Goal: Task Accomplishment & Management: Manage account settings

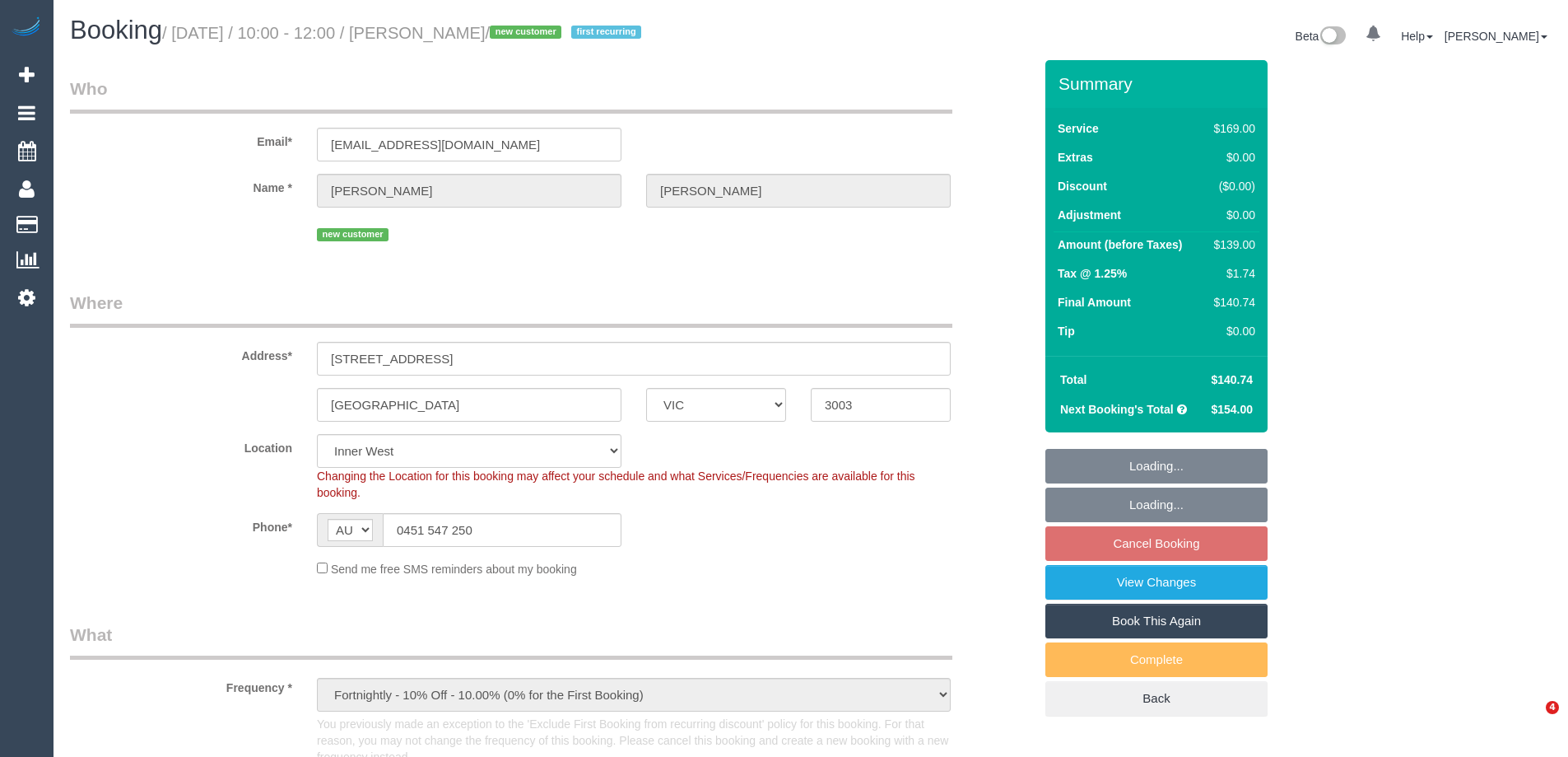
select select "VIC"
select select "object:715"
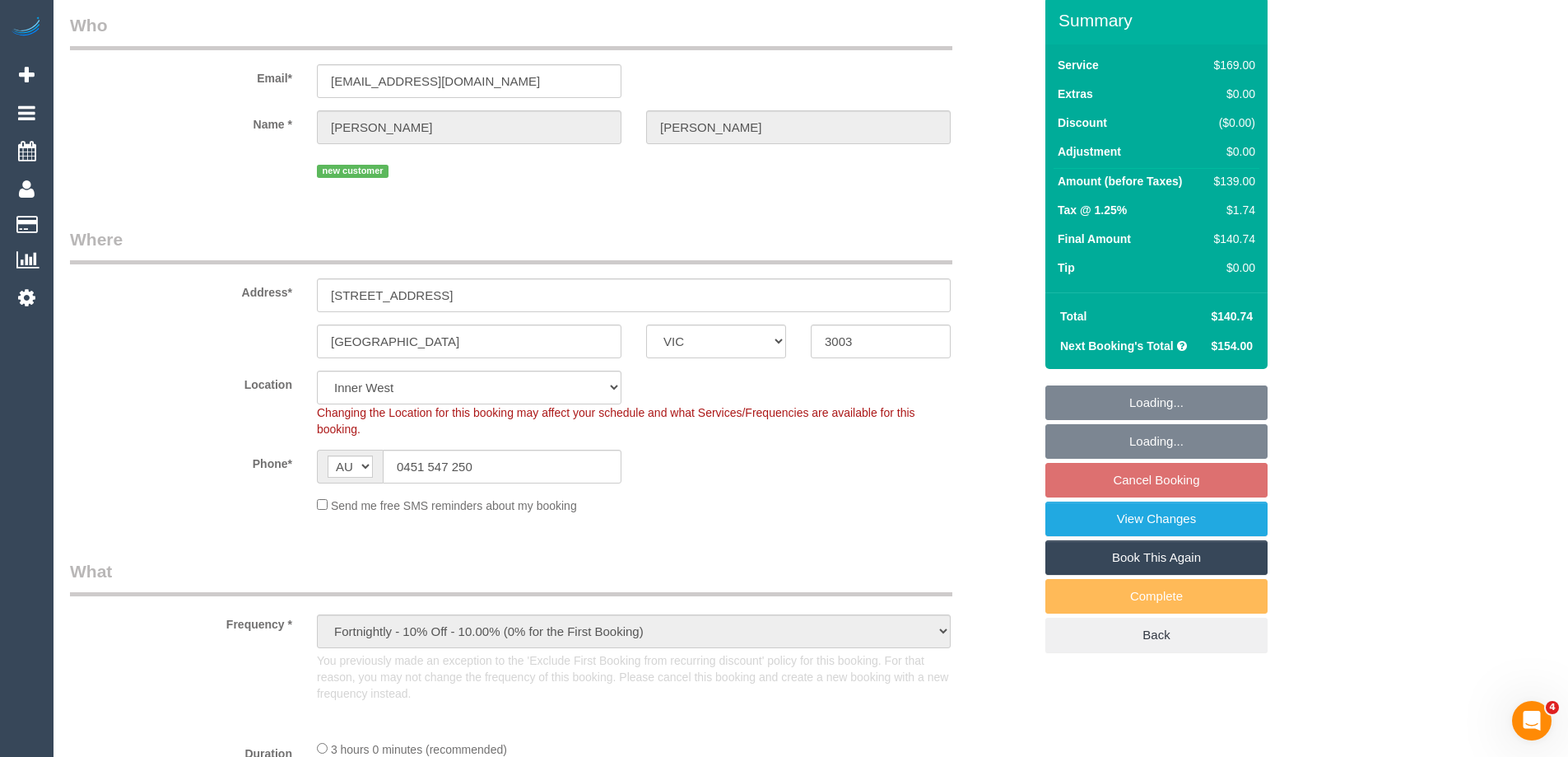
select select "number:29"
select select "number:14"
select select "number:18"
select select "number:25"
select select "number:34"
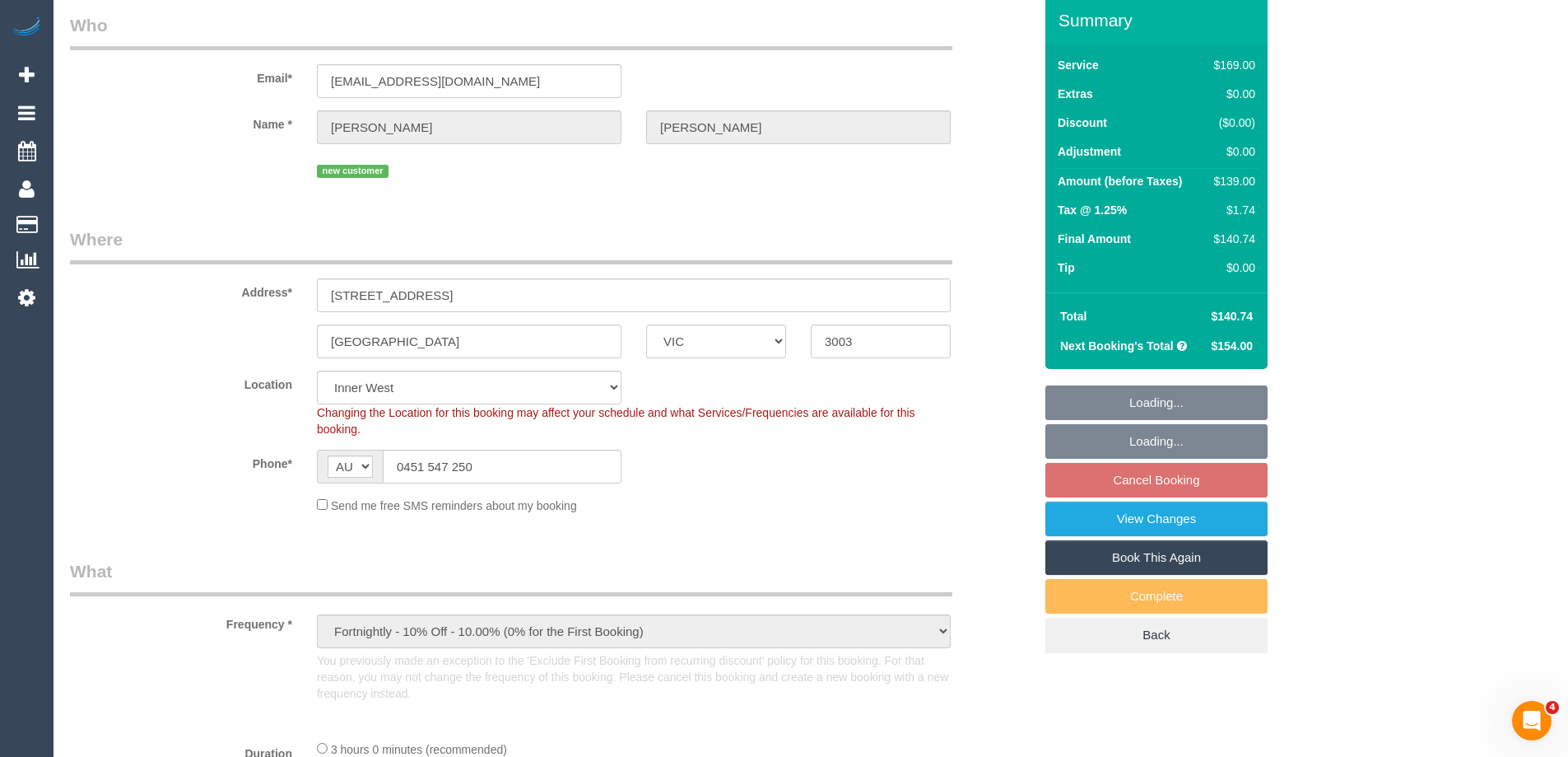
select select "number:13"
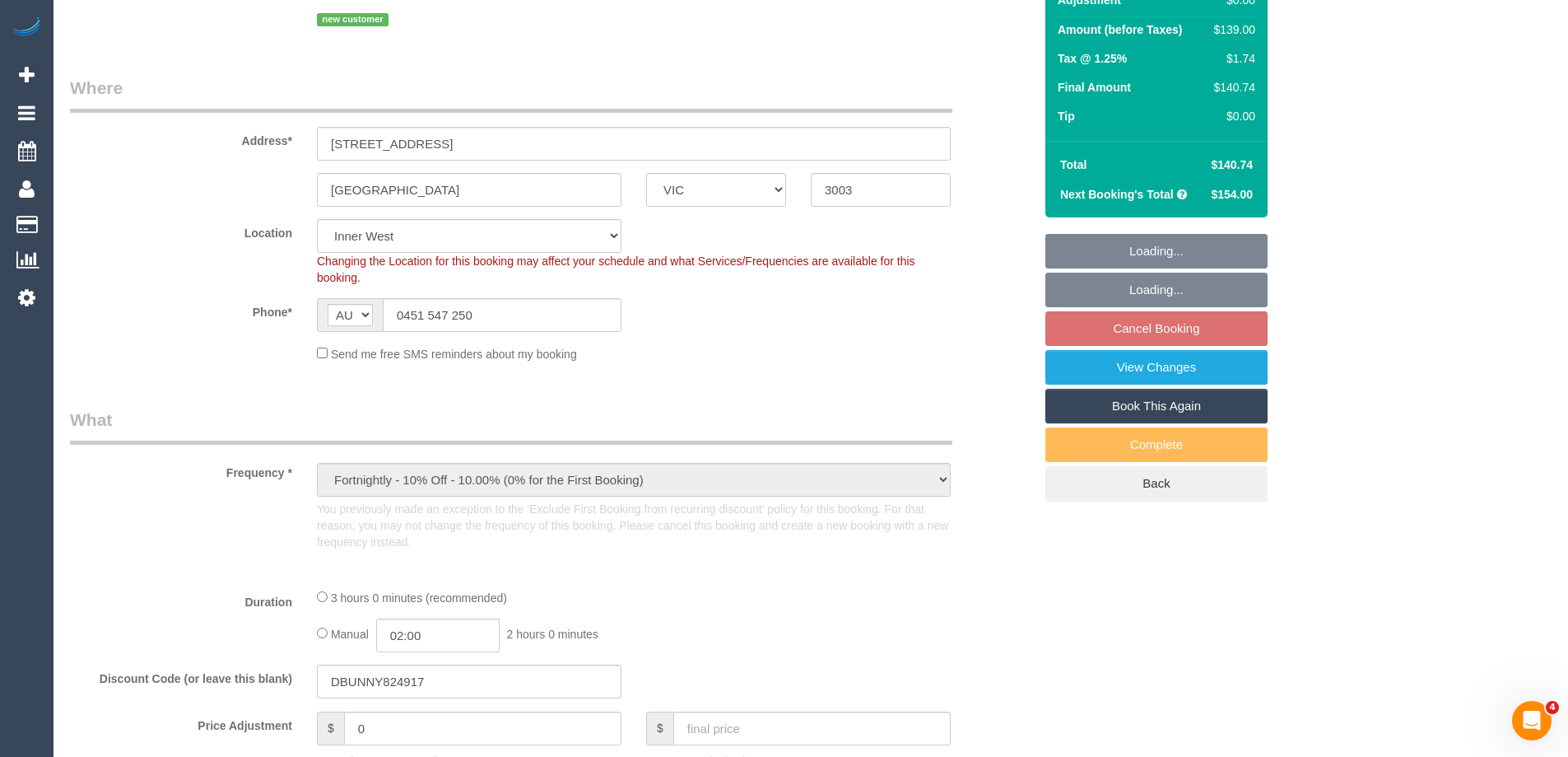
select select "string:stripe-pm_1Rwyec2GScqysDRV33IXhfGh"
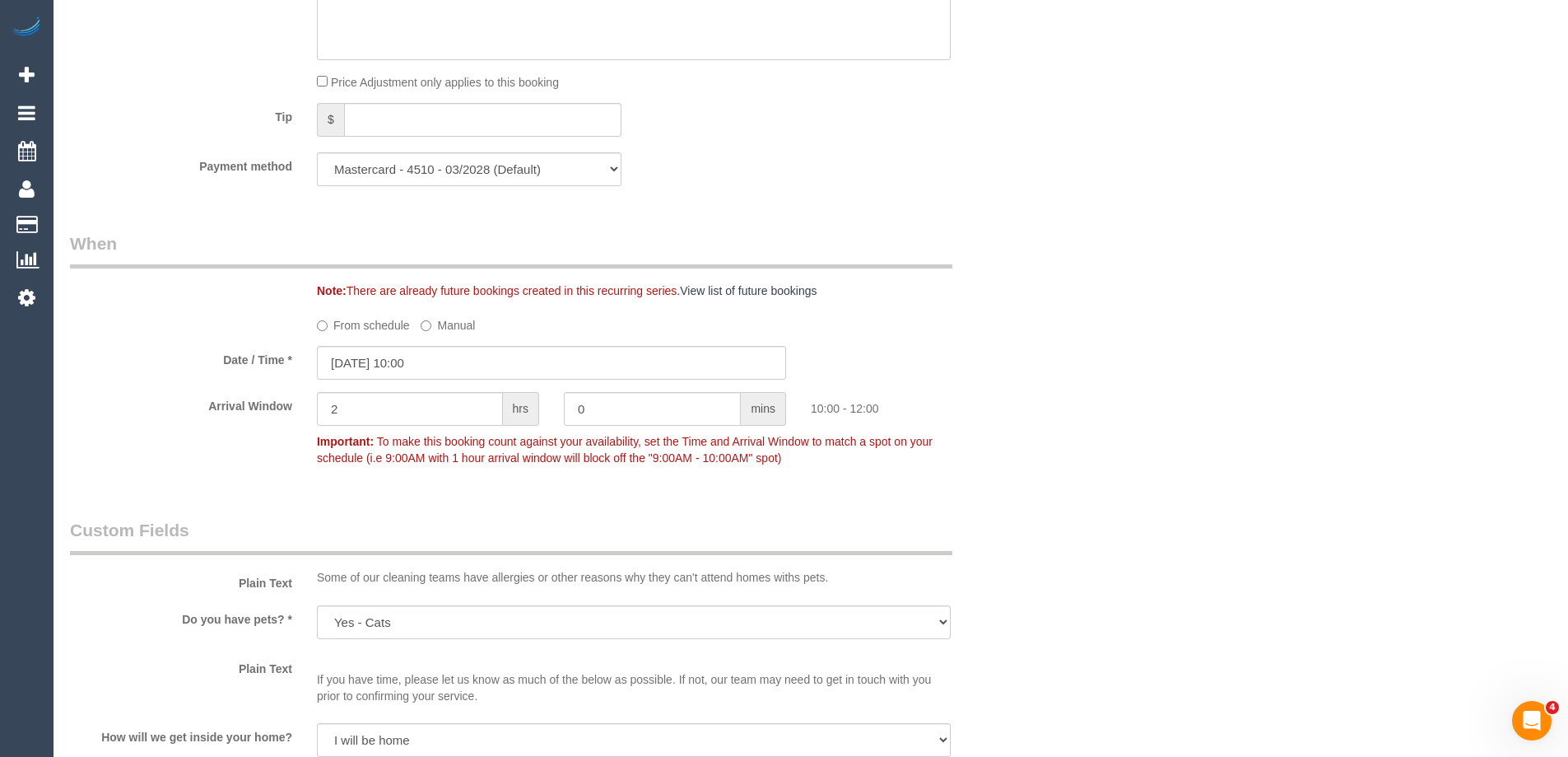
scroll to position [1819, 0]
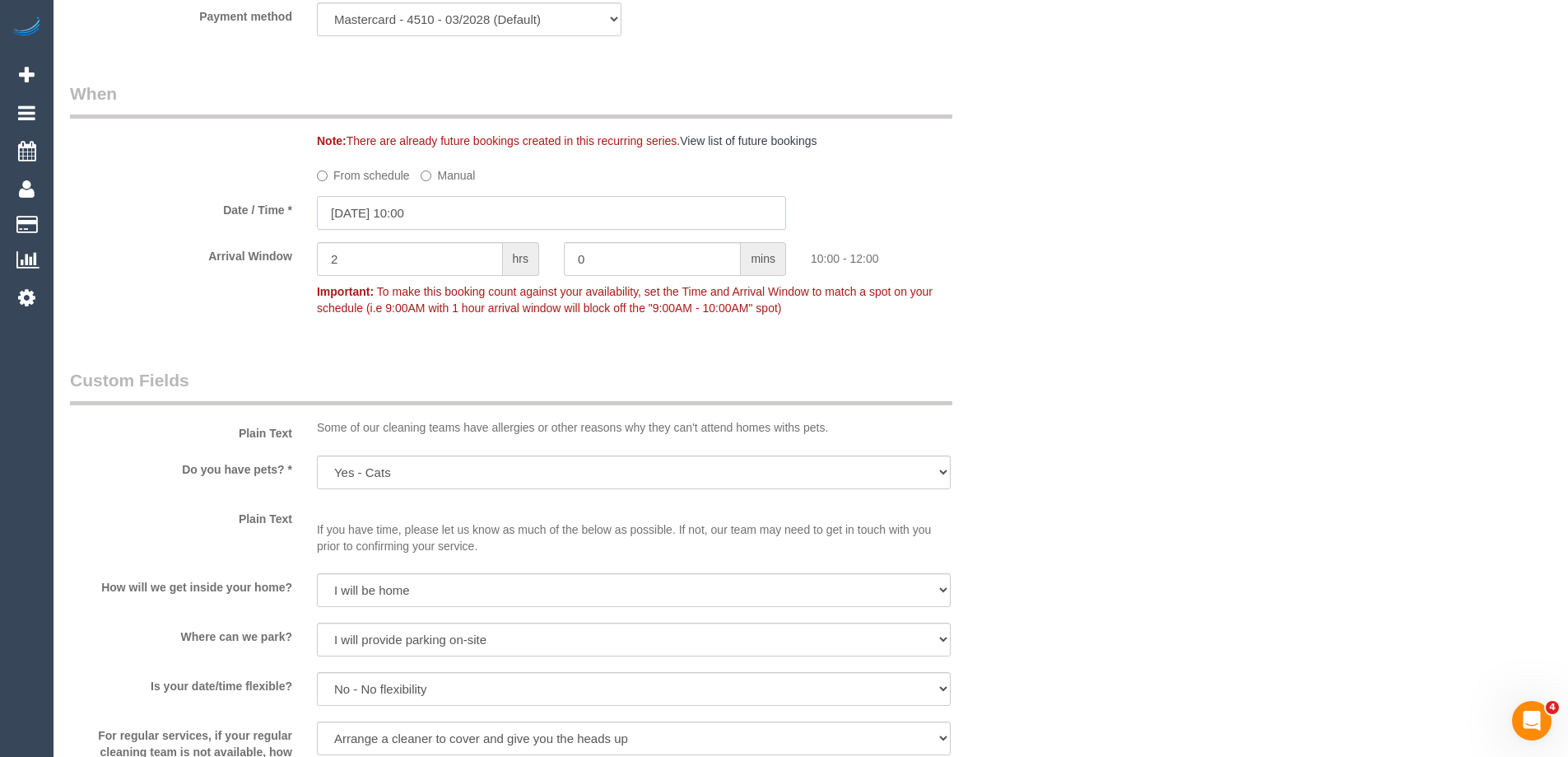
click at [352, 215] on input "[DATE] 10:00" at bounding box center [552, 213] width 469 height 34
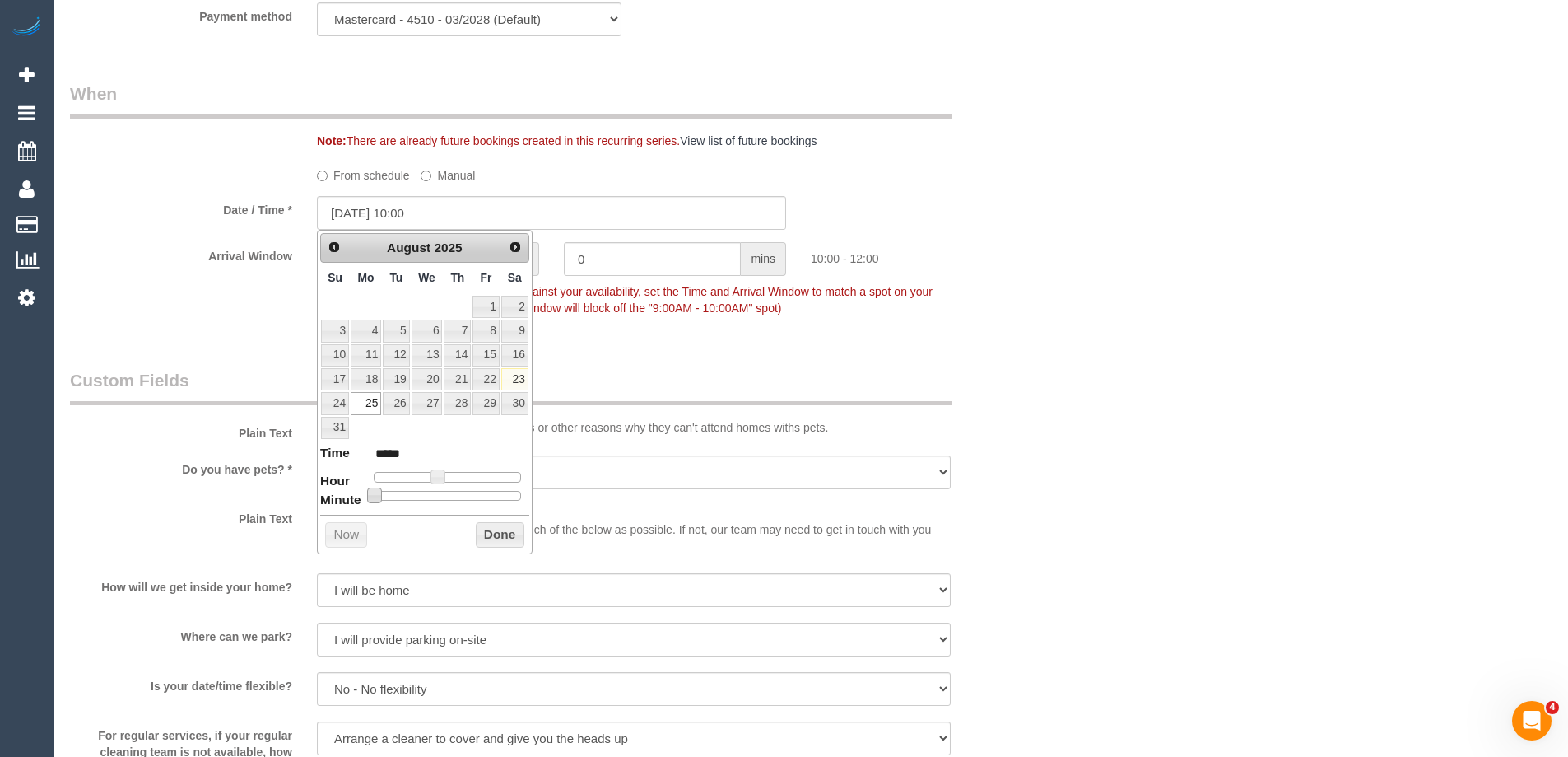
type input "25/08/2025 10:05"
type input "*****"
type input "25/08/2025 10:15"
type input "*****"
type input "25/08/2025 10:20"
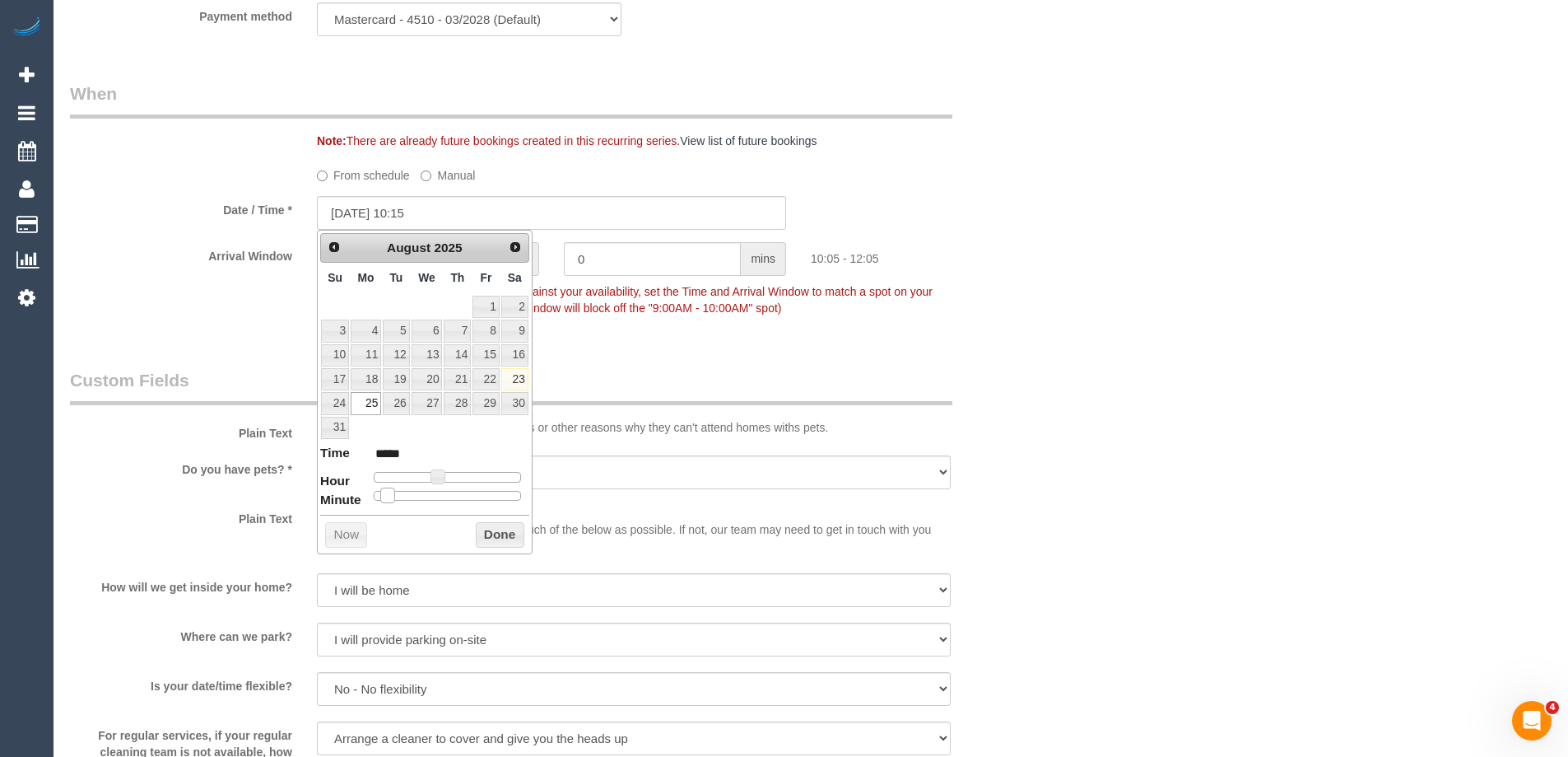
type input "*****"
type input "25/08/2025 10:25"
type input "*****"
type input "25/08/2025 10:30"
type input "*****"
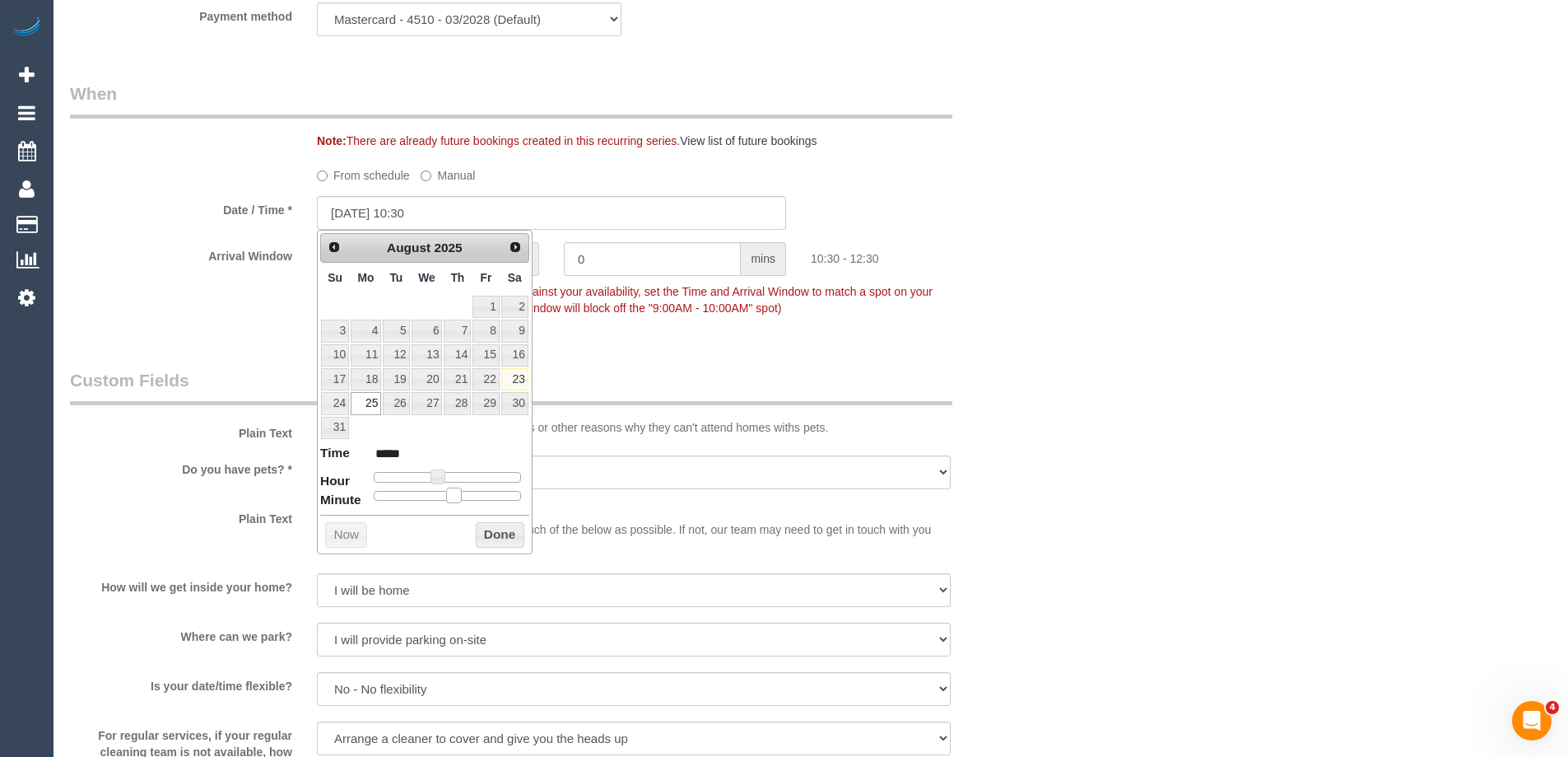
drag, startPoint x: 376, startPoint y: 495, endPoint x: 456, endPoint y: 493, distance: 80.0
click at [456, 493] on span at bounding box center [454, 495] width 15 height 15
click at [504, 543] on button "Done" at bounding box center [500, 535] width 49 height 26
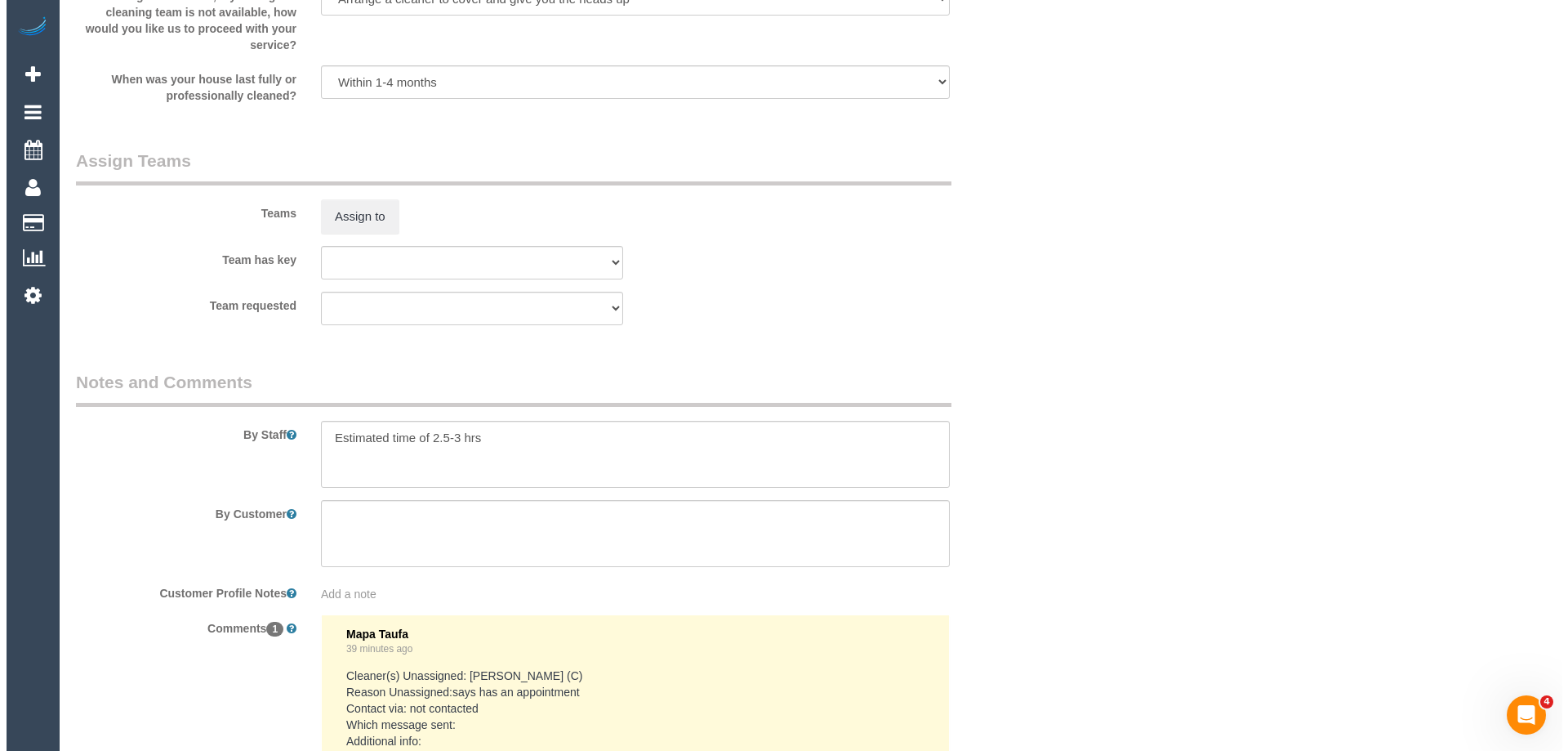
scroll to position [2539, 0]
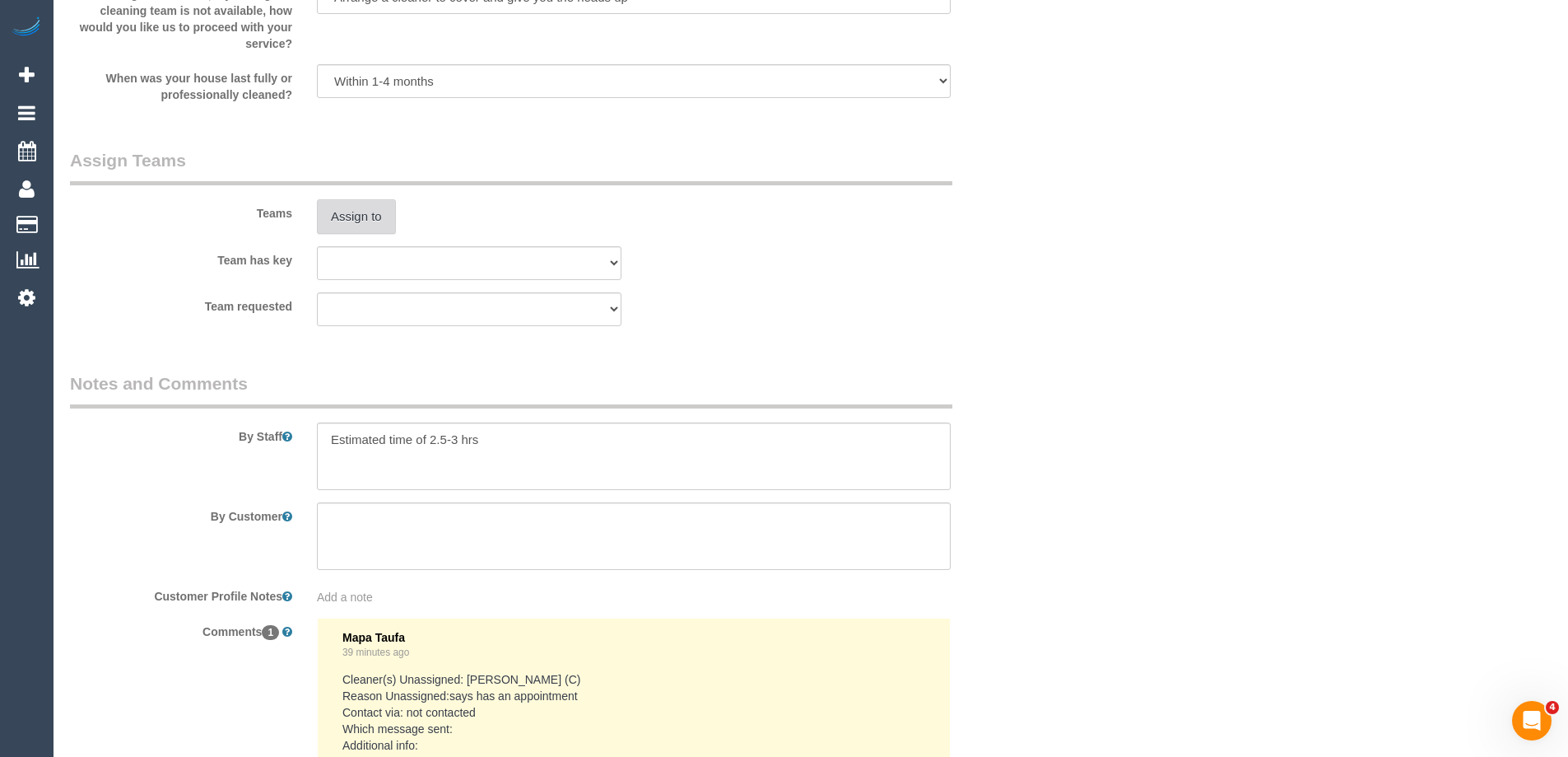
click at [353, 219] on button "Assign to" at bounding box center [357, 216] width 79 height 35
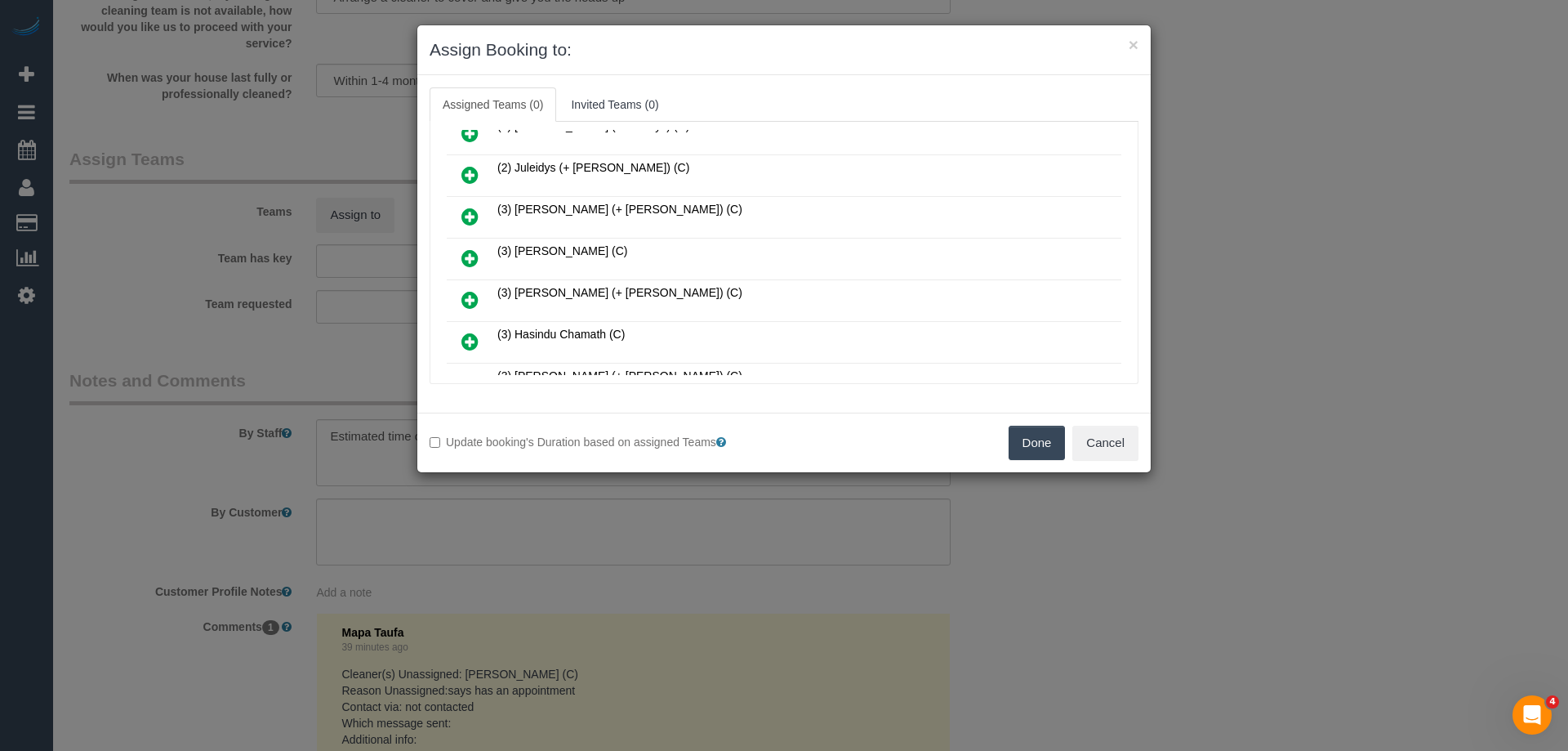
scroll to position [245, 0]
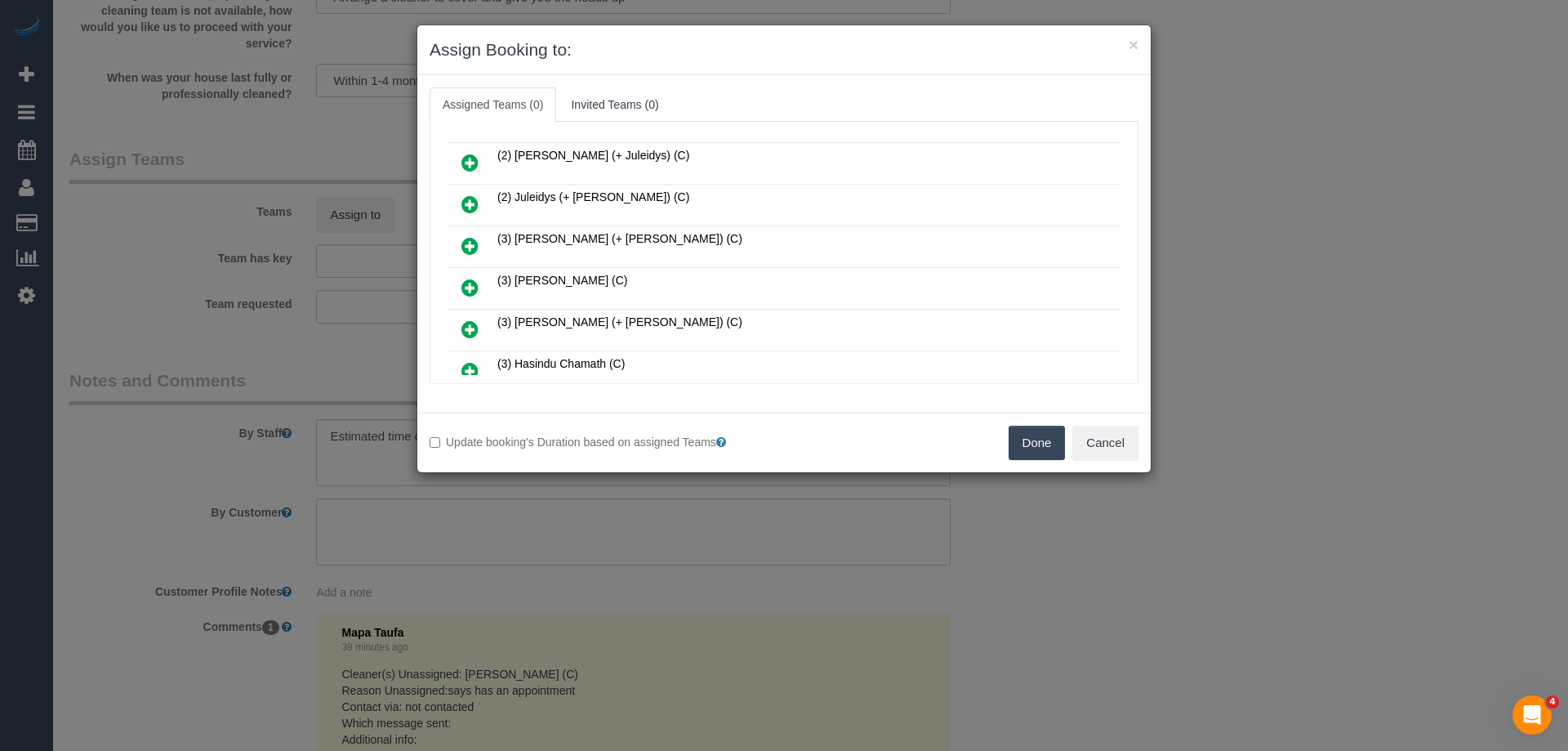
click at [474, 239] on icon at bounding box center [469, 245] width 17 height 19
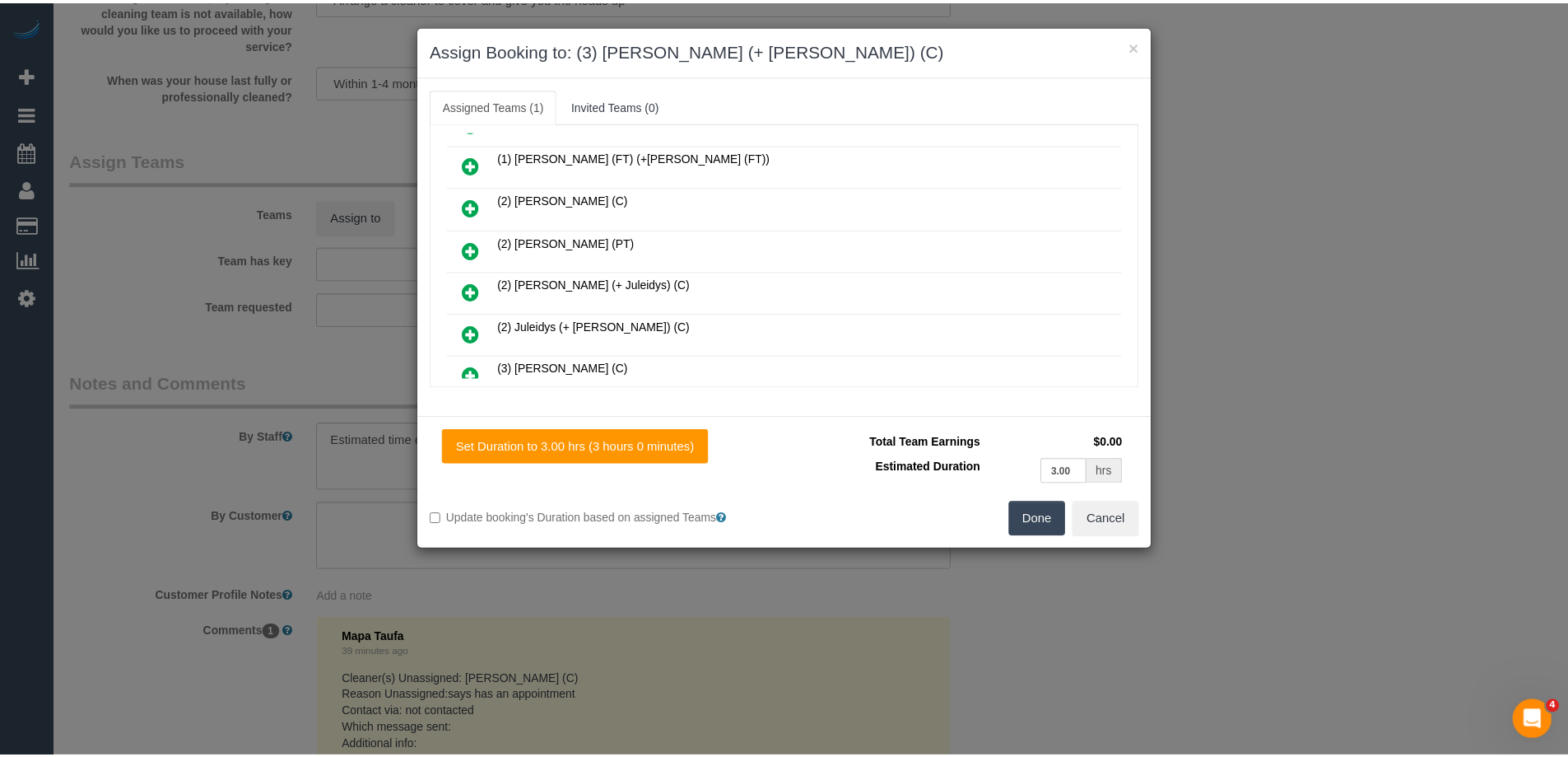
scroll to position [0, 0]
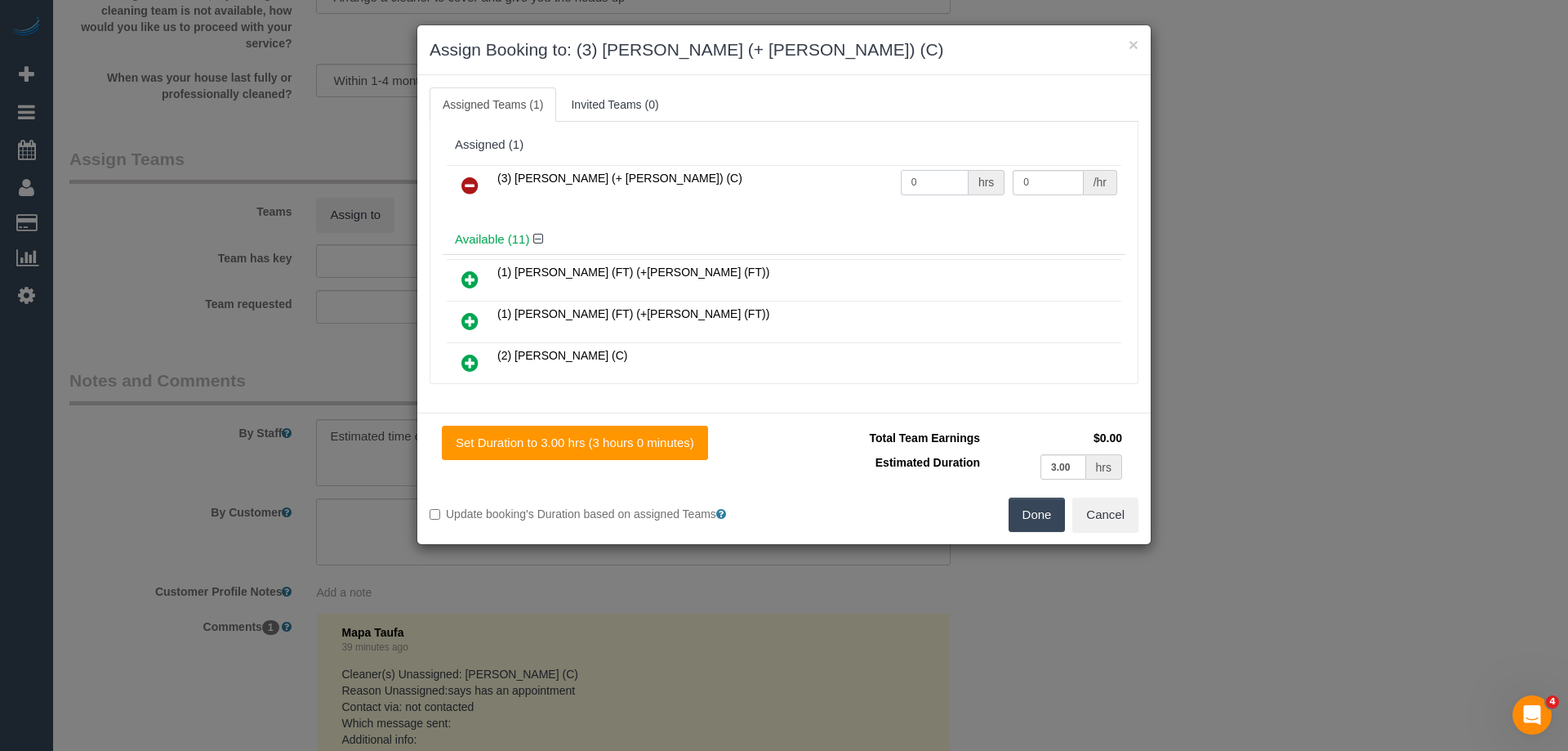
drag, startPoint x: 941, startPoint y: 182, endPoint x: 891, endPoint y: 177, distance: 50.2
click at [897, 177] on td "0 hrs" at bounding box center [953, 186] width 113 height 42
click at [1036, 506] on button "Done" at bounding box center [1037, 514] width 57 height 34
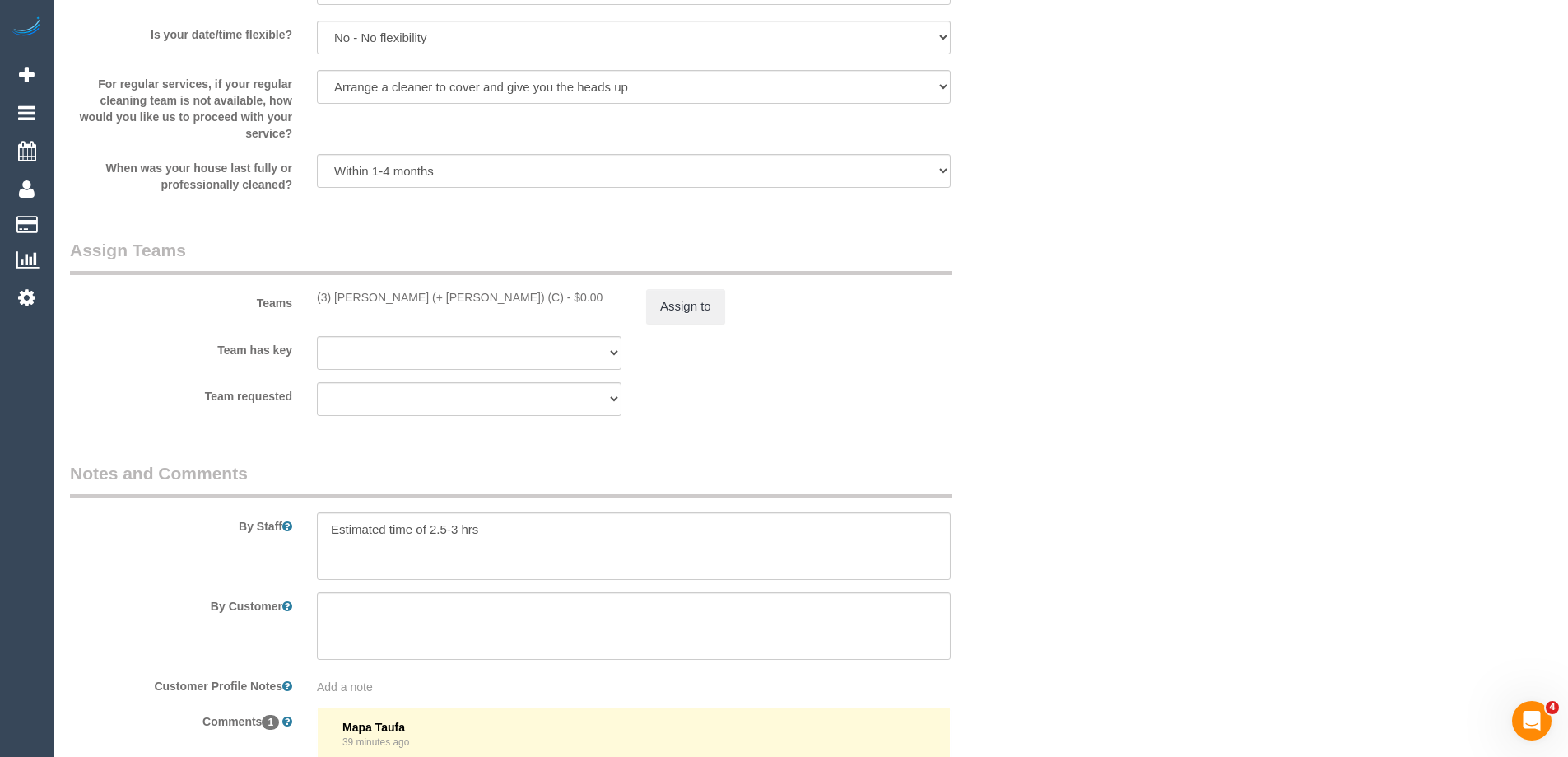
scroll to position [2471, 0]
click at [681, 297] on button "Assign to" at bounding box center [686, 306] width 79 height 35
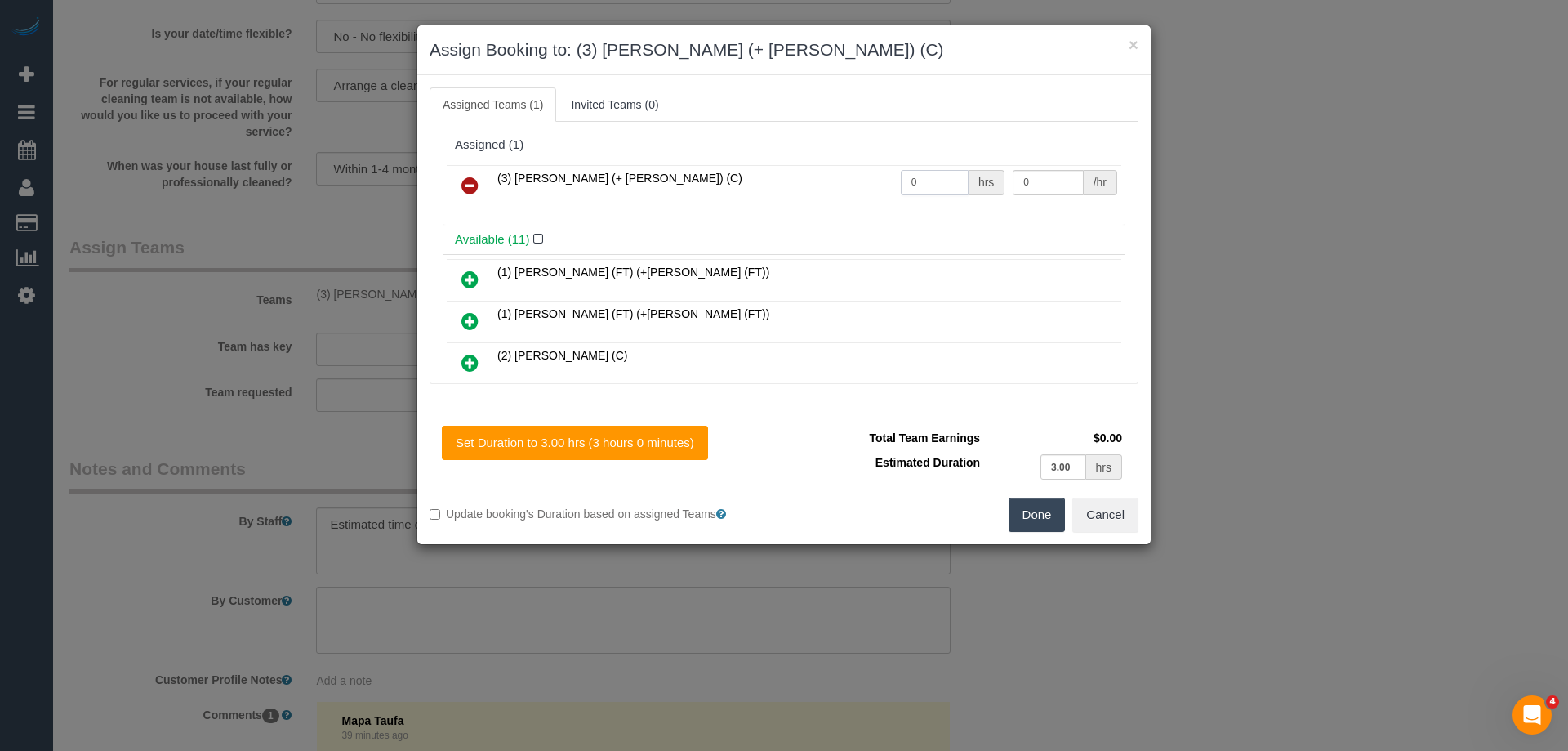
drag, startPoint x: 929, startPoint y: 174, endPoint x: 779, endPoint y: 175, distance: 150.0
click at [774, 174] on tr "(3) Arifin (+ Fatema) (C) 0 hrs 0 /hr" at bounding box center [784, 186] width 674 height 42
type input "1"
drag, startPoint x: 1057, startPoint y: 180, endPoint x: 726, endPoint y: 174, distance: 331.1
click at [727, 176] on tr "(3) Arifin (+ Fatema) (C) 1 hrs 0 /hr" at bounding box center [784, 186] width 674 height 42
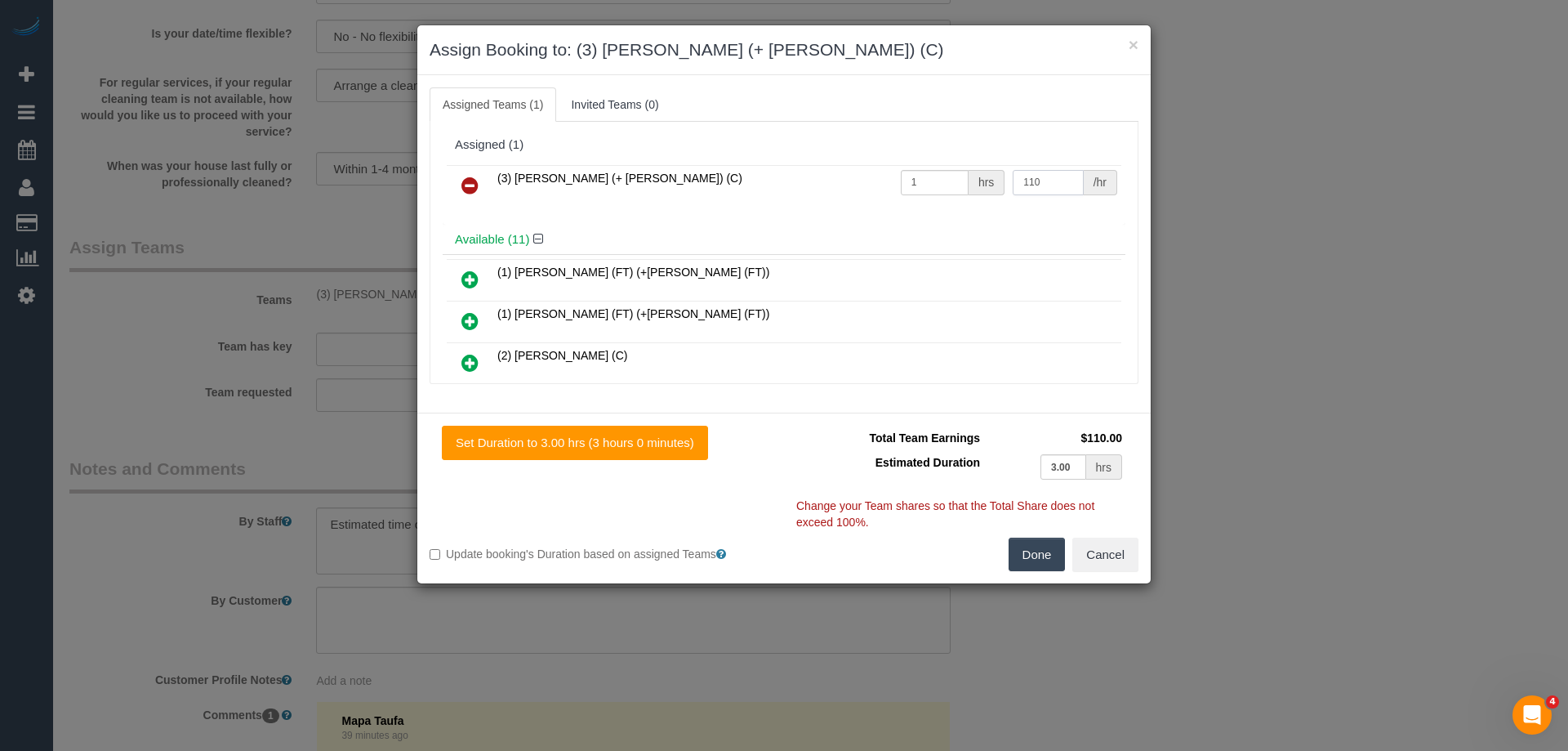
type input "110"
click at [1033, 563] on button "Done" at bounding box center [1037, 554] width 57 height 34
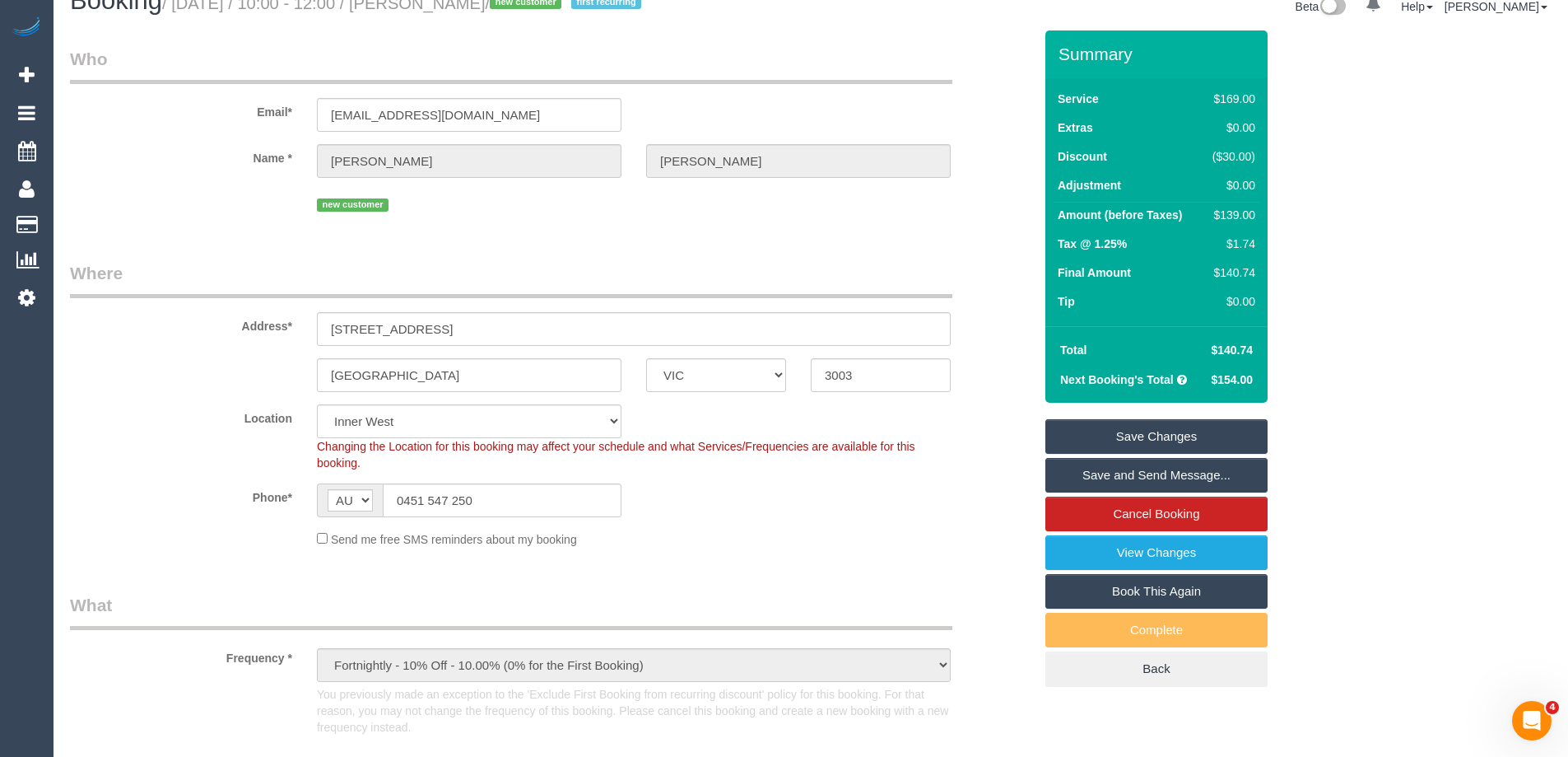
scroll to position [0, 0]
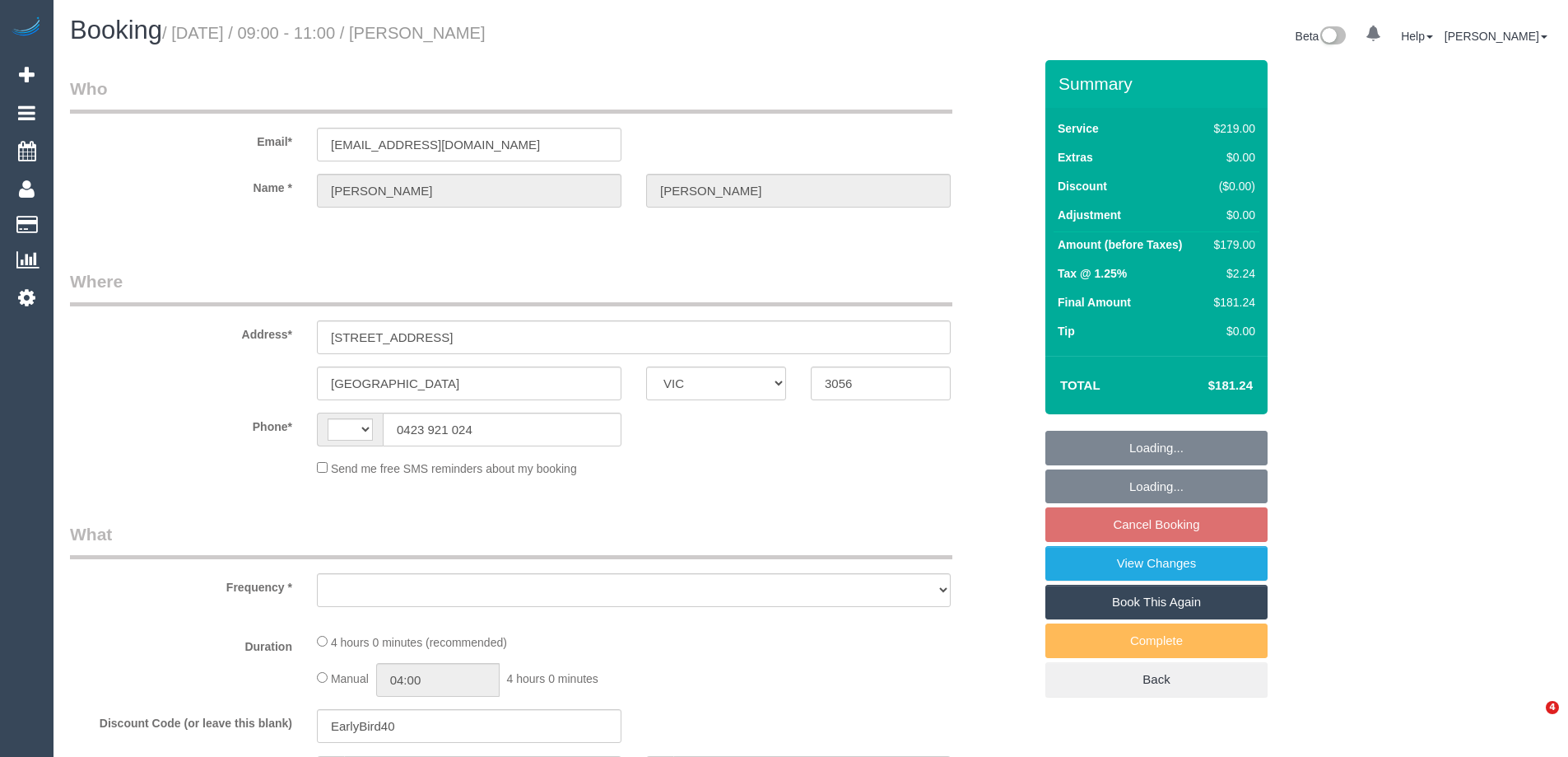
select select "VIC"
select select "string:AU"
select select "object:674"
select select "string:stripe-pm_1PUpdb2GScqysDRV8IZEsEGG"
select select "number:28"
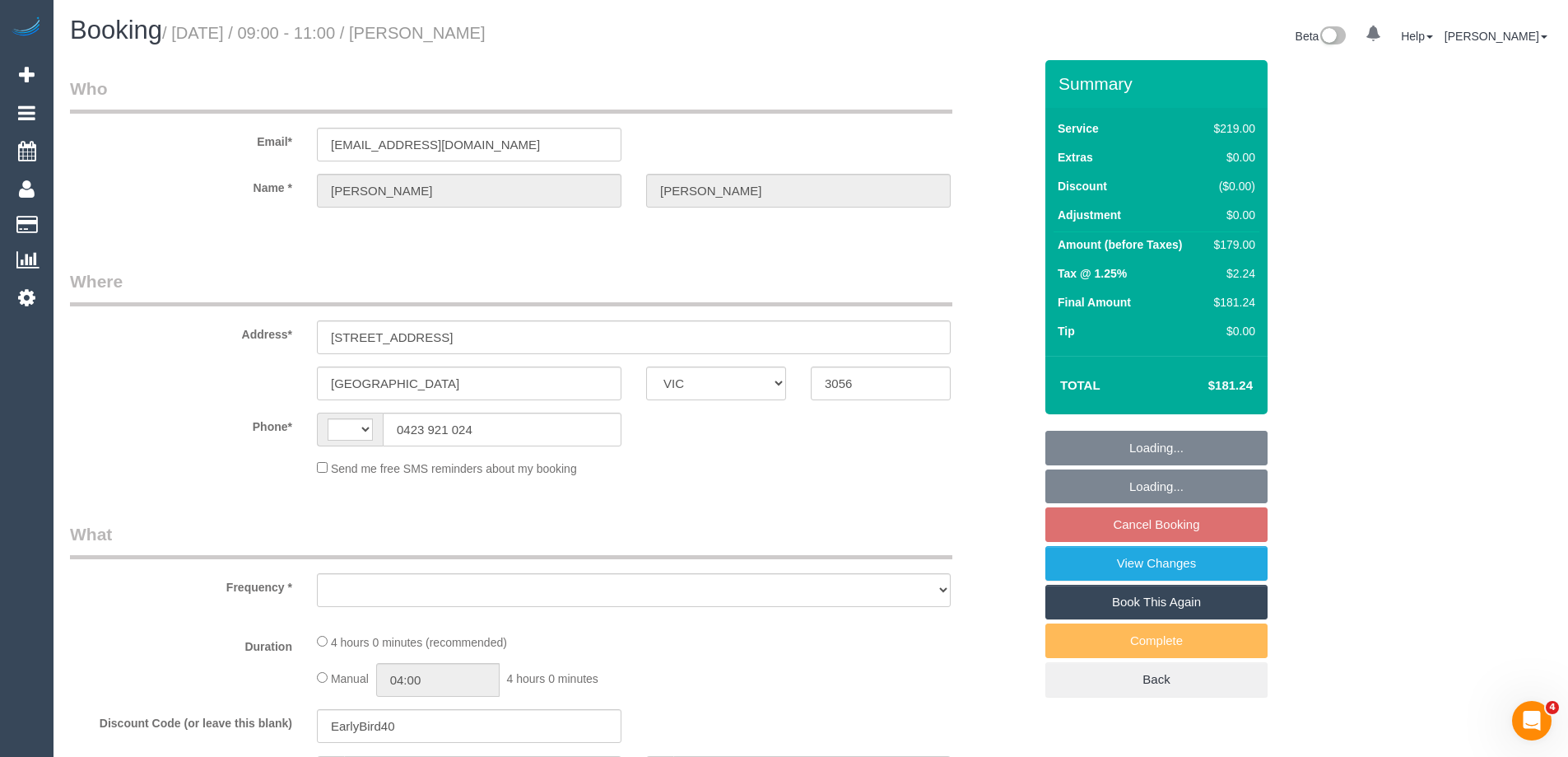
select select "number:14"
select select "number:19"
select select "number:25"
select select "number:11"
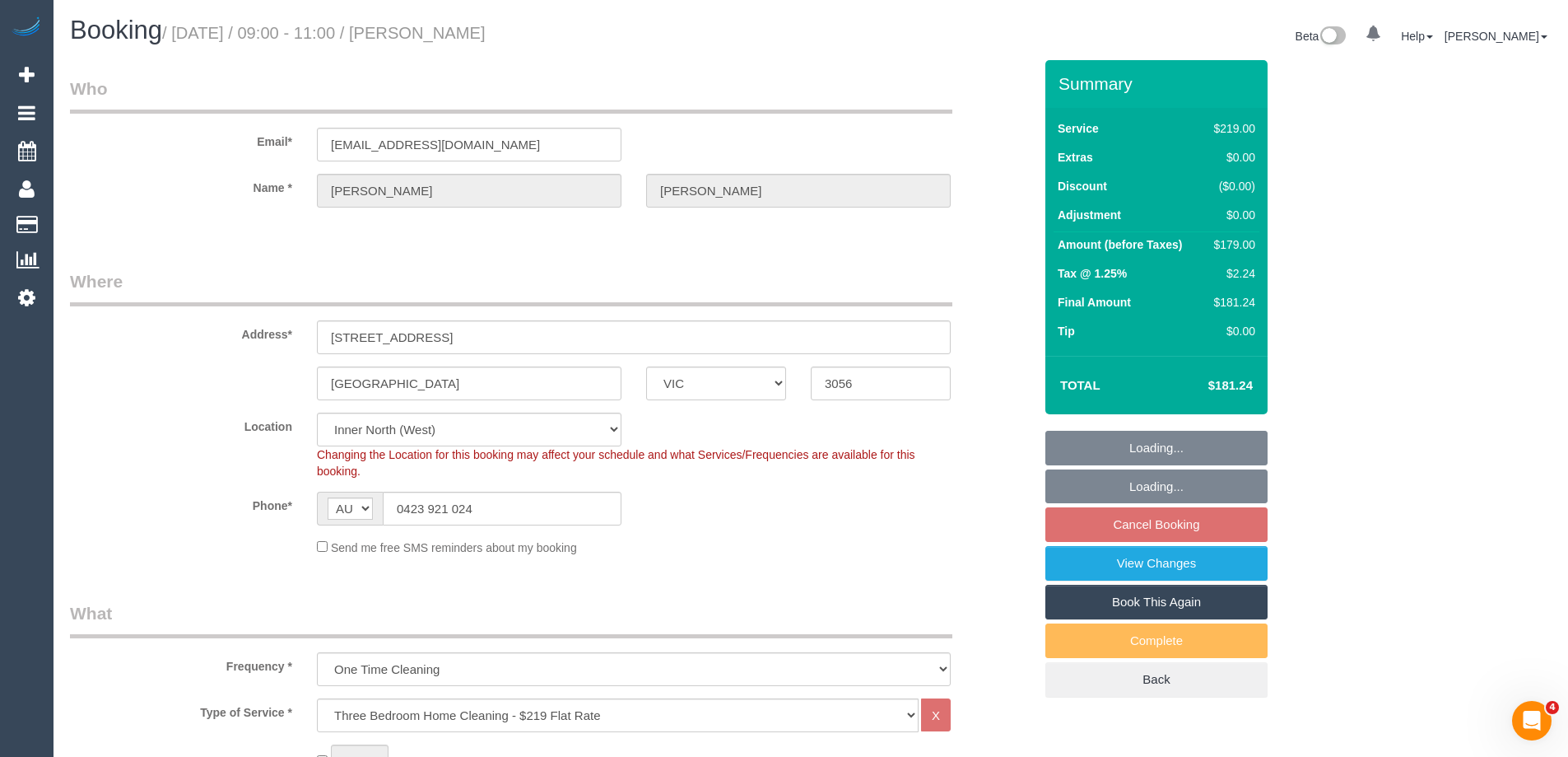
select select "object:1699"
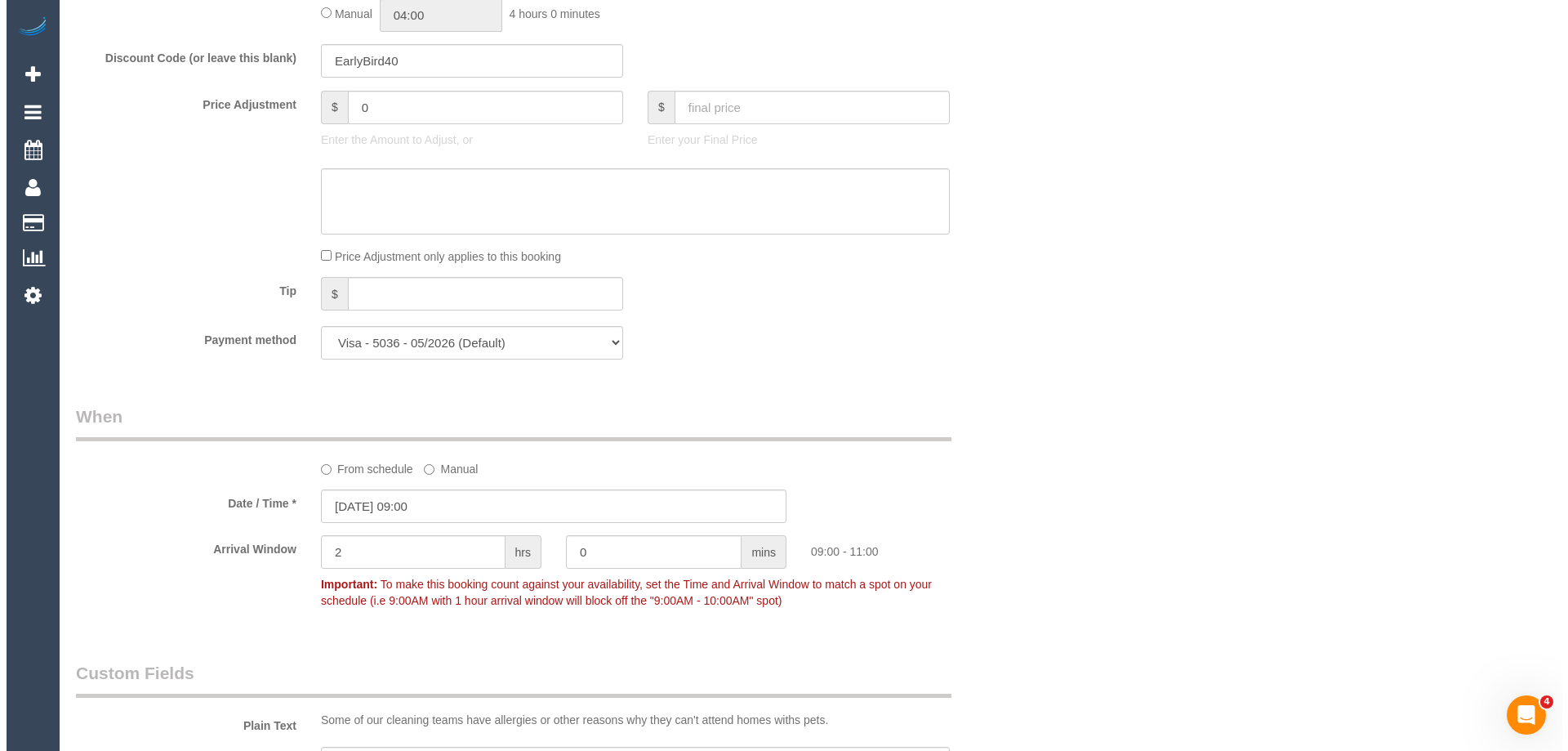
scroll to position [2451, 0]
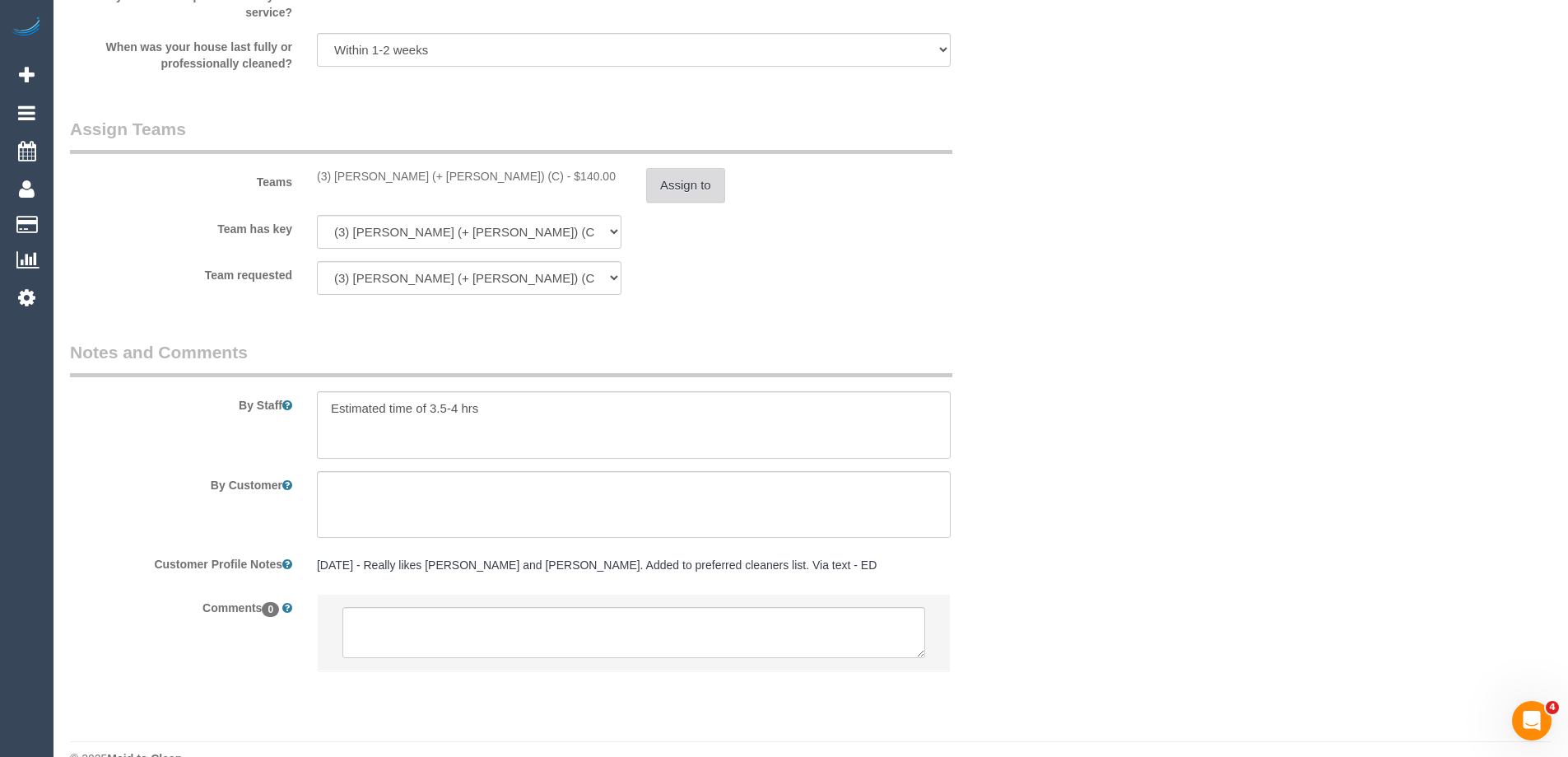
click at [676, 192] on button "Assign to" at bounding box center [686, 185] width 79 height 35
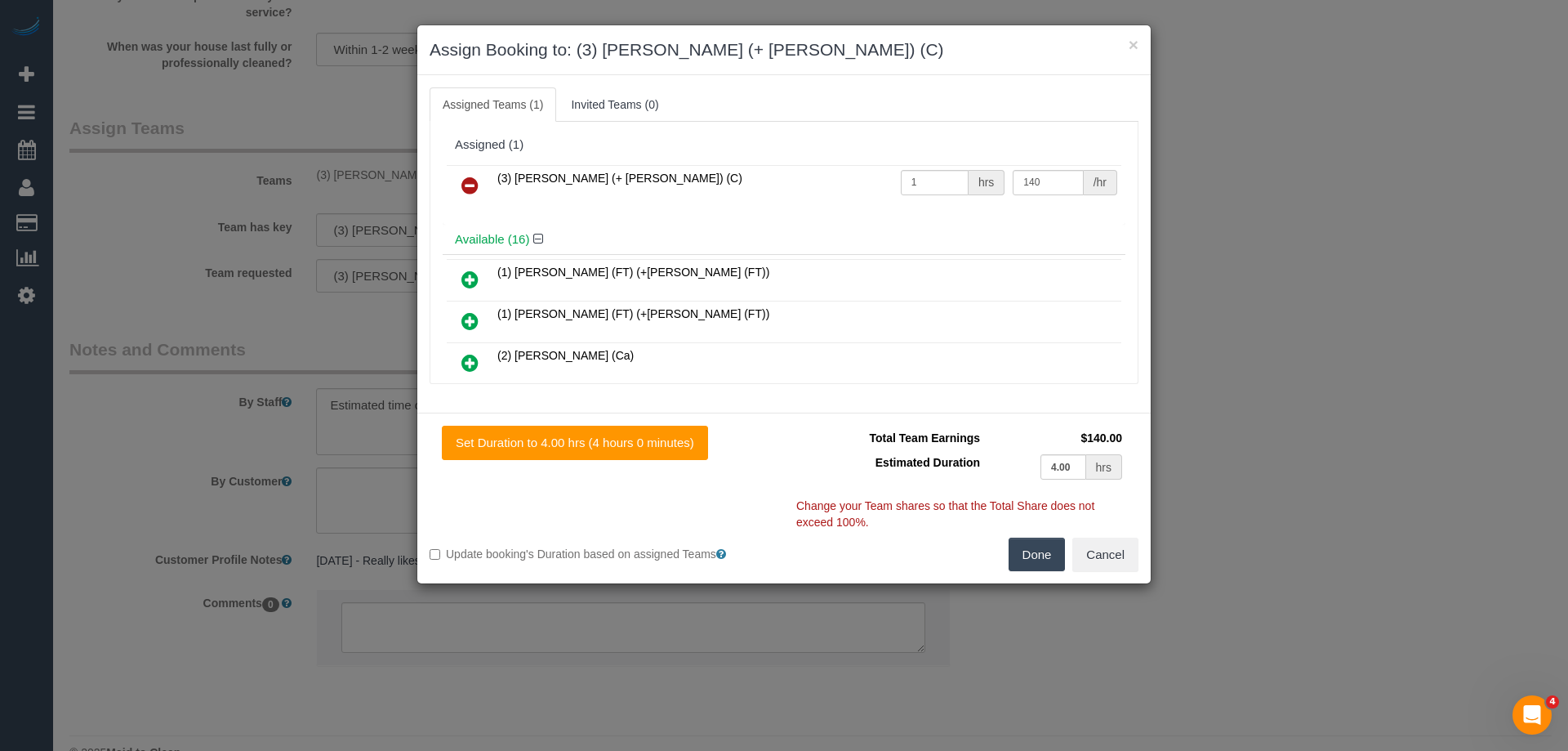
click at [475, 181] on icon at bounding box center [469, 185] width 17 height 19
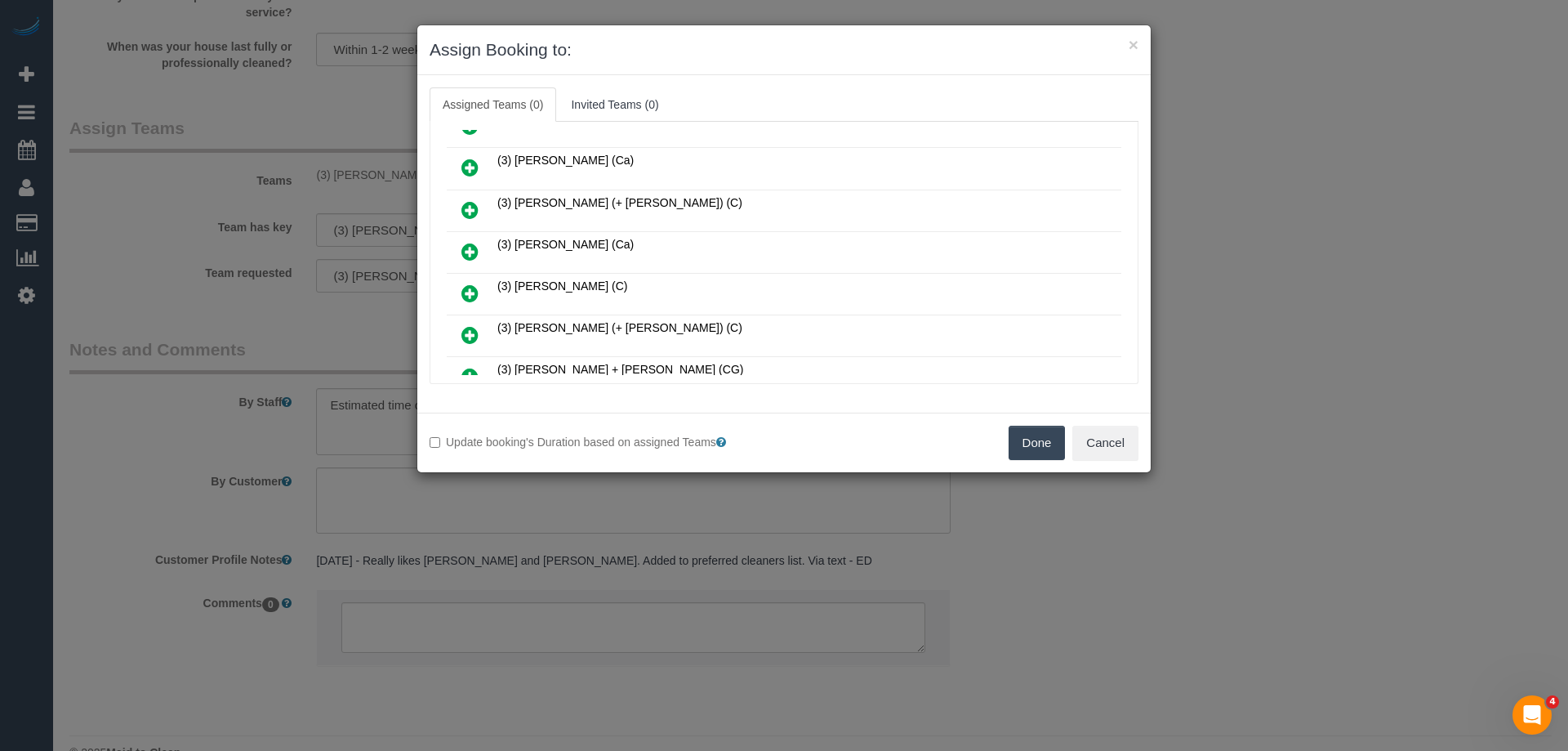
scroll to position [572, 0]
click at [466, 285] on icon at bounding box center [469, 295] width 17 height 19
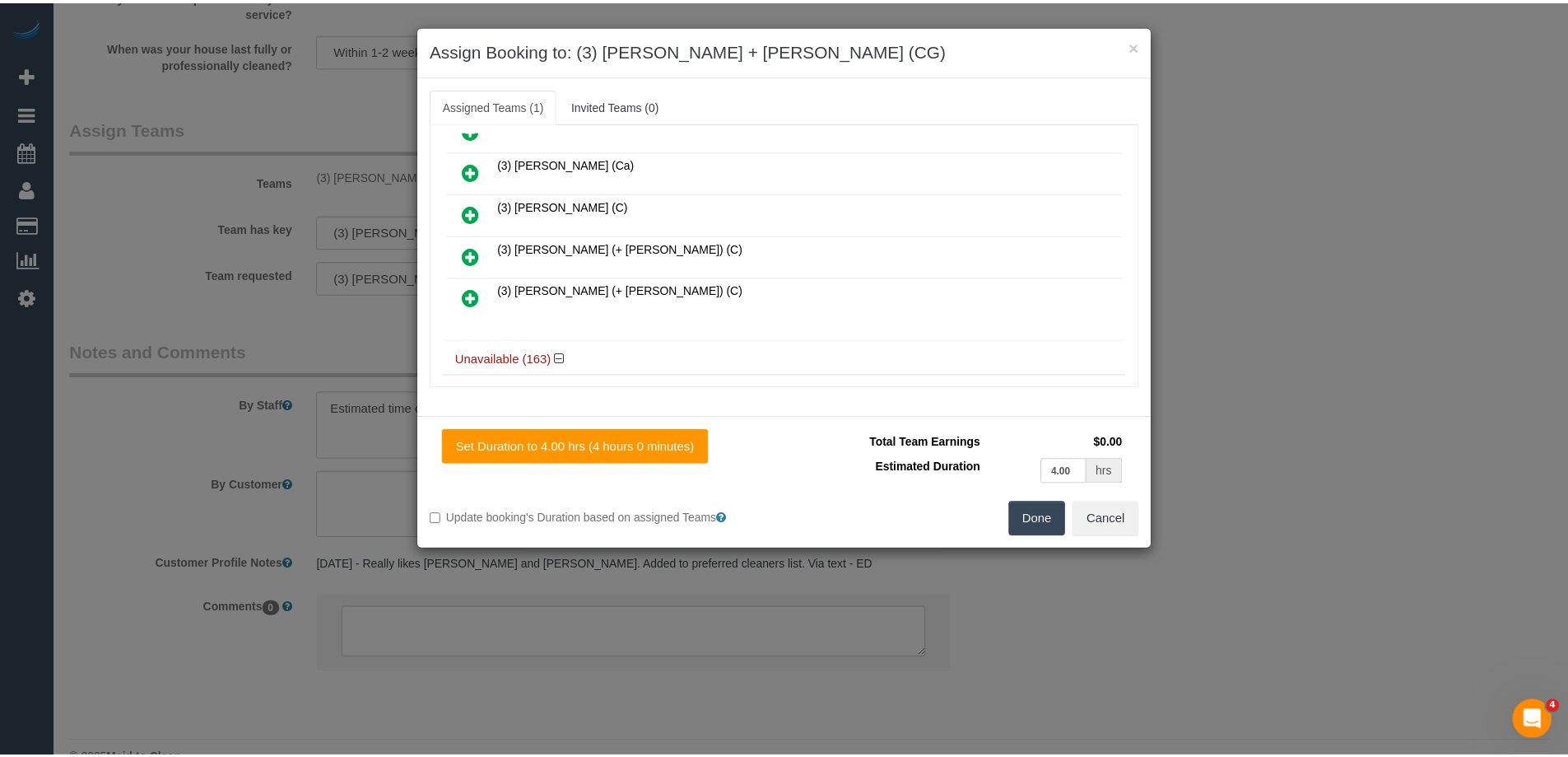
scroll to position [0, 0]
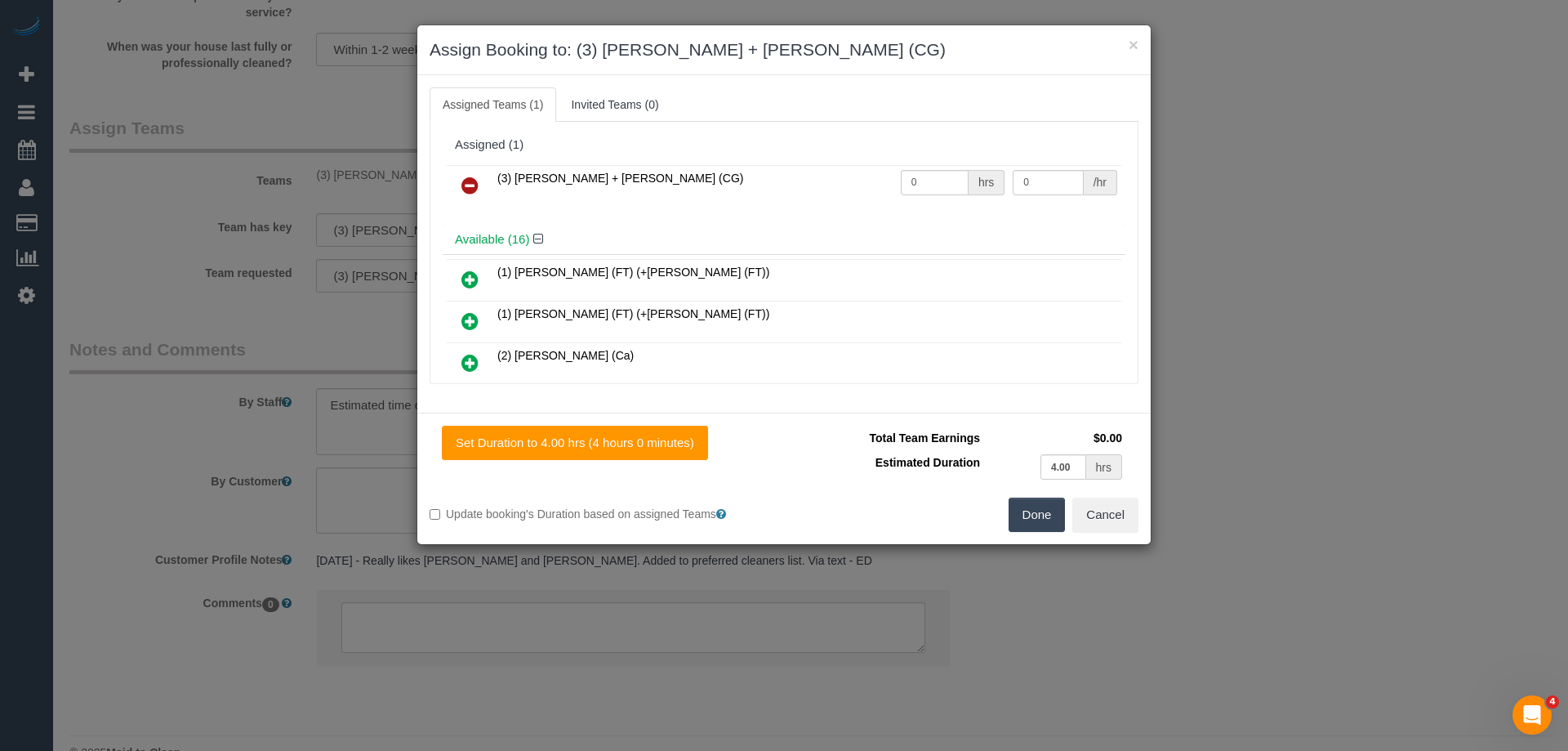
drag, startPoint x: 1027, startPoint y: 525, endPoint x: 1034, endPoint y: 515, distance: 12.2
click at [1028, 525] on button "Done" at bounding box center [1037, 514] width 57 height 34
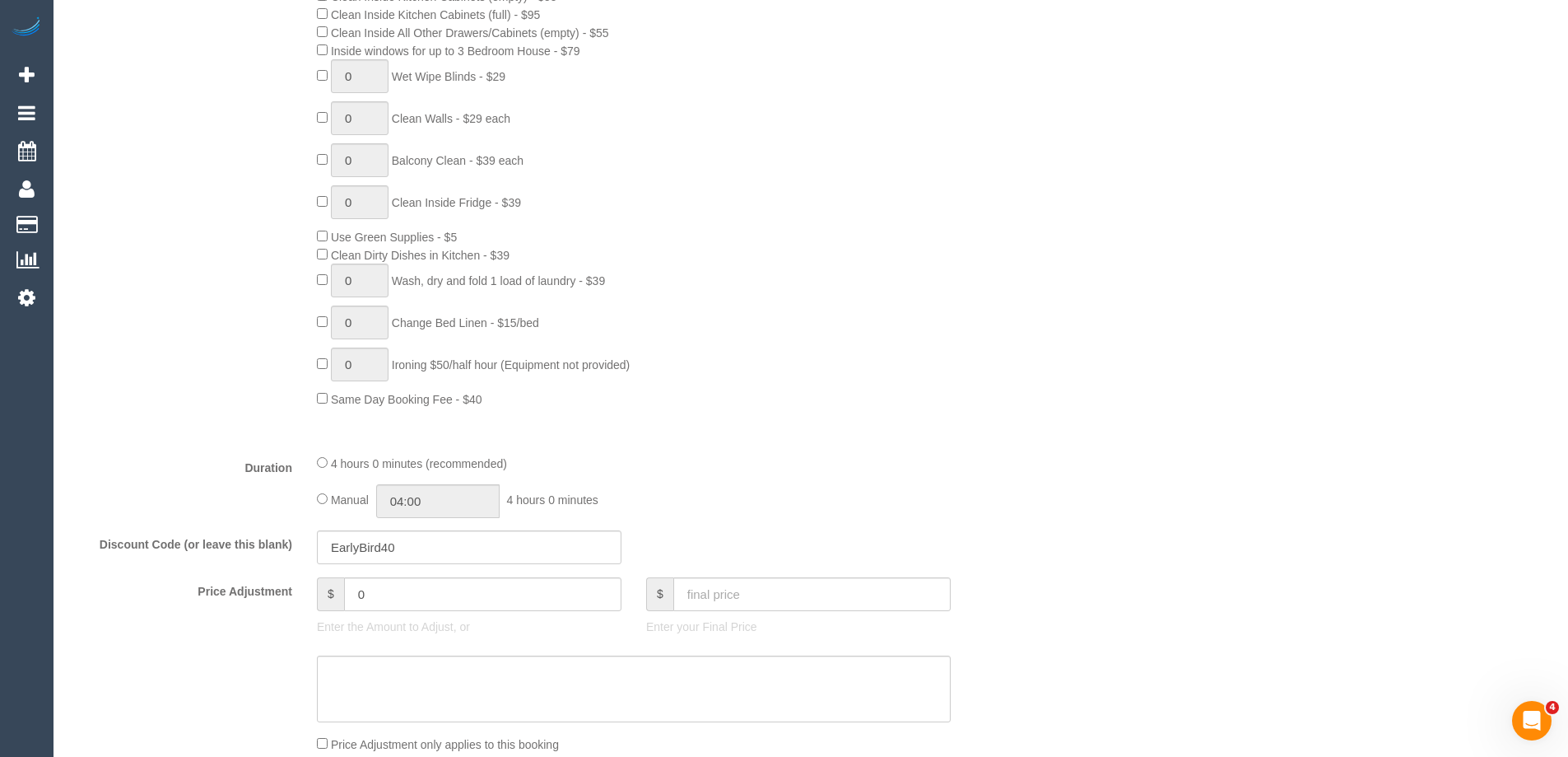
scroll to position [1071, 0]
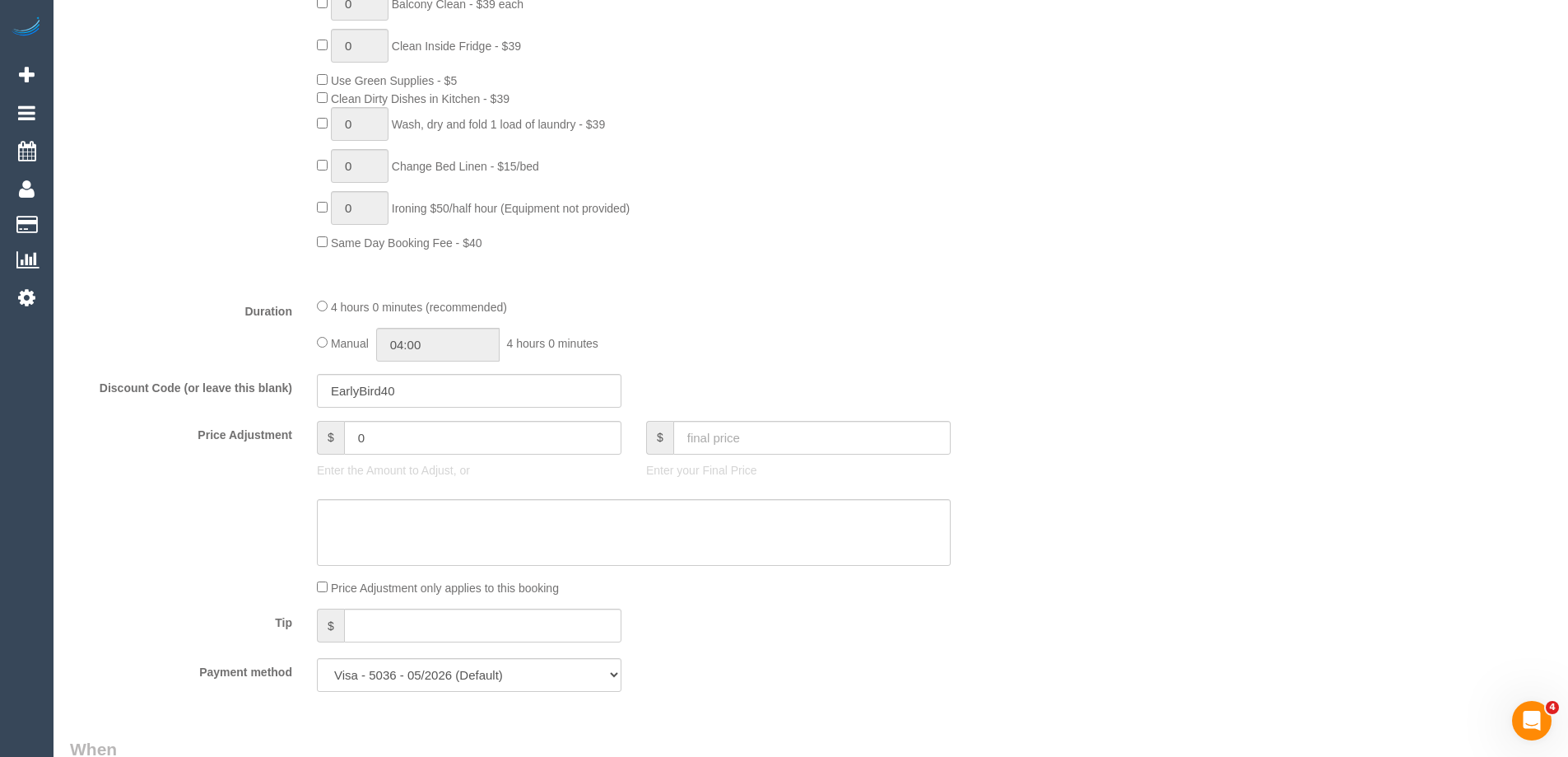
click at [317, 350] on div "Manual 04:00 4 hours 0 minutes" at bounding box center [633, 344] width 633 height 34
click at [317, 347] on div "Manual 04:00 4 hours 0 minutes" at bounding box center [633, 344] width 633 height 34
click at [432, 339] on input "04:00" at bounding box center [438, 344] width 123 height 34
type input "02:00"
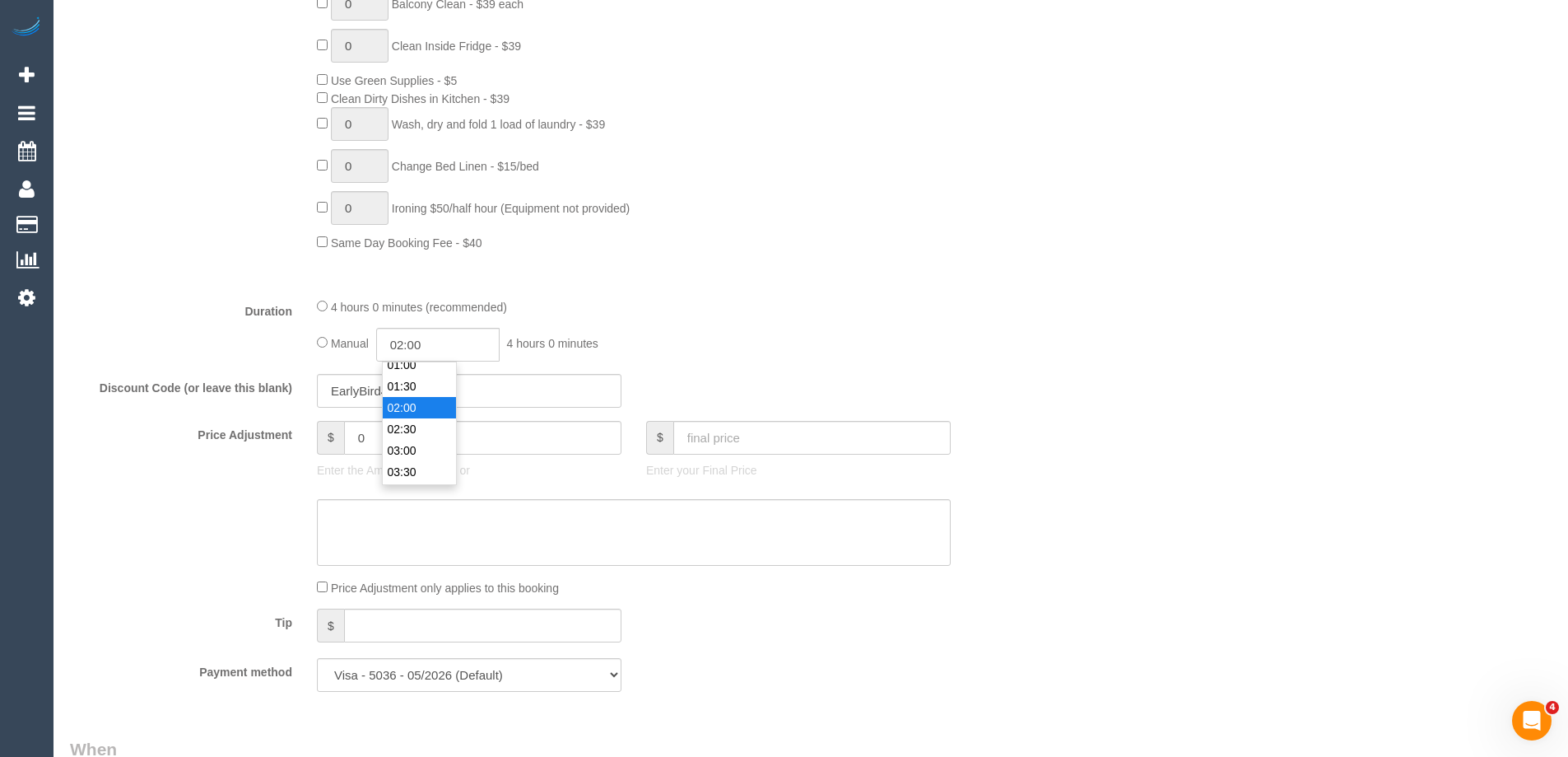
click at [407, 405] on li "02:00" at bounding box center [419, 407] width 73 height 21
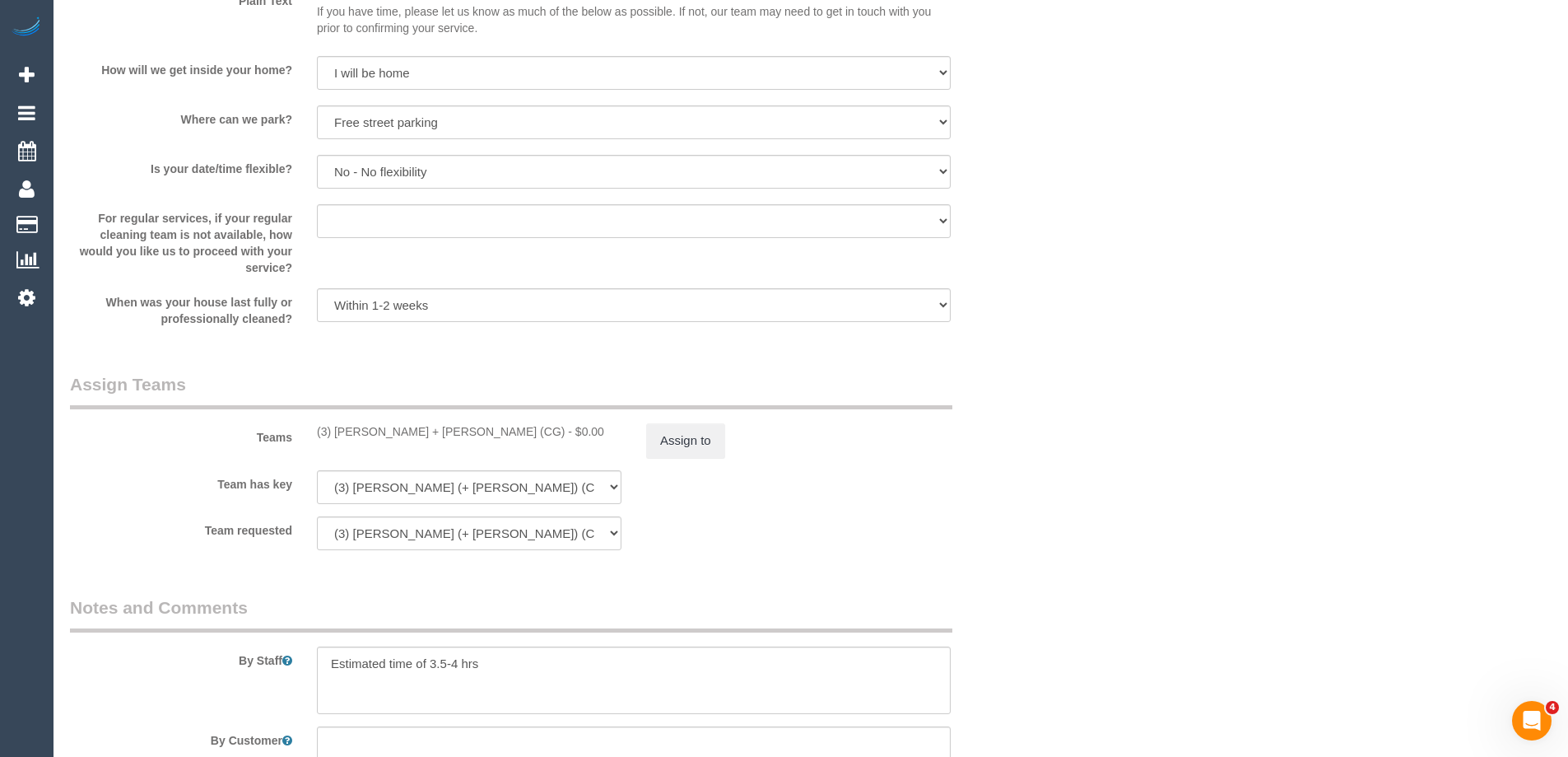
scroll to position [2224, 0]
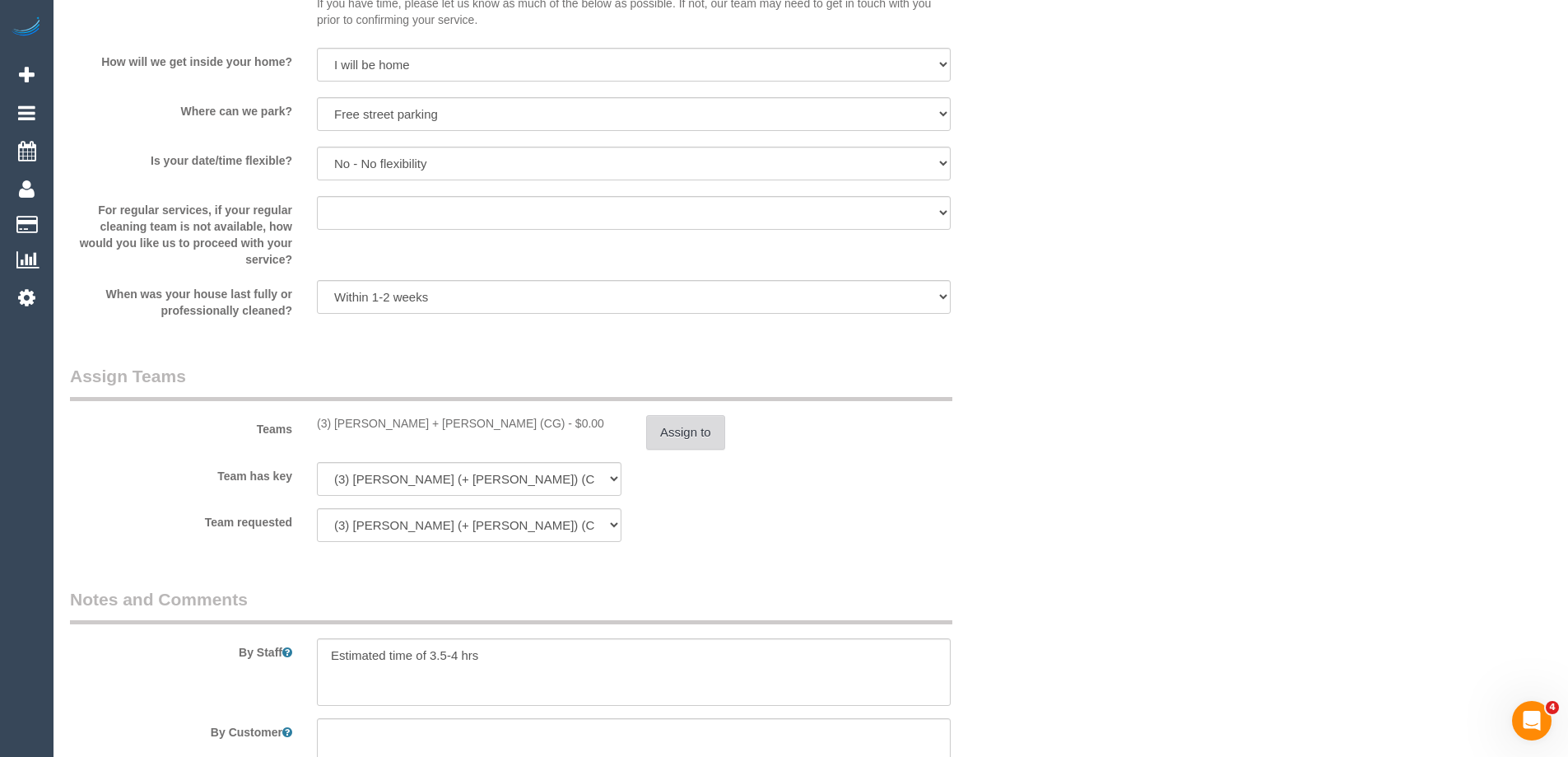
click at [706, 425] on button "Assign to" at bounding box center [686, 432] width 79 height 35
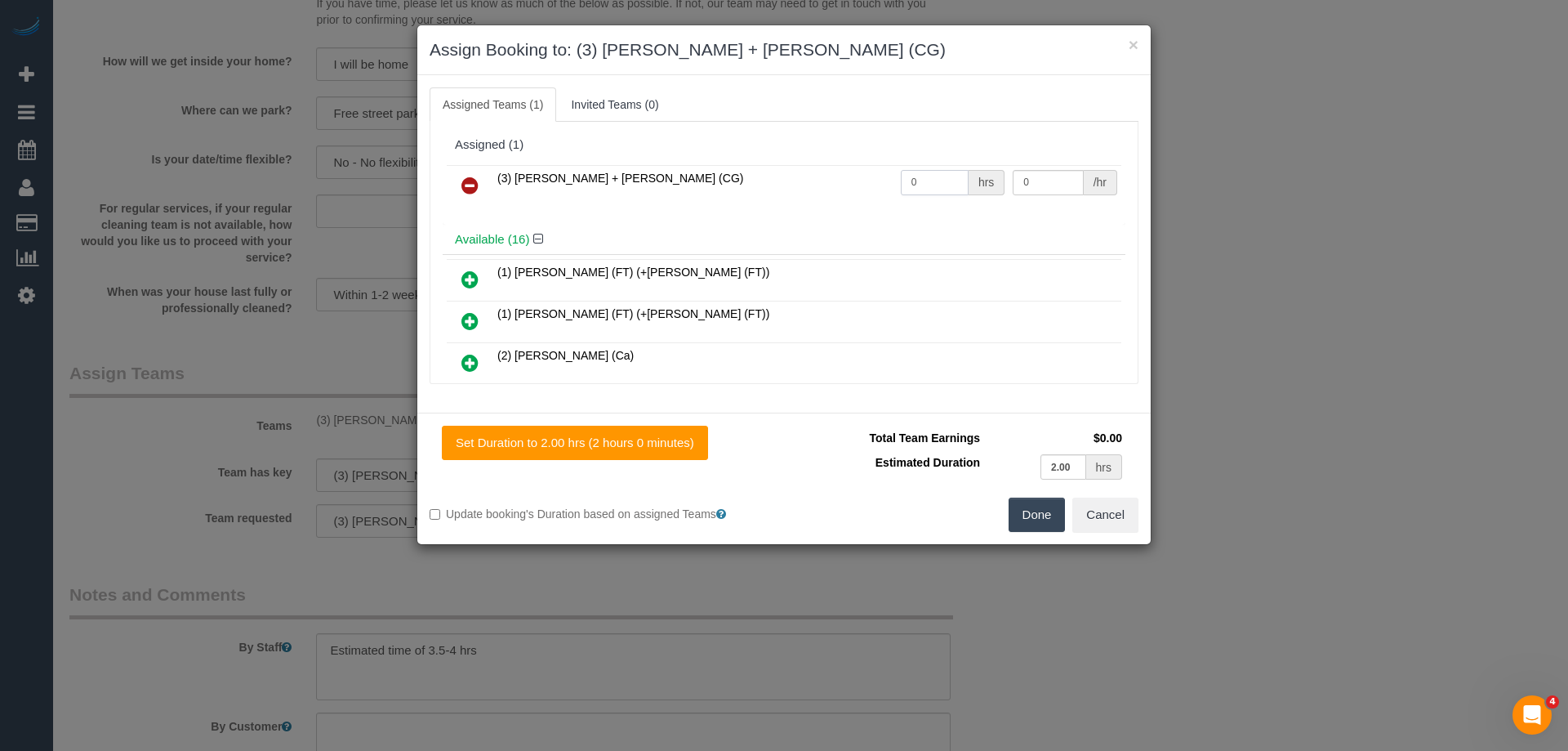
drag, startPoint x: 934, startPoint y: 179, endPoint x: 848, endPoint y: 179, distance: 86.0
click at [848, 179] on tr "(3) Sohail + Amninder (CG) 0 hrs 0 /hr" at bounding box center [784, 186] width 674 height 42
type input "1"
drag, startPoint x: 1034, startPoint y: 184, endPoint x: 852, endPoint y: 178, distance: 182.1
click at [874, 179] on tr "(3) Sohail + Amninder (CG) 1 hrs 0 /hr" at bounding box center [784, 186] width 674 height 42
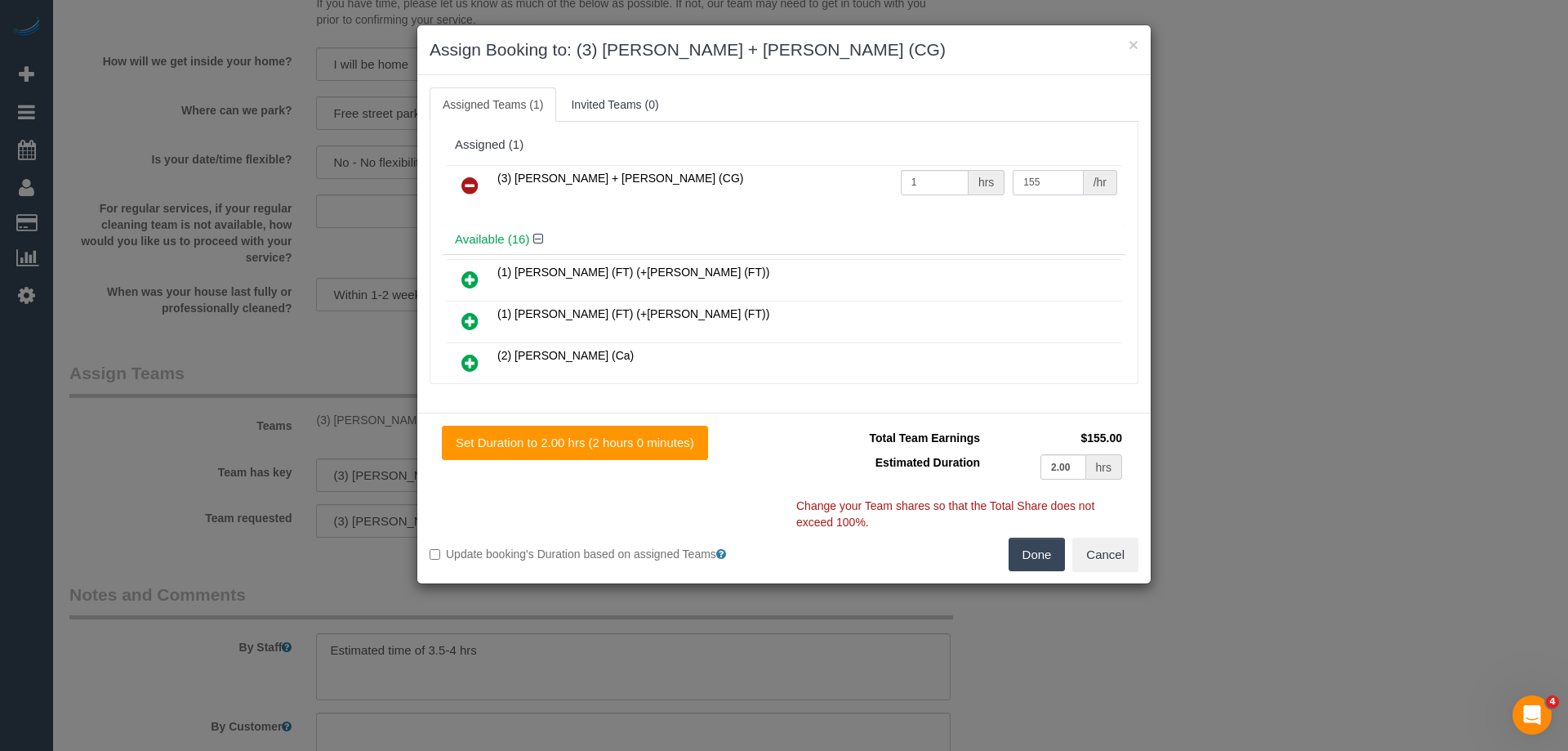
type input "155"
click at [1021, 546] on button "Done" at bounding box center [1037, 554] width 57 height 34
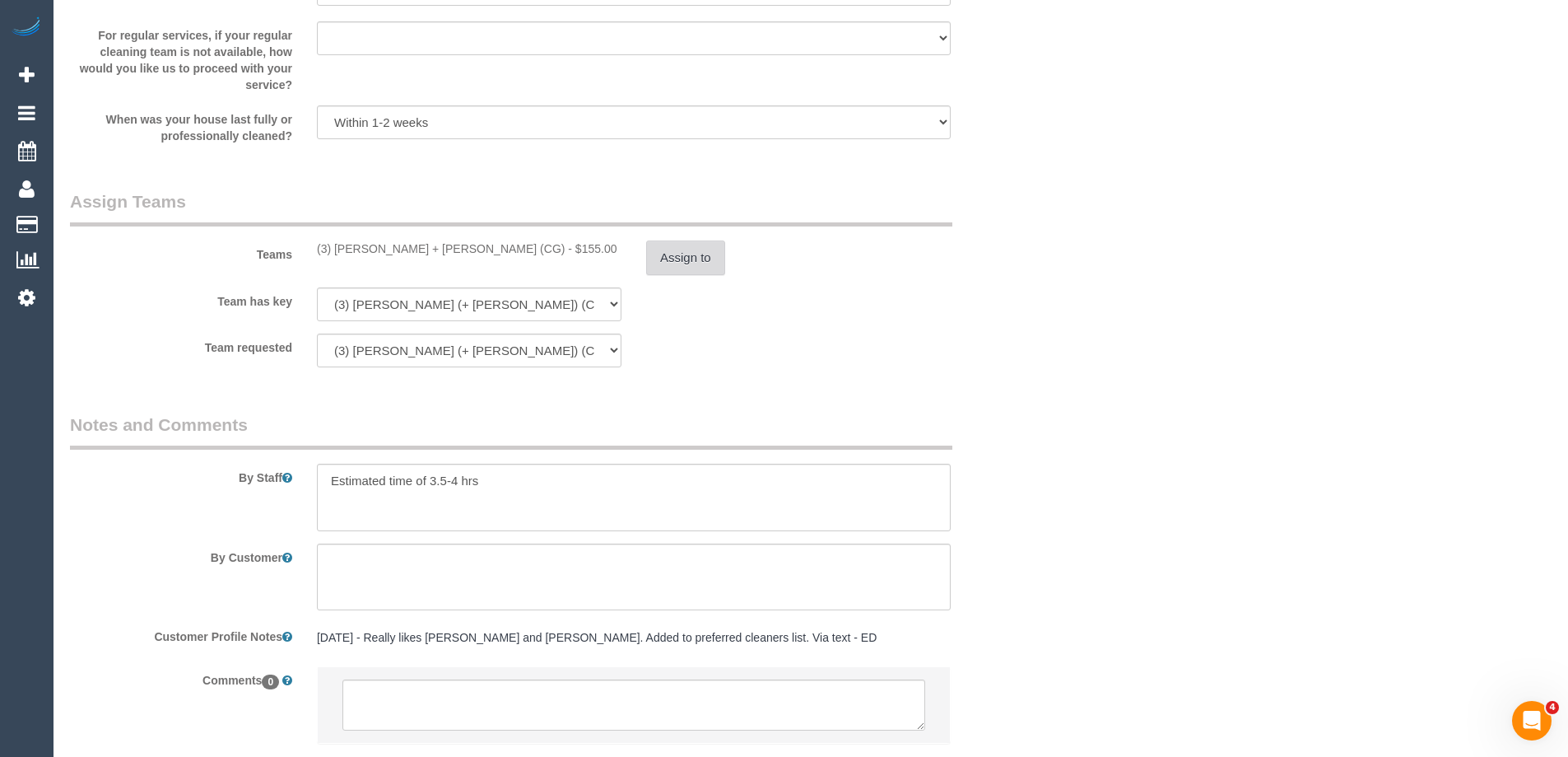
scroll to position [2505, 0]
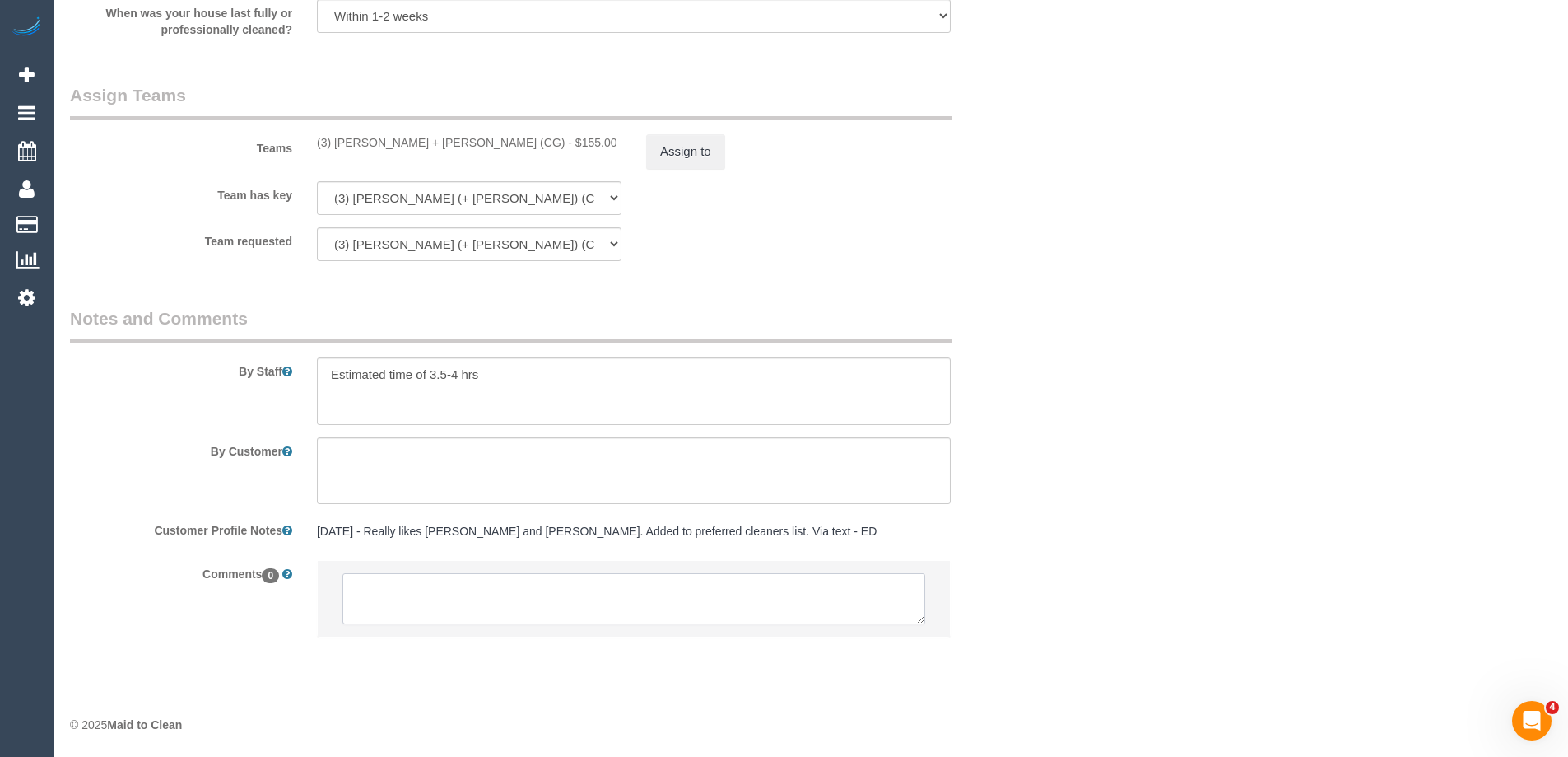
click at [424, 600] on textarea at bounding box center [633, 598] width 583 height 51
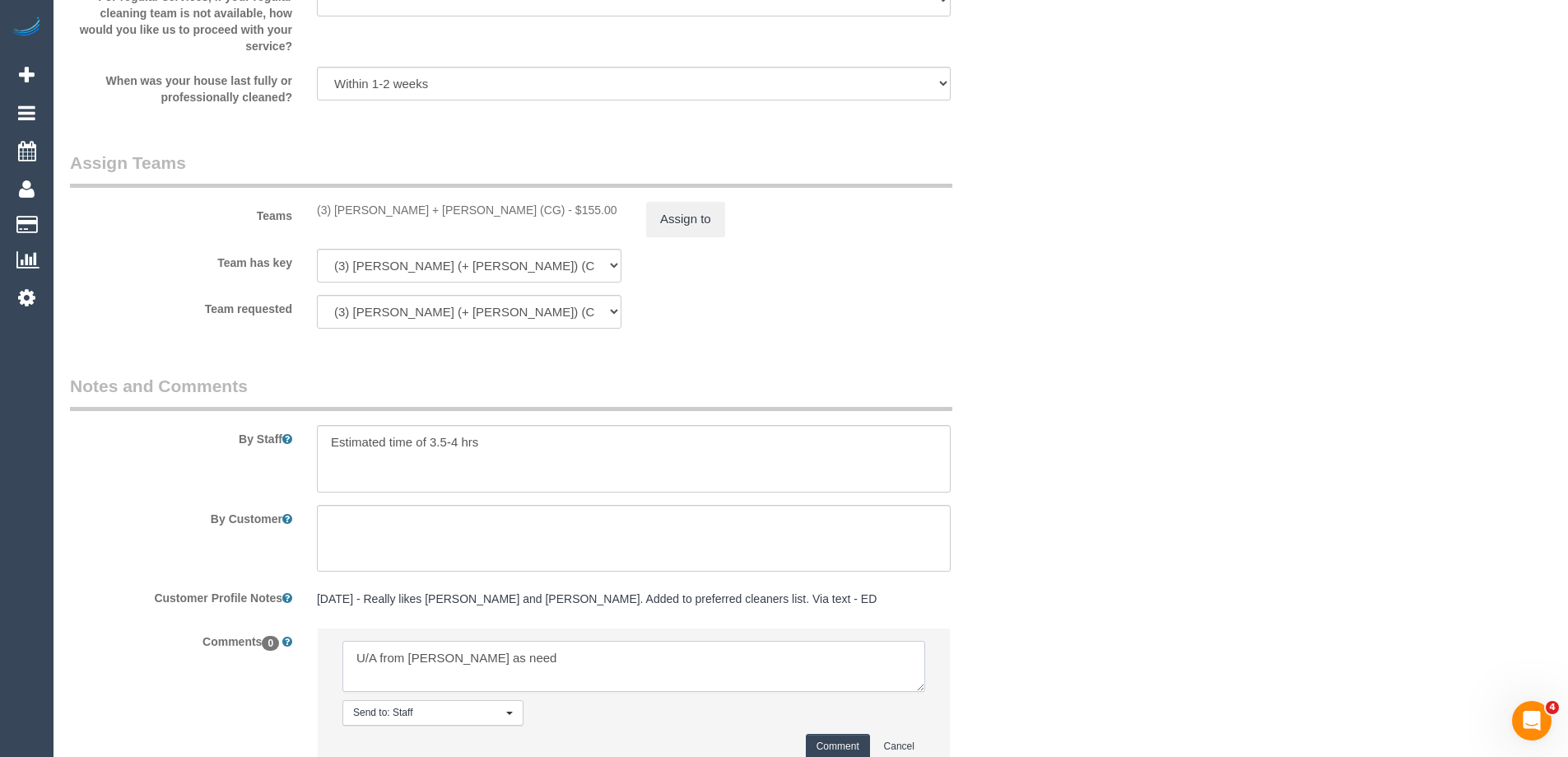
scroll to position [2573, 0]
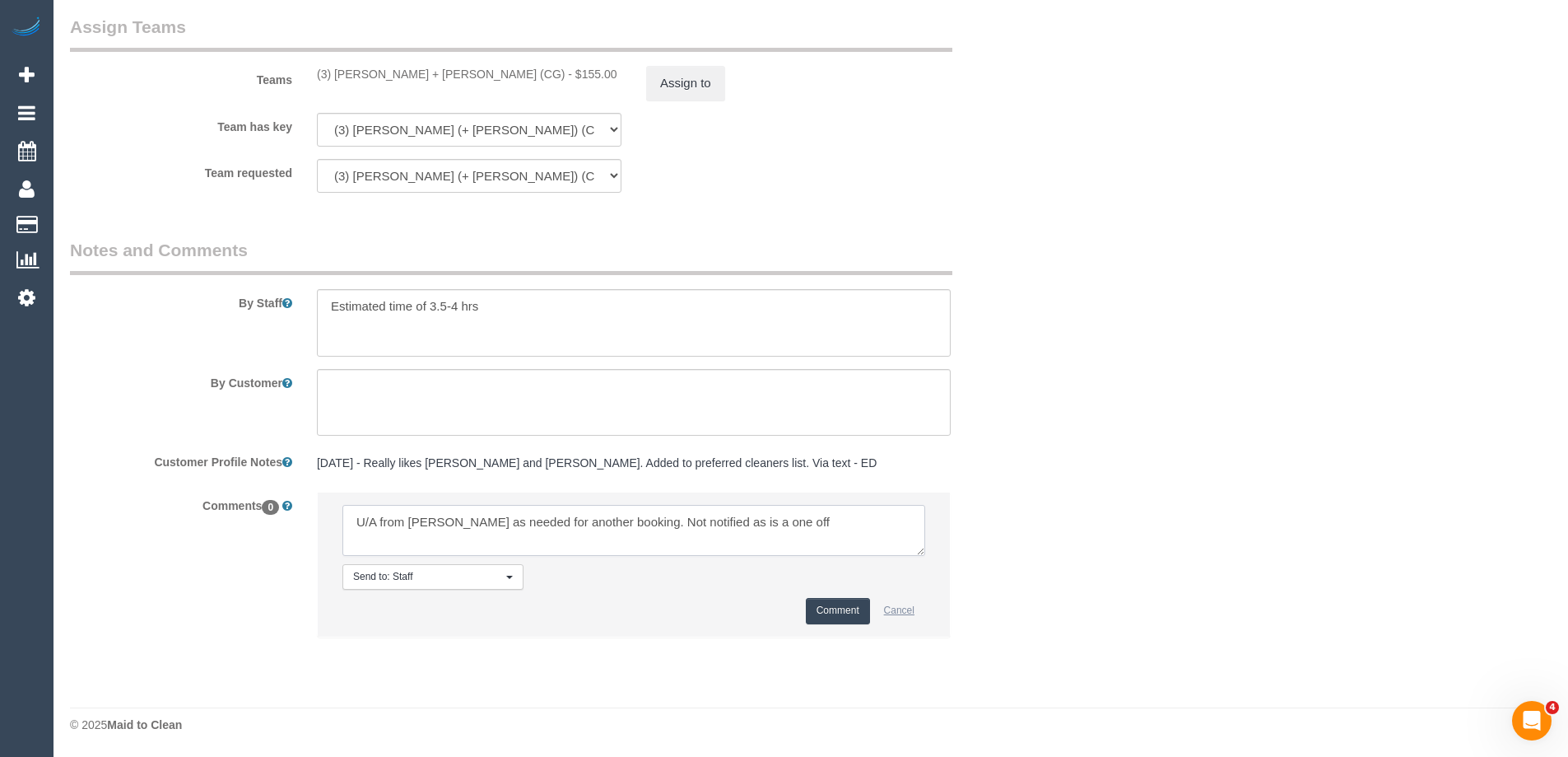
type textarea "U/A from Arifin as needed for another booking. Not notified as is a one off"
click at [890, 613] on button "Cancel" at bounding box center [898, 610] width 51 height 25
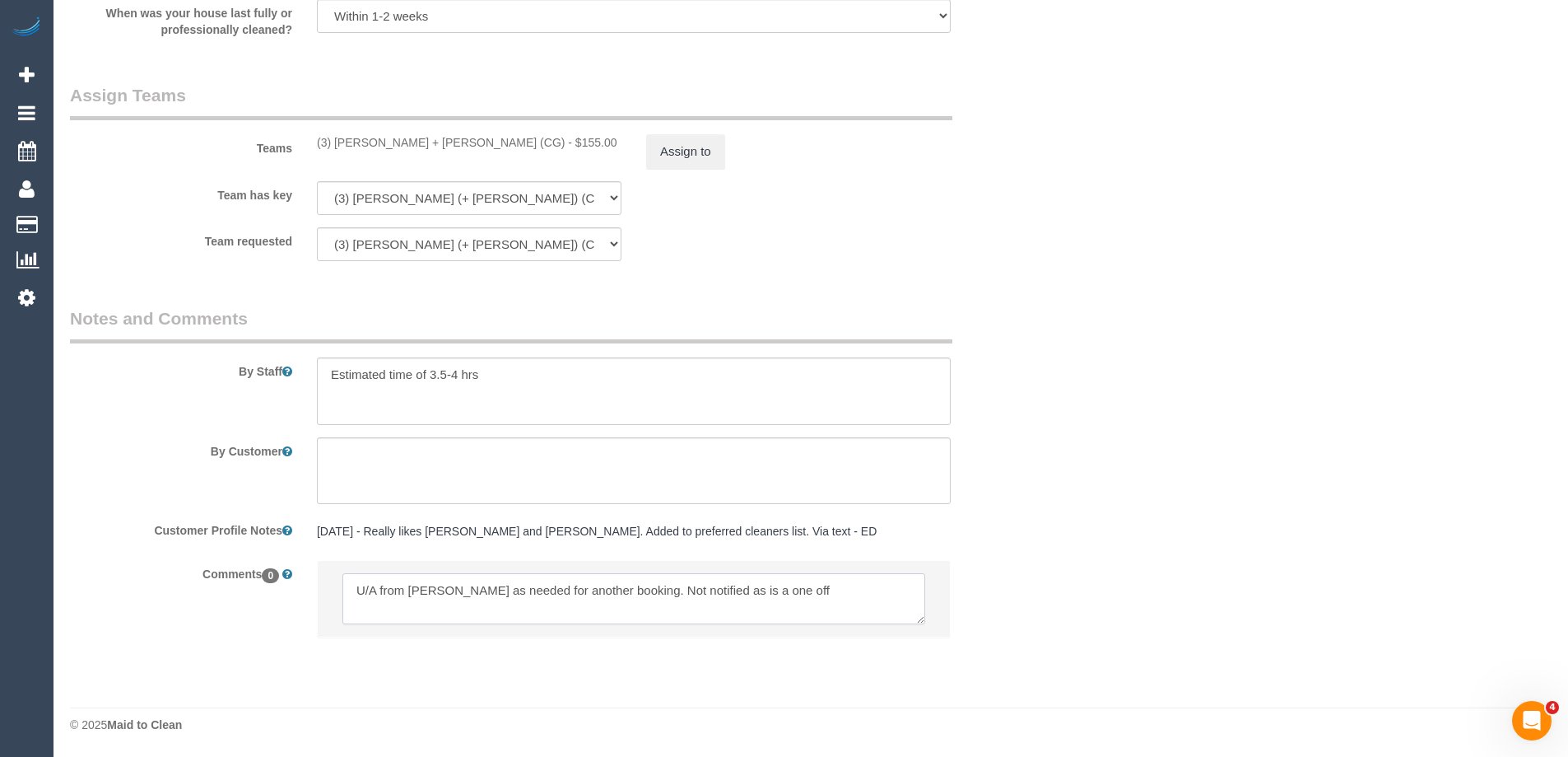
click at [783, 593] on li at bounding box center [633, 599] width 632 height 76
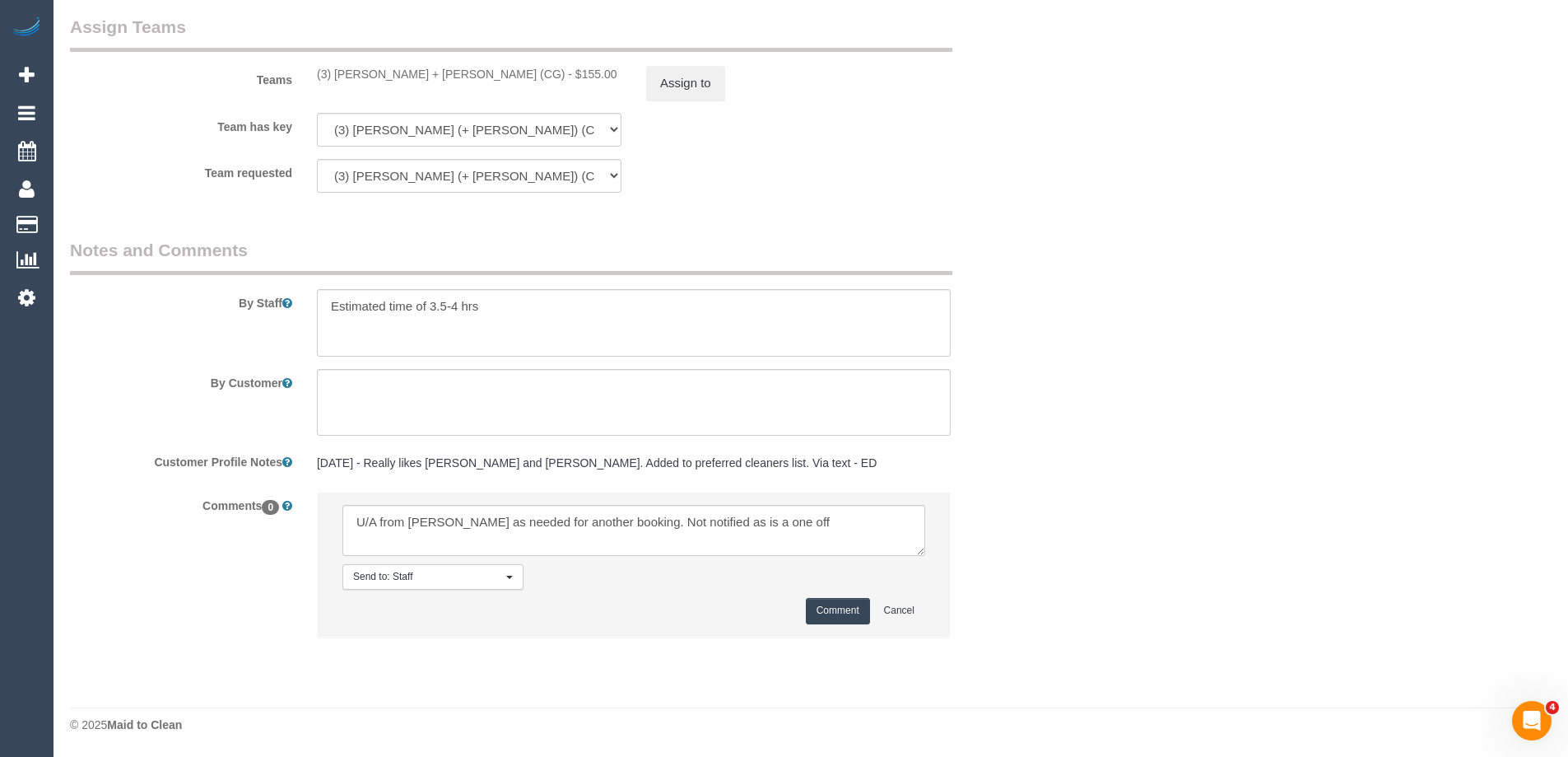
click at [854, 615] on button "Comment" at bounding box center [838, 610] width 64 height 25
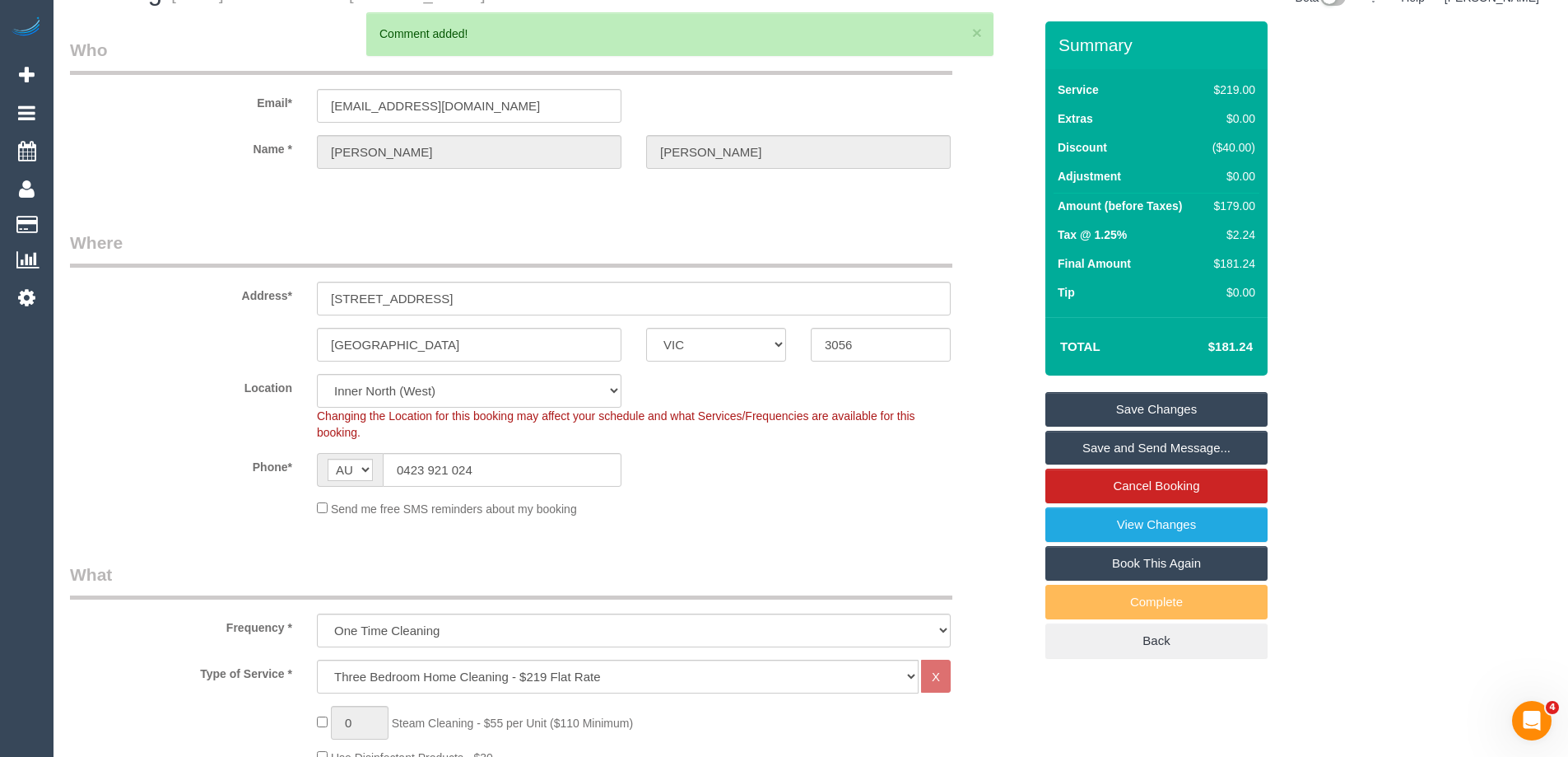
scroll to position [0, 0]
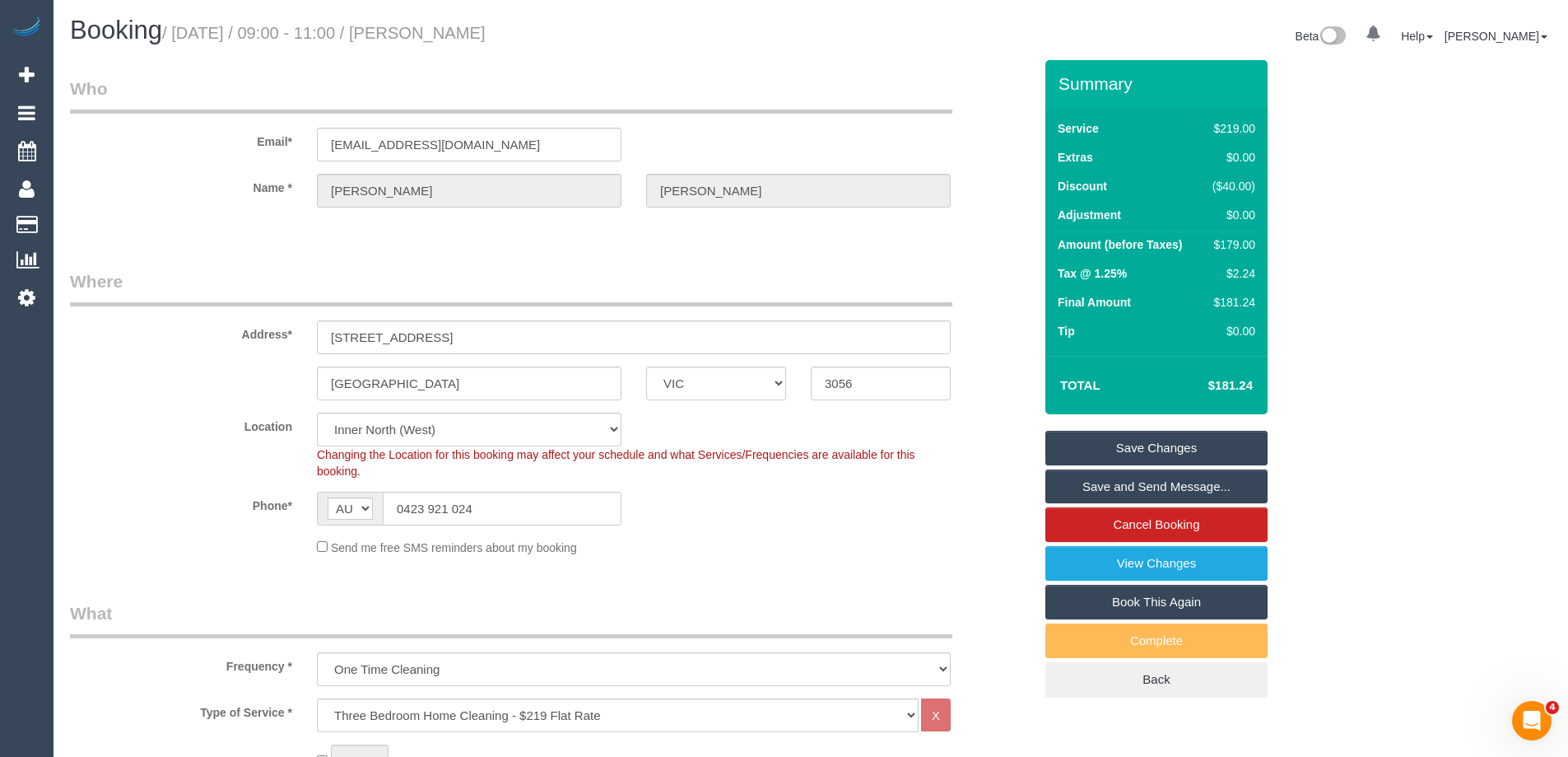
drag, startPoint x: 570, startPoint y: 32, endPoint x: 428, endPoint y: 29, distance: 142.0
click at [428, 29] on h1 "Booking / August 25, 2025 / 09:00 - 11:00 / Megan McNicholas" at bounding box center [434, 30] width 729 height 28
copy small "Megan McNicholas"
click at [1088, 447] on link "Save Changes" at bounding box center [1156, 447] width 222 height 35
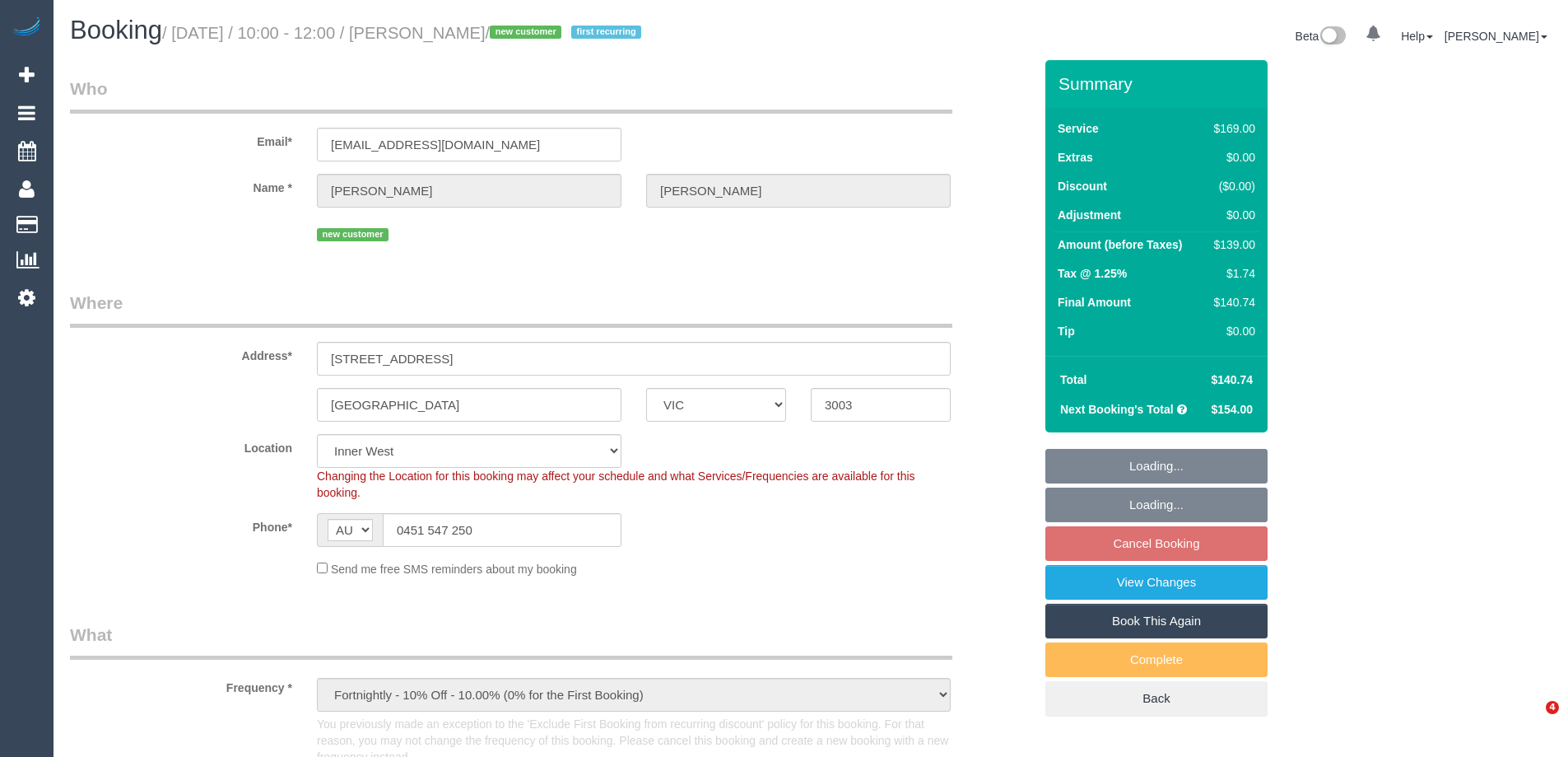
select select "VIC"
select select "object:644"
select select "string:stripe-pm_1Rwyec2GScqysDRV33IXhfGh"
select select "number:29"
select select "number:14"
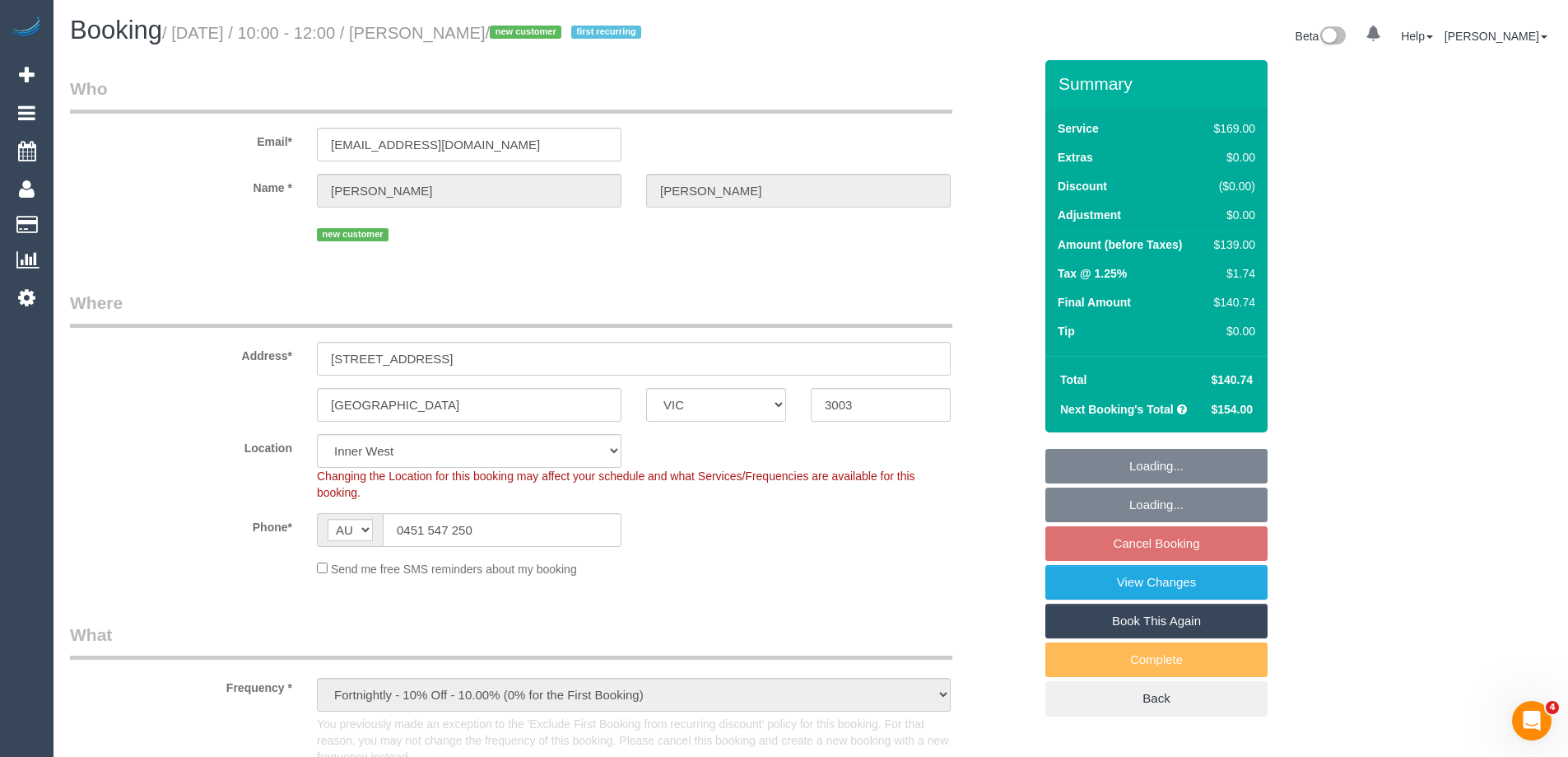
select select "number:18"
select select "number:25"
select select "number:34"
select select "number:13"
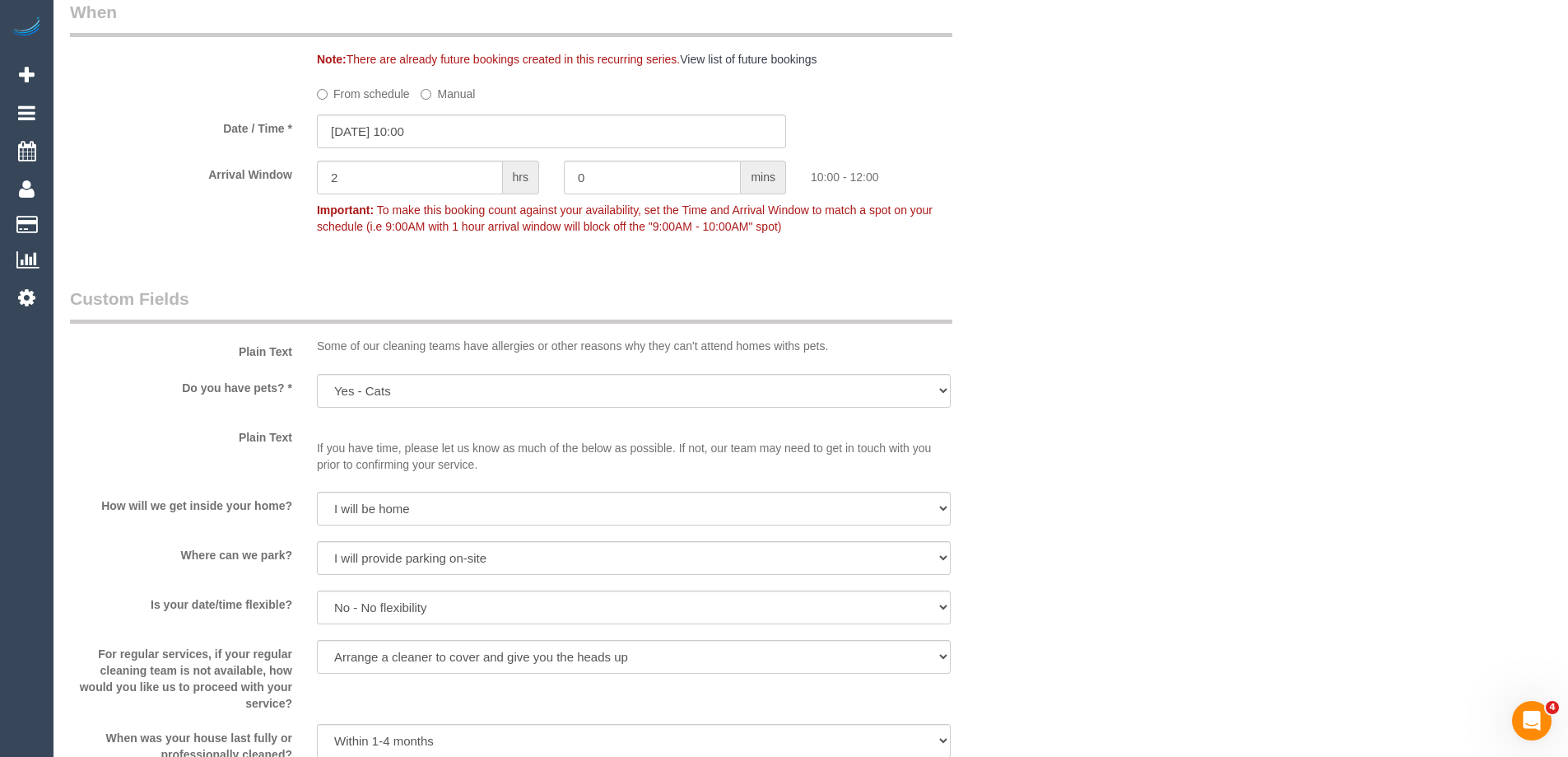
scroll to position [1812, 0]
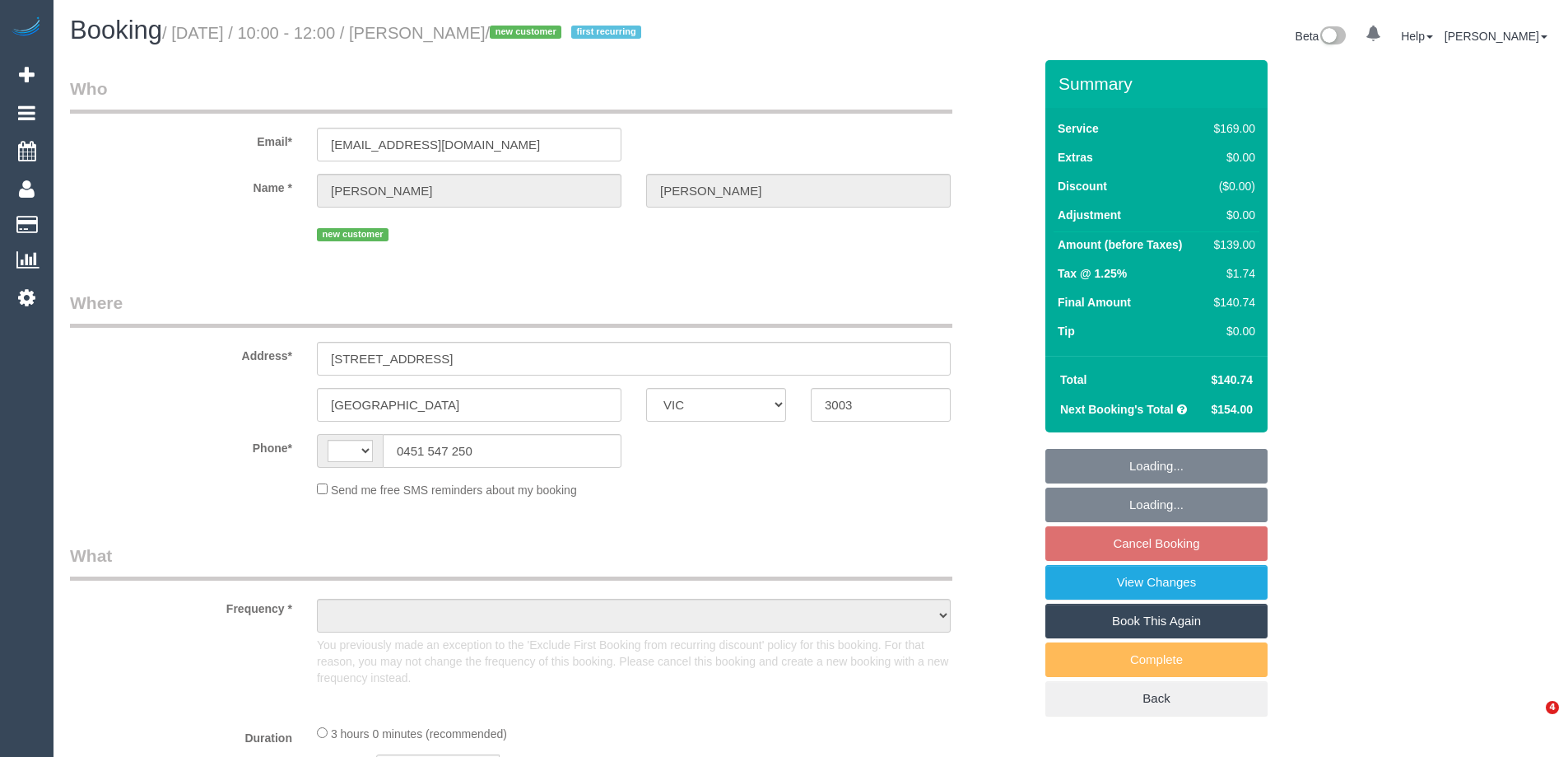
select select "VIC"
select select "string:stripe-pm_1Rwyec2GScqysDRV33IXhfGh"
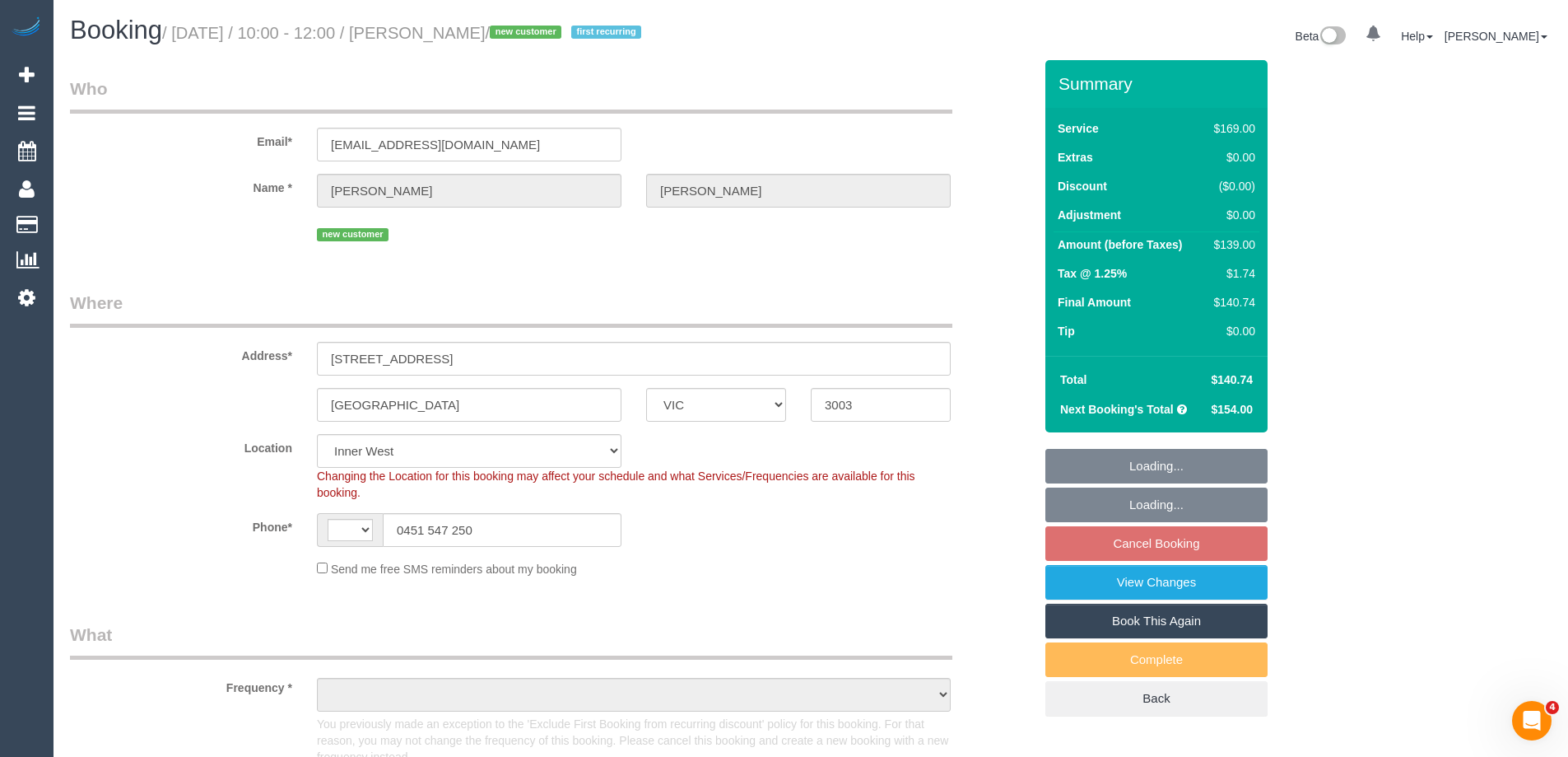
select select "string:AU"
select select "object:806"
select select "number:29"
select select "number:14"
select select "number:18"
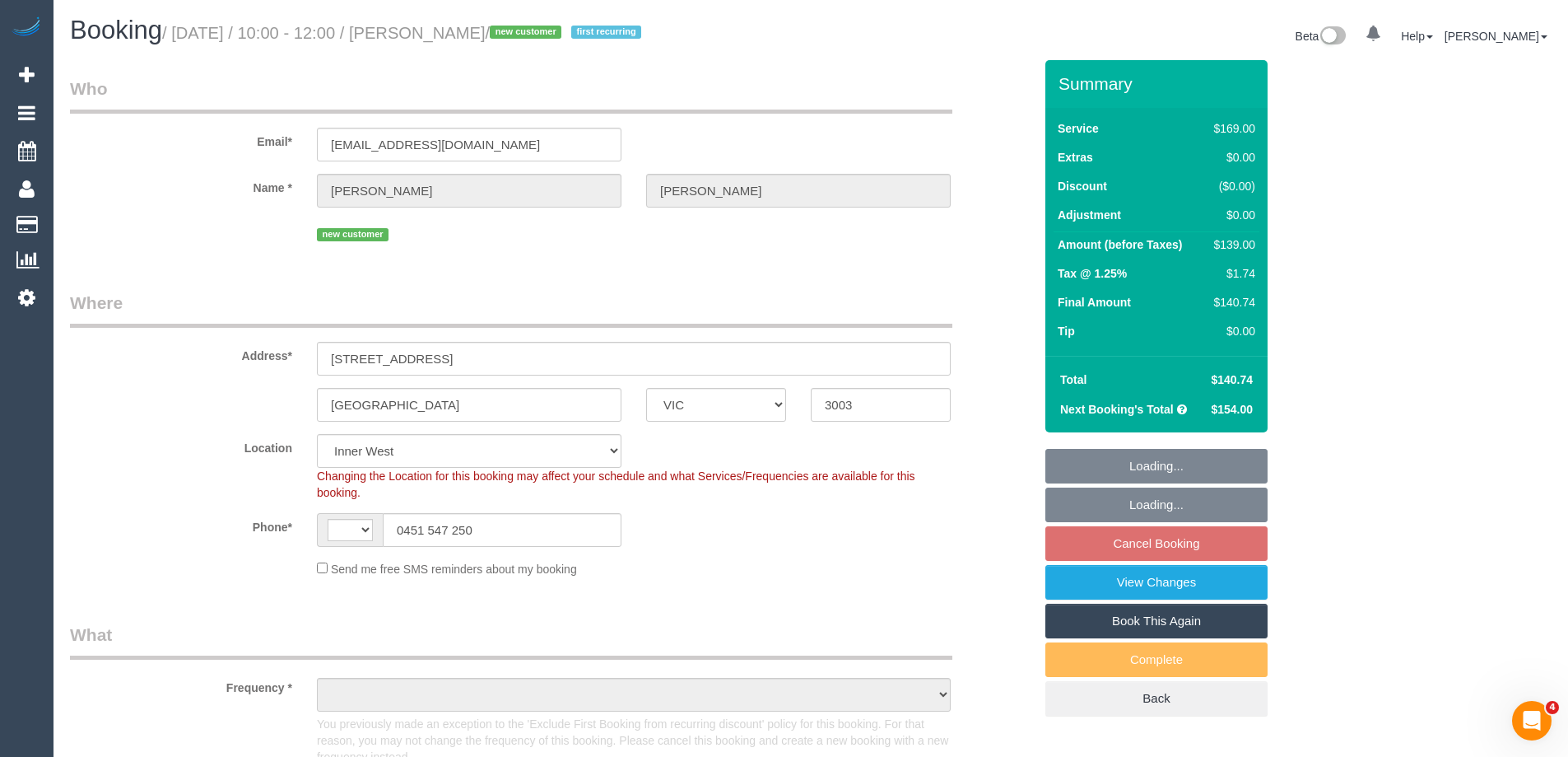
select select "number:25"
select select "number:34"
select select "number:13"
select select "object:1526"
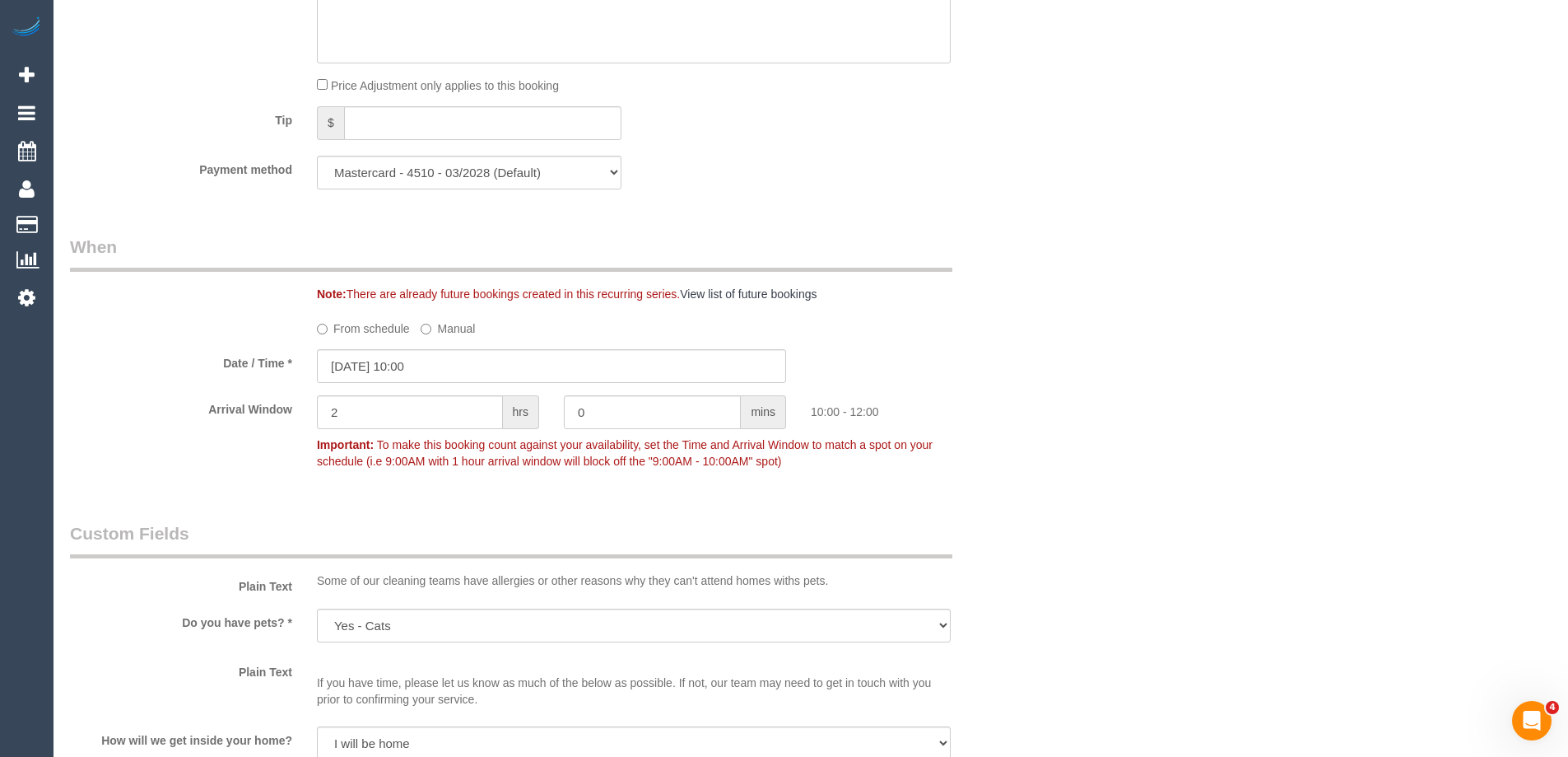
scroll to position [1812, 0]
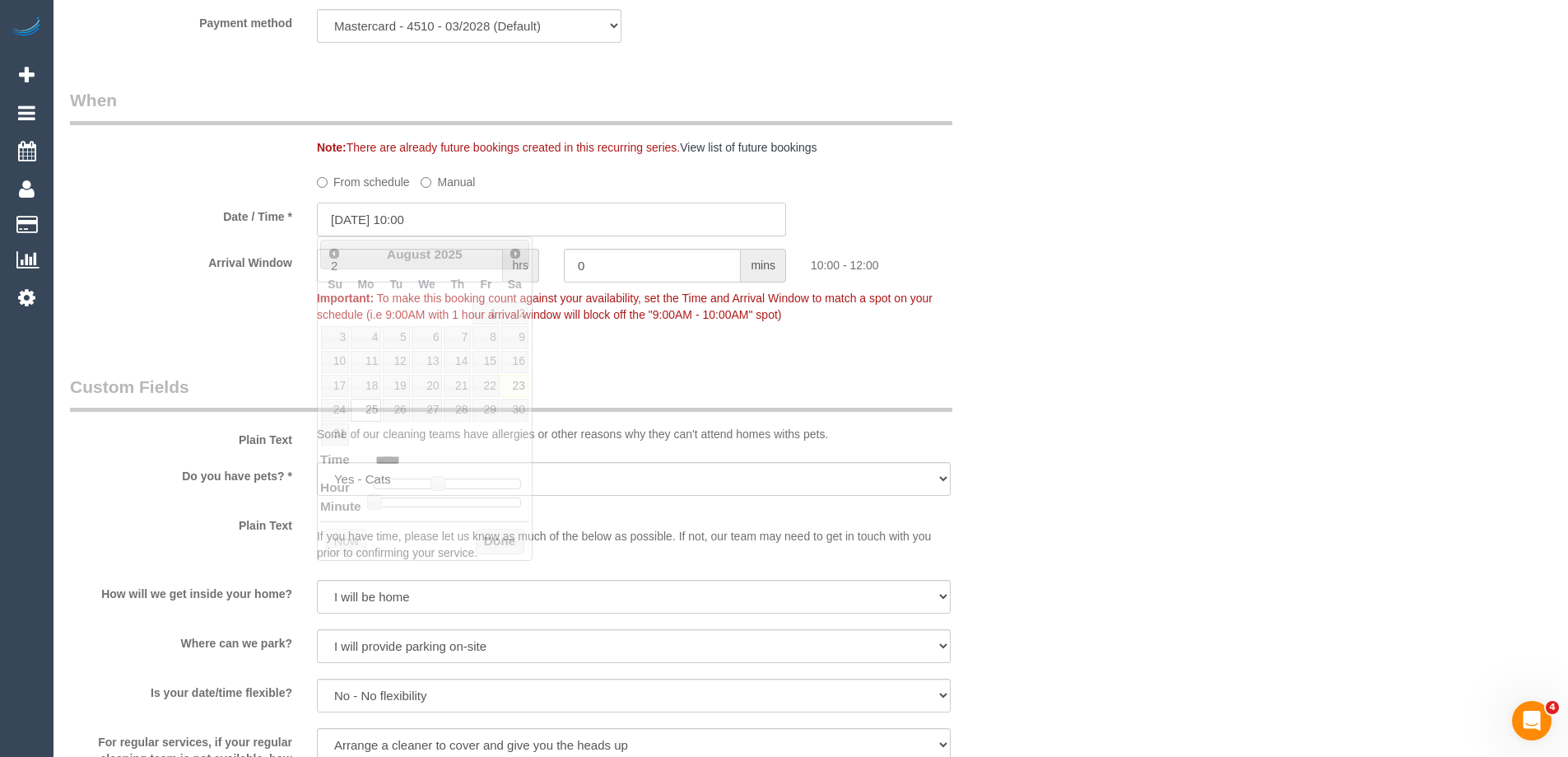
click at [386, 227] on input "[DATE] 10:00" at bounding box center [552, 219] width 469 height 34
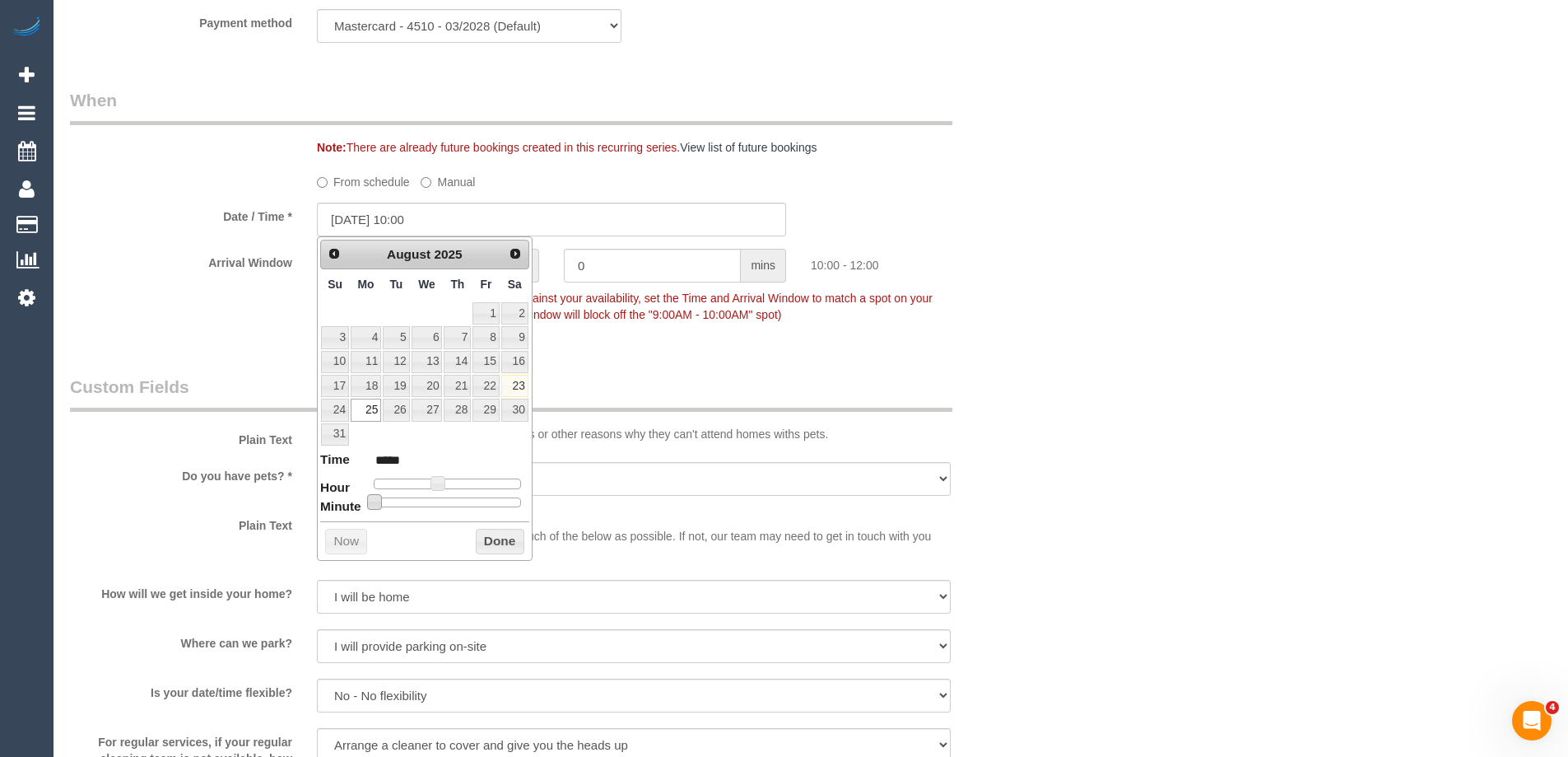
type input "25/08/2025 10:05"
type input "*****"
type input "25/08/2025 10:10"
type input "*****"
type input "25/08/2025 10:15"
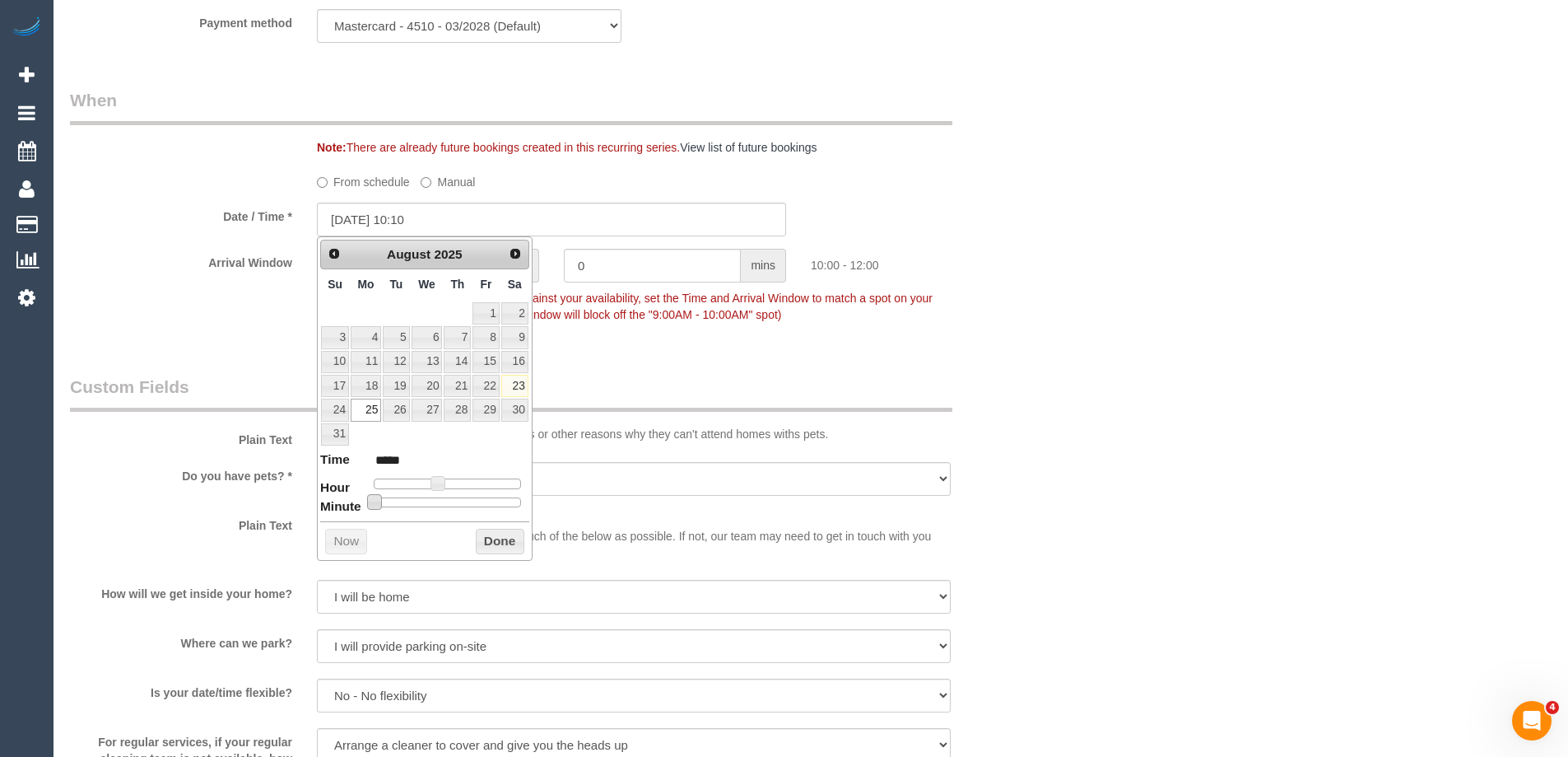
type input "*****"
type input "25/08/2025 10:20"
type input "*****"
type input "25/08/2025 10:25"
type input "*****"
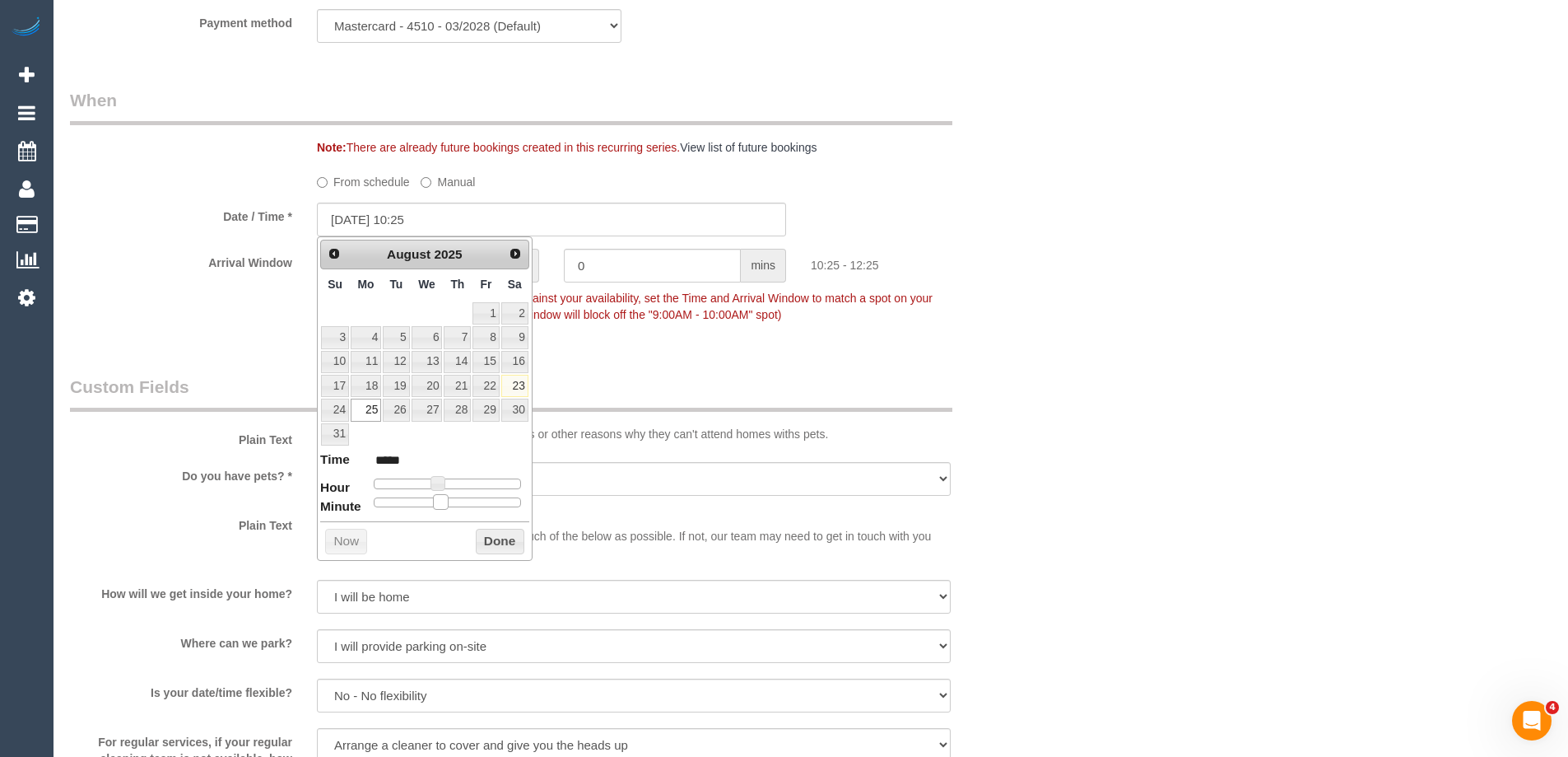
type input "25/08/2025 10:30"
type input "*****"
drag, startPoint x: 371, startPoint y: 501, endPoint x: 449, endPoint y: 503, distance: 78.0
click at [449, 503] on span at bounding box center [454, 502] width 15 height 15
click at [497, 538] on button "Done" at bounding box center [500, 542] width 49 height 26
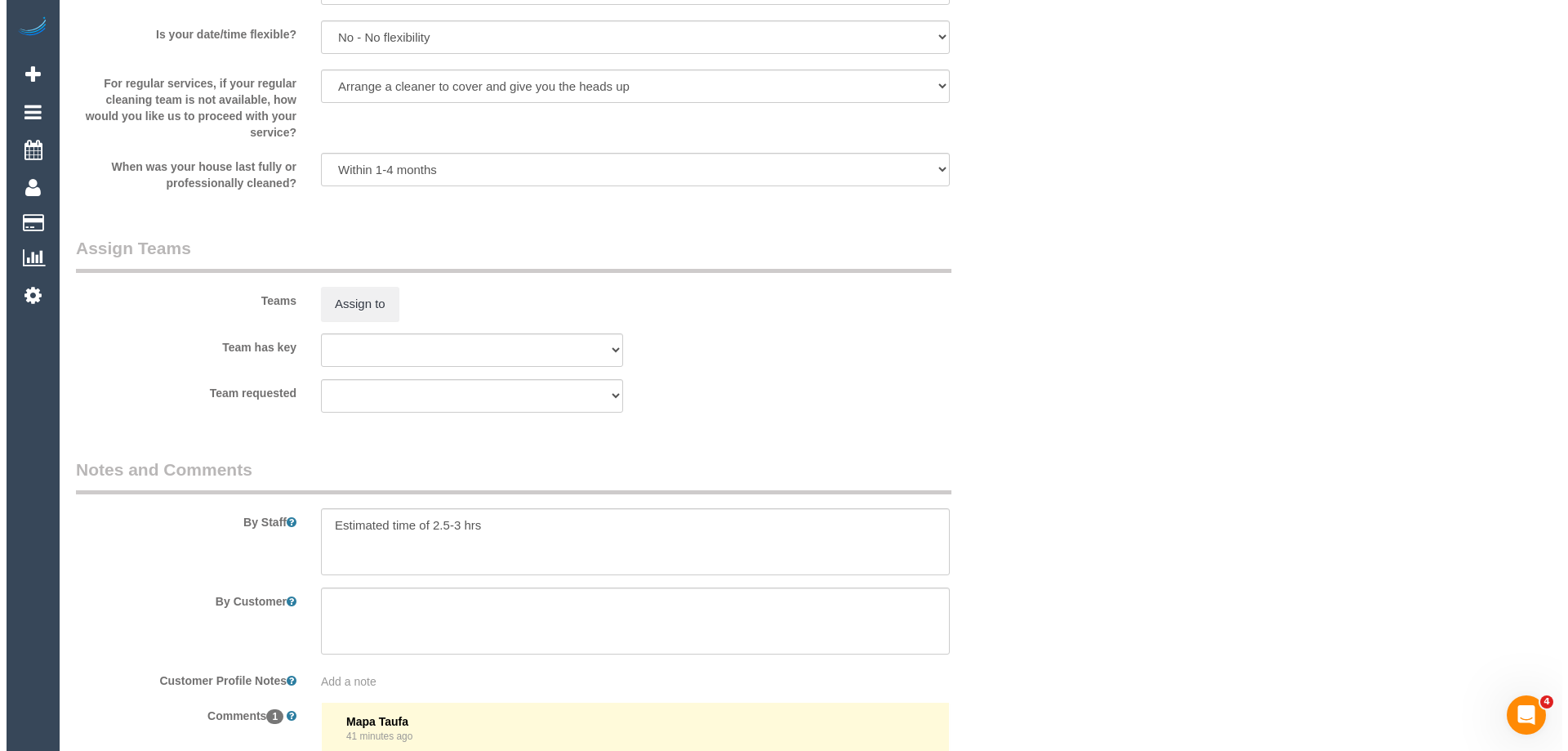
scroll to position [2451, 0]
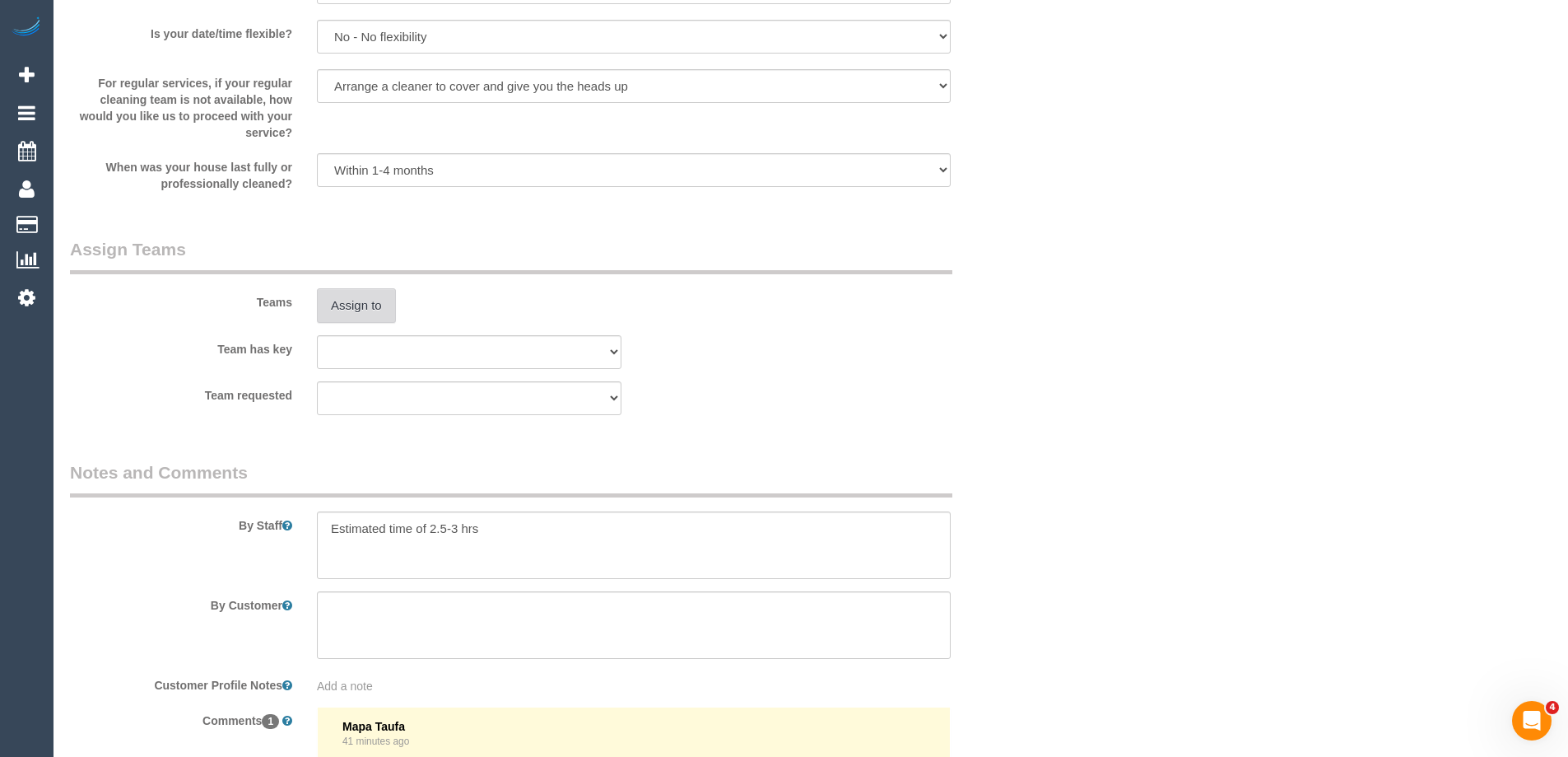
click at [349, 309] on button "Assign to" at bounding box center [357, 306] width 79 height 35
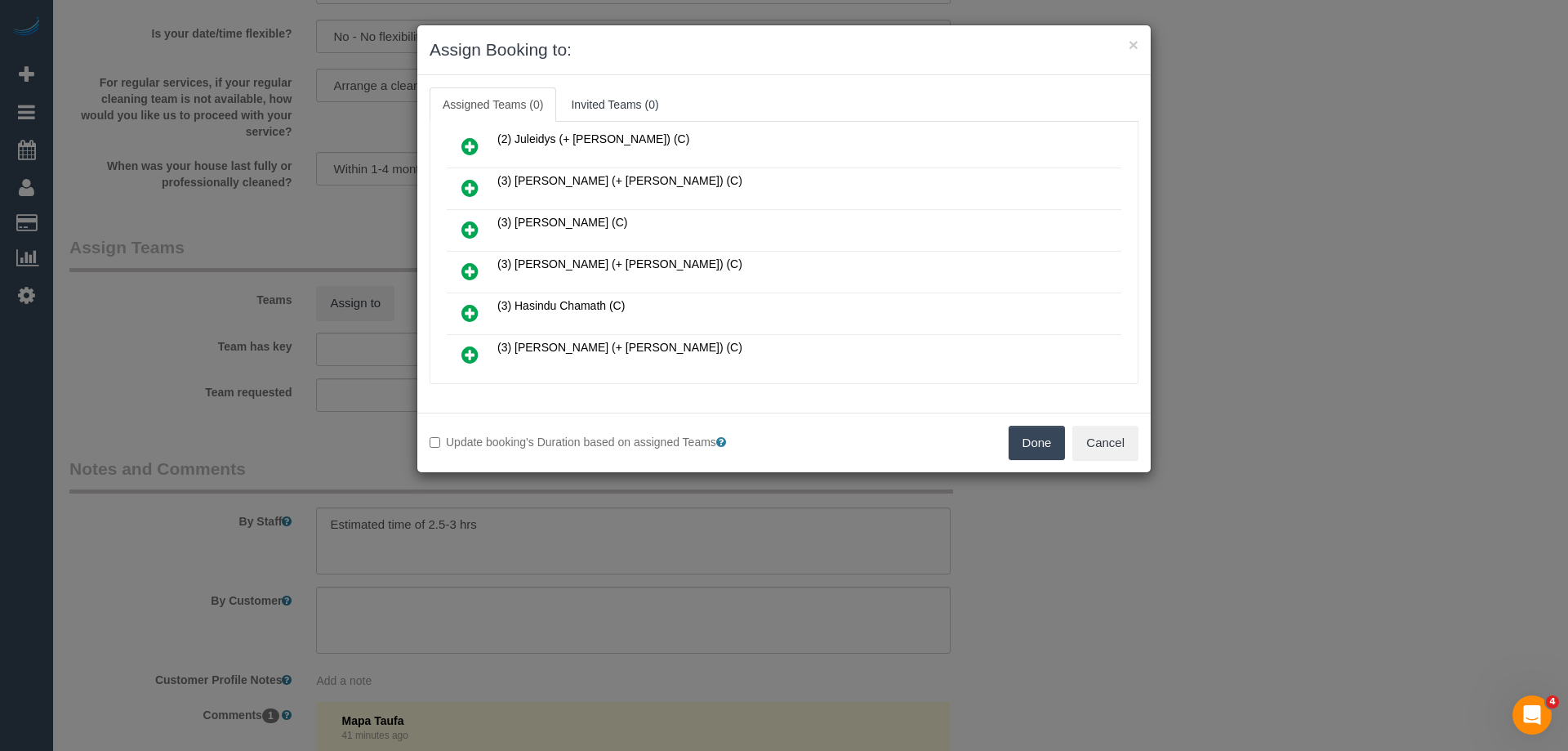
scroll to position [327, 0]
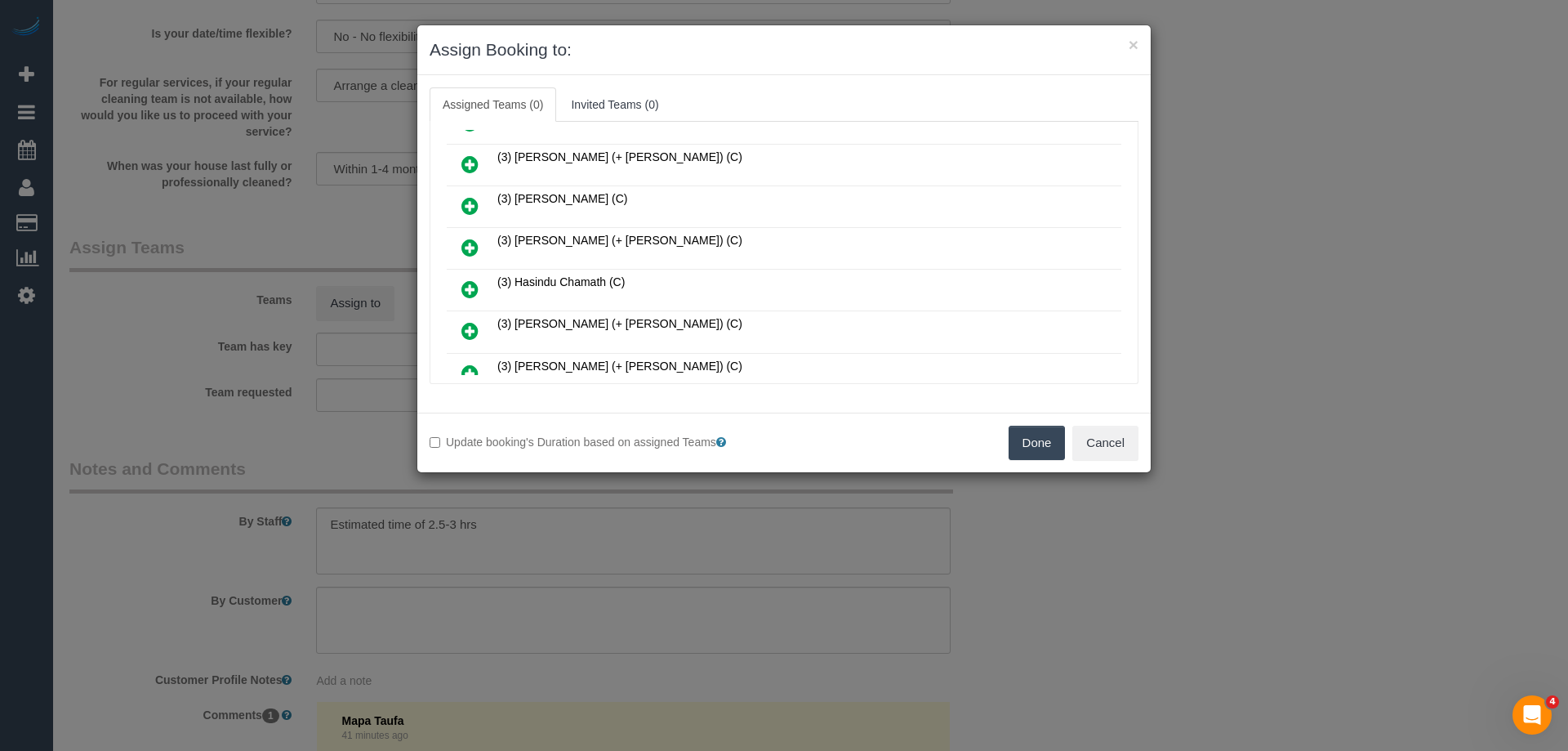
click at [463, 158] on icon at bounding box center [469, 163] width 17 height 19
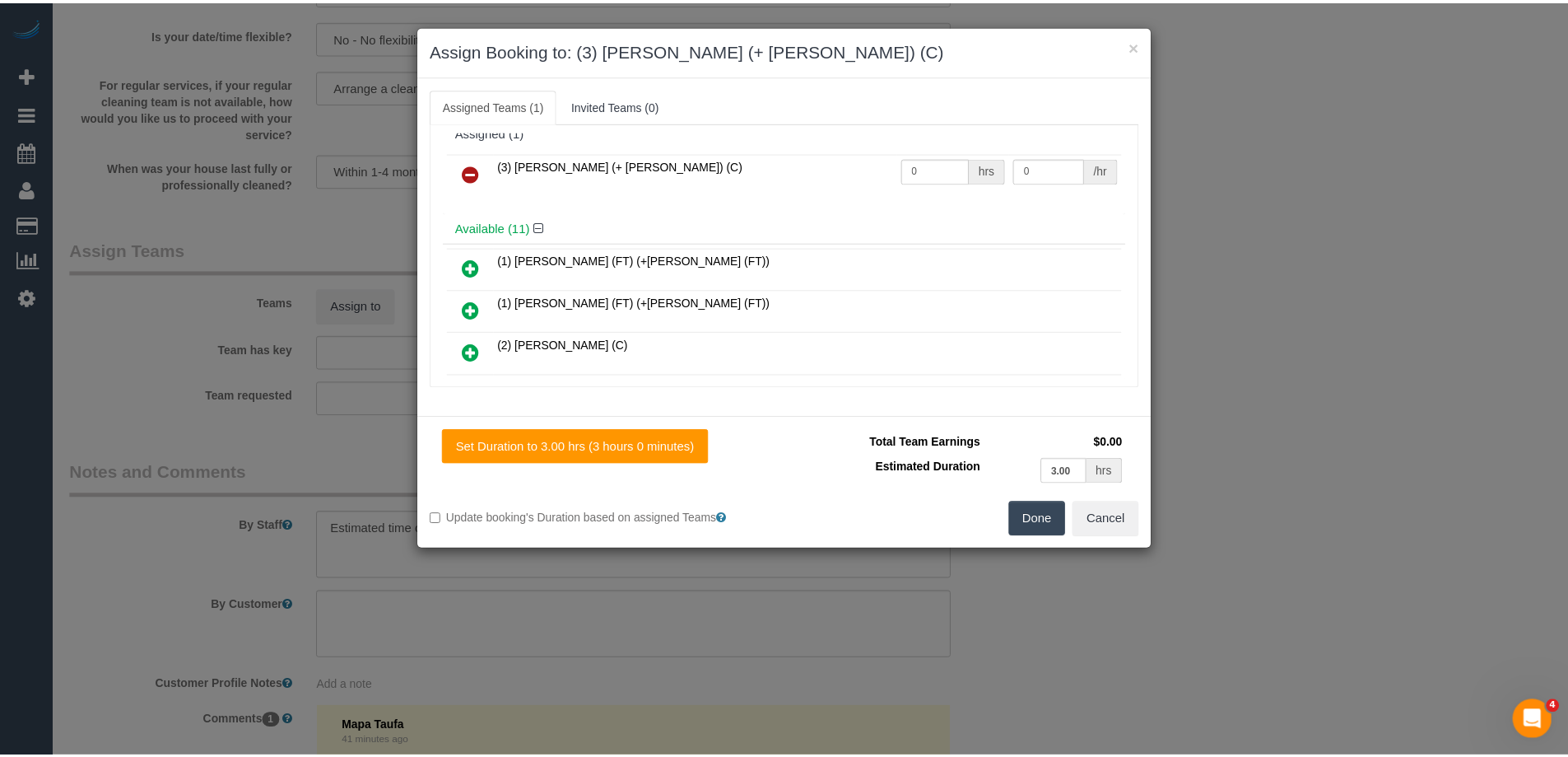
scroll to position [0, 0]
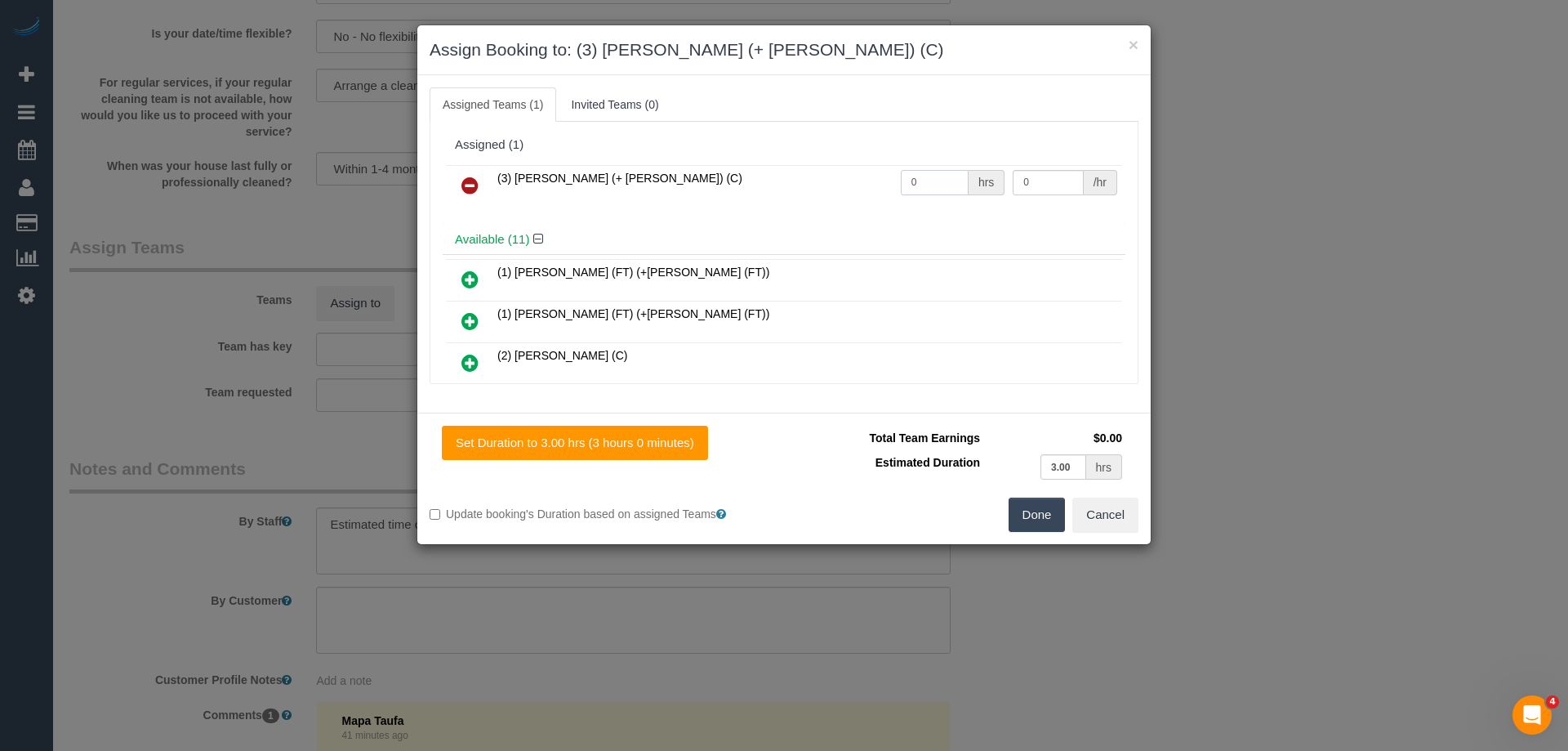
click at [853, 174] on tr "(3) Arifin (+ Fatema) (C) 0 hrs 0 /hr" at bounding box center [784, 186] width 674 height 42
type input "1"
drag, startPoint x: 1023, startPoint y: 181, endPoint x: 938, endPoint y: 180, distance: 85.0
click at [940, 180] on tr "(3) Arifin (+ Fatema) (C) 1 hrs 0 /hr" at bounding box center [784, 186] width 674 height 42
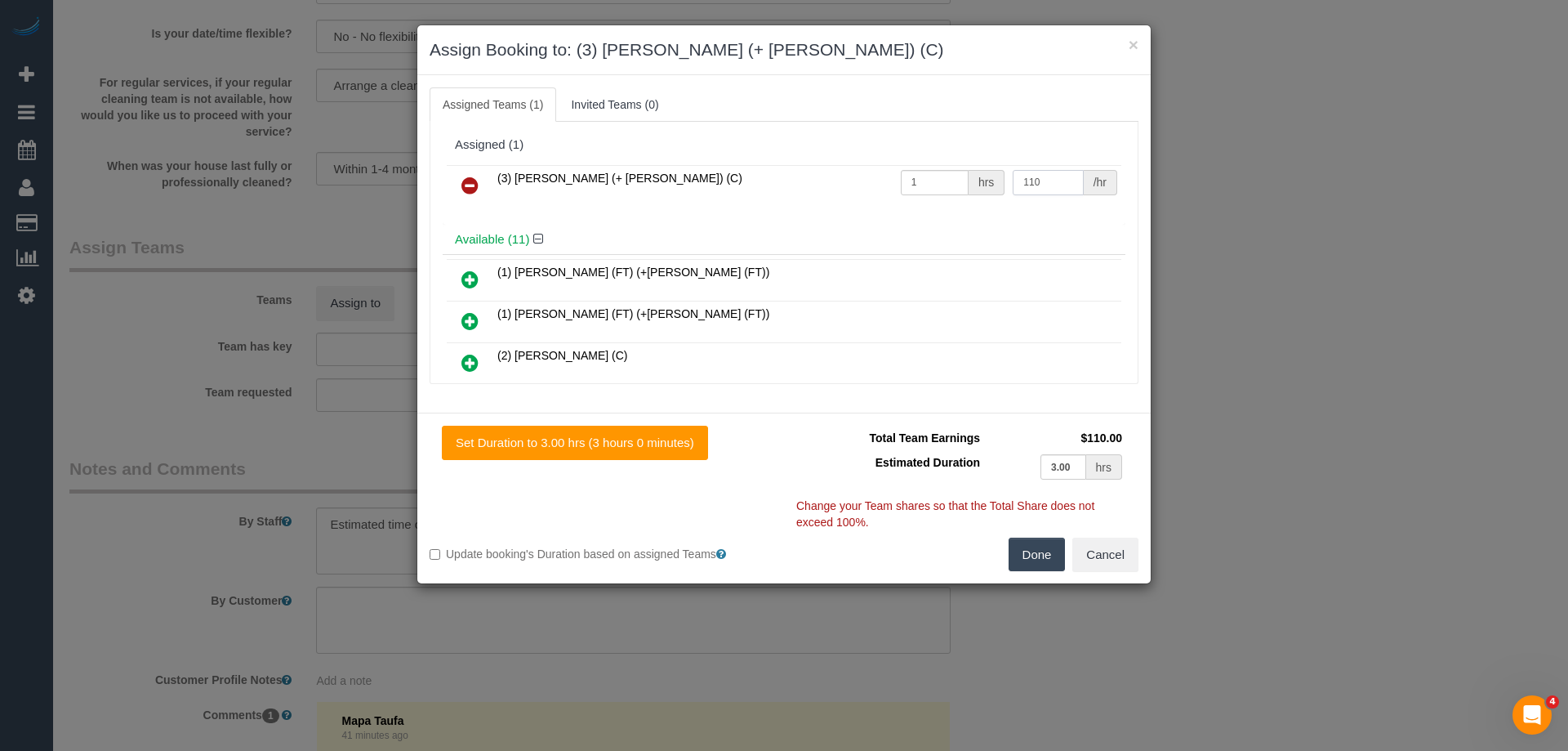
type input "110"
click at [1033, 557] on button "Done" at bounding box center [1037, 554] width 57 height 34
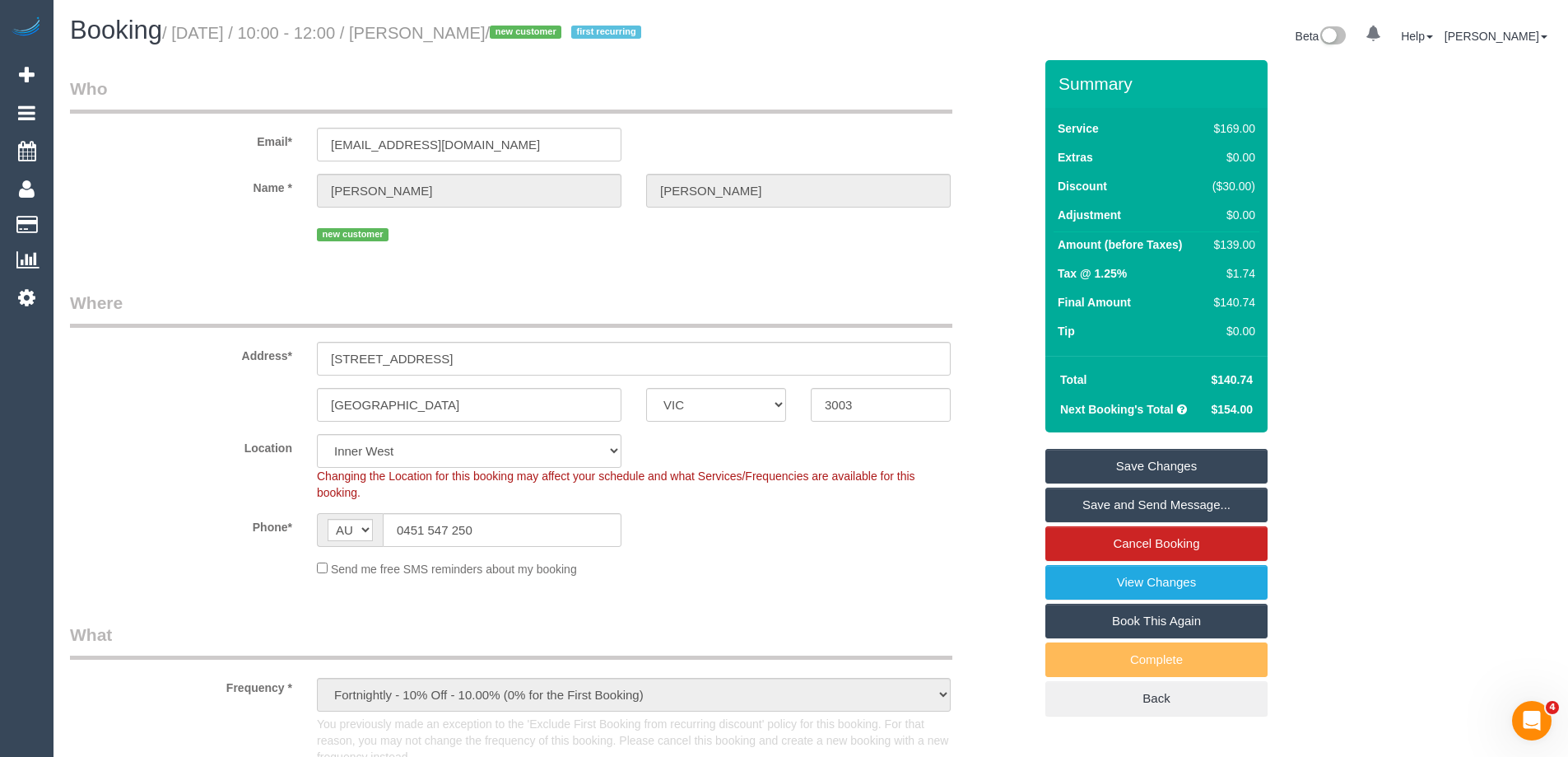
scroll to position [2807, 0]
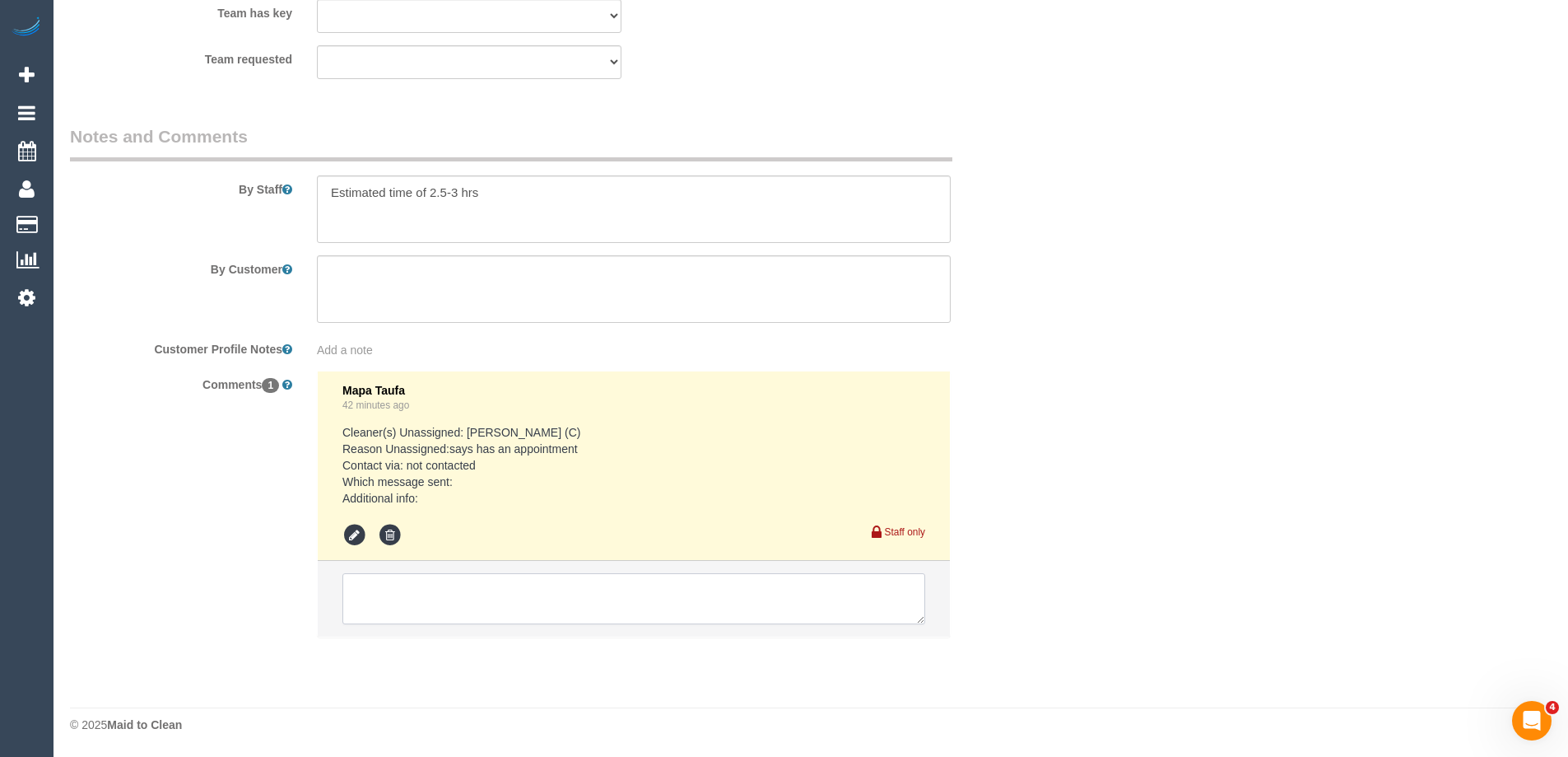
click at [391, 579] on textarea at bounding box center [633, 598] width 583 height 51
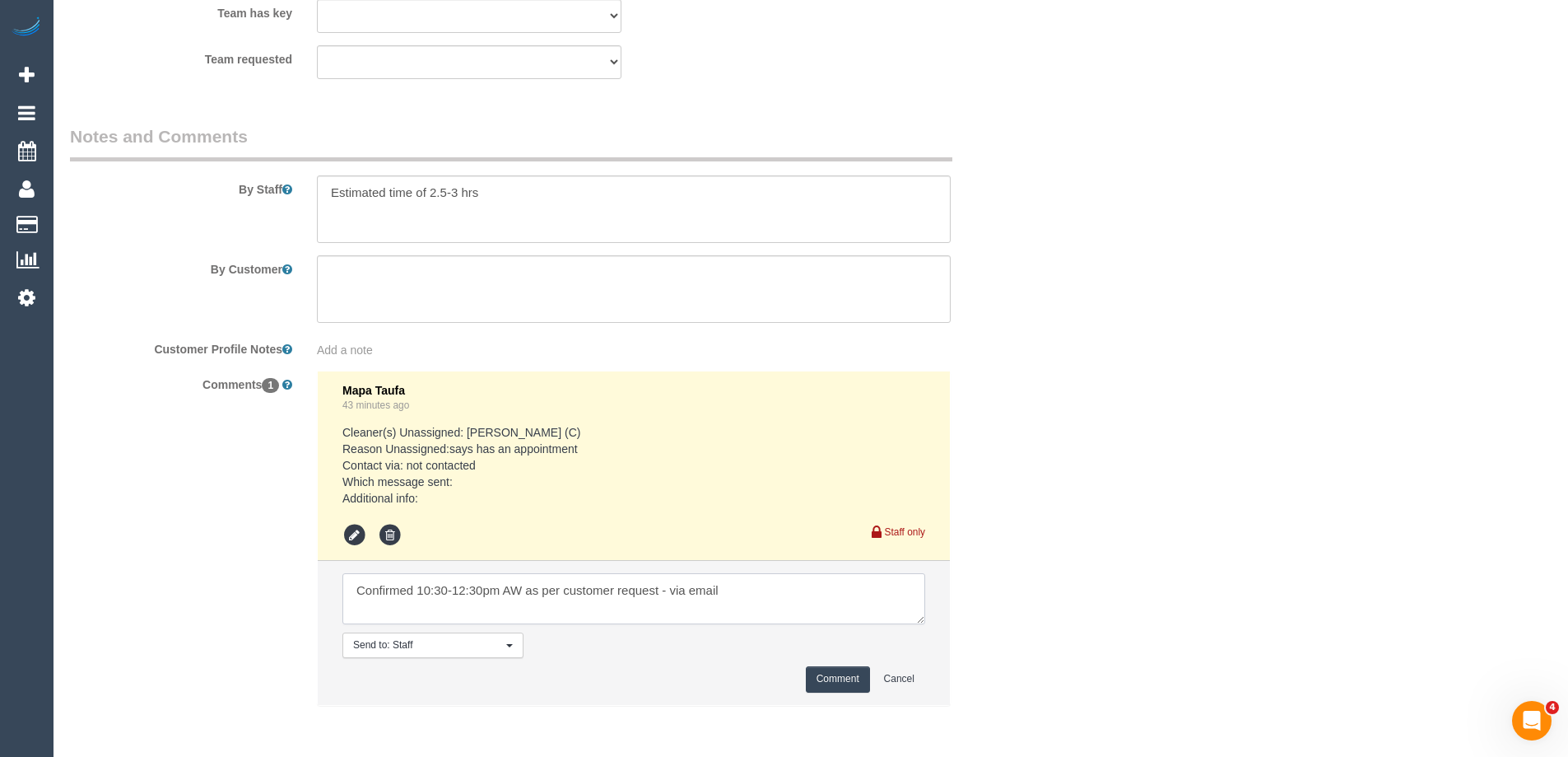
type textarea "Confirmed 10:30-12:30pm AW as per customer request - via email"
click at [841, 682] on button "Comment" at bounding box center [838, 679] width 64 height 25
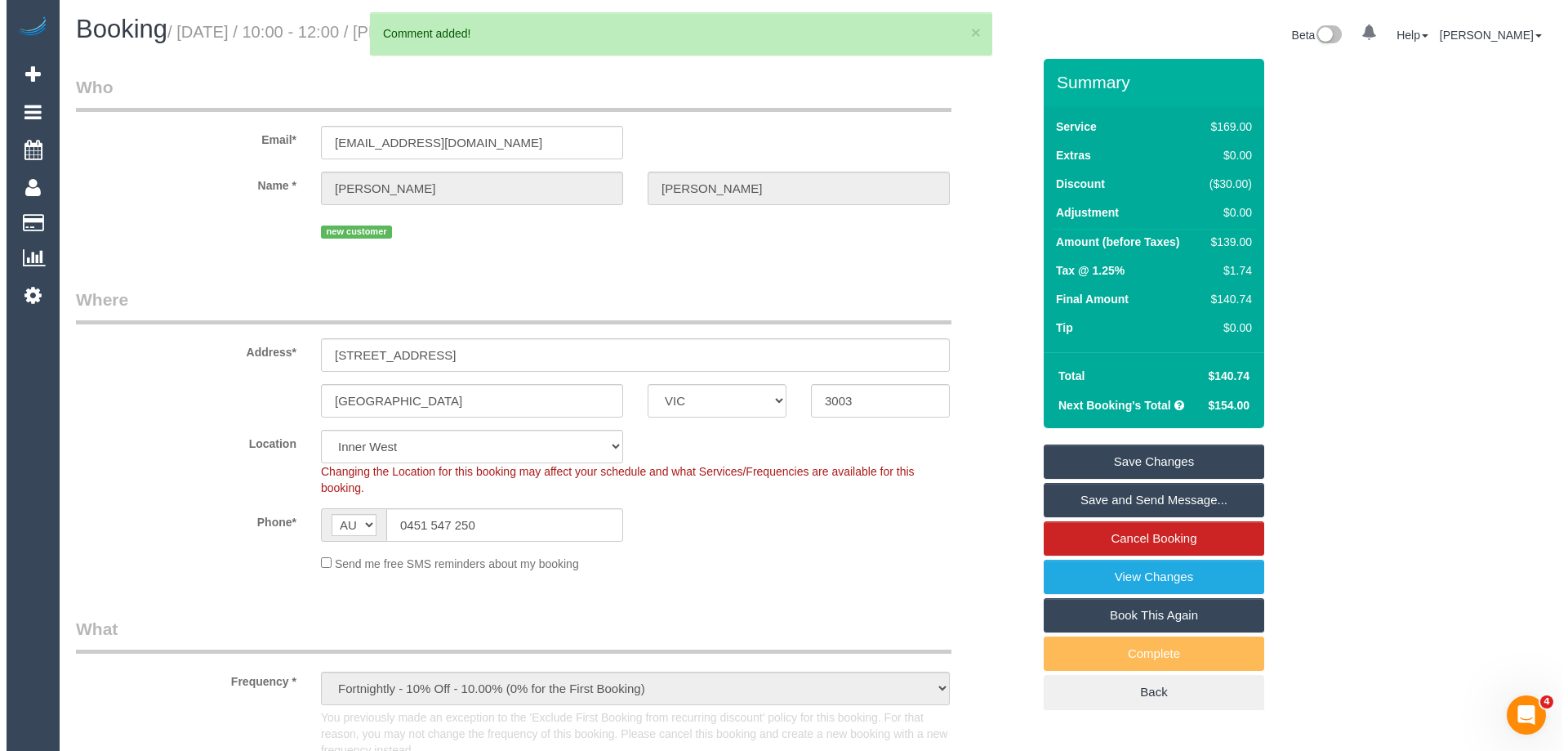
scroll to position [0, 0]
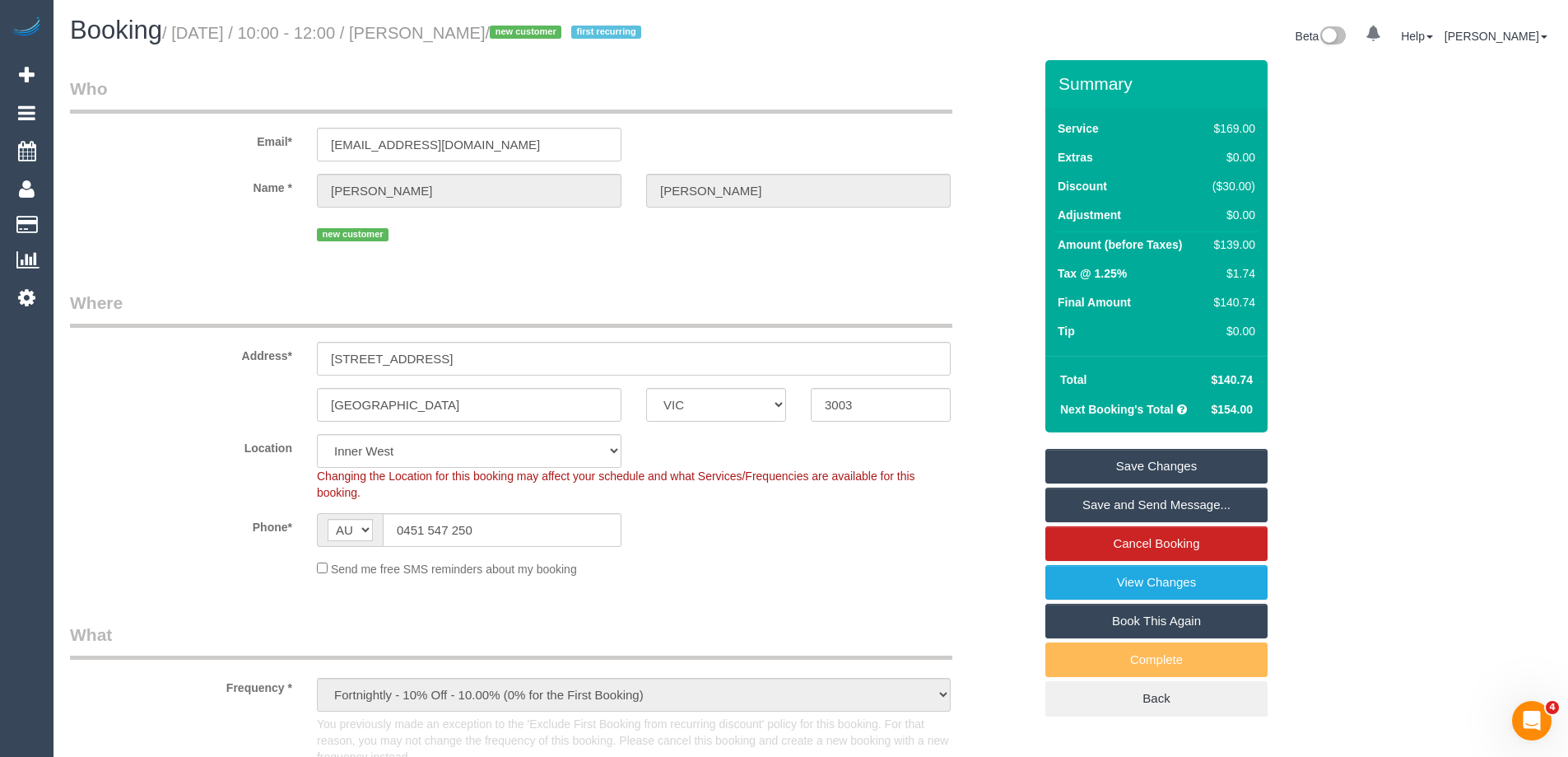
drag, startPoint x: 541, startPoint y: 32, endPoint x: 427, endPoint y: 32, distance: 114.0
click at [427, 32] on small "/ August 25, 2025 / 10:00 - 12:00 / Duncan Roberts / new customer first recurri…" at bounding box center [404, 32] width 484 height 18
copy small "Duncan Roberts"
click at [1072, 511] on link "Save and Send Message..." at bounding box center [1156, 505] width 222 height 35
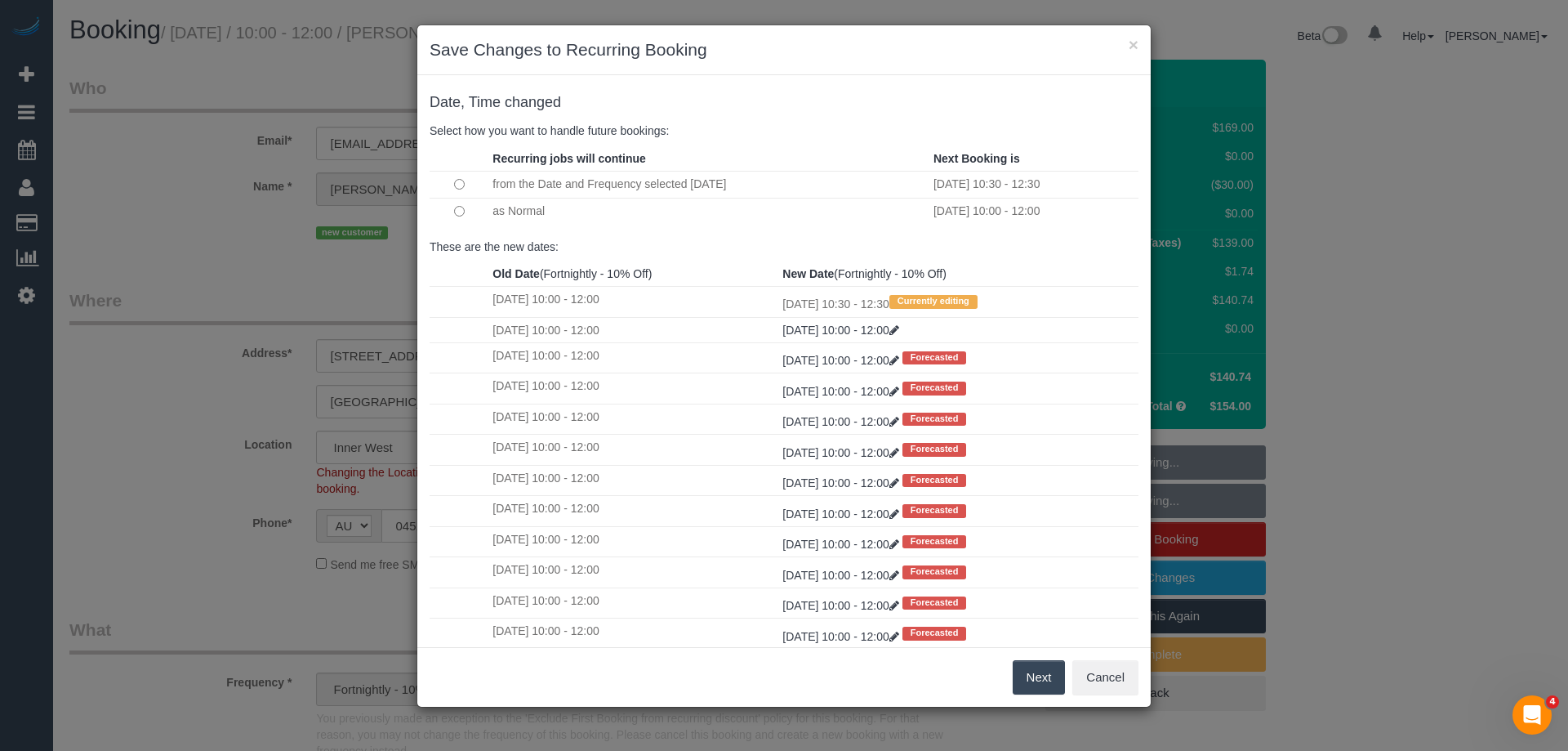
click at [1031, 667] on button "Next" at bounding box center [1038, 677] width 53 height 34
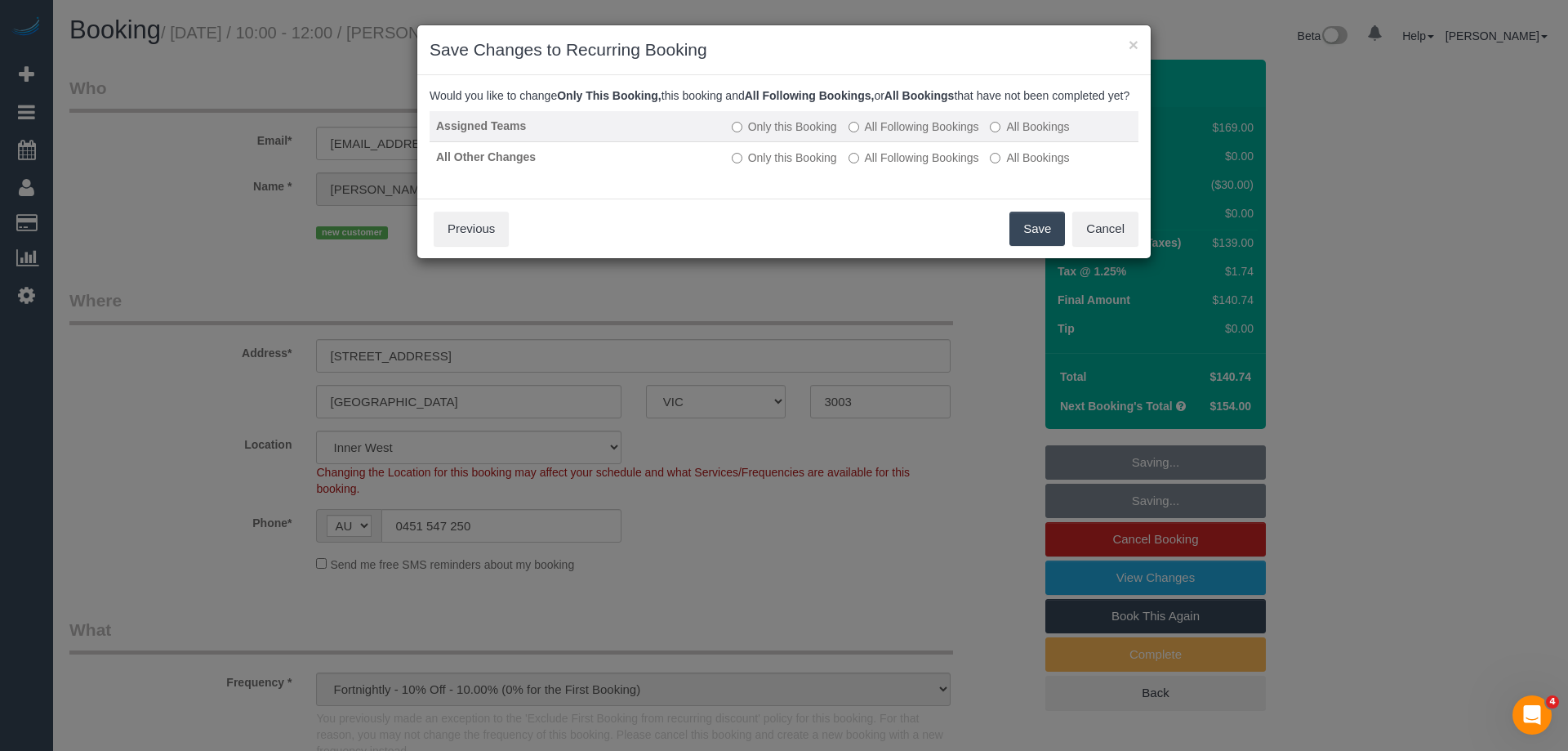
click at [869, 135] on label "All Following Bookings" at bounding box center [914, 127] width 131 height 17
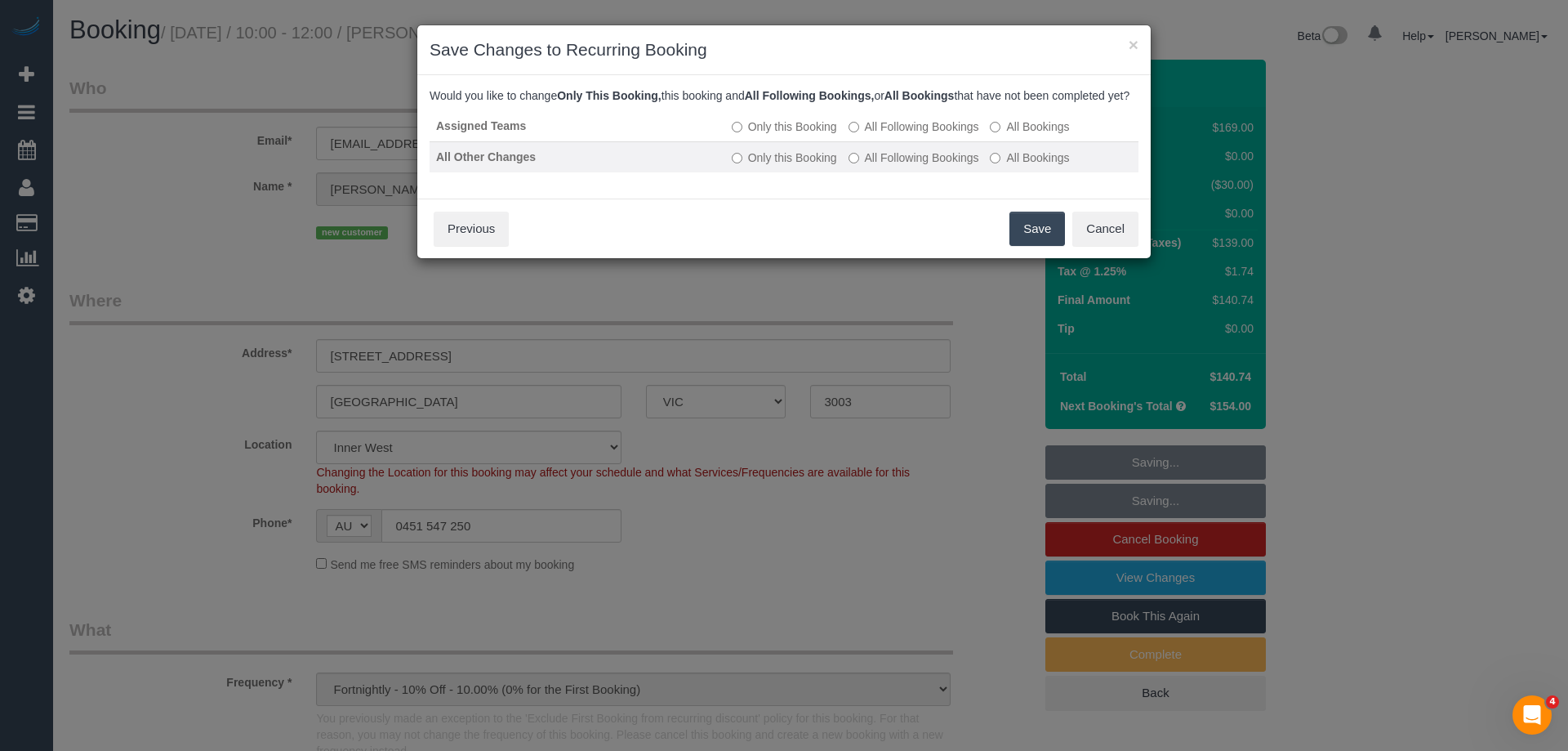
click at [866, 166] on label "All Following Bookings" at bounding box center [914, 158] width 131 height 17
click at [1023, 246] on button "Save" at bounding box center [1037, 229] width 55 height 34
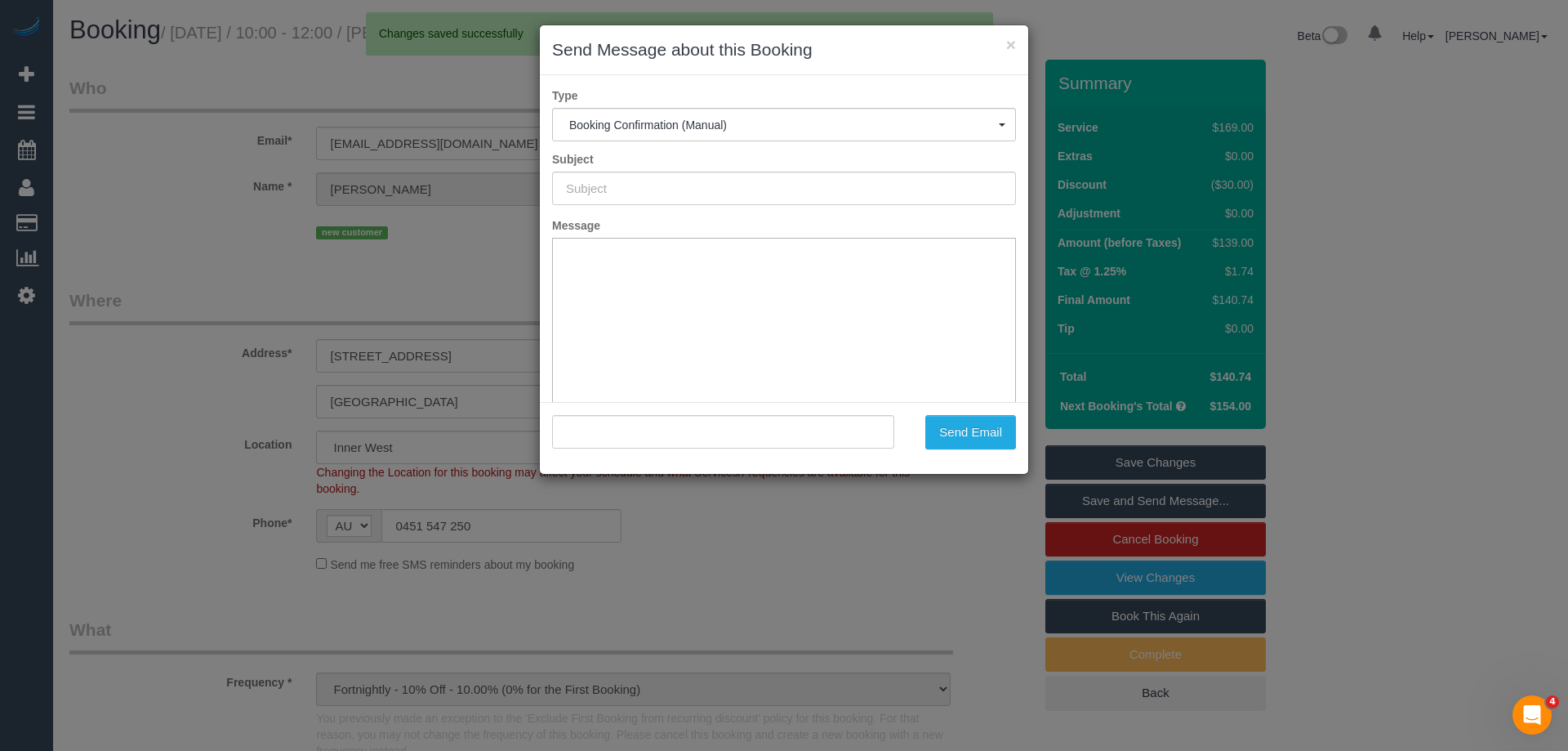
type input "Booking Confirmed"
type input ""Duncan Roberts" <dunclr@gmail.com>"
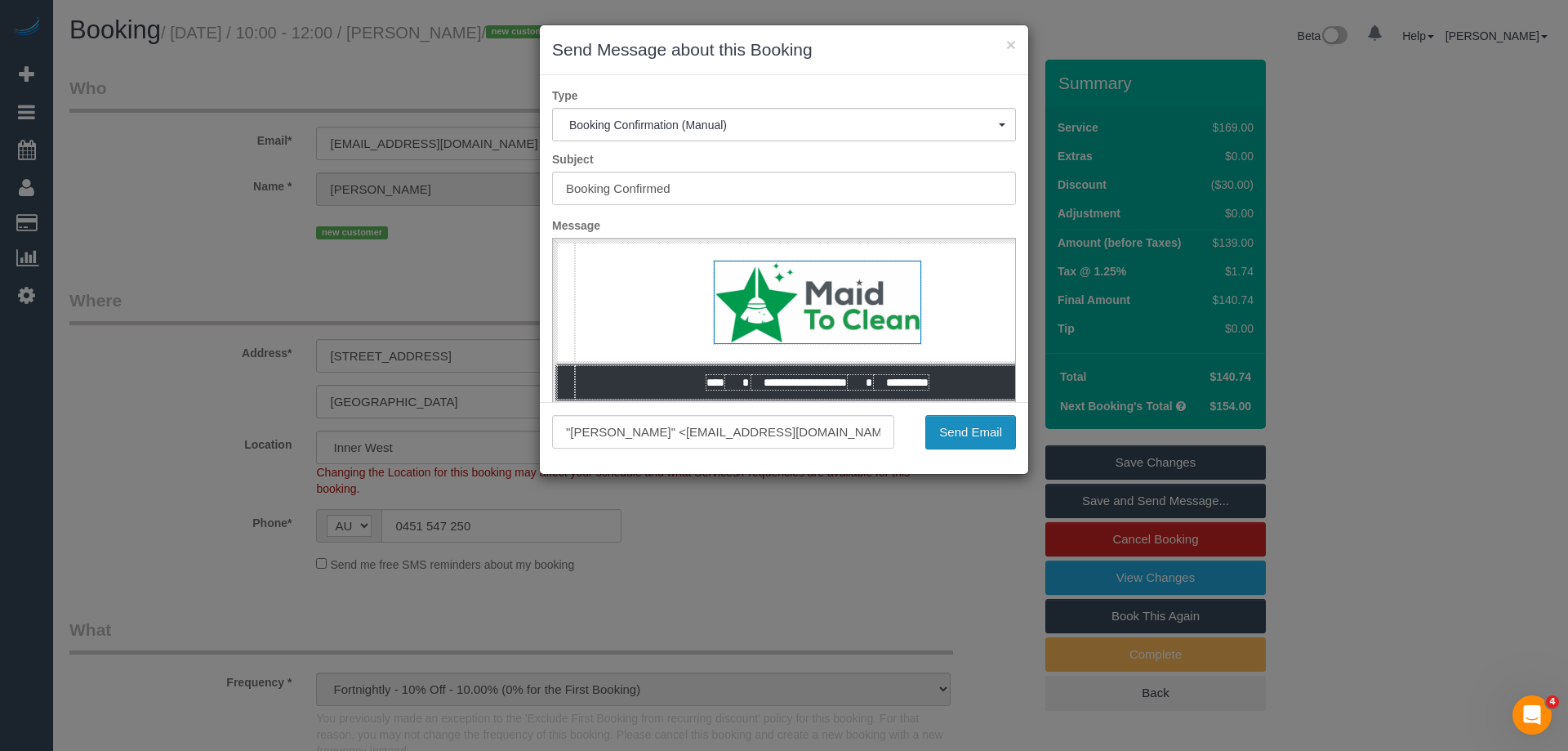
click at [983, 432] on button "Send Email" at bounding box center [971, 432] width 90 height 34
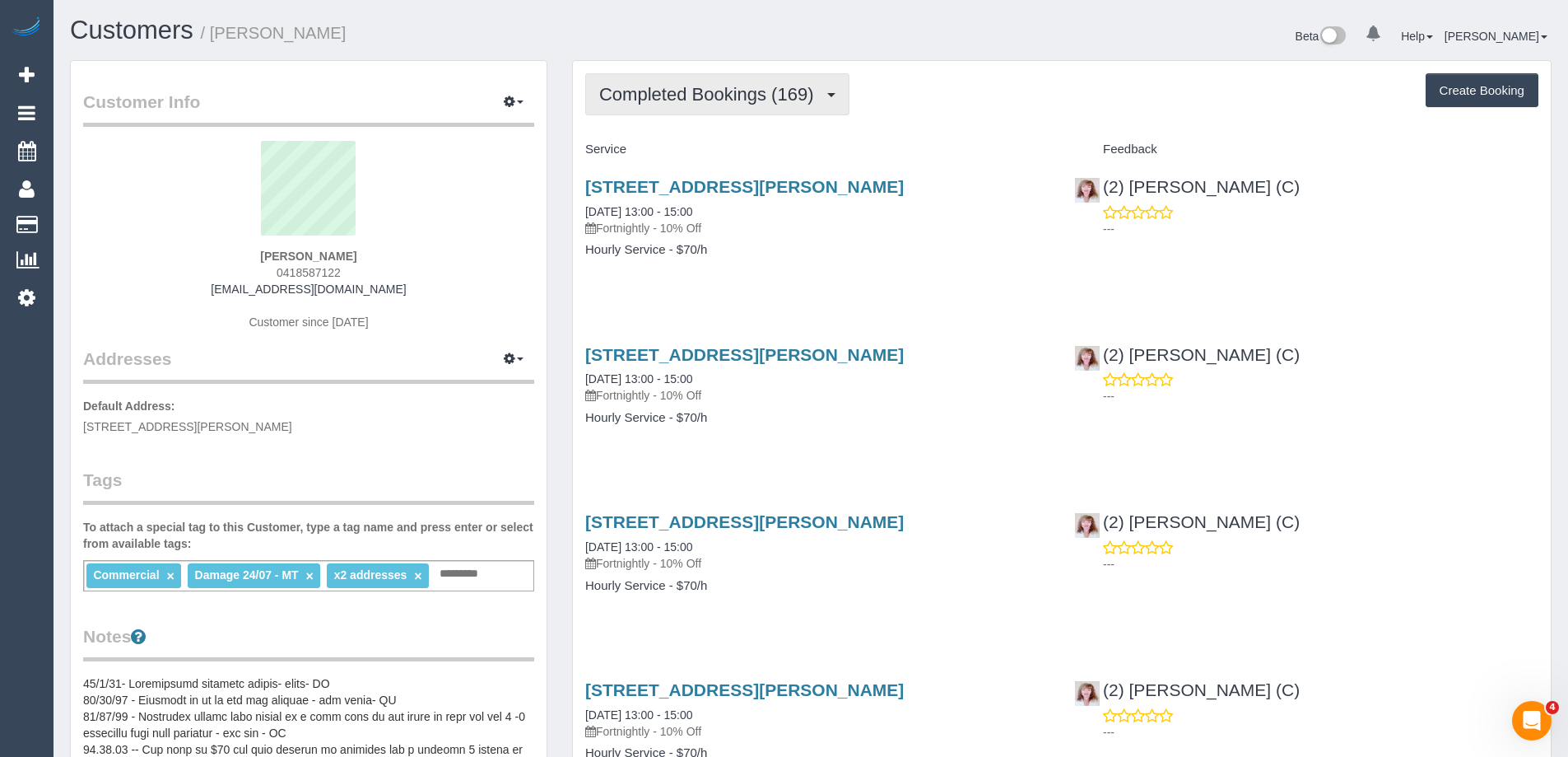
click at [735, 93] on span "Completed Bookings (169)" at bounding box center [709, 95] width 222 height 20
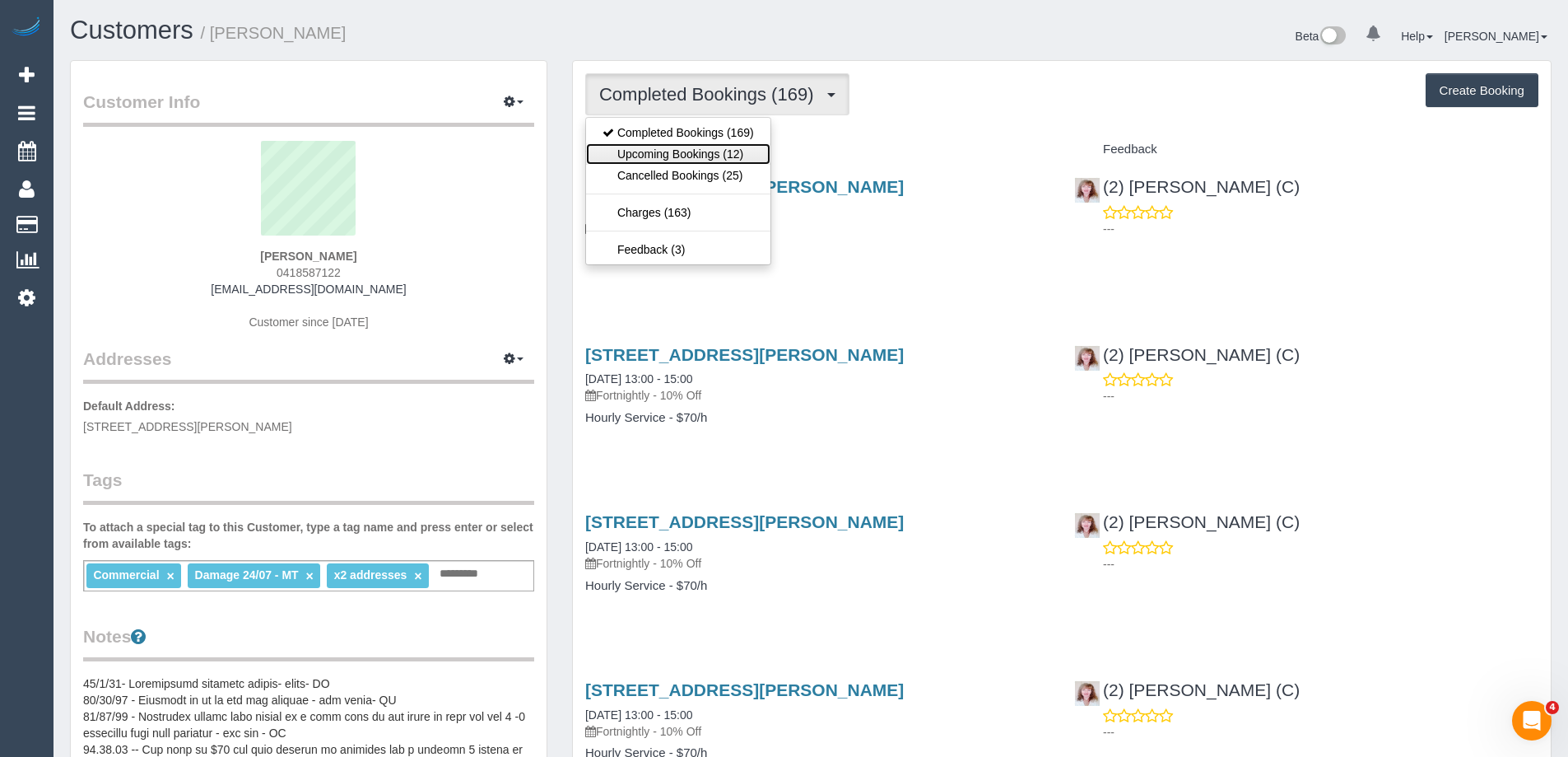
click at [702, 149] on link "Upcoming Bookings (12)" at bounding box center [678, 154] width 185 height 21
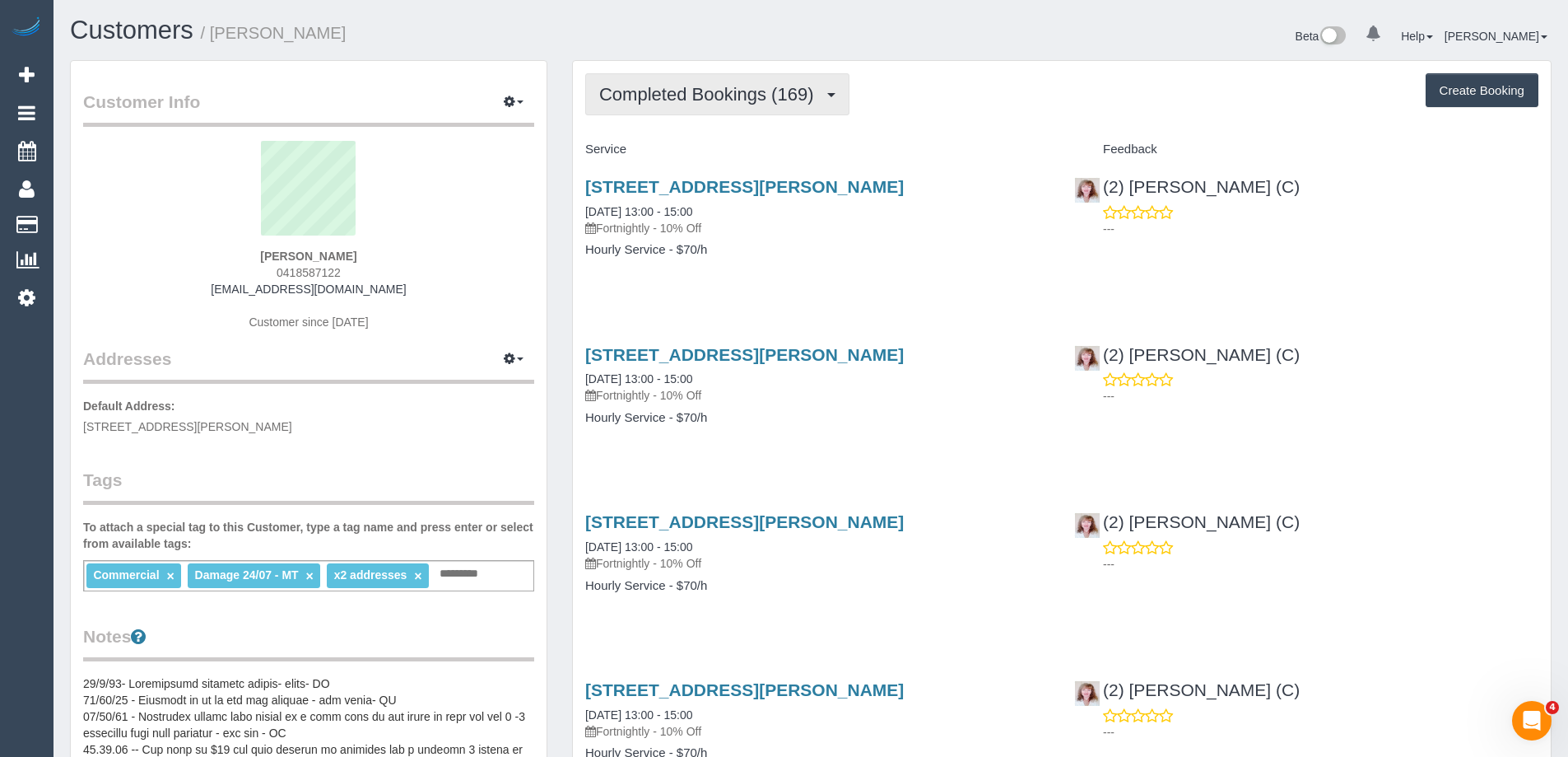
click at [723, 95] on span "Completed Bookings (169)" at bounding box center [709, 95] width 222 height 20
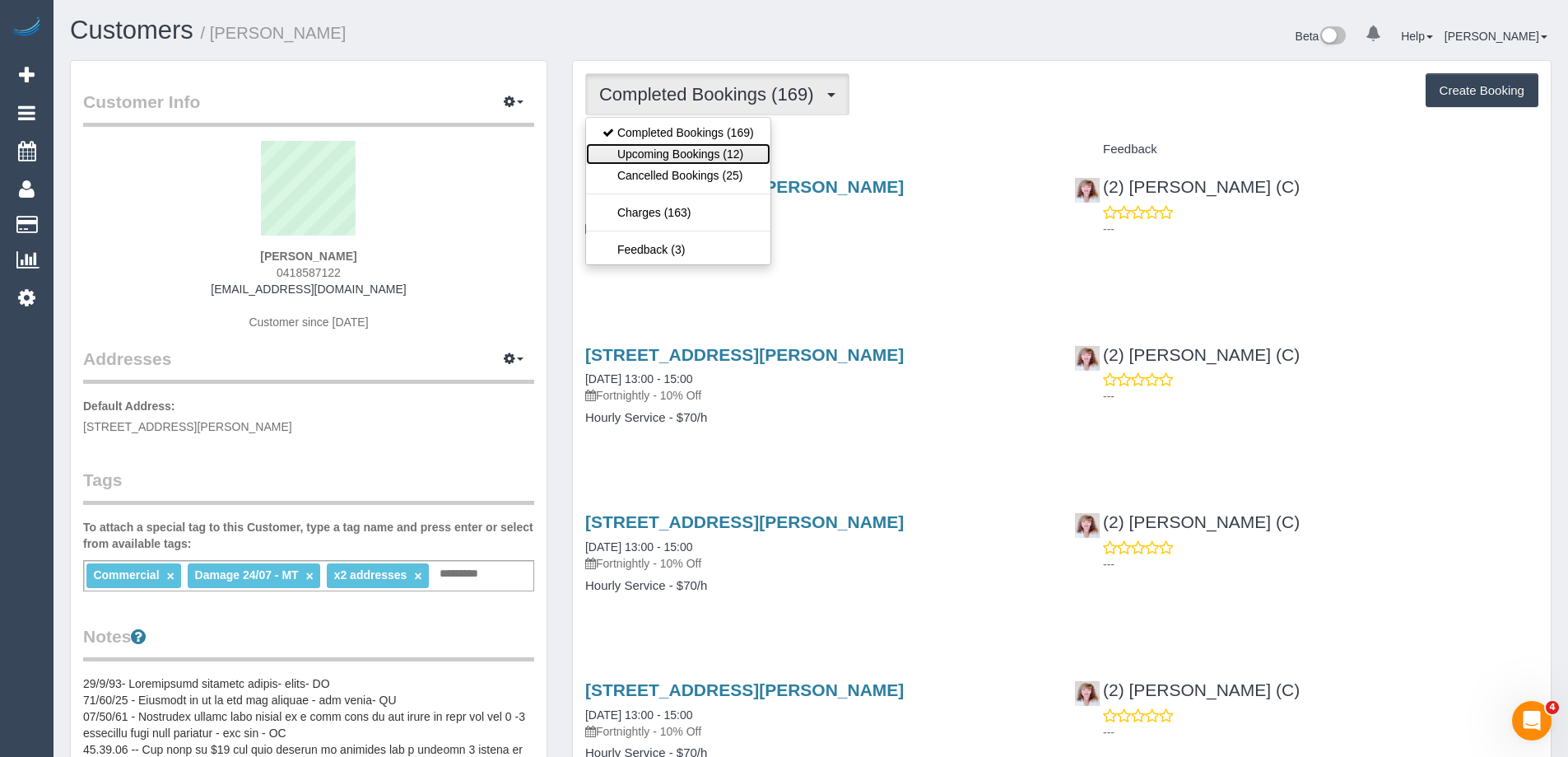
click at [703, 153] on link "Upcoming Bookings (12)" at bounding box center [678, 154] width 185 height 21
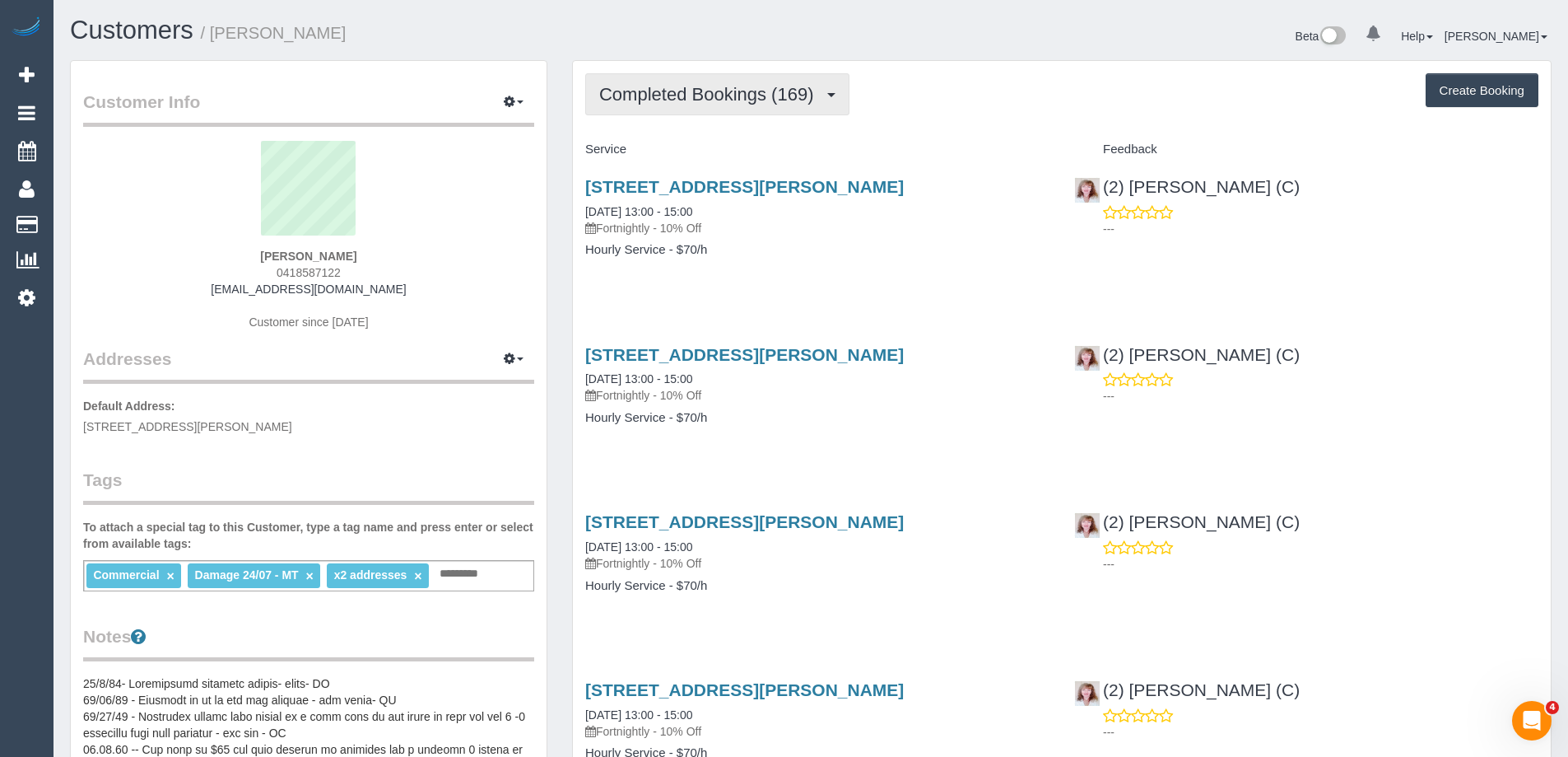
click at [718, 97] on span "Completed Bookings (169)" at bounding box center [709, 95] width 222 height 20
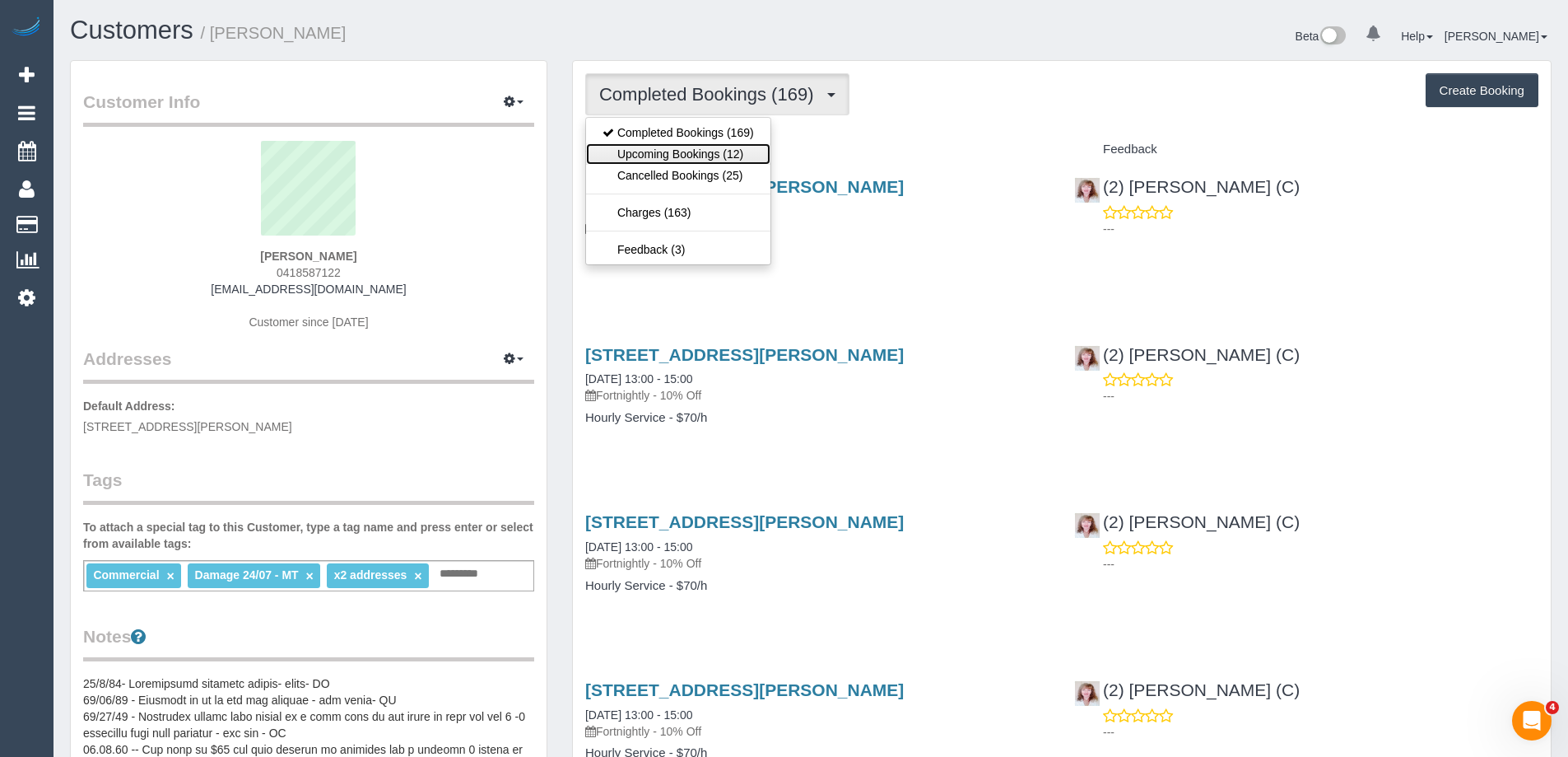
click at [722, 153] on link "Upcoming Bookings (12)" at bounding box center [678, 154] width 185 height 21
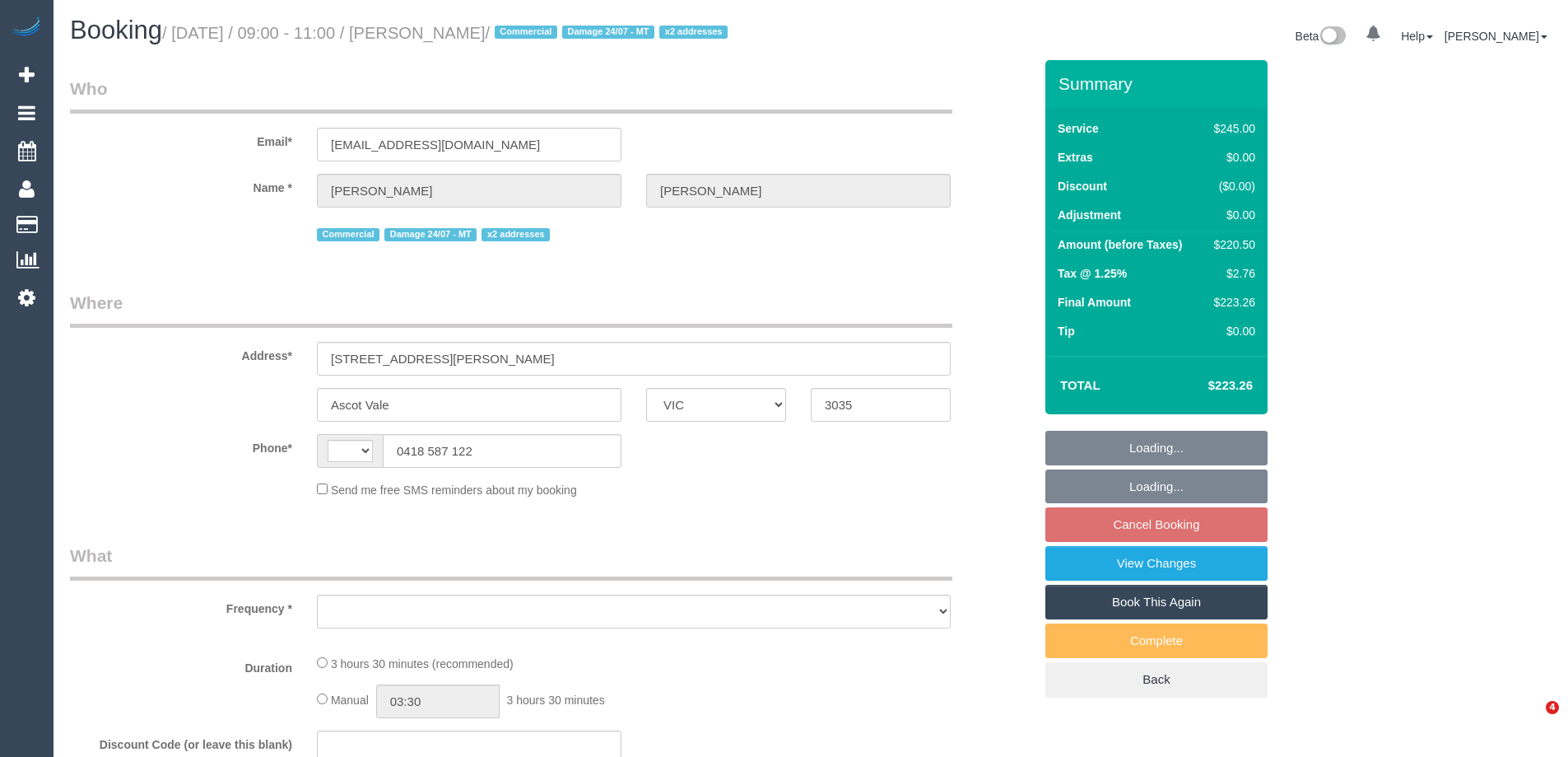
select select "VIC"
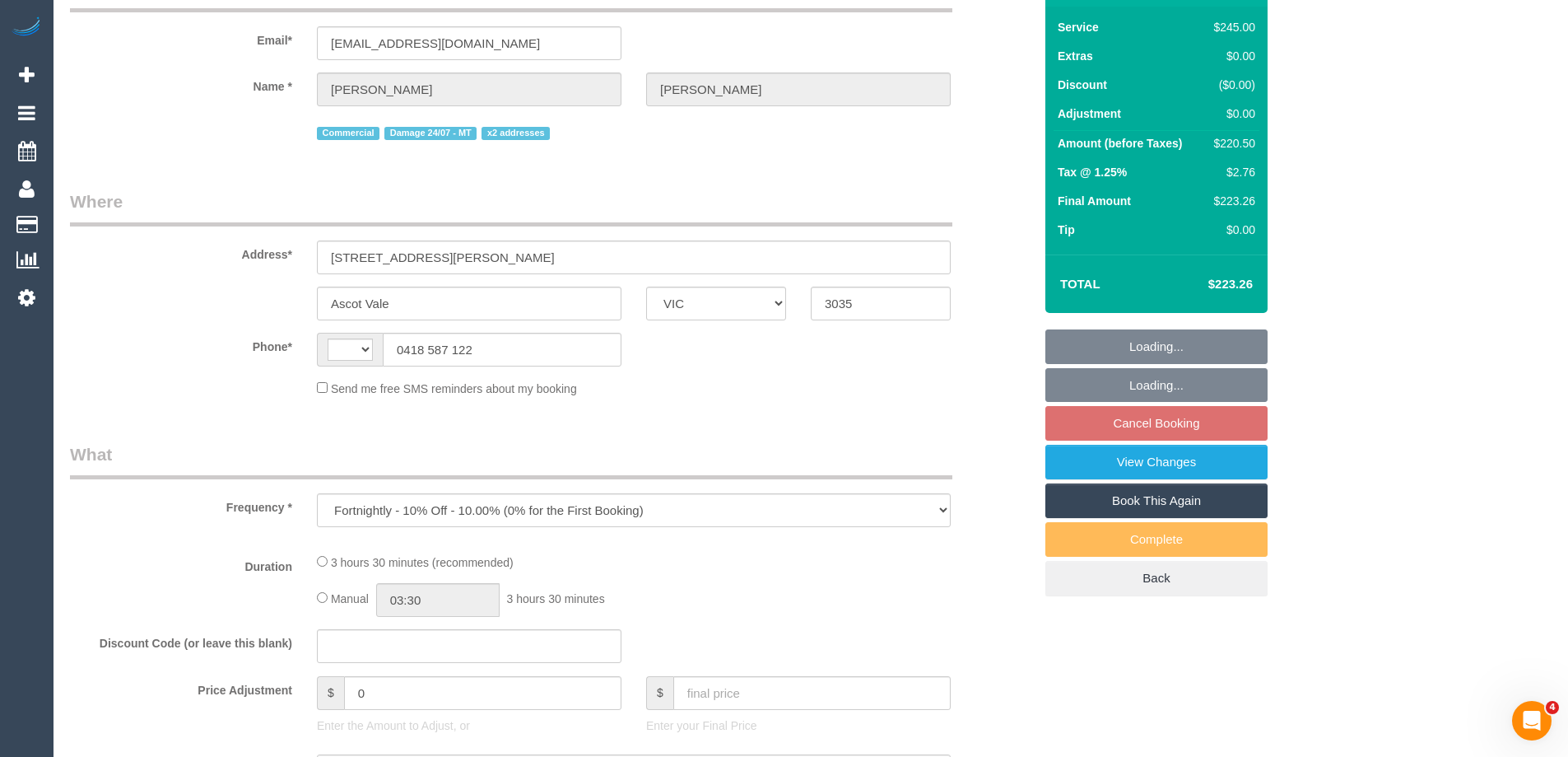
select select "object:367"
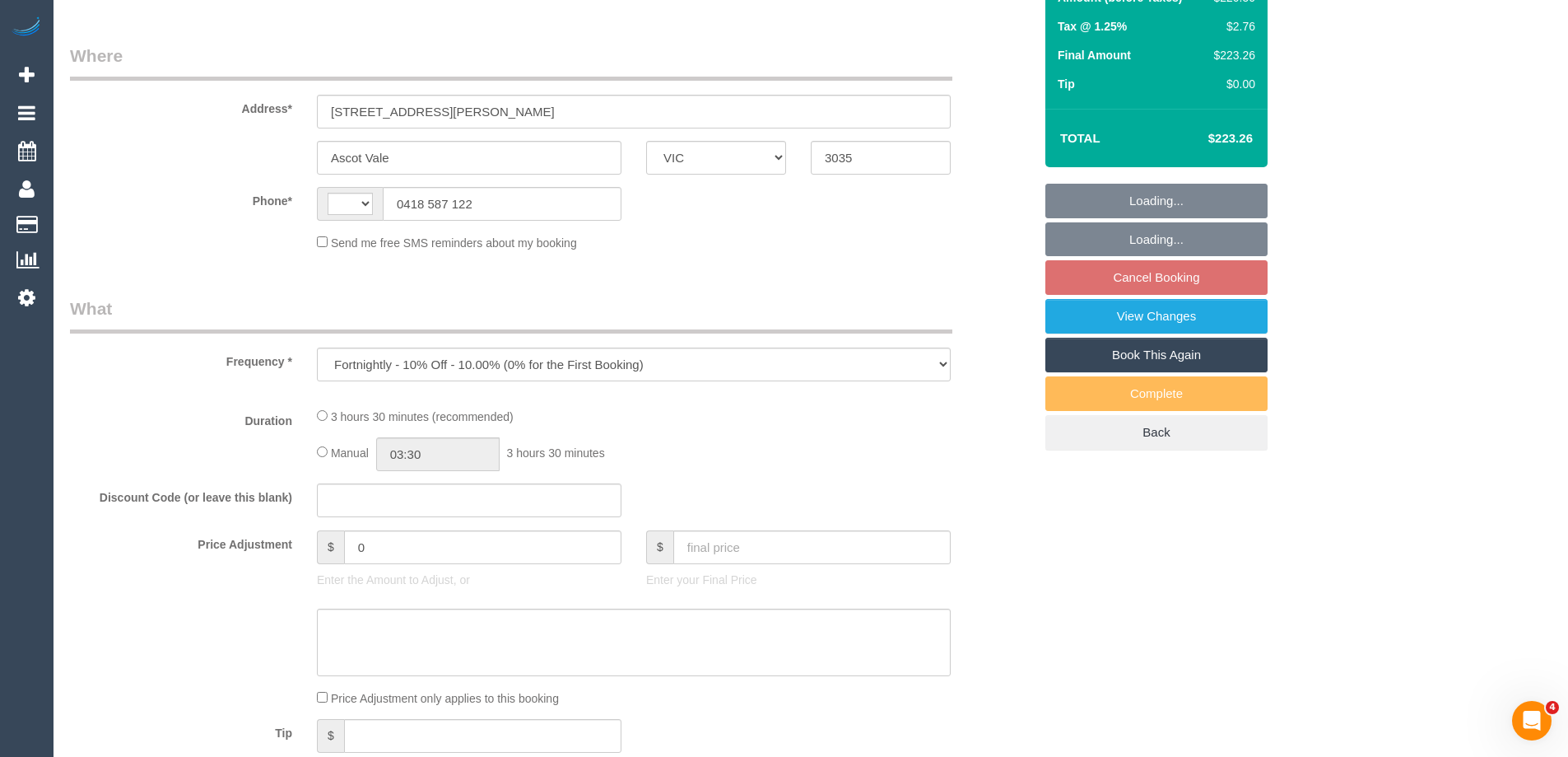
select select "string:AU"
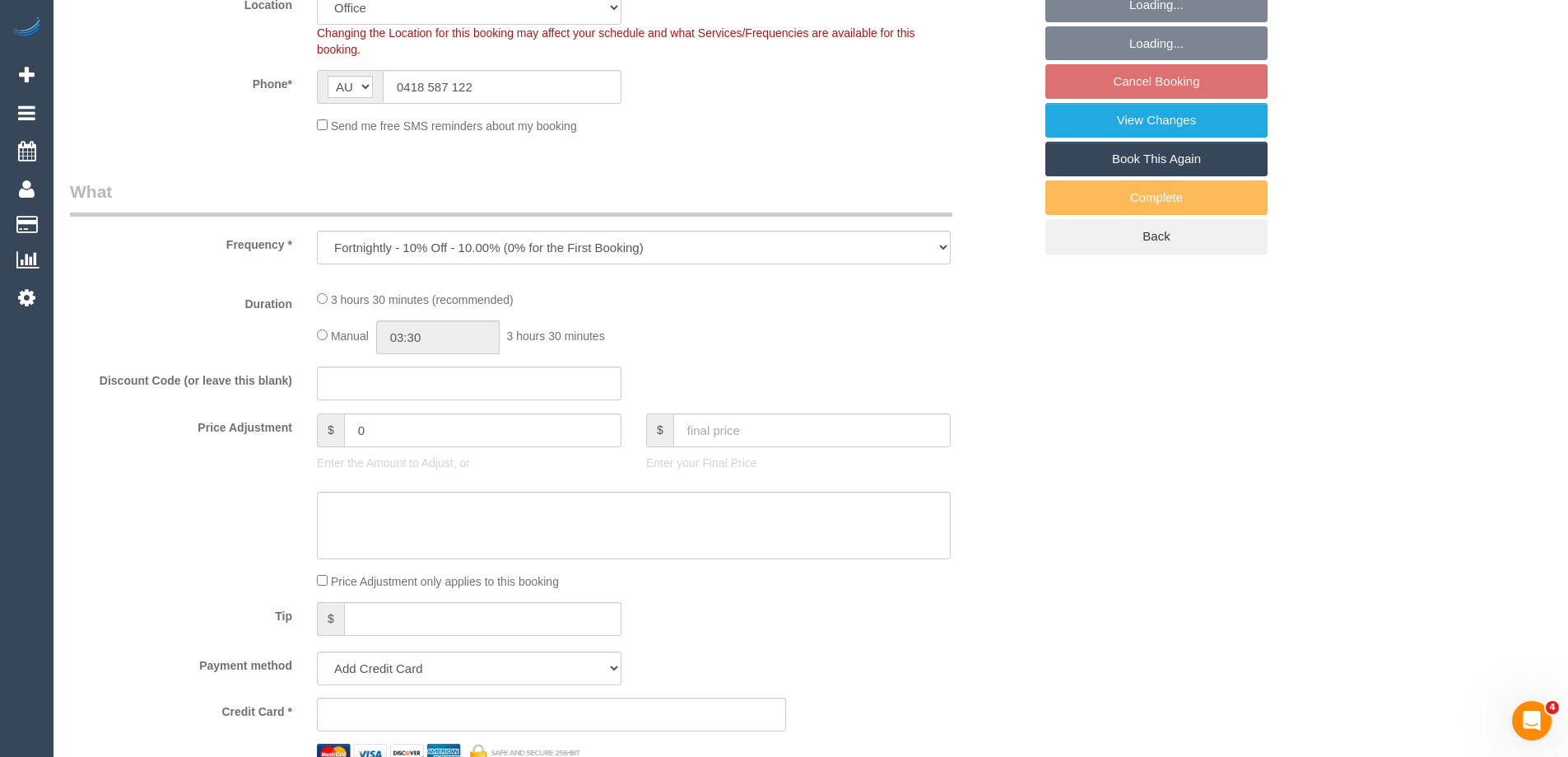
select select "210"
select select "number:28"
select select "number:14"
select select "number:19"
select select "number:22"
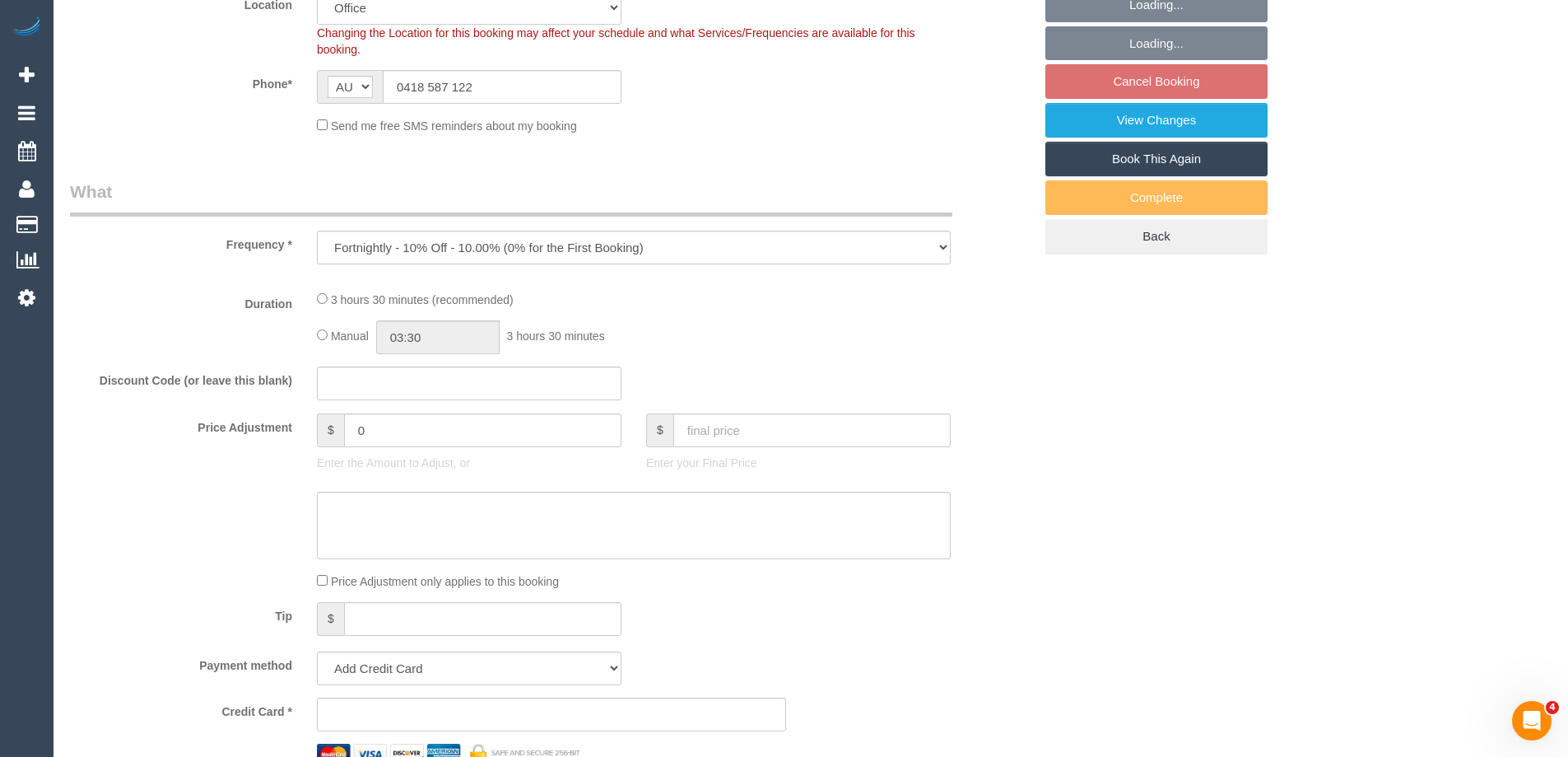
select select "number:11"
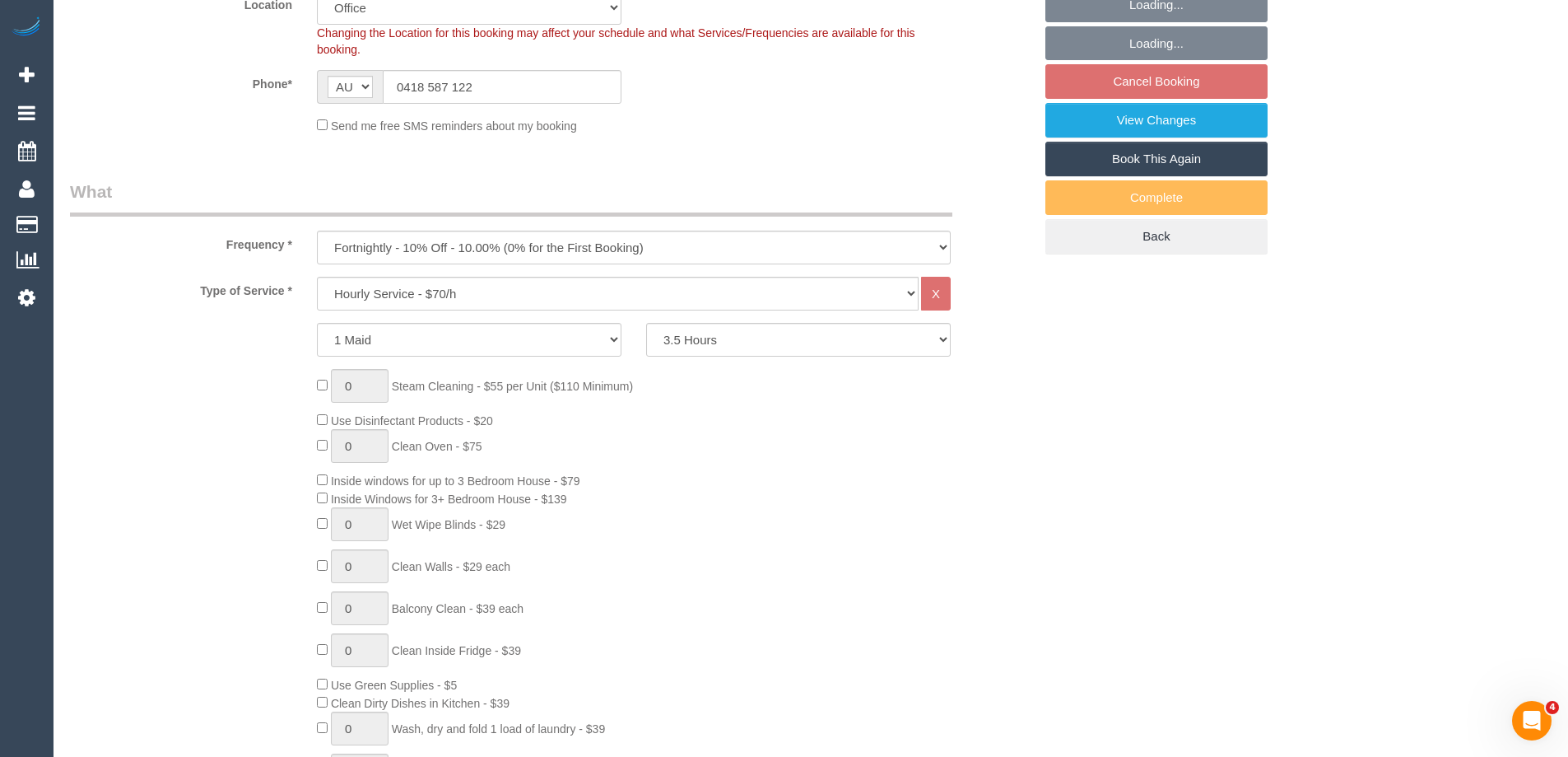
select select "string:stripe-pm_1KipKf2GScqysDRVXxnzOCYb"
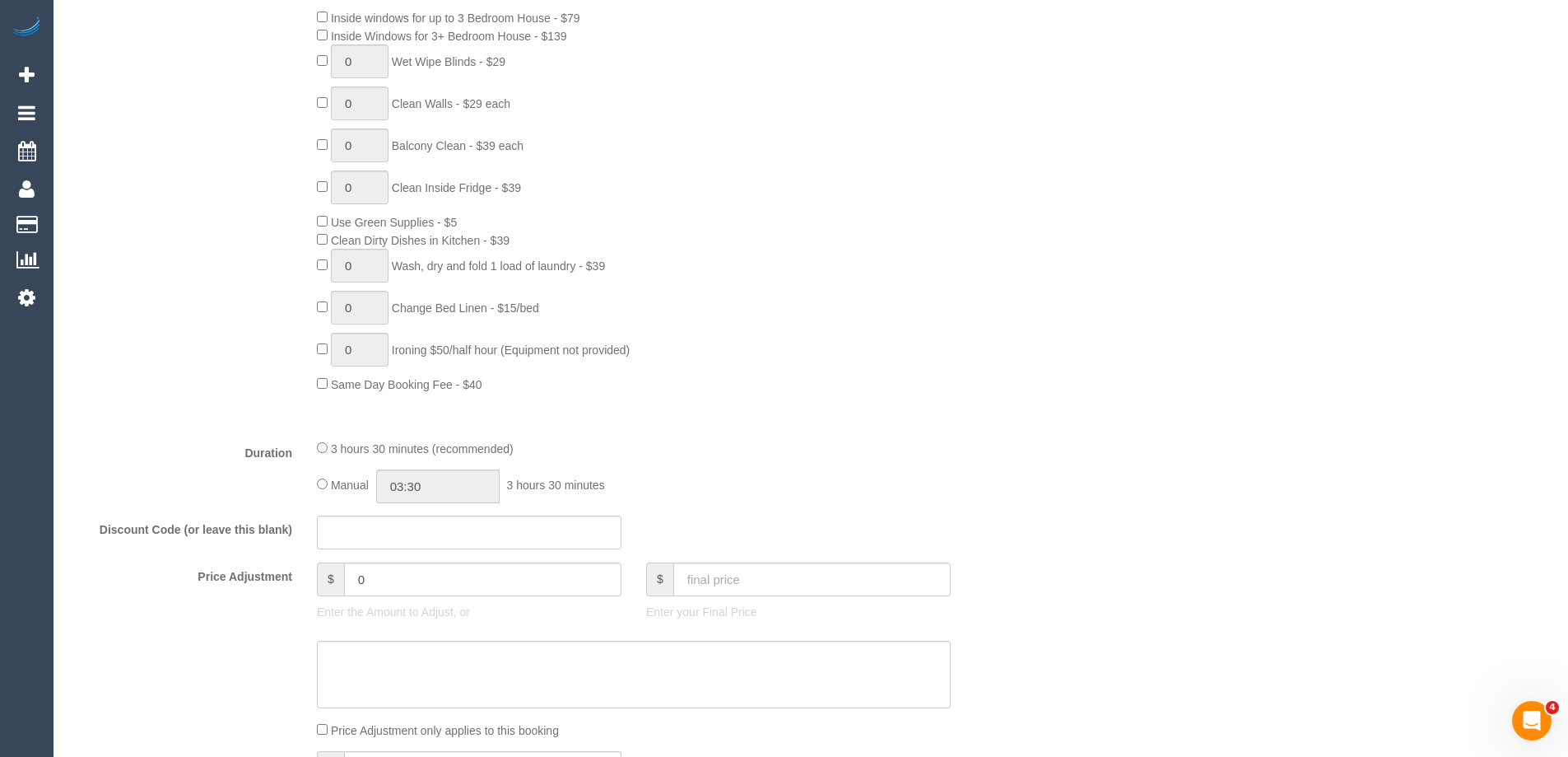
select select "object:935"
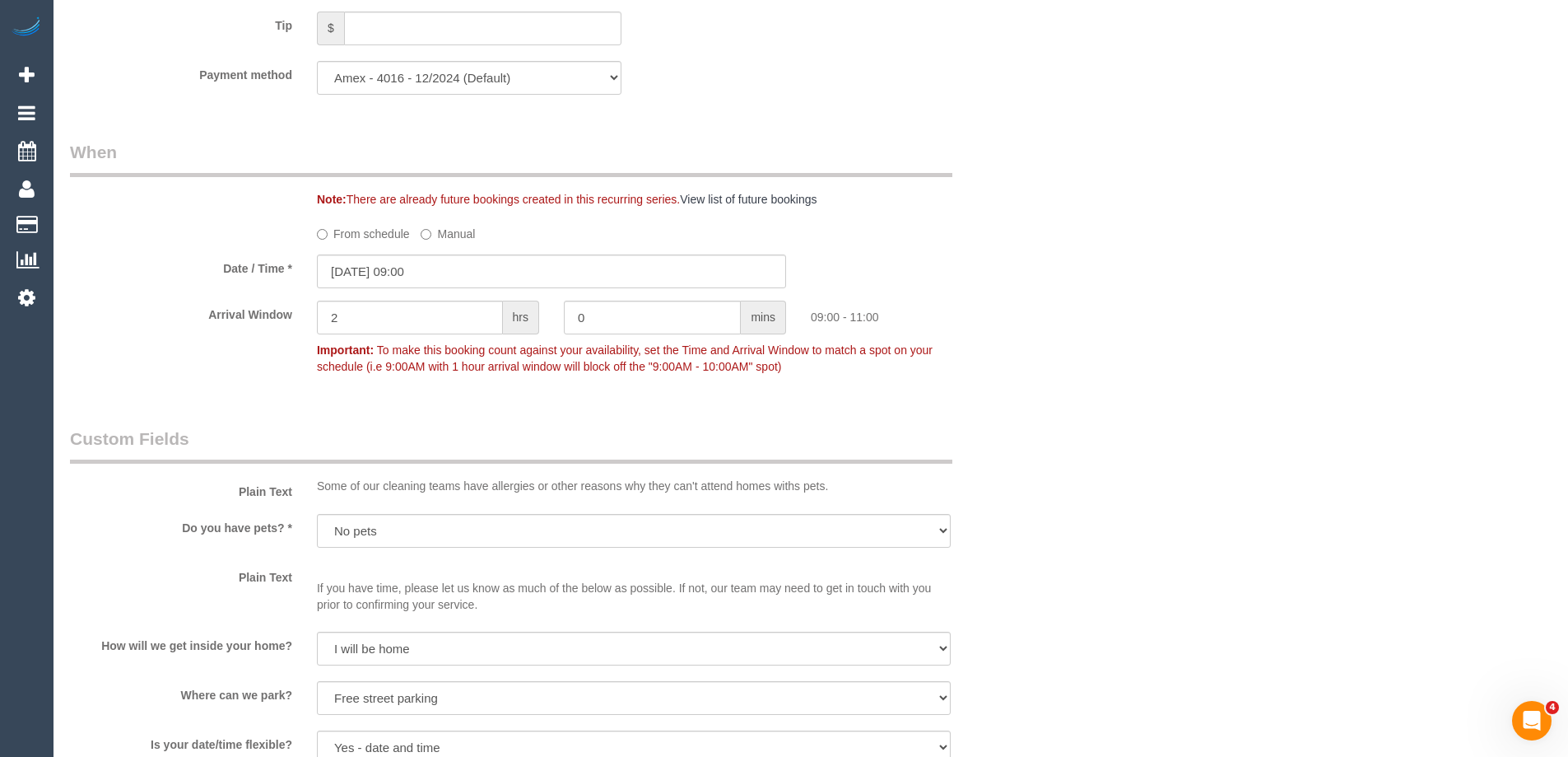
scroll to position [1647, 0]
click at [366, 272] on input "25/08/2025 09:00" at bounding box center [552, 270] width 469 height 34
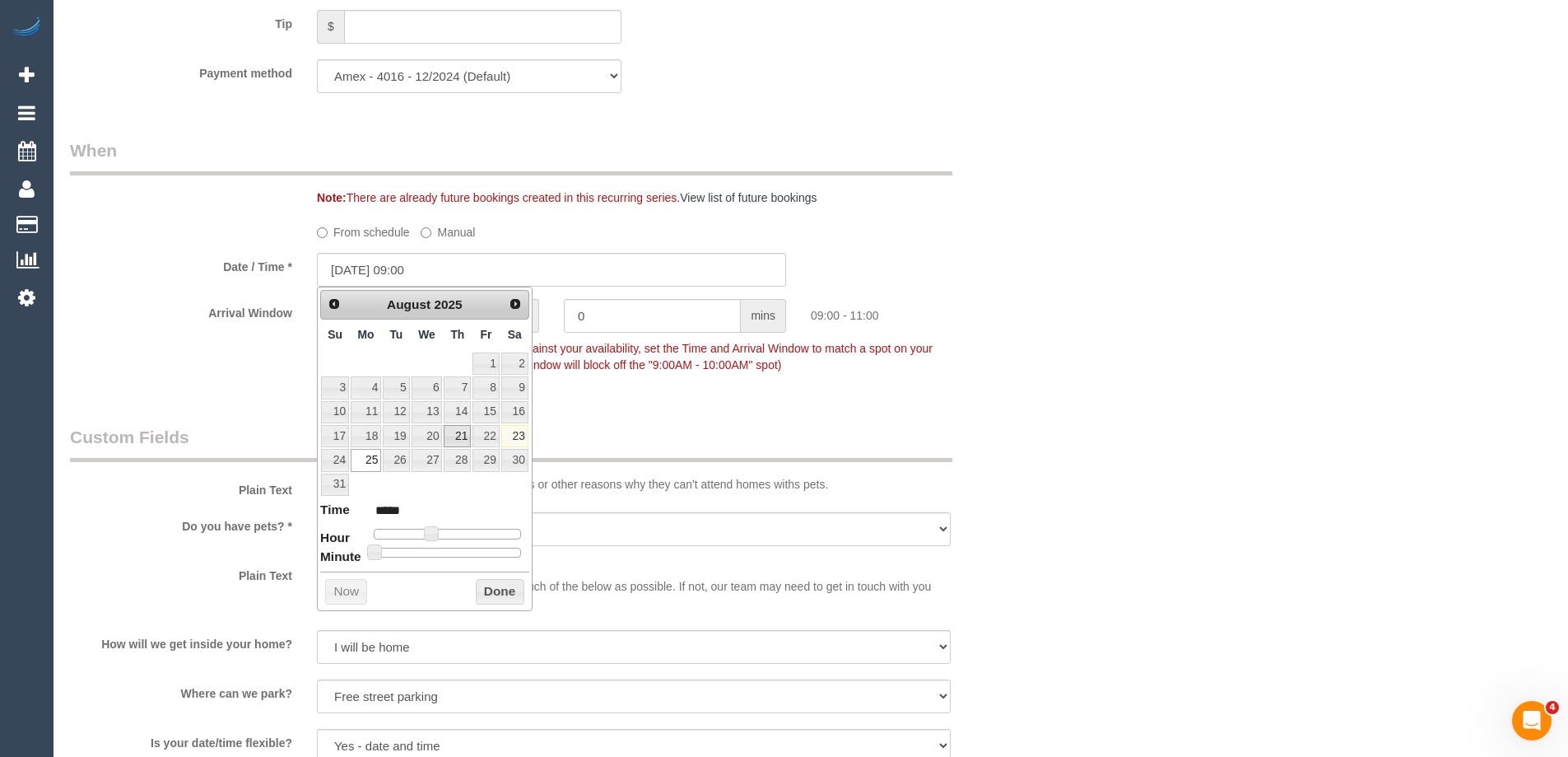
click at [516, 303] on span "Next" at bounding box center [515, 304] width 13 height 14
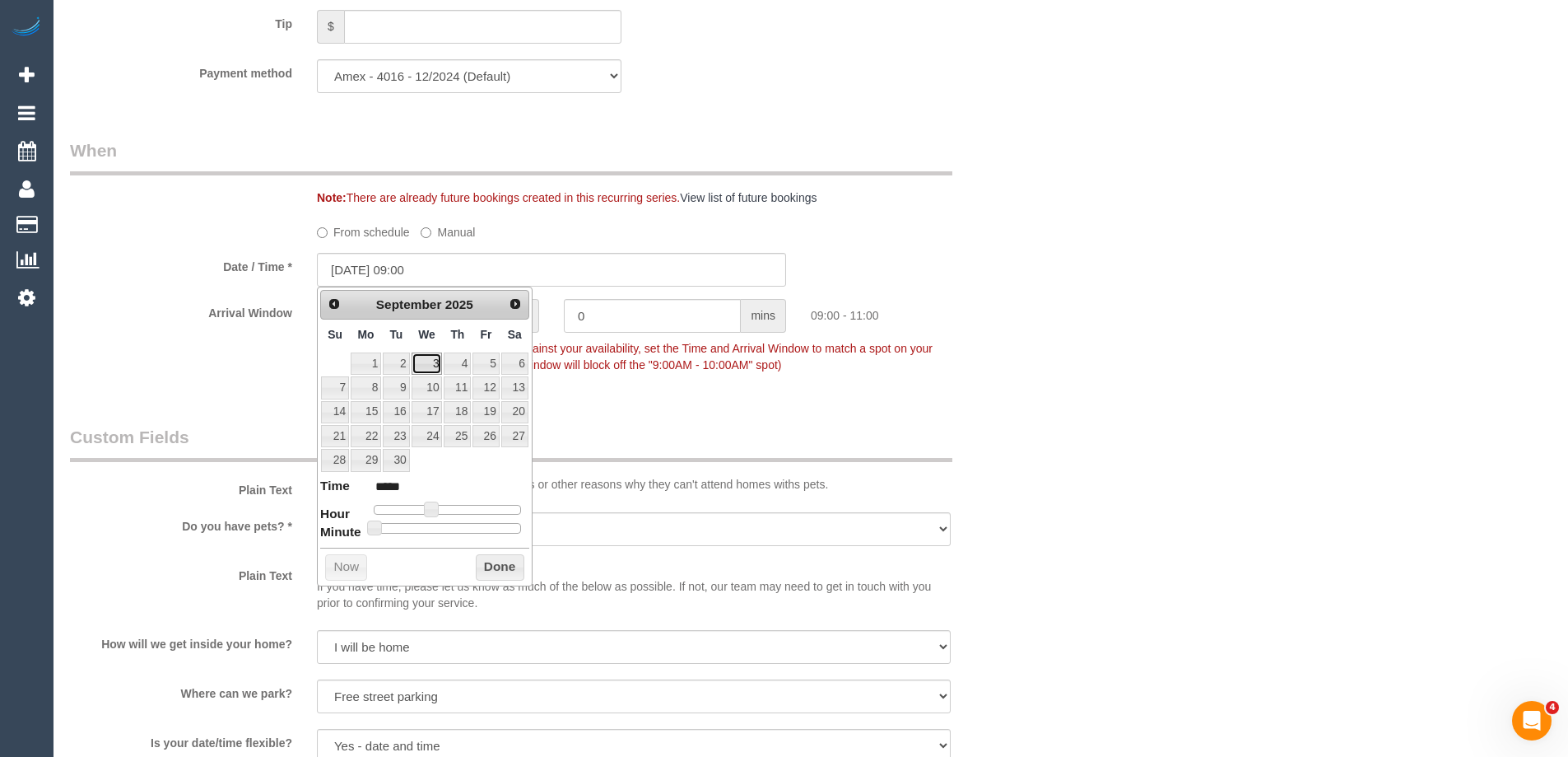
click at [429, 364] on link "3" at bounding box center [427, 364] width 31 height 22
type input "03/09/2025 11:00"
type input "*****"
type input "03/09/2025 12:00"
type input "*****"
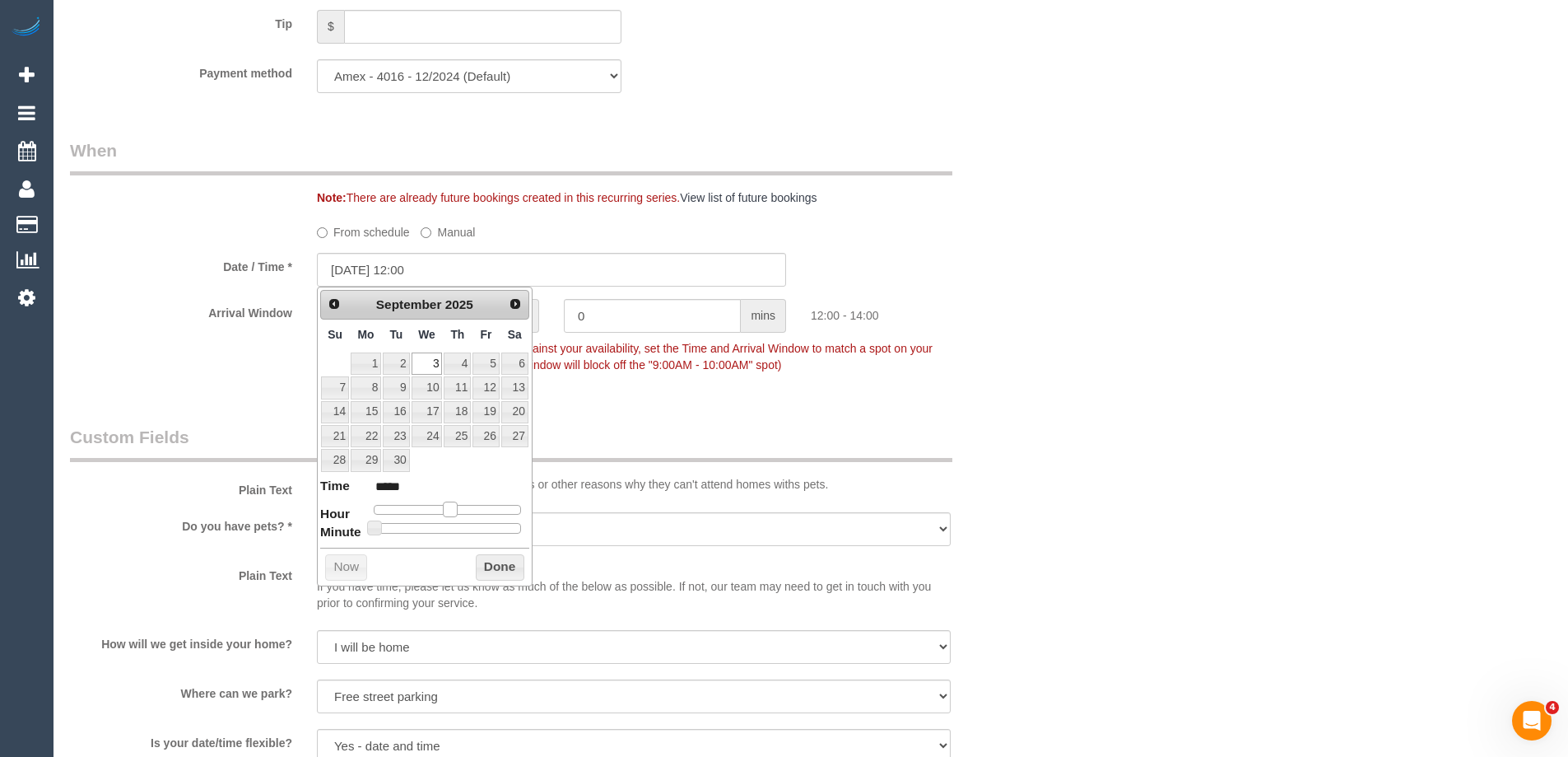
type input "03/09/2025 13:00"
type input "*****"
drag, startPoint x: 427, startPoint y: 506, endPoint x: 453, endPoint y: 512, distance: 26.7
click at [453, 512] on span at bounding box center [457, 509] width 15 height 15
click at [499, 558] on button "Done" at bounding box center [500, 567] width 49 height 26
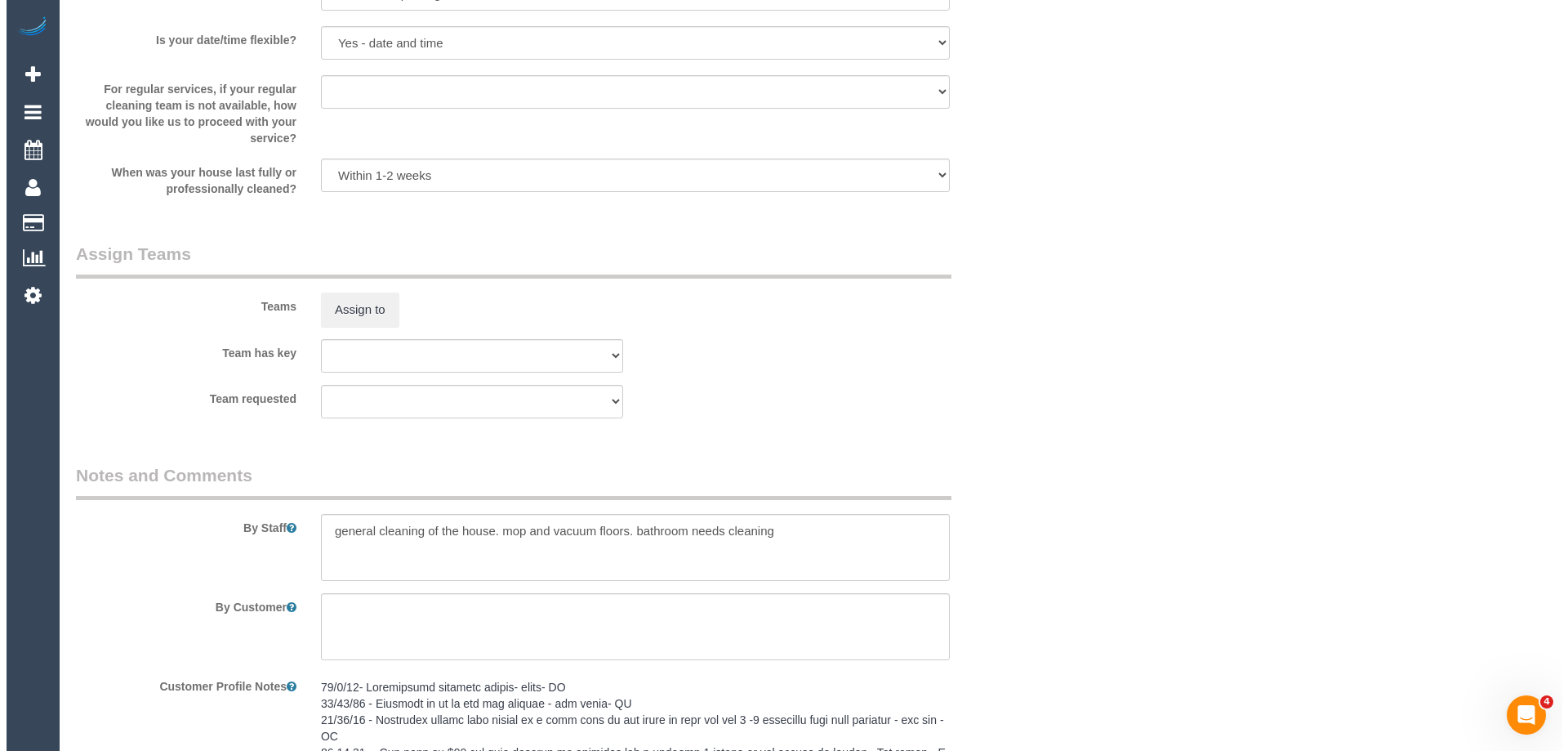
scroll to position [2533, 0]
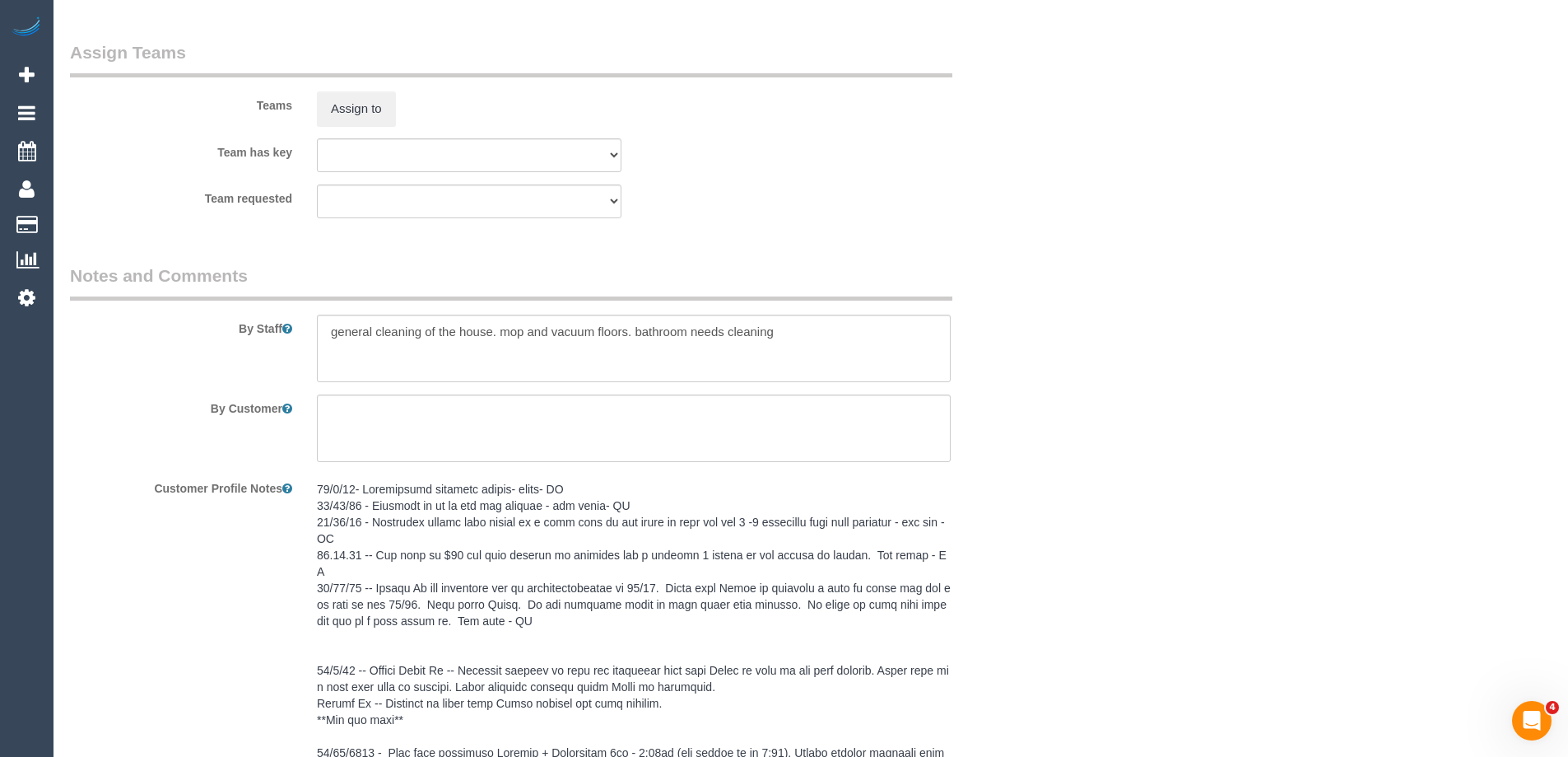
click at [358, 90] on div "Teams Assign to" at bounding box center [551, 83] width 988 height 85
click at [358, 113] on button "Assign to" at bounding box center [357, 108] width 79 height 35
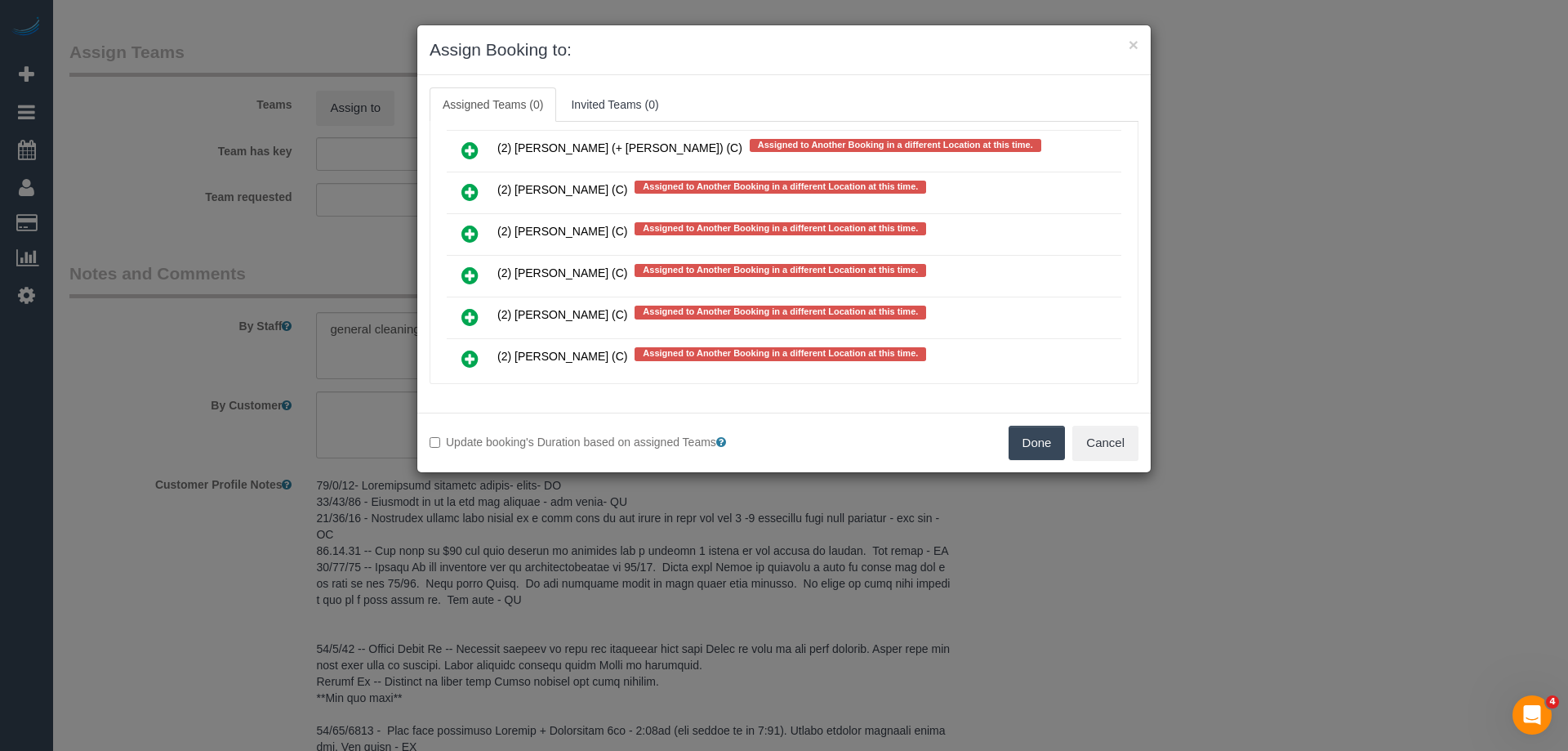
scroll to position [9986, 0]
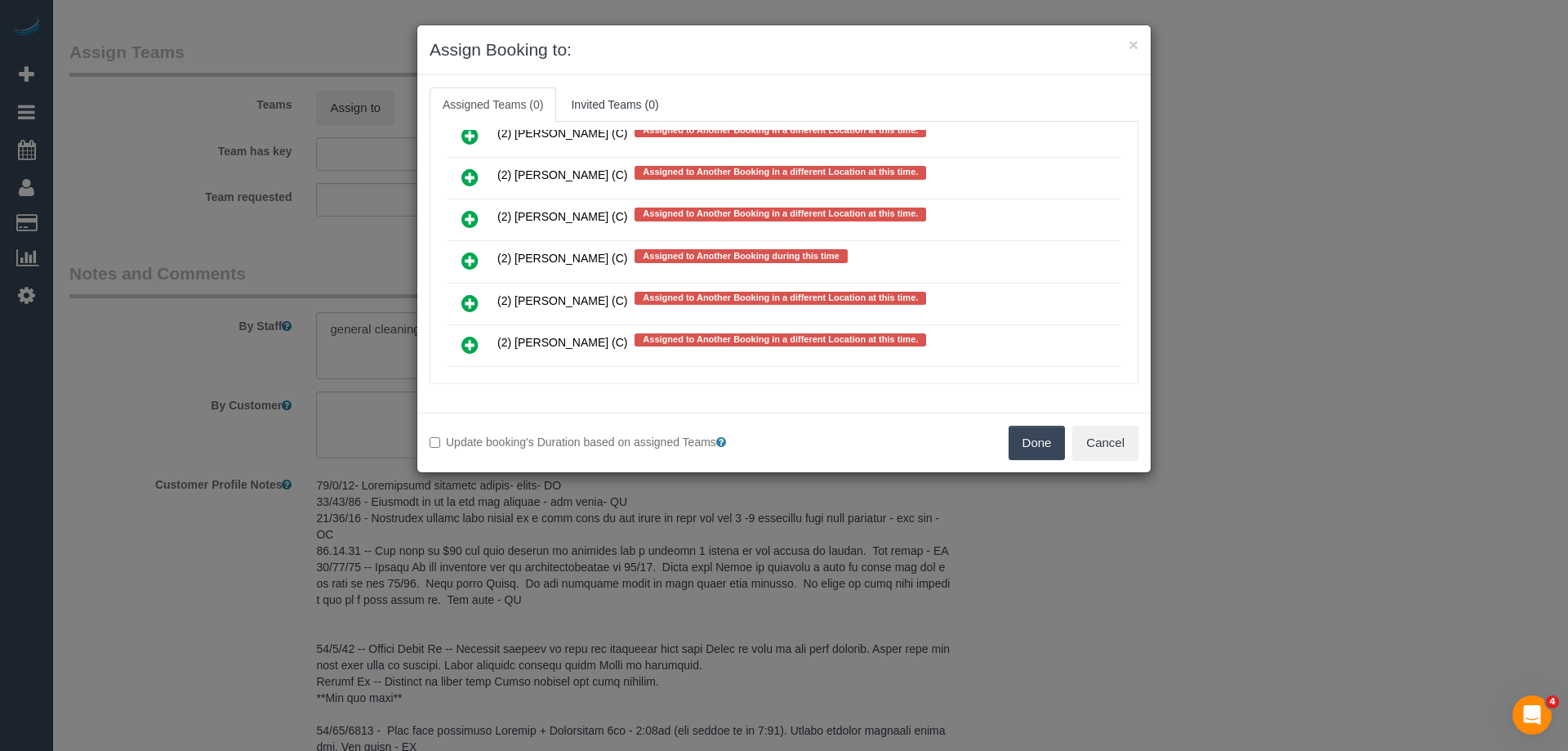
click at [467, 254] on icon at bounding box center [469, 260] width 17 height 19
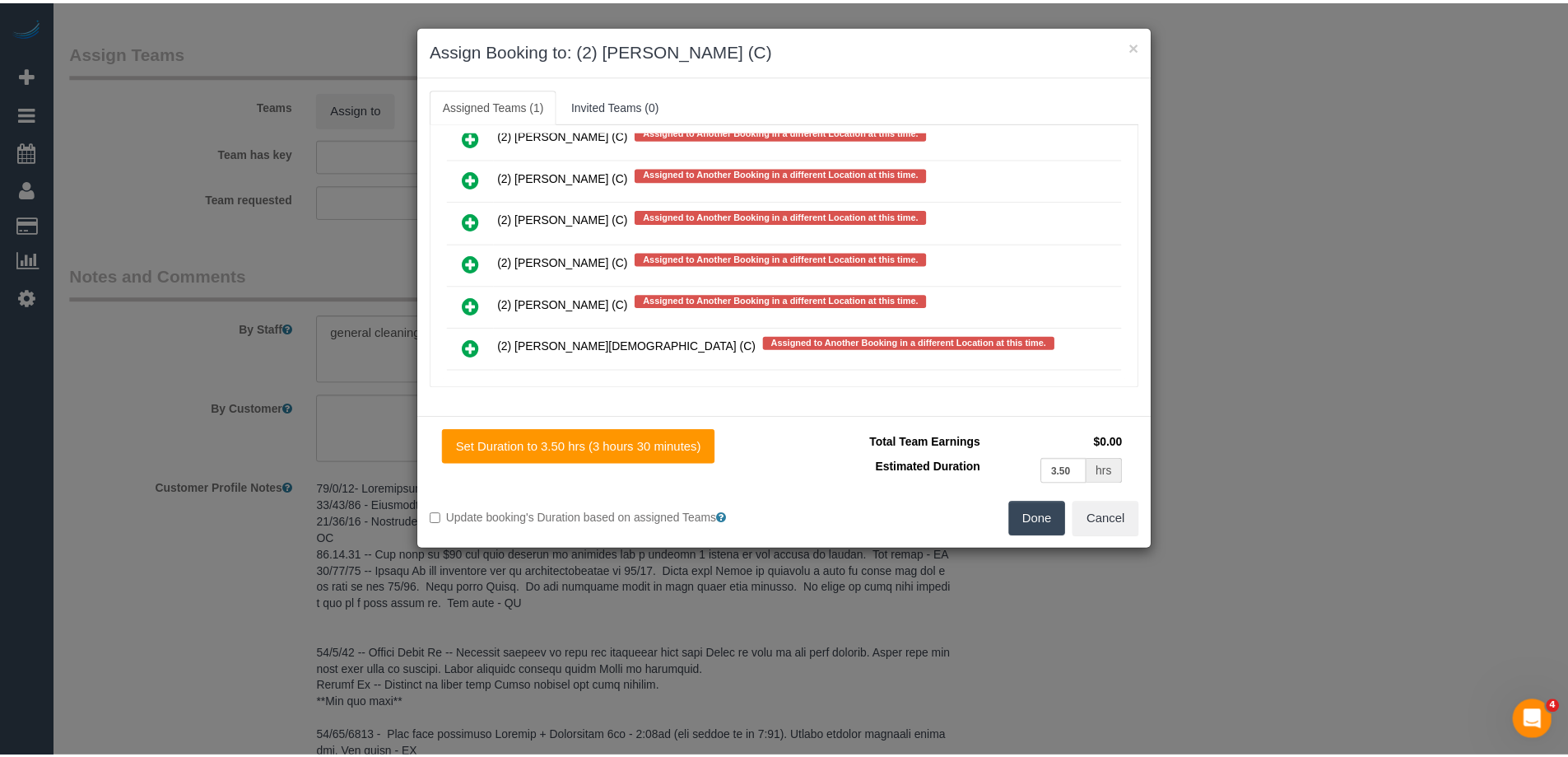
scroll to position [0, 0]
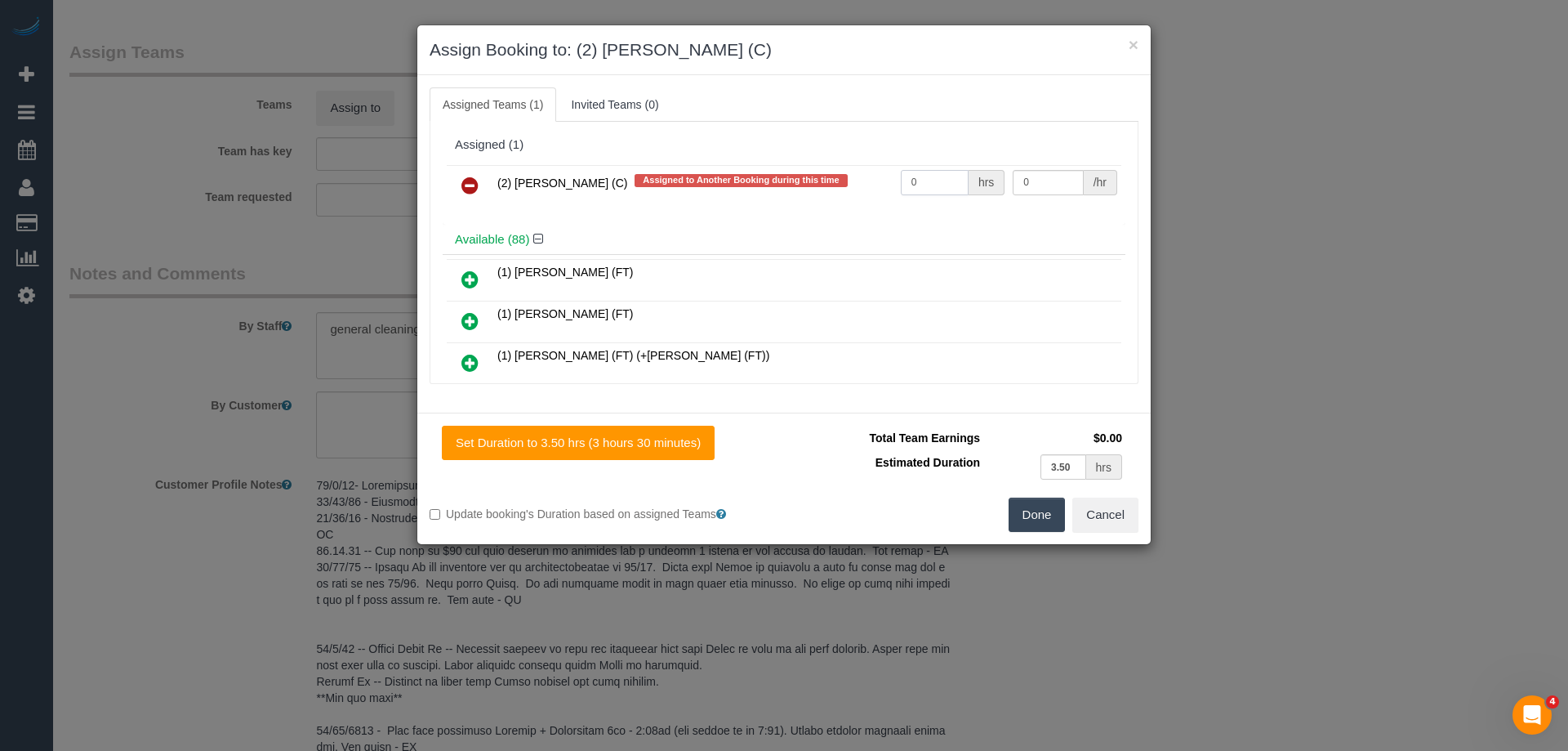
drag, startPoint x: 920, startPoint y: 186, endPoint x: 842, endPoint y: 180, distance: 78.2
click at [842, 180] on tr "(2) Kerry Welfare (C) Assigned to Another Booking during this time 0 hrs 0 /hr" at bounding box center [784, 186] width 674 height 42
type input "3.5"
drag, startPoint x: 1033, startPoint y: 179, endPoint x: 869, endPoint y: 163, distance: 164.8
click at [869, 163] on div "(2) Kerry Welfare (C) Assigned to Another Booking during this time 3.5 hrs 0 /hr" at bounding box center [784, 193] width 683 height 64
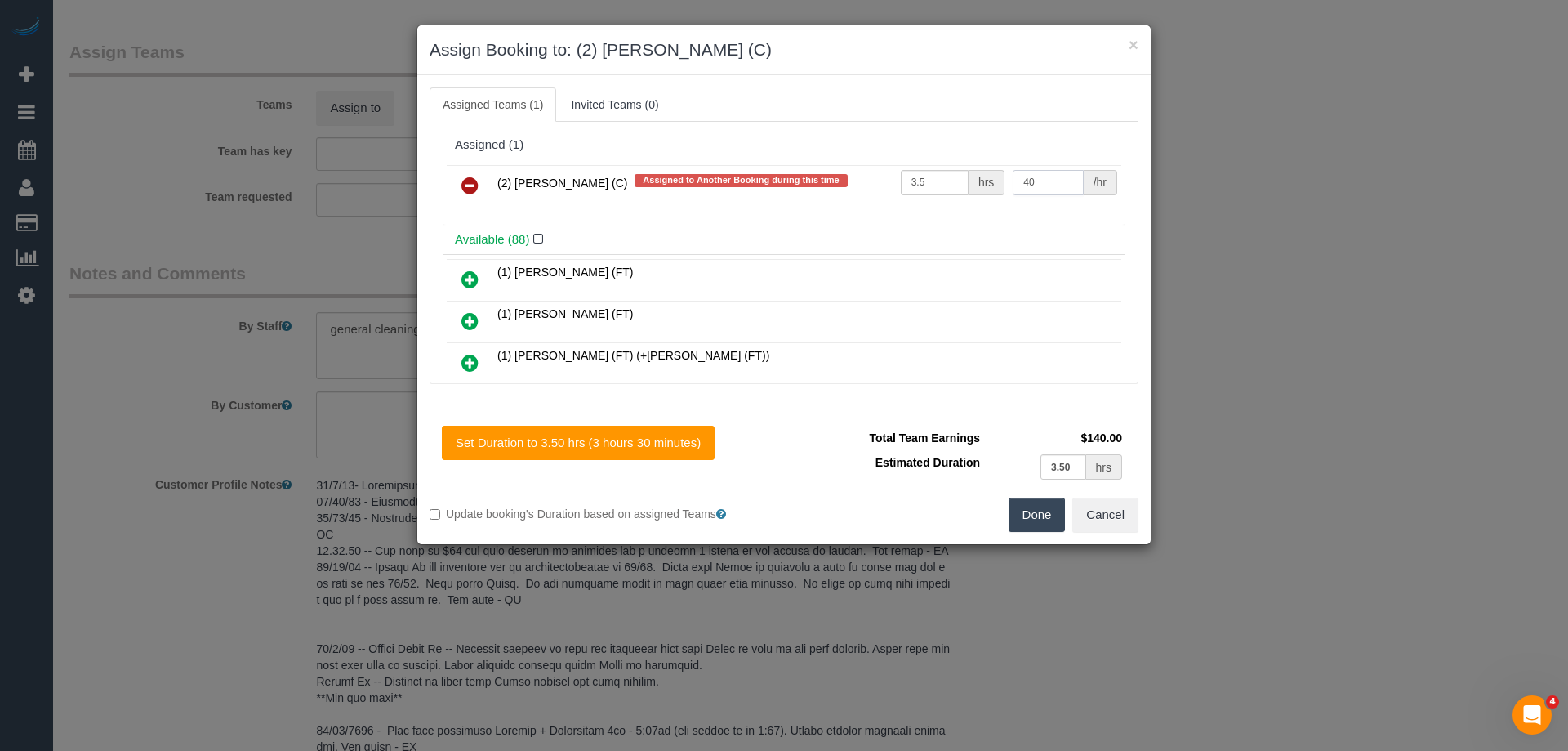
type input "40"
click at [1033, 508] on button "Done" at bounding box center [1037, 514] width 57 height 34
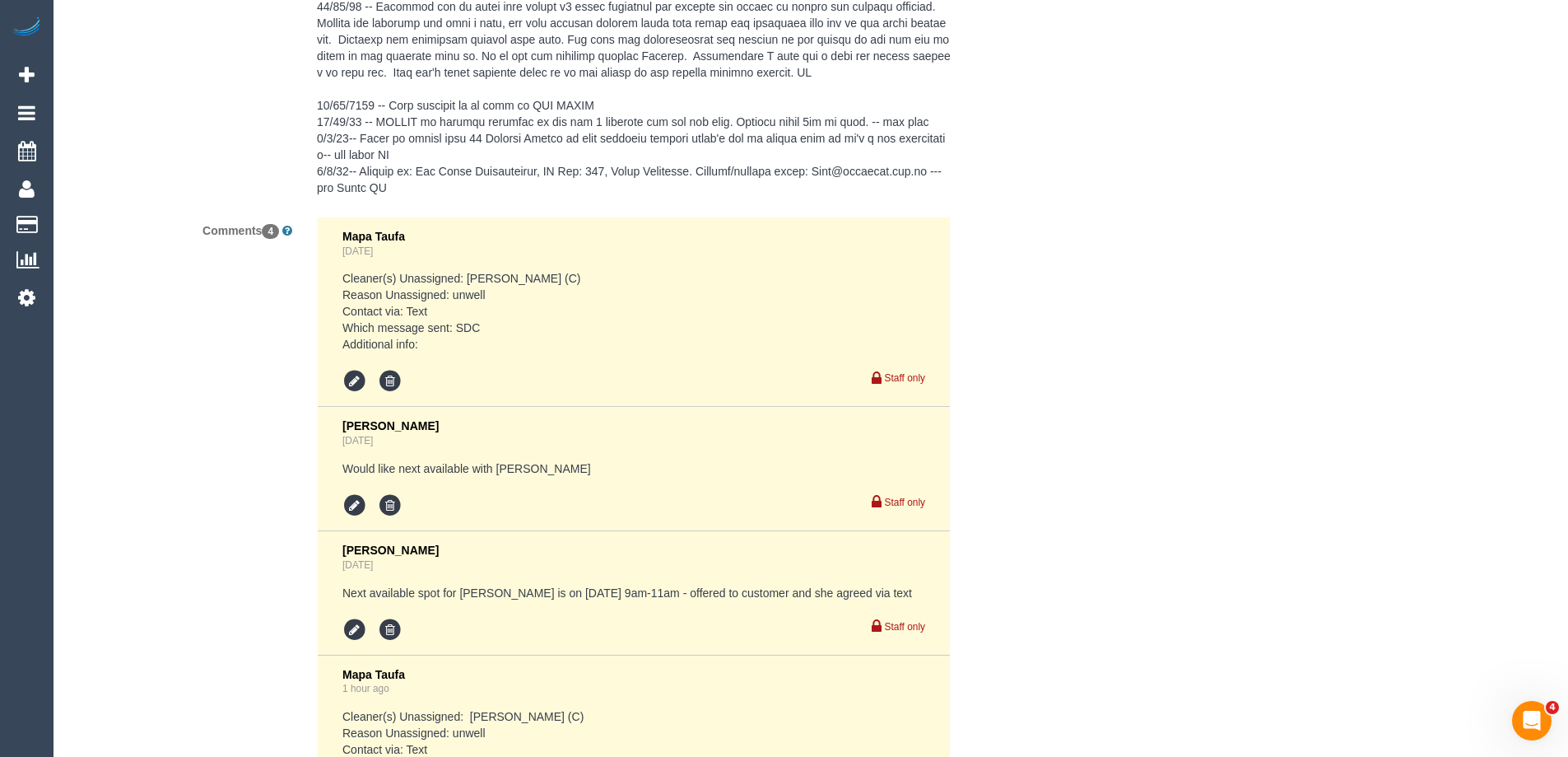
scroll to position [3814, 0]
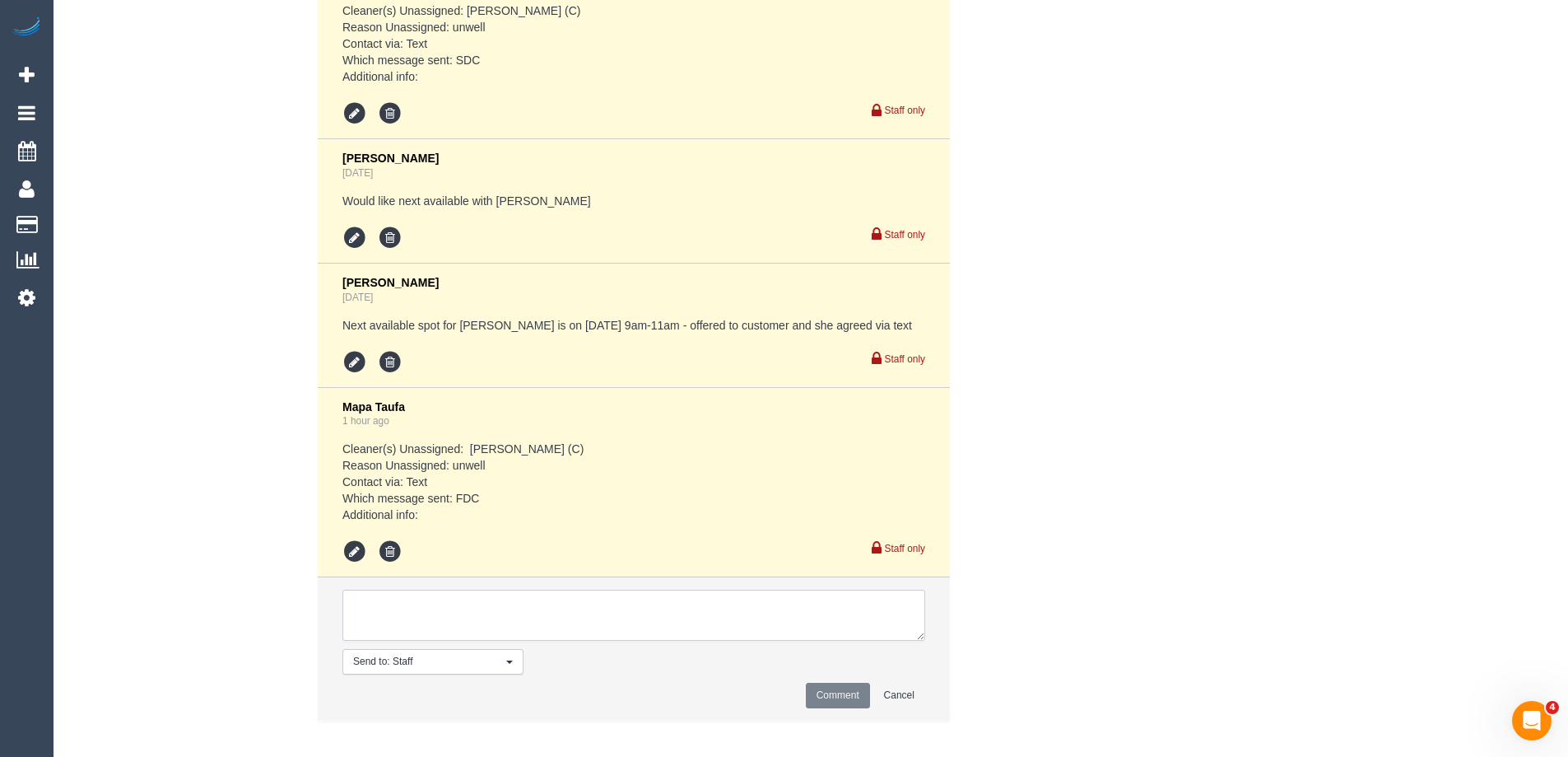
click at [392, 608] on textarea at bounding box center [633, 615] width 583 height 51
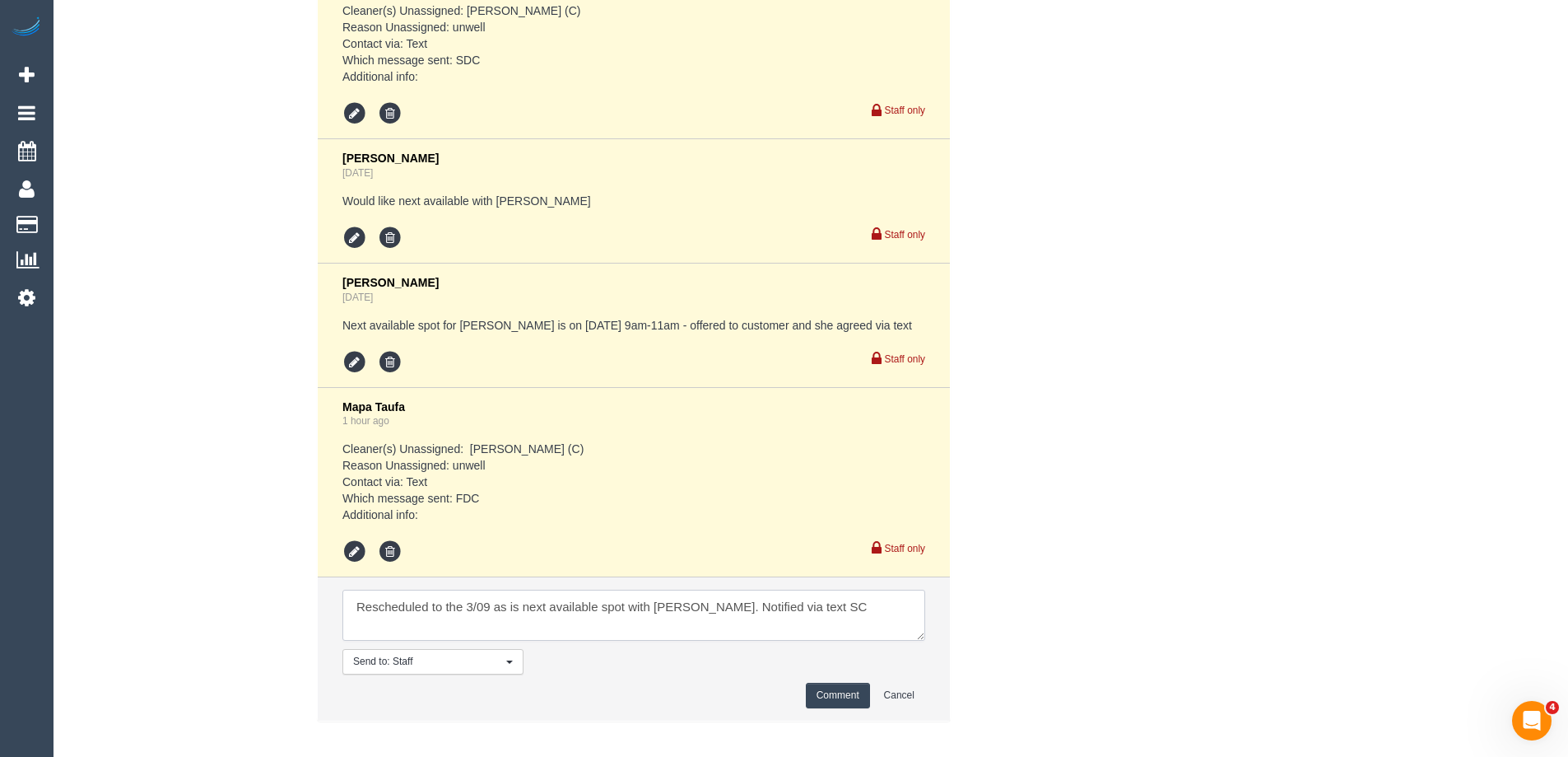
type textarea "Rescheduled to the 3/09 as is next available spot with Kerry. Notified via text…"
click at [832, 683] on button "Comment" at bounding box center [838, 695] width 64 height 25
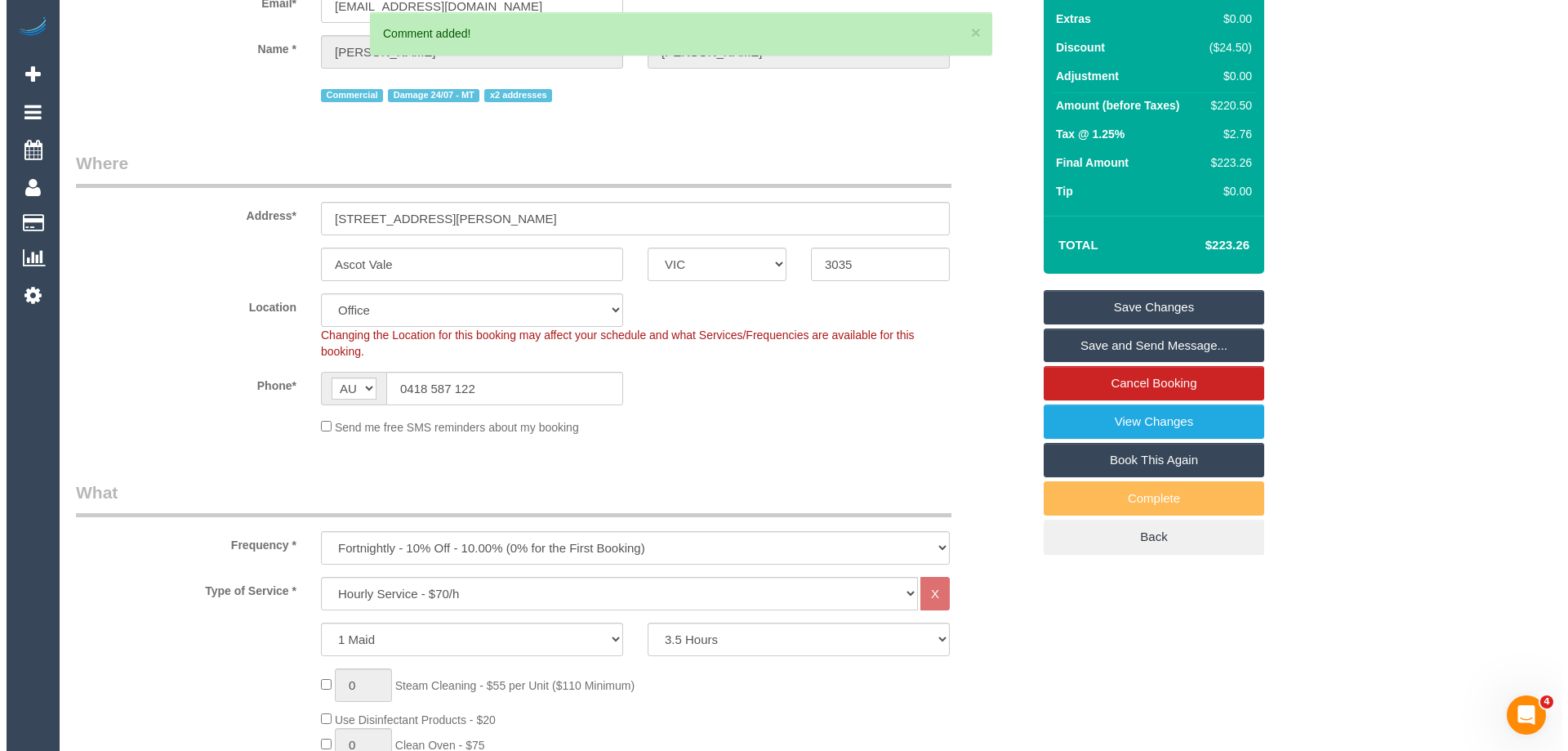
scroll to position [0, 0]
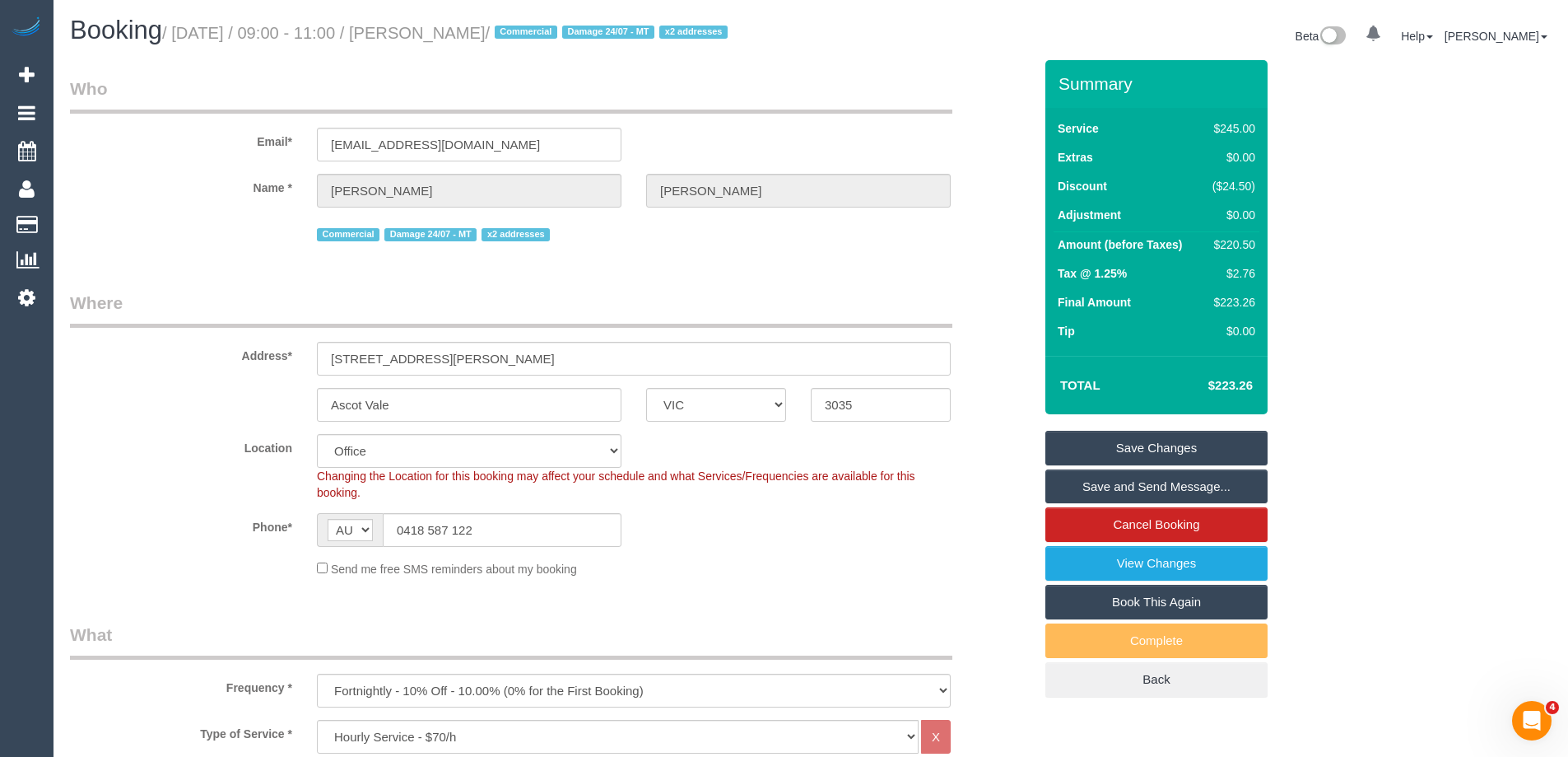
click at [974, 31] on div "Beta 0 Your Notifications You have 0 alerts Help Help Docs Take a Tour Contact …" at bounding box center [1187, 39] width 753 height 44
drag, startPoint x: 530, startPoint y: 32, endPoint x: 428, endPoint y: 29, distance: 102.0
click at [428, 29] on small "/ August 25, 2025 / 09:00 - 11:00 / Sharon Keeble / Commercial Damage 24/07 - M…" at bounding box center [447, 32] width 570 height 18
copy small "Sharon Keeble"
click at [1097, 447] on link "Save Changes" at bounding box center [1156, 447] width 222 height 35
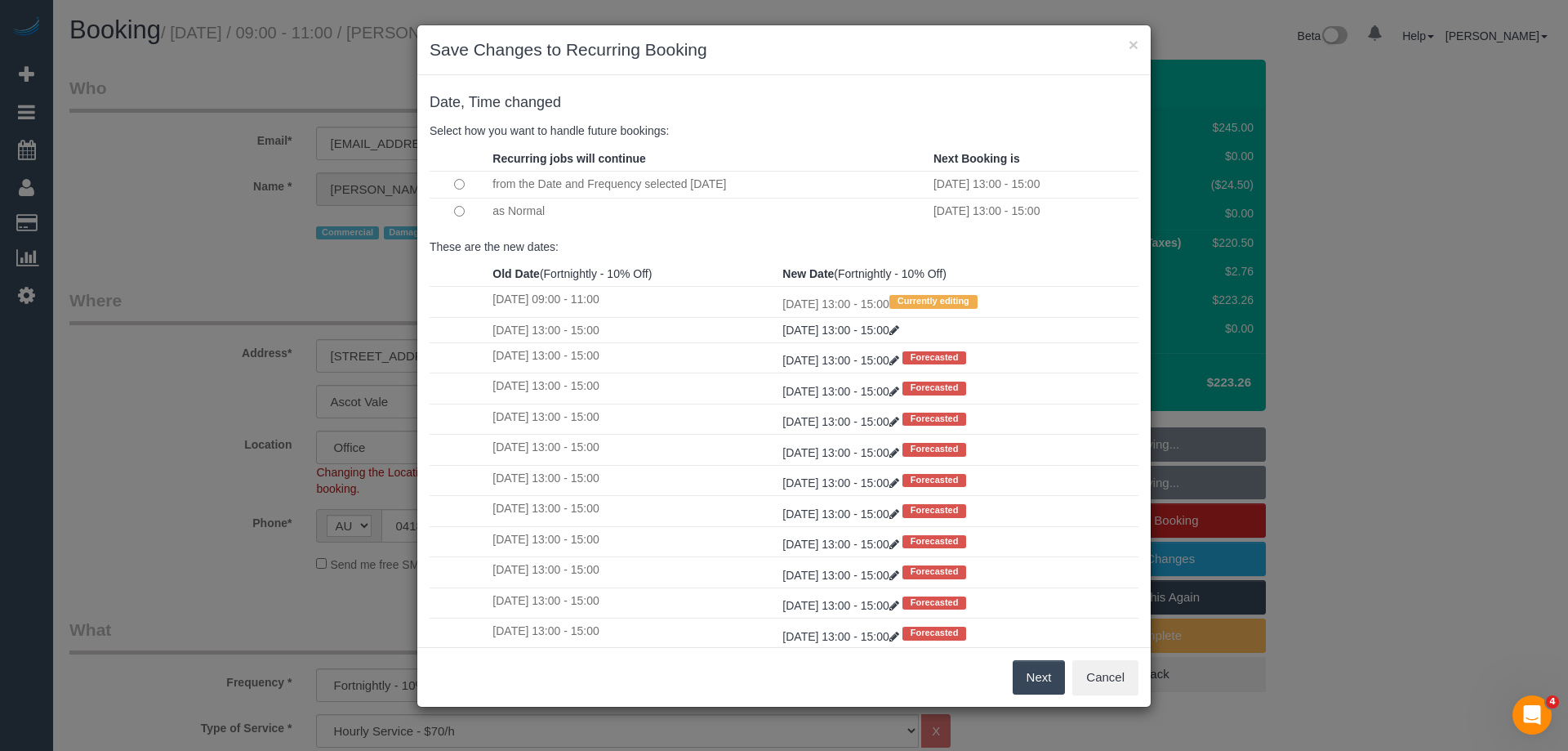
click at [1035, 677] on button "Next" at bounding box center [1038, 677] width 53 height 34
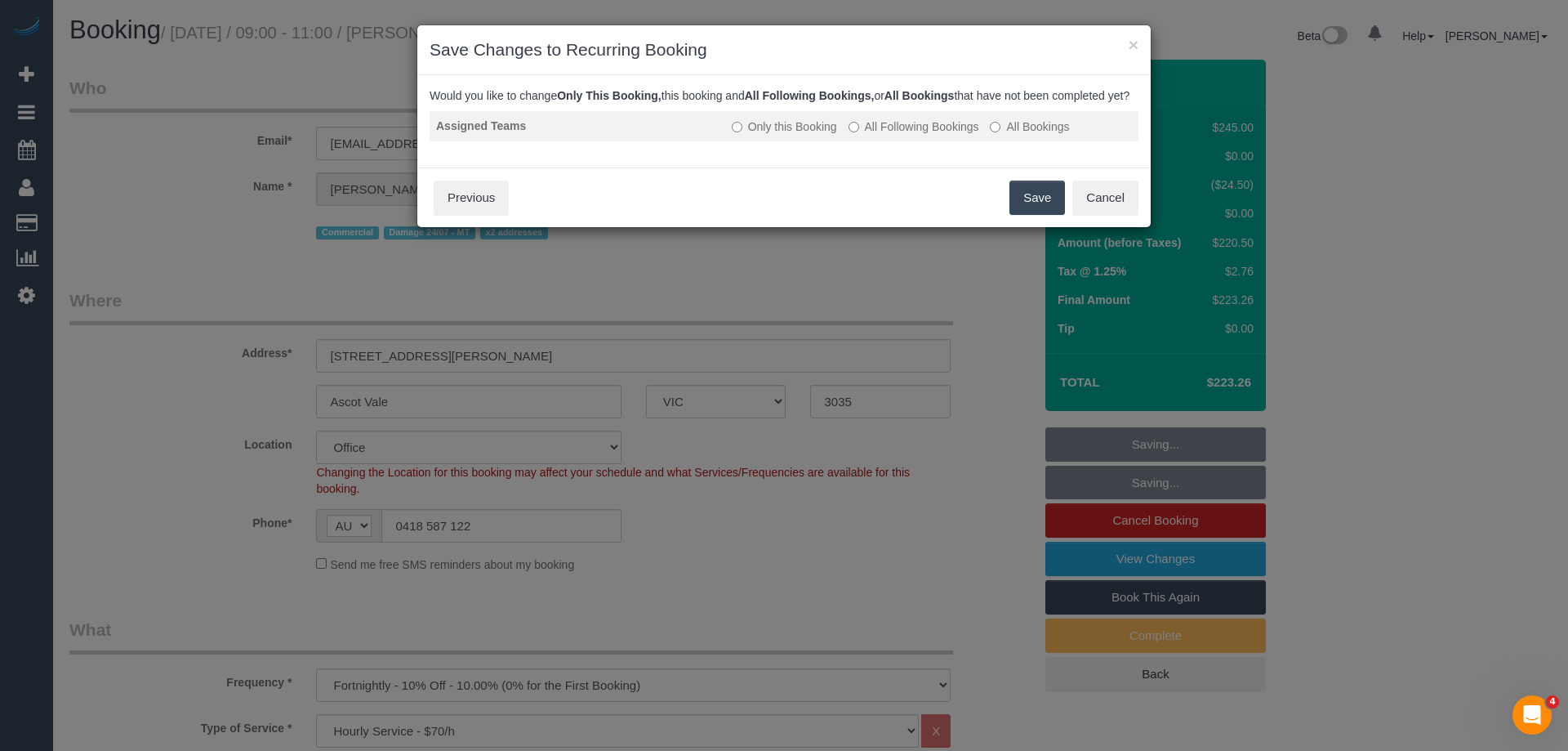
click at [879, 135] on label "All Following Bookings" at bounding box center [914, 127] width 131 height 17
click at [1031, 215] on button "Save" at bounding box center [1037, 198] width 55 height 34
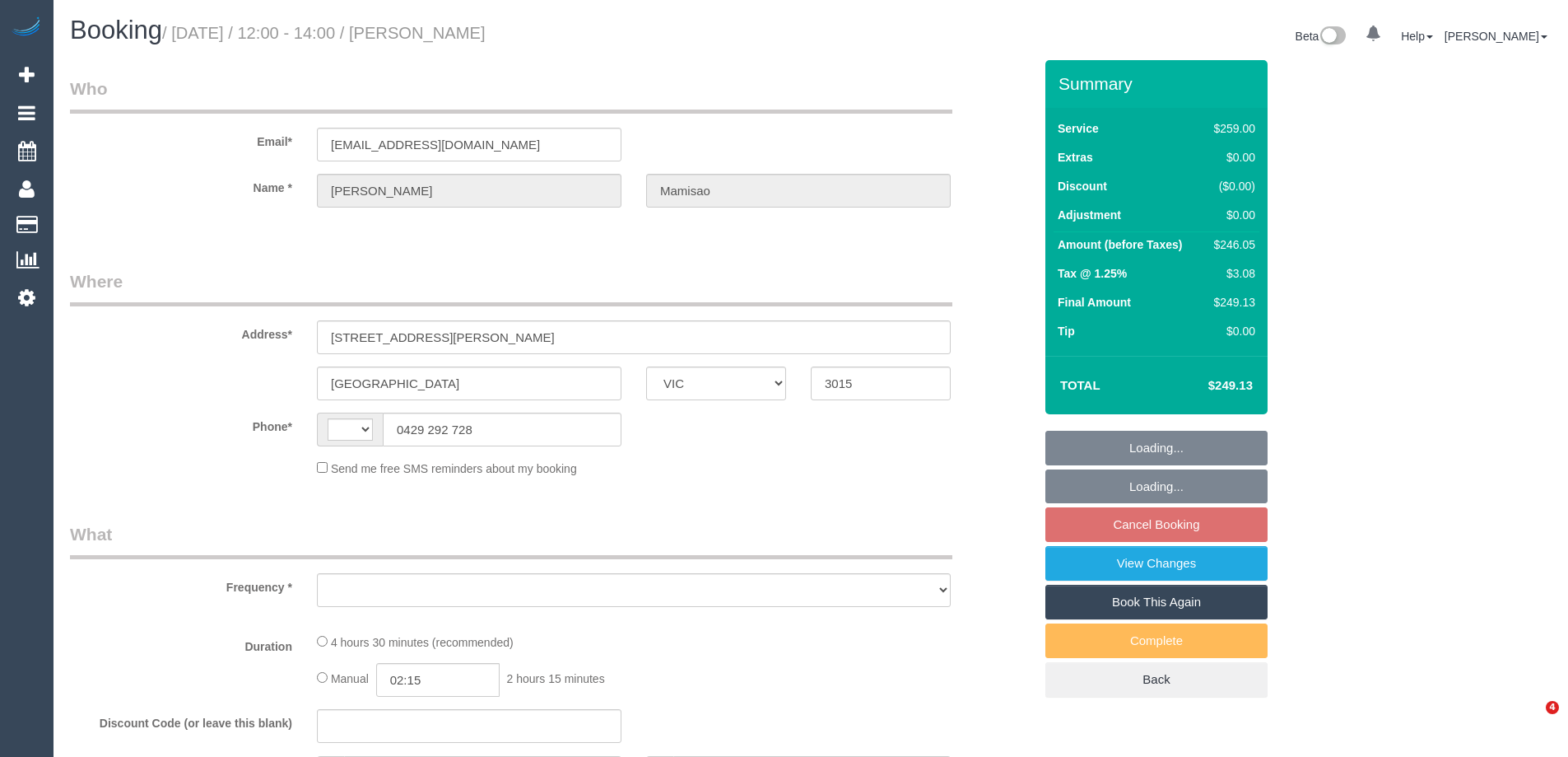
select select "VIC"
select select "string:AU"
select select "object:549"
select select "string:stripe-pm_1Q49nV2GScqysDRVo3ymOf7R"
select select "number:27"
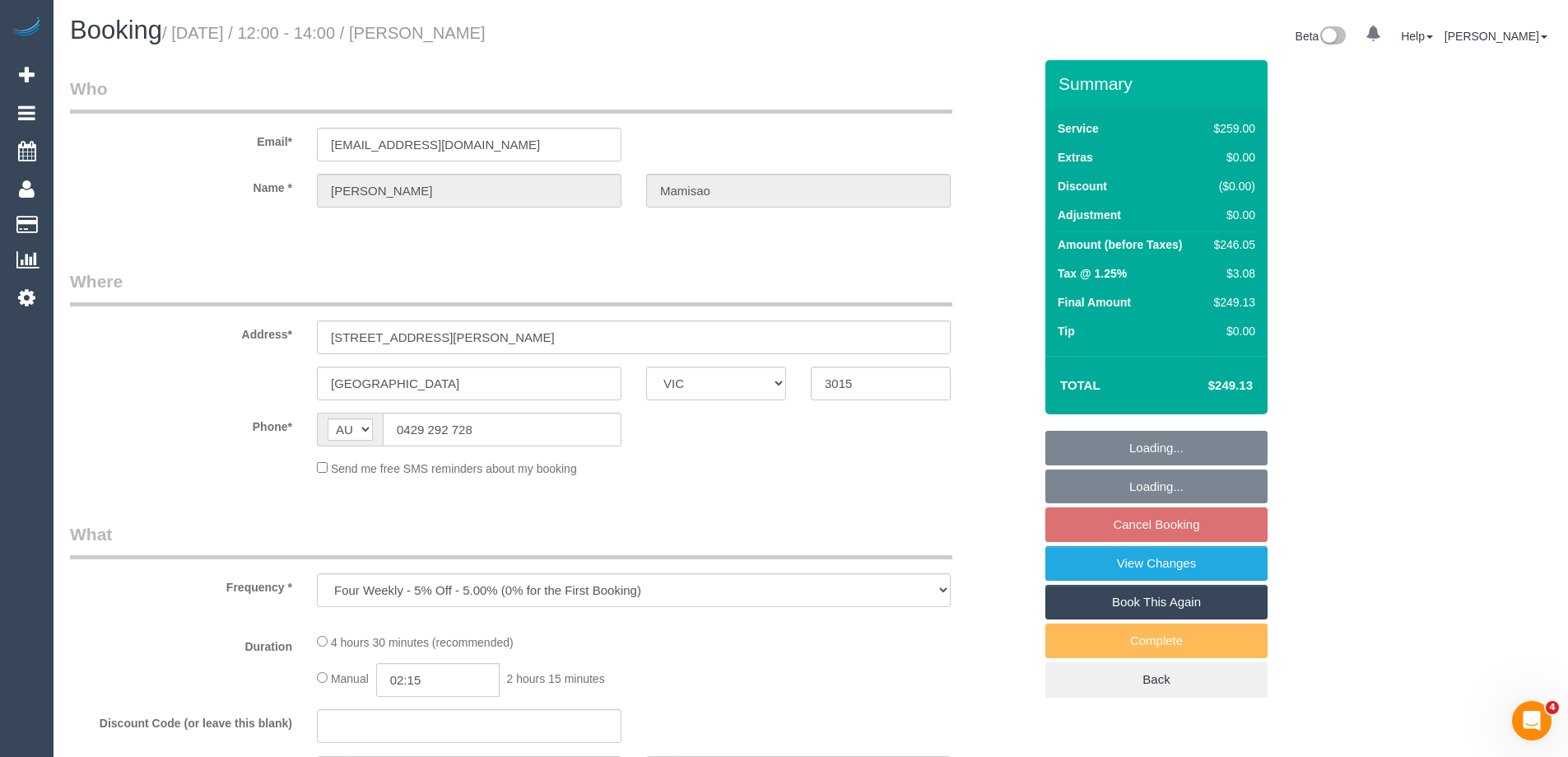
select select "number:14"
select select "number:19"
select select "number:24"
select select "number:34"
select select "number:12"
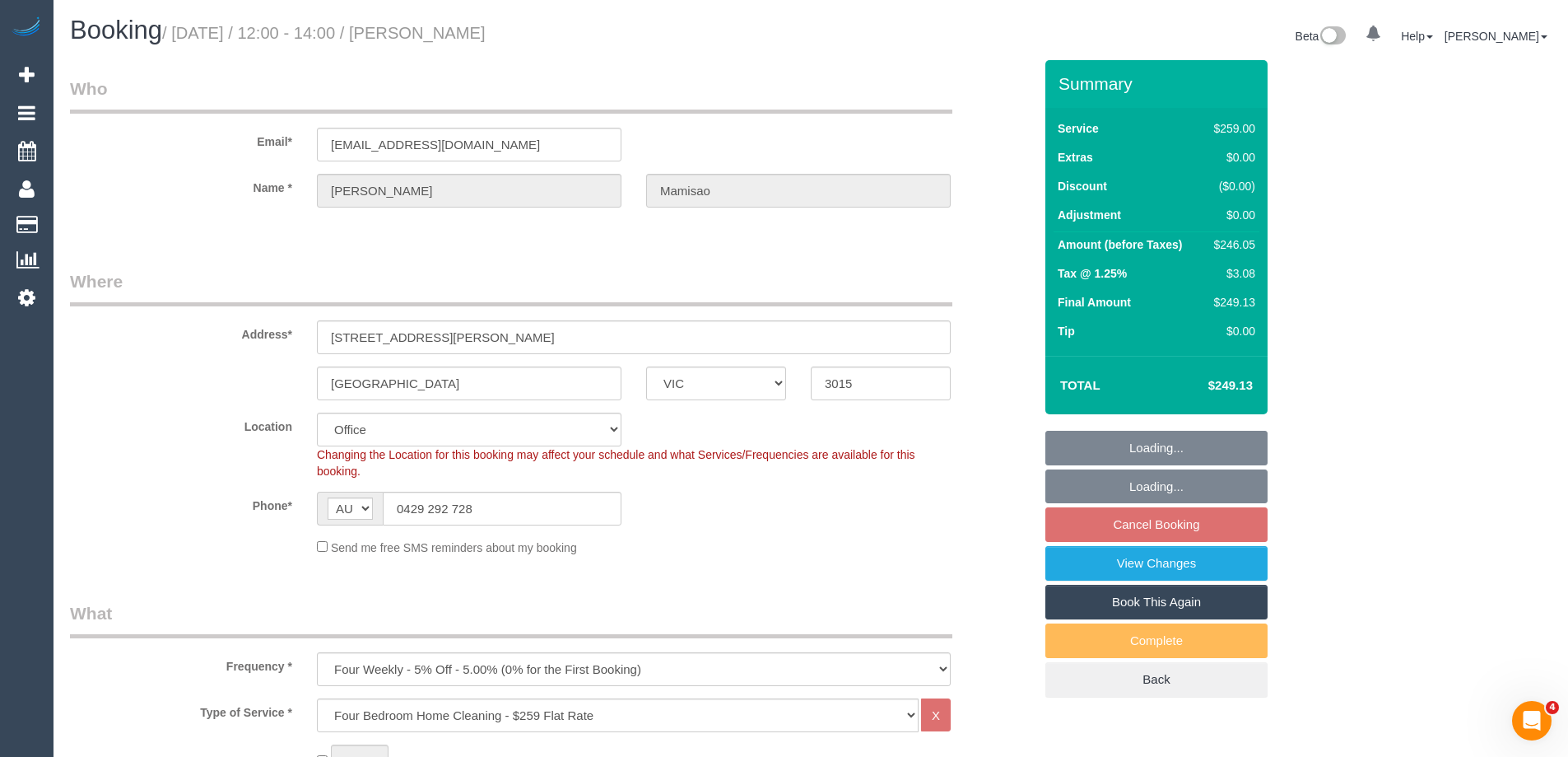
select select "object:2111"
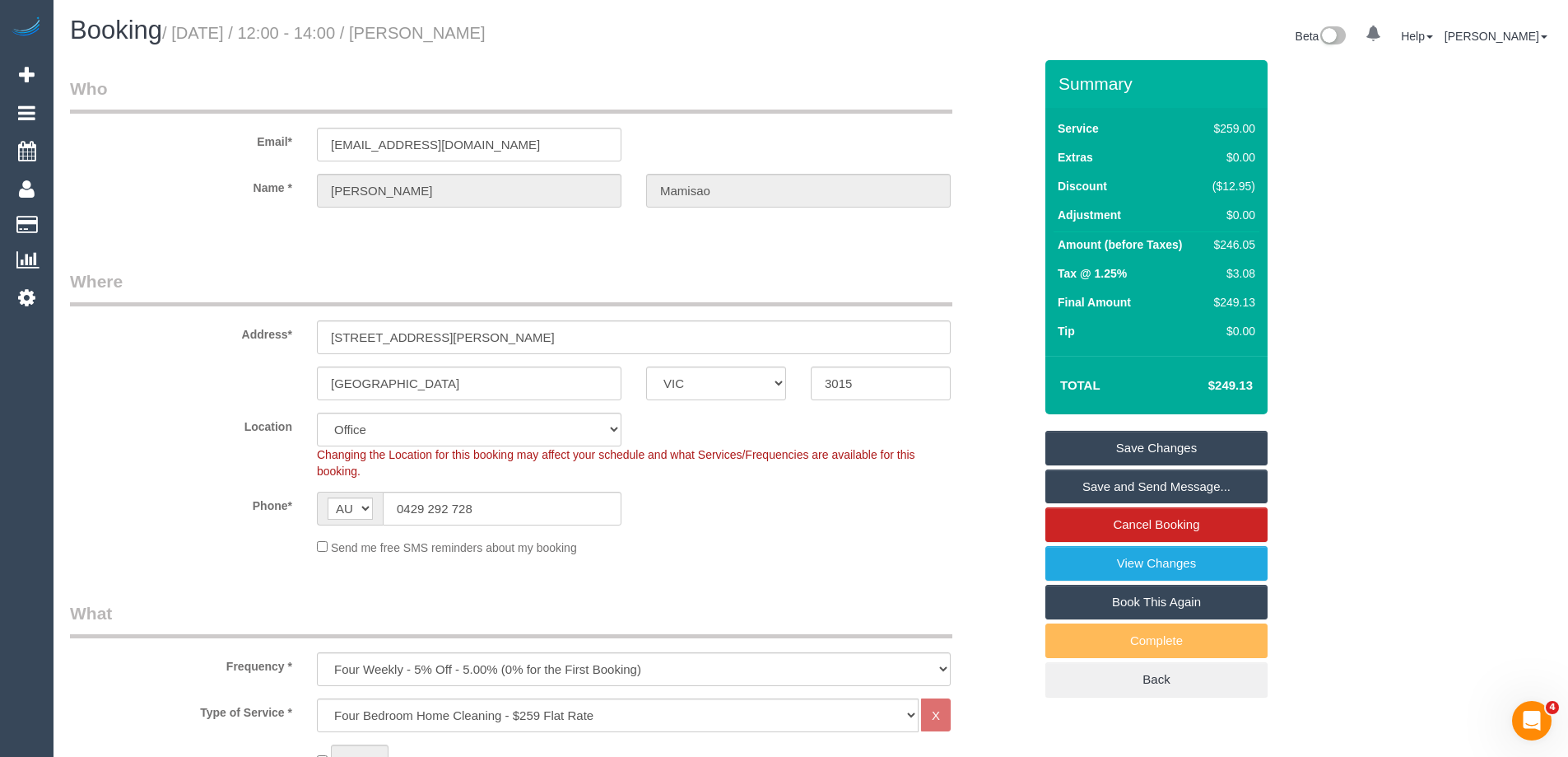
scroll to position [2620, 0]
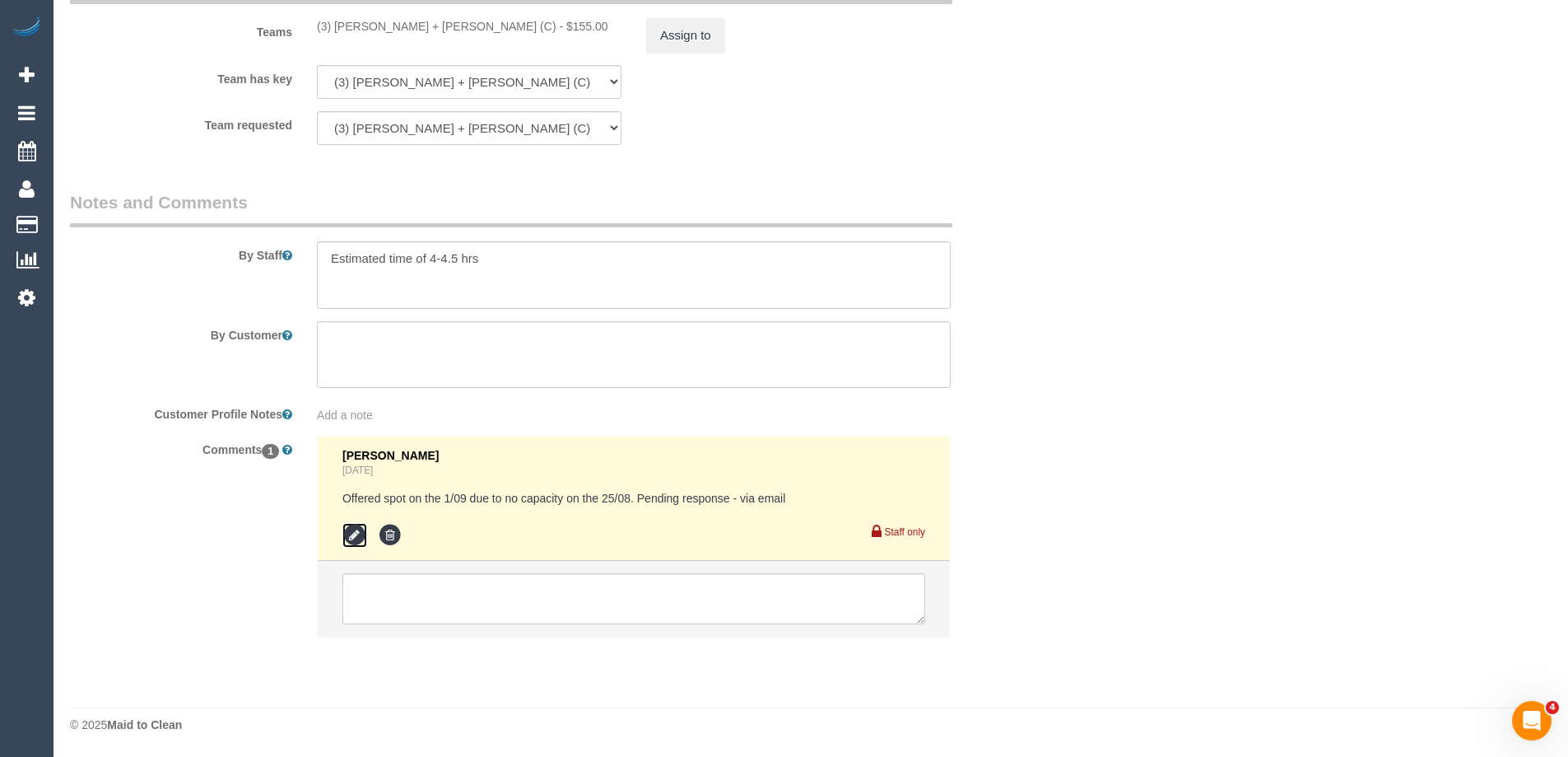
click at [358, 536] on icon at bounding box center [354, 535] width 24 height 24
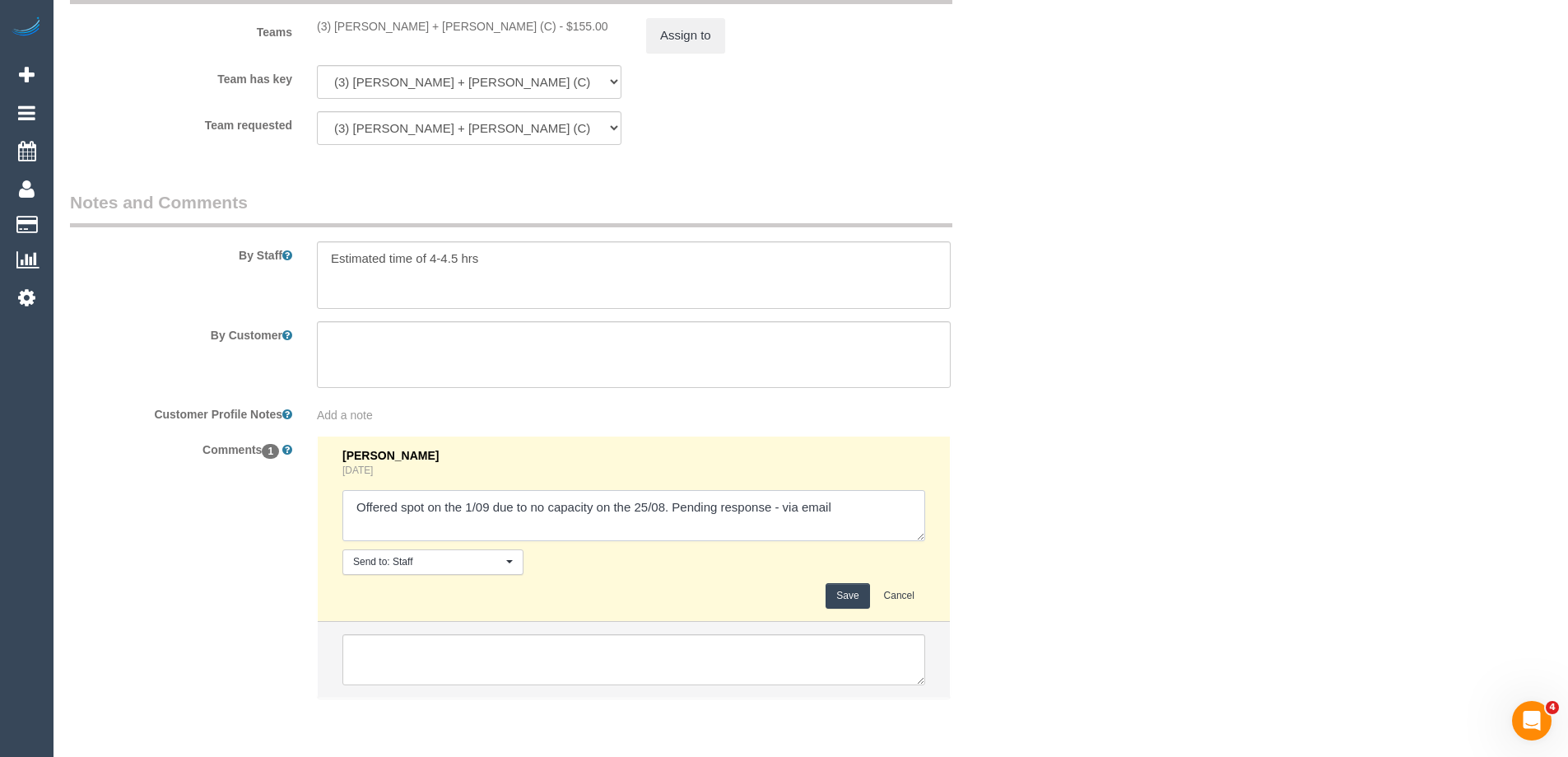
drag, startPoint x: 789, startPoint y: 505, endPoint x: 777, endPoint y: 505, distance: 12.0
click at [778, 505] on textarea at bounding box center [633, 516] width 583 height 51
click at [779, 504] on textarea at bounding box center [633, 516] width 583 height 51
click at [776, 507] on textarea at bounding box center [633, 516] width 583 height 51
click at [787, 508] on textarea at bounding box center [633, 516] width 583 height 51
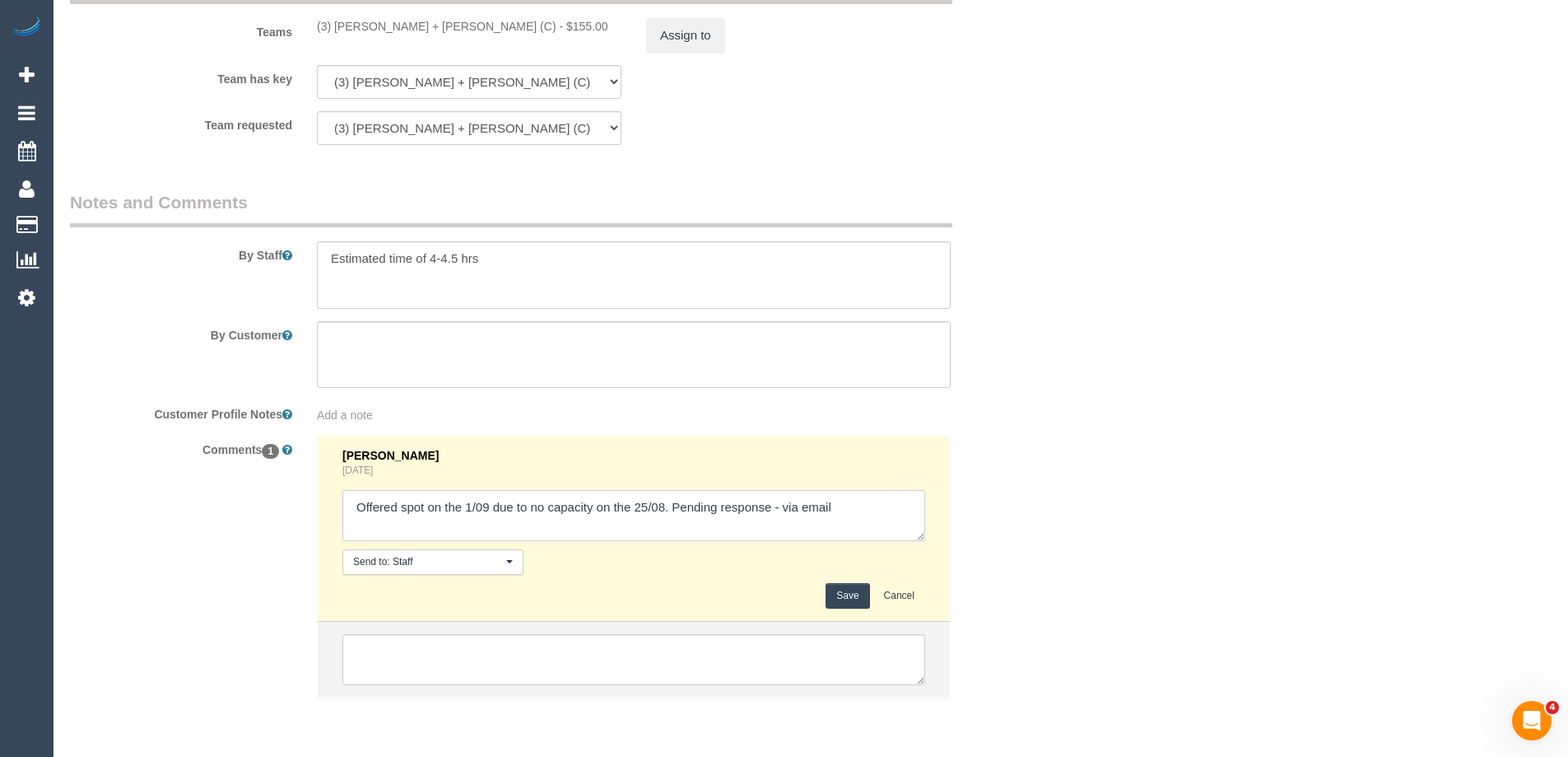
drag, startPoint x: 782, startPoint y: 507, endPoint x: 820, endPoint y: 516, distance: 39.1
click at [785, 507] on textarea at bounding box center [633, 516] width 583 height 51
type textarea "Offered spot on the 1/09 due to no capacity on the 25/08. Pending response - co…"
click at [835, 593] on button "Save" at bounding box center [848, 596] width 44 height 25
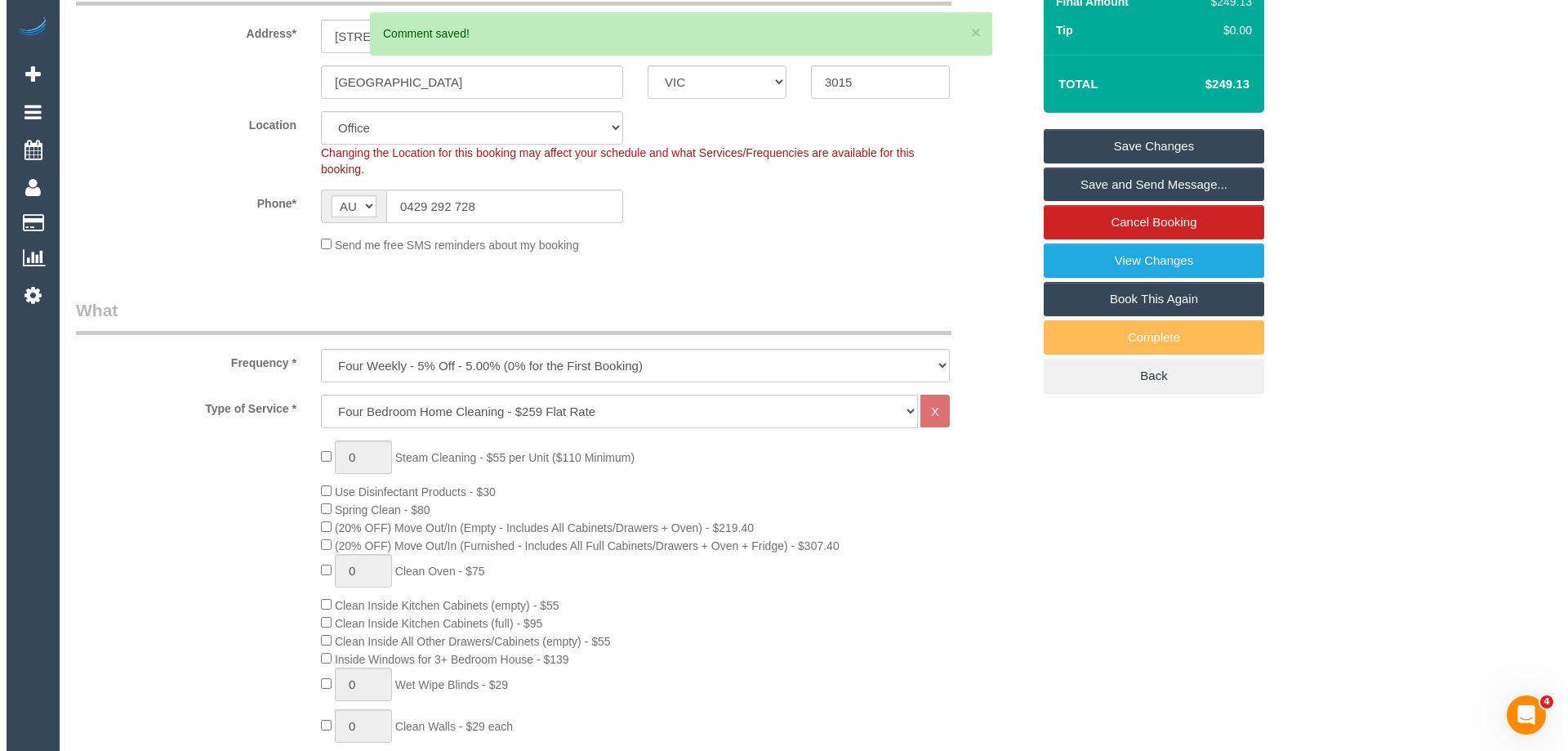
scroll to position [0, 0]
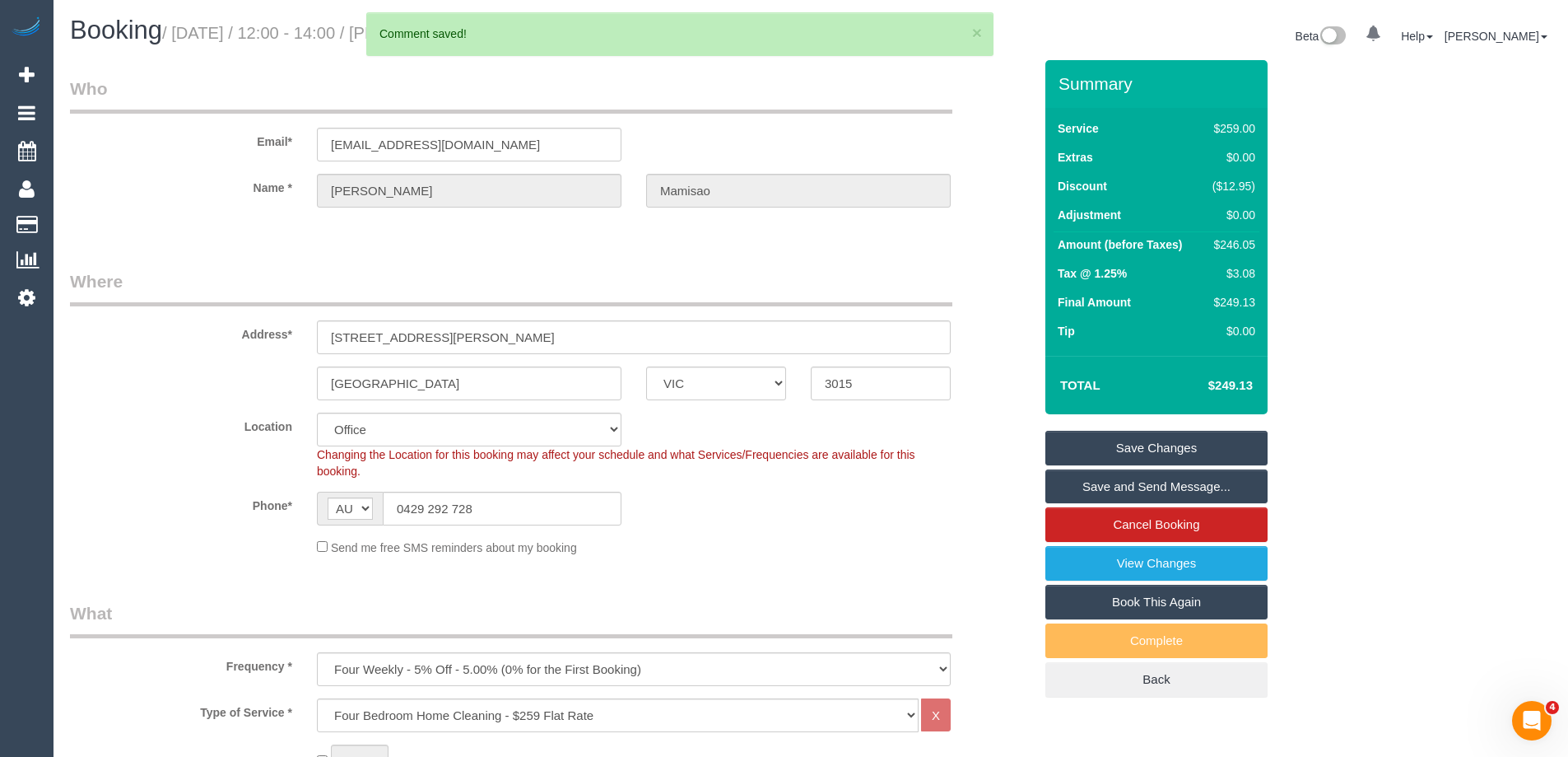
click at [1117, 484] on link "Save and Send Message..." at bounding box center [1156, 486] width 222 height 35
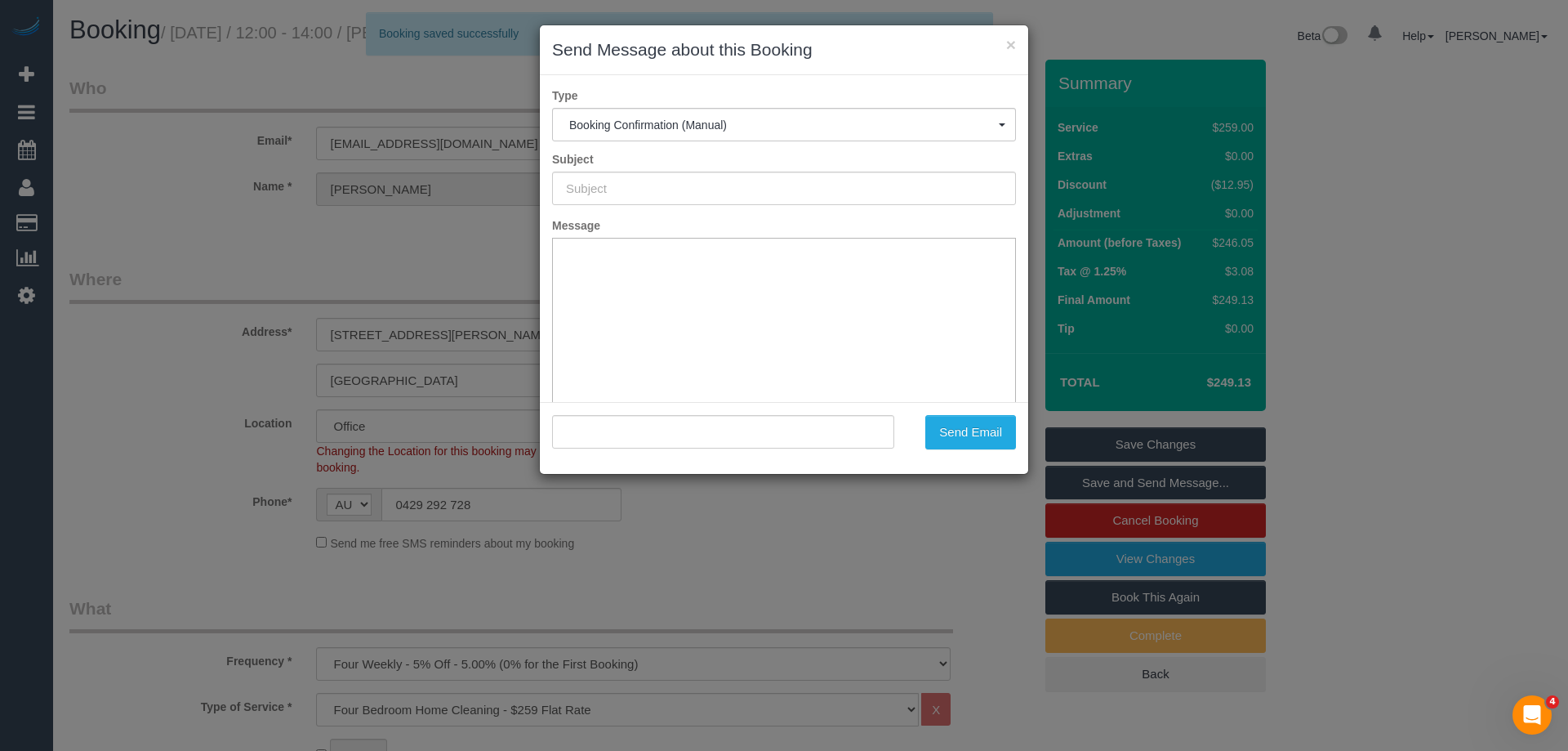
type input "Booking Confirmed"
type input ""Desiree Mamisao" <dmamisao@gmail.com>"
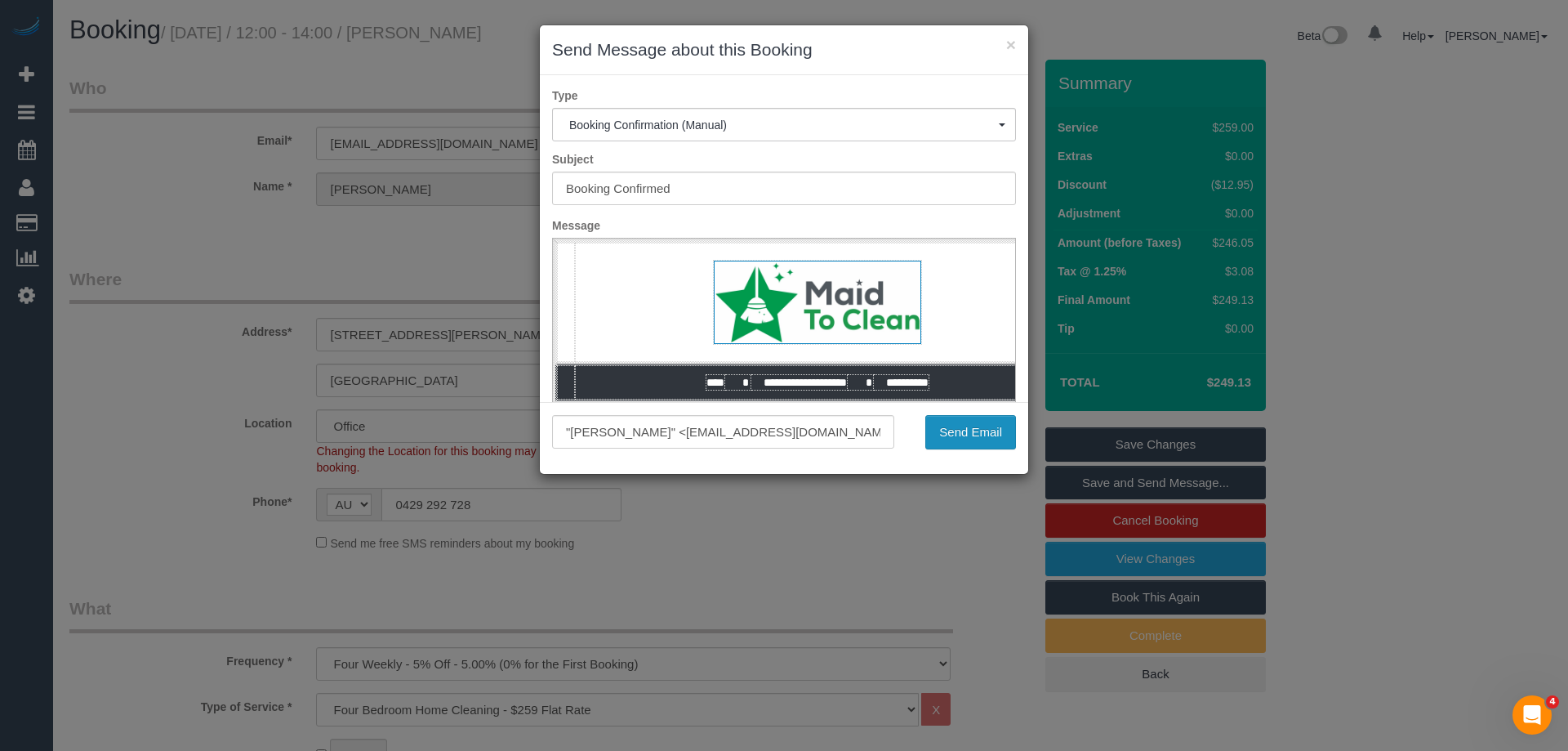
click at [954, 431] on button "Send Email" at bounding box center [971, 432] width 90 height 34
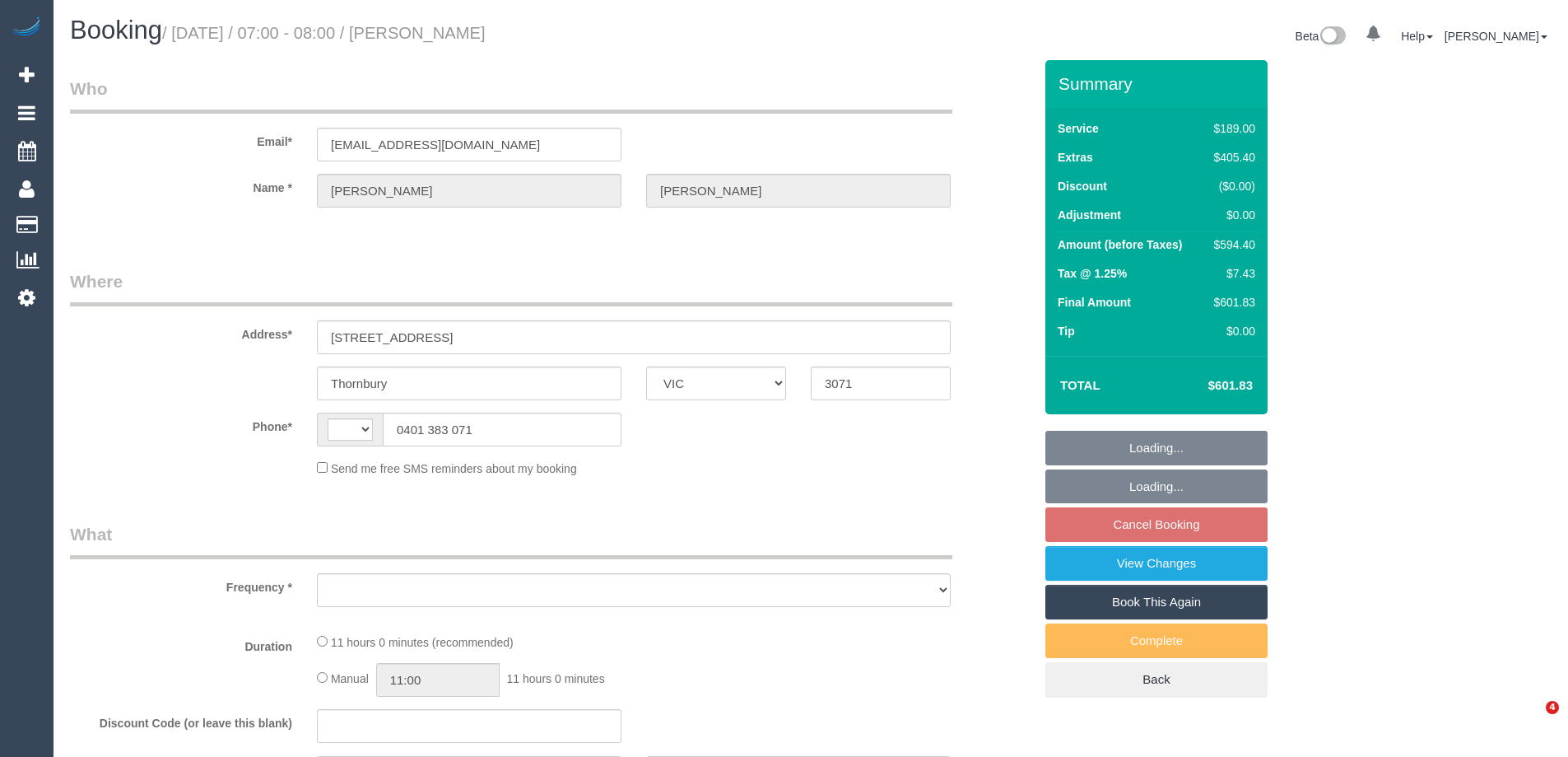
select select "VIC"
select select "string:AU"
select select "object:543"
select select "string:stripe-pm_1RuOoC2GScqysDRVg7DLXJ7y"
select select "number:28"
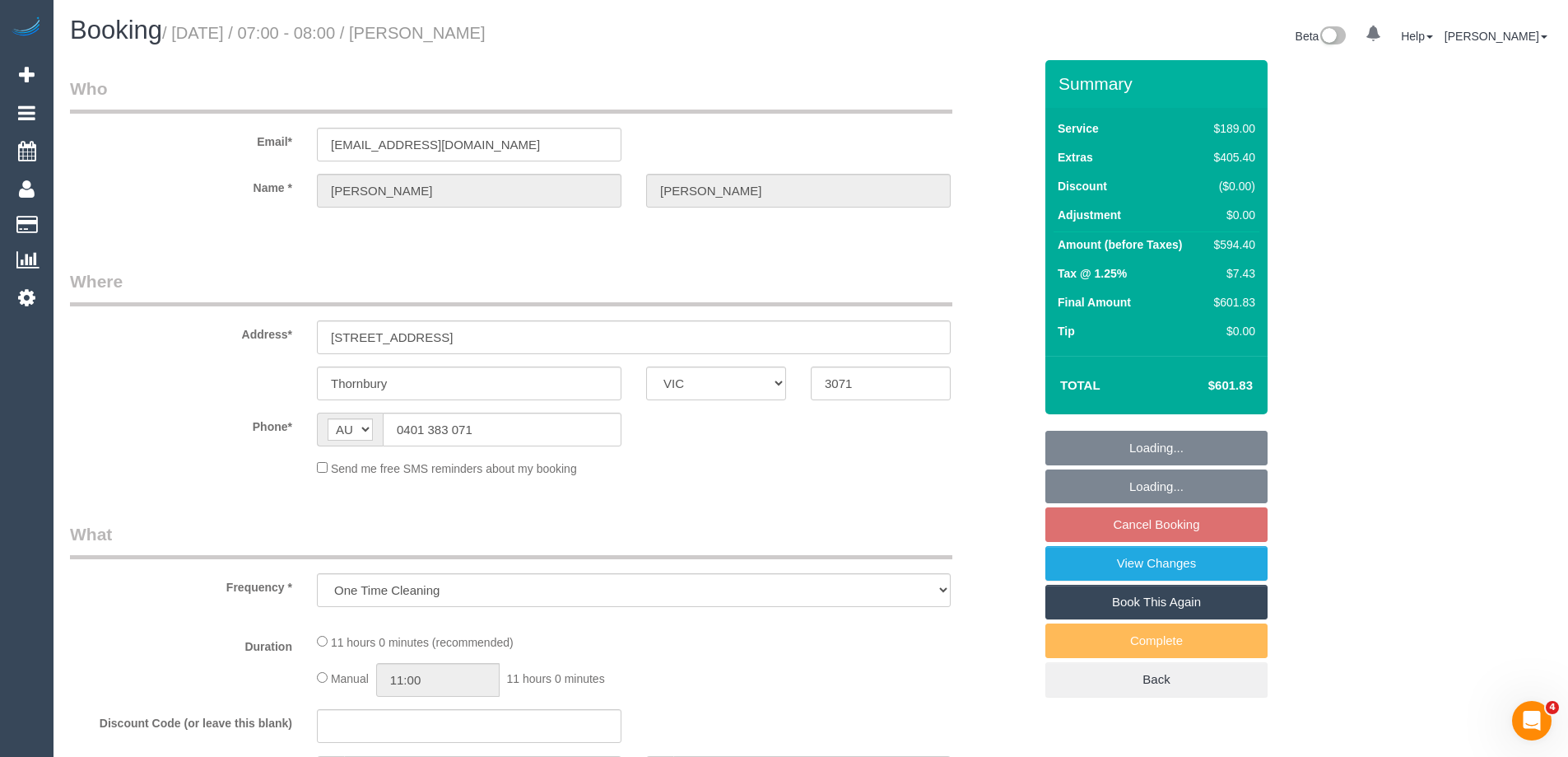
select select "number:15"
select select "number:19"
select select "number:36"
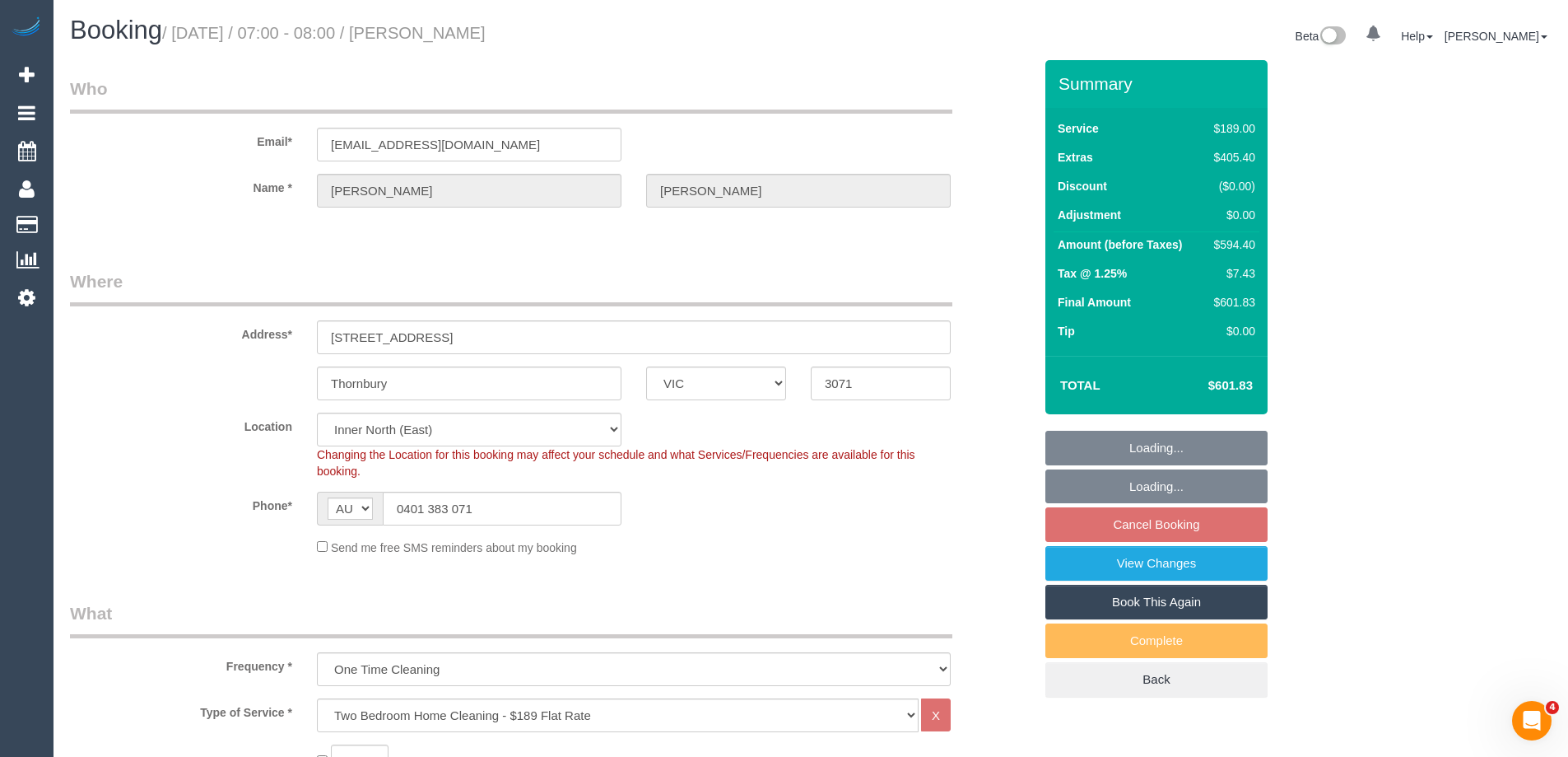
select select "object:1608"
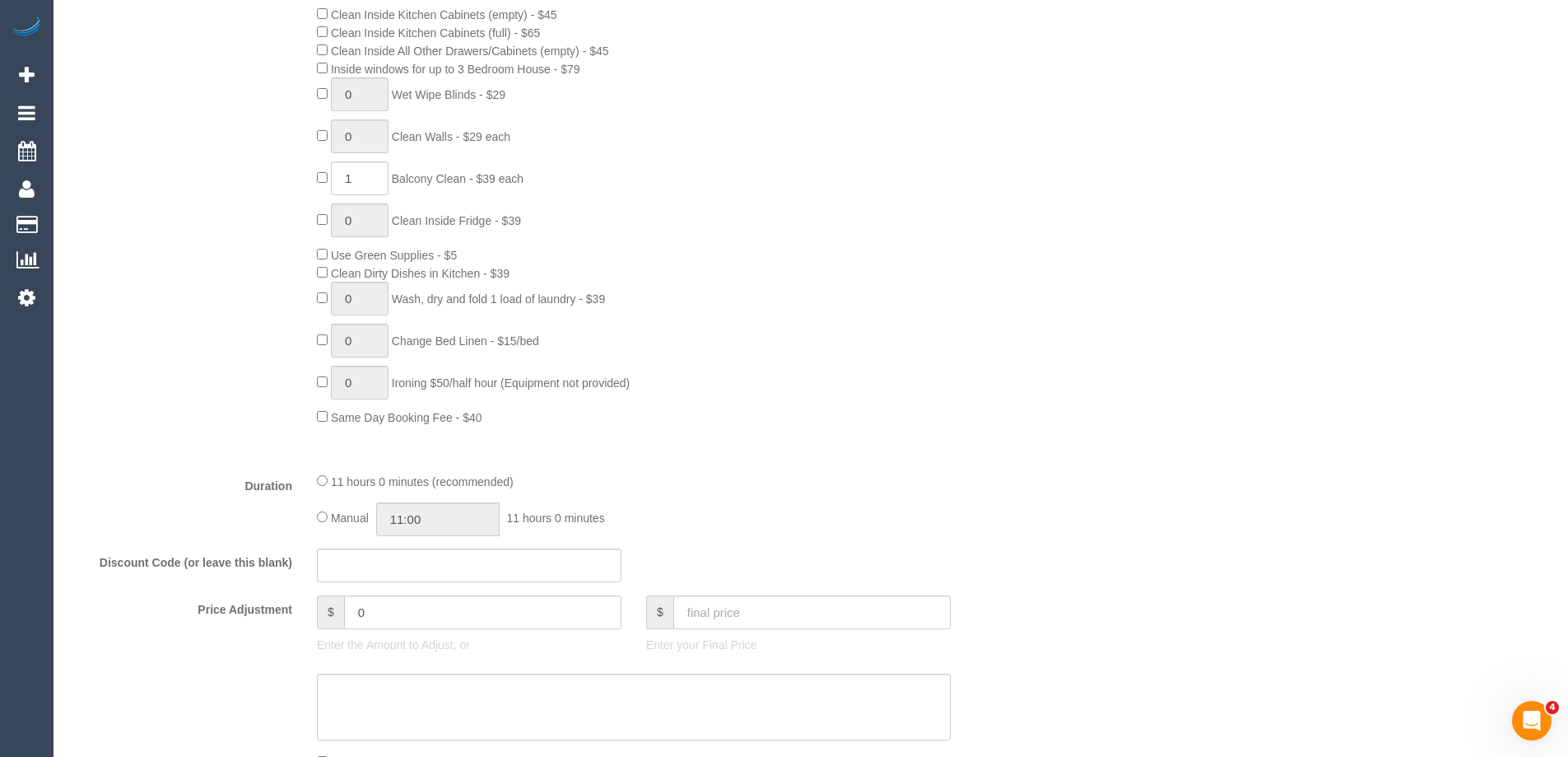
scroll to position [1071, 0]
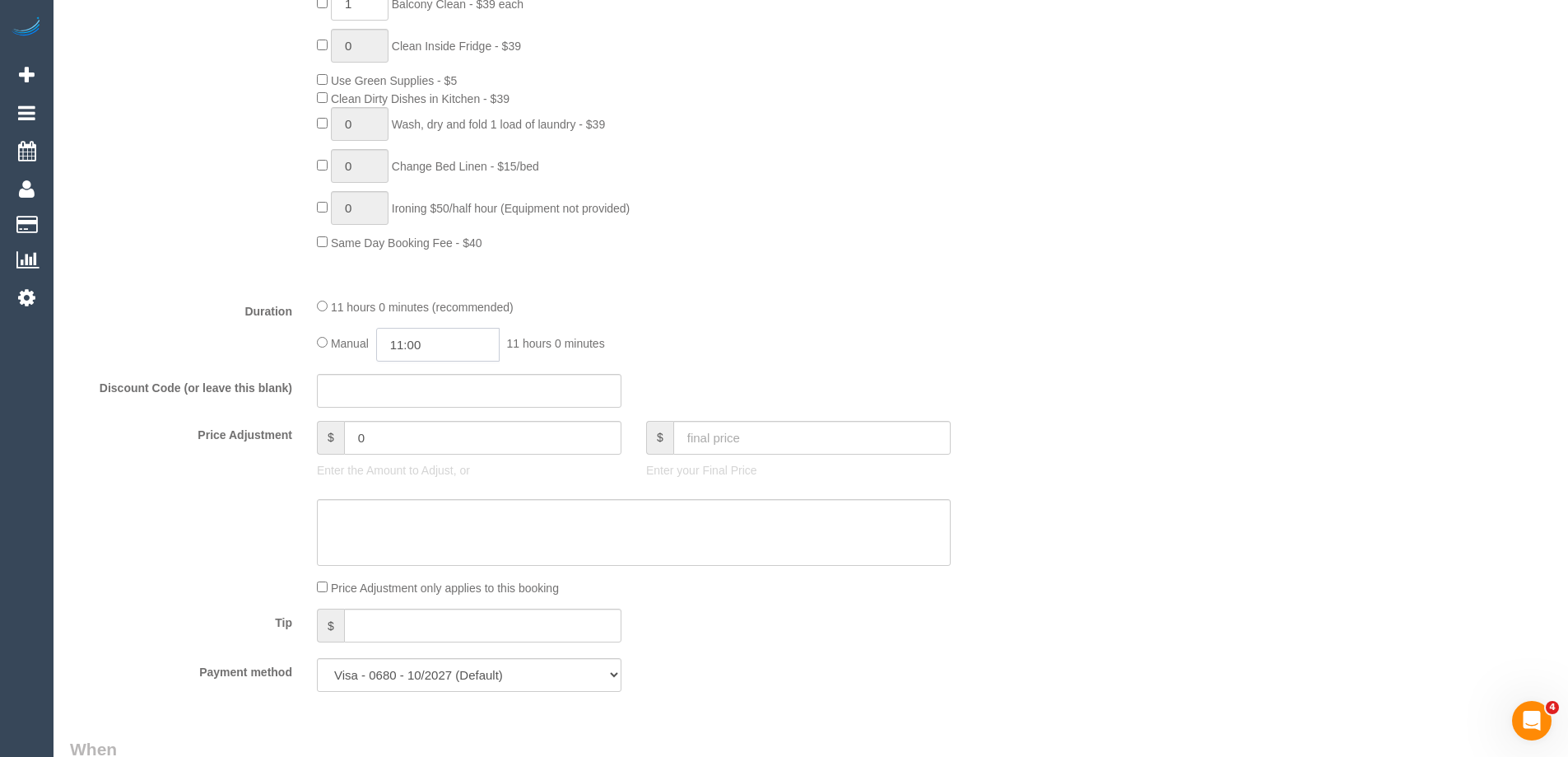
click at [427, 343] on input "11:00" at bounding box center [438, 344] width 123 height 34
type input "04:30"
click at [433, 370] on li "04:30" at bounding box center [419, 379] width 73 height 21
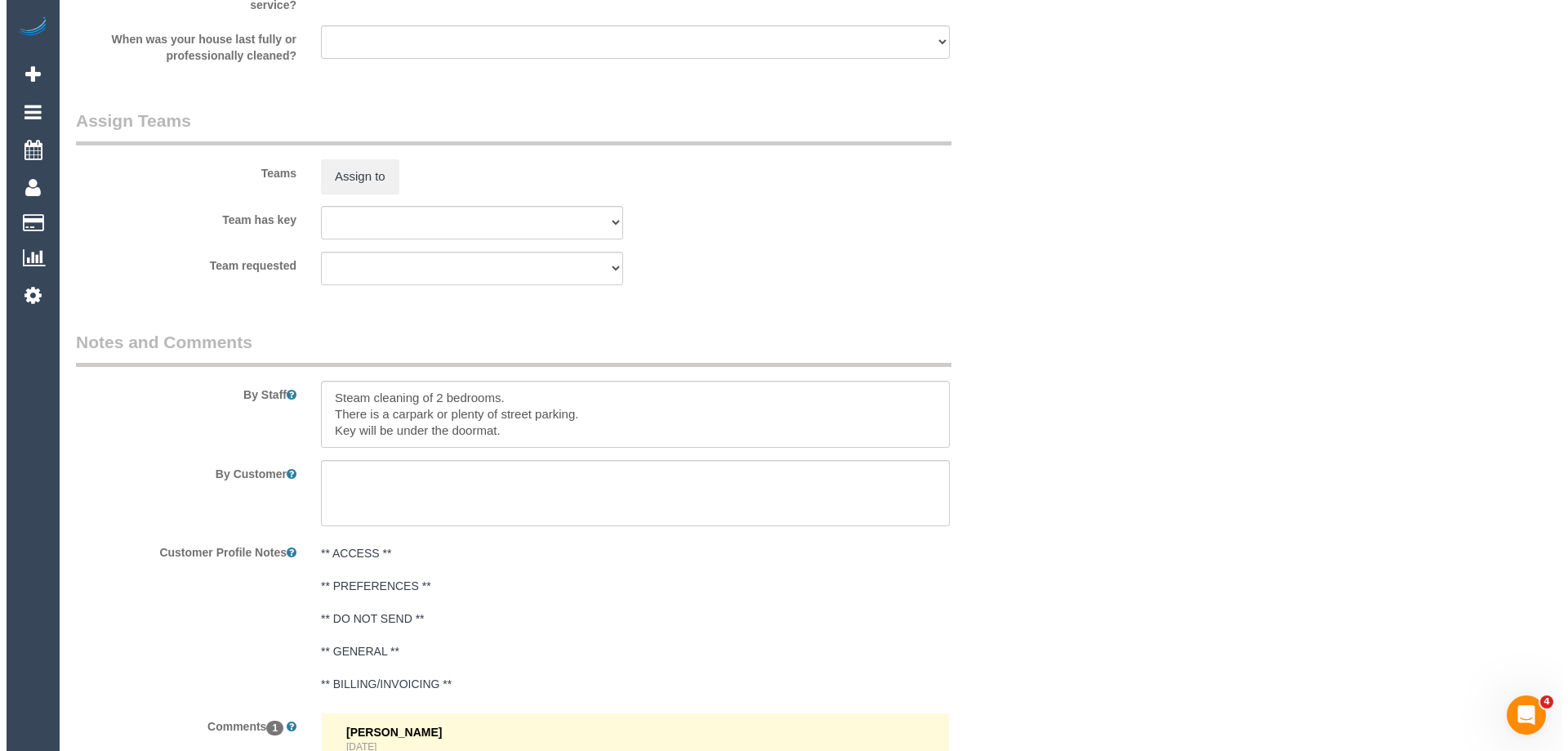
scroll to position [2615, 0]
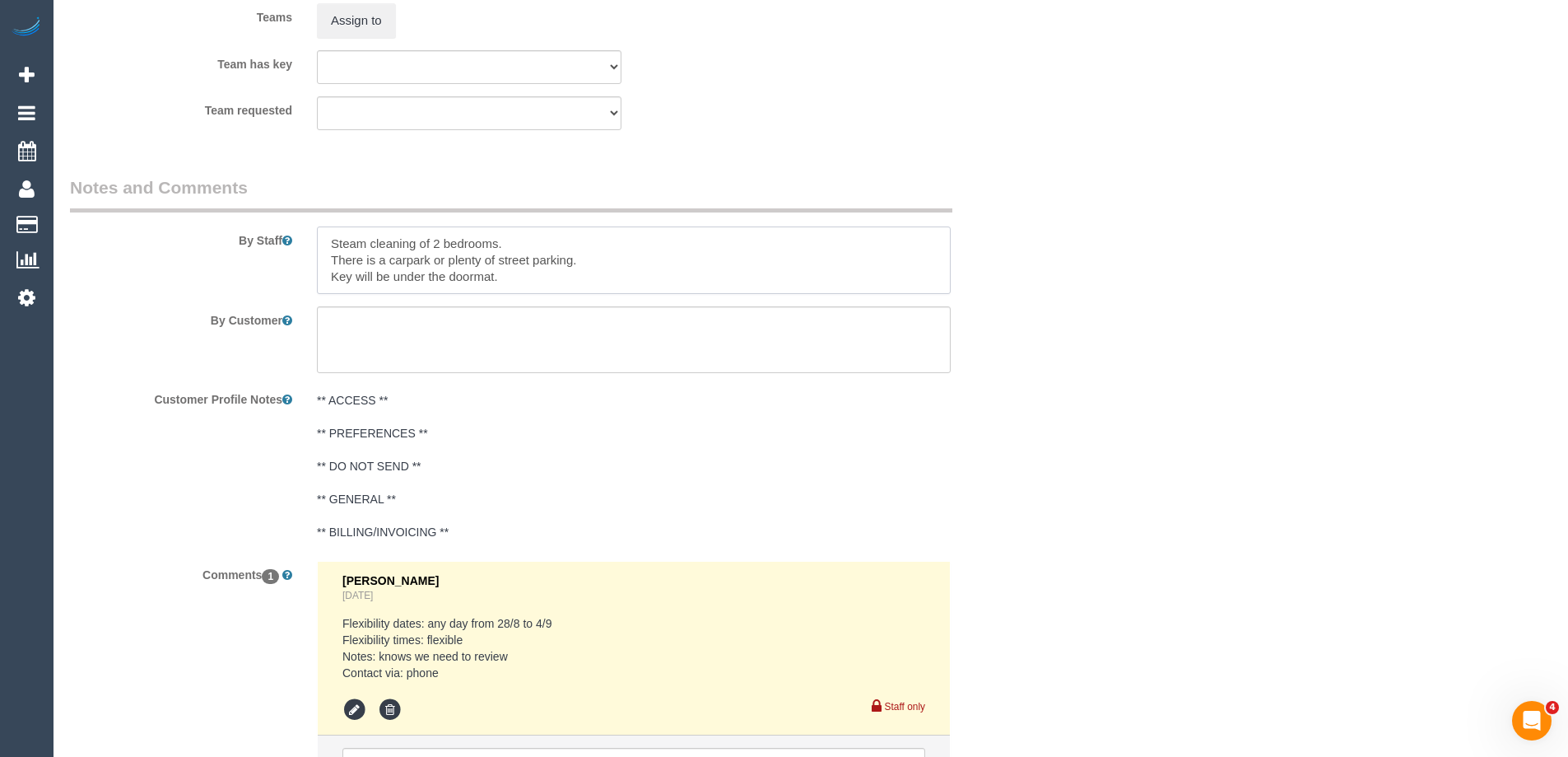
click at [326, 247] on textarea at bounding box center [633, 260] width 633 height 68
type textarea "Estimated time of 7-9 hrs + SC. Steam cleaning of 2 bedrooms. There is a carpar…"
click at [336, 19] on button "Assign to" at bounding box center [357, 20] width 79 height 35
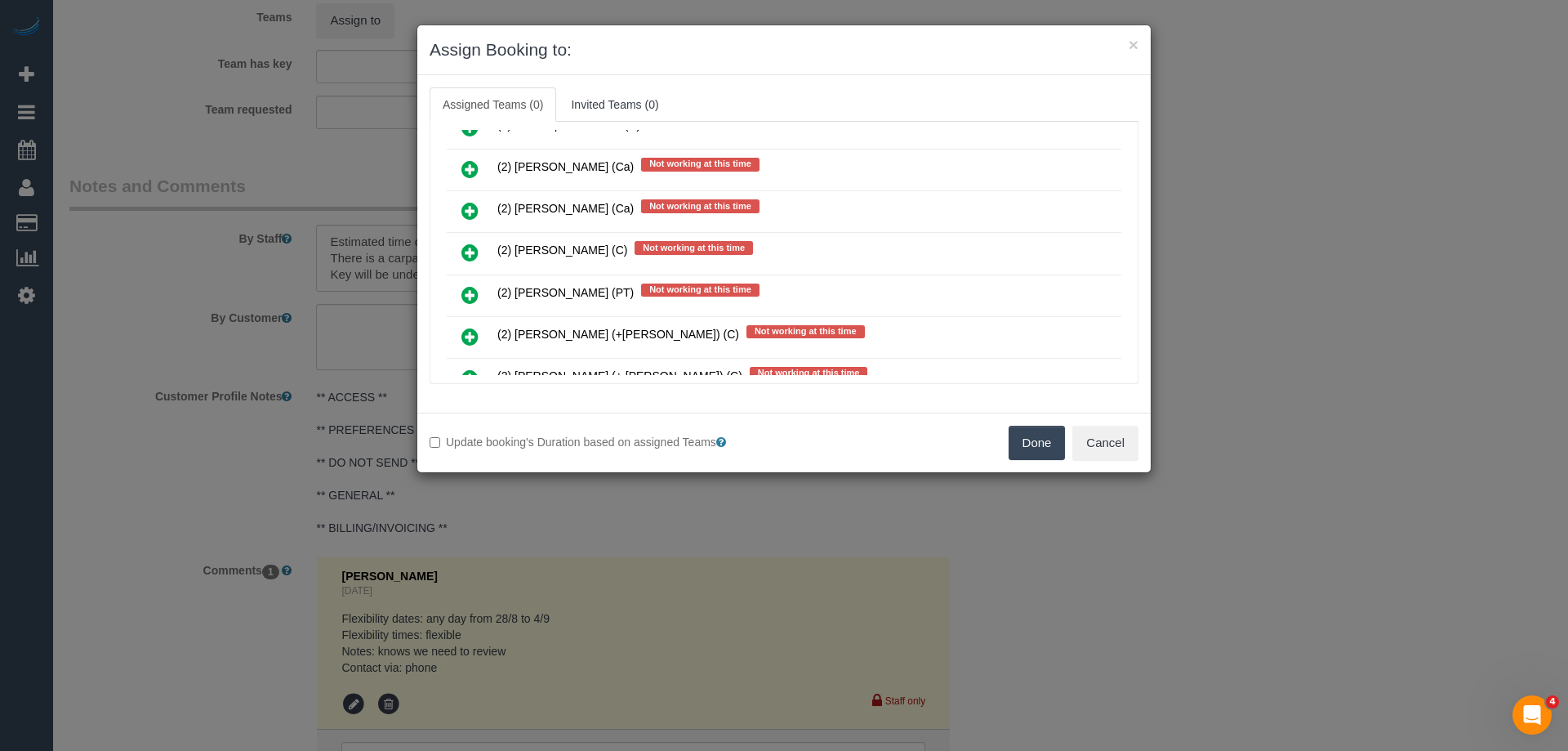
scroll to position [2043, 0]
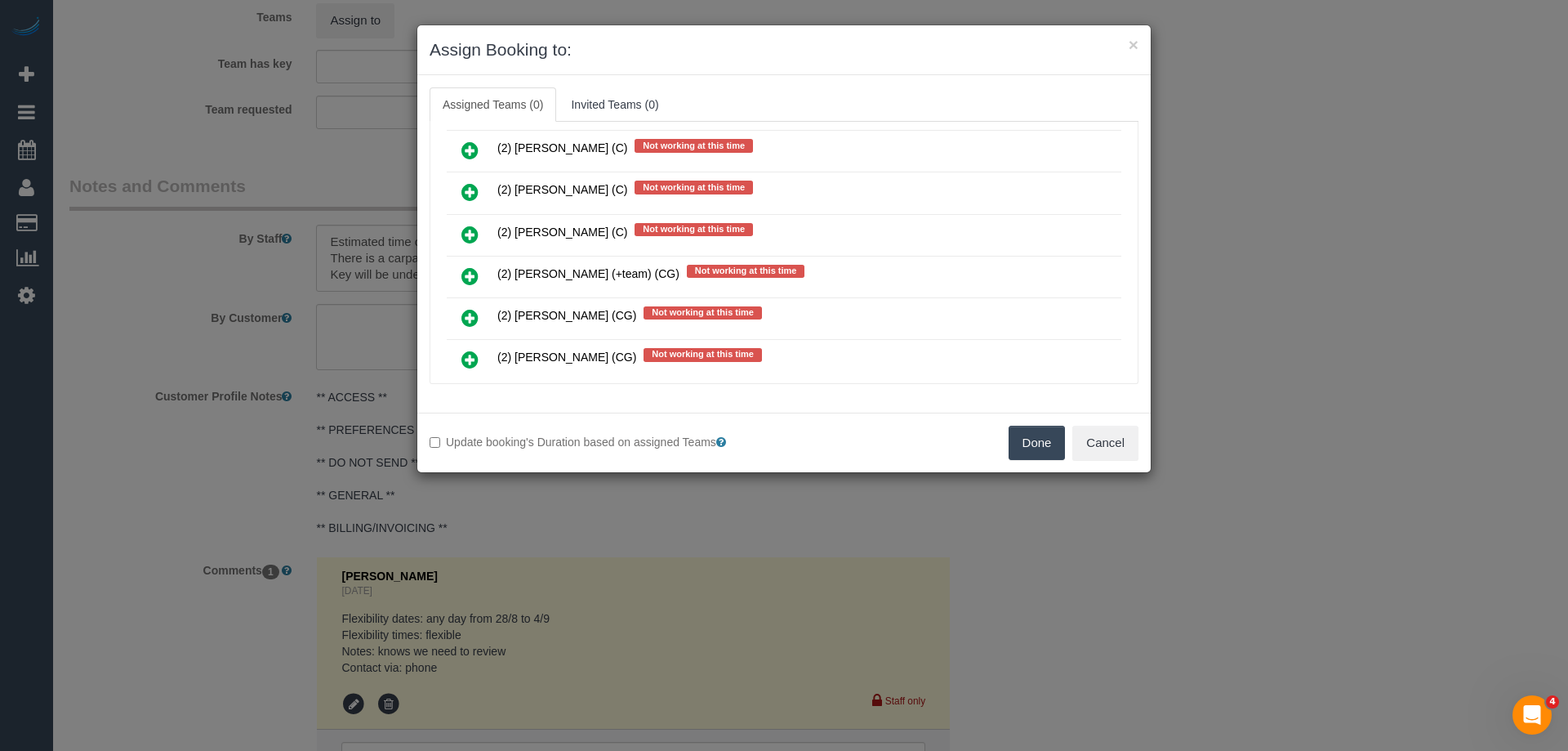
drag, startPoint x: 451, startPoint y: 281, endPoint x: 470, endPoint y: 270, distance: 22.0
click at [453, 280] on link at bounding box center [470, 276] width 38 height 33
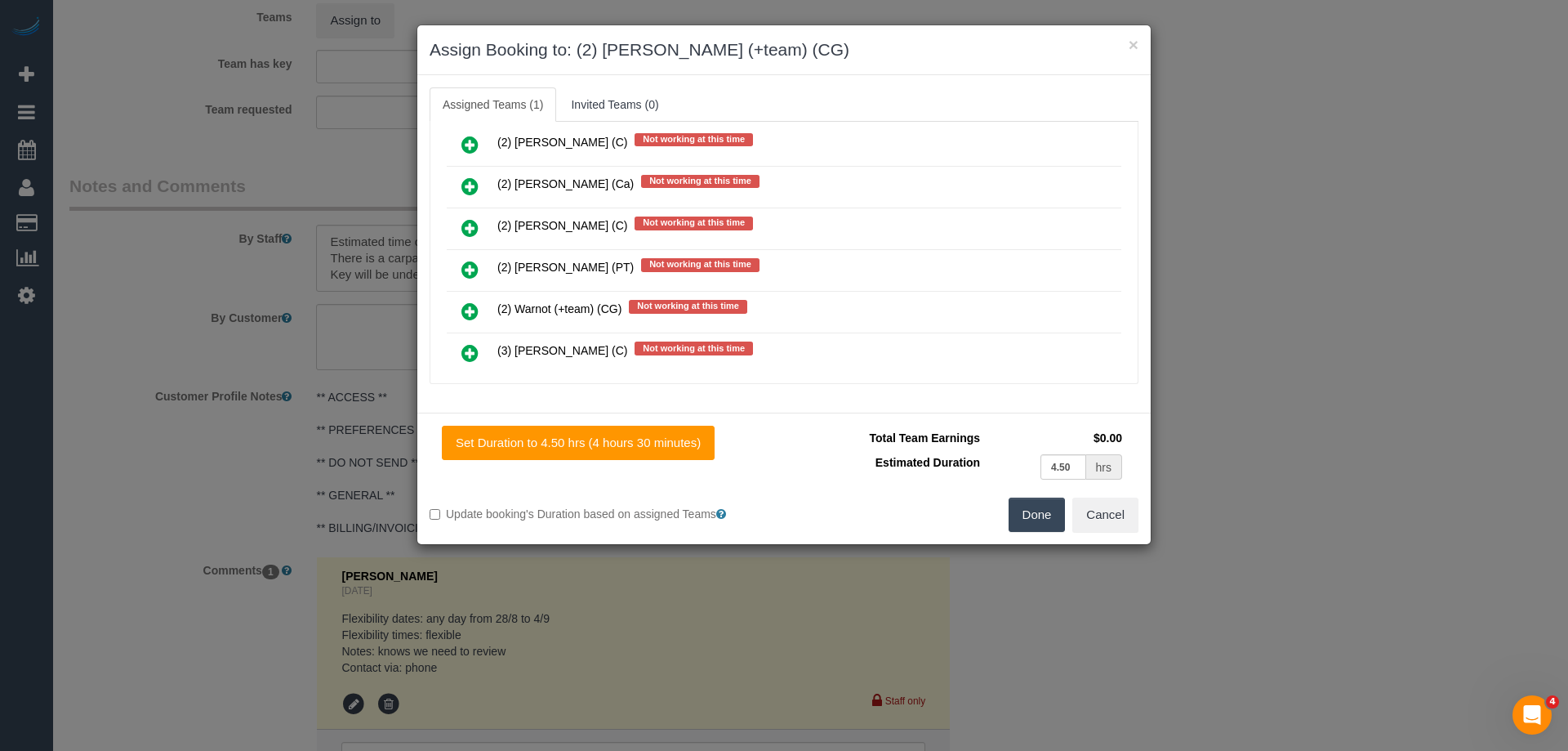
scroll to position [2490, 0]
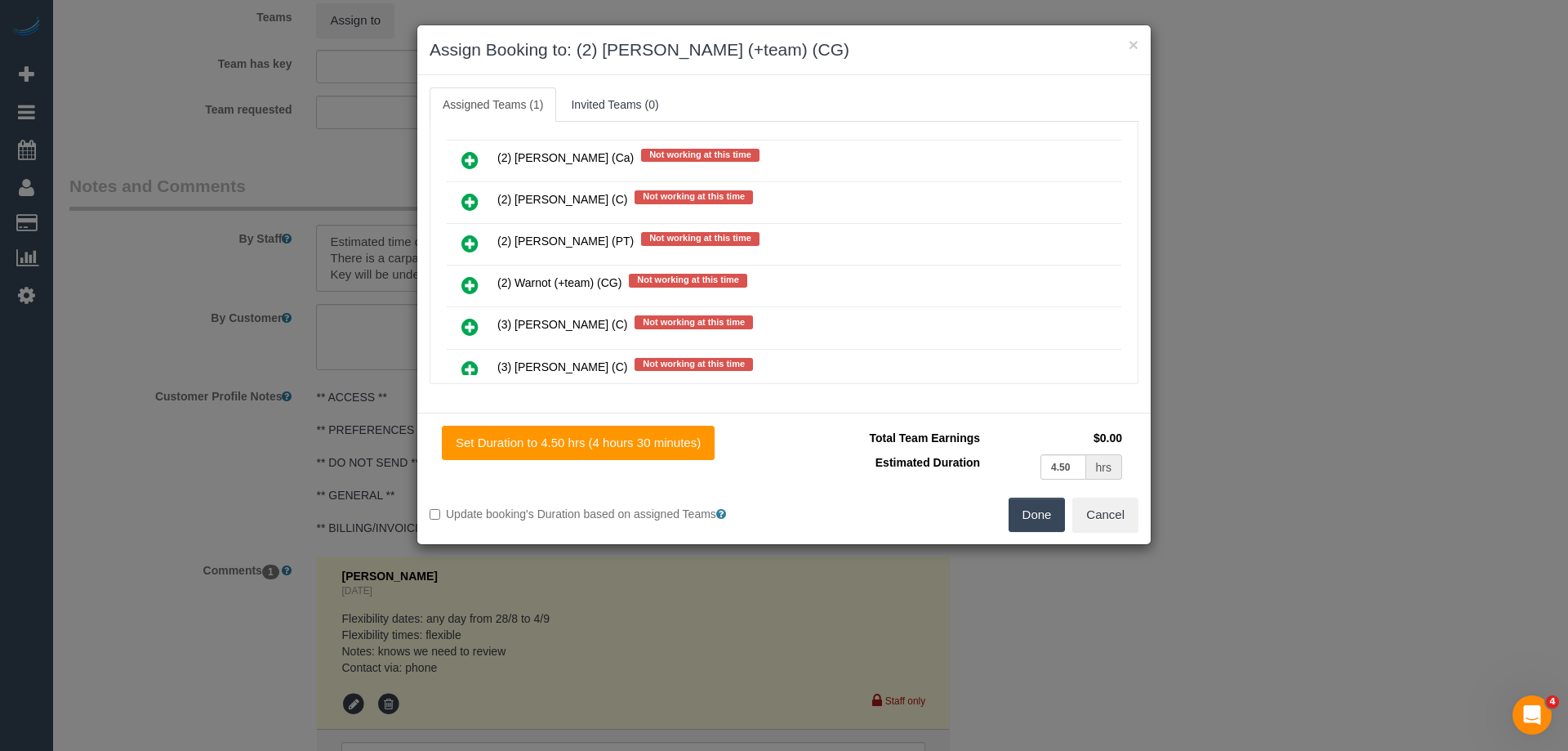
click at [466, 282] on icon at bounding box center [469, 285] width 17 height 19
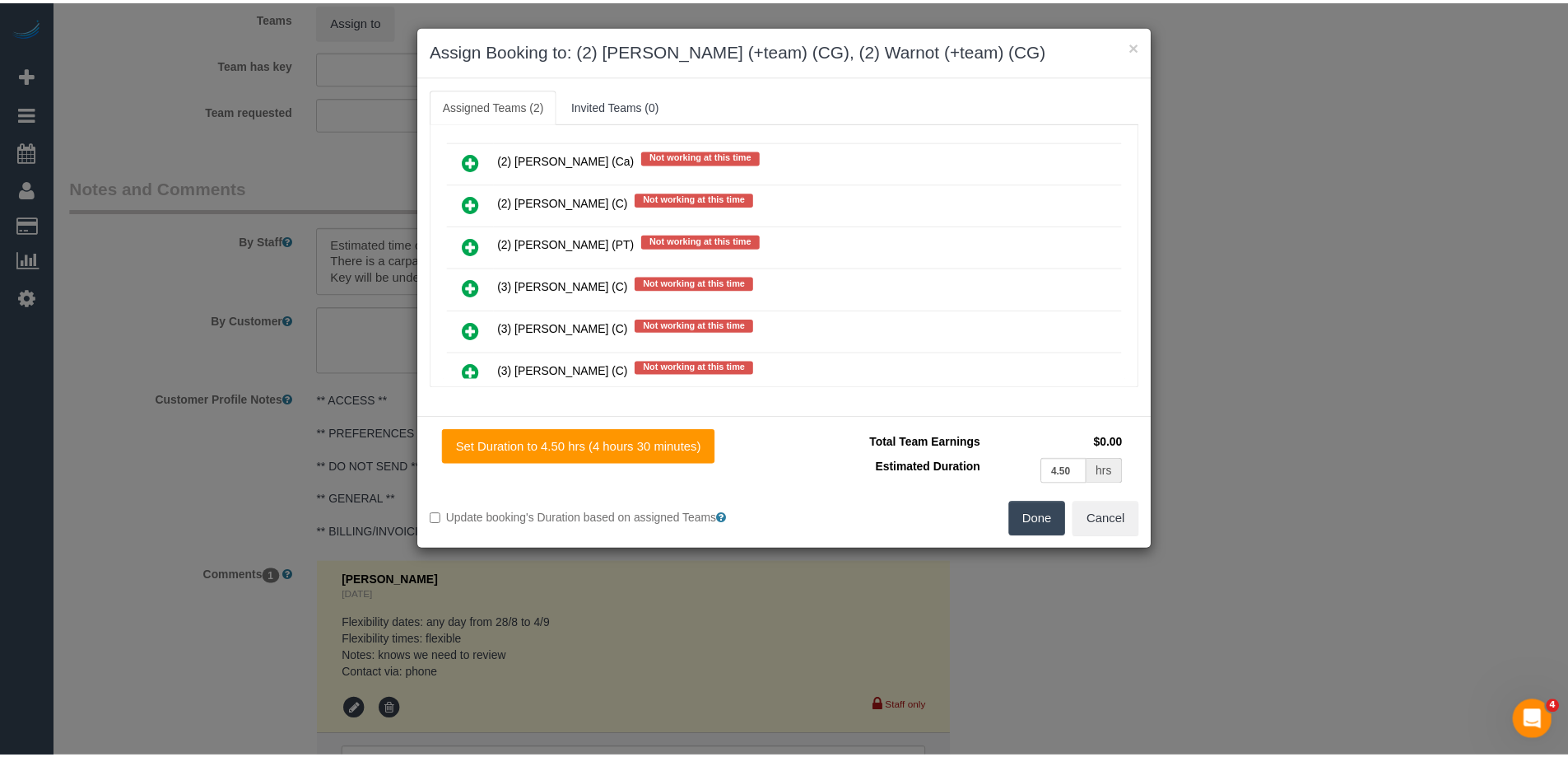
scroll to position [0, 0]
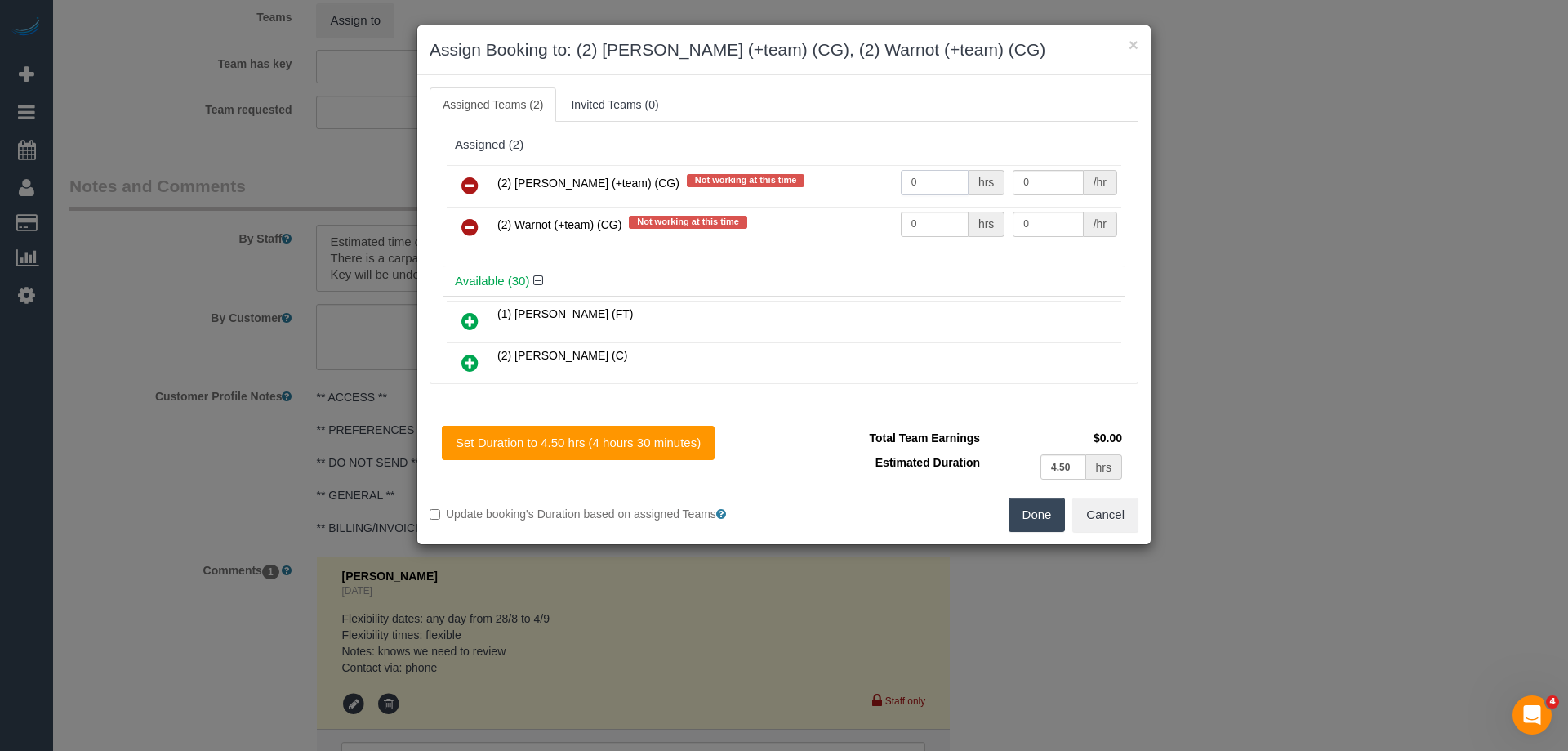
drag, startPoint x: 939, startPoint y: 177, endPoint x: 838, endPoint y: 177, distance: 101.0
click at [847, 177] on tr "(2) Maria (+team) (CG) Not working at this time 0 hrs 0 /hr" at bounding box center [784, 186] width 674 height 42
type input "1"
drag, startPoint x: 856, startPoint y: 224, endPoint x: 829, endPoint y: 223, distance: 27.0
click at [835, 224] on tr "(2) Warnot (+team) (CG) Not working at this time 0 hrs 0 /hr" at bounding box center [784, 228] width 674 height 42
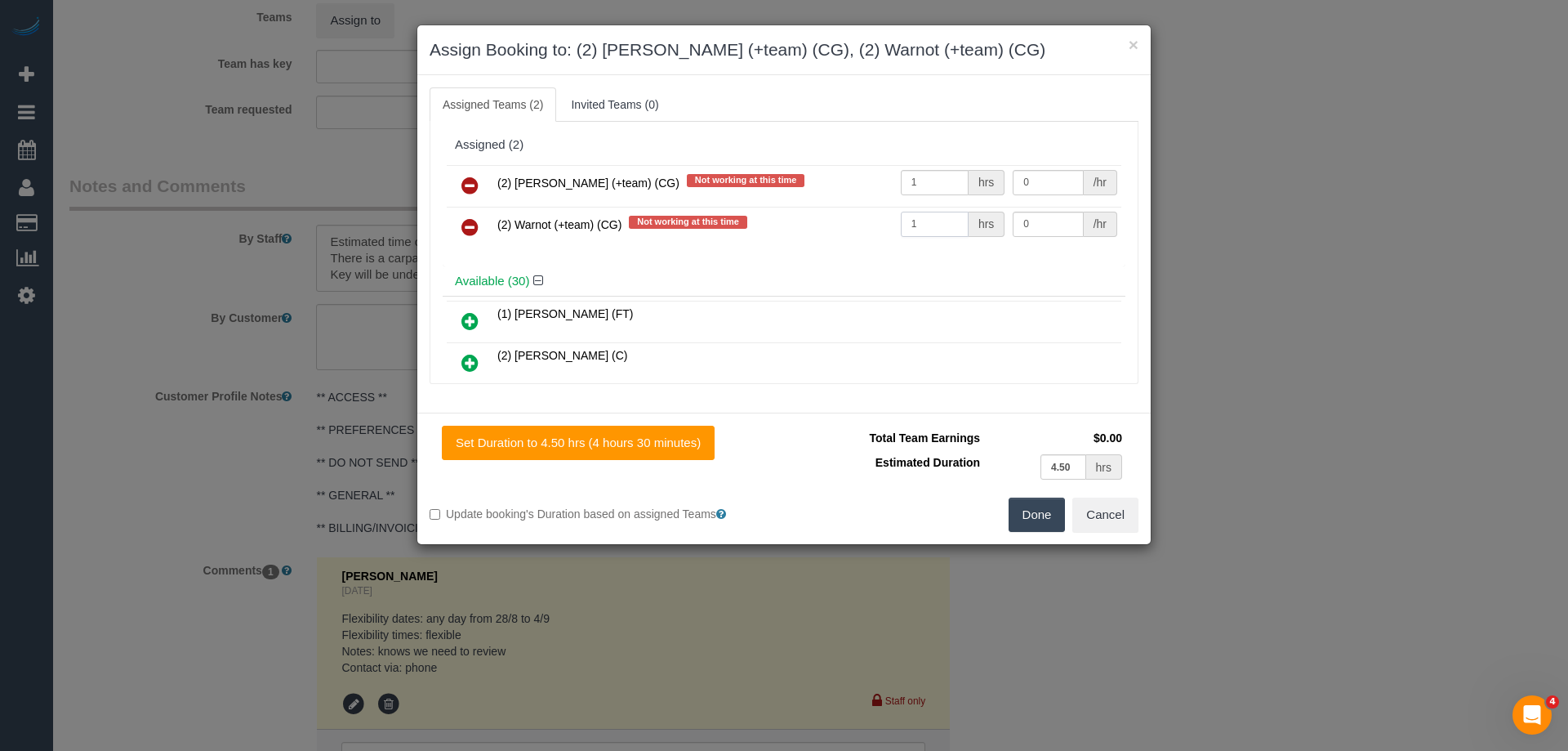
type input "1"
drag, startPoint x: 1038, startPoint y: 179, endPoint x: 861, endPoint y: 177, distance: 177.0
click at [861, 177] on tr "(2) Maria (+team) (CG) Not working at this time 1 hrs 0 /hr" at bounding box center [784, 186] width 674 height 42
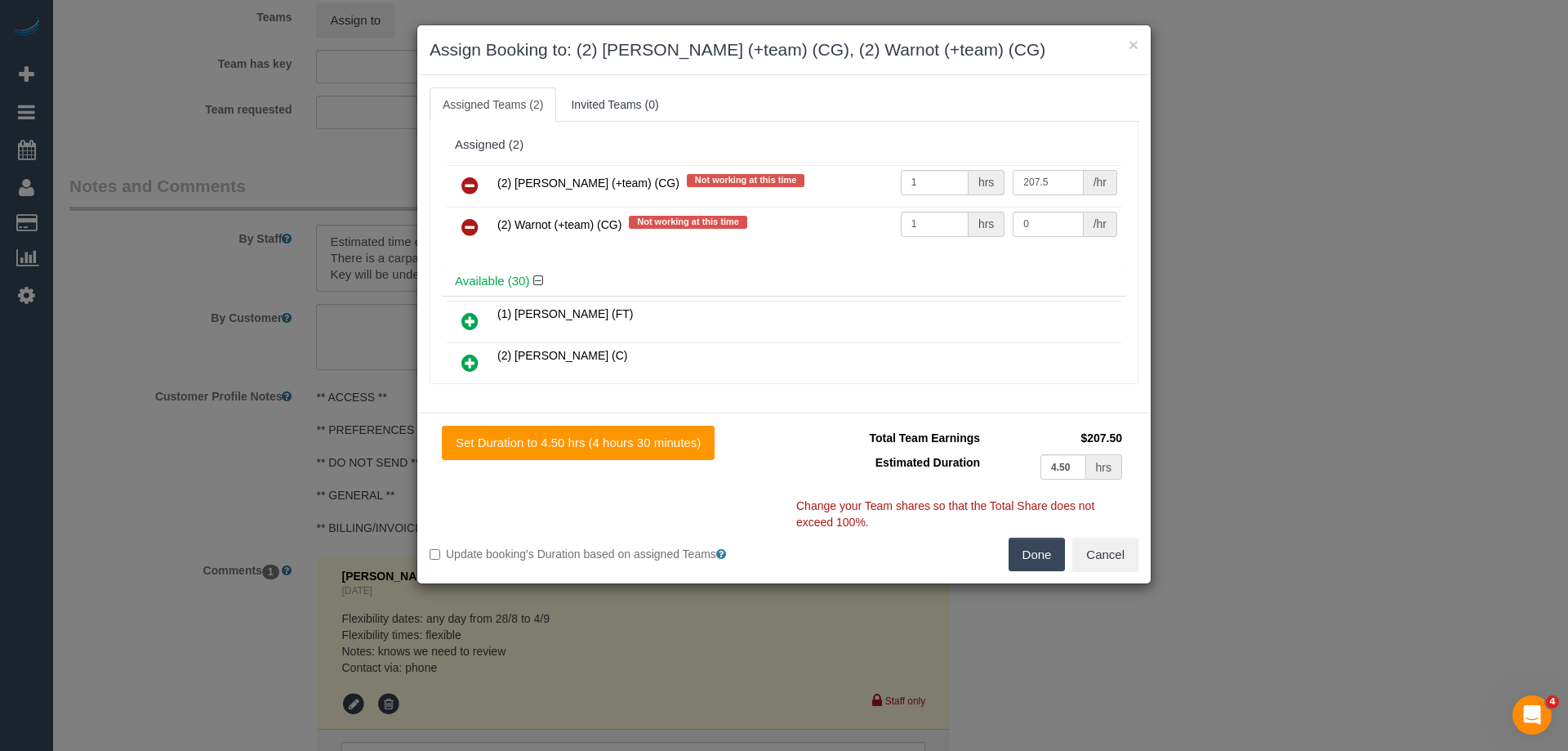
type input "207.5"
drag, startPoint x: 1027, startPoint y: 223, endPoint x: 943, endPoint y: 219, distance: 84.1
click at [943, 219] on tr "(2) Warnot (+team) (CG) Not working at this time 1 hrs 0 /hr" at bounding box center [784, 228] width 674 height 42
type input "207.5"
click at [1032, 545] on button "Done" at bounding box center [1037, 554] width 57 height 34
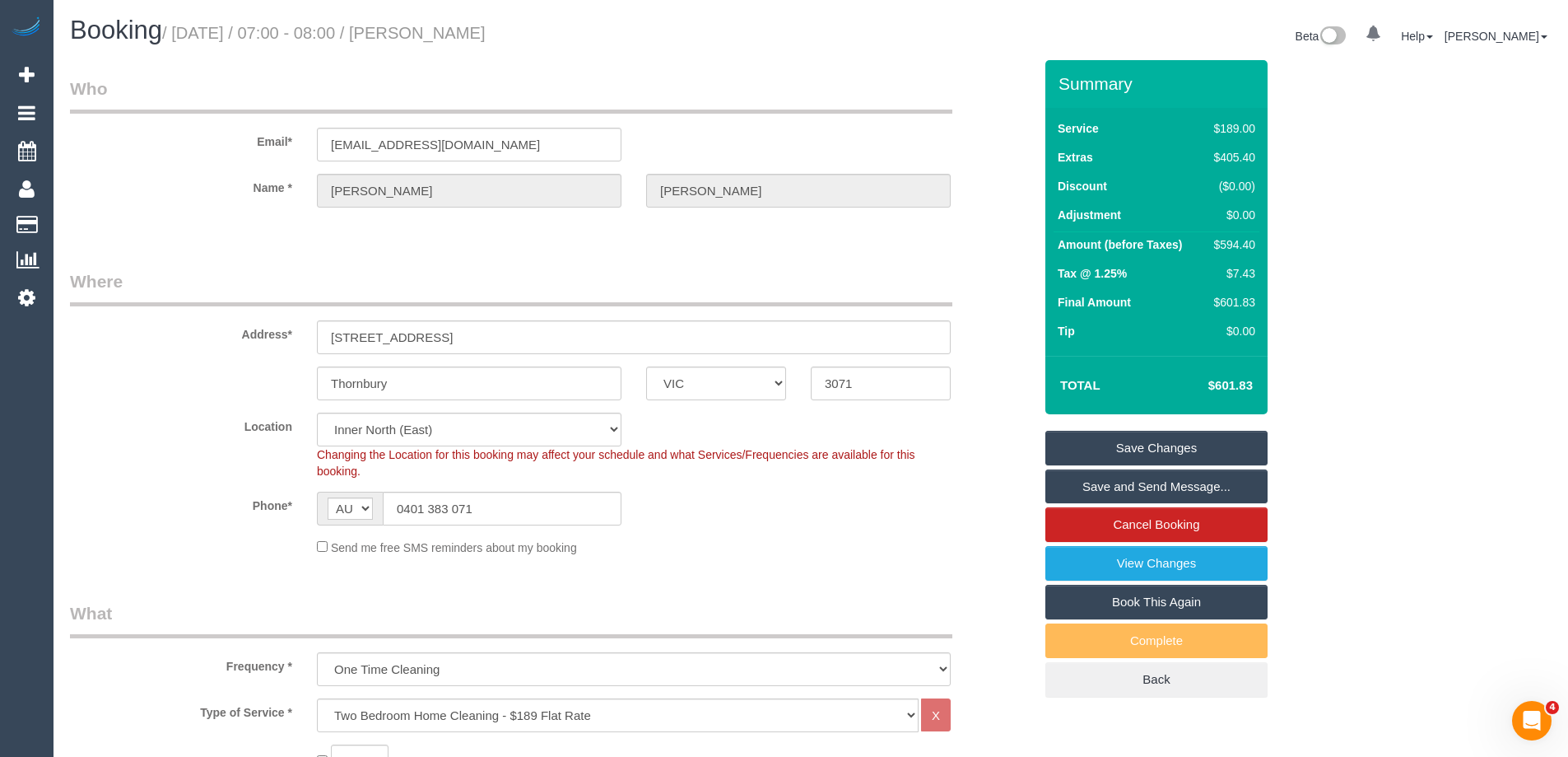
drag, startPoint x: 505, startPoint y: 30, endPoint x: 427, endPoint y: 31, distance: 78.0
click at [427, 31] on h1 "Booking / August 28, 2025 / 07:00 - 08:00 / Josh Liley" at bounding box center [434, 30] width 729 height 28
copy small "Josh Liley"
click at [1075, 486] on link "Save and Send Message..." at bounding box center [1156, 486] width 222 height 35
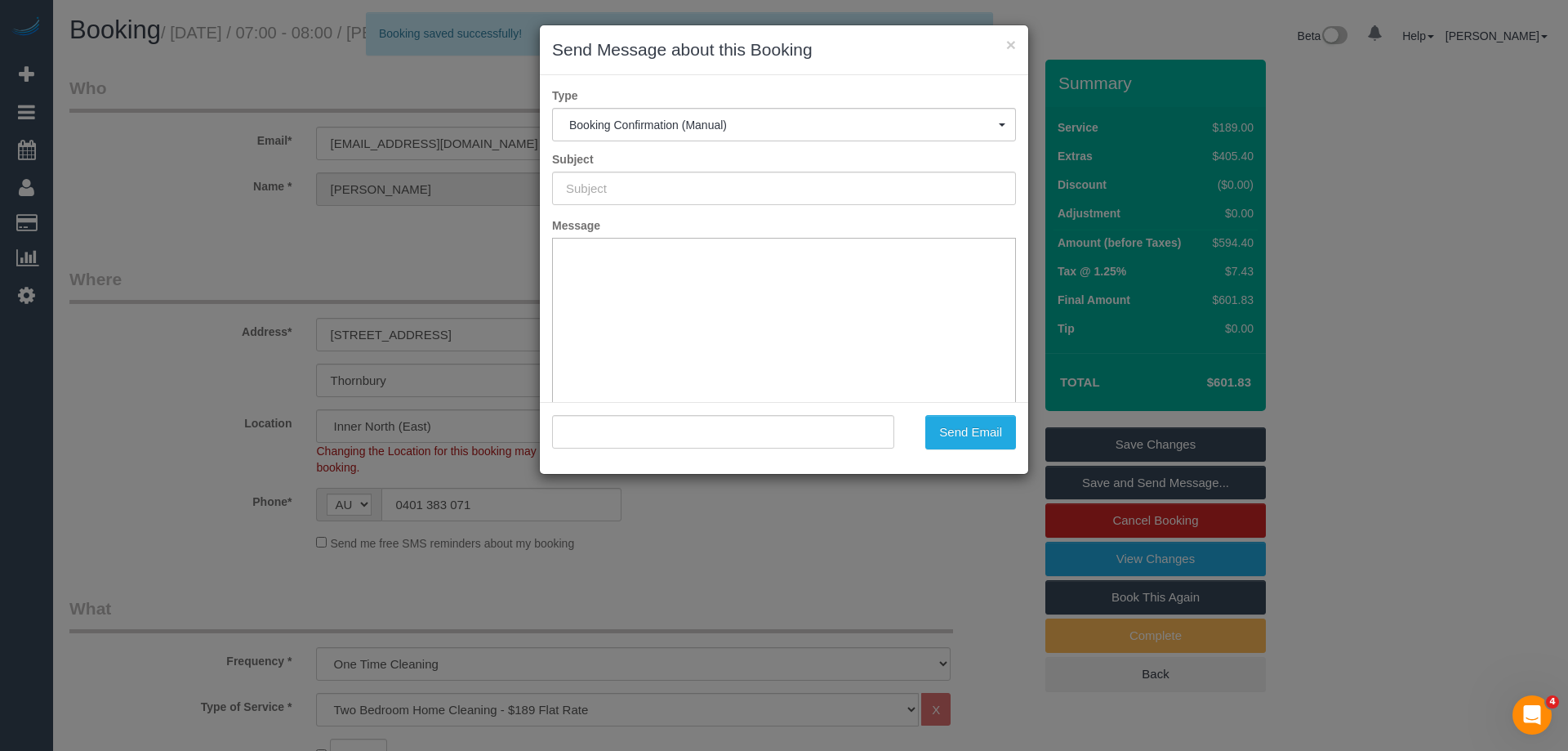
type input "Booking Confirmed"
type input ""Josh Liley" <joshuakeyesliley@gmail.com>"
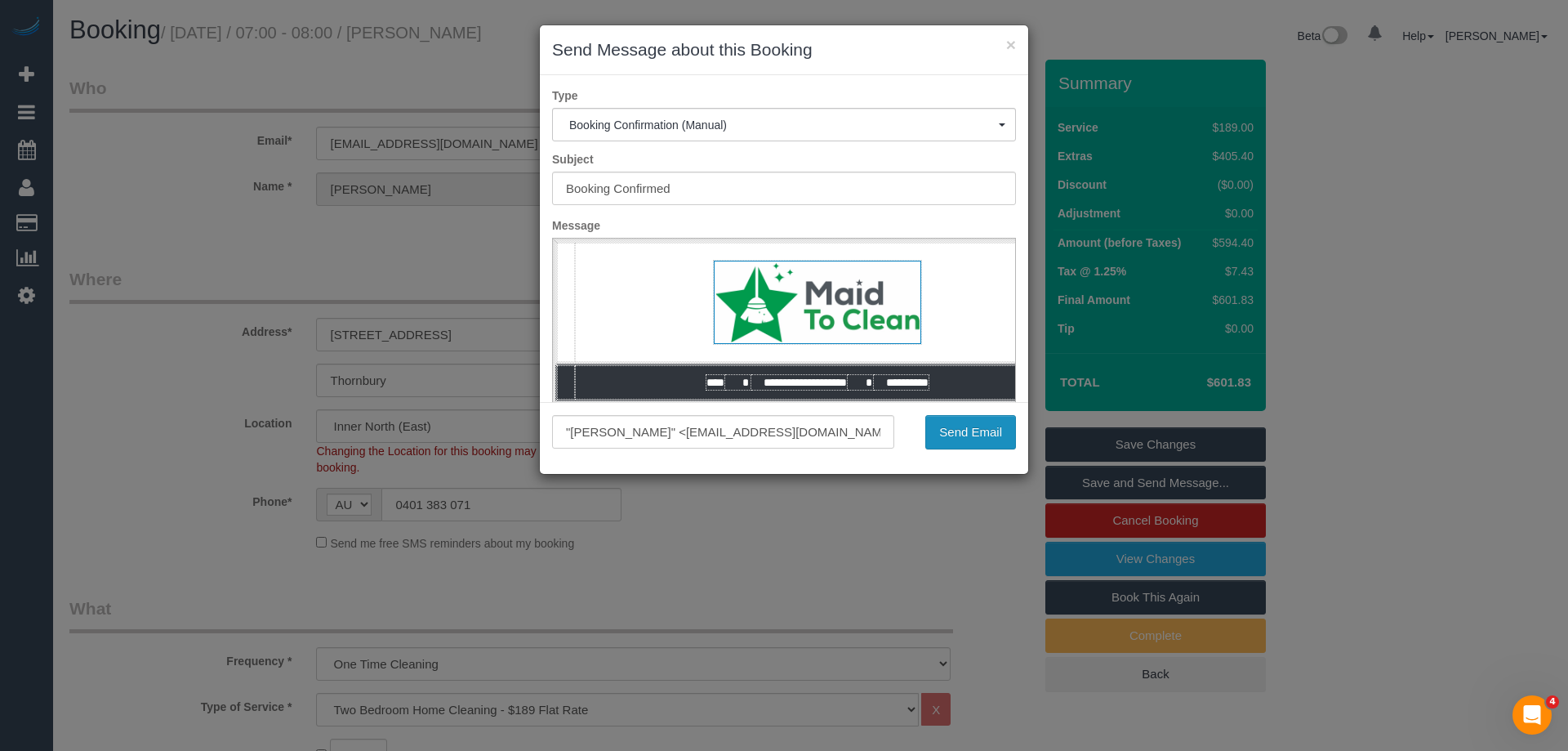
click at [965, 436] on button "Send Email" at bounding box center [971, 432] width 90 height 34
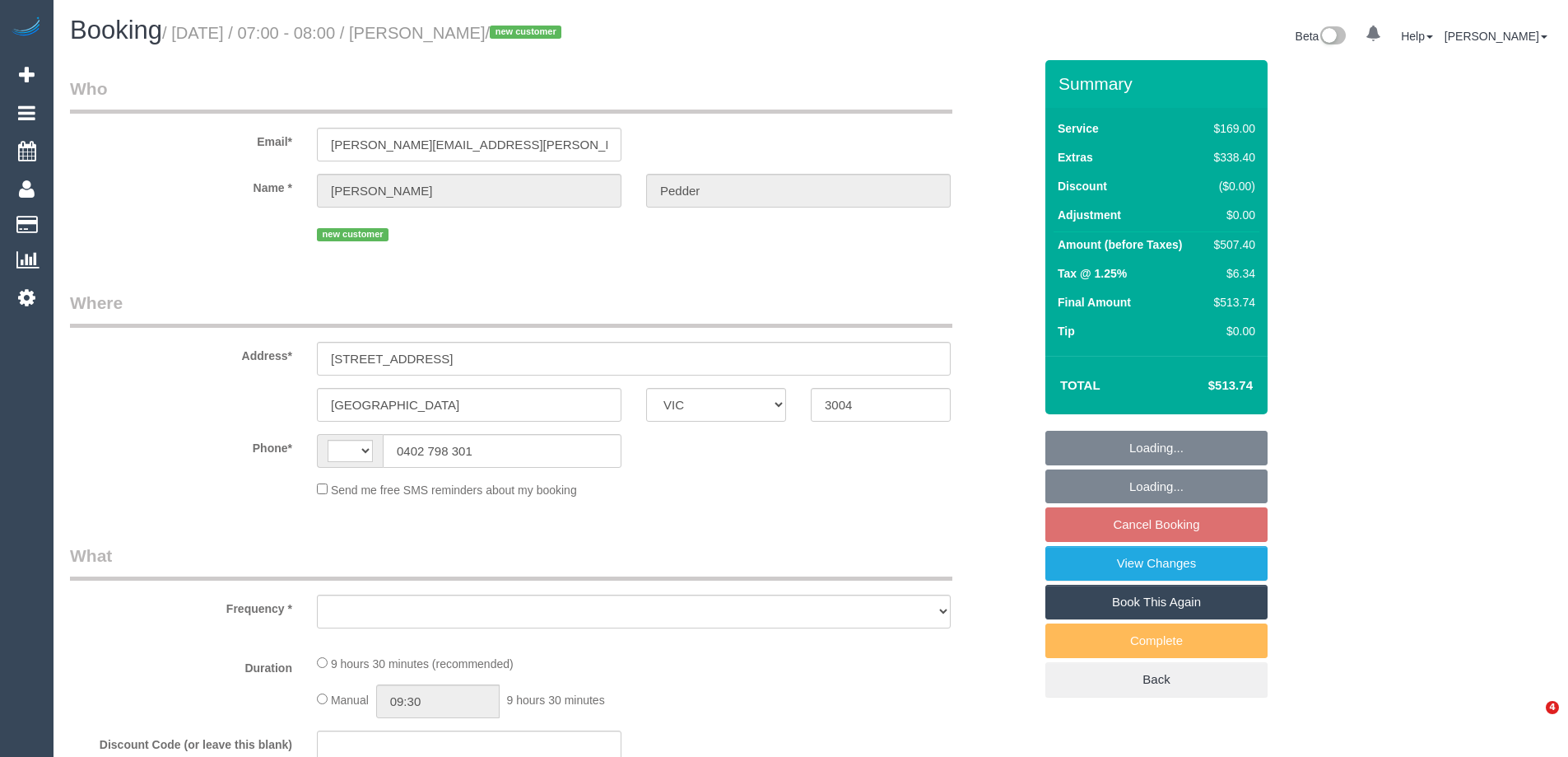
select select "VIC"
select select "object:284"
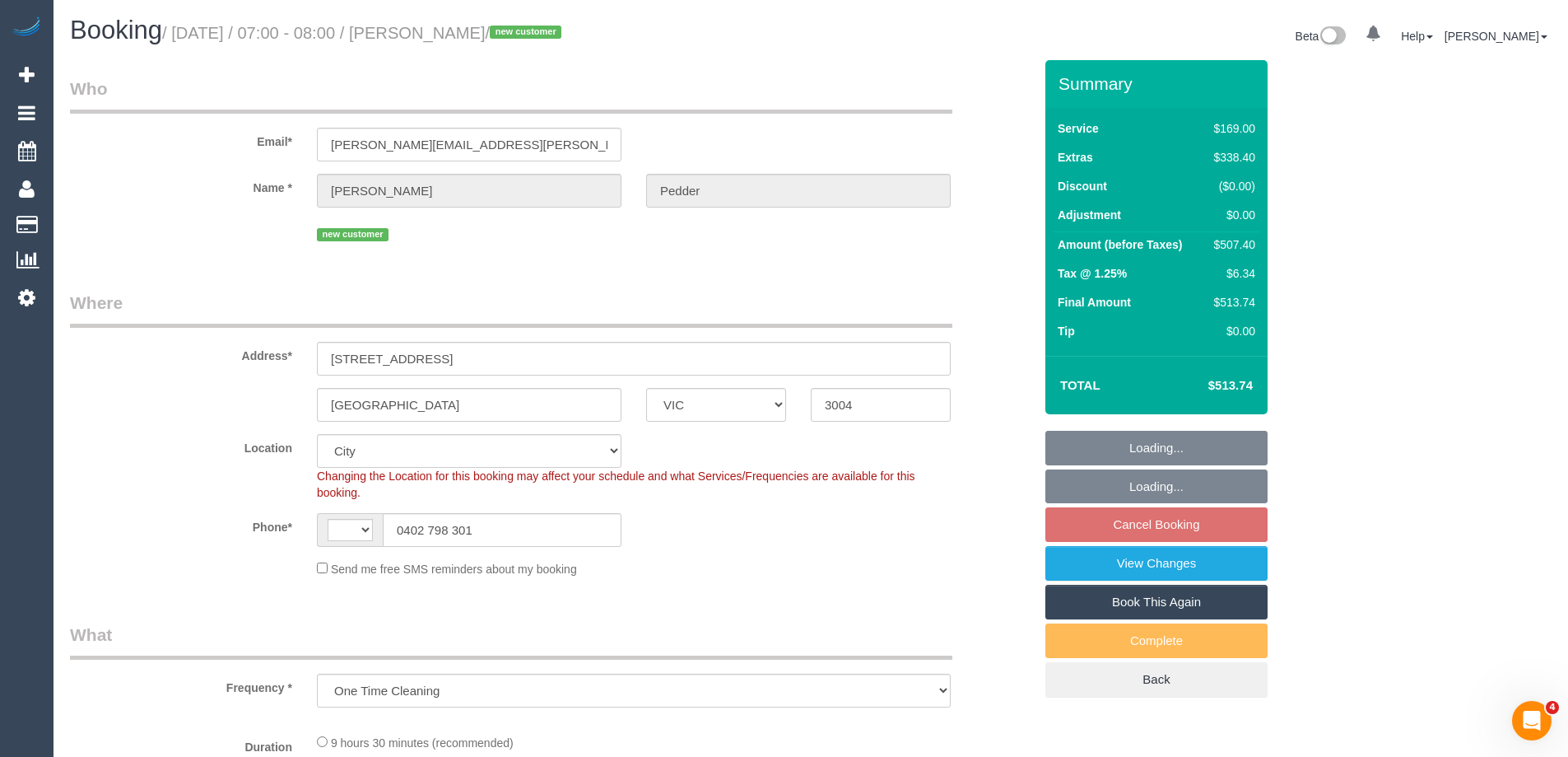
select select "string:AU"
select select "string:stripe-pm_1RvSJX2GScqysDRVimkhtykN"
select select "number:28"
select select "number:14"
select select "number:18"
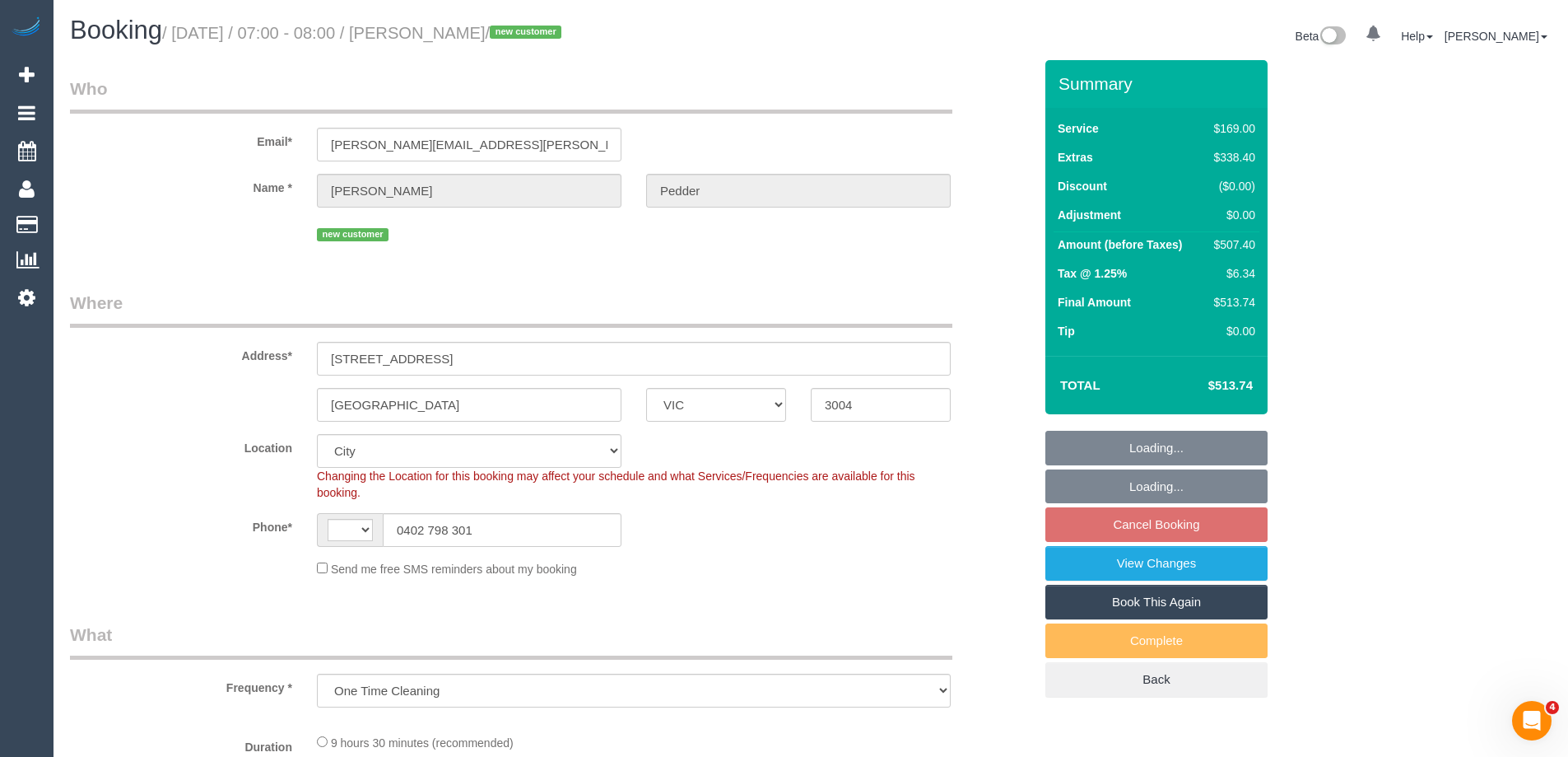
select select "number:24"
select select "object:1239"
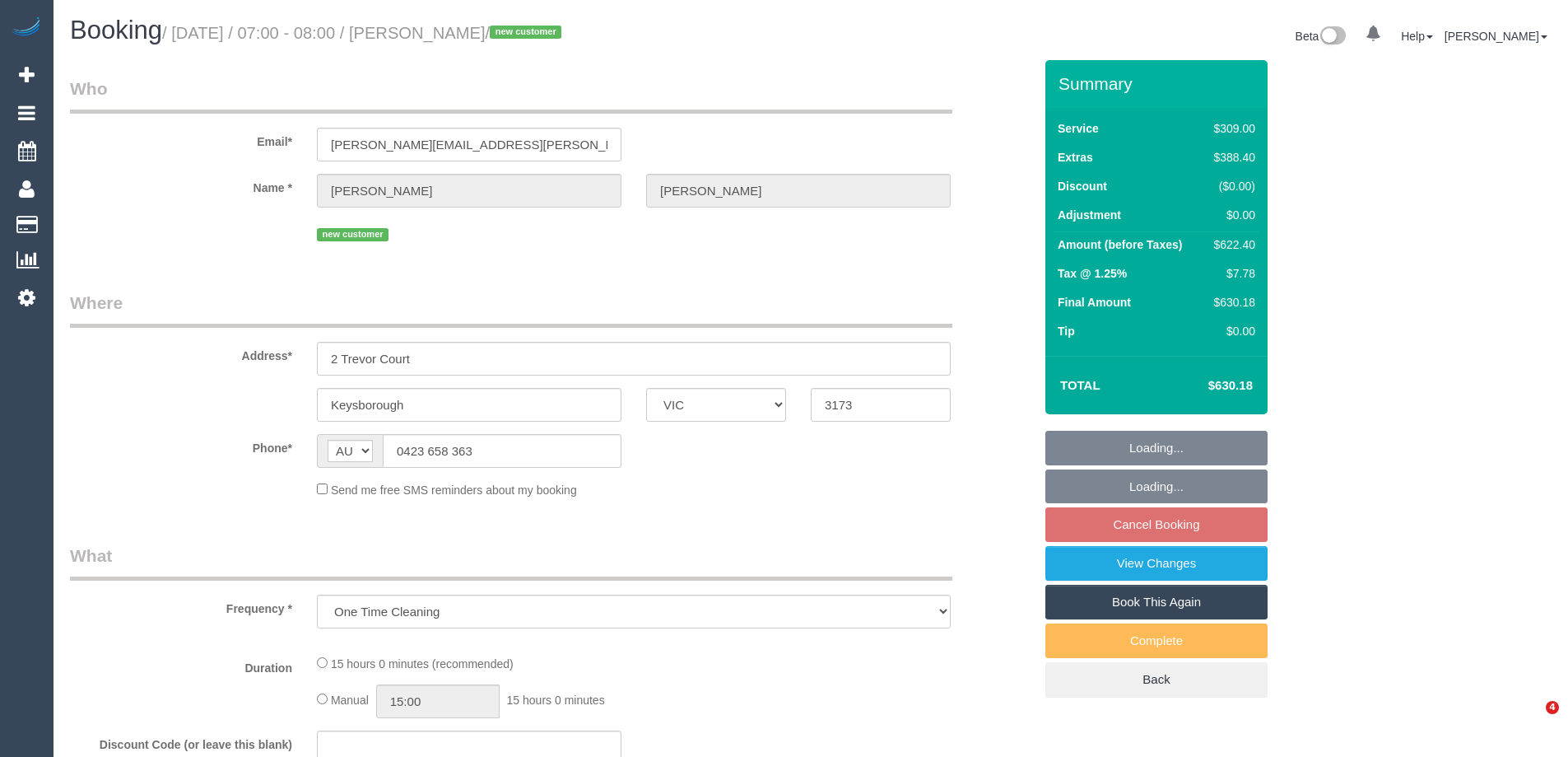
select select "VIC"
select select "string:stripe-pm_1RvBfz2GScqysDRV11SQcbDX"
select select "number:28"
select select "number:14"
select select "number:19"
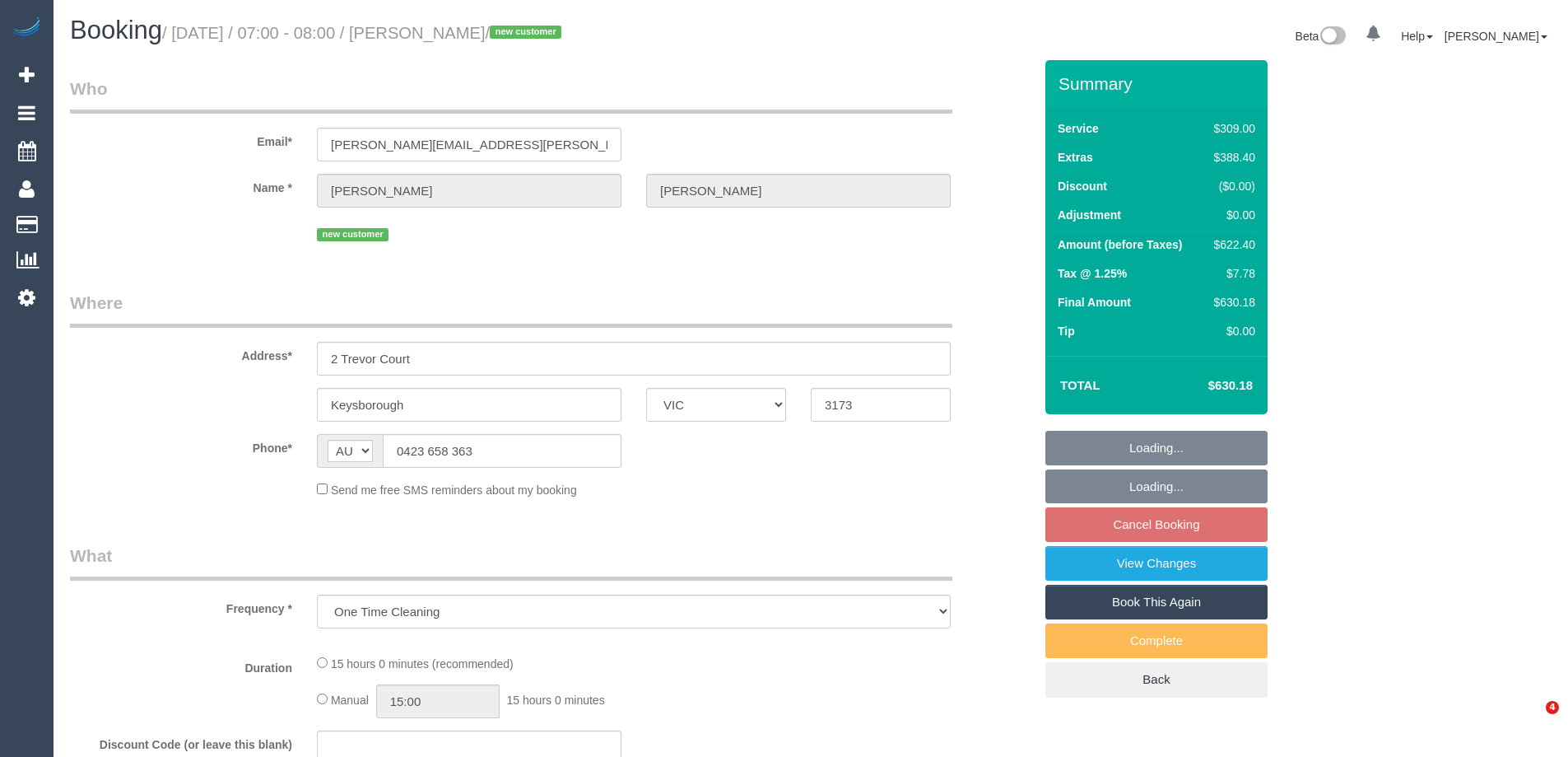
select select "number:36"
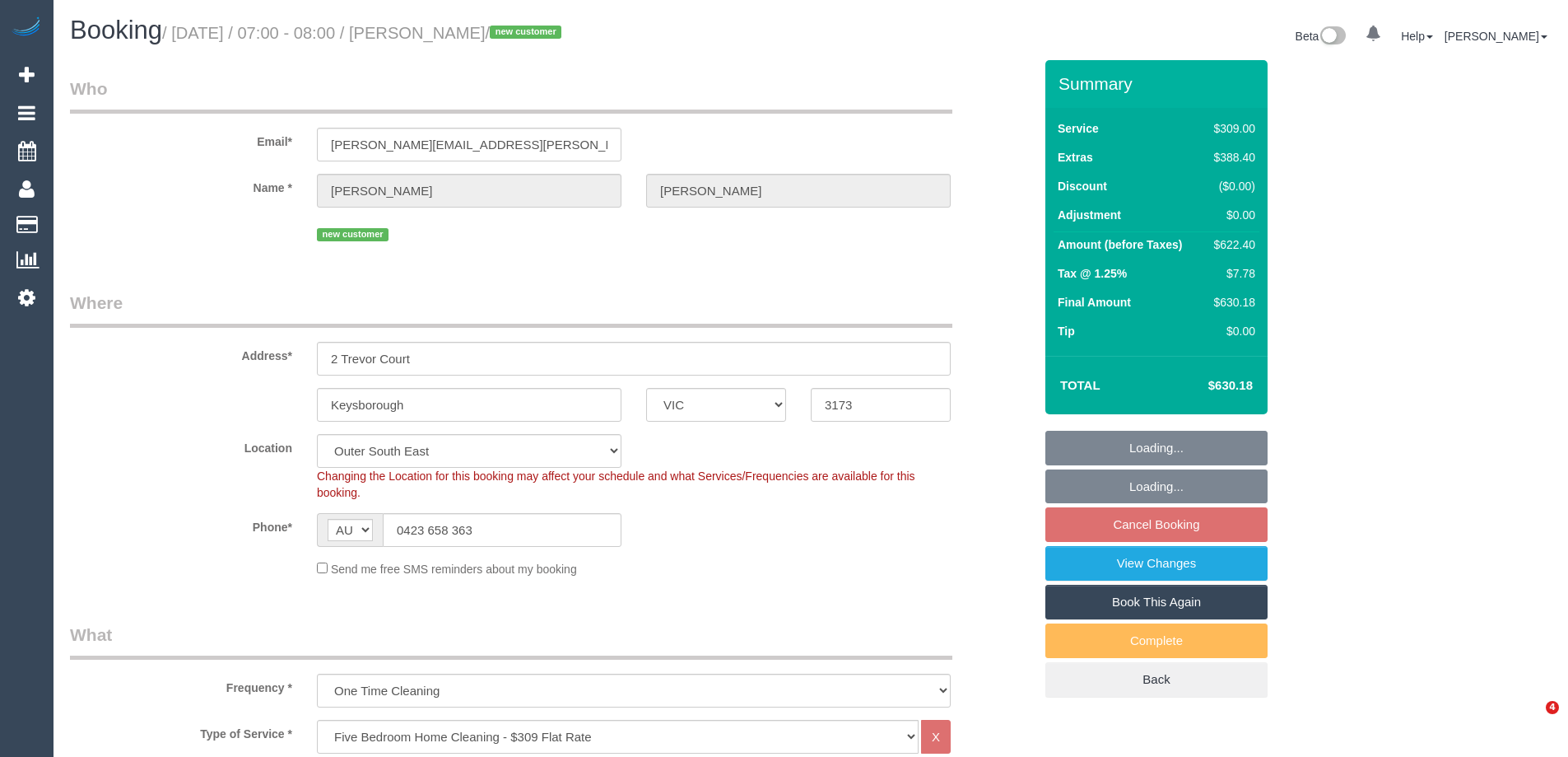
select select "object:1130"
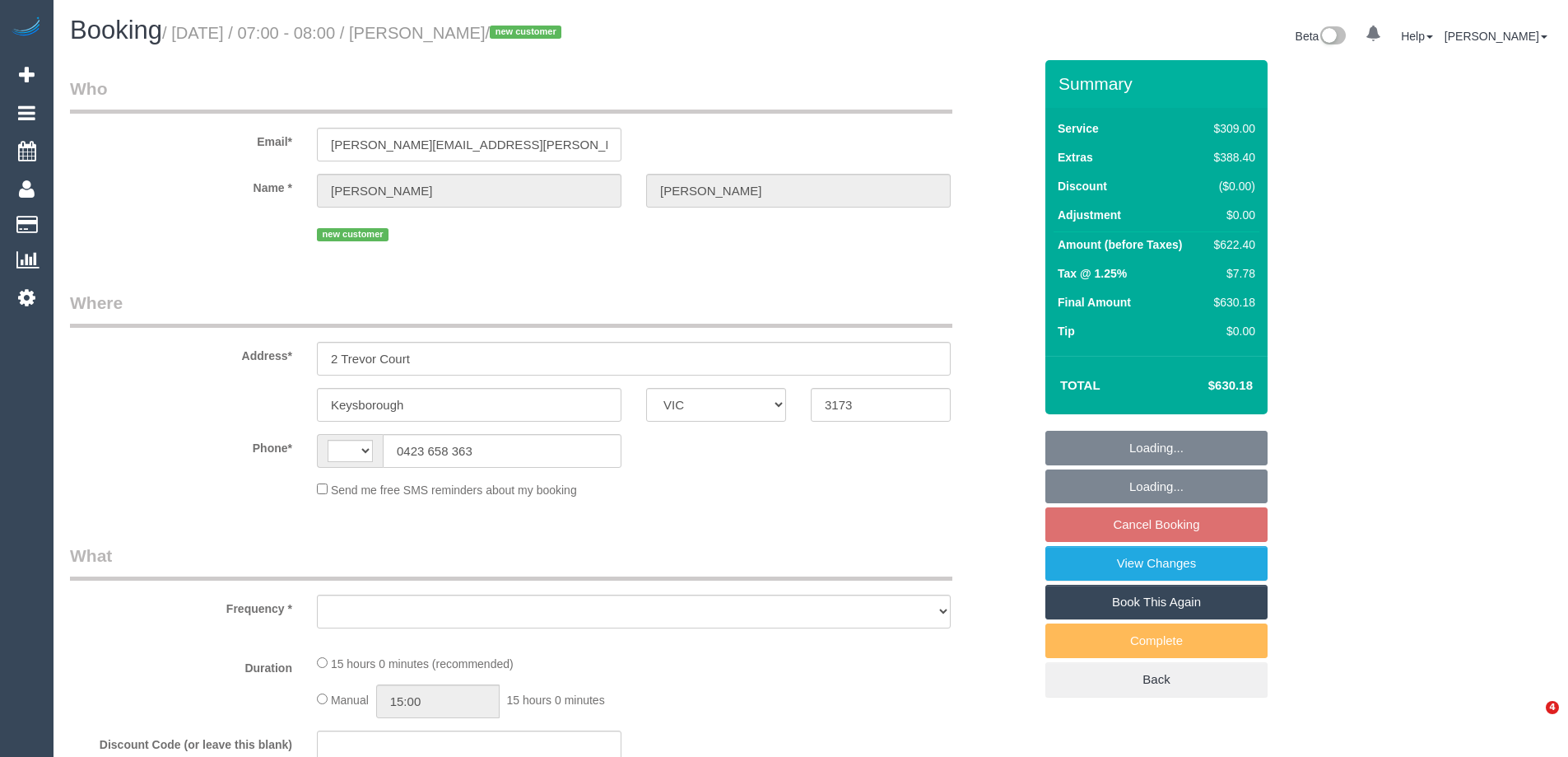
select select "VIC"
select select "string:AU"
select select "object:570"
select select "string:stripe-pm_1RvBfz2GScqysDRV11SQcbDX"
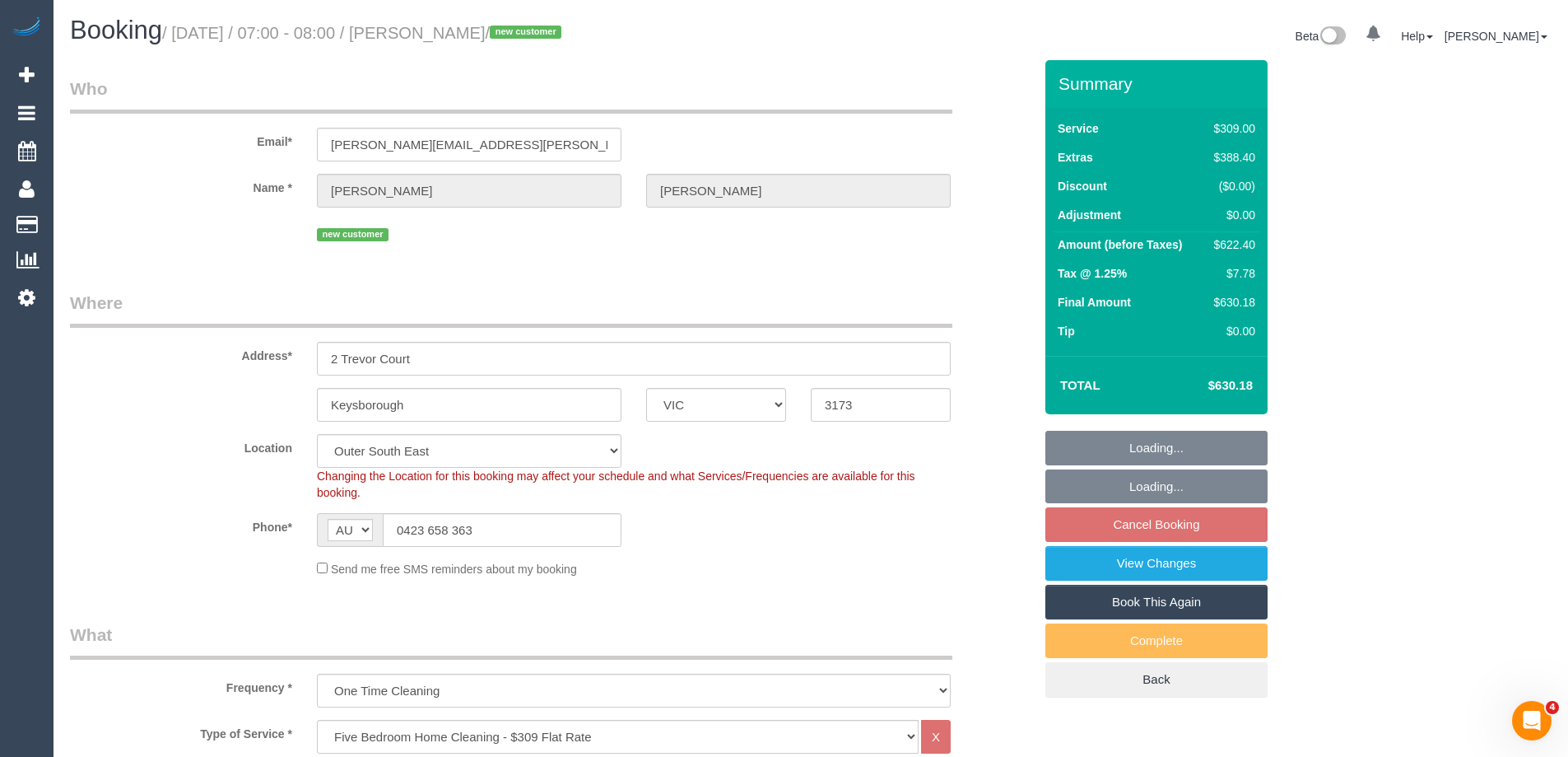
select select "number:28"
select select "number:14"
select select "number:19"
select select "number:36"
select select "object:1130"
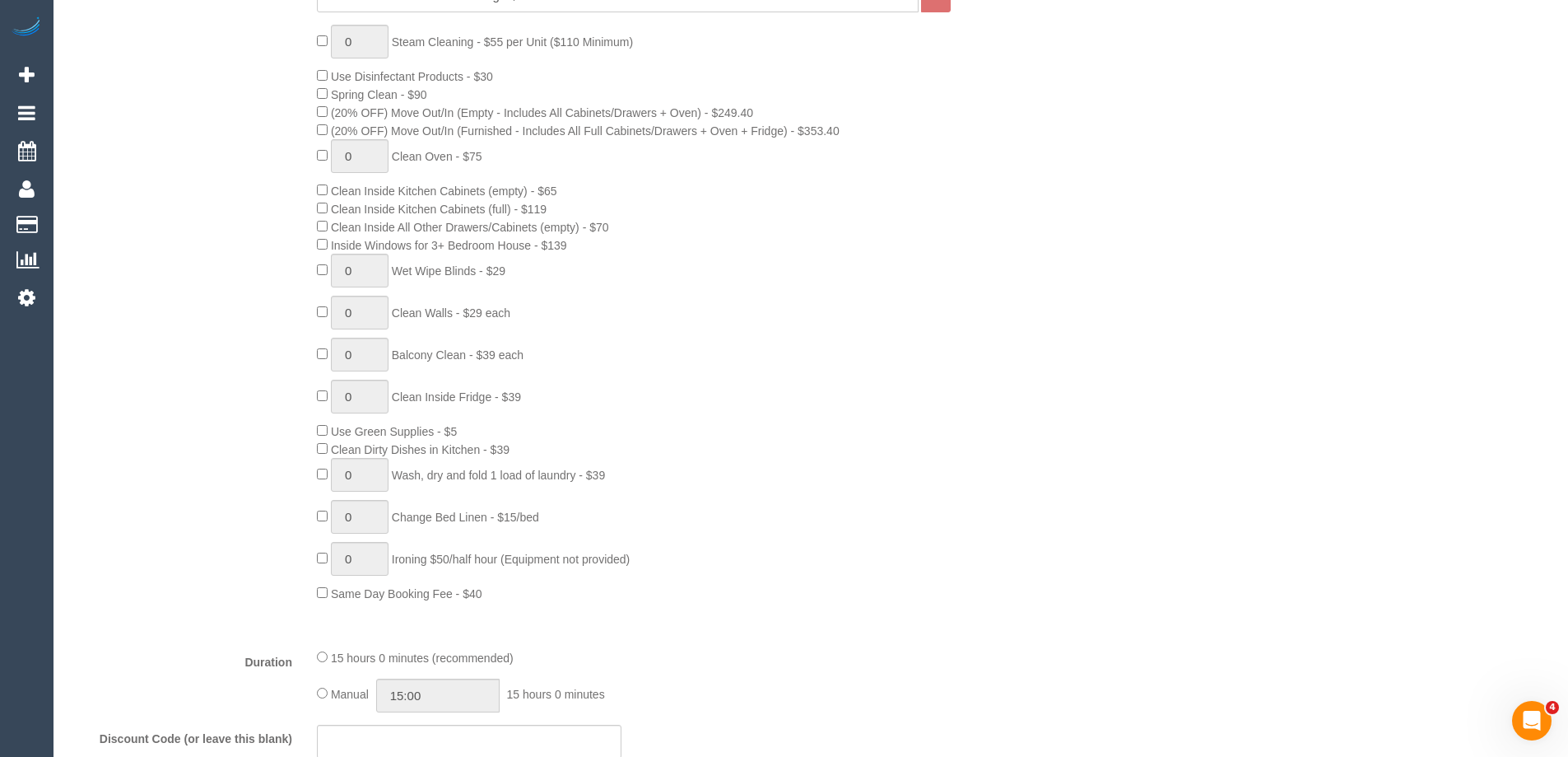
scroll to position [2865, 0]
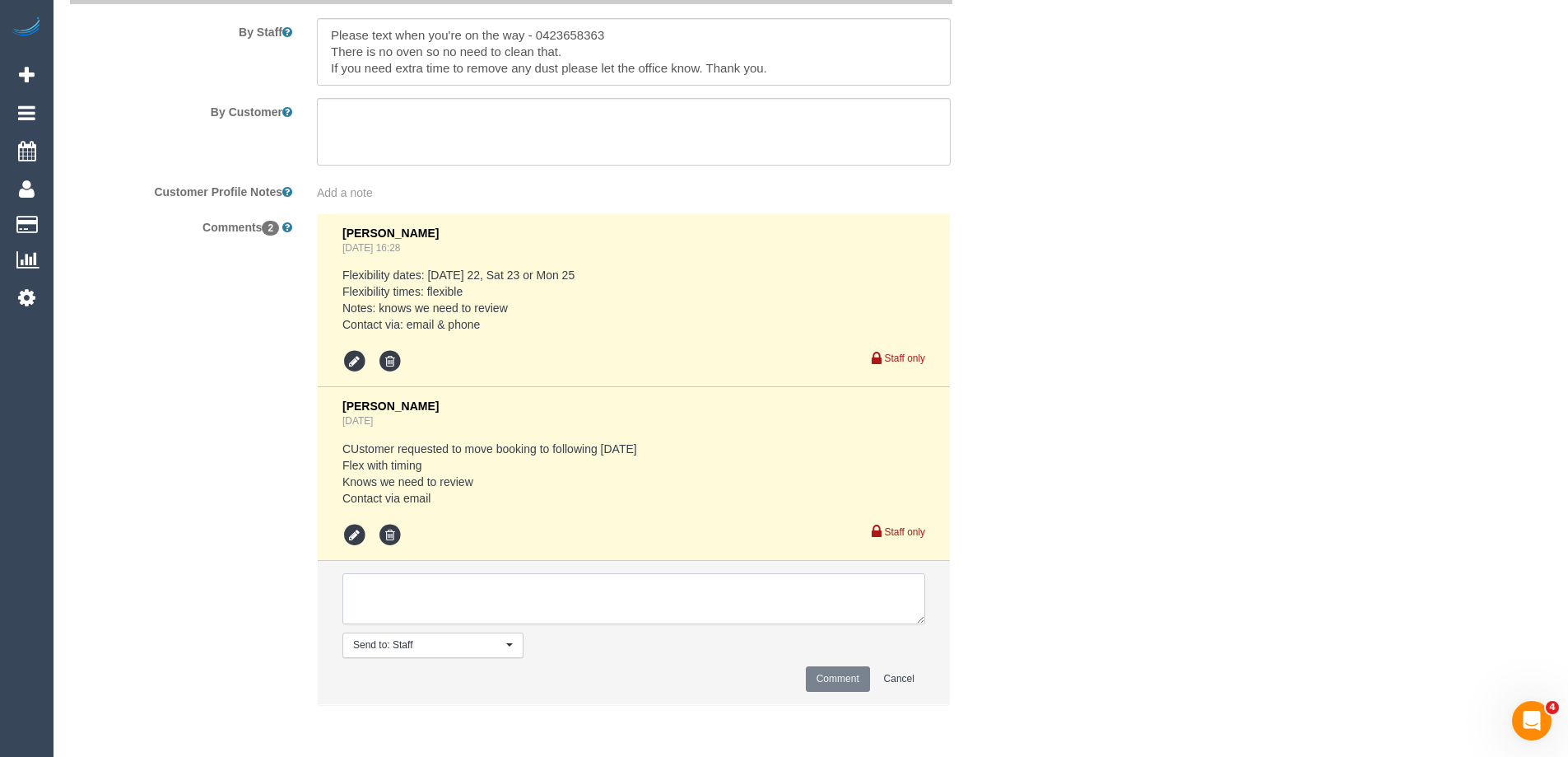
click at [435, 597] on textarea at bounding box center [633, 598] width 583 height 51
type textarea "[PERSON_NAME] + [PERSON_NAME] - Pending"
click at [838, 679] on button "Comment" at bounding box center [838, 679] width 64 height 25
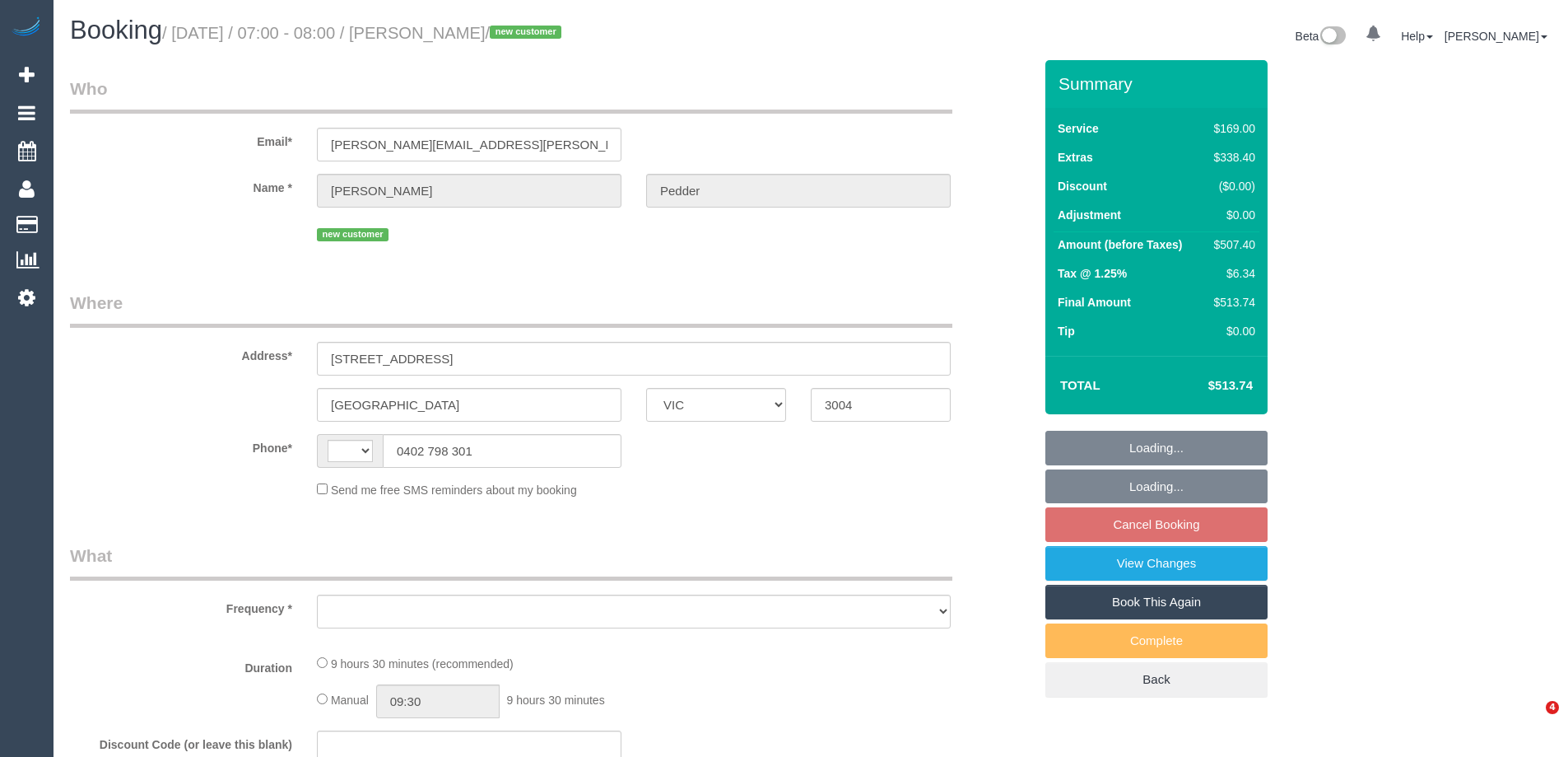
select select "VIC"
select select "string:AU"
select select "object:570"
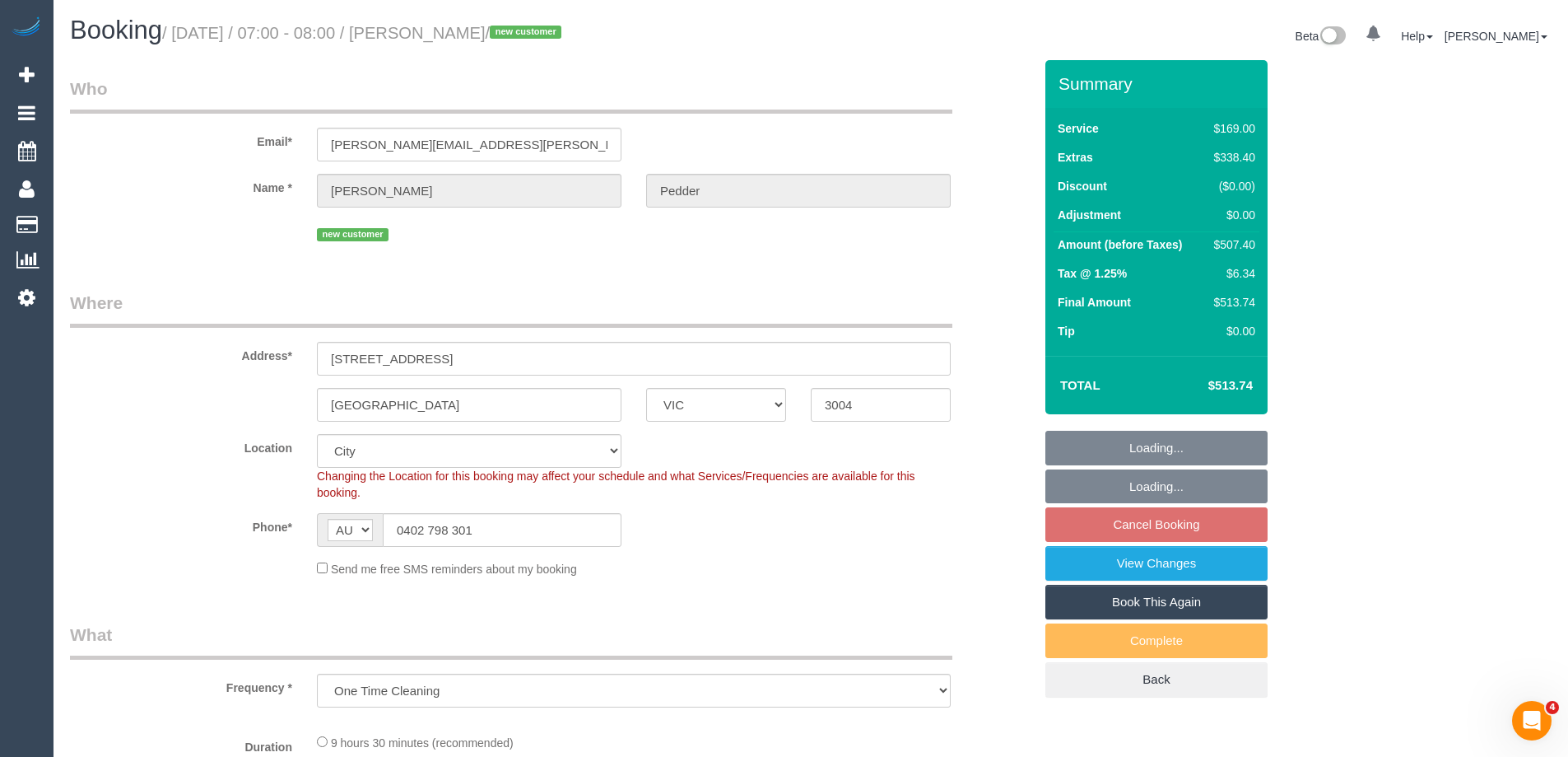
select select "string:stripe-pm_1RvSJX2GScqysDRVimkhtykN"
select select "number:28"
select select "number:14"
select select "number:18"
select select "number:24"
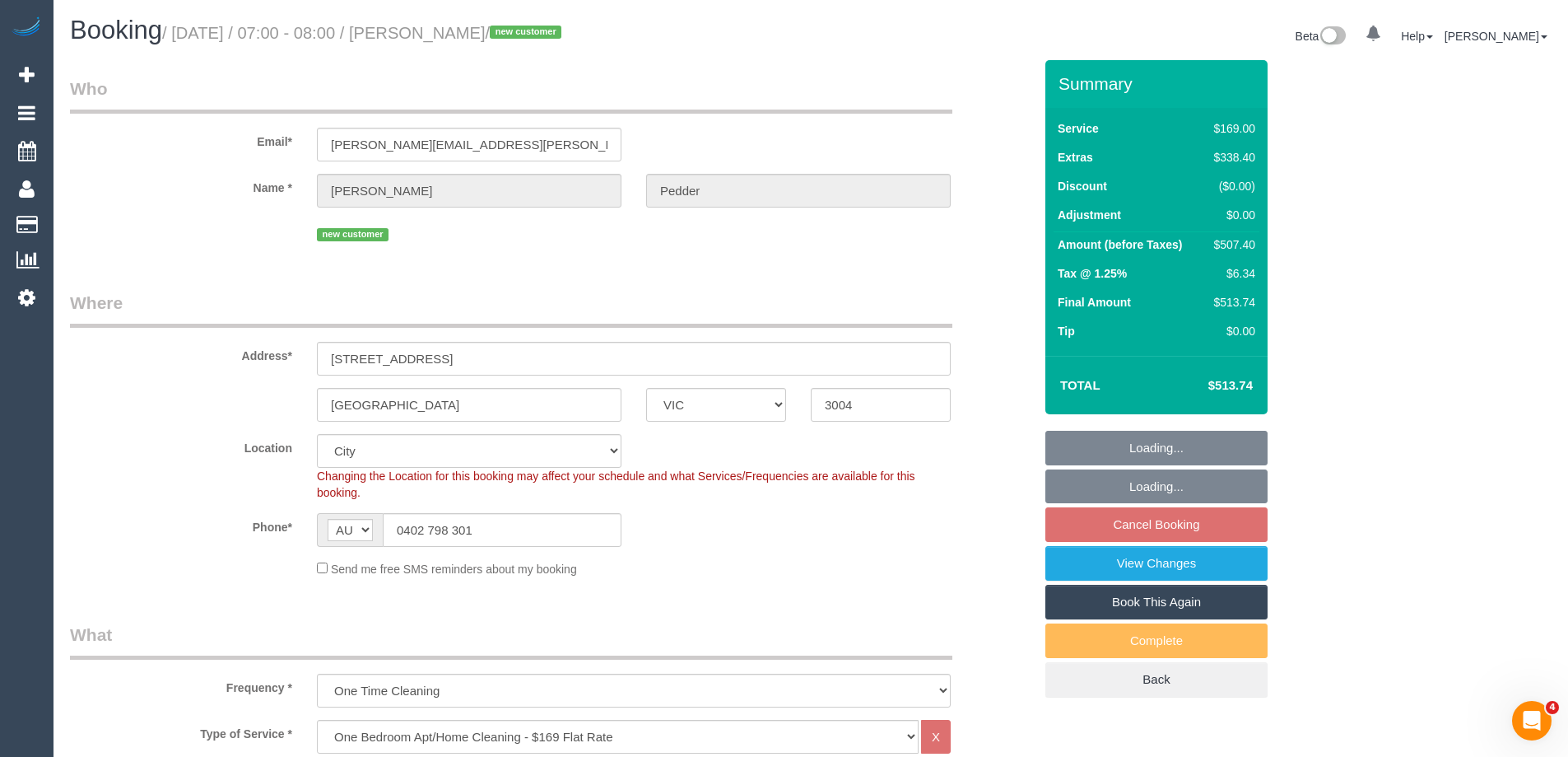
select select "object:1239"
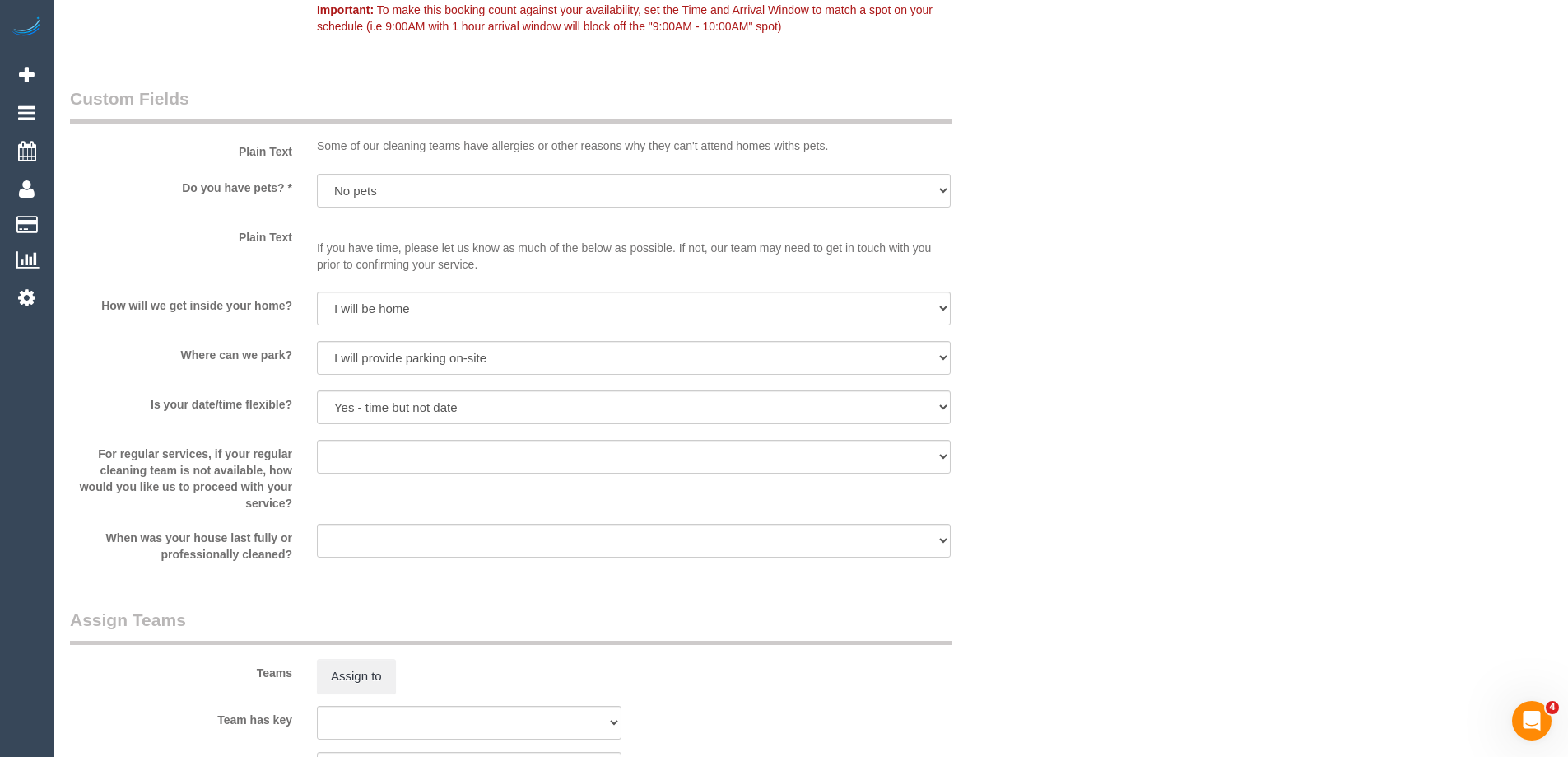
scroll to position [2955, 0]
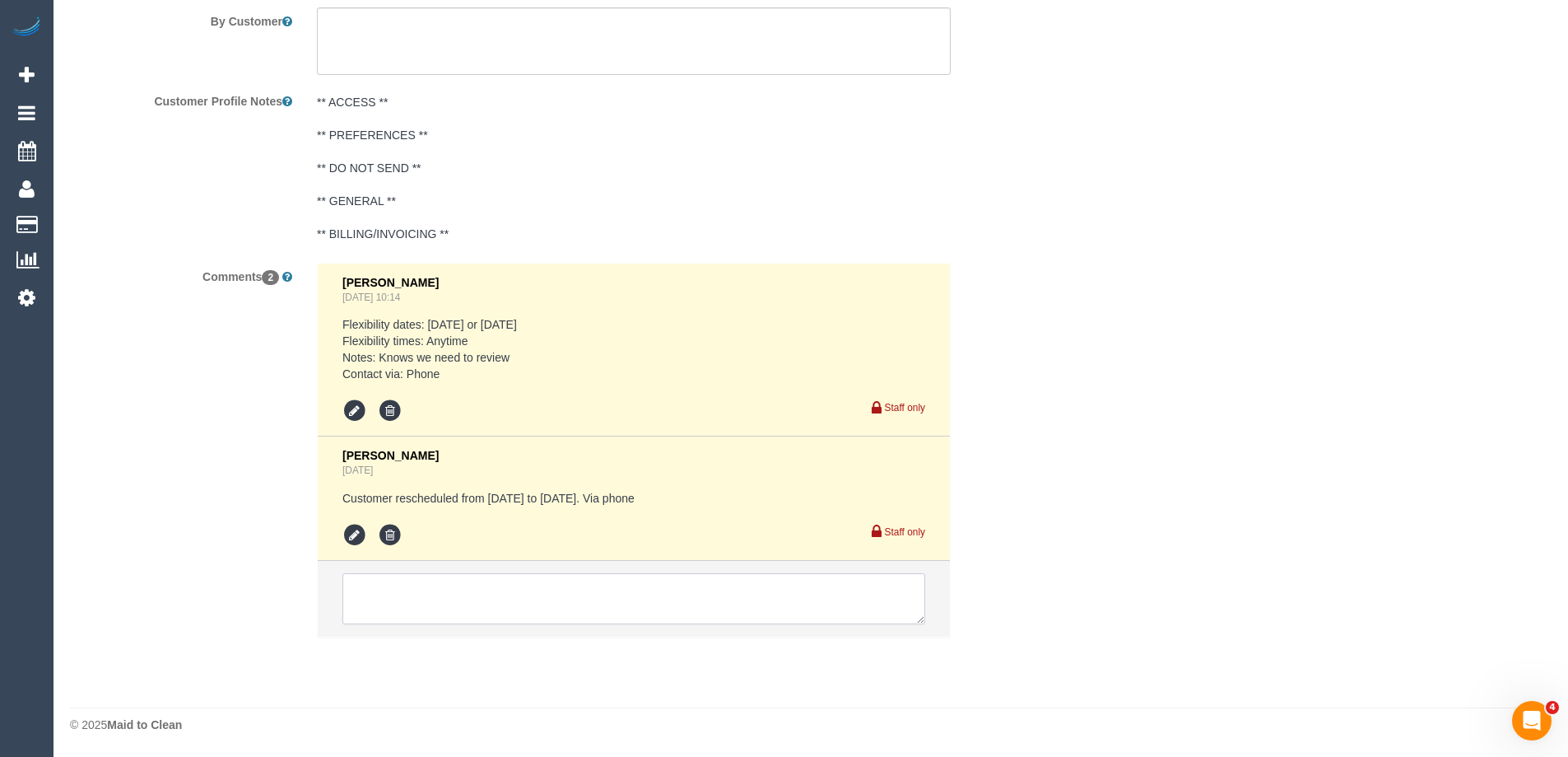
click at [425, 599] on textarea at bounding box center [633, 598] width 583 height 51
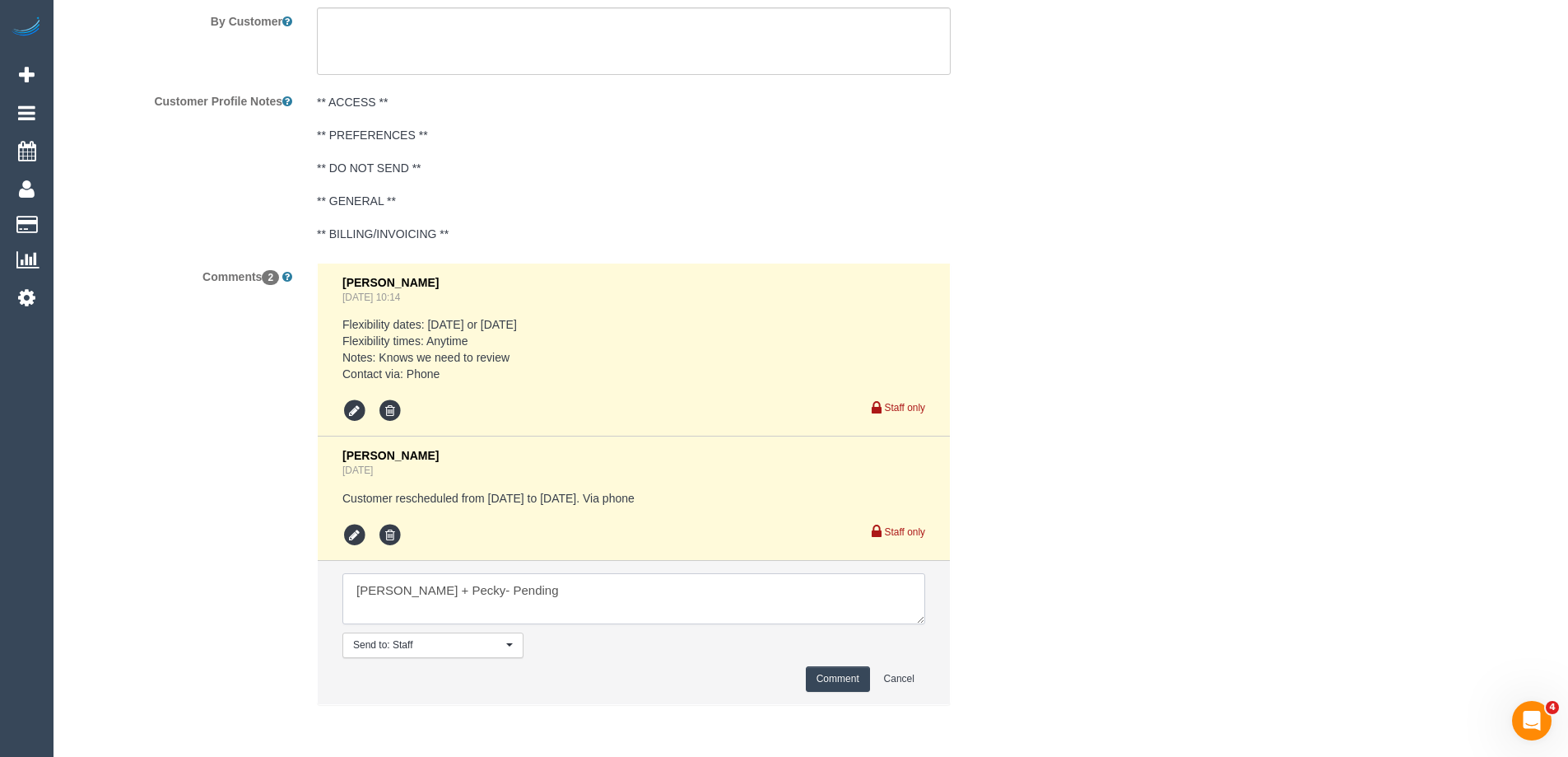
type textarea "[PERSON_NAME] + Pecky- Pending"
click at [834, 679] on button "Comment" at bounding box center [838, 679] width 64 height 25
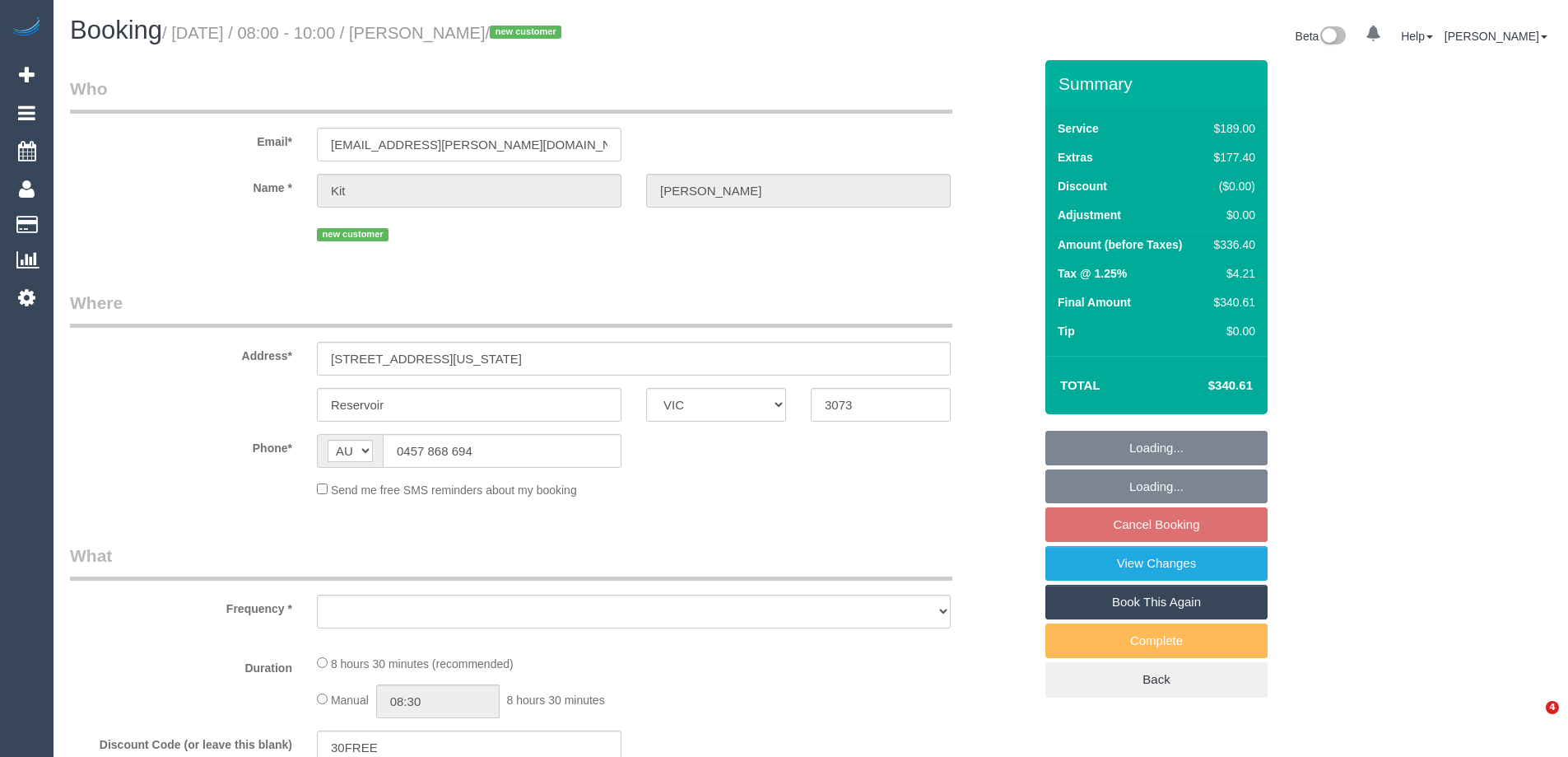
select select "VIC"
select select "object:572"
select select "string:stripe-pm_1RuN0q2GScqysDRVxpWsHVka"
select select "number:27"
select select "number:14"
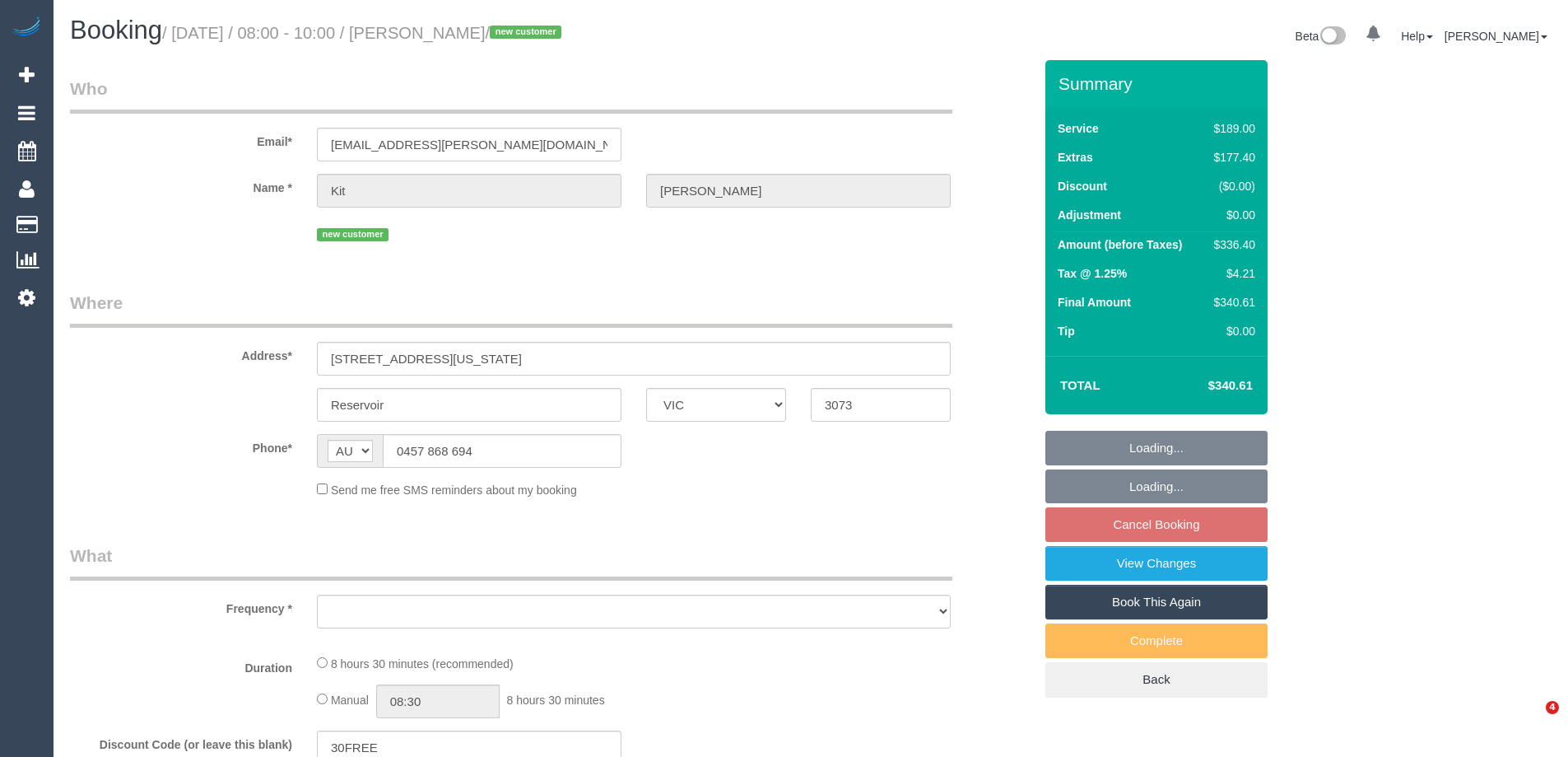
select select "number:19"
select select "number:25"
select select "number:33"
select select "number:26"
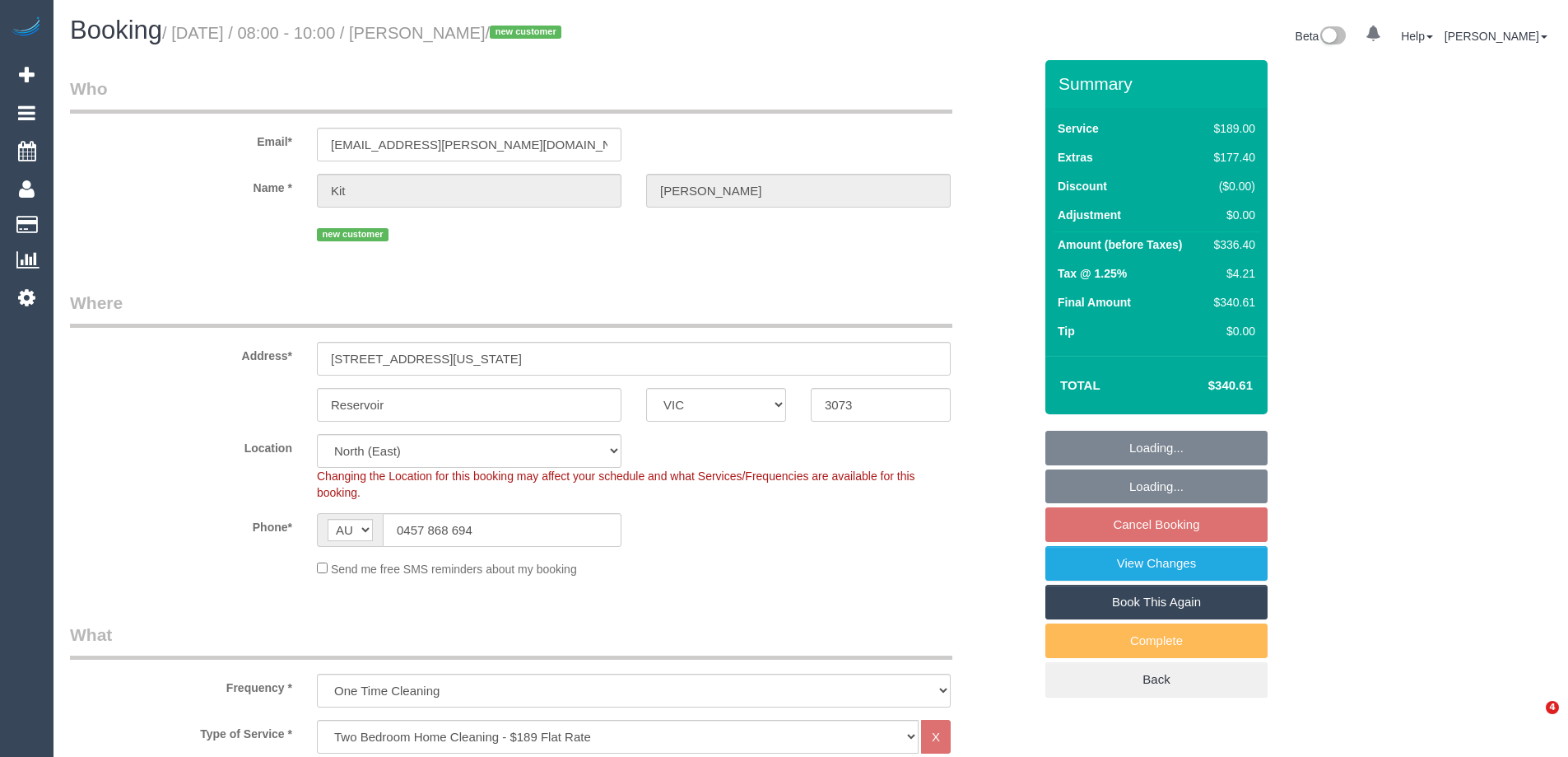
select select "object:1460"
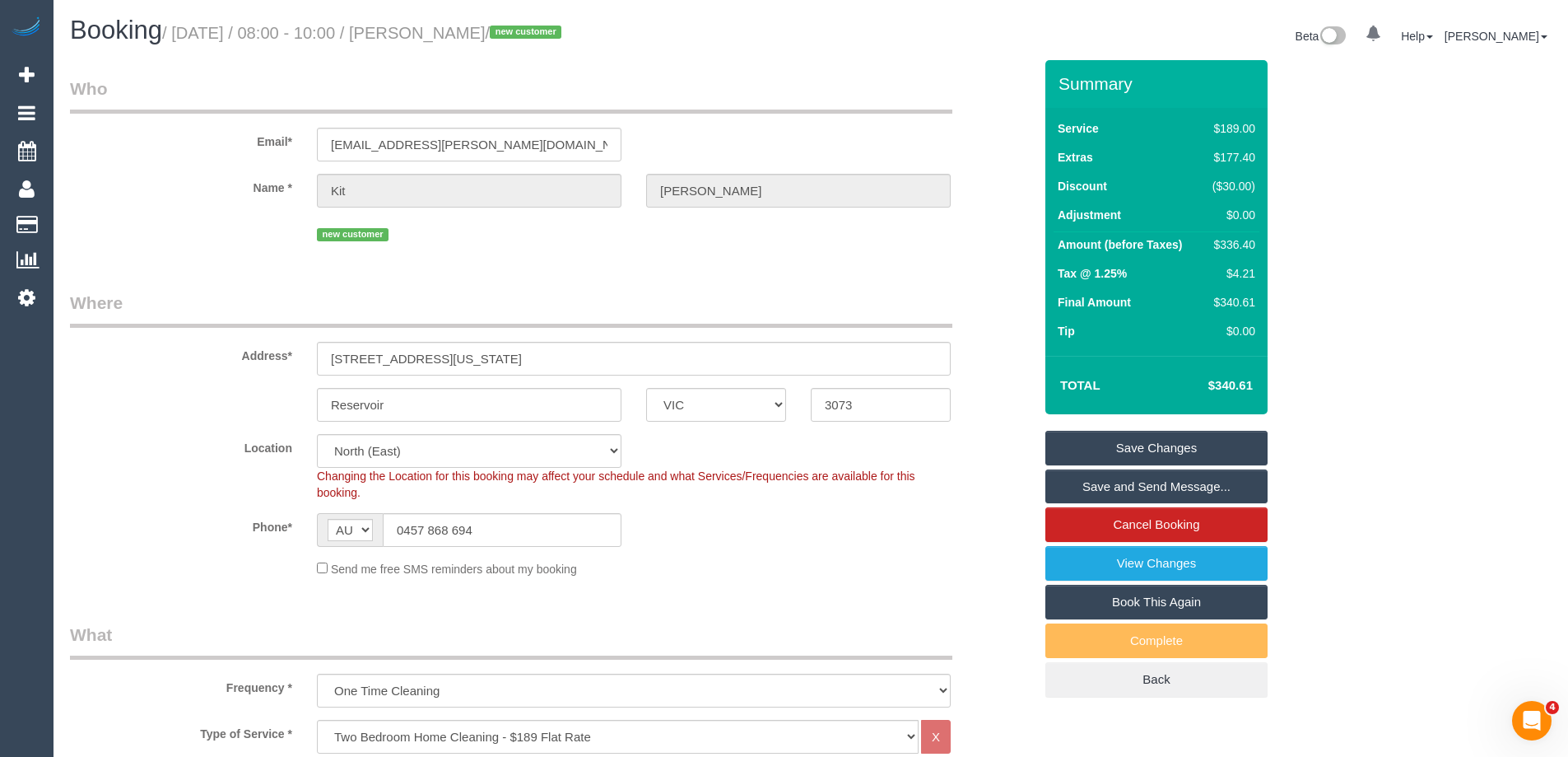
scroll to position [2799, 0]
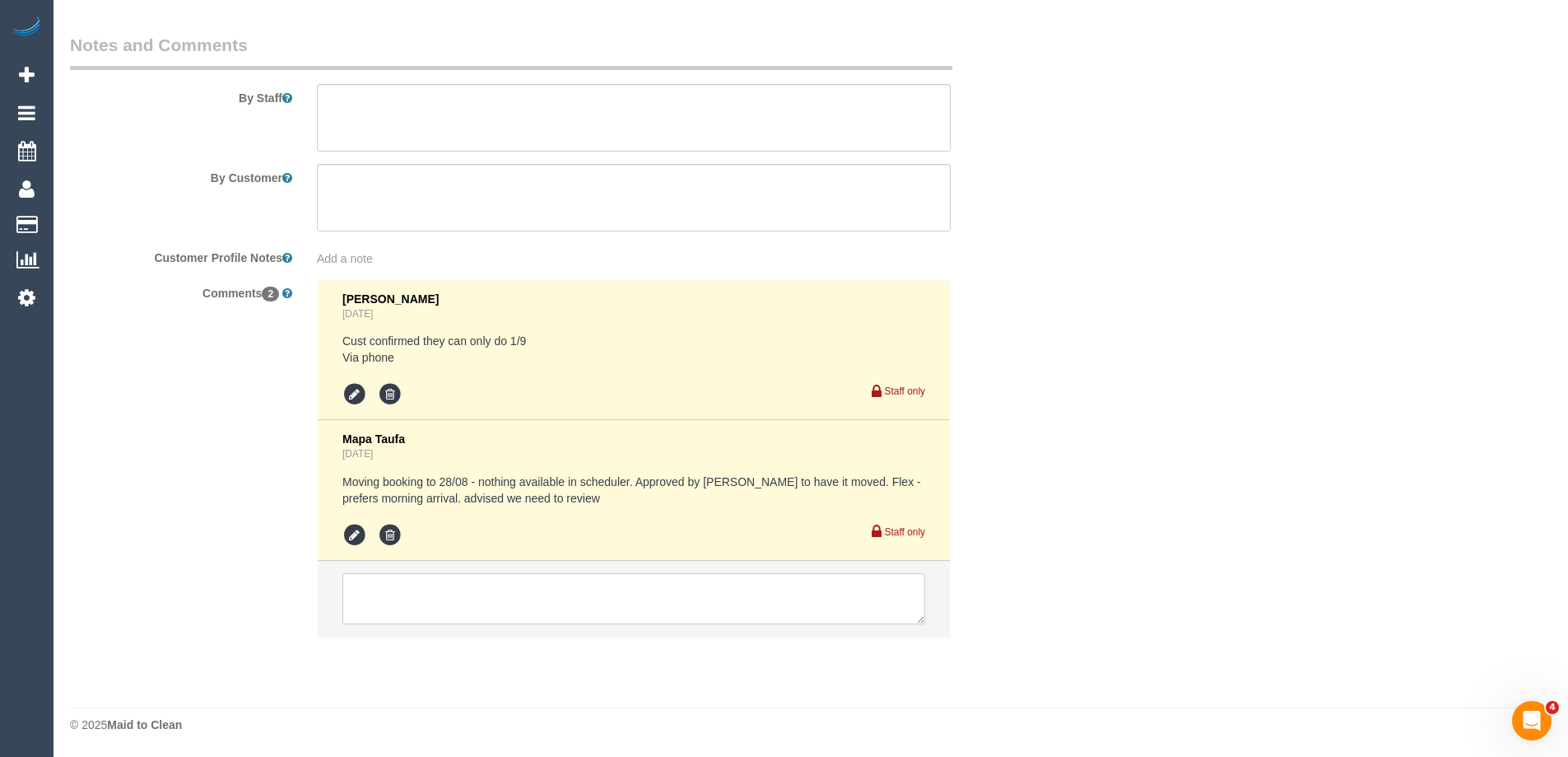
click at [450, 603] on textarea at bounding box center [633, 598] width 583 height 51
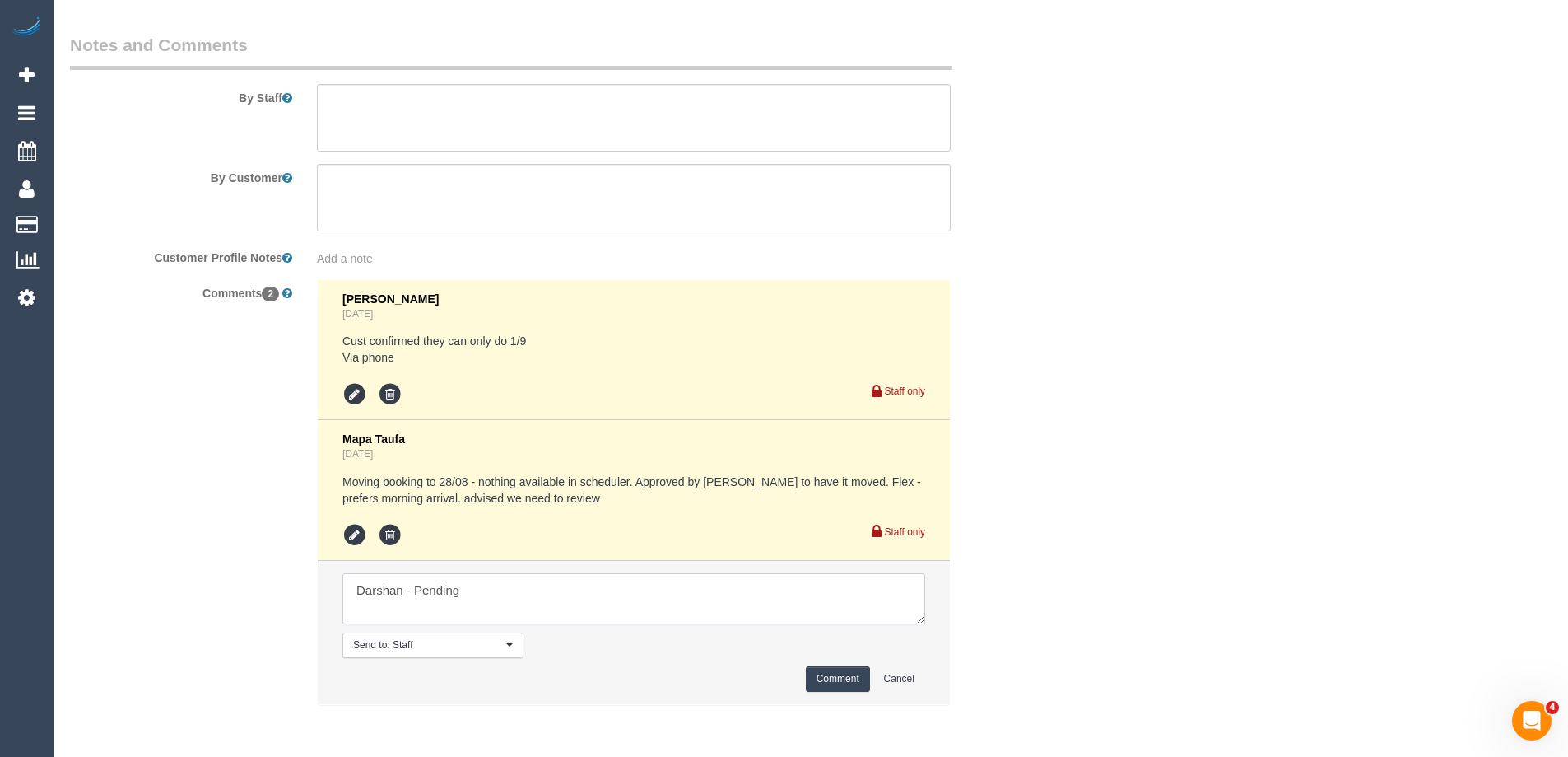
type textarea "Darshan - Pending"
click at [846, 674] on button "Comment" at bounding box center [838, 679] width 64 height 25
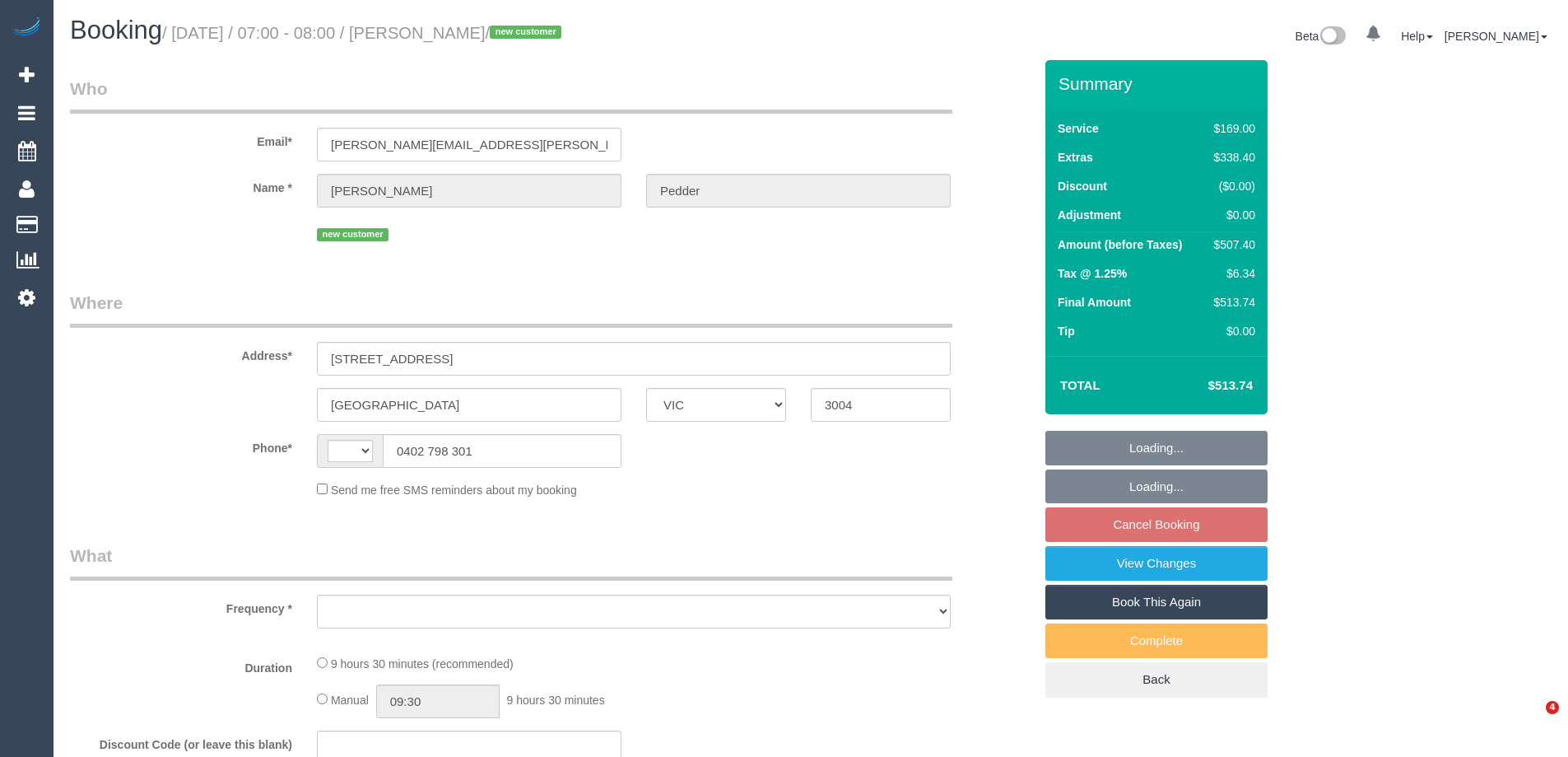
select select "VIC"
select select "string:AU"
select select "object:590"
select select "string:stripe-pm_1RvSJX2GScqysDRVimkhtykN"
select select "number:28"
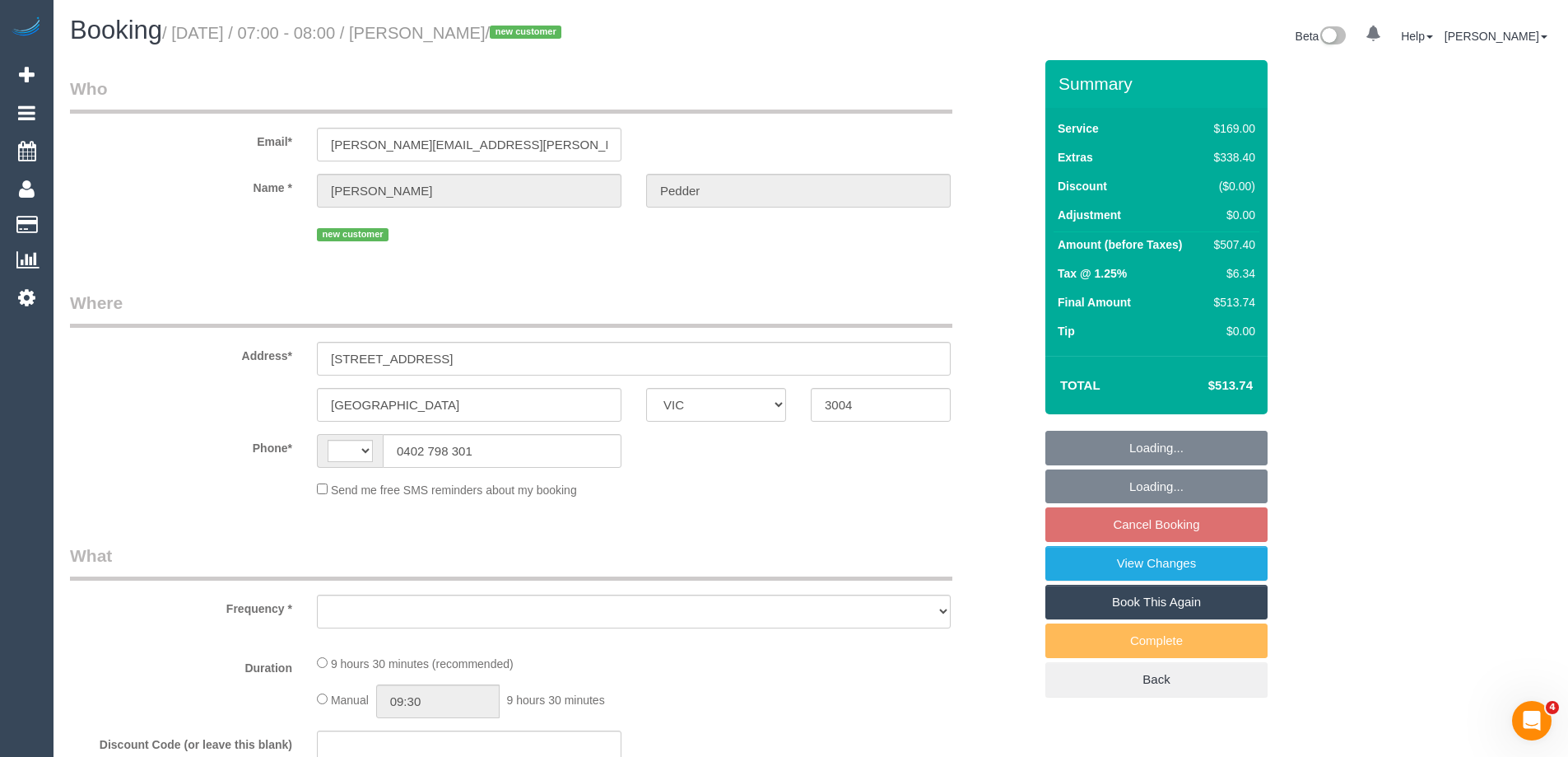
select select "number:14"
select select "number:18"
select select "number:24"
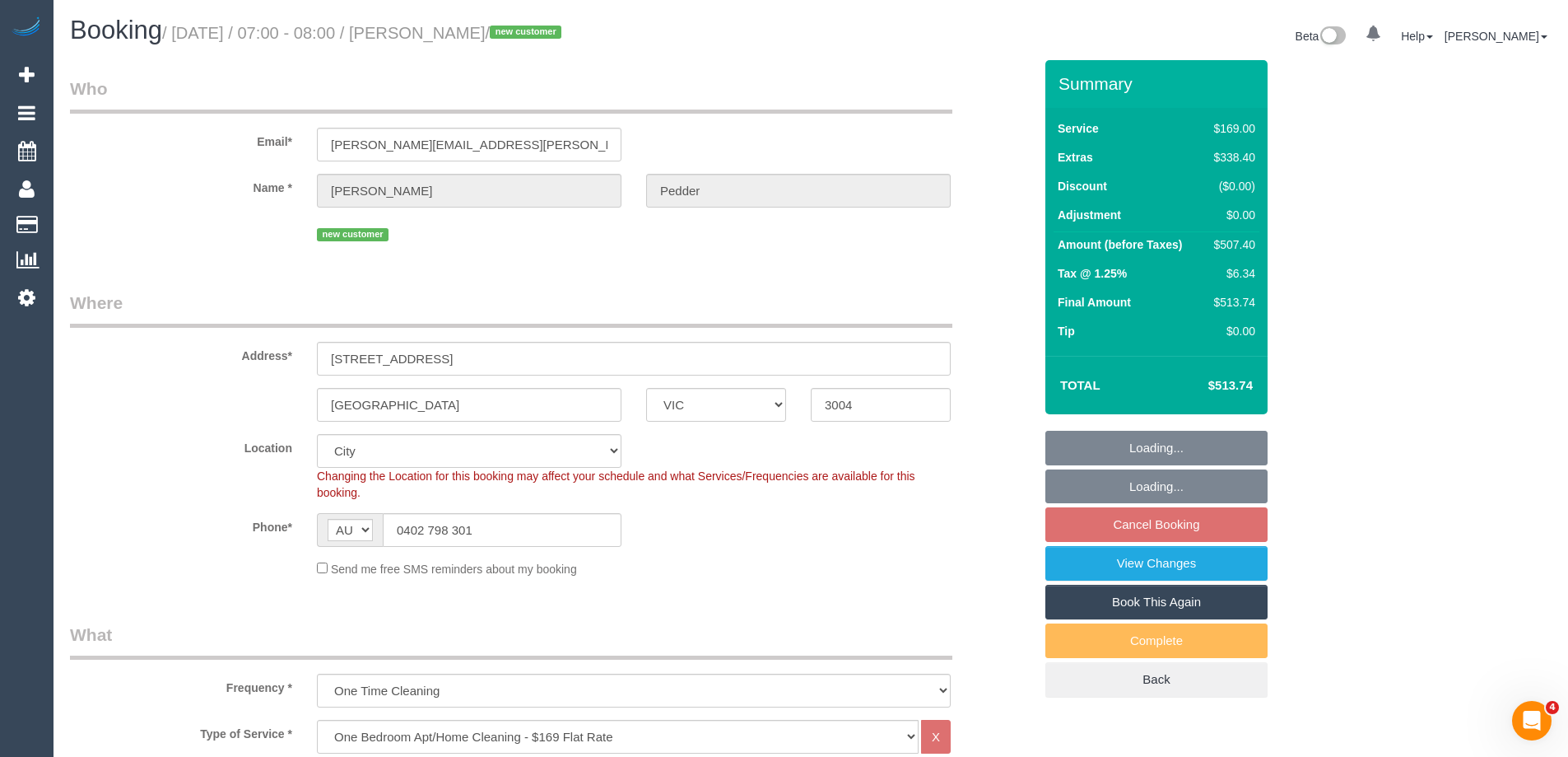
select select "object:1257"
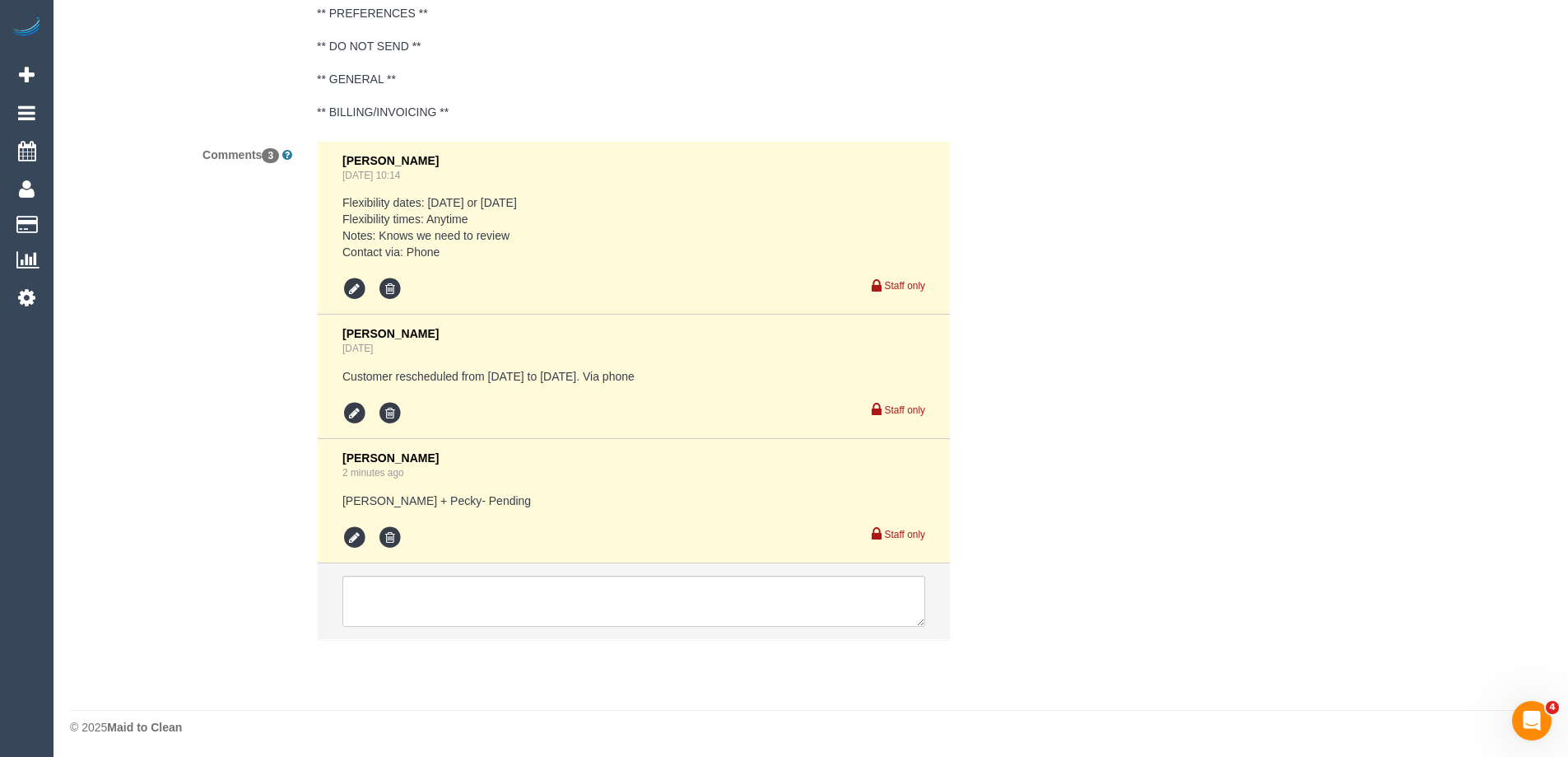
scroll to position [3080, 0]
click at [345, 540] on icon at bounding box center [354, 535] width 24 height 24
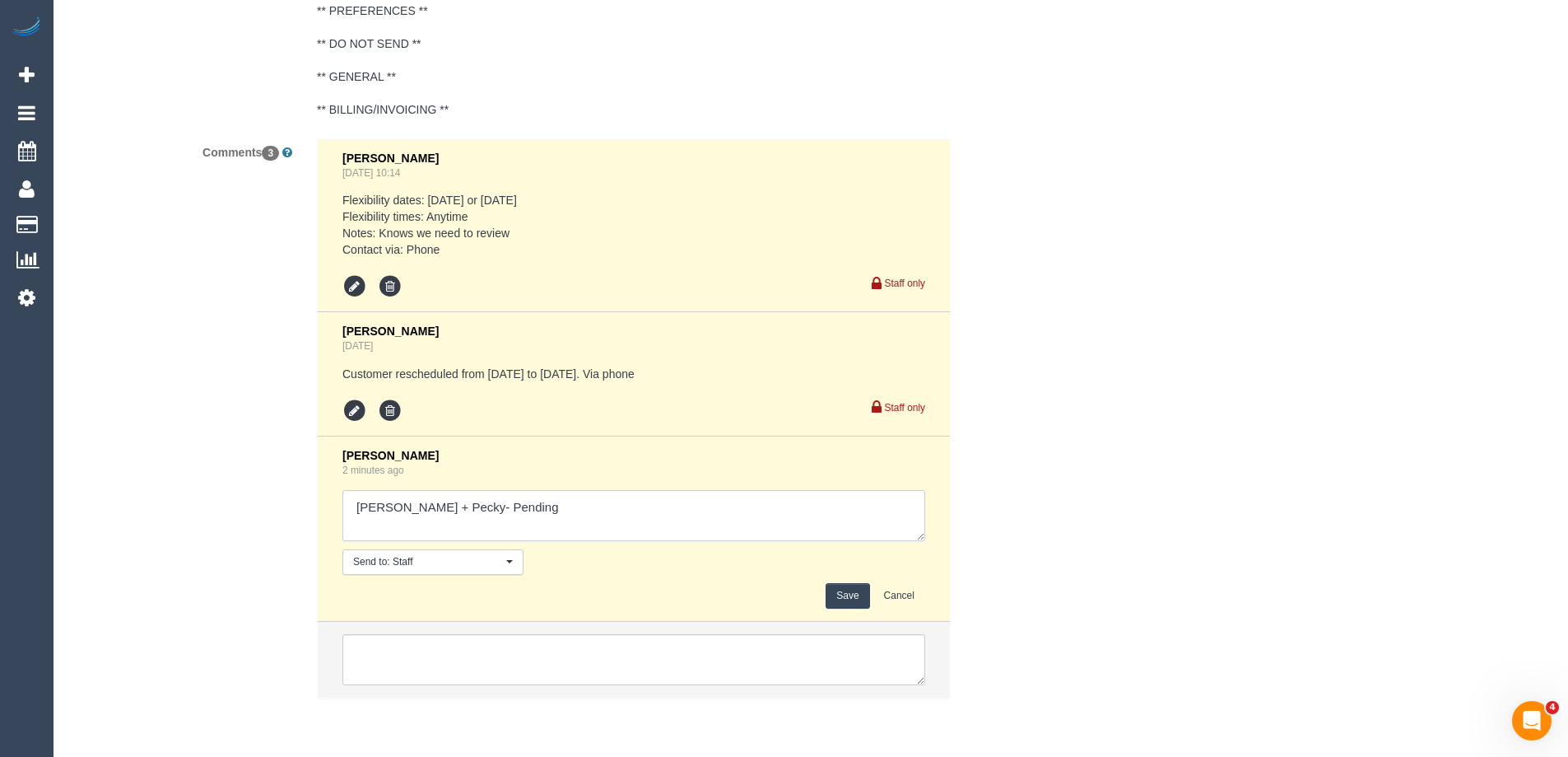
drag, startPoint x: 445, startPoint y: 506, endPoint x: 696, endPoint y: 522, distance: 251.5
click at [696, 522] on textarea at bounding box center [633, 516] width 583 height 51
type textarea "Daniel + Pecky- confirmed"
click at [836, 597] on button "Save" at bounding box center [848, 596] width 44 height 25
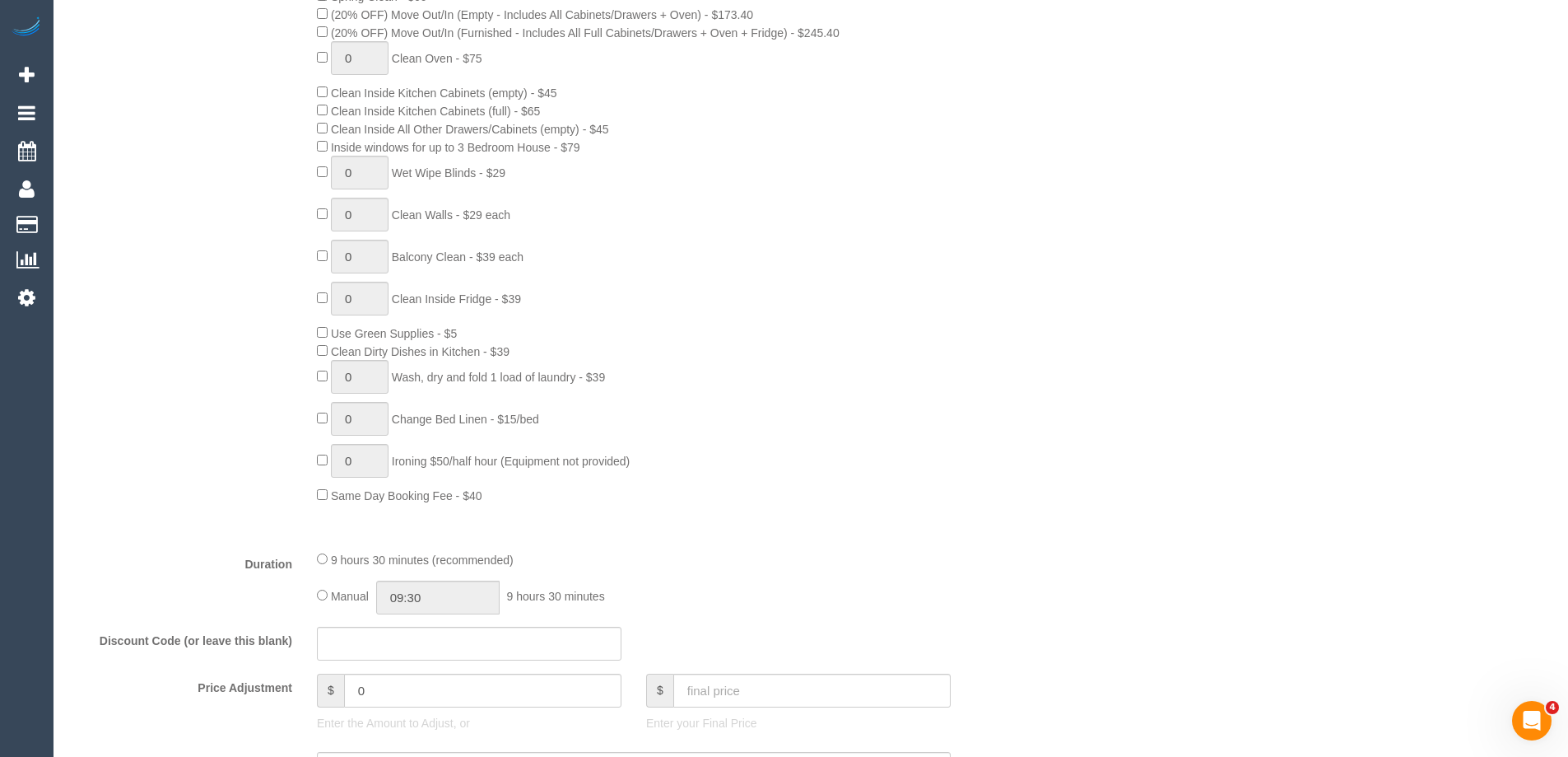
scroll to position [1071, 0]
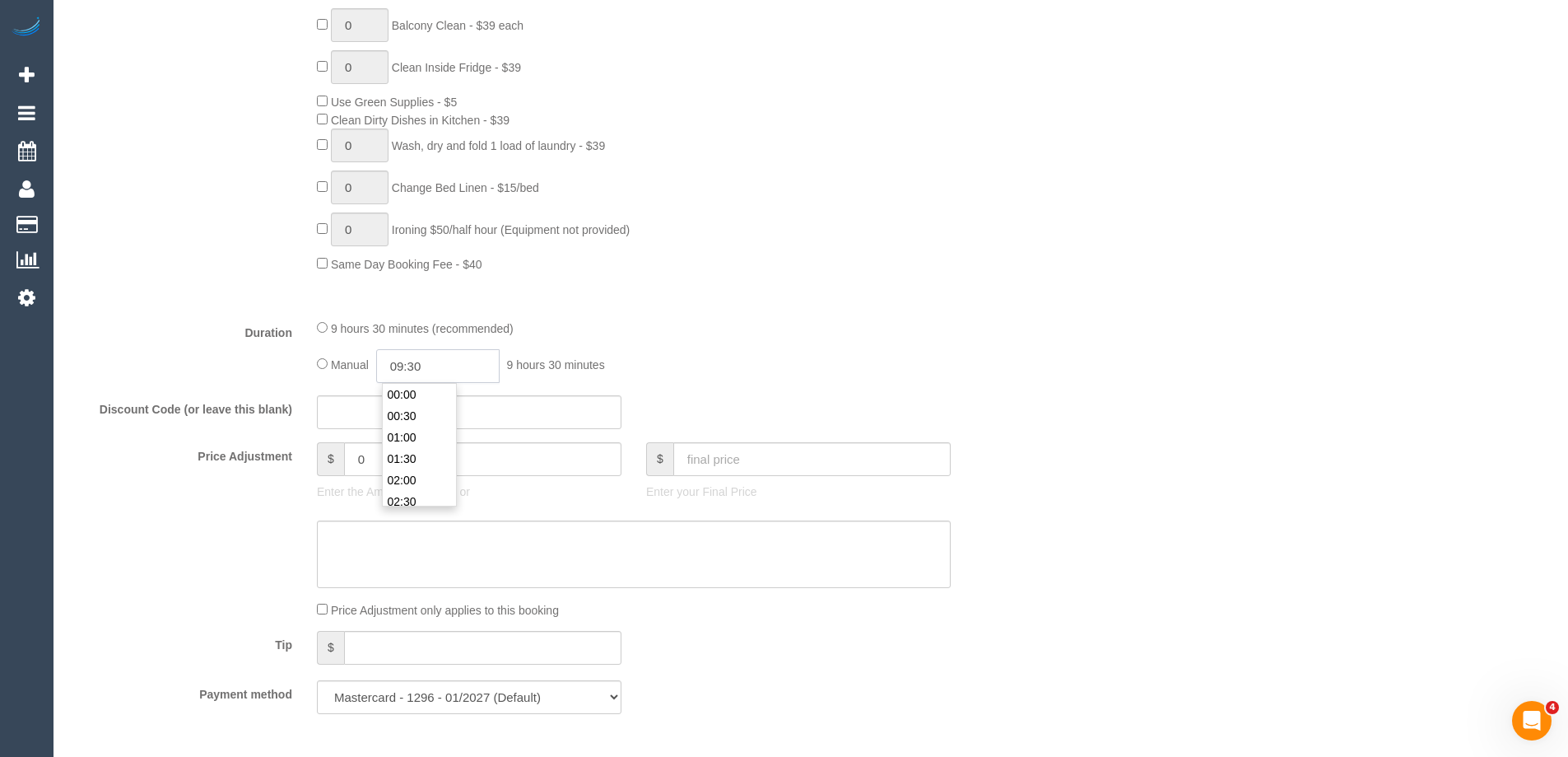
click at [472, 362] on input "09:30" at bounding box center [438, 366] width 123 height 34
click at [414, 408] on li "03:00" at bounding box center [419, 401] width 73 height 21
click at [415, 360] on input "03:00" at bounding box center [438, 366] width 123 height 34
type input "03:15"
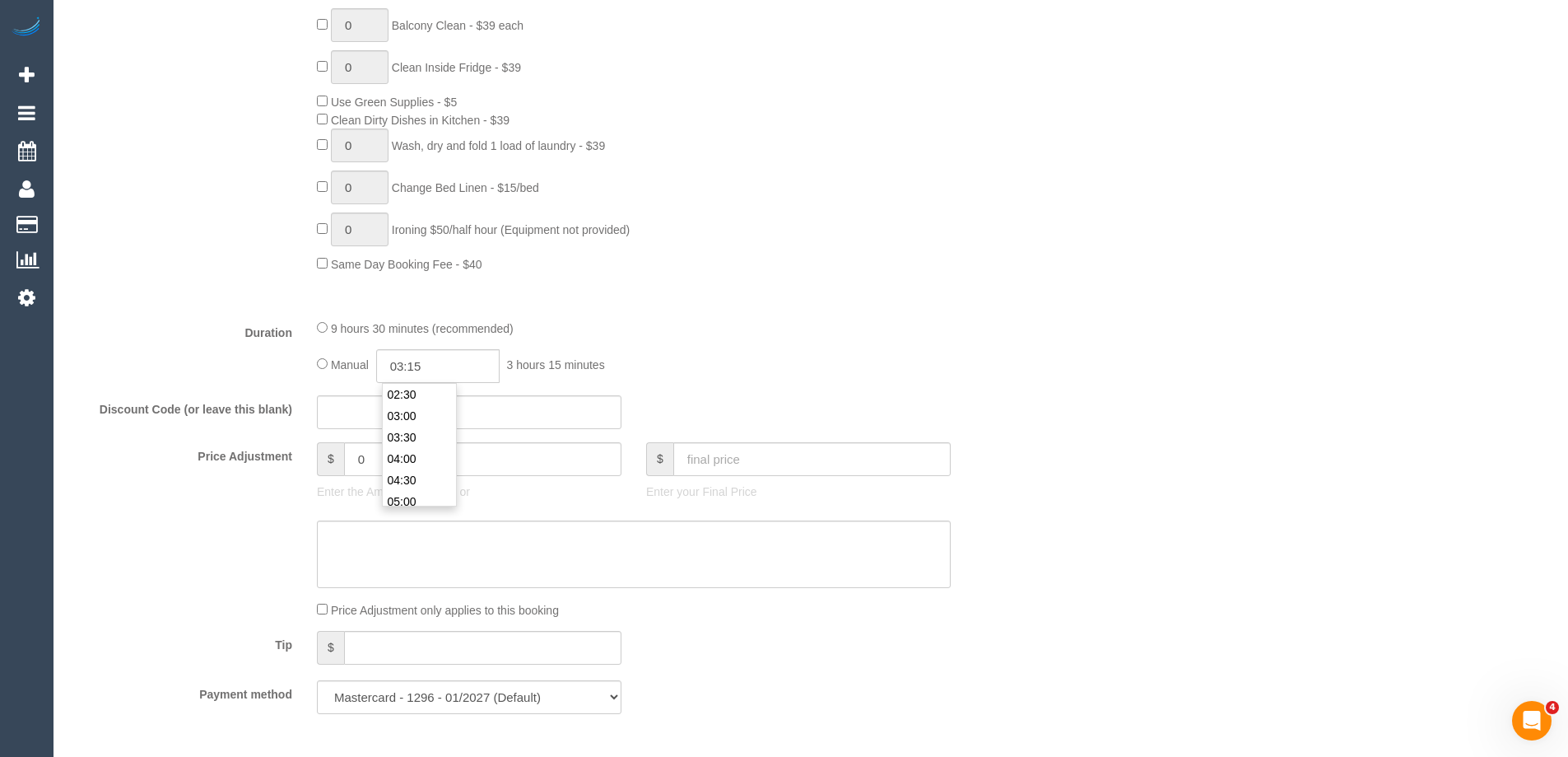
click at [615, 307] on fieldset "What Frequency * One Time Cleaning Weekly - 10% Off - 10.00% (0% for the First …" at bounding box center [552, 139] width 963 height 1175
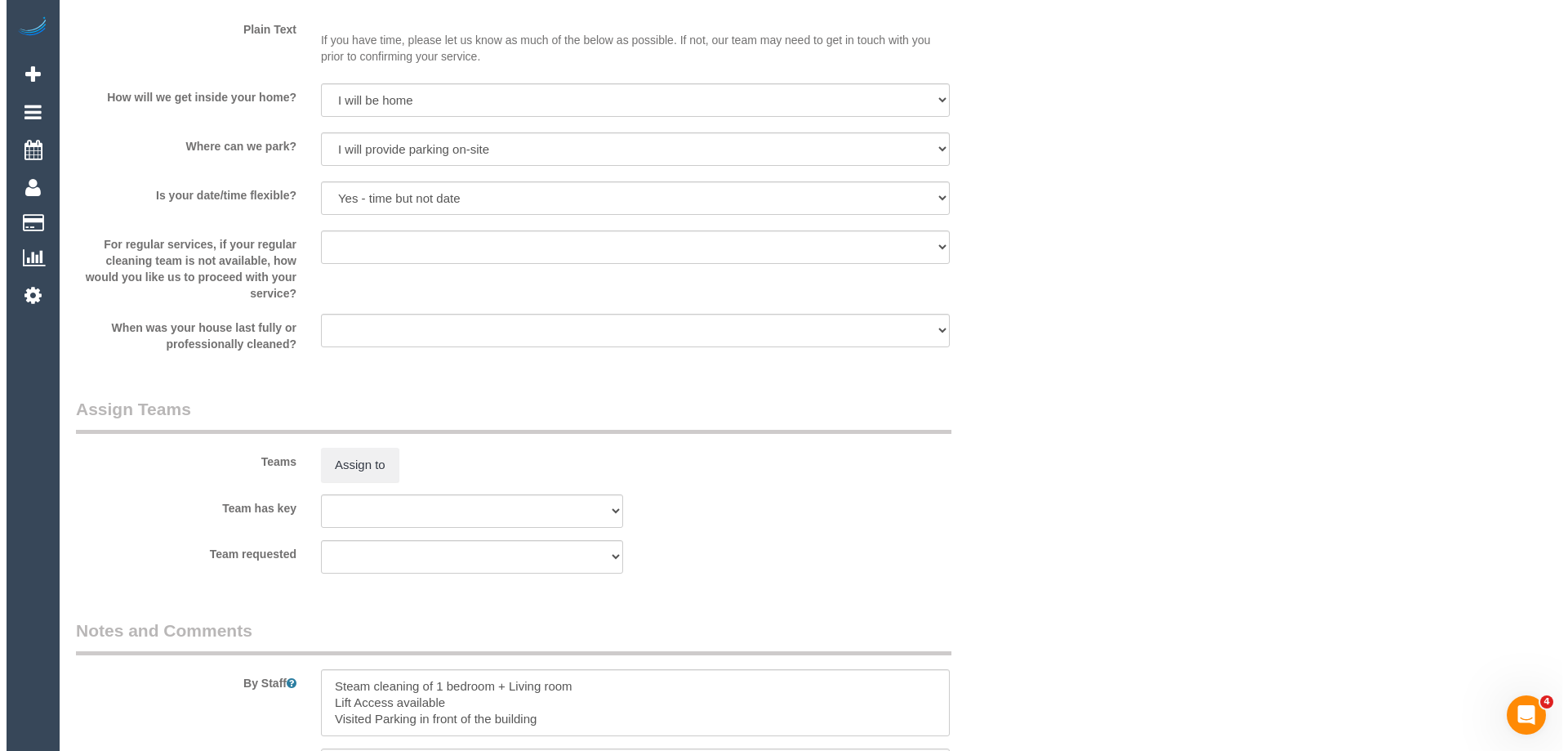
scroll to position [2533, 0]
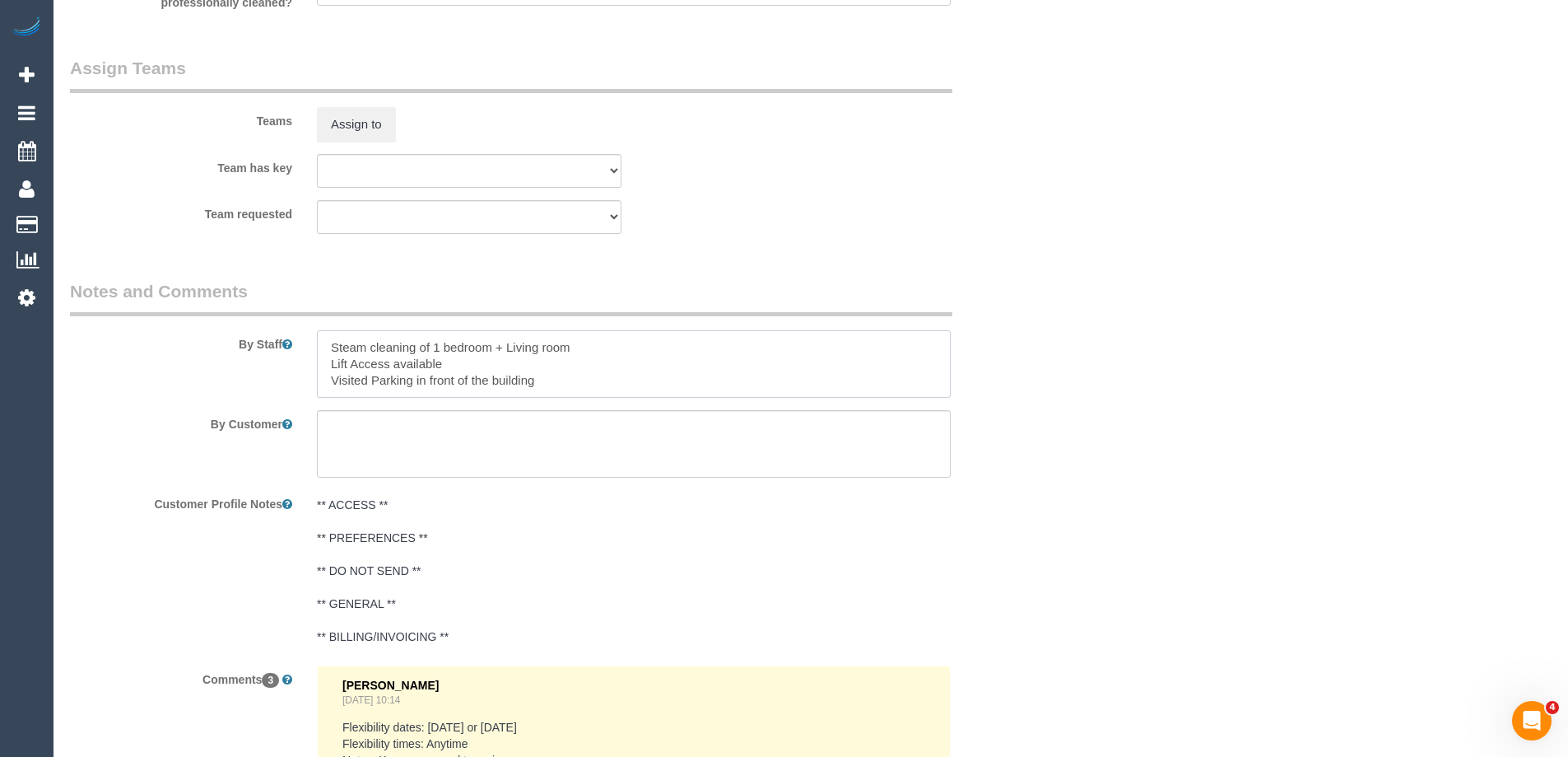
click at [328, 343] on textarea at bounding box center [633, 364] width 633 height 68
type textarea "Estimated time of 5.5-6.5 hrs + SC. Steam cleaning of 1 bedroom + Living room L…"
click at [388, 116] on button "Assign to" at bounding box center [357, 124] width 79 height 35
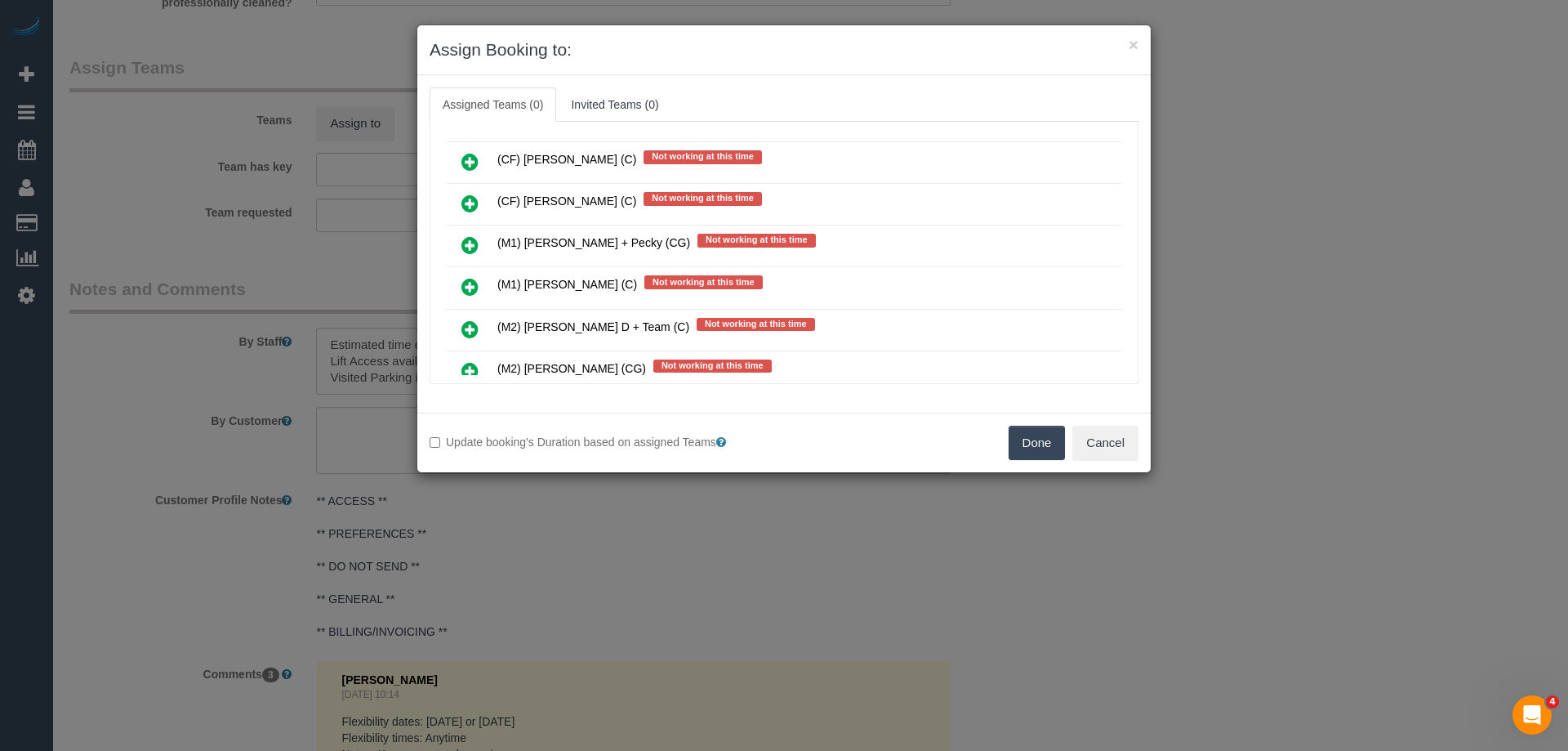
click at [474, 241] on icon at bounding box center [469, 244] width 17 height 19
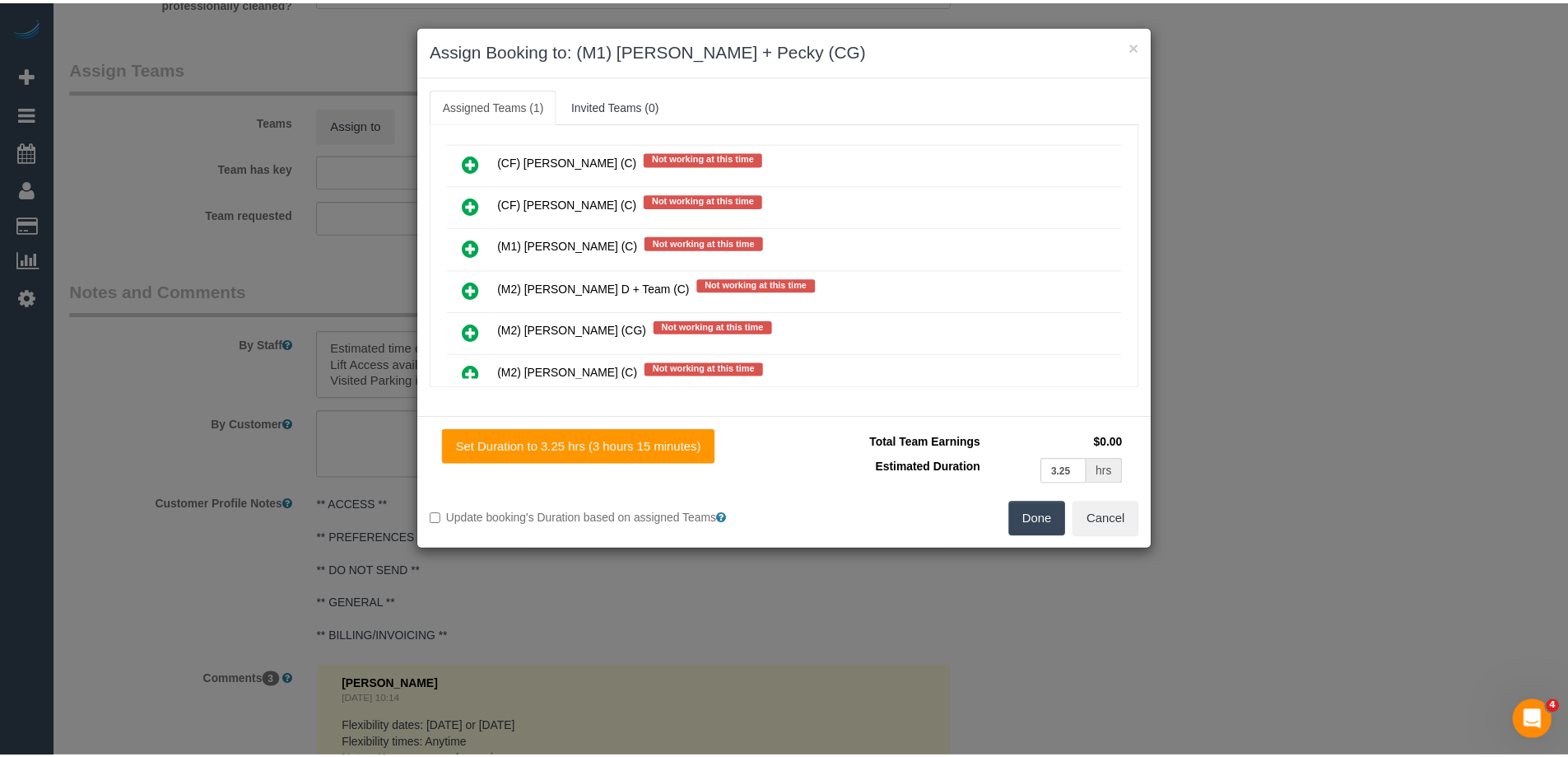
scroll to position [0, 0]
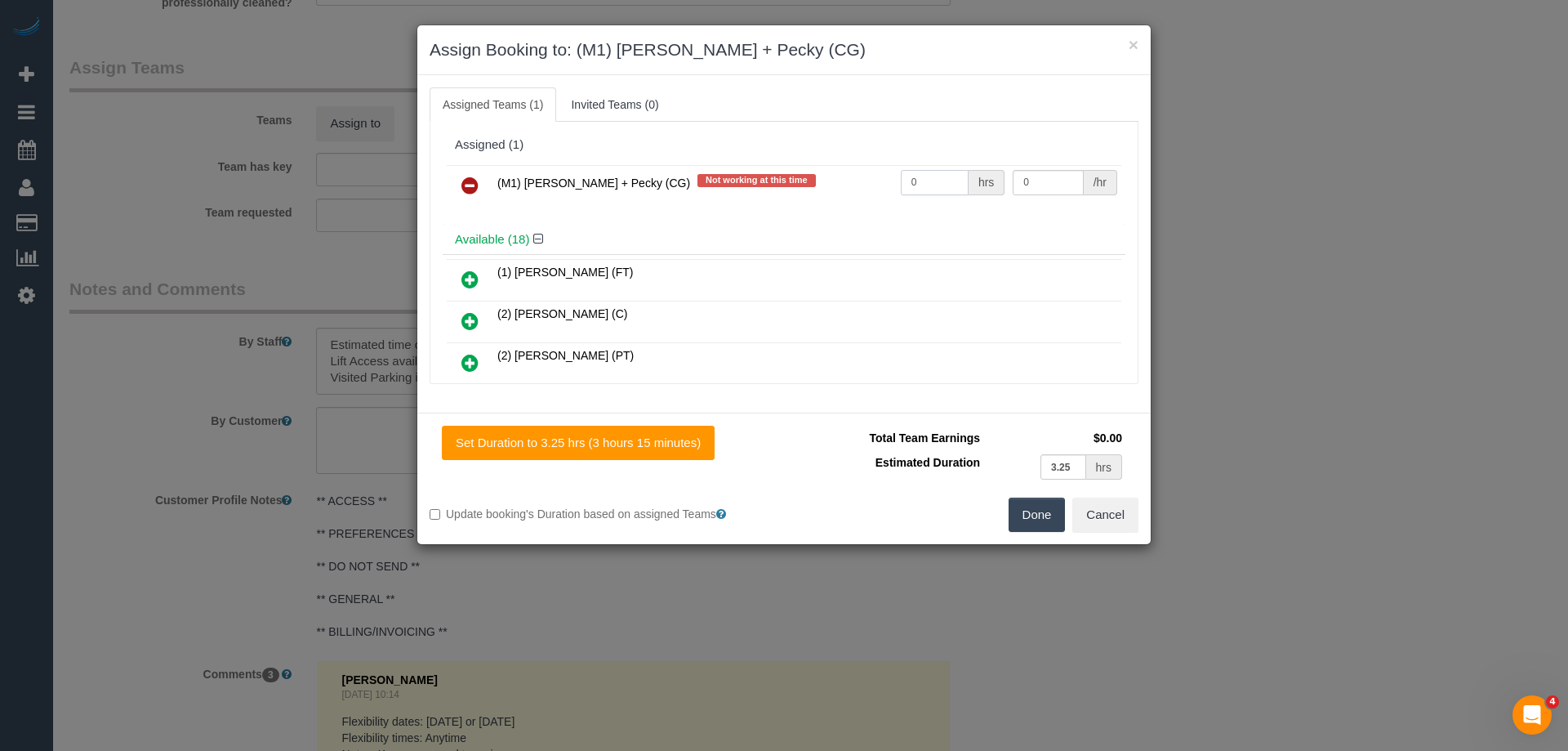
drag, startPoint x: 933, startPoint y: 172, endPoint x: 841, endPoint y: 183, distance: 92.7
click at [840, 183] on tr "(M1) Daniel + Pecky (CG) Not working at this time 0 hrs 0 /hr" at bounding box center [784, 186] width 674 height 42
type input "1"
drag, startPoint x: 1027, startPoint y: 181, endPoint x: 931, endPoint y: 167, distance: 97.0
click at [933, 167] on tr "(M1) Daniel + Pecky (CG) Not working at this time 1 hrs 0 /hr" at bounding box center [784, 186] width 674 height 42
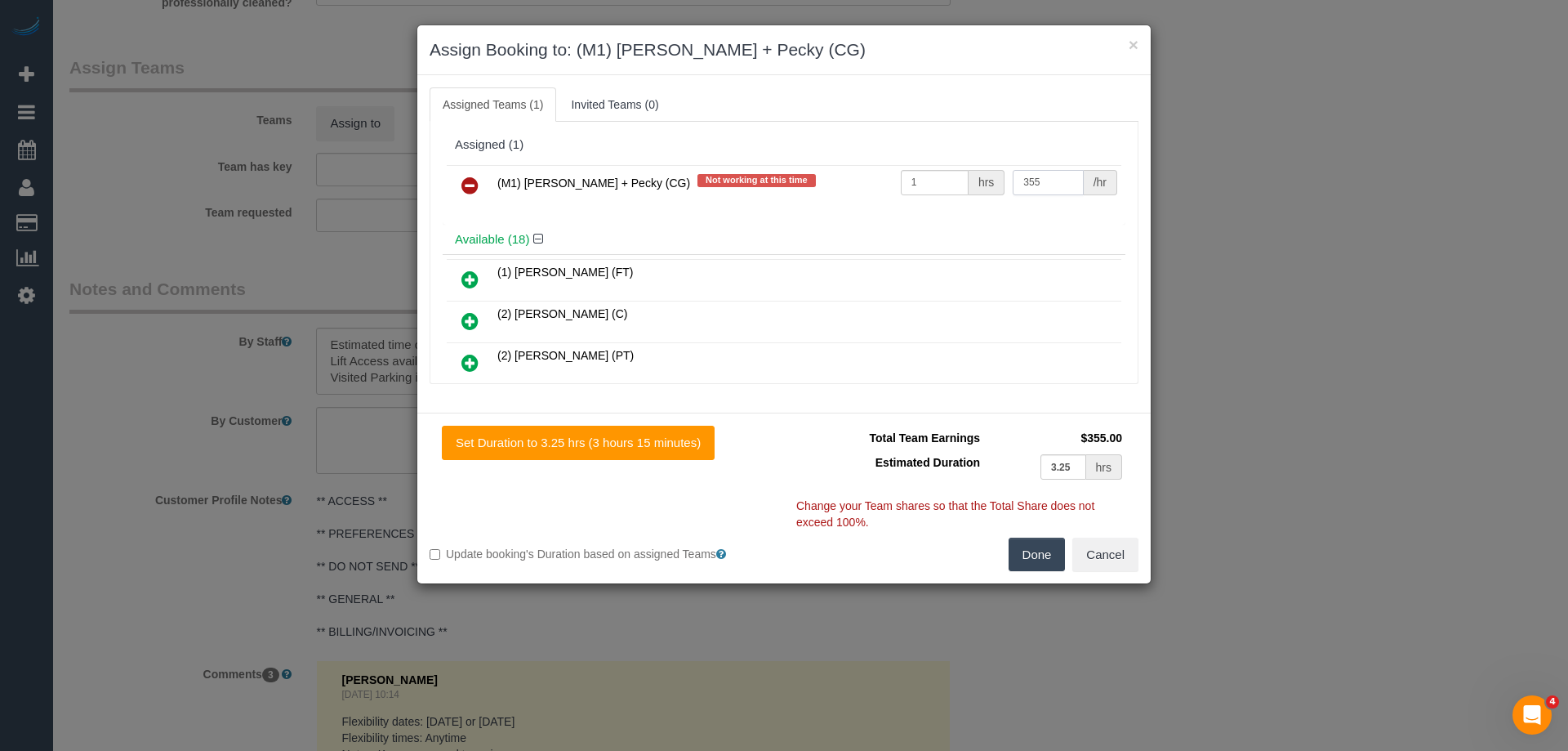
type input "355"
click at [1044, 553] on button "Done" at bounding box center [1037, 554] width 57 height 34
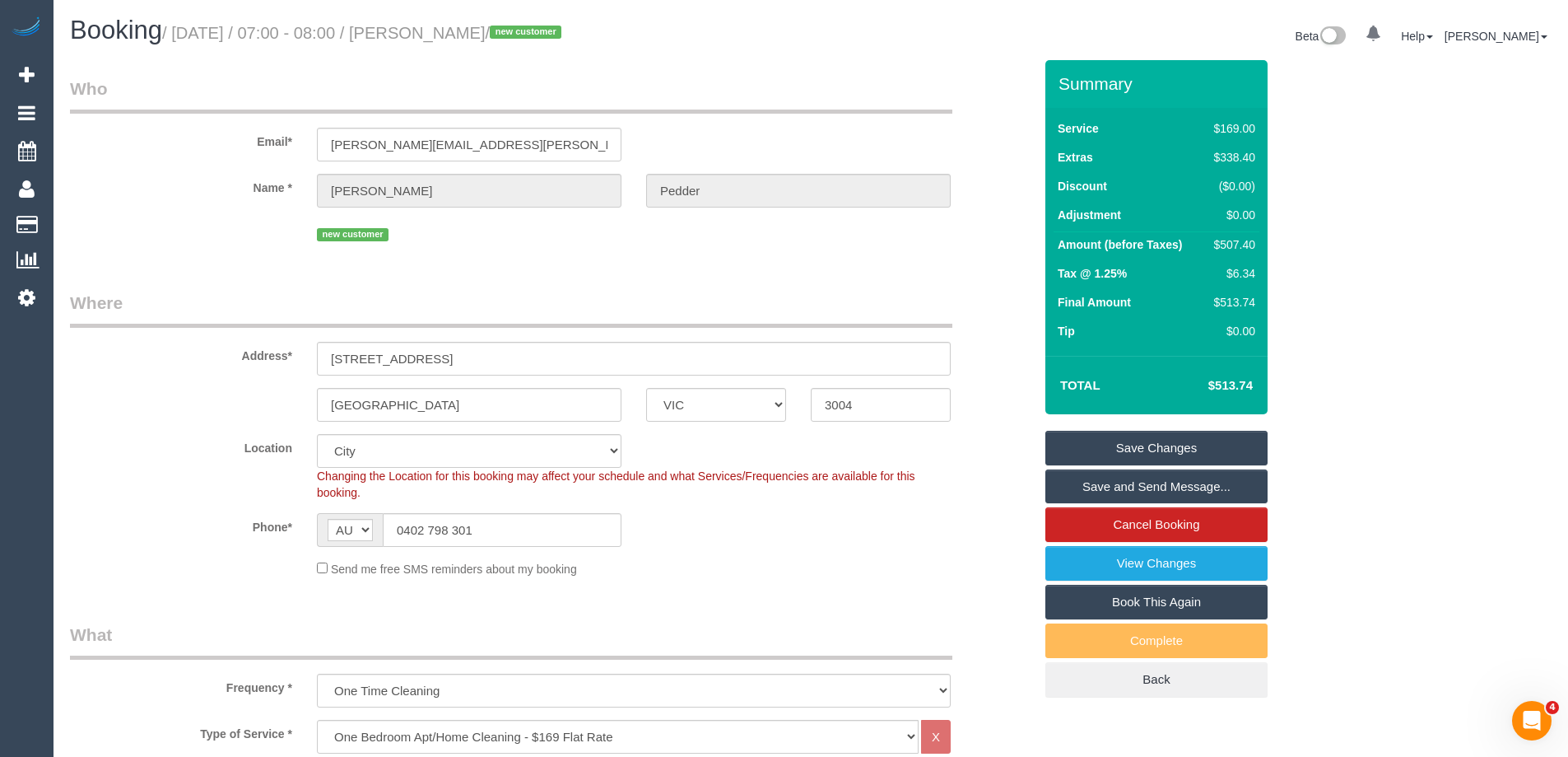
click at [1096, 493] on link "Save and Send Message..." at bounding box center [1156, 486] width 222 height 35
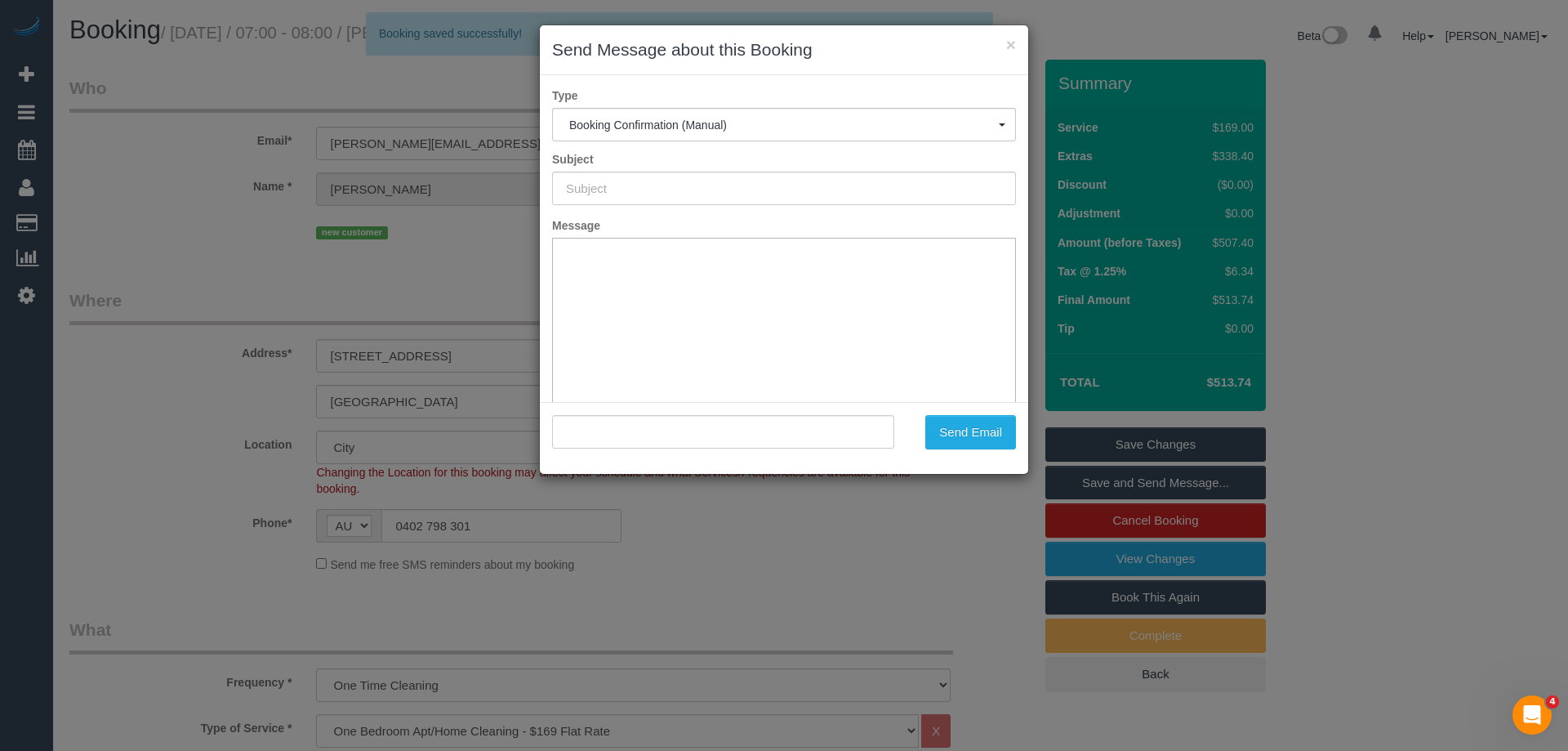
type input "Booking Confirmed"
type input ""Joel Pedder" <joel.pedder@chillmech.com.au>"
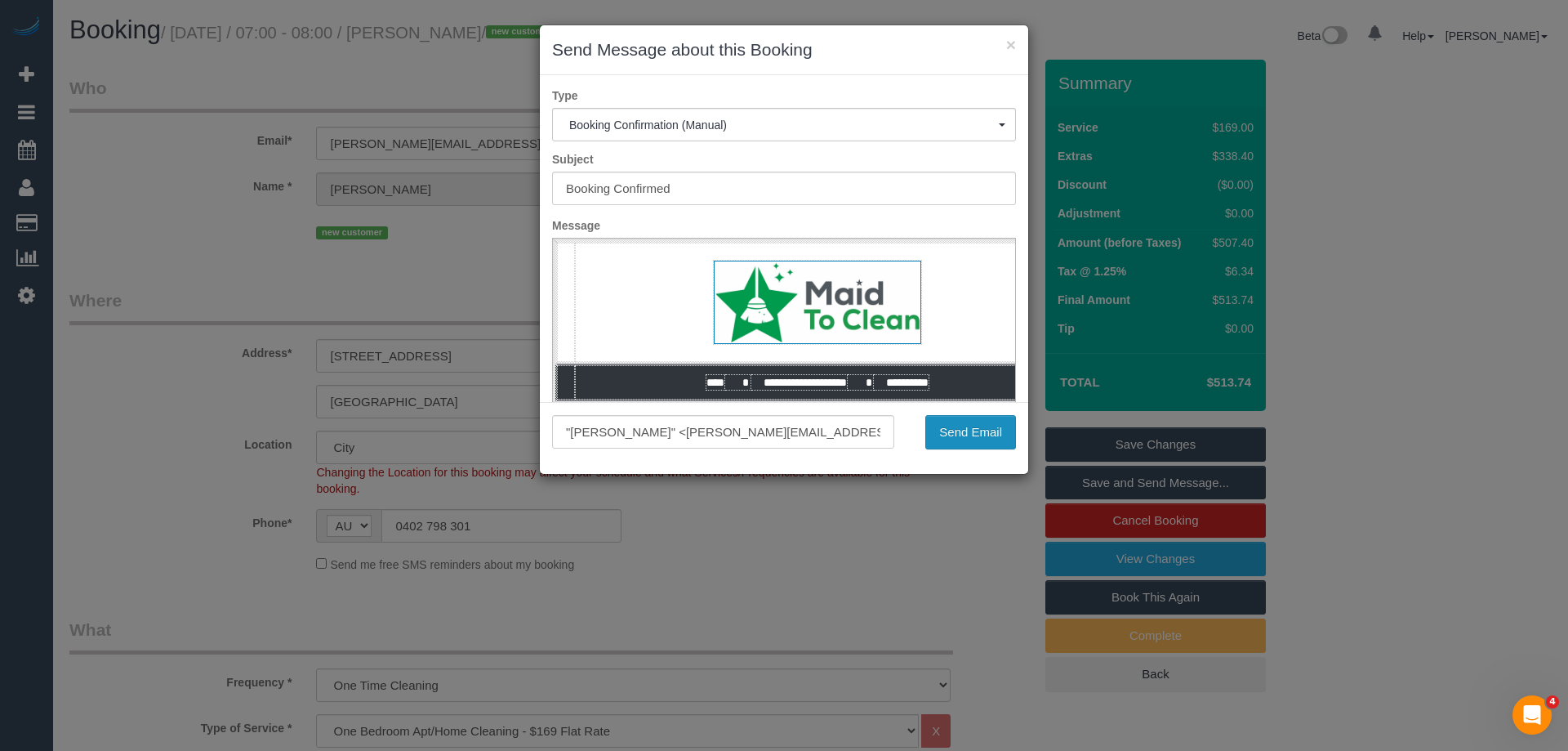
click at [947, 421] on button "Send Email" at bounding box center [971, 432] width 90 height 34
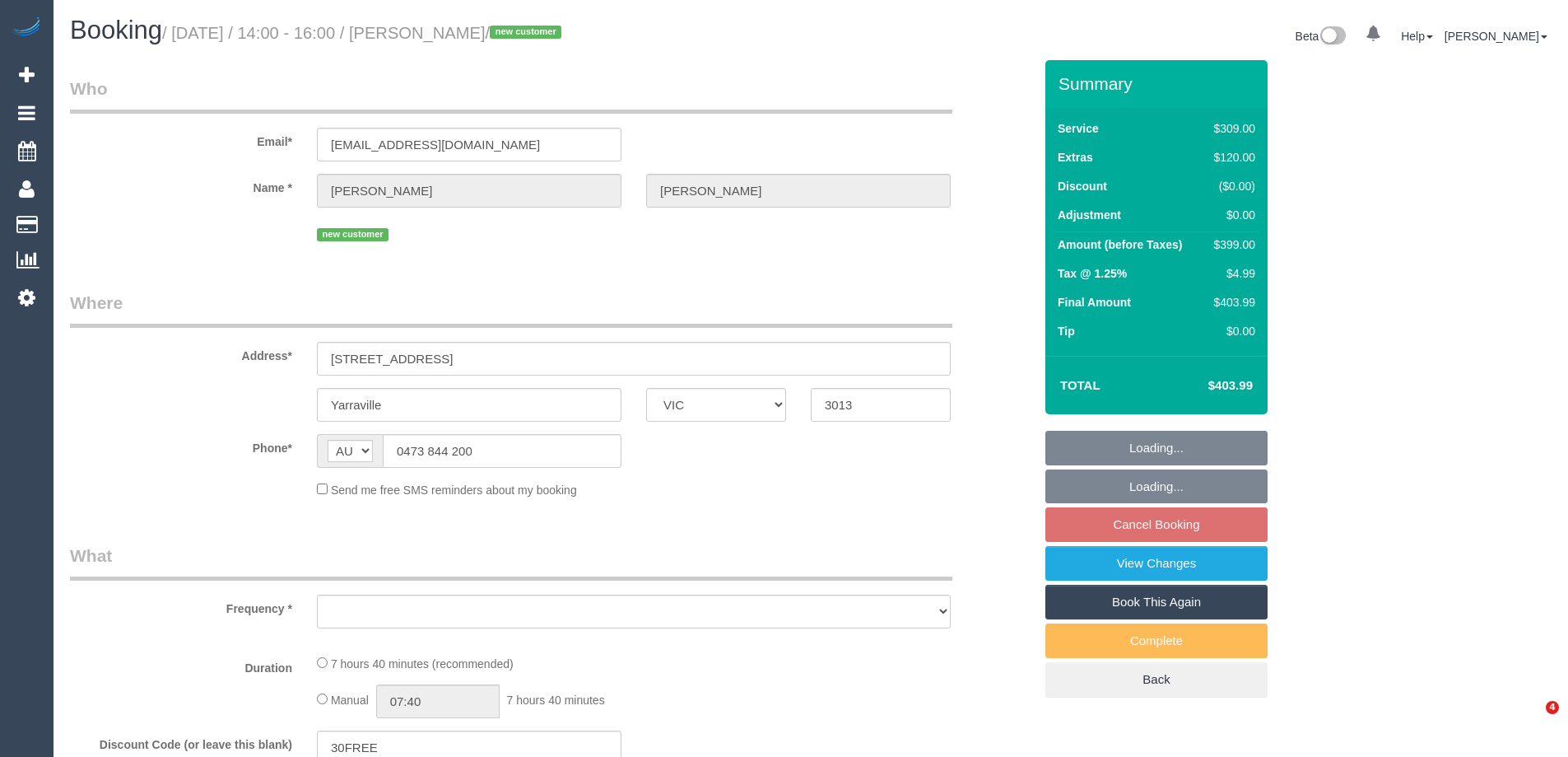
select select "VIC"
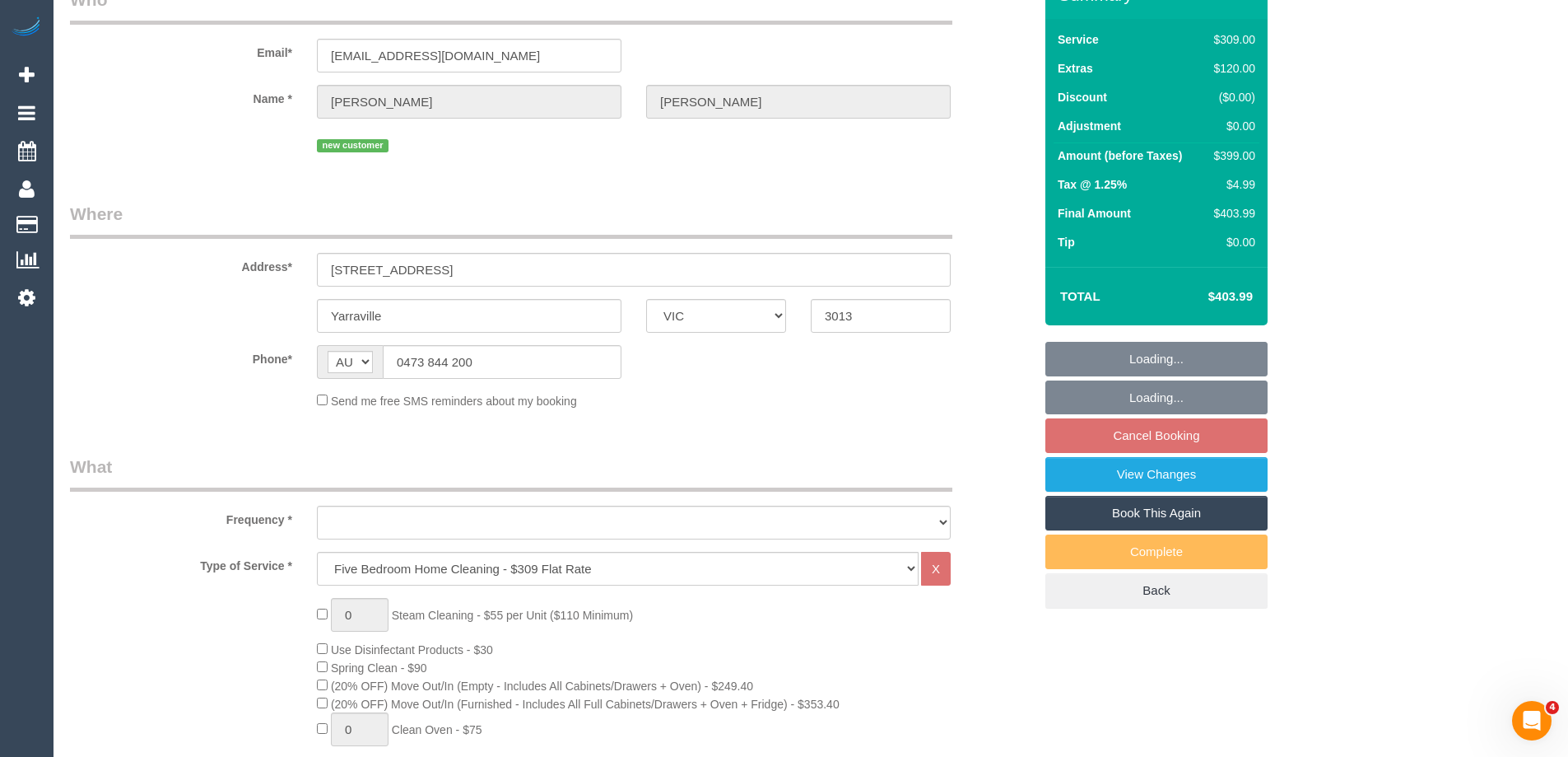
select select "object:627"
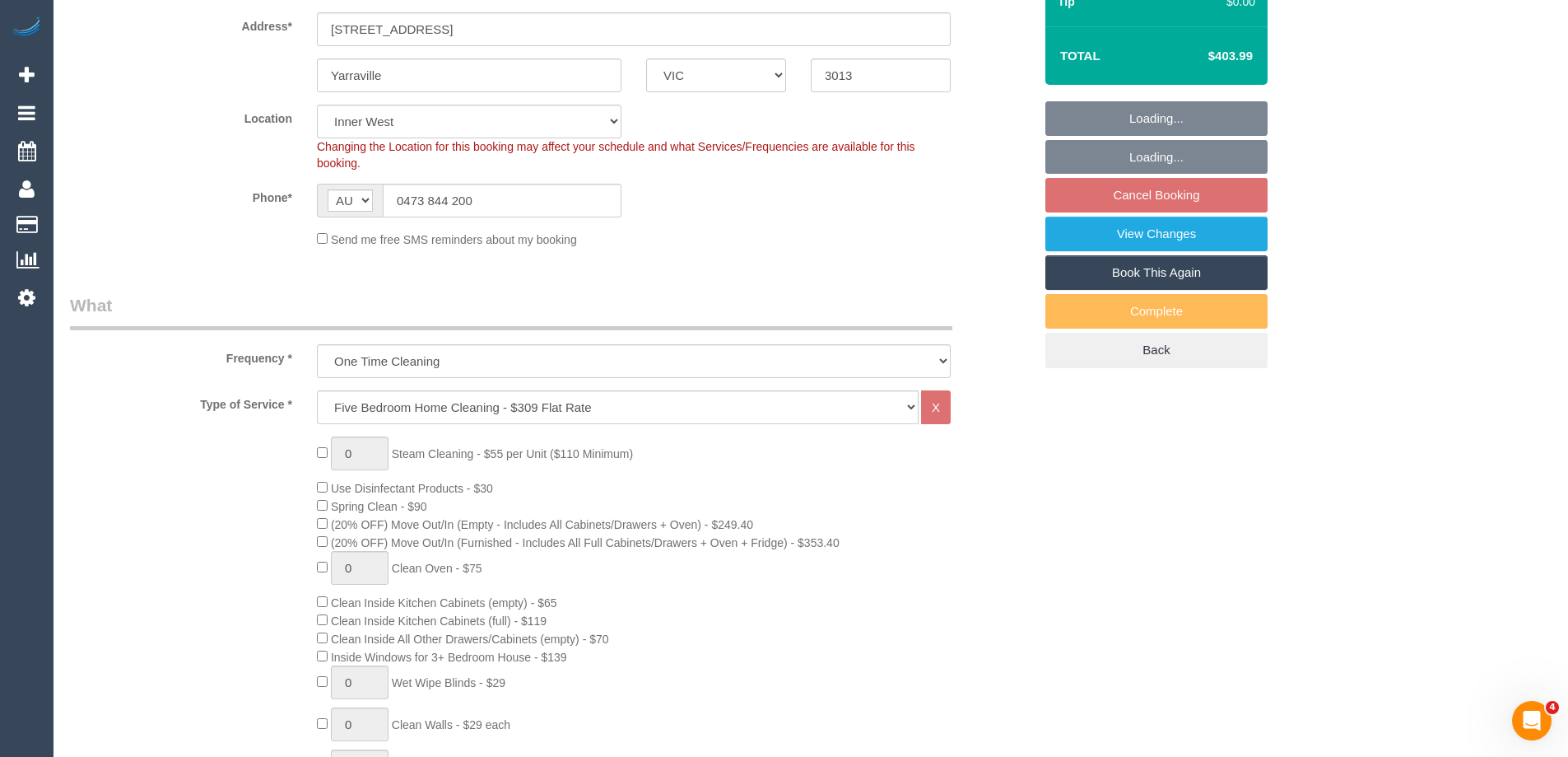
select select "string:stripe-pm_1Rz8UP2GScqysDRVSoqapHSO"
select select "number:27"
select select "number:14"
select select "number:19"
select select "number:36"
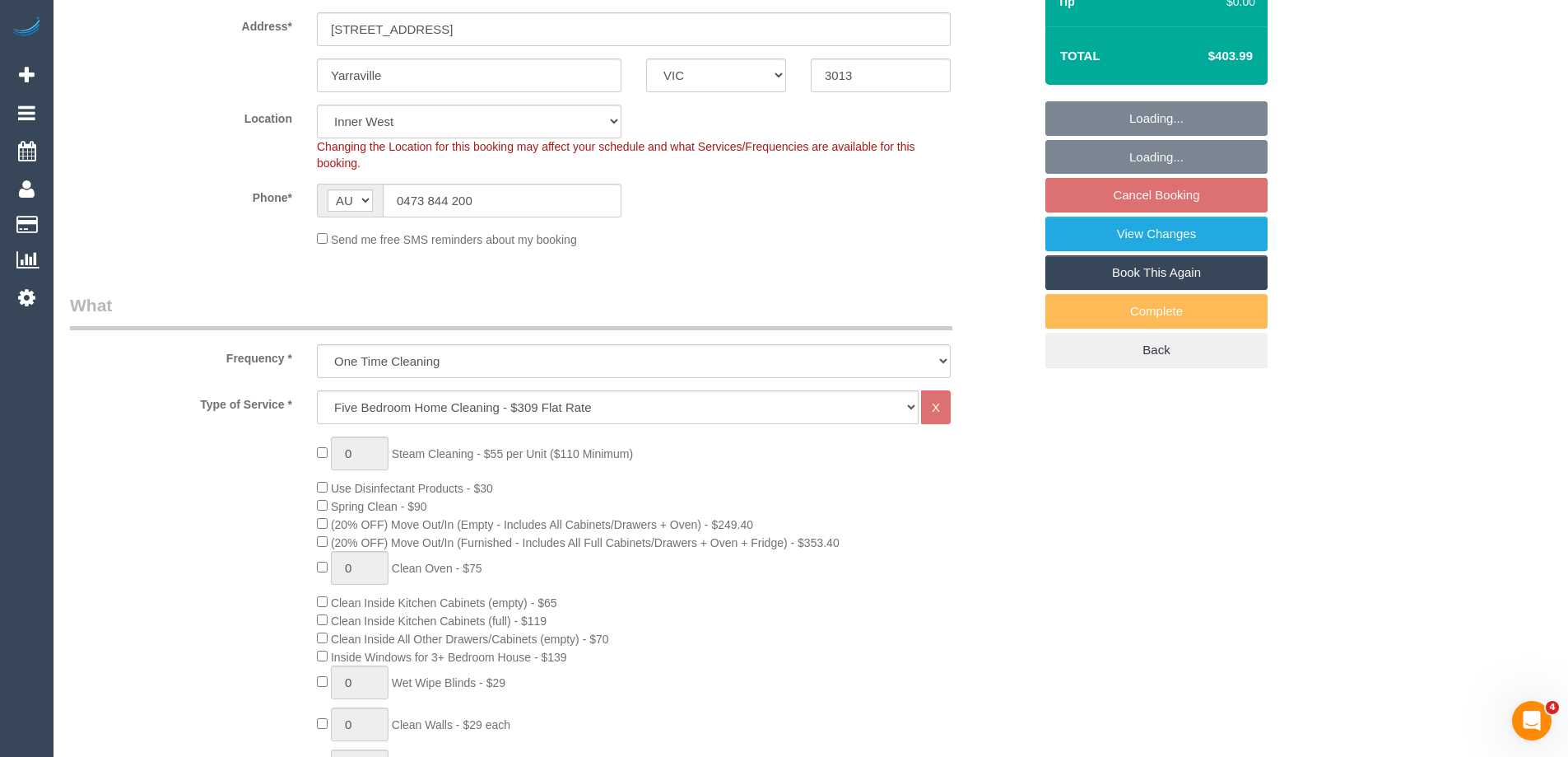
select select "number:26"
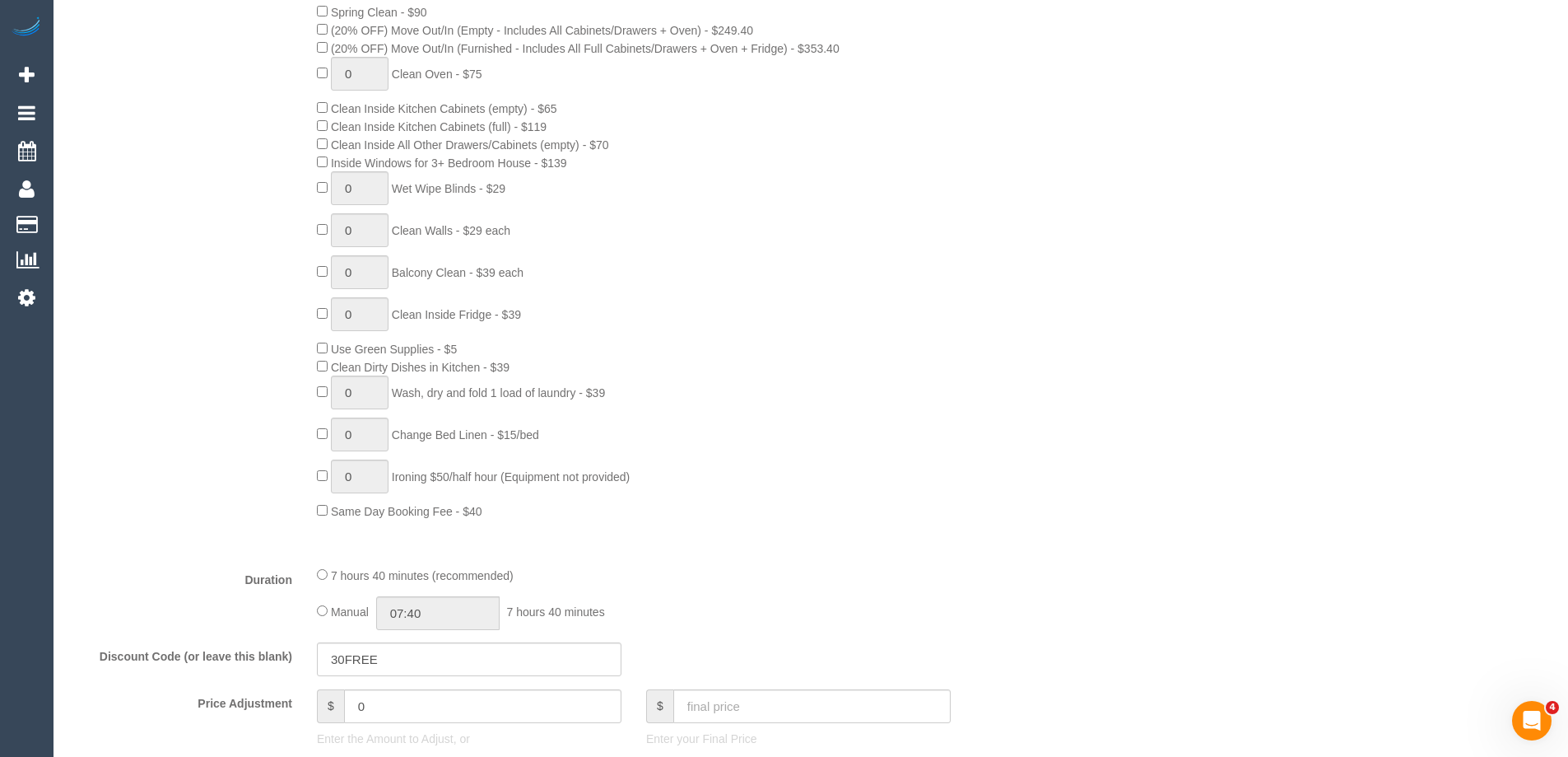
select select "spot1"
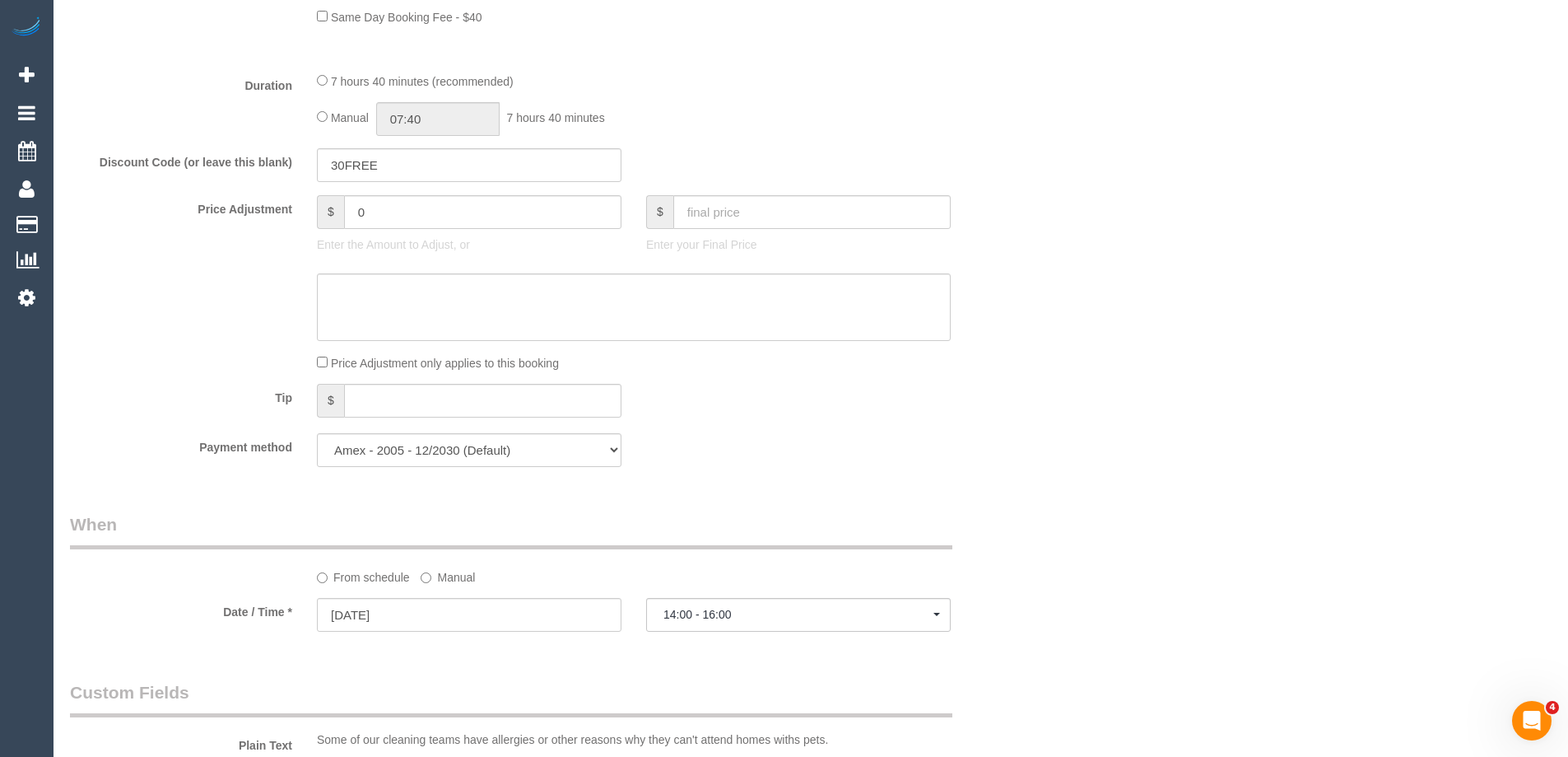
select select "object:785"
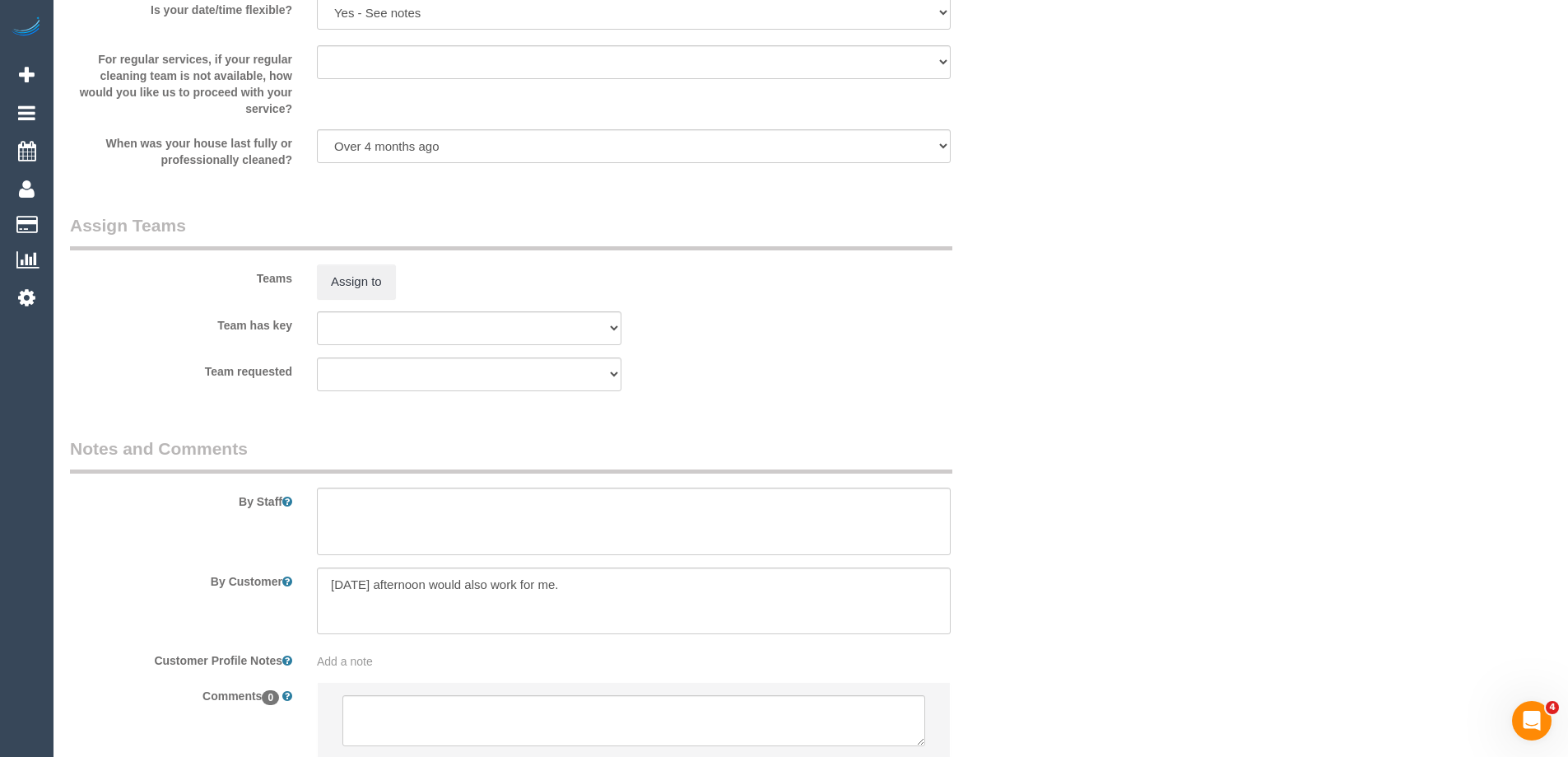
scroll to position [2428, 0]
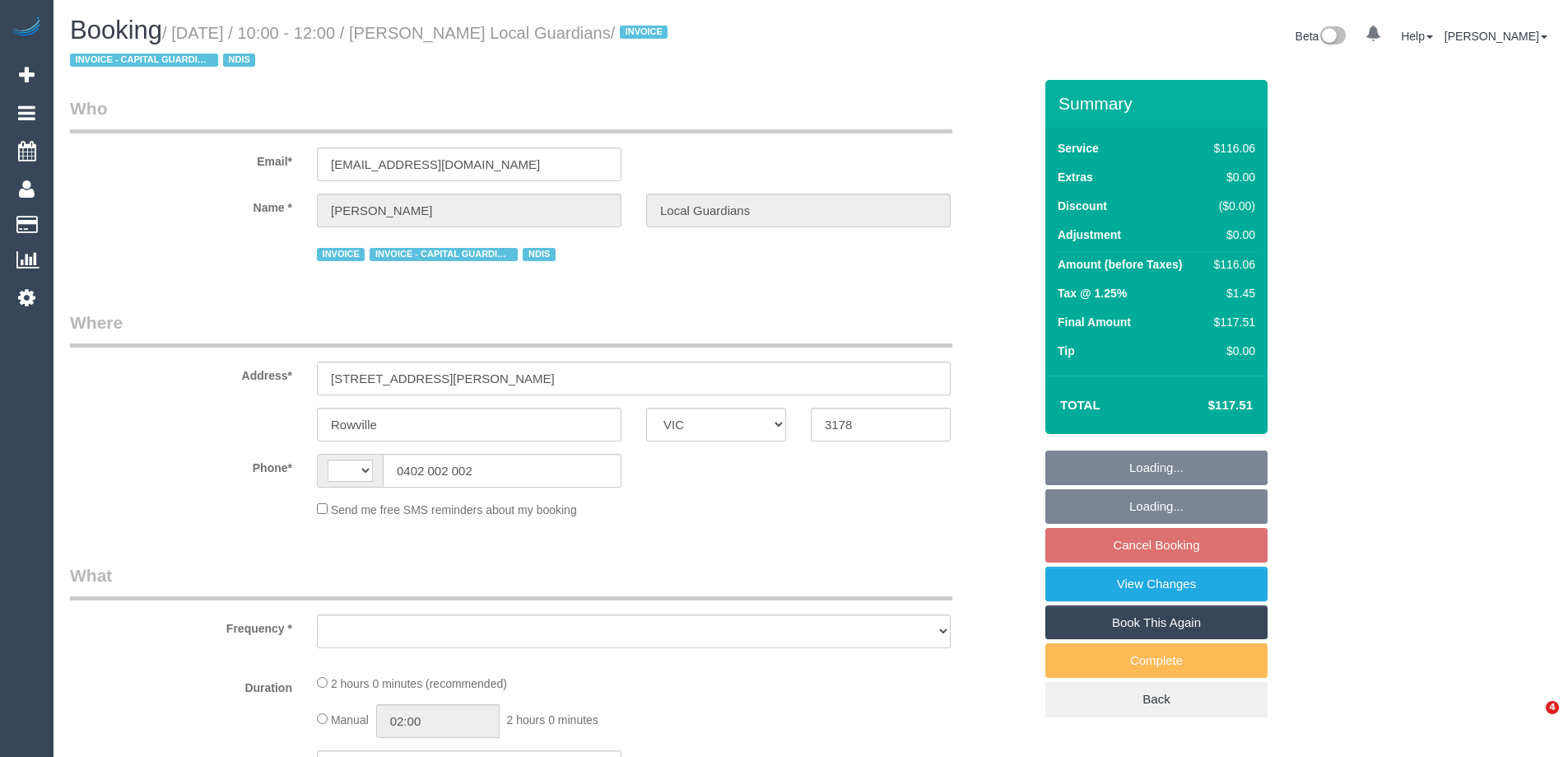
select select "VIC"
select select "number:28"
select select "number:14"
select select "number:19"
select select "number:25"
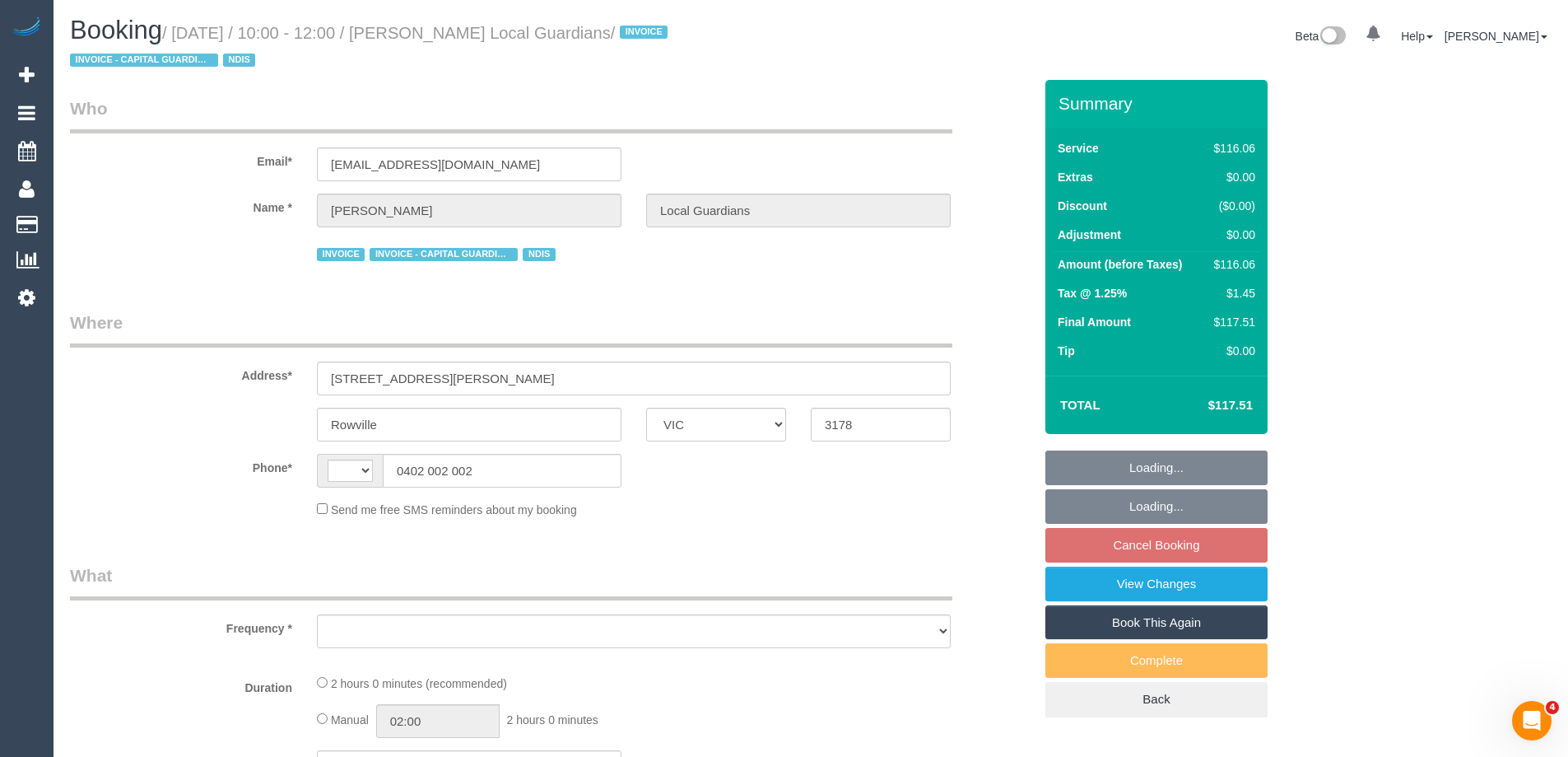
select select "number:33"
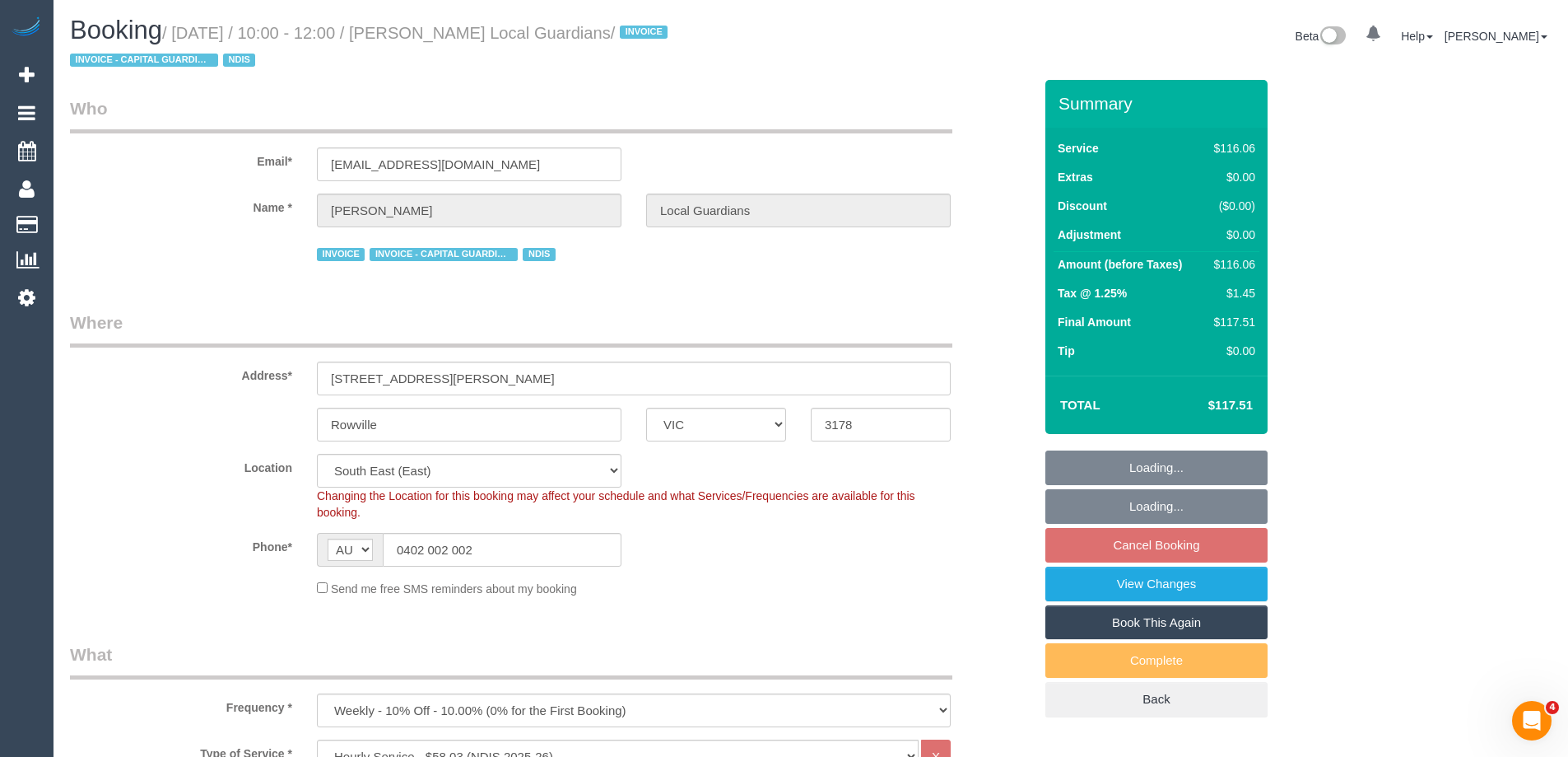
select select "string:AU"
select select "object:1283"
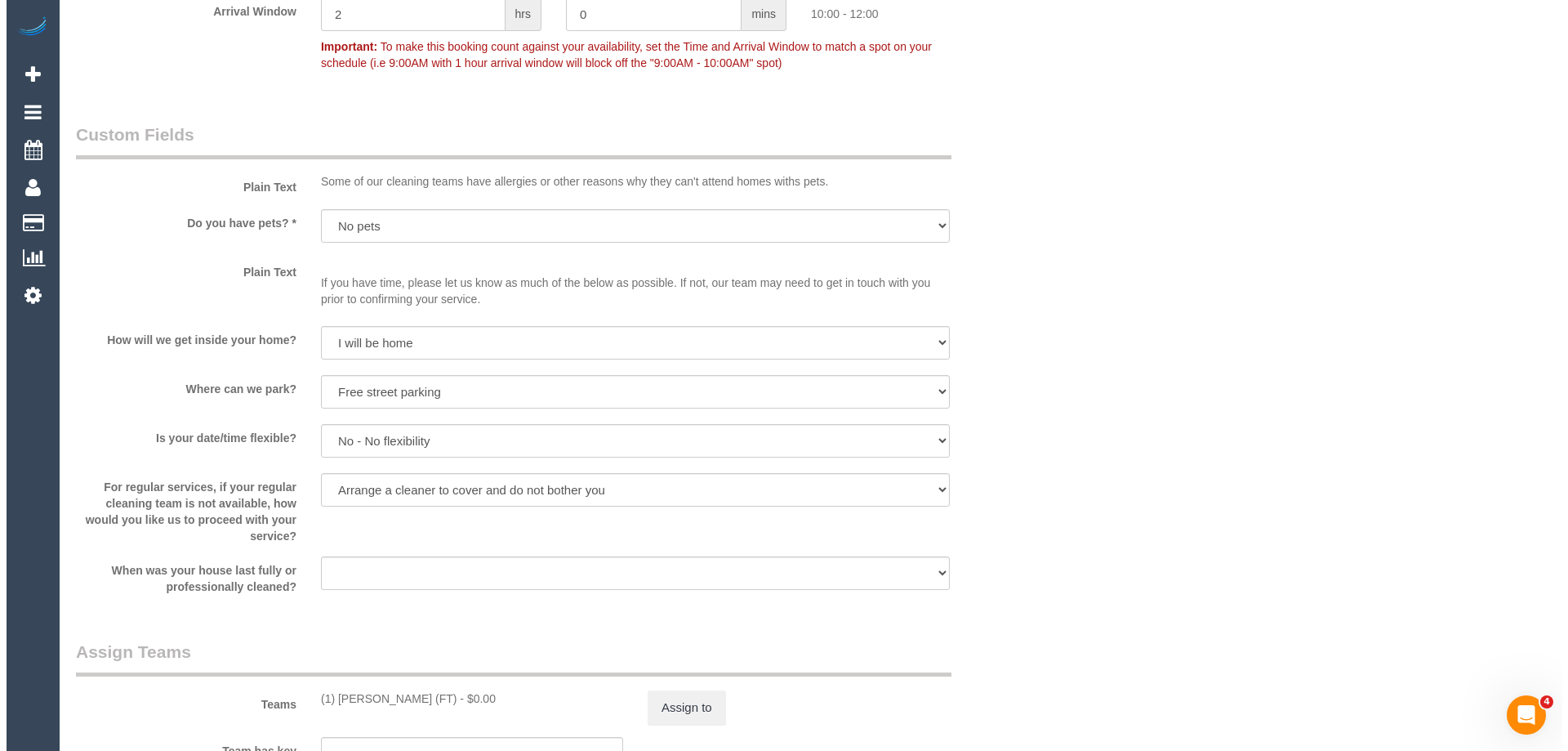
scroll to position [1798, 0]
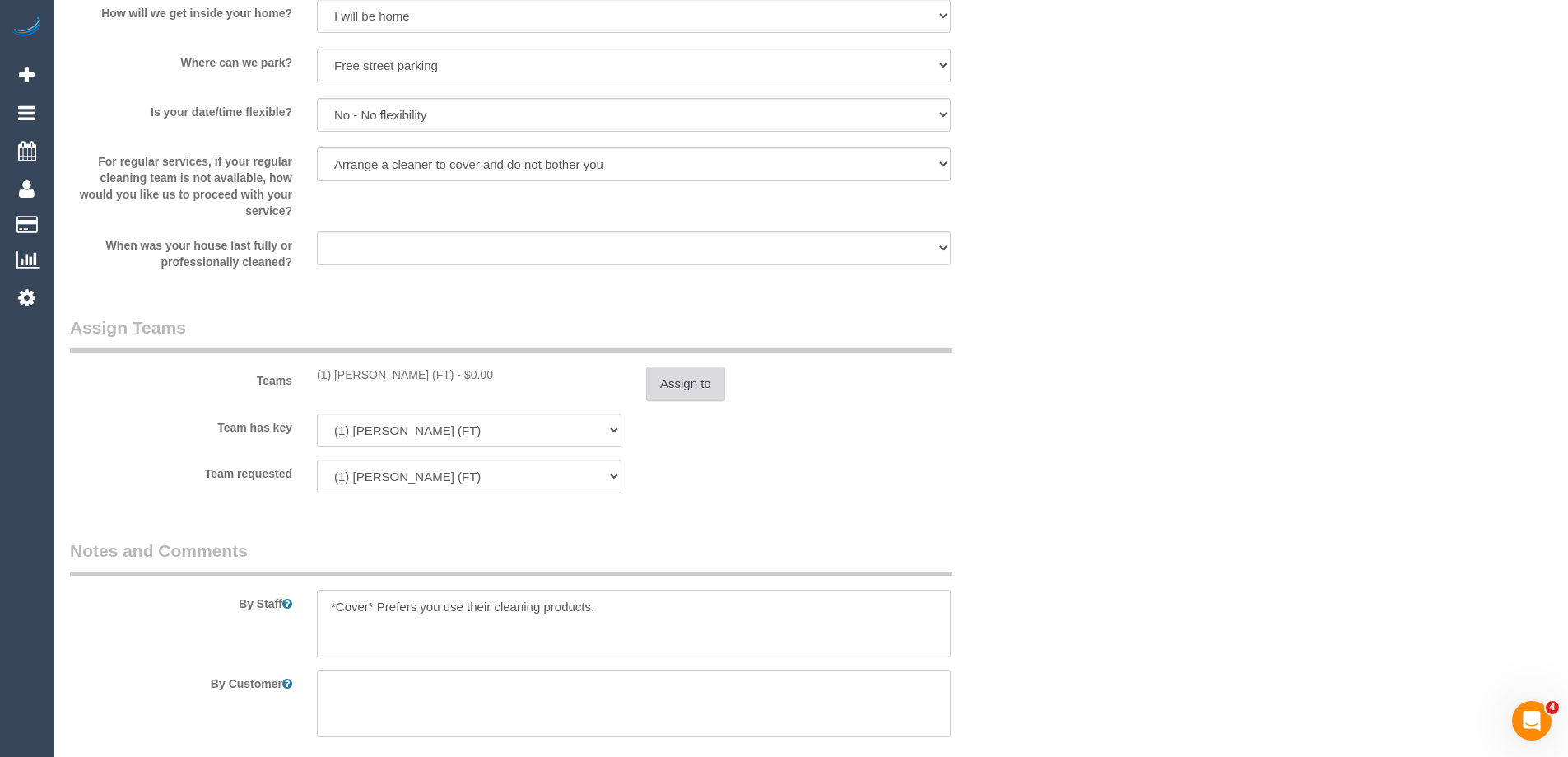
click at [697, 378] on button "Assign to" at bounding box center [686, 383] width 79 height 35
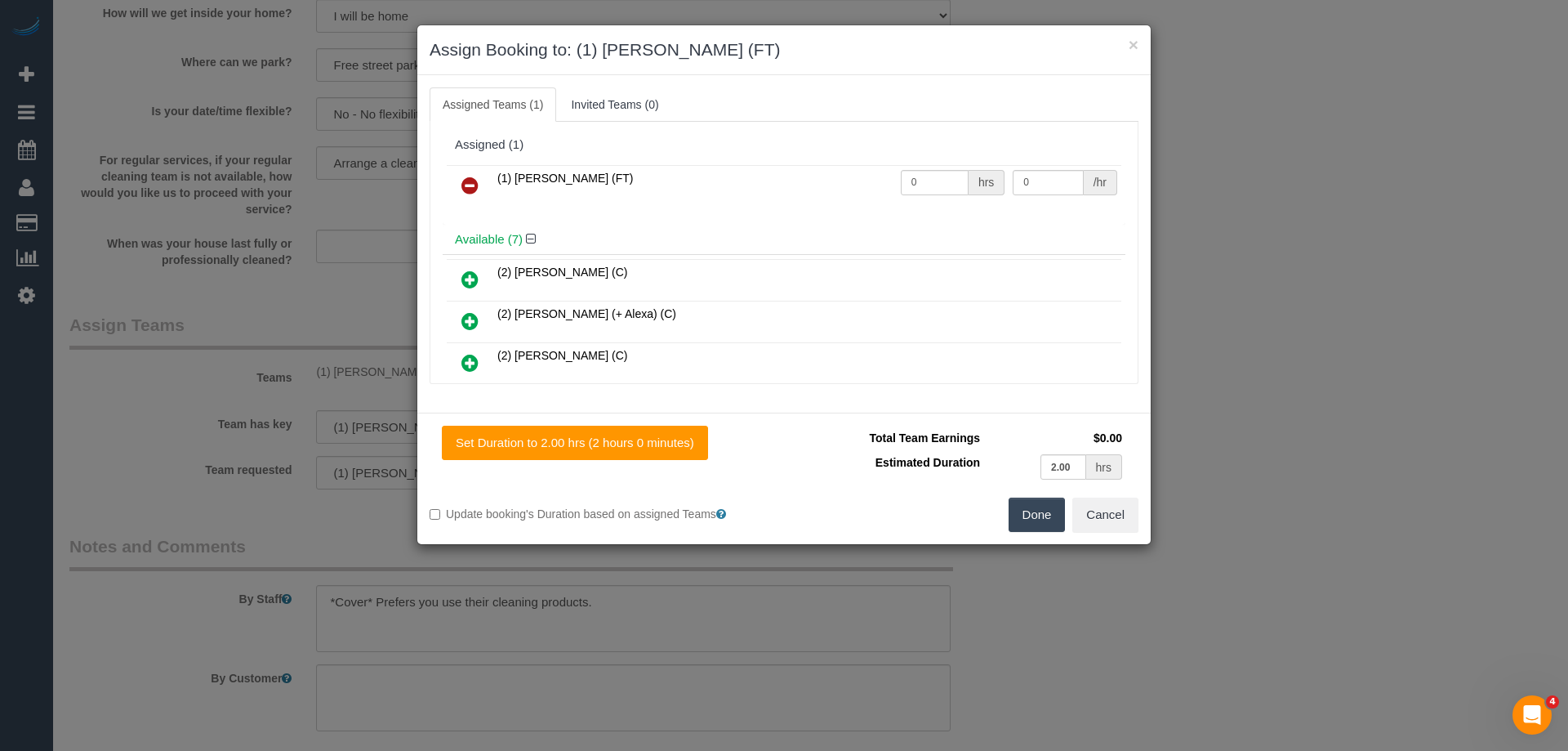
click at [466, 178] on icon at bounding box center [469, 185] width 17 height 19
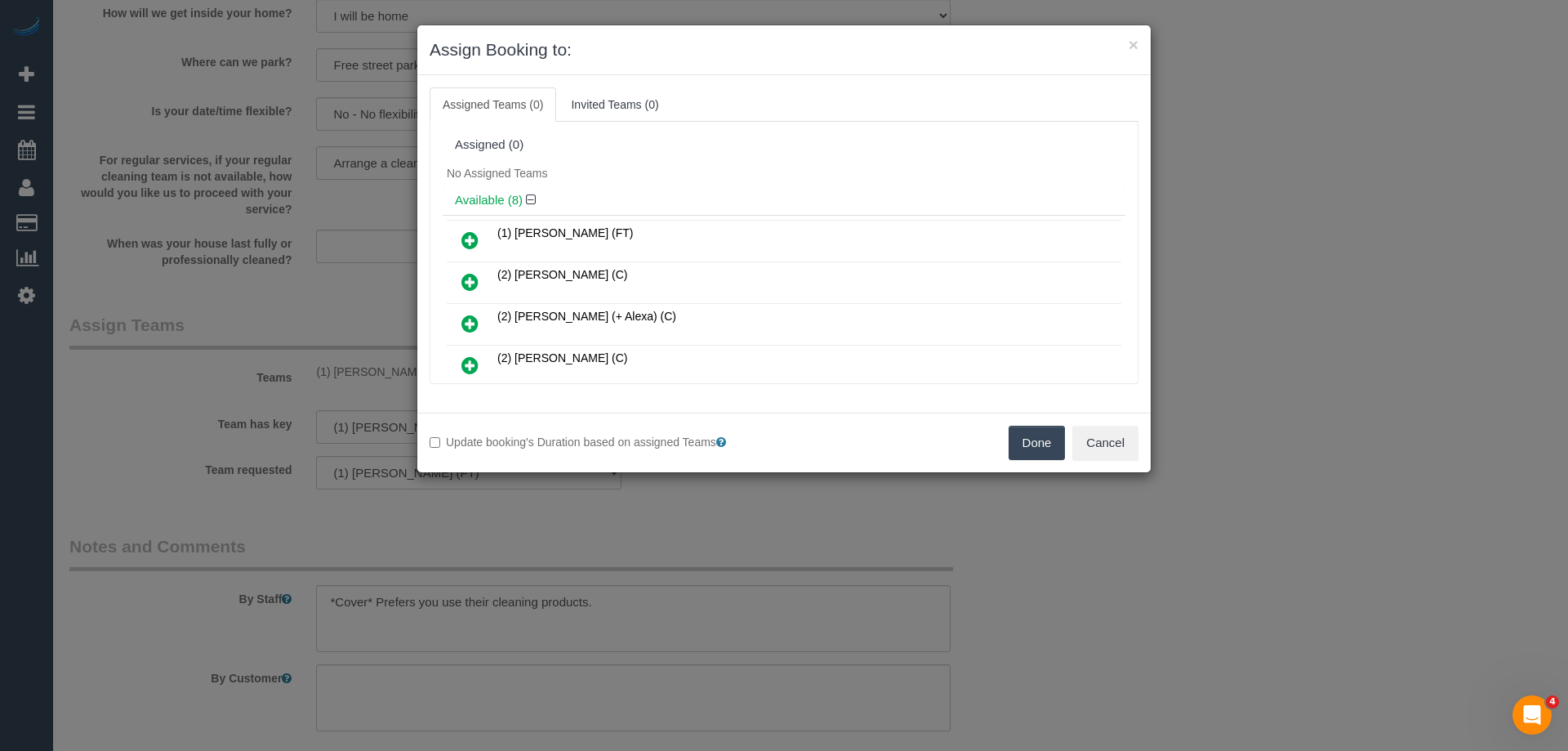
click at [1014, 444] on button "Done" at bounding box center [1037, 442] width 57 height 34
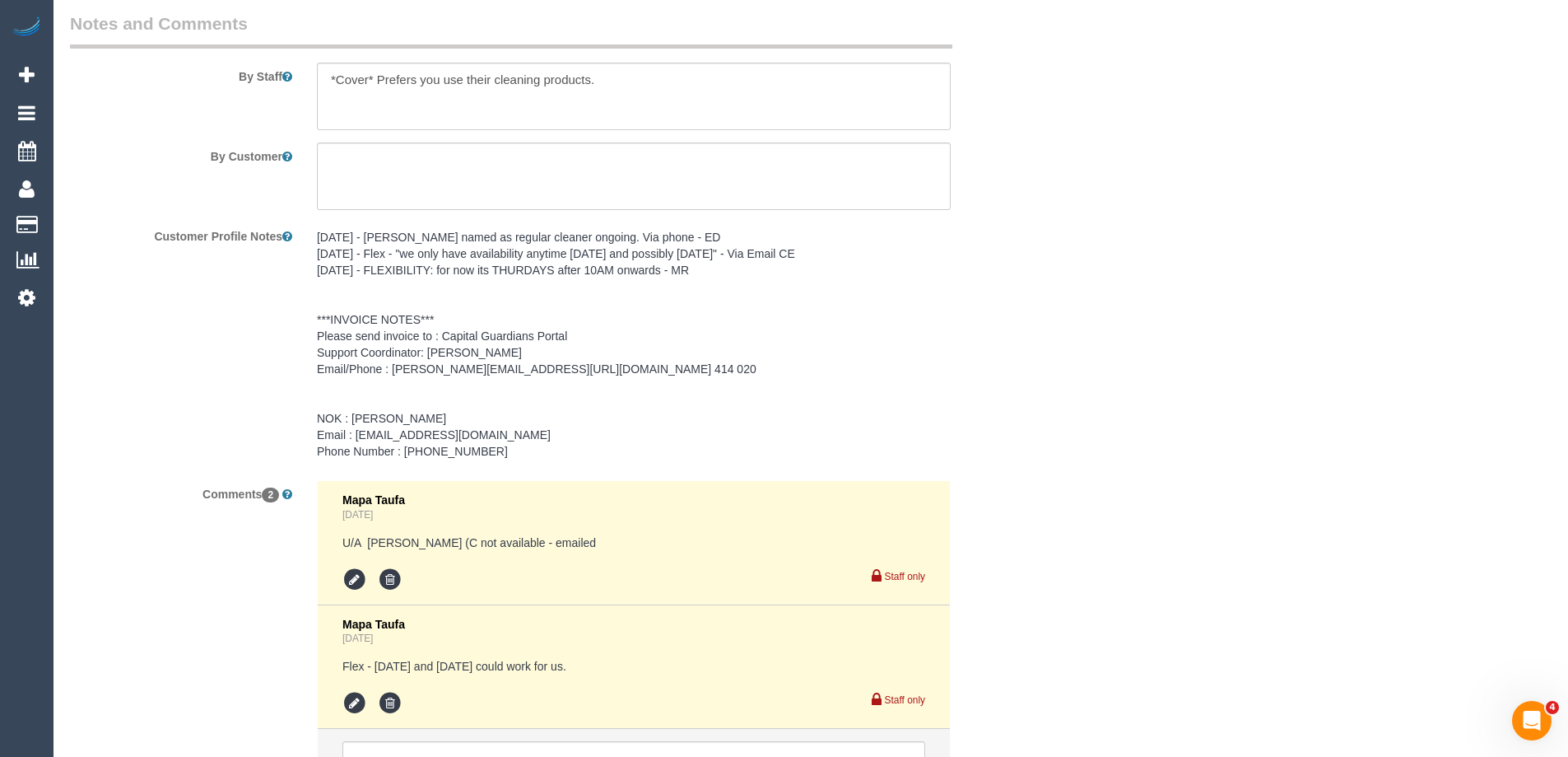
scroll to position [2507, 0]
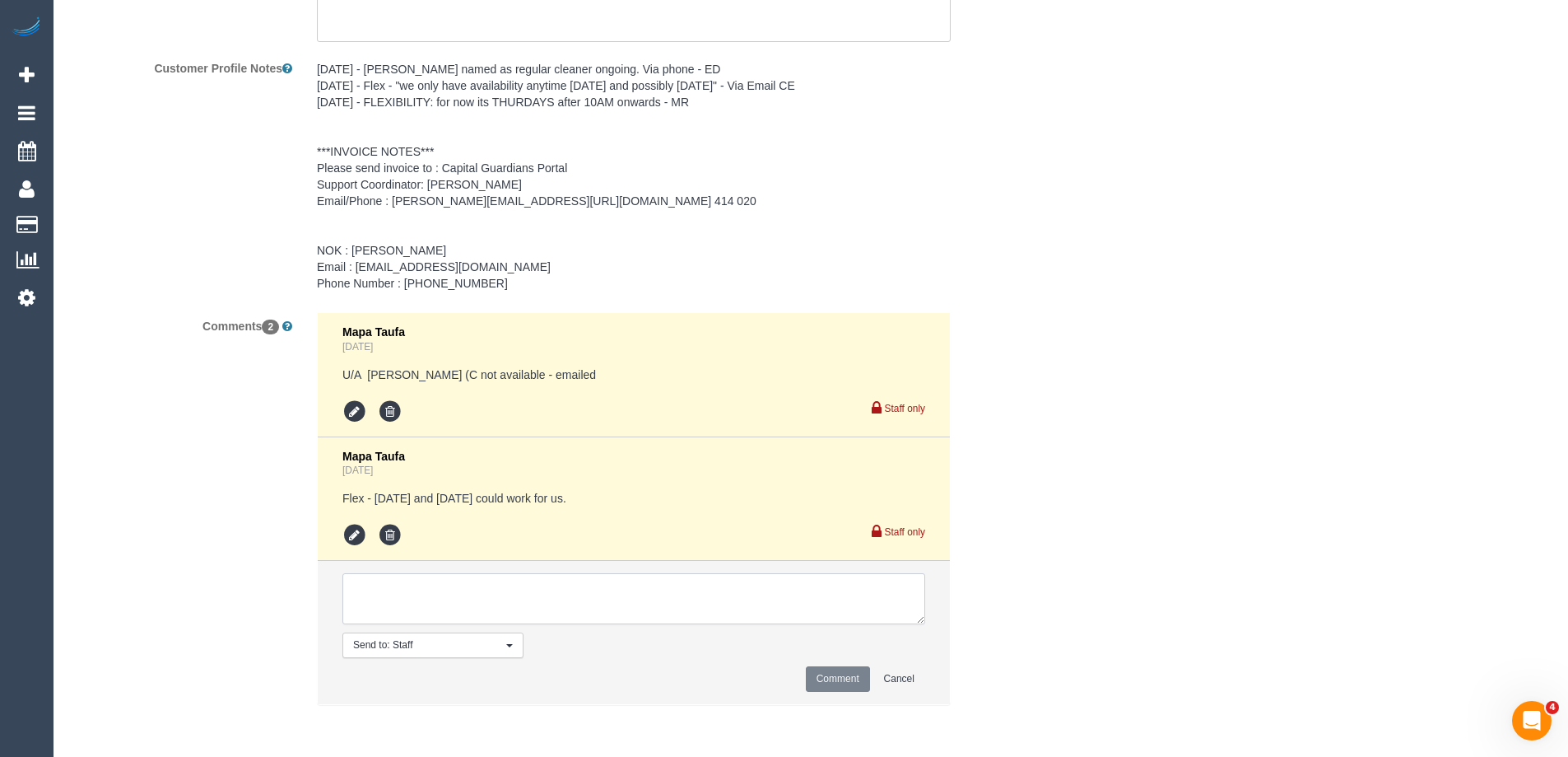
click at [381, 595] on textarea at bounding box center [633, 598] width 583 height 51
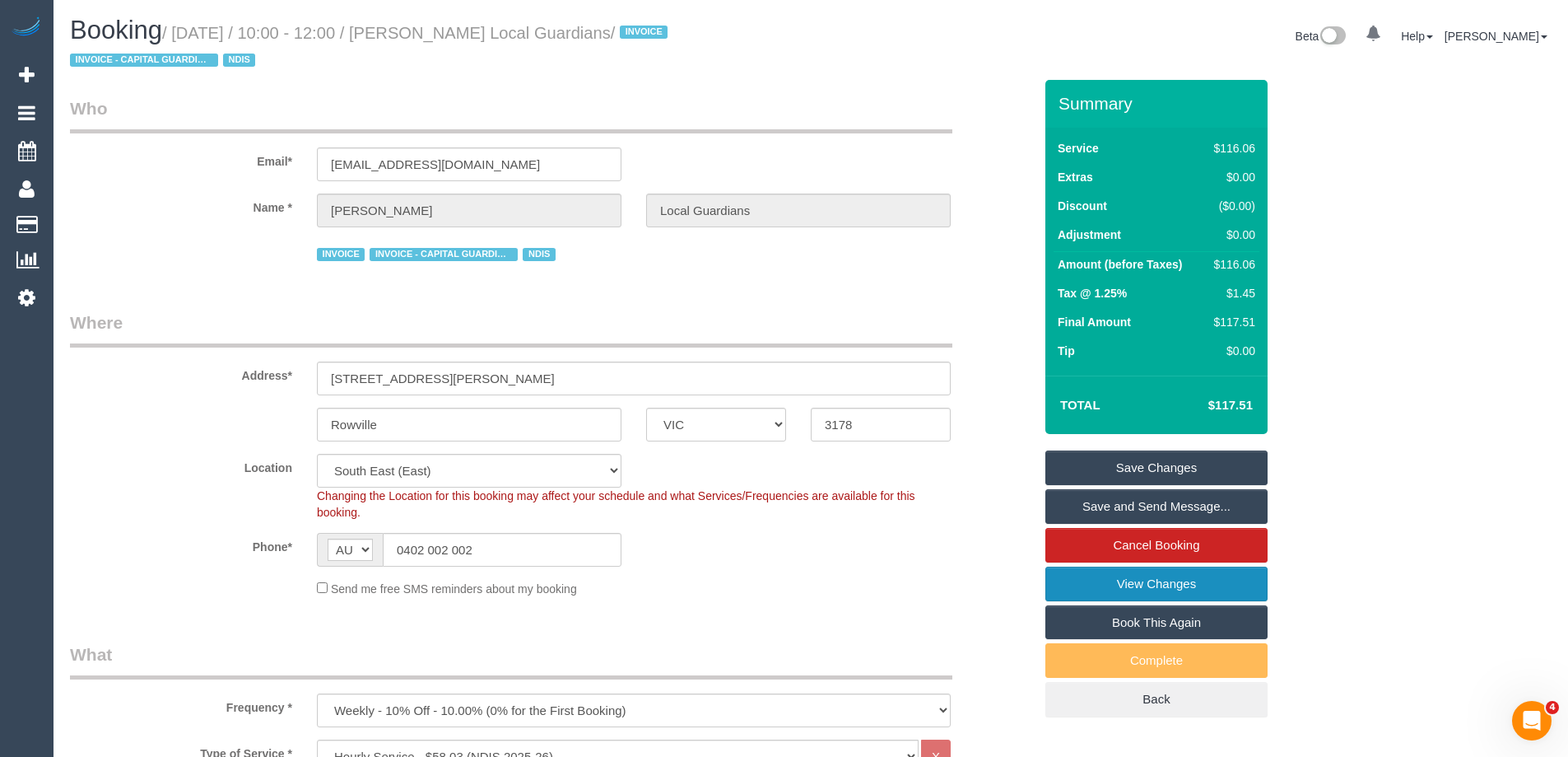
click at [1107, 578] on link "View Changes" at bounding box center [1156, 583] width 222 height 35
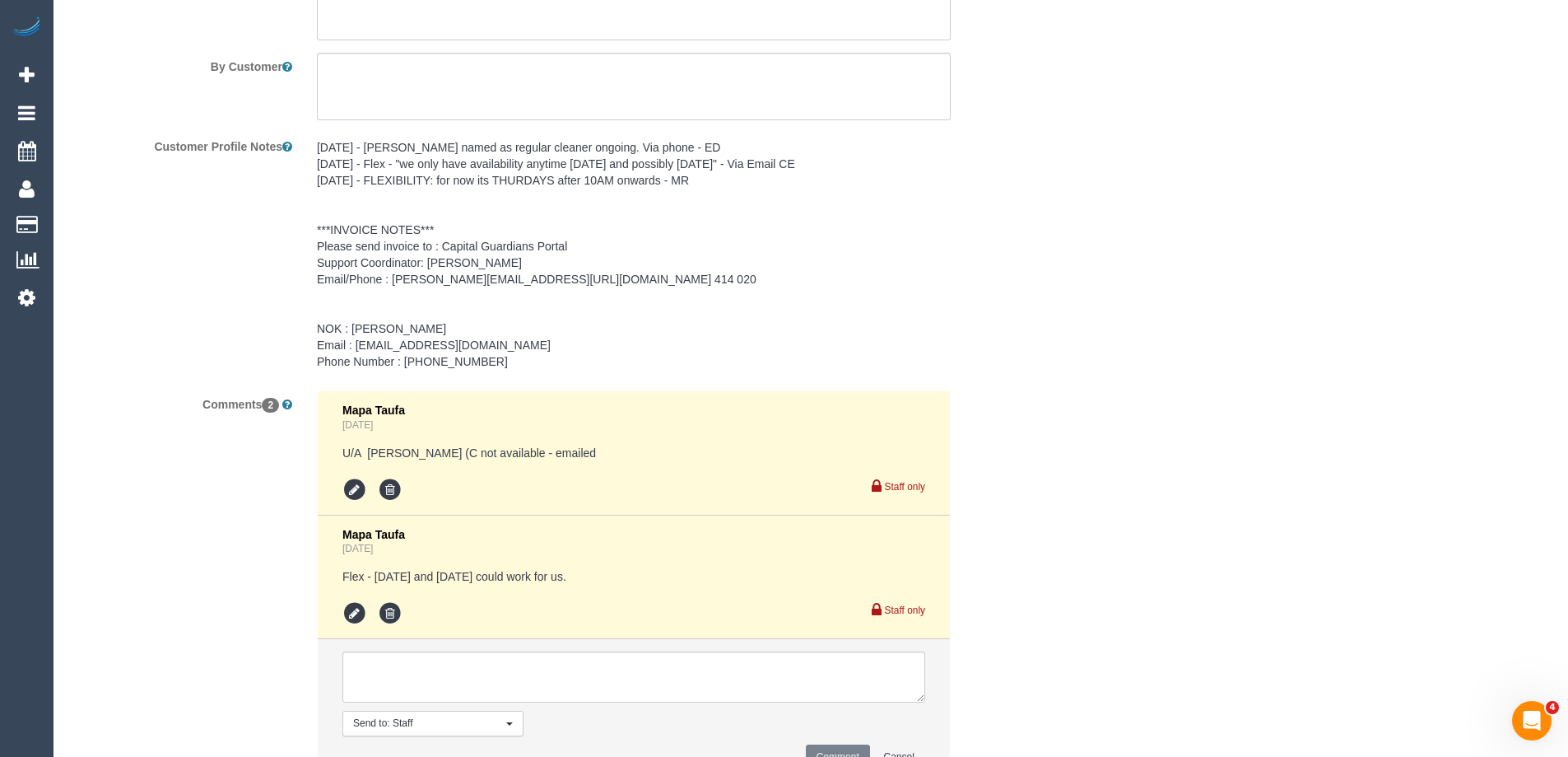
scroll to position [2575, 0]
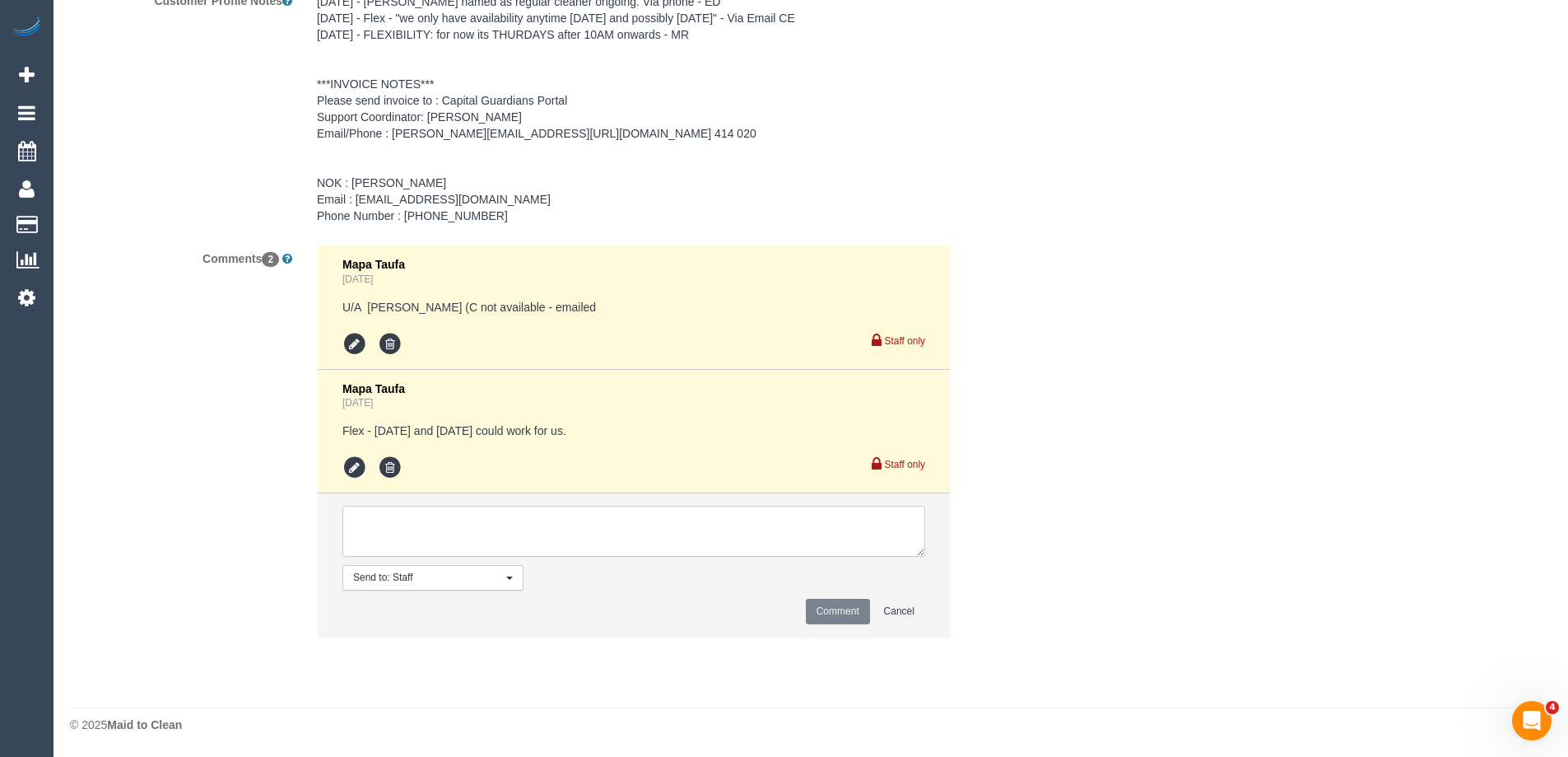
click at [382, 537] on textarea at bounding box center [633, 531] width 583 height 51
type textarea "U/A from Jeremy as needed for a larger booking. Not notified as is a cover"
click at [849, 620] on button "Comment" at bounding box center [838, 611] width 64 height 25
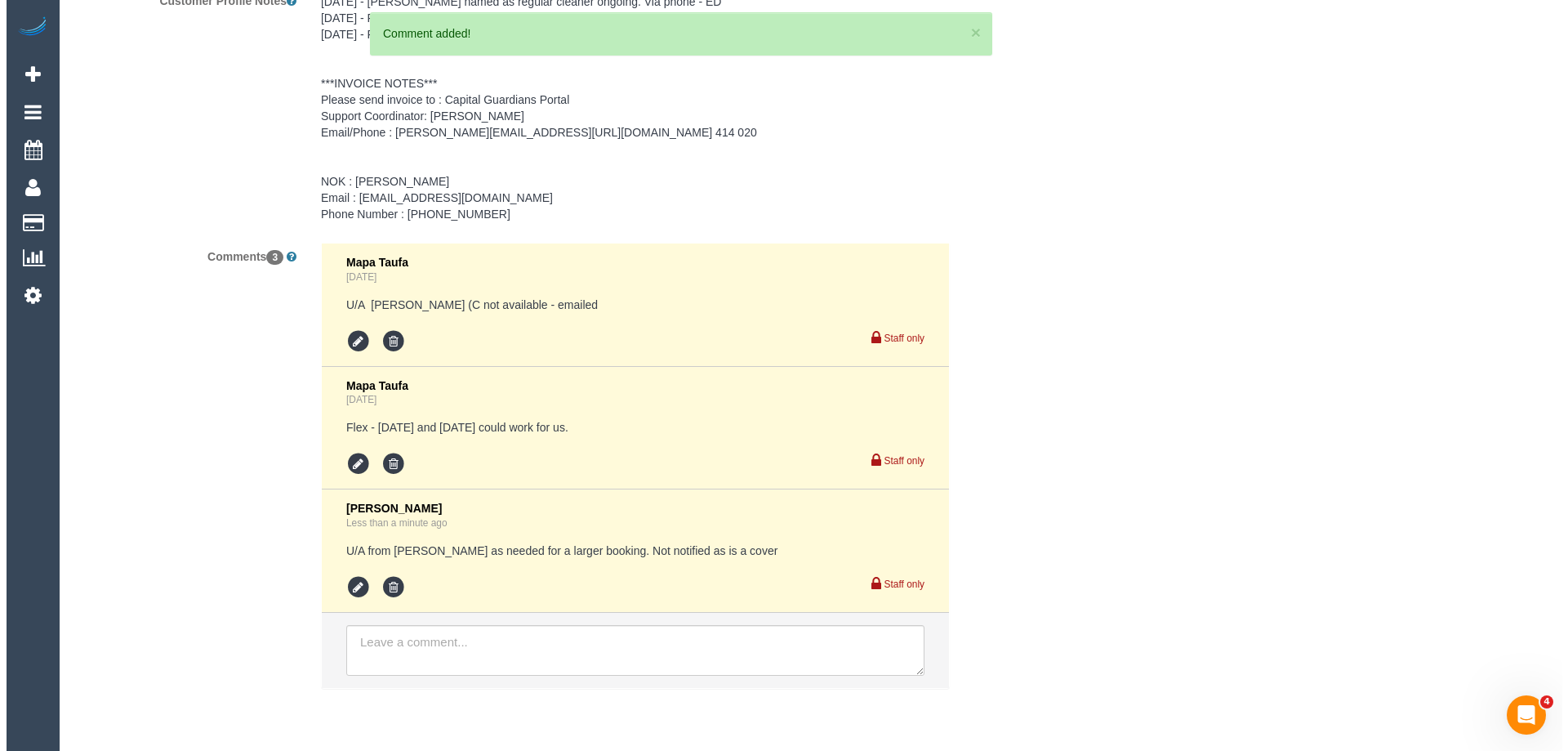
scroll to position [0, 0]
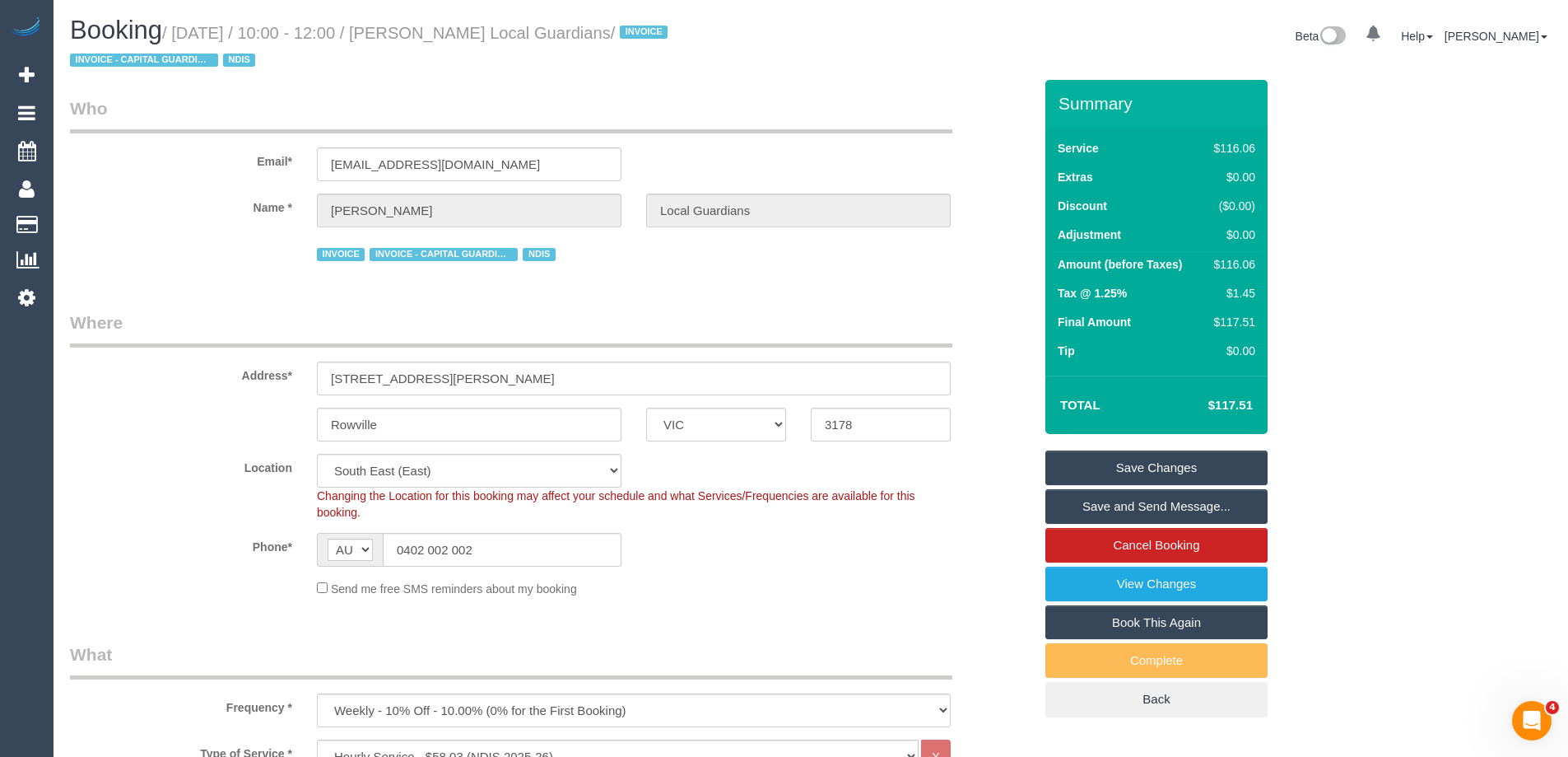
click at [1102, 462] on link "Save Changes" at bounding box center [1156, 468] width 222 height 35
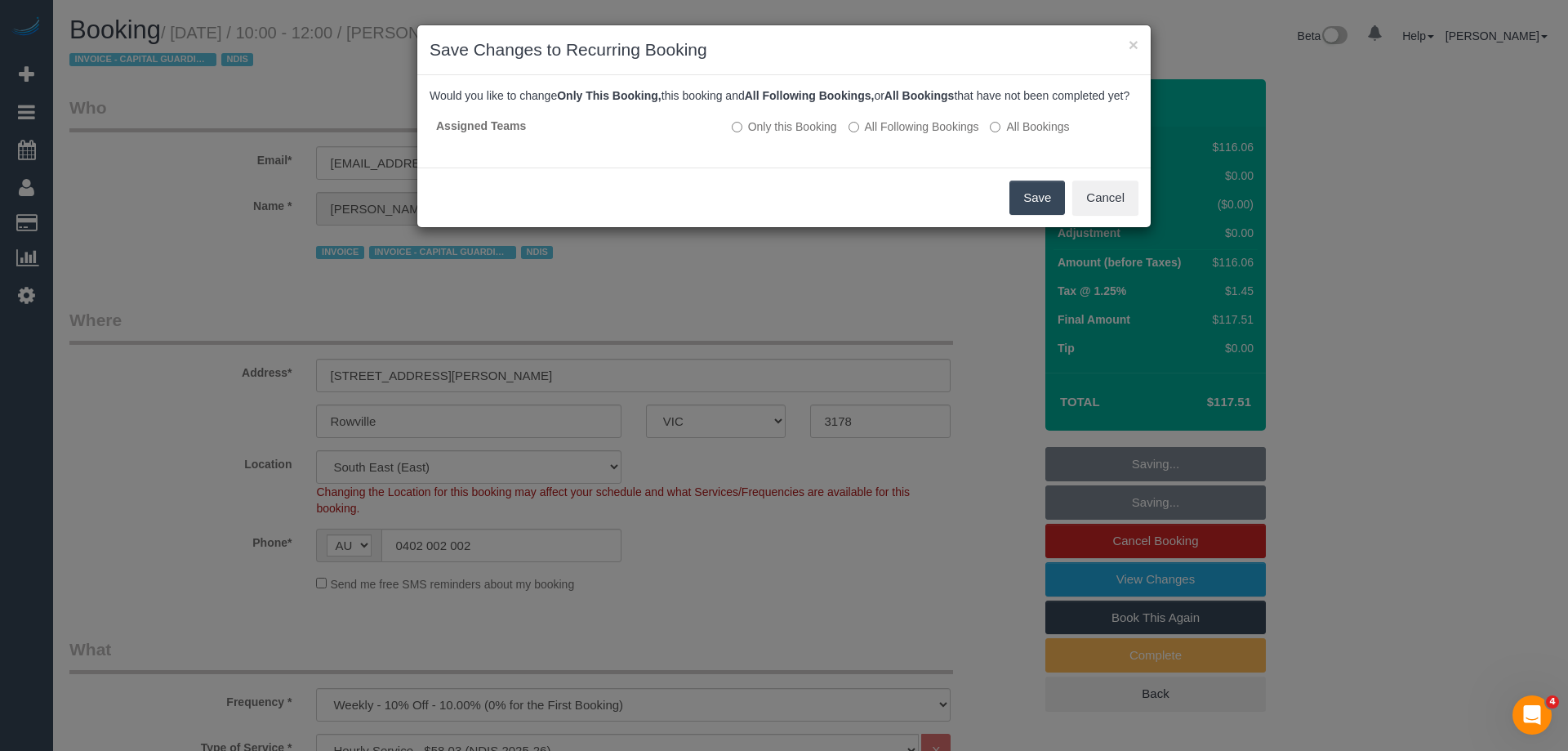
click at [1026, 211] on button "Save" at bounding box center [1037, 198] width 55 height 34
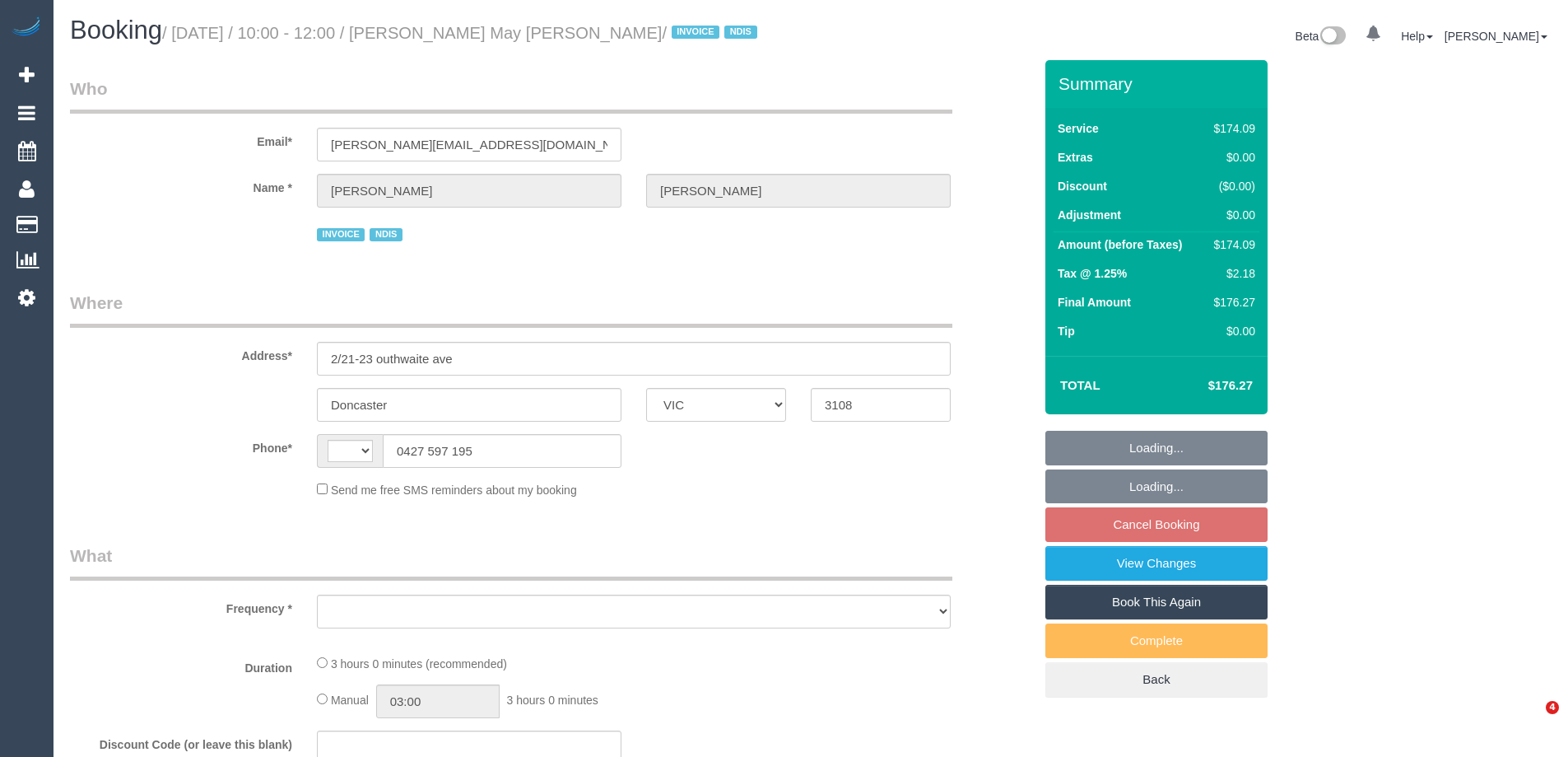
select select "VIC"
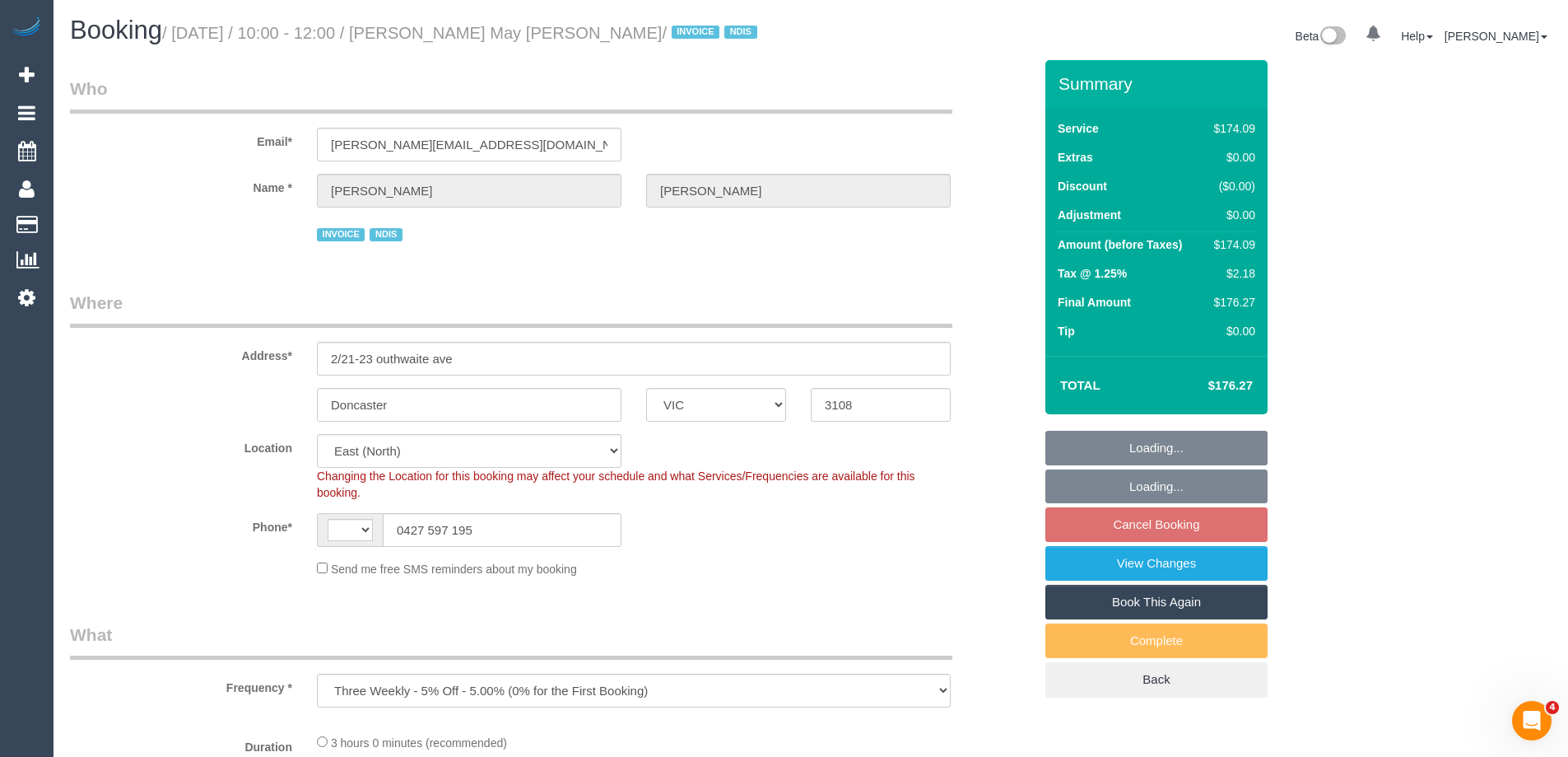
select select "object:547"
select select "string:AU"
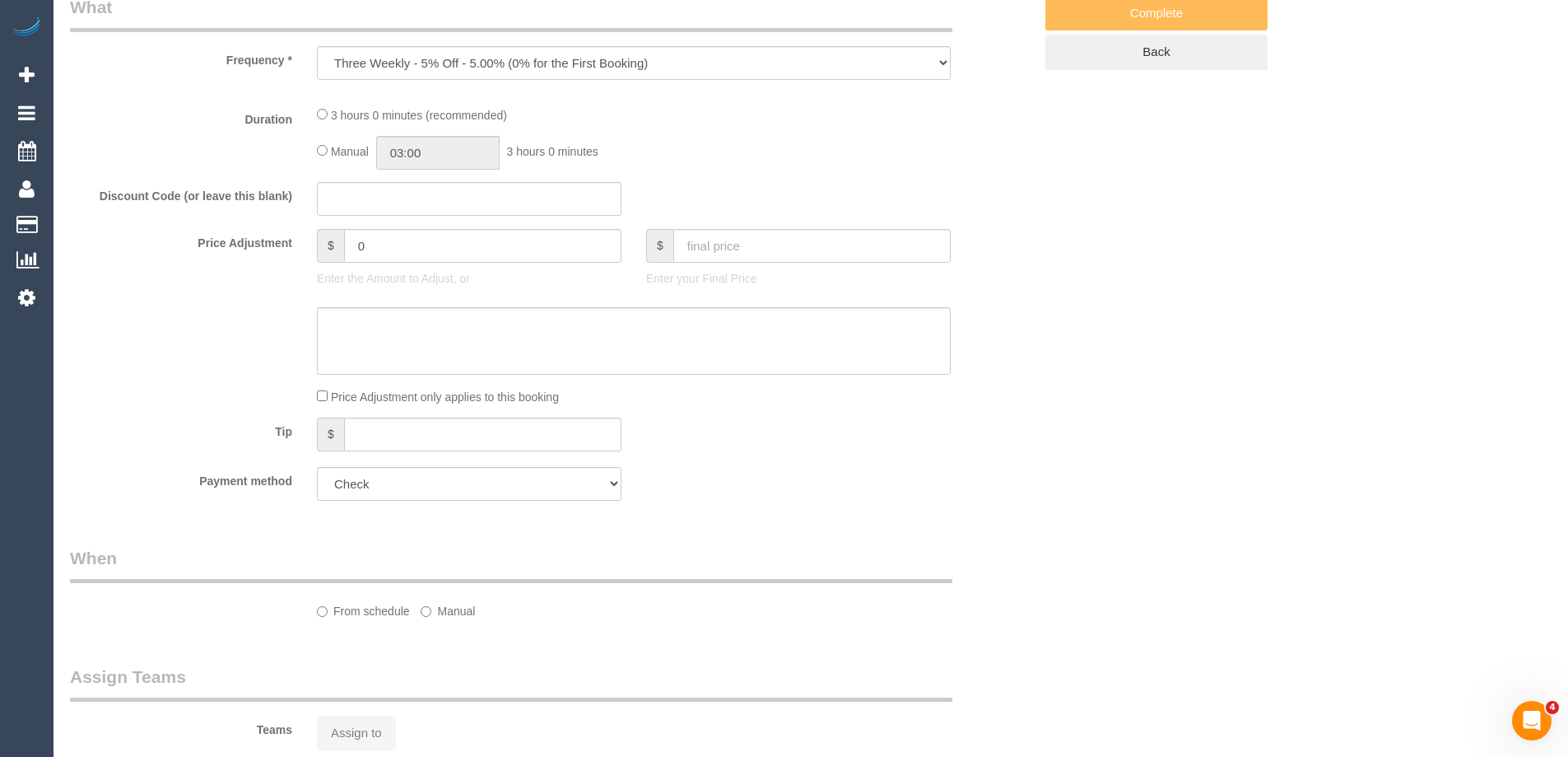
select select "180"
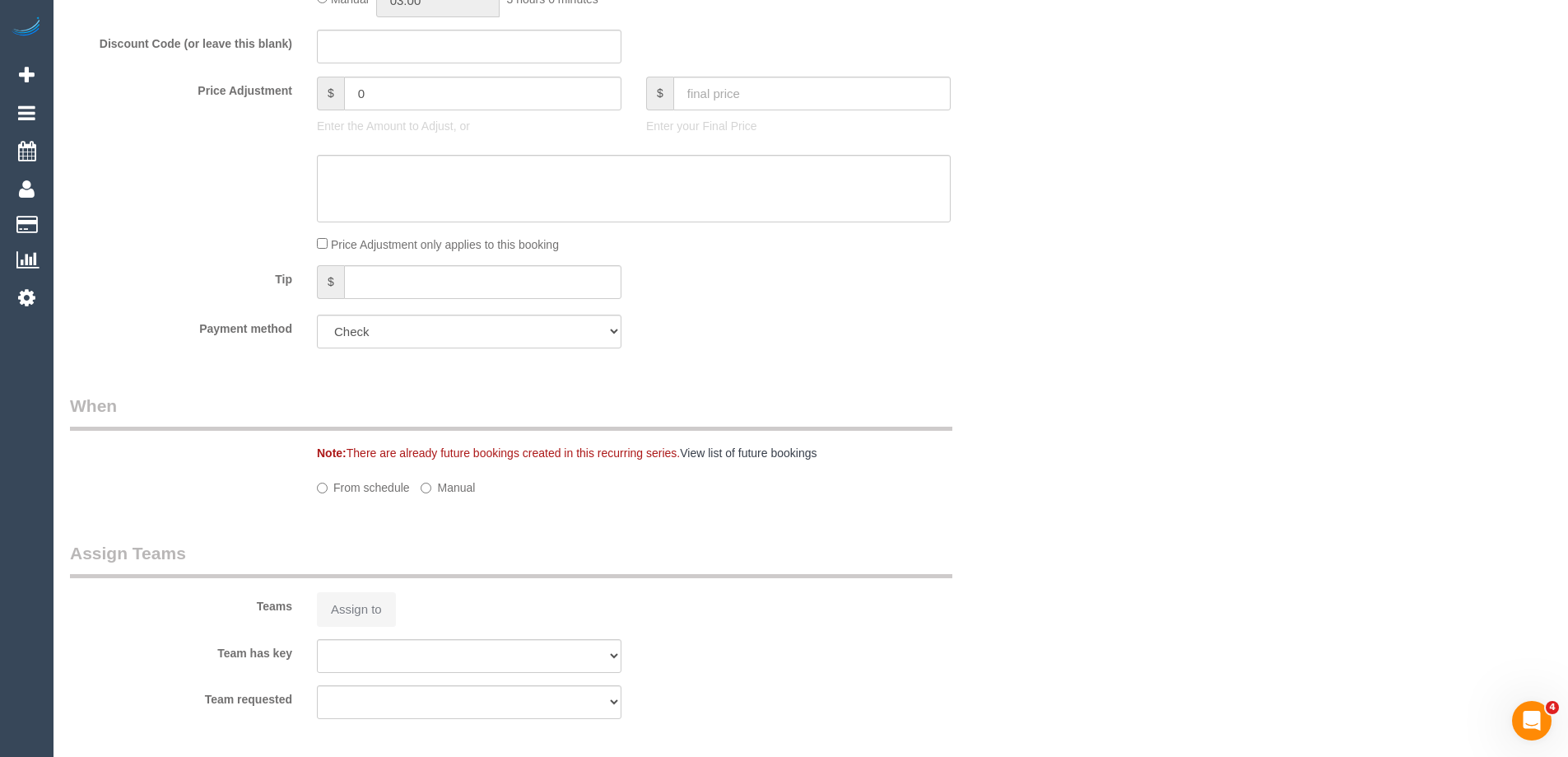
select select "number:28"
select select "number:14"
select select "number:18"
select select "number:36"
select select "number:33"
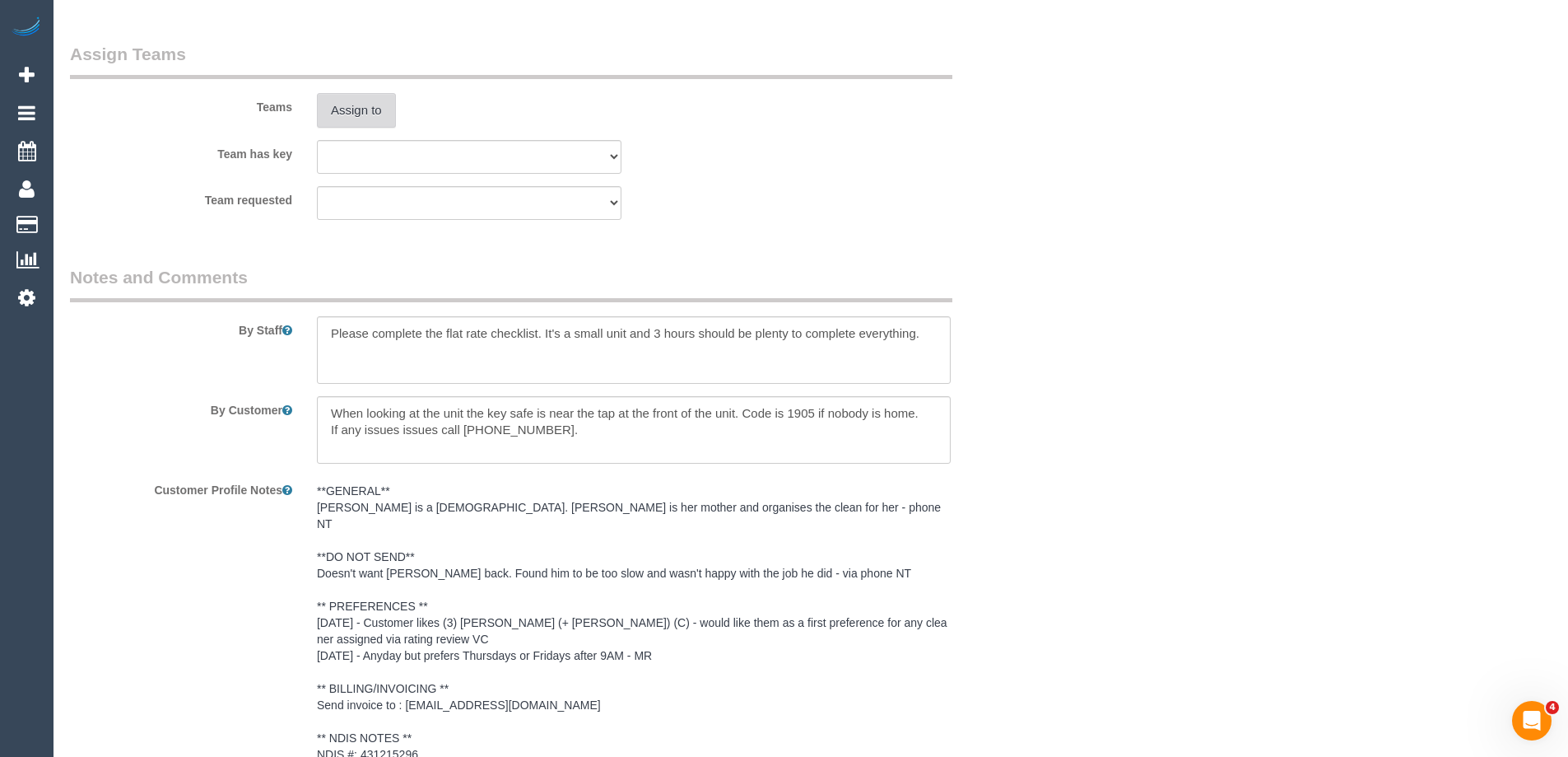
scroll to position [2033, 0]
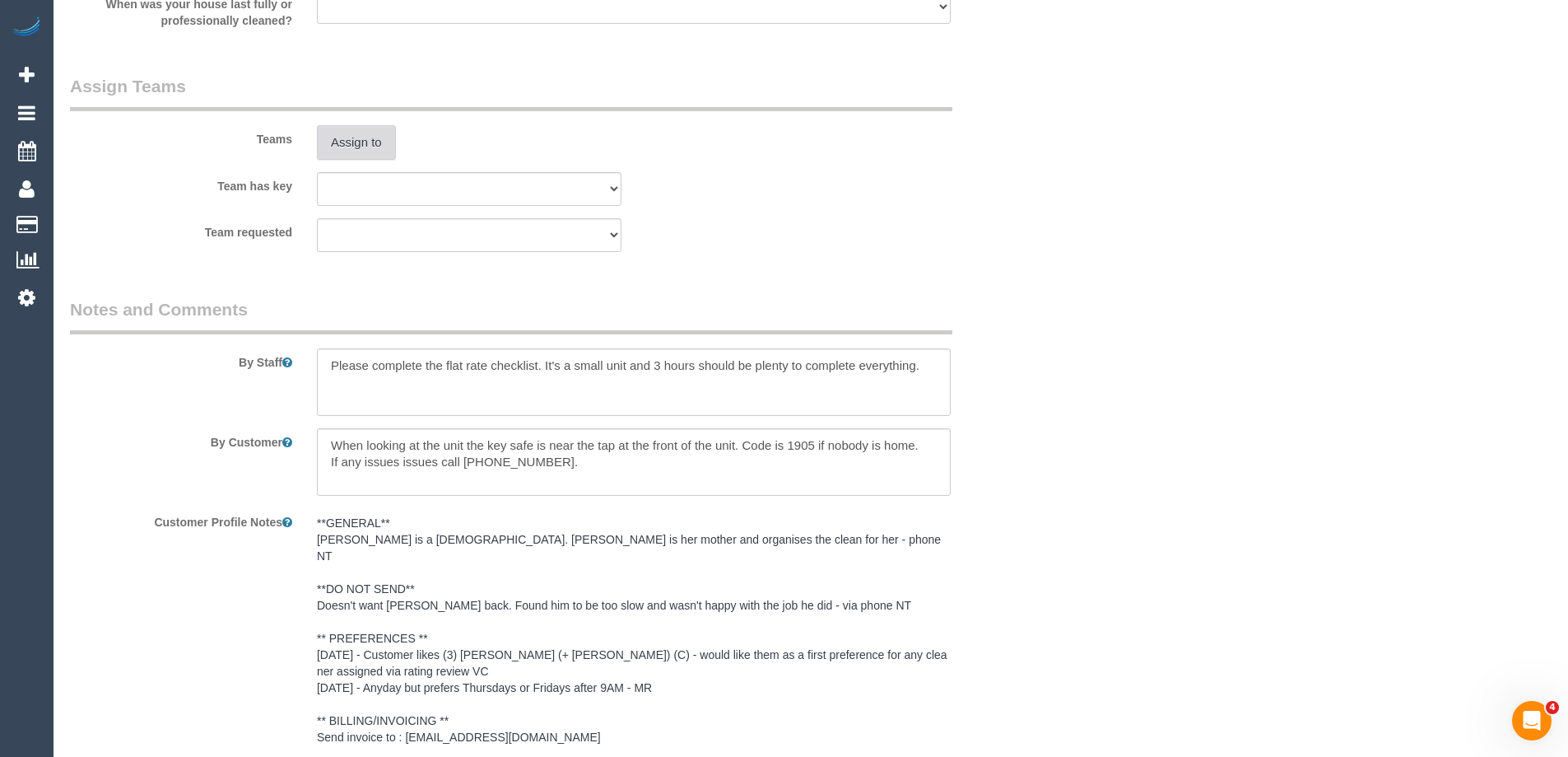
click at [358, 141] on button "Assign to" at bounding box center [357, 142] width 79 height 35
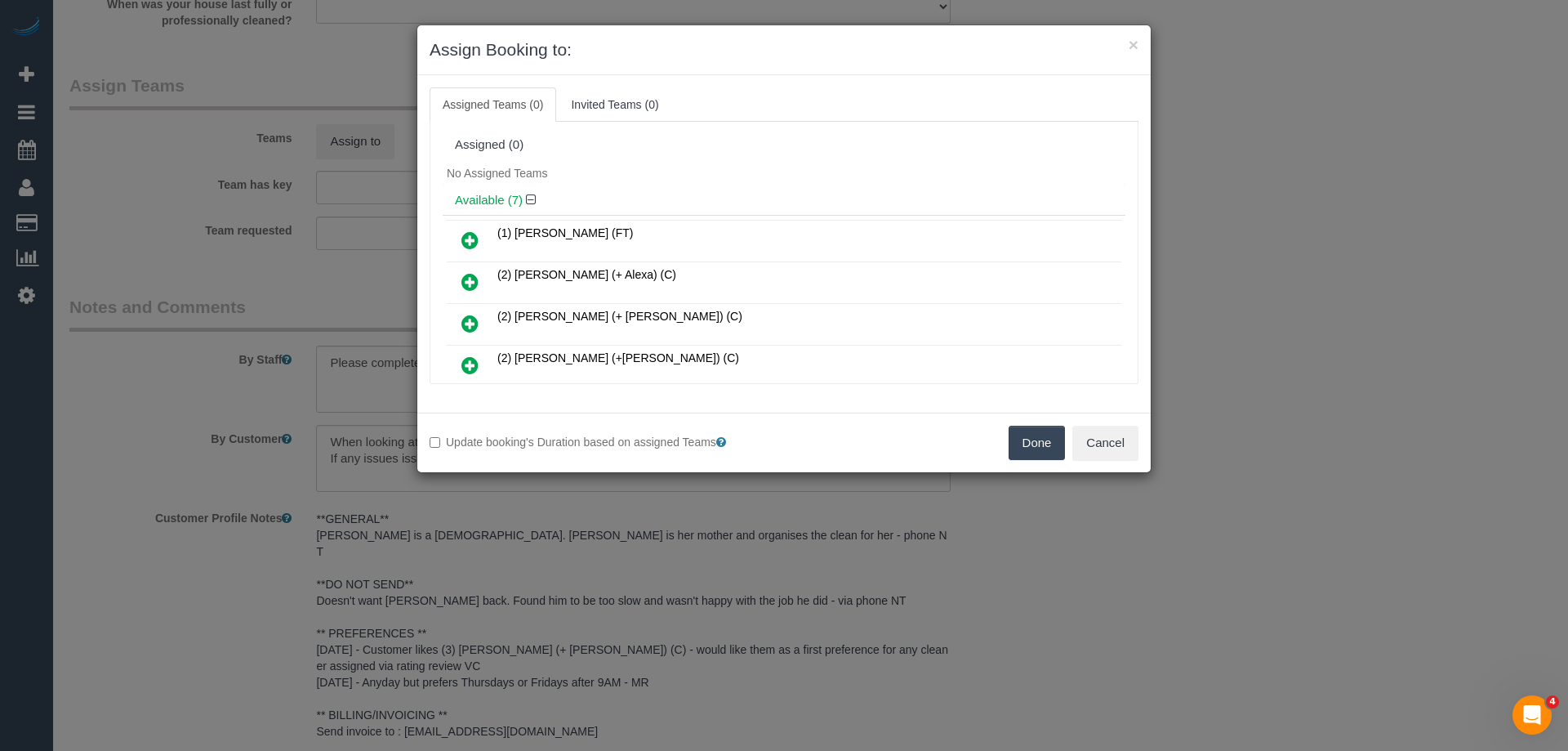
click at [468, 239] on icon at bounding box center [469, 239] width 17 height 19
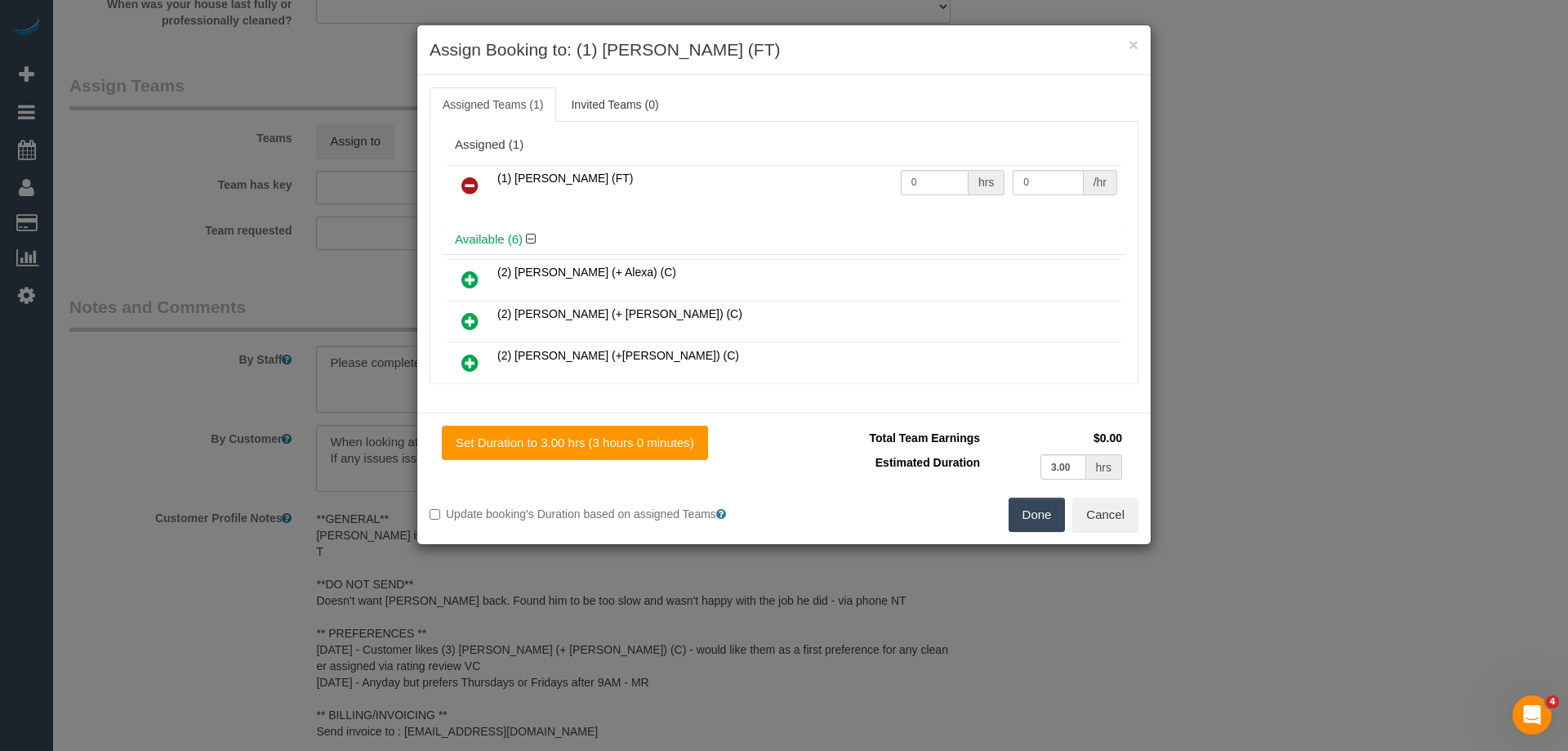
click at [1028, 511] on button "Done" at bounding box center [1037, 514] width 57 height 34
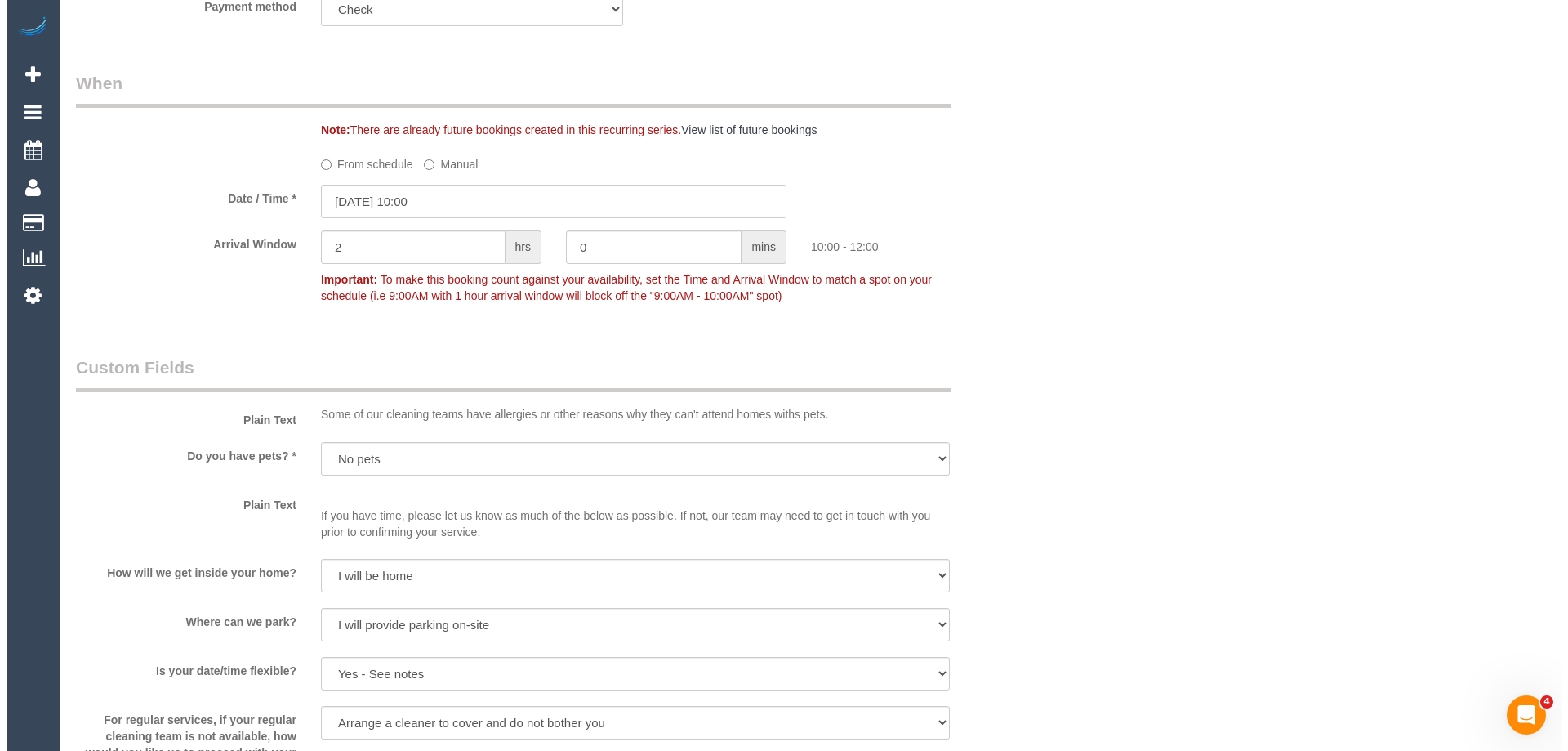
scroll to position [0, 0]
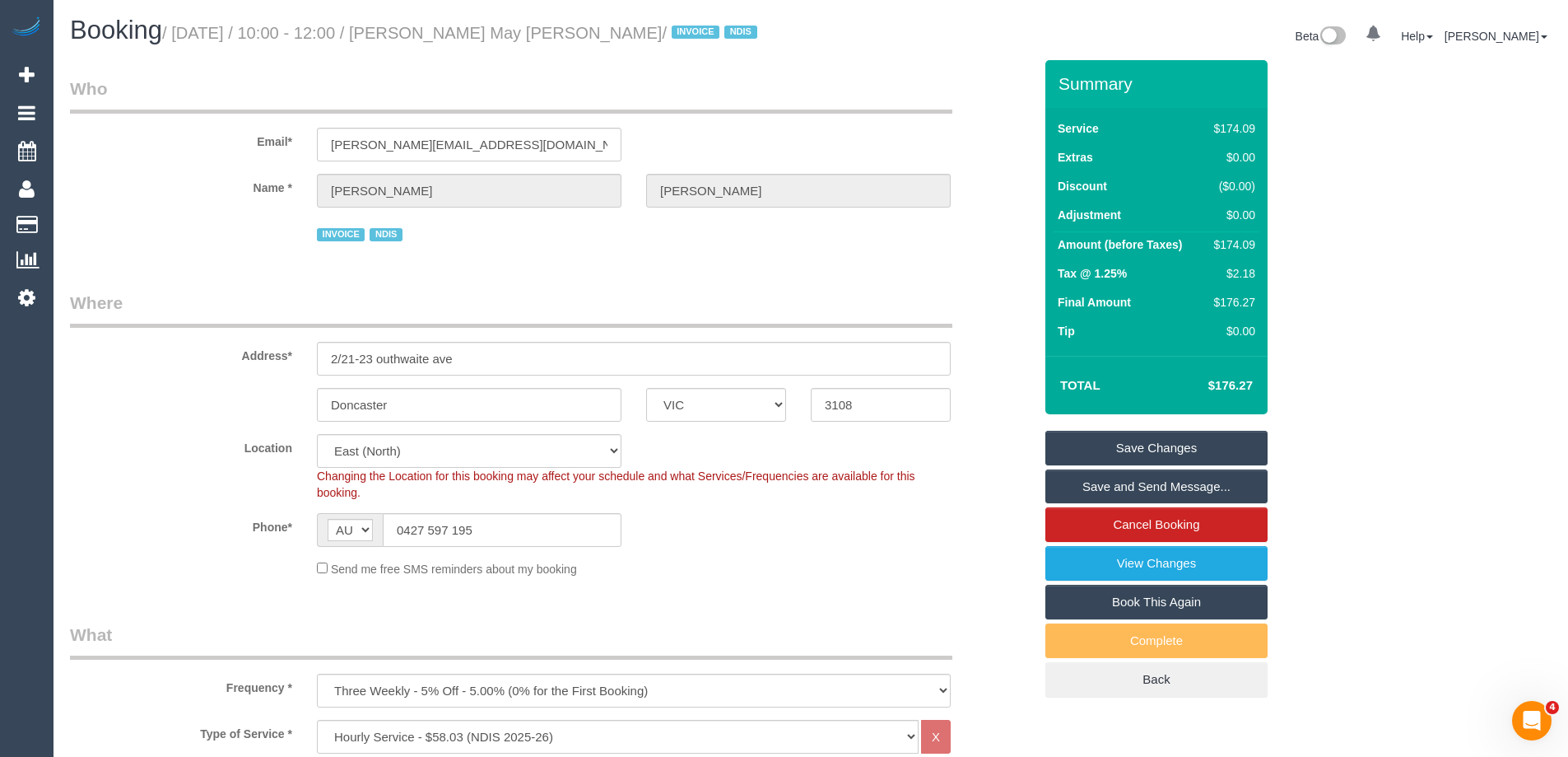
drag, startPoint x: 568, startPoint y: 32, endPoint x: 424, endPoint y: 32, distance: 144.0
click at [424, 32] on small "/ August 28, 2025 / 10:00 - 12:00 / Gracie May Driscoll / INVOICE NDIS" at bounding box center [461, 32] width 600 height 18
copy small "Gracie May Driscoll"
click at [1082, 450] on link "Save Changes" at bounding box center [1156, 447] width 222 height 35
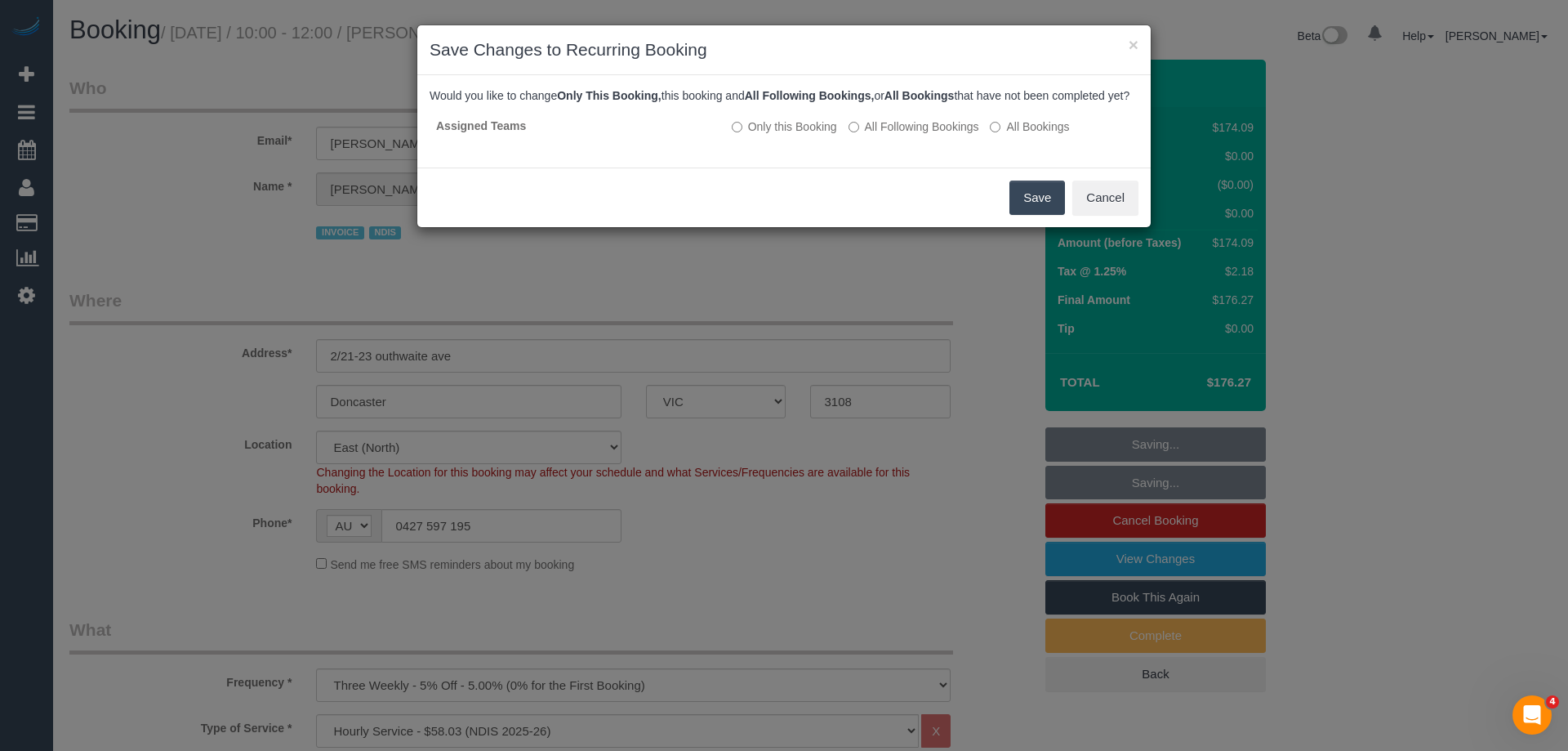
click at [1029, 211] on button "Save" at bounding box center [1037, 198] width 55 height 34
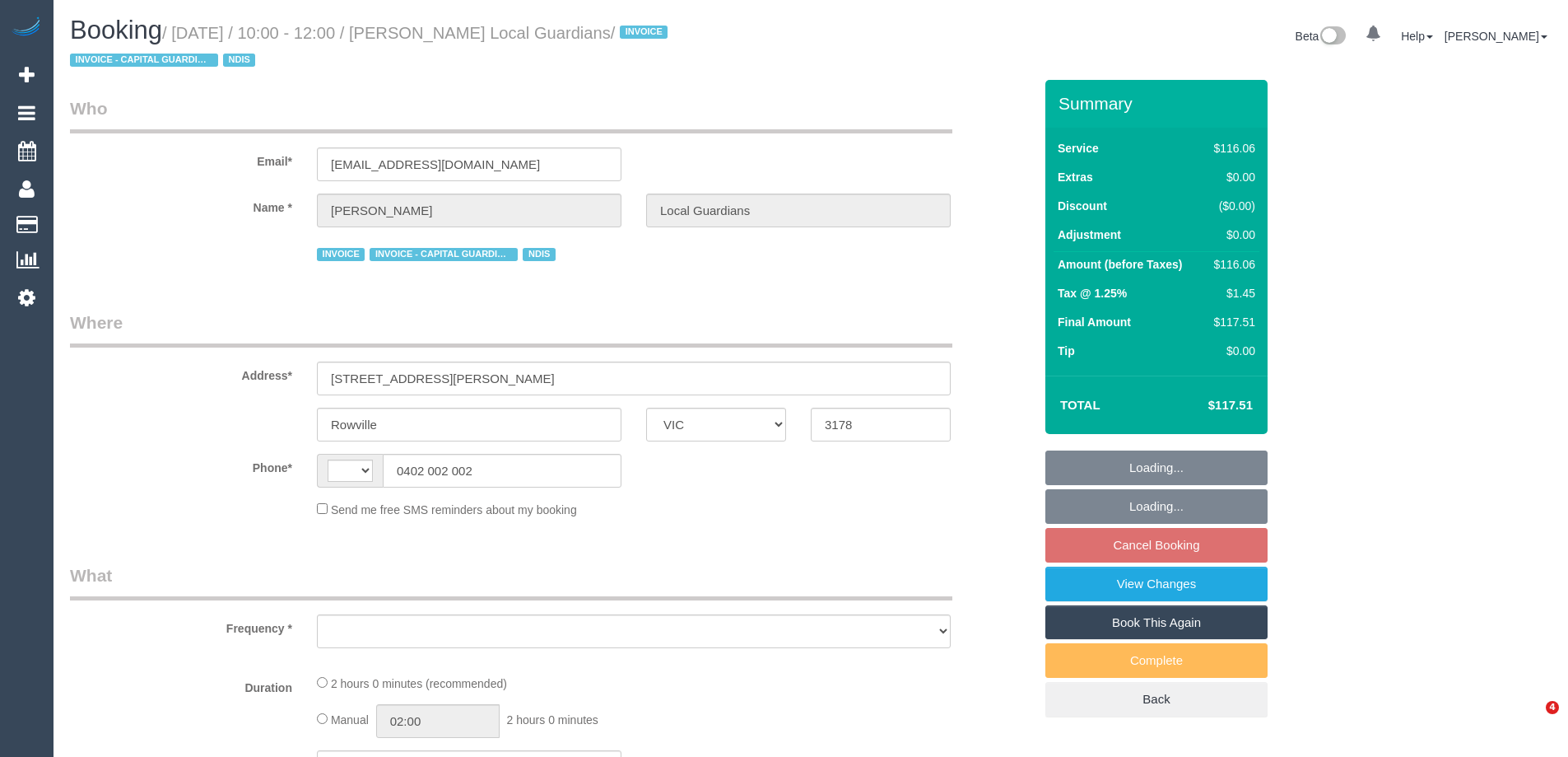
select select "VIC"
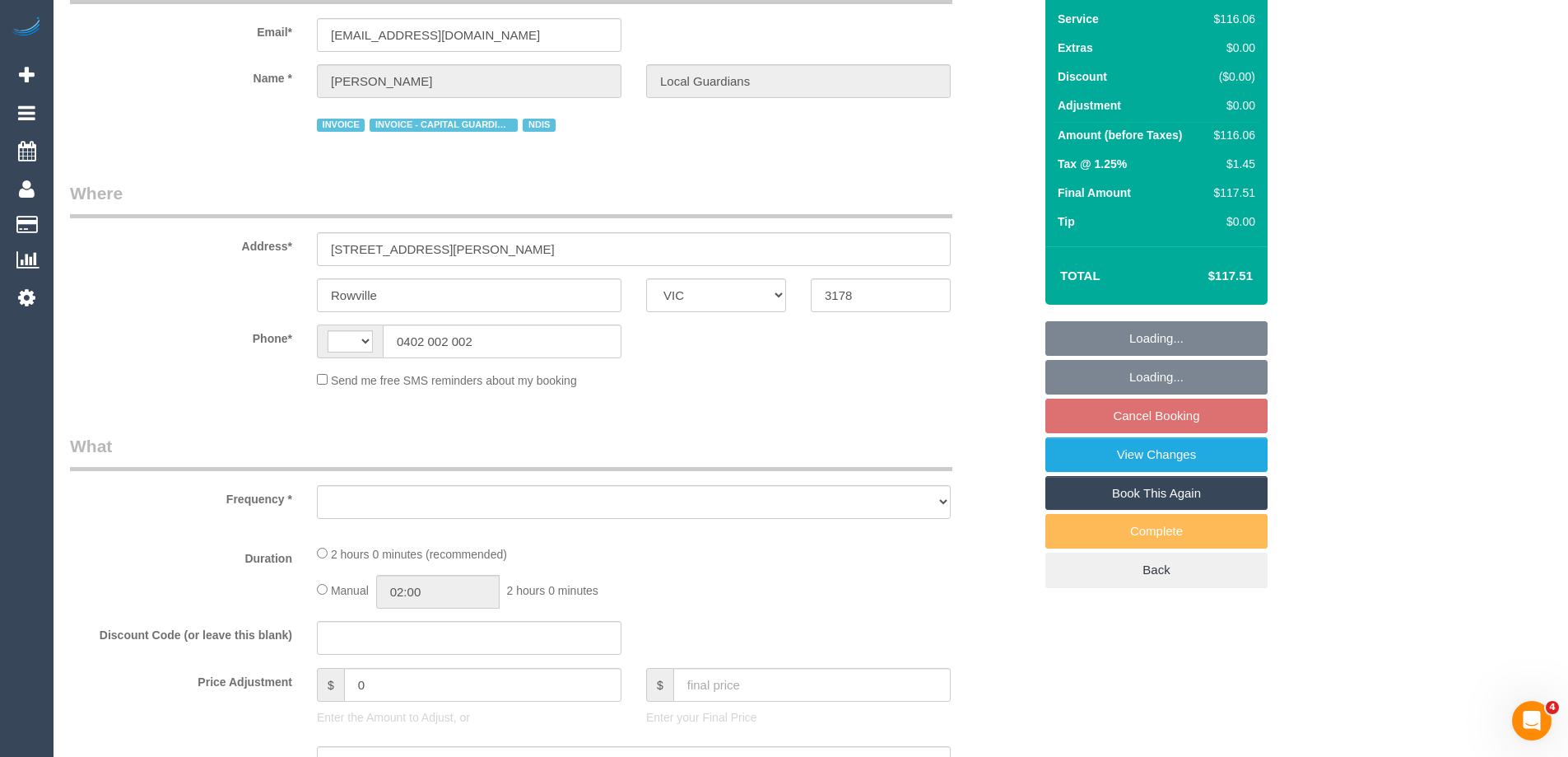
select select "string:AU"
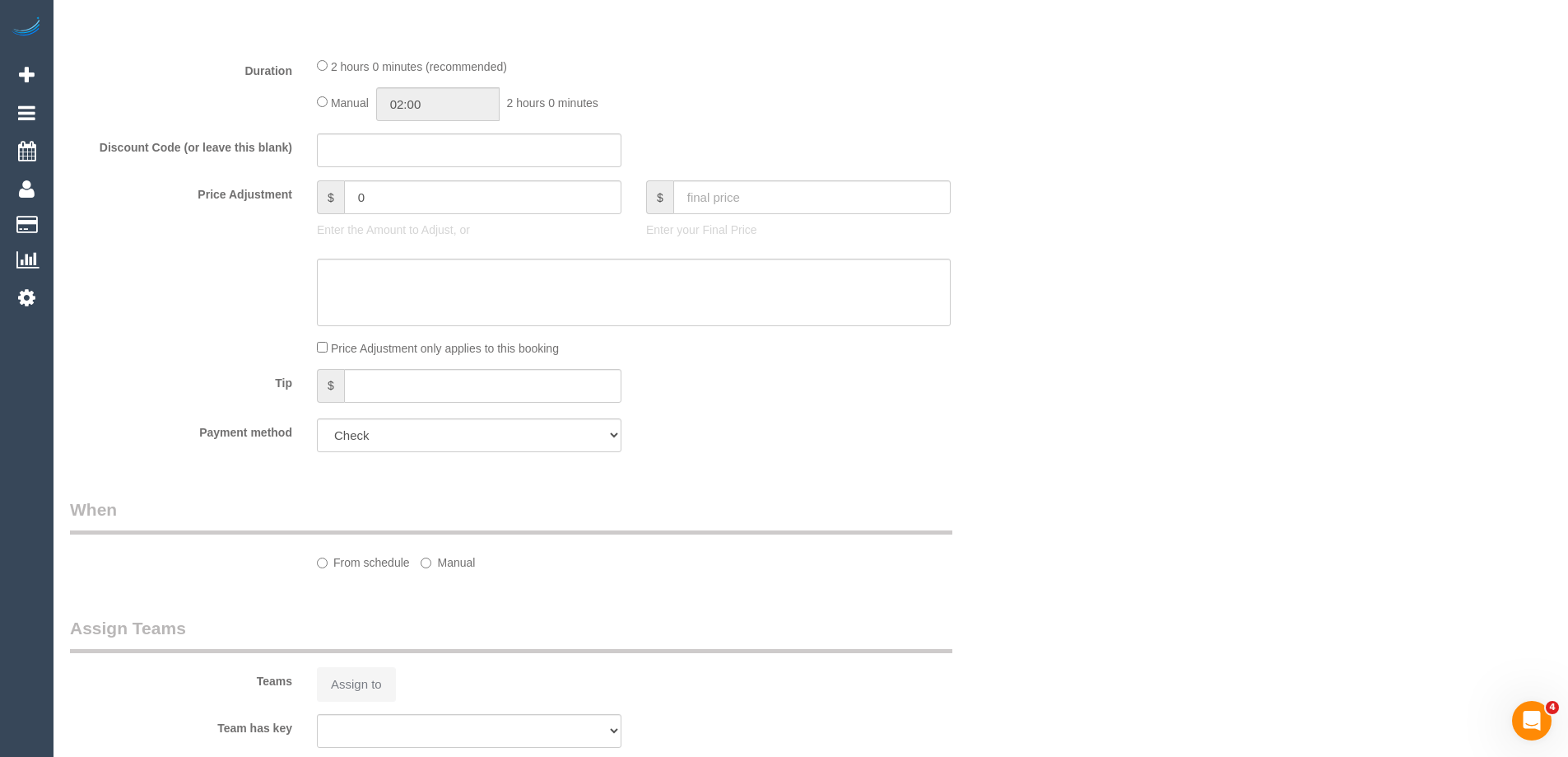
select select "object:646"
select select "number:28"
select select "number:14"
select select "number:19"
select select "number:25"
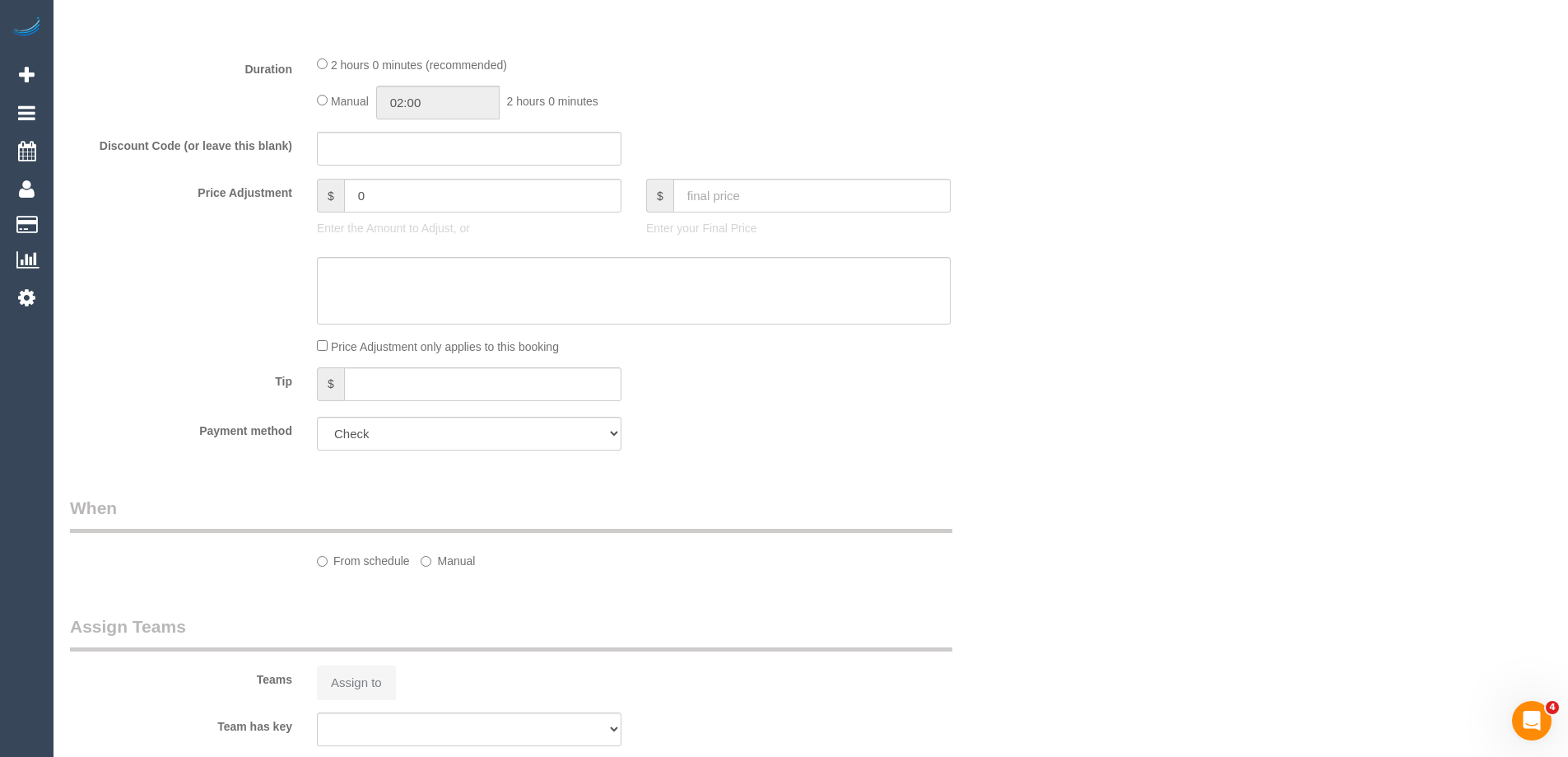
select select "number:33"
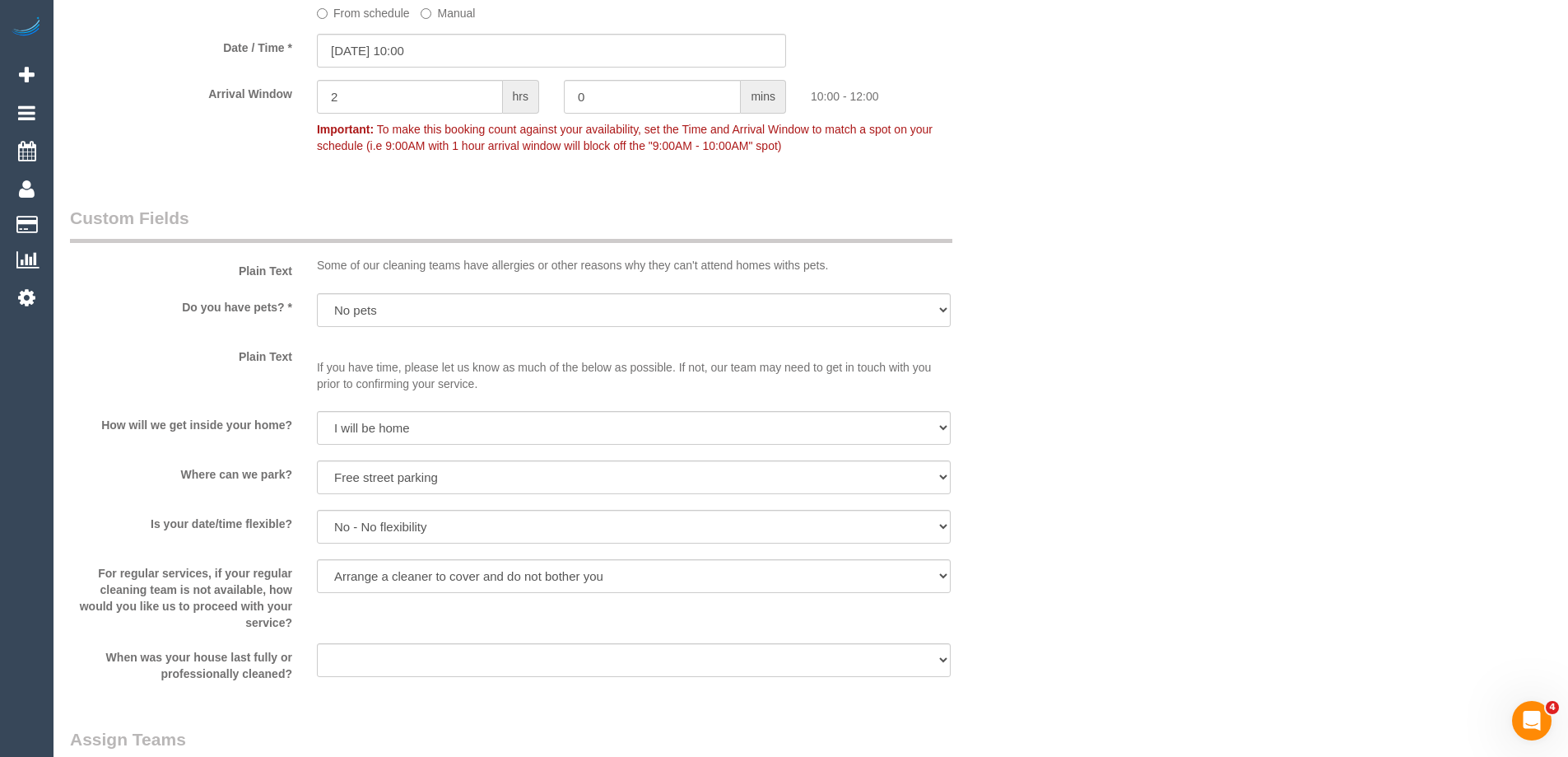
scroll to position [2005, 0]
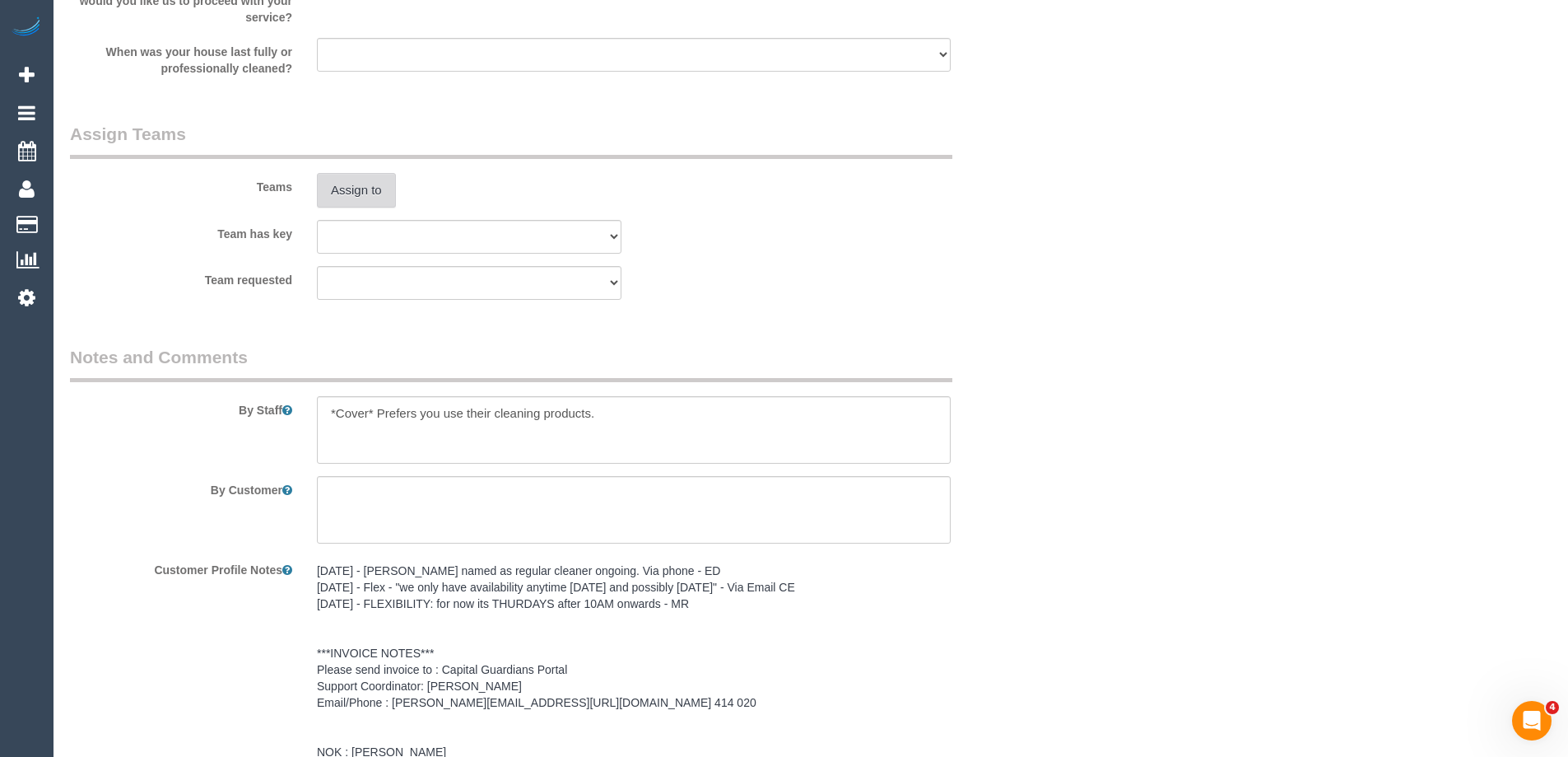
click at [361, 203] on button "Assign to" at bounding box center [357, 190] width 79 height 35
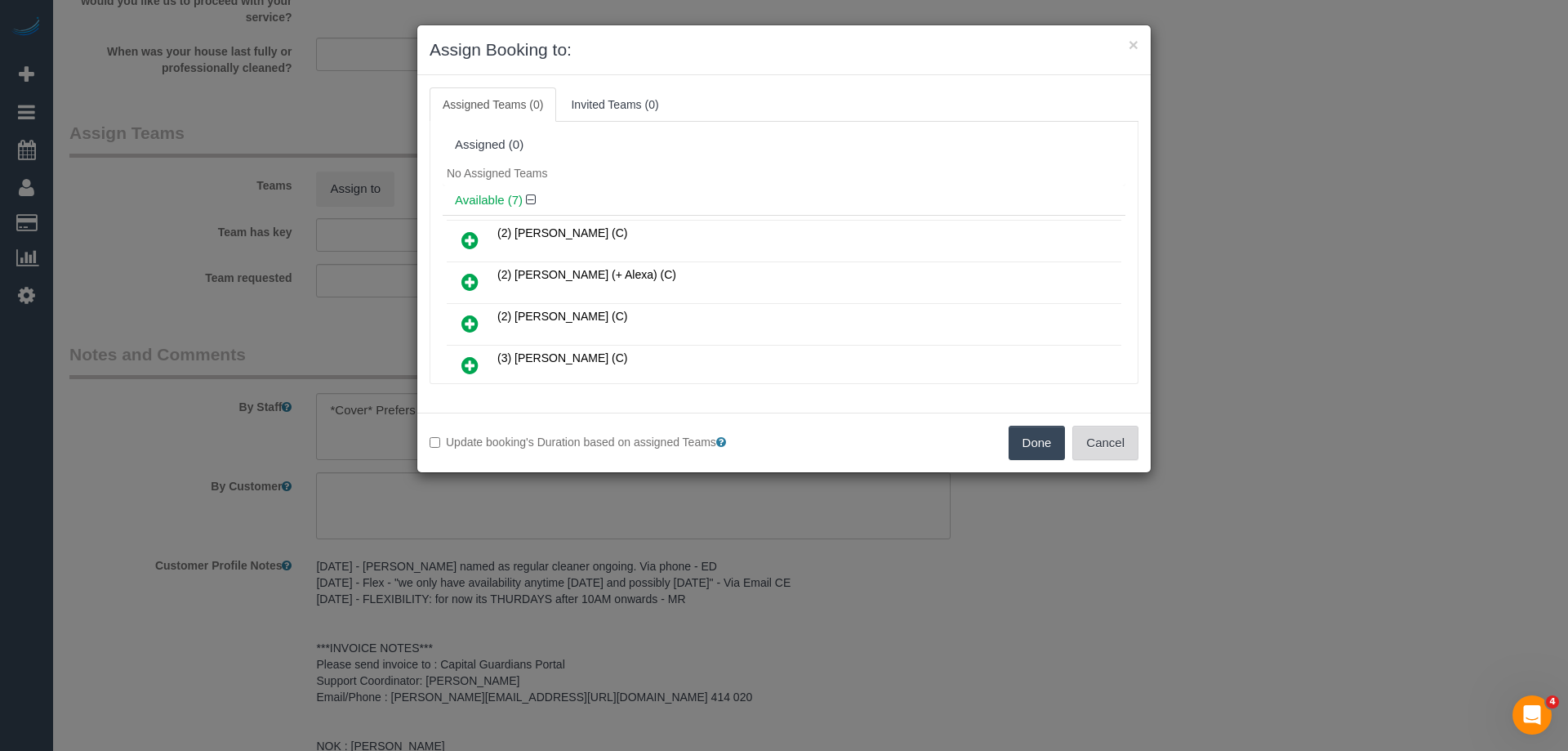
click at [1118, 433] on button "Cancel" at bounding box center [1104, 442] width 66 height 34
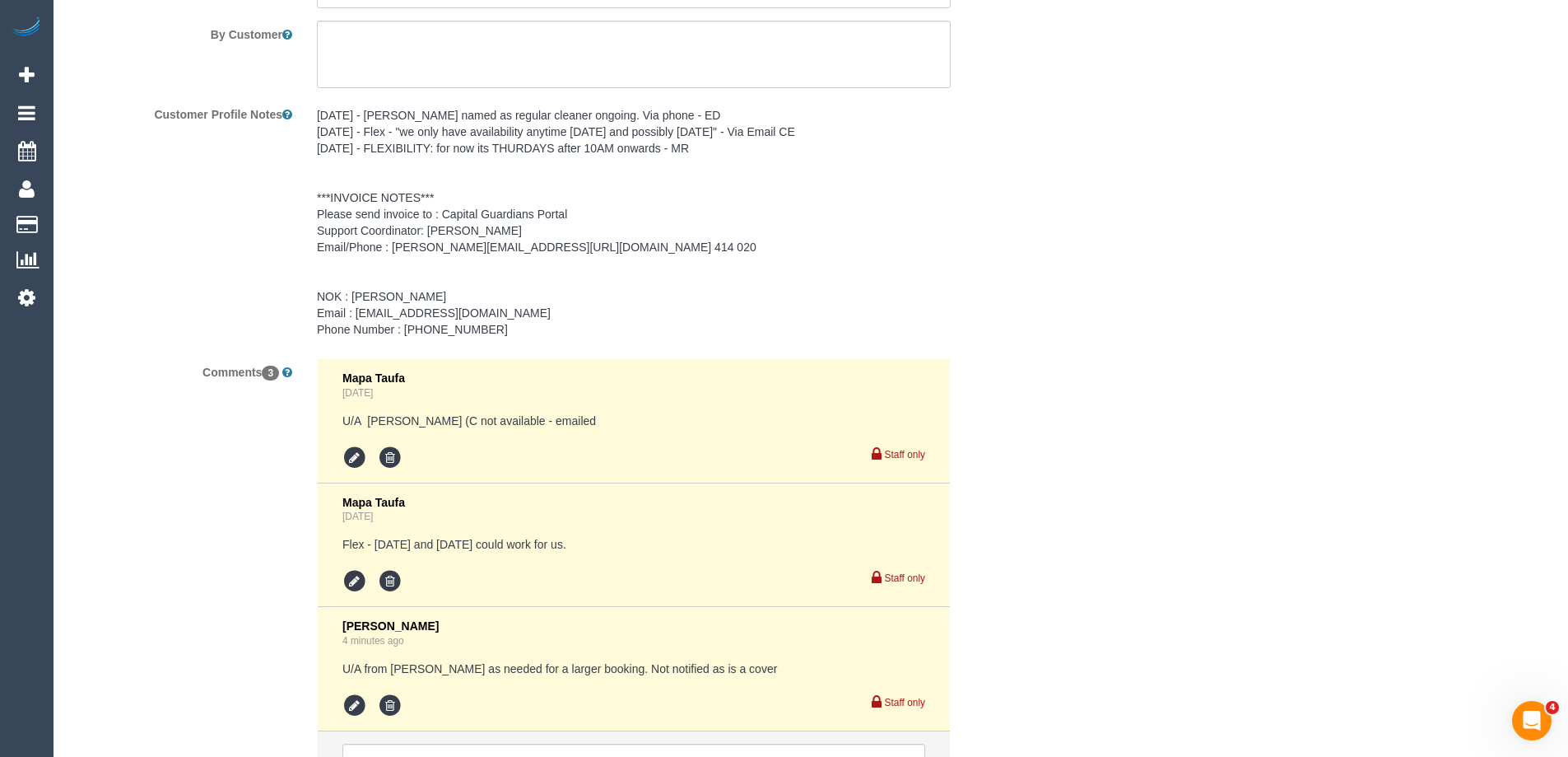
scroll to position [2631, 0]
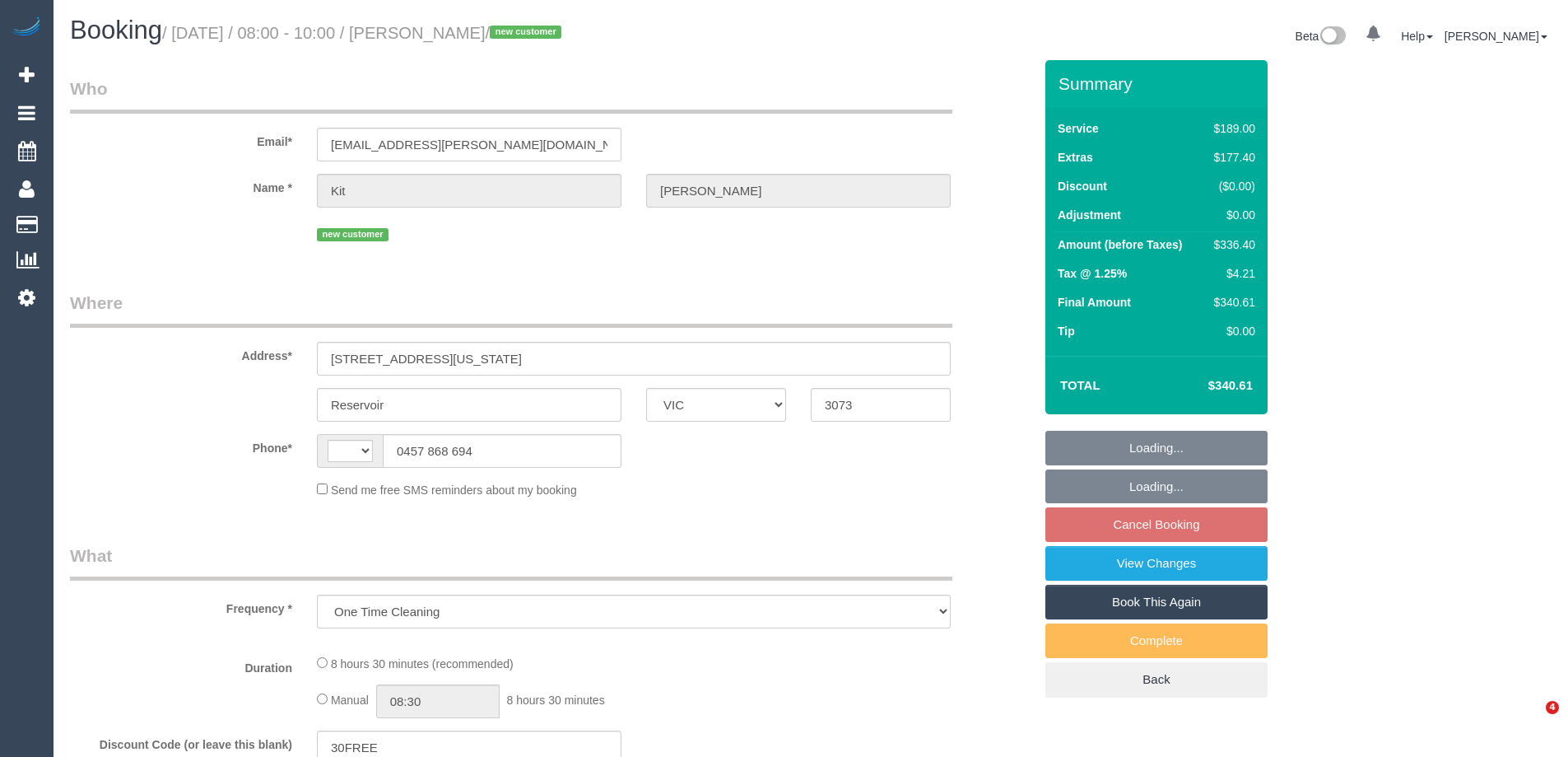
select select "VIC"
select select "string:stripe-pm_1RuN0q2GScqysDRVxpWsHVka"
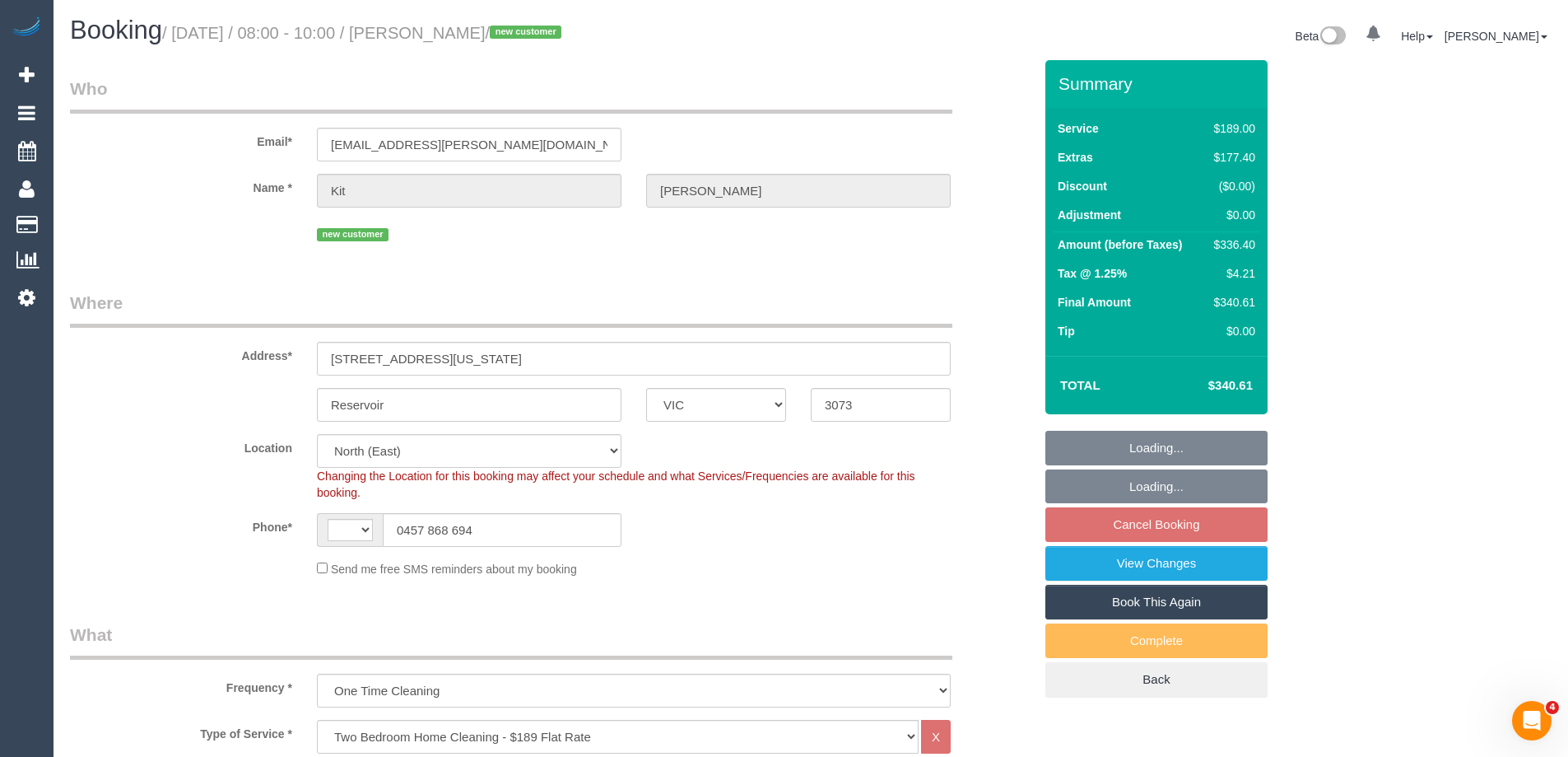
select select "object:837"
select select "string:AU"
select select "number:27"
select select "number:14"
select select "number:19"
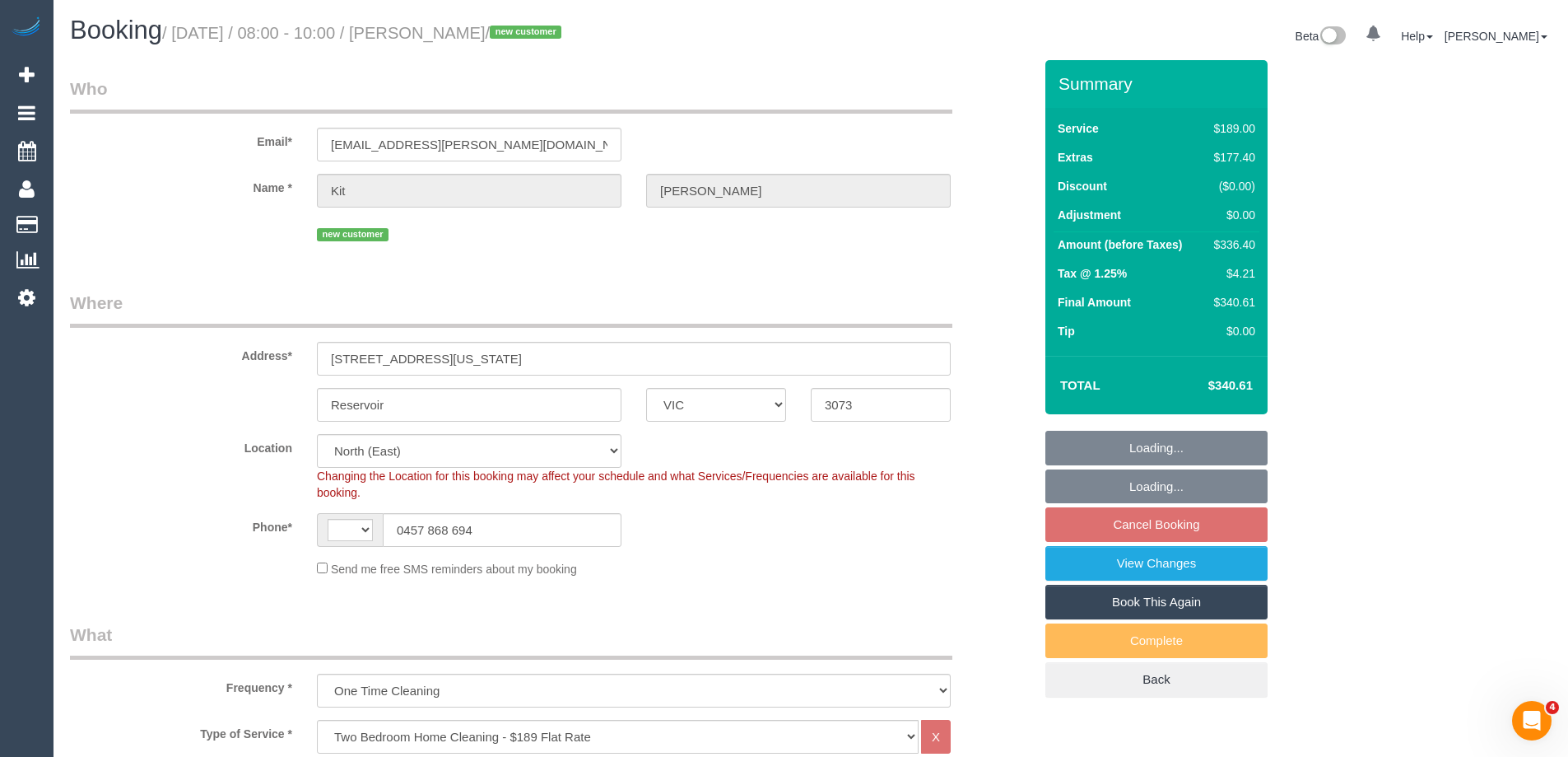
select select "number:25"
select select "number:33"
select select "number:26"
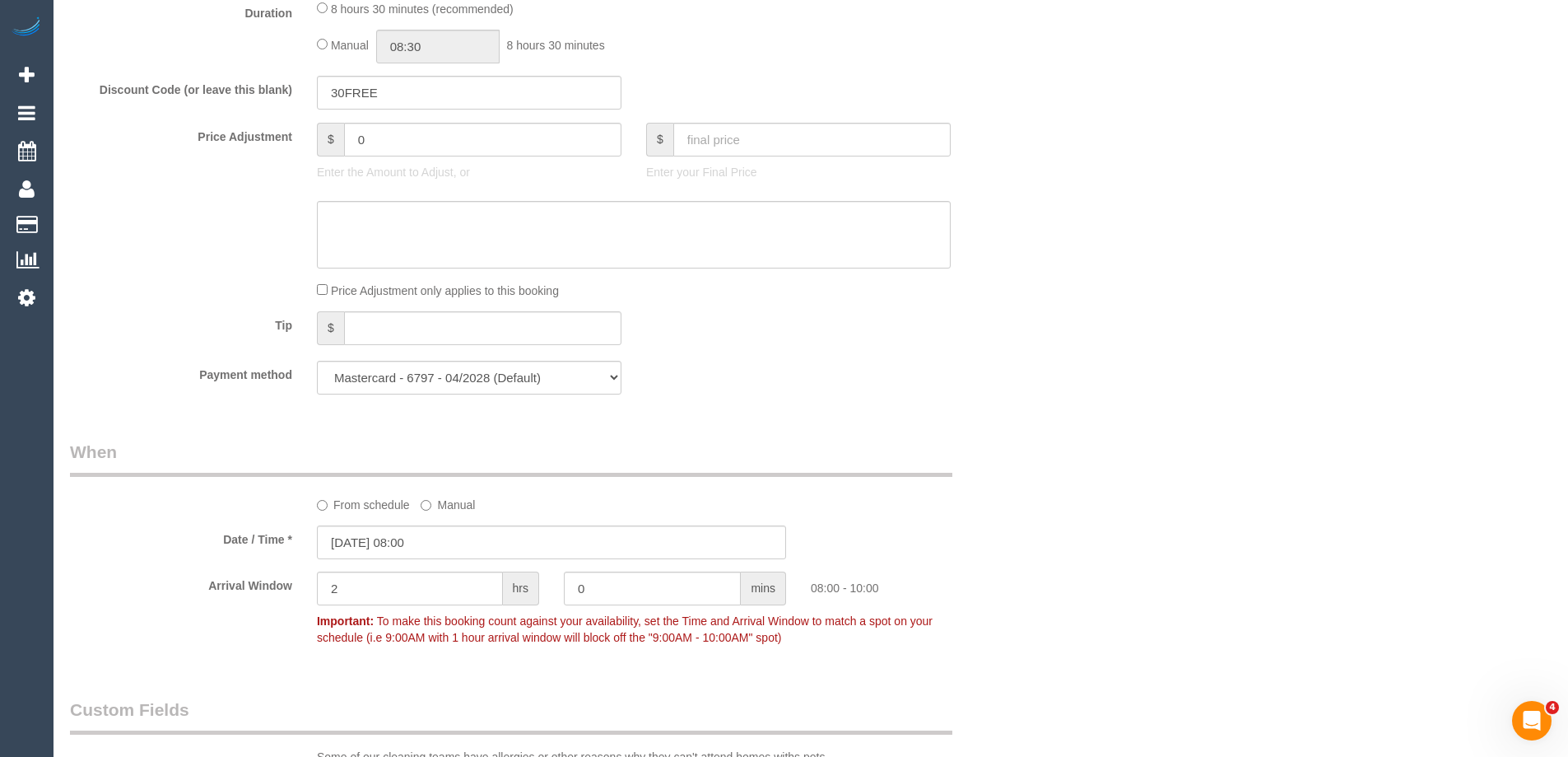
scroll to position [1400, 0]
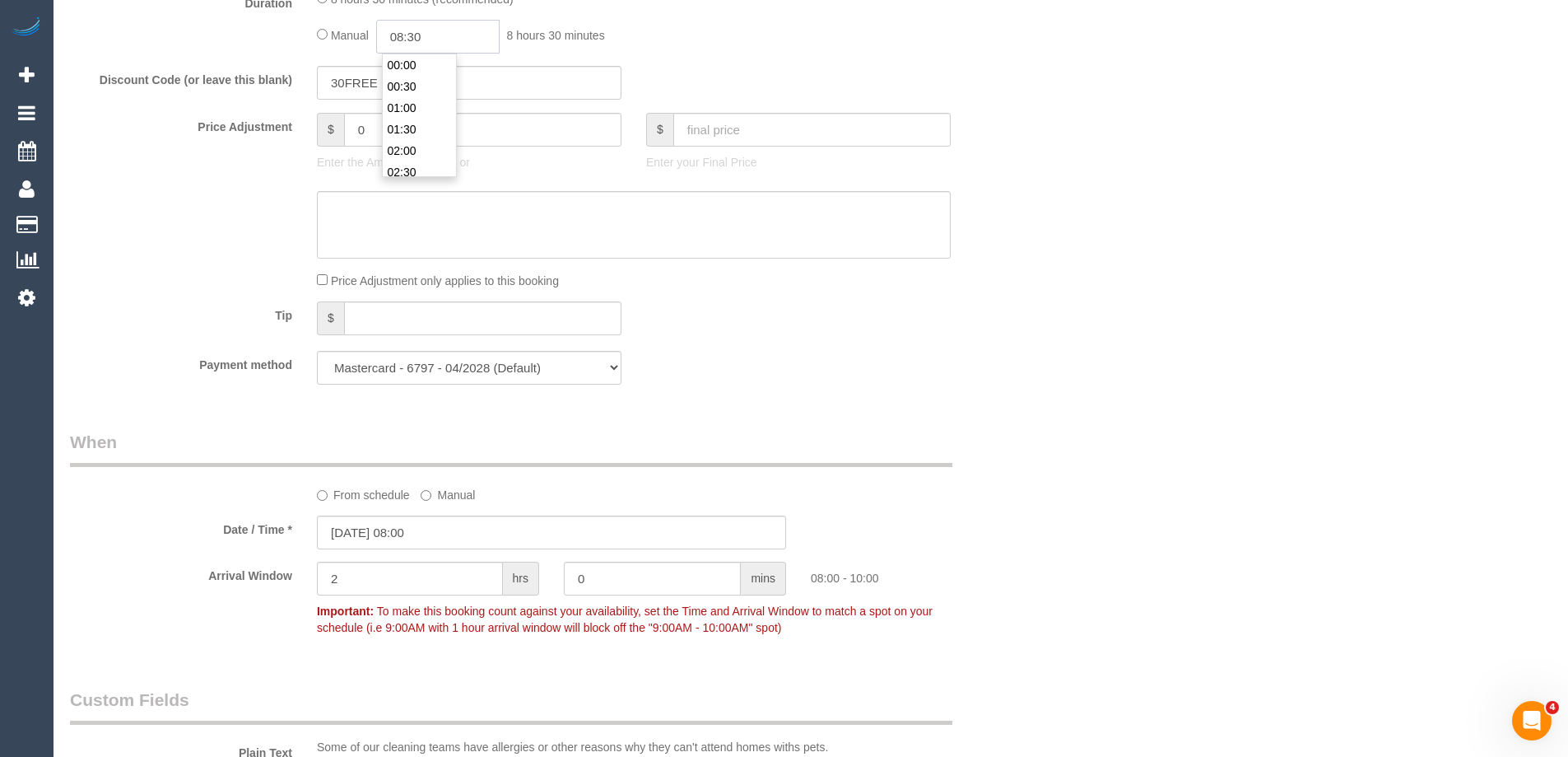
click at [471, 40] on input "08:30" at bounding box center [438, 36] width 123 height 34
type input "07:00"
click at [415, 94] on li "07:00" at bounding box center [419, 88] width 73 height 21
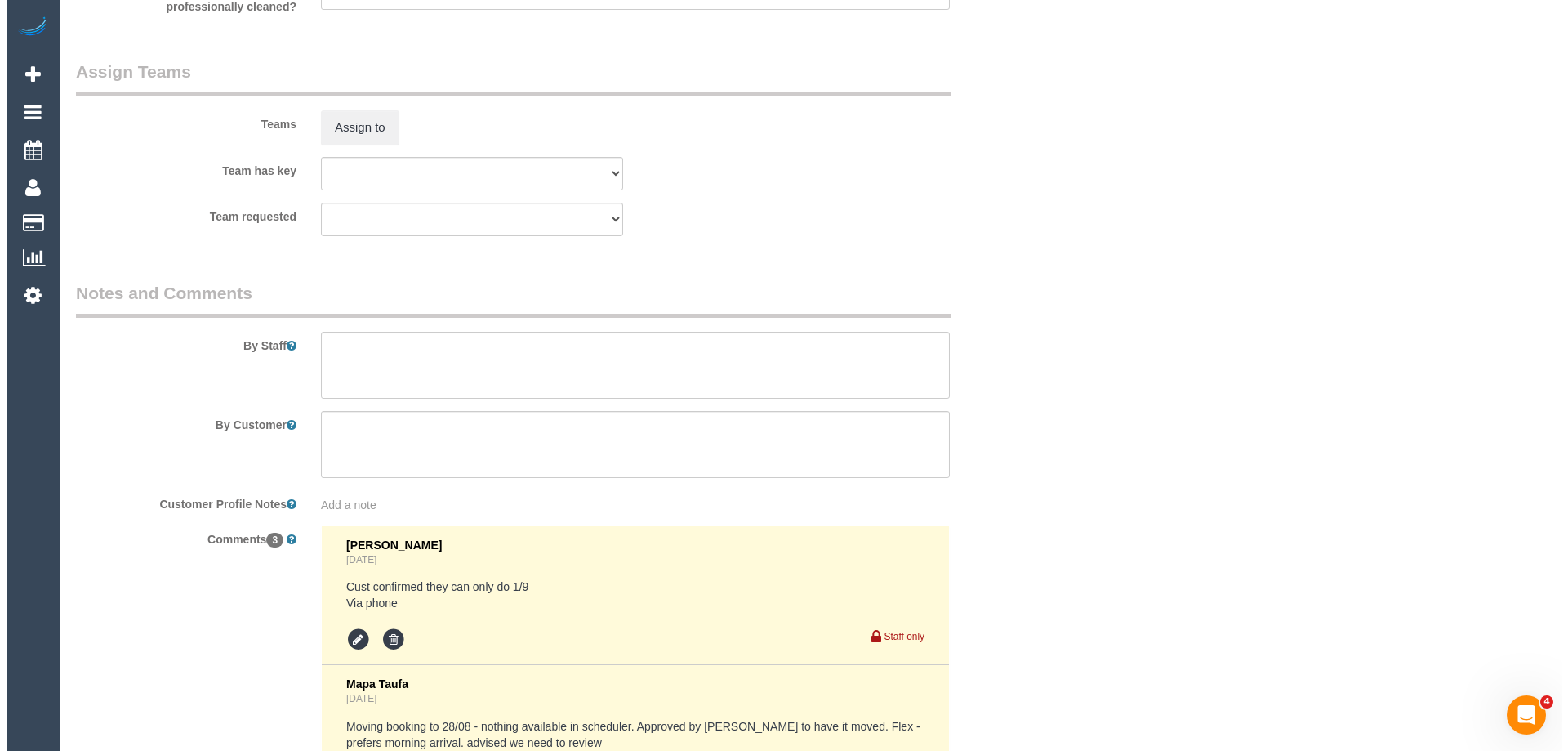
scroll to position [2533, 0]
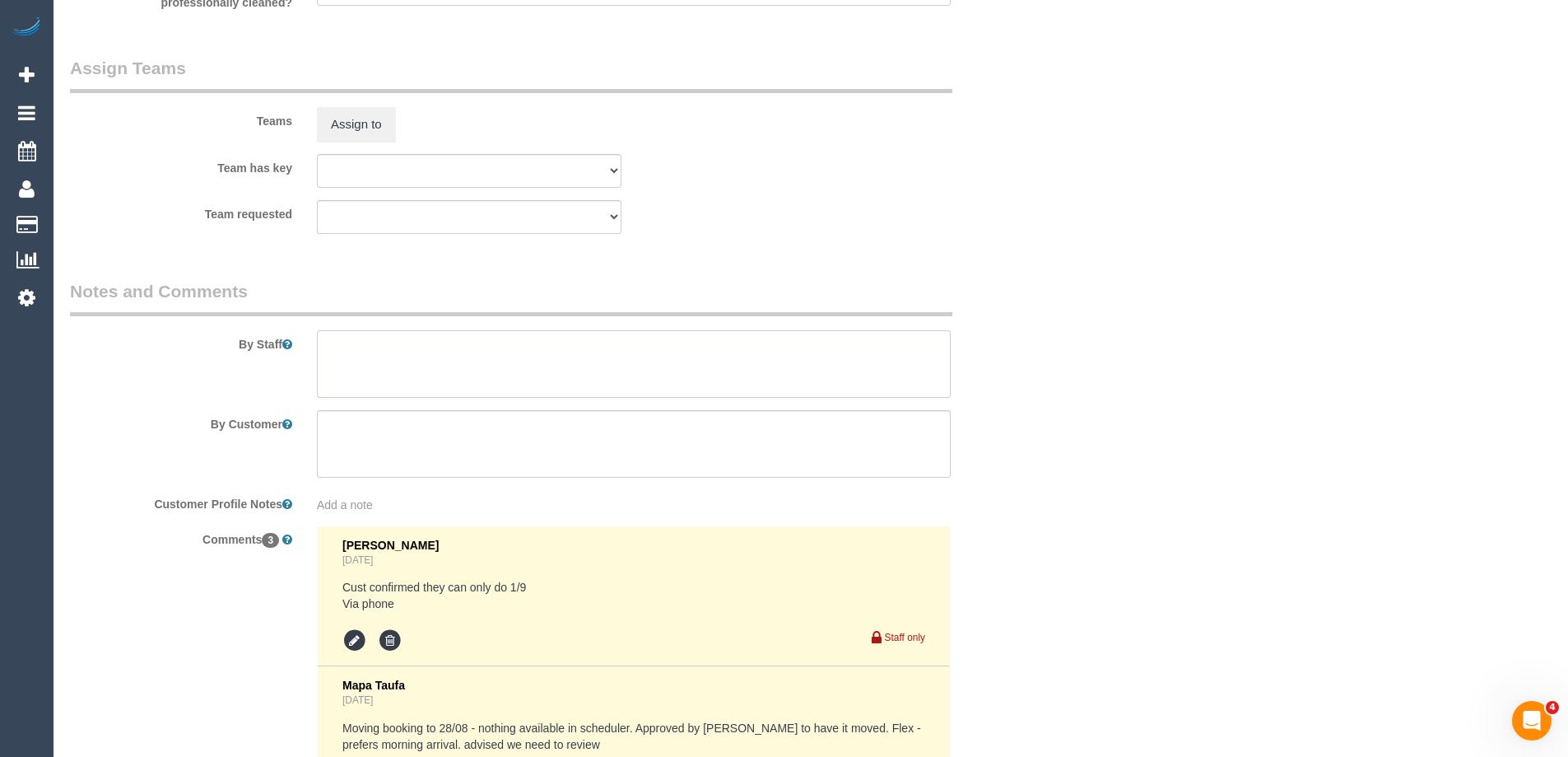
click at [379, 361] on textarea at bounding box center [633, 364] width 633 height 68
type textarea "Estimated time of 6-7 hrs"
click at [348, 130] on button "Assign to" at bounding box center [357, 124] width 79 height 35
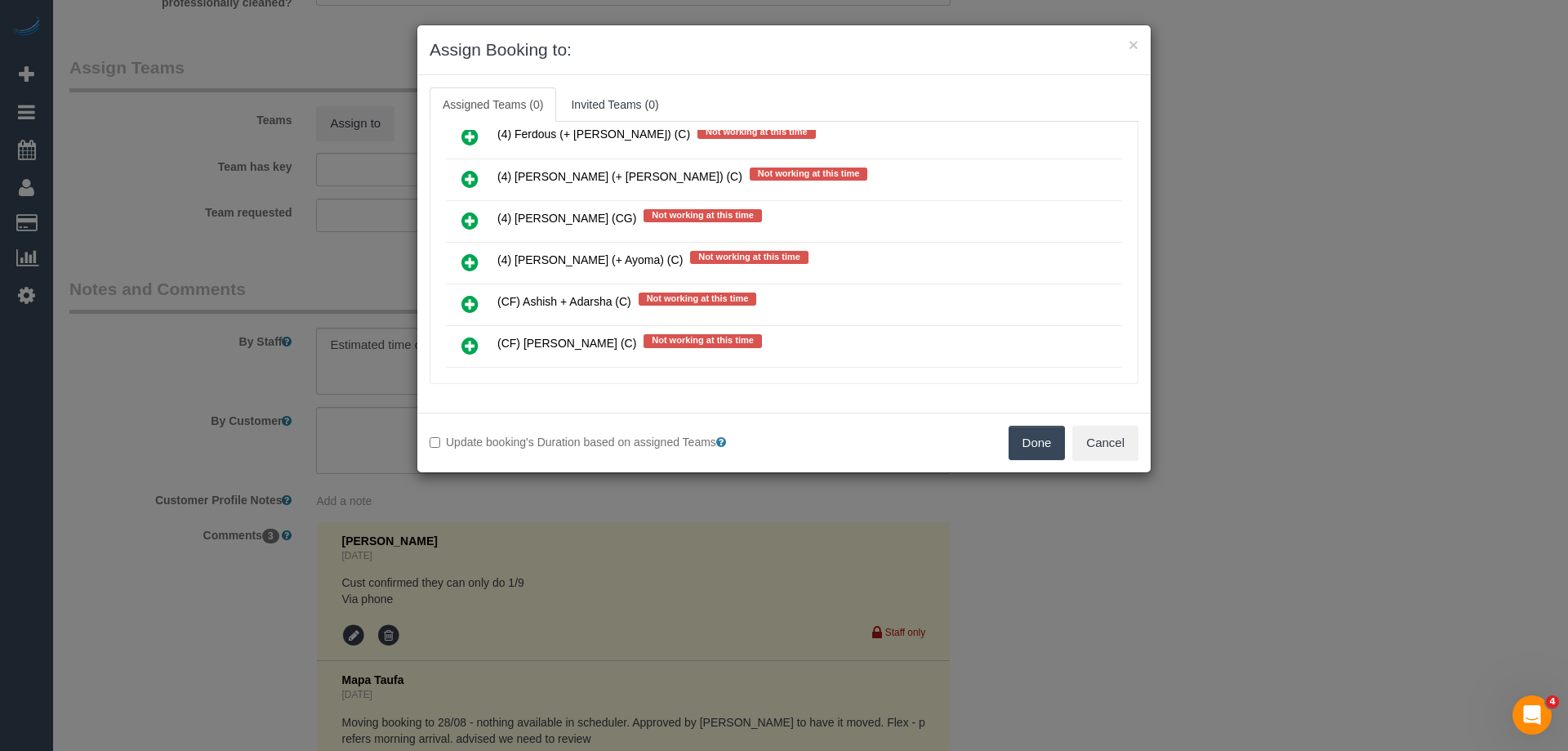
scroll to position [3840, 0]
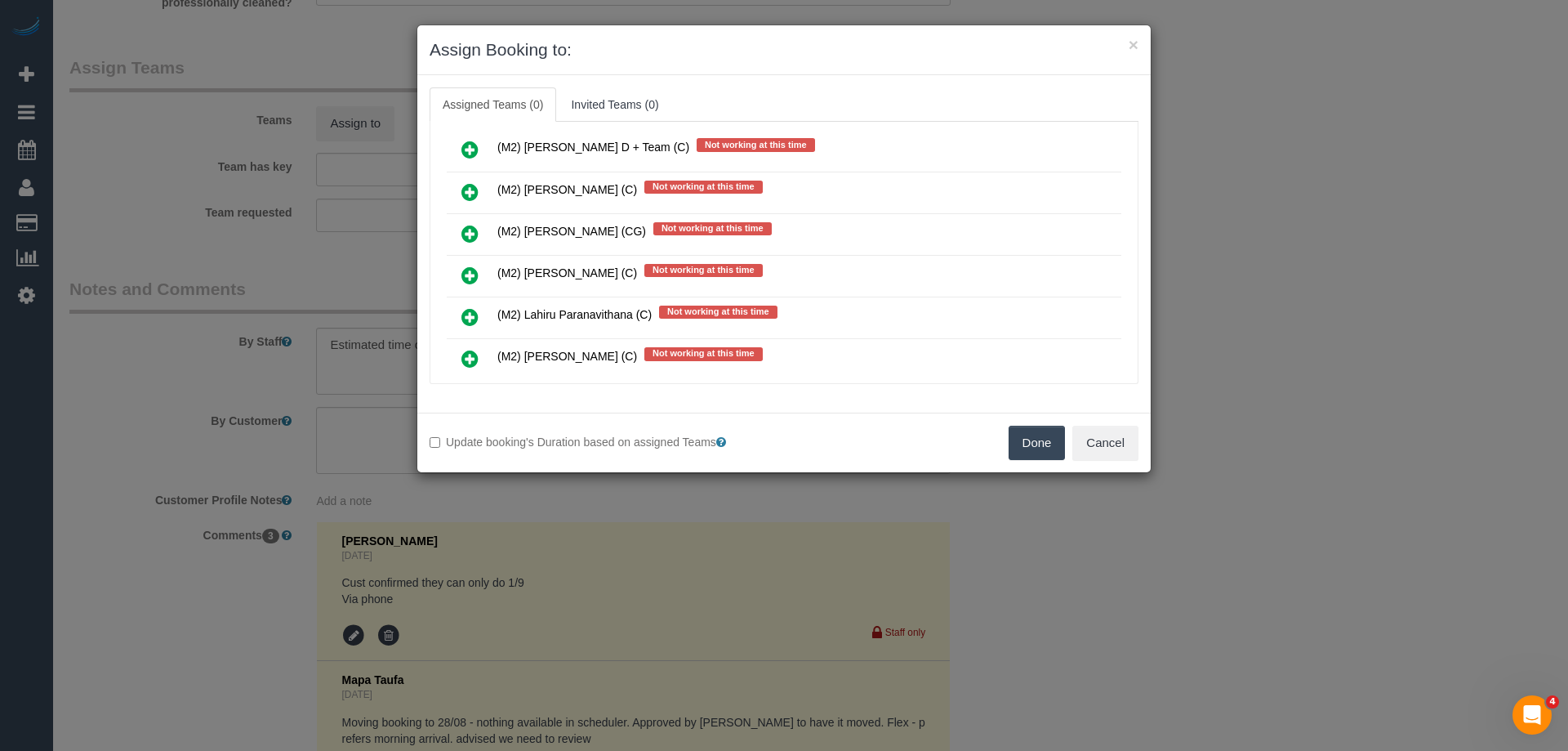
click at [459, 194] on link at bounding box center [470, 193] width 38 height 33
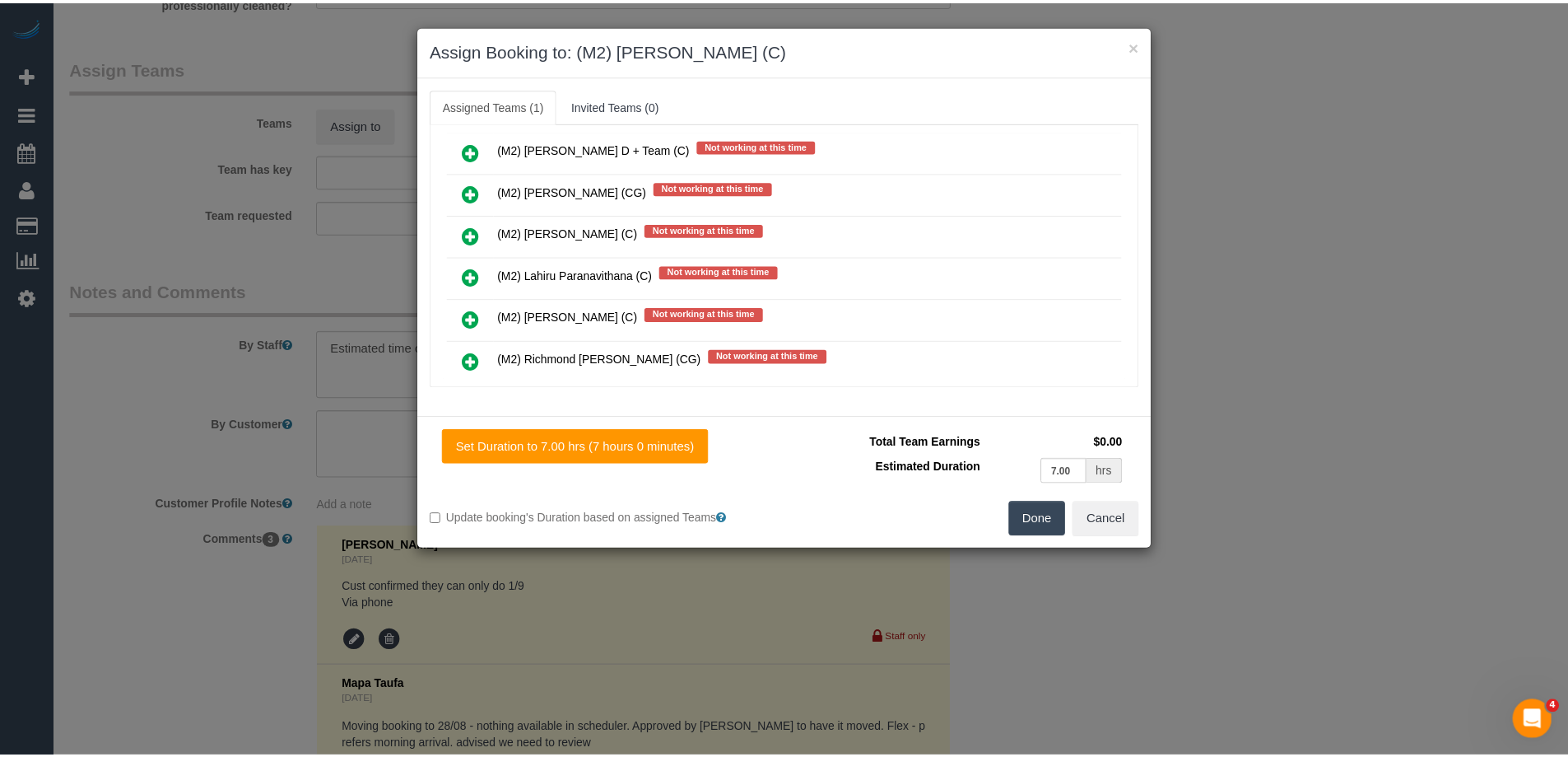
scroll to position [0, 0]
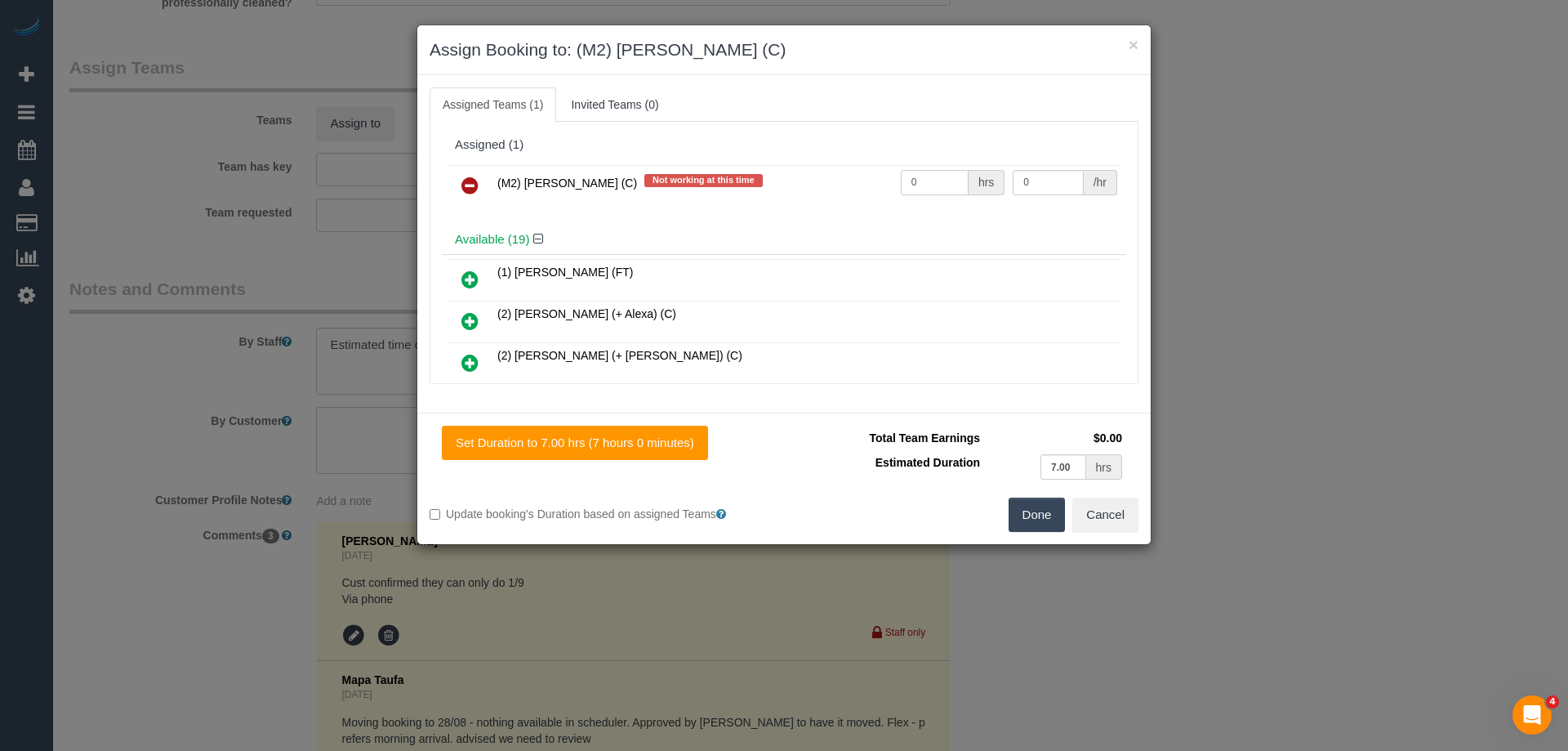
drag, startPoint x: 894, startPoint y: 183, endPoint x: 829, endPoint y: 185, distance: 65.0
click at [829, 185] on tr "(M2) Darshan Gevariya (C) Not working at this time 0 hrs 0 /hr" at bounding box center [784, 186] width 674 height 42
type input "1"
drag, startPoint x: 1038, startPoint y: 180, endPoint x: 908, endPoint y: 180, distance: 130.0
click at [908, 180] on tr "(M2) Darshan Gevariya (C) Not working at this time 1 hrs 0 /hr" at bounding box center [784, 186] width 674 height 42
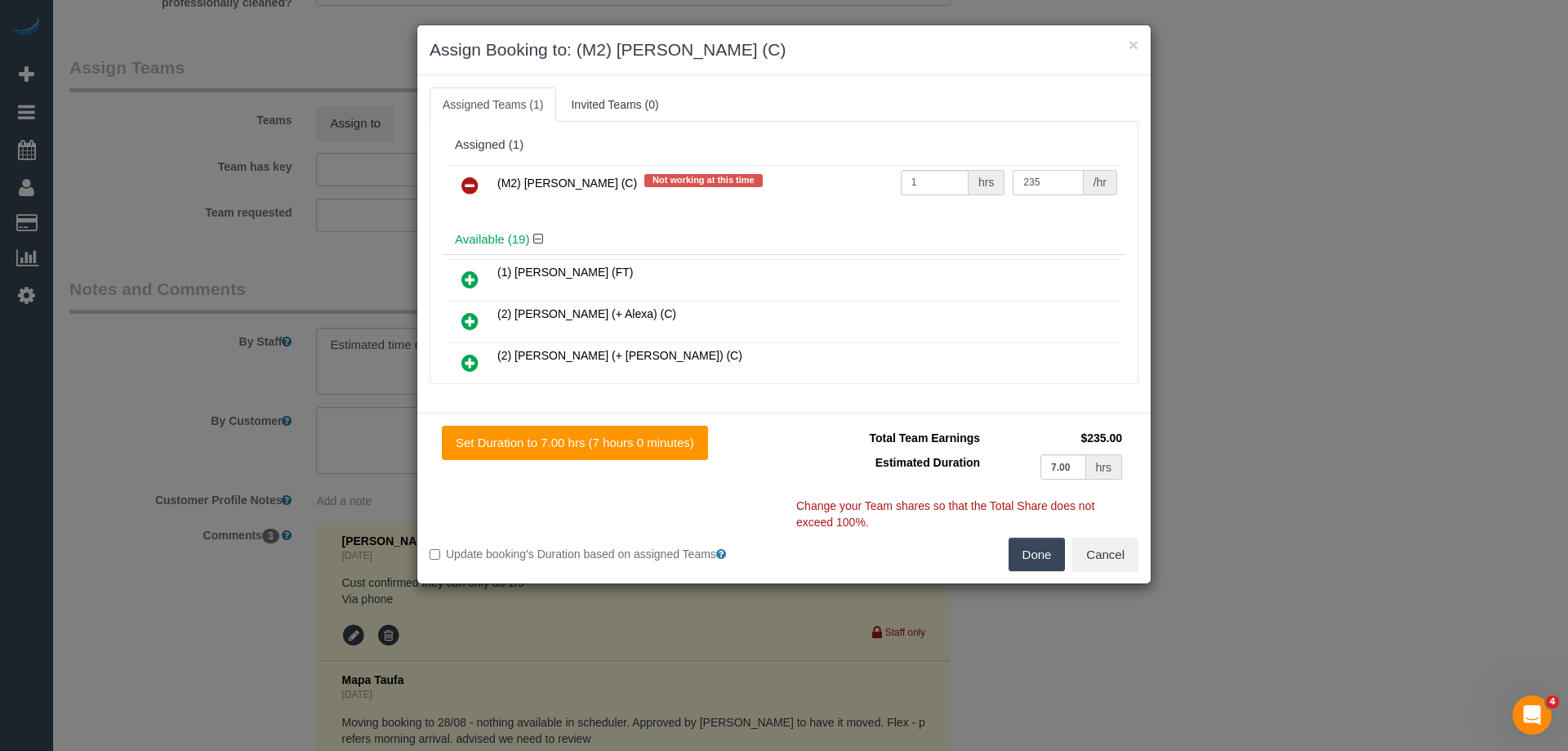
type input "235"
drag, startPoint x: 1017, startPoint y: 559, endPoint x: 1024, endPoint y: 550, distance: 11.4
click at [1018, 556] on button "Done" at bounding box center [1037, 554] width 57 height 34
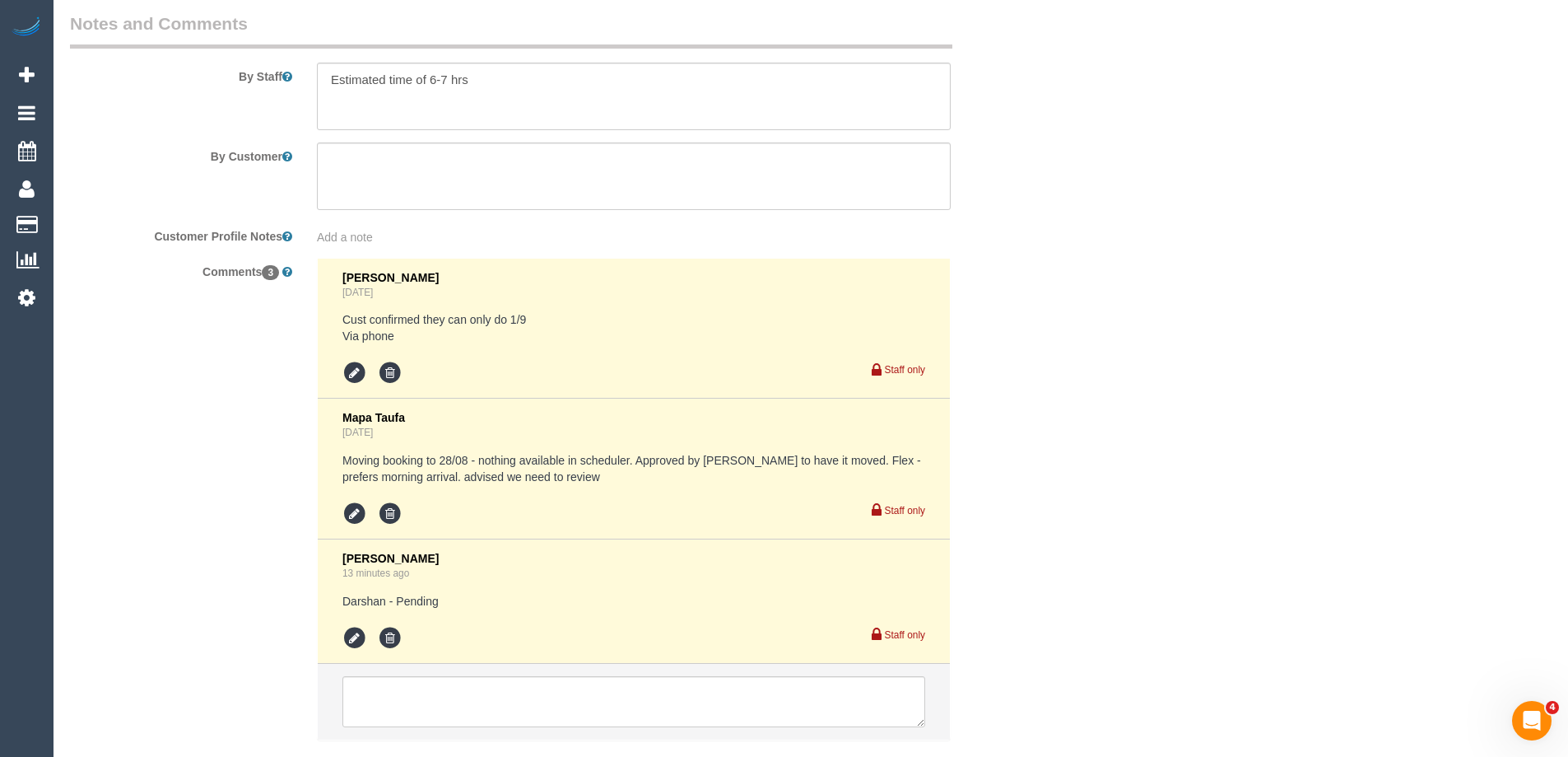
scroll to position [2923, 0]
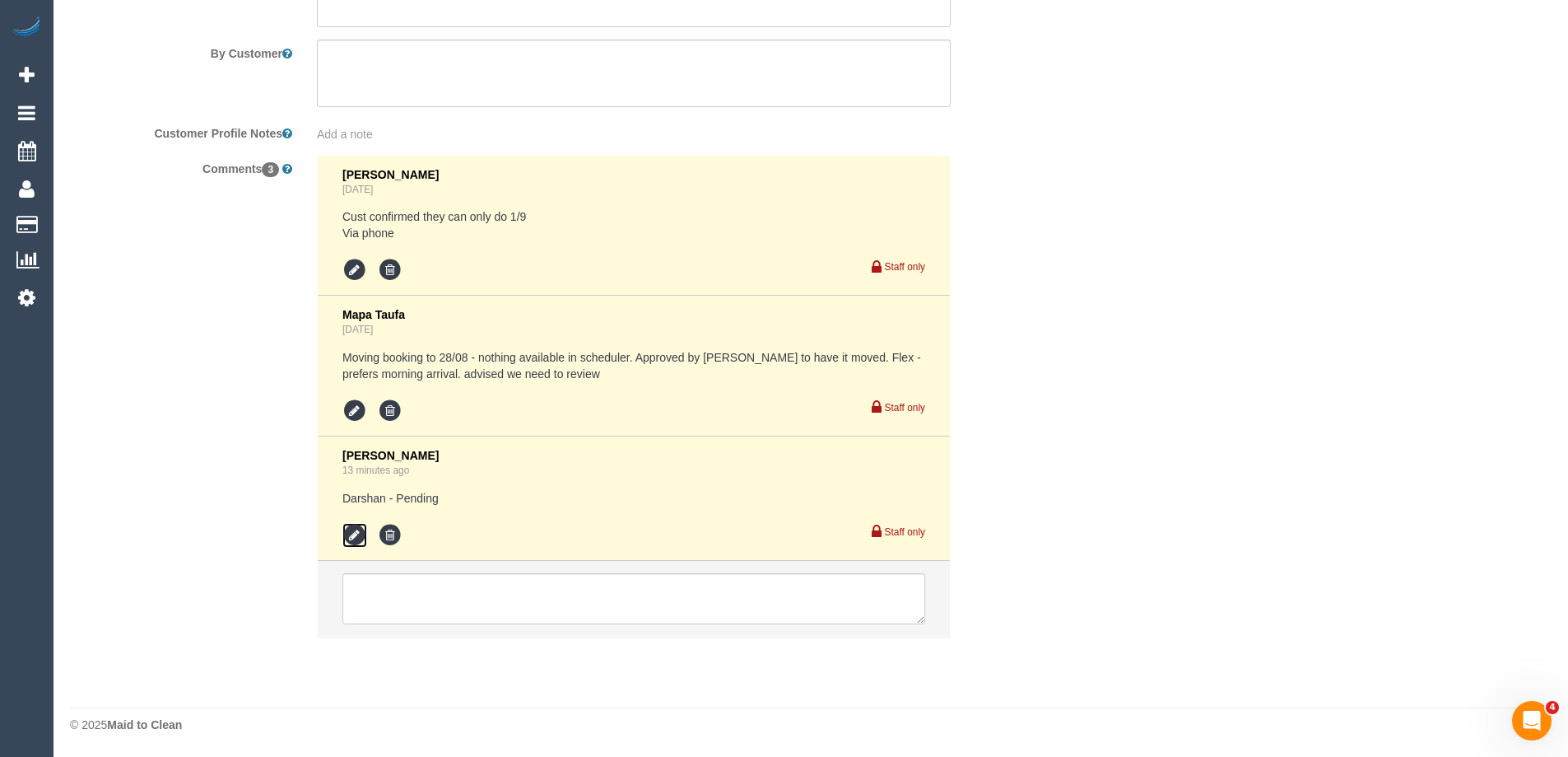
click at [347, 534] on icon at bounding box center [354, 535] width 24 height 24
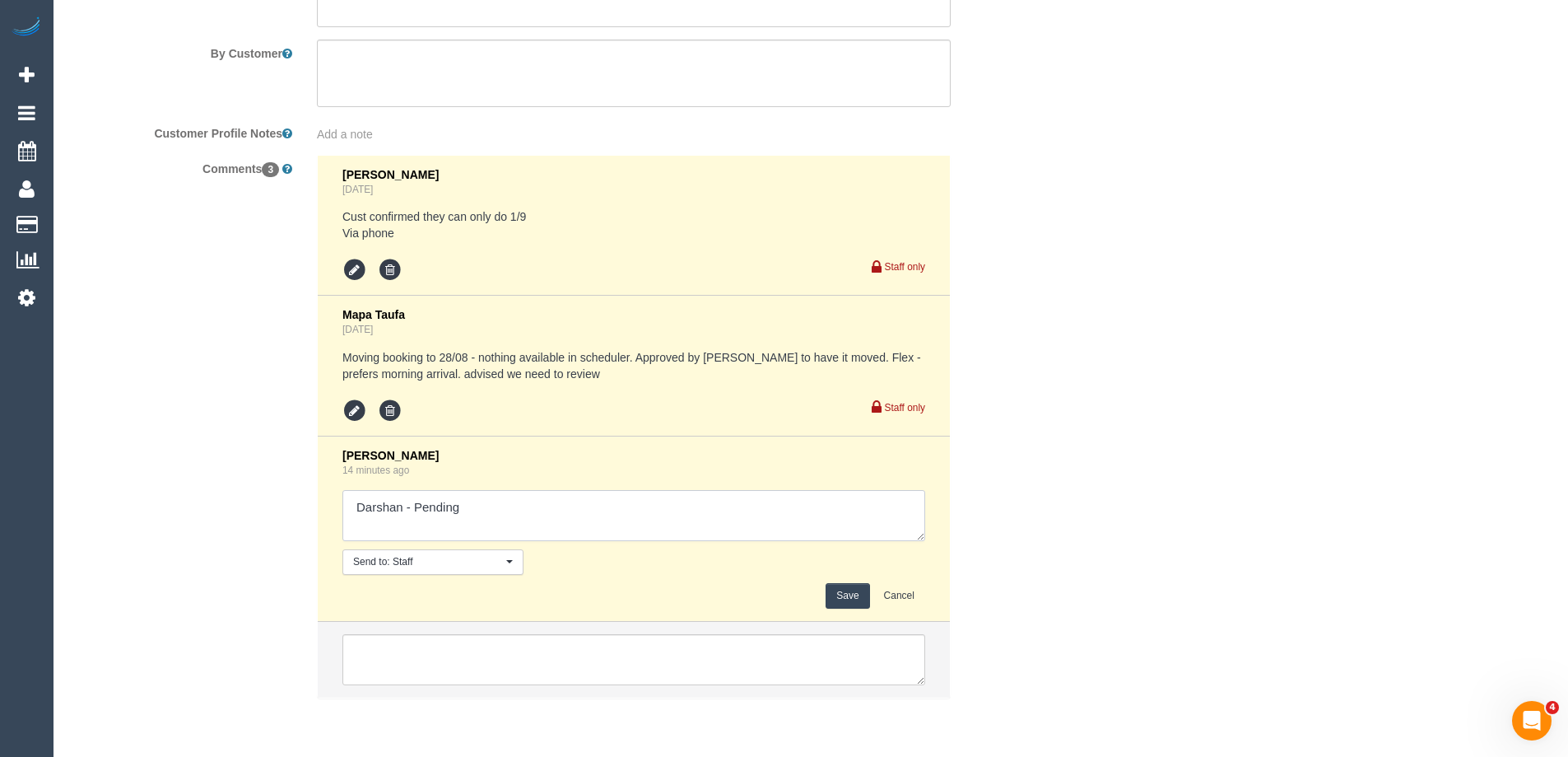
drag, startPoint x: 410, startPoint y: 503, endPoint x: 640, endPoint y: 514, distance: 230.3
click at [640, 514] on textarea at bounding box center [633, 516] width 583 height 51
type textarea "Darshan - Confirmed"
click at [859, 597] on button "Save" at bounding box center [848, 596] width 44 height 25
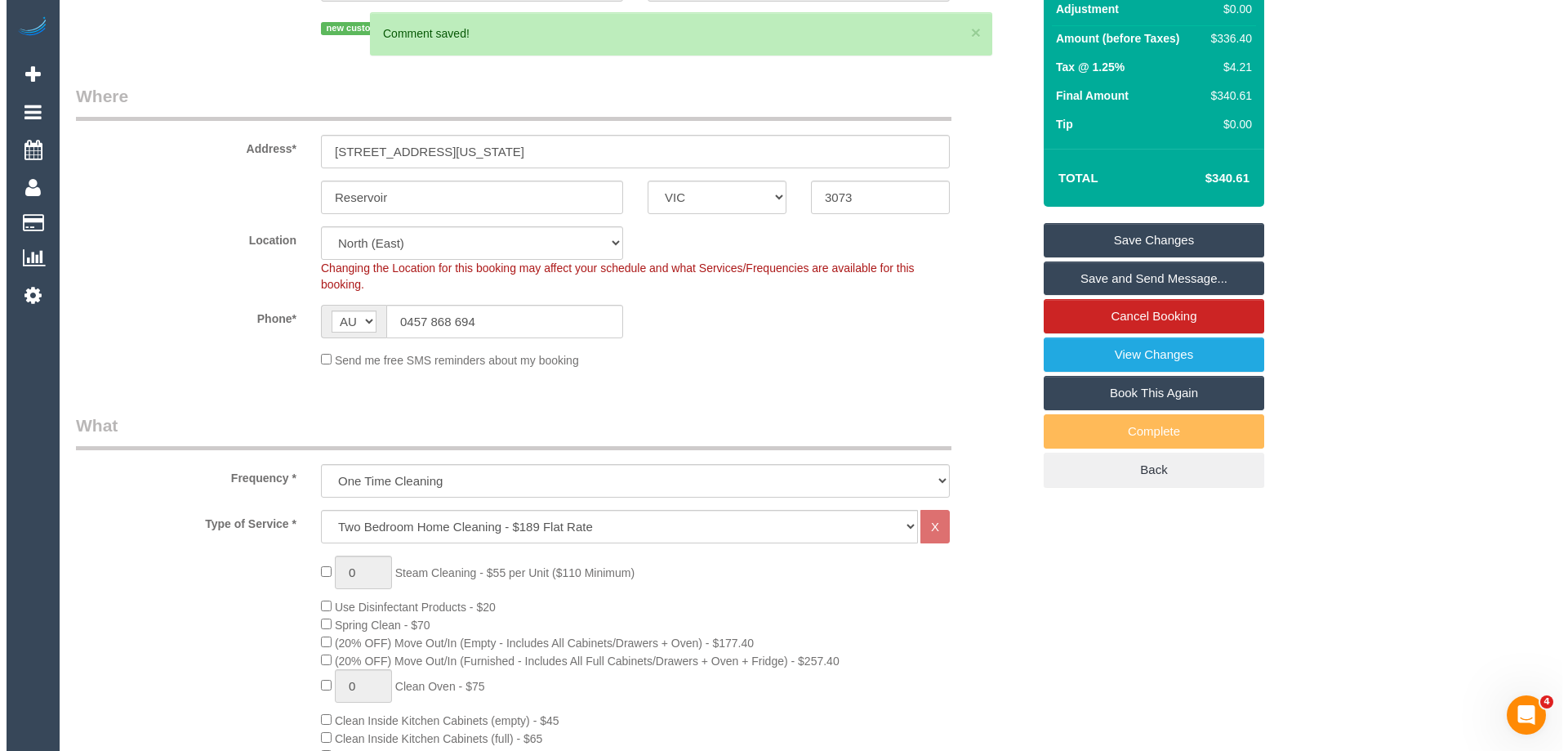
scroll to position [0, 0]
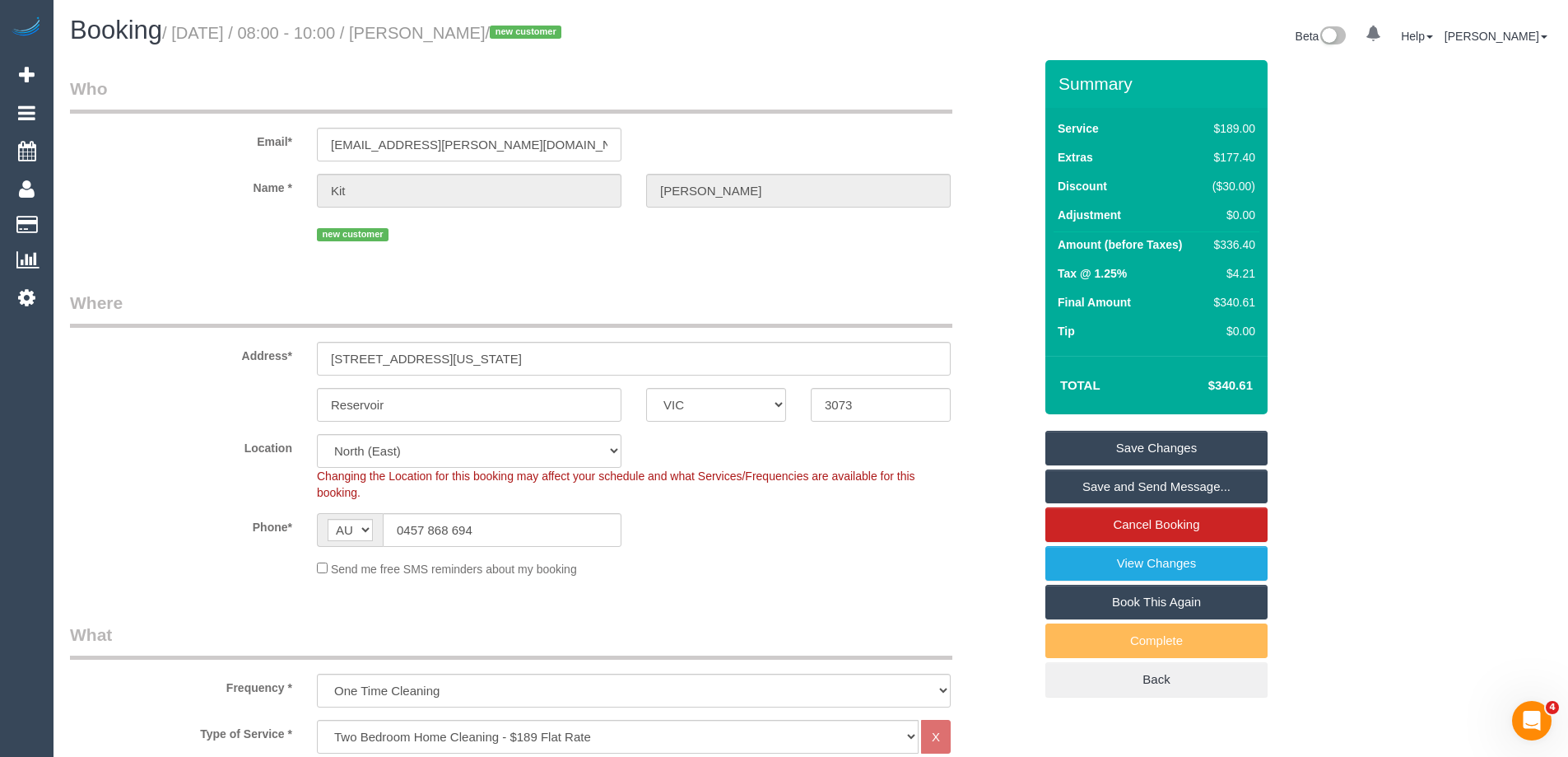
drag, startPoint x: 516, startPoint y: 35, endPoint x: 425, endPoint y: 30, distance: 91.1
click at [425, 30] on small "/ August 28, 2025 / 08:00 - 10:00 / Kit Flanagan / new customer" at bounding box center [364, 32] width 404 height 18
copy small "Kit Flanagan"
click at [1057, 475] on link "Save and Send Message..." at bounding box center [1156, 486] width 222 height 35
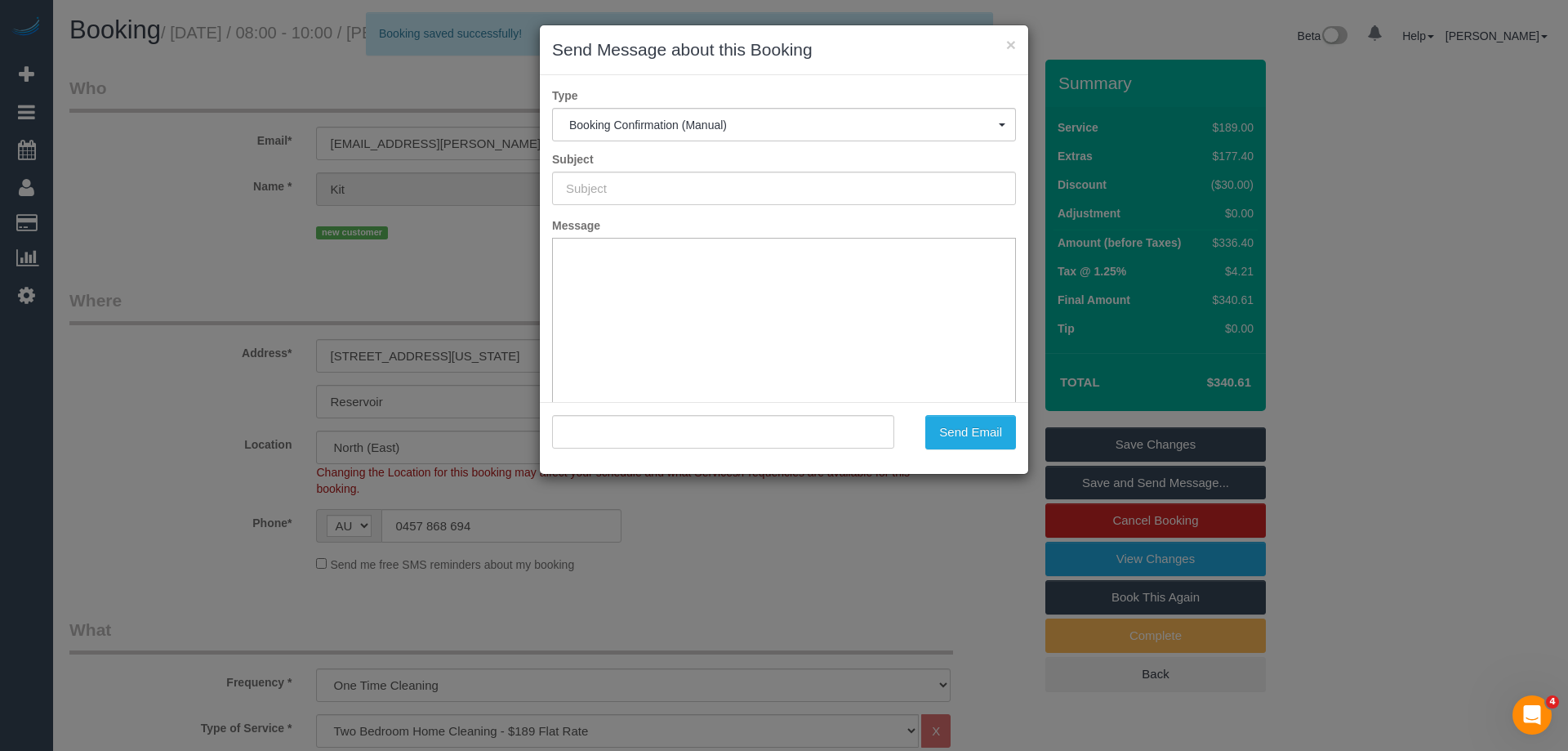
type input "Booking Confirmed"
type input ""Kit Flanagan" <kit.flanagan@hotmail.com>"
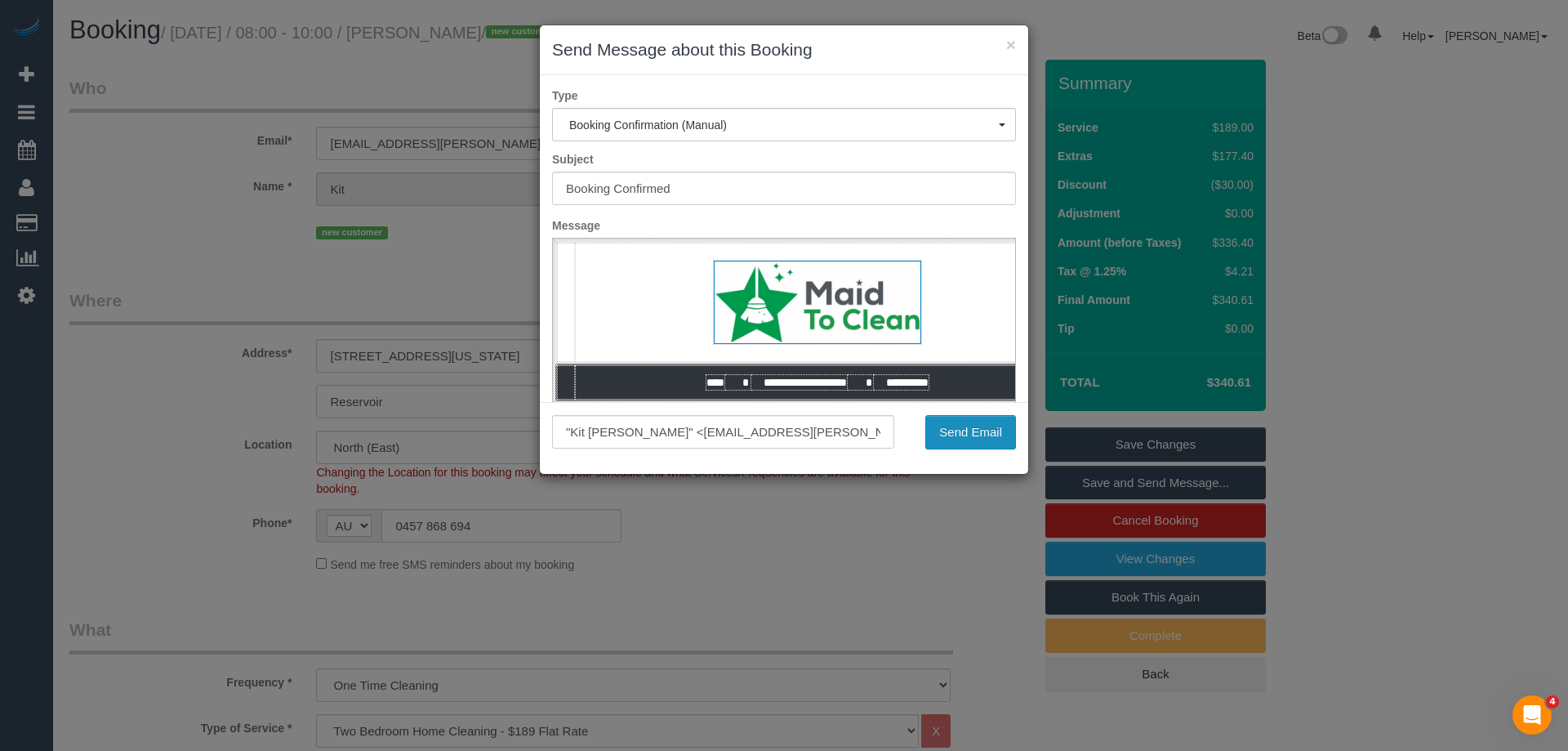
click at [947, 428] on button "Send Email" at bounding box center [971, 432] width 90 height 34
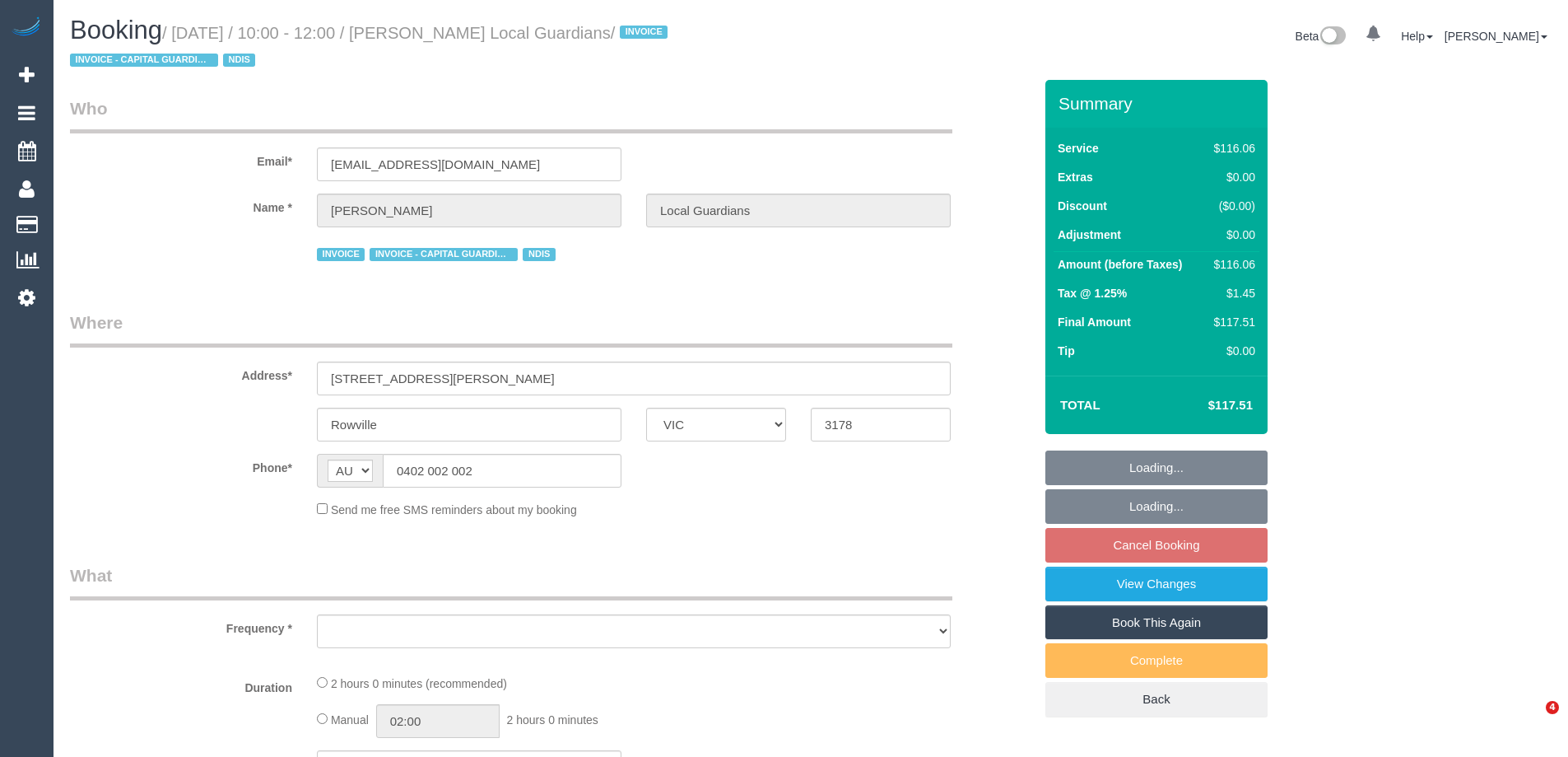
select select "VIC"
select select "number:28"
select select "number:14"
select select "number:19"
select select "number:25"
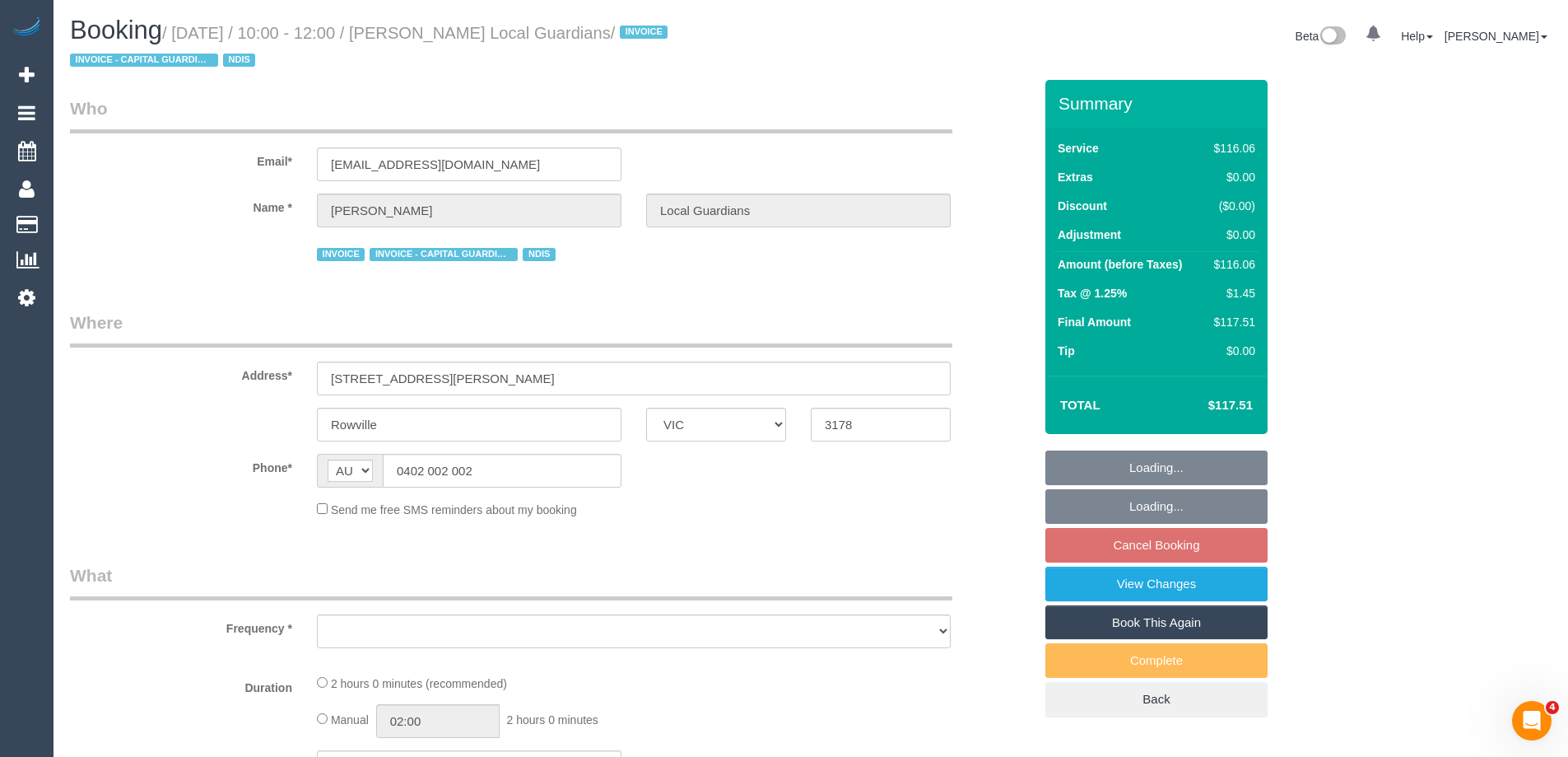
select select "number:33"
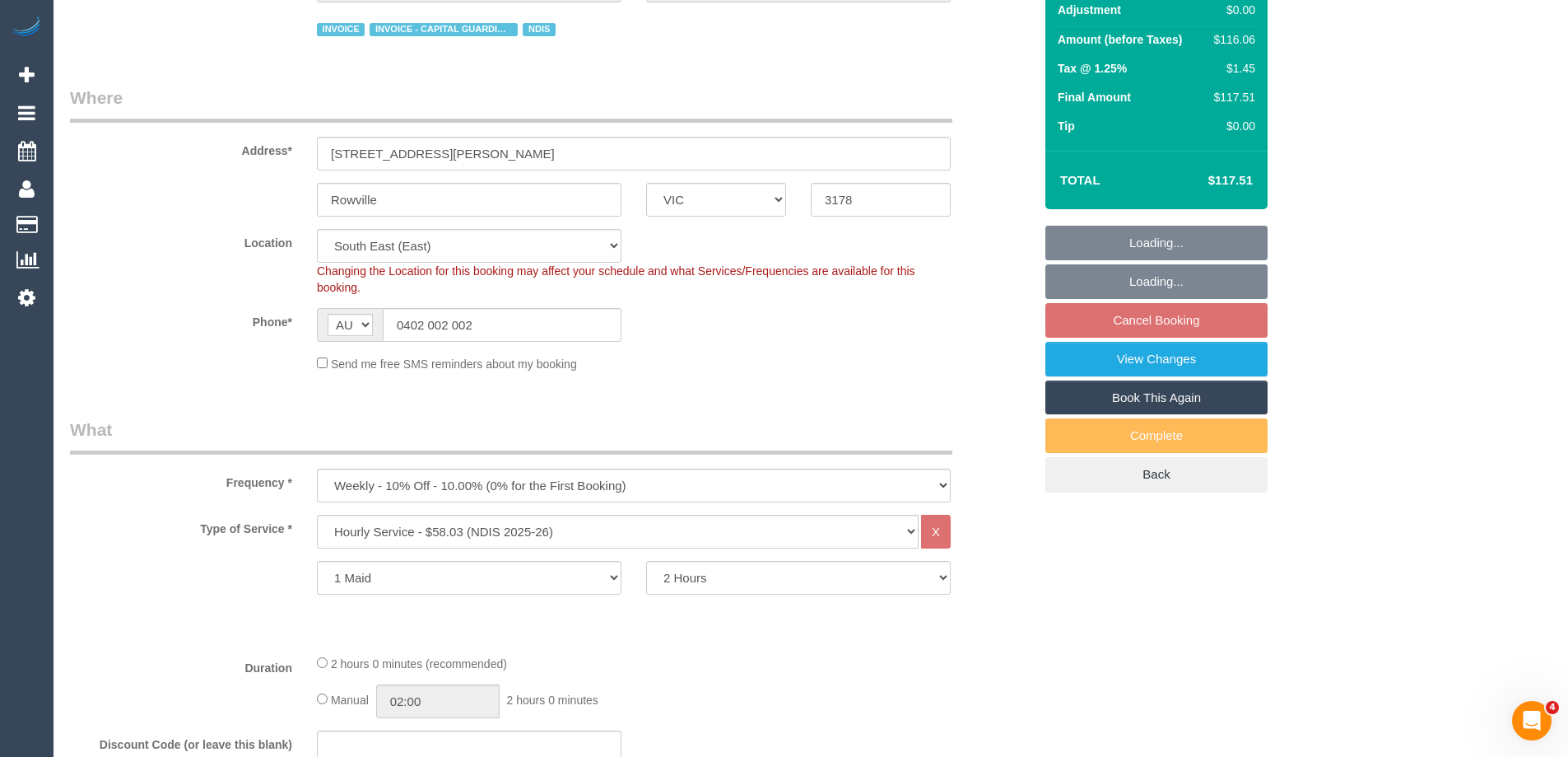
select select "object:1297"
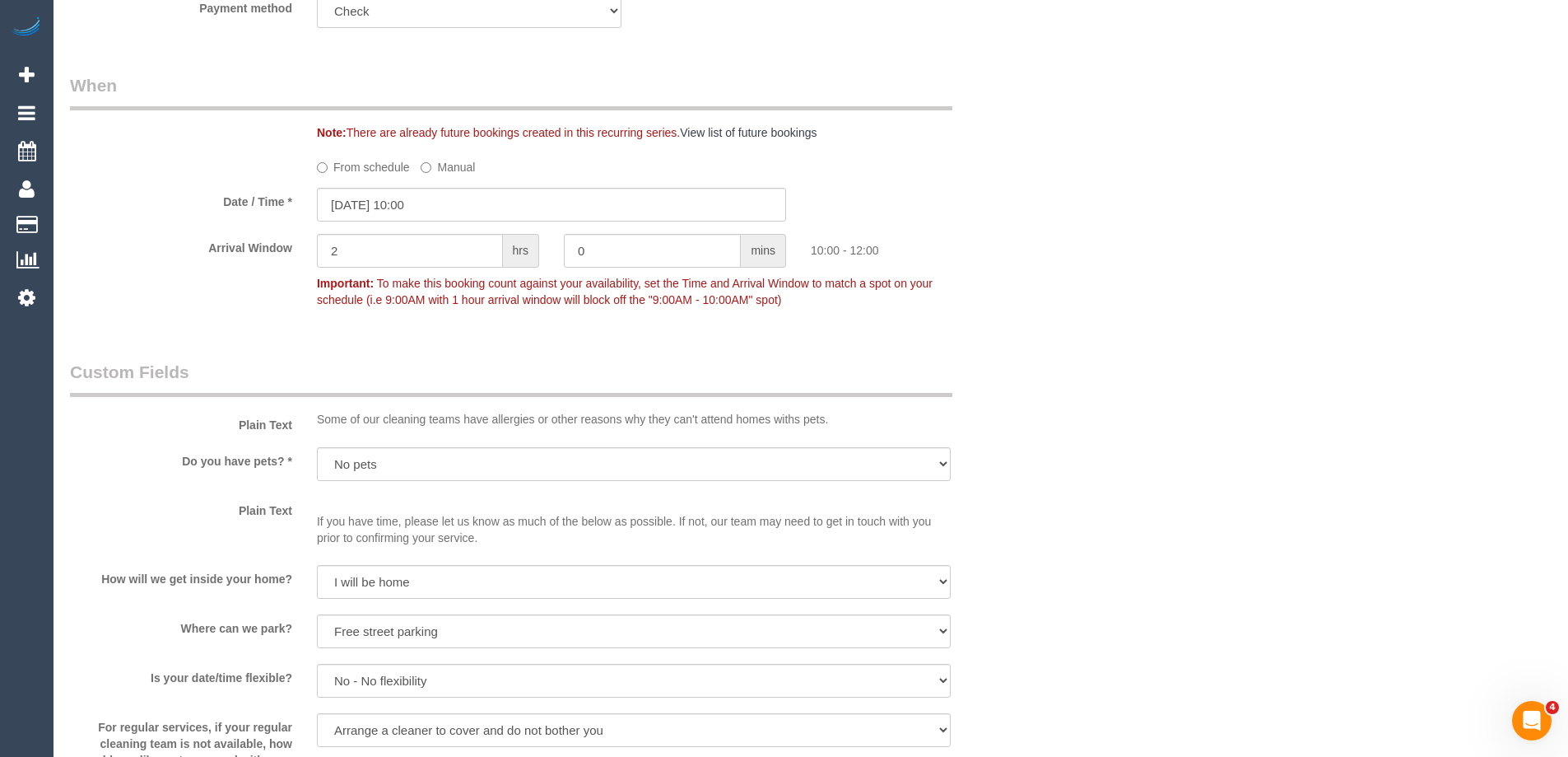
scroll to position [1236, 0]
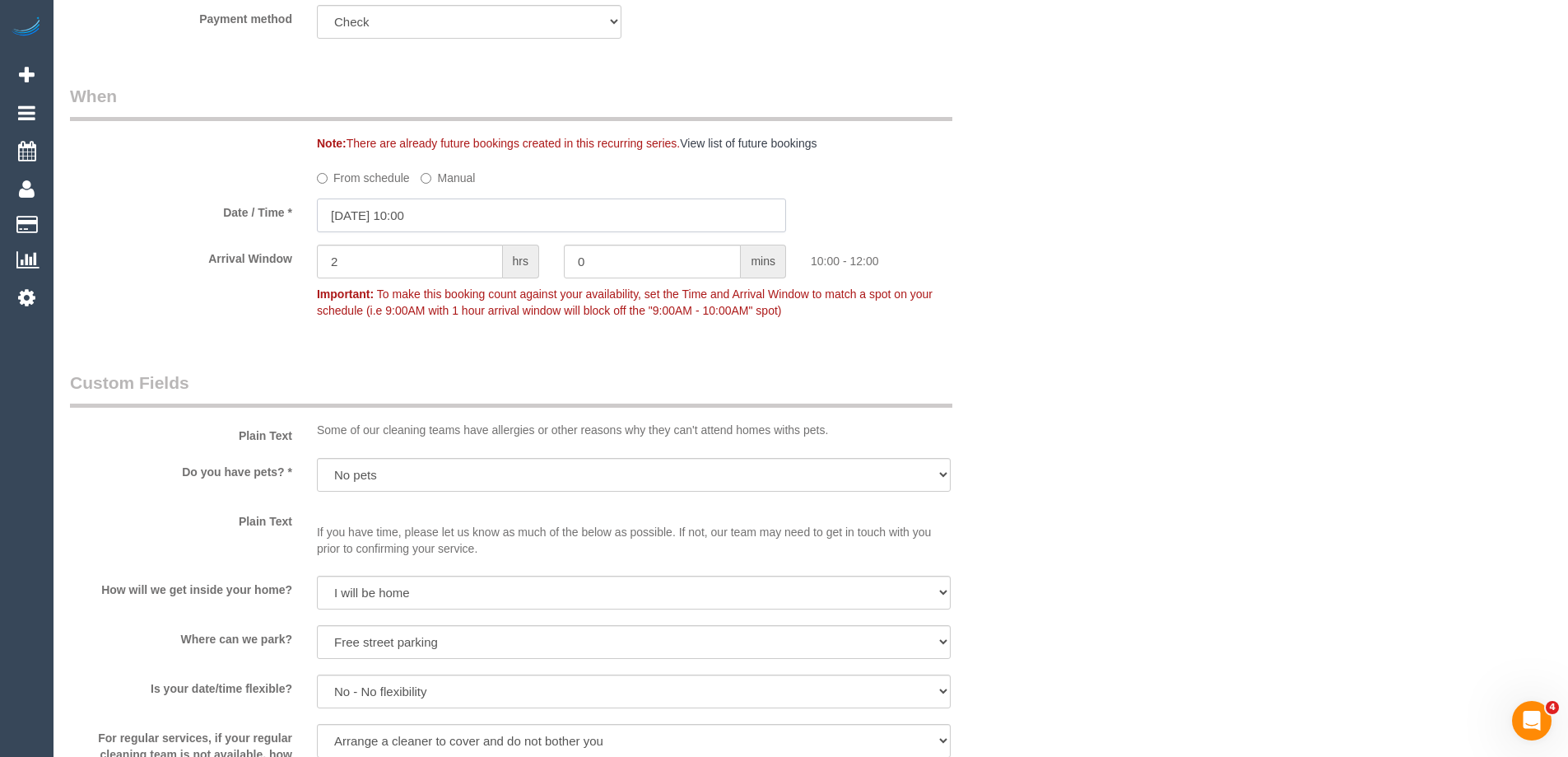
click at [338, 212] on input "28/08/2025 10:00" at bounding box center [552, 215] width 469 height 34
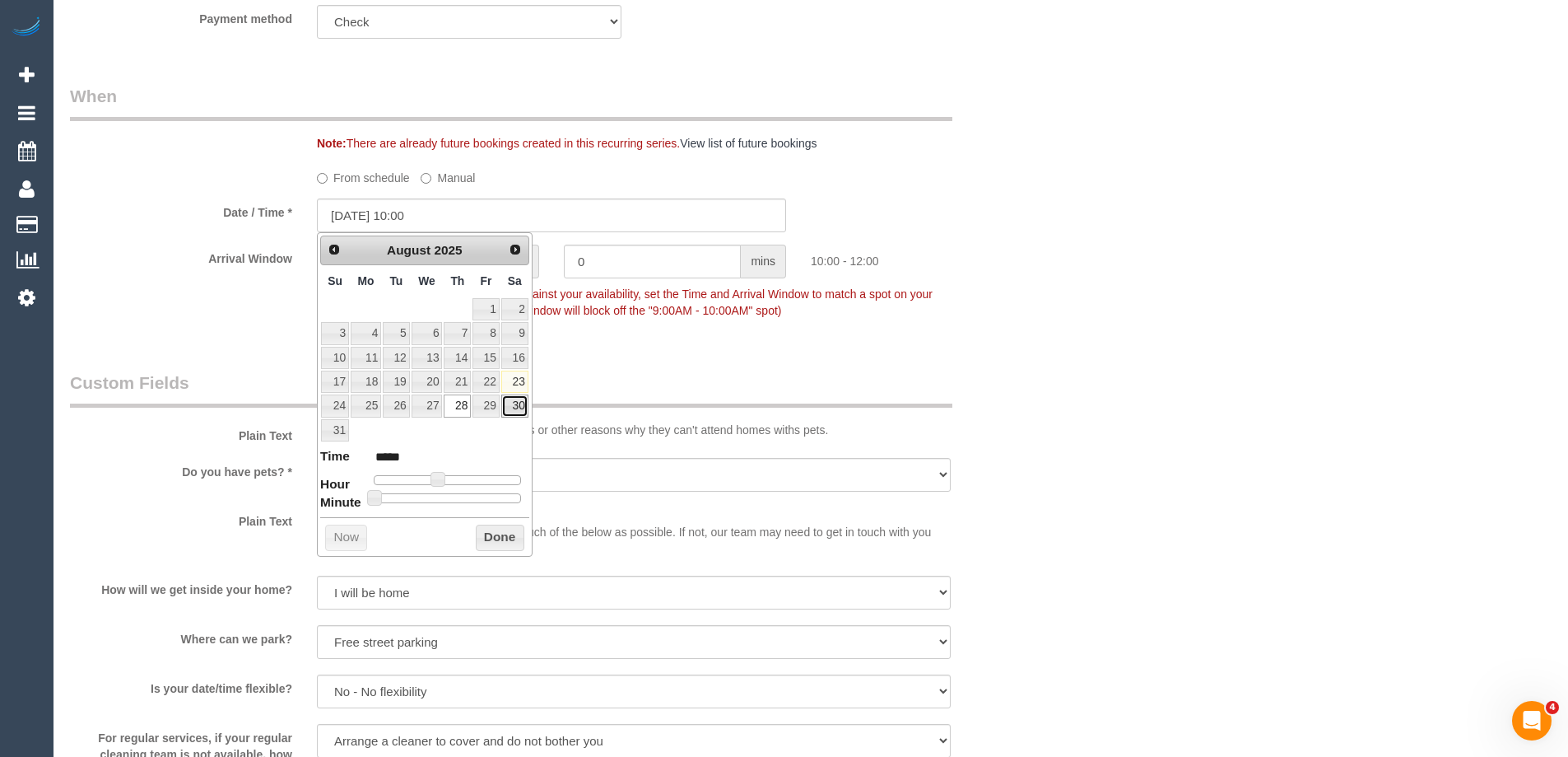
click at [517, 398] on link "30" at bounding box center [515, 405] width 27 height 22
type input "30/08/2025 11:00"
type input "*****"
type input "30/08/2025 12:00"
type input "*****"
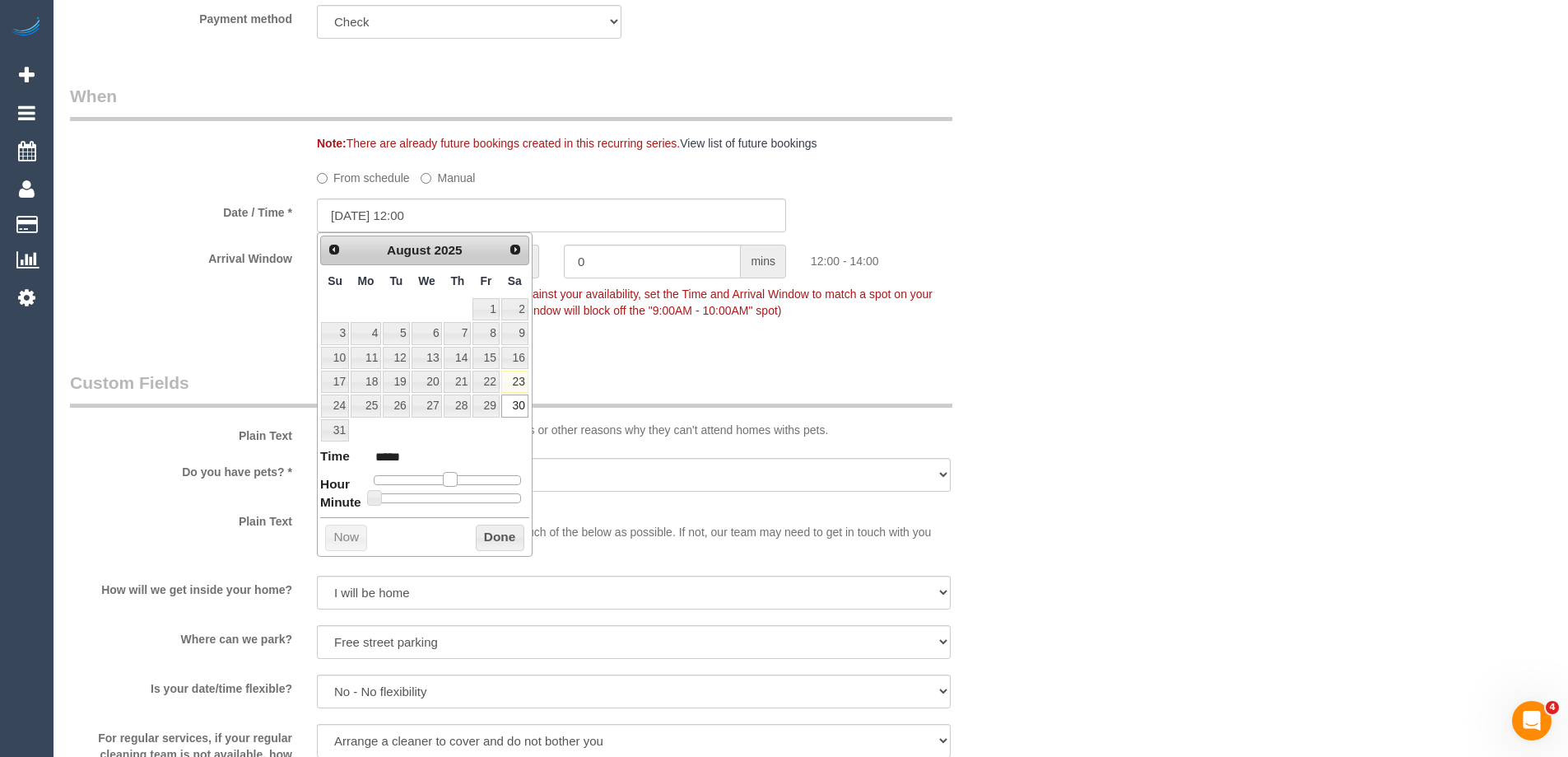
type input "30/08/2025 13:00"
type input "*****"
drag, startPoint x: 439, startPoint y: 479, endPoint x: 457, endPoint y: 483, distance: 18.4
click at [457, 483] on span at bounding box center [450, 479] width 15 height 15
type input "30/08/2025 12:00"
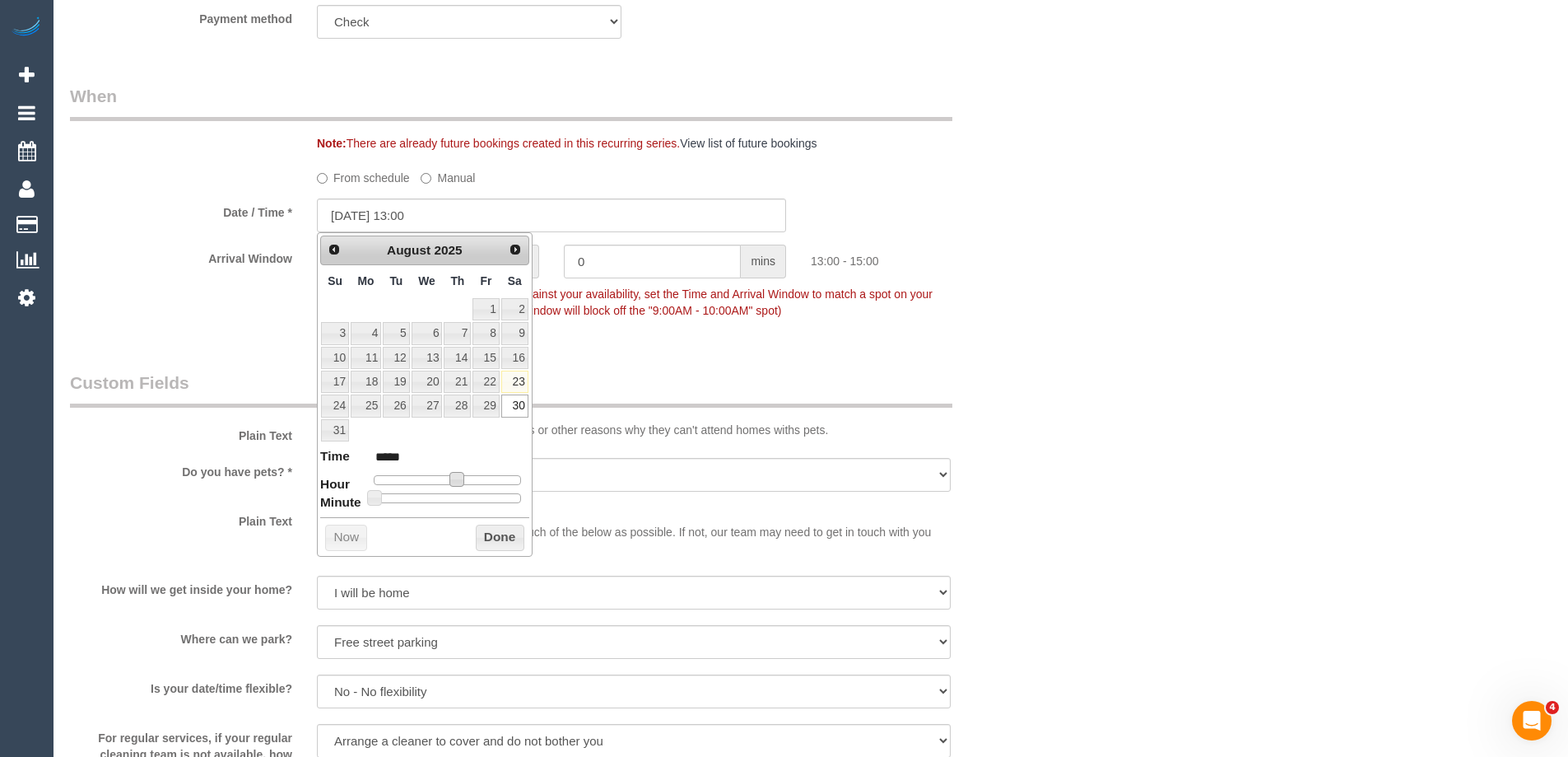
type input "*****"
click at [457, 474] on span at bounding box center [450, 479] width 15 height 15
click at [499, 533] on button "Done" at bounding box center [500, 538] width 49 height 26
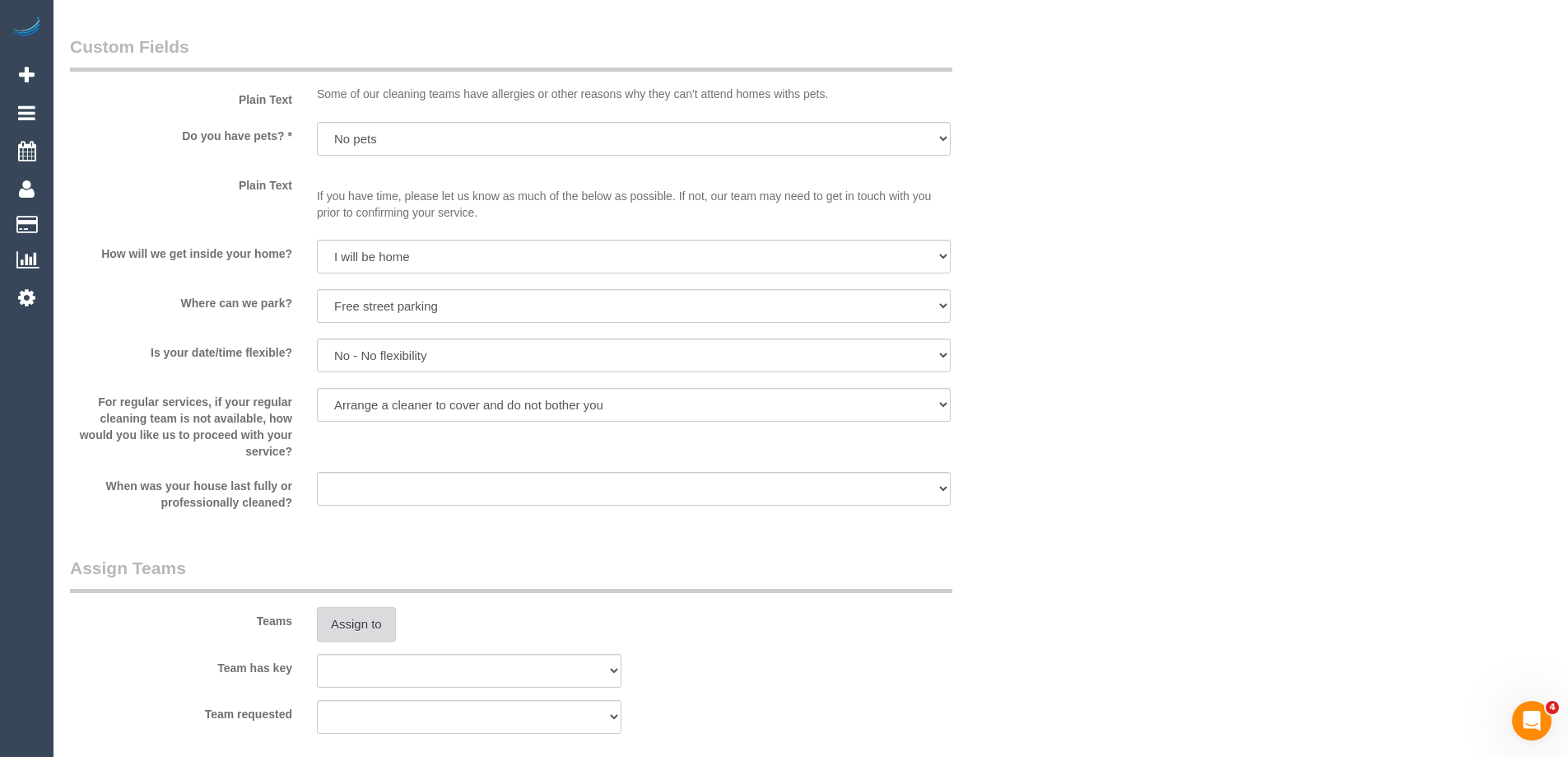
scroll to position [1729, 0]
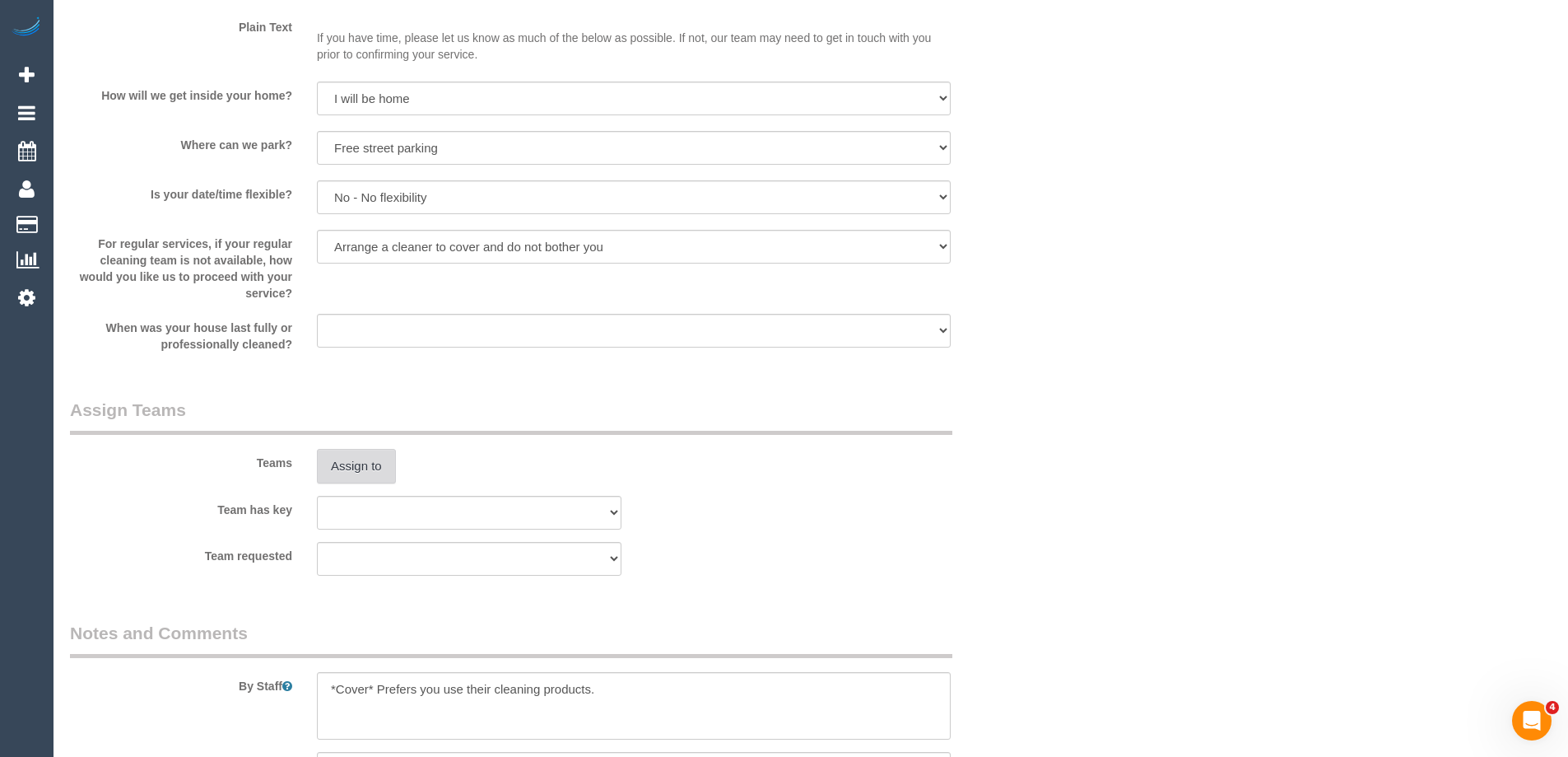
click at [369, 466] on button "Assign to" at bounding box center [357, 466] width 79 height 35
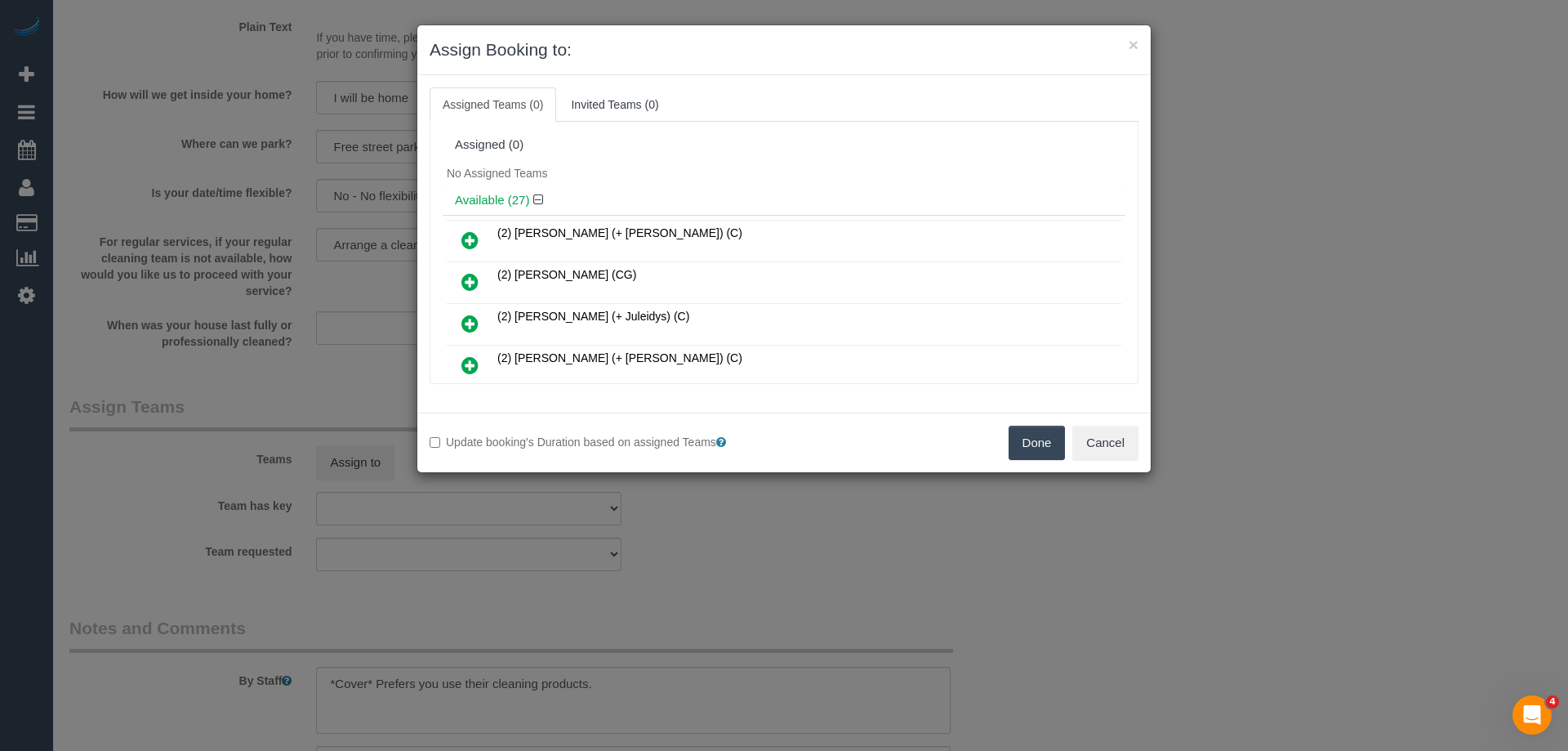
click at [476, 274] on icon at bounding box center [469, 281] width 17 height 19
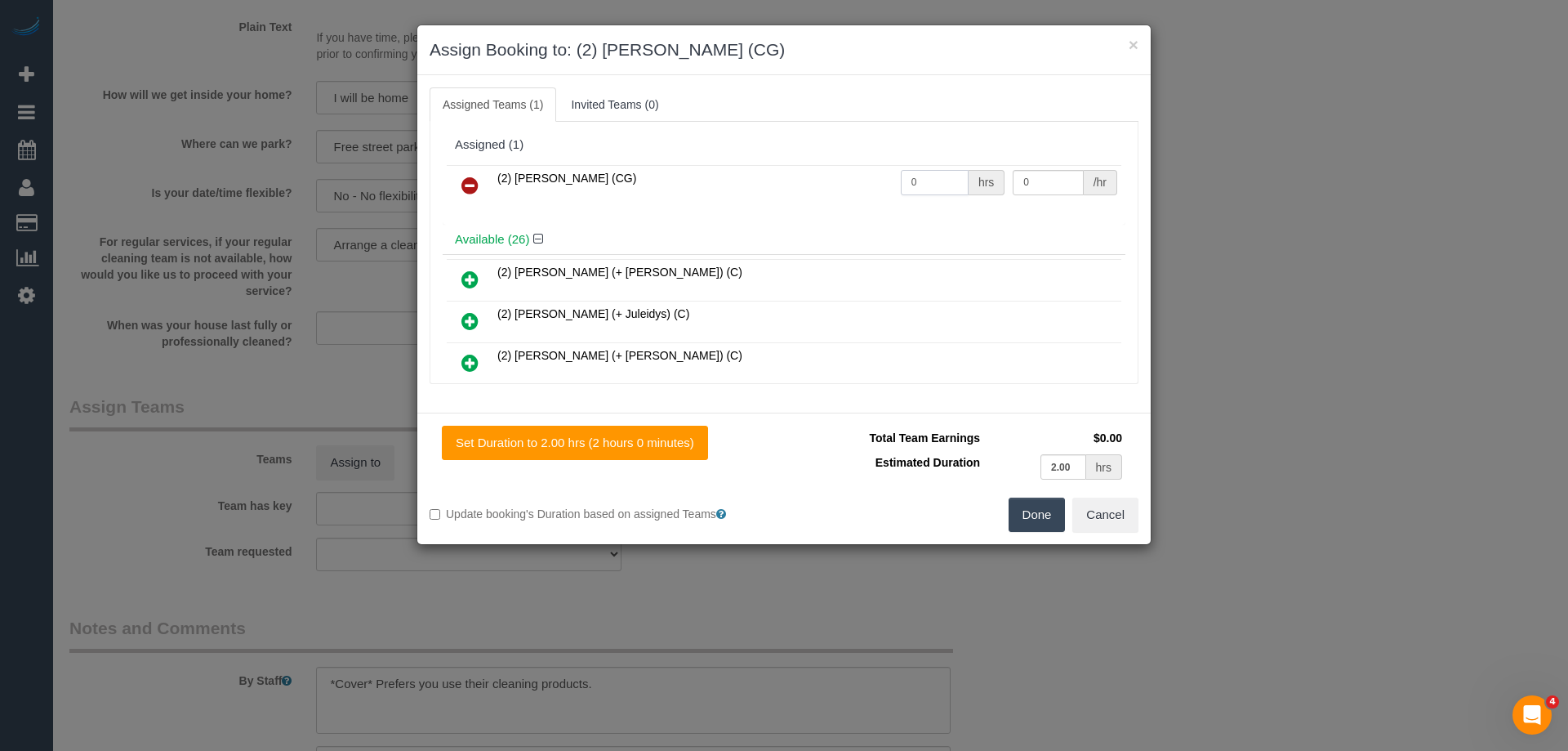
drag, startPoint x: 931, startPoint y: 178, endPoint x: 864, endPoint y: 182, distance: 67.1
click at [864, 182] on tr "(2) Chemitha Wijesinghe (CG) 0 hrs 0 /hr" at bounding box center [784, 186] width 674 height 42
type input "2"
drag, startPoint x: 1037, startPoint y: 183, endPoint x: 974, endPoint y: 178, distance: 63.2
click at [974, 178] on tr "(2) Chemitha Wijesinghe (CG) 2 hrs 0 /hr" at bounding box center [784, 186] width 674 height 42
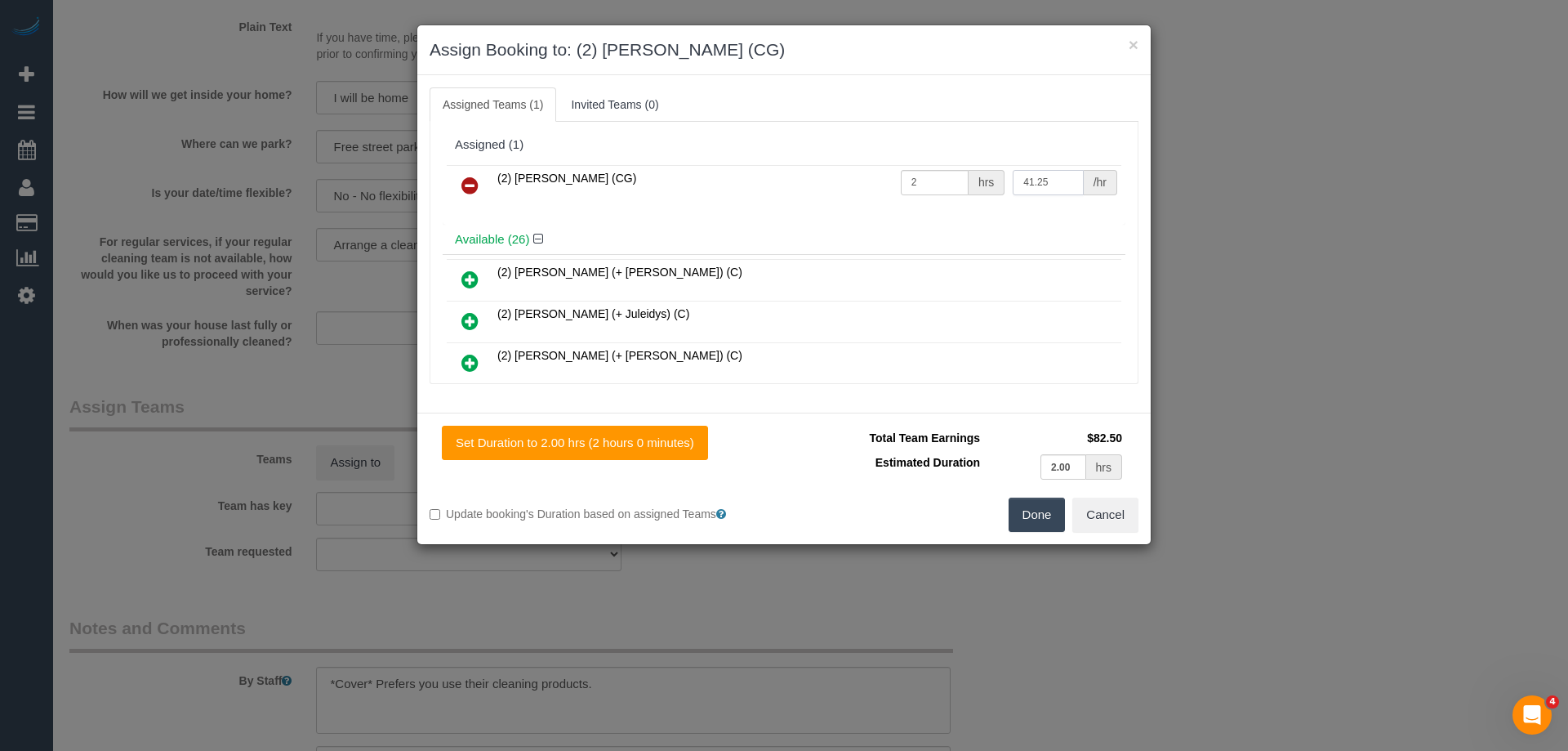
type input "41.25"
drag, startPoint x: 1033, startPoint y: 510, endPoint x: 919, endPoint y: 504, distance: 114.2
click at [1033, 510] on button "Done" at bounding box center [1037, 514] width 57 height 34
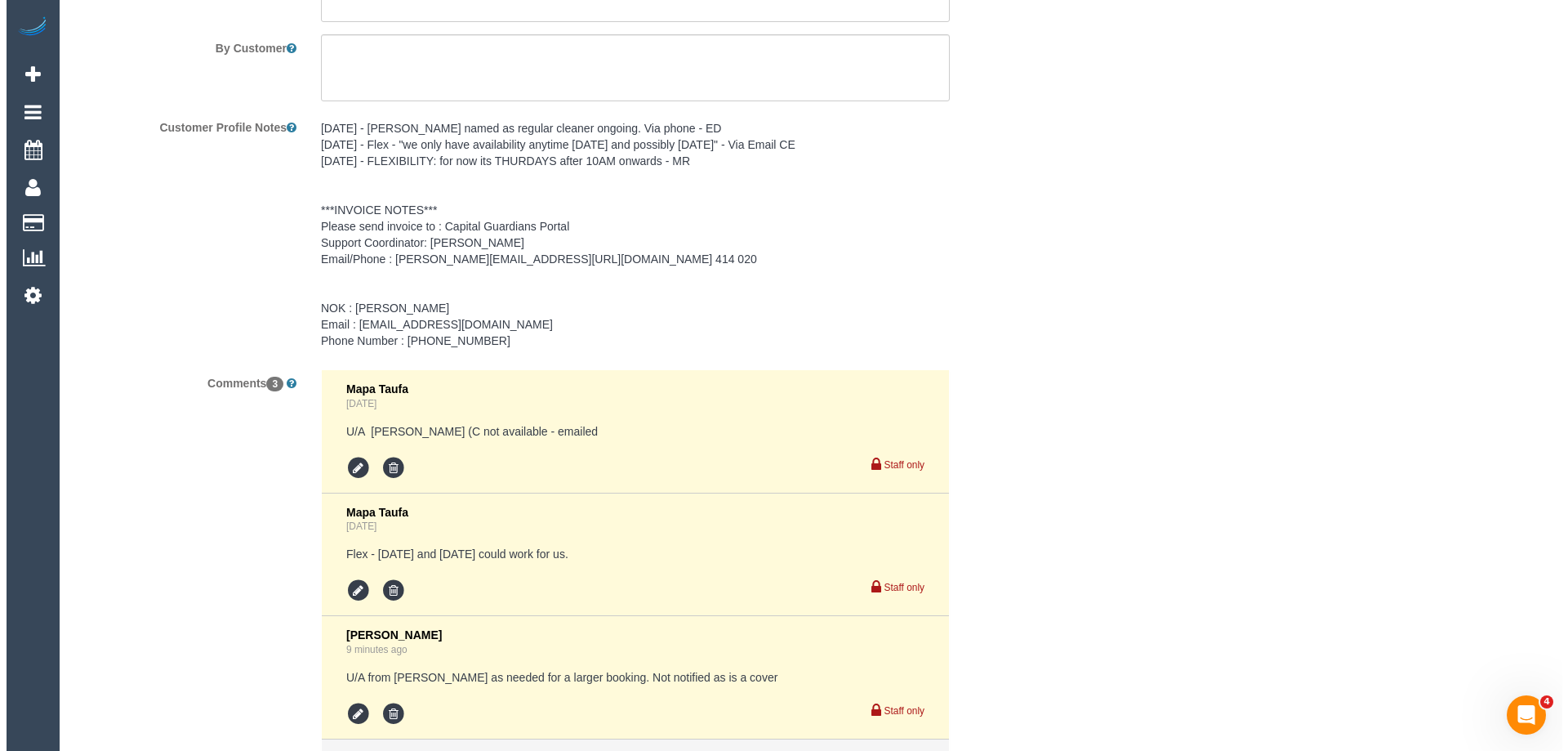
scroll to position [0, 0]
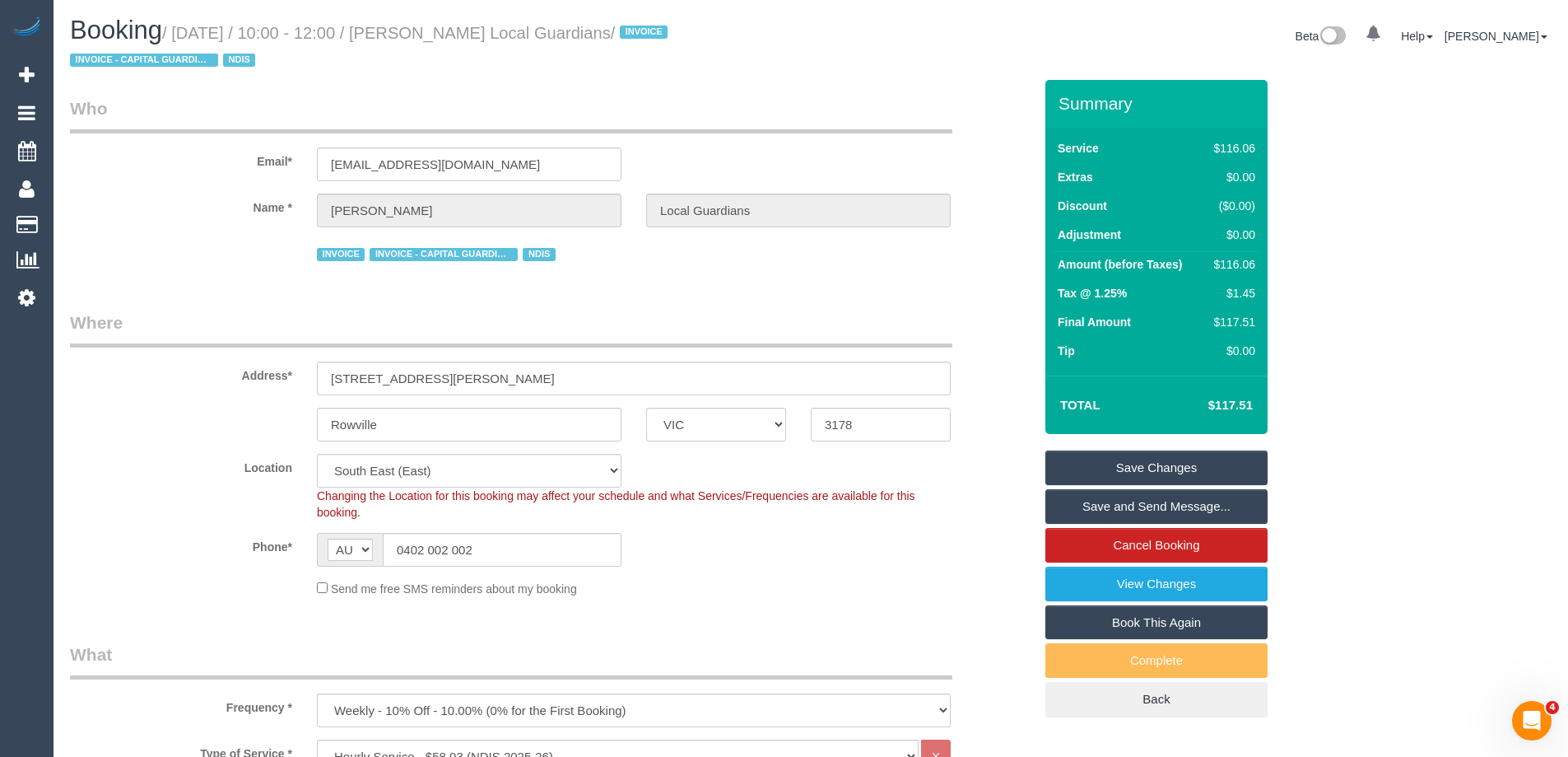
drag, startPoint x: 658, startPoint y: 34, endPoint x: 427, endPoint y: 30, distance: 231.0
click at [427, 30] on small "/ August 28, 2025 / 10:00 - 12:00 / Armida Ricciuti Local Guardians / INVOICE I…" at bounding box center [371, 46] width 602 height 46
copy small "Armida Ricciuti Local Guardians"
click at [1097, 462] on link "Save Changes" at bounding box center [1156, 468] width 222 height 35
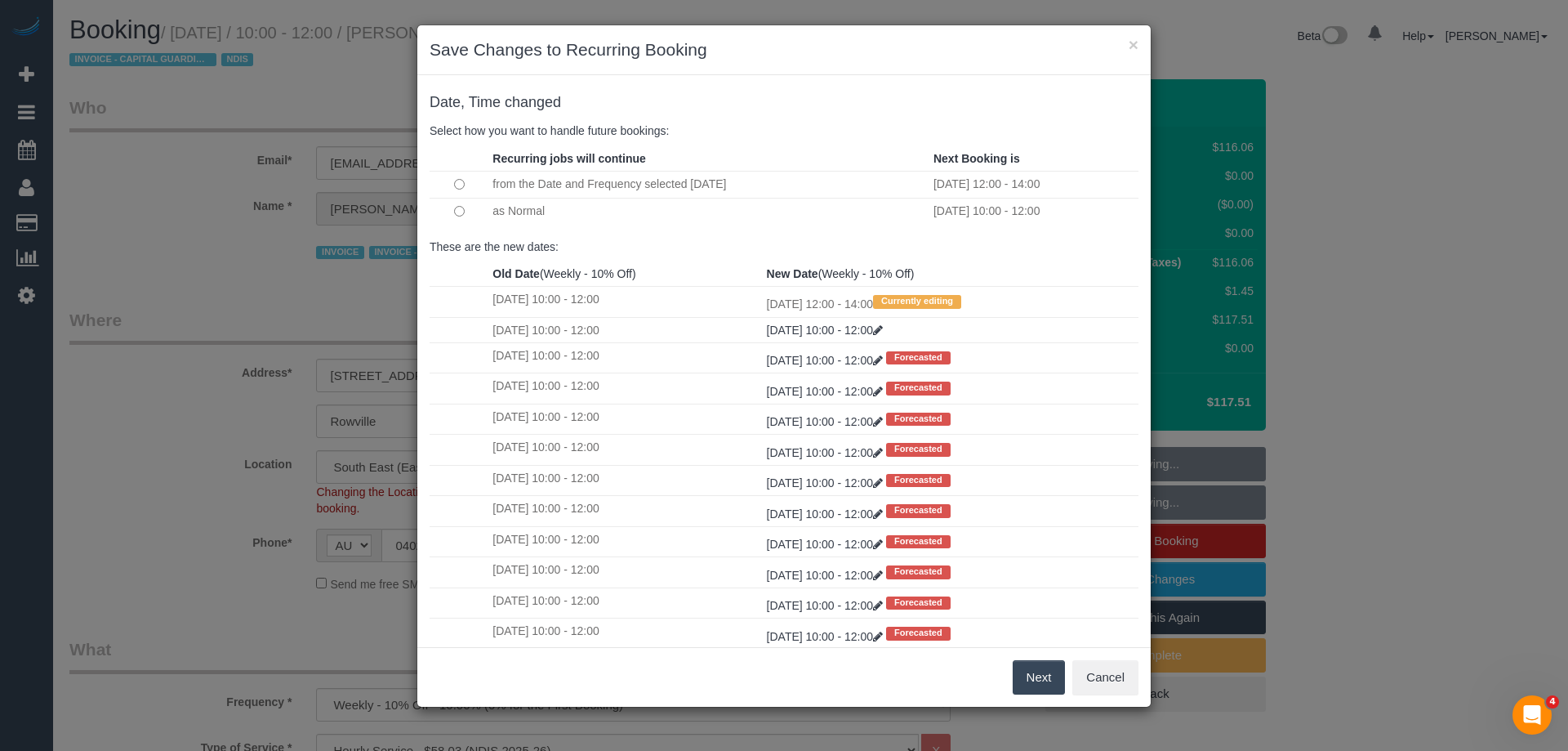
click at [1033, 672] on button "Next" at bounding box center [1038, 677] width 53 height 34
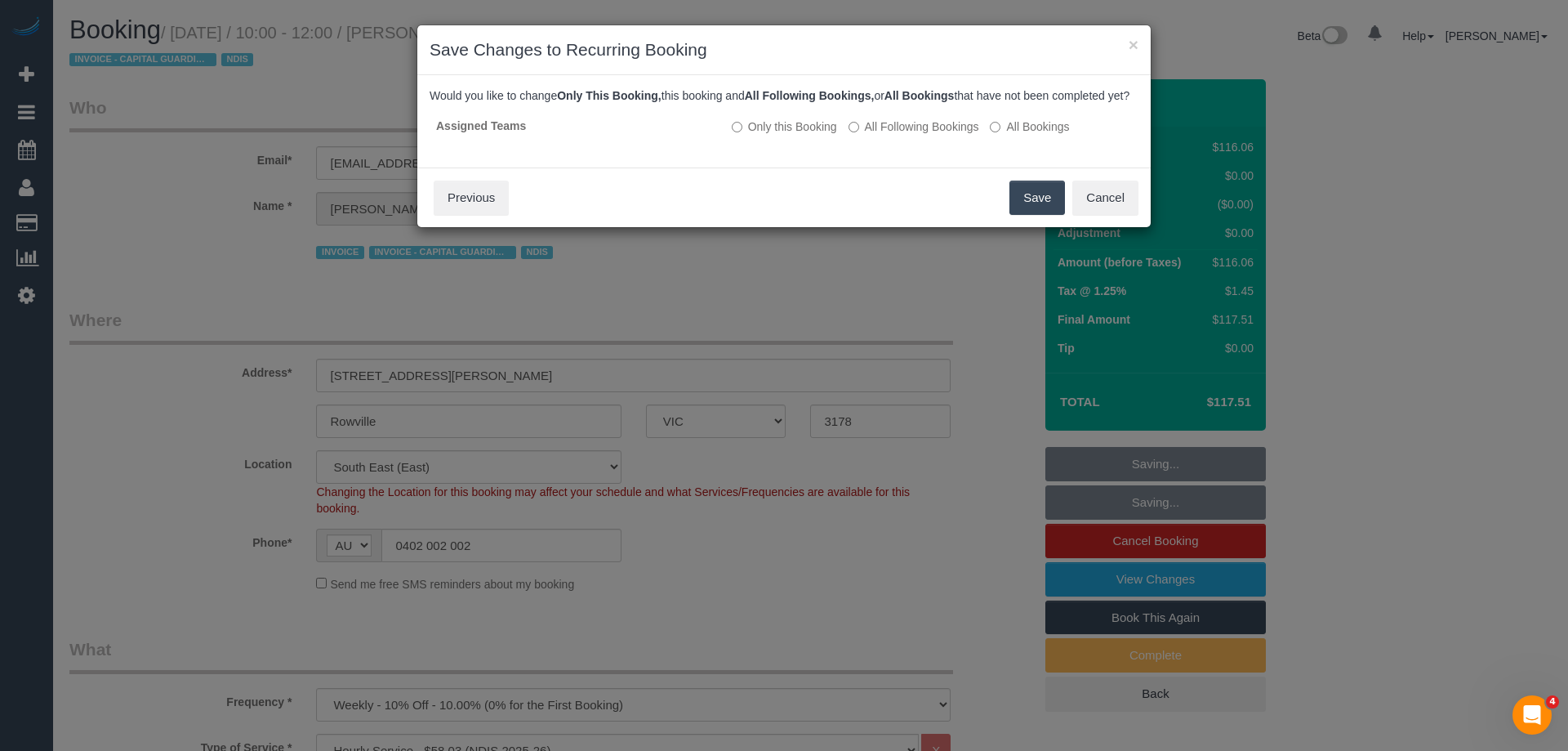
click at [1036, 208] on button "Save" at bounding box center [1037, 198] width 55 height 34
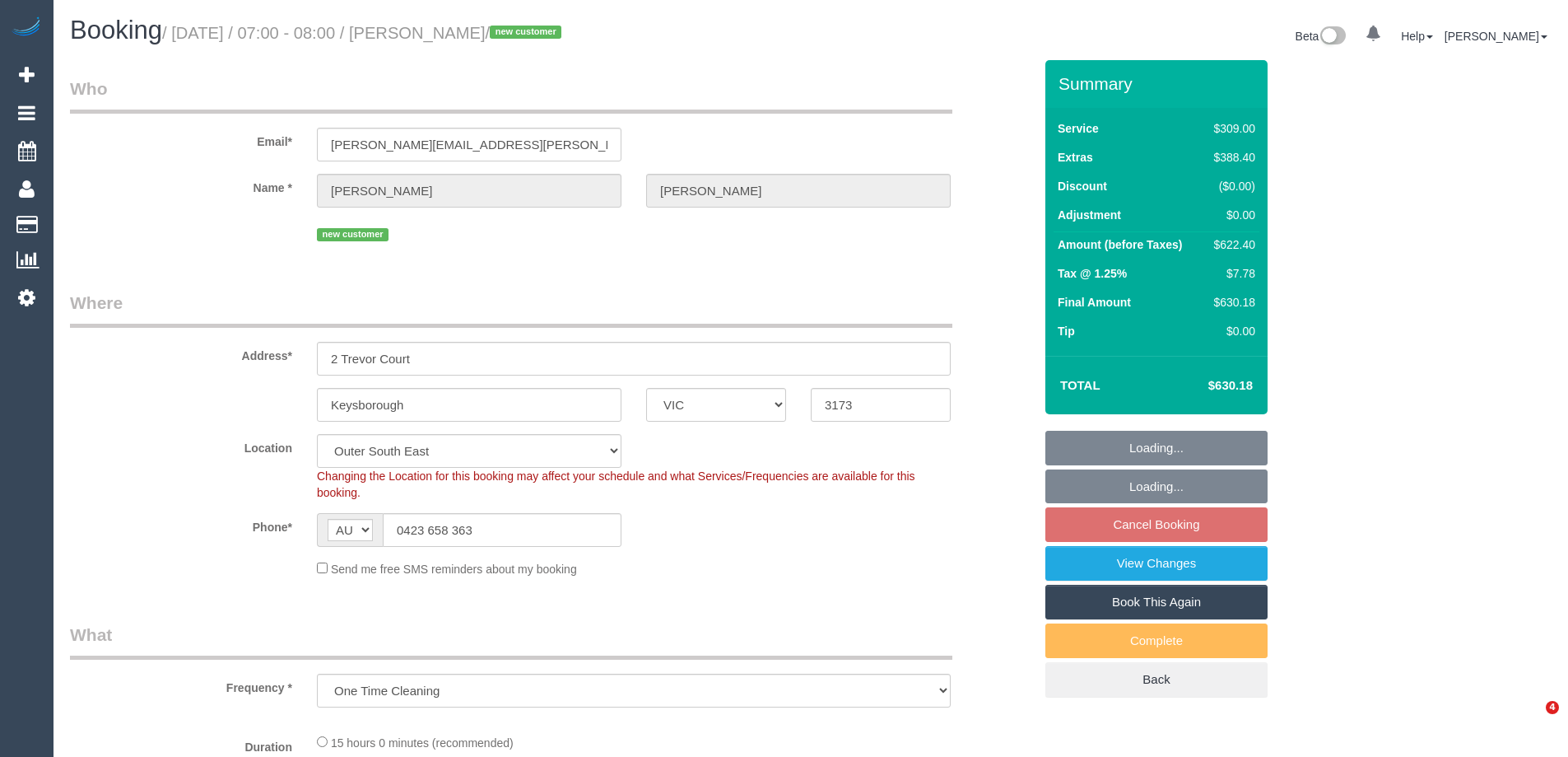
select select "VIC"
select select "string:stripe-pm_1RvBfz2GScqysDRV11SQcbDX"
select select "number:28"
select select "number:14"
select select "number:19"
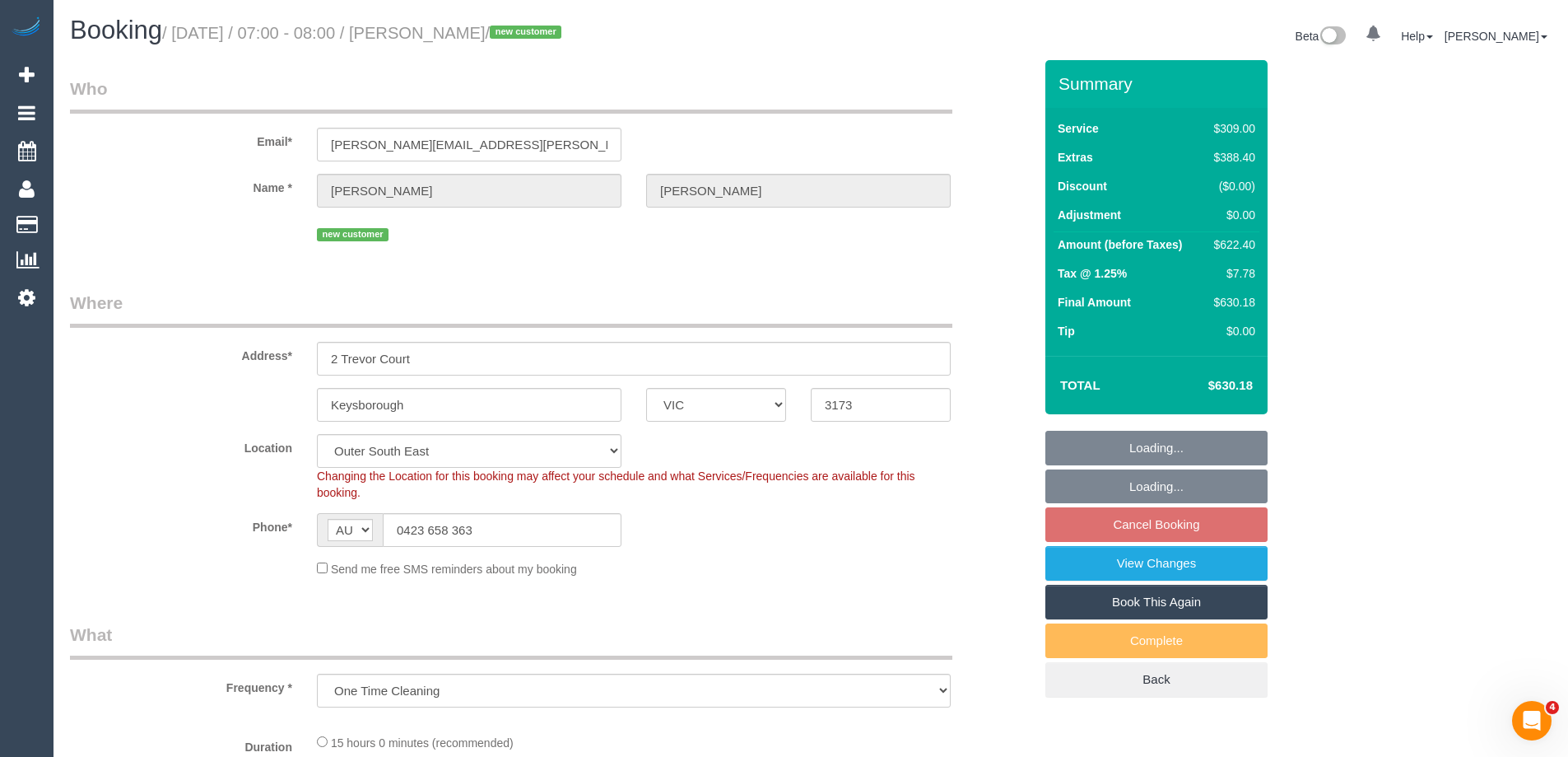
select select "number:36"
select select "object:837"
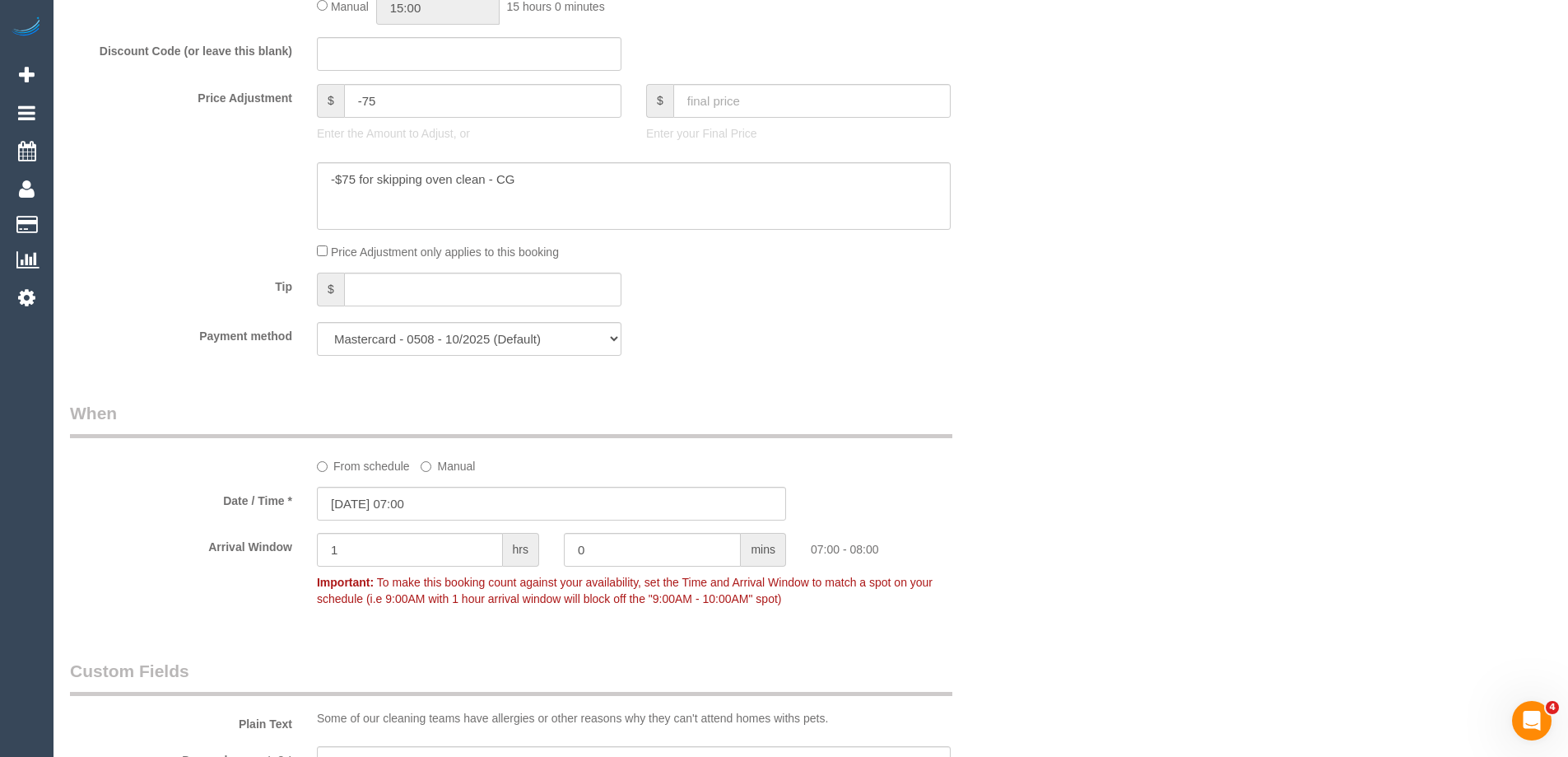
scroll to position [2989, 0]
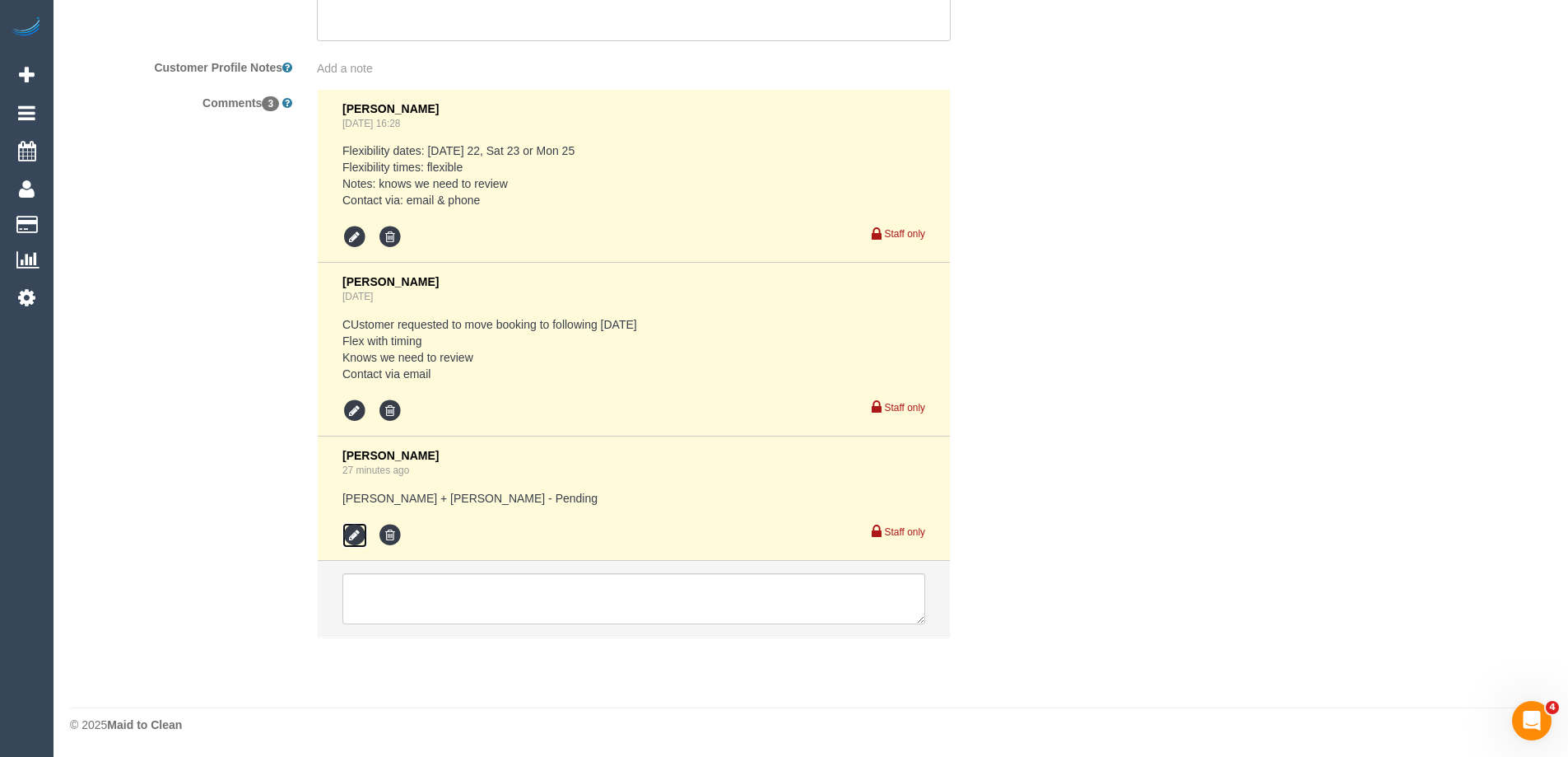
click at [354, 536] on icon at bounding box center [354, 535] width 24 height 24
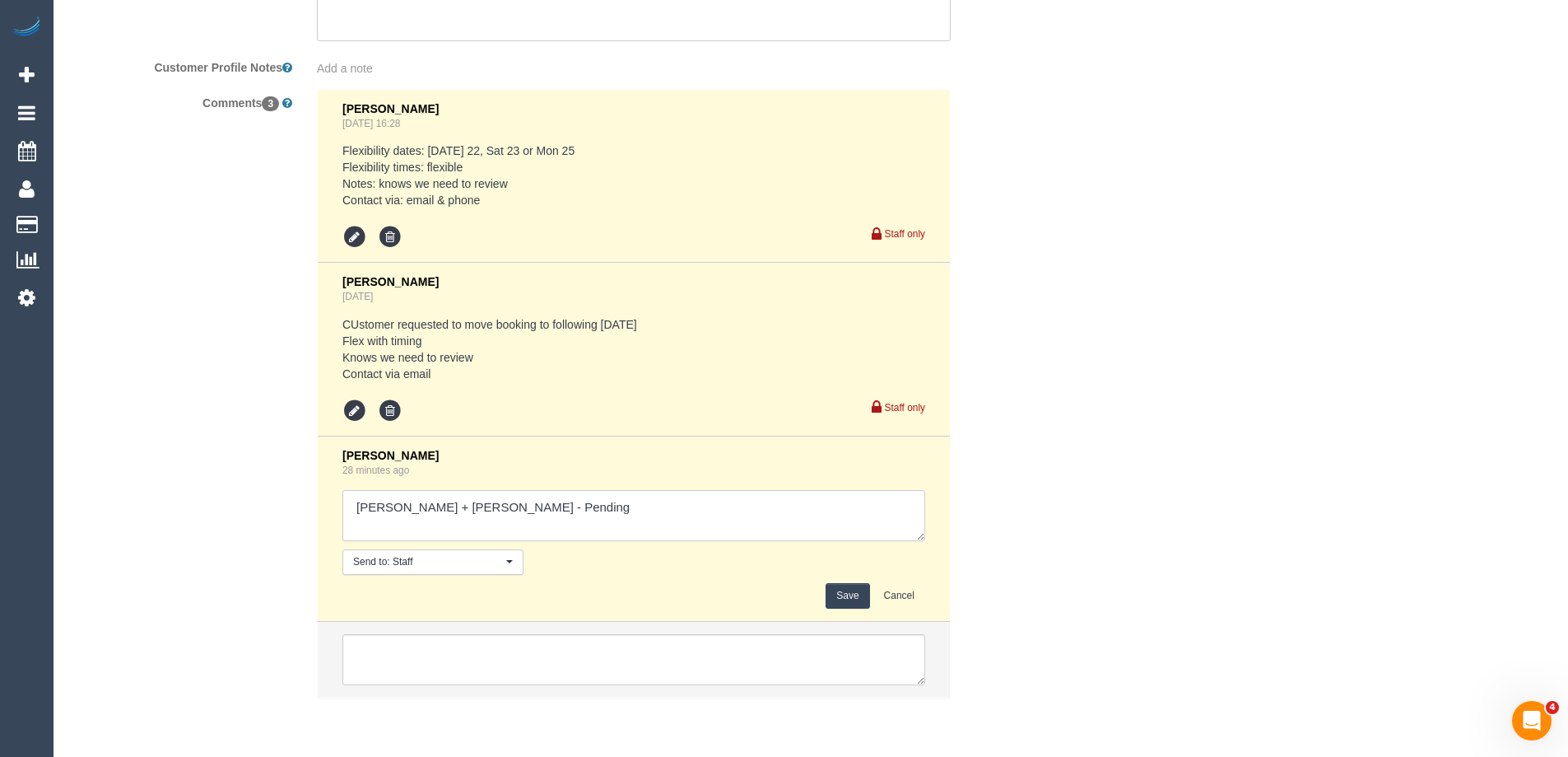
drag, startPoint x: 503, startPoint y: 516, endPoint x: 591, endPoint y: 529, distance: 89.0
click at [590, 528] on textarea at bounding box center [633, 516] width 583 height 51
type textarea "Kalpesh + Dipika - unavailable Kasun - Pending"
click at [848, 588] on button "Save" at bounding box center [848, 596] width 44 height 25
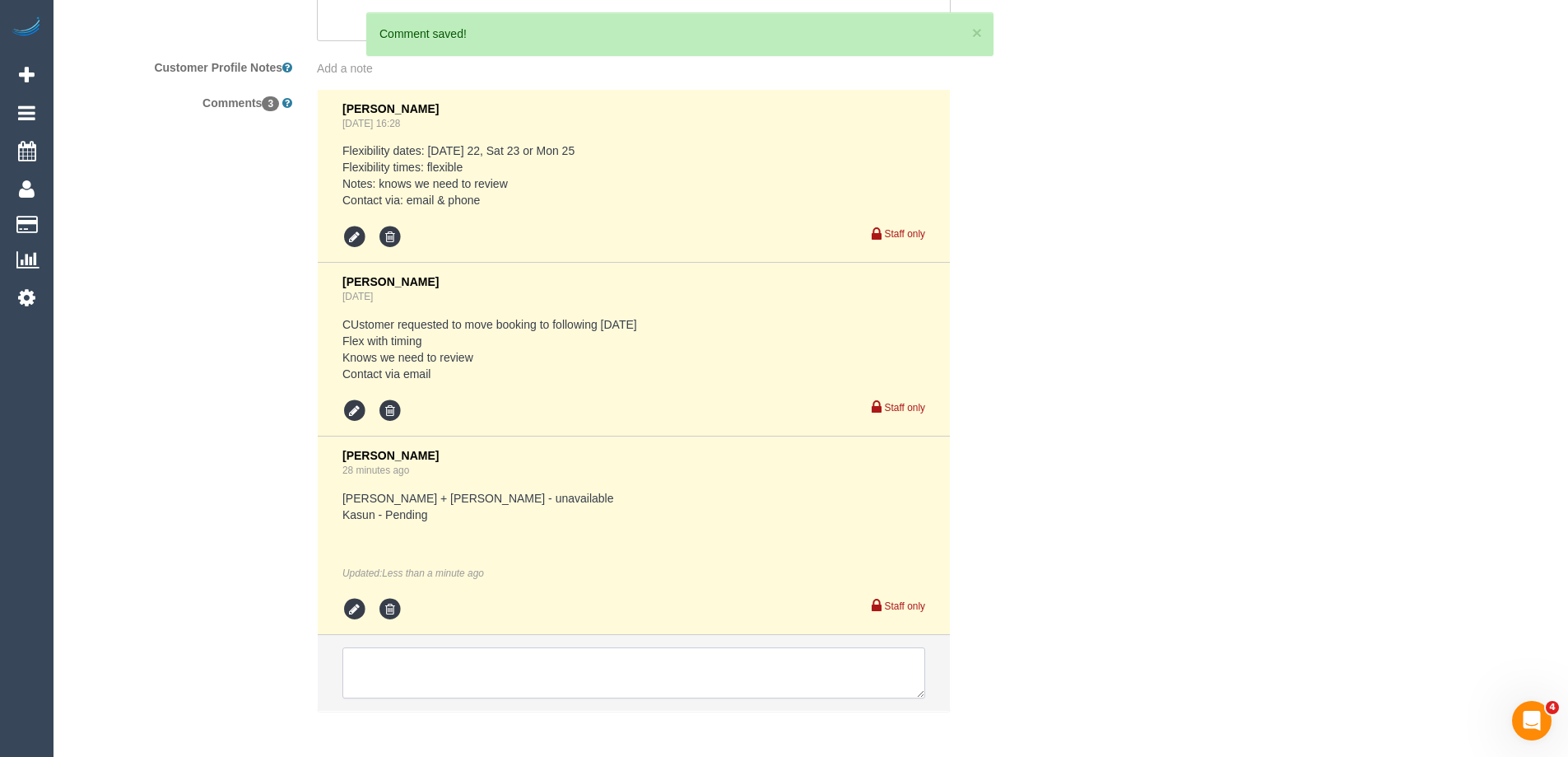
click at [401, 667] on textarea at bounding box center [633, 673] width 583 height 51
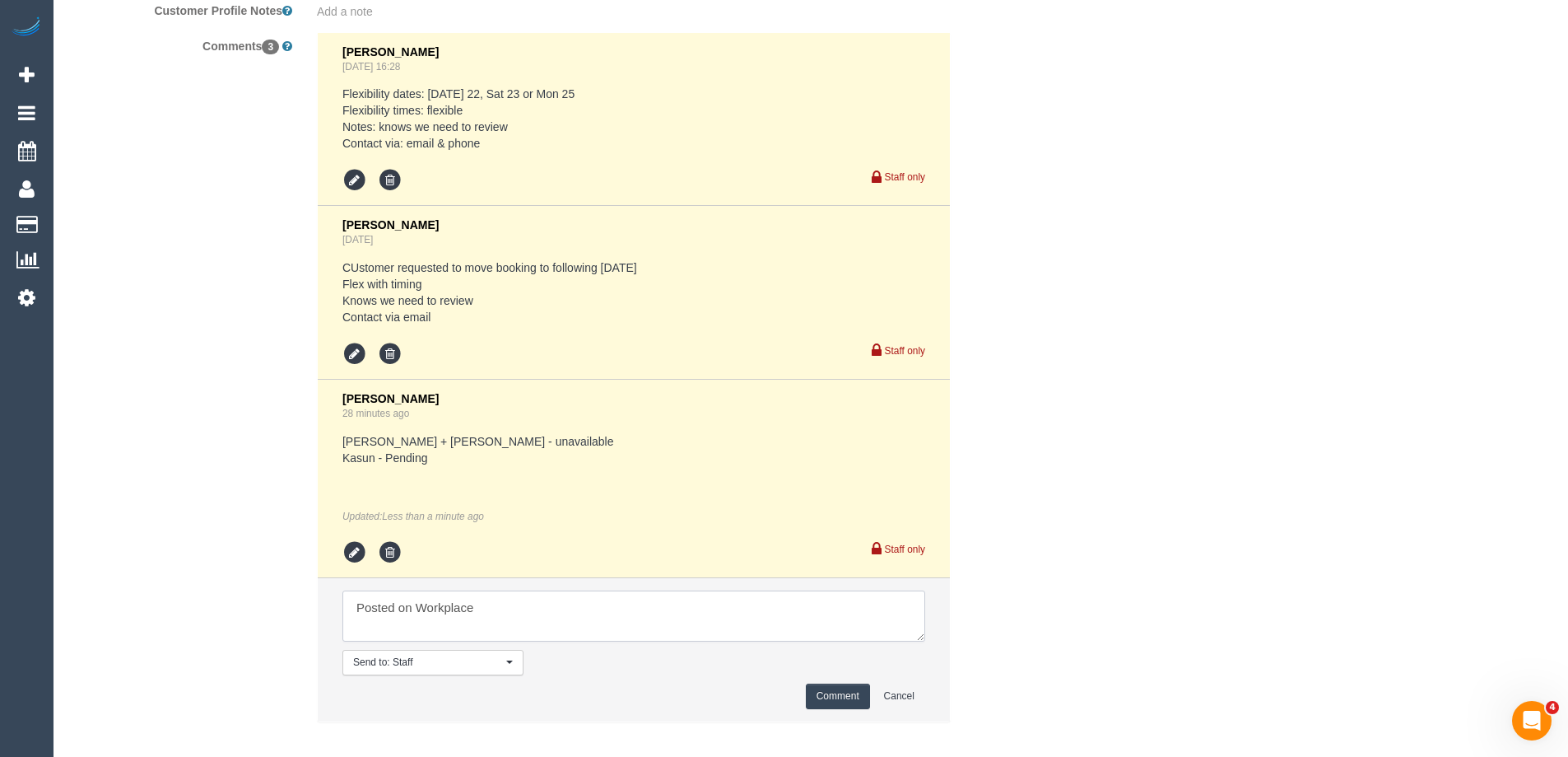
scroll to position [3072, 0]
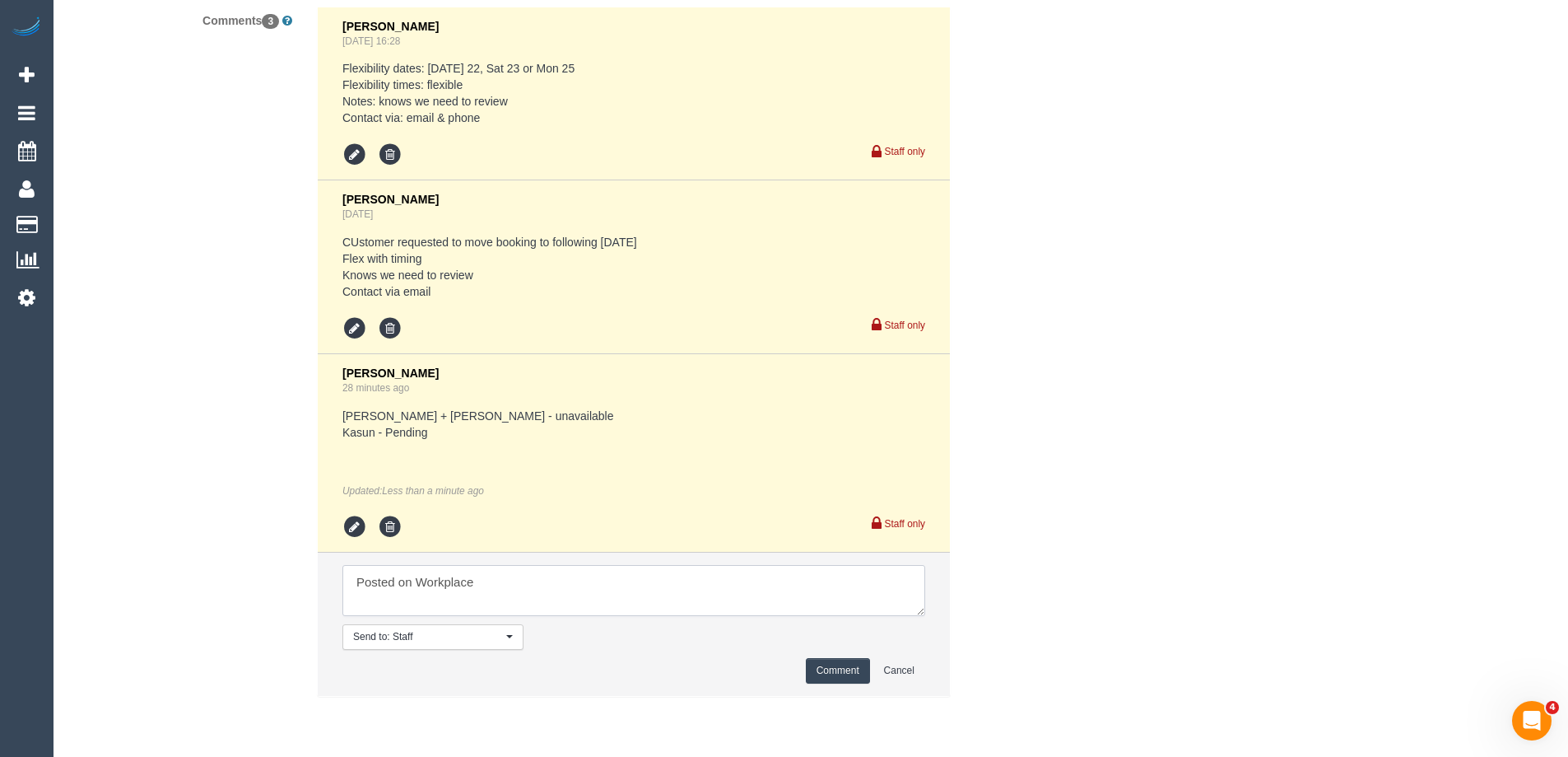
type textarea "Posted on Workplace"
click at [843, 681] on button "Comment" at bounding box center [838, 671] width 64 height 25
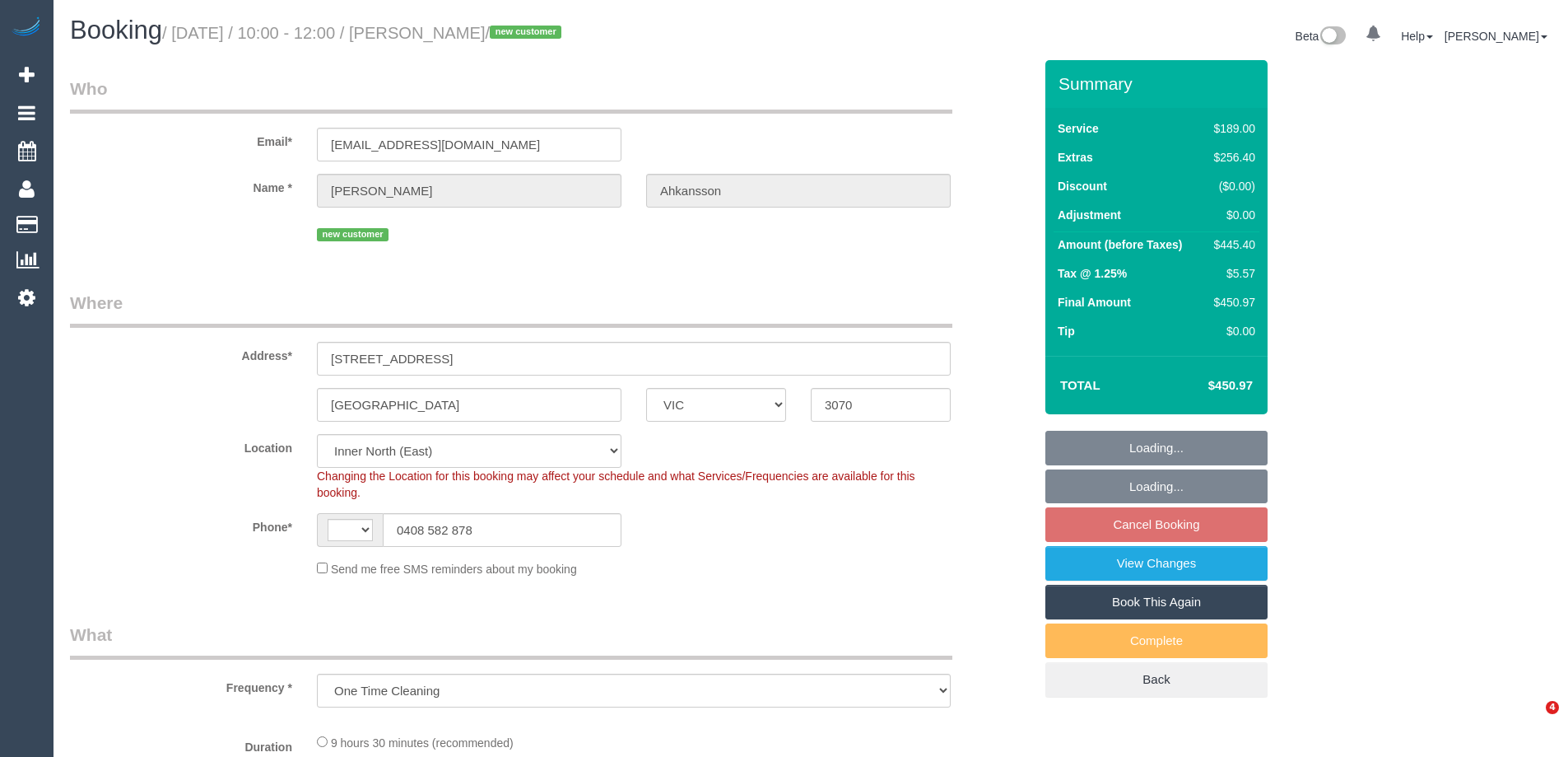
select select "VIC"
select select "object:497"
select select "string:AU"
select select "string:stripe-pm_1RkzsI2GScqysDRVJvCcLzAv"
select select "number:28"
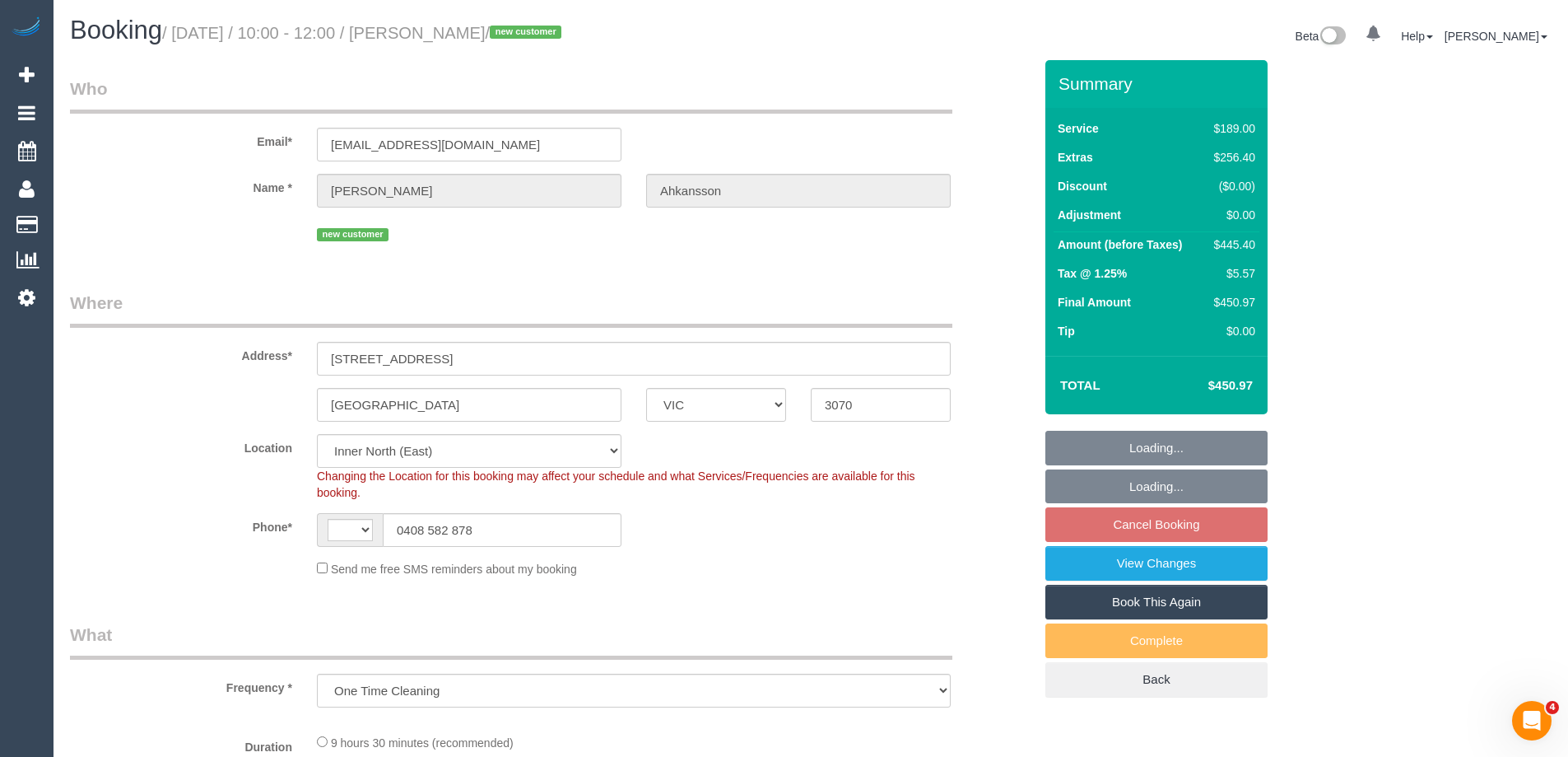
select select "number:14"
select select "number:19"
select select "number:25"
select select "spot3"
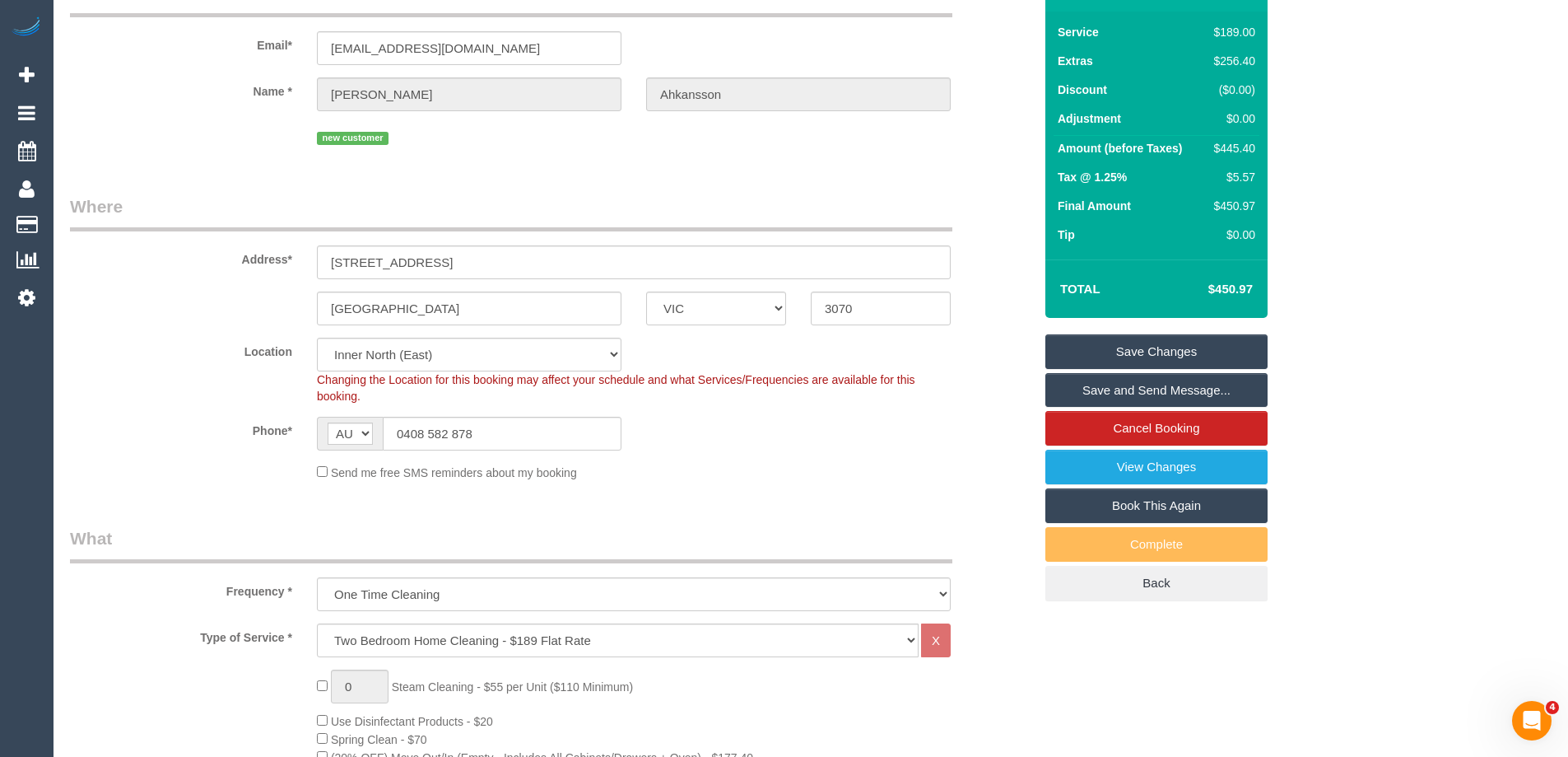
scroll to position [3113, 0]
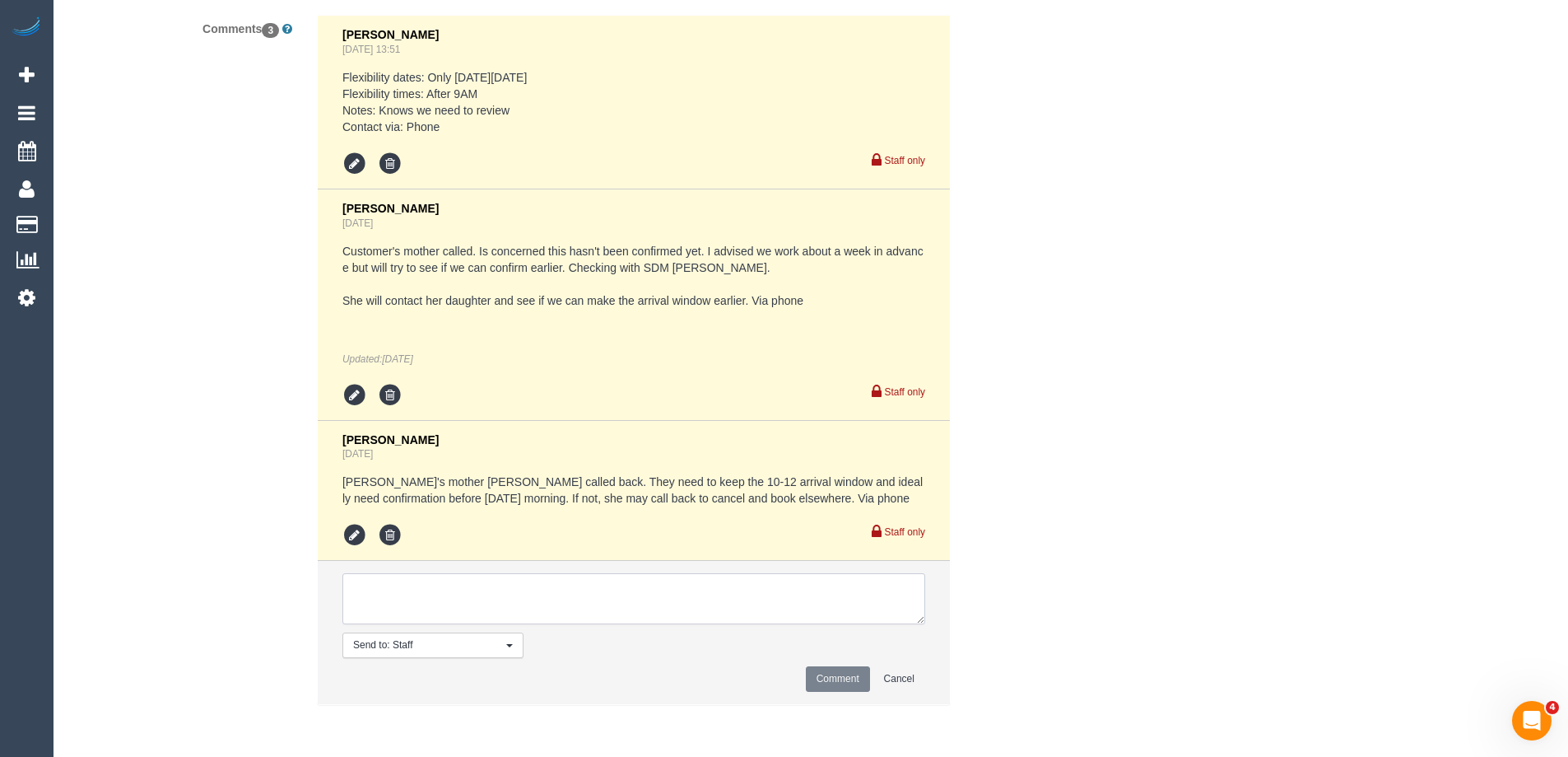
click at [431, 609] on textarea at bounding box center [633, 598] width 583 height 51
type textarea "Darshan - Pending"
click at [834, 670] on button "Comment" at bounding box center [838, 679] width 64 height 25
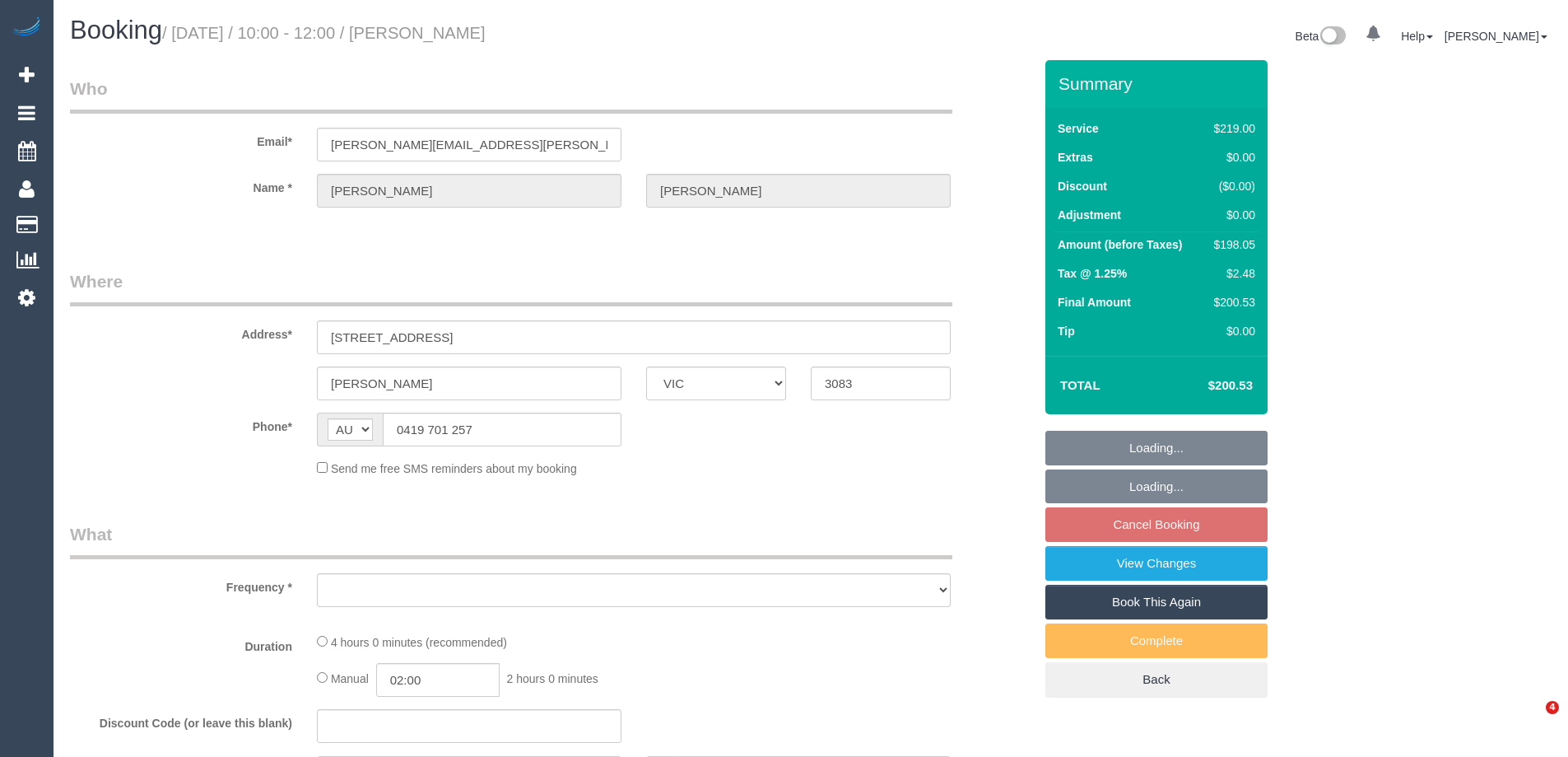
select select "VIC"
select select "number:28"
select select "number:14"
select select "number:19"
select select "number:24"
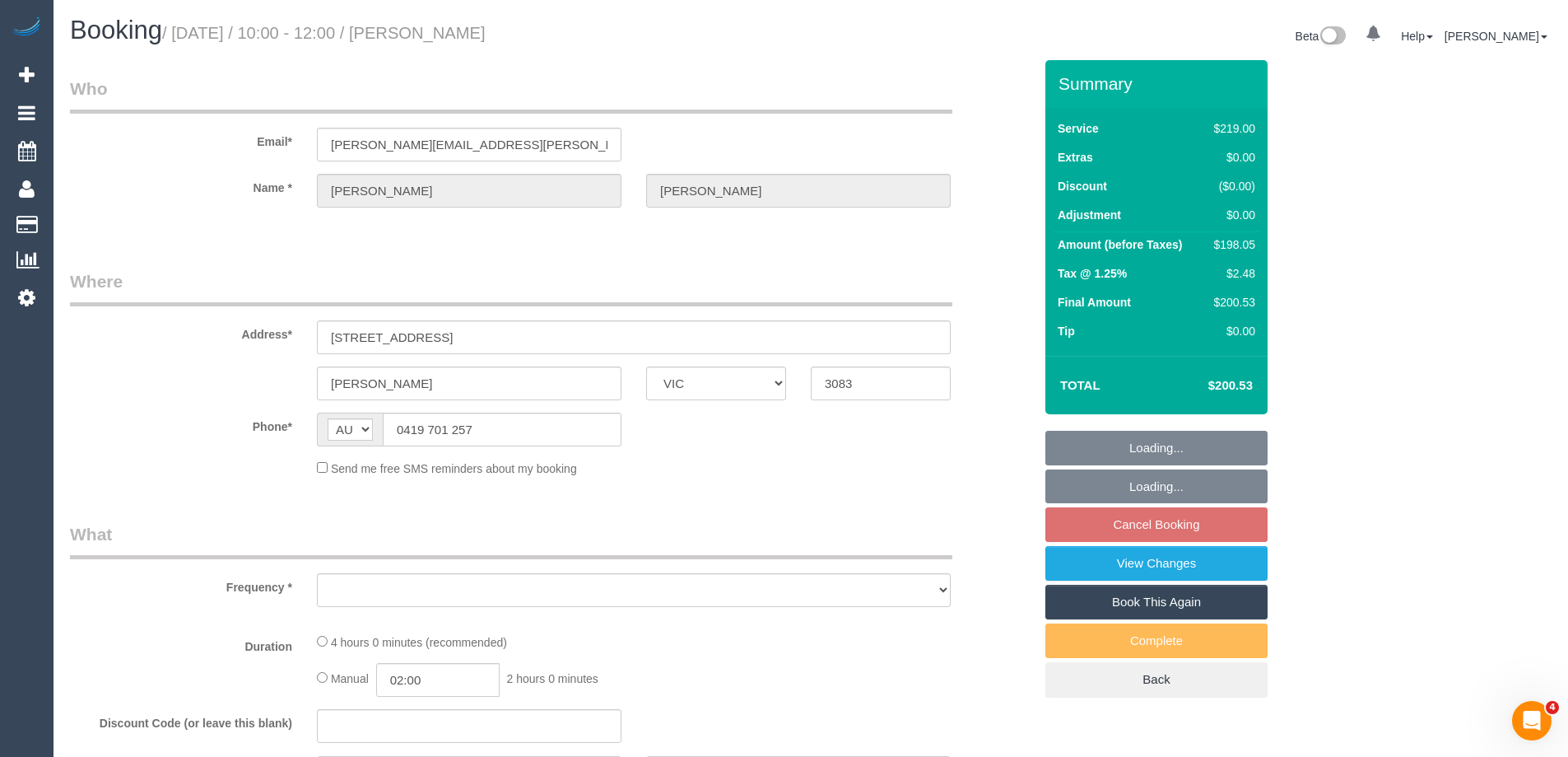
select select "number:33"
select select "number:13"
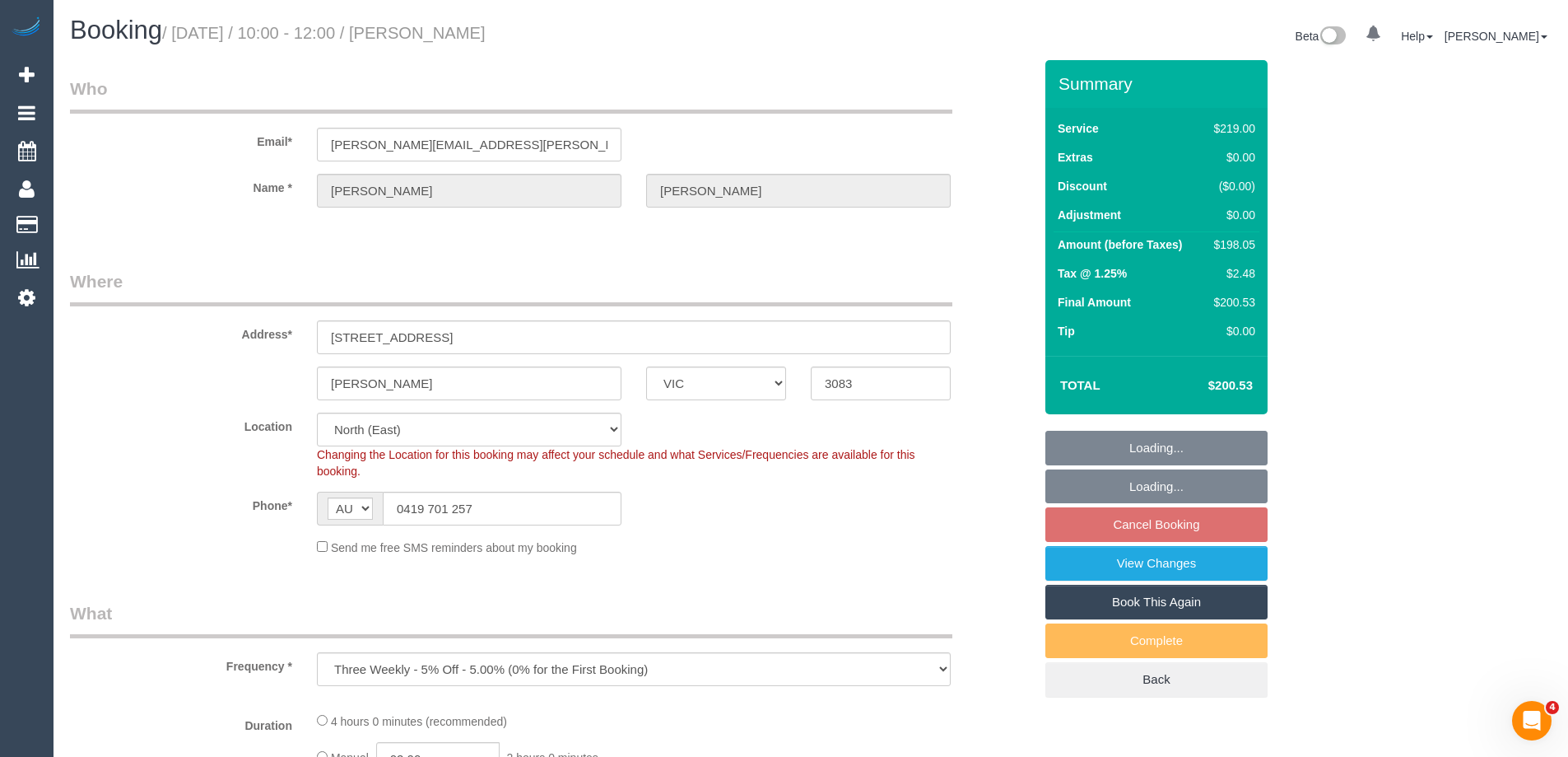
select select "object:1412"
select select "string:stripe-pm_1P3pwr2GScqysDRV47fQvl1j"
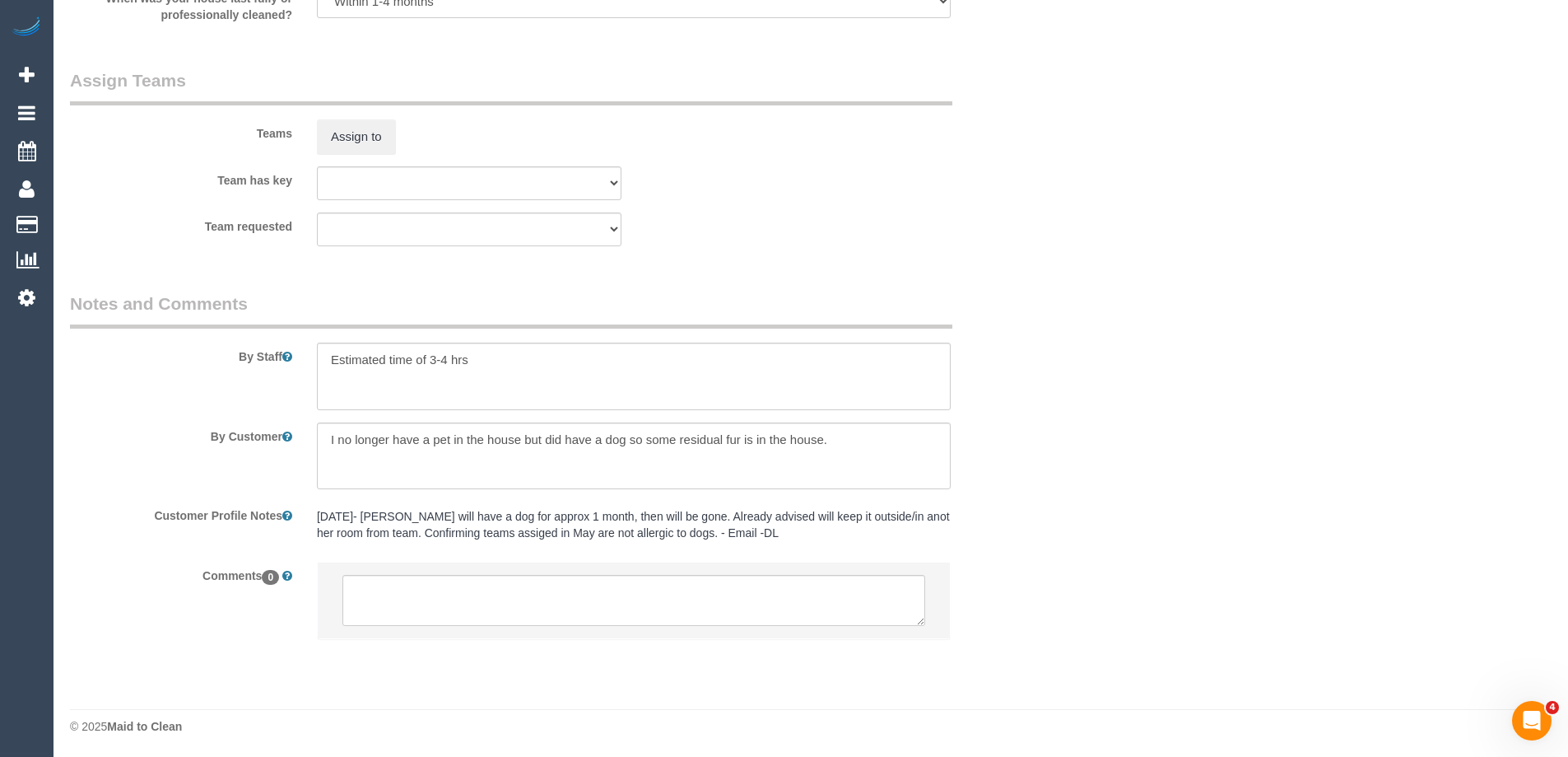
scroll to position [2521, 0]
click at [364, 143] on button "Assign to" at bounding box center [357, 135] width 79 height 35
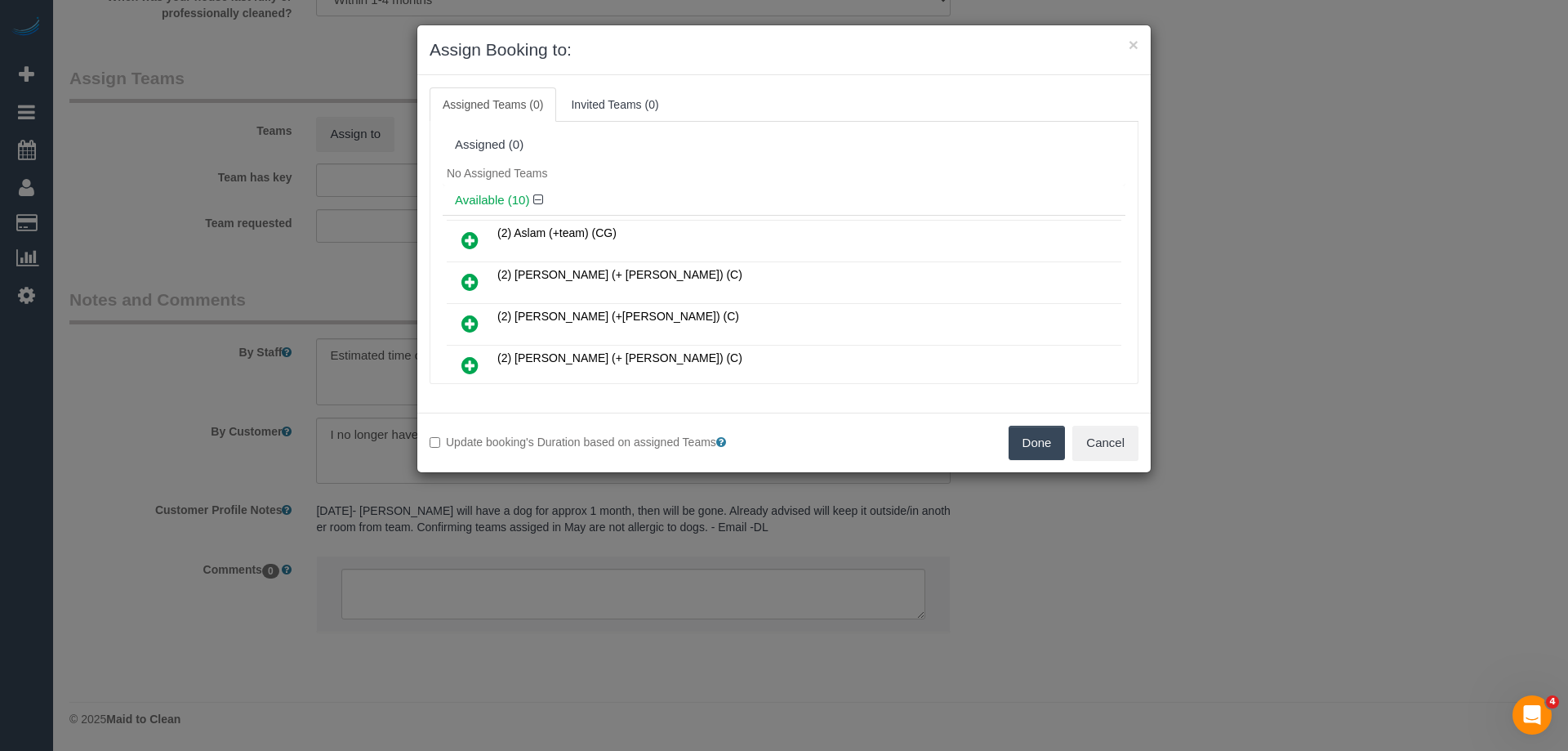
click at [472, 323] on icon at bounding box center [469, 323] width 17 height 19
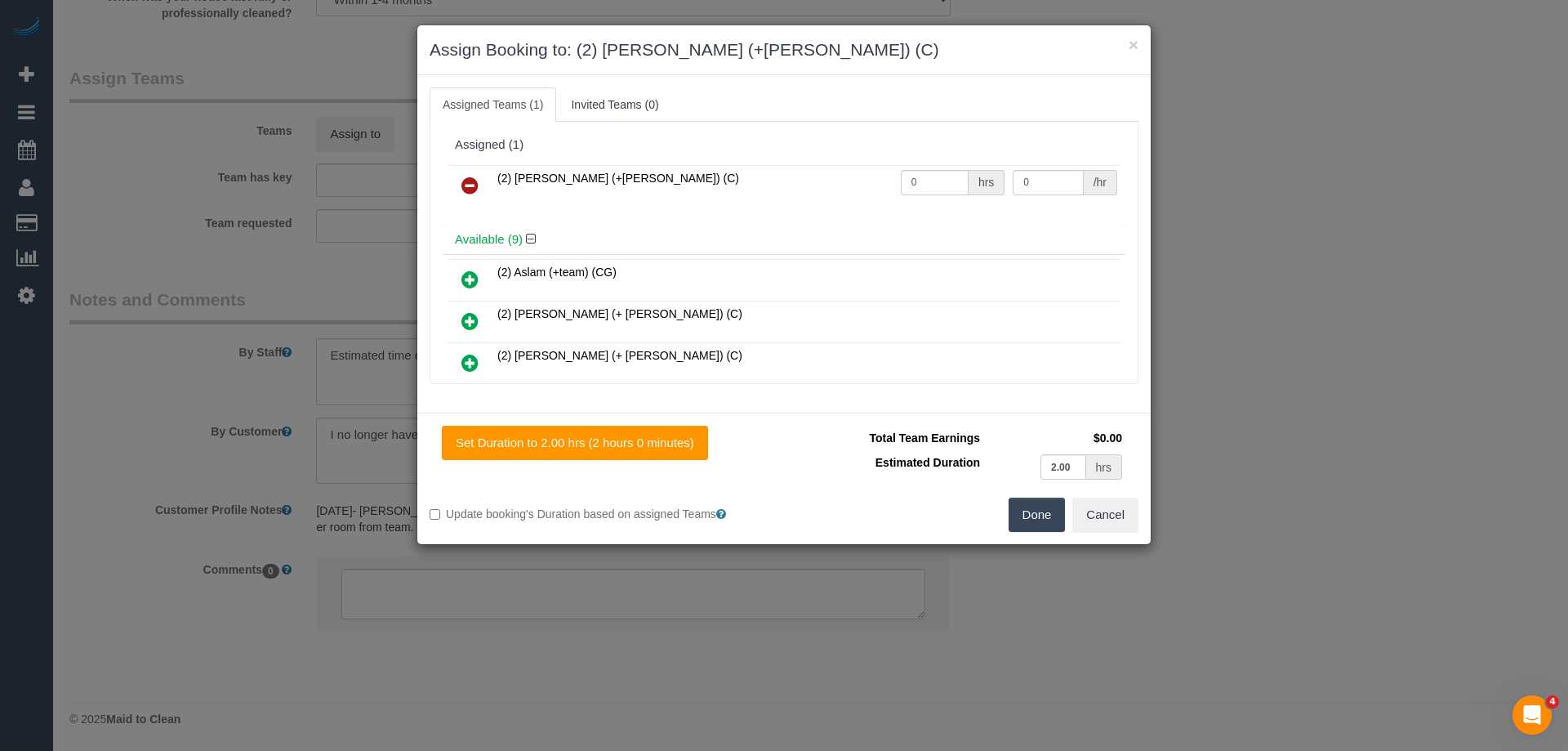
click at [469, 365] on icon at bounding box center [469, 363] width 17 height 19
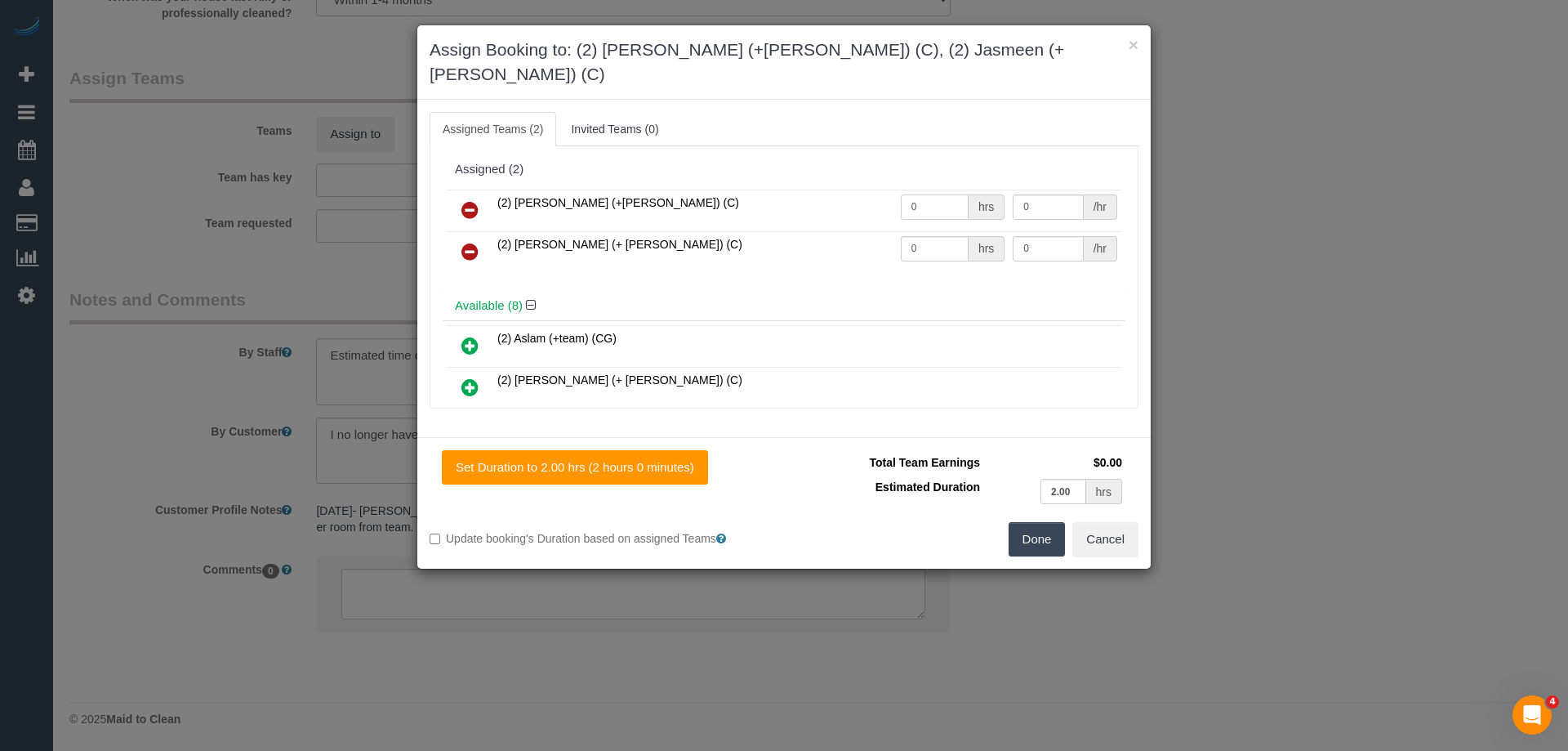
drag, startPoint x: 923, startPoint y: 188, endPoint x: 853, endPoint y: 182, distance: 70.3
click at [848, 189] on tr "(2) [PERSON_NAME] (+[PERSON_NAME]) (C) 0 hrs 0 /hr" at bounding box center [784, 210] width 674 height 42
type input "1"
drag, startPoint x: 930, startPoint y: 220, endPoint x: 836, endPoint y: 220, distance: 94.0
click at [836, 231] on tr "(2) [PERSON_NAME] (+ [PERSON_NAME]) (C) 0 hrs 0 /hr" at bounding box center [784, 252] width 674 height 42
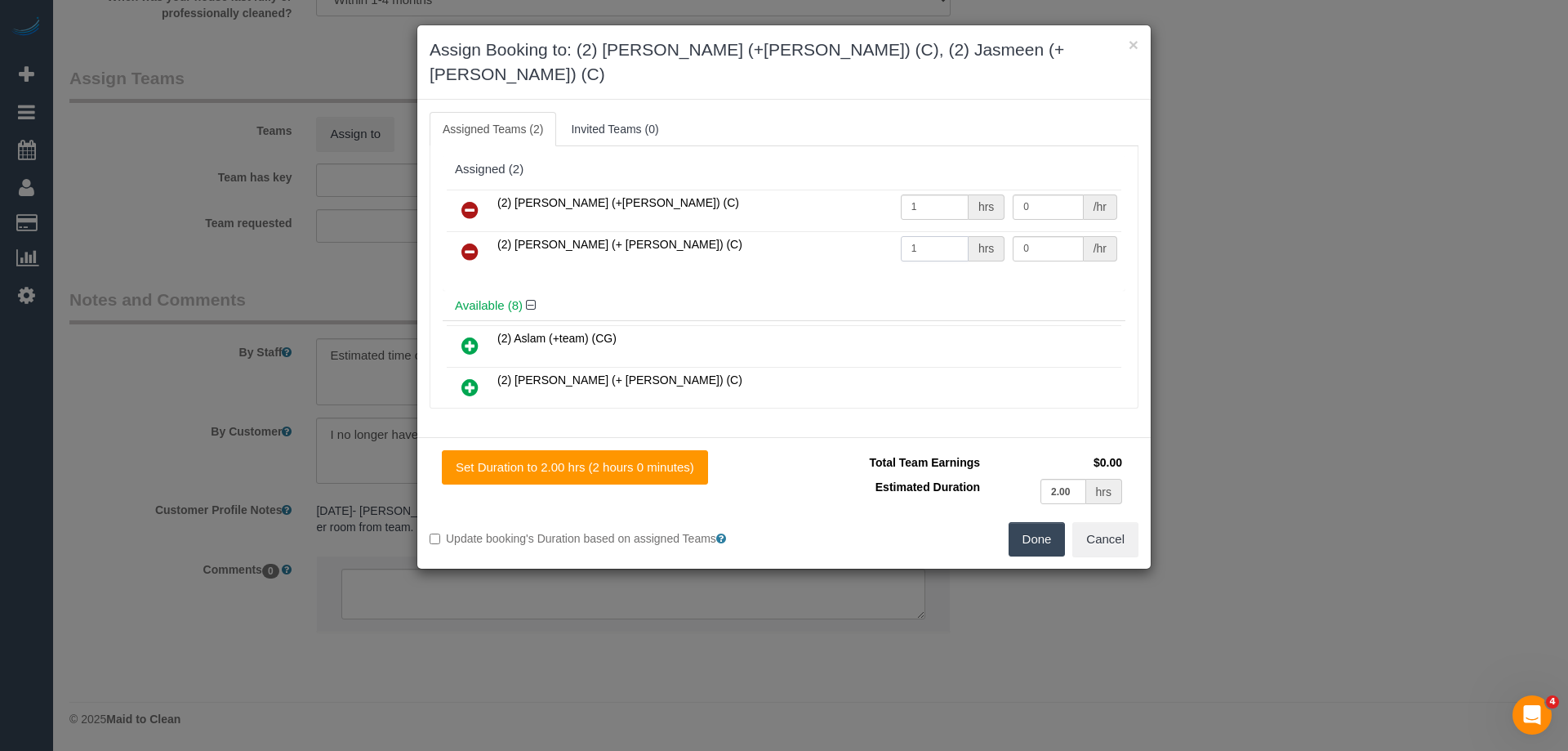
type input "1"
click at [905, 189] on tr "(2) [PERSON_NAME] (+[PERSON_NAME]) (C) 1 hrs 0 /hr" at bounding box center [784, 210] width 674 height 42
type input "62.5"
drag, startPoint x: 1046, startPoint y: 222, endPoint x: 915, endPoint y: 221, distance: 131.0
click at [915, 231] on tr "(2) [PERSON_NAME] (+ [PERSON_NAME]) (C) 1 hrs 0 /hr" at bounding box center [784, 252] width 674 height 42
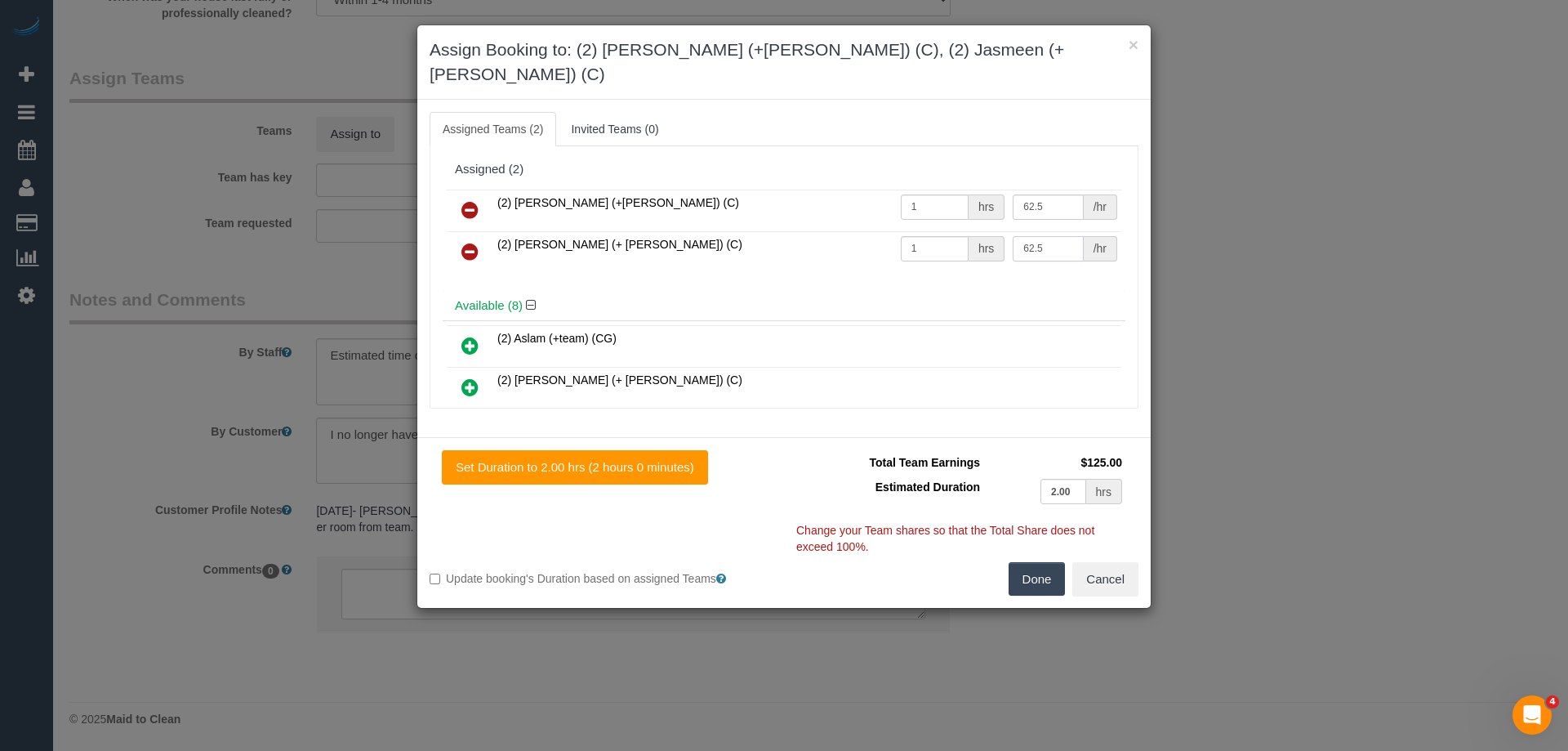
type input "62.5"
click at [1025, 562] on button "Done" at bounding box center [1037, 579] width 57 height 34
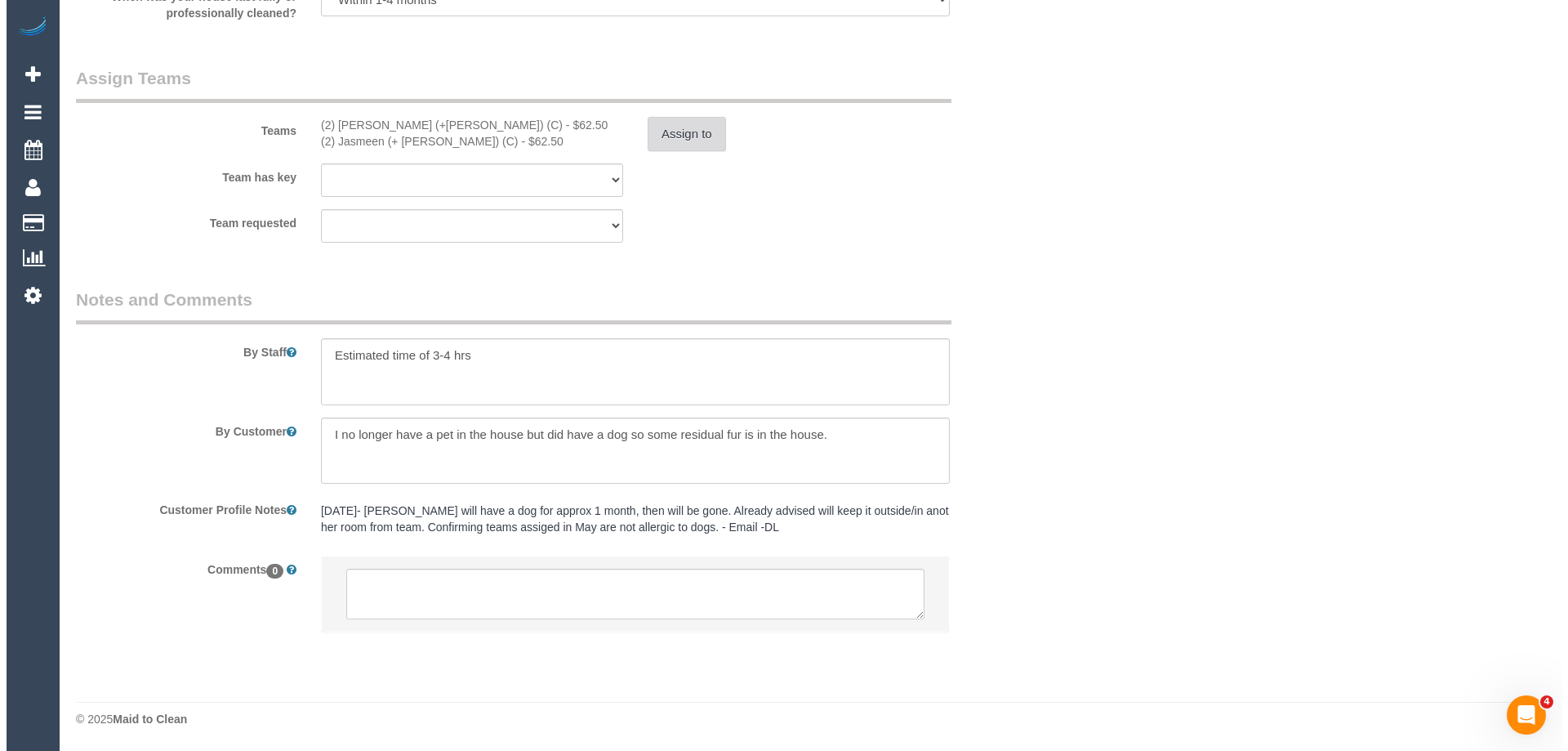
scroll to position [0, 0]
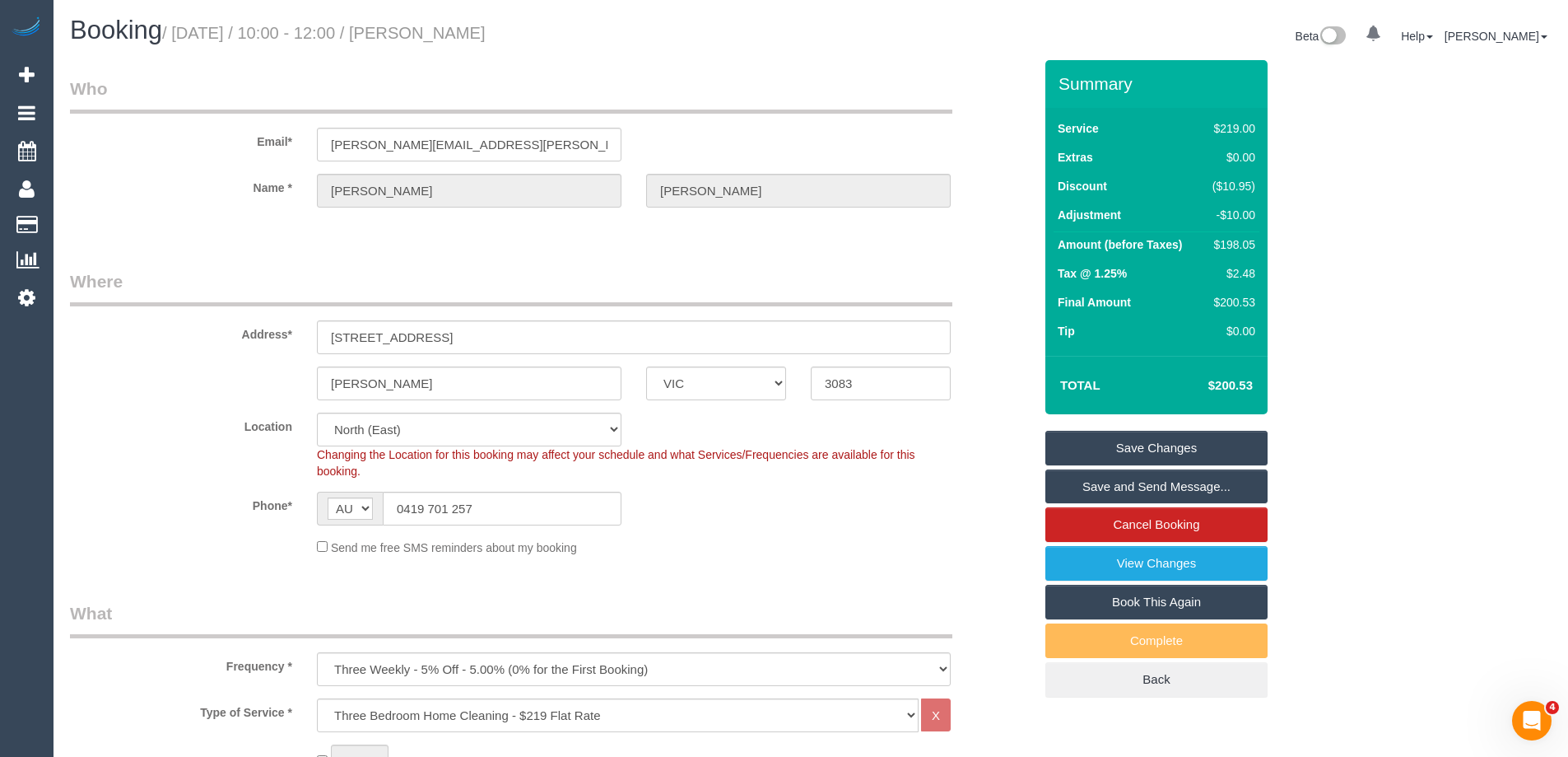
drag, startPoint x: 538, startPoint y: 34, endPoint x: 422, endPoint y: 31, distance: 116.0
click at [422, 31] on h1 "Booking / [DATE] / 10:00 - 12:00 / [PERSON_NAME]" at bounding box center [434, 30] width 729 height 28
copy small "[PERSON_NAME]"
click at [1084, 436] on link "Save Changes" at bounding box center [1156, 447] width 222 height 35
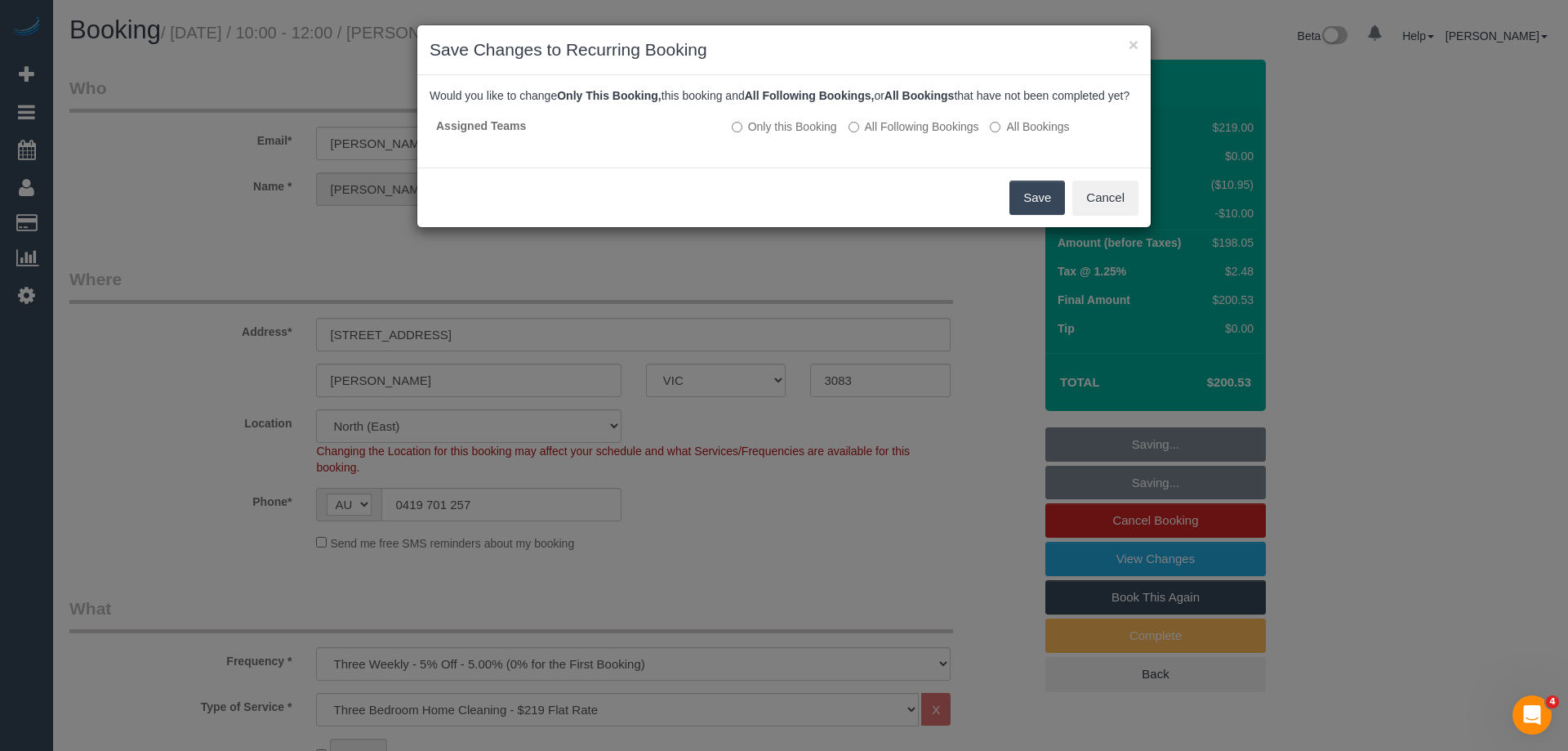
click at [1033, 209] on button "Save" at bounding box center [1037, 198] width 55 height 34
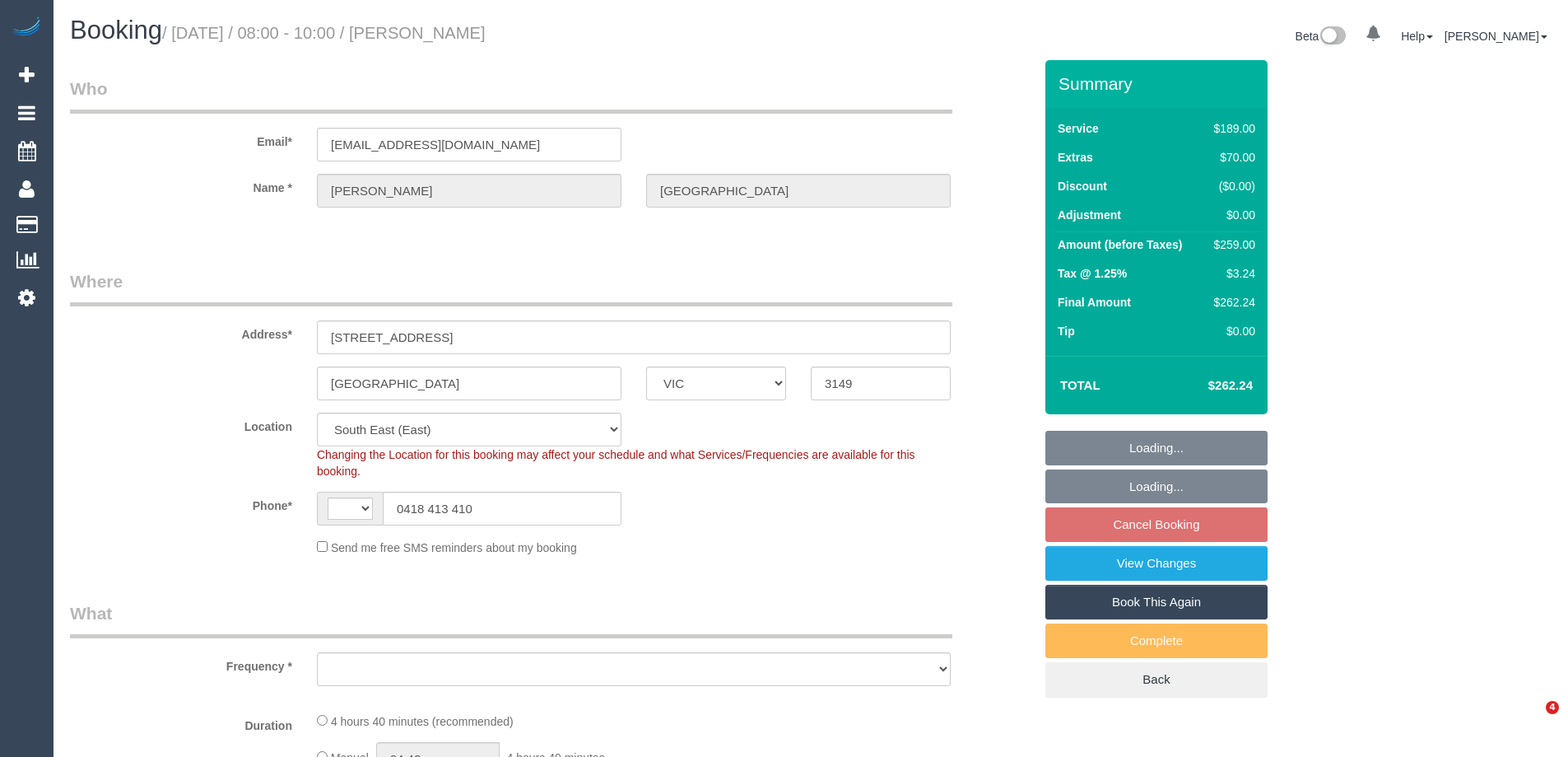
select select "VIC"
select select "string:AU"
select select "string:stripe-pm_1RsvhJ2GScqysDRVq7g8kbVR"
select select "object:639"
select select "number:28"
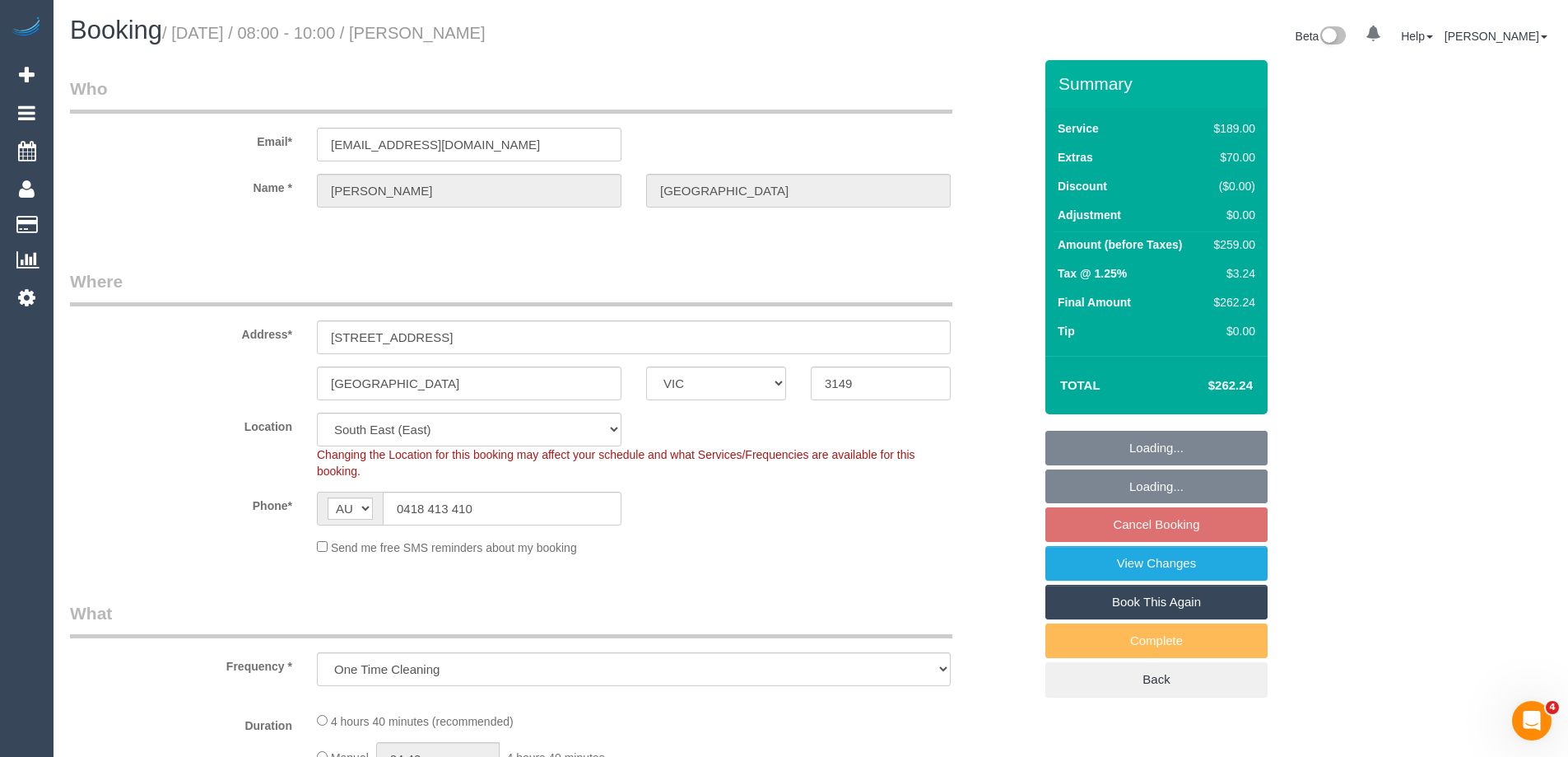
select select "number:14"
select select "number:18"
select select "number:25"
select select "number:13"
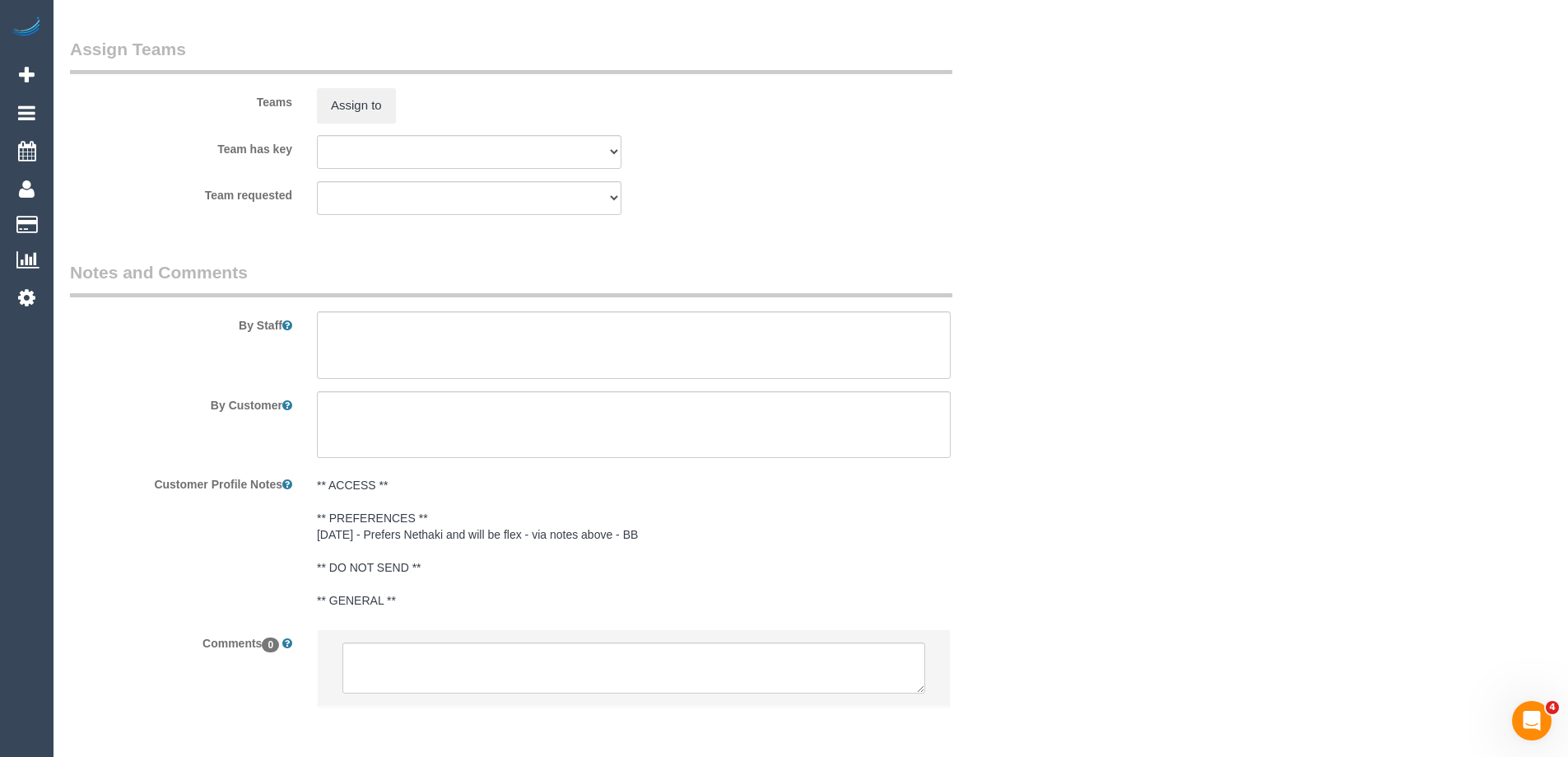
scroll to position [2620, 0]
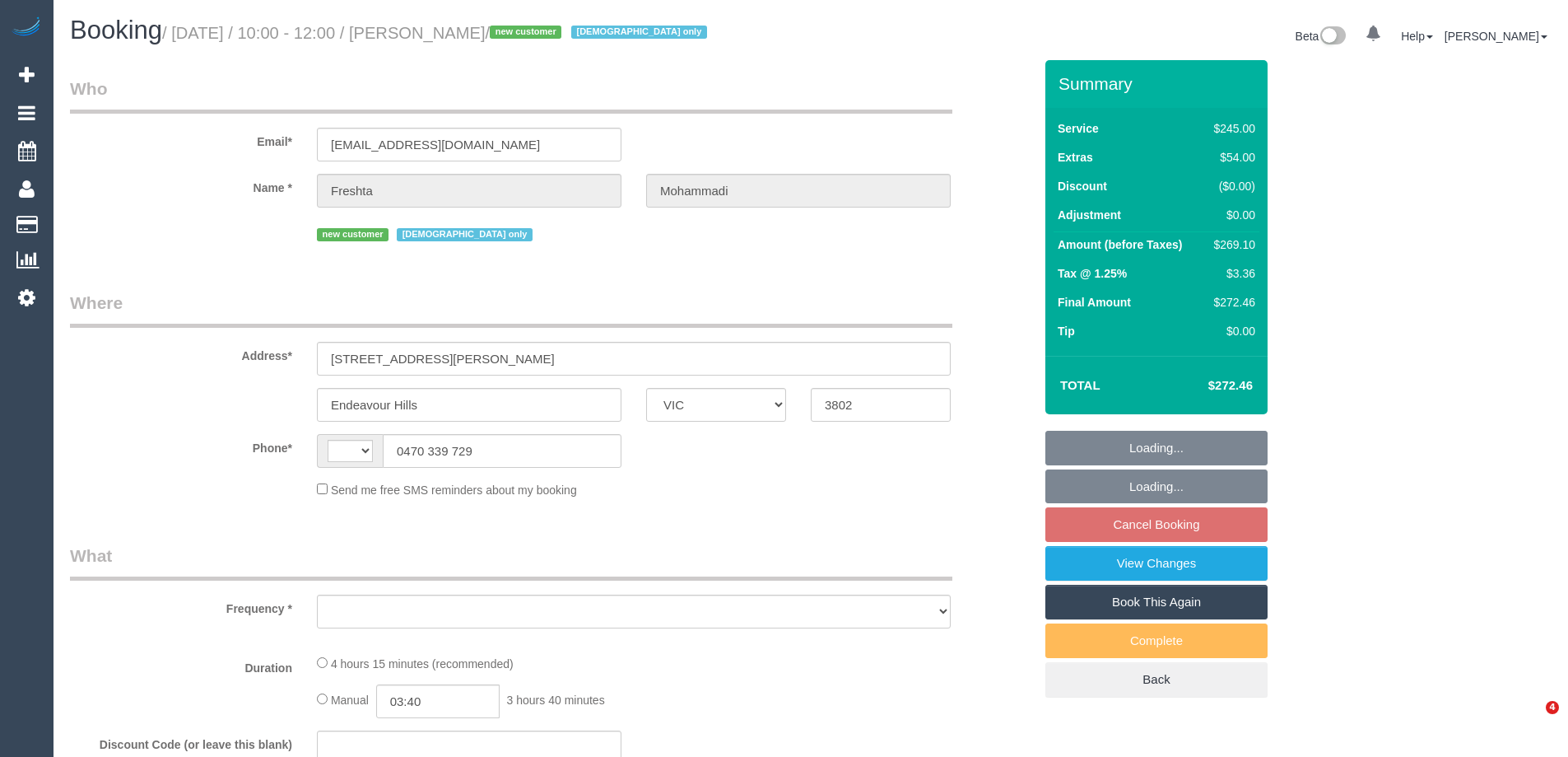
select select "VIC"
select select "string:AU"
select select "object:574"
select select "string:stripe-pm_1RxqS82GScqysDRV9z6qFSQy"
select select "210"
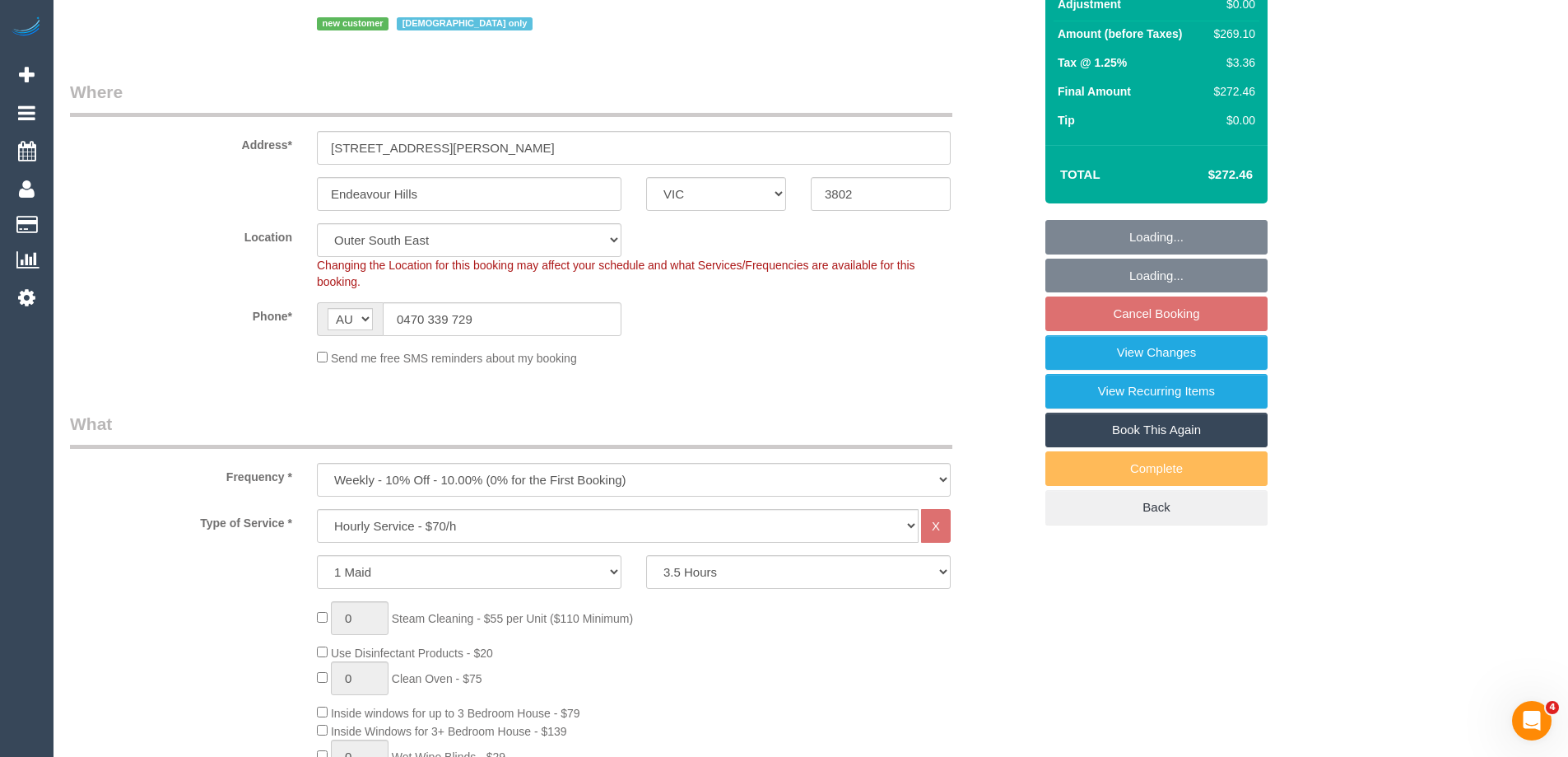
select select "number:28"
select select "number:14"
select select "number:19"
select select "number:23"
select select "number:35"
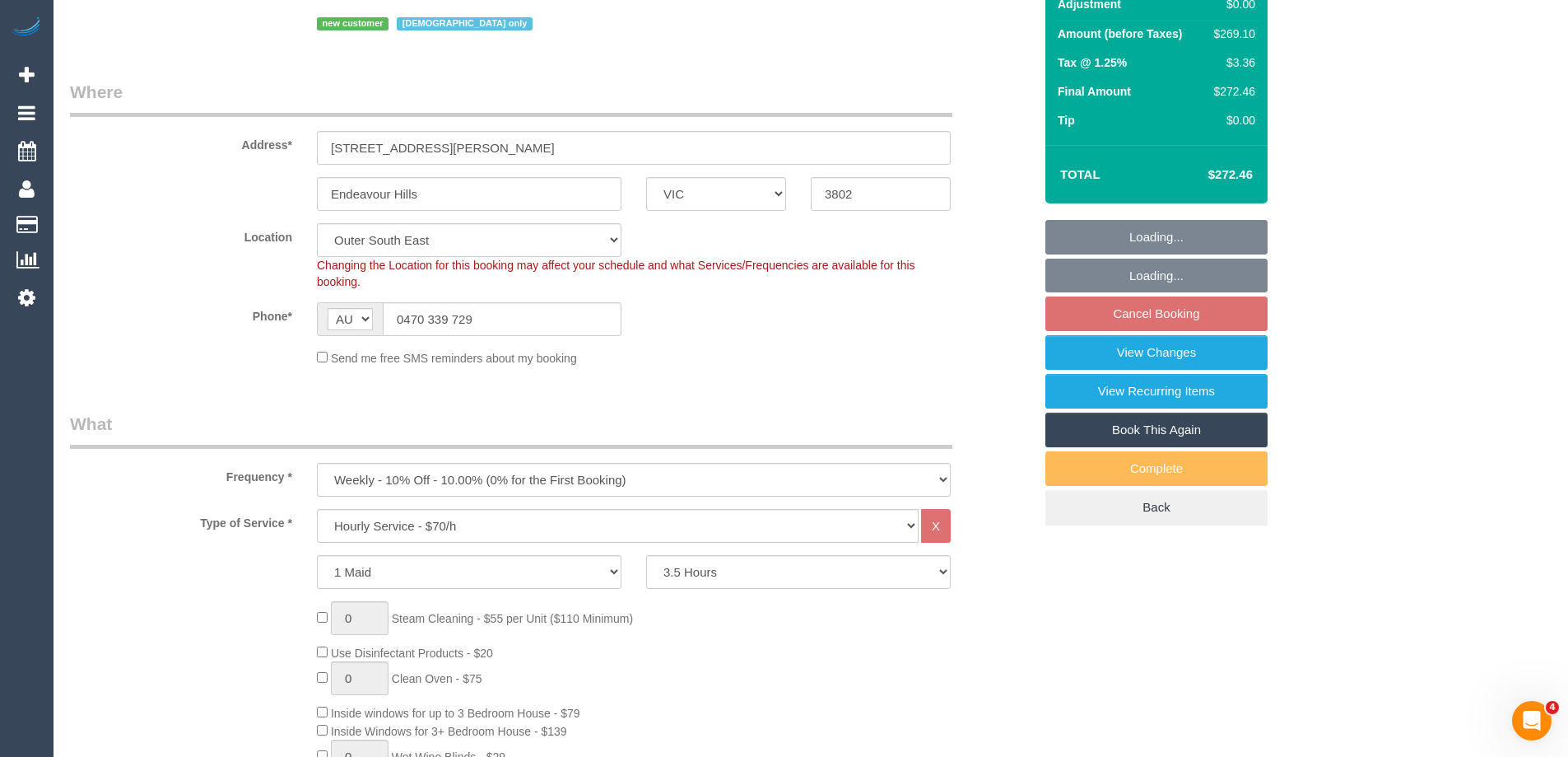
select select "number:26"
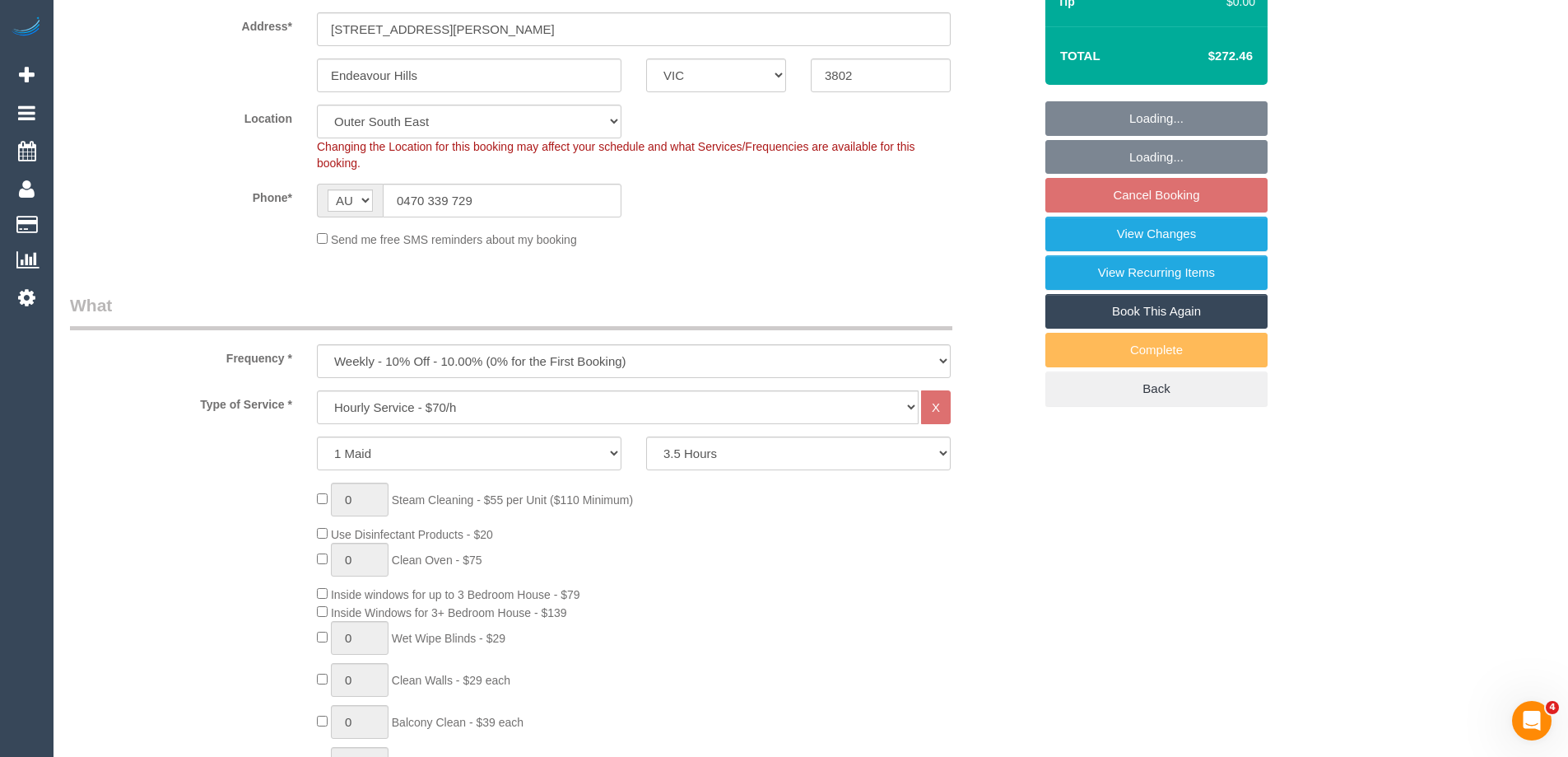
select select "object:1208"
select select "spot3"
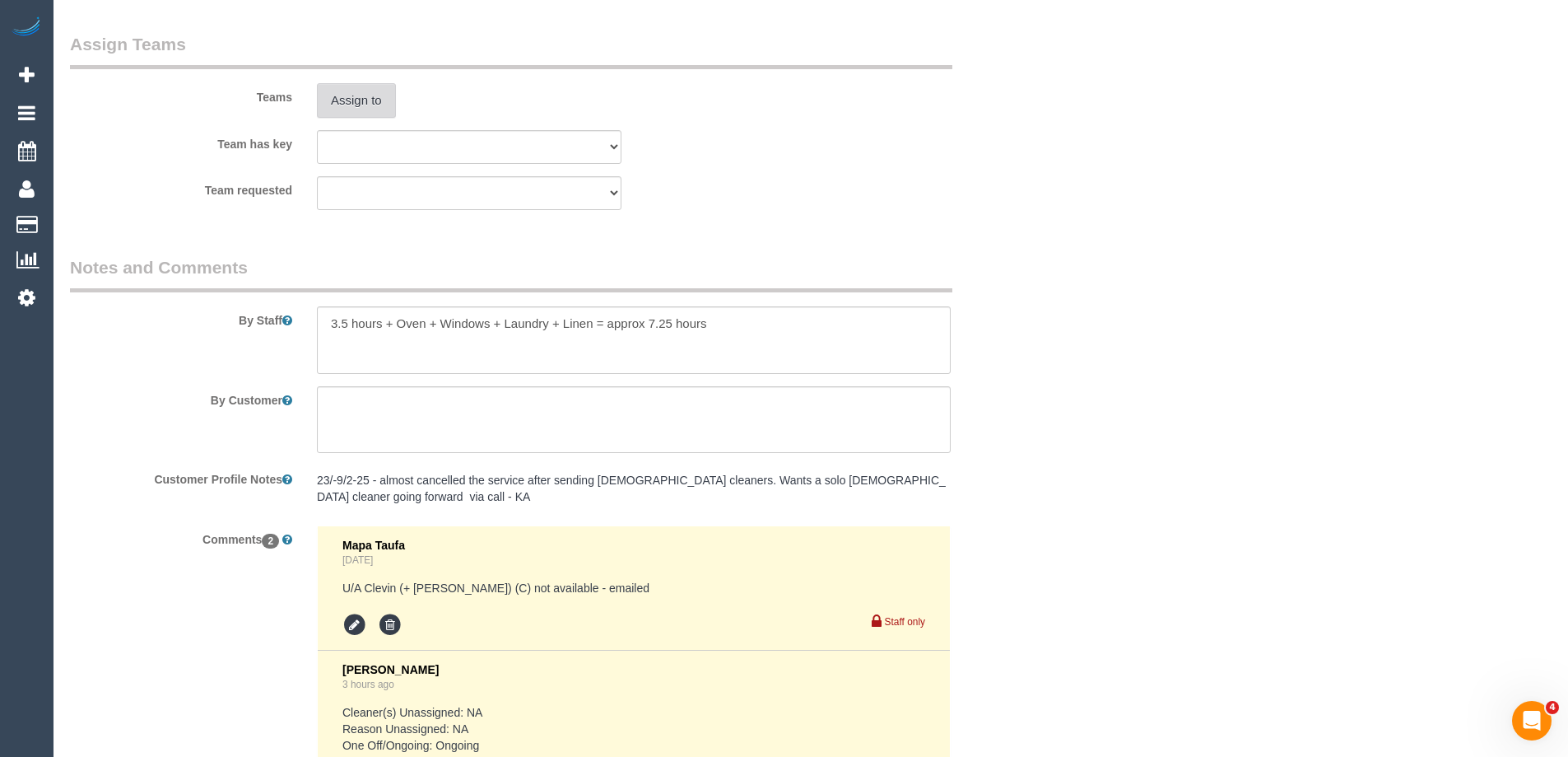
scroll to position [2471, 0]
click at [366, 101] on button "Assign to" at bounding box center [357, 101] width 79 height 35
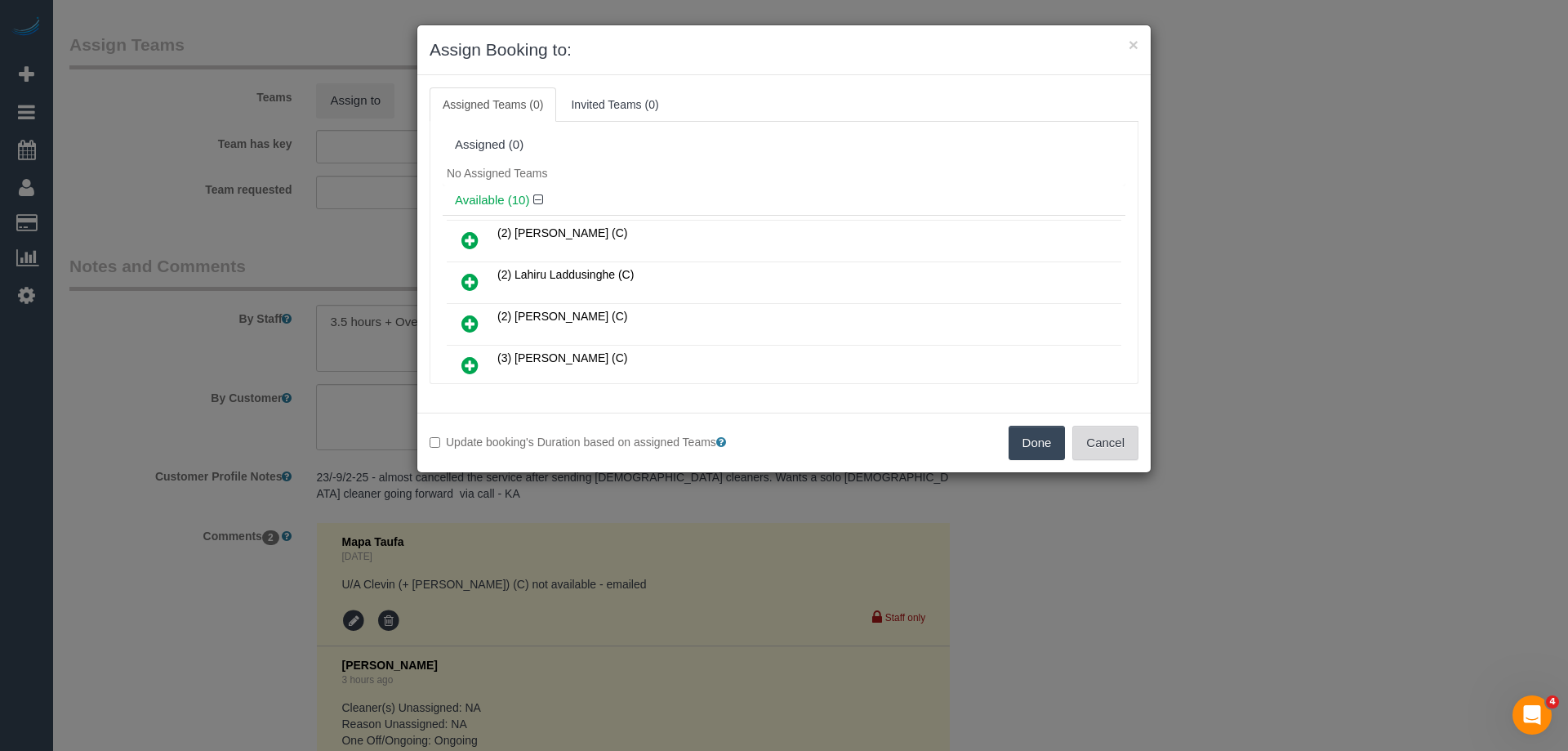
click at [1102, 448] on button "Cancel" at bounding box center [1104, 442] width 66 height 34
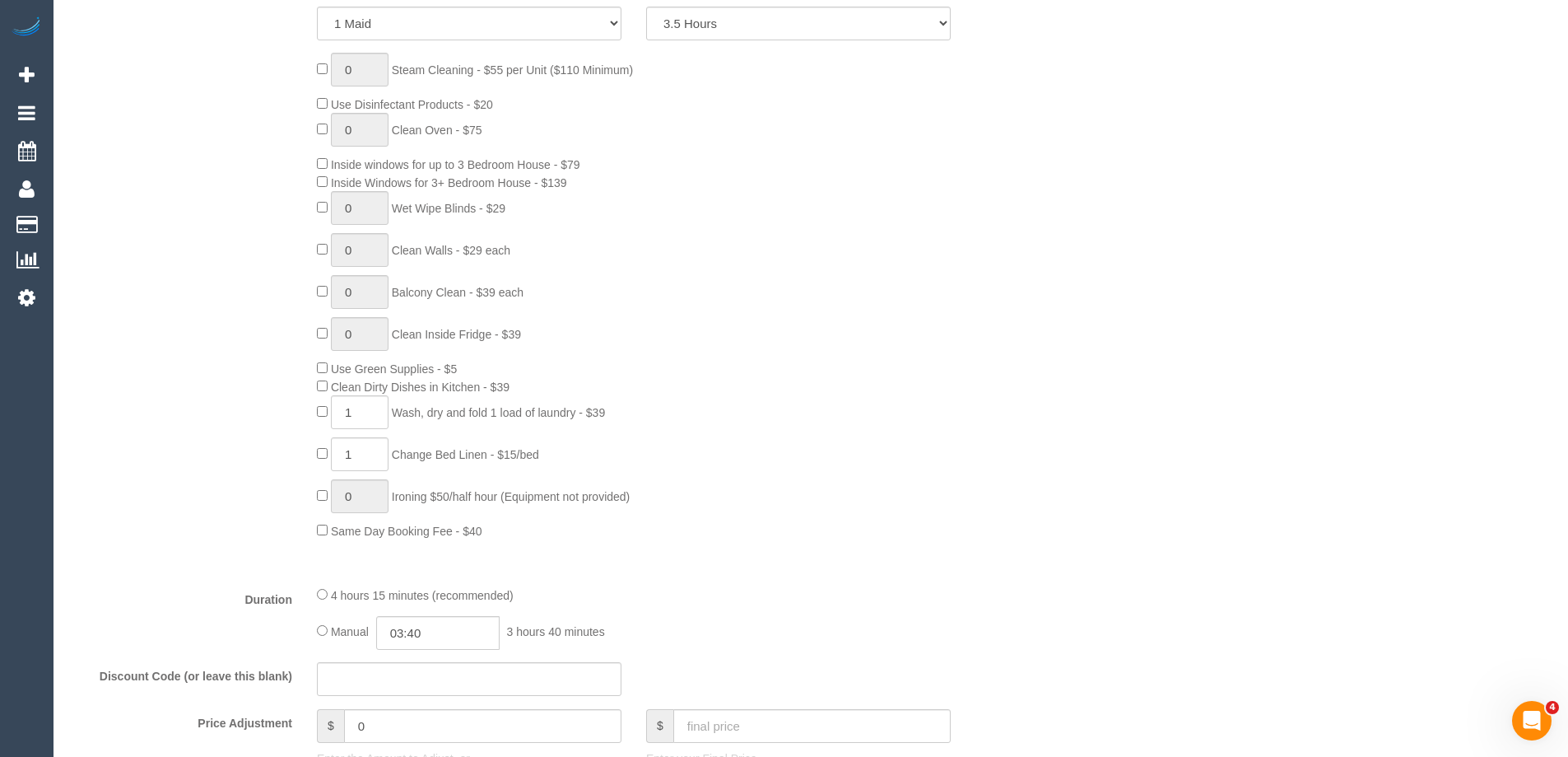
scroll to position [824, 0]
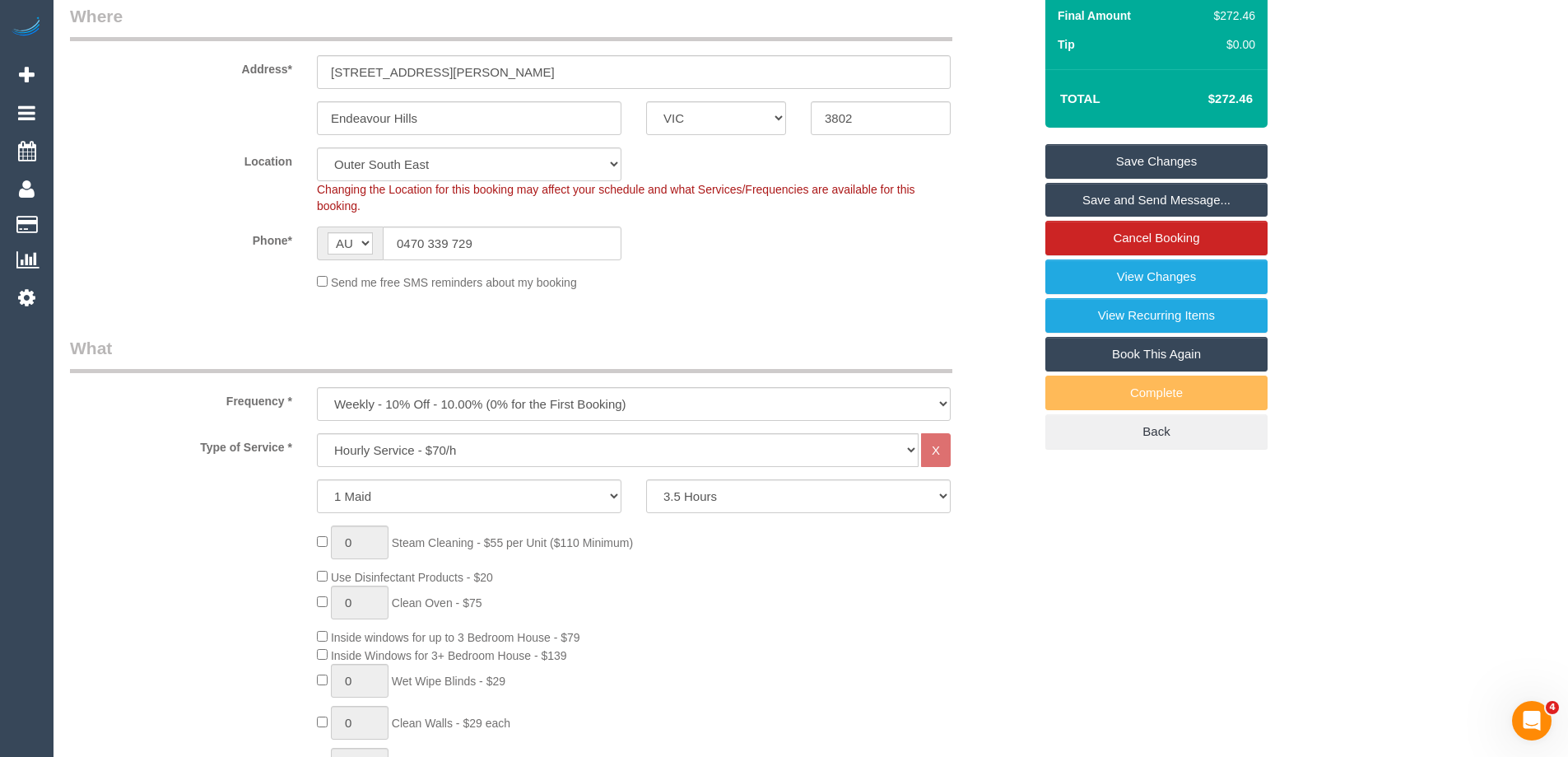
select select "spot24"
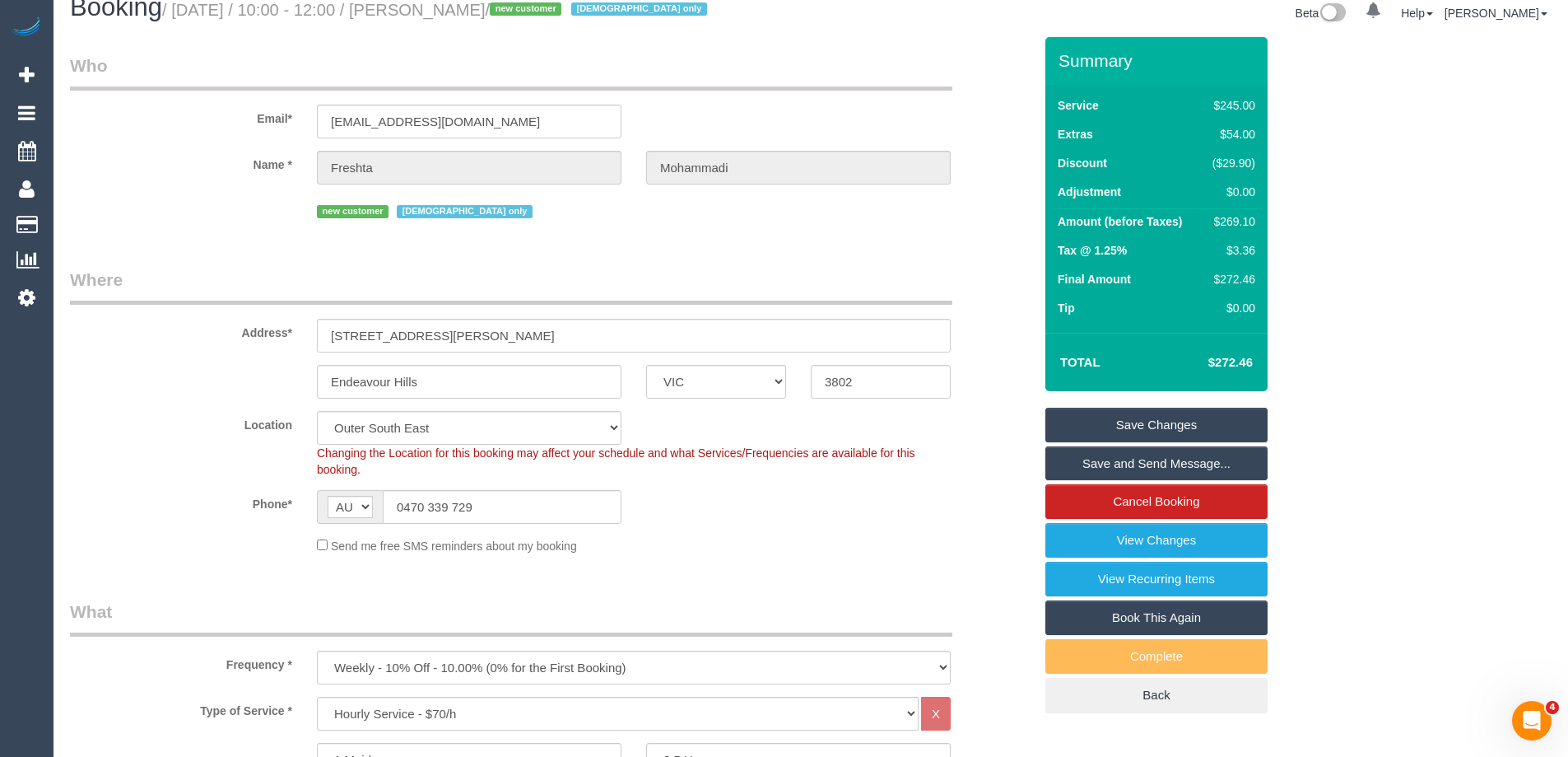
scroll to position [0, 0]
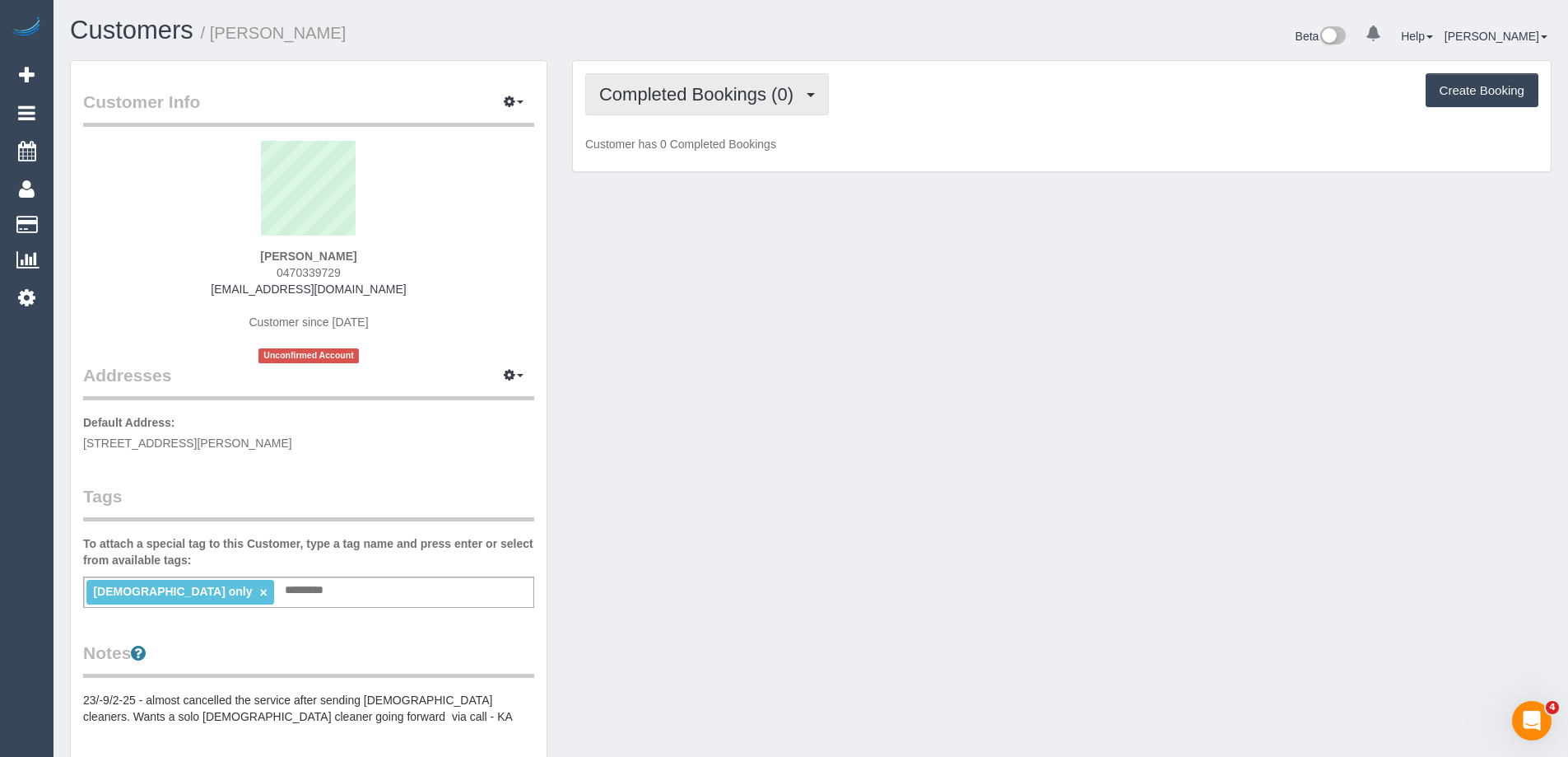
click at [719, 89] on span "Completed Bookings (0)" at bounding box center [700, 95] width 202 height 20
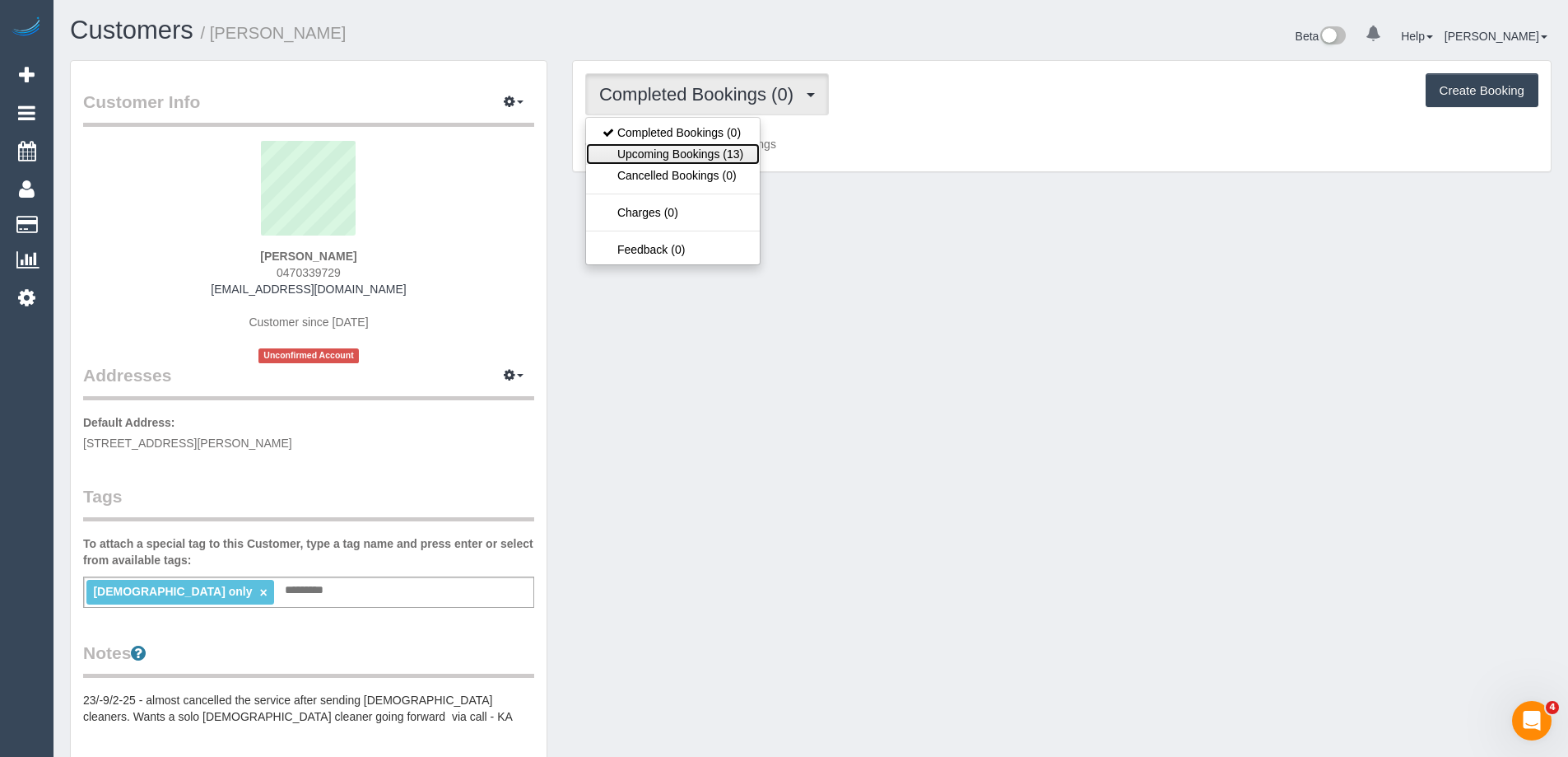
click at [715, 154] on link "Upcoming Bookings (13)" at bounding box center [673, 154] width 174 height 21
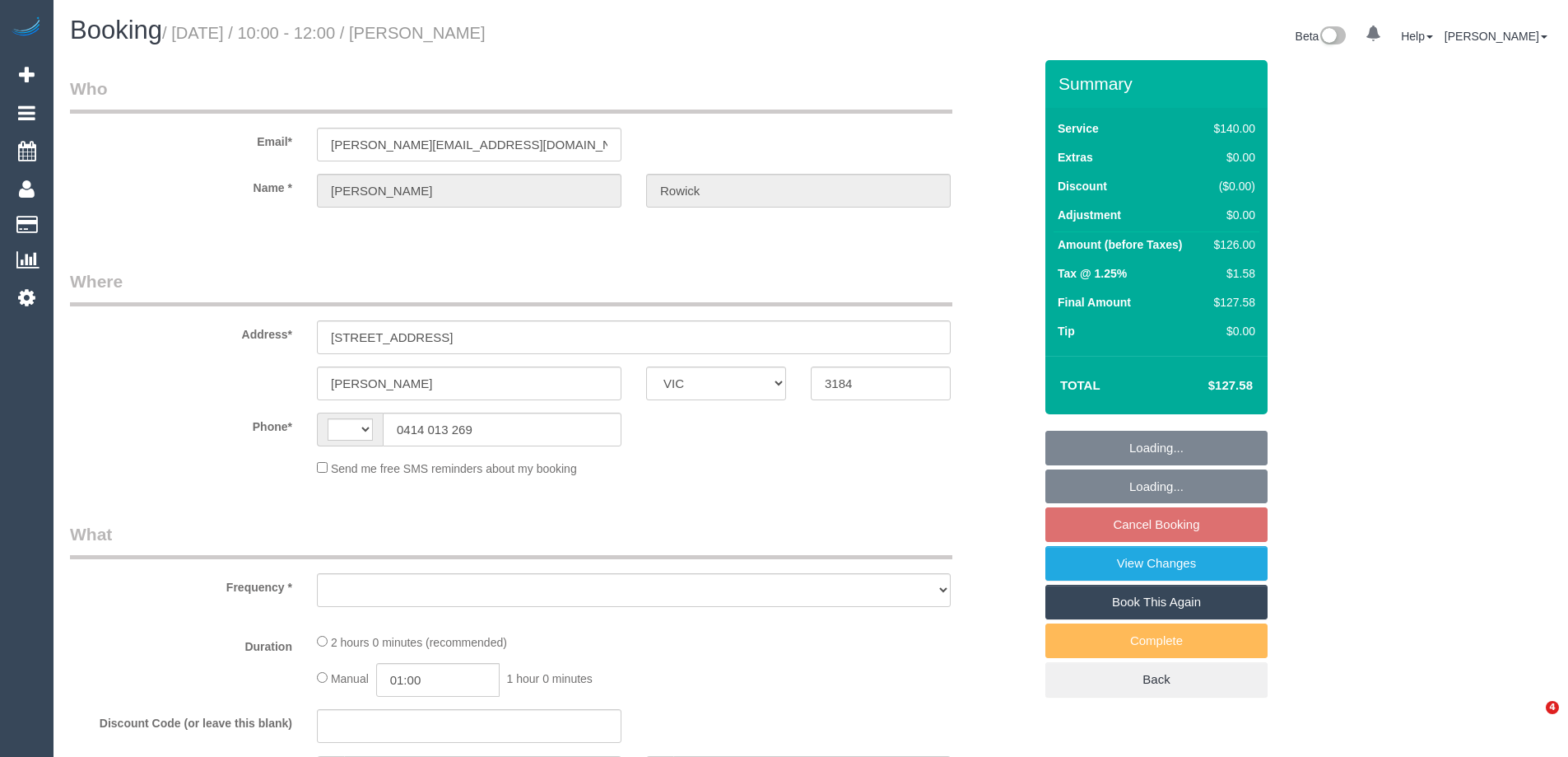
select select "VIC"
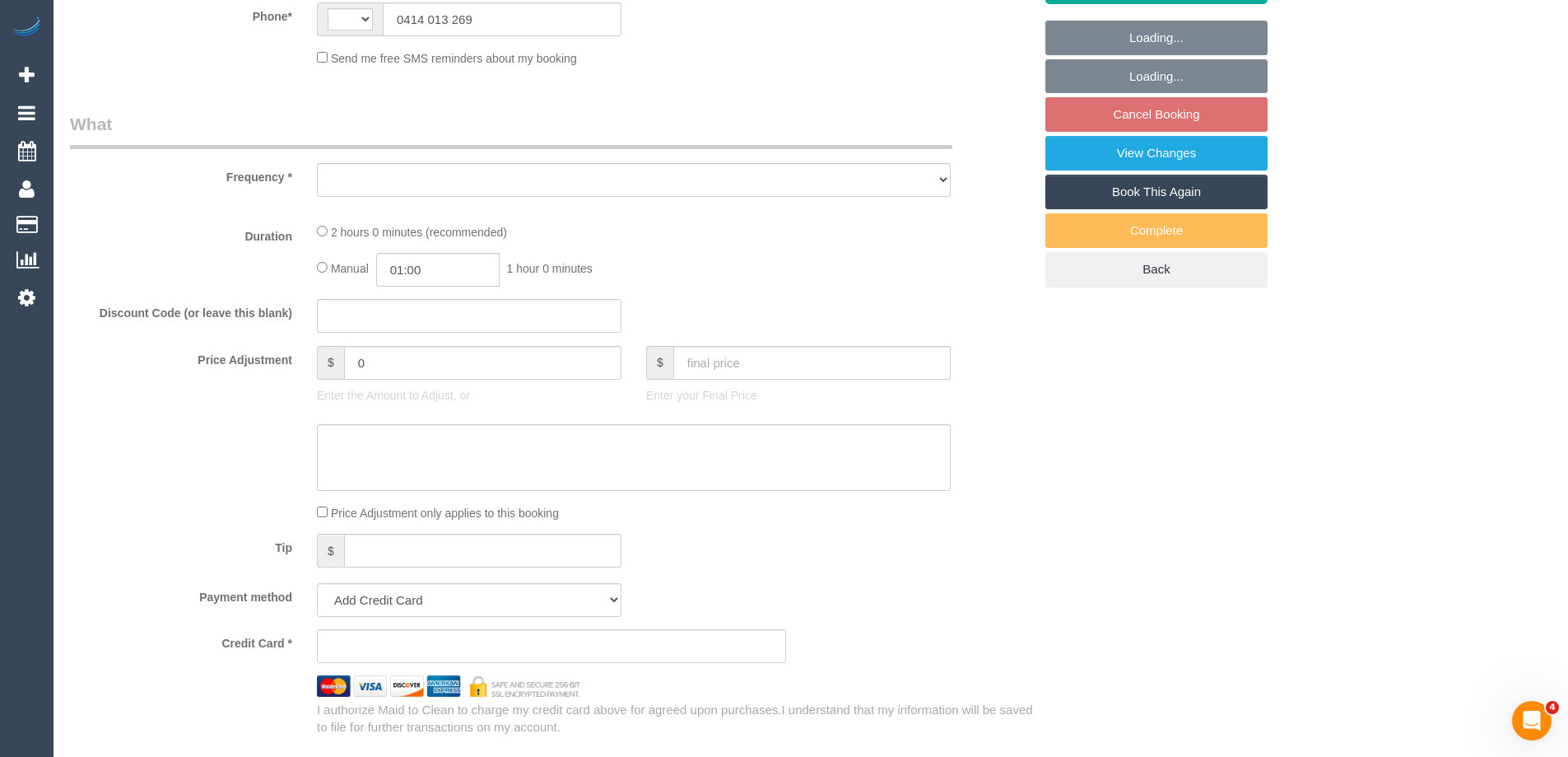
select select "string:AU"
select select "object:543"
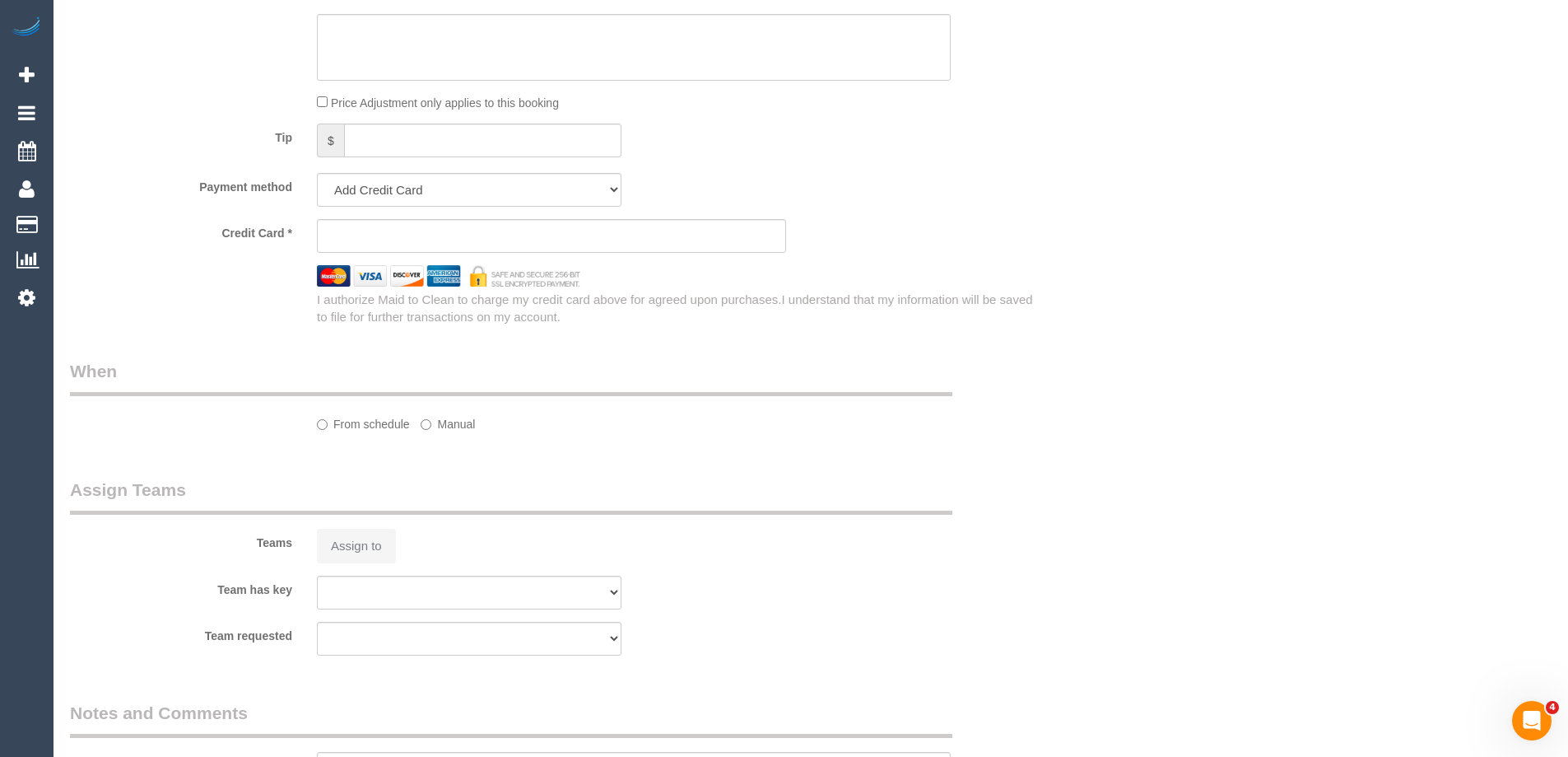
select select "string:stripe-pm_1Rtf2a2GScqysDRVgopniWWL"
select select "number:30"
select select "number:14"
select select "number:19"
select select "number:25"
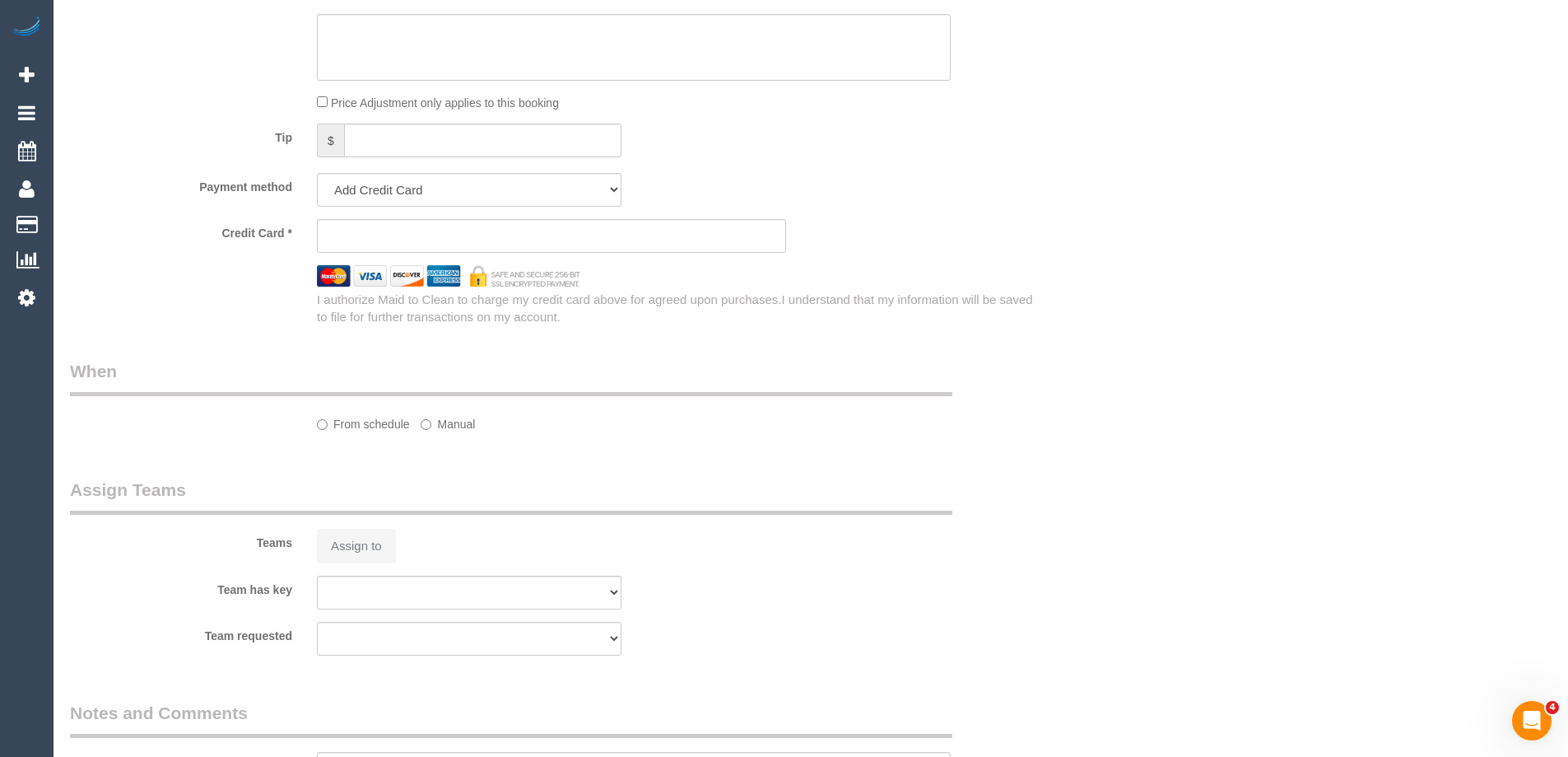
select select "number:33"
select select "number:11"
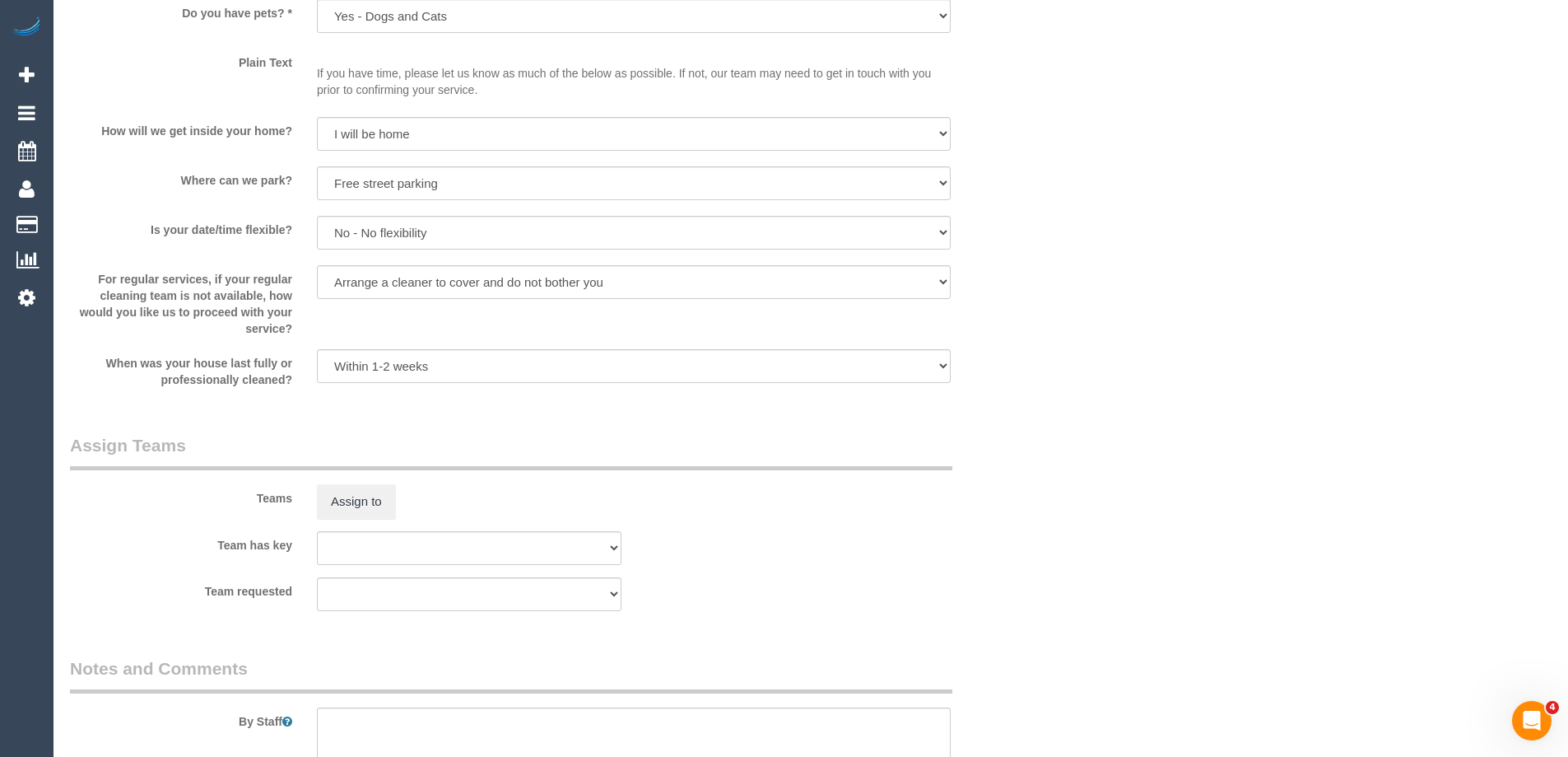
select select "object:1431"
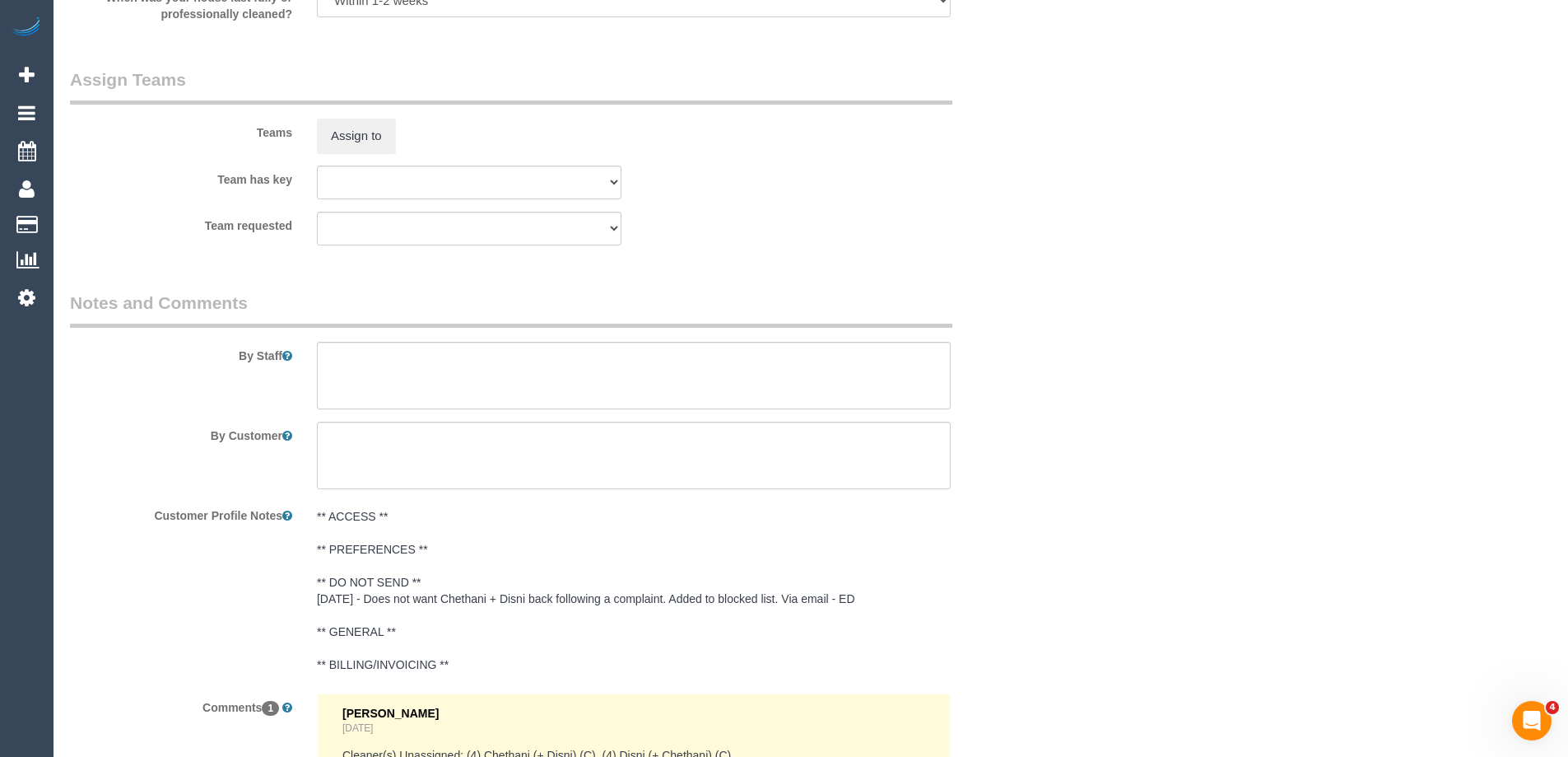
select select "spot3"
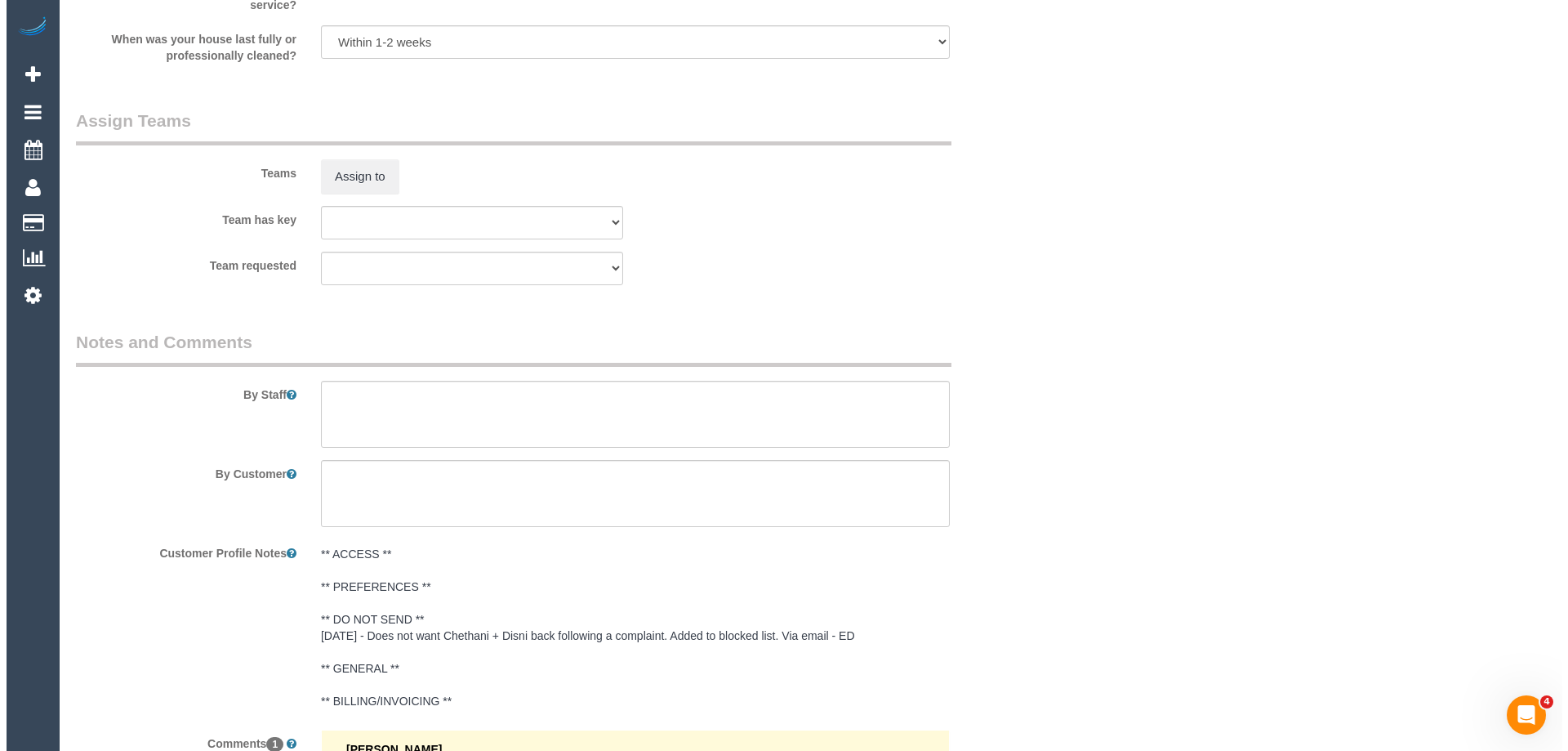
scroll to position [2287, 0]
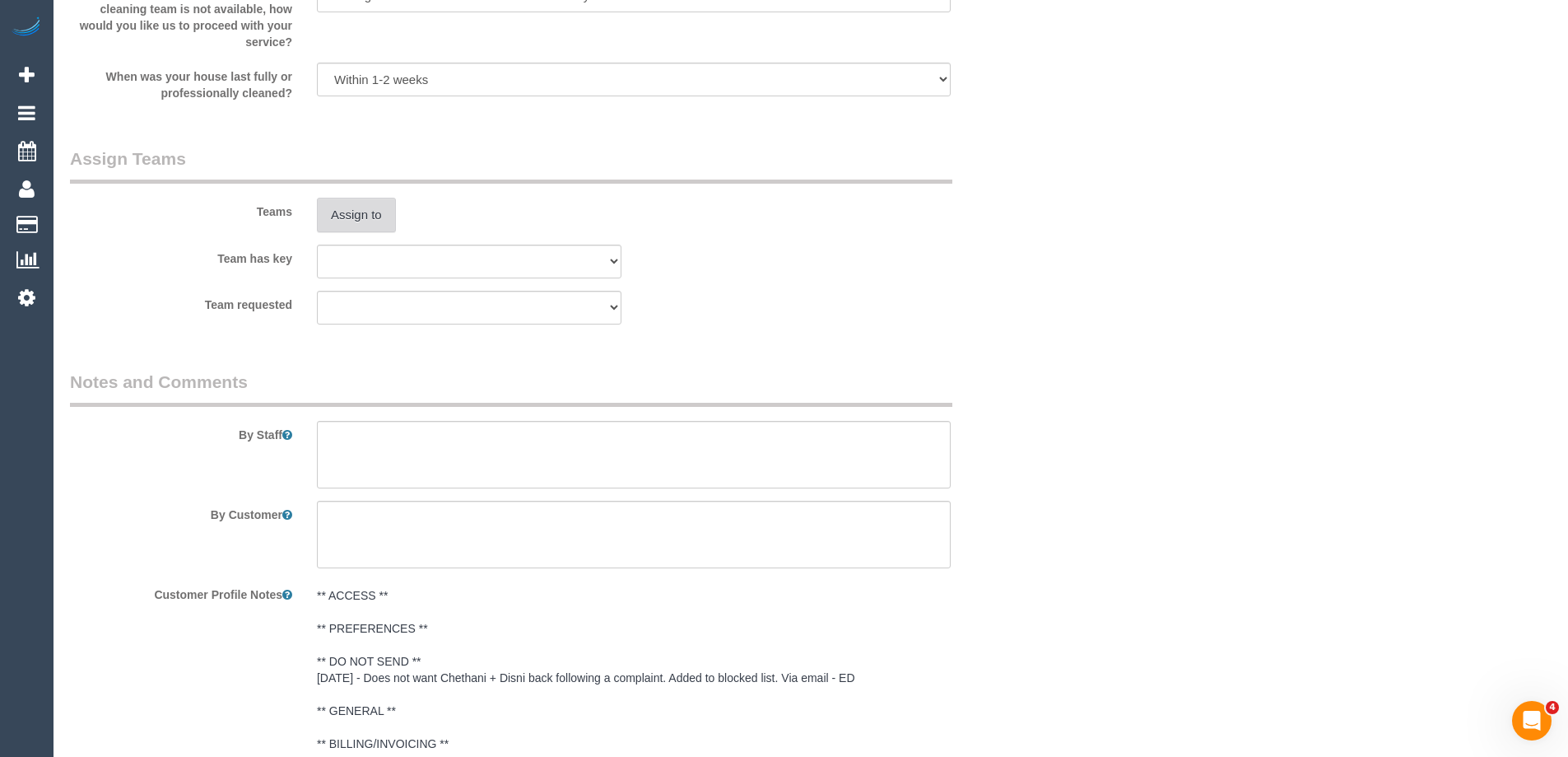
click at [375, 221] on div "Teams Assign to" at bounding box center [551, 189] width 988 height 85
click at [369, 222] on button "Assign to" at bounding box center [357, 214] width 79 height 35
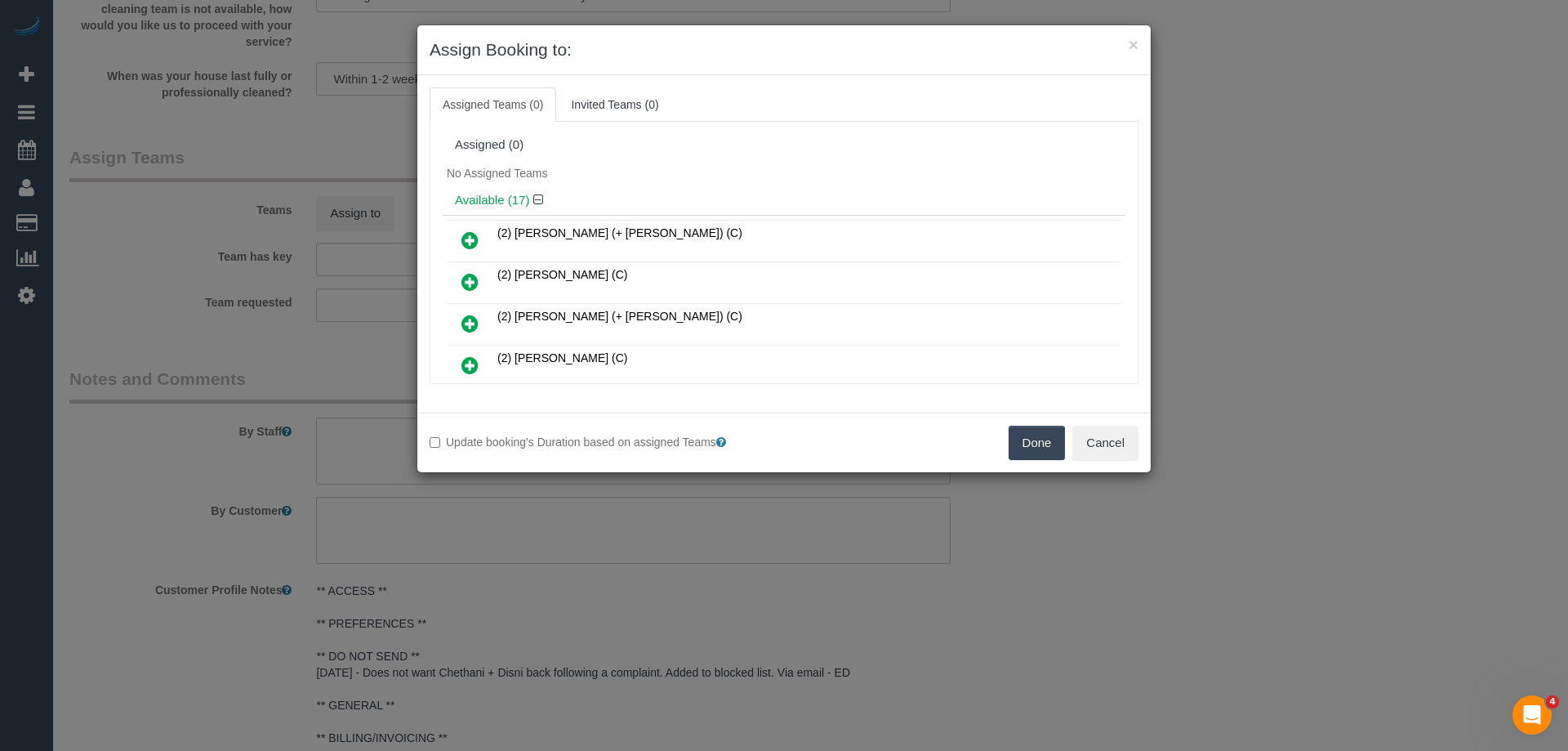
scroll to position [82, 0]
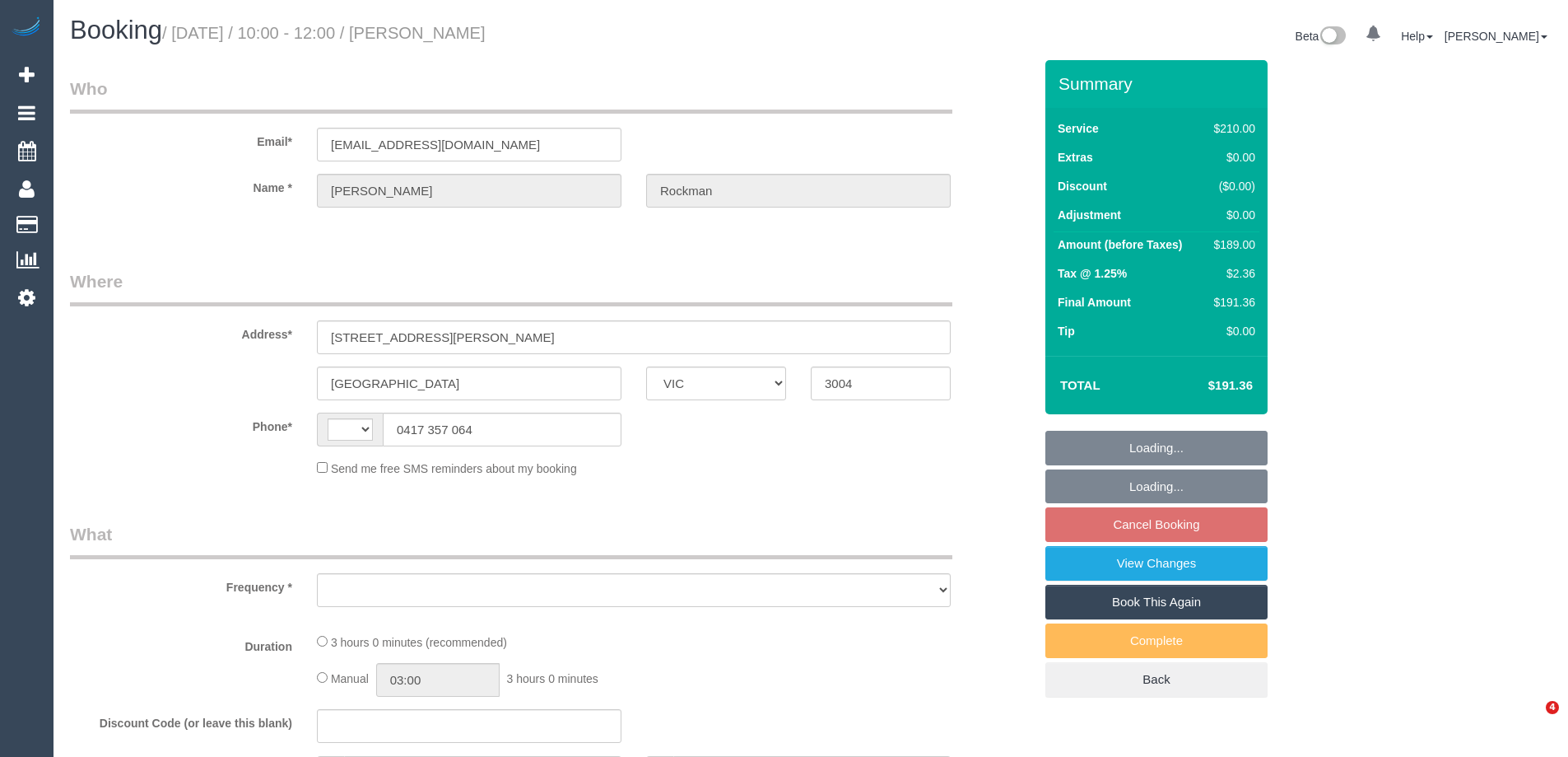
select select "VIC"
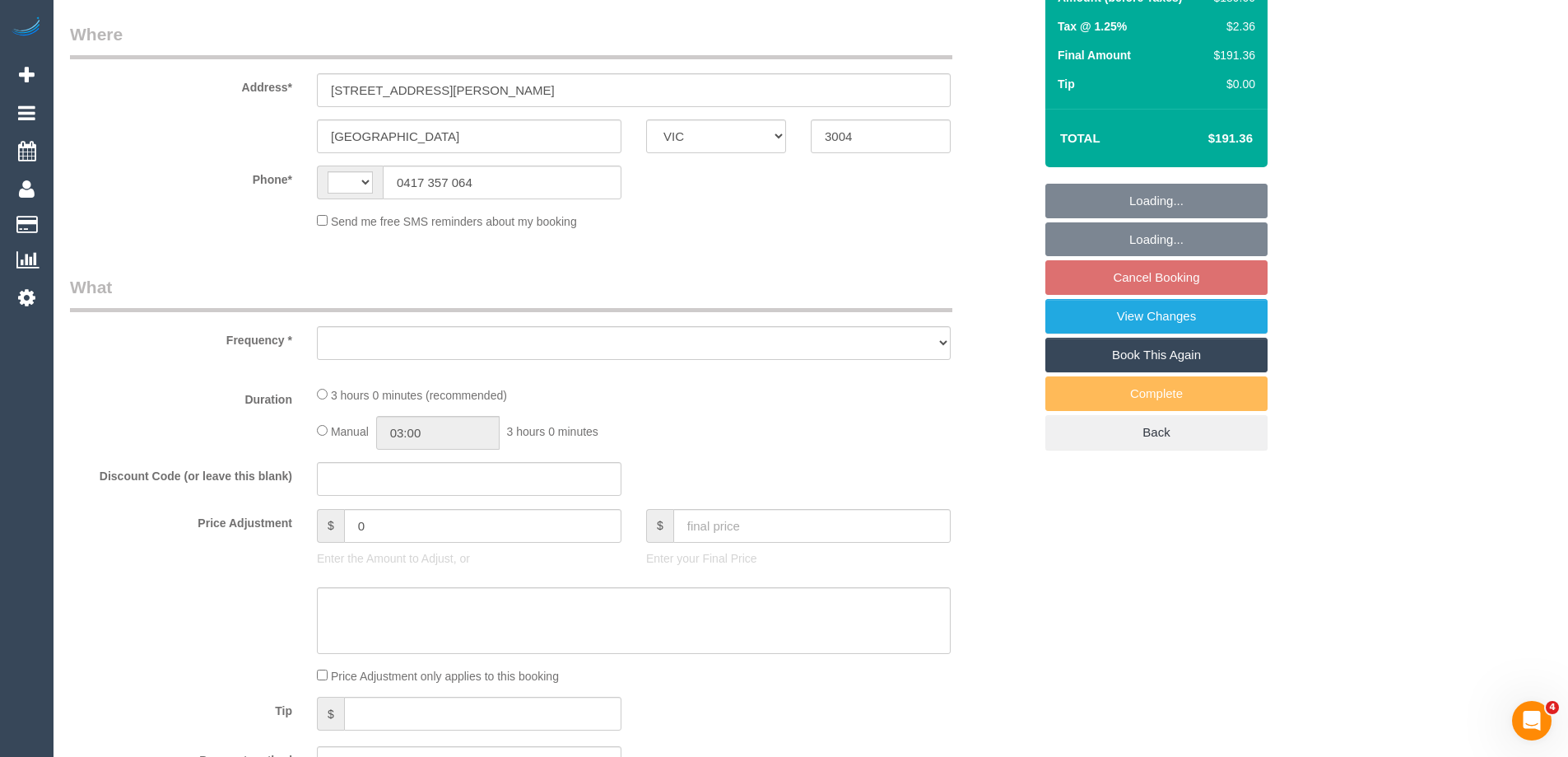
select select "string:AU"
select select "object:561"
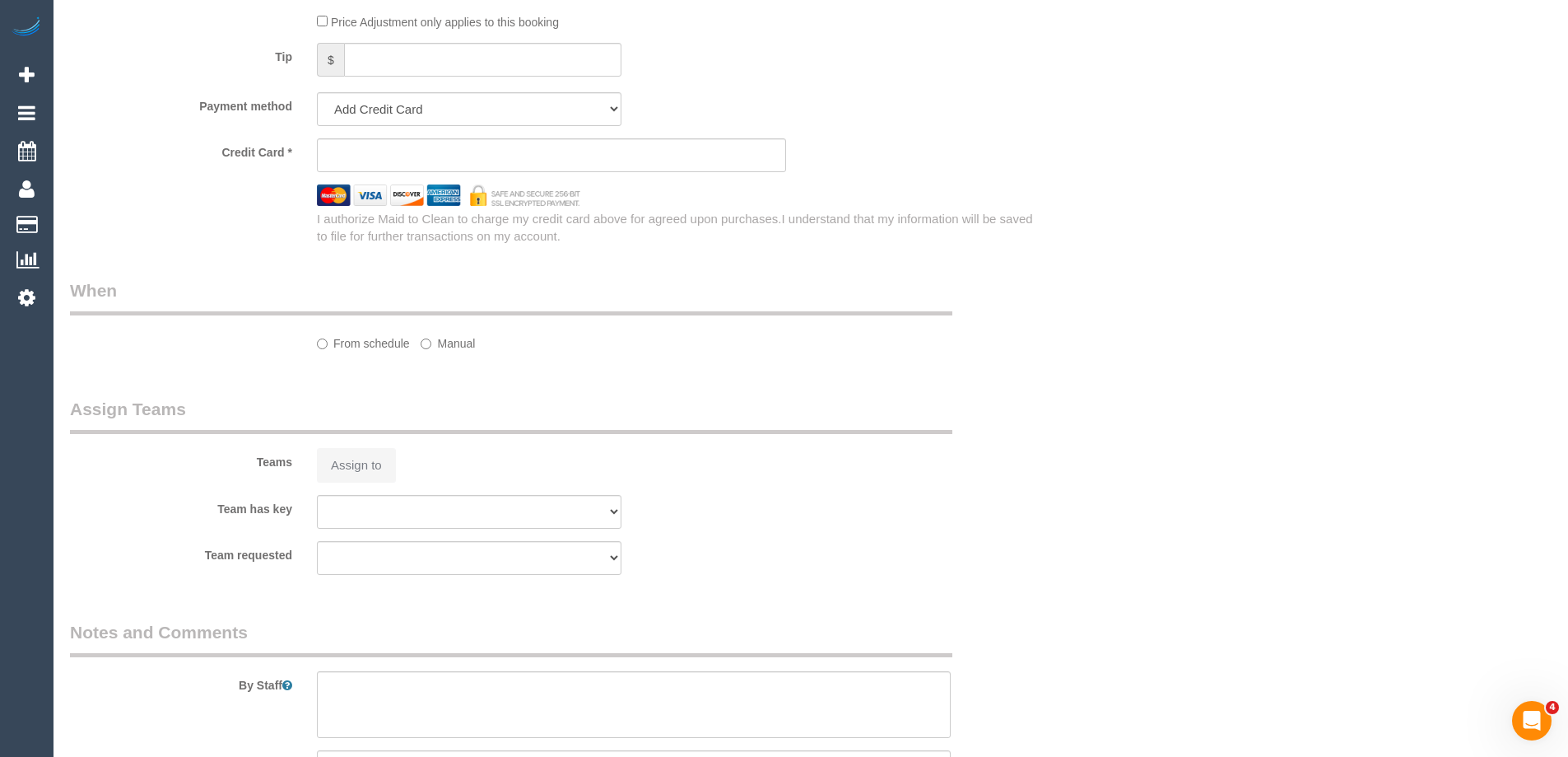
select select "string:stripe-pm_1Px0ia2GScqysDRV9S15UkWc"
select select "180"
select select "number:29"
select select "number:14"
select select "number:18"
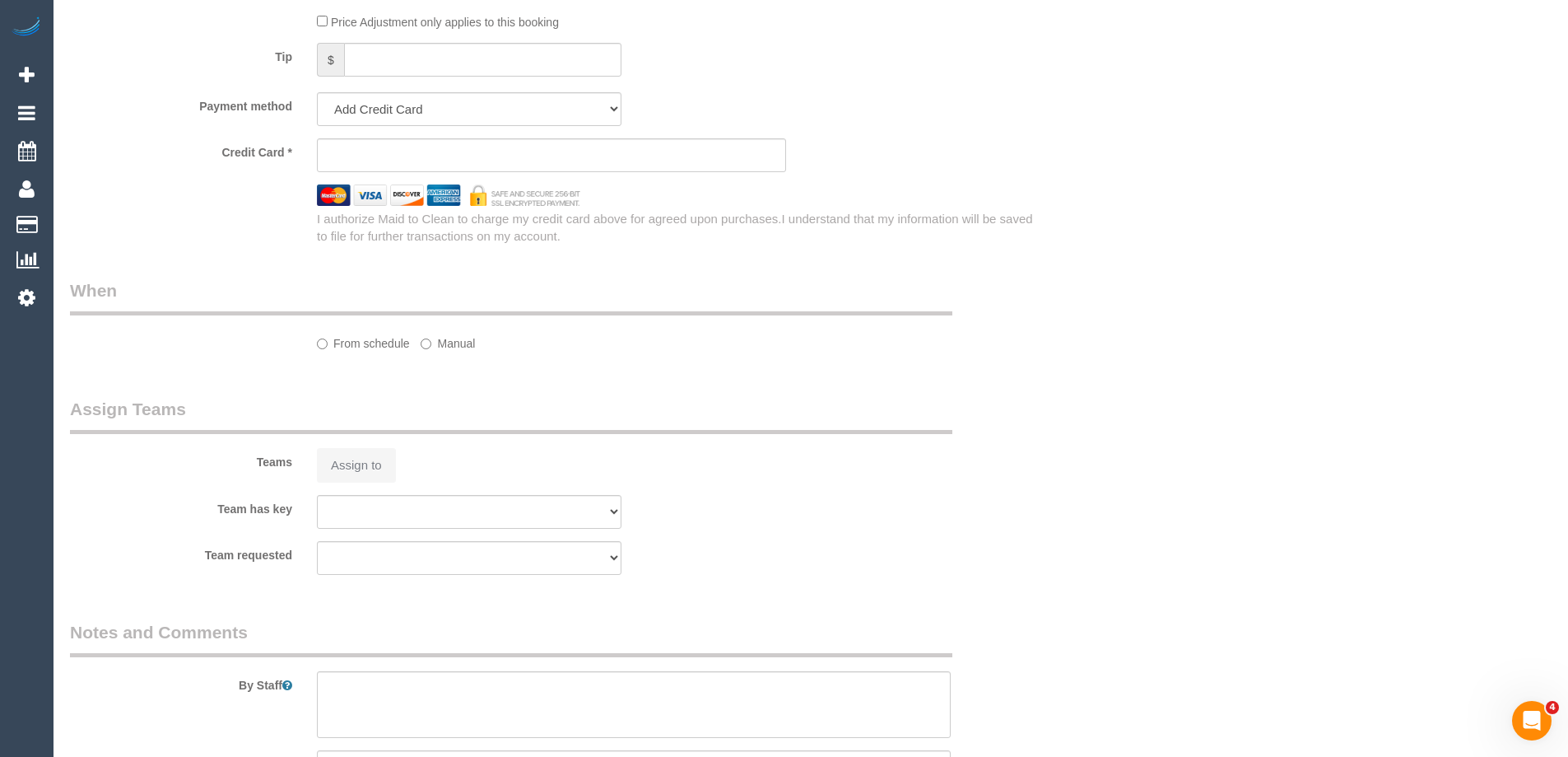
select select "number:24"
select select "number:34"
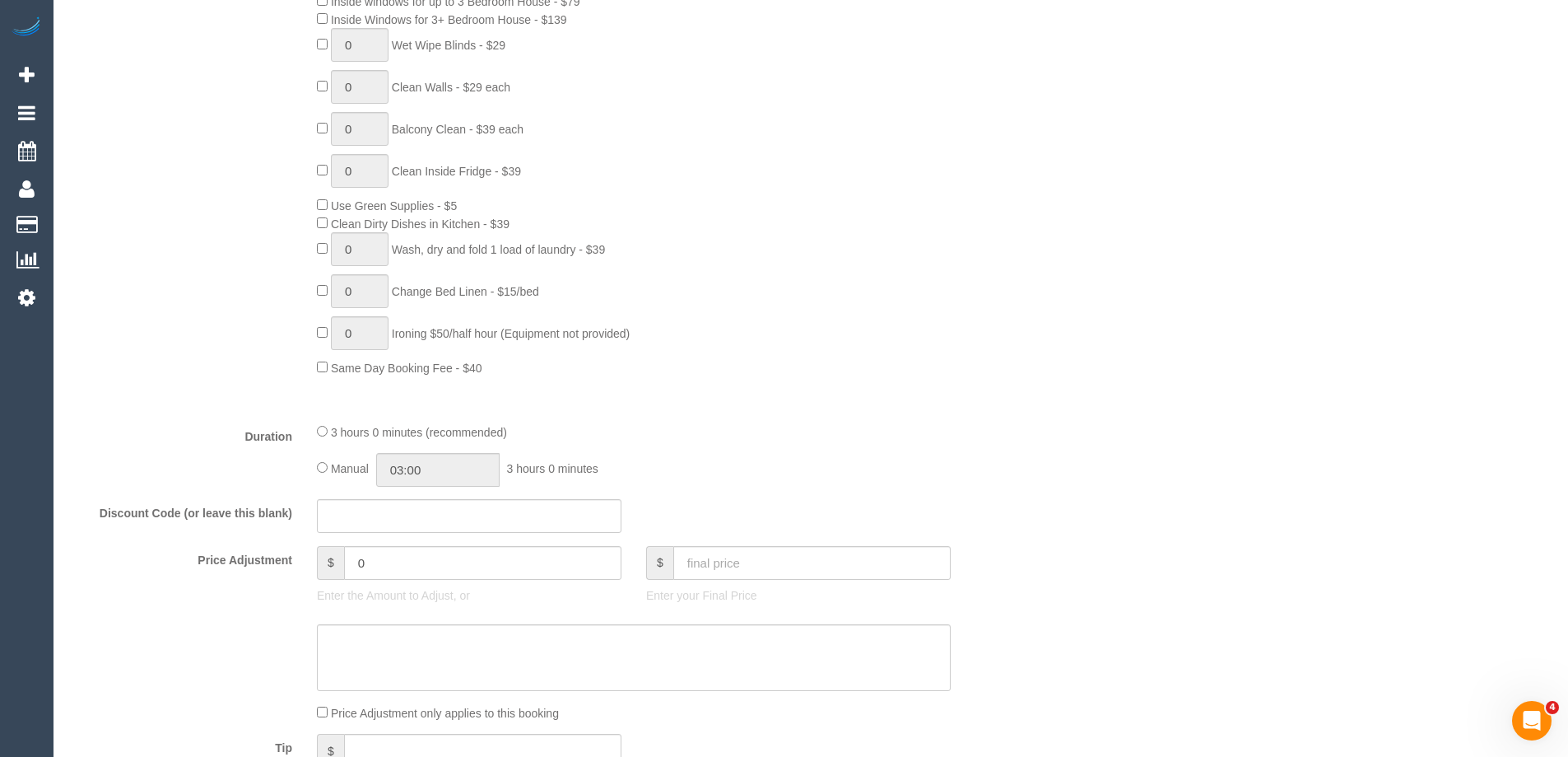
select select "object:1449"
select select "spot3"
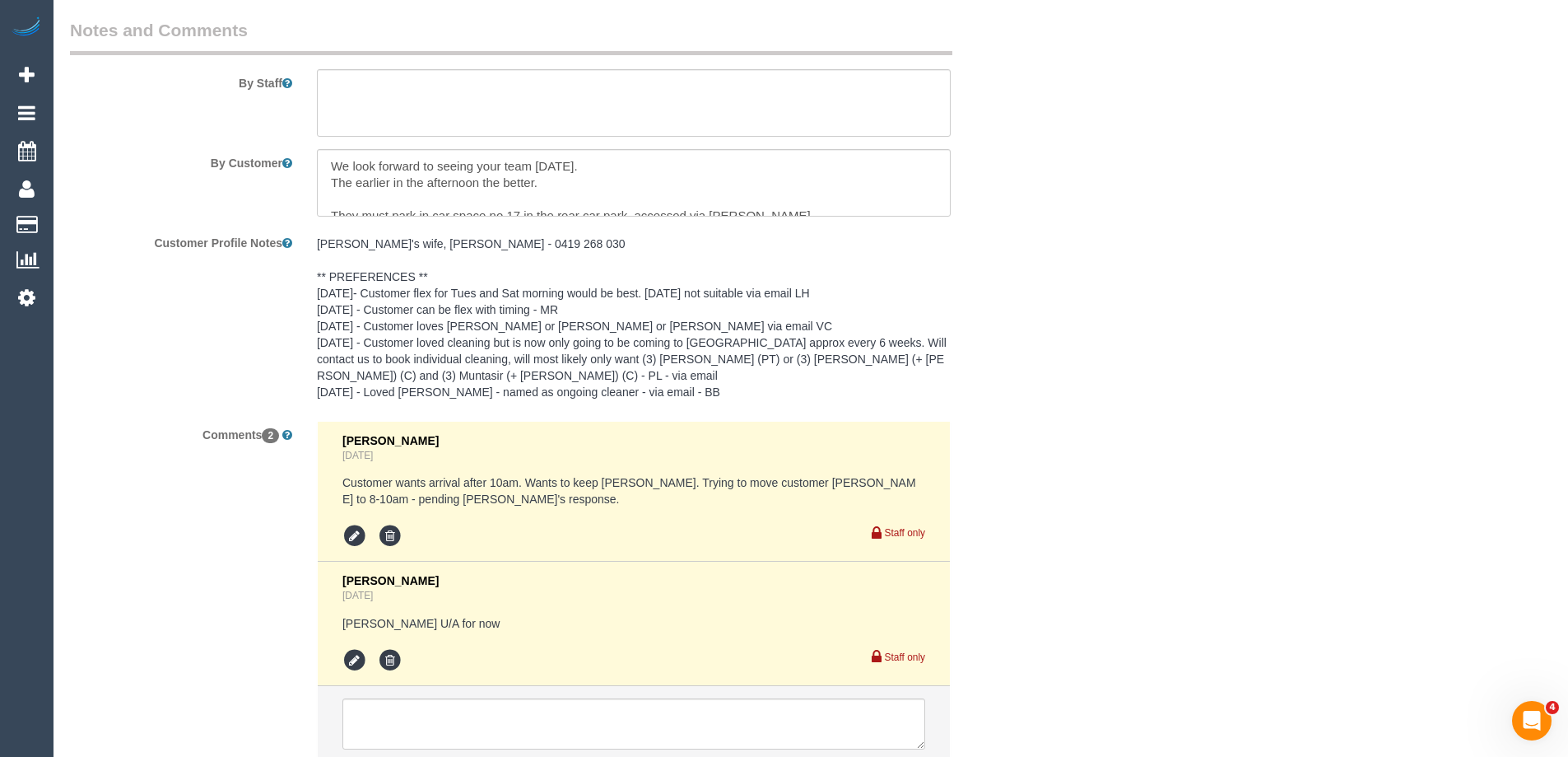
scroll to position [2668, 0]
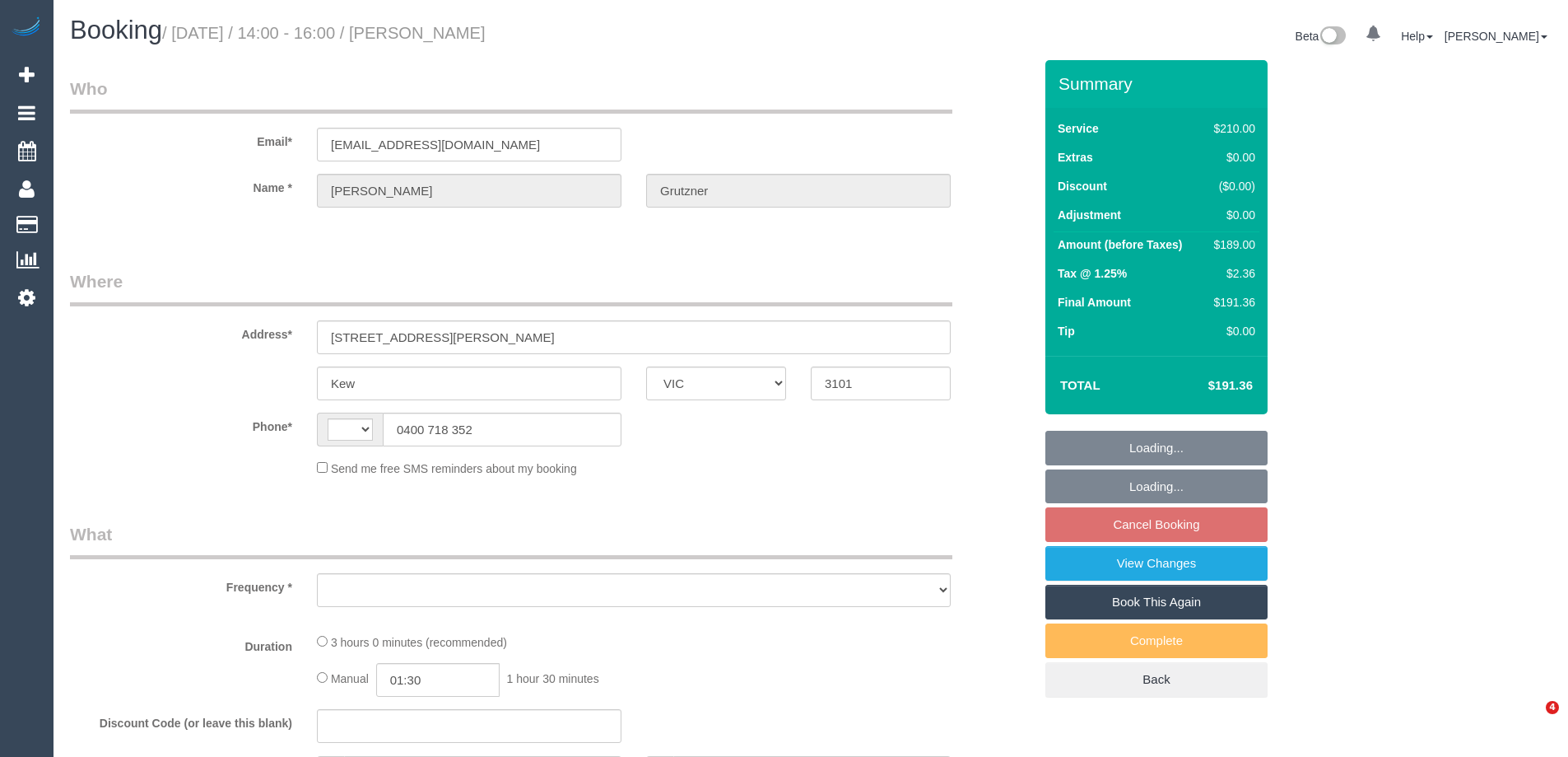
select select "VIC"
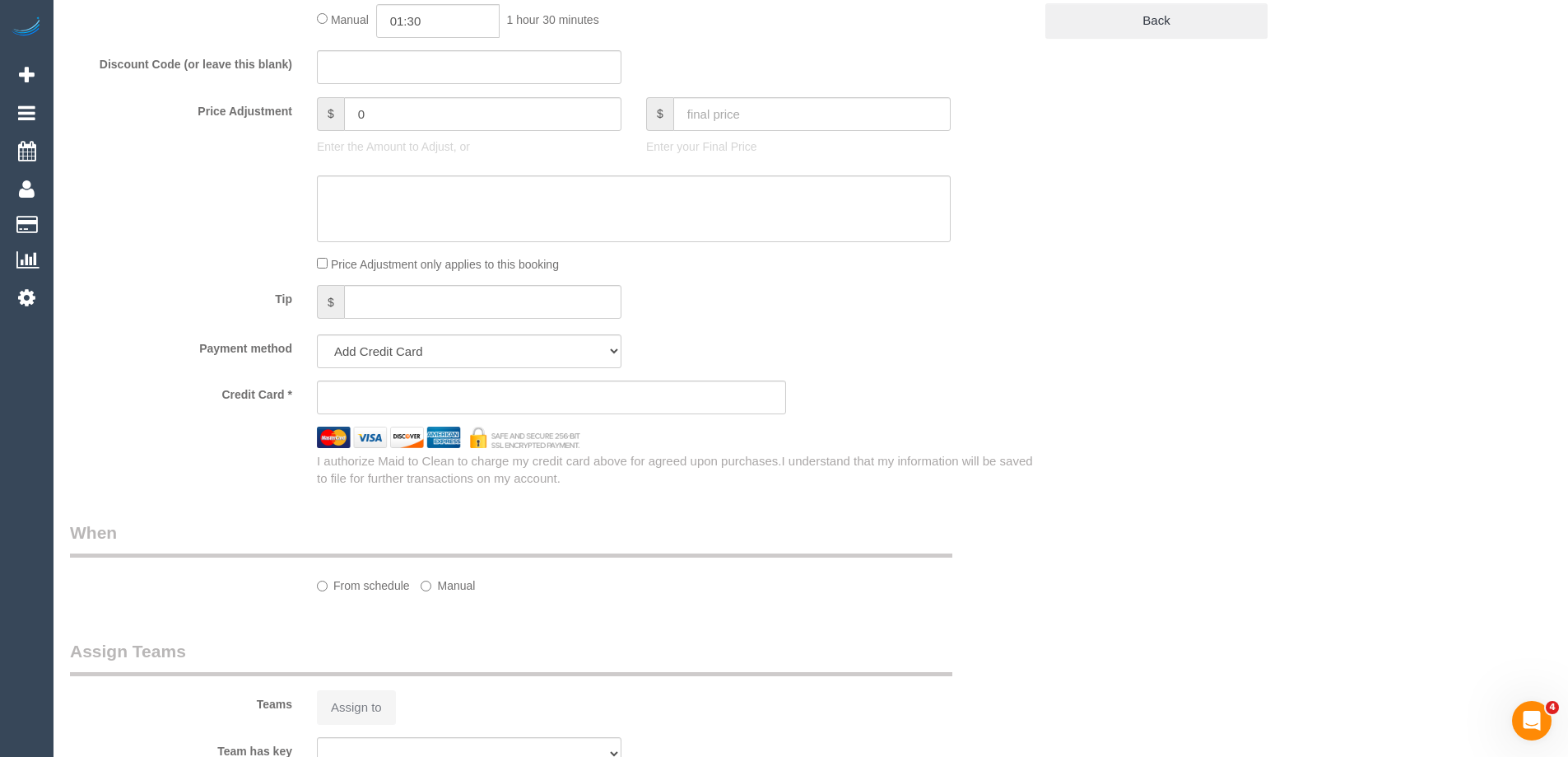
select select "string:AU"
select select "object:522"
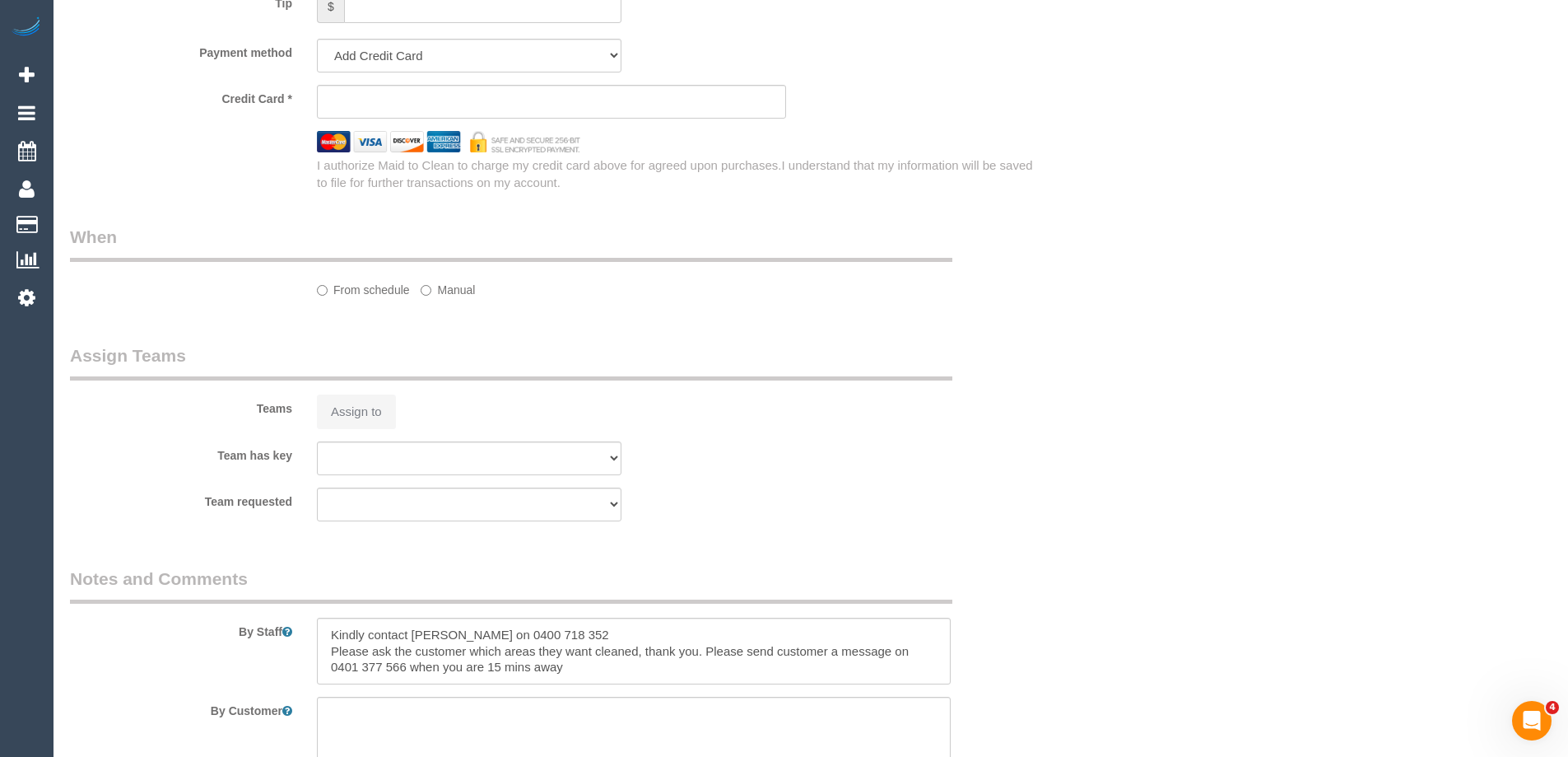
select select "string:stripe-pm_1OKDIQ2GScqysDRVWHVj2xOp"
select select "180"
select select "number:27"
select select "number:14"
select select "number:19"
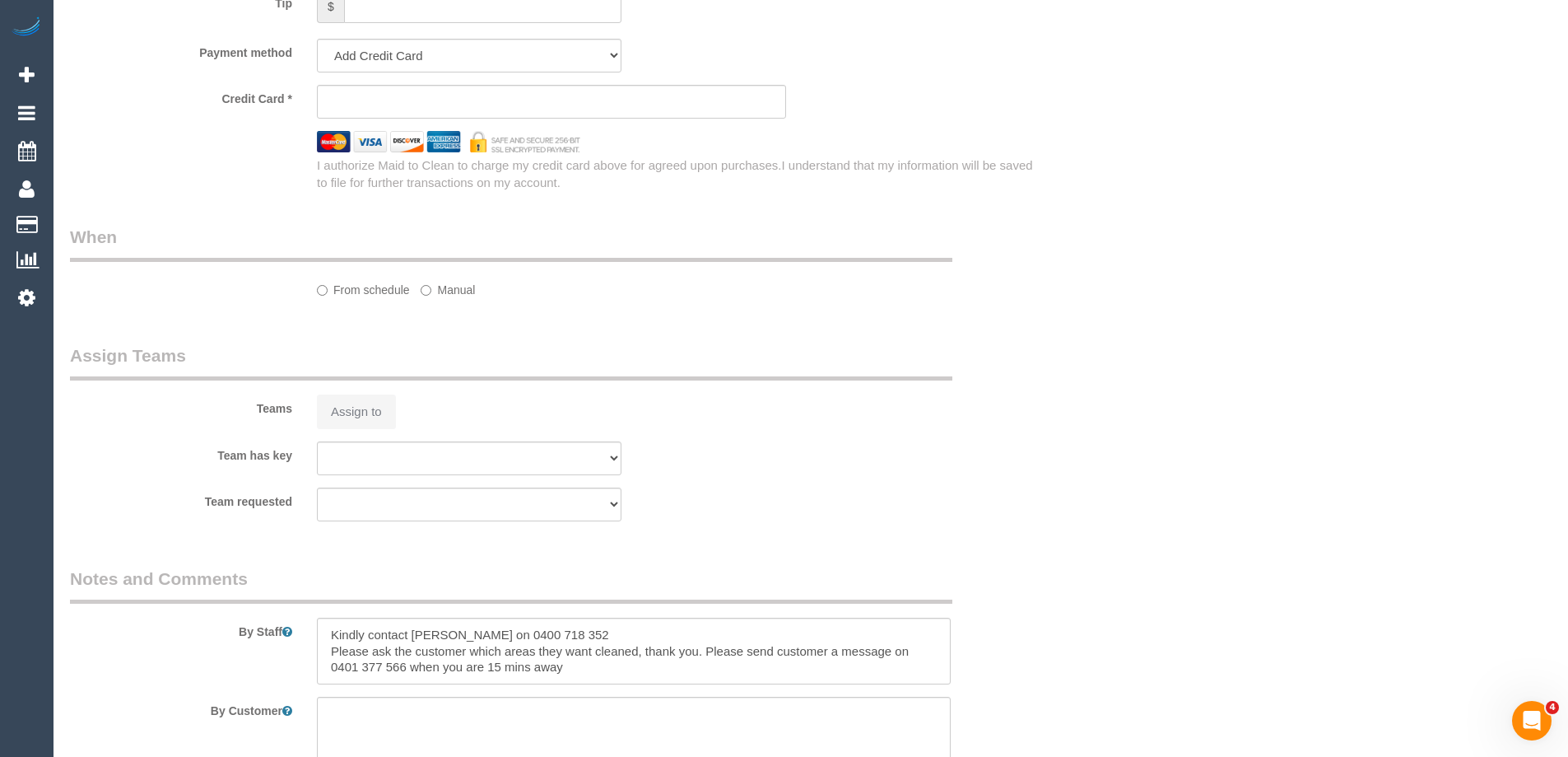
select select "number:36"
select select "number:34"
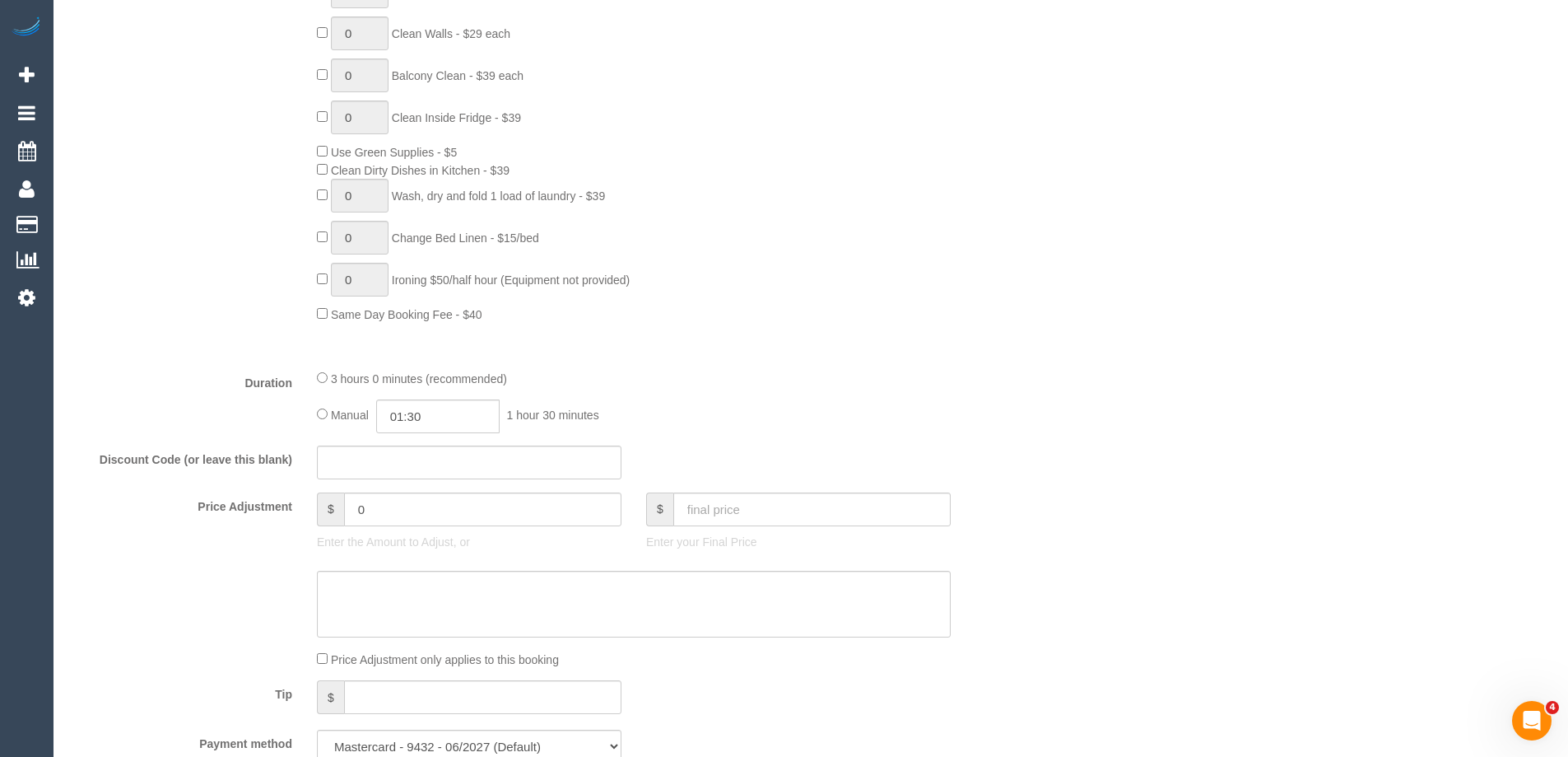
select select "object:1450"
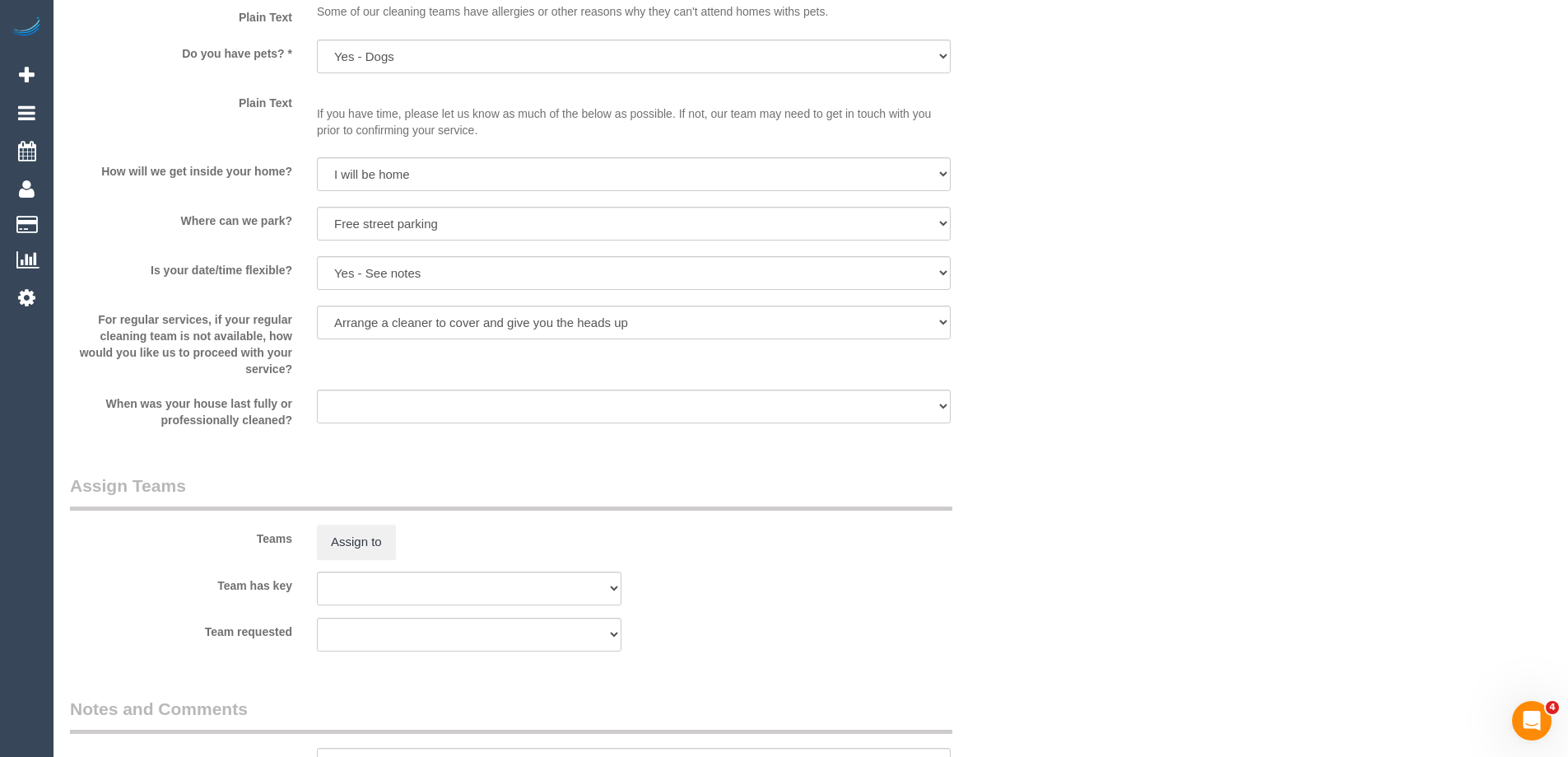
select select "spot5"
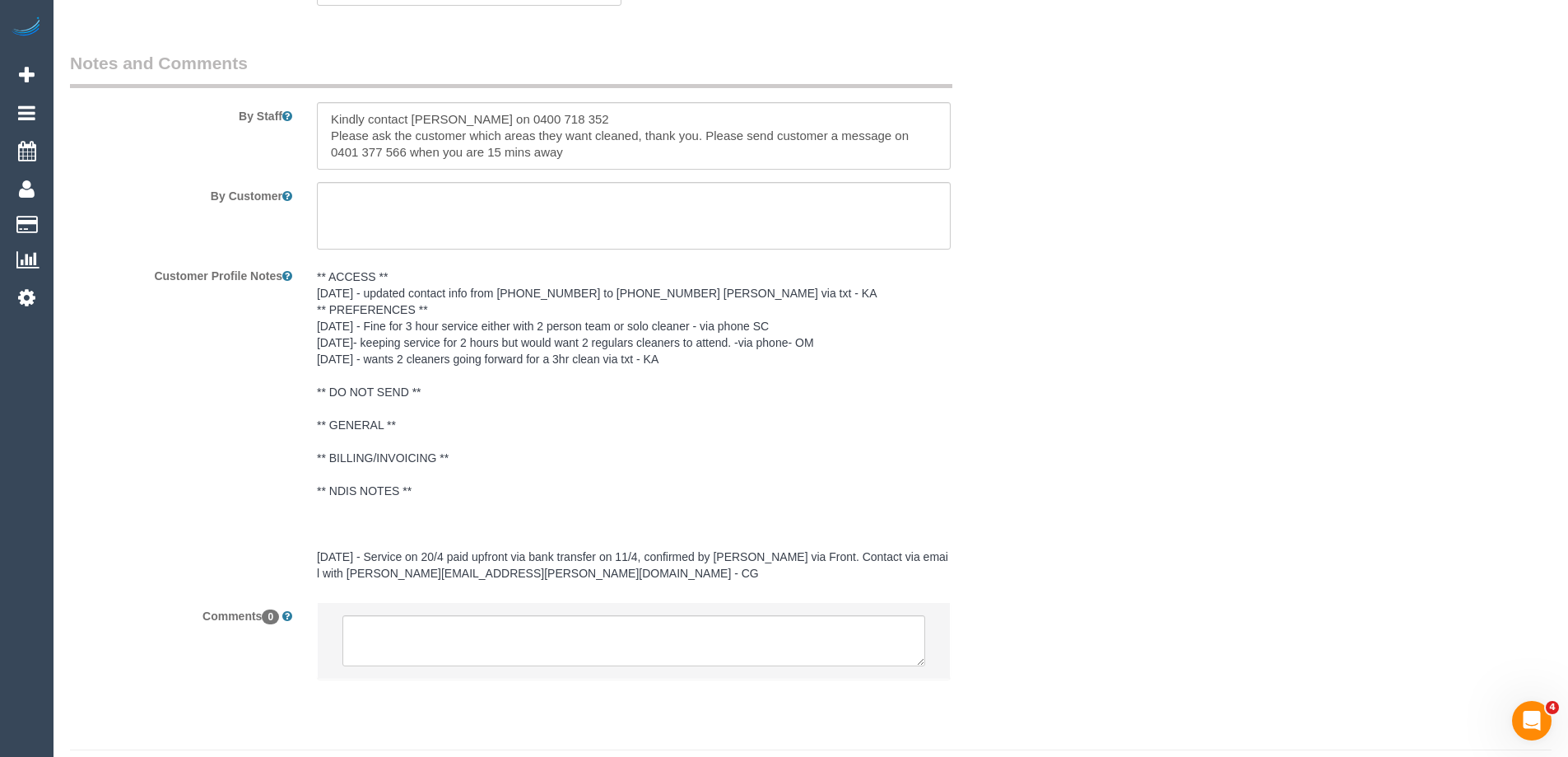
scroll to position [2613, 0]
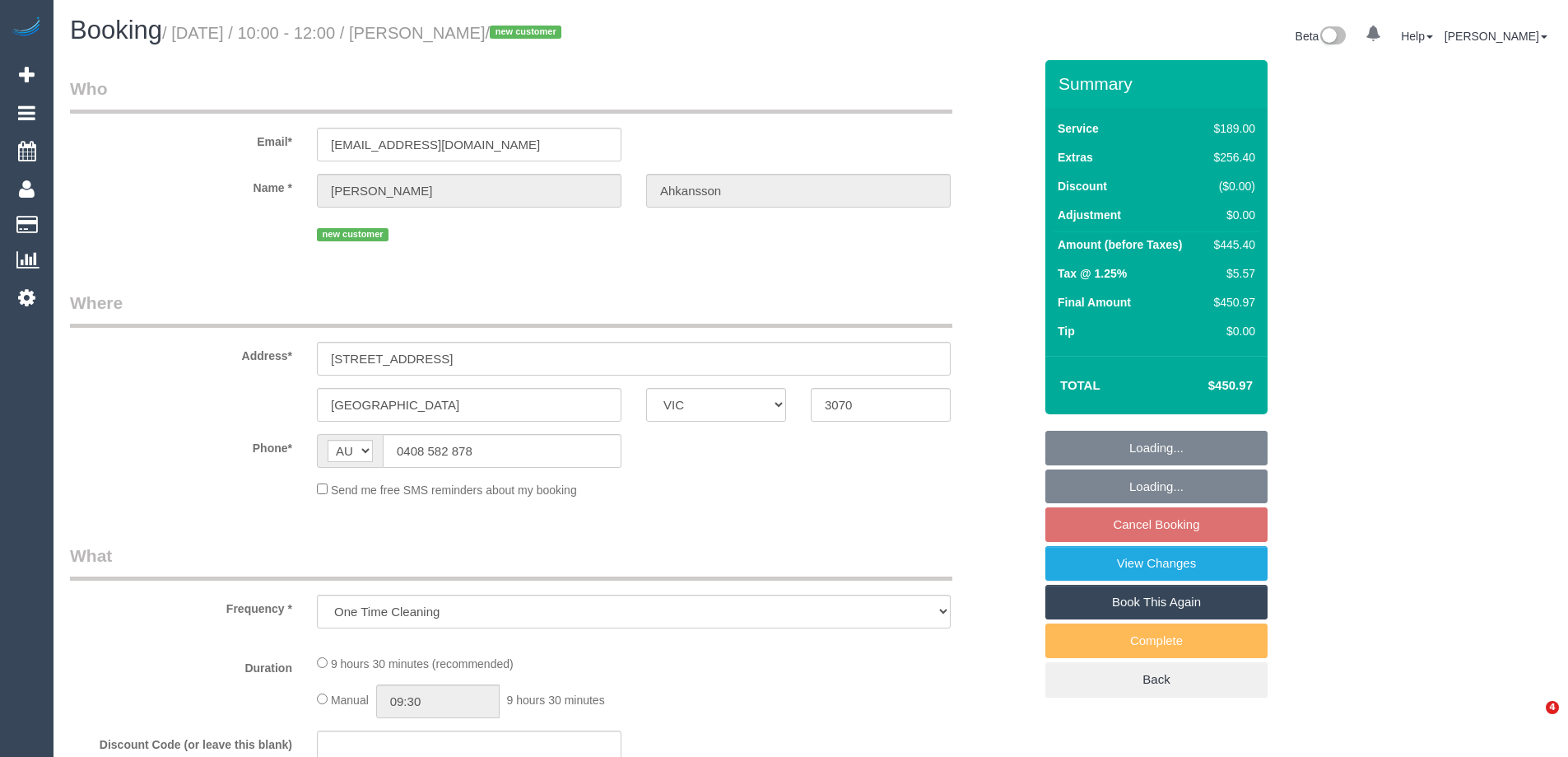
select select "VIC"
select select "string:stripe-pm_1RkzsI2GScqysDRVJvCcLzAv"
select select "number:28"
select select "number:14"
select select "number:19"
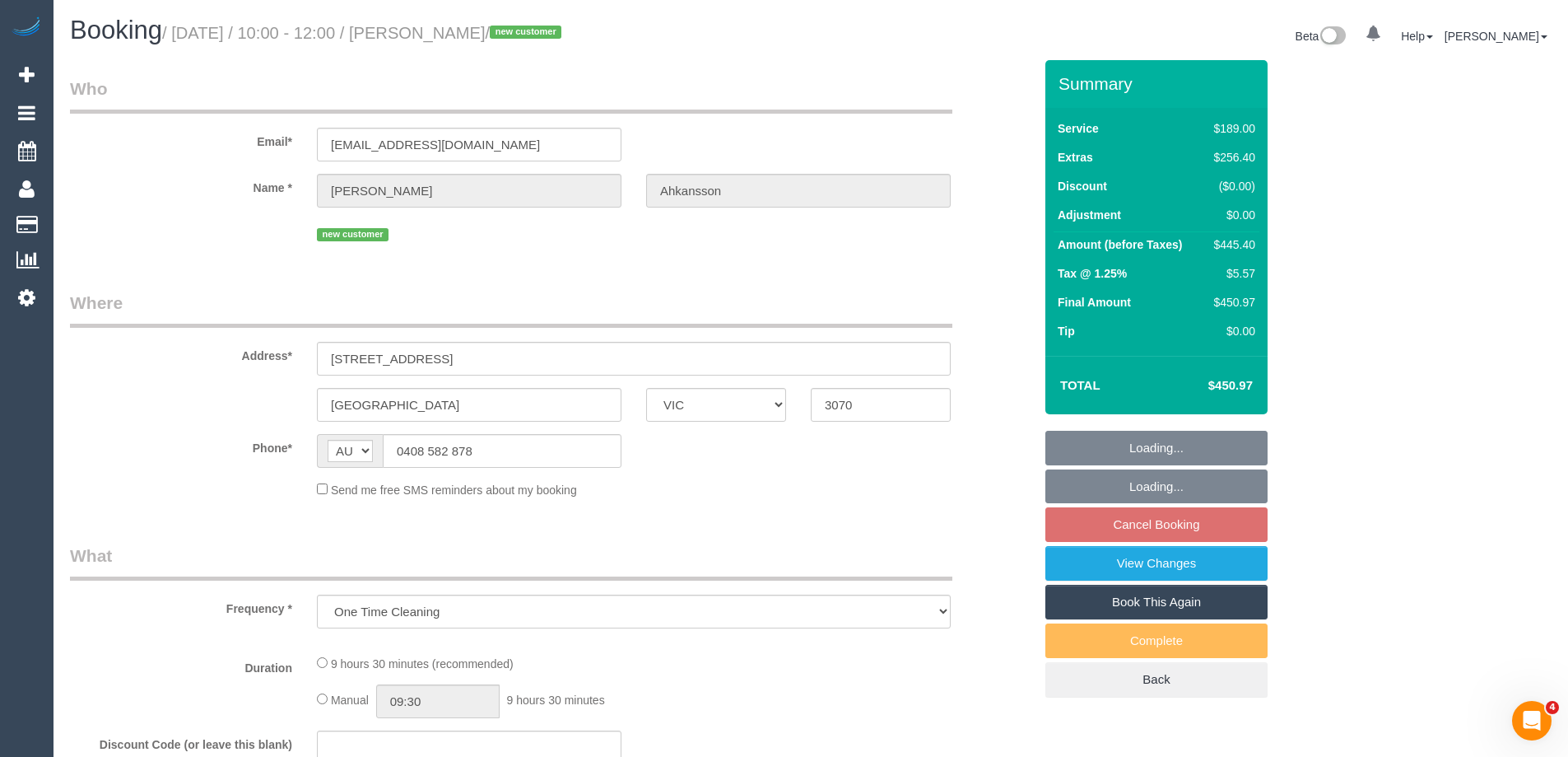
select select "number:25"
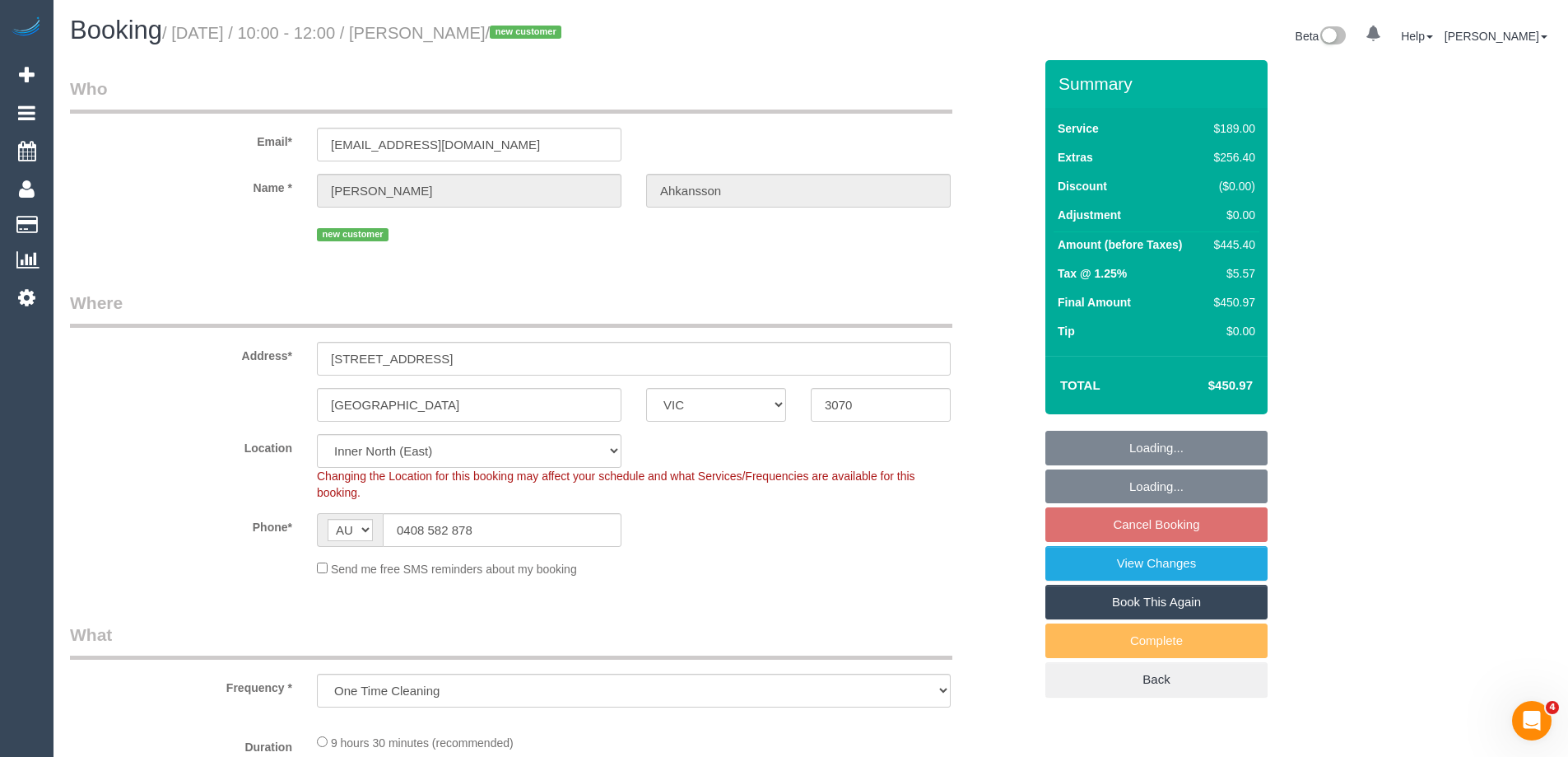
select select "object:762"
select select "spot3"
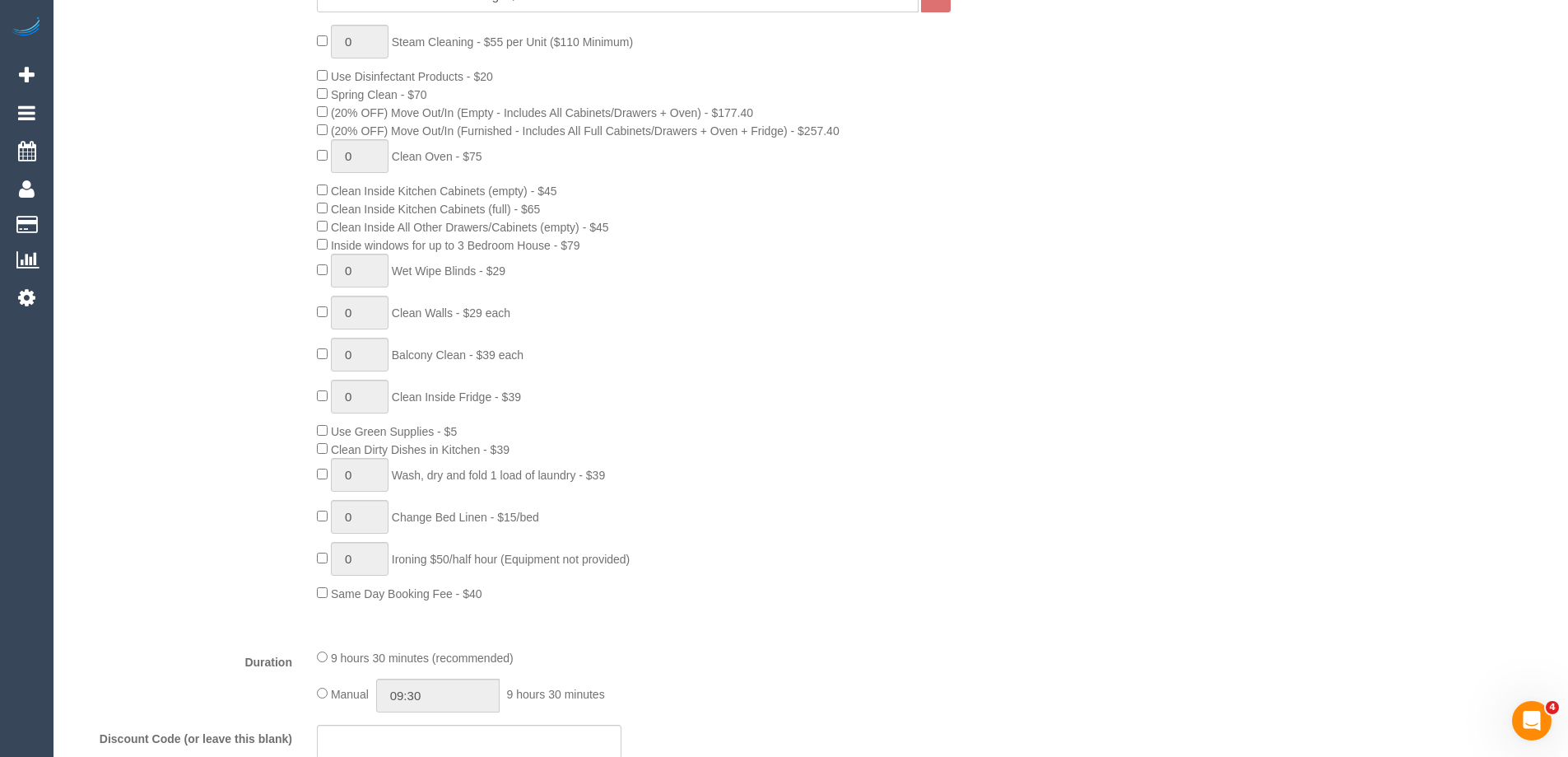
scroll to position [988, 0]
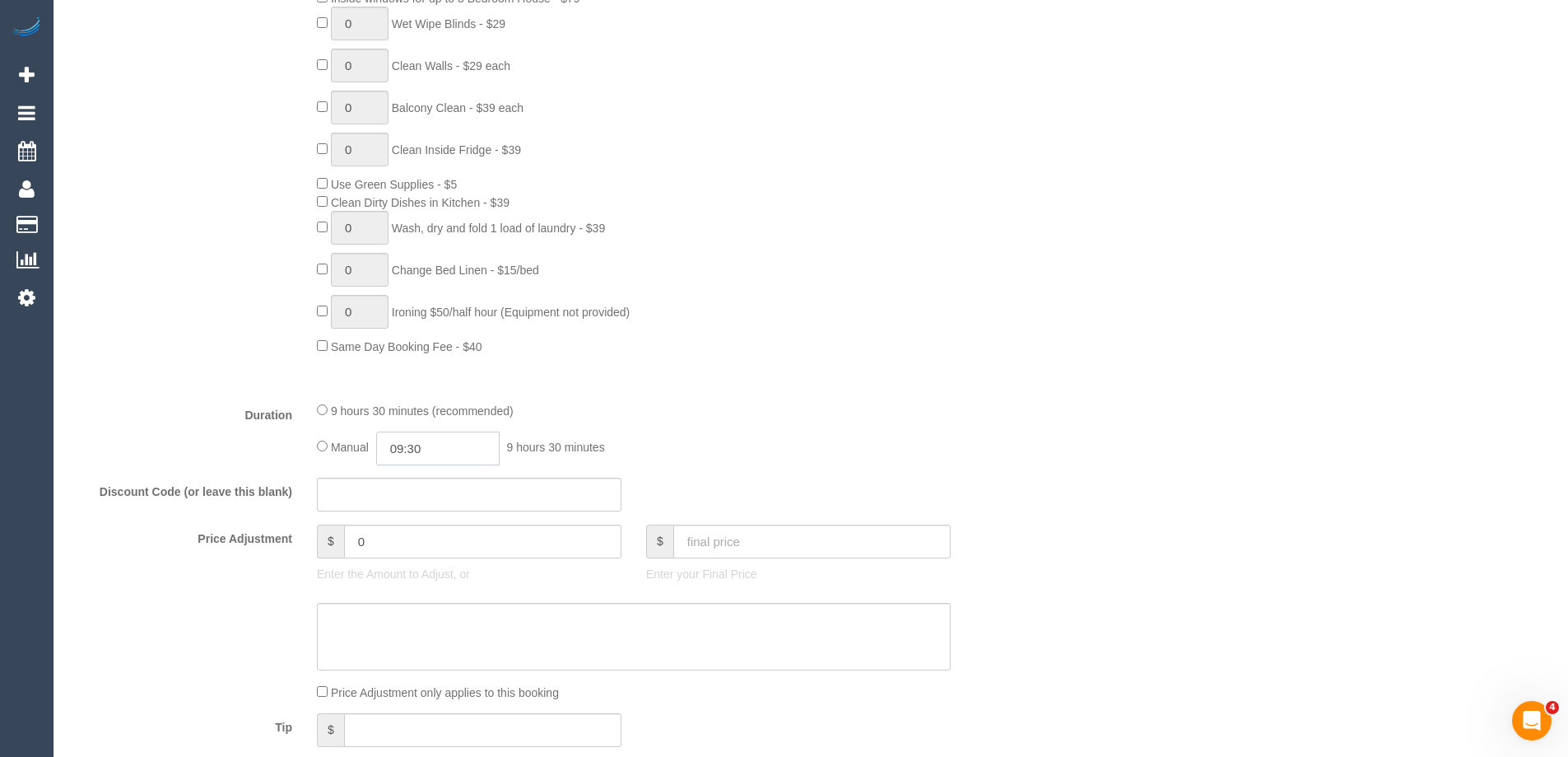
click at [436, 452] on input "09:30" at bounding box center [438, 448] width 123 height 34
type input "08:30"
click at [409, 518] on li "08:30" at bounding box center [419, 521] width 73 height 21
select select "spot28"
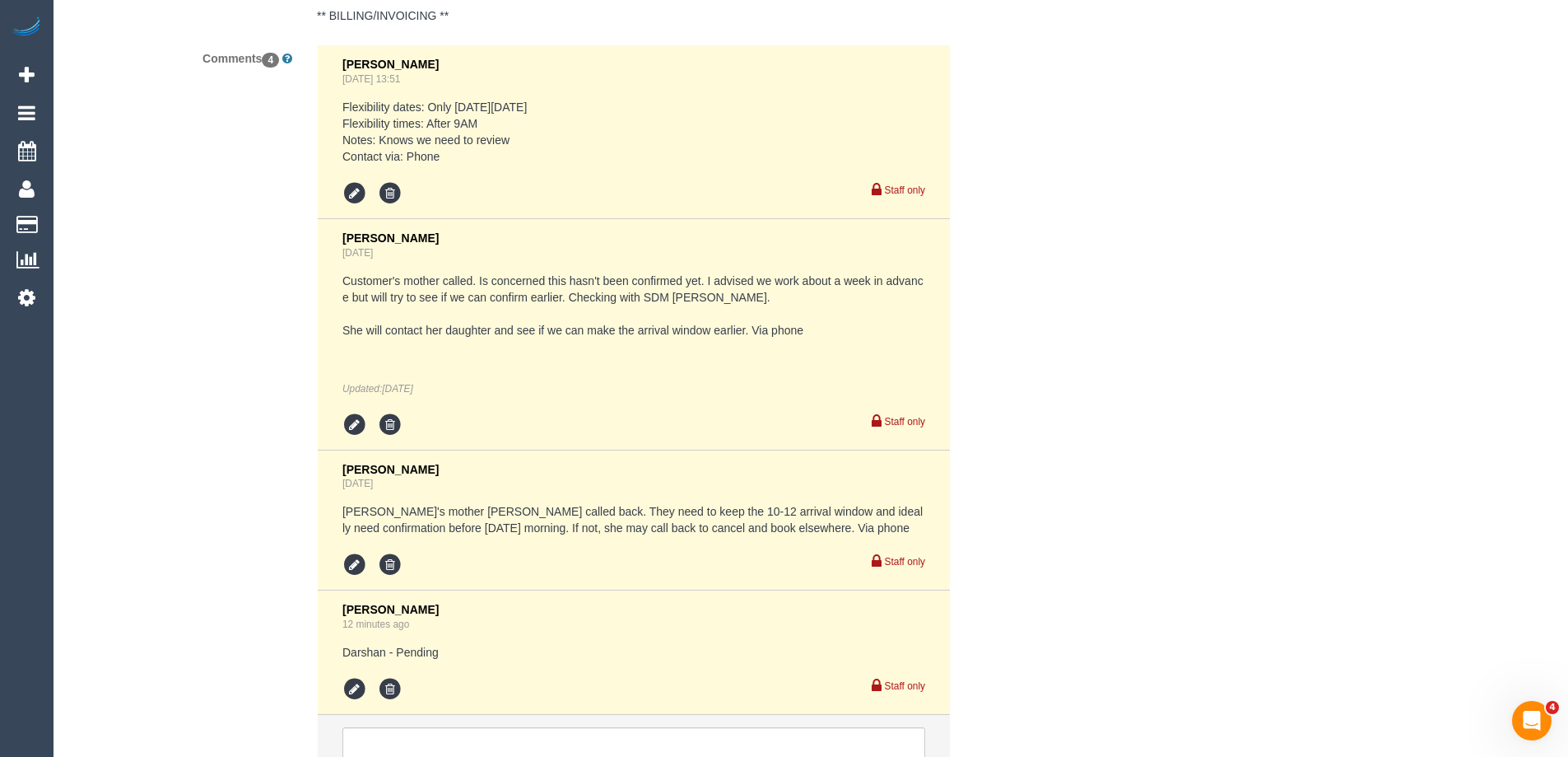
scroll to position [3129, 0]
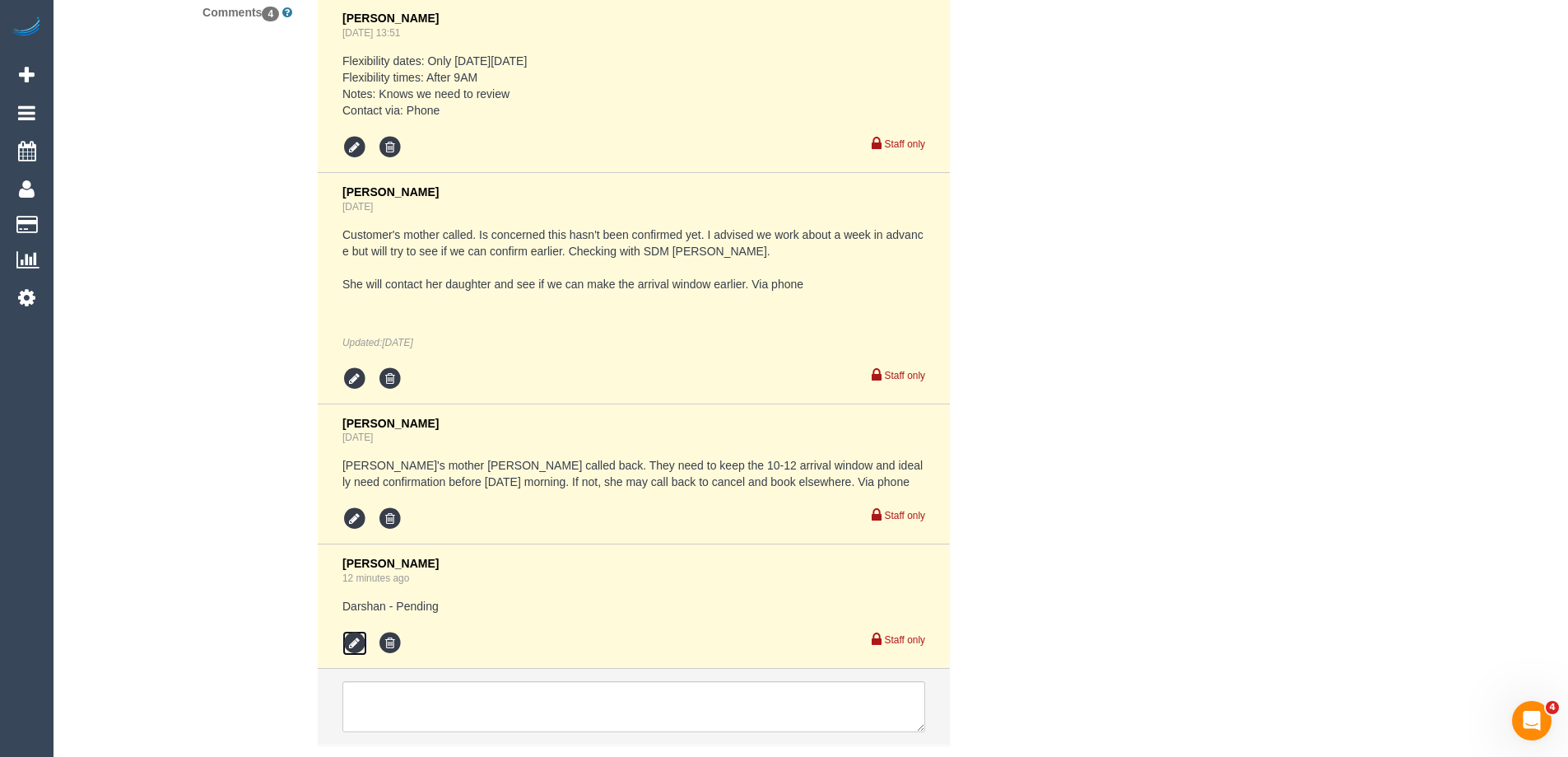
click at [360, 644] on icon at bounding box center [354, 643] width 24 height 24
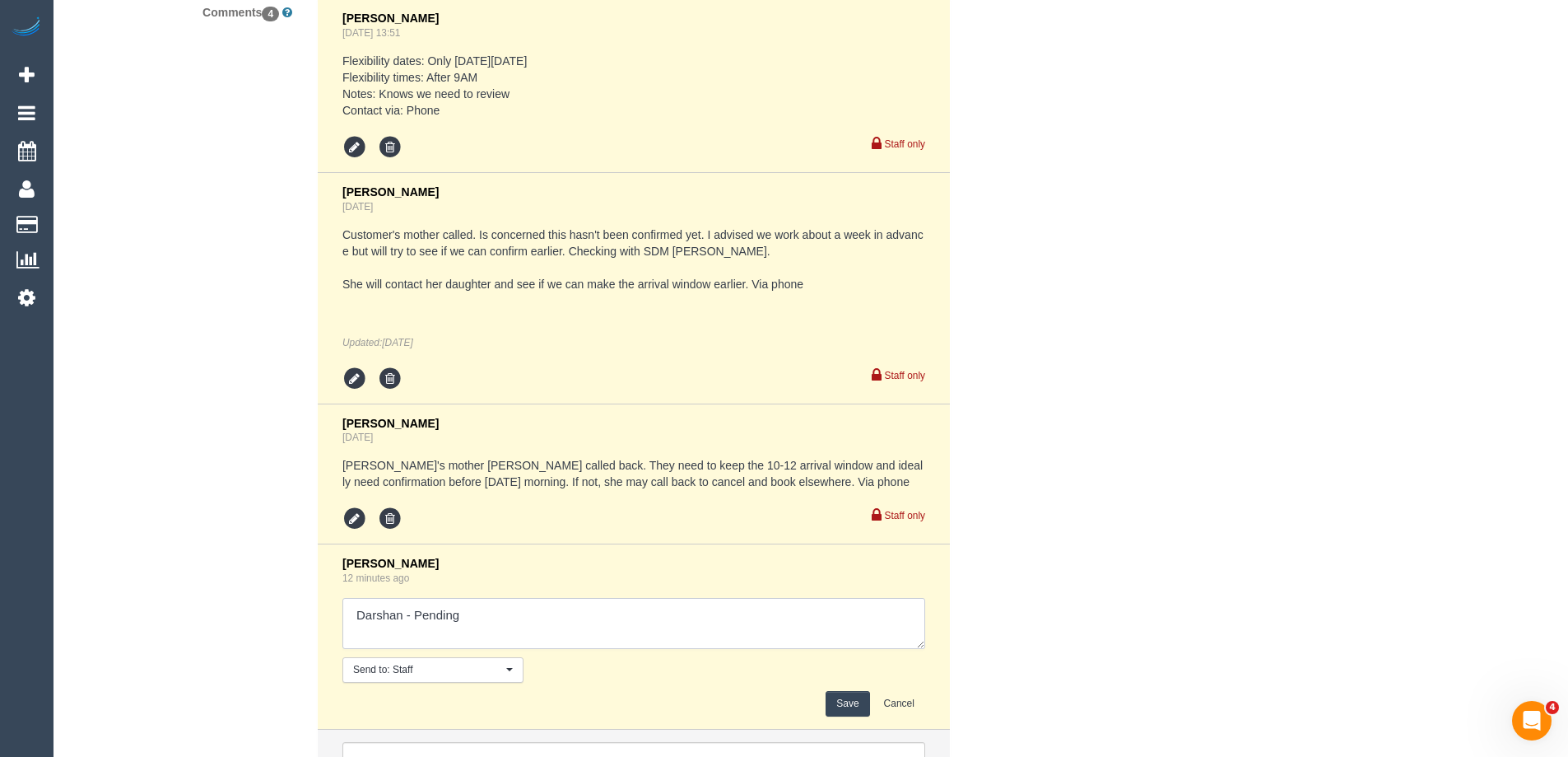
drag, startPoint x: 416, startPoint y: 614, endPoint x: 539, endPoint y: 619, distance: 123.1
click at [539, 619] on textarea at bounding box center [633, 623] width 583 height 51
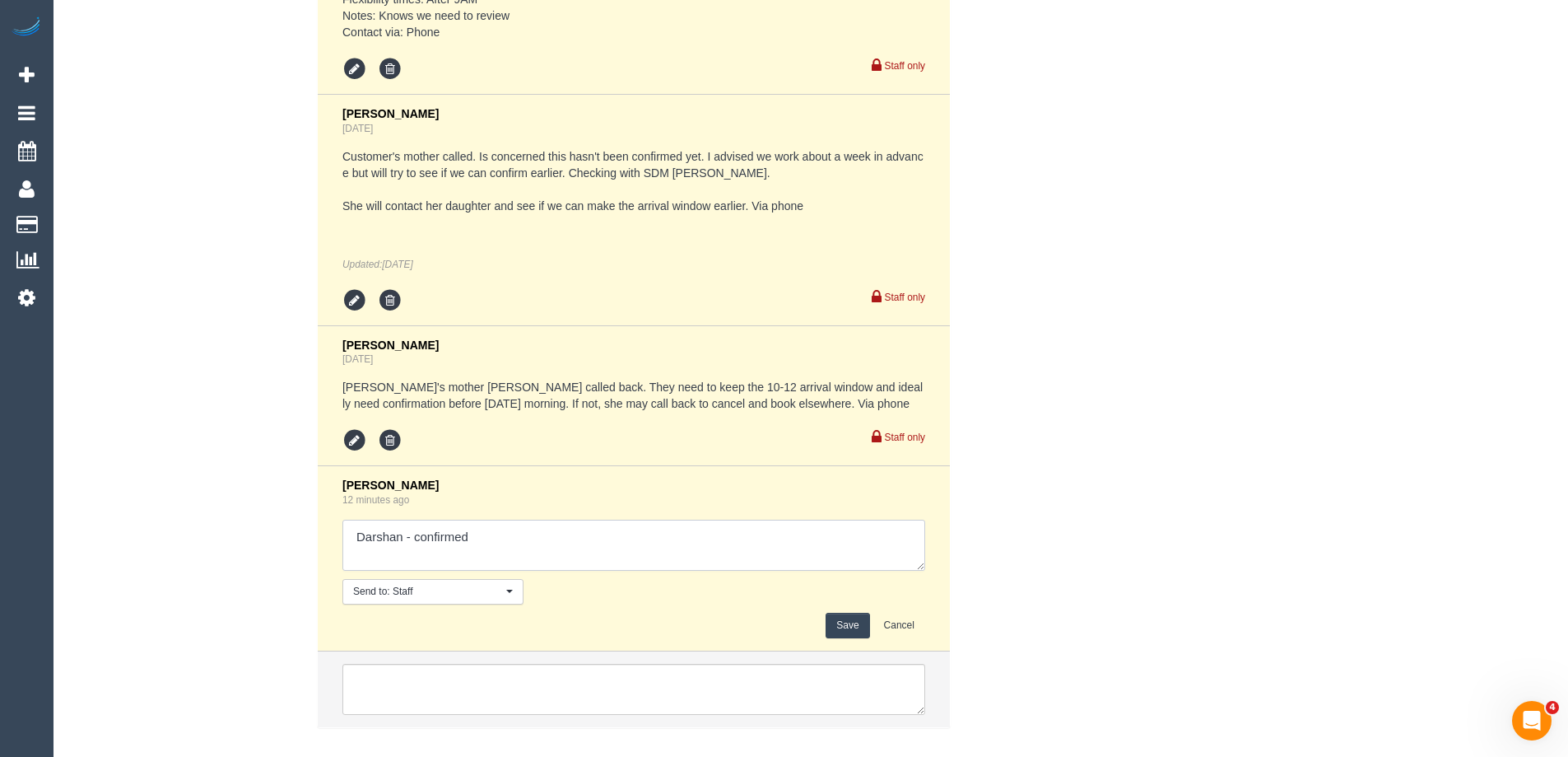
scroll to position [3212, 0]
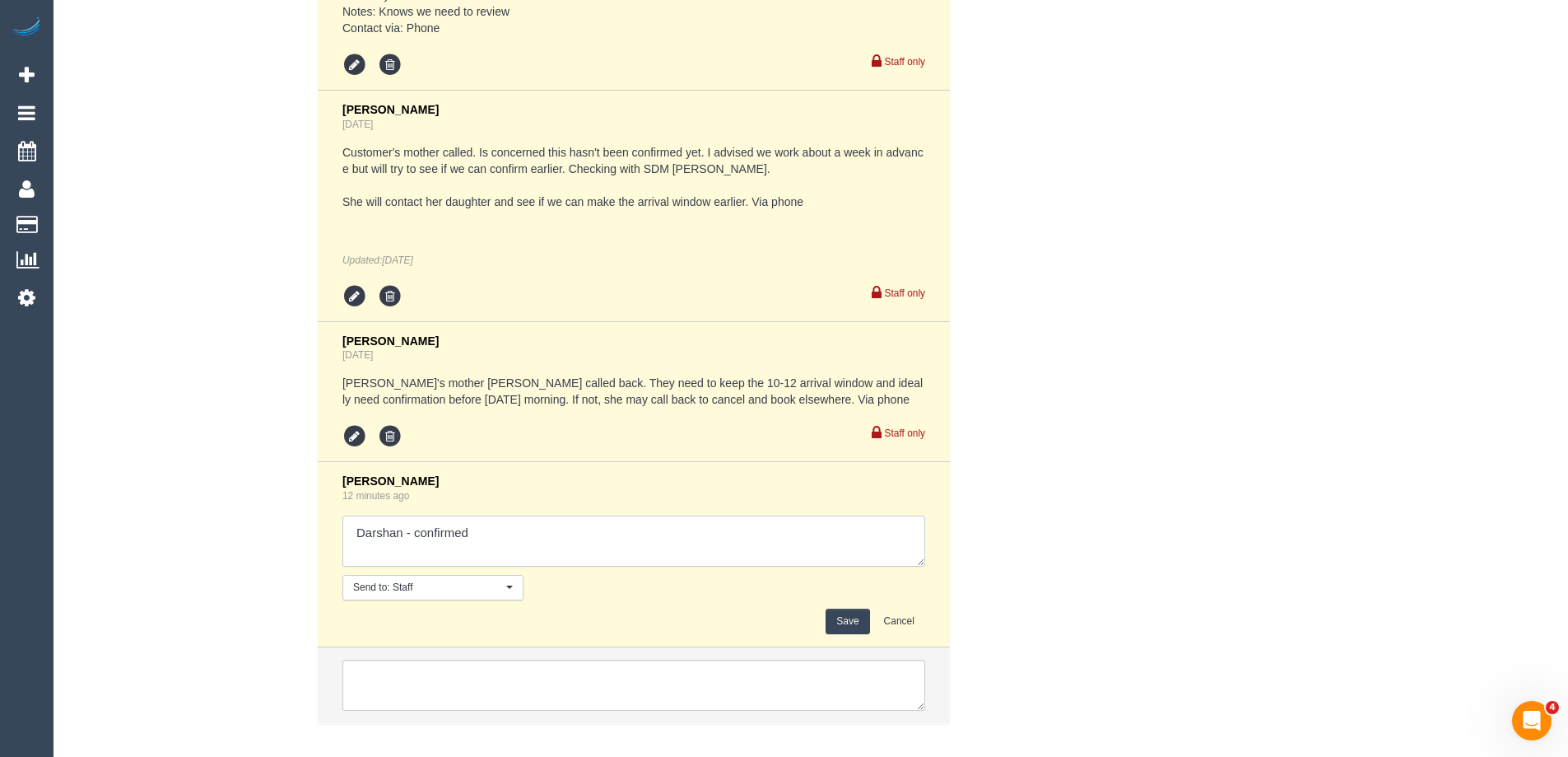
type textarea "Darshan - confirmed"
click at [844, 614] on button "Save" at bounding box center [848, 621] width 44 height 25
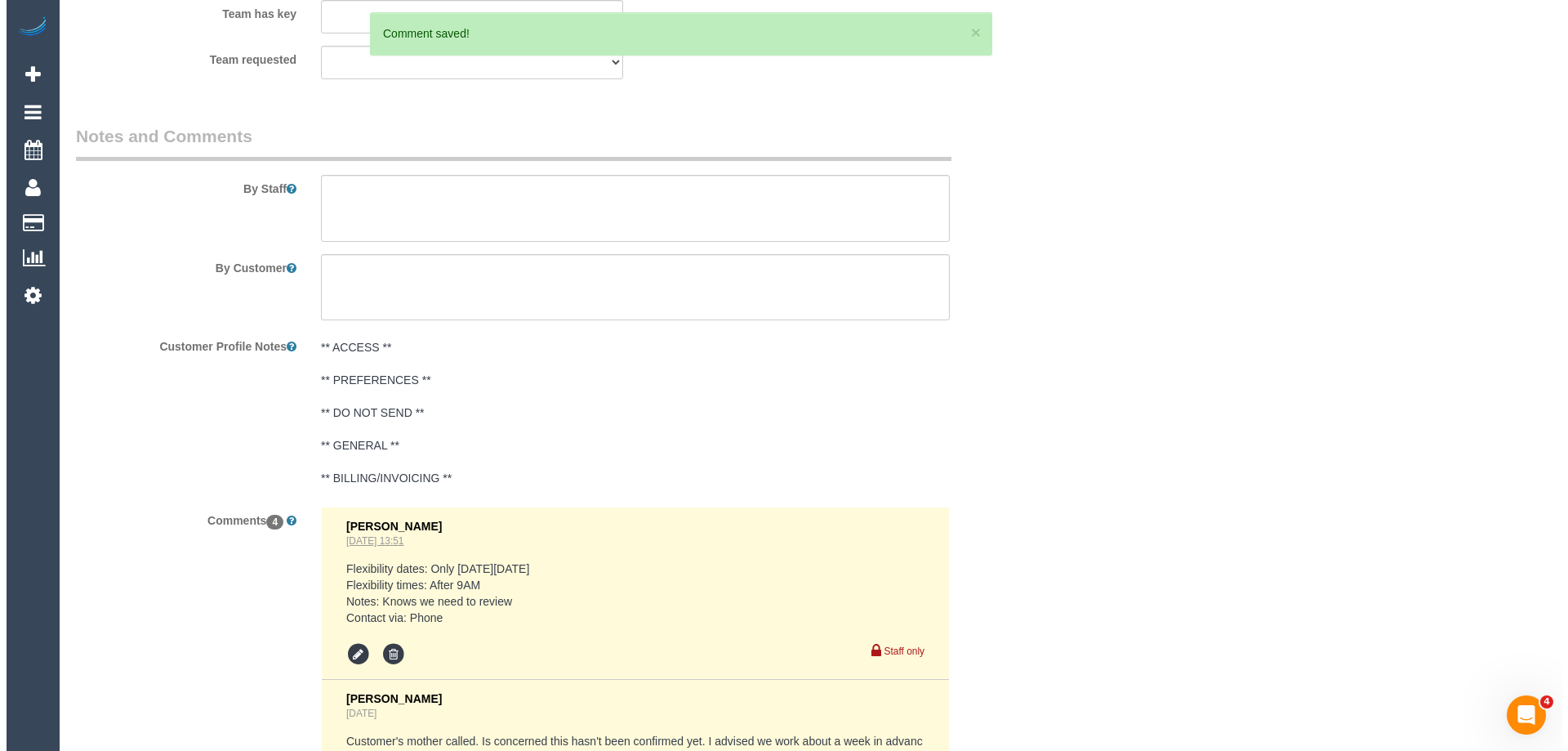
scroll to position [2369, 0]
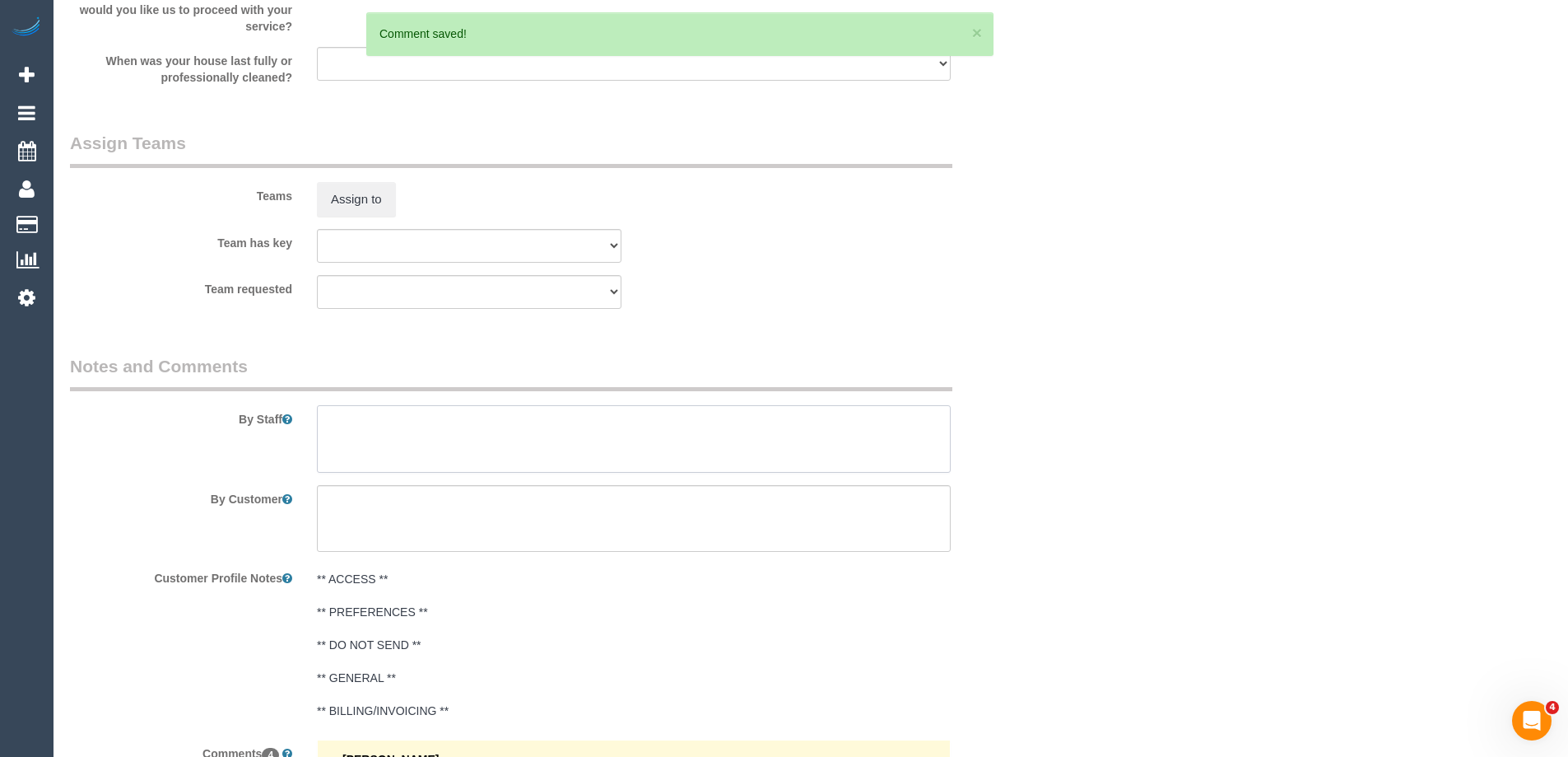
click at [355, 427] on textarea at bounding box center [633, 439] width 633 height 68
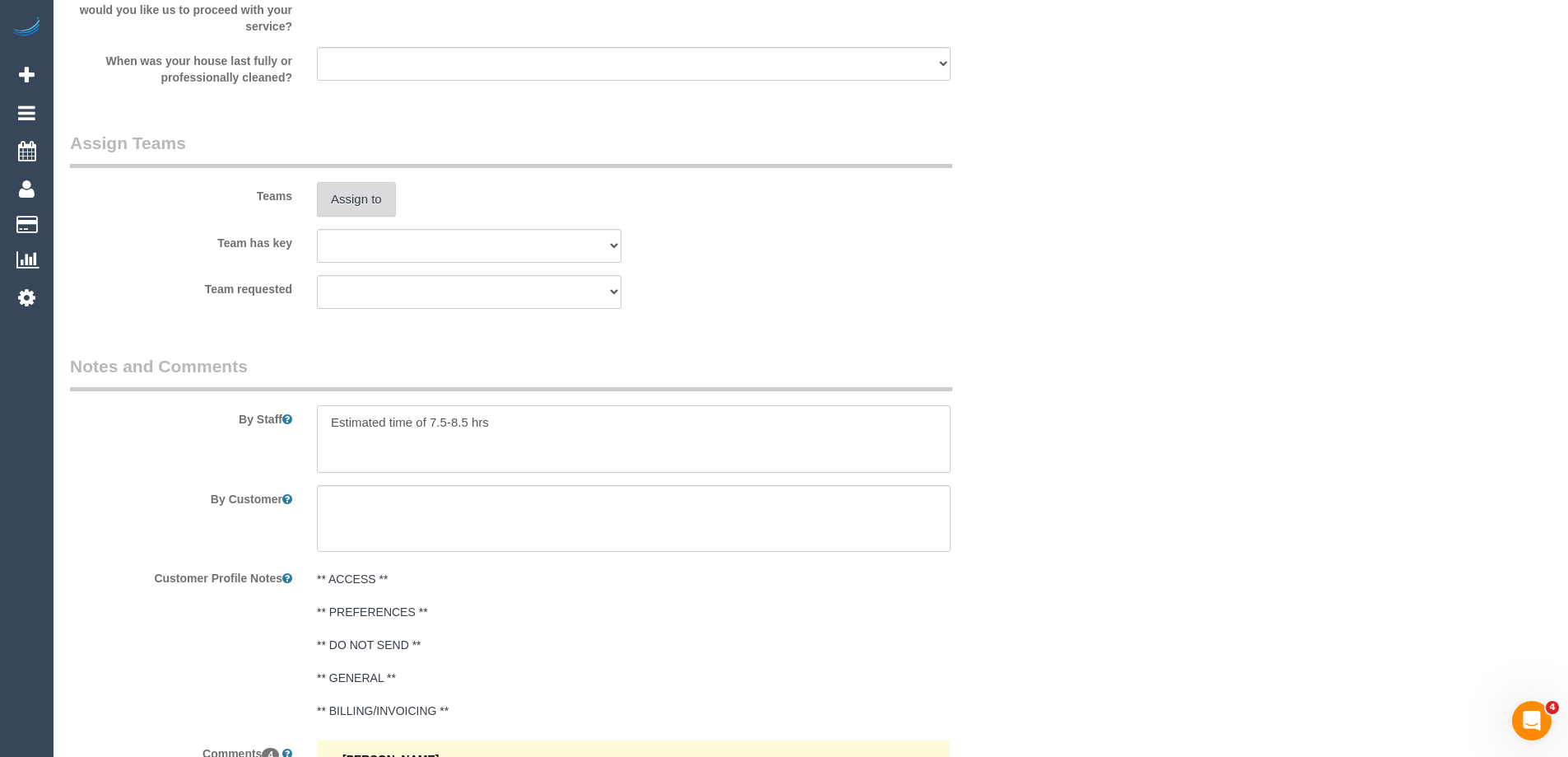
type textarea "Estimated time of 7.5-8.5 hrs"
click at [361, 208] on button "Assign to" at bounding box center [357, 199] width 79 height 35
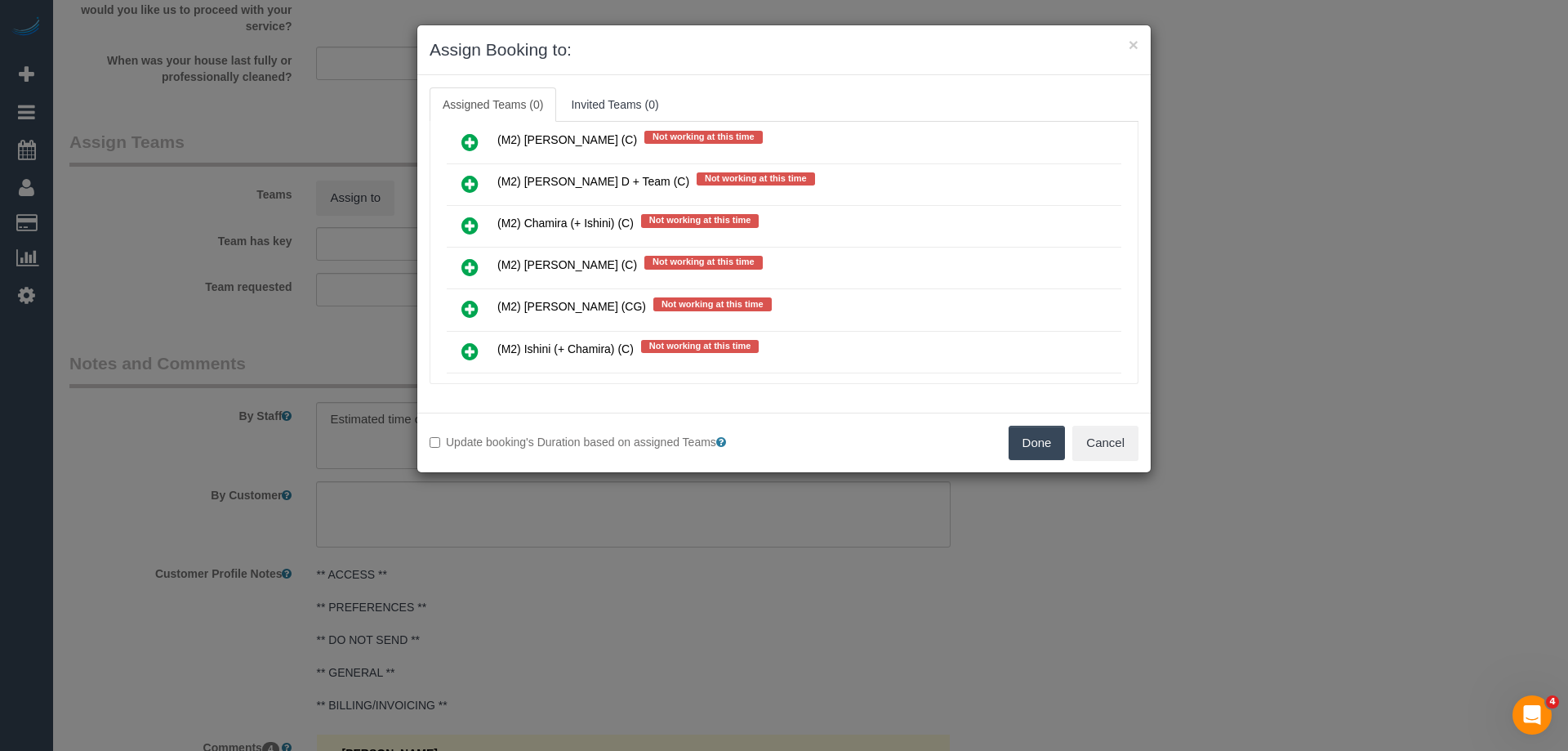
scroll to position [3963, 0]
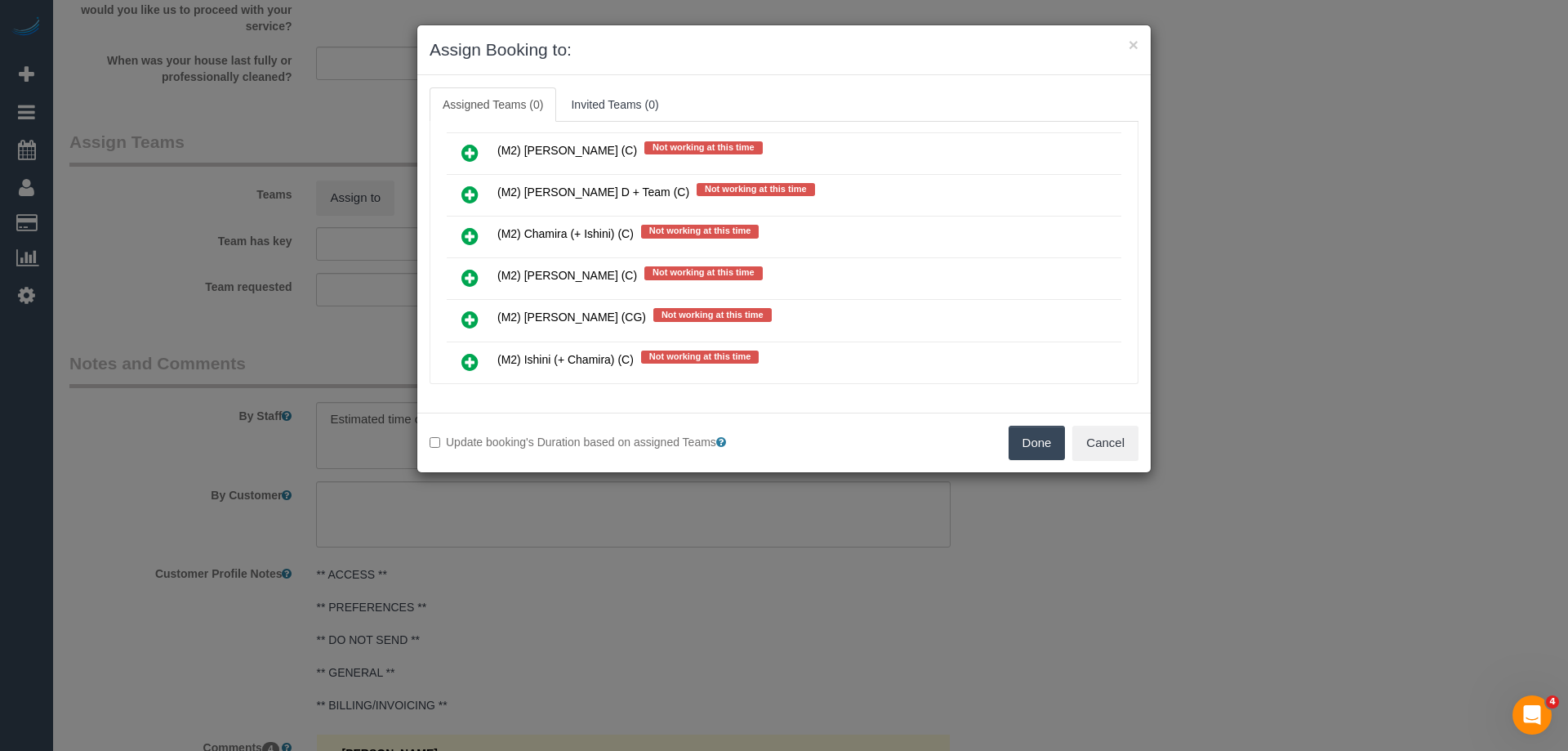
click at [462, 277] on icon at bounding box center [469, 277] width 17 height 19
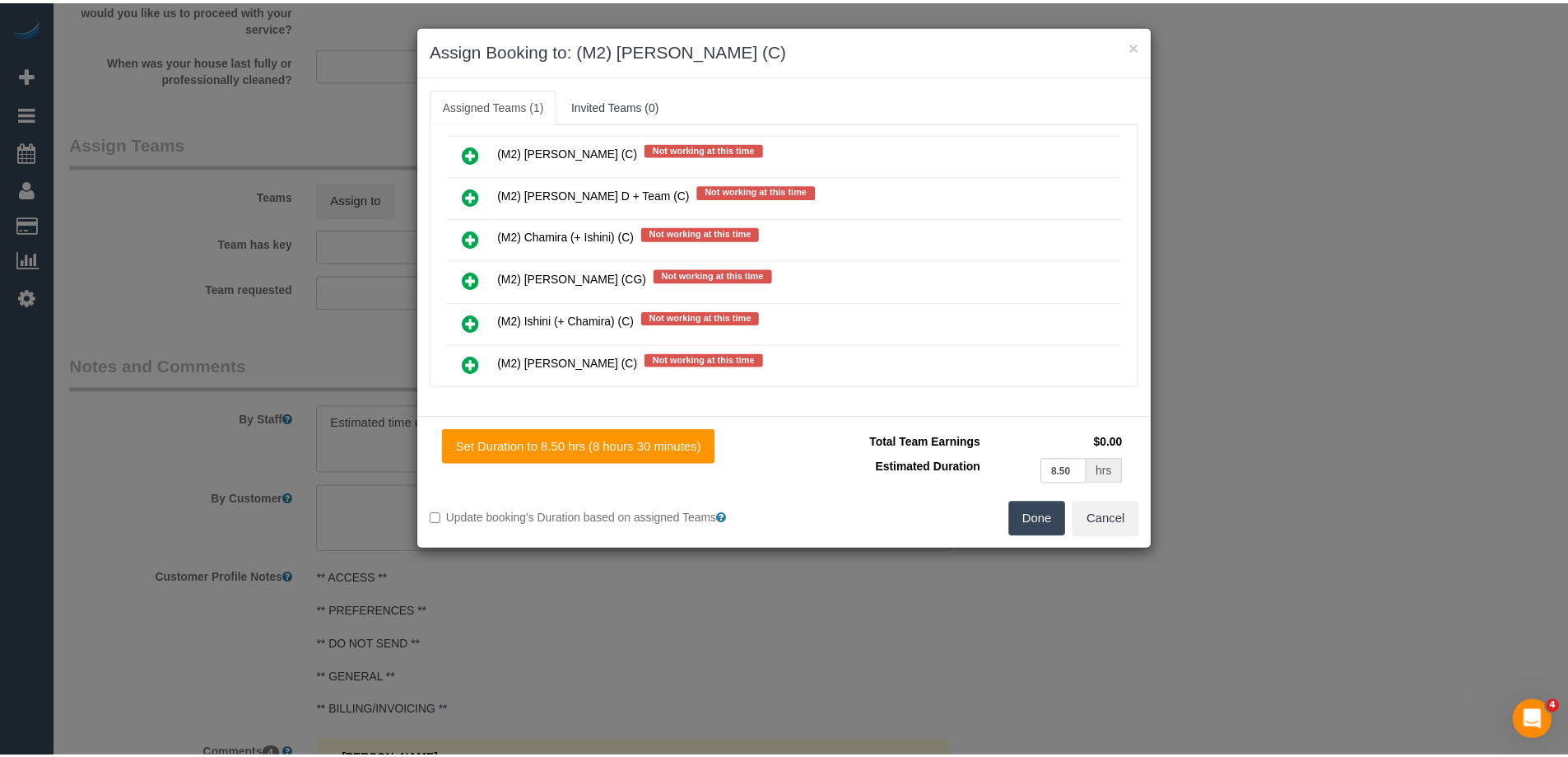
scroll to position [0, 0]
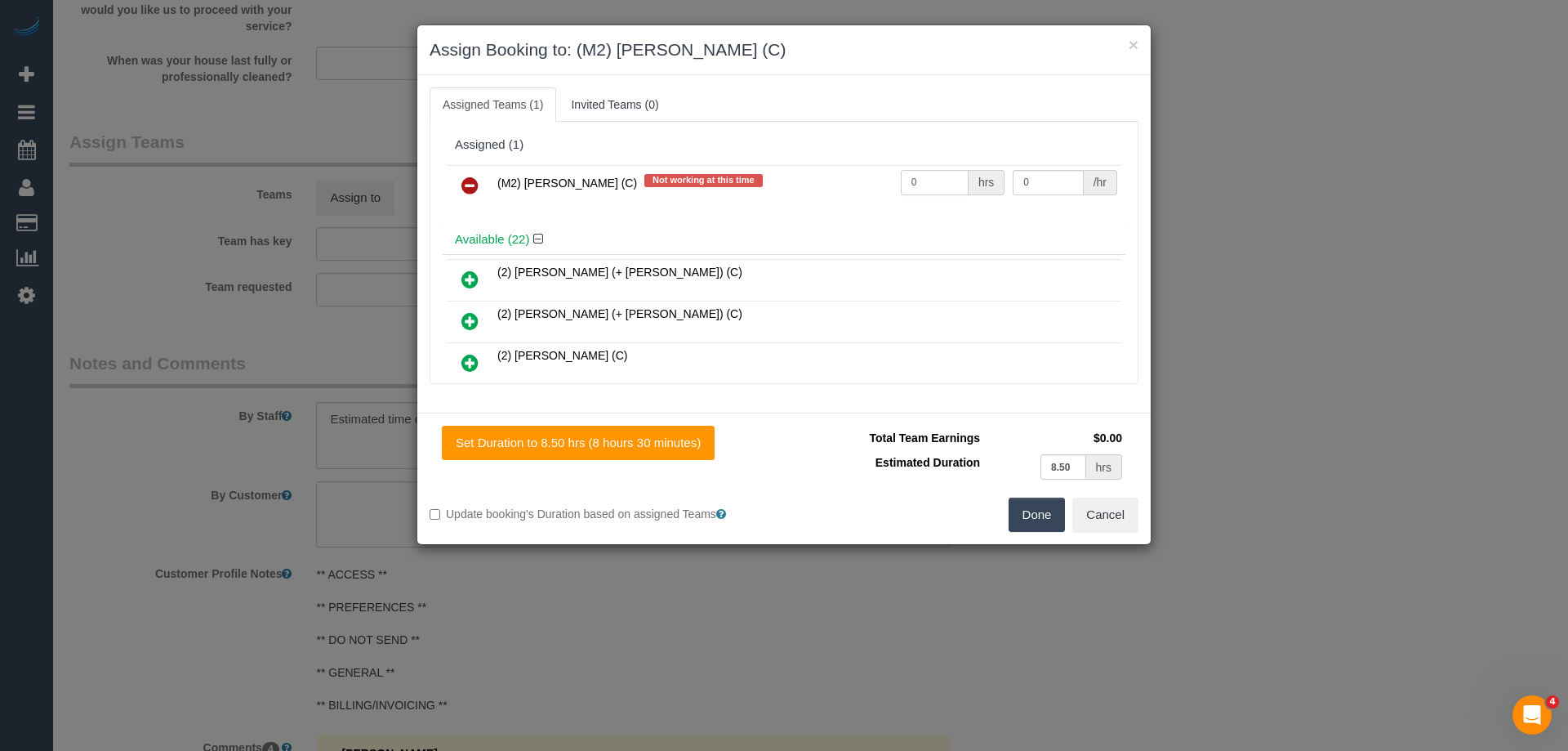
drag, startPoint x: 910, startPoint y: 191, endPoint x: 871, endPoint y: 187, distance: 39.2
click at [871, 187] on tr "(M2) Darshan Gevariya (C) Not working at this time 0 hrs 0 /hr" at bounding box center [784, 186] width 674 height 42
type input "1"
drag, startPoint x: 1004, startPoint y: 183, endPoint x: 942, endPoint y: 180, distance: 62.1
click at [942, 180] on tr "(M2) Darshan Gevariya (C) Not working at this time 1 hrs 0 /hr" at bounding box center [784, 186] width 674 height 42
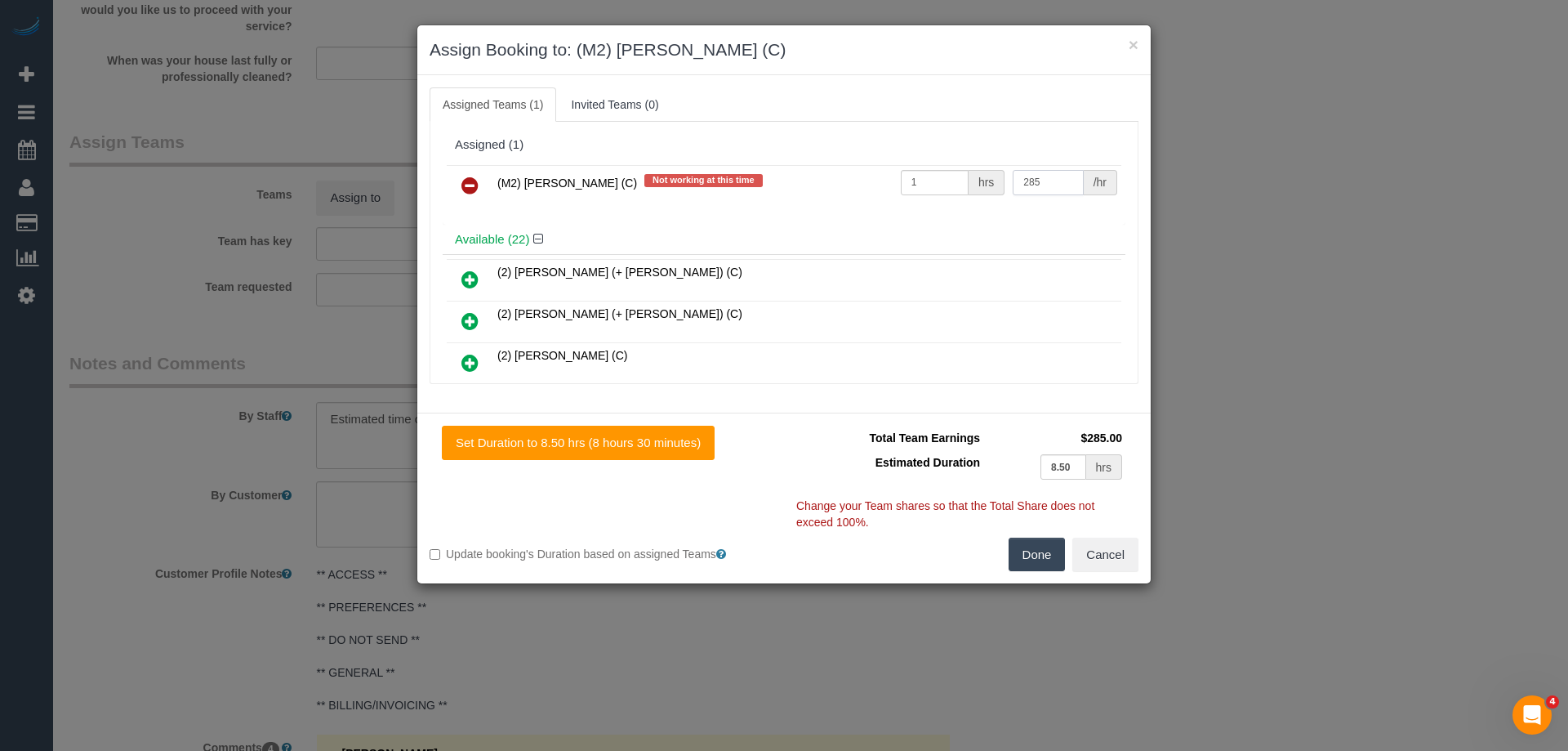
type input "285"
click at [1033, 553] on button "Done" at bounding box center [1037, 554] width 57 height 34
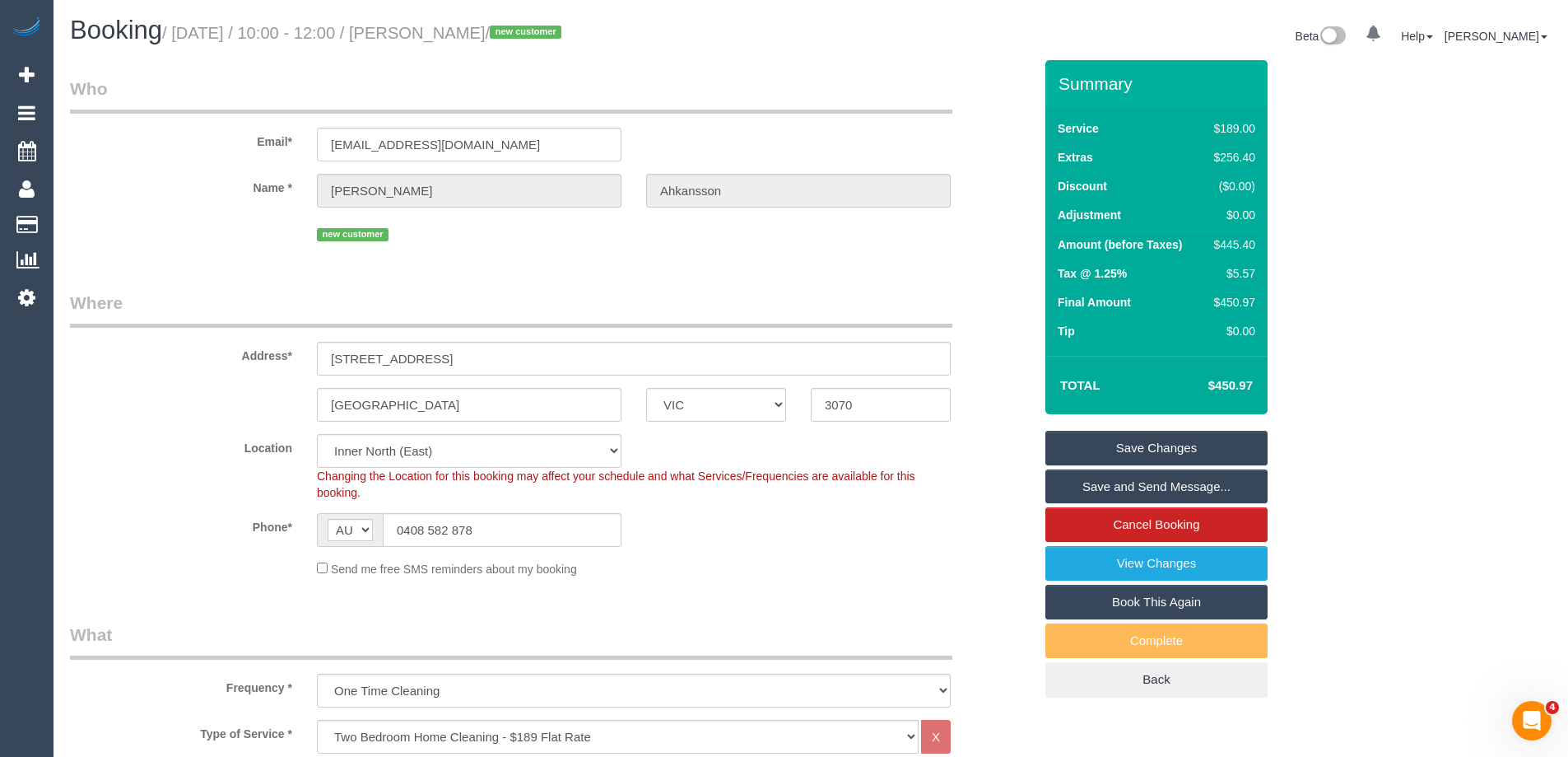
drag, startPoint x: 588, startPoint y: 35, endPoint x: 452, endPoint y: 26, distance: 136.3
click at [452, 26] on small "/ September 01, 2025 / 10:00 - 12:00 / Emma Ahkansson / new customer" at bounding box center [364, 32] width 404 height 18
copy small "Emma Ahkansson"
click at [1078, 483] on link "Save and Send Message..." at bounding box center [1156, 486] width 222 height 35
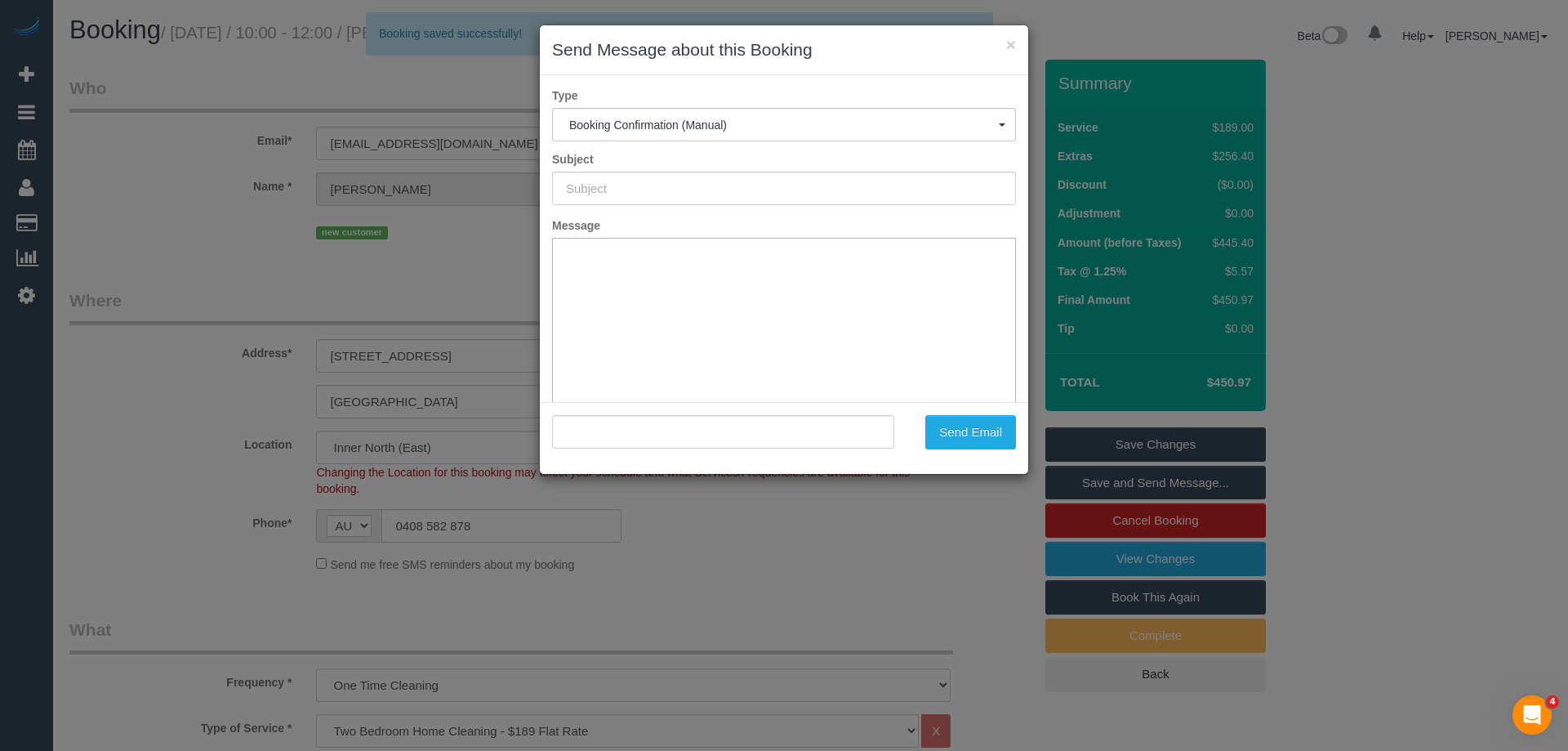
type input "Booking Confirmed"
type input ""Emma Ahkansson" <emmamachome@yahoo.com.au>"
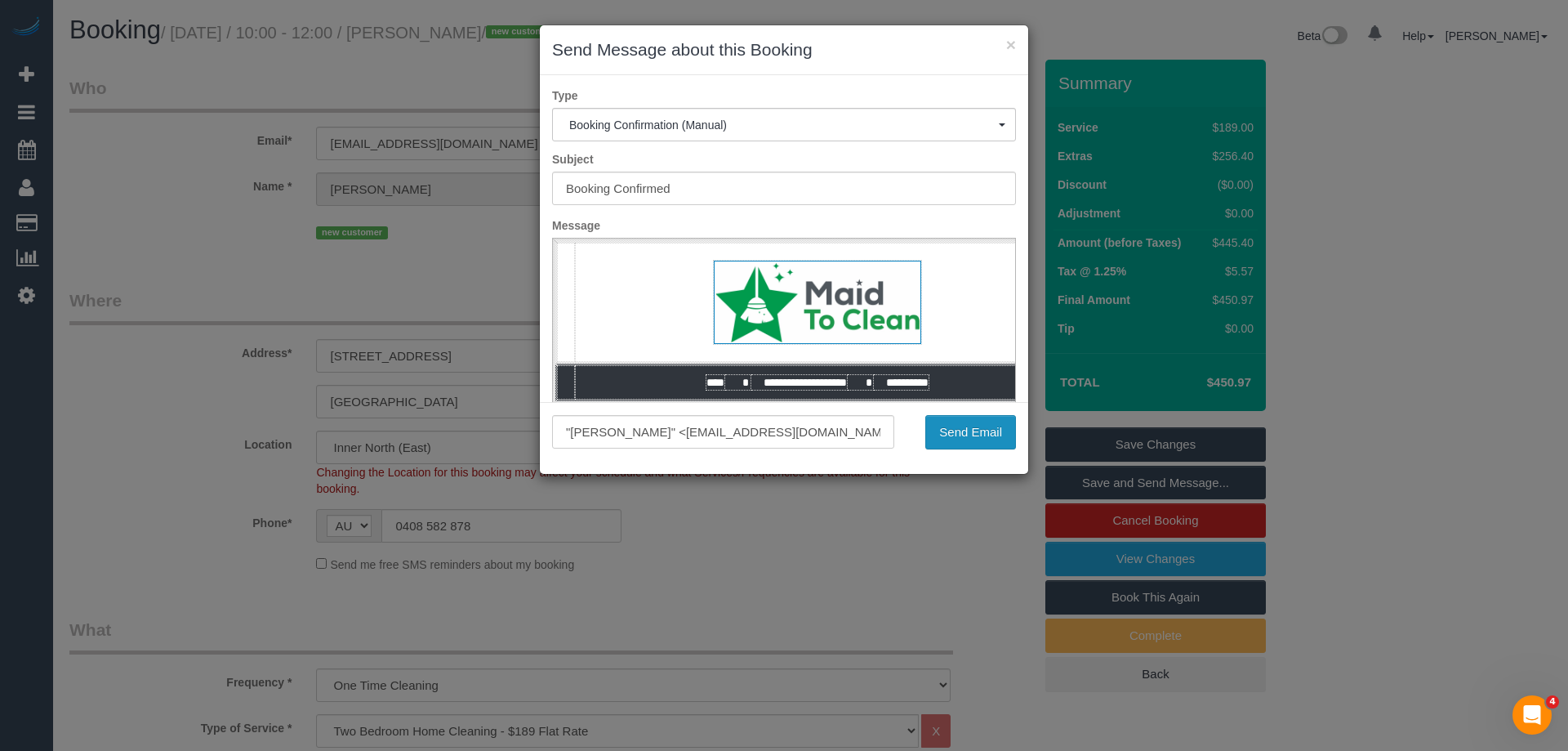
click at [955, 430] on button "Send Email" at bounding box center [971, 432] width 90 height 34
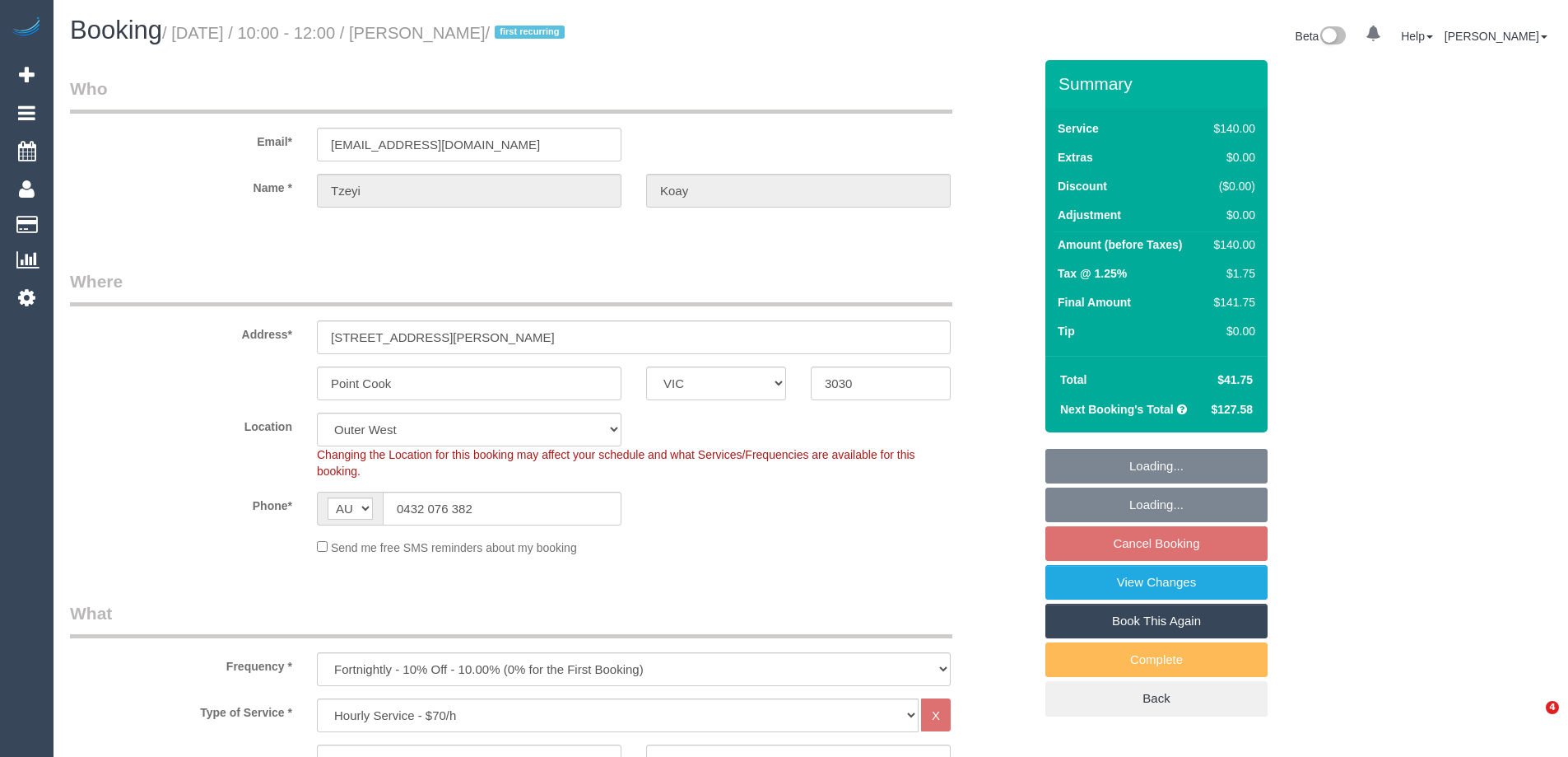
select select "VIC"
select select "string:stripe-pm_1Rz9Fg2GScqysDRV6bYvQOmG"
select select "spot3"
select select "number:28"
select select "number:16"
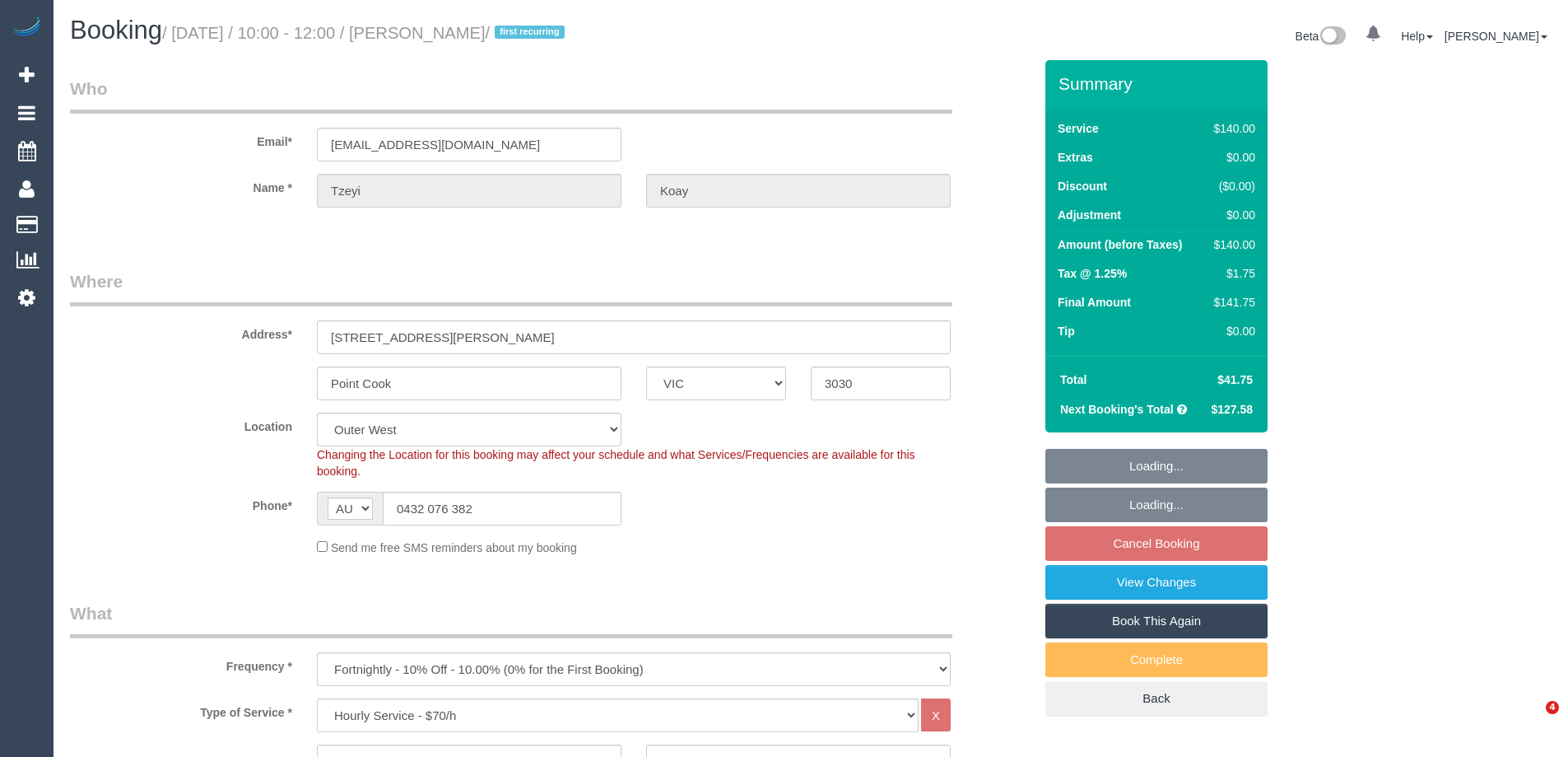
select select "number:18"
select select "number:22"
select select "number:34"
select select "number:11"
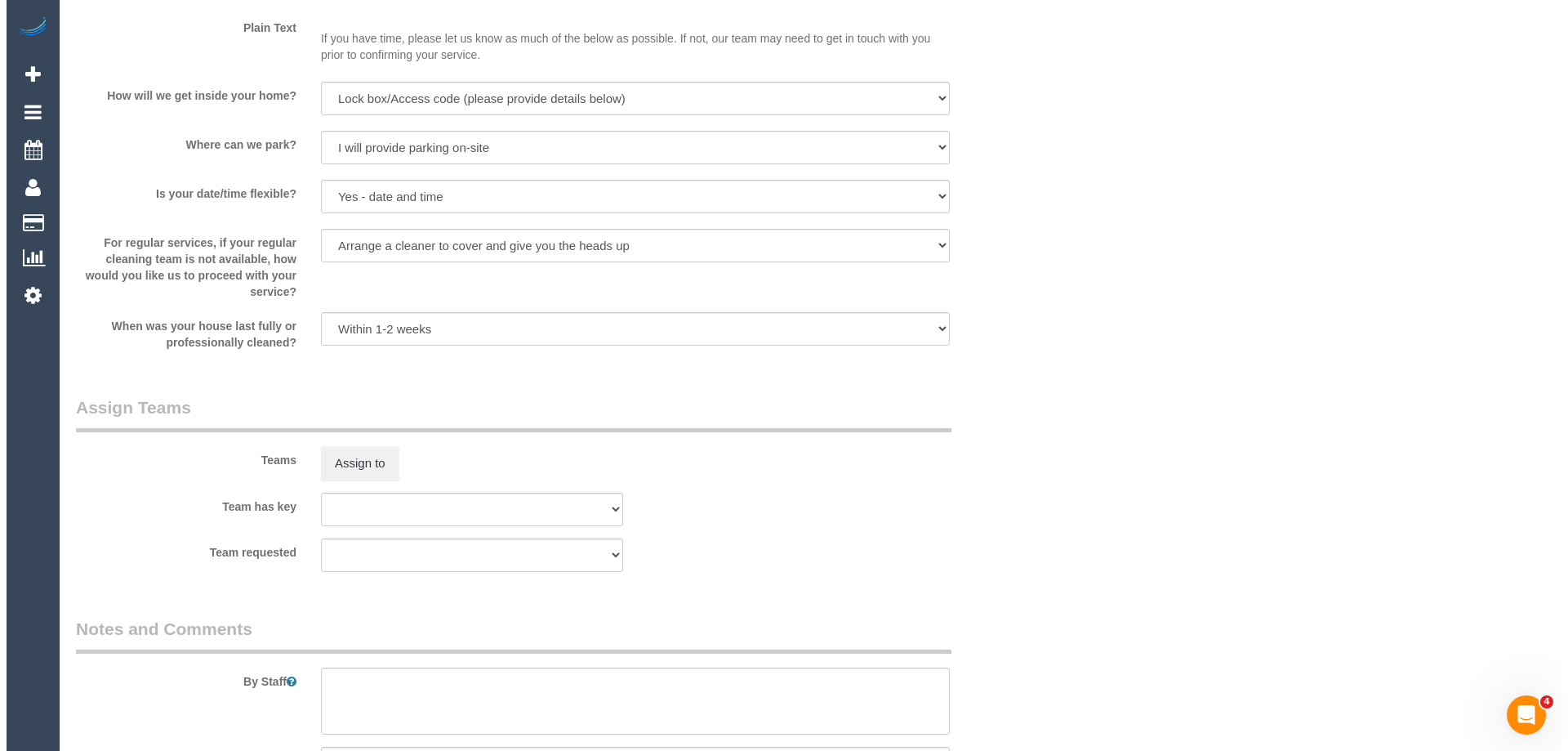
scroll to position [2369, 0]
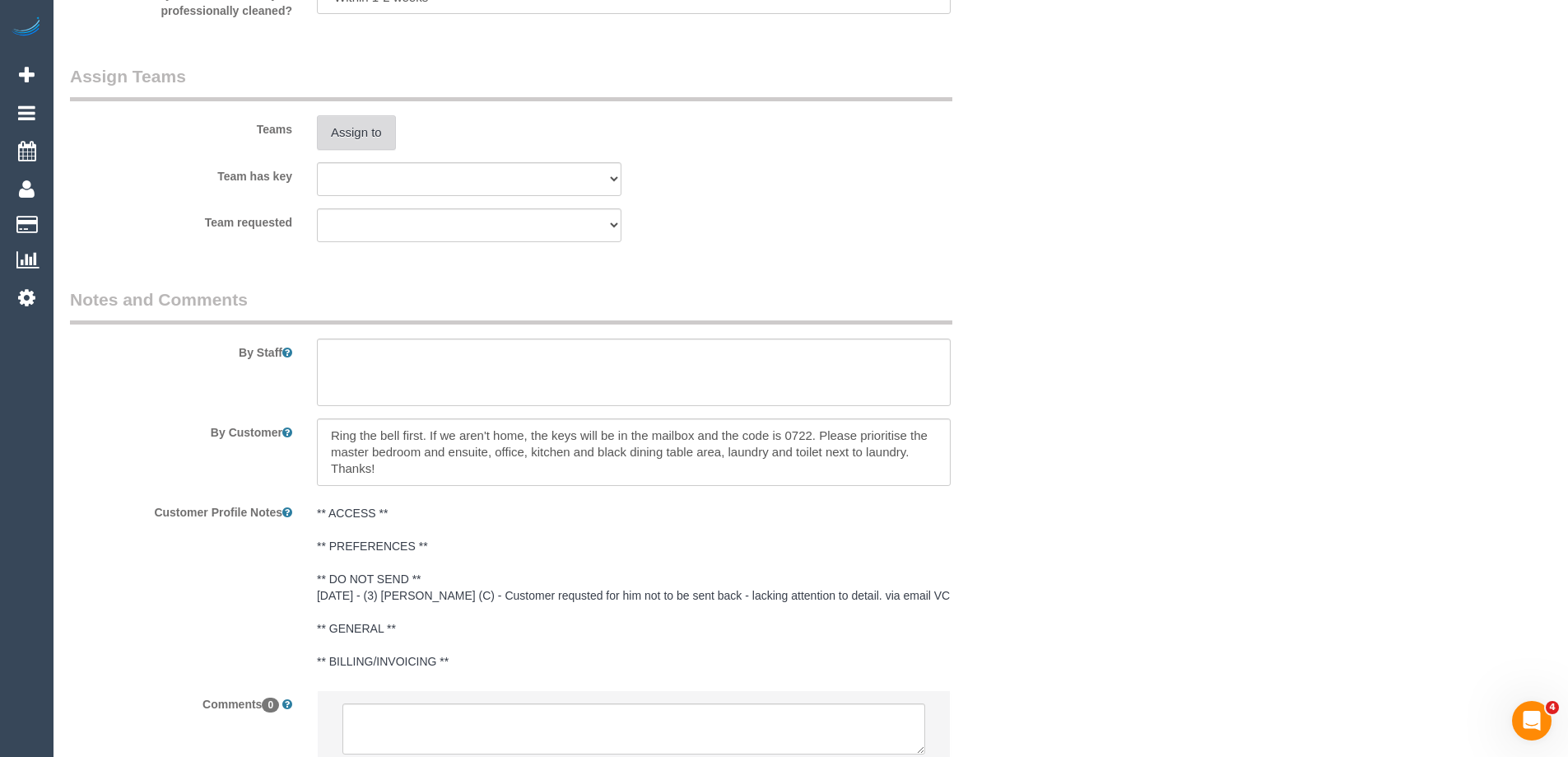
click at [353, 125] on button "Assign to" at bounding box center [357, 132] width 79 height 35
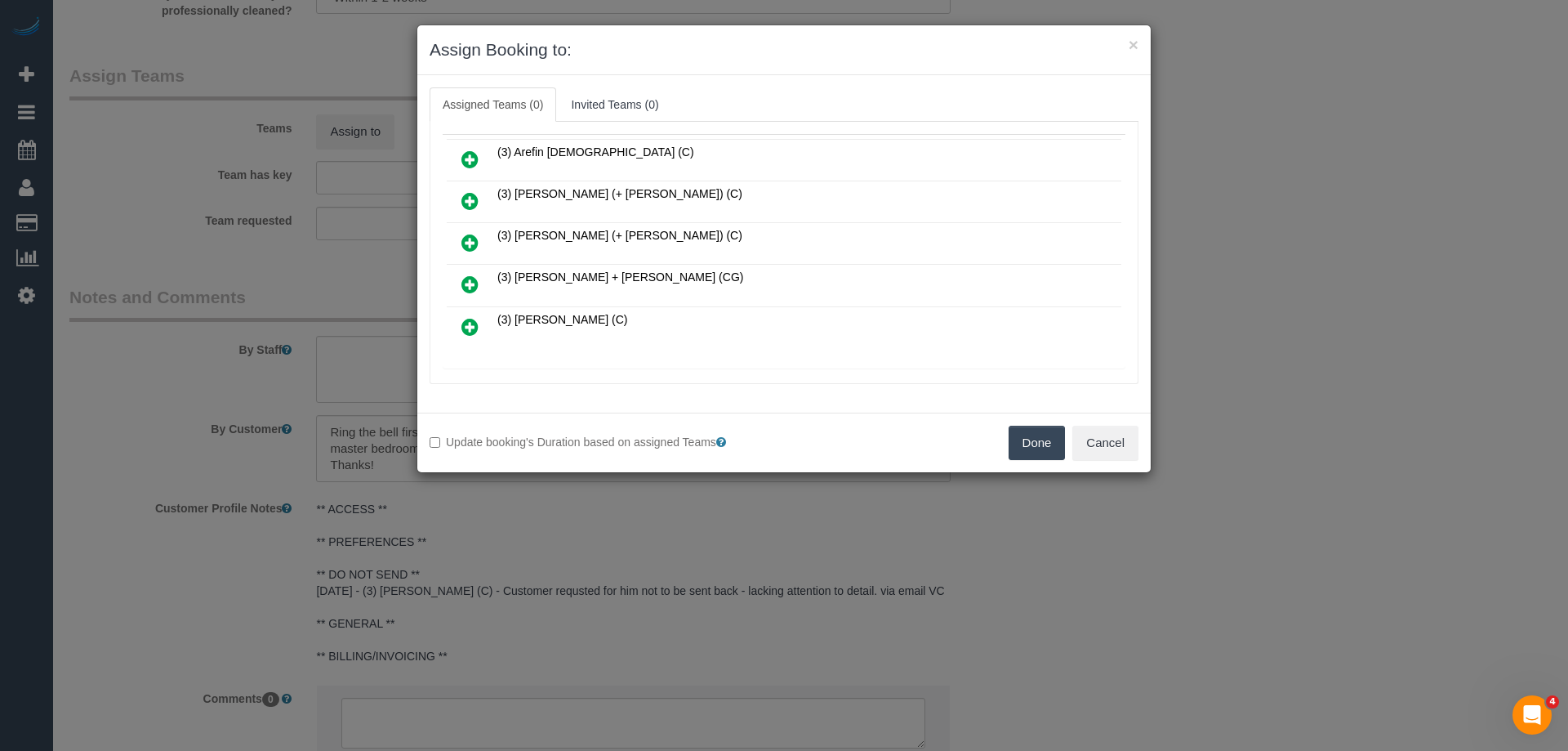
scroll to position [82, 0]
click at [472, 315] on link at bounding box center [470, 327] width 38 height 33
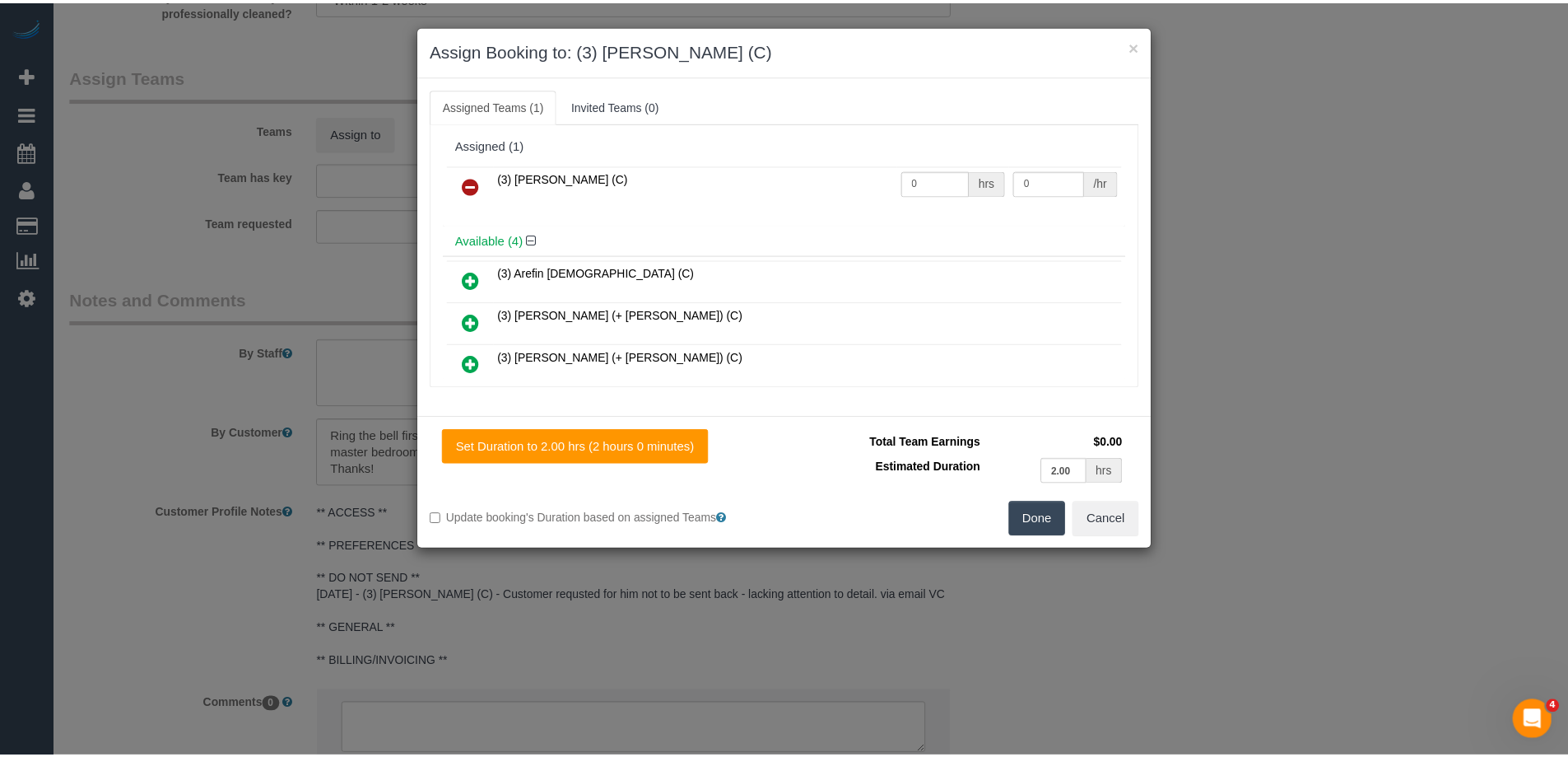
scroll to position [0, 0]
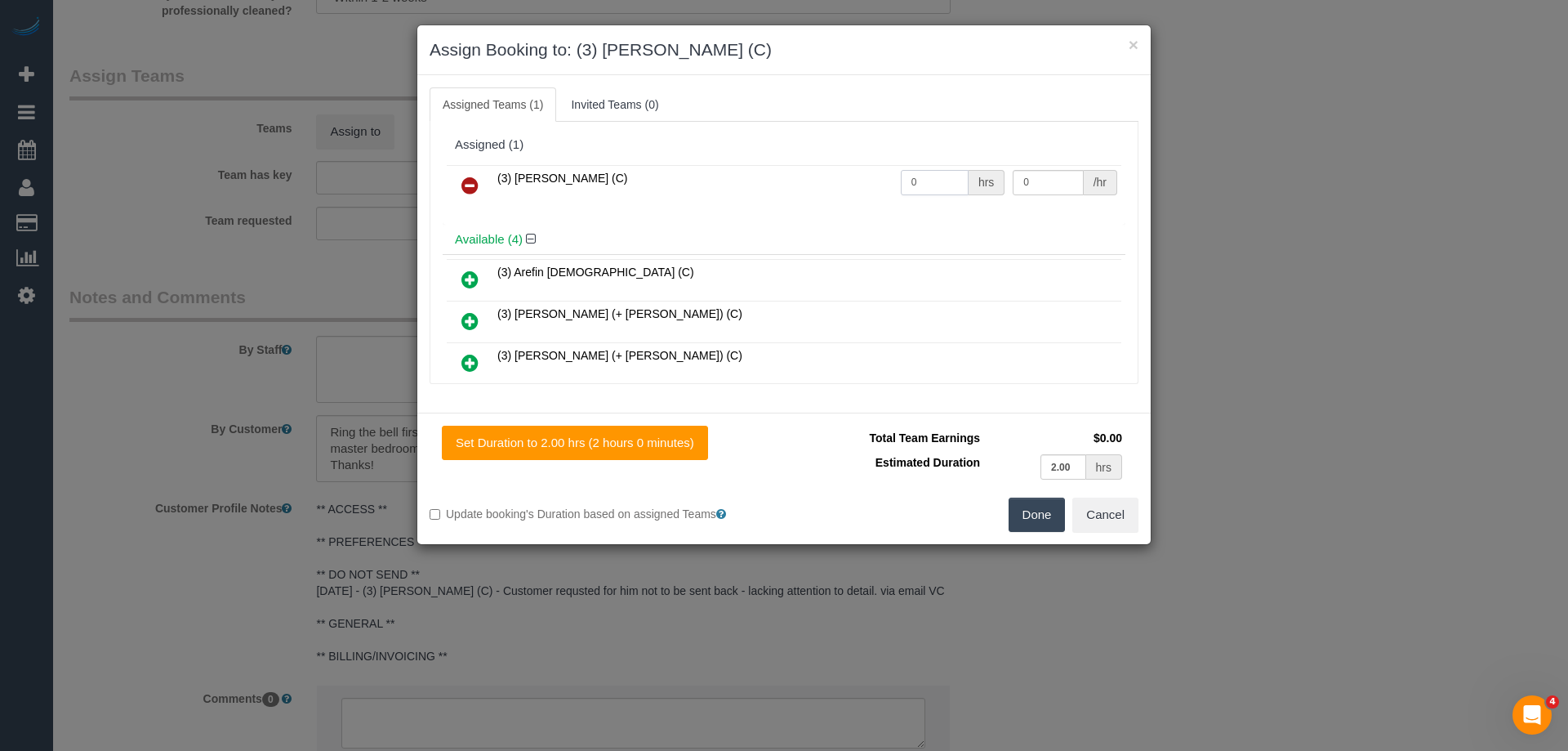
drag, startPoint x: 920, startPoint y: 177, endPoint x: 799, endPoint y: 176, distance: 121.0
click at [800, 176] on tr "(3) [PERSON_NAME] (C) 0 hrs 0 /hr" at bounding box center [784, 186] width 674 height 42
type input "2"
drag, startPoint x: 1026, startPoint y: 191, endPoint x: 904, endPoint y: 172, distance: 123.5
click at [910, 169] on tr "(3) [PERSON_NAME] (C) 2 hrs 0 /hr" at bounding box center [784, 186] width 674 height 42
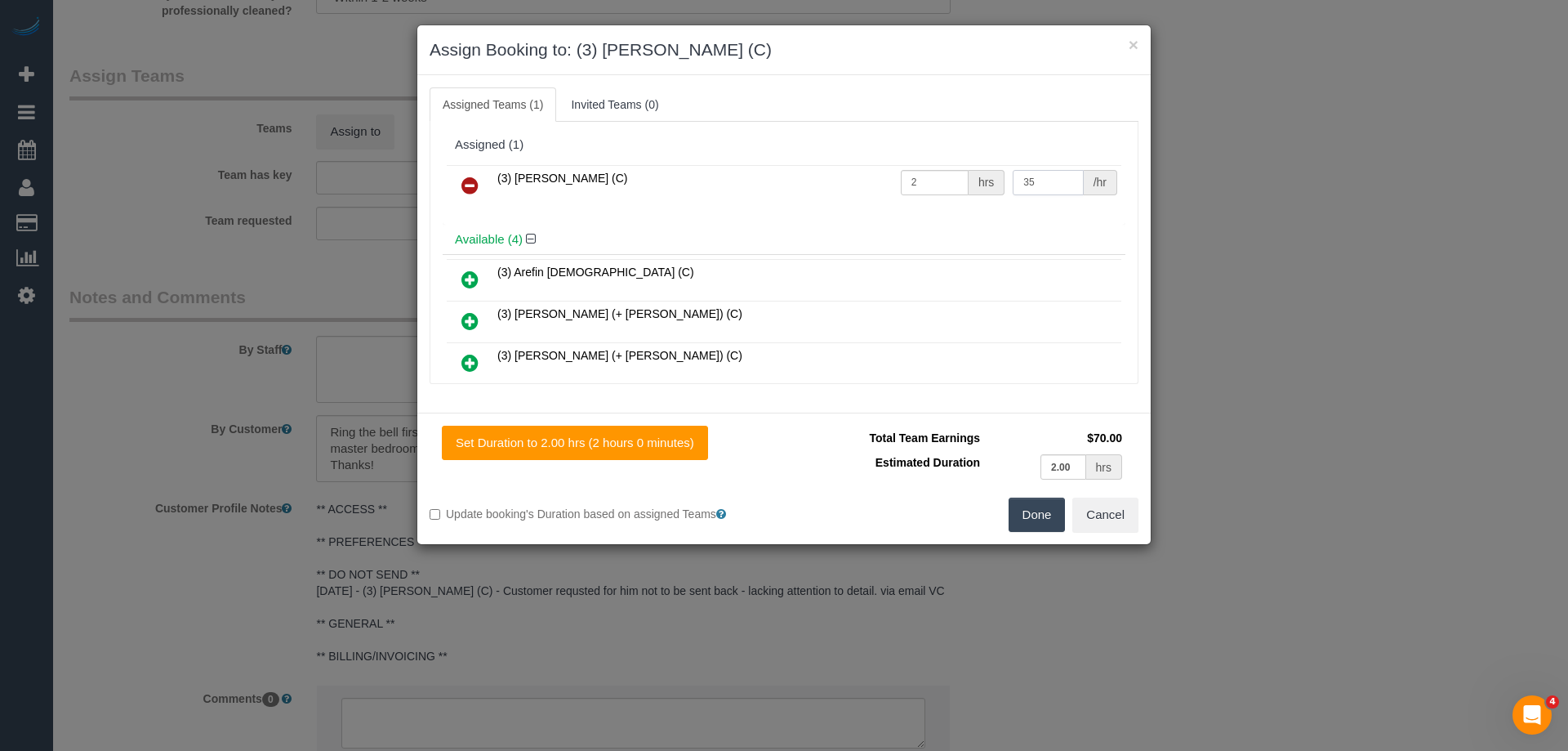
type input "35"
click at [1033, 513] on button "Done" at bounding box center [1037, 514] width 57 height 34
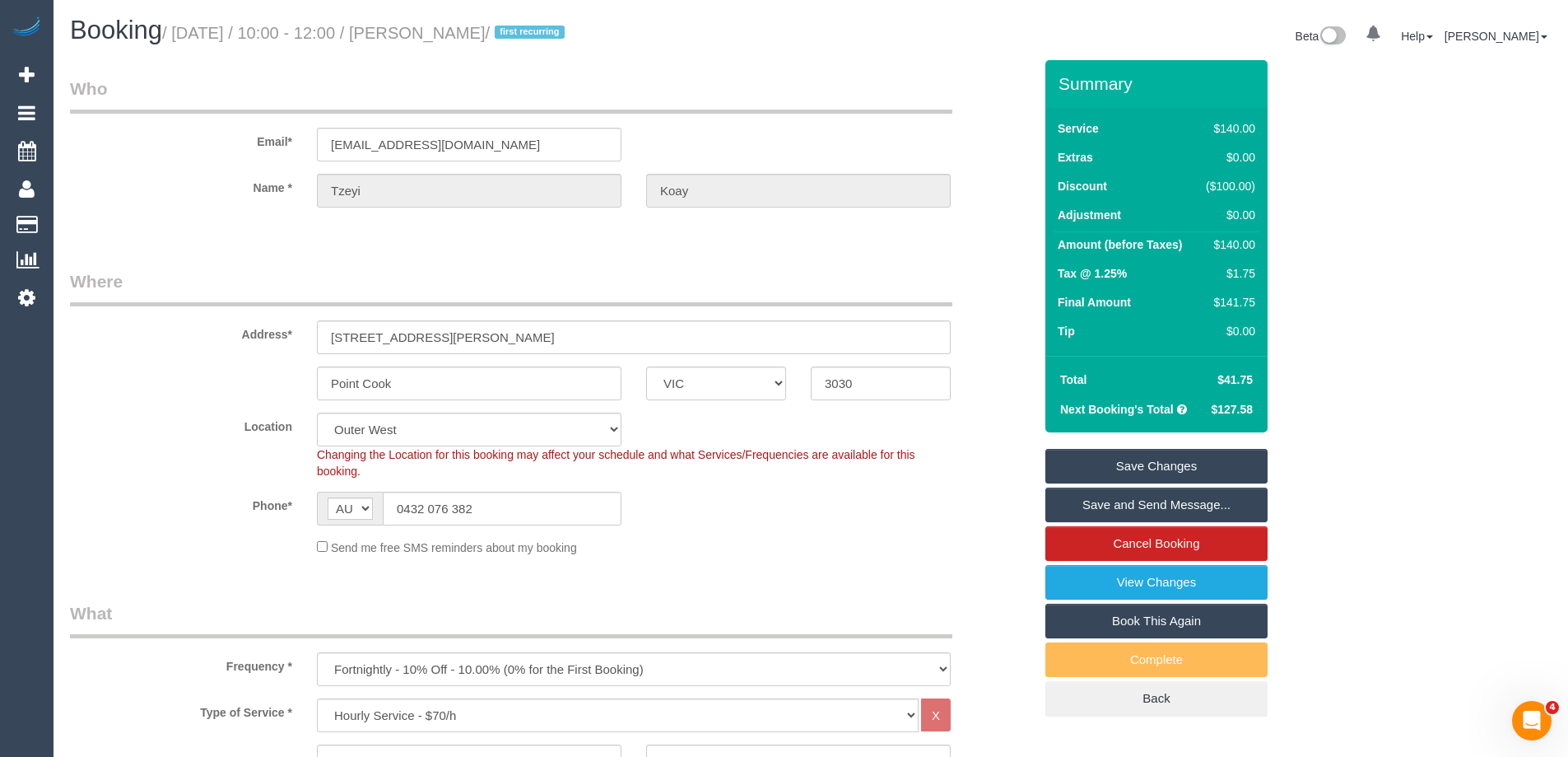
drag, startPoint x: 507, startPoint y: 30, endPoint x: 428, endPoint y: 30, distance: 79.0
click at [428, 30] on small "/ [DATE] / 10:00 - 12:00 / [PERSON_NAME] / first recurring" at bounding box center [365, 32] width 407 height 18
copy small "Tzeyi Koay"
click at [1115, 511] on link "Save and Send Message..." at bounding box center [1156, 505] width 222 height 35
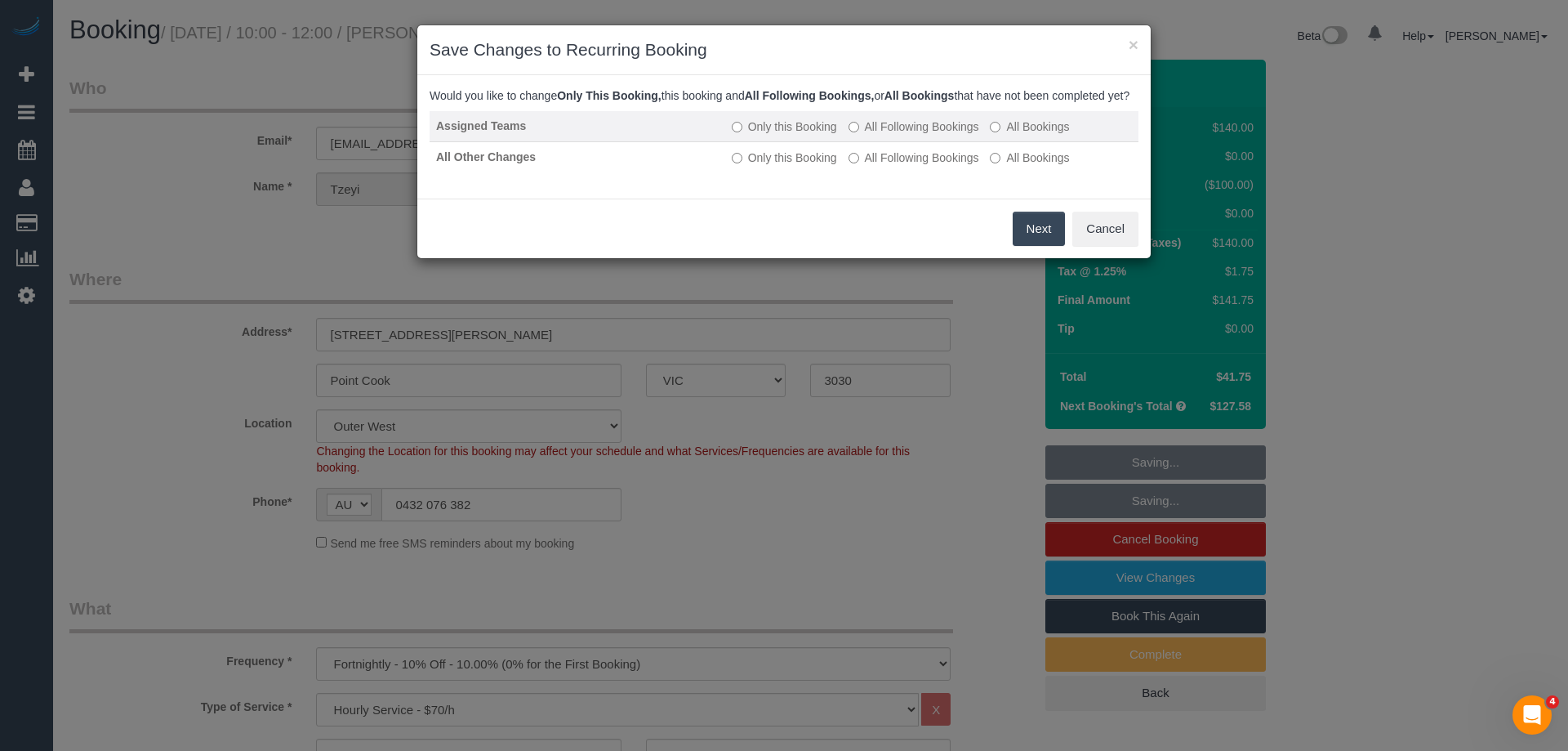
click at [880, 135] on label "All Following Bookings" at bounding box center [914, 127] width 131 height 17
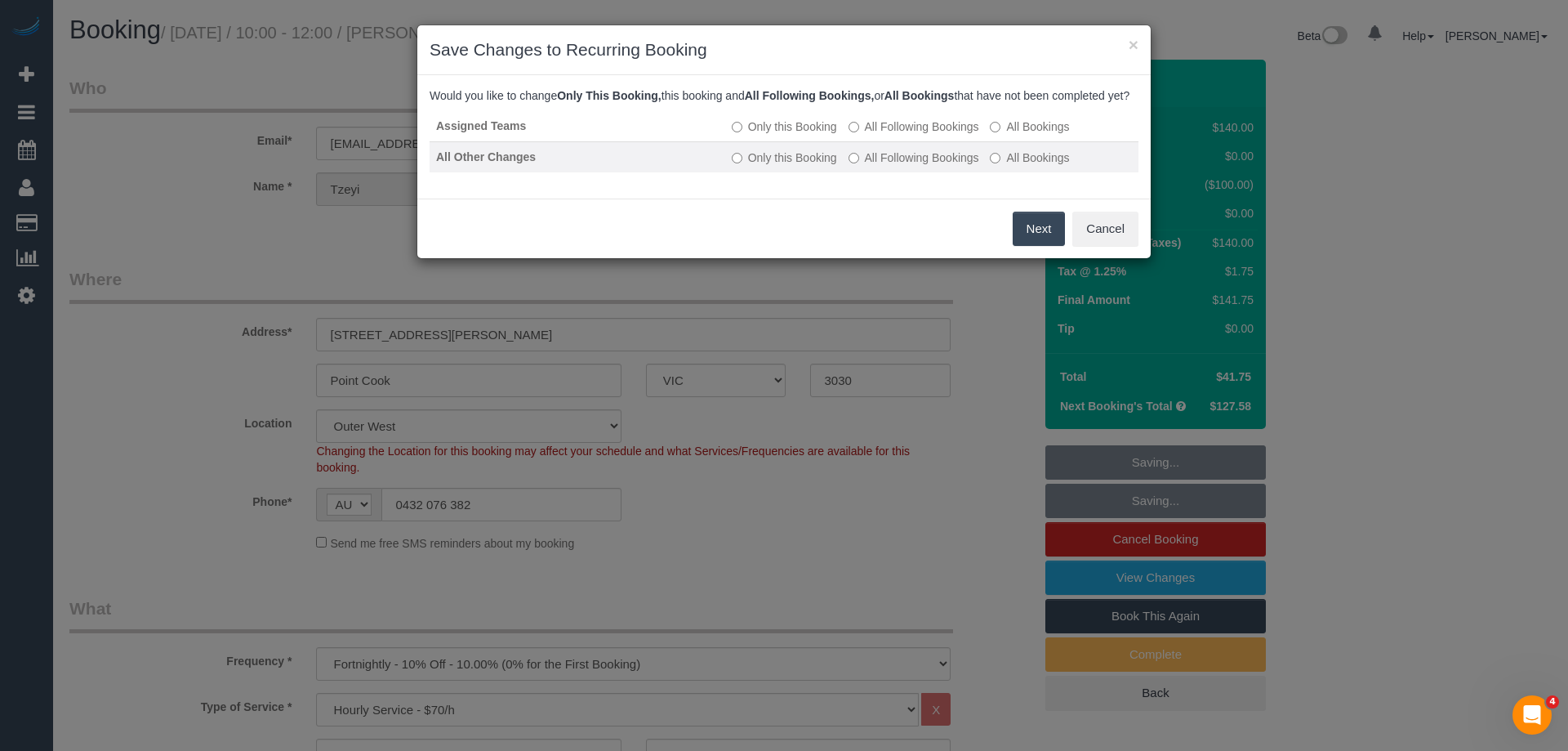
click at [869, 166] on label "All Following Bookings" at bounding box center [914, 158] width 131 height 17
drag, startPoint x: 1027, startPoint y: 244, endPoint x: 999, endPoint y: 210, distance: 44.0
click at [1027, 244] on button "Save" at bounding box center [1037, 229] width 55 height 34
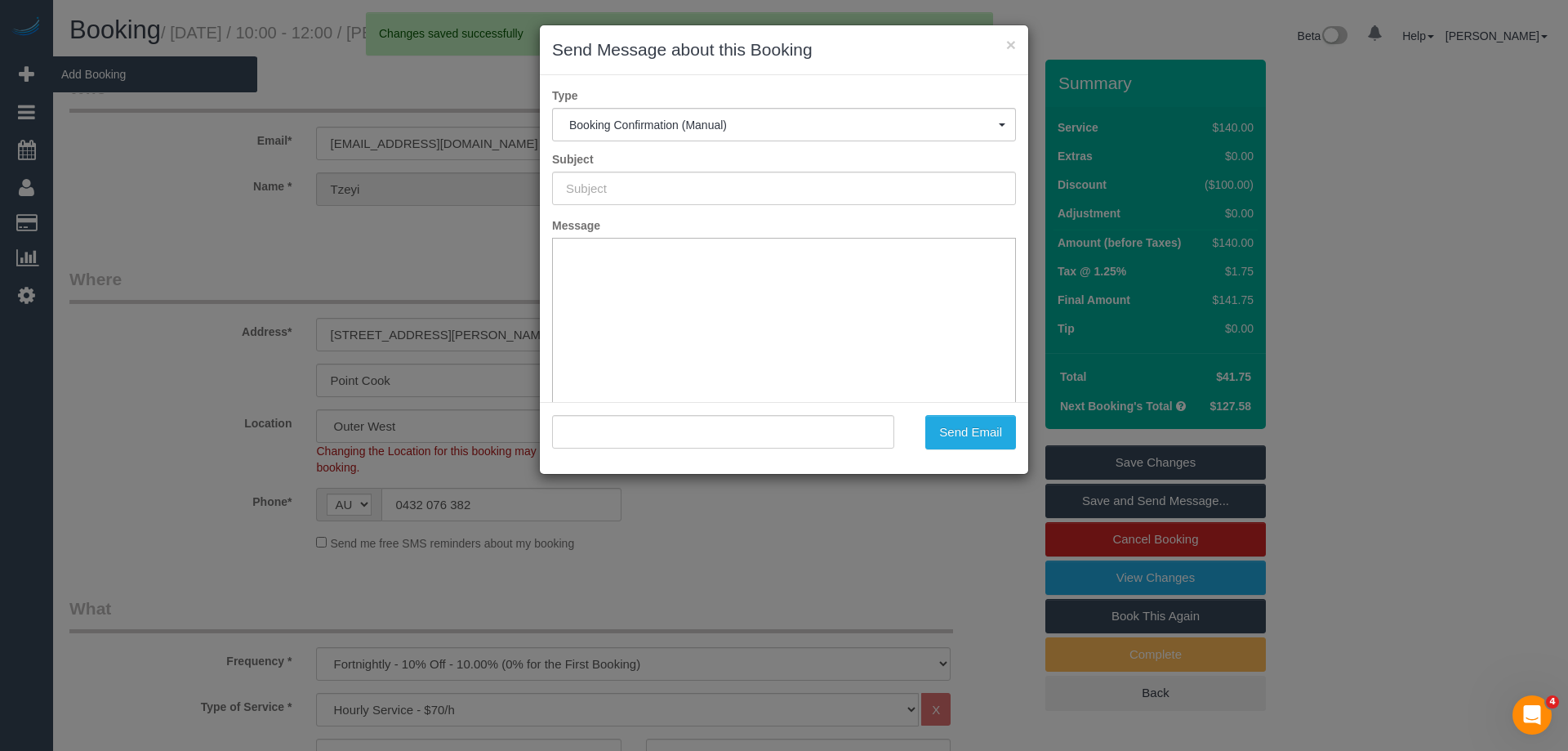
type input "Booking Confirmed"
type input ""Tzeyi Koay" <[EMAIL_ADDRESS][DOMAIN_NAME]>"
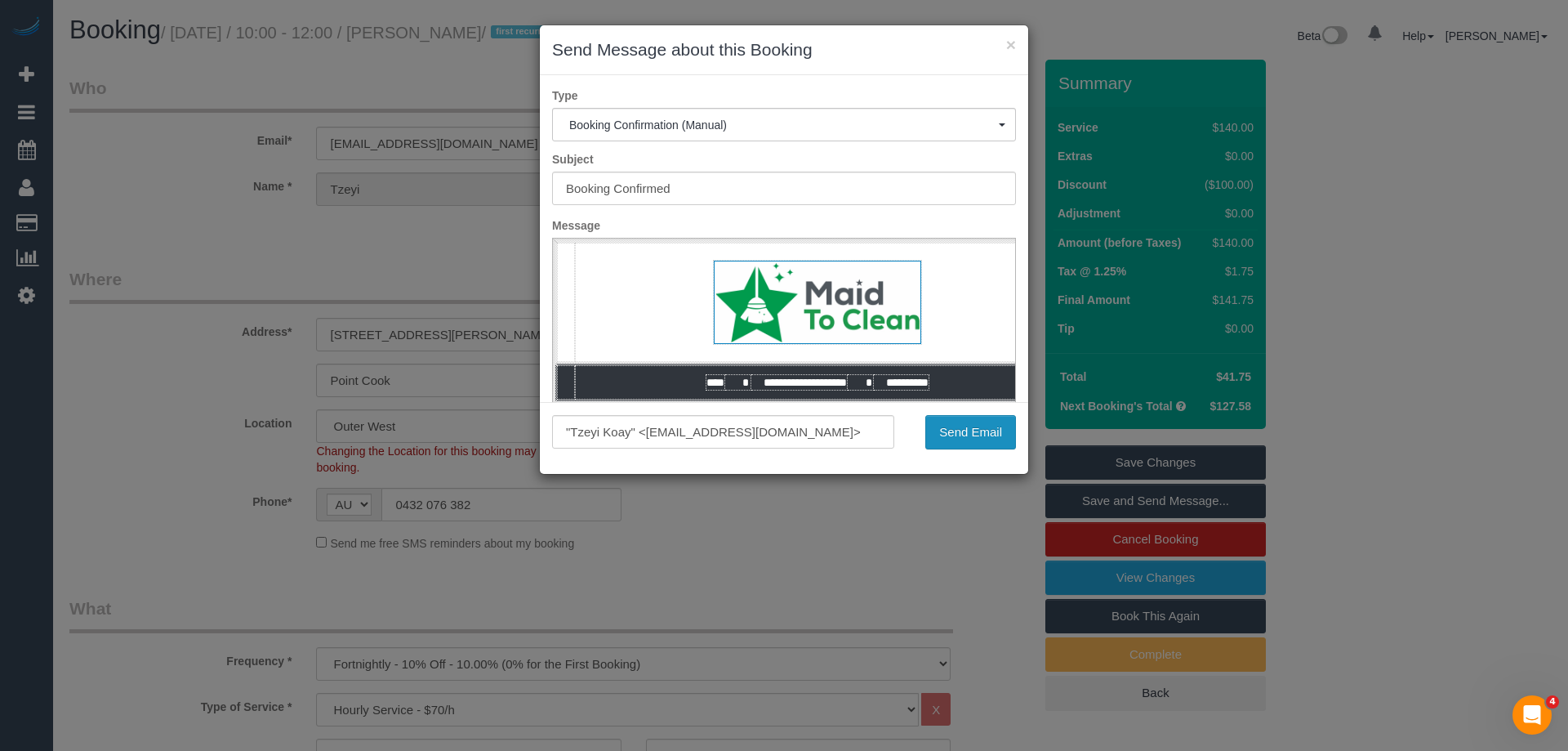
click at [981, 435] on button "Send Email" at bounding box center [971, 432] width 90 height 34
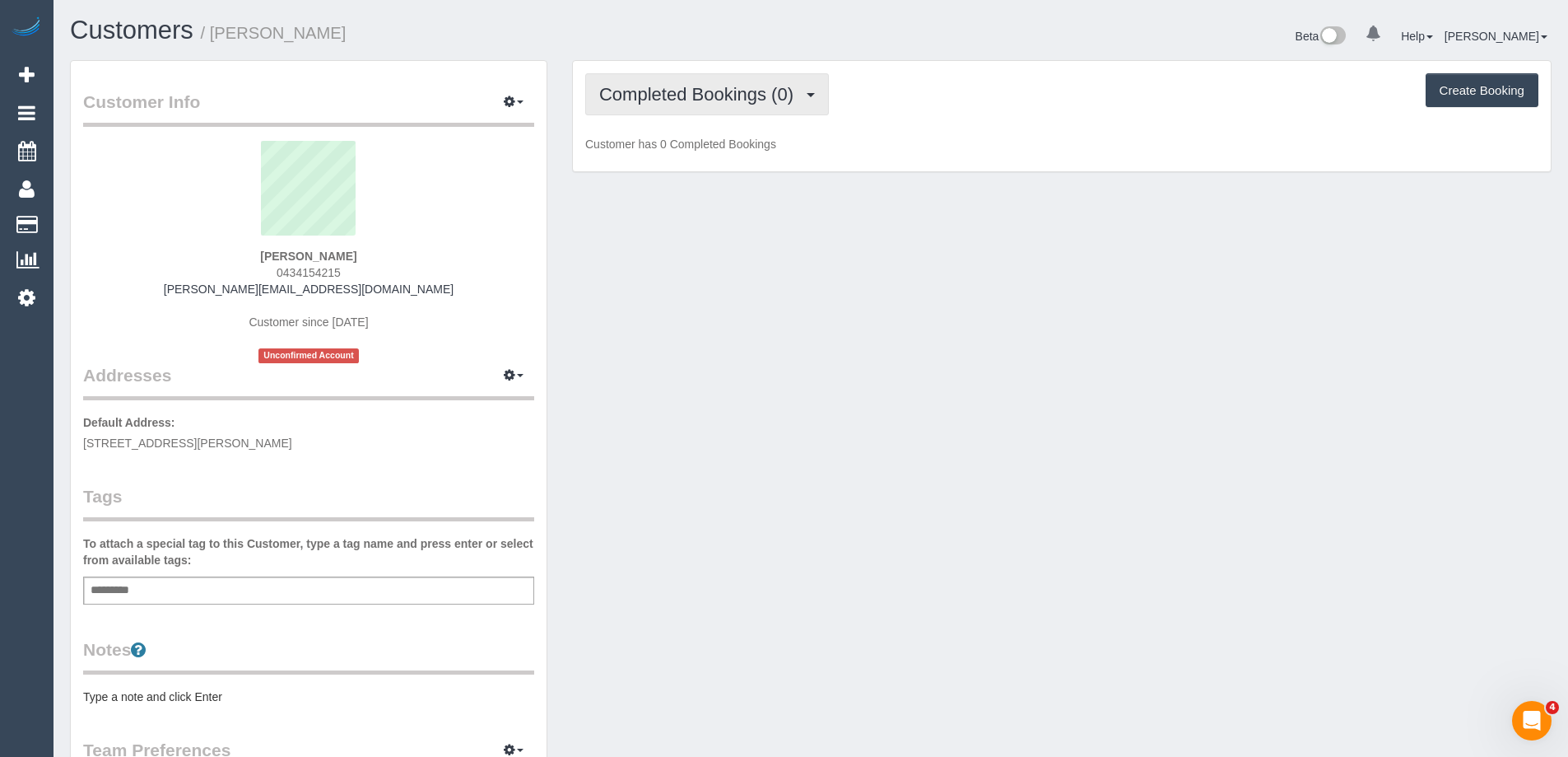
click at [746, 92] on span "Completed Bookings (0)" at bounding box center [700, 95] width 202 height 20
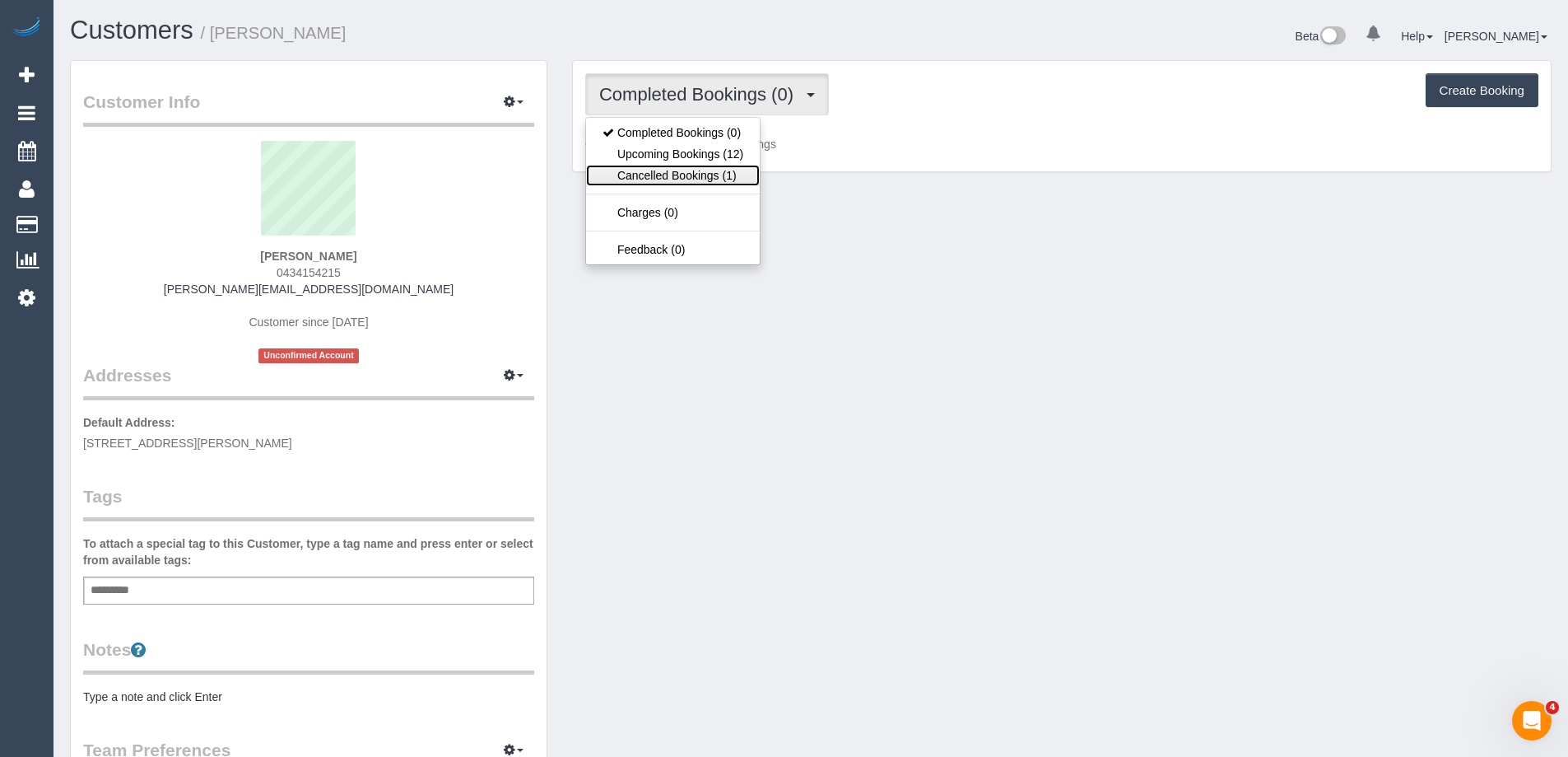
click at [715, 175] on link "Cancelled Bookings (1)" at bounding box center [673, 175] width 174 height 21
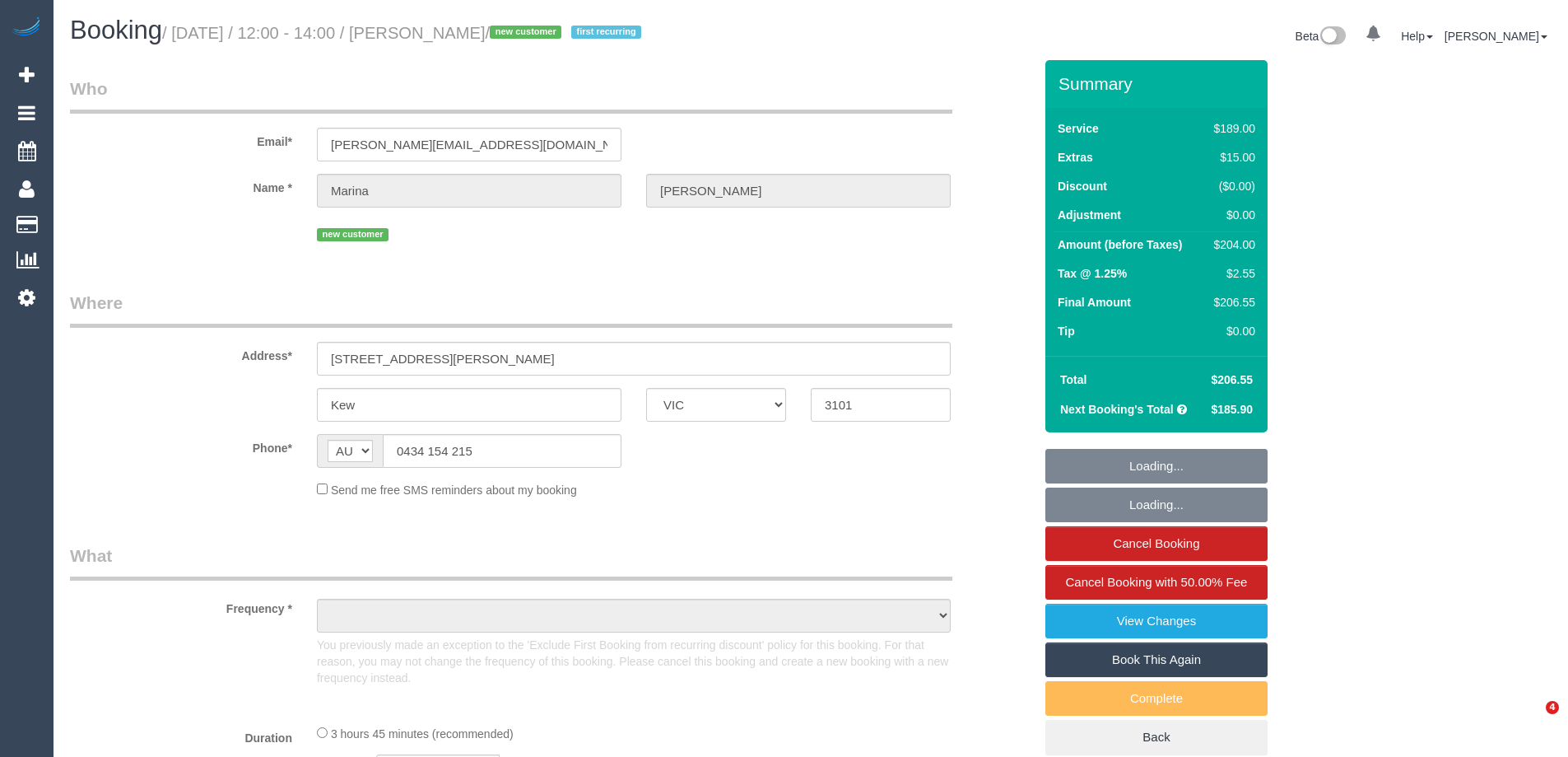
select select "VIC"
select select "object:602"
select select "string:stripe-pm_1Rx5eZ2GScqysDRVMWhcIDB8"
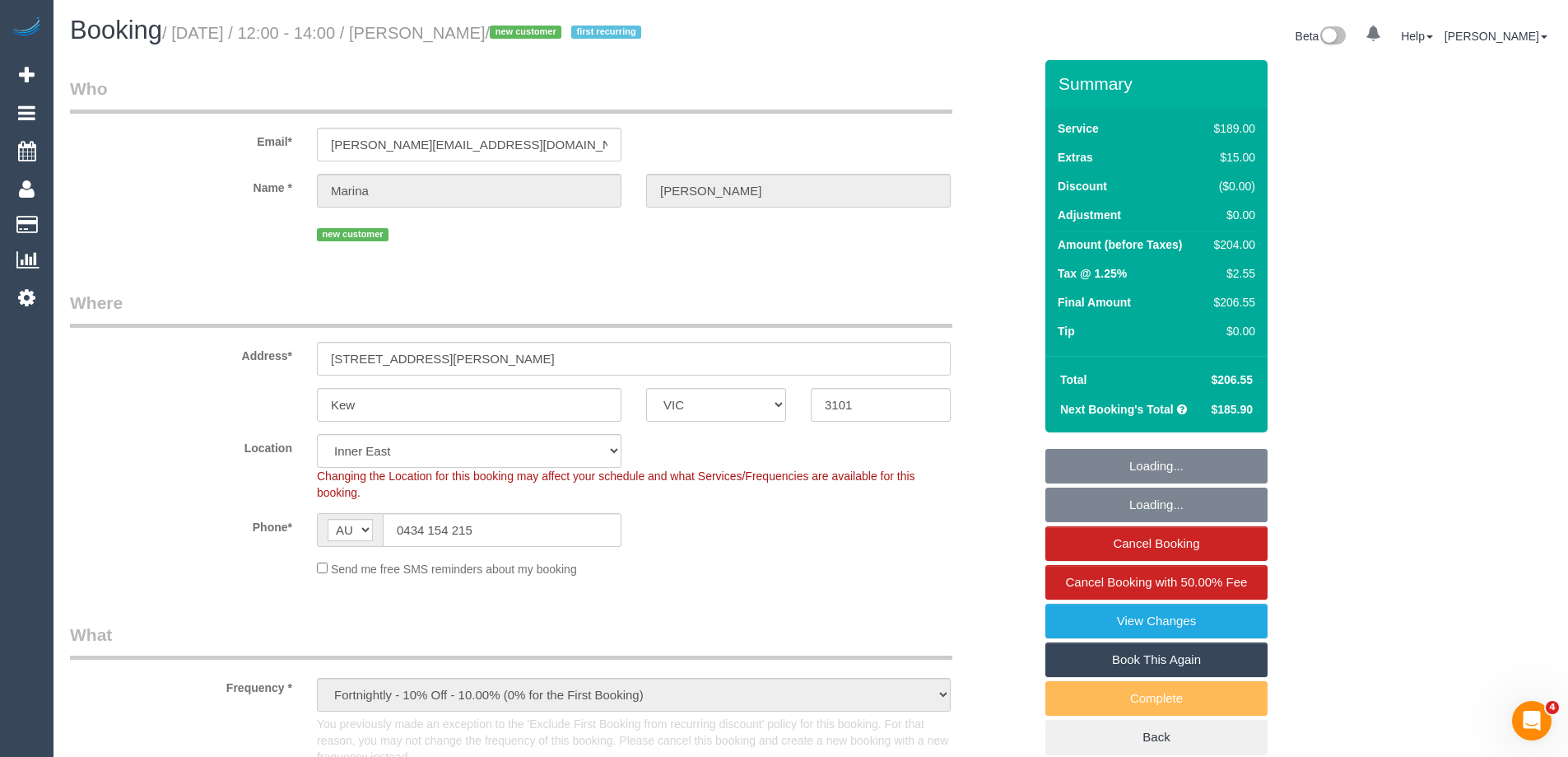
select select "object:867"
select select "number:27"
select select "number:14"
select select "number:19"
select select "number:24"
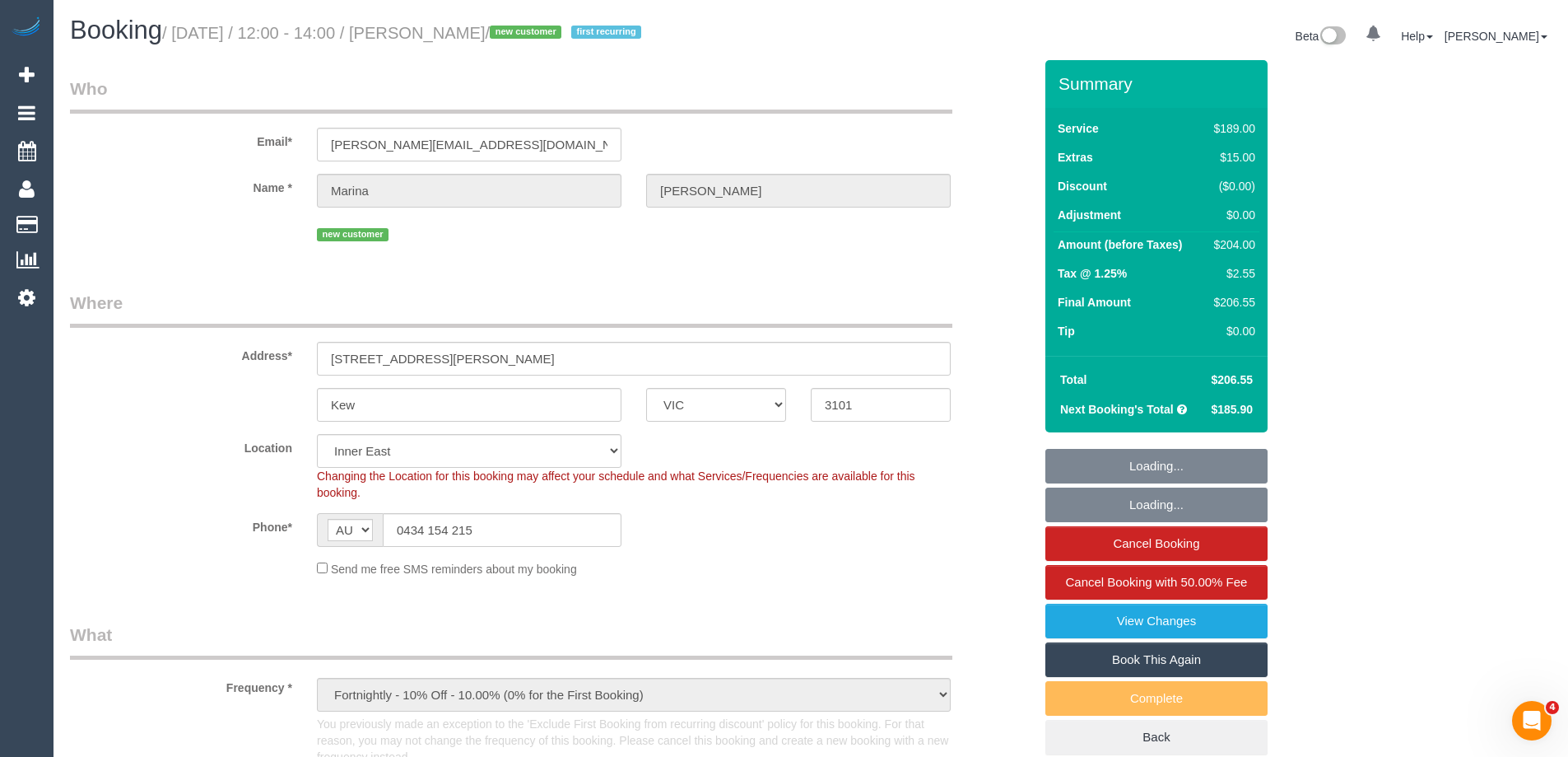
select select "number:33"
select select "number:11"
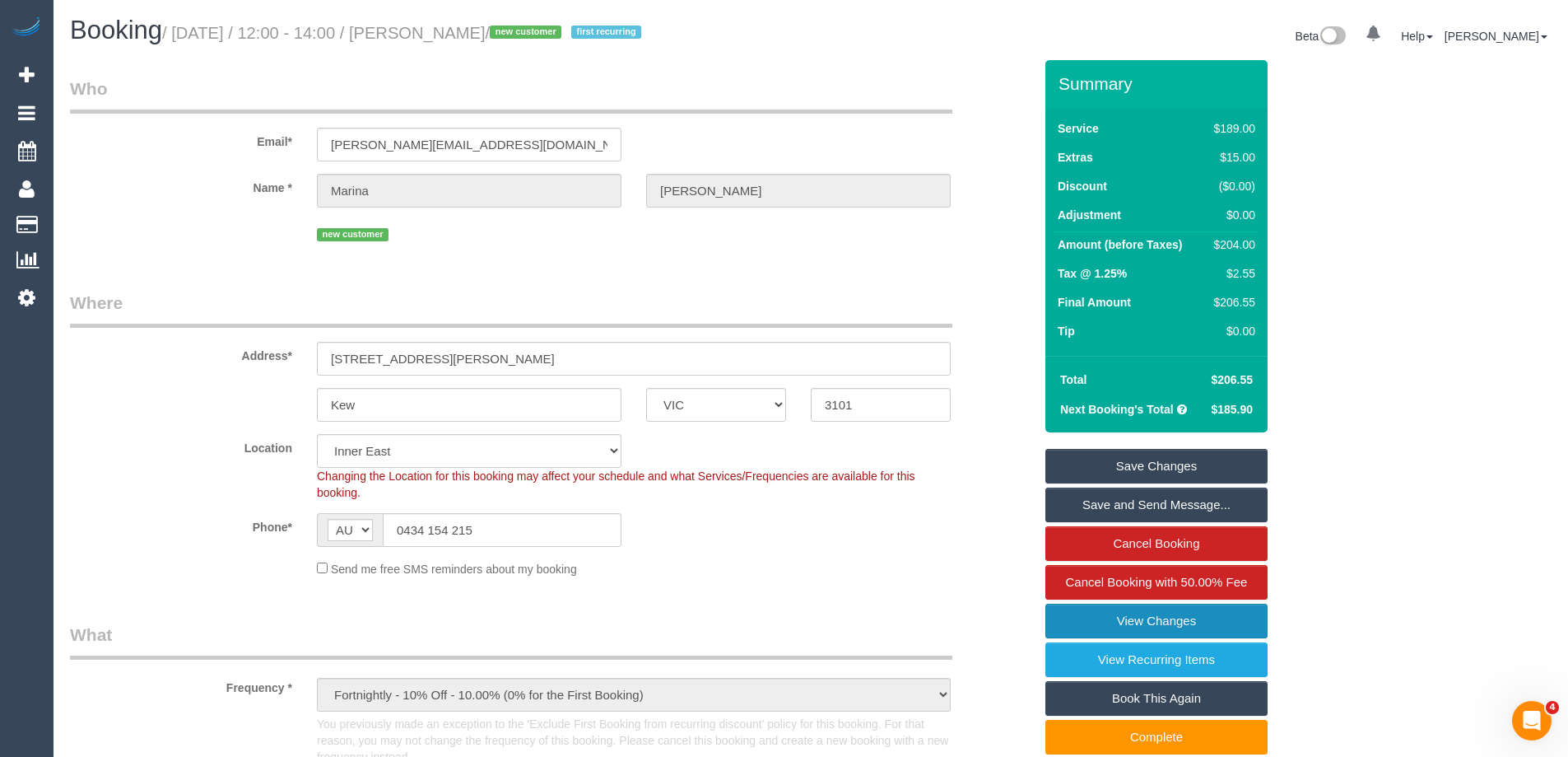
click at [1099, 620] on link "View Changes" at bounding box center [1156, 620] width 222 height 35
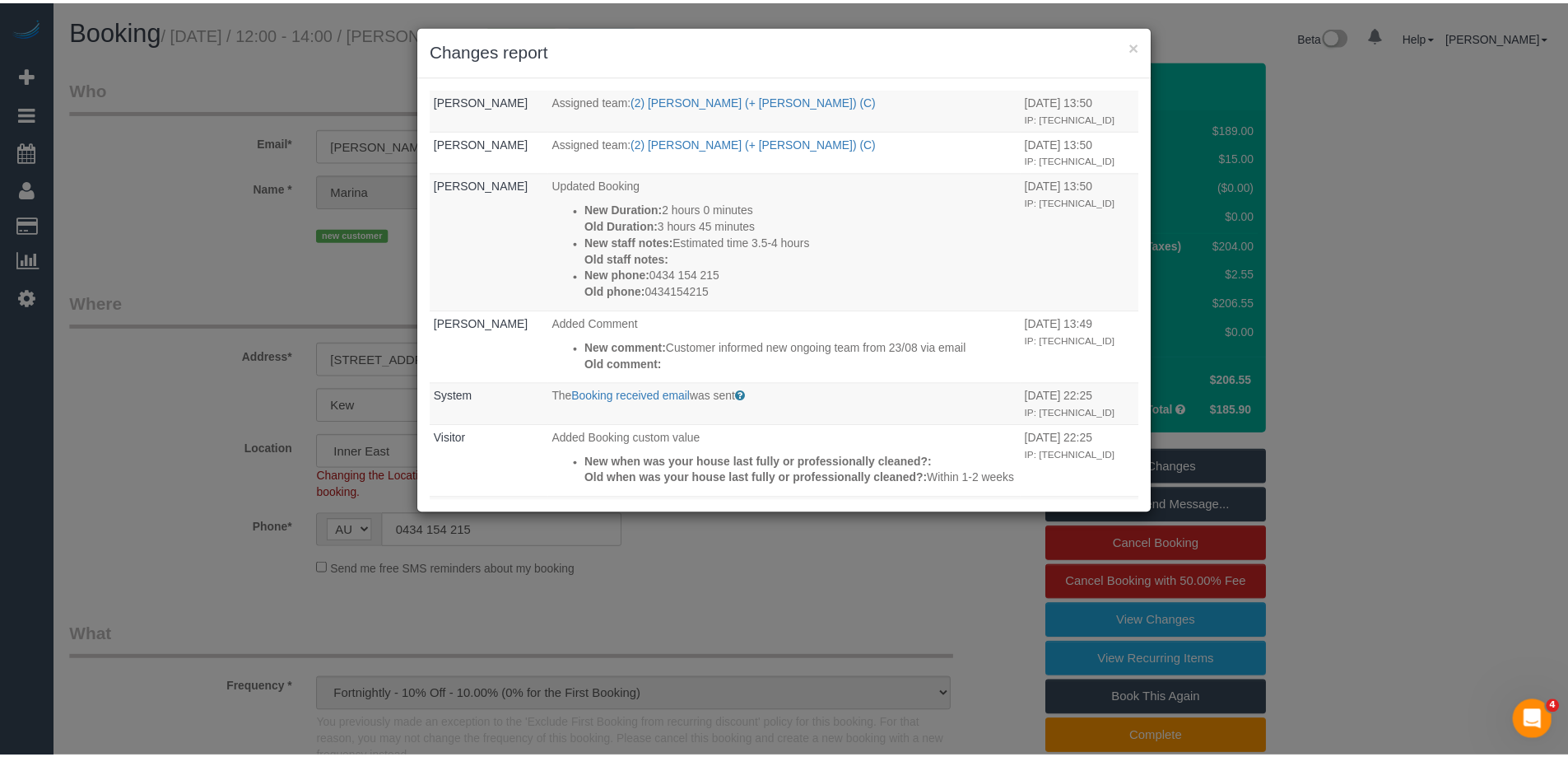
scroll to position [578, 0]
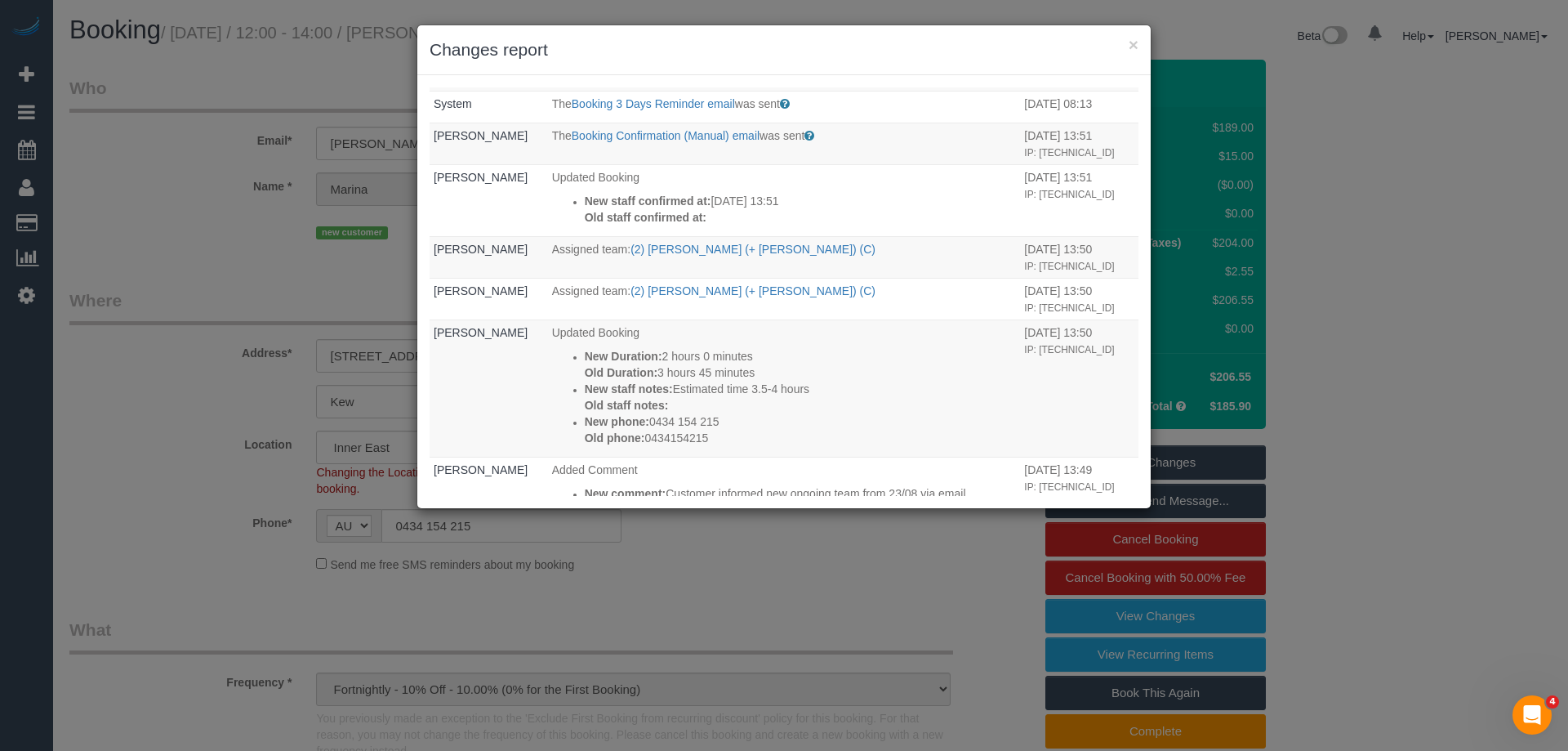
click at [1127, 40] on h3 "Changes report" at bounding box center [783, 49] width 709 height 24
click at [1129, 38] on button "×" at bounding box center [1134, 44] width 10 height 17
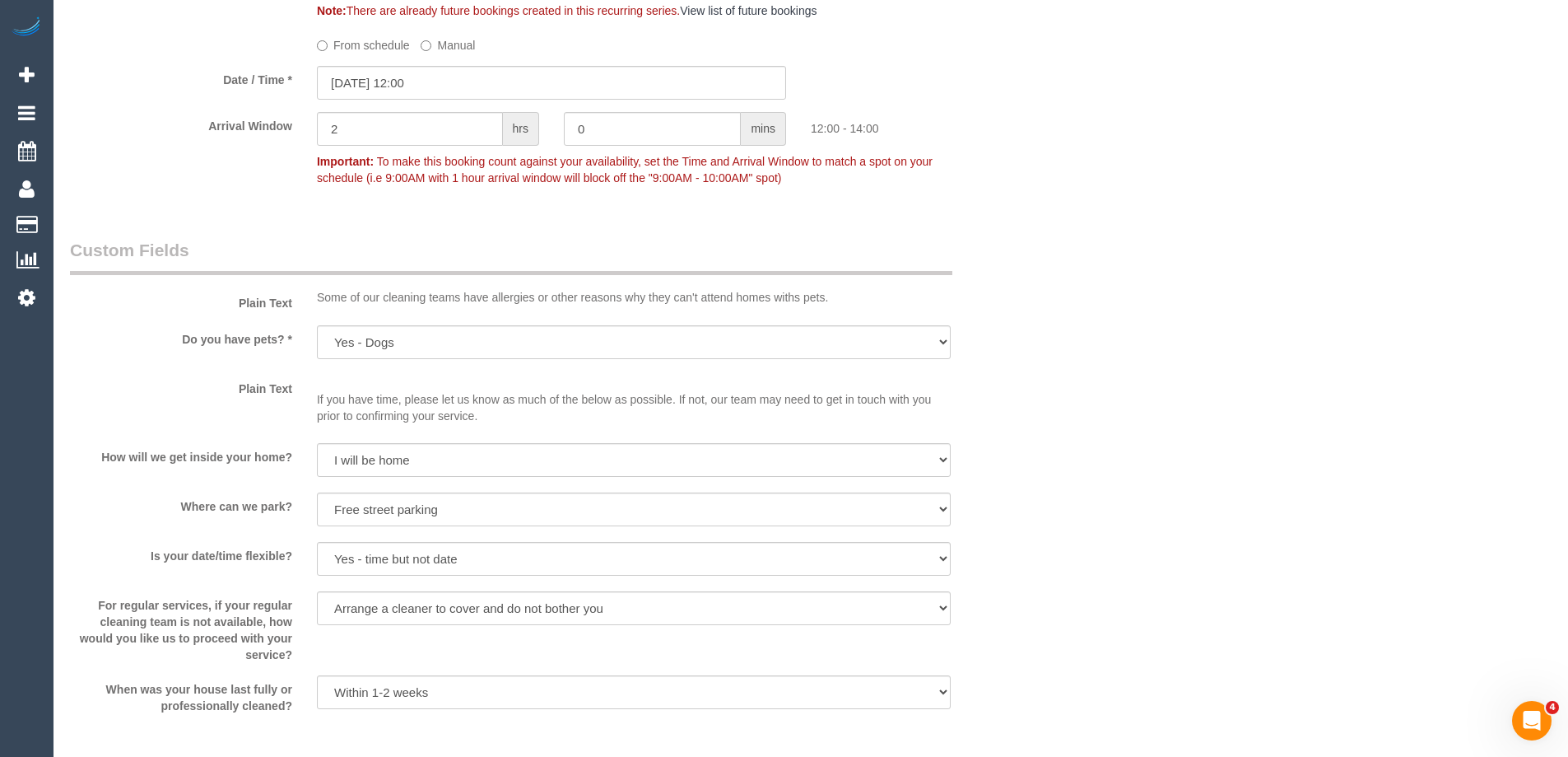
scroll to position [1738, 0]
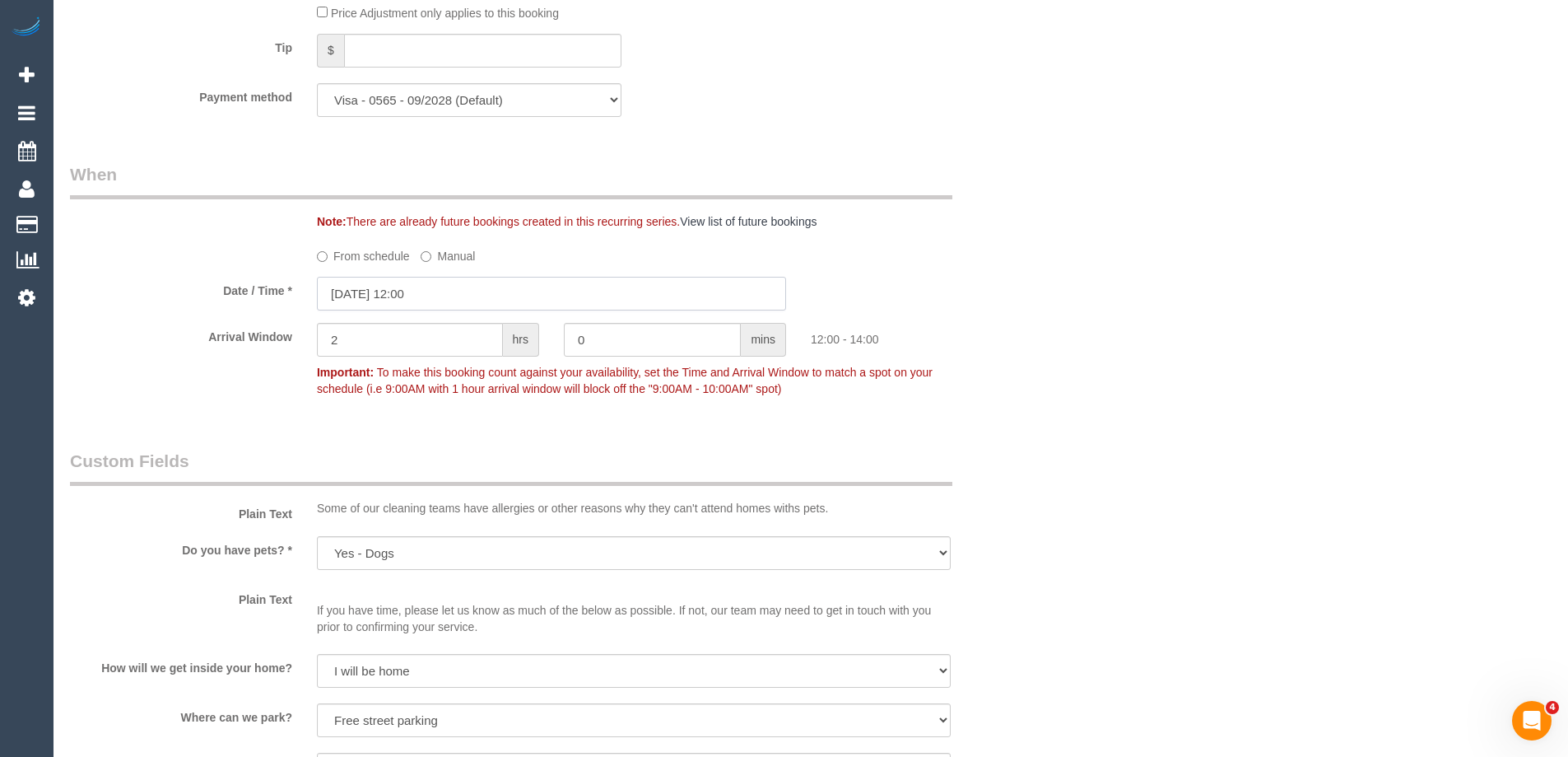
click at [360, 291] on input "23/08/2025 12:00" at bounding box center [552, 294] width 469 height 34
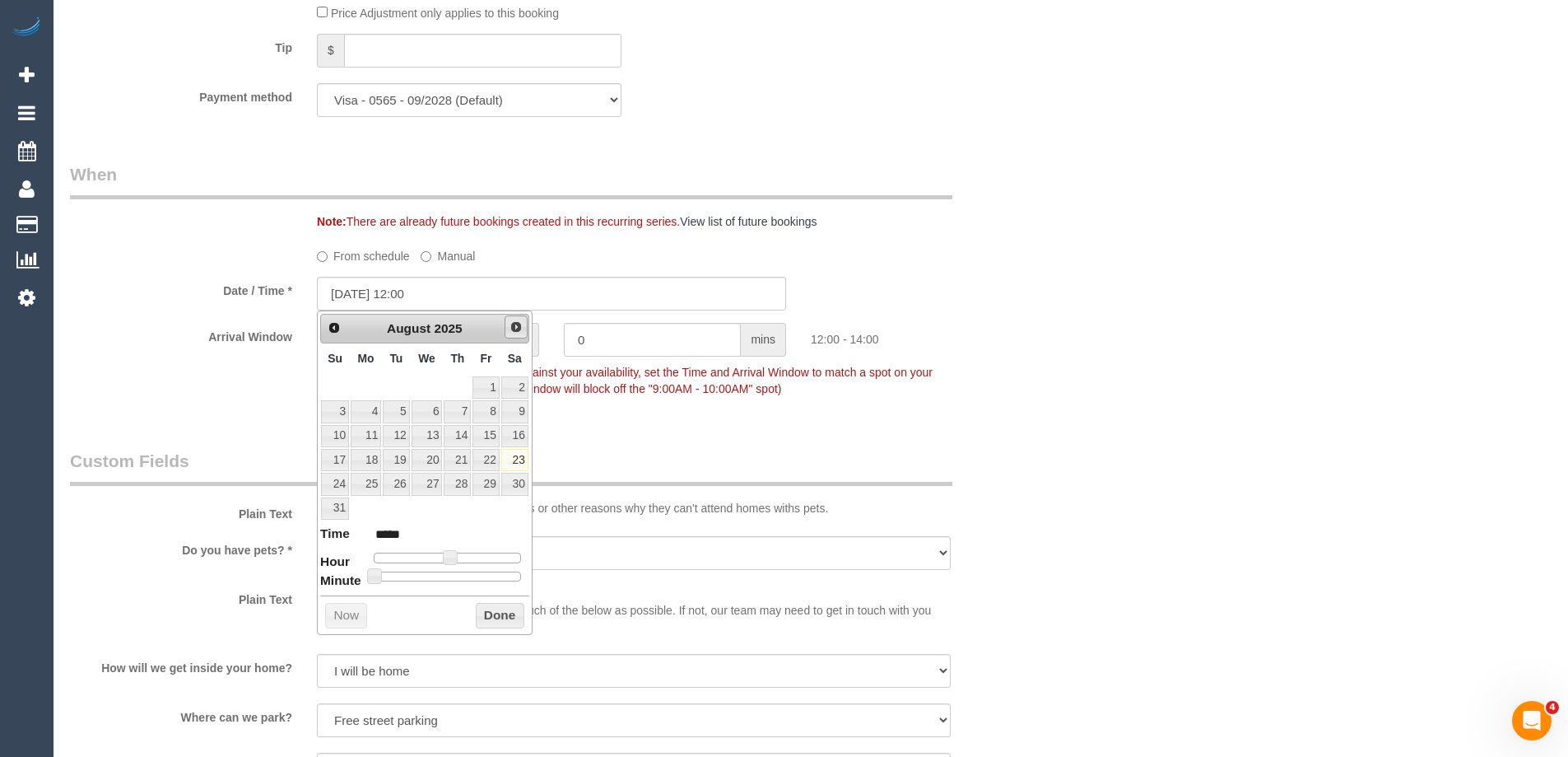
click at [517, 327] on span "Next" at bounding box center [516, 327] width 13 height 14
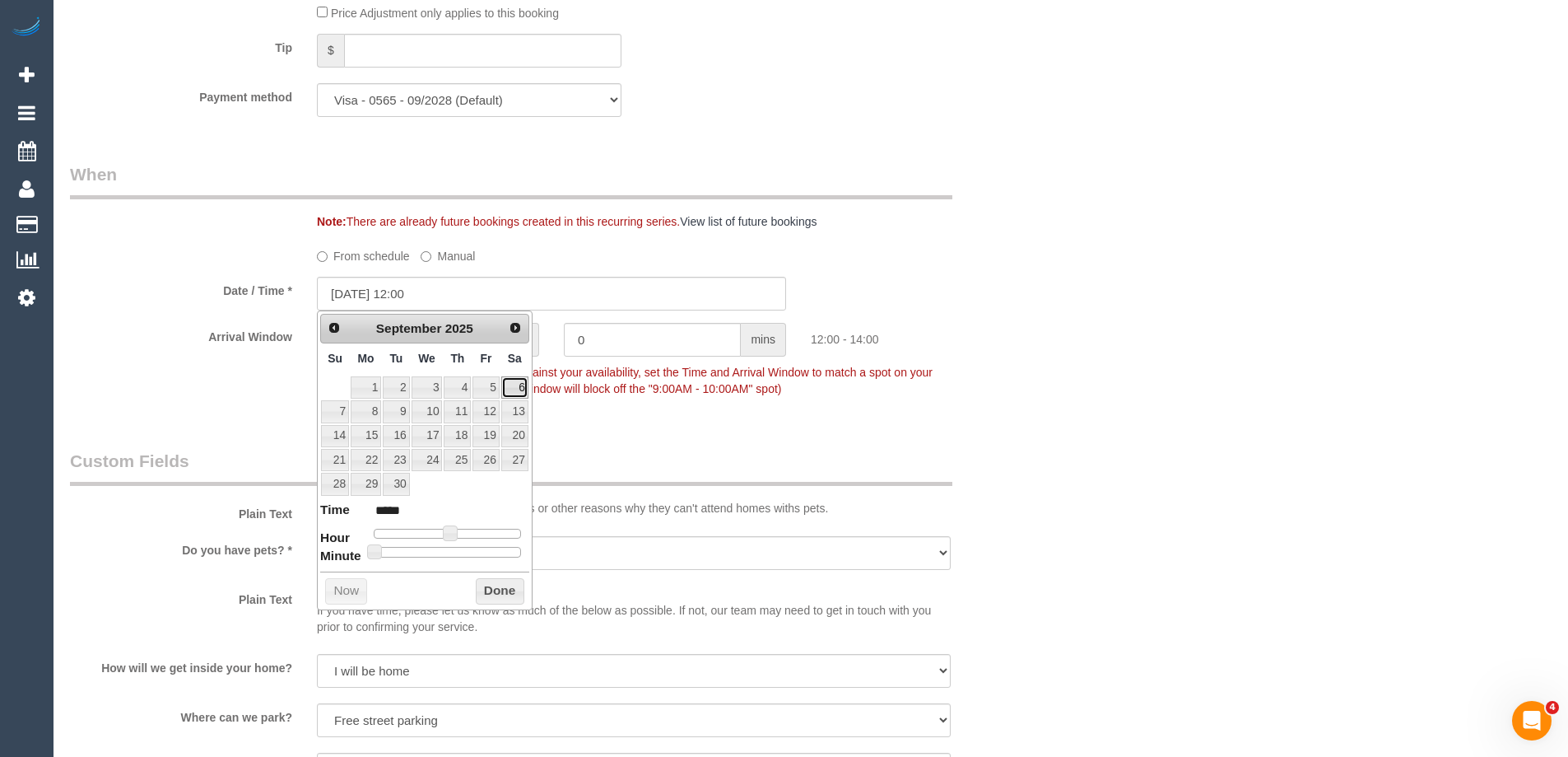
click at [509, 385] on link "6" at bounding box center [515, 387] width 27 height 22
type input "06/09/2025 12:00"
click at [594, 403] on div "Arrival Window 2 hrs 0 mins 12:00 - 14:00 Important: To make this booking count…" at bounding box center [551, 364] width 988 height 82
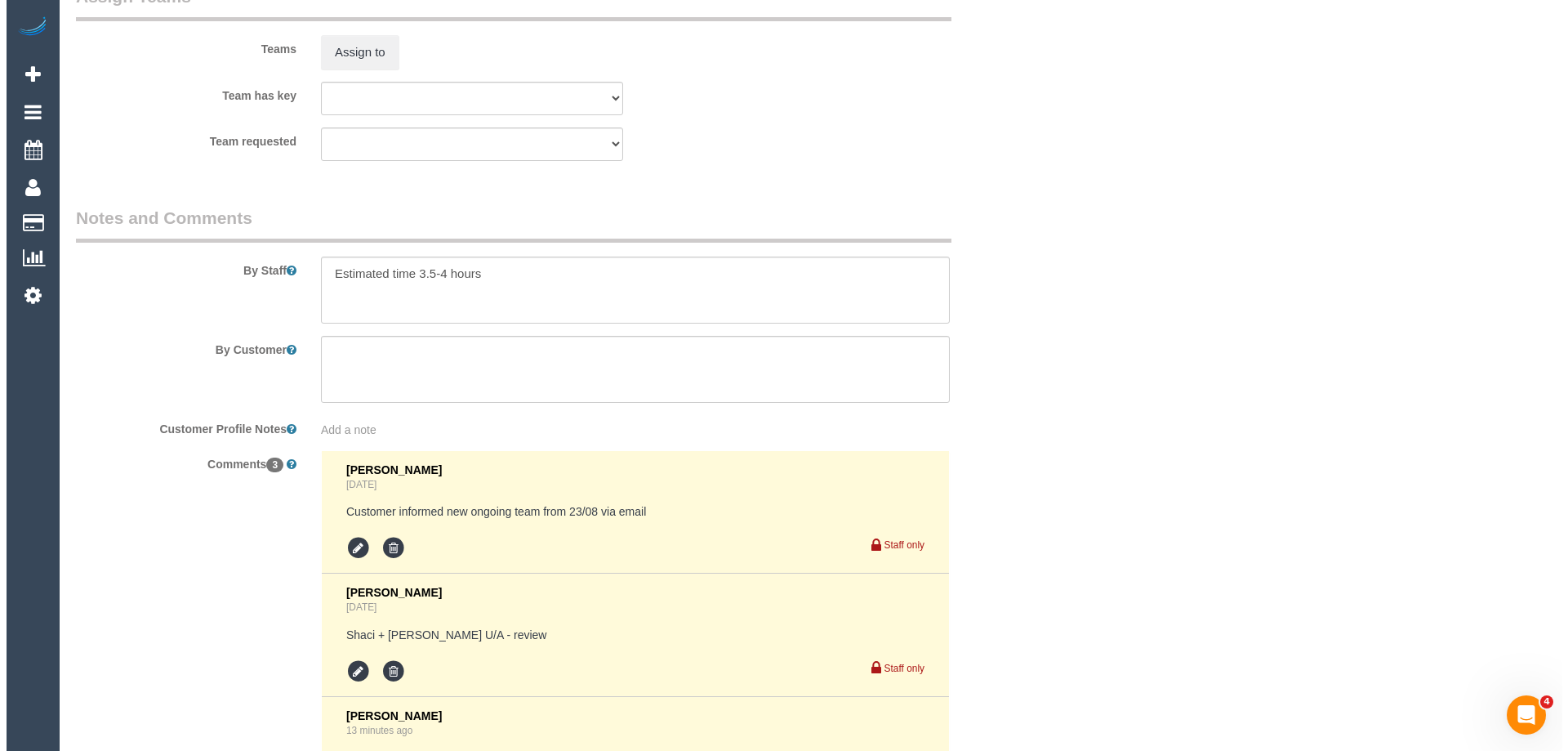
scroll to position [2623, 0]
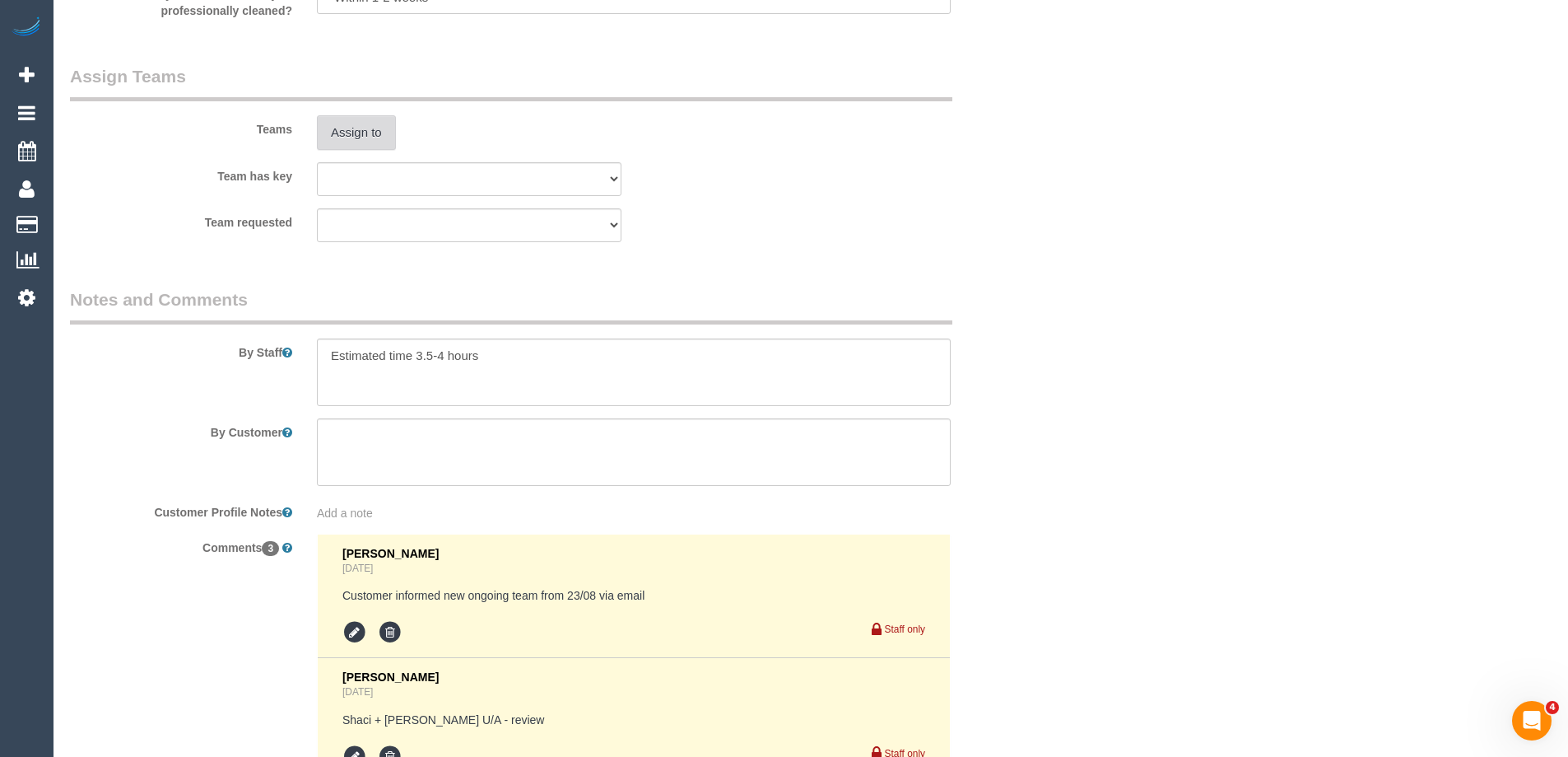
click at [349, 138] on button "Assign to" at bounding box center [357, 132] width 79 height 35
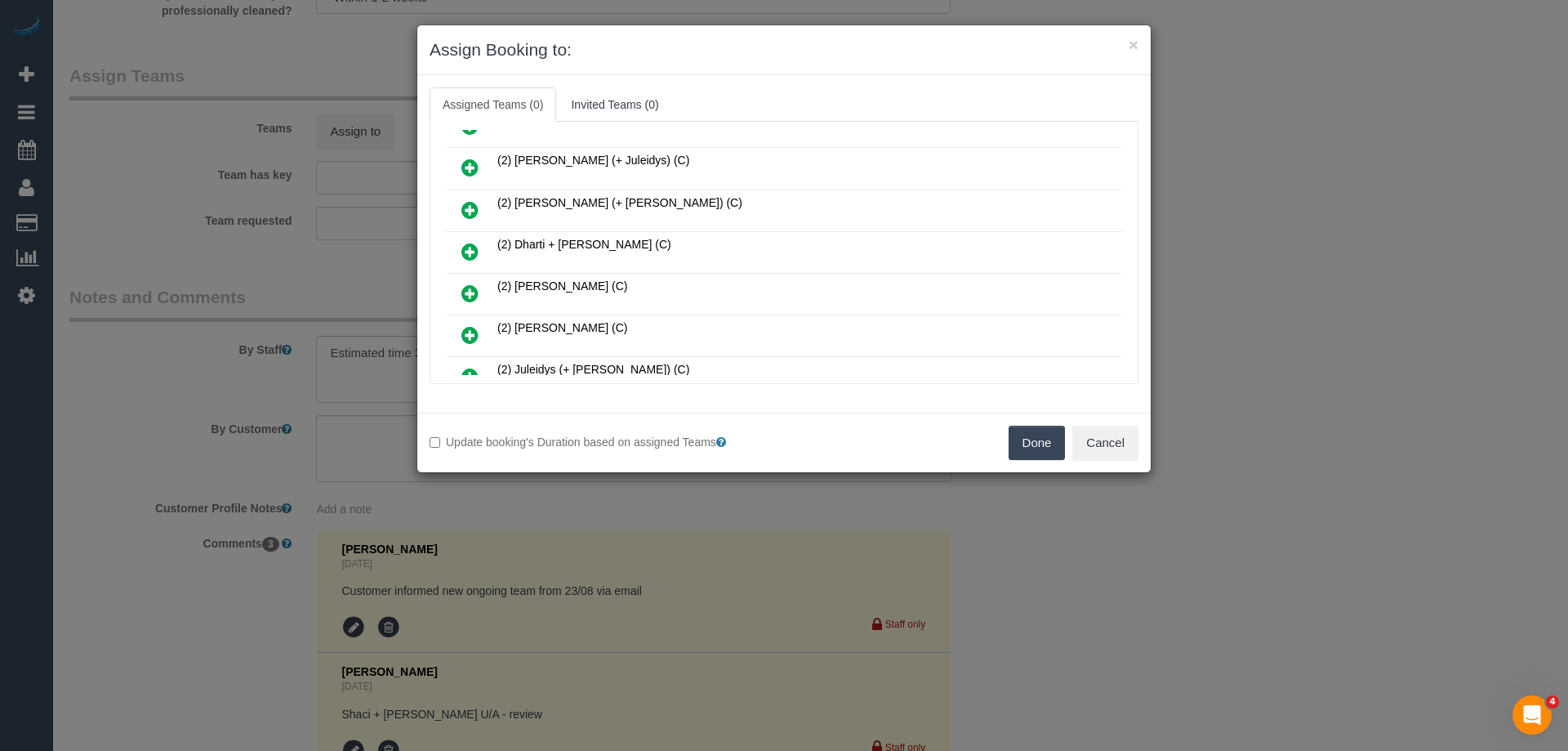
scroll to position [245, 0]
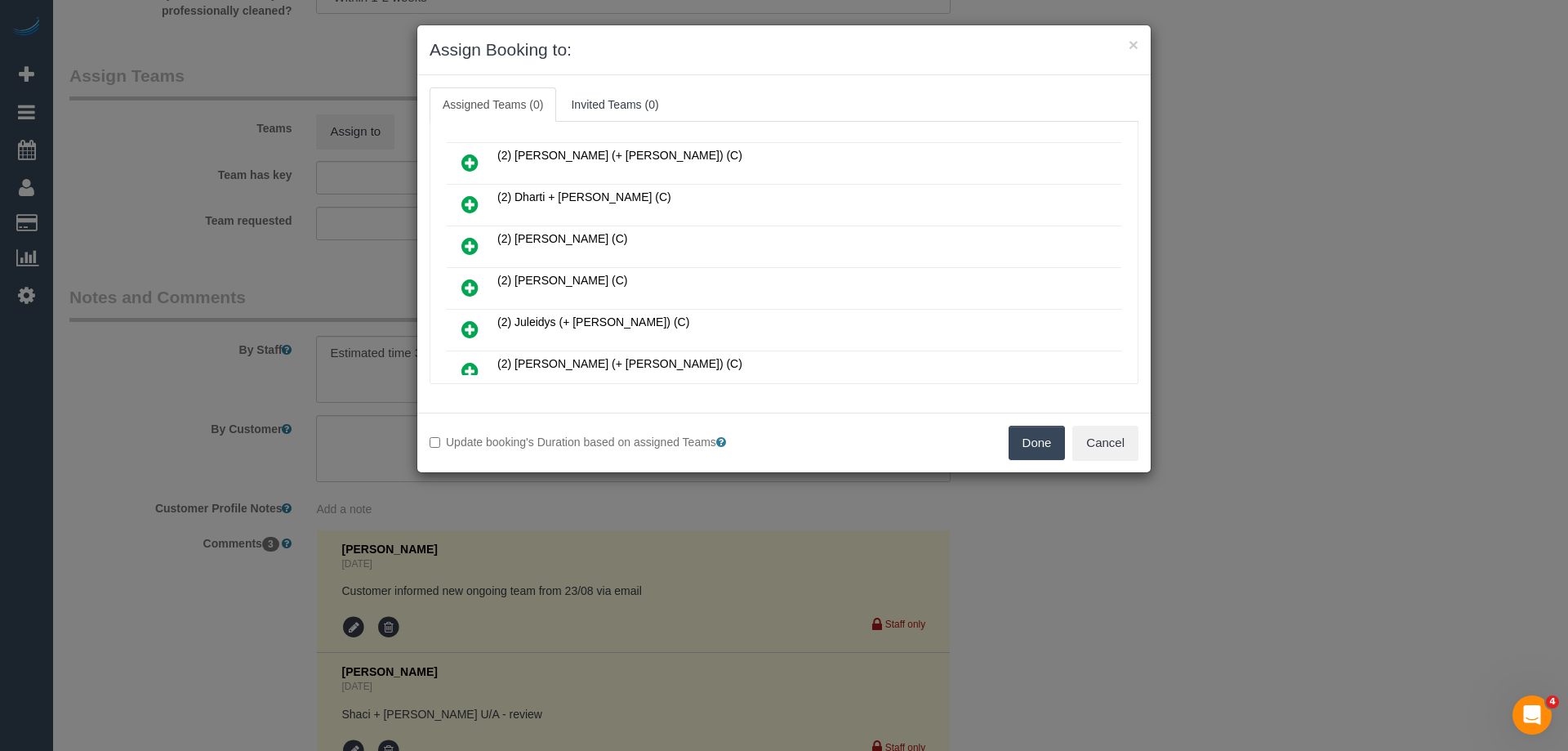
click at [464, 236] on icon at bounding box center [469, 245] width 17 height 19
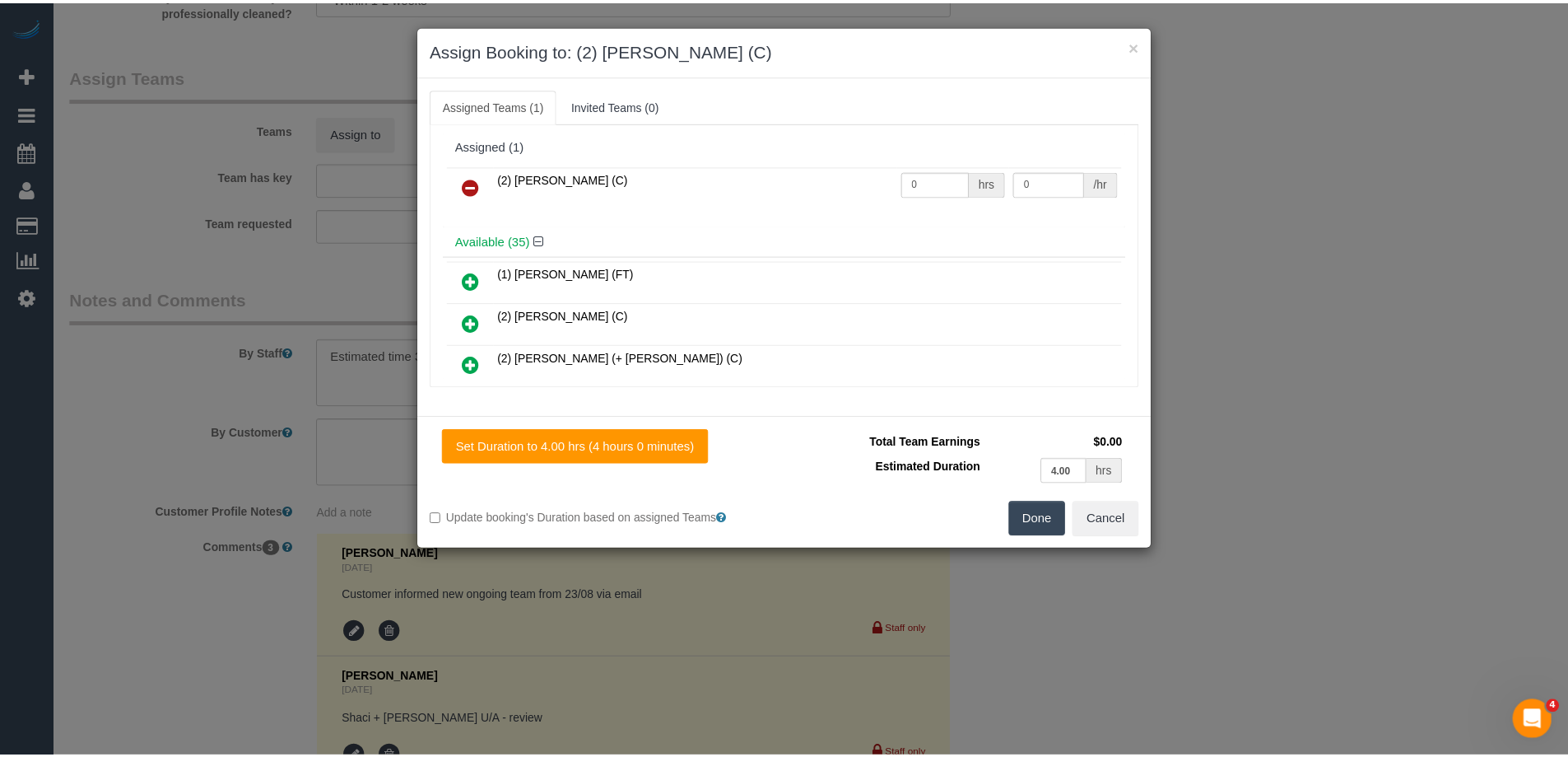
scroll to position [0, 0]
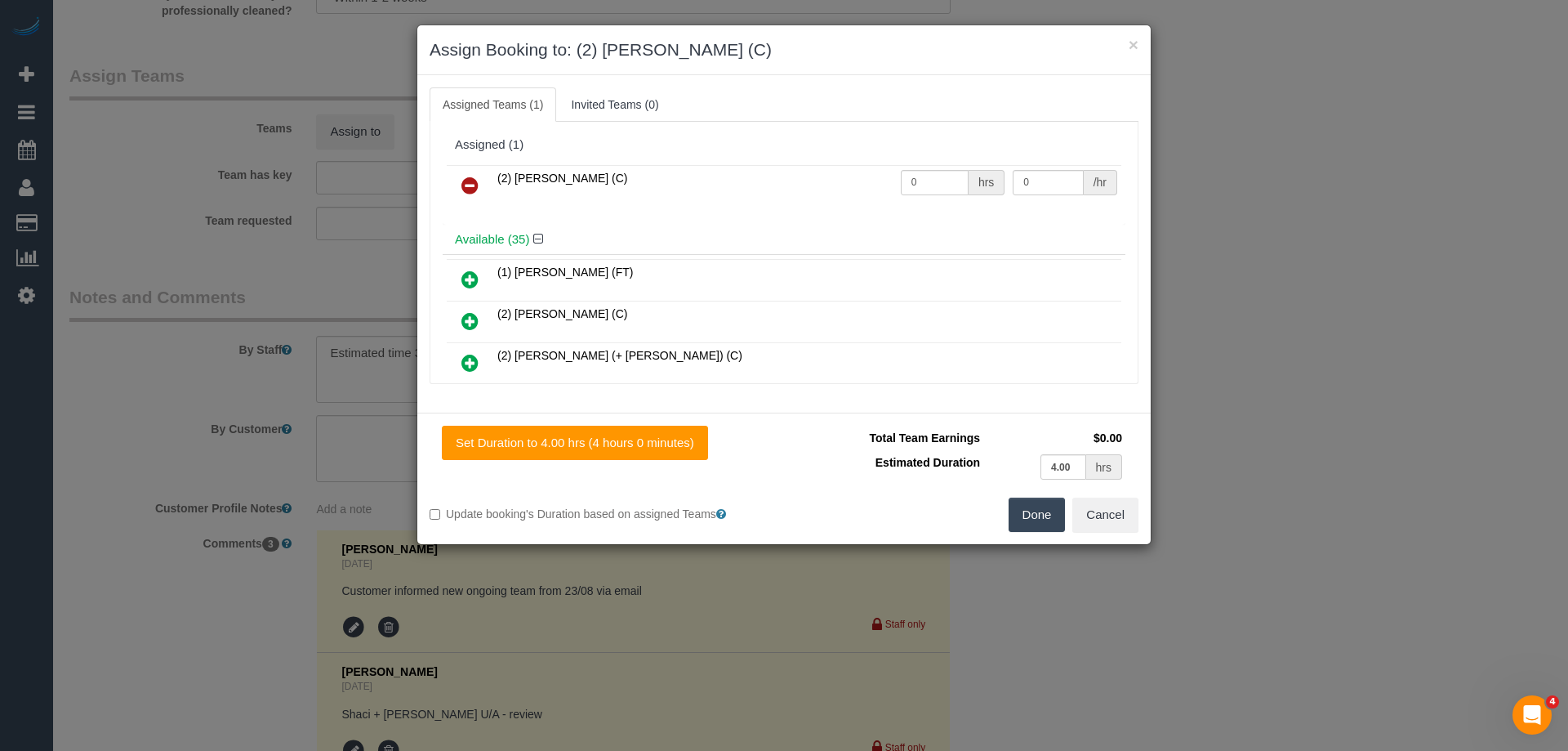
click at [1028, 507] on button "Done" at bounding box center [1037, 514] width 57 height 34
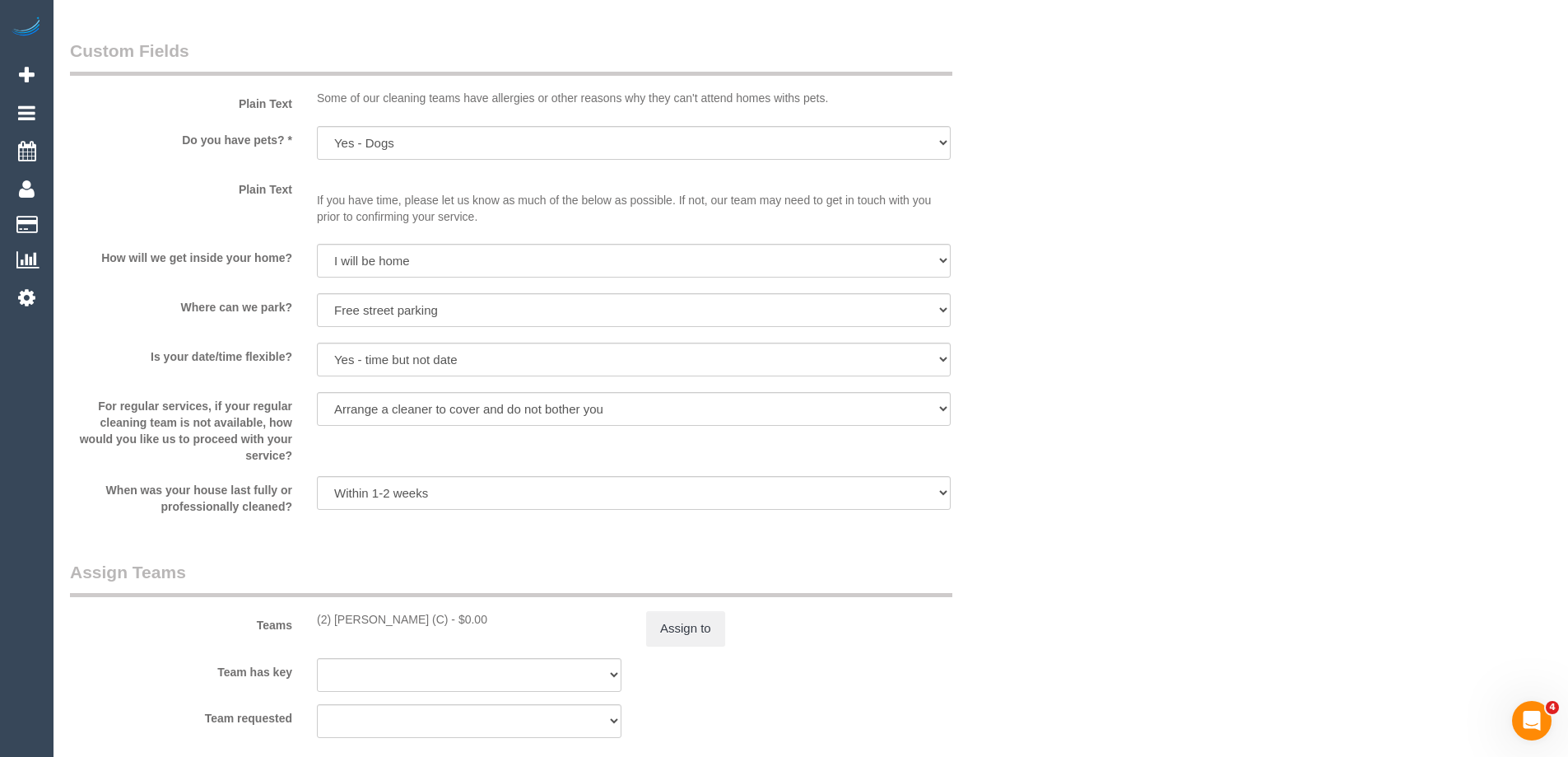
scroll to position [2388, 0]
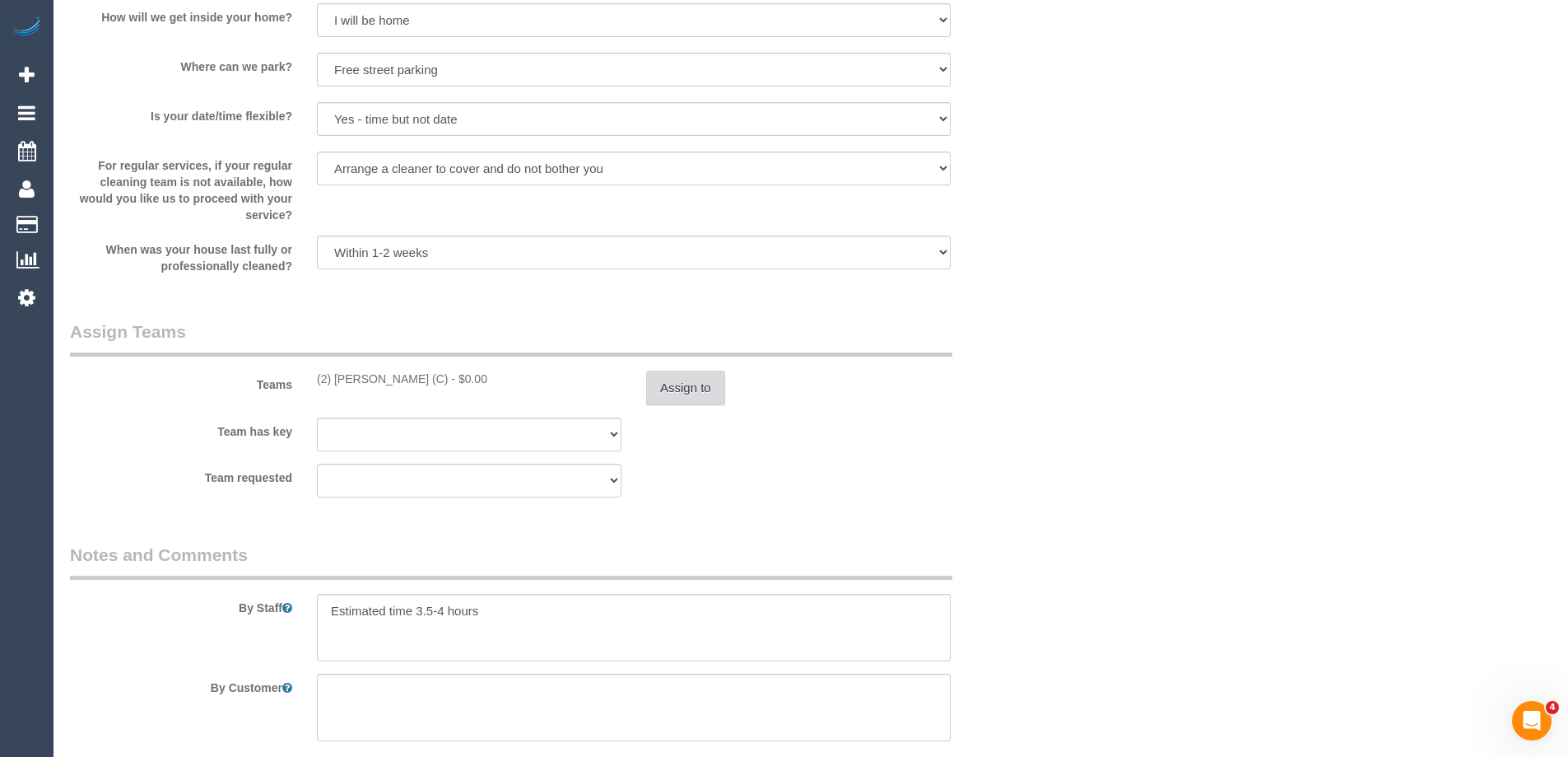
click at [677, 388] on button "Assign to" at bounding box center [686, 387] width 79 height 35
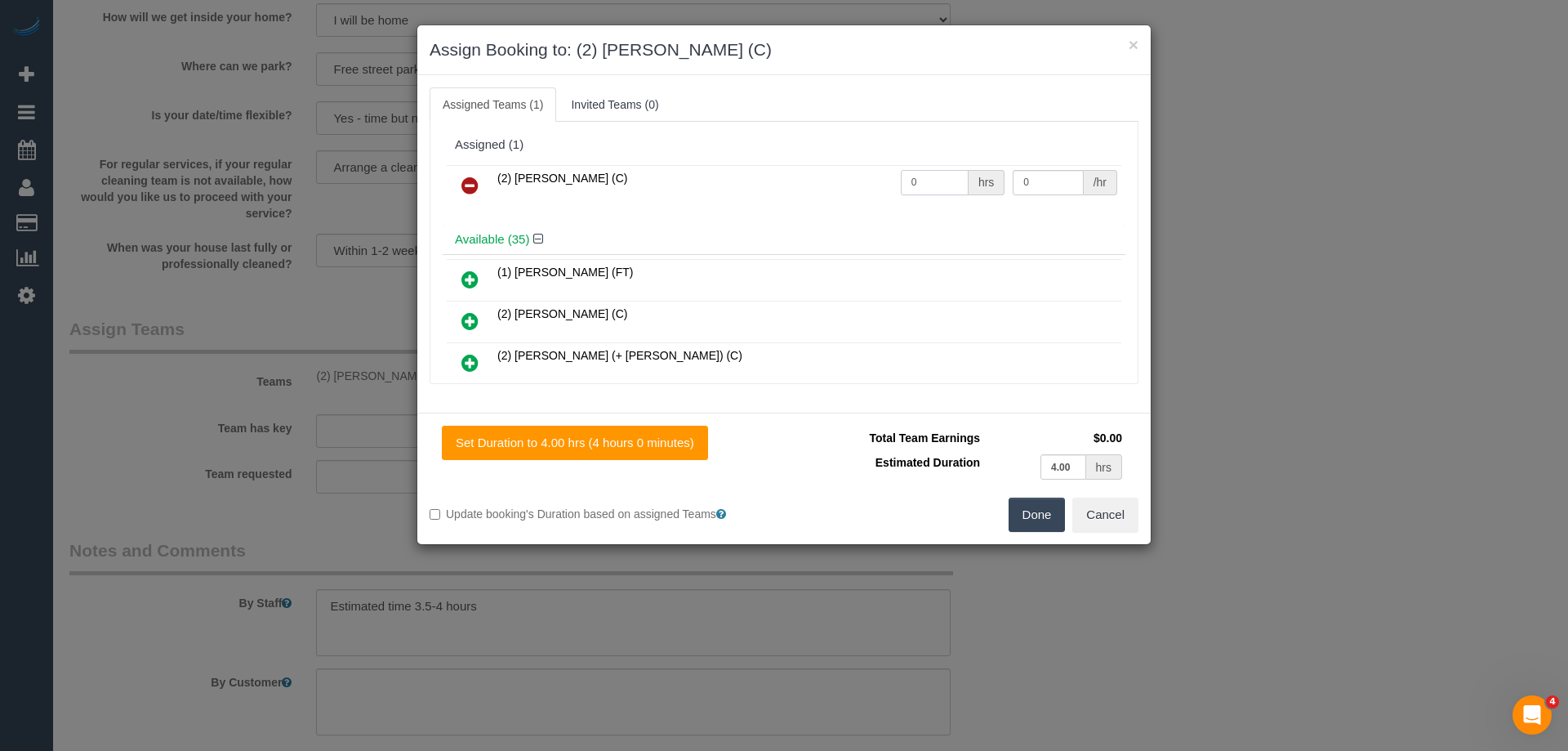
drag, startPoint x: 923, startPoint y: 181, endPoint x: 824, endPoint y: 181, distance: 99.0
click at [839, 181] on tr "(2) Dinitha Gunawardana (C) 0 hrs 0 /hr" at bounding box center [784, 186] width 674 height 42
type input "1"
drag, startPoint x: 1034, startPoint y: 179, endPoint x: 930, endPoint y: 179, distance: 104.0
click at [930, 179] on tr "(2) Dinitha Gunawardana (C) 1 hrs 0 /hr" at bounding box center [784, 186] width 674 height 42
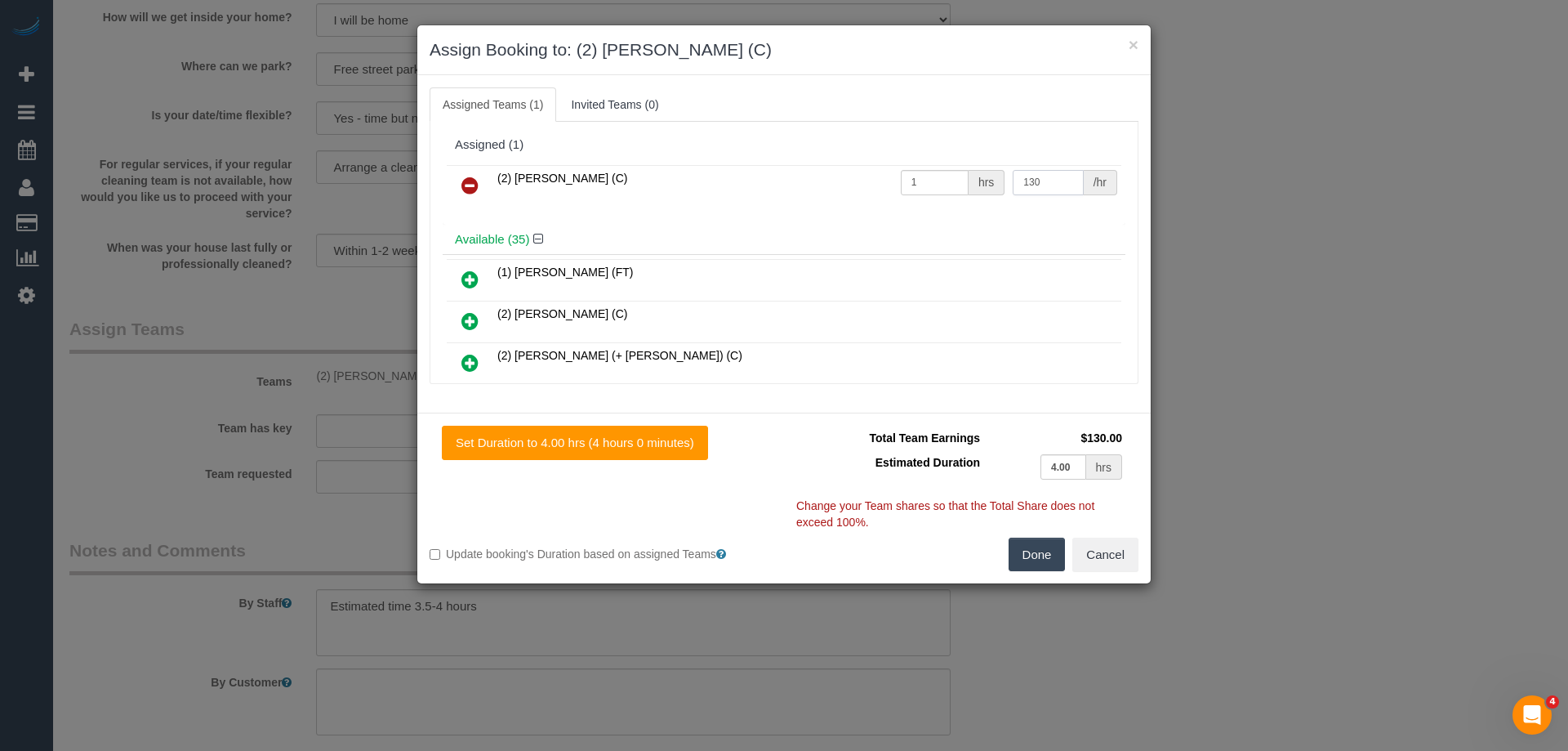
type input "130"
click at [1039, 566] on button "Done" at bounding box center [1037, 554] width 57 height 34
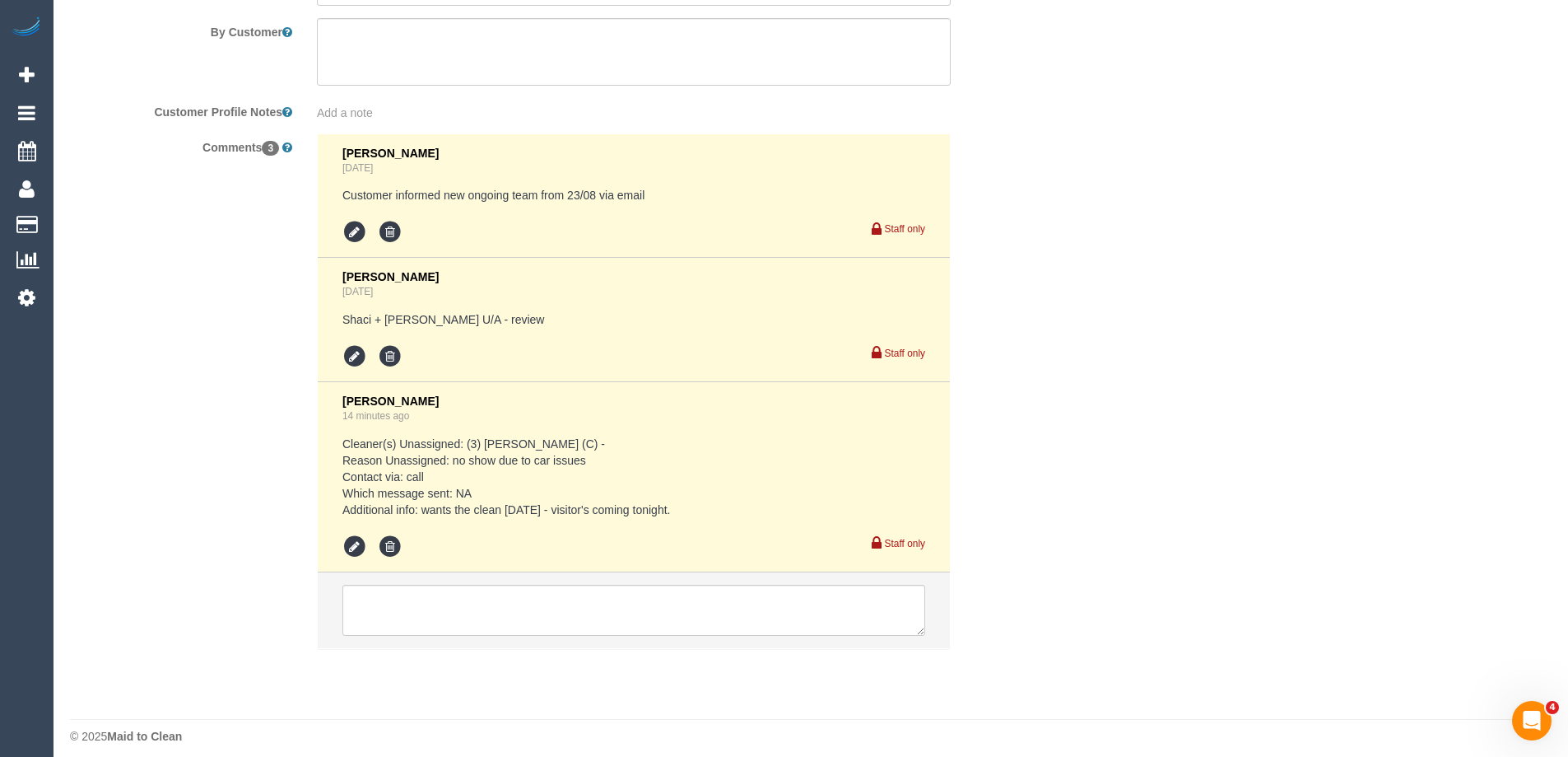
scroll to position [3056, 0]
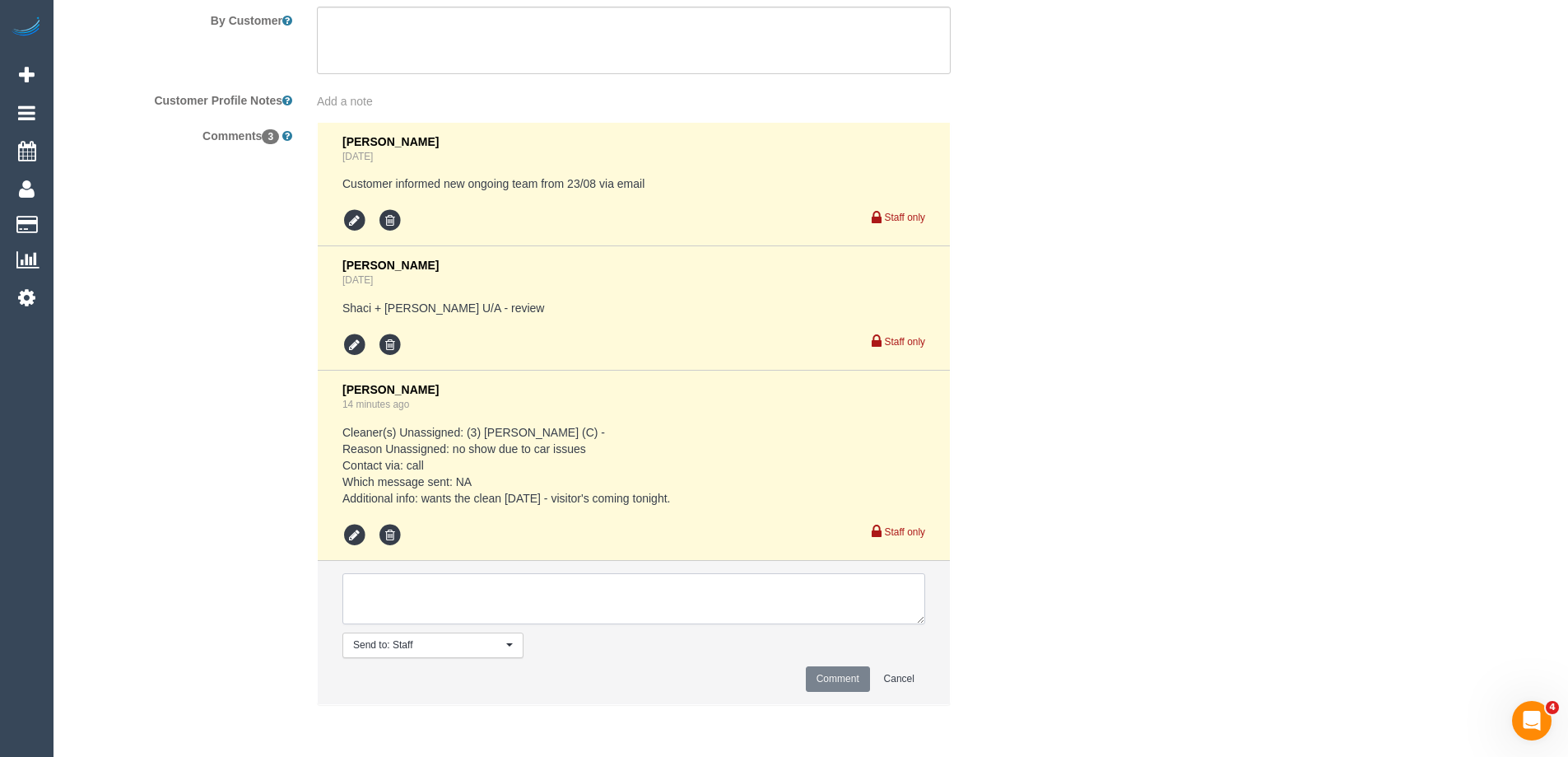
click at [422, 600] on textarea at bounding box center [633, 598] width 583 height 51
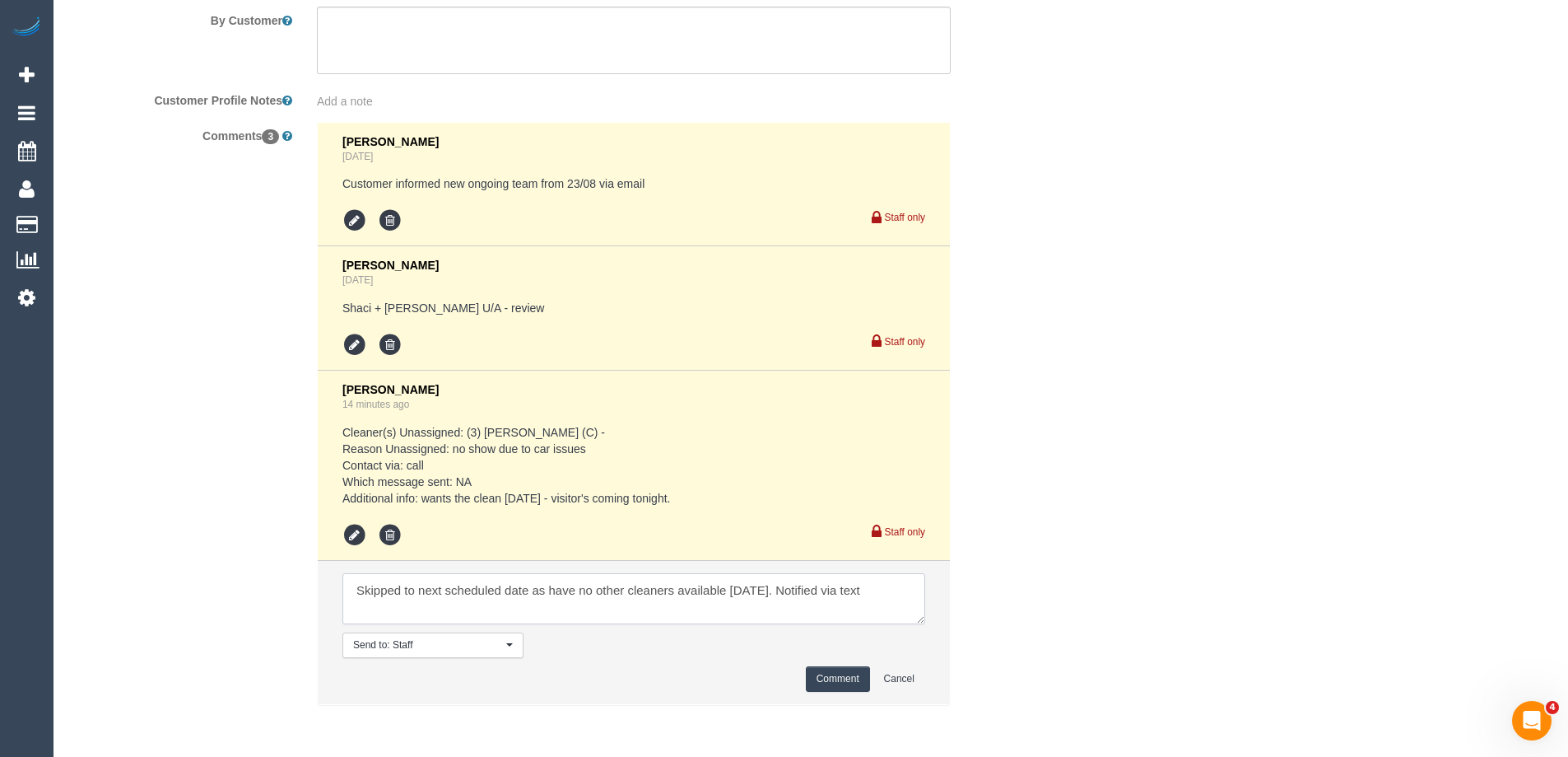
type textarea "Skipped to next scheduled date as have no other cleaners available today. Notif…"
click at [843, 674] on button "Comment" at bounding box center [838, 679] width 64 height 25
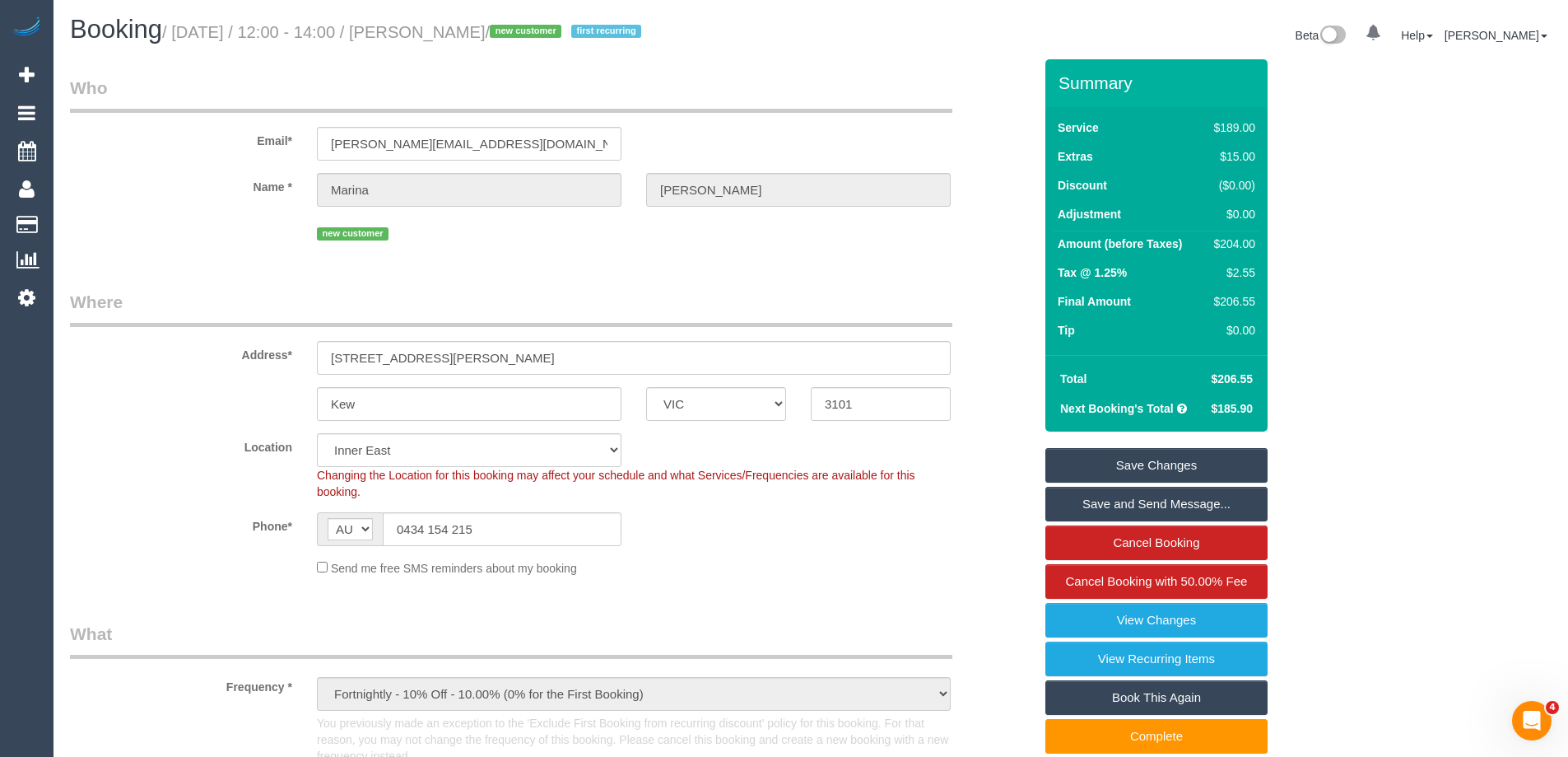
scroll to position [0, 0]
drag, startPoint x: 529, startPoint y: 35, endPoint x: 429, endPoint y: 32, distance: 100.0
click at [429, 32] on small "/ August 23, 2025 / 12:00 - 14:00 / Marina Lipović / new customer first recurri…" at bounding box center [404, 32] width 484 height 18
drag, startPoint x: 531, startPoint y: 32, endPoint x: 428, endPoint y: 30, distance: 103.0
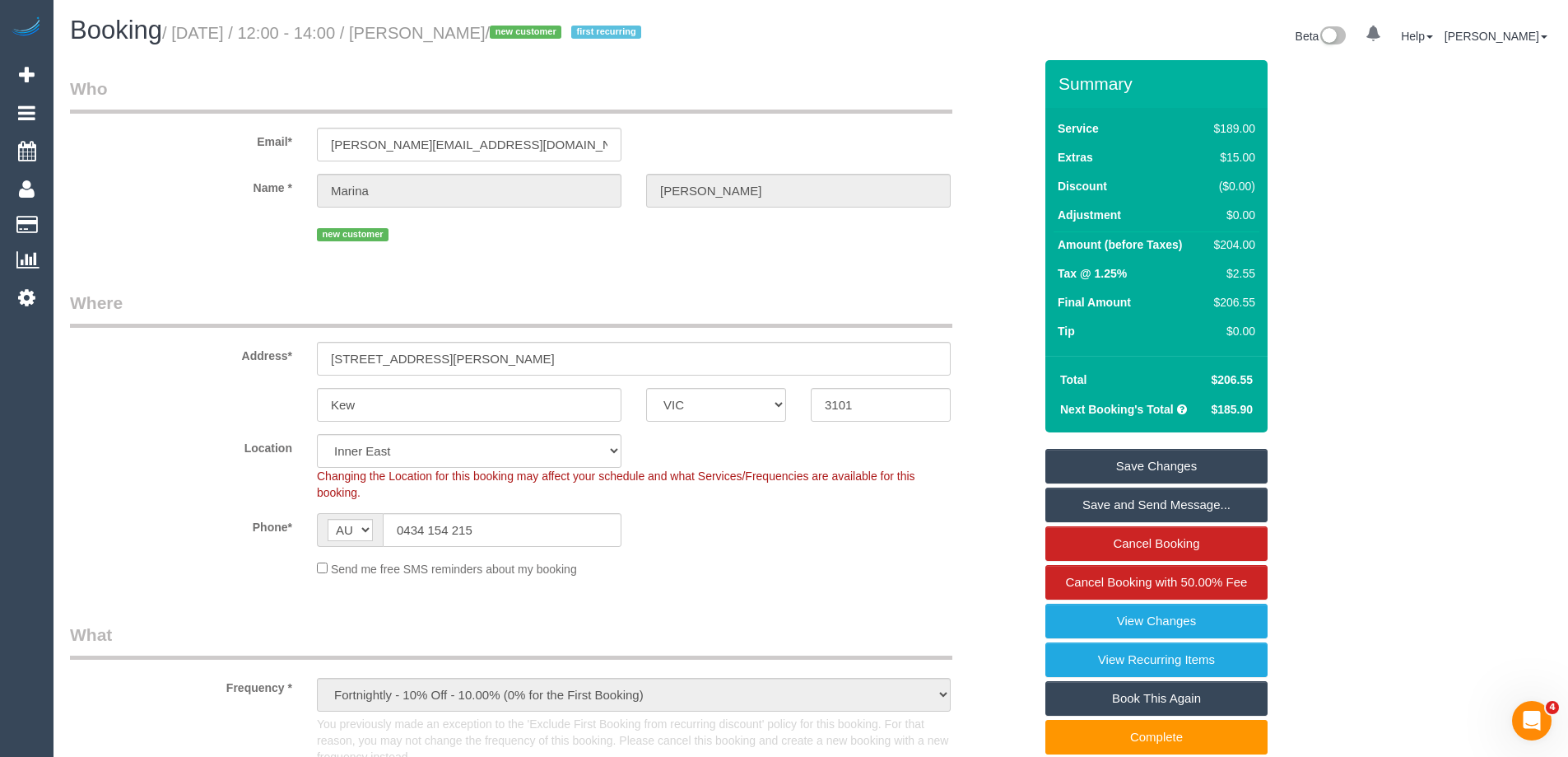
click at [428, 30] on small "/ August 23, 2025 / 12:00 - 14:00 / Marina Lipović / new customer first recurri…" at bounding box center [404, 32] width 484 height 18
copy small "Marina Lipović"
click at [1063, 454] on link "Save Changes" at bounding box center [1156, 466] width 222 height 35
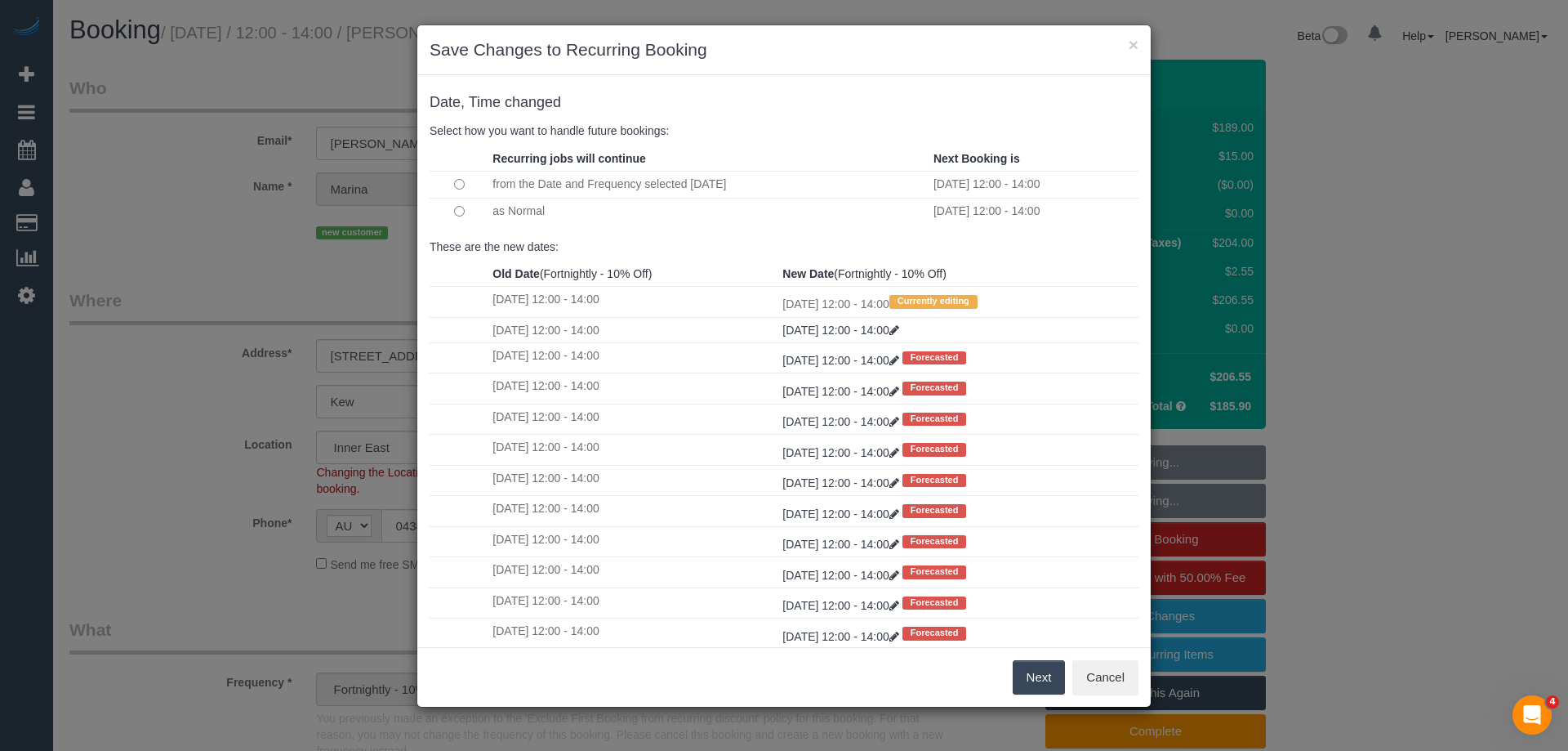
click at [1045, 682] on button "Next" at bounding box center [1038, 677] width 53 height 34
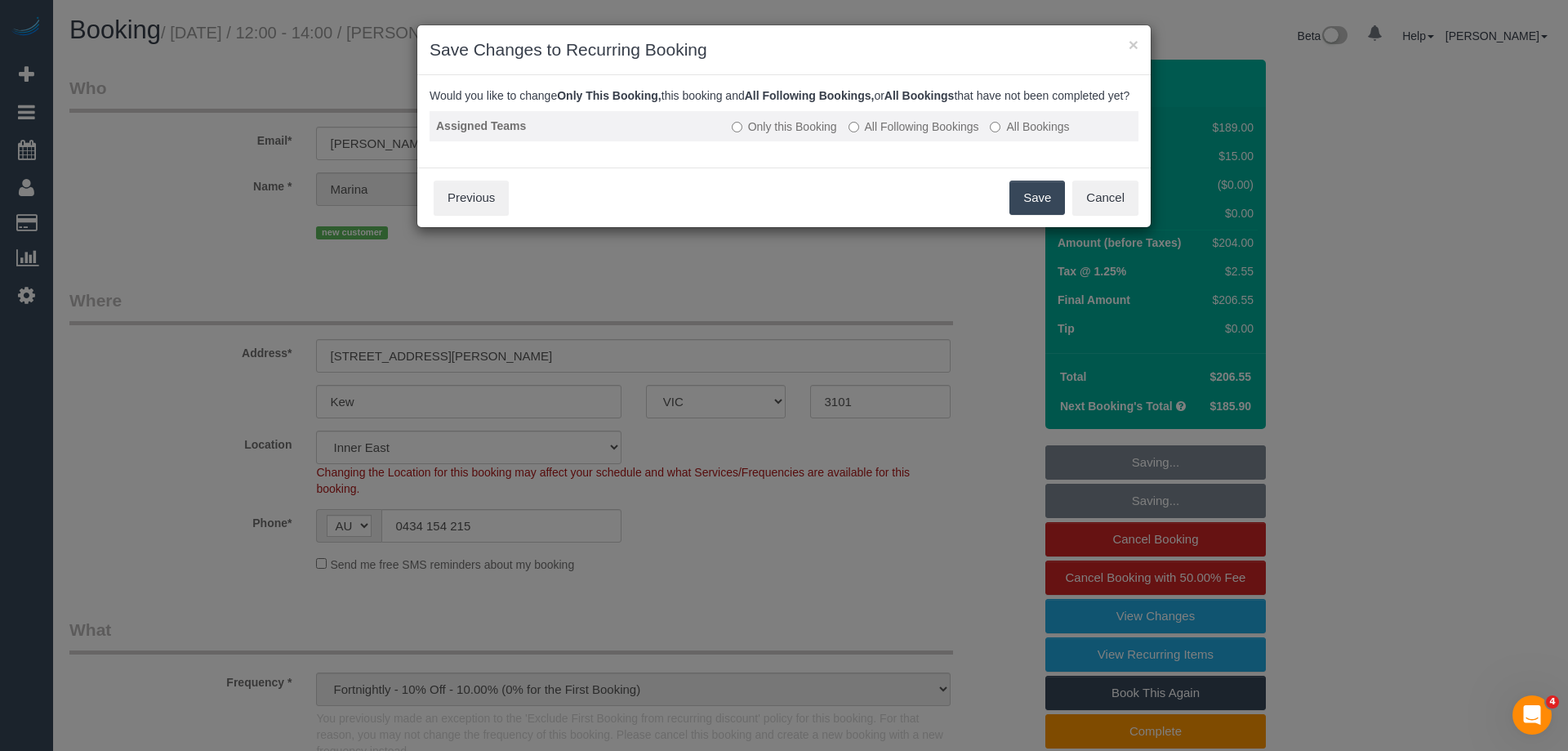
click at [874, 135] on label "All Following Bookings" at bounding box center [914, 127] width 131 height 17
click at [1028, 215] on button "Save" at bounding box center [1037, 198] width 55 height 34
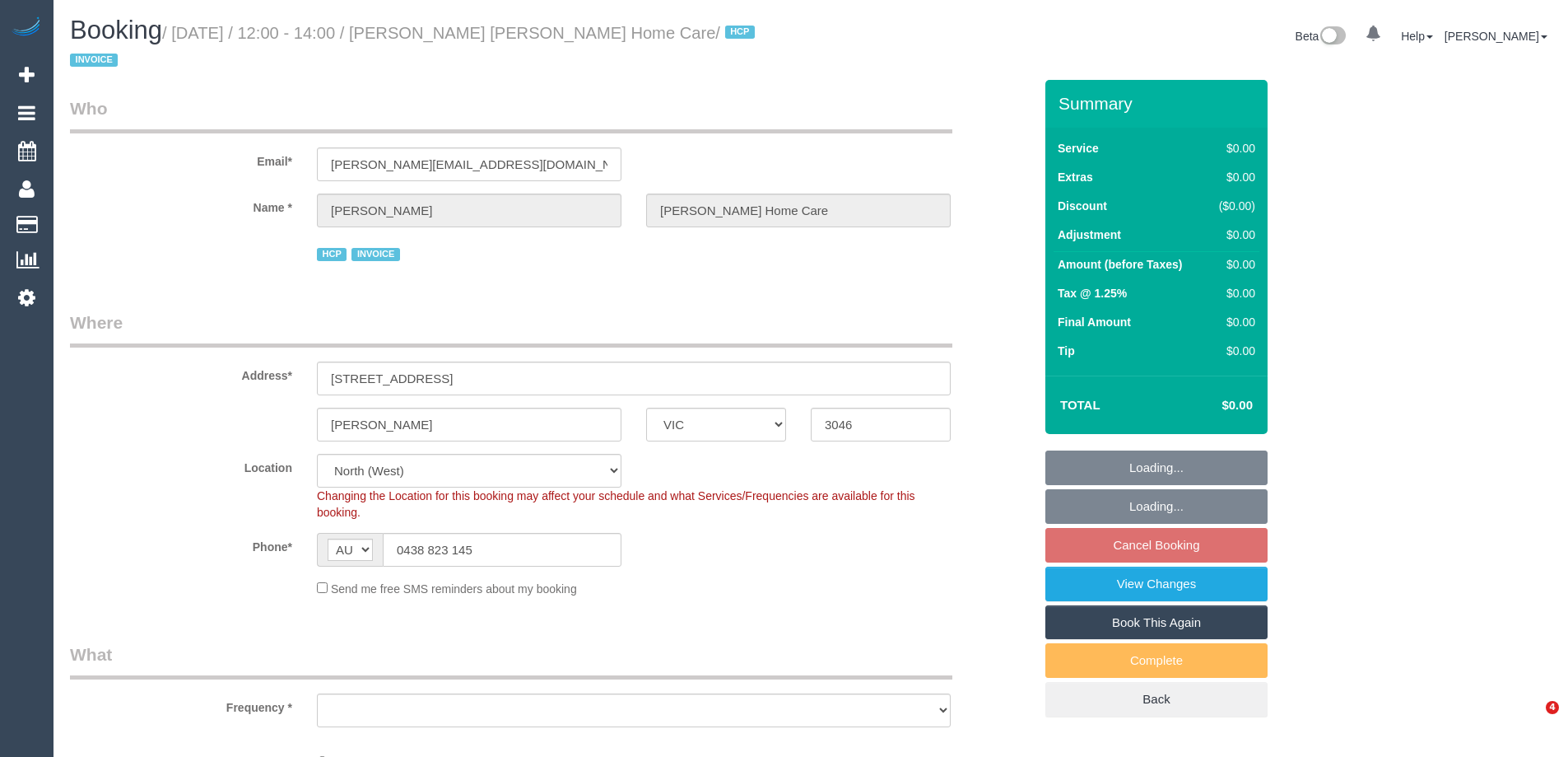
select select "VIC"
select select "number:28"
select select "number:14"
select select "number:18"
select select "number:36"
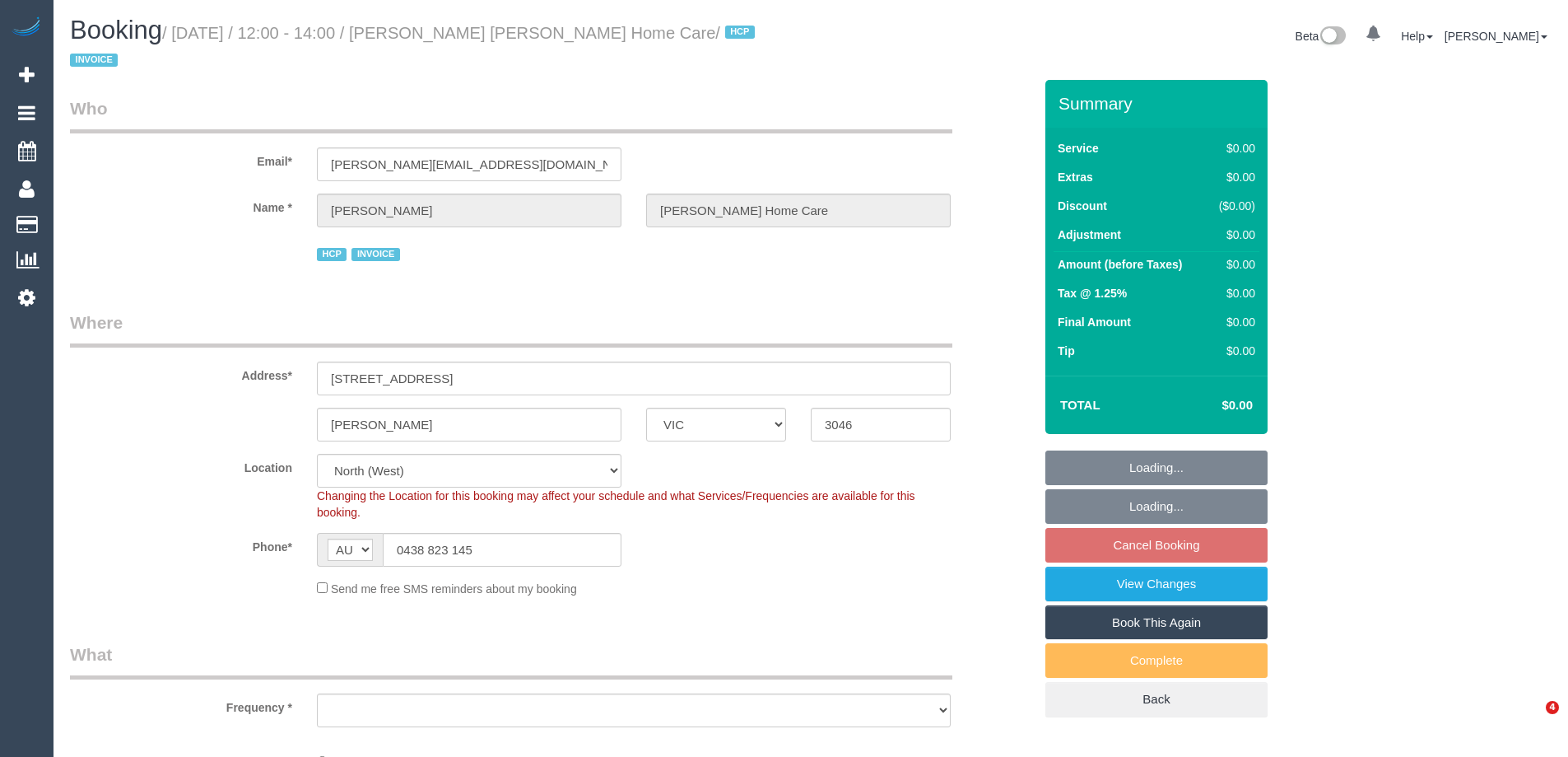
select select "number:35"
select select "object:1582"
select select "120"
select select "VIC"
select select "120"
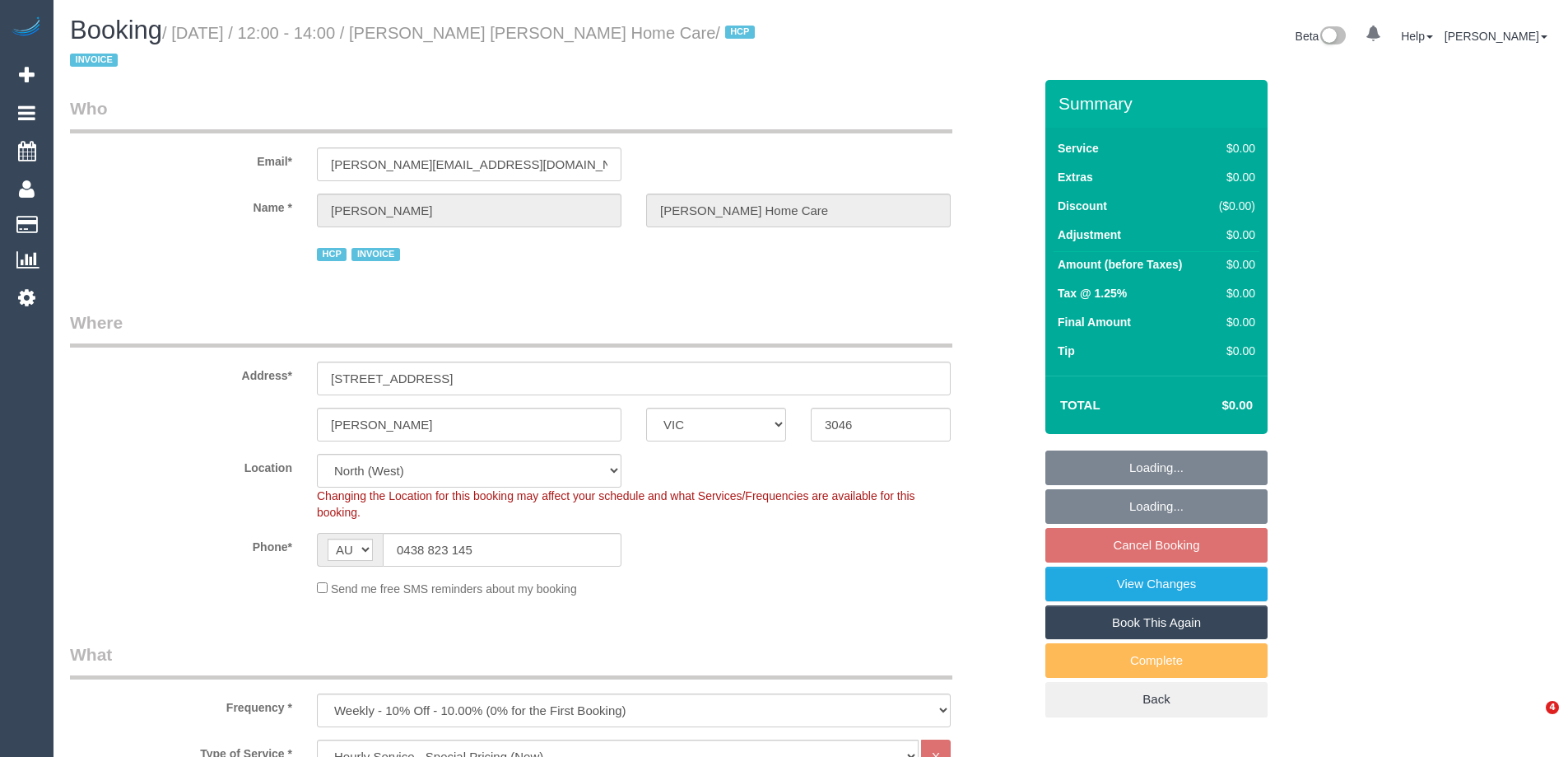
select select "number:28"
select select "number:14"
select select "number:18"
select select "number:36"
select select "number:35"
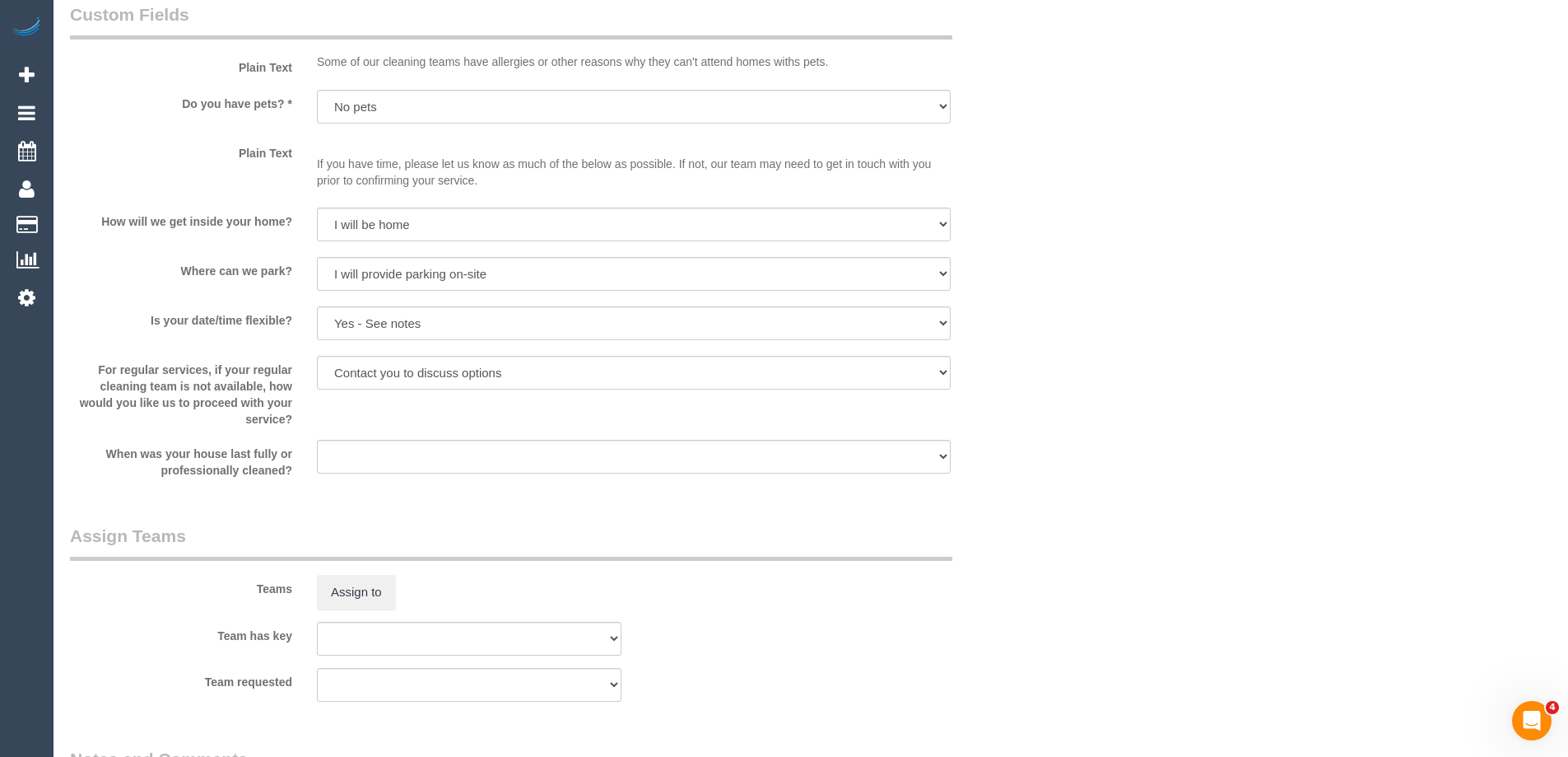
scroll to position [2059, 0]
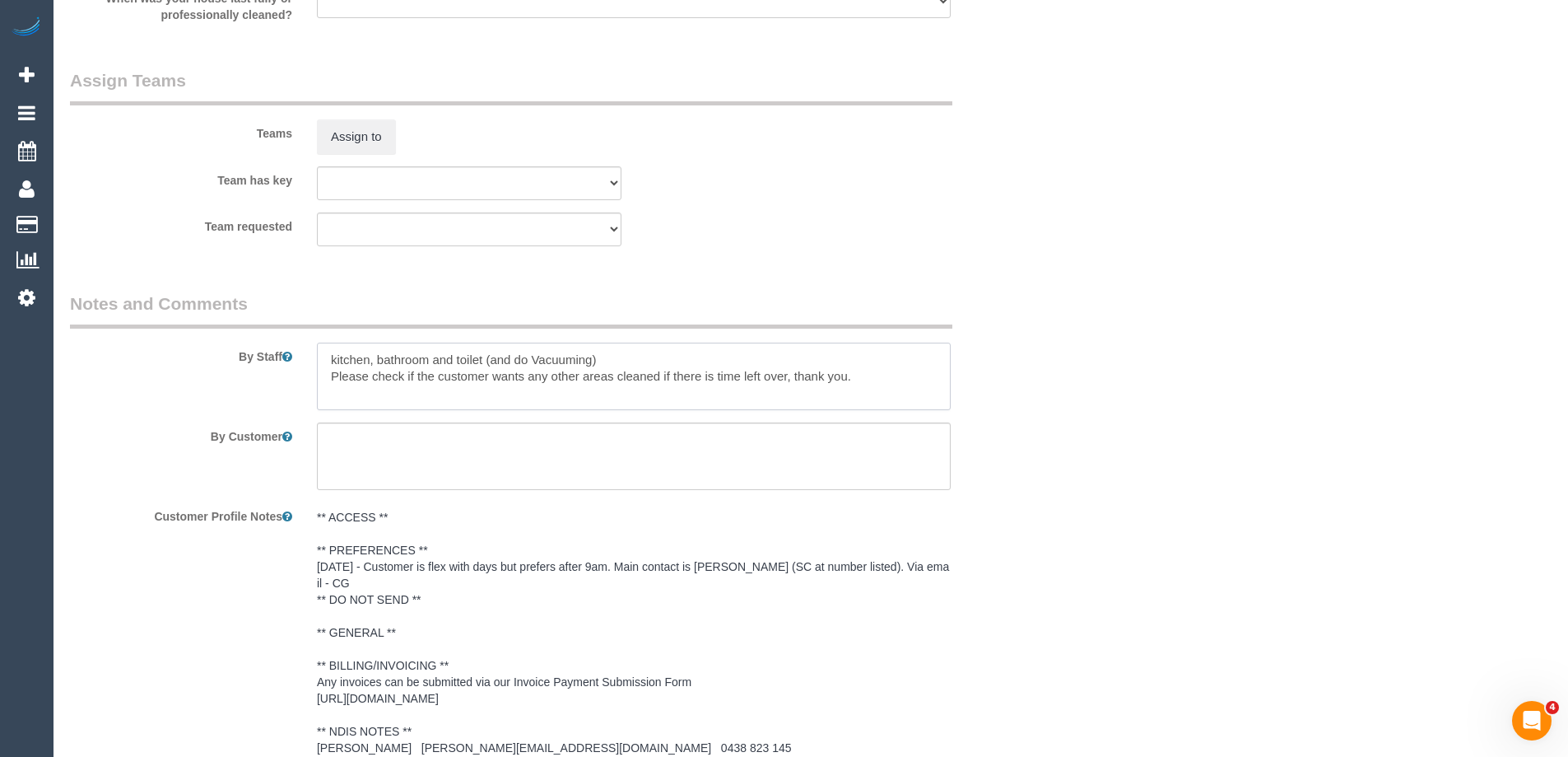
click at [331, 362] on textarea at bounding box center [633, 376] width 633 height 68
type textarea "*Cover* kitchen, bathroom and toilet (and do Vacuuming) Please check if the cus…"
click at [350, 144] on button "Assign to" at bounding box center [357, 137] width 79 height 35
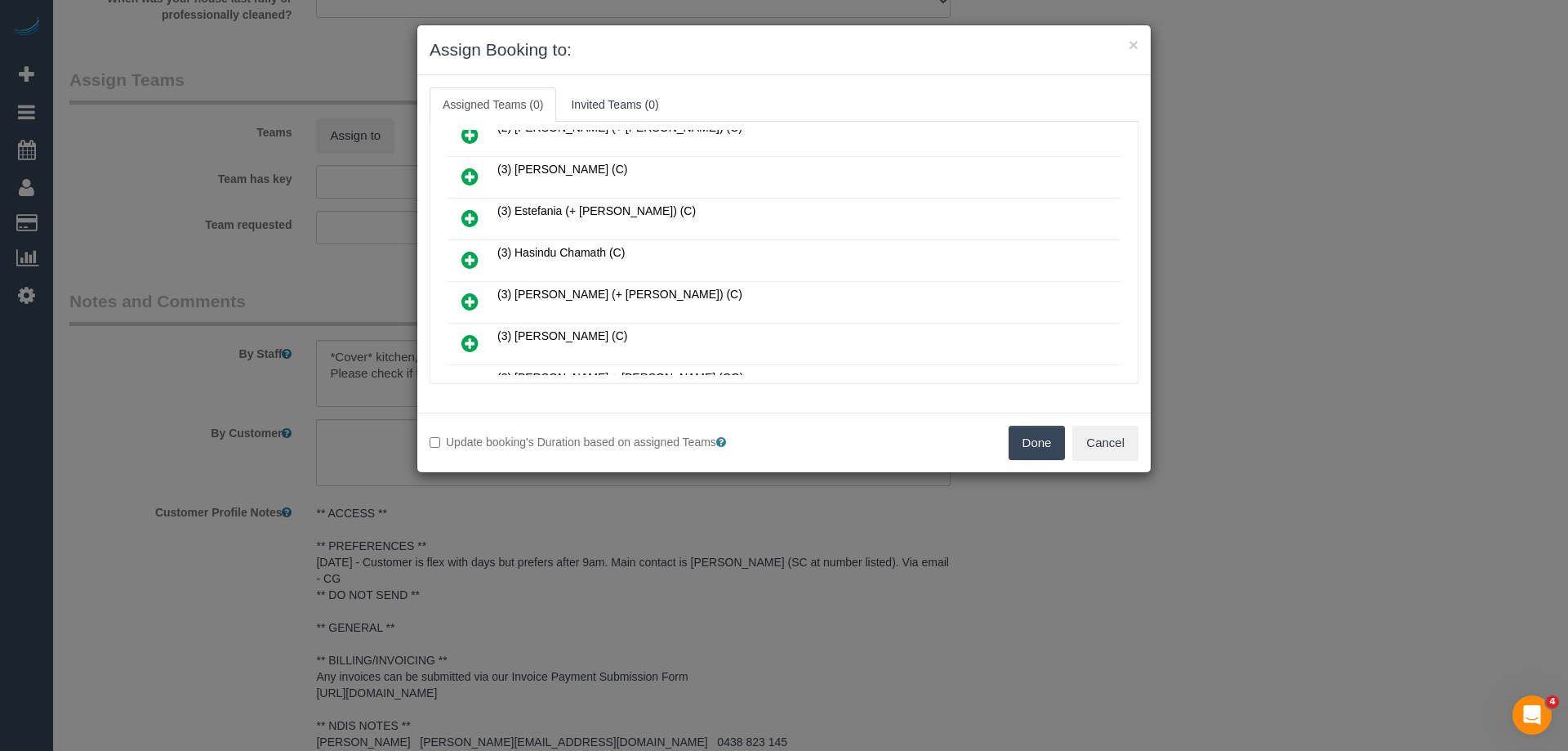
scroll to position [245, 0]
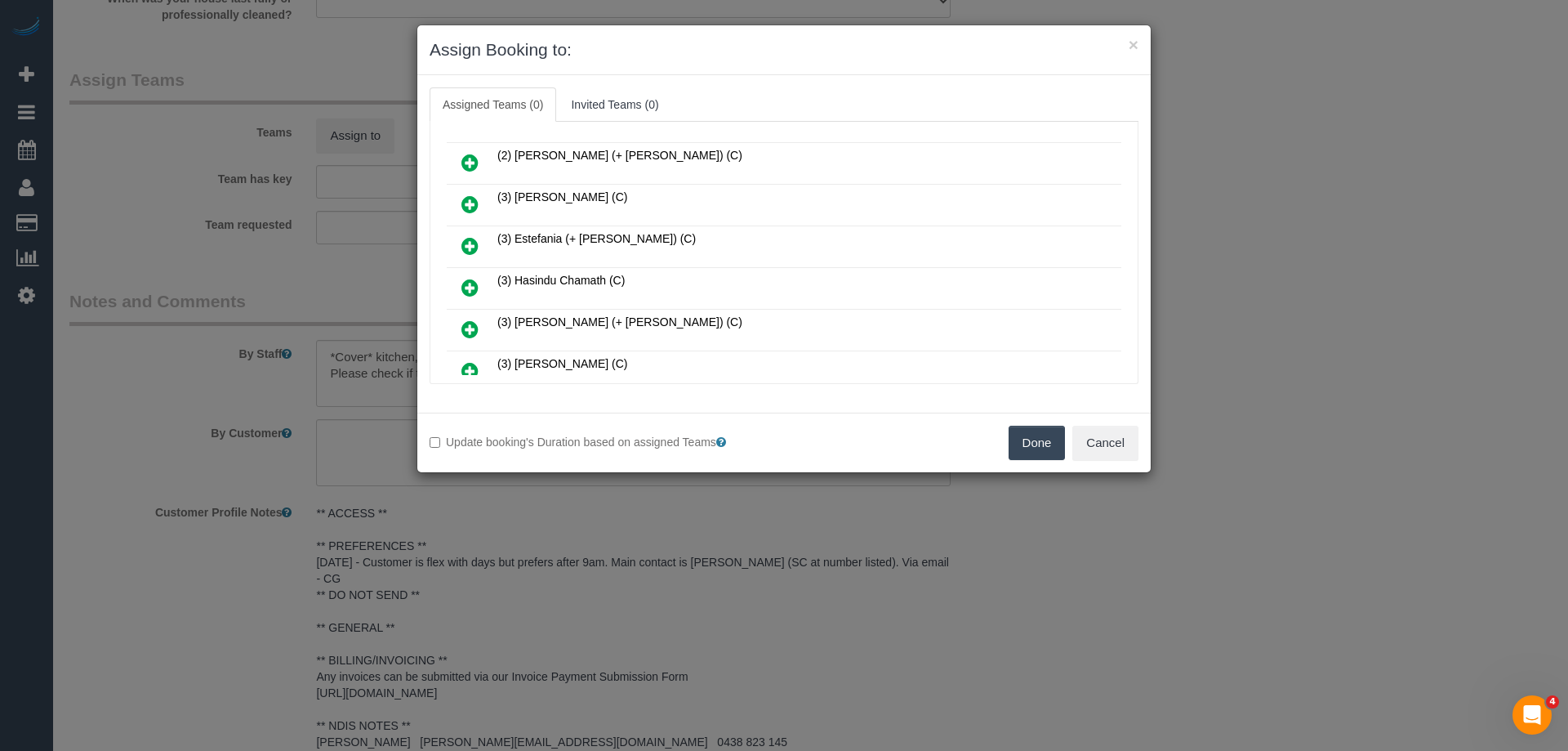
click at [469, 286] on icon at bounding box center [469, 287] width 17 height 19
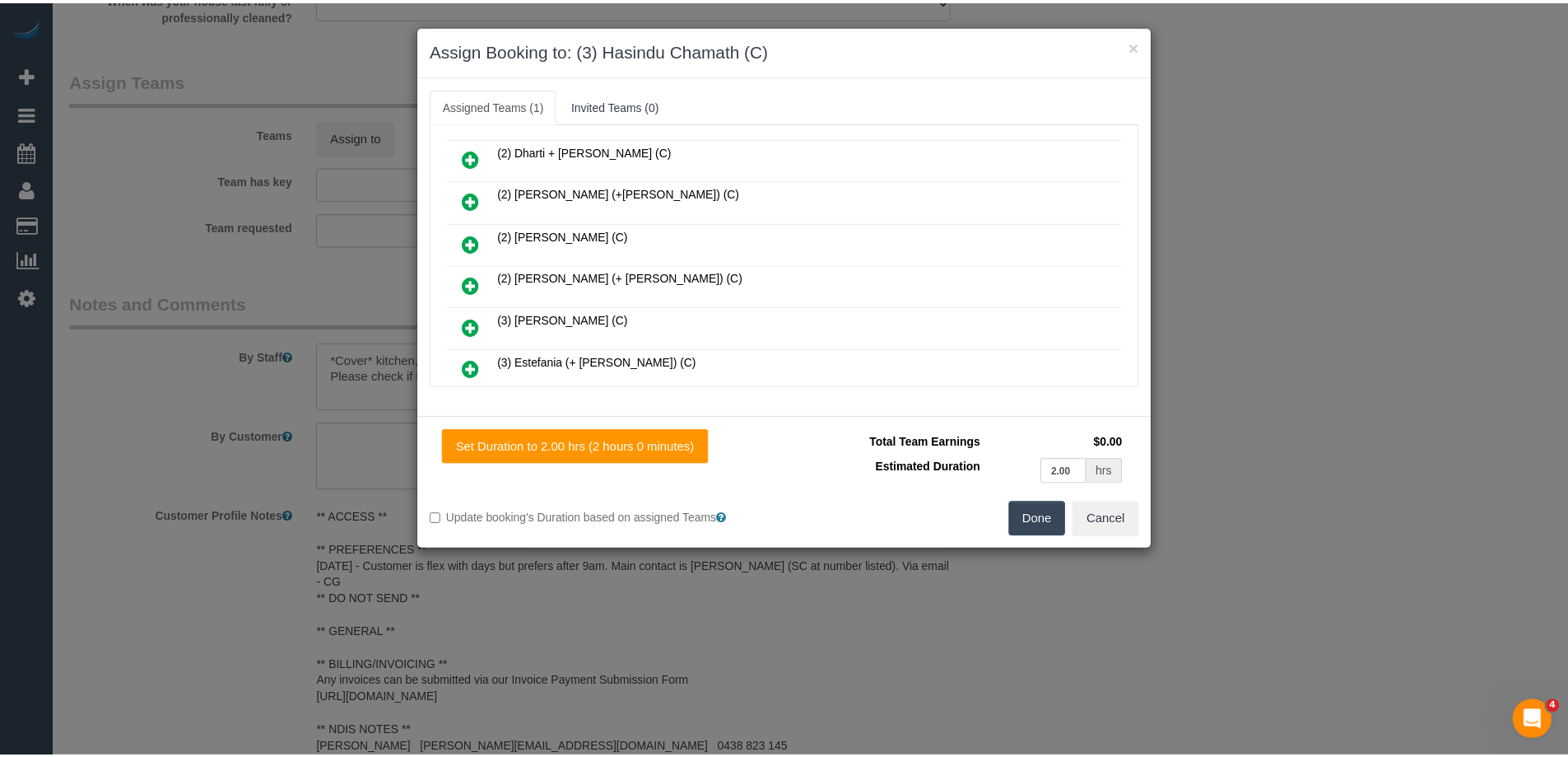
scroll to position [0, 0]
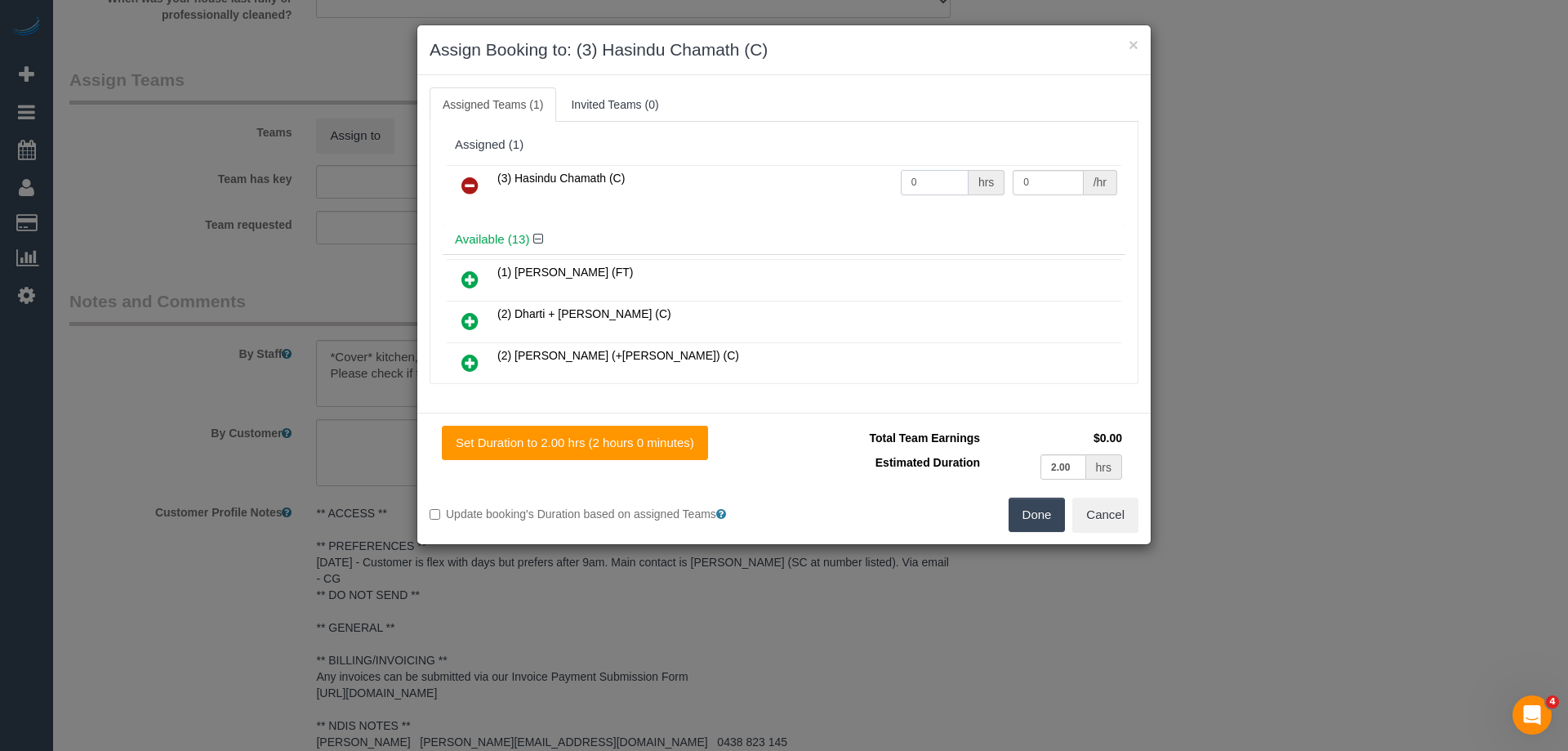
click at [828, 180] on tr "(3) Hasindu Chamath (C) 0 hrs 0 /hr" at bounding box center [784, 186] width 674 height 42
type input "2"
drag, startPoint x: 1039, startPoint y: 181, endPoint x: 994, endPoint y: 181, distance: 45.0
click at [1012, 181] on input "0" at bounding box center [1048, 183] width 70 height 25
type input "35"
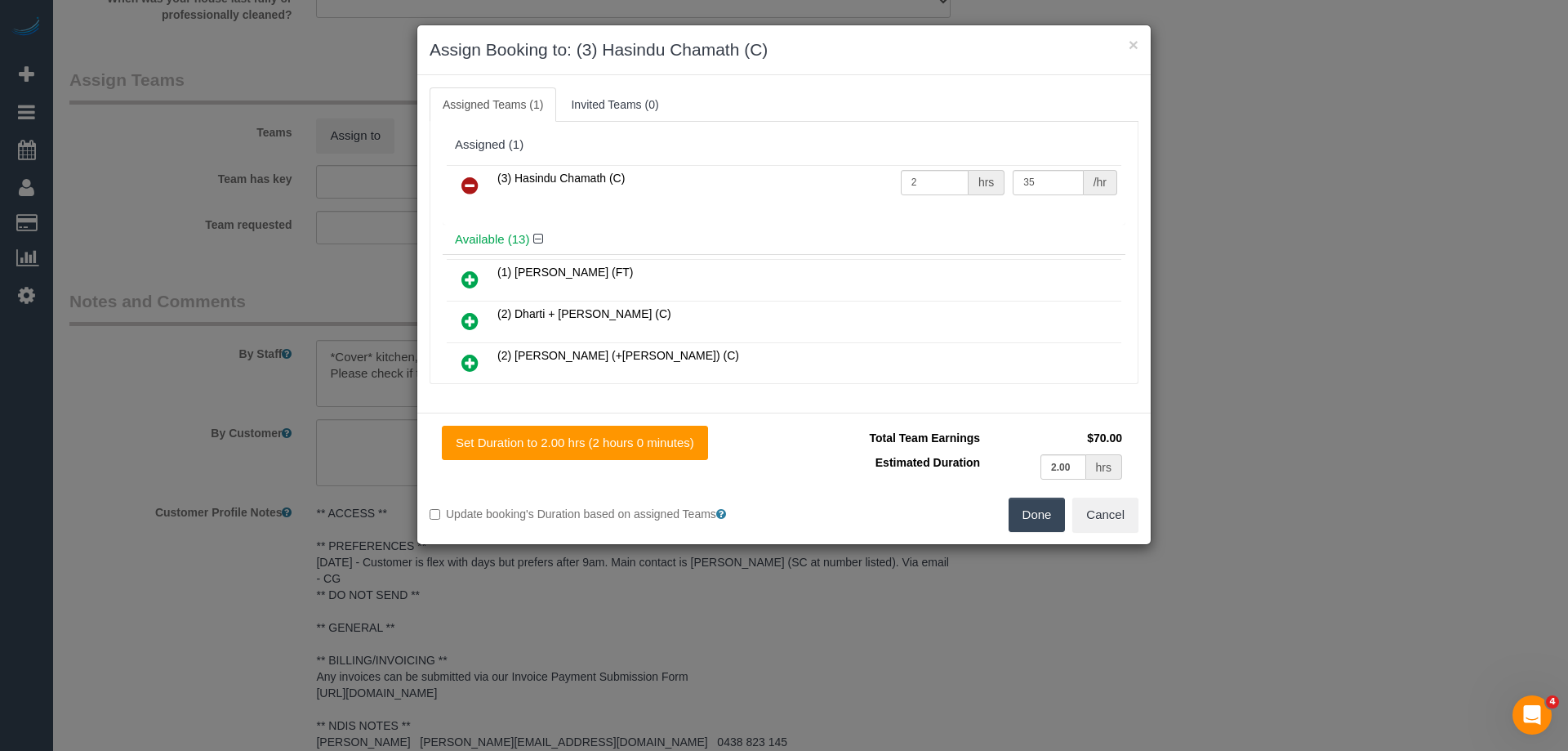
click at [1028, 513] on button "Done" at bounding box center [1037, 514] width 57 height 34
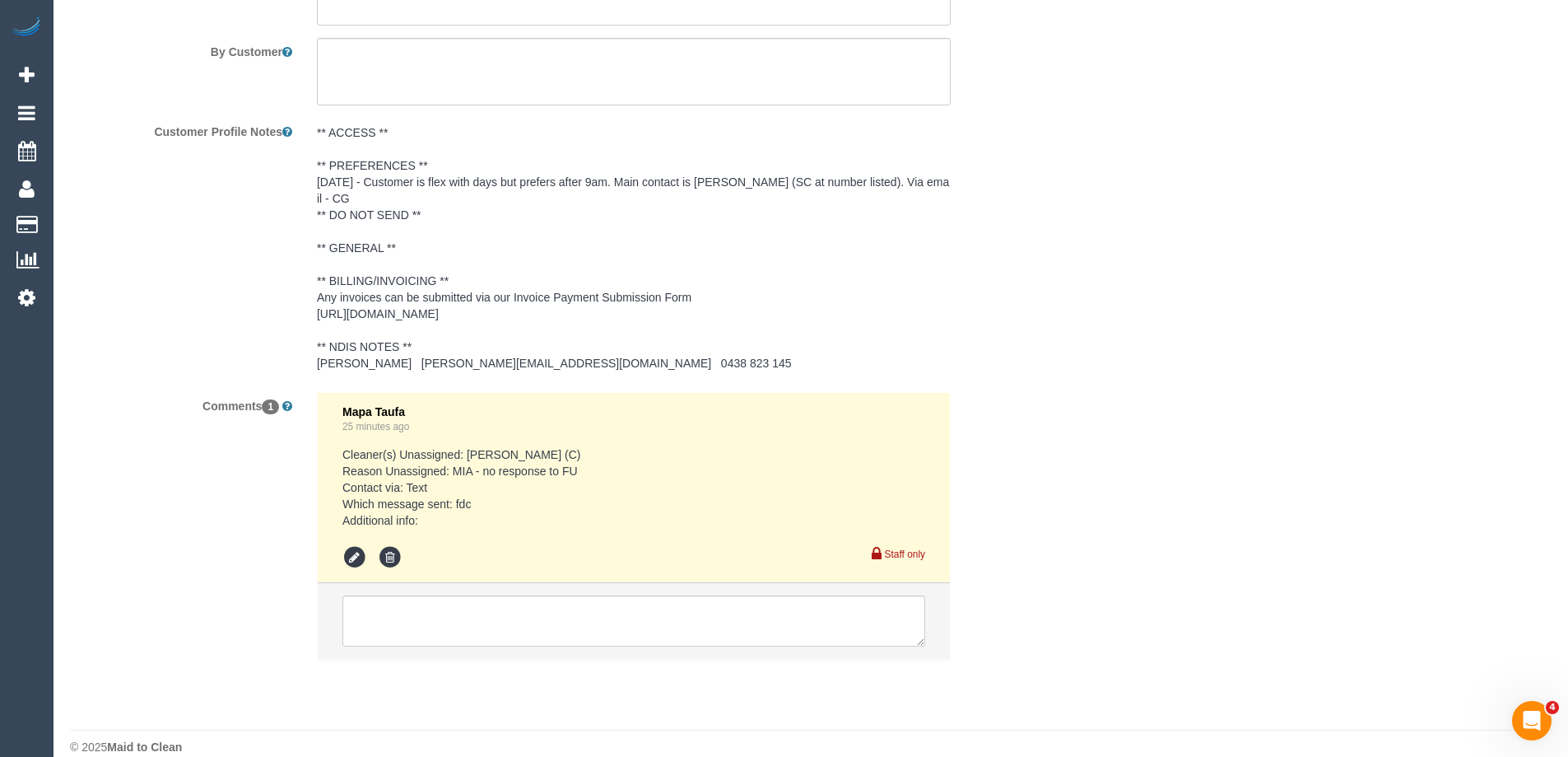
scroll to position [2449, 0]
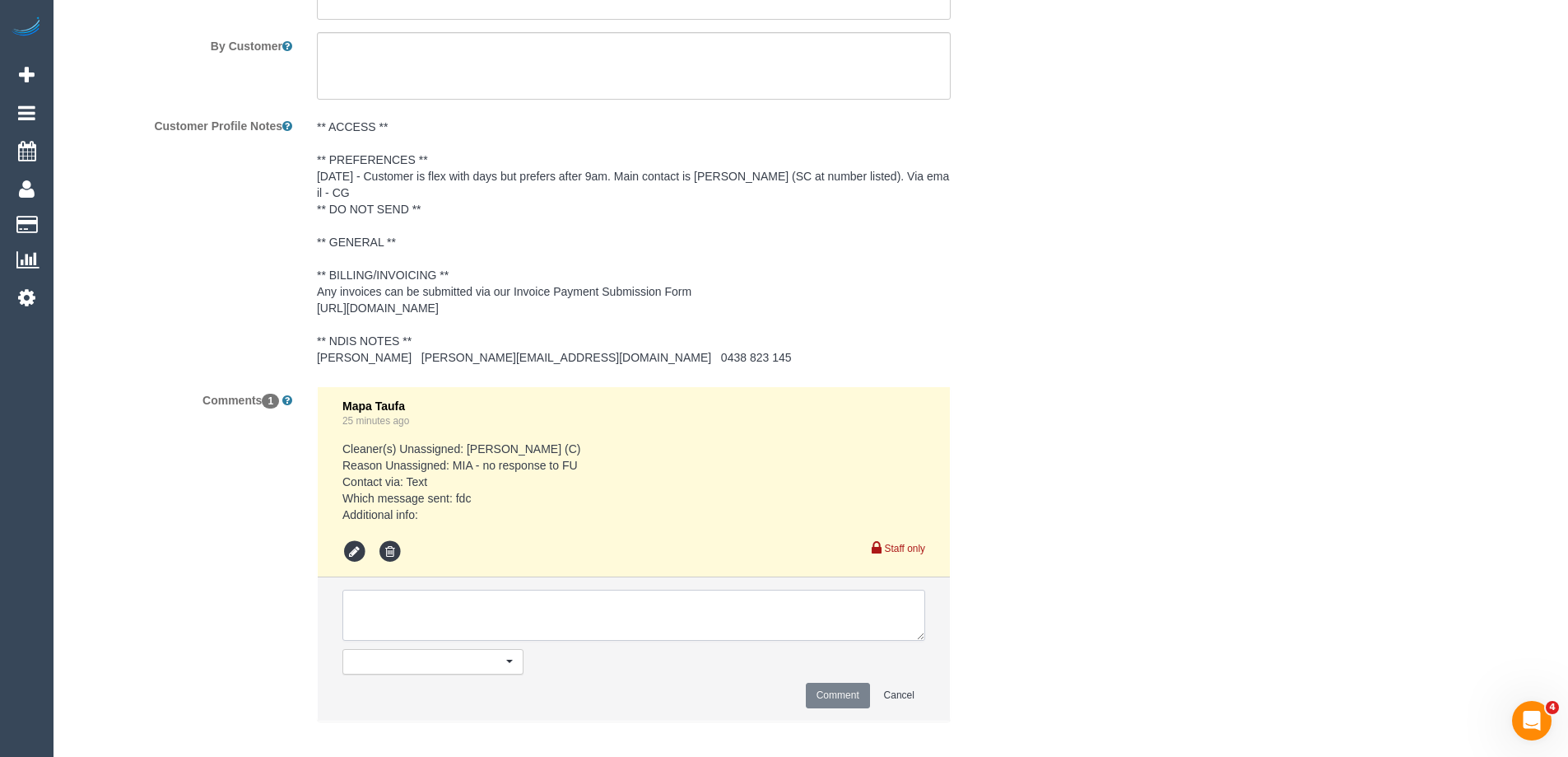
click at [455, 590] on textarea at bounding box center [633, 615] width 583 height 51
type textarea "Notified of cover cleaner arriving at the same time"
click at [813, 683] on button "Comment" at bounding box center [838, 695] width 64 height 25
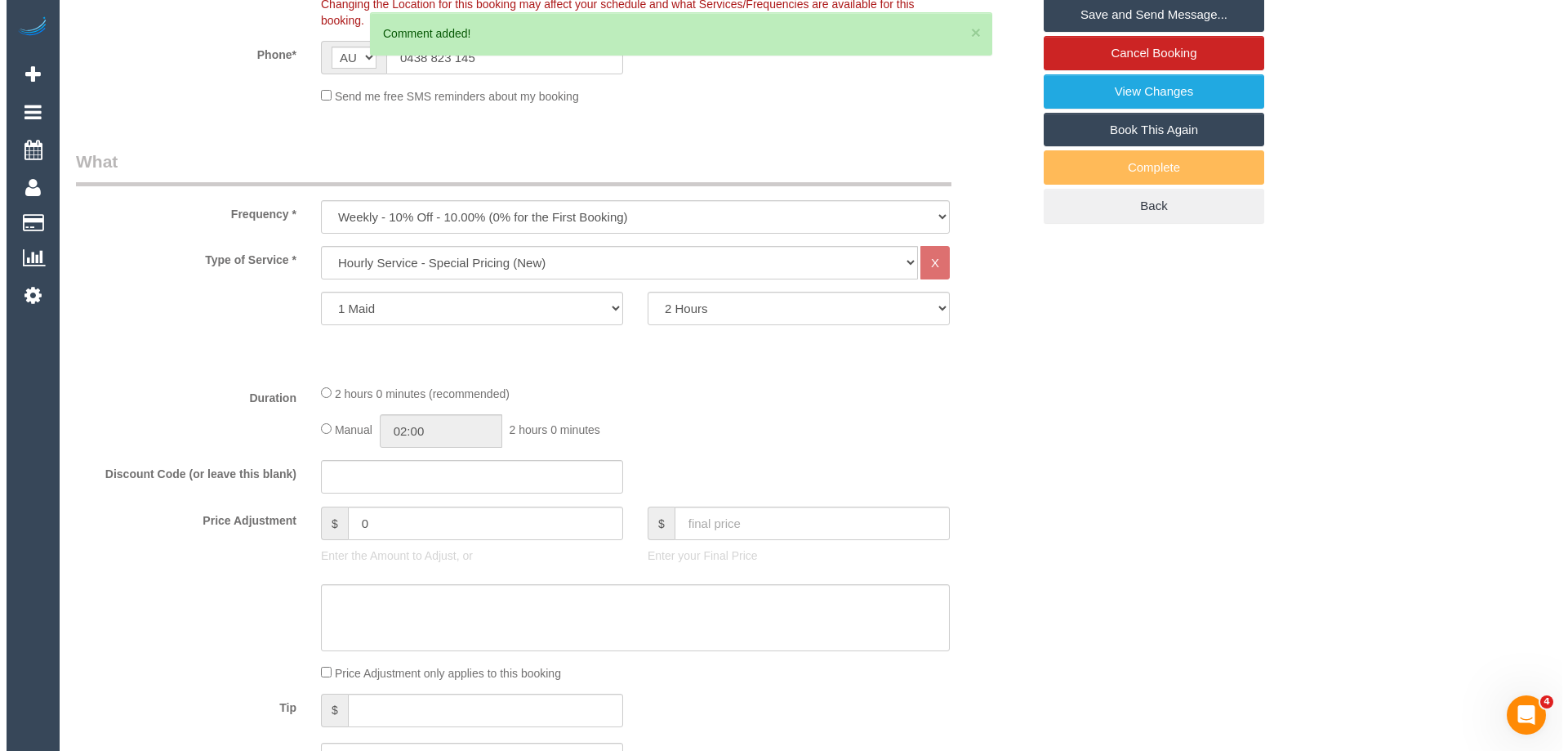
scroll to position [0, 0]
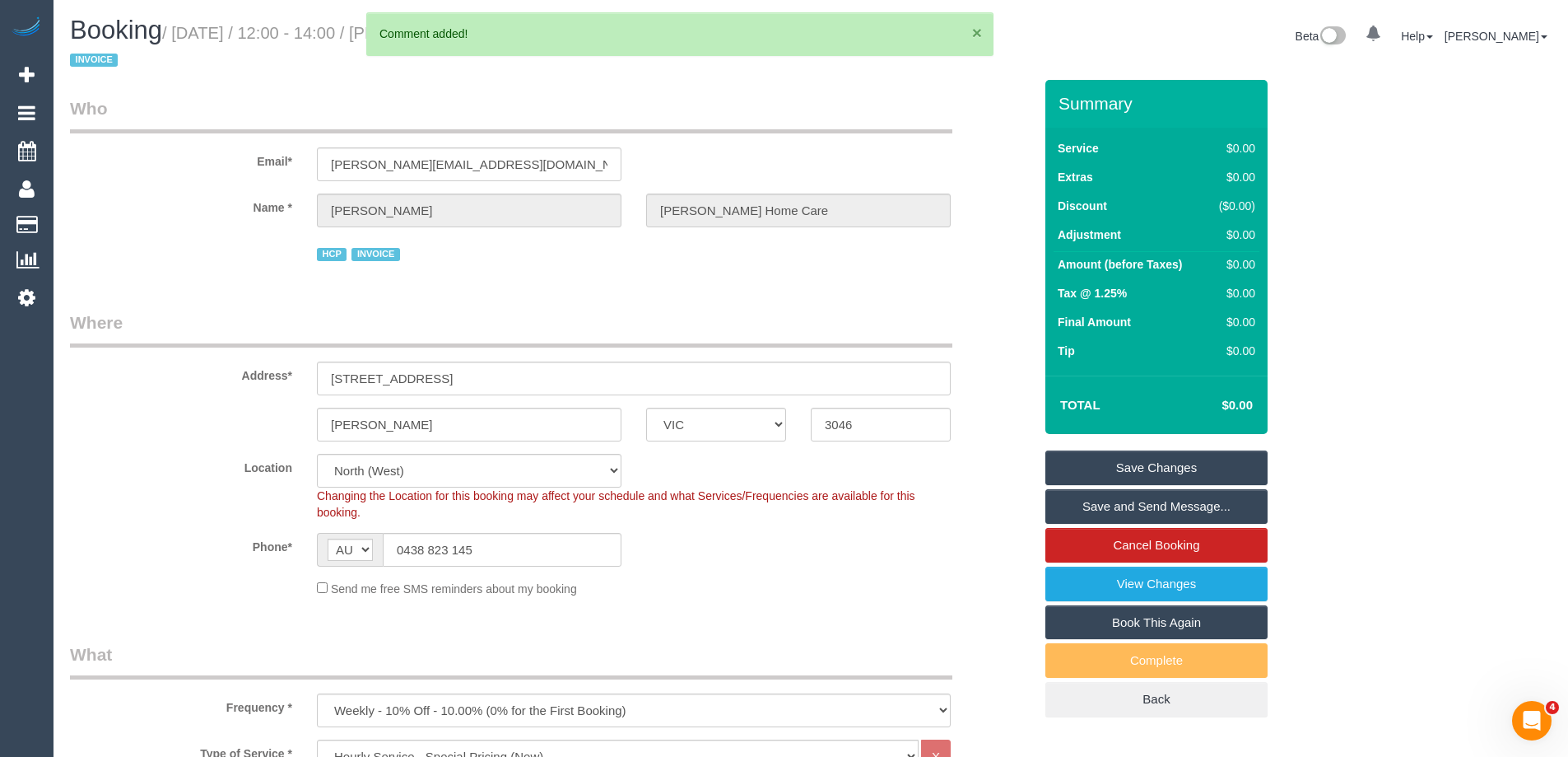
click at [977, 30] on button "×" at bounding box center [978, 32] width 10 height 17
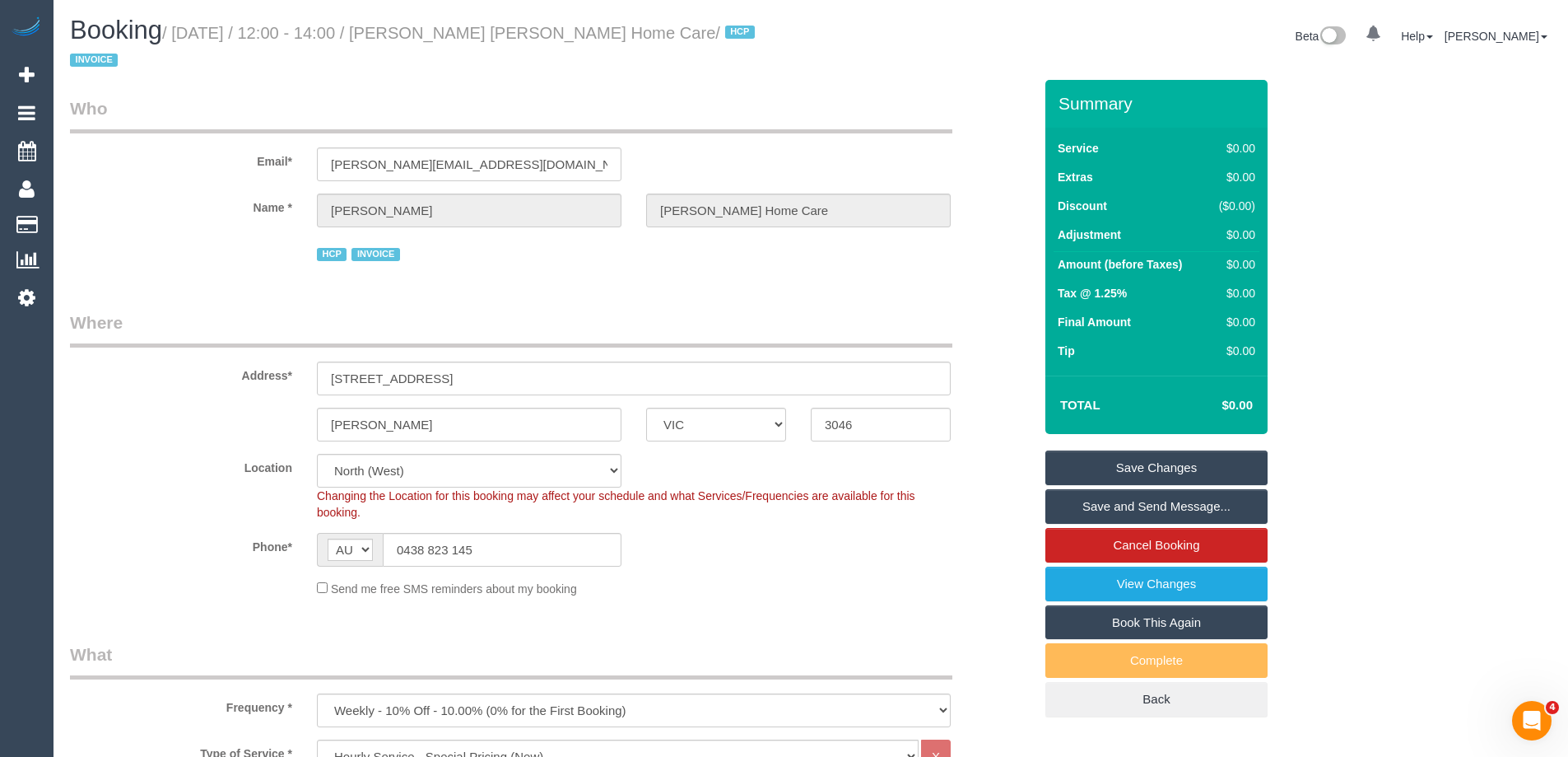
drag, startPoint x: 606, startPoint y: 32, endPoint x: 423, endPoint y: 24, distance: 183.2
click at [423, 24] on small "/ August 25, 2025 / 12:00 - 14:00 / Alexander Zylewicz Dulcie Home Care / HCP I…" at bounding box center [415, 46] width 690 height 46
copy small "Alexander Zylewicz Dulcie Home Care"
click at [1125, 469] on link "Save Changes" at bounding box center [1156, 468] width 222 height 35
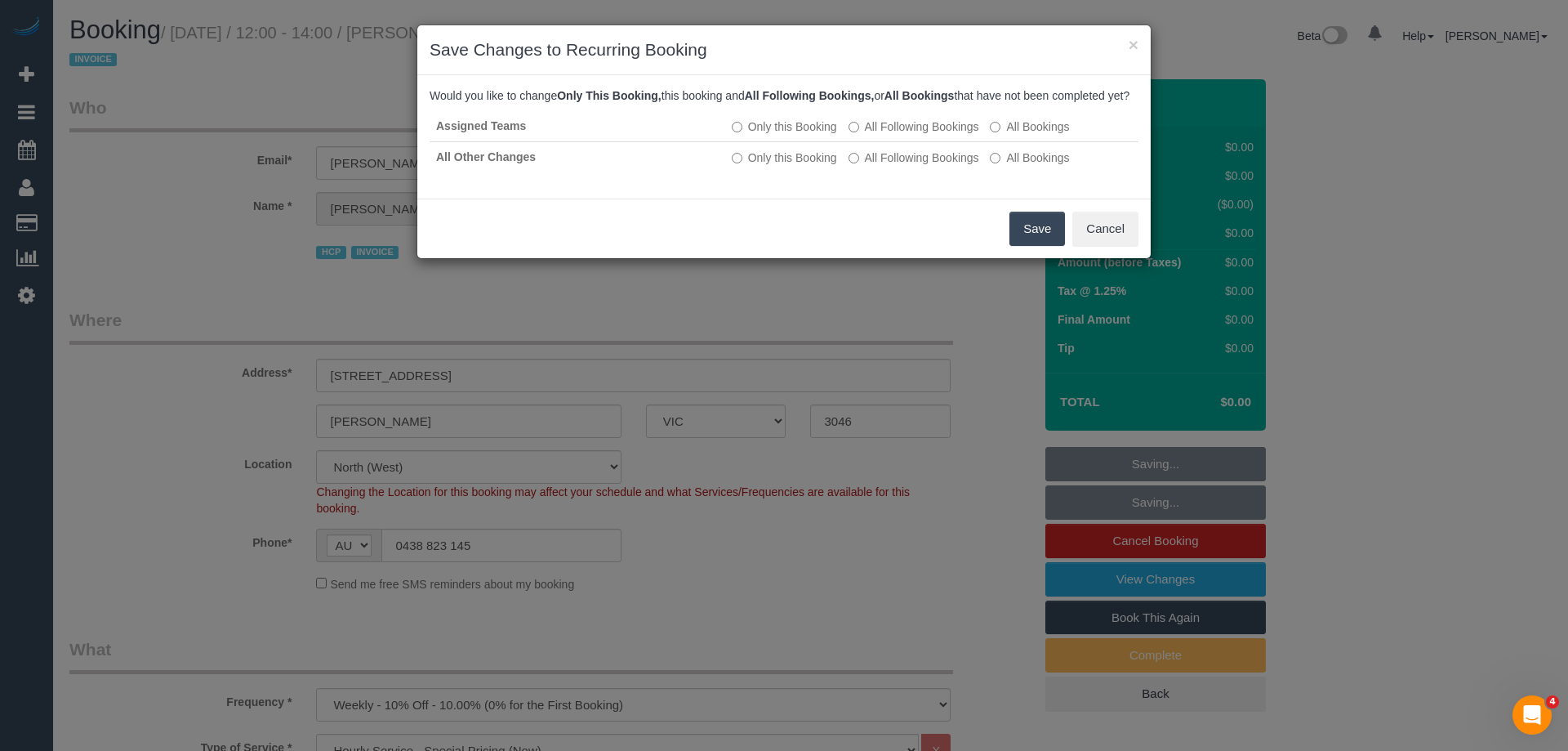
drag, startPoint x: 1017, startPoint y: 248, endPoint x: 1002, endPoint y: 237, distance: 18.6
click at [1017, 246] on button "Save" at bounding box center [1037, 229] width 55 height 34
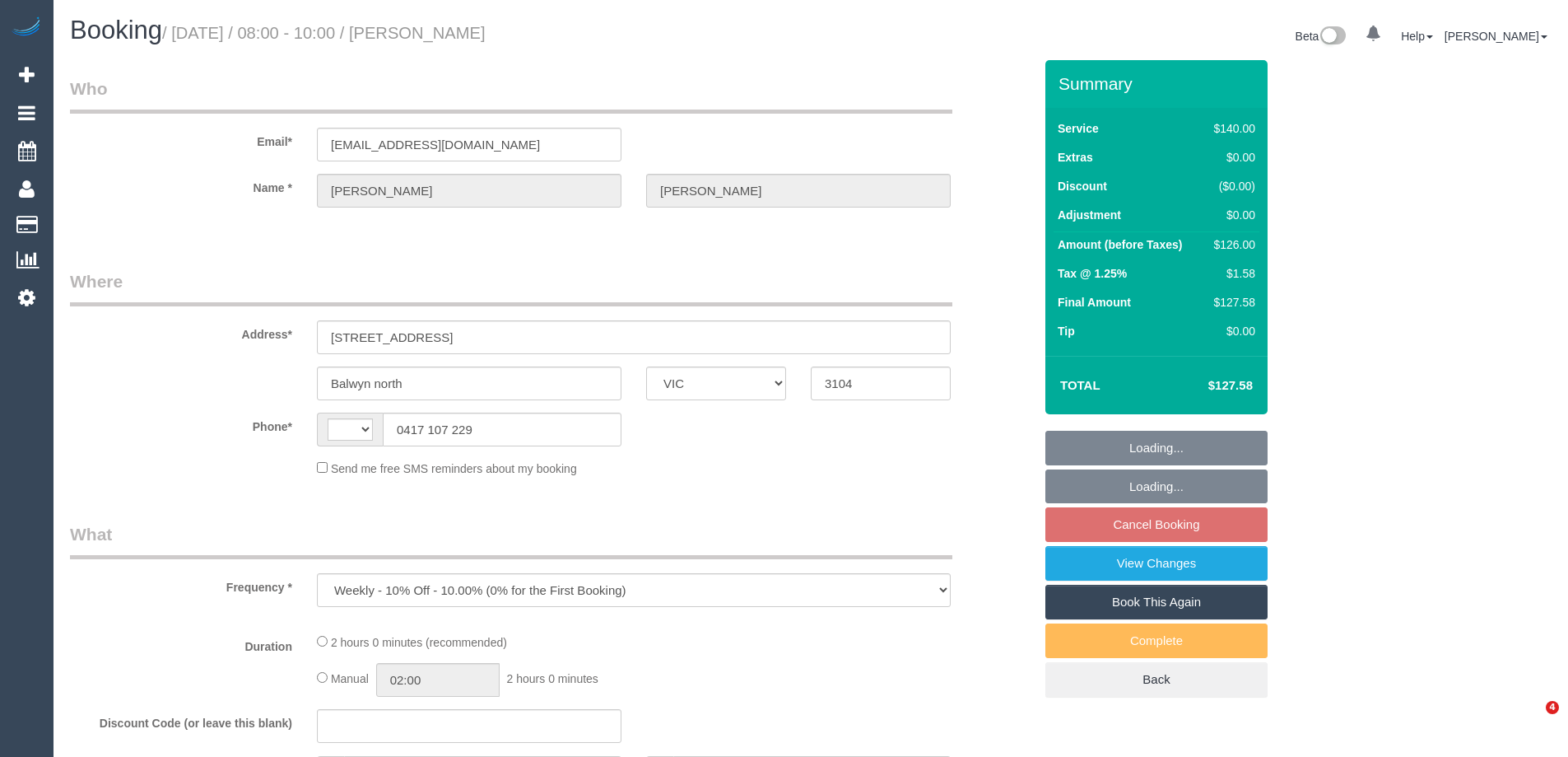
select select "VIC"
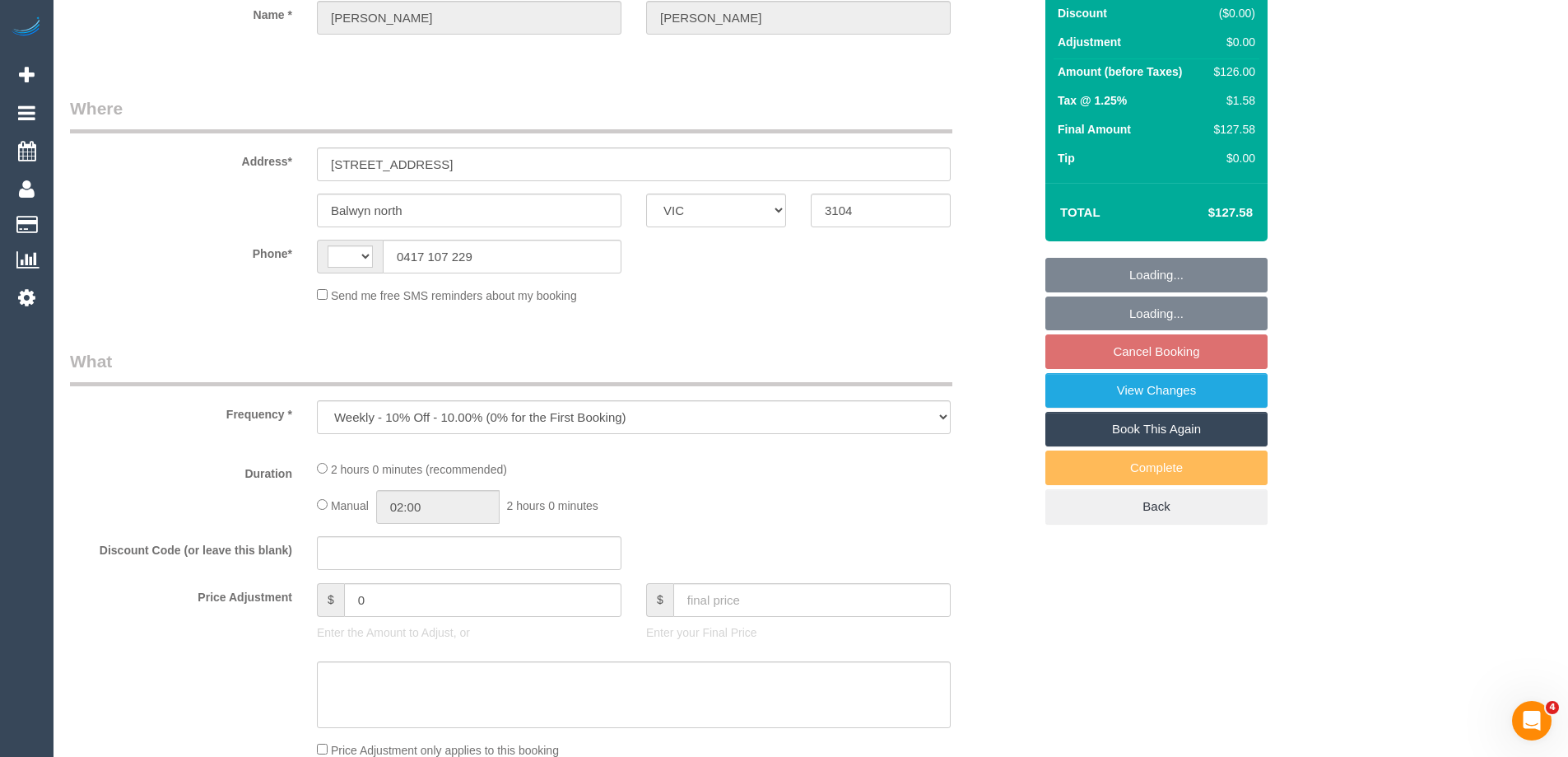
select select "string:stripe-pm_1R34VN2GScqysDRVoISr927C"
select select "number:27"
select select "number:14"
select select "number:18"
select select "number:36"
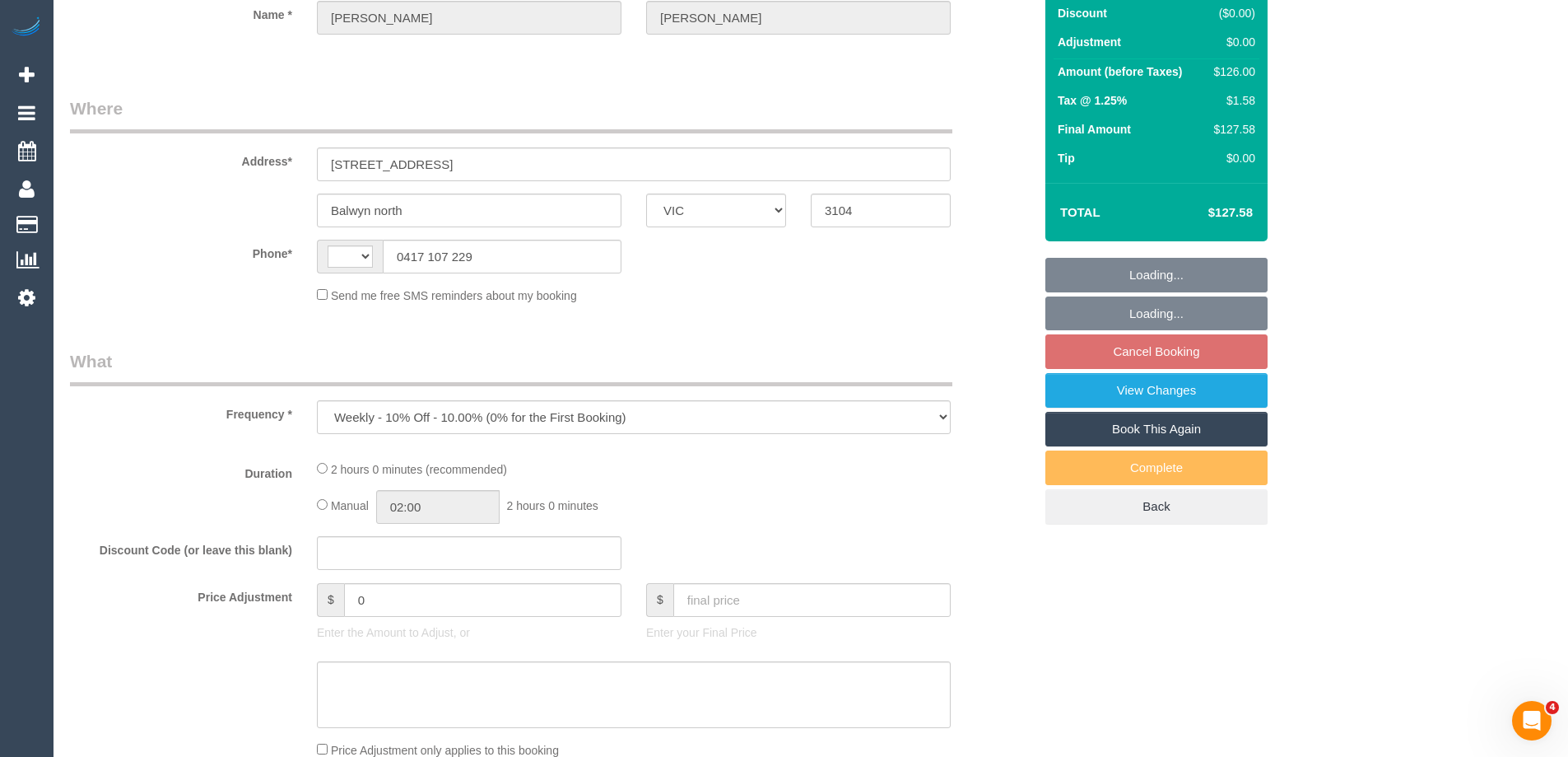
select select "number:34"
select select "number:11"
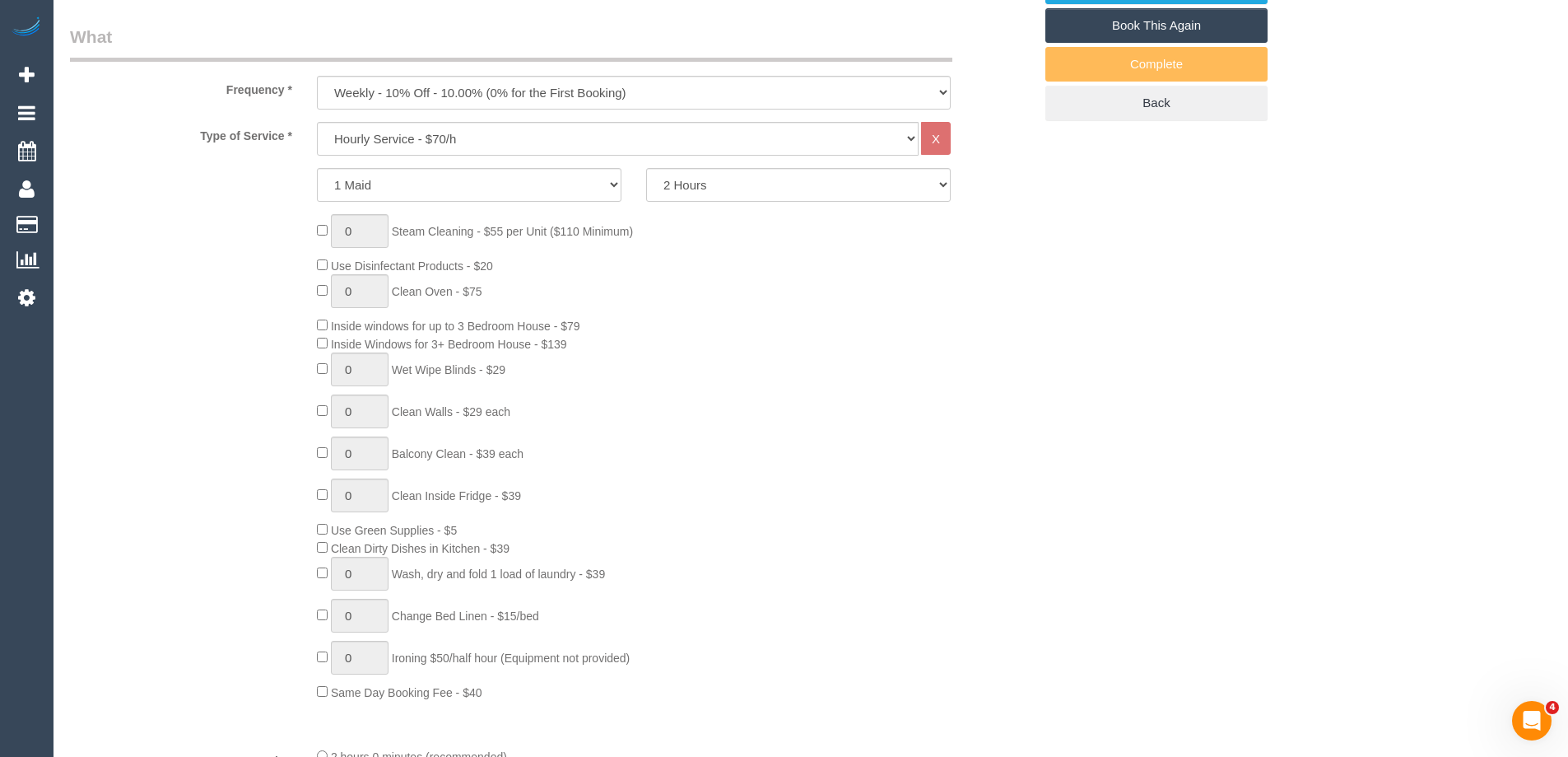
select select "string:AU"
select select "object:1471"
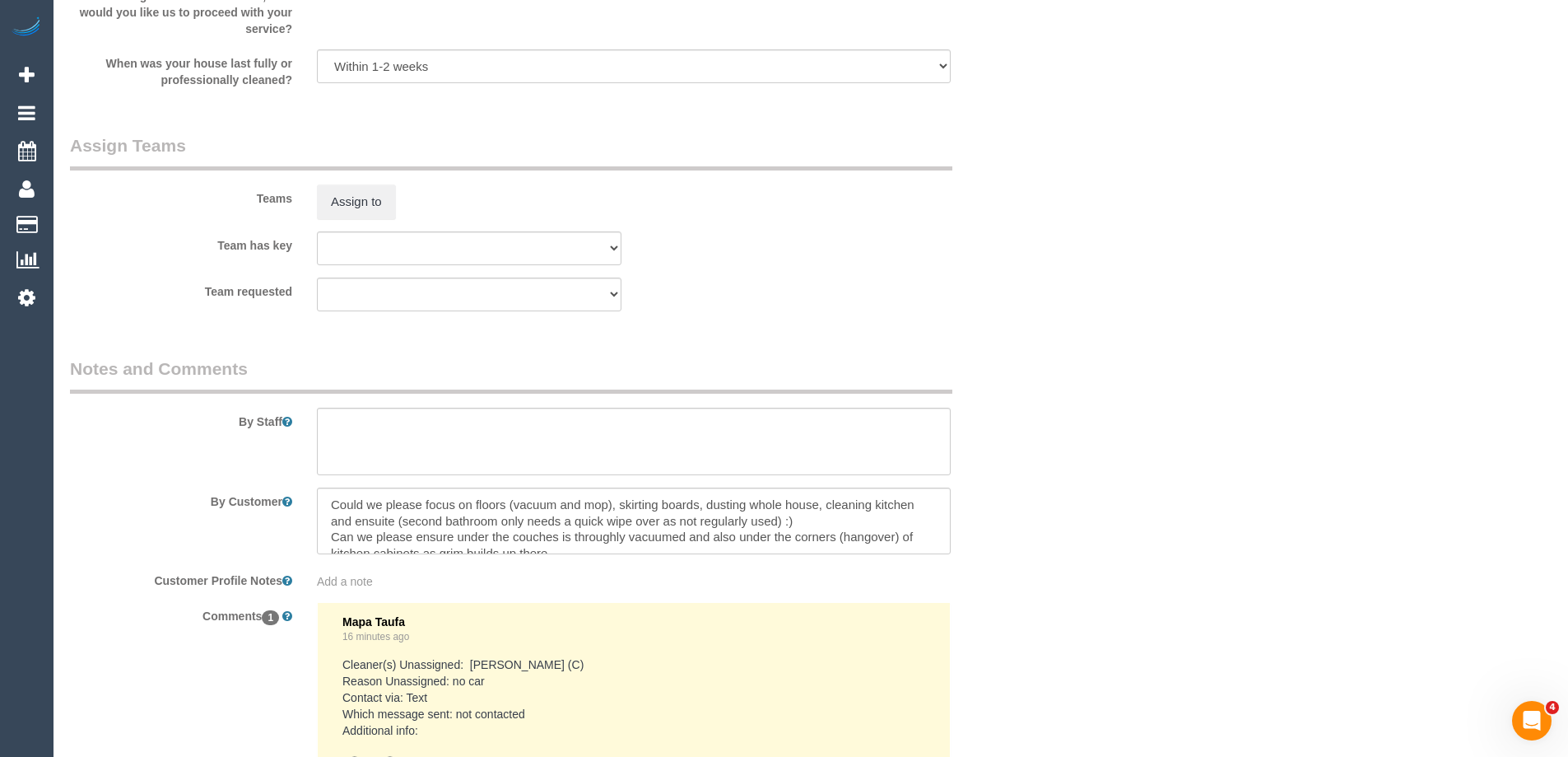
scroll to position [2424, 0]
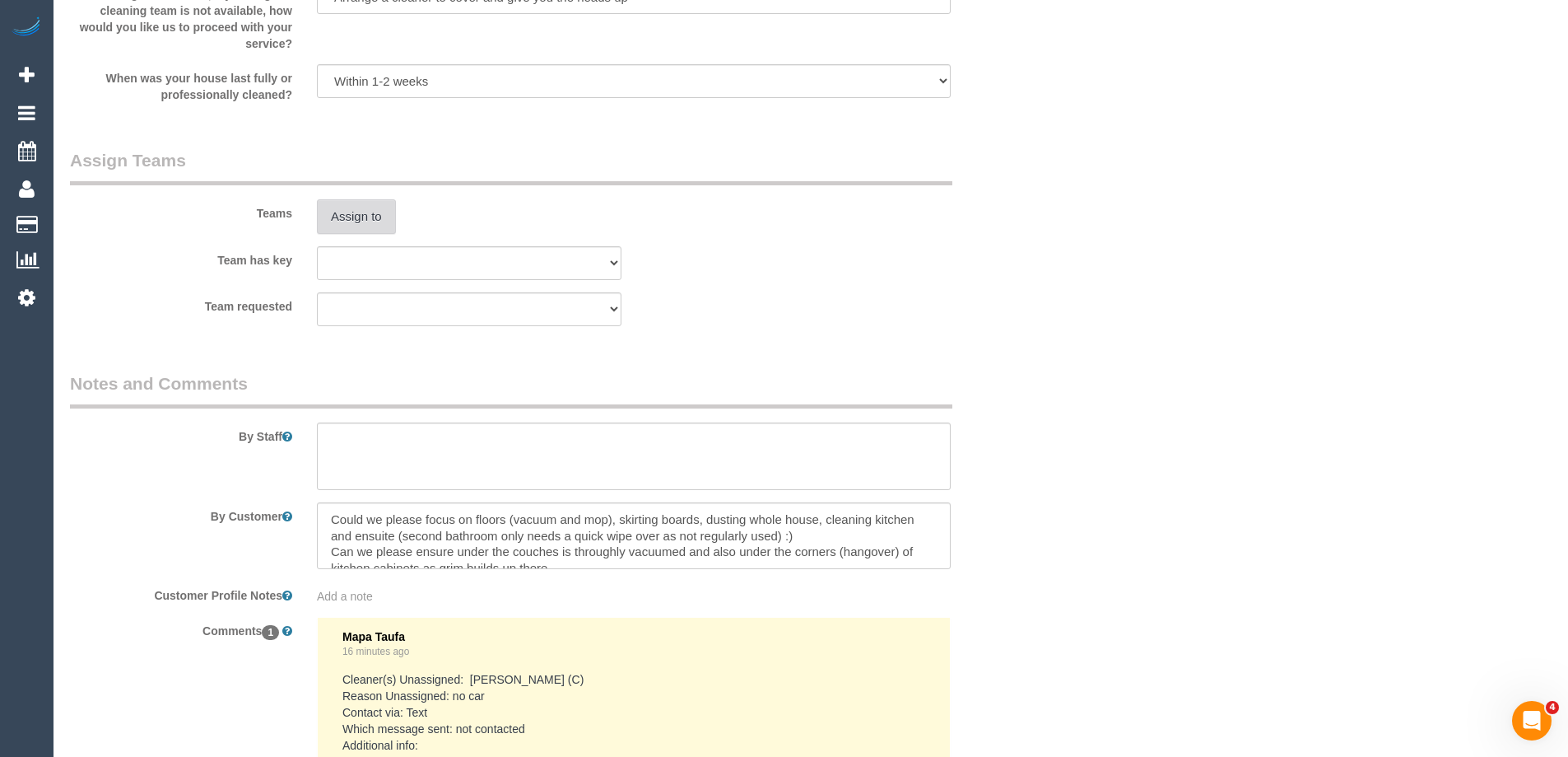
click at [353, 211] on button "Assign to" at bounding box center [357, 216] width 79 height 35
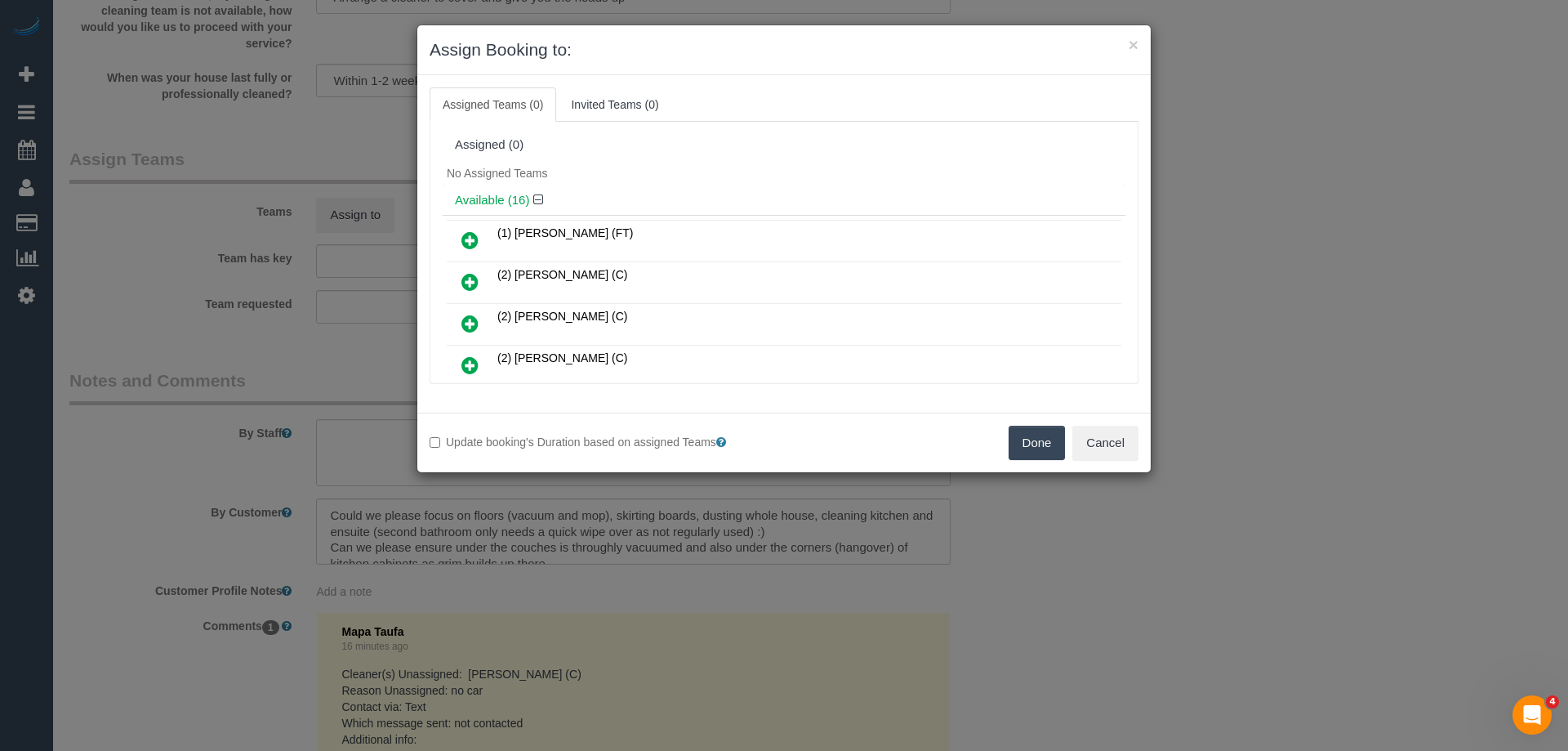
click at [479, 359] on link at bounding box center [470, 366] width 38 height 33
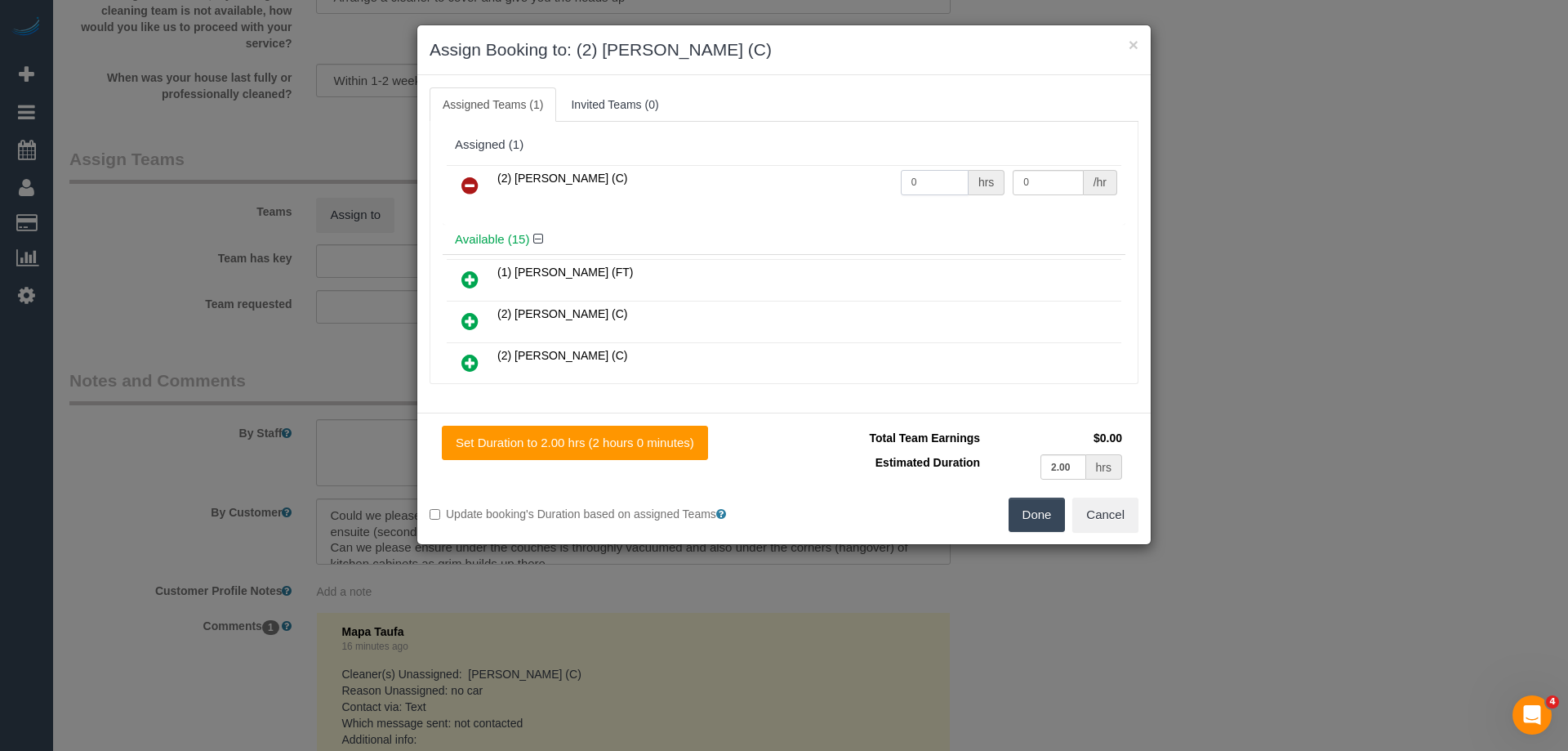
drag, startPoint x: 921, startPoint y: 179, endPoint x: 821, endPoint y: 177, distance: 100.0
click at [821, 177] on tr "(2) [PERSON_NAME] (C) 0 hrs 0 /hr" at bounding box center [784, 186] width 674 height 42
type input "2"
drag, startPoint x: 1029, startPoint y: 187, endPoint x: 923, endPoint y: 177, distance: 106.5
click at [938, 179] on tr "(2) [PERSON_NAME] (C) 2 hrs 0 /hr" at bounding box center [784, 186] width 674 height 42
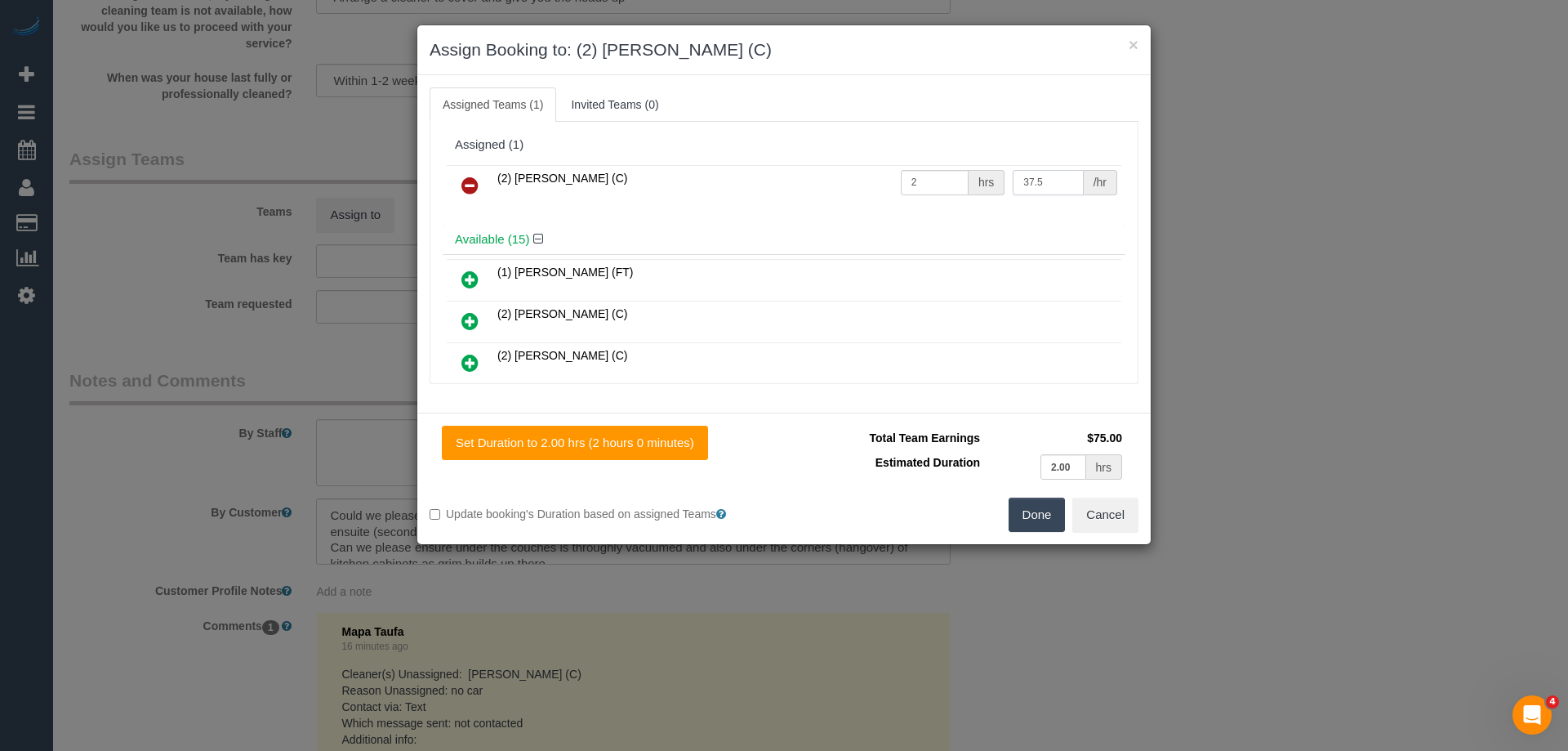
type input "37.5"
drag, startPoint x: 1036, startPoint y: 522, endPoint x: 1007, endPoint y: 502, distance: 35.2
click at [1035, 519] on button "Done" at bounding box center [1037, 514] width 57 height 34
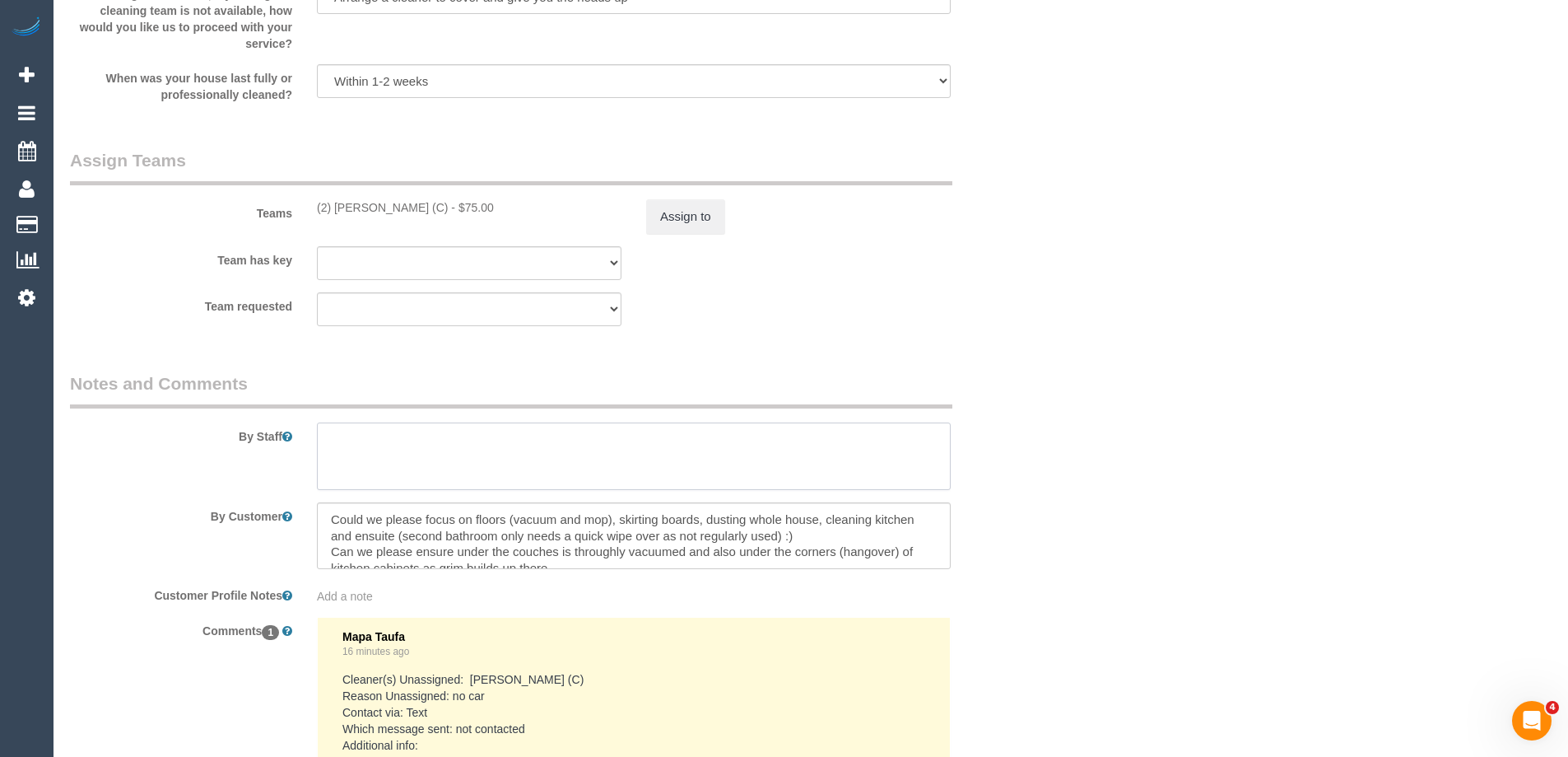
click at [356, 457] on textarea at bounding box center [633, 457] width 633 height 68
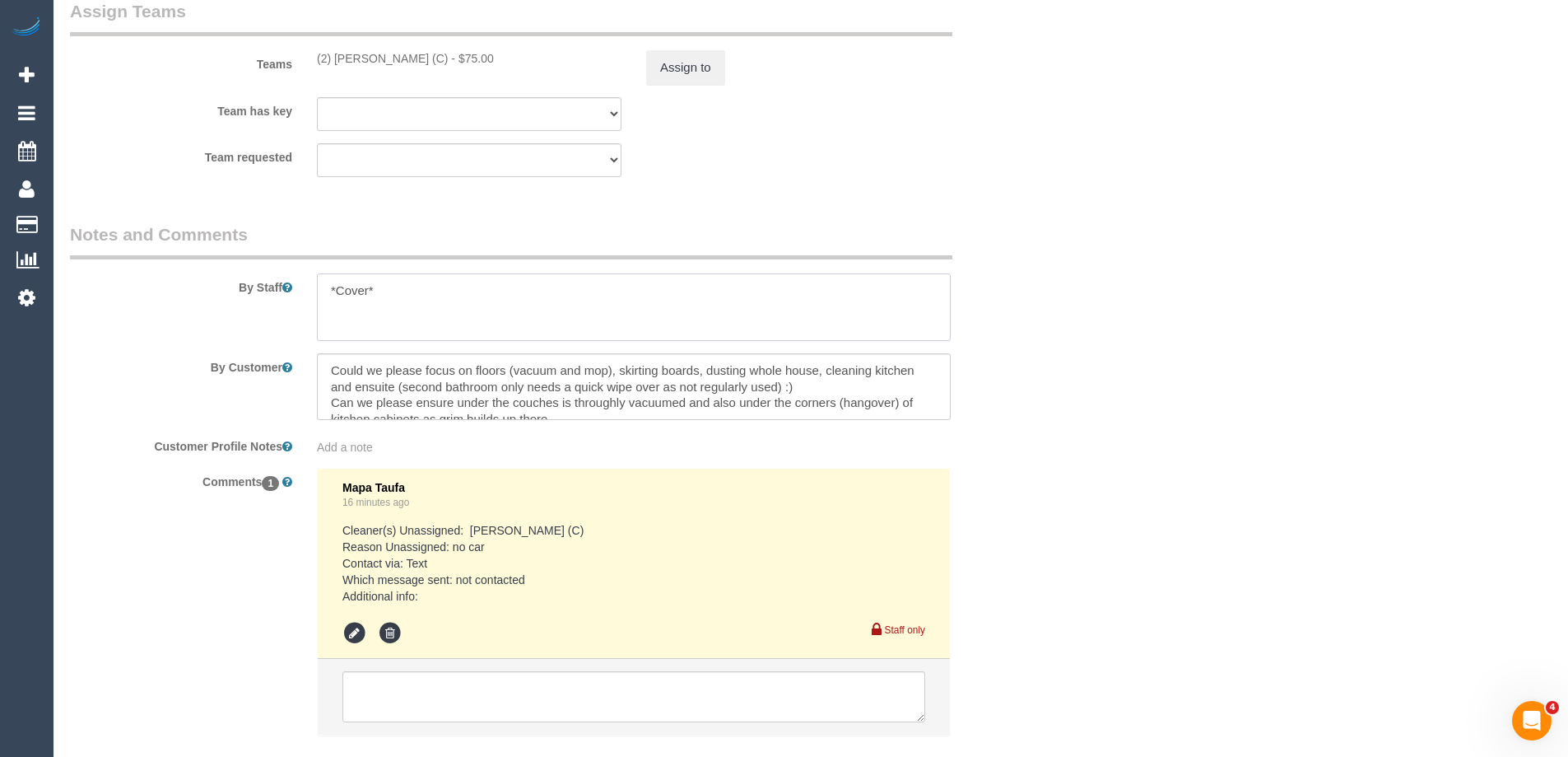
scroll to position [2671, 0]
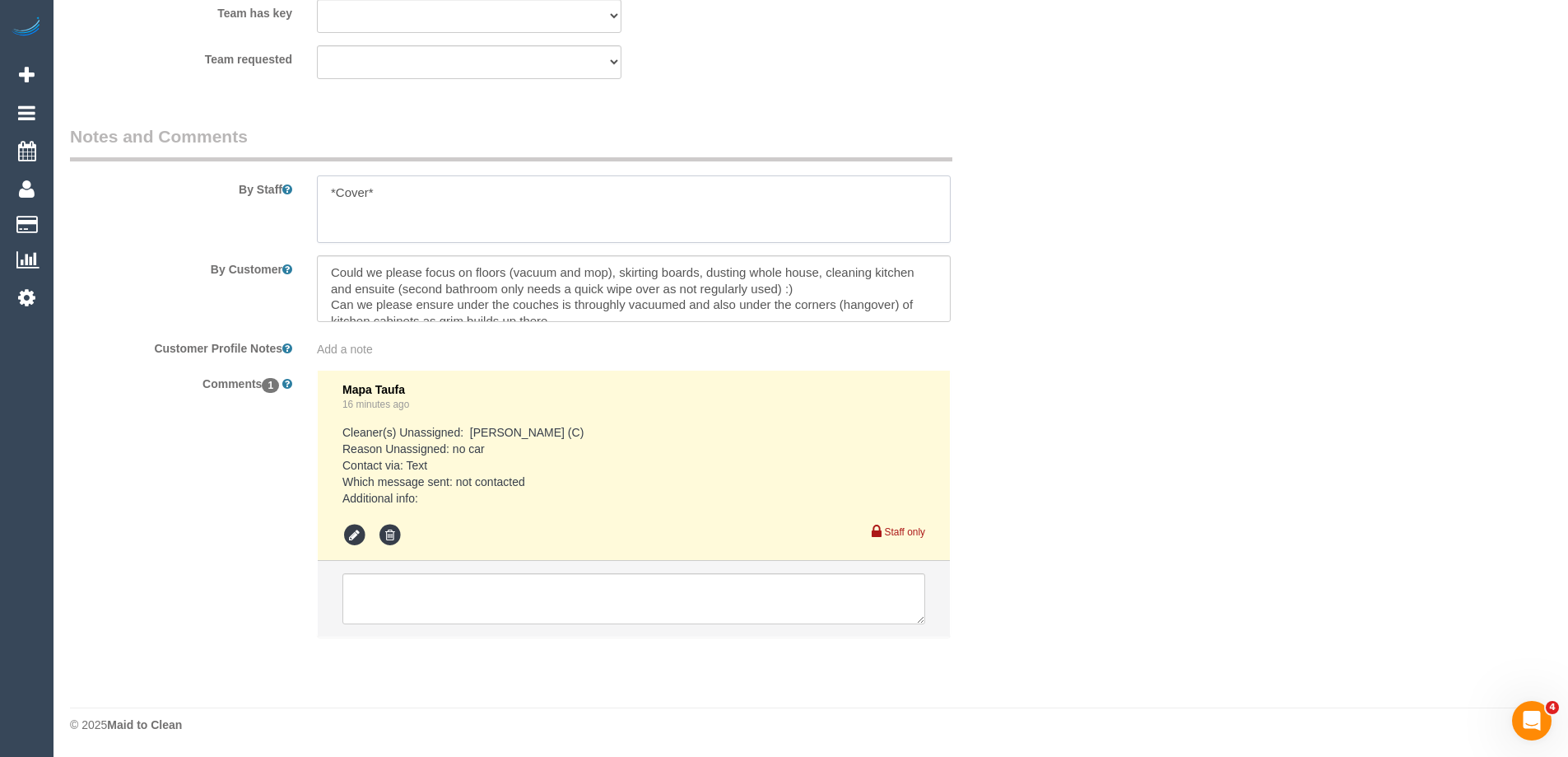
type textarea "*Cover*"
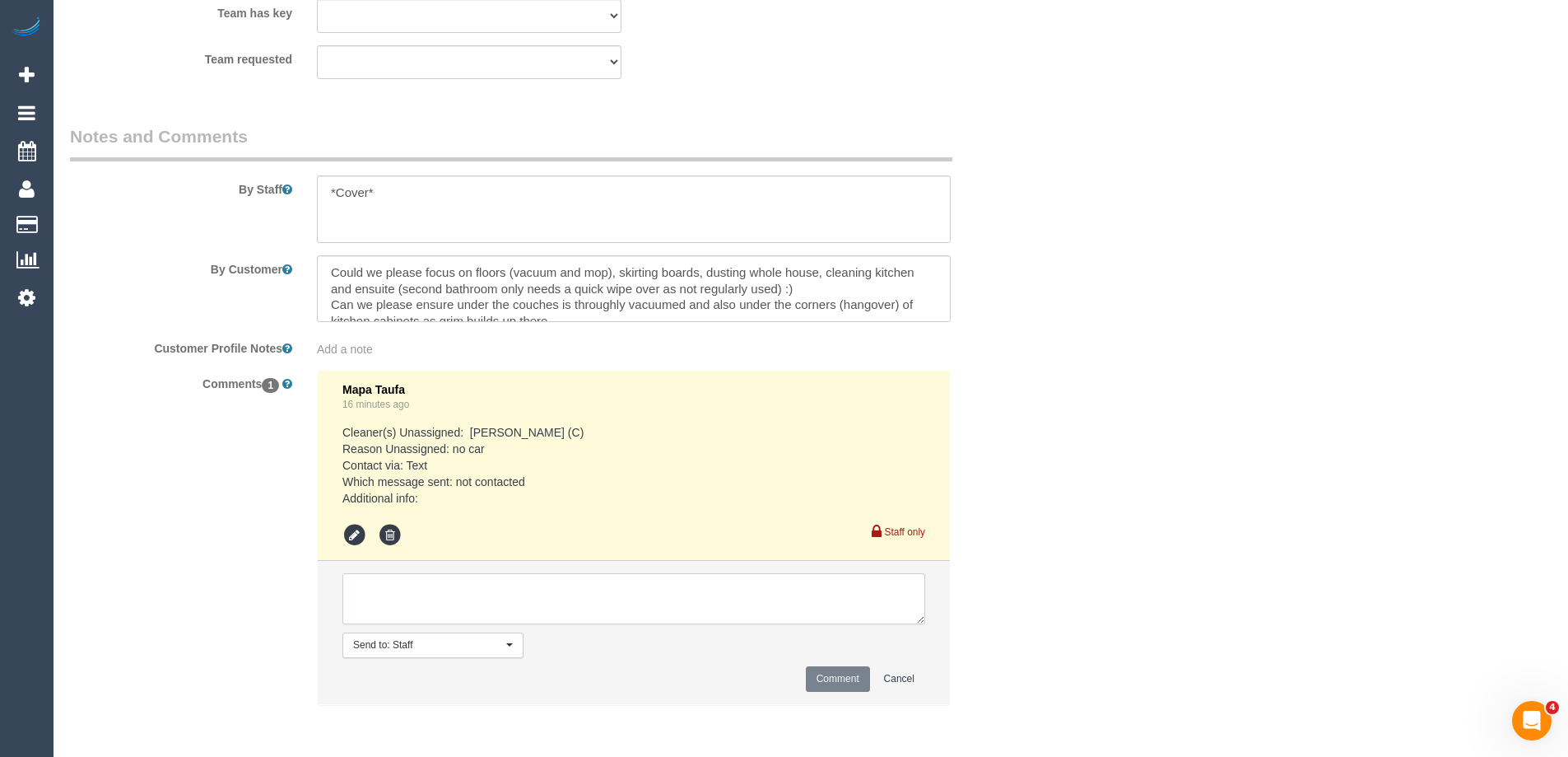
click at [403, 587] on textarea at bounding box center [633, 598] width 583 height 51
type textarea "Notified of one off cover cleaner"
click at [819, 673] on button "Comment" at bounding box center [838, 679] width 64 height 25
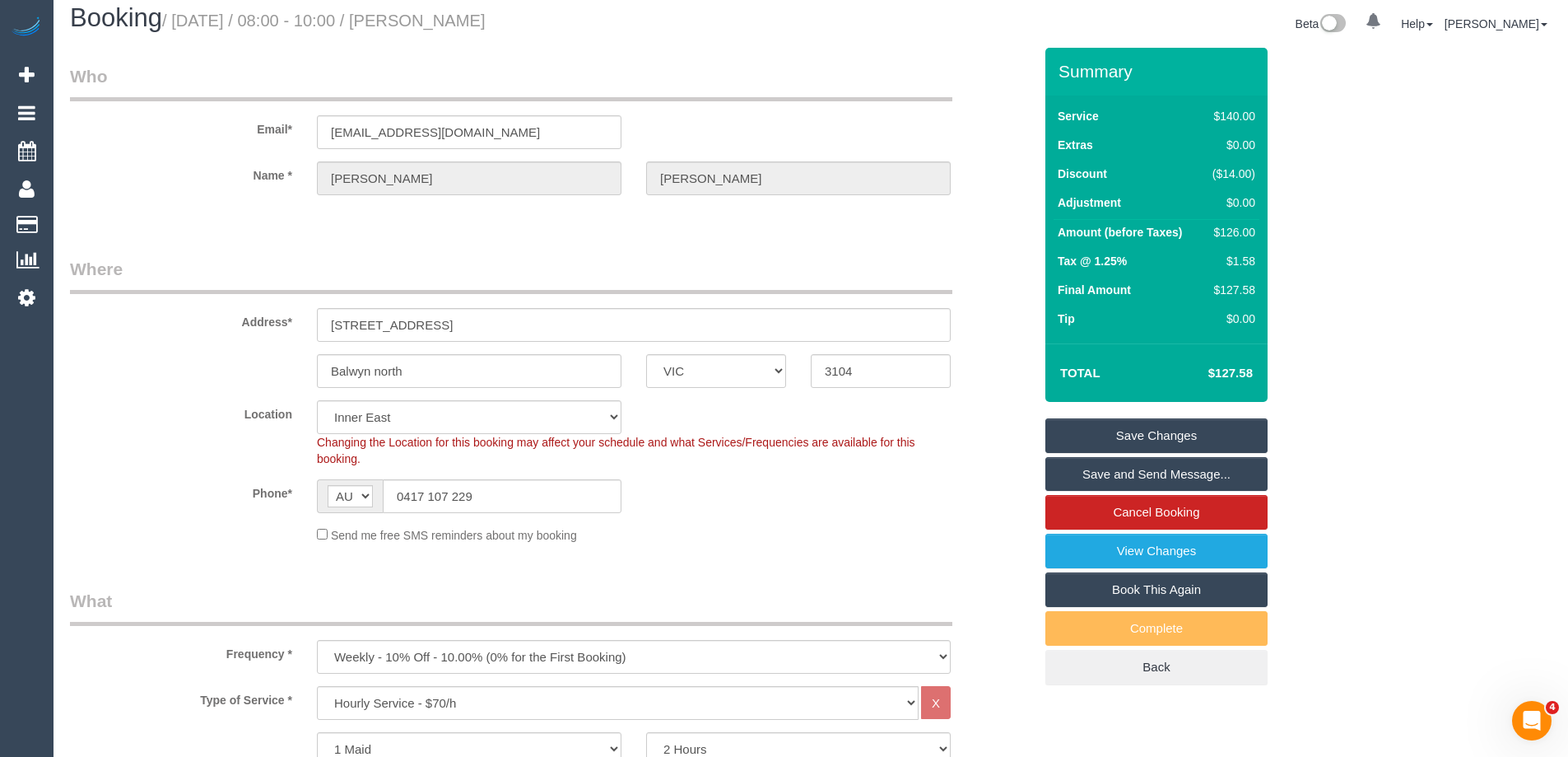
scroll to position [0, 0]
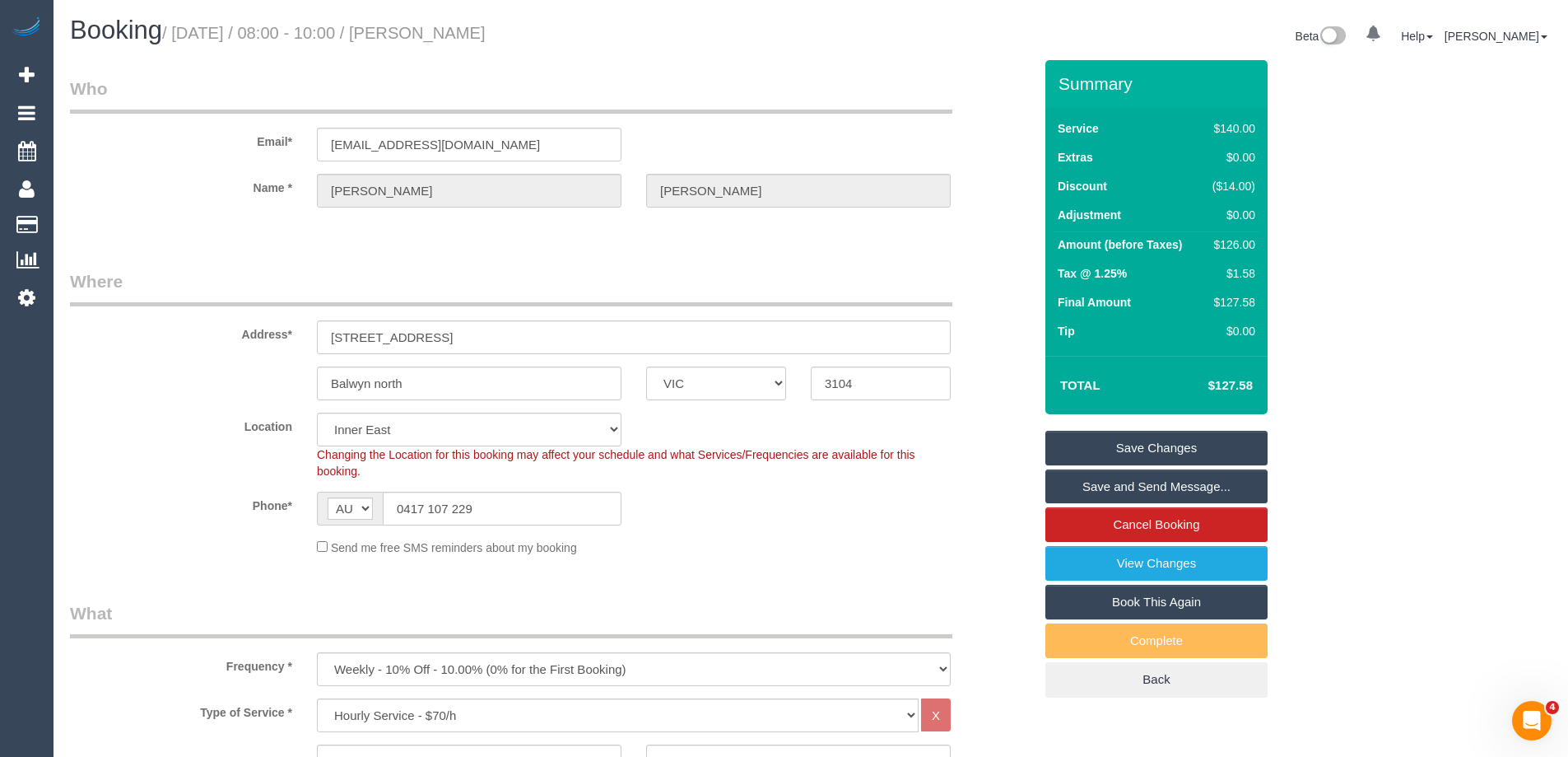
drag, startPoint x: 542, startPoint y: 33, endPoint x: 428, endPoint y: 30, distance: 114.0
click at [428, 30] on h1 "Booking / August 25, 2025 / 08:00 - 10:00 / Emma Johnson" at bounding box center [434, 30] width 729 height 28
copy small "Emma Johnson"
drag, startPoint x: 502, startPoint y: 146, endPoint x: 415, endPoint y: 146, distance: 87.0
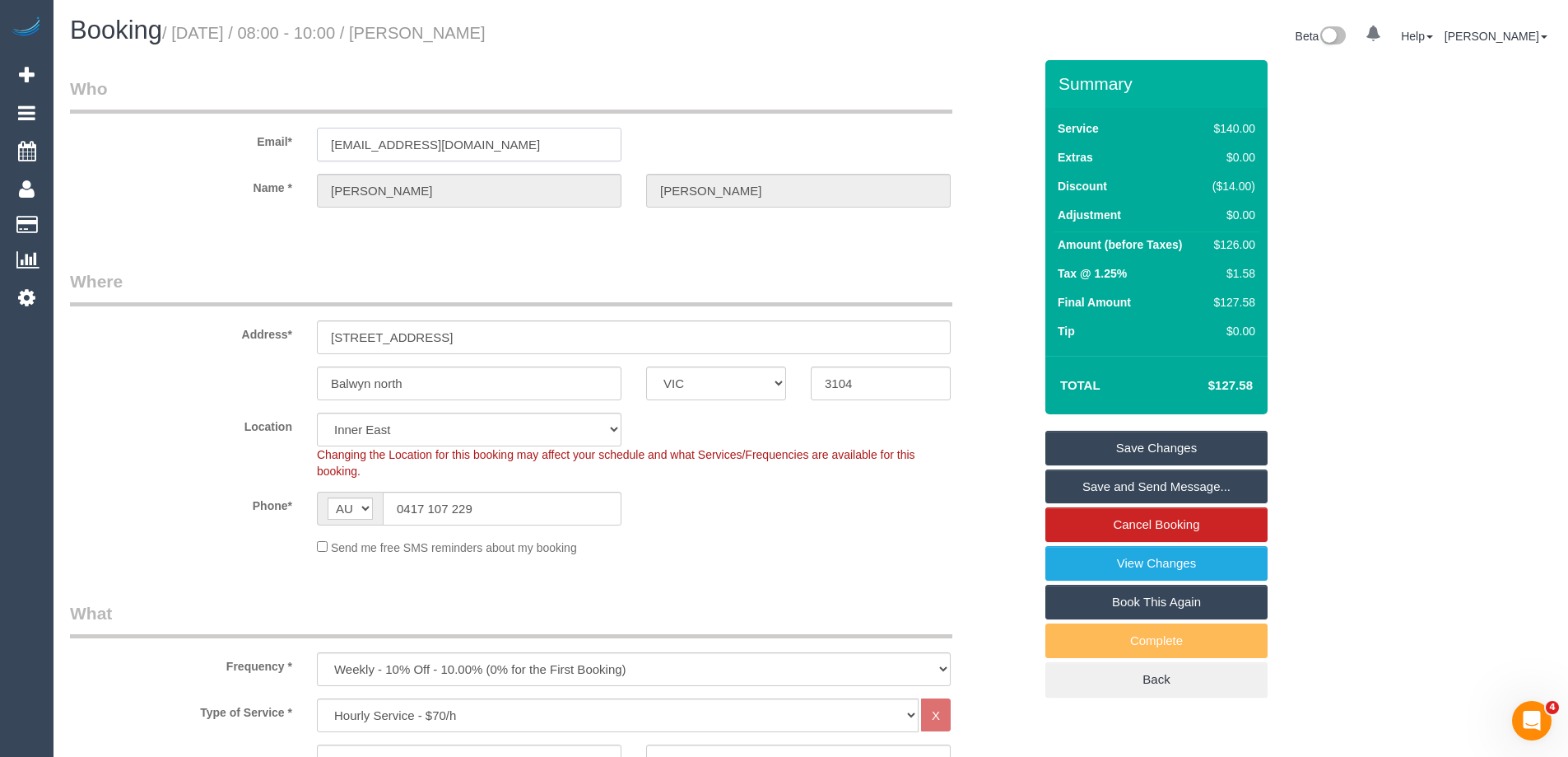
click at [431, 146] on input "hillemma517@gmail.com" at bounding box center [469, 144] width 304 height 34
drag, startPoint x: 483, startPoint y: 214, endPoint x: 484, endPoint y: 170, distance: 44.0
click at [482, 212] on sui-booking-customer "Email* hillemma517@gmail.com Name * Emma Johnson" at bounding box center [552, 150] width 963 height 148
drag, startPoint x: 488, startPoint y: 150, endPoint x: 125, endPoint y: 132, distance: 363.4
click at [125, 133] on div "Email* hillemma517@gmail.com" at bounding box center [551, 119] width 988 height 85
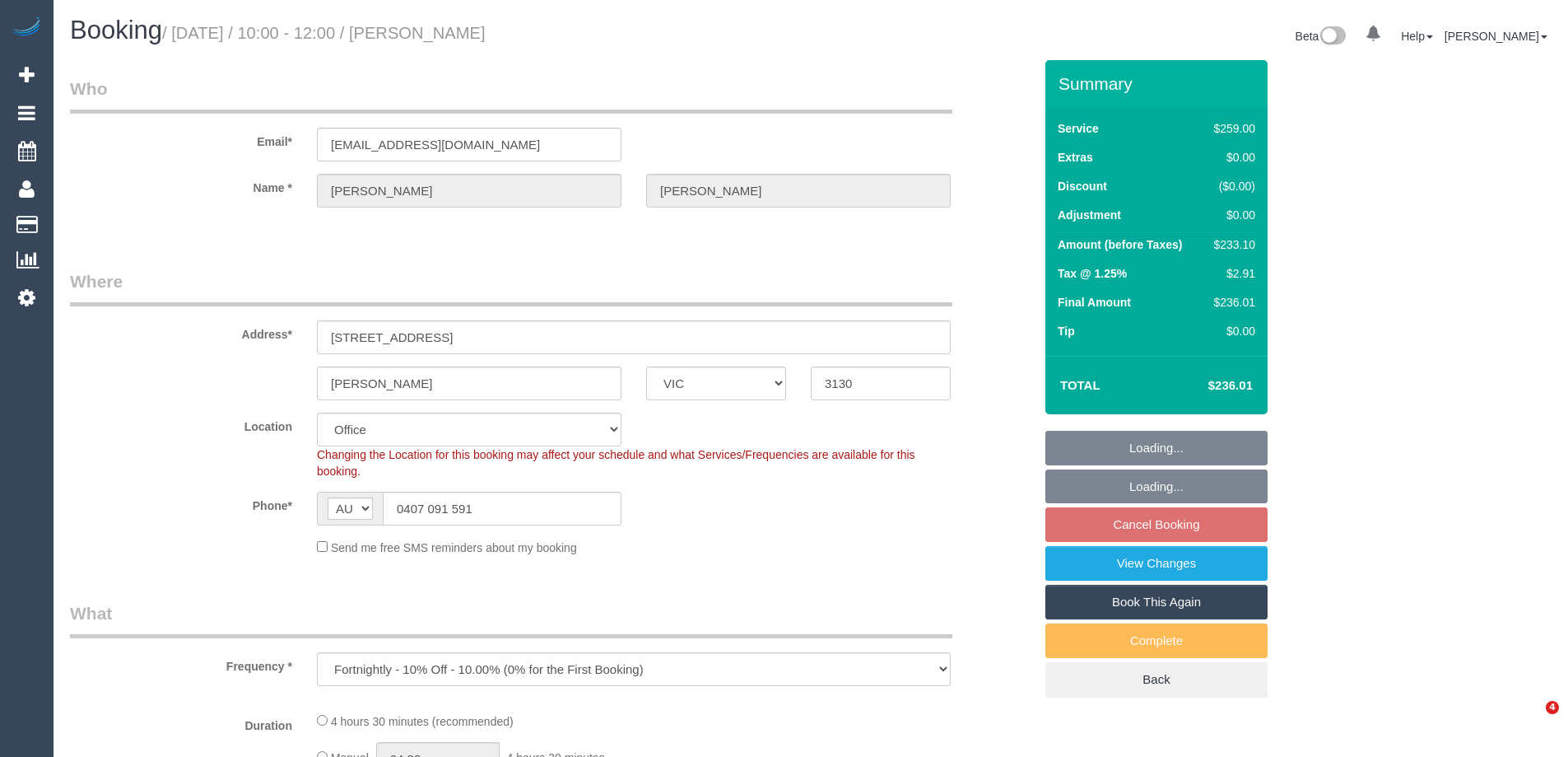
select select "VIC"
select select "object:714"
select select "string:stripe-pm_1PSWuD2GScqysDRVGPwivu66"
select select "number:27"
select select "number:14"
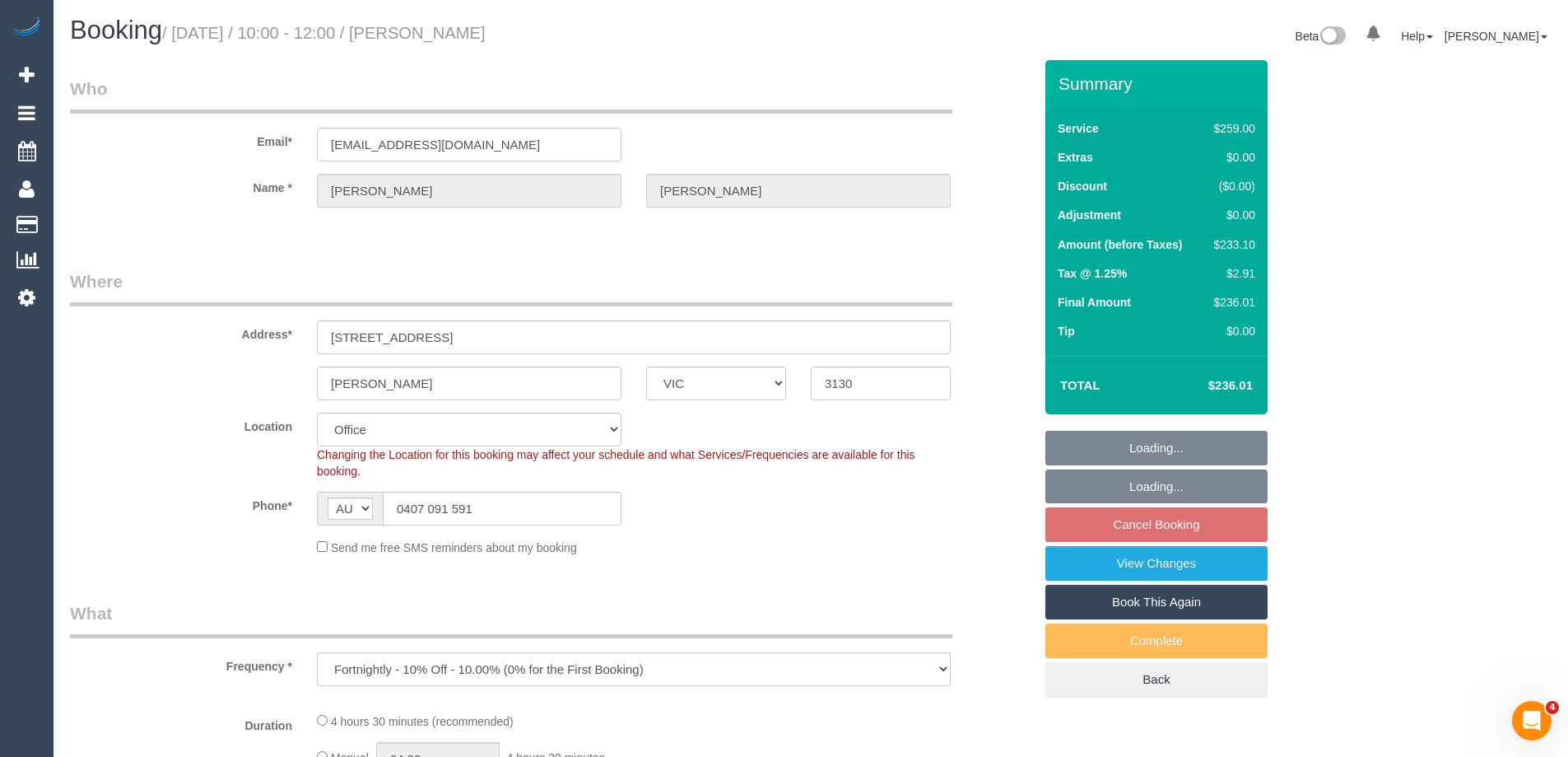
select select "number:18"
select select "number:24"
select select "number:35"
select select "number:26"
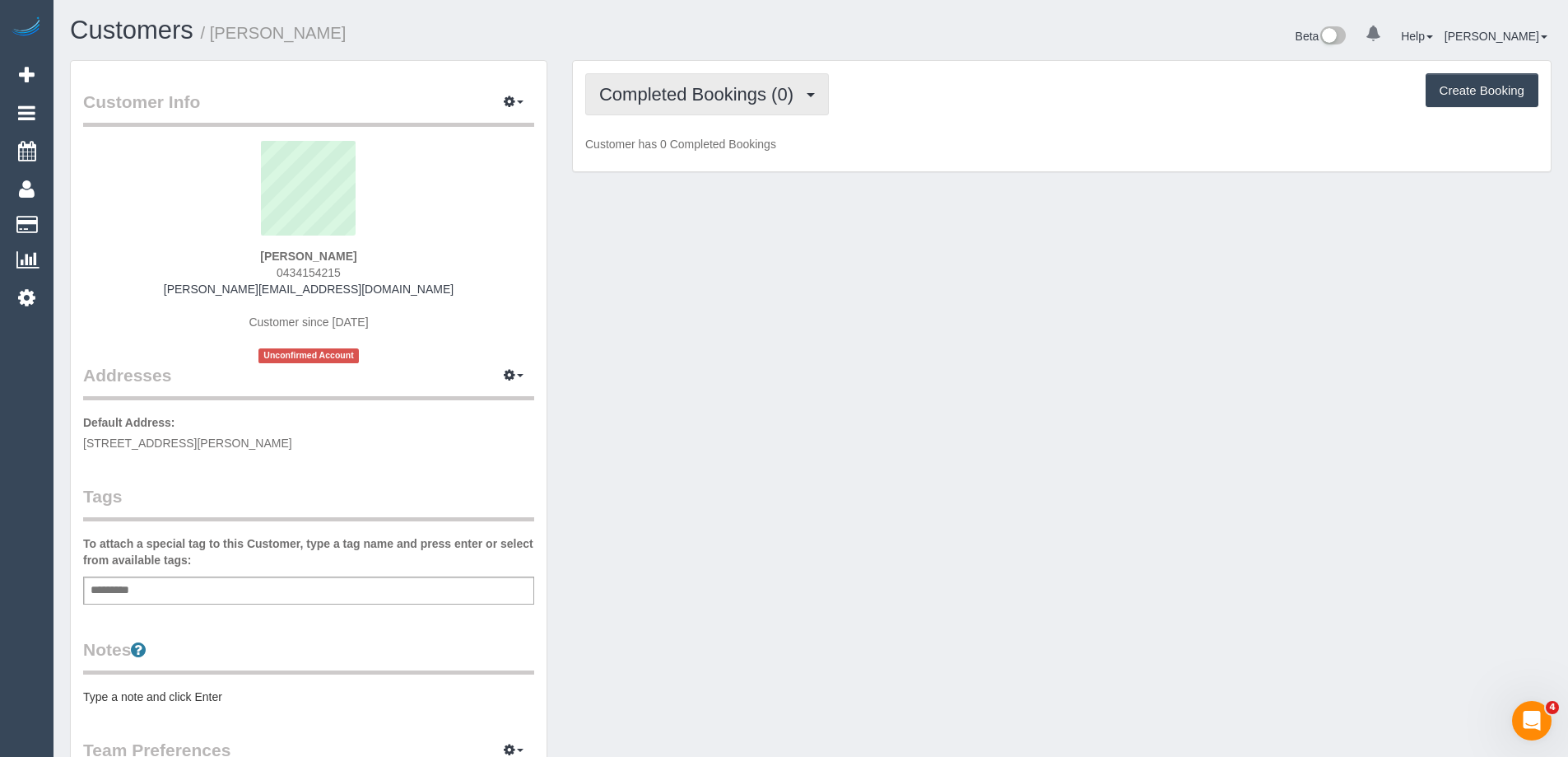
click at [703, 89] on span "Completed Bookings (0)" at bounding box center [700, 95] width 202 height 20
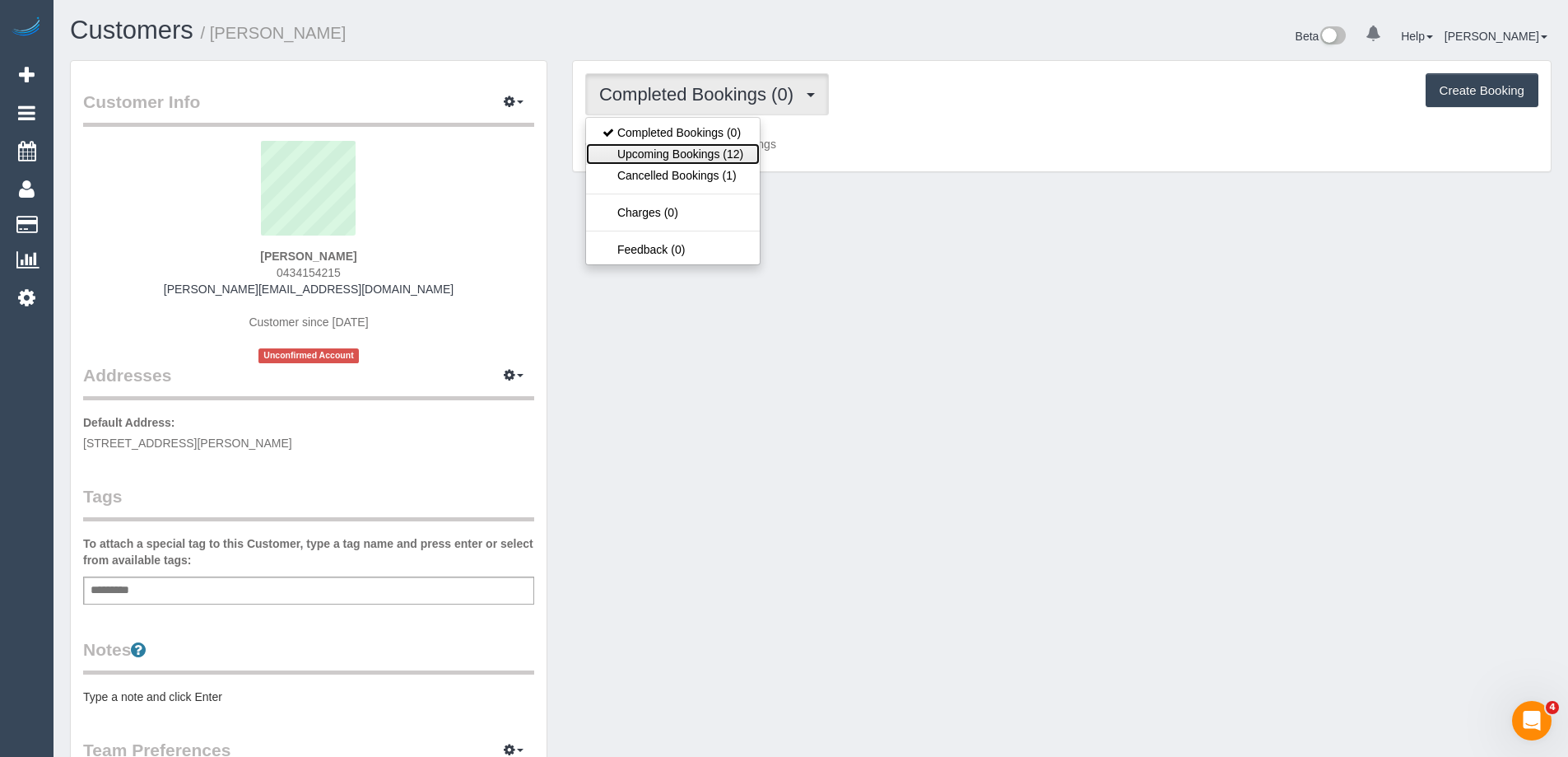
click at [699, 151] on link "Upcoming Bookings (12)" at bounding box center [673, 154] width 174 height 21
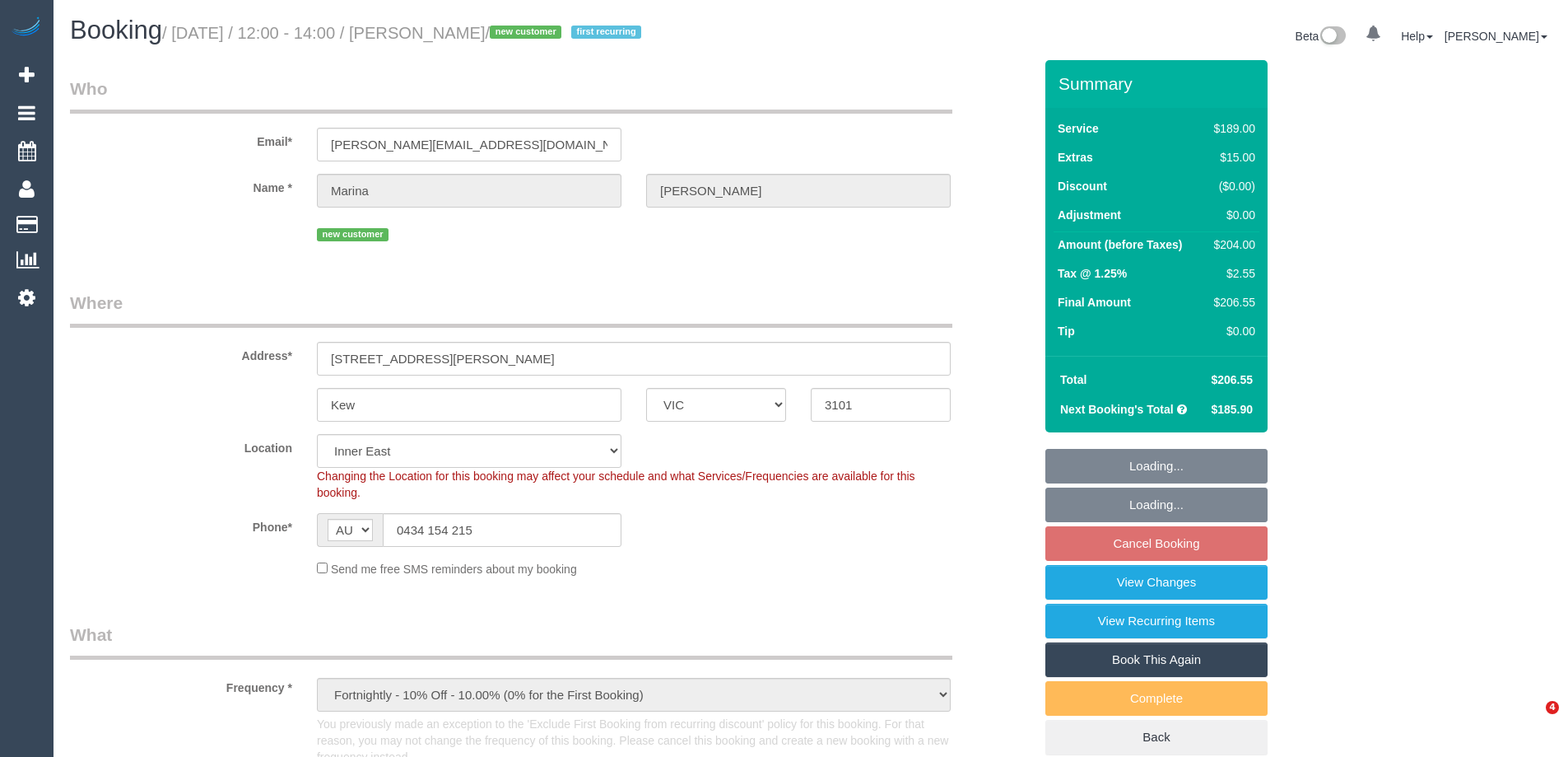
select select "VIC"
select select "object:1345"
select select "spot4"
select select "number:27"
select select "number:14"
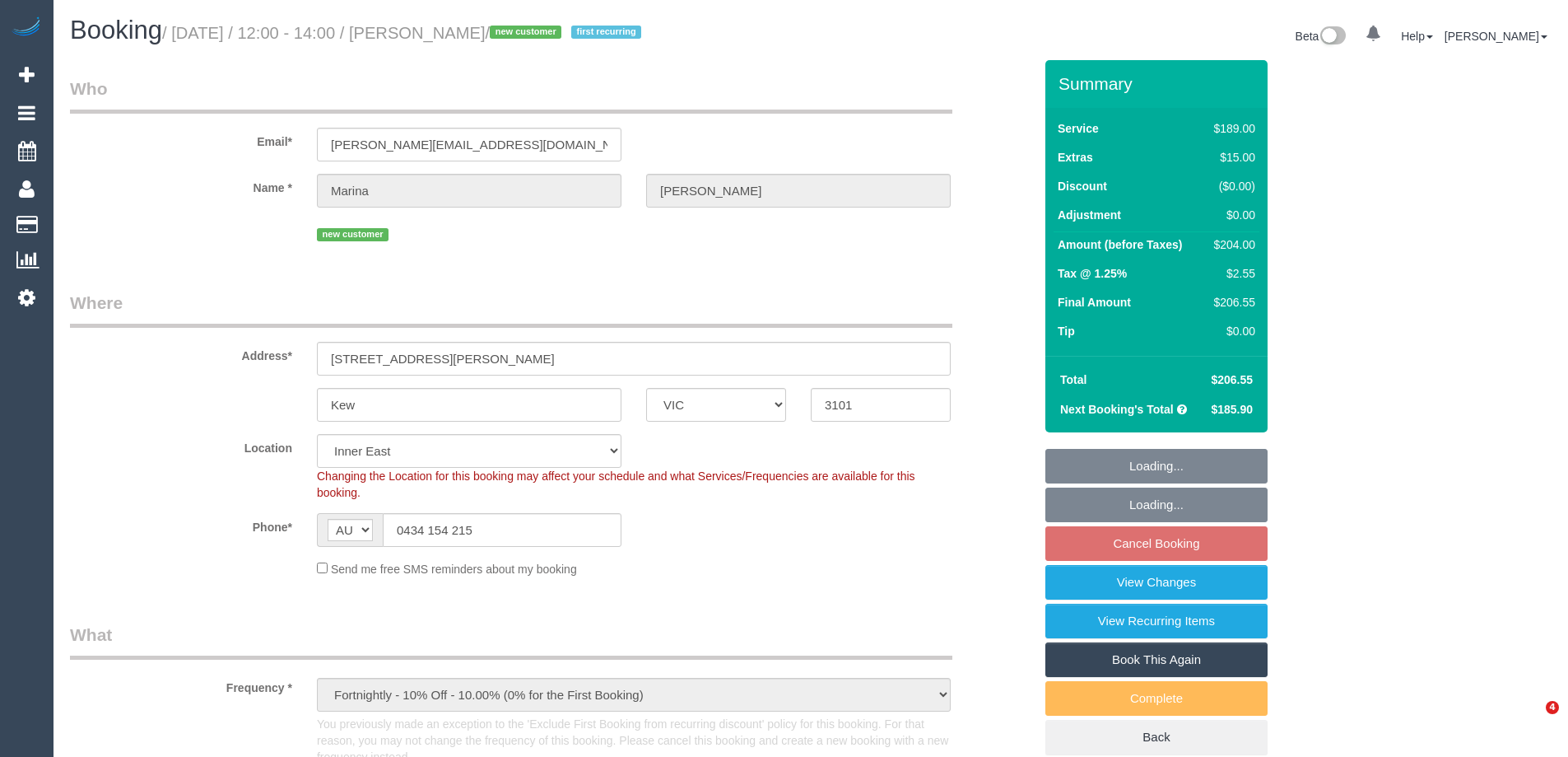
select select "number:19"
select select "number:24"
select select "number:33"
select select "number:11"
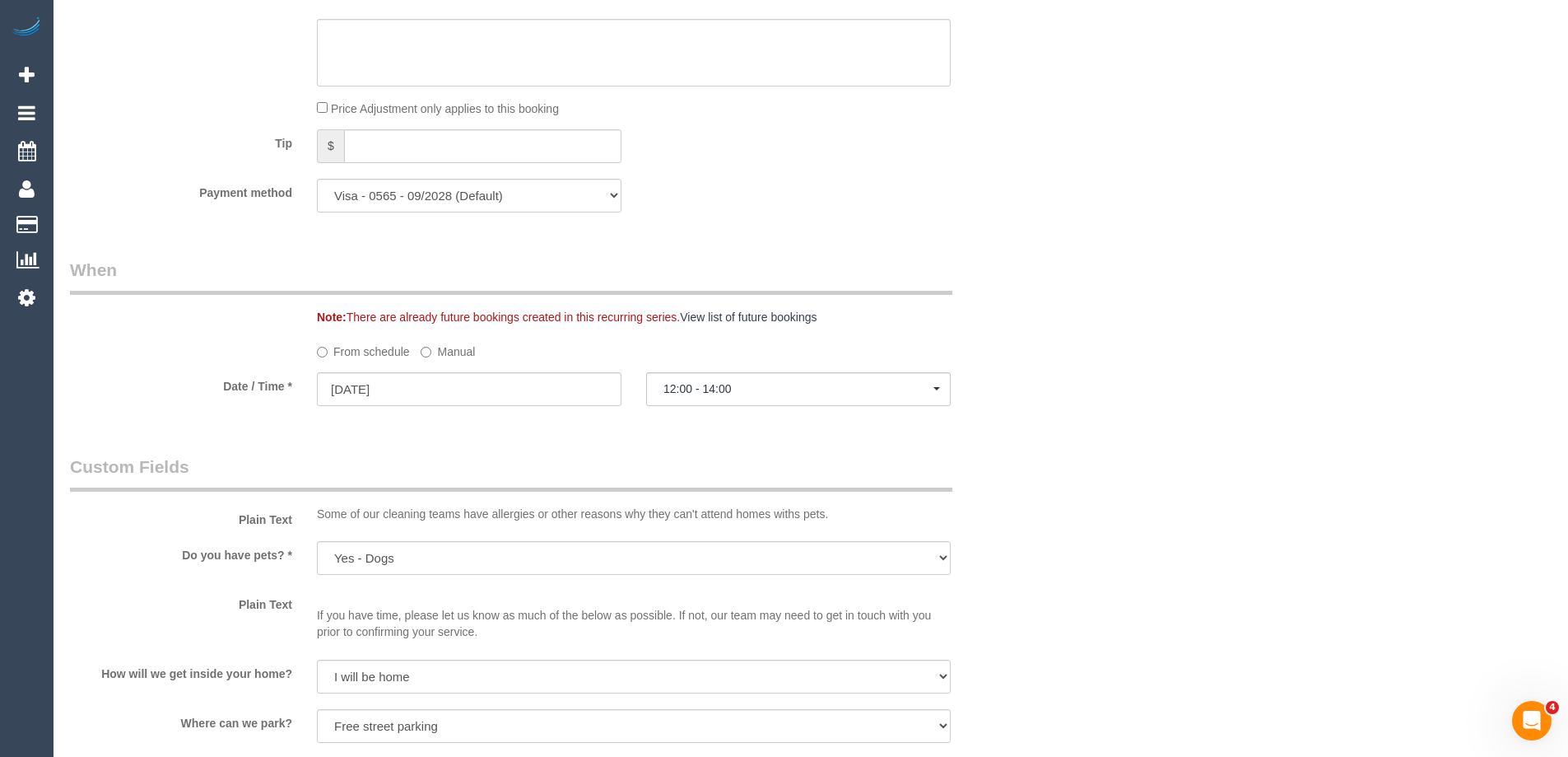
scroll to position [1647, 0]
click at [450, 343] on label "Manual" at bounding box center [448, 343] width 54 height 22
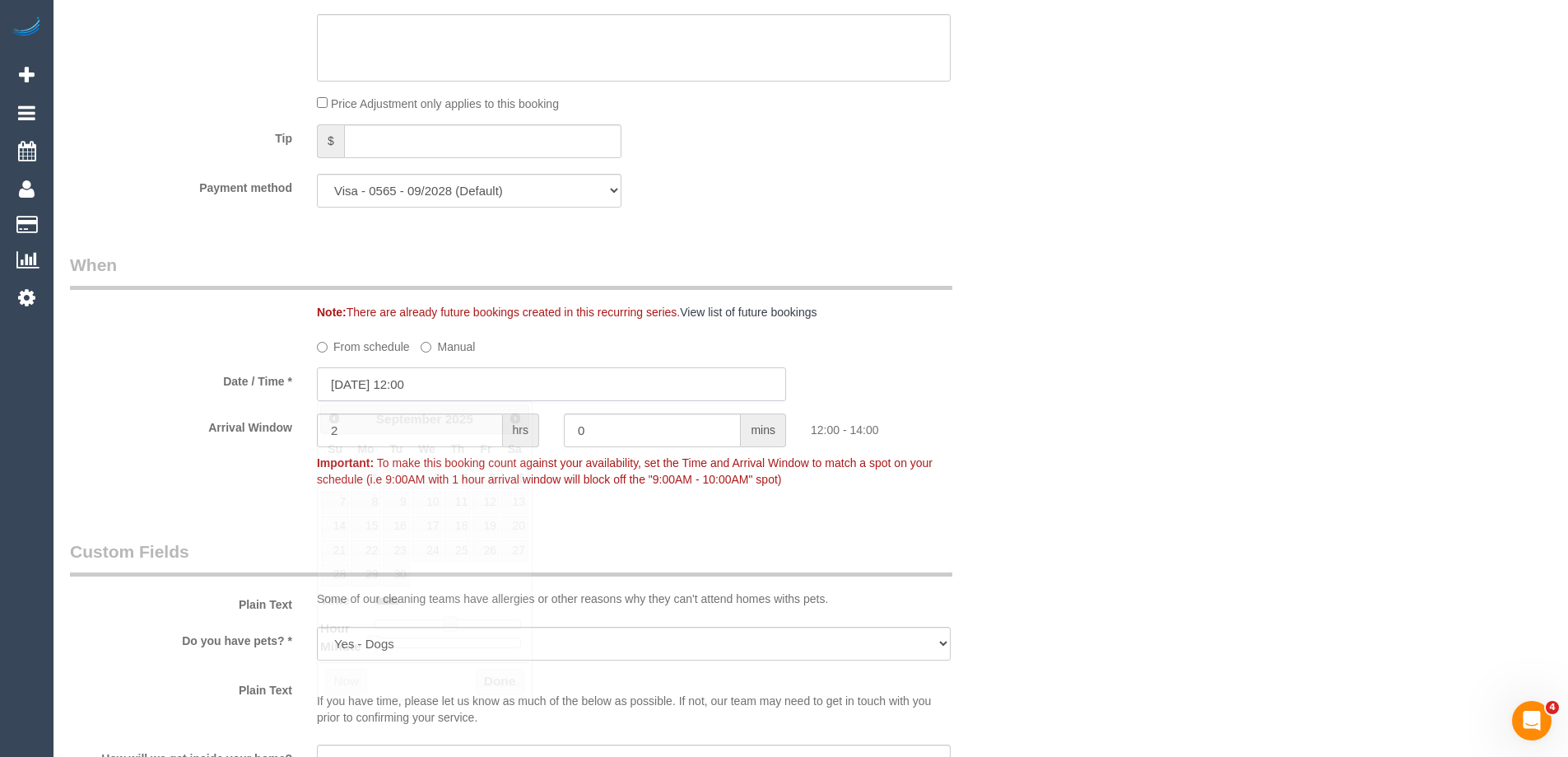
click at [383, 397] on input "06/09/2025 12:00" at bounding box center [552, 384] width 469 height 34
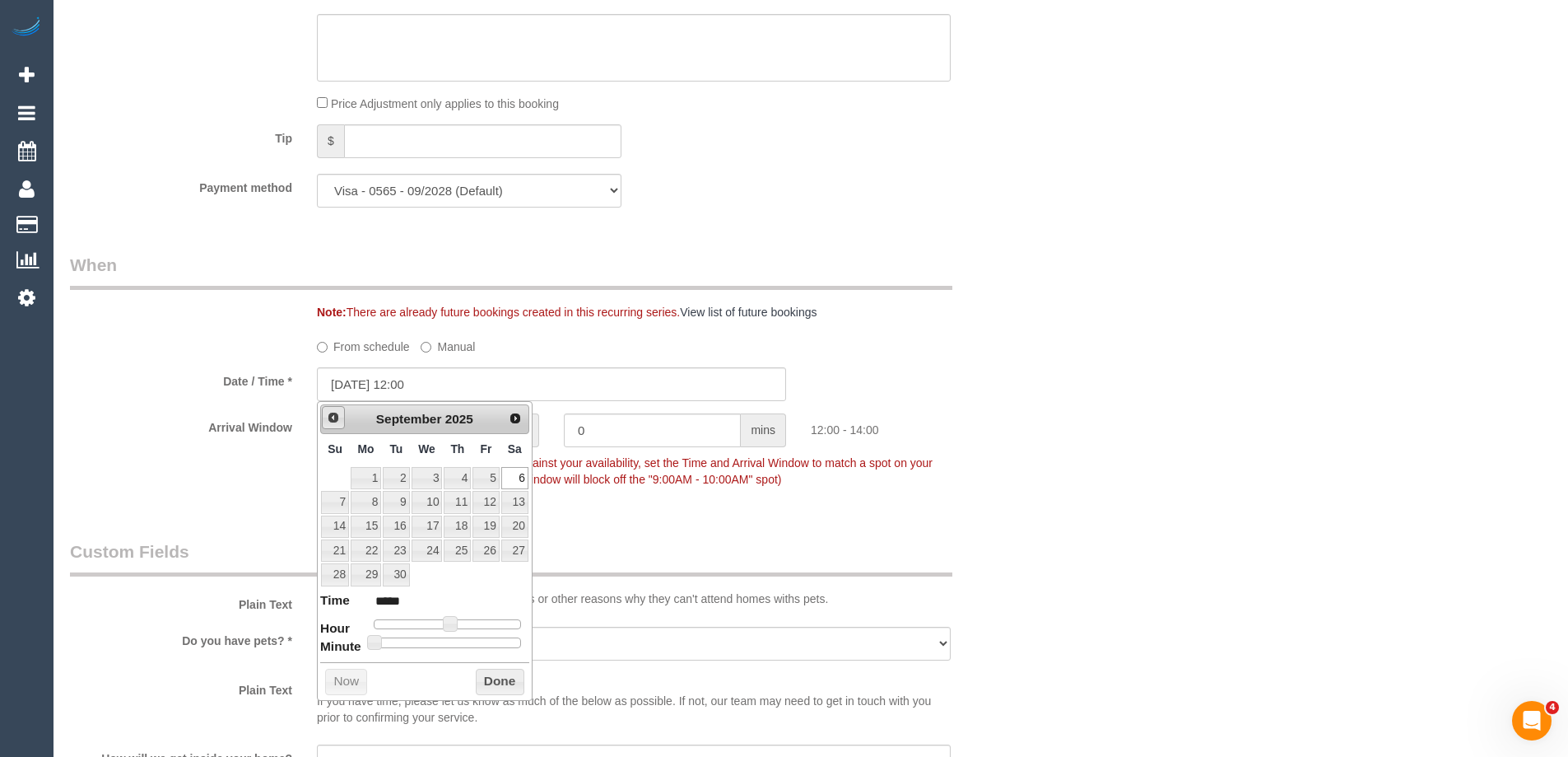
click at [336, 409] on link "Prev" at bounding box center [333, 417] width 23 height 23
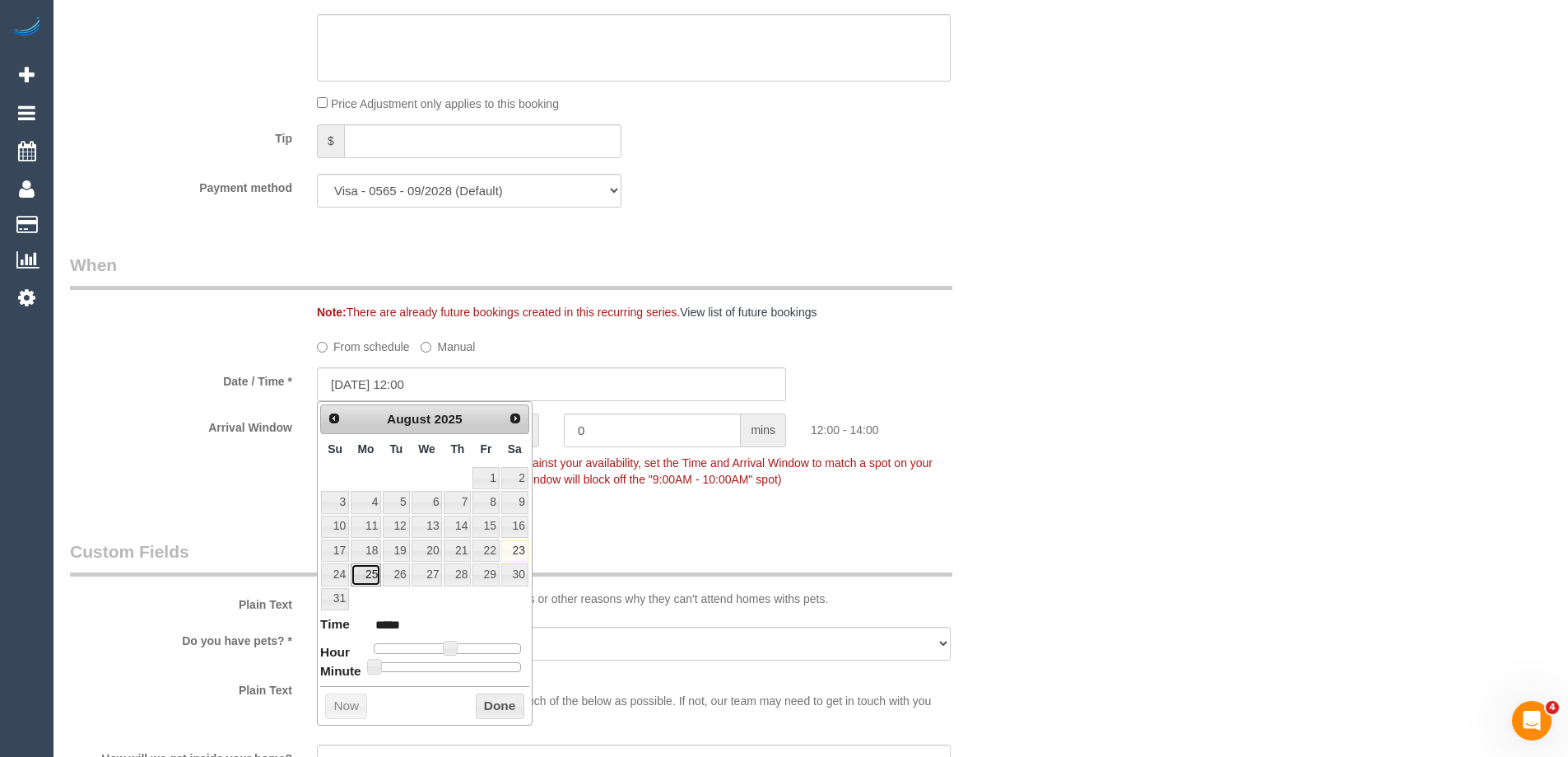
click at [371, 573] on link "25" at bounding box center [366, 575] width 30 height 22
click at [671, 516] on div "Who Email* m.lipovic@gmail.com Name * Marina Lipović new customer Where Address…" at bounding box center [551, 322] width 988 height 3819
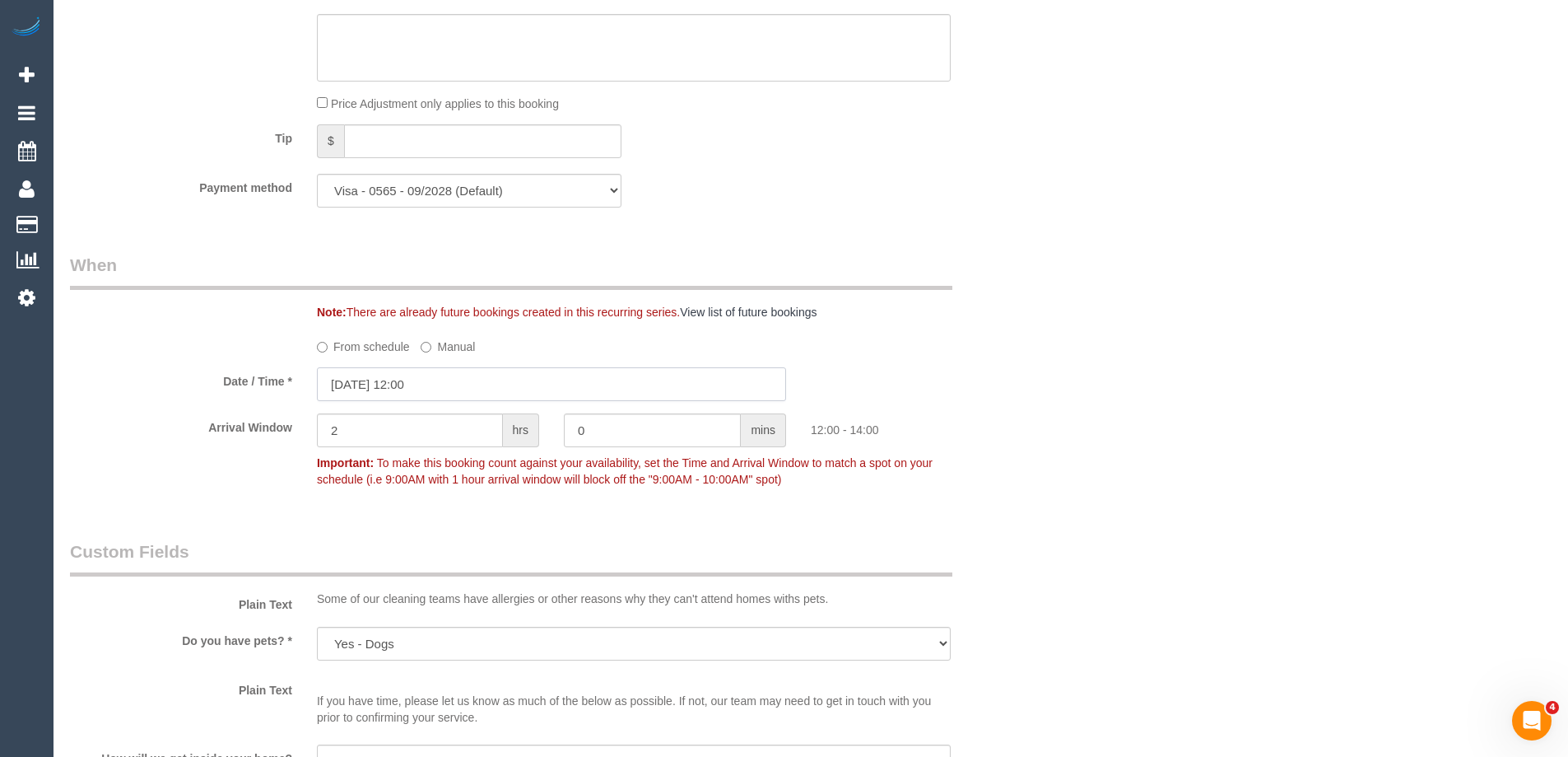
click at [359, 389] on input "25/08/2025 12:00" at bounding box center [552, 384] width 469 height 34
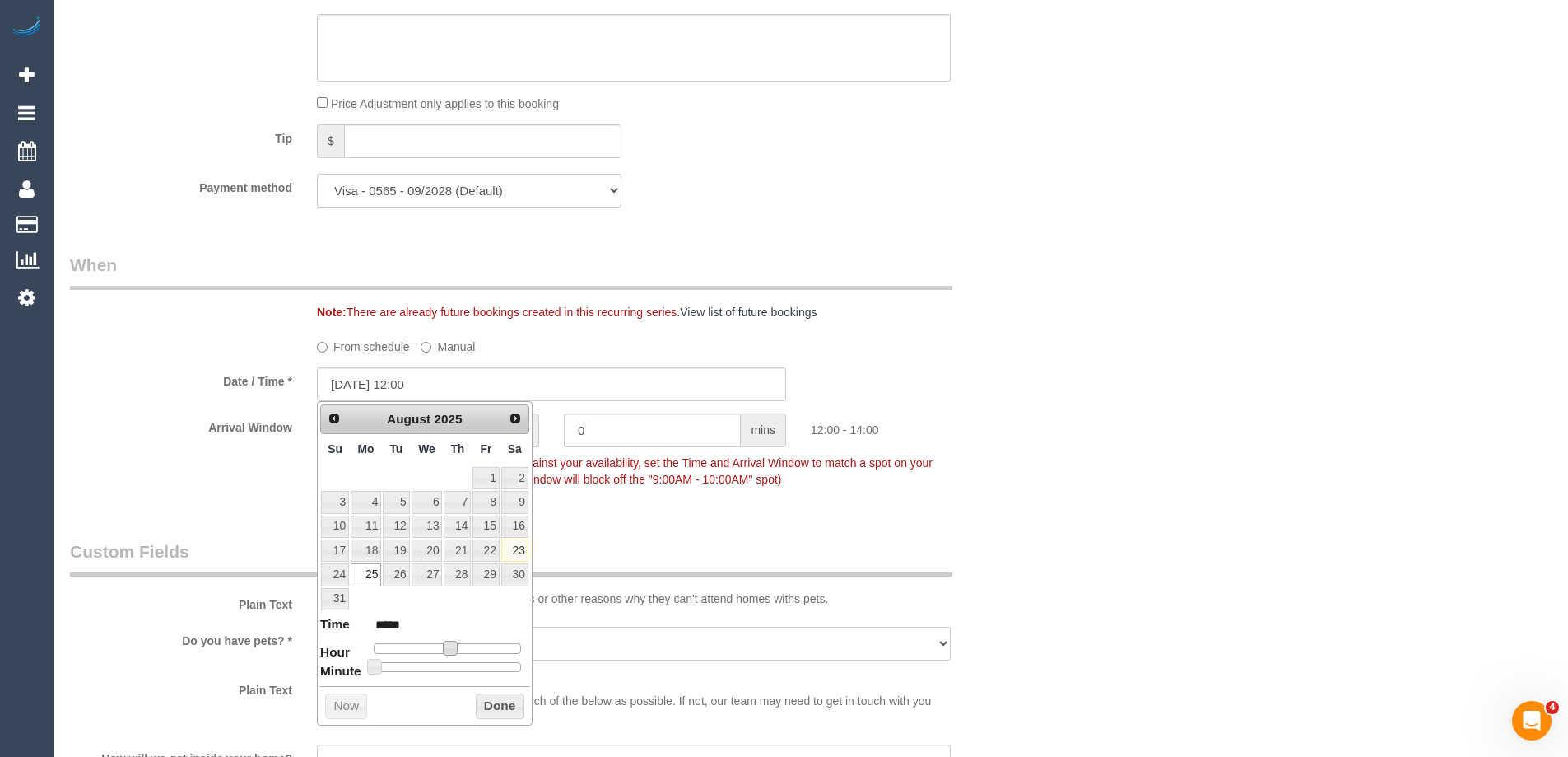
type input "25/08/2025 11:00"
type input "*****"
type input "25/08/2025 10:00"
type input "*****"
type input "25/08/2025 09:00"
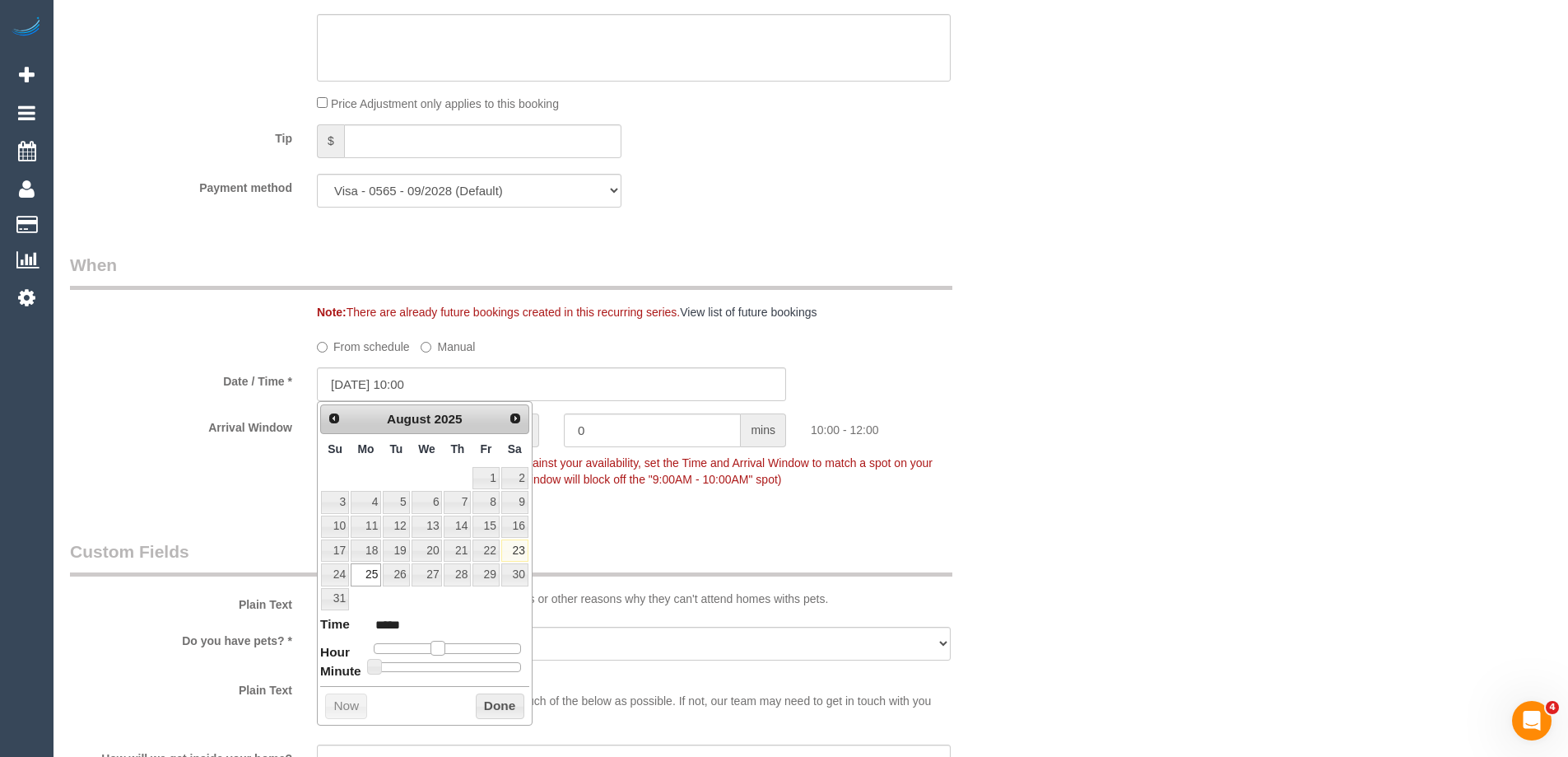
type input "*****"
type input "25/08/2025 08:00"
type input "*****"
type input "25/08/2025 07:00"
type input "*****"
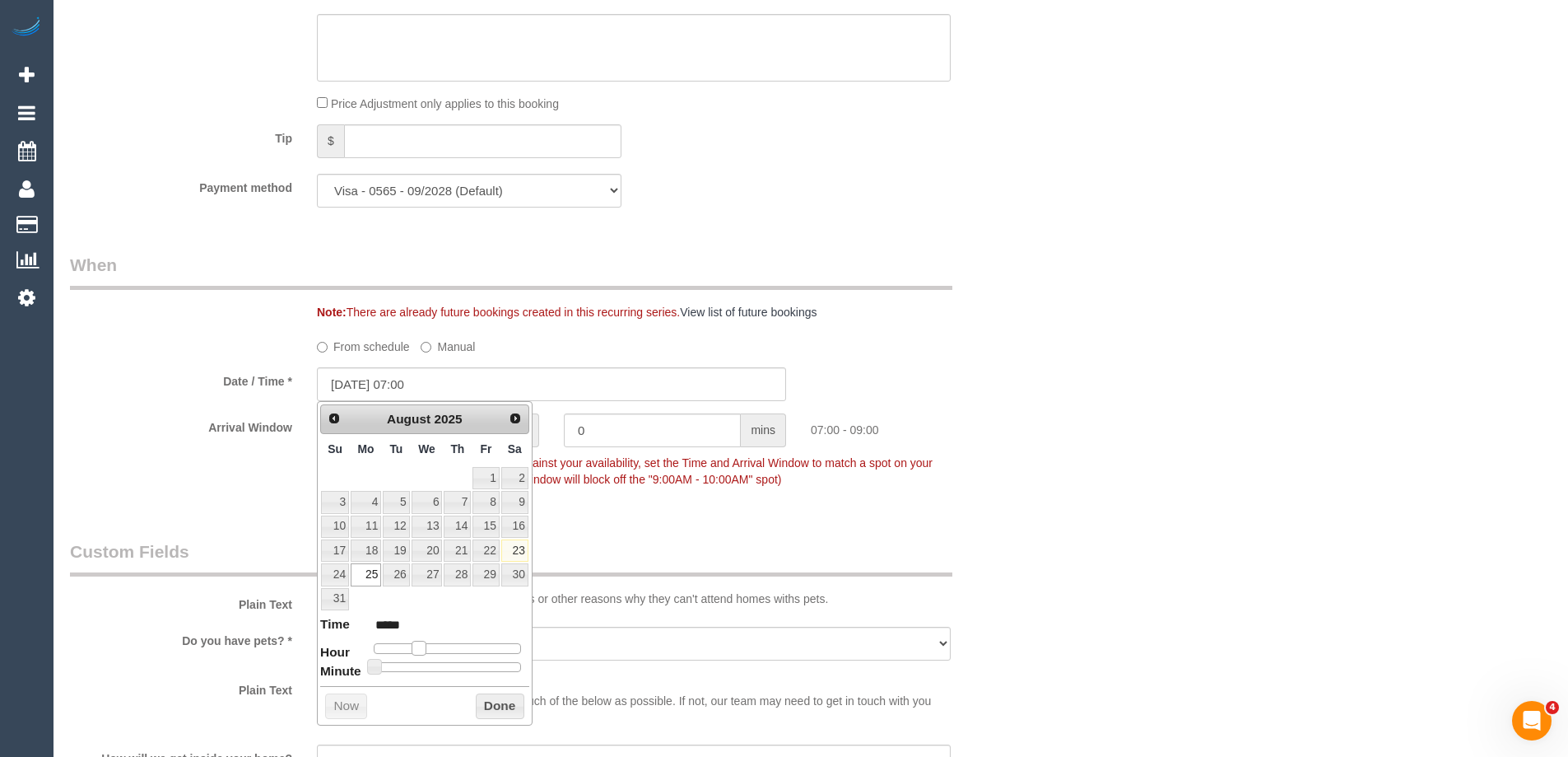
drag, startPoint x: 449, startPoint y: 652, endPoint x: 421, endPoint y: 652, distance: 28.0
click at [421, 652] on span at bounding box center [419, 648] width 15 height 15
click at [490, 710] on button "Done" at bounding box center [500, 706] width 49 height 26
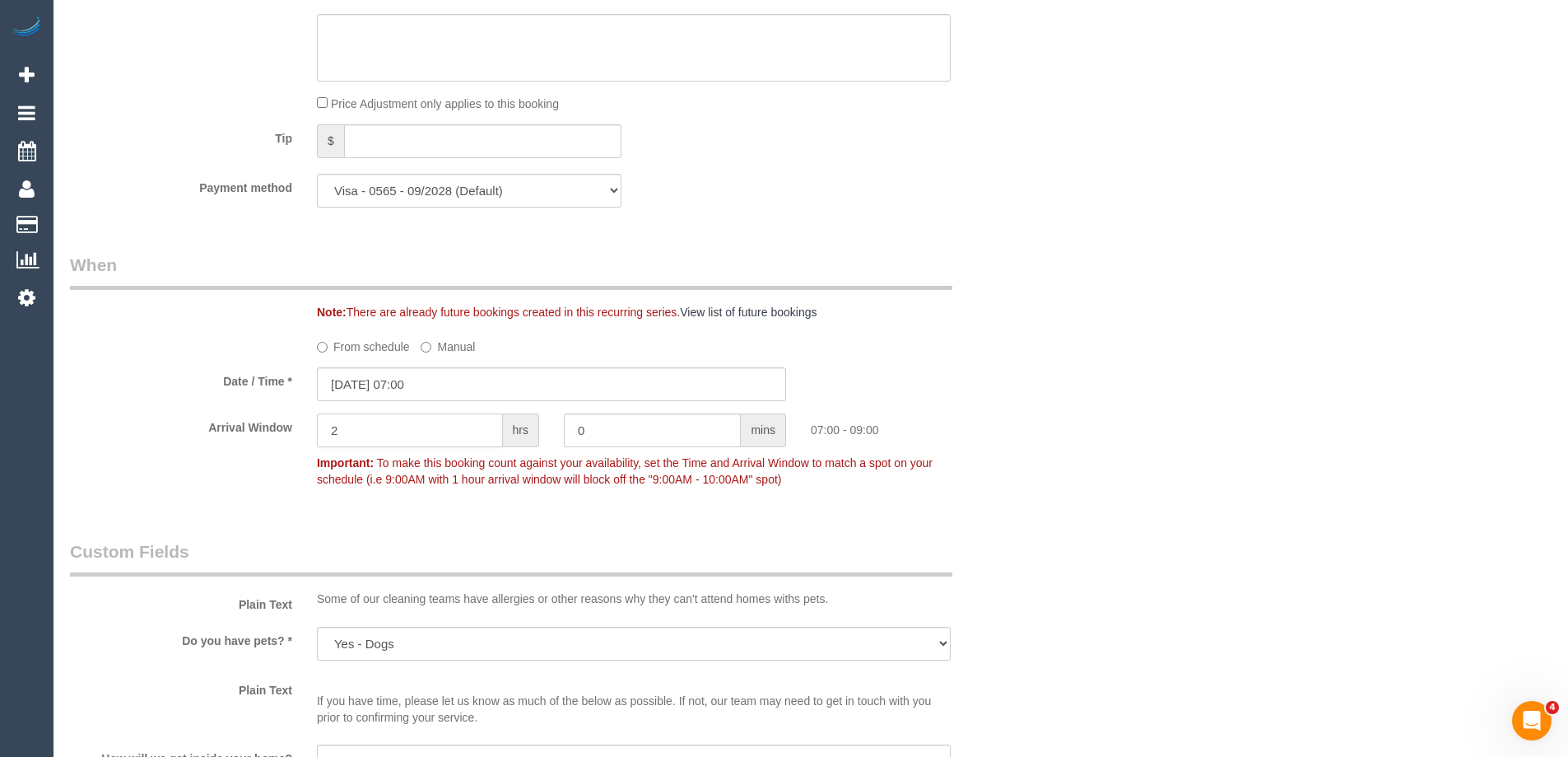
drag, startPoint x: 358, startPoint y: 427, endPoint x: 256, endPoint y: 417, distance: 102.5
click at [256, 417] on div "Arrival Window 2 hrs 0 mins 07:00 - 09:00 Important: To make this booking count…" at bounding box center [551, 454] width 988 height 82
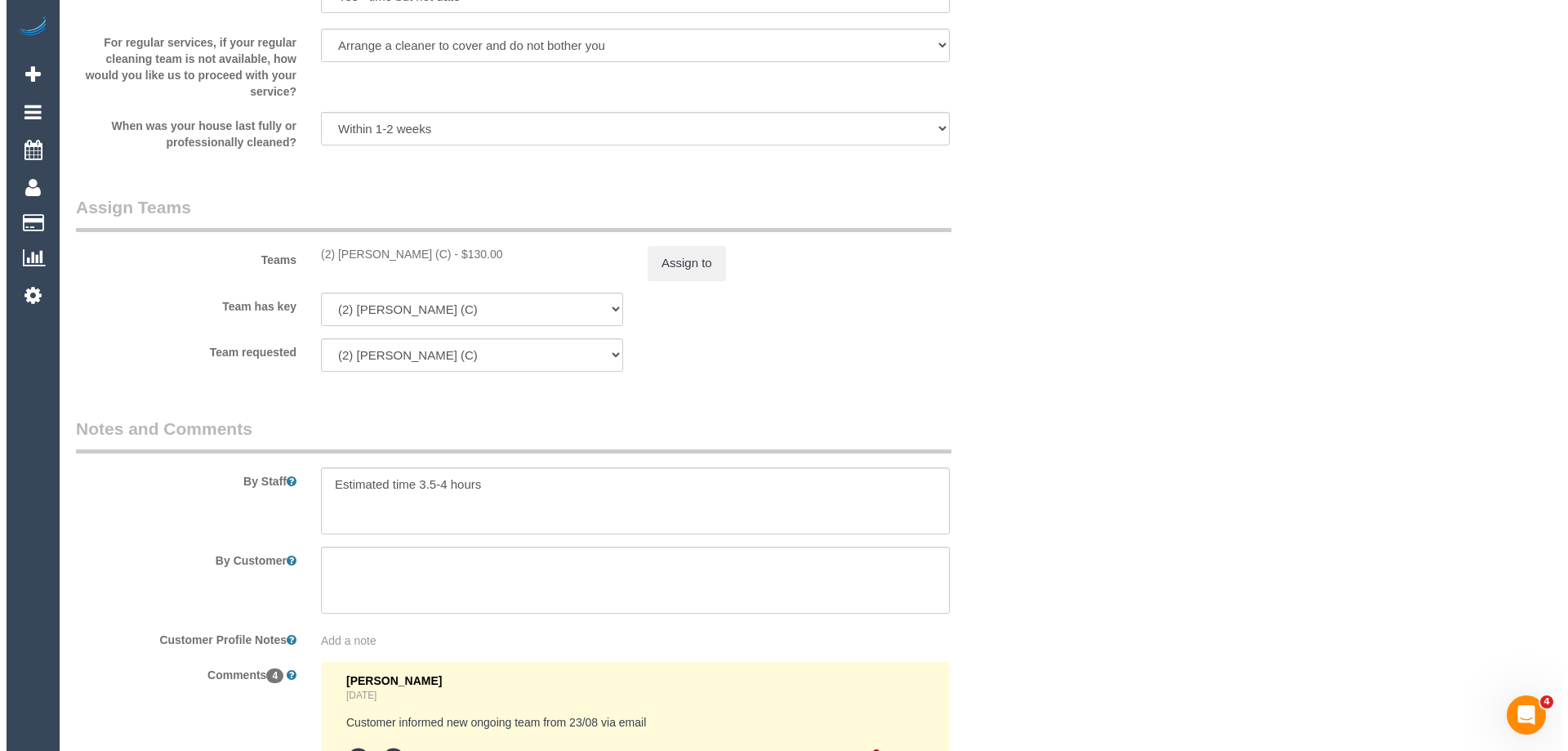
scroll to position [2533, 0]
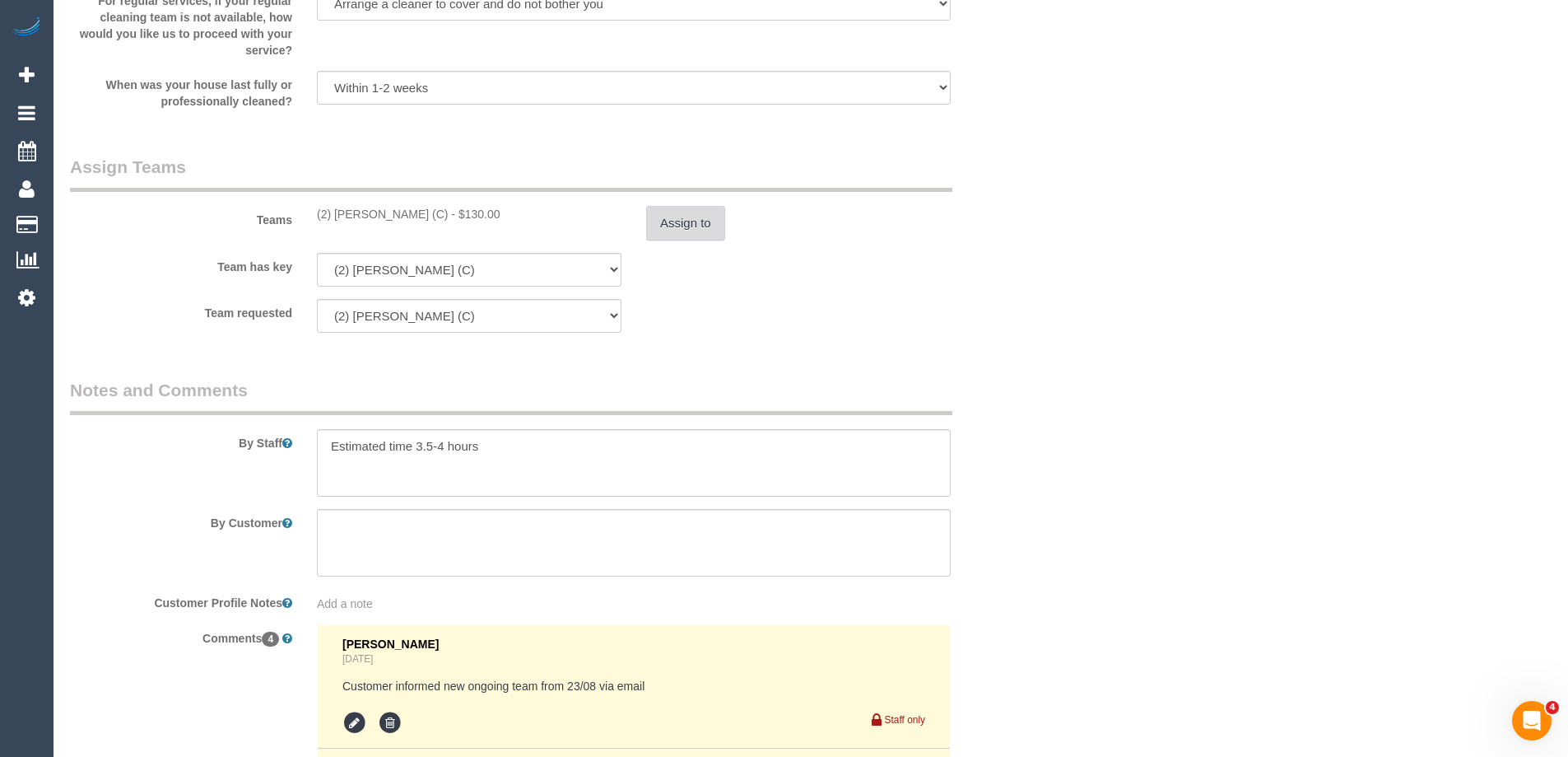
type input "1"
click at [688, 211] on button "Assign to" at bounding box center [686, 223] width 79 height 35
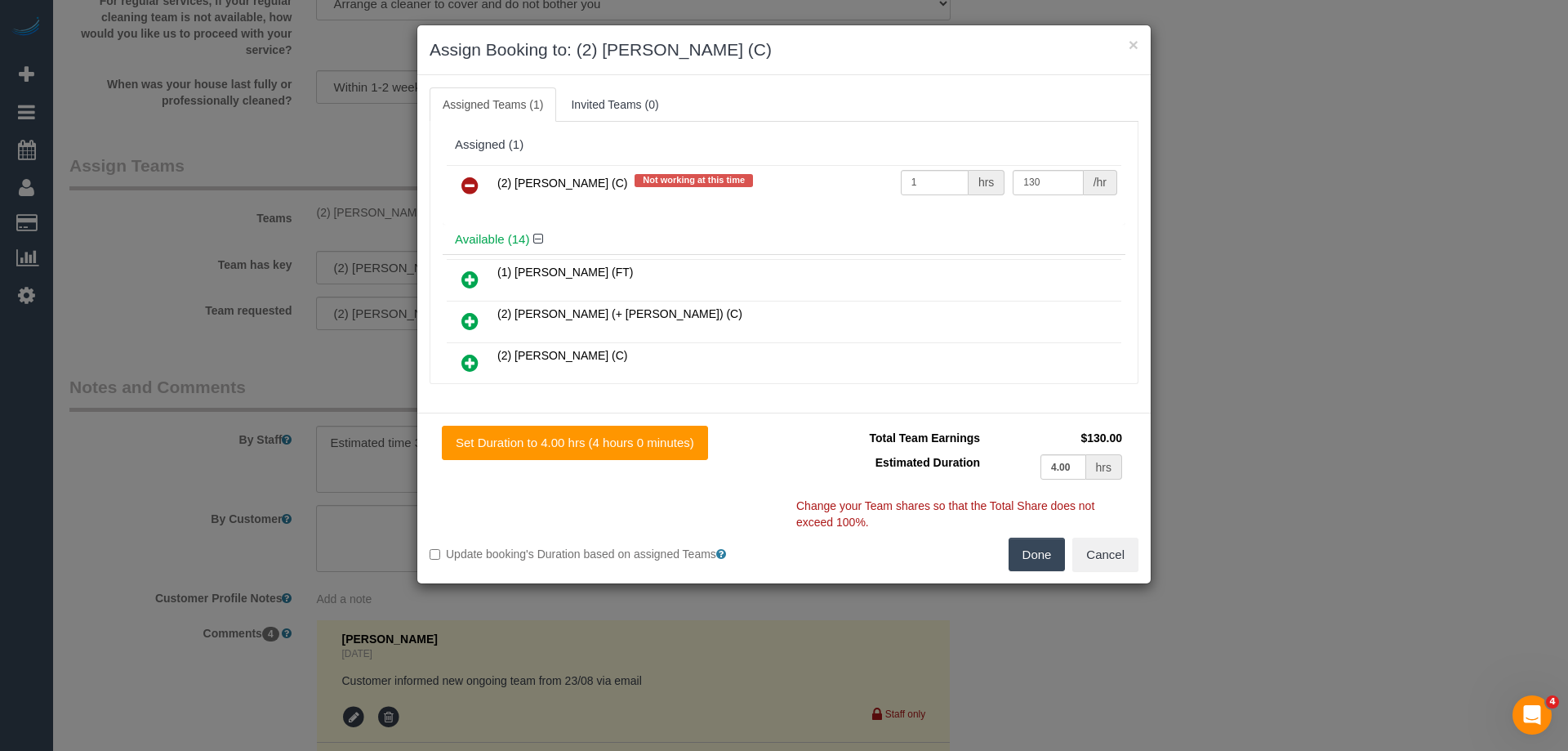
click at [469, 177] on icon at bounding box center [469, 185] width 17 height 19
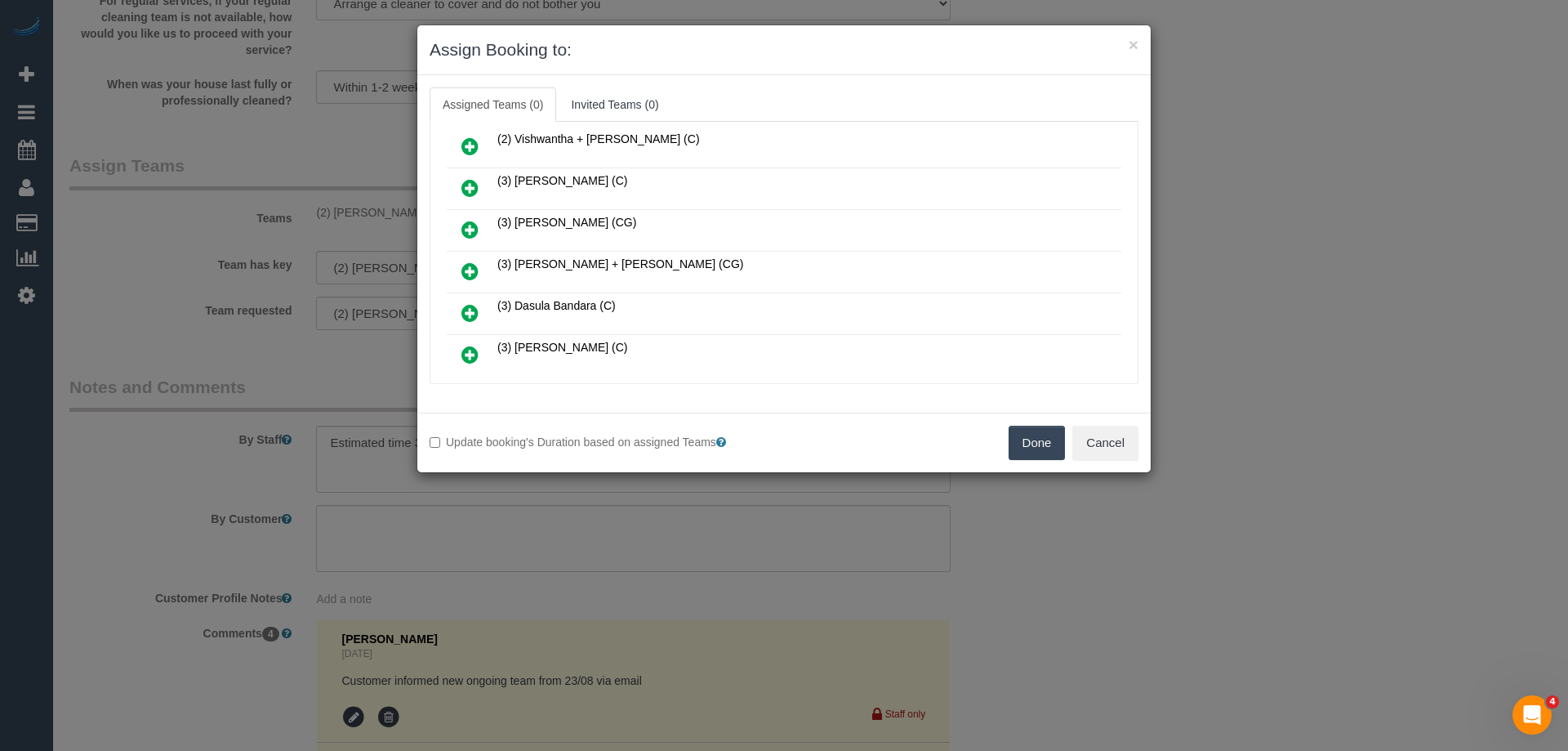
scroll to position [245, 0]
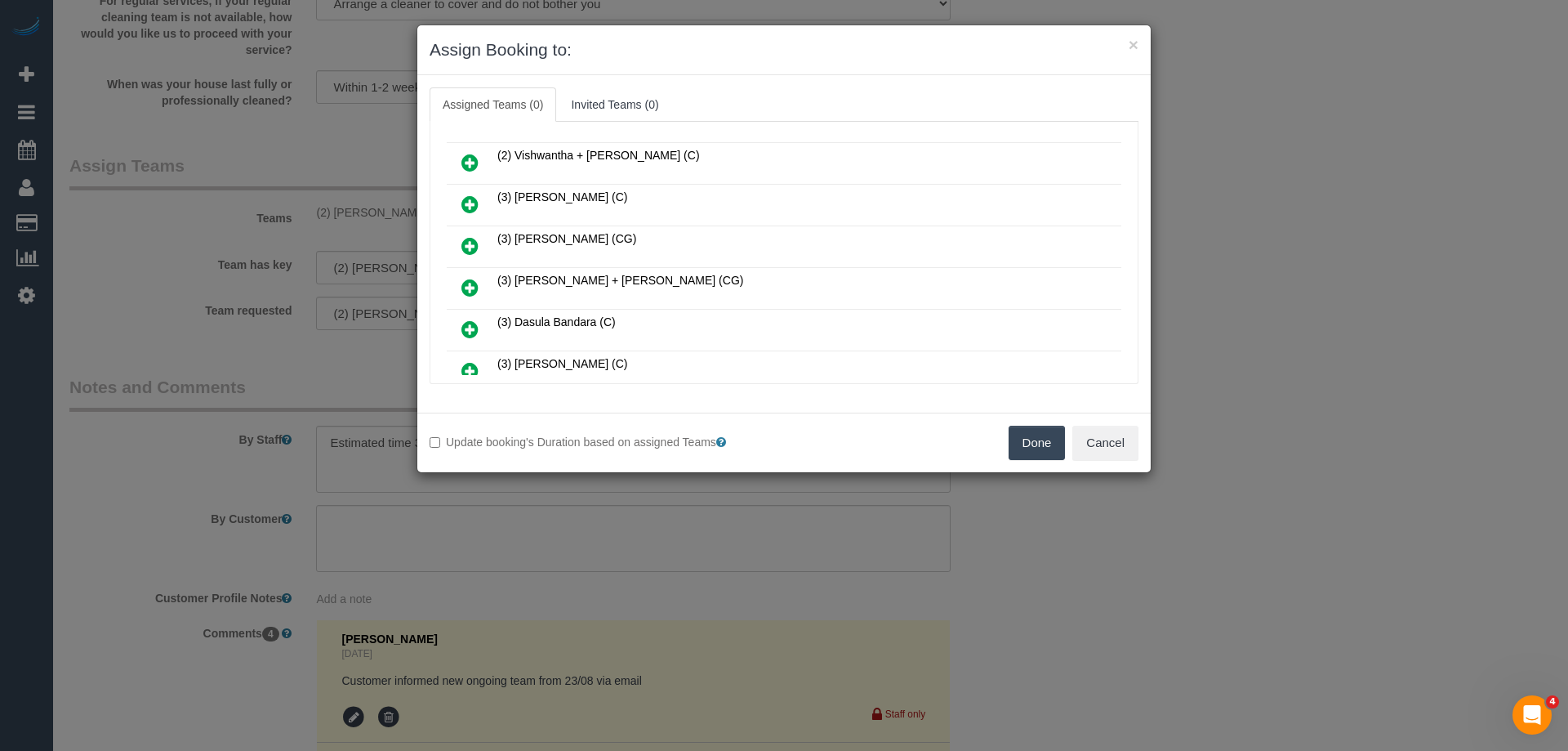
click at [466, 285] on icon at bounding box center [469, 287] width 17 height 19
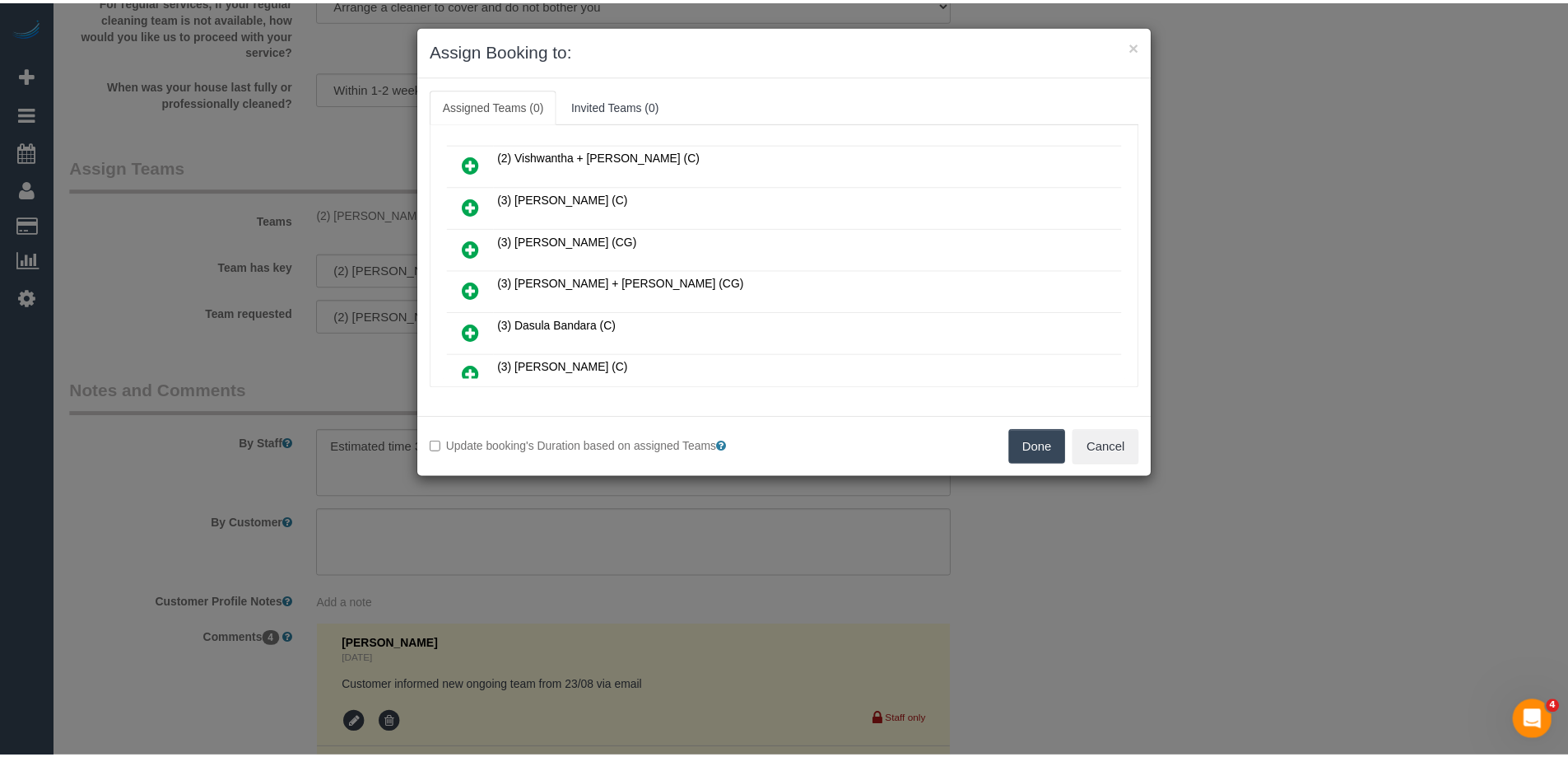
scroll to position [288, 0]
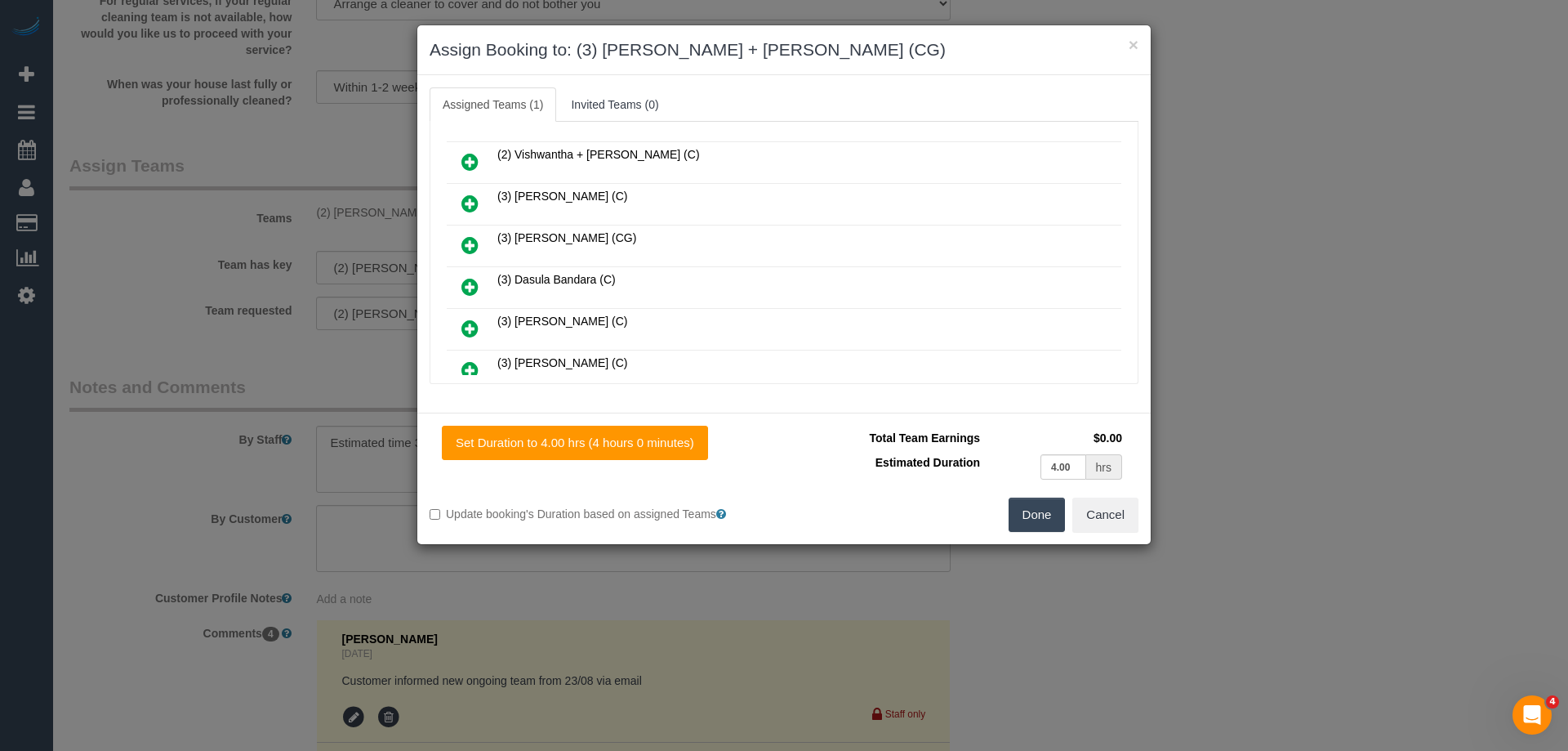
click at [1035, 503] on button "Done" at bounding box center [1037, 514] width 57 height 34
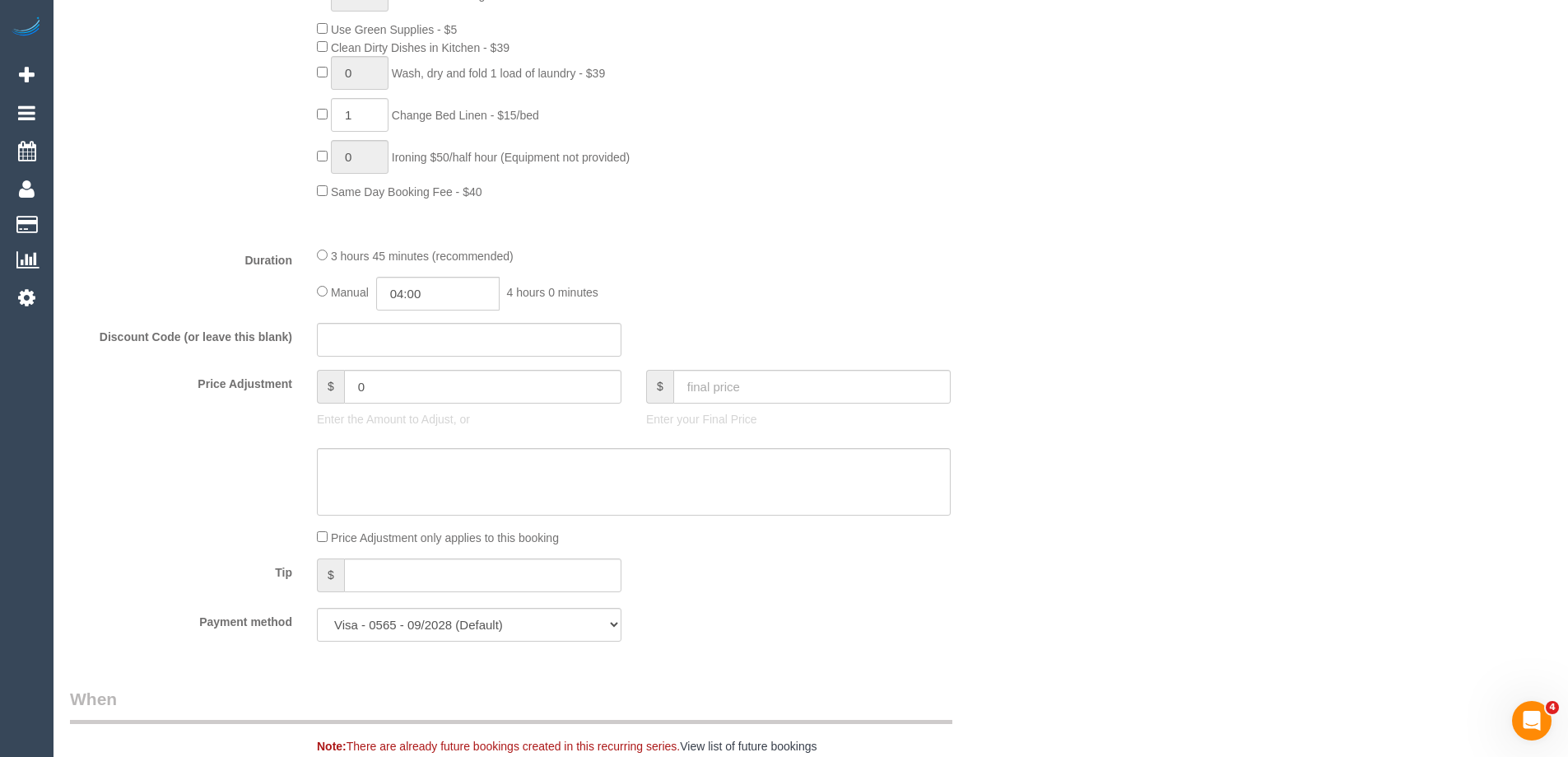
scroll to position [1153, 0]
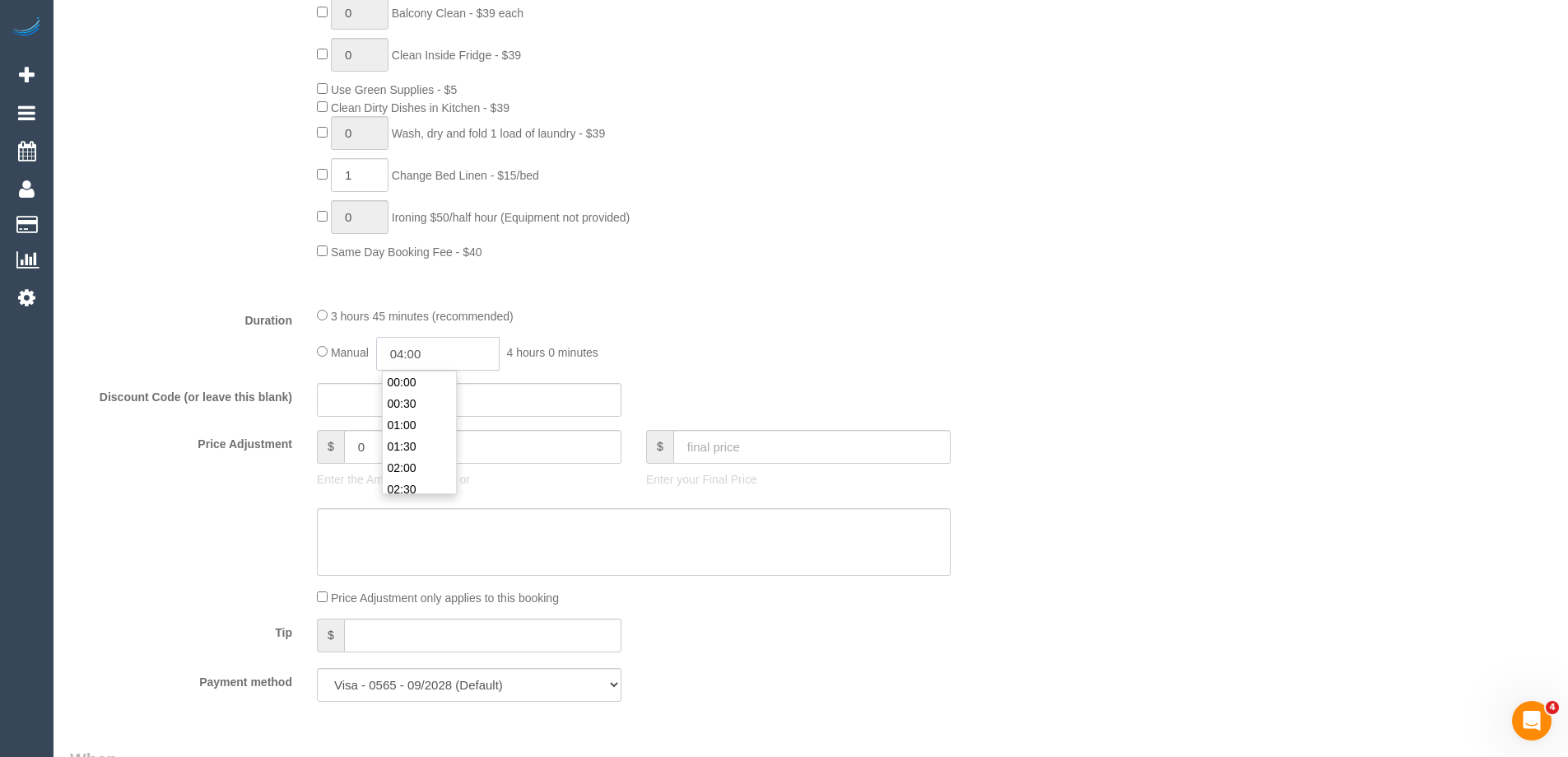
click at [434, 346] on input "04:00" at bounding box center [438, 354] width 123 height 34
type input "02:00"
click at [422, 382] on li "02:00" at bounding box center [419, 383] width 73 height 21
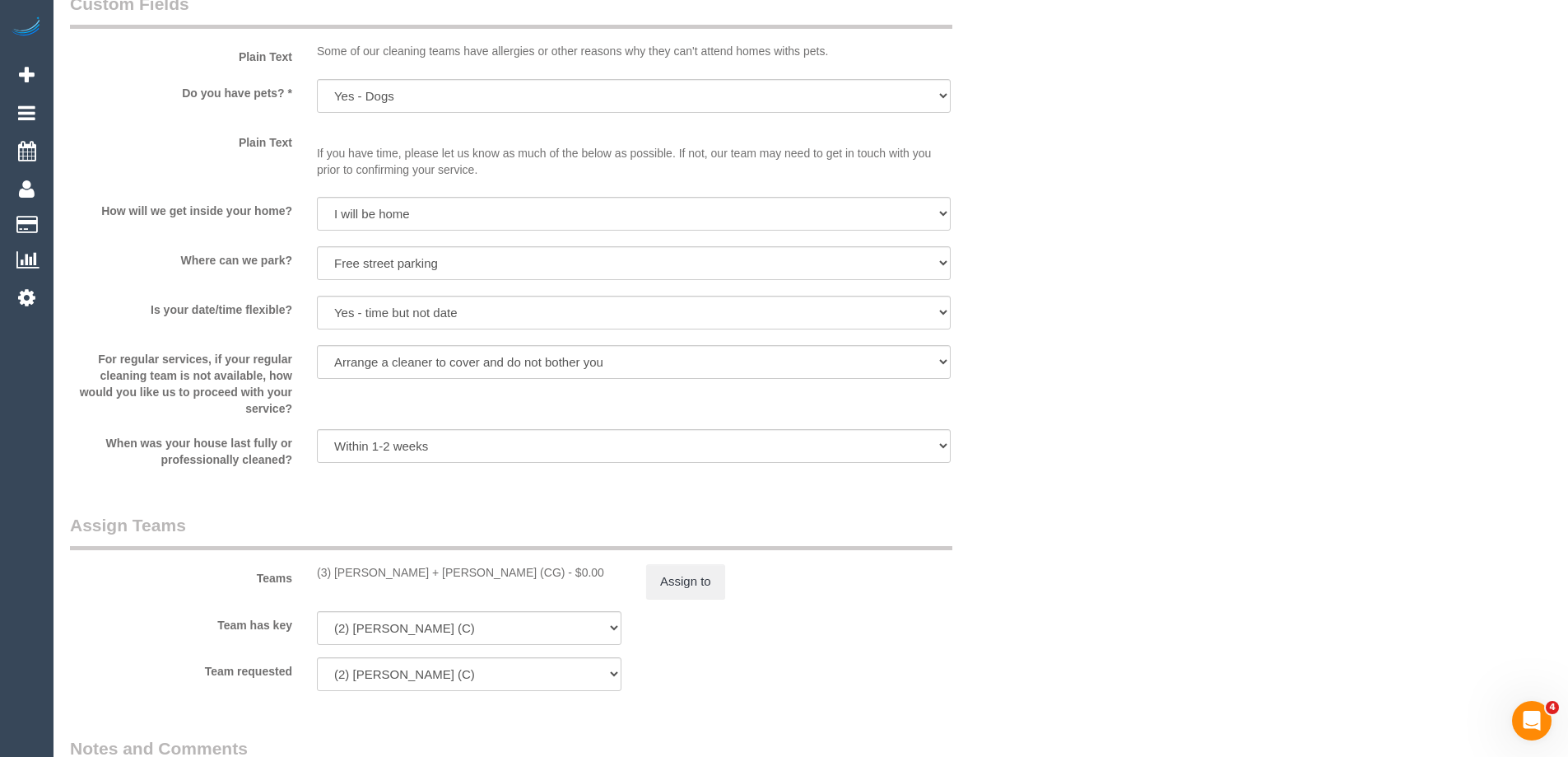
scroll to position [2224, 0]
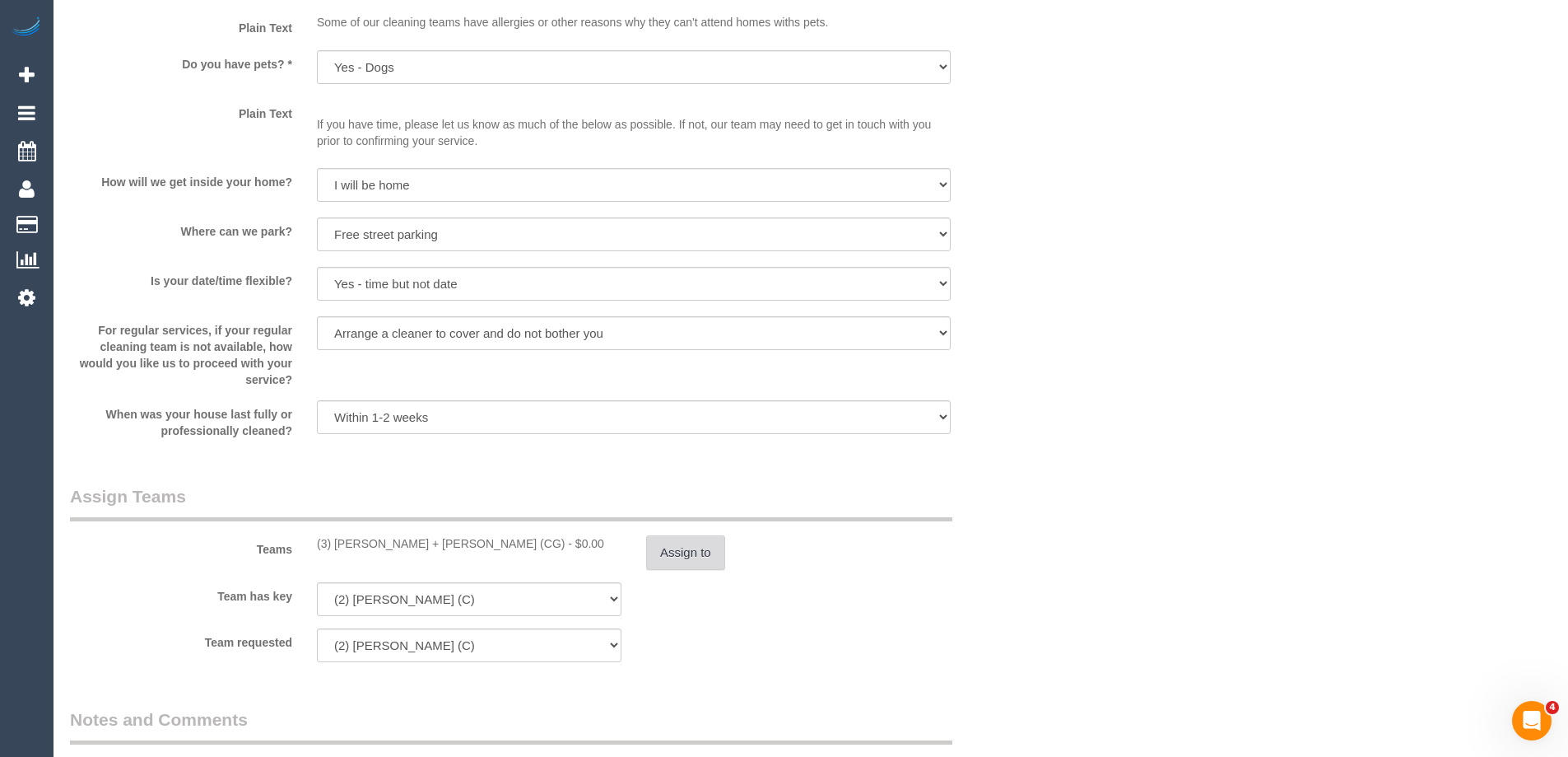
click at [676, 548] on button "Assign to" at bounding box center [686, 552] width 79 height 35
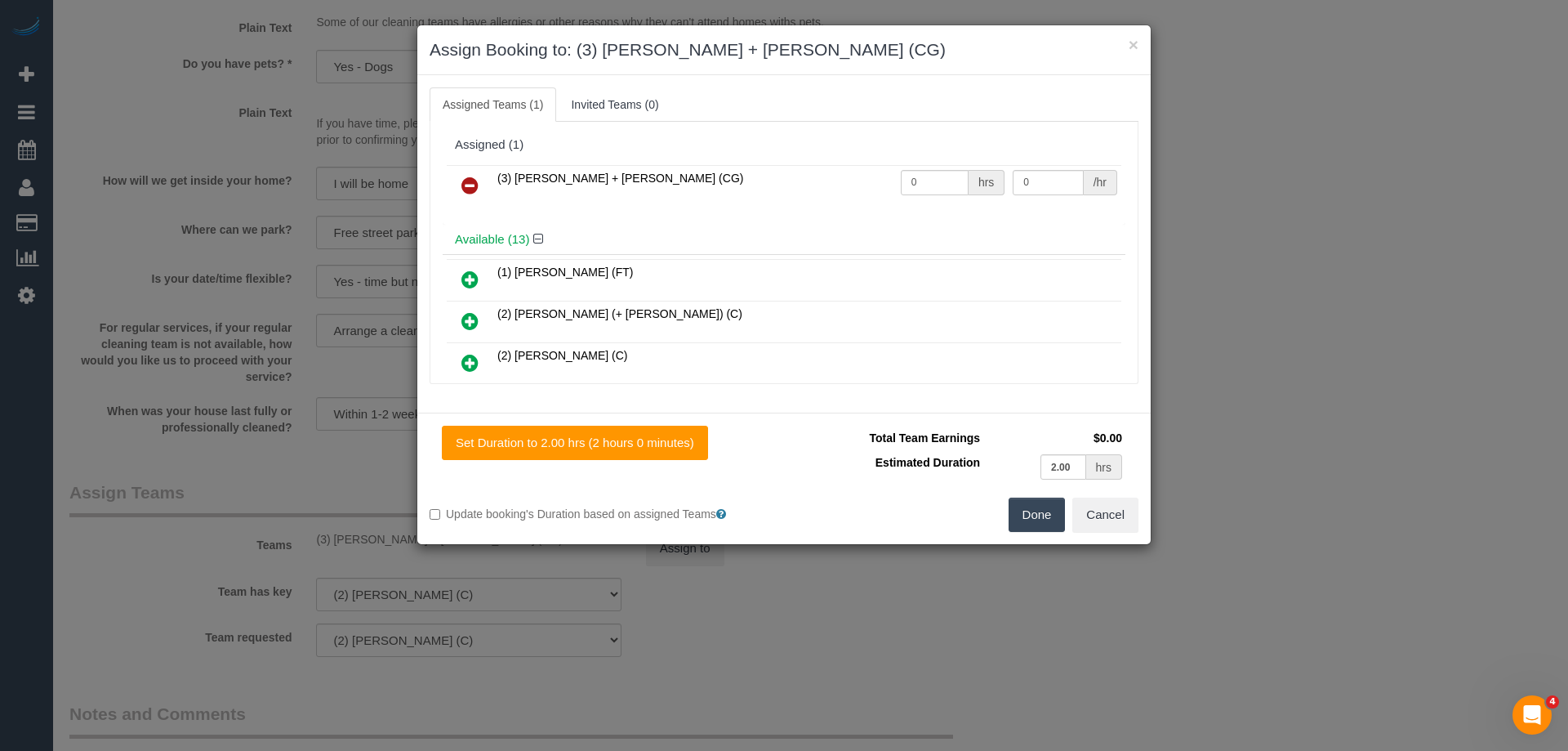
click at [1039, 509] on button "Done" at bounding box center [1037, 514] width 57 height 34
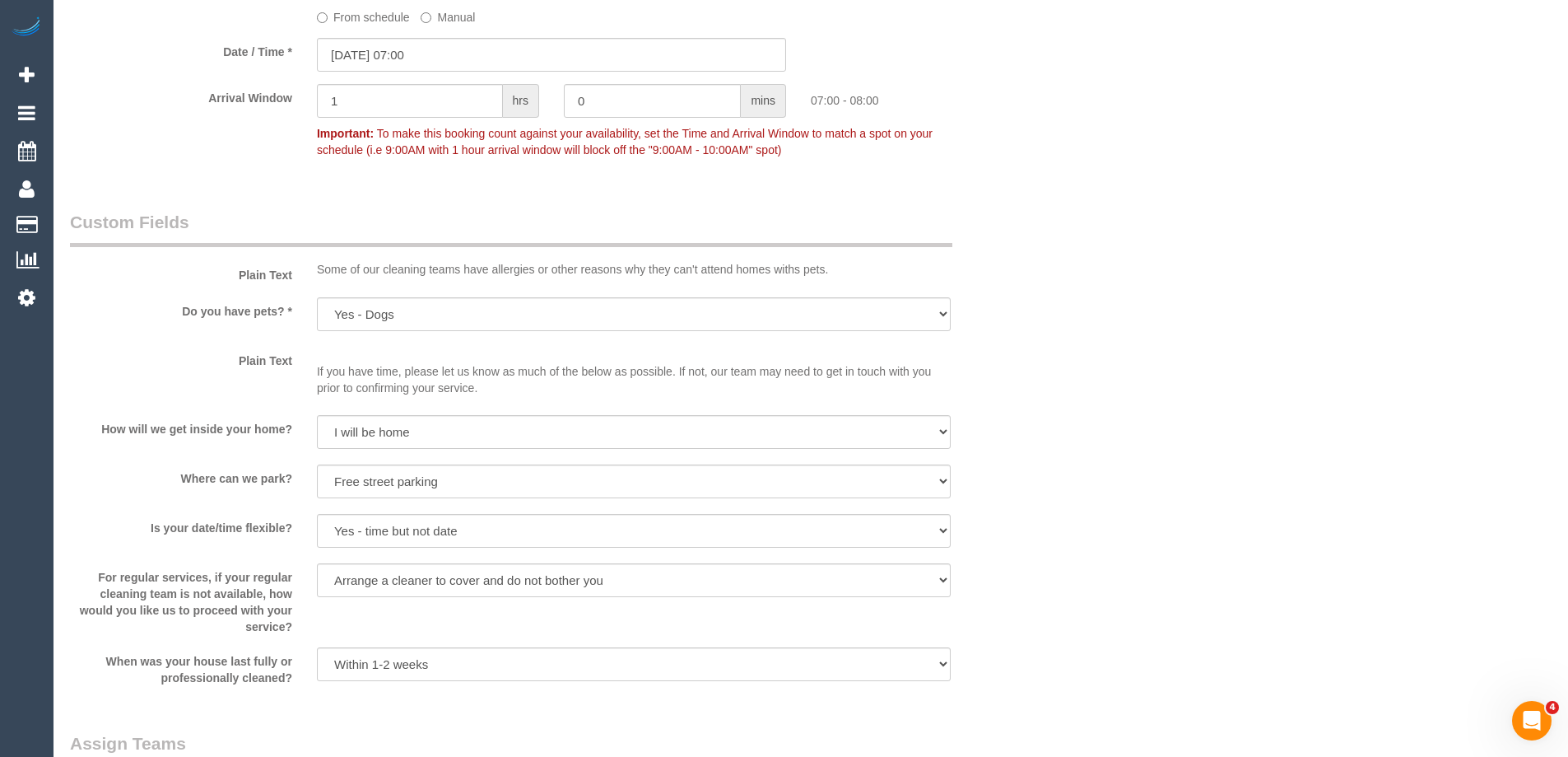
scroll to position [2388, 0]
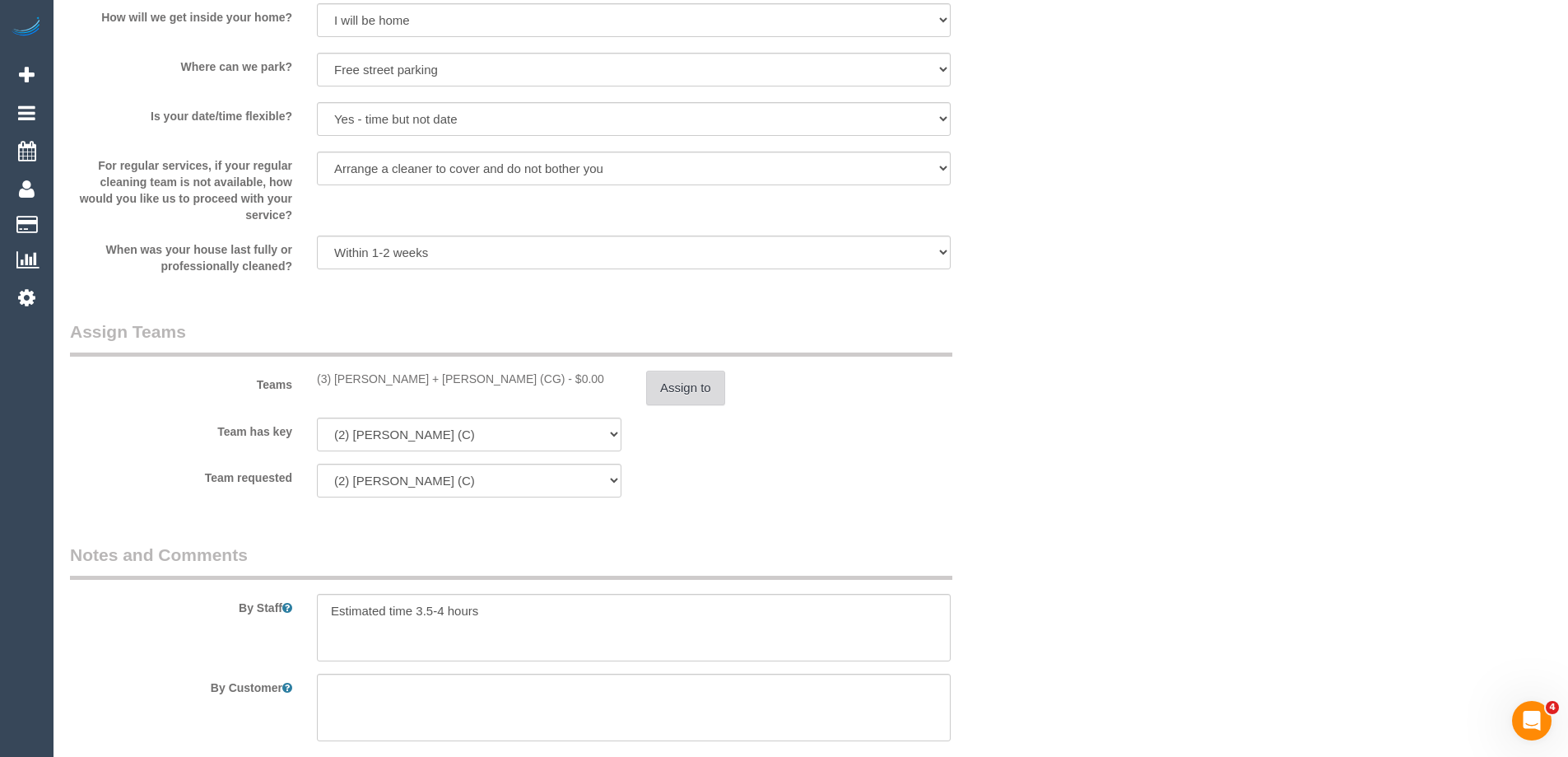
click at [709, 392] on button "Assign to" at bounding box center [686, 387] width 79 height 35
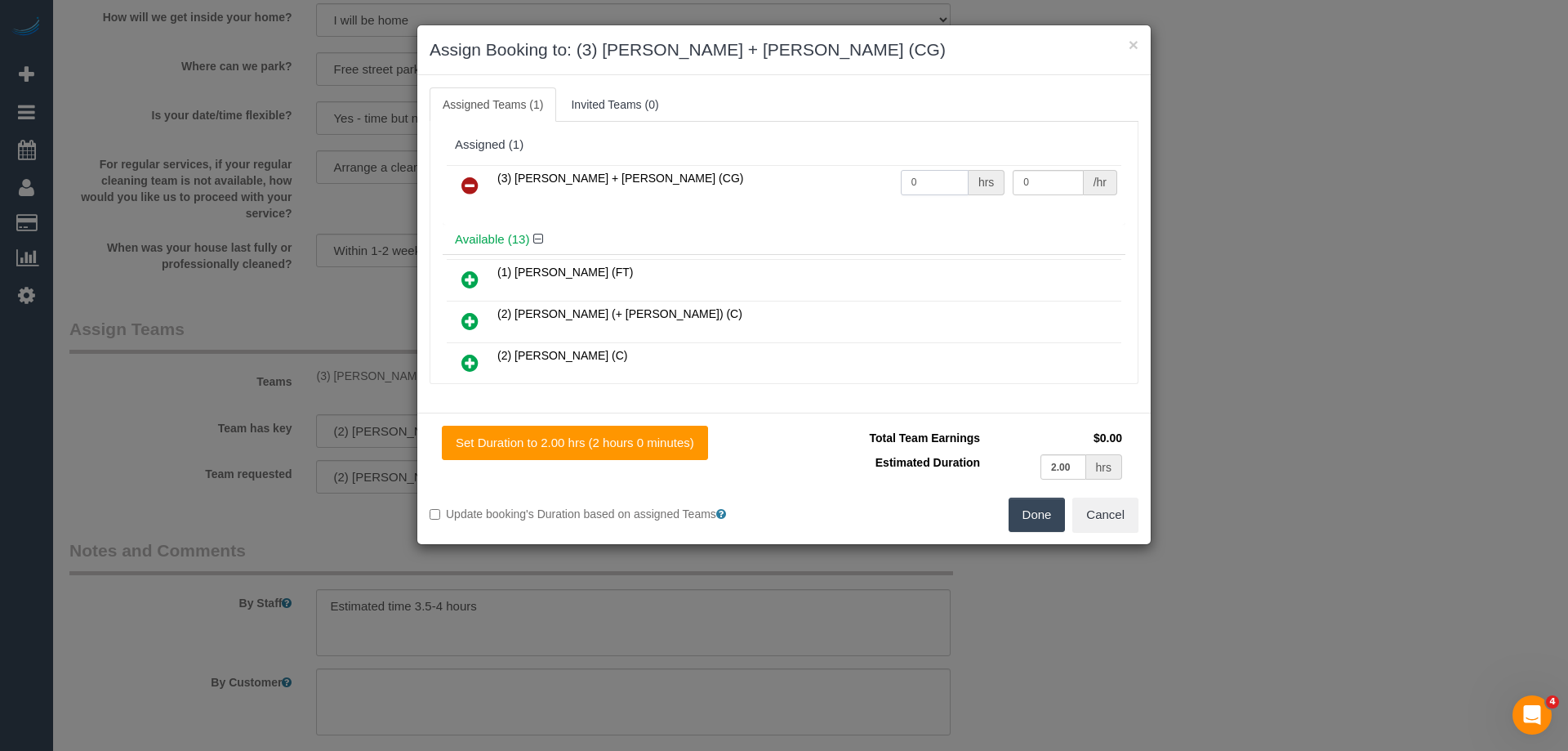
drag, startPoint x: 822, startPoint y: 183, endPoint x: 707, endPoint y: 199, distance: 116.1
click at [719, 197] on tr "(3) Bansari + Bhavesh (CG) 0 hrs 0 /hr" at bounding box center [784, 186] width 674 height 42
type input "1"
drag, startPoint x: 1042, startPoint y: 176, endPoint x: 874, endPoint y: 181, distance: 168.1
click at [874, 181] on tr "(3) Bansari + Bhavesh (CG) 1 hrs 0 /hr" at bounding box center [784, 186] width 674 height 42
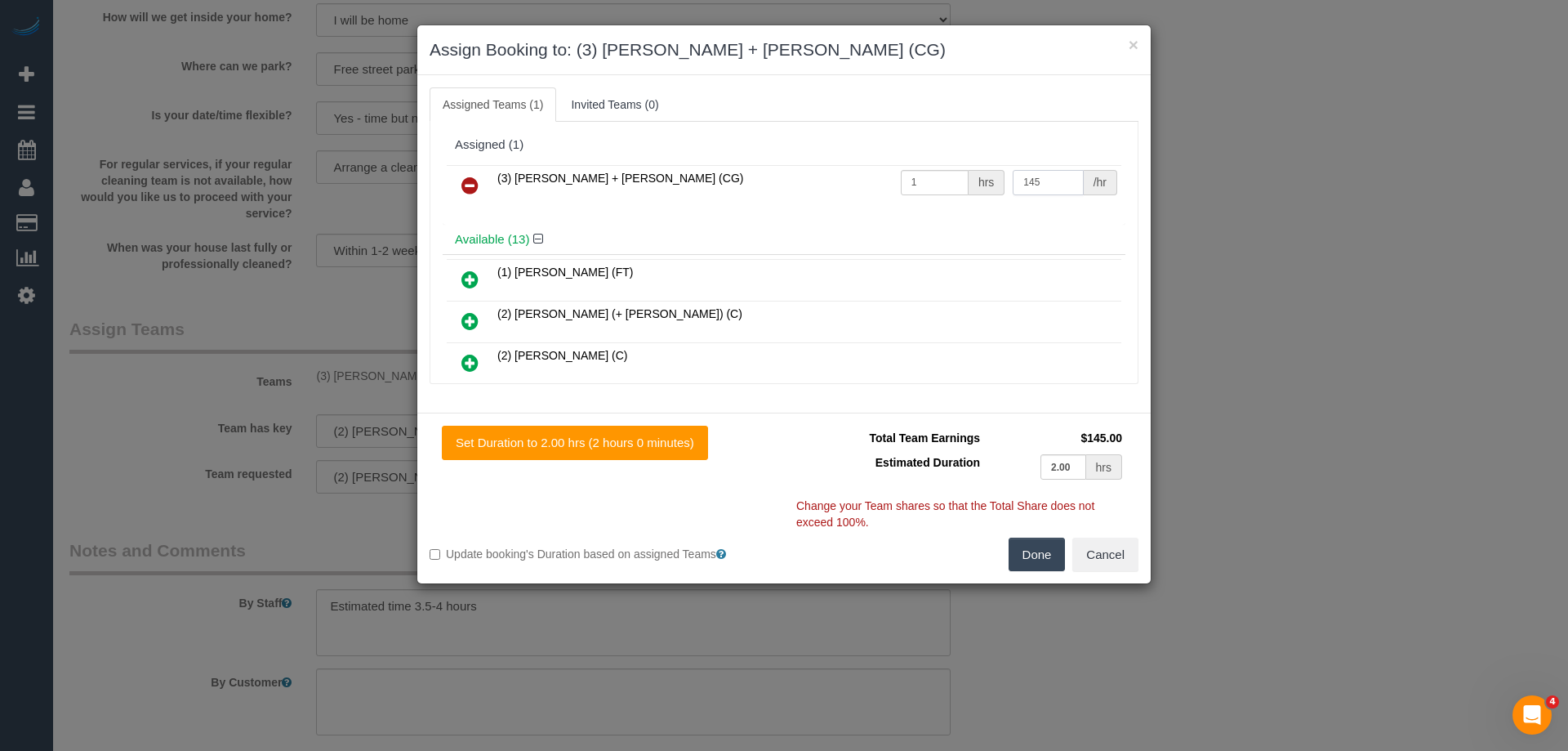
type input "145"
drag, startPoint x: 1043, startPoint y: 559, endPoint x: 1033, endPoint y: 554, distance: 11.2
click at [1042, 559] on button "Done" at bounding box center [1037, 554] width 57 height 34
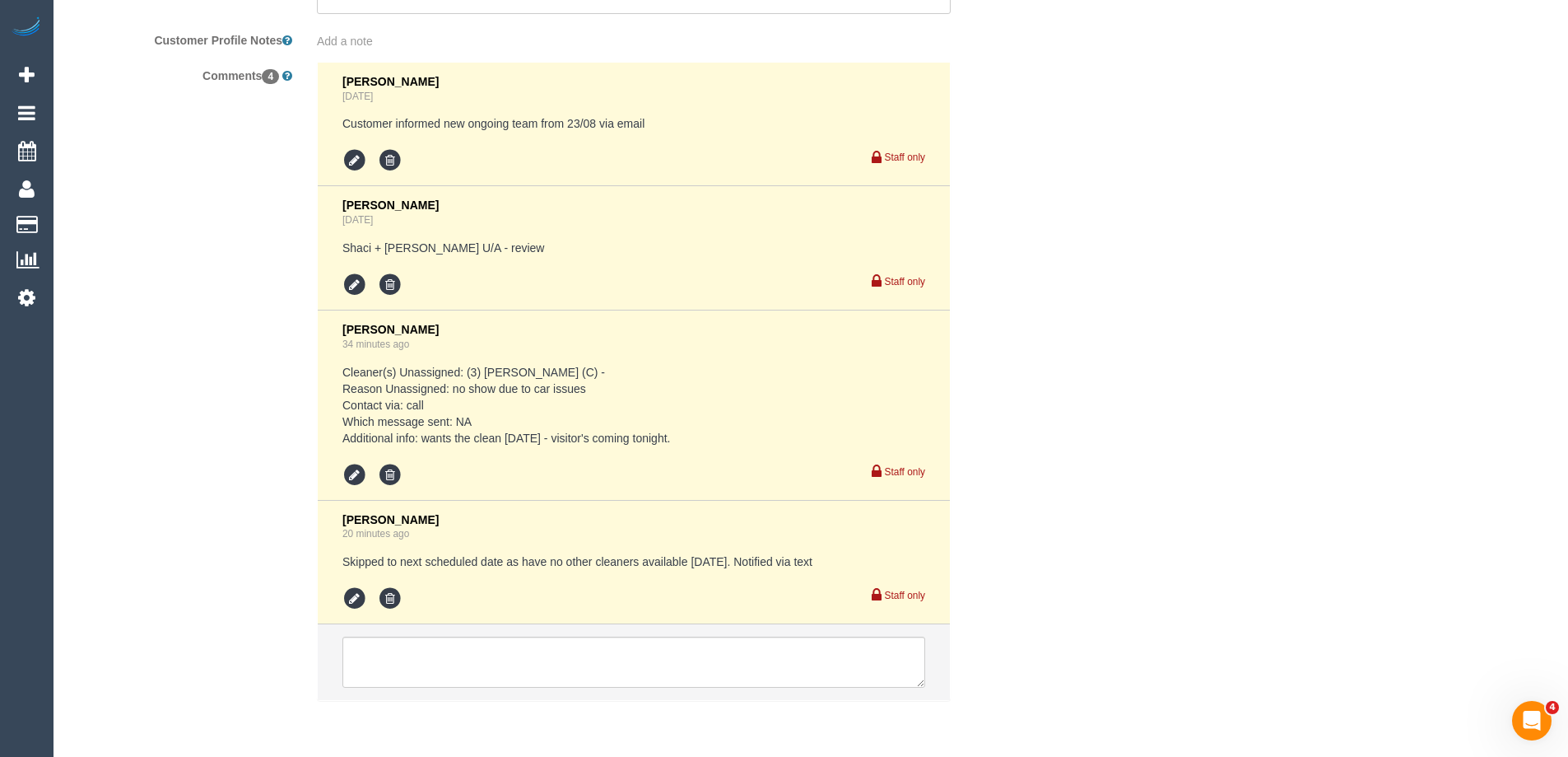
scroll to position [3179, 0]
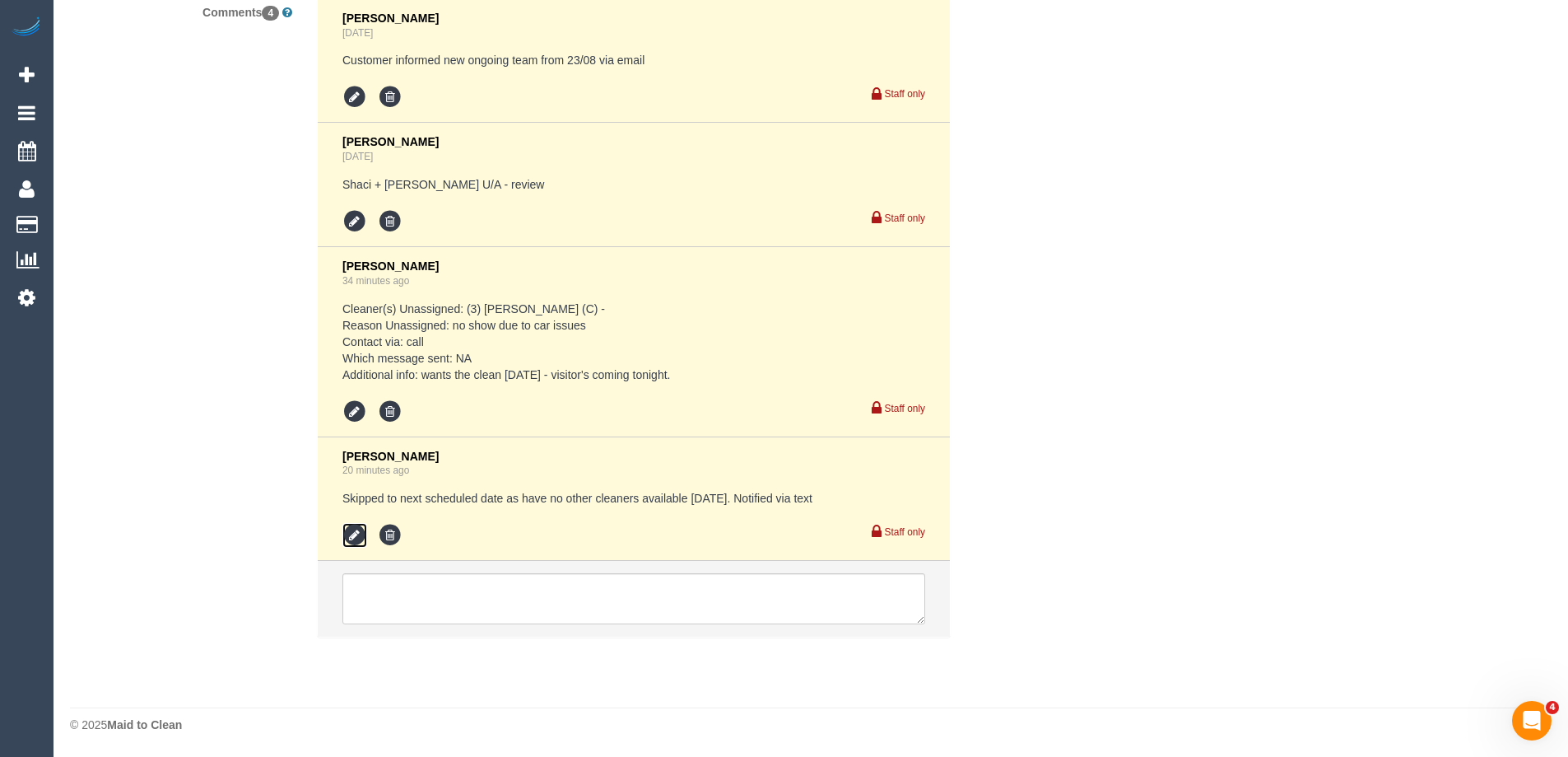
click at [348, 529] on icon at bounding box center [354, 535] width 24 height 24
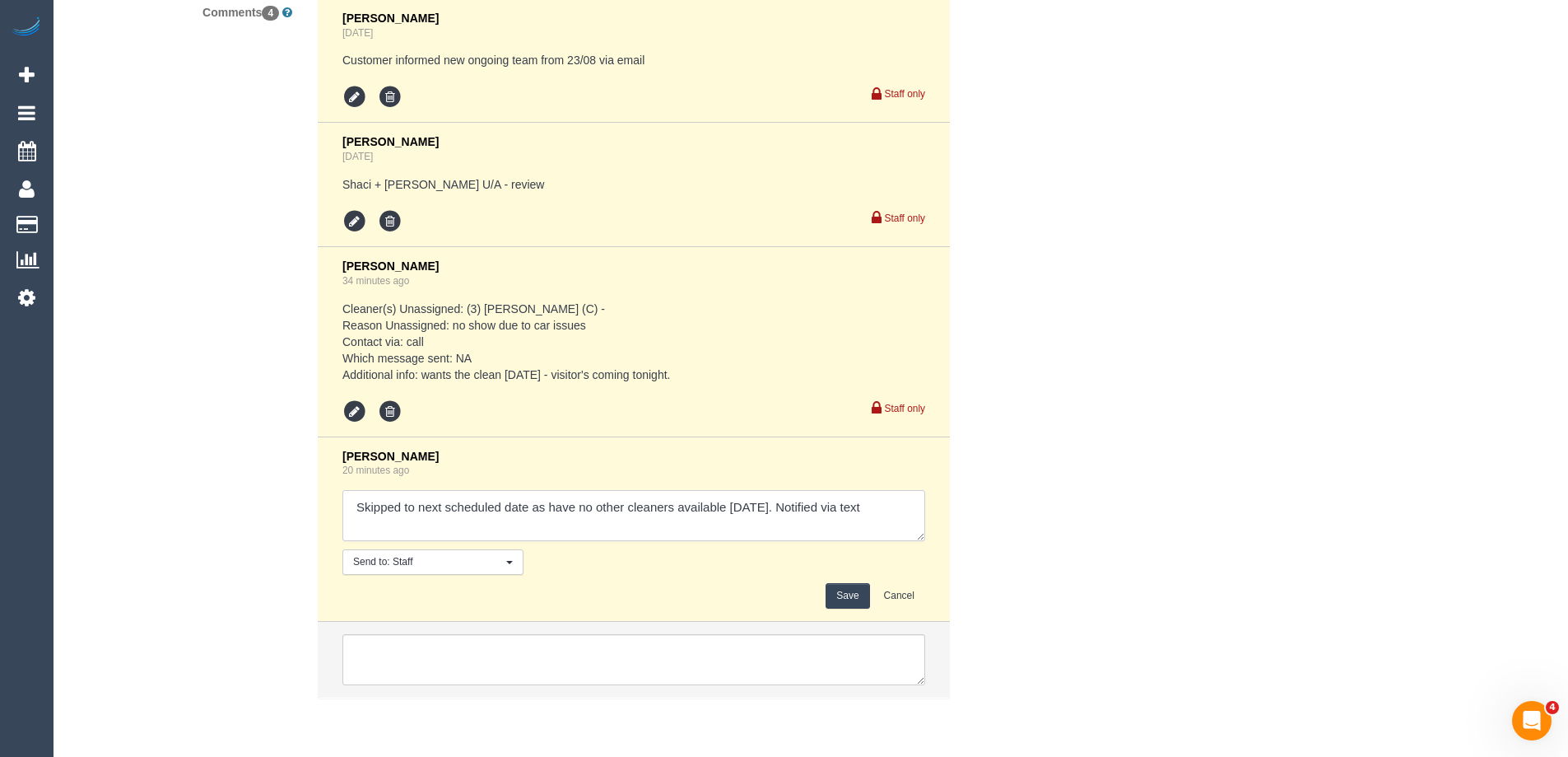
drag, startPoint x: 870, startPoint y: 510, endPoint x: -3, endPoint y: 508, distance: 873.0
drag, startPoint x: 746, startPoint y: 503, endPoint x: 722, endPoint y: 511, distance: 25.3
click at [722, 511] on textarea at bounding box center [633, 516] width 583 height 51
type textarea "Rescheduled to 7-8am on the 25/08 due to no availability today - via text"
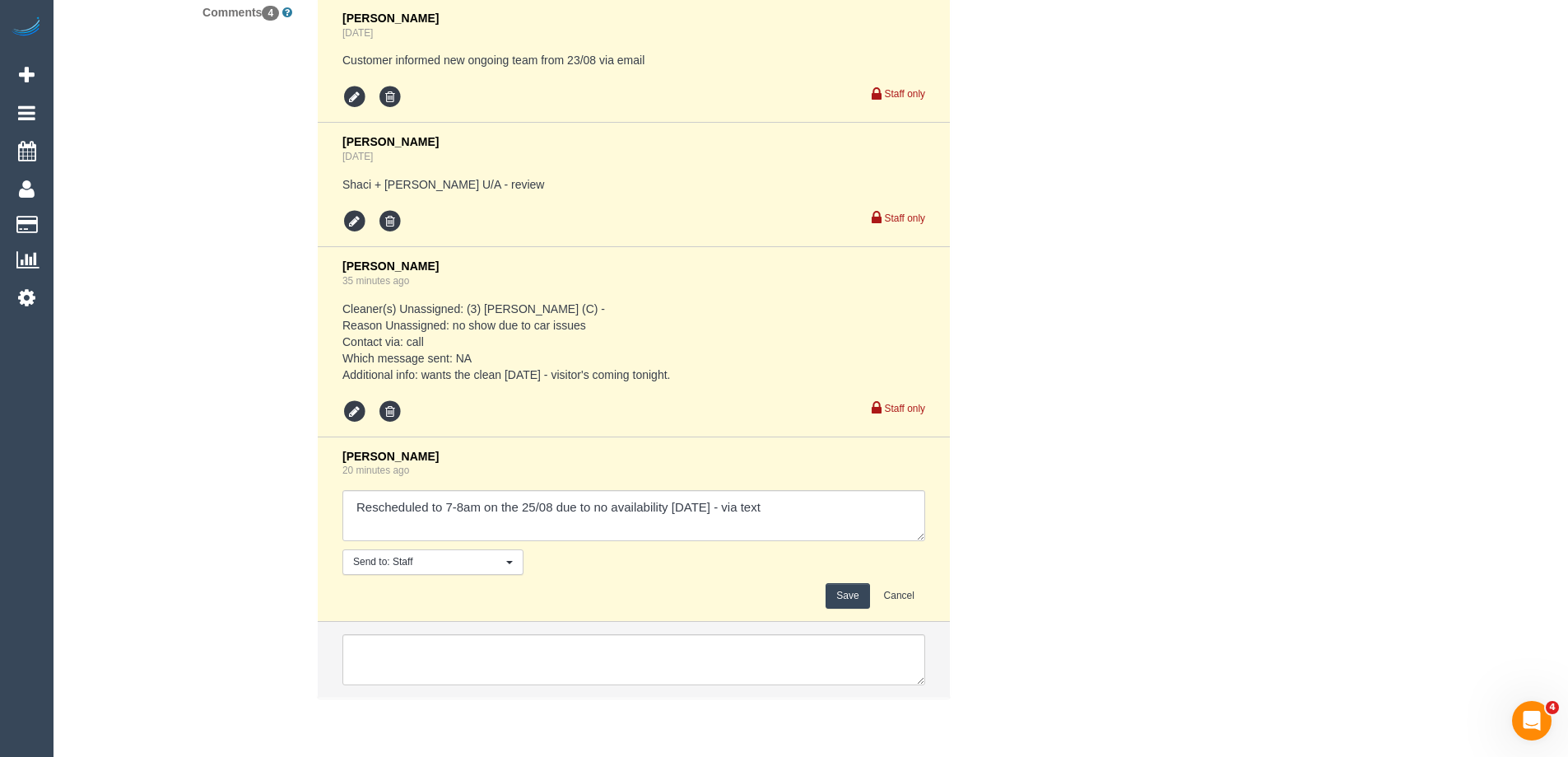
click at [863, 594] on button "Save" at bounding box center [848, 596] width 44 height 25
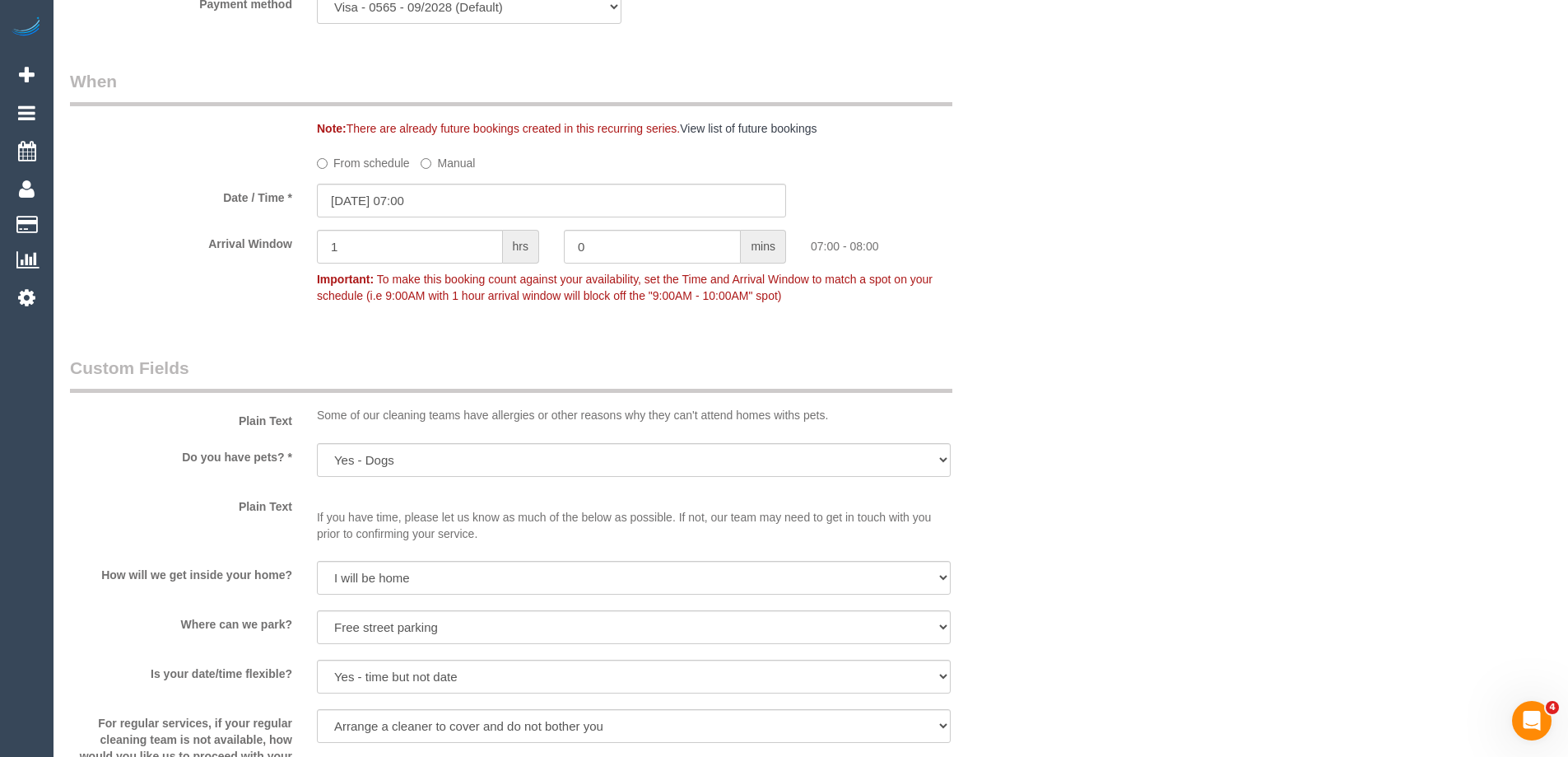
scroll to position [1812, 0]
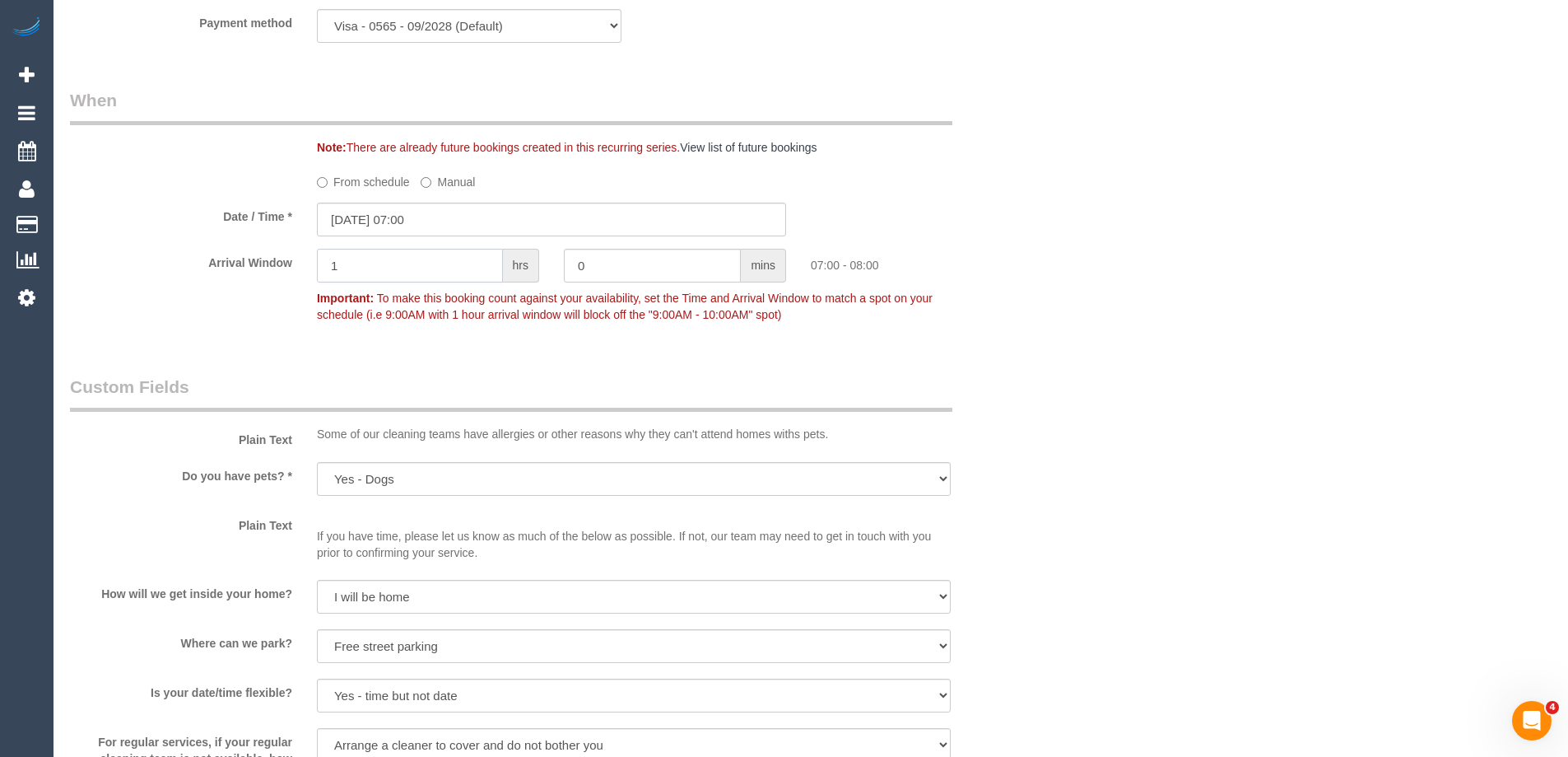
drag, startPoint x: 357, startPoint y: 265, endPoint x: 326, endPoint y: 263, distance: 31.1
click at [326, 263] on input "1" at bounding box center [410, 266] width 186 height 34
type input "0"
click at [313, 329] on div "Arrival Window 0 hrs 0 mins Important: To make this booking count against your …" at bounding box center [551, 289] width 988 height 82
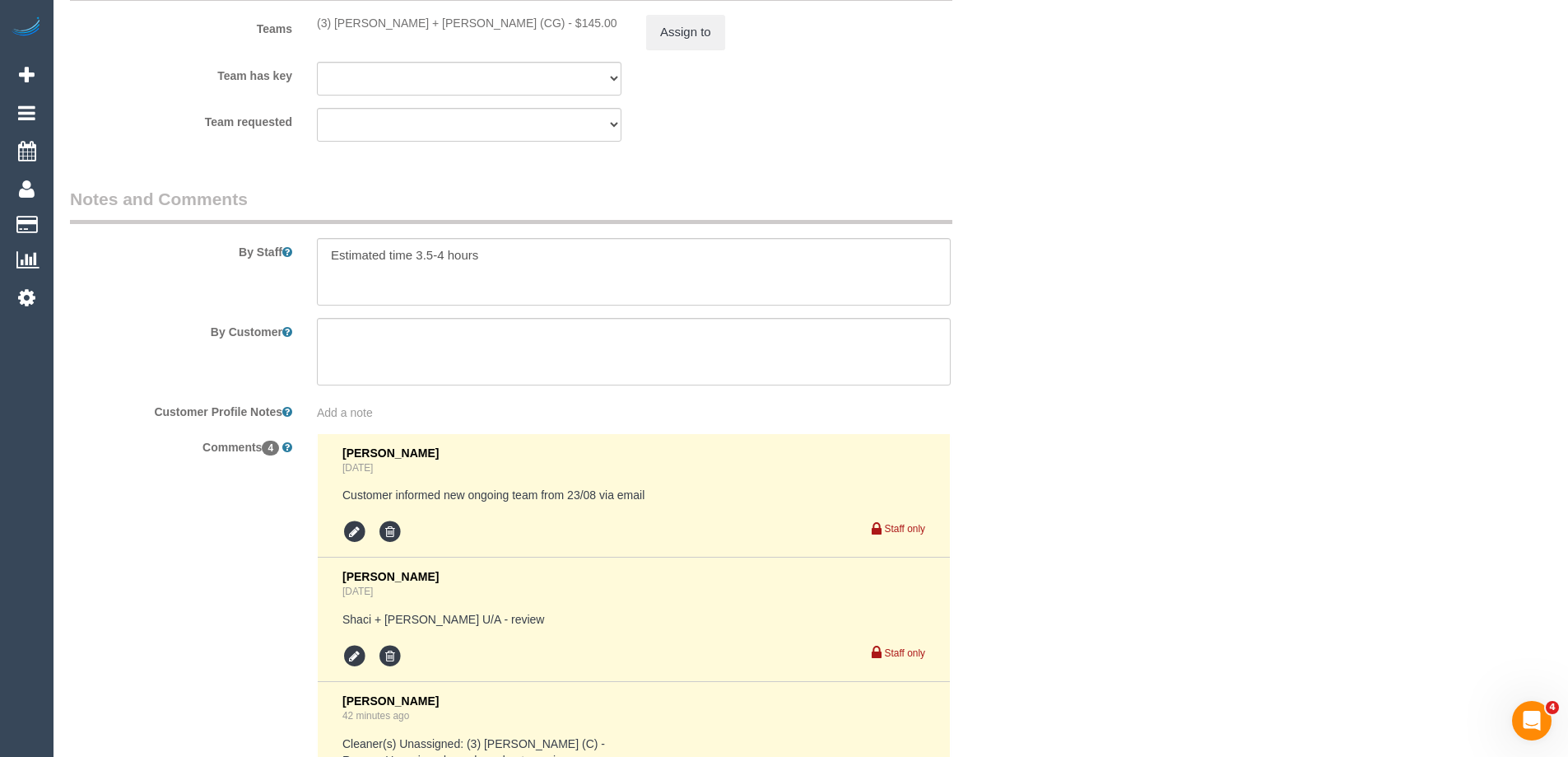
scroll to position [2495, 0]
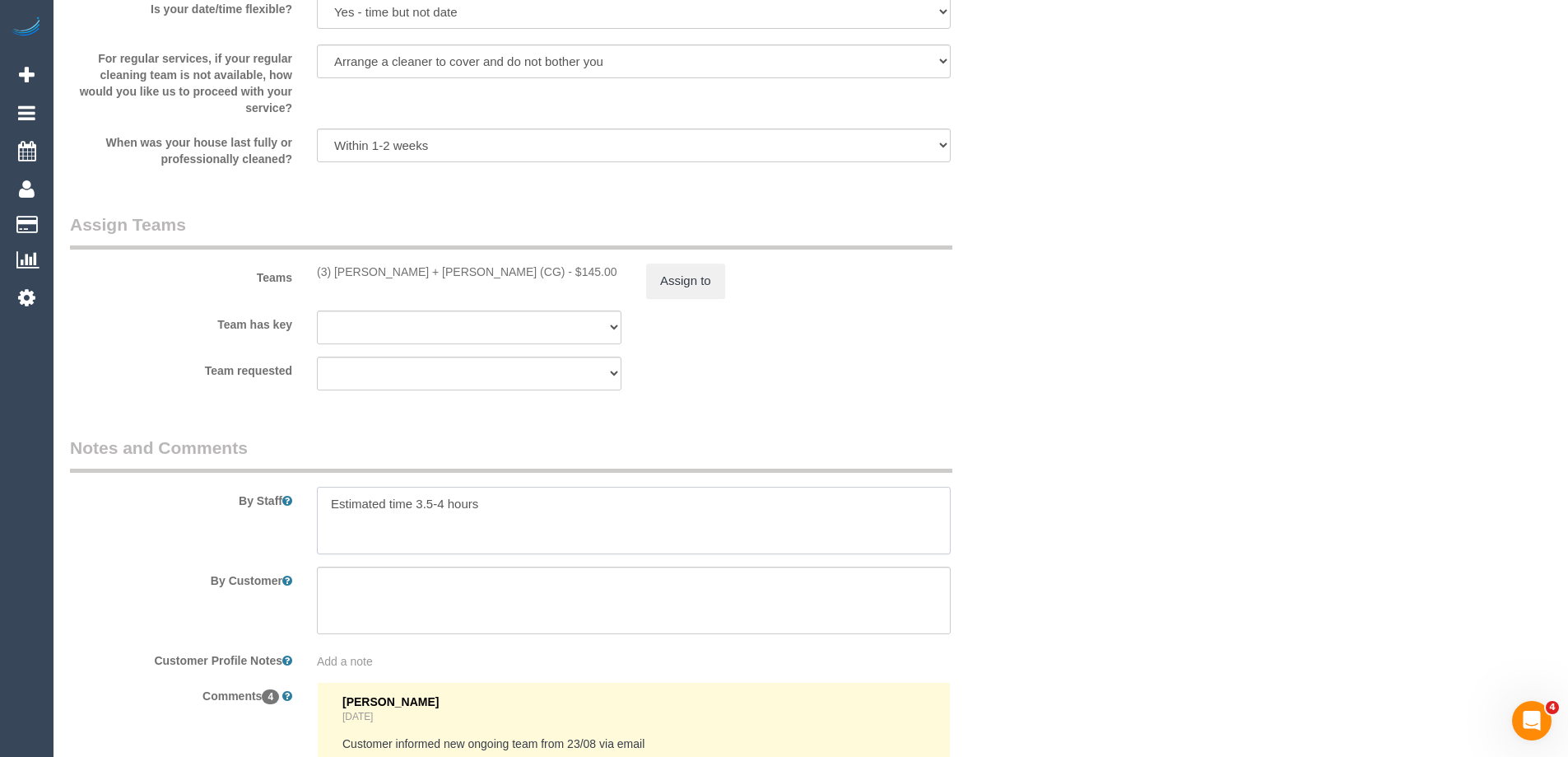
click at [504, 502] on textarea at bounding box center [633, 521] width 633 height 68
type textarea "Estimated time 3.5-4 hours. Please arrive as close to 7am as possible"
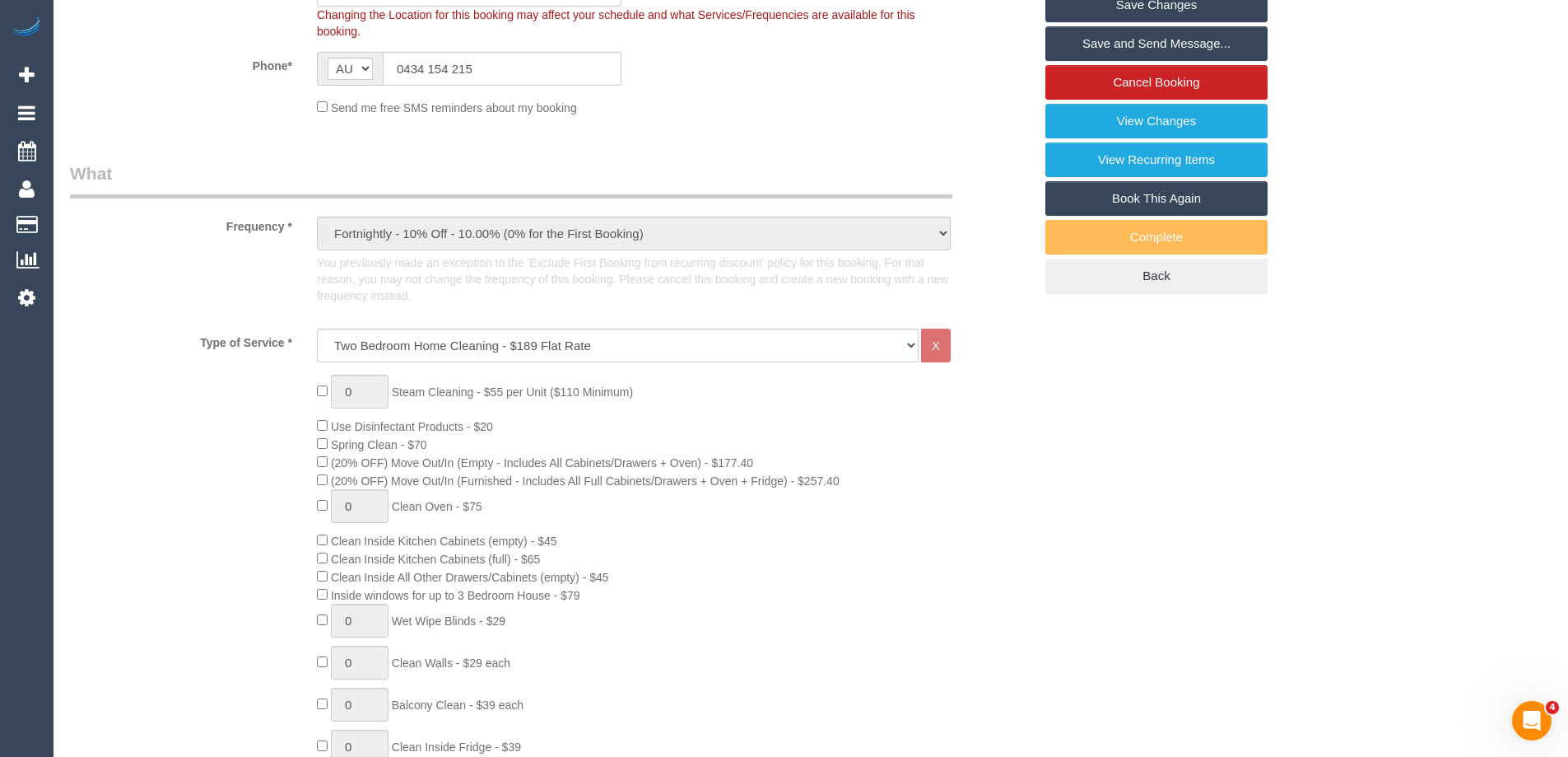
scroll to position [0, 0]
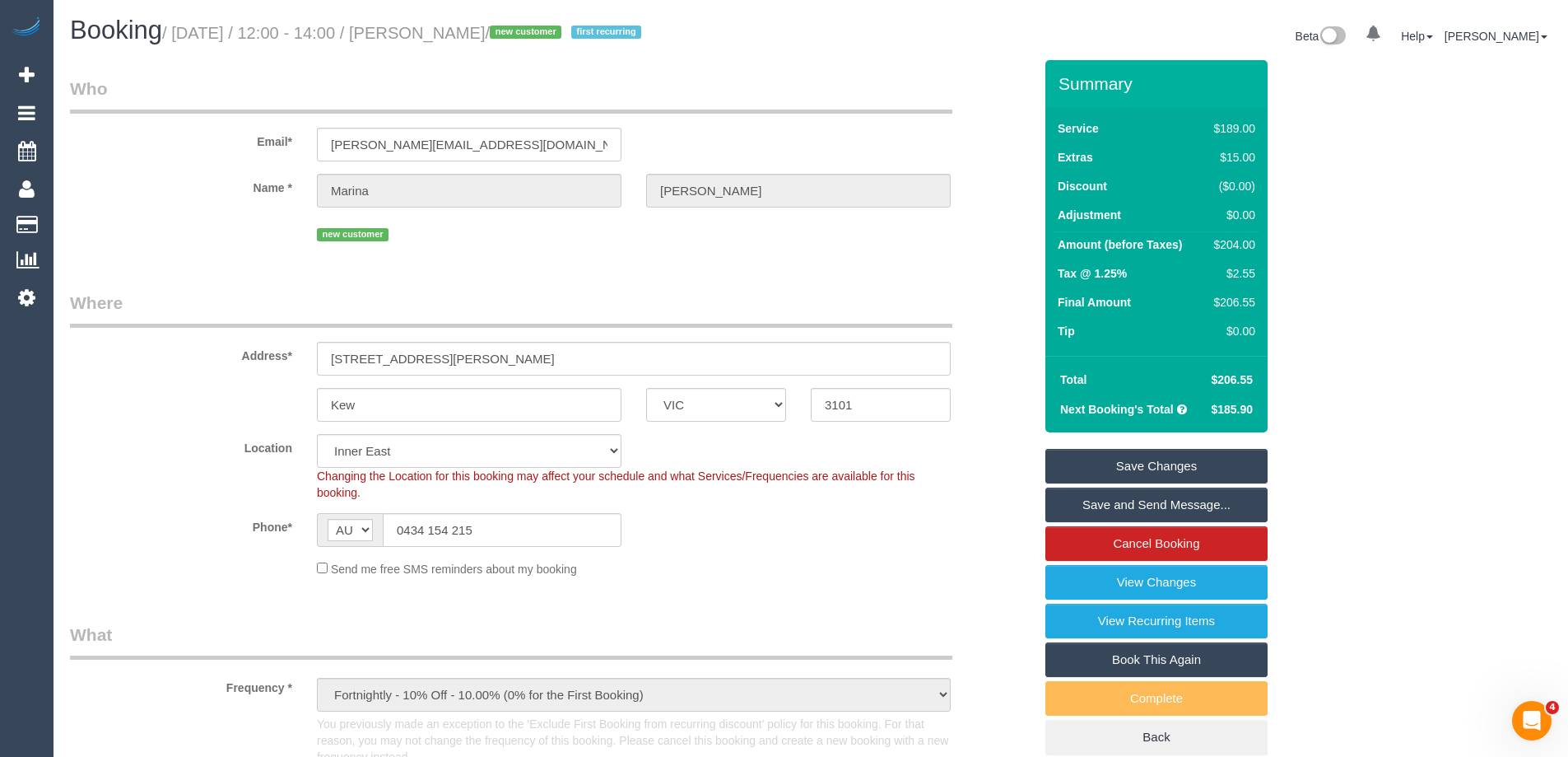
click at [1083, 502] on link "Save and Send Message..." at bounding box center [1156, 505] width 222 height 35
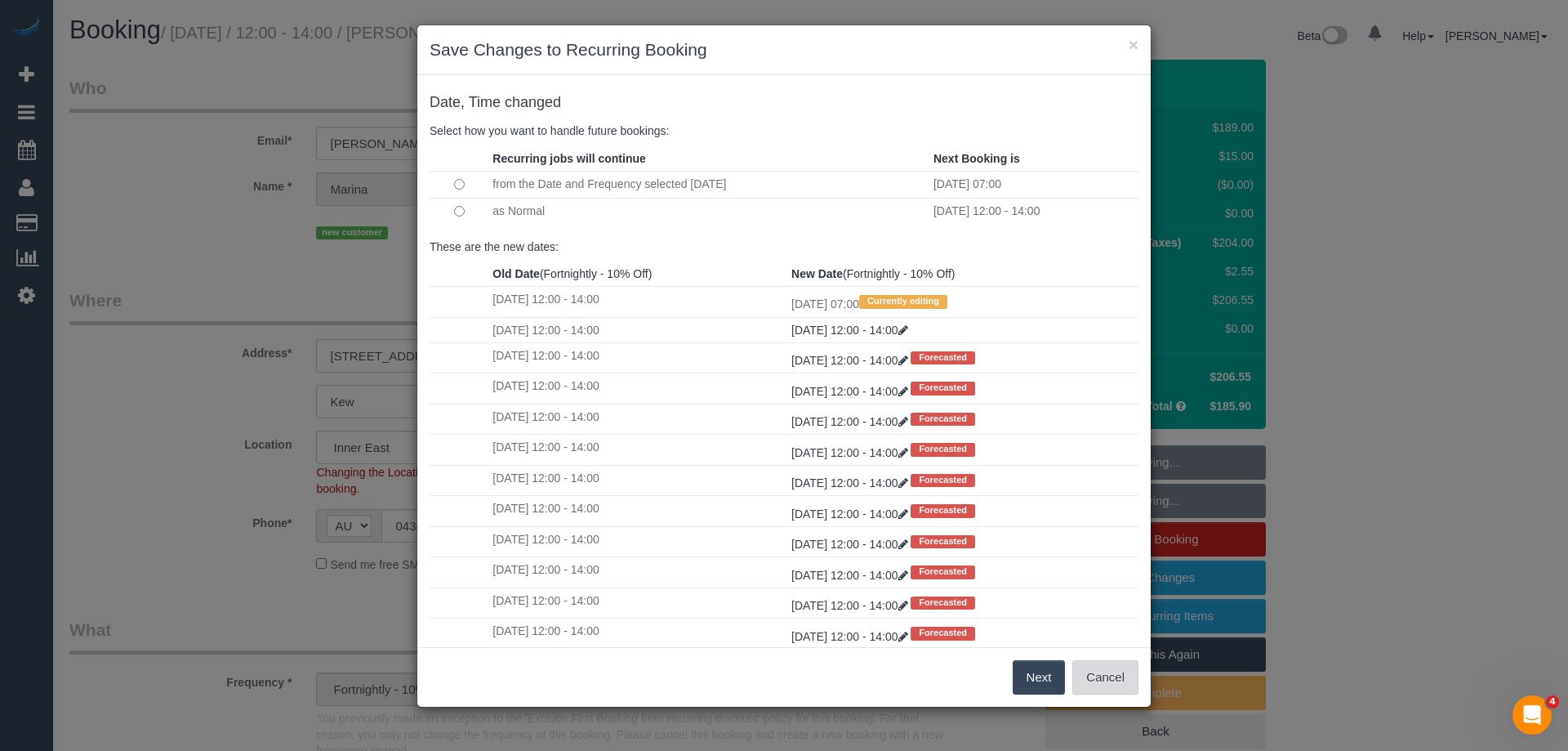
click at [1083, 676] on button "Cancel" at bounding box center [1104, 677] width 66 height 34
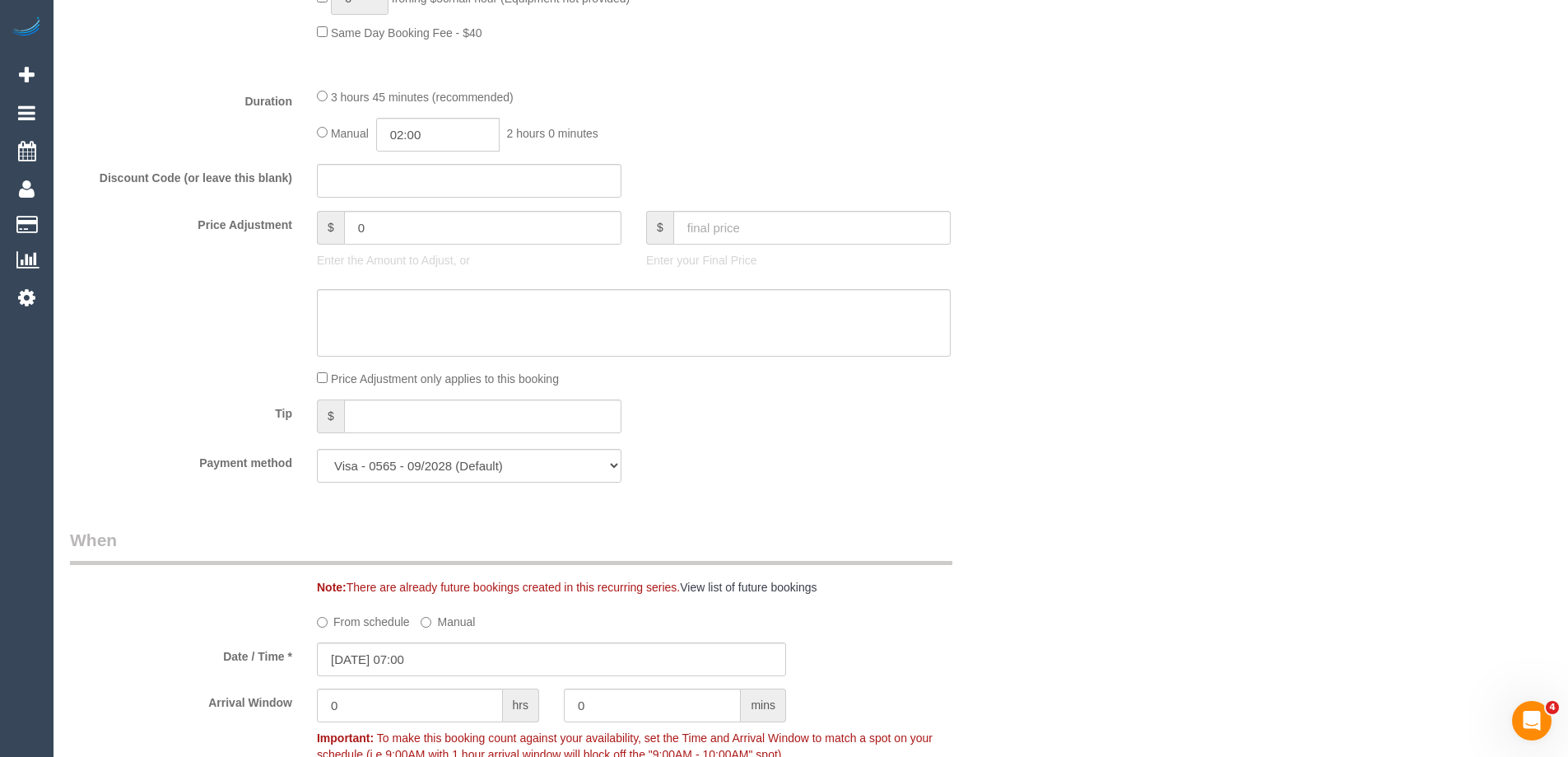
scroll to position [1565, 0]
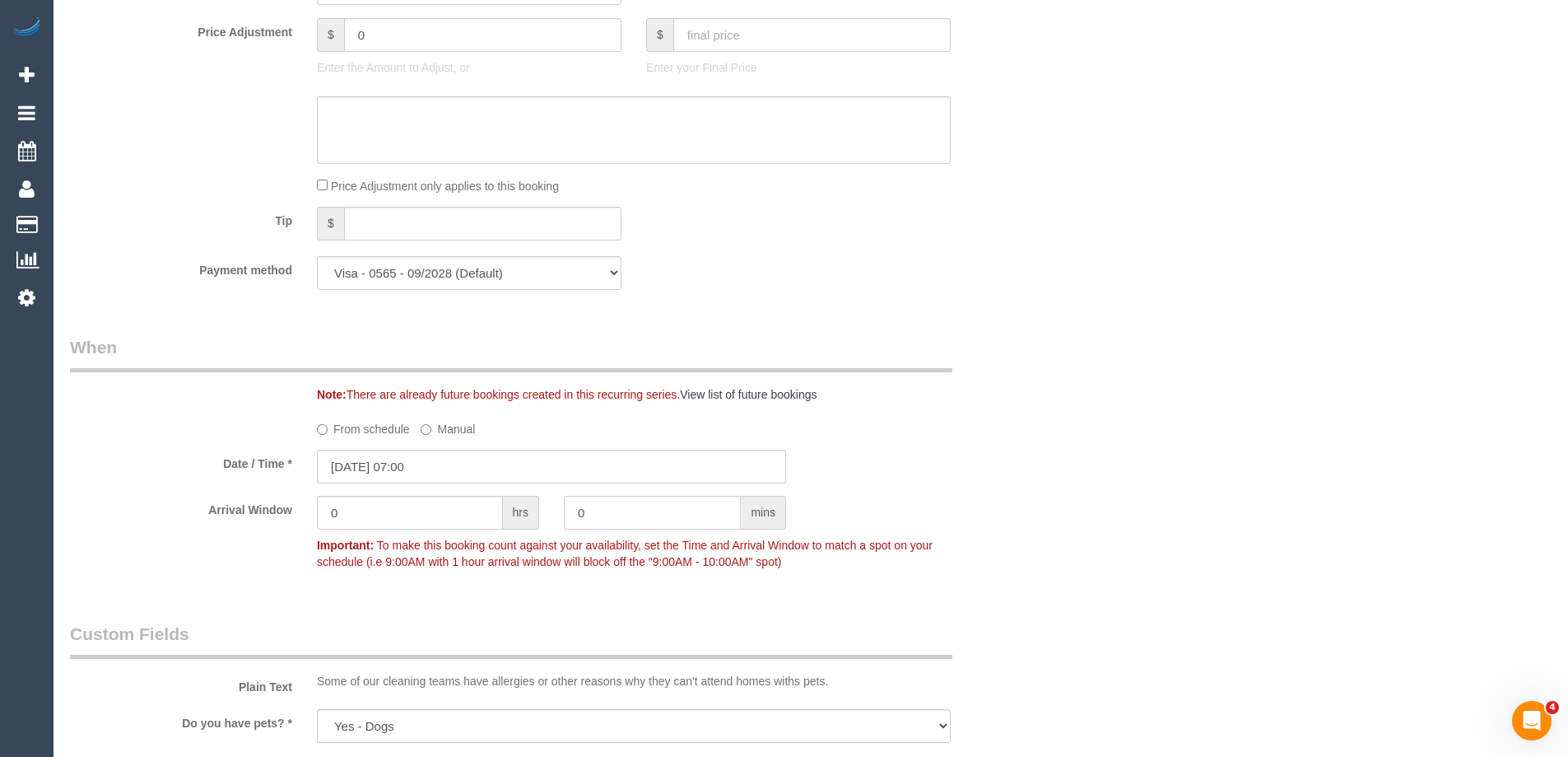
drag, startPoint x: 602, startPoint y: 508, endPoint x: 548, endPoint y: 500, distance: 54.6
click at [548, 500] on div "Arrival Window 0 hrs 0 mins Important: To make this booking count against your …" at bounding box center [551, 536] width 988 height 82
type input "30"
click at [768, 333] on div "Who Email* m.lipovic@gmail.com Name * Marina Lipović new customer Where Address…" at bounding box center [551, 433] width 988 height 3876
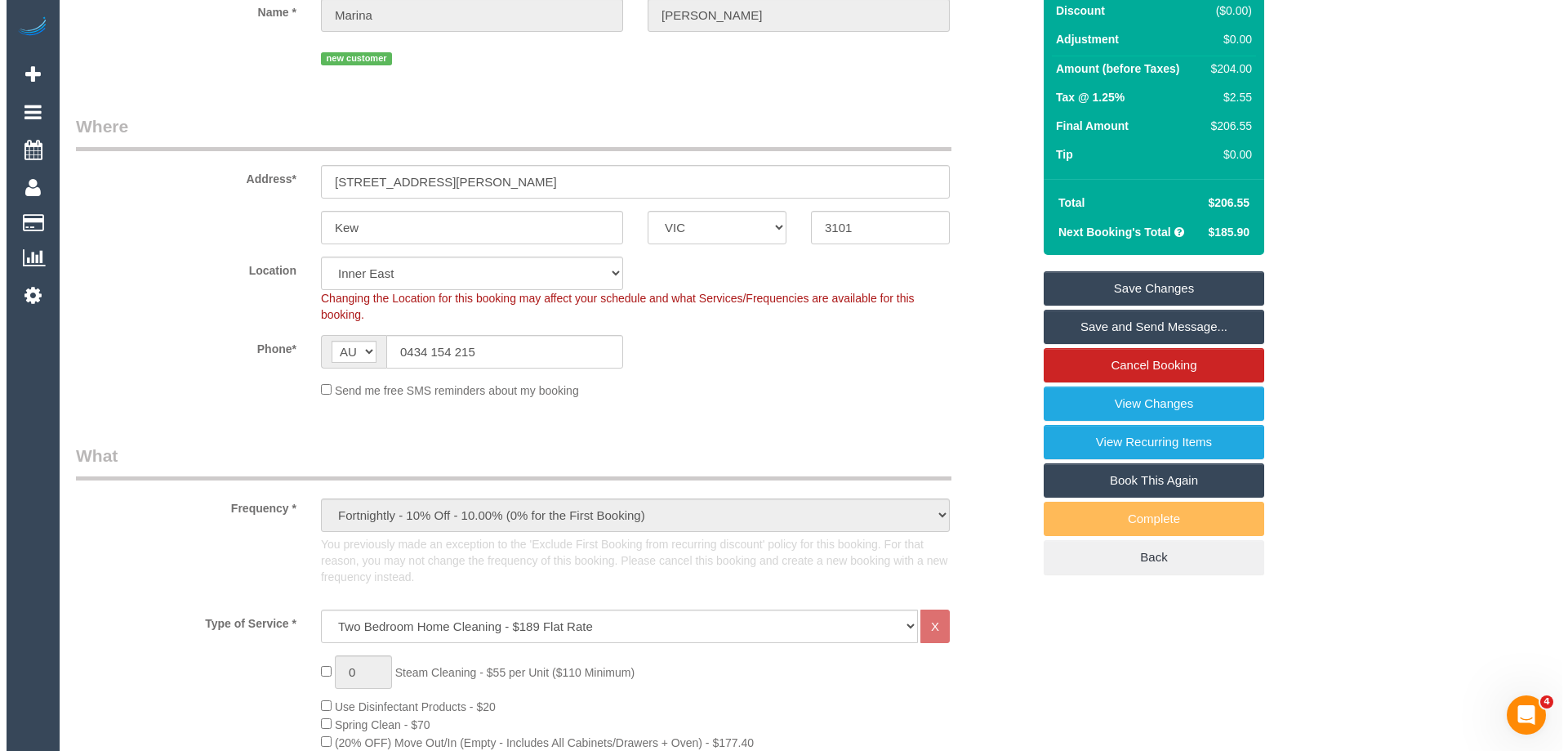
scroll to position [0, 0]
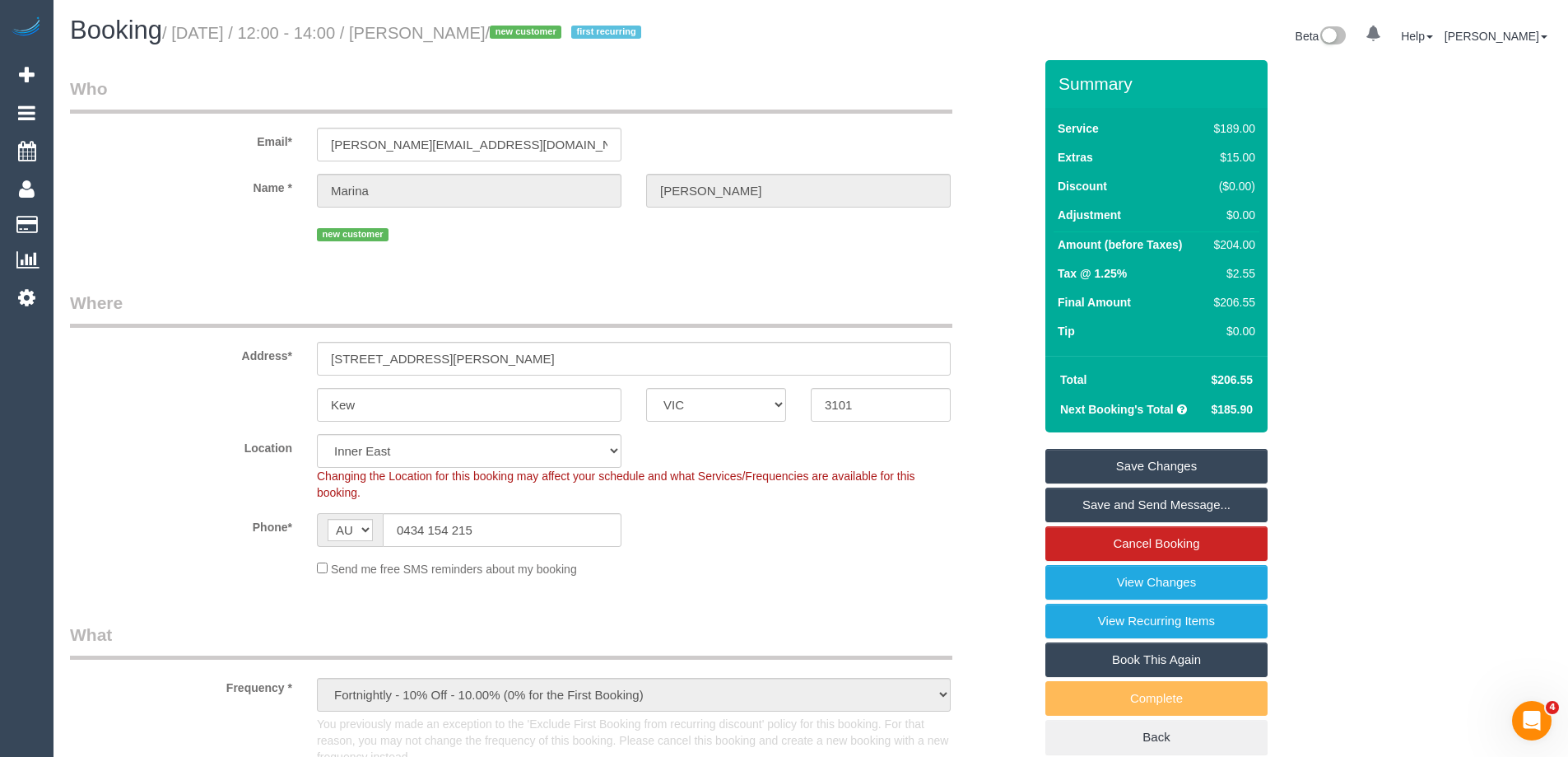
drag, startPoint x: 531, startPoint y: 30, endPoint x: 460, endPoint y: 30, distance: 71.0
click at [460, 30] on small "/ September 06, 2025 / 12:00 - 14:00 / Marina Lipović / new customer first recu…" at bounding box center [404, 32] width 484 height 18
copy small "Marina Lipović"
click at [1101, 504] on link "Save and Send Message..." at bounding box center [1156, 505] width 222 height 35
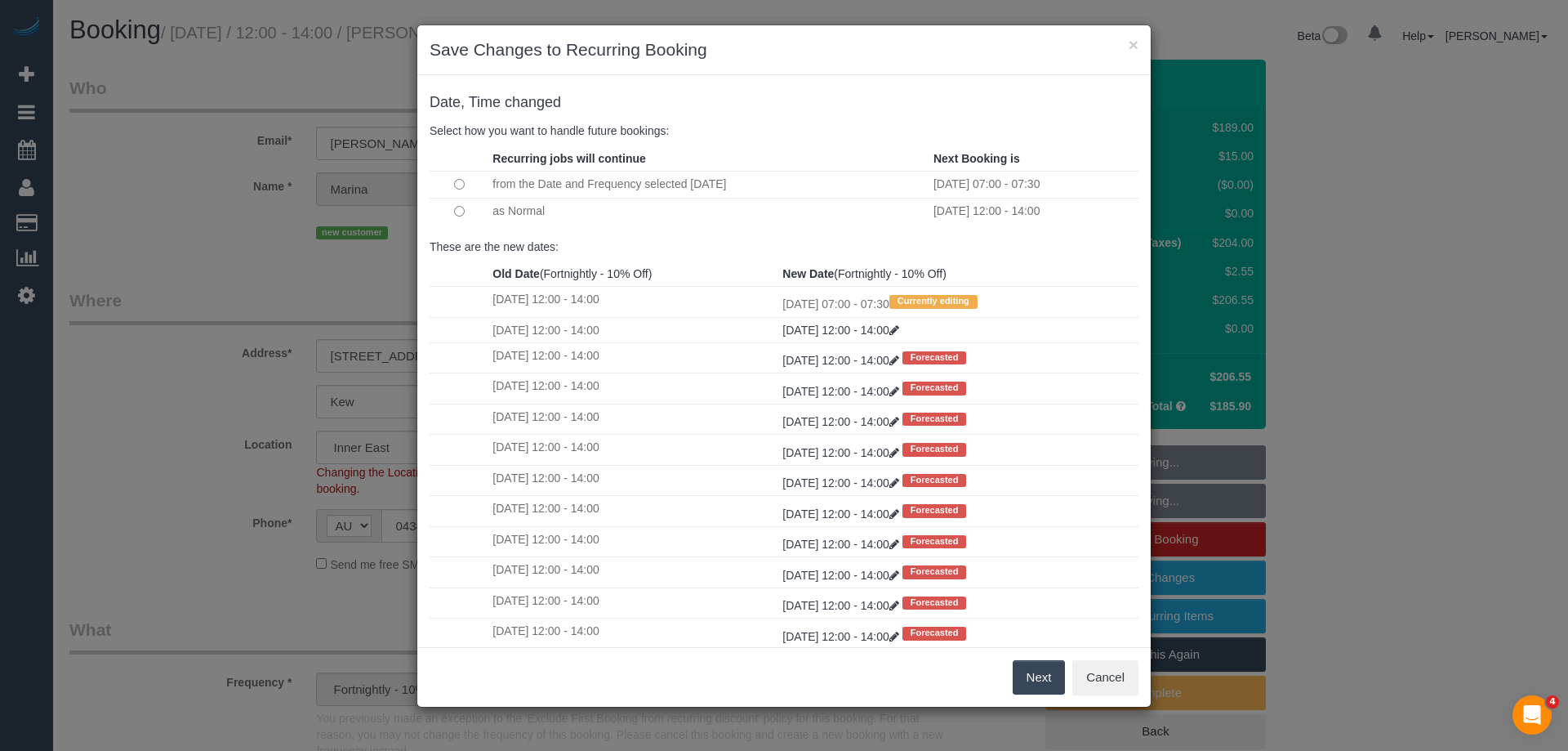
click at [1031, 676] on button "Next" at bounding box center [1038, 677] width 53 height 34
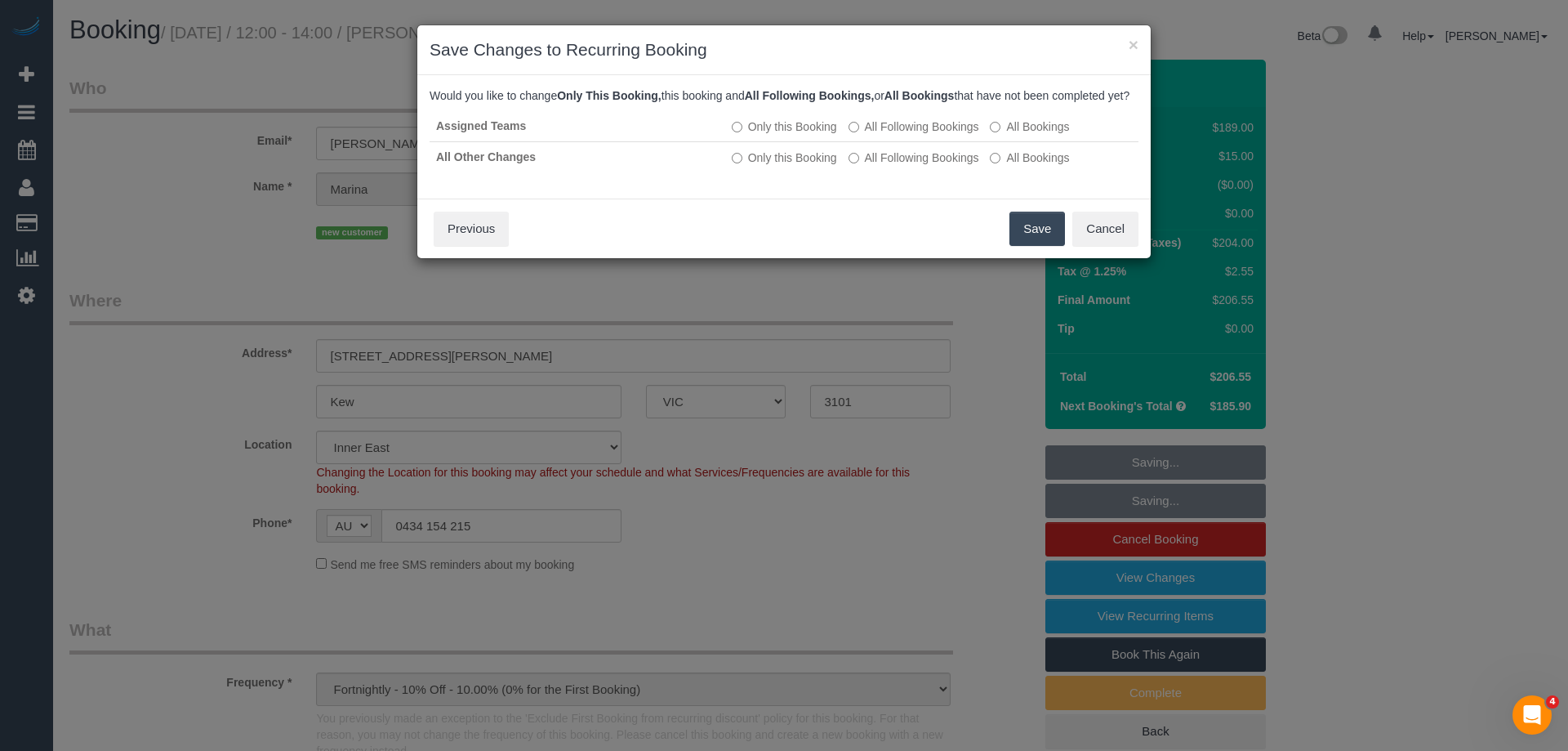
click at [1007, 246] on div "Save Cancel Previous" at bounding box center [784, 228] width 733 height 59
click at [1009, 247] on div "Save Cancel Previous" at bounding box center [784, 228] width 733 height 59
click at [1018, 246] on button "Save" at bounding box center [1037, 229] width 55 height 34
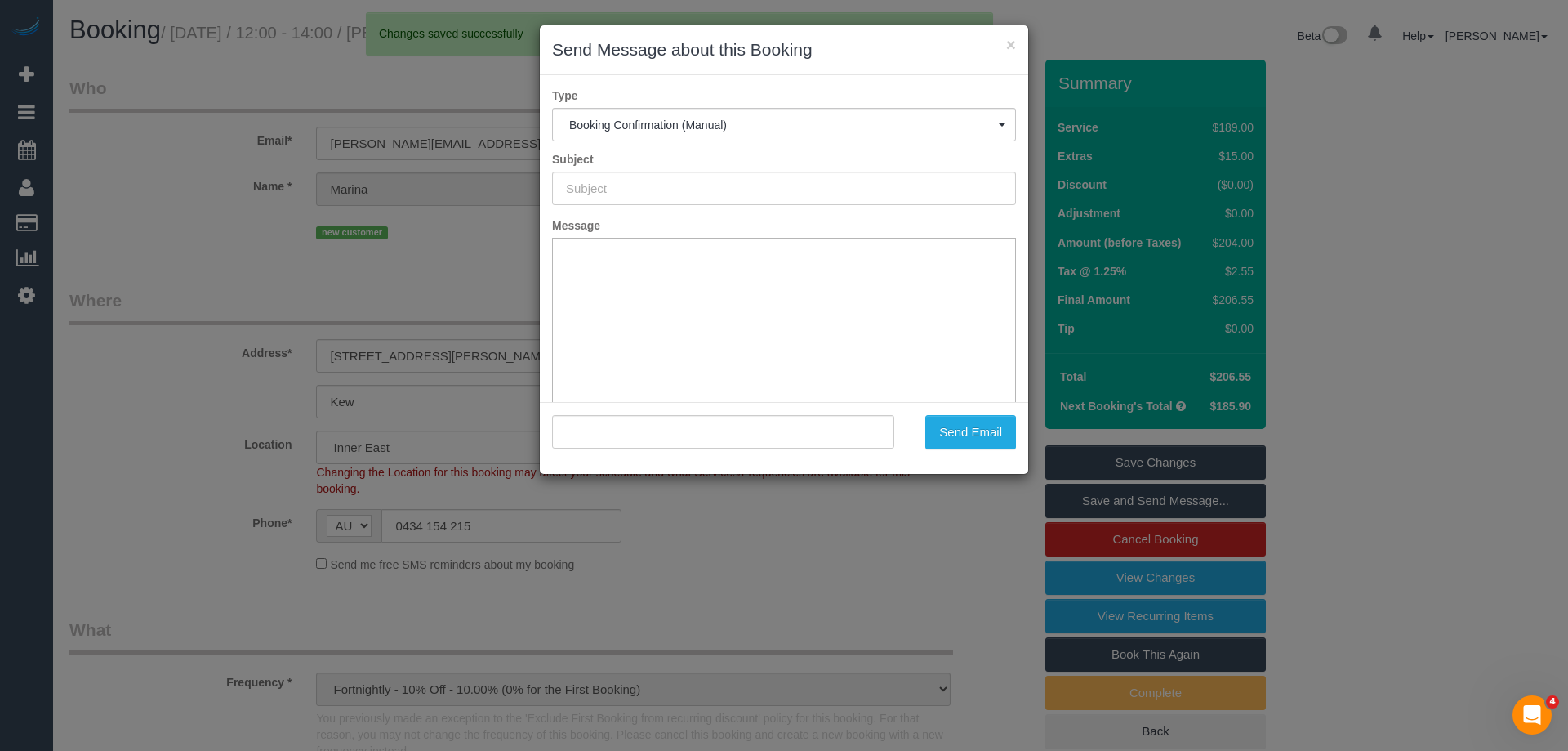
type input "Booking Confirmed"
type input "=?utf-8?q?Marina_Lipovi=C4=87?= <m.lipovic@gmail.com>"
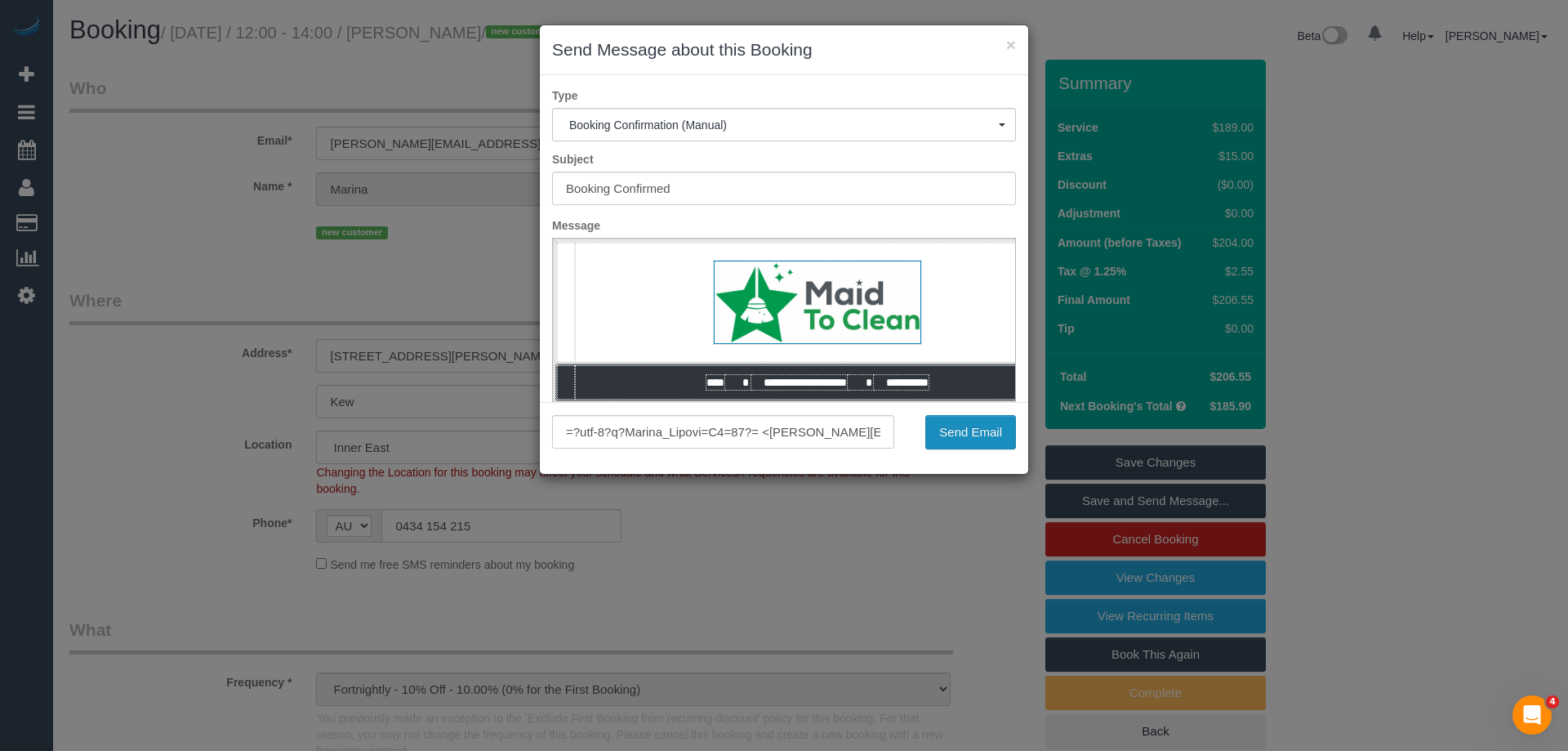
click at [948, 435] on button "Send Email" at bounding box center [971, 432] width 90 height 34
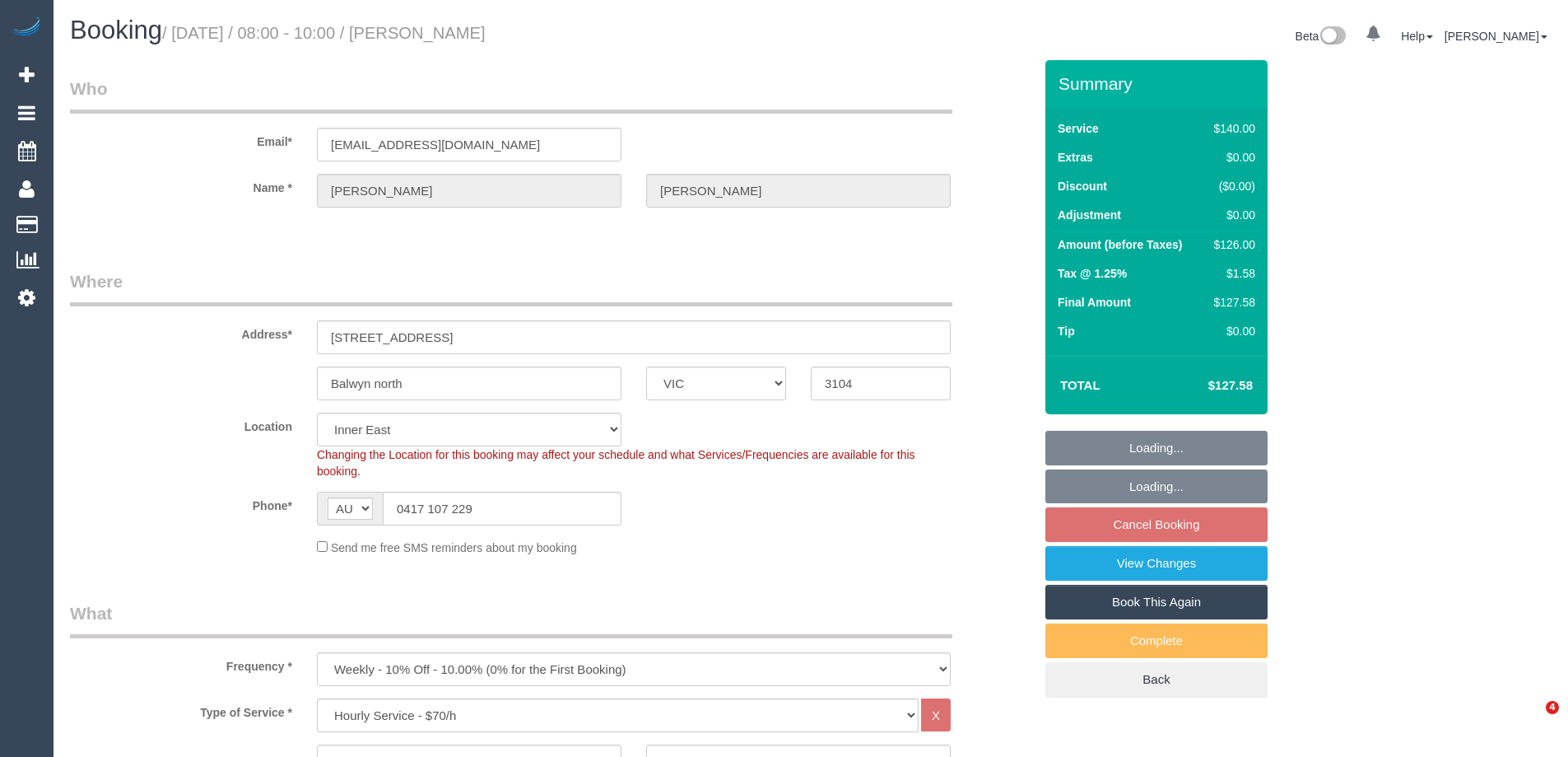
select select "VIC"
select select "number:27"
select select "number:14"
select select "number:18"
select select "number:36"
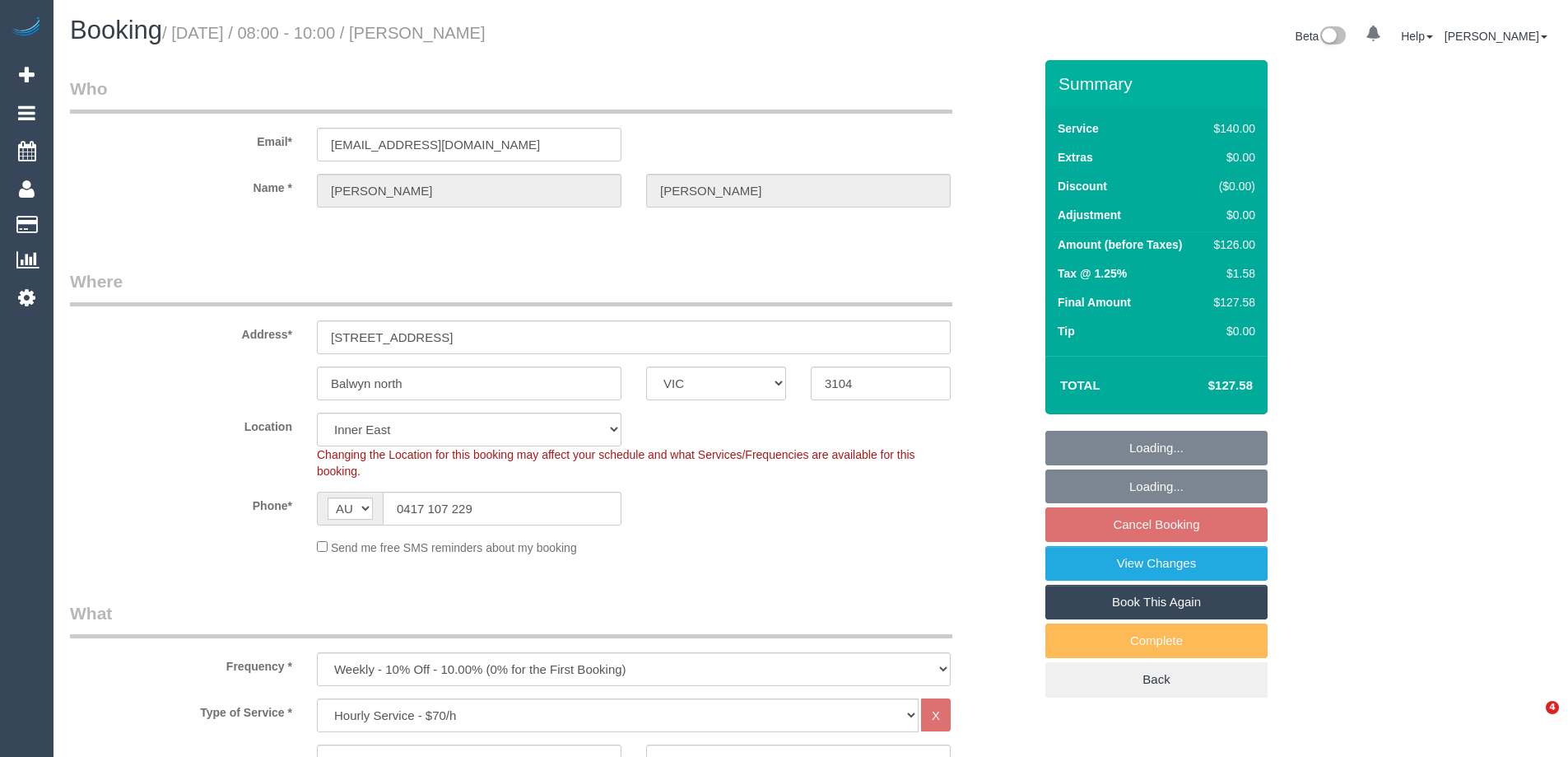
select select "number:34"
select select "number:11"
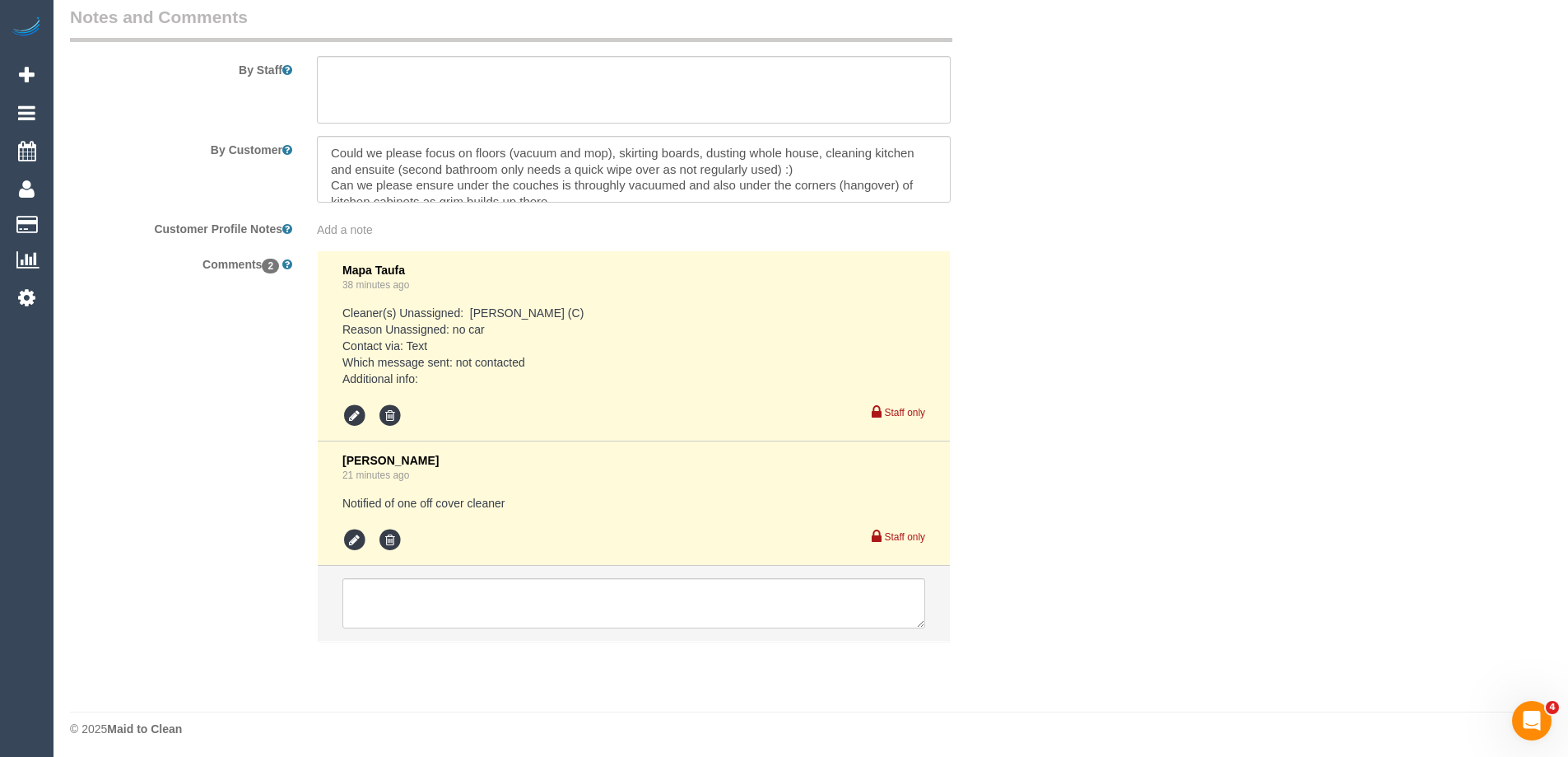
scroll to position [2794, 0]
click at [390, 529] on icon at bounding box center [390, 536] width 24 height 24
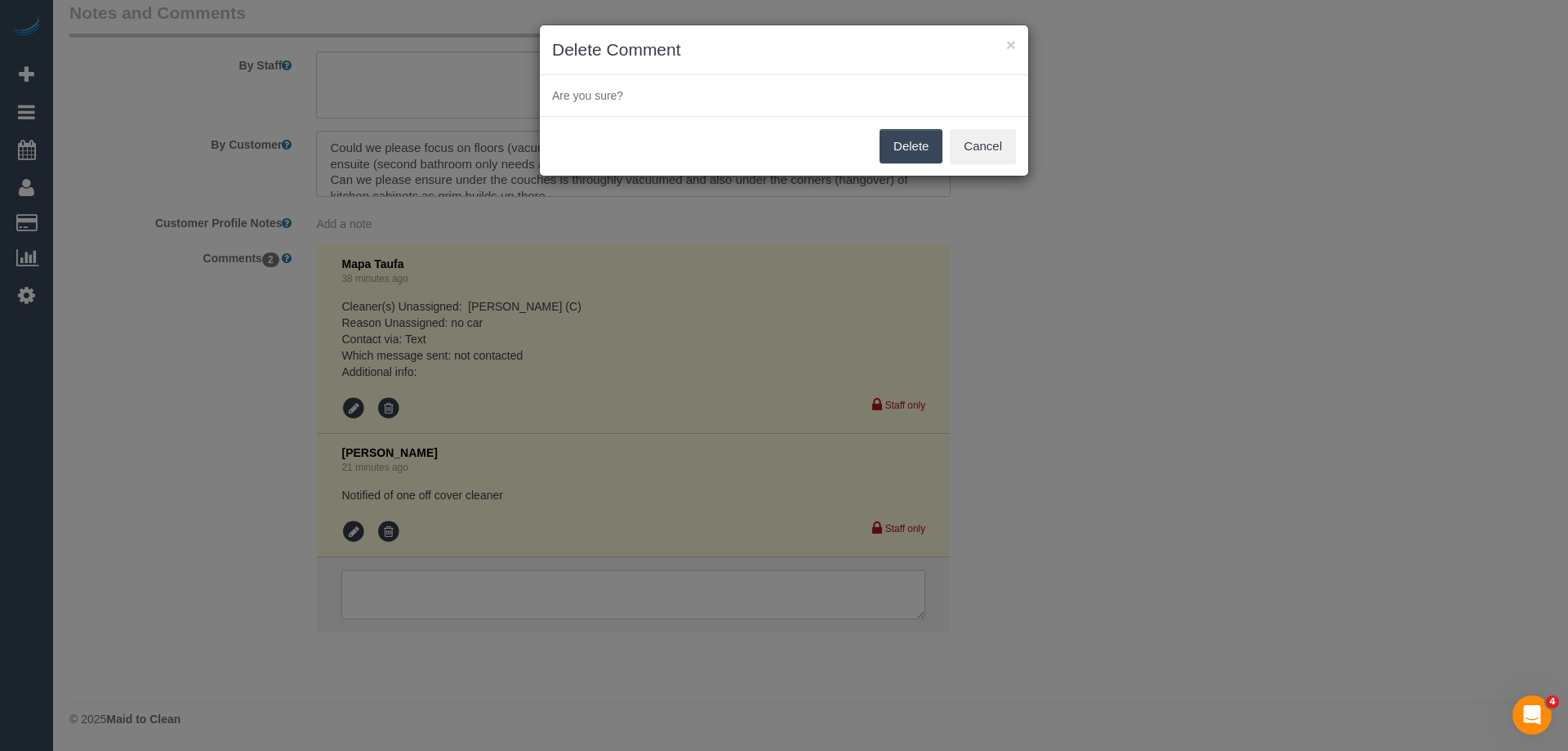
click at [911, 147] on button "Delete" at bounding box center [910, 146] width 63 height 34
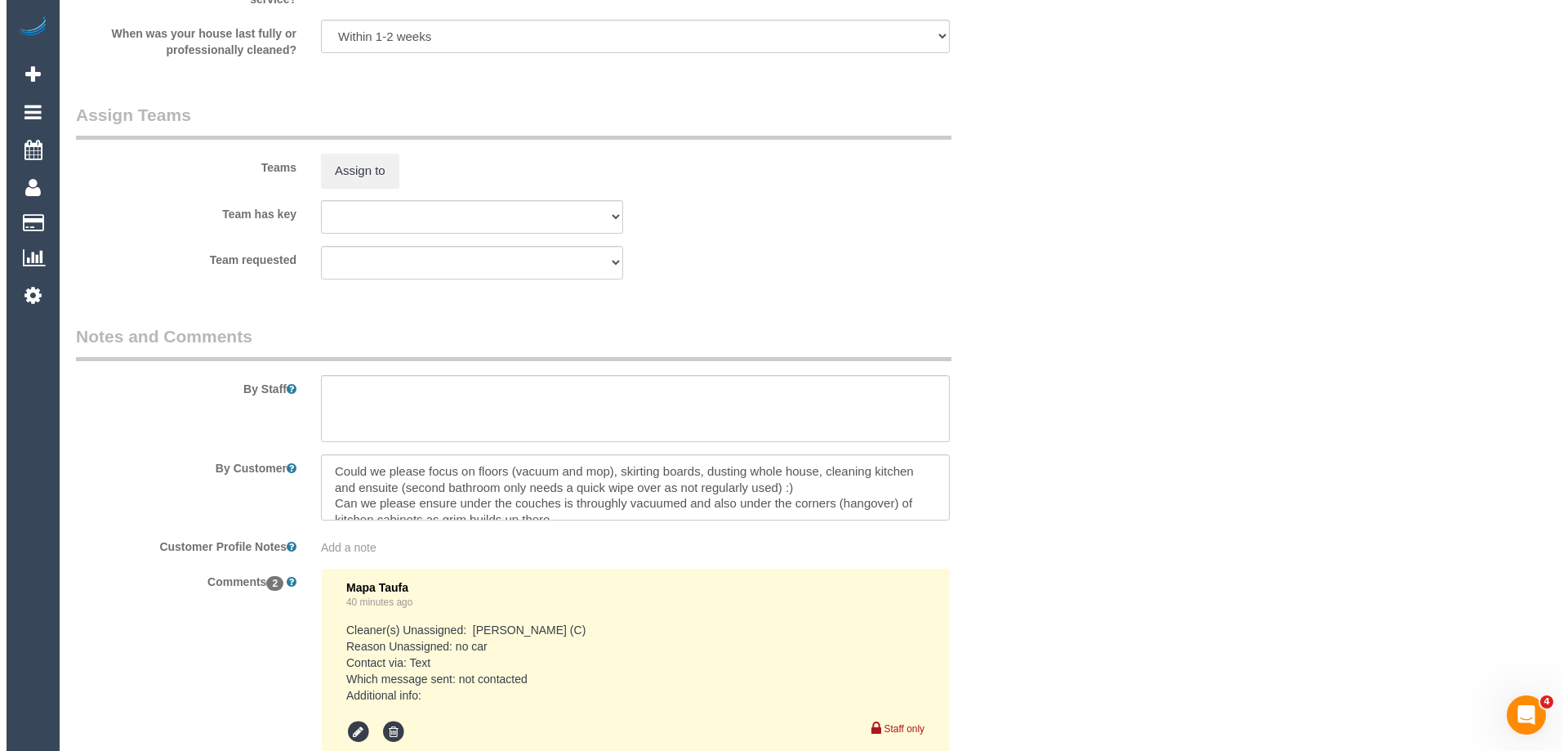
scroll to position [2527, 0]
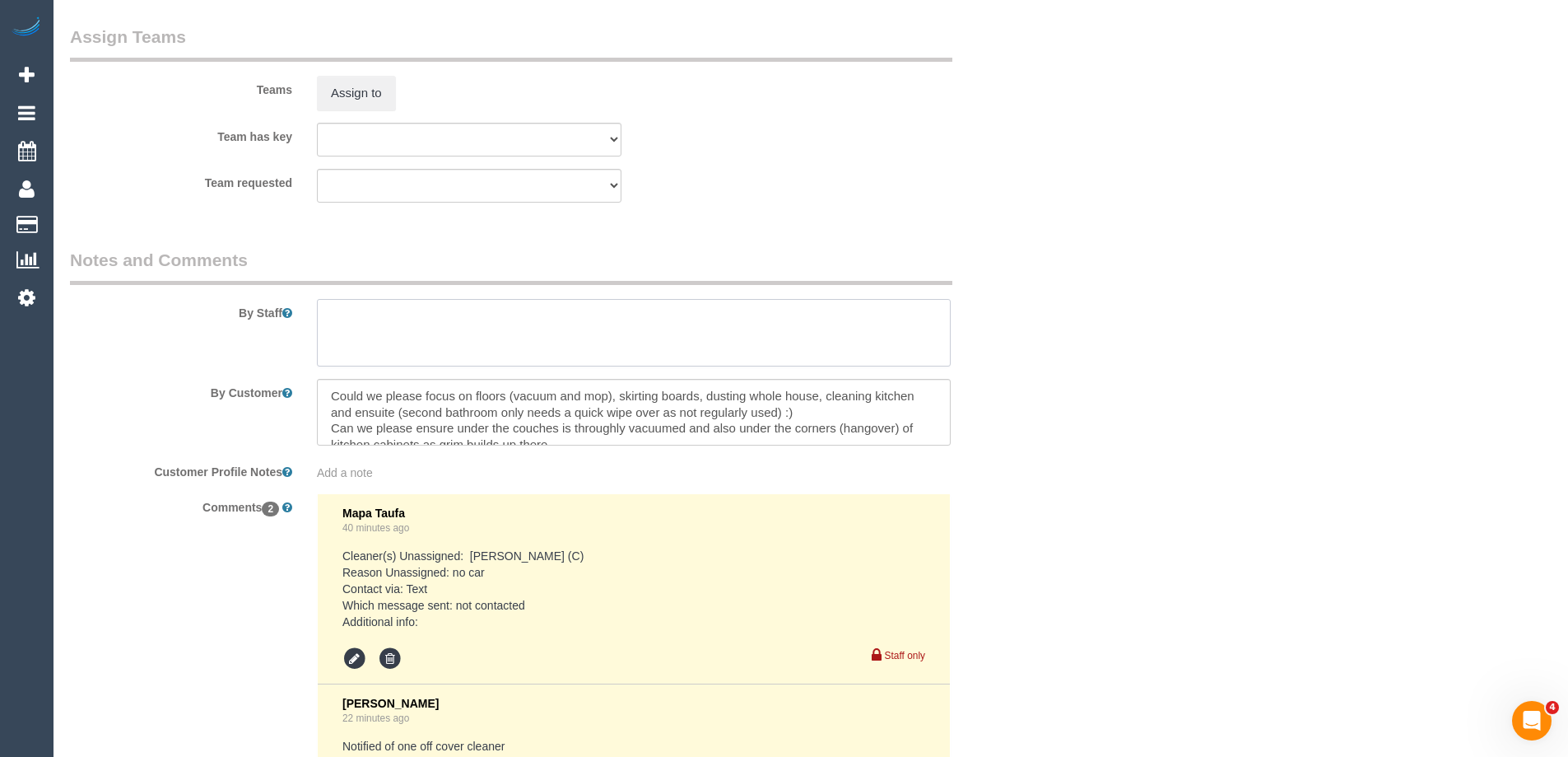
click at [371, 337] on textarea at bounding box center [633, 333] width 633 height 68
type textarea "*Cover*"
click at [342, 90] on button "Assign to" at bounding box center [357, 93] width 79 height 35
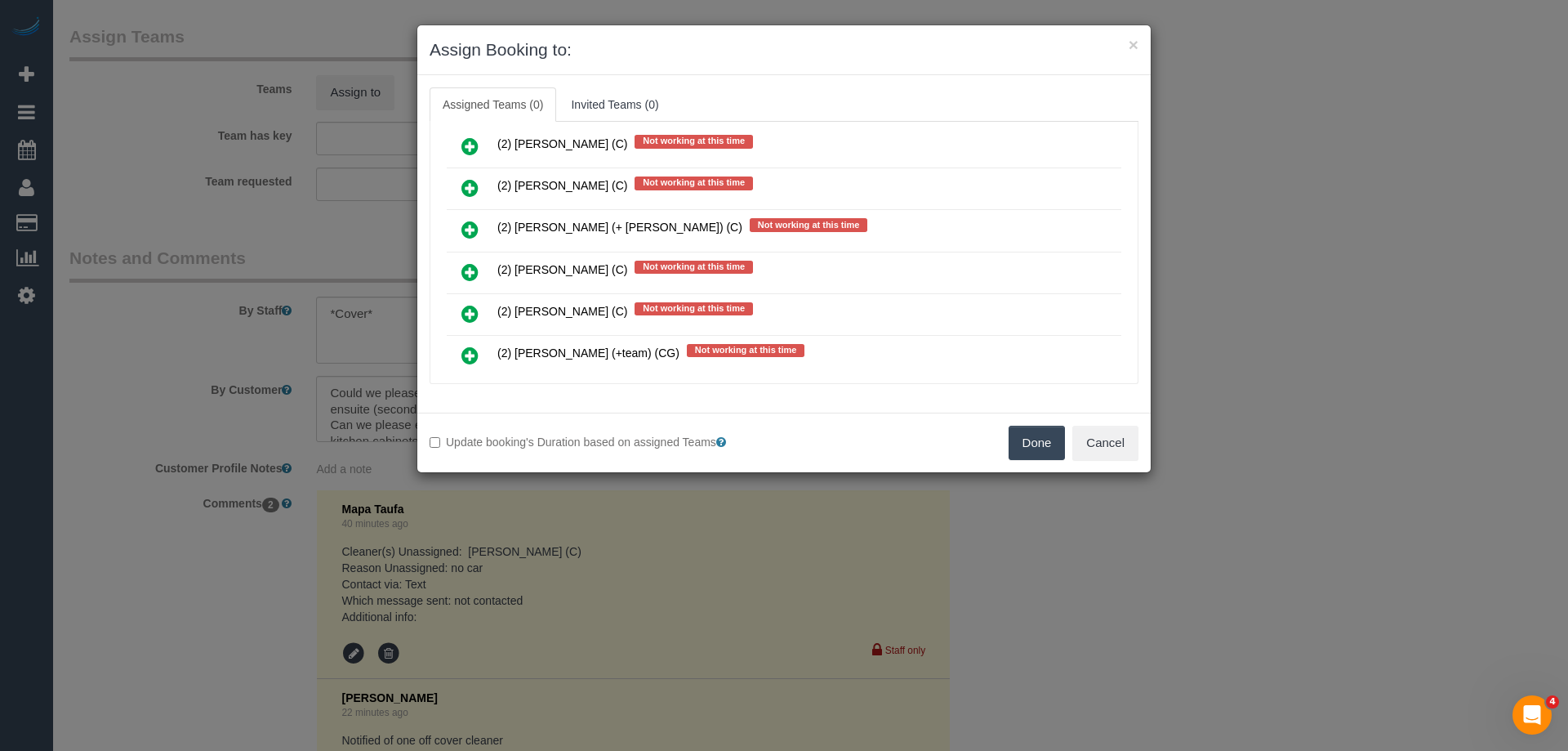
scroll to position [1389, 0]
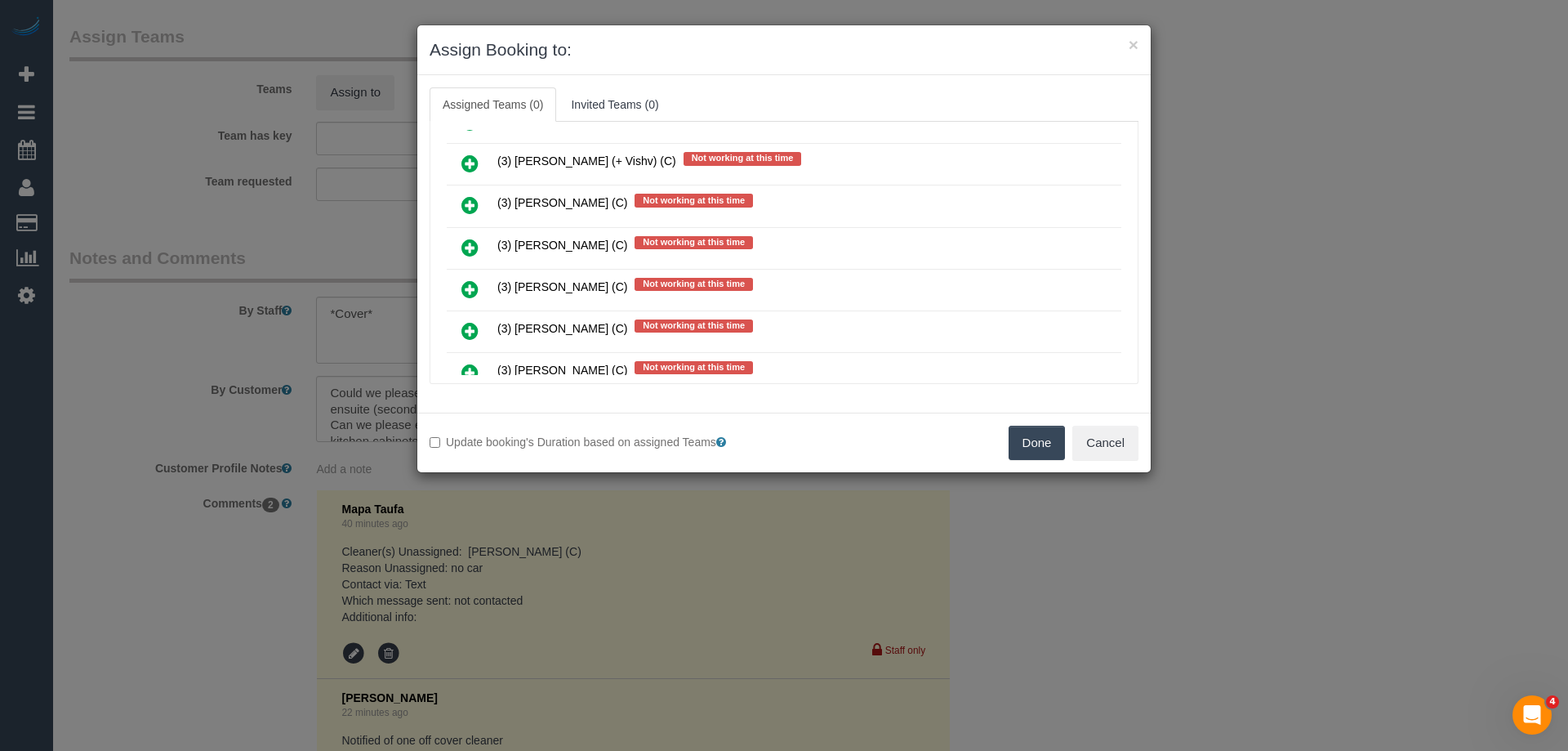
click at [466, 239] on icon at bounding box center [469, 247] width 17 height 19
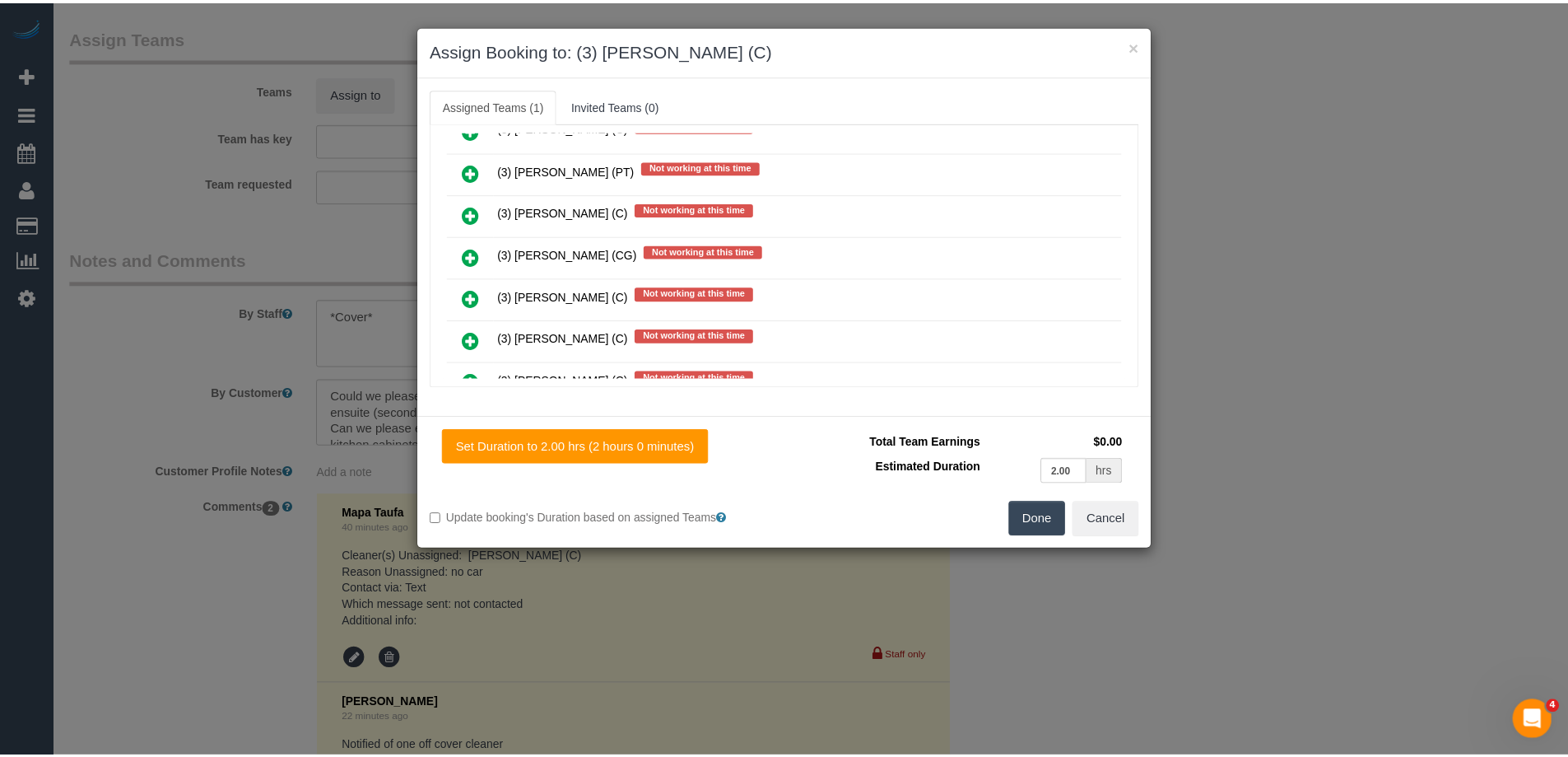
scroll to position [0, 0]
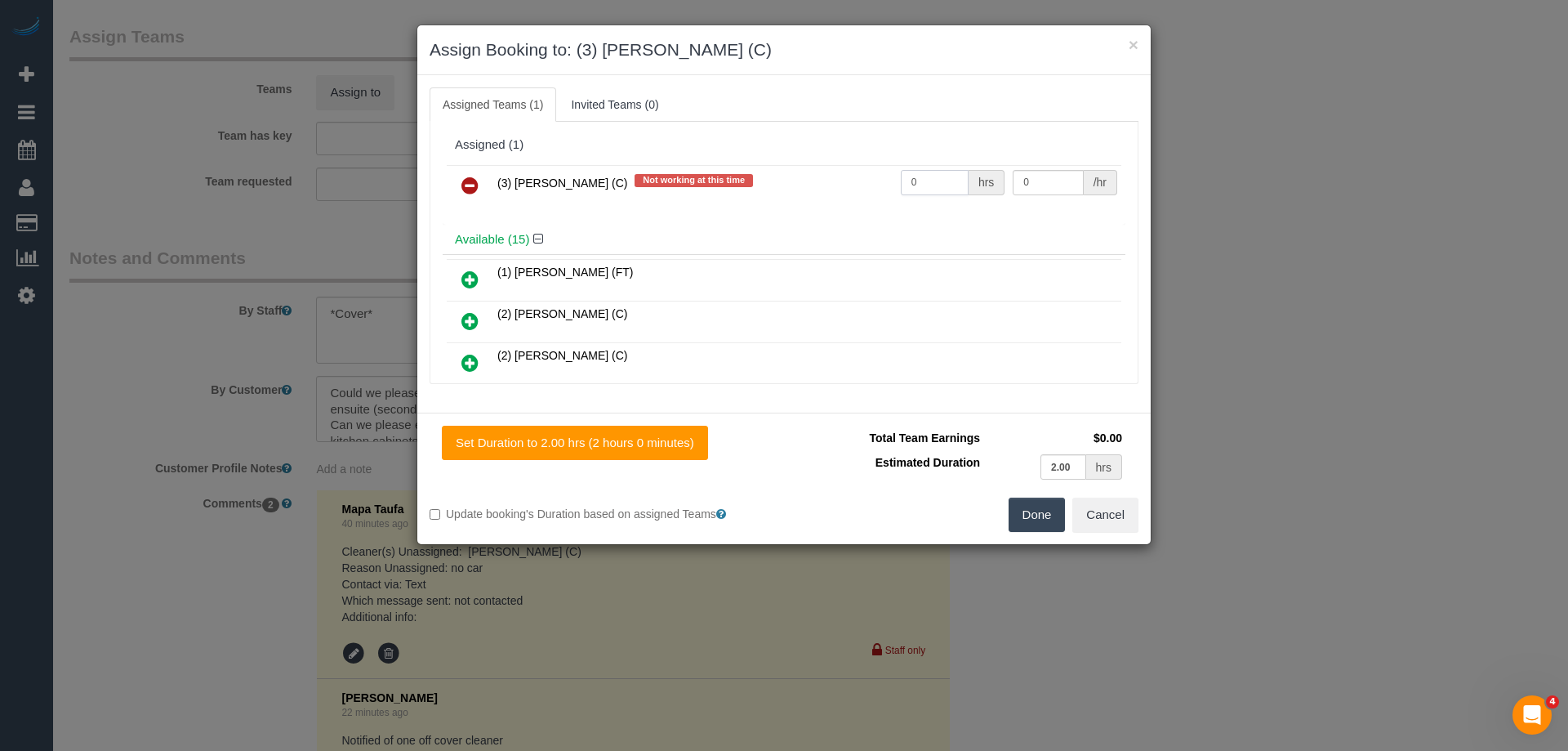
drag, startPoint x: 918, startPoint y: 182, endPoint x: 802, endPoint y: 183, distance: 116.0
click at [803, 183] on tr "(3) Kirin Miller (C) Not working at this time 0 hrs 0 /hr" at bounding box center [784, 186] width 674 height 42
type input "2"
drag, startPoint x: 1033, startPoint y: 182, endPoint x: 875, endPoint y: 182, distance: 158.0
click at [909, 182] on tr "(3) Kirin Miller (C) Not working at this time 2 hrs 0 /hr" at bounding box center [784, 186] width 674 height 42
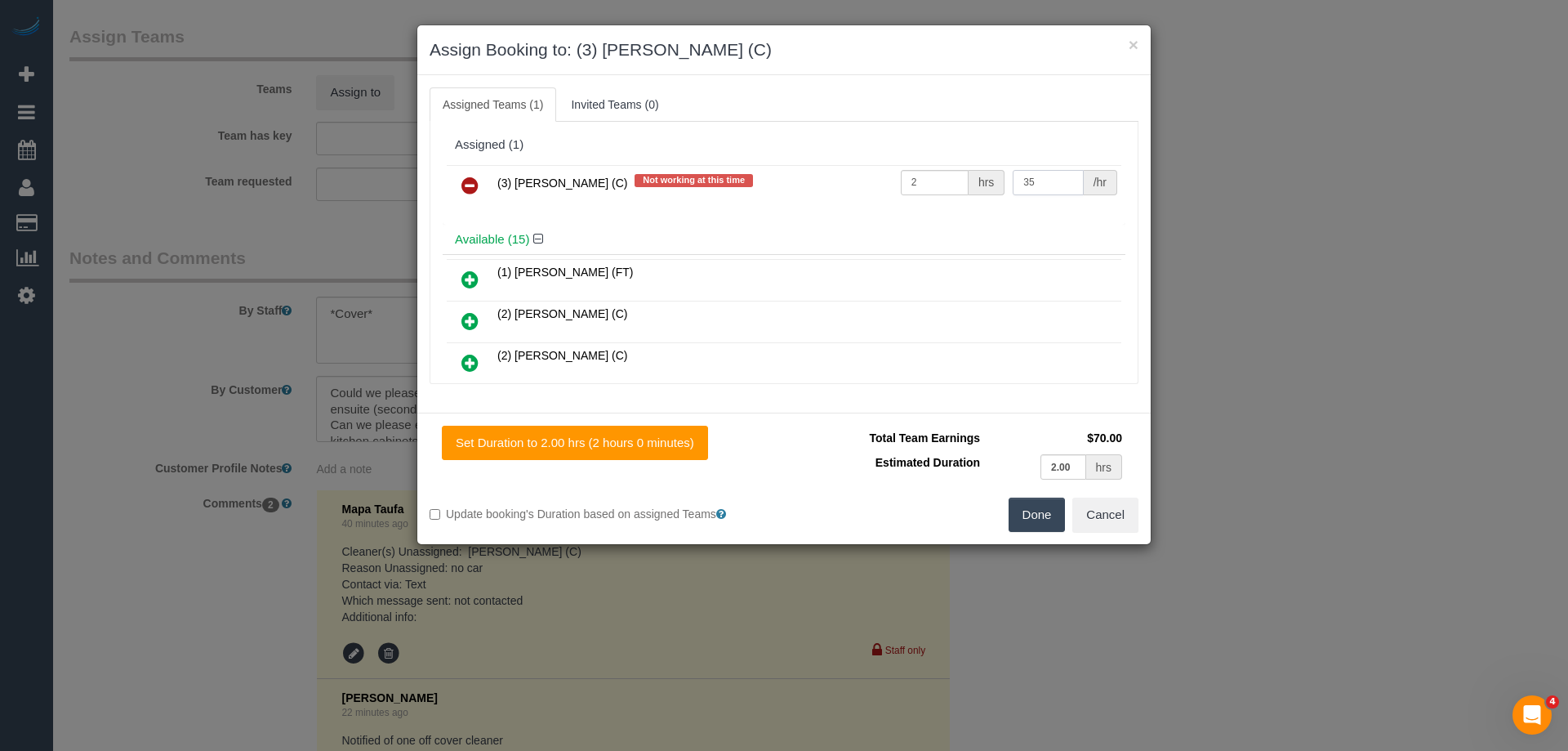
type input "35"
click at [1029, 512] on button "Done" at bounding box center [1037, 514] width 57 height 34
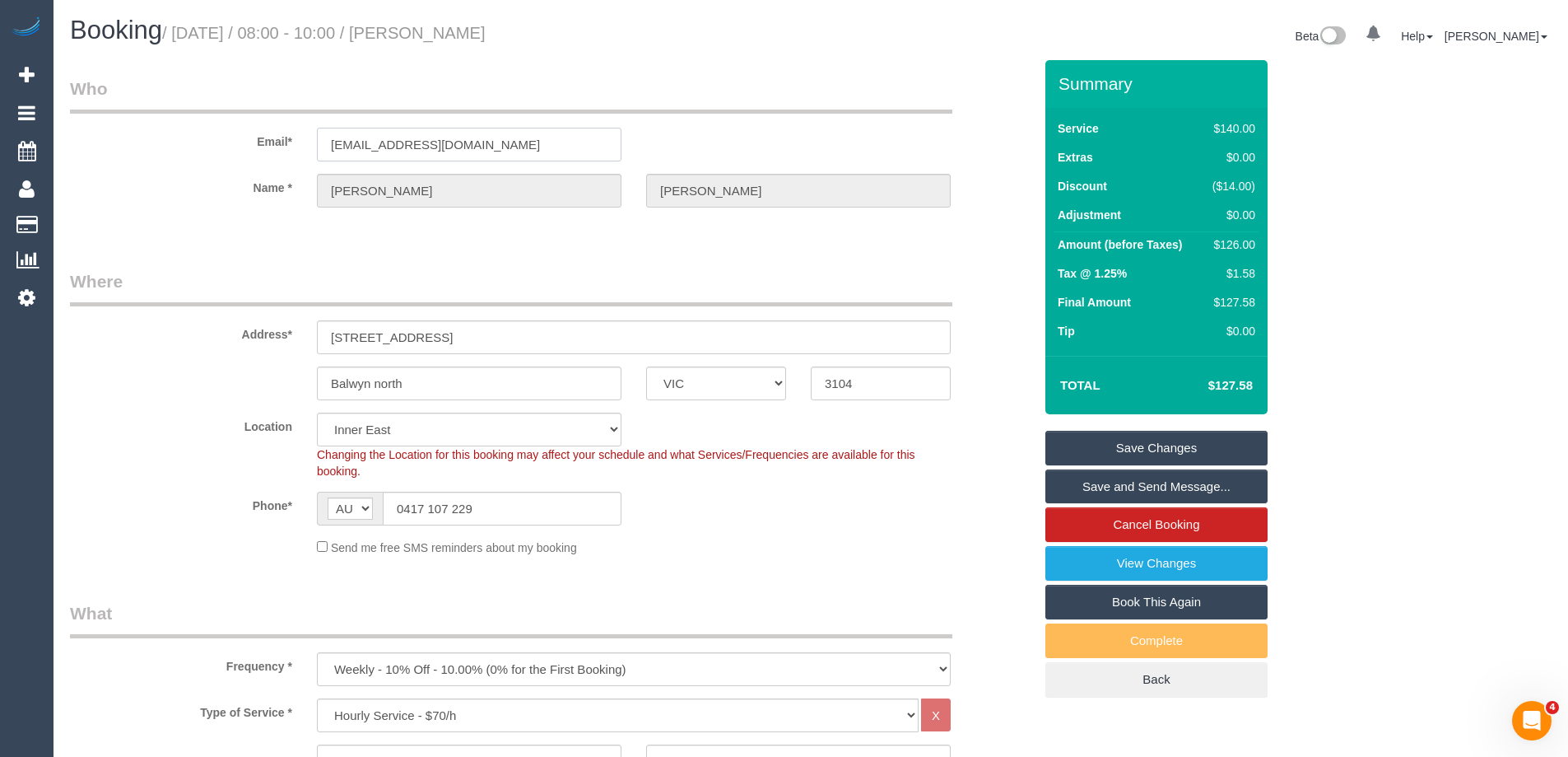
click at [73, 146] on div "Email* hillemma517@gmail.com" at bounding box center [551, 119] width 988 height 85
drag, startPoint x: 466, startPoint y: 33, endPoint x: 426, endPoint y: 34, distance: 40.0
click at [426, 34] on h1 "Booking / August 25, 2025 / 08:00 - 10:00 / Emma Johnson" at bounding box center [434, 30] width 729 height 28
click at [1137, 485] on link "Save and Send Message..." at bounding box center [1156, 486] width 222 height 35
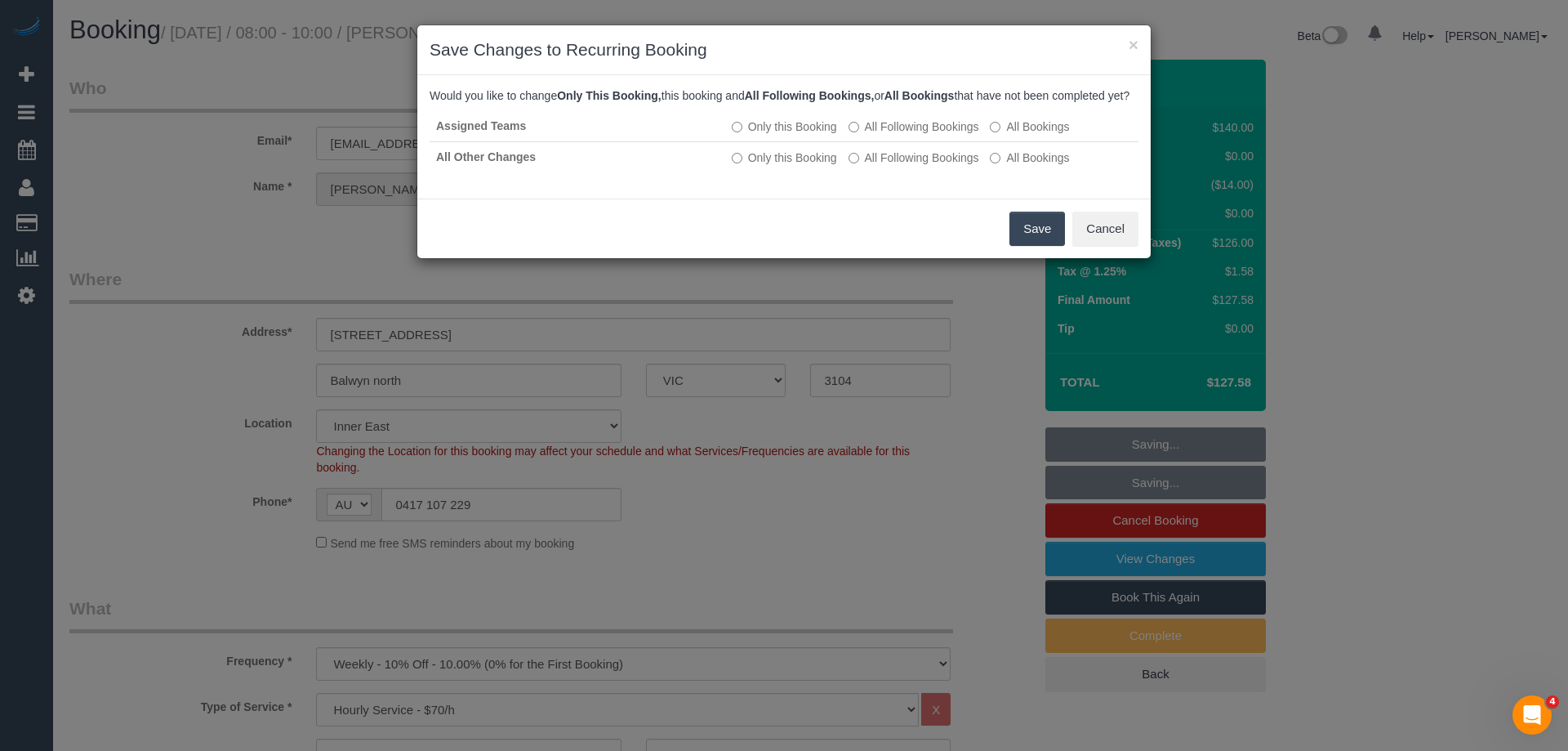
click at [1030, 243] on button "Save" at bounding box center [1037, 229] width 55 height 34
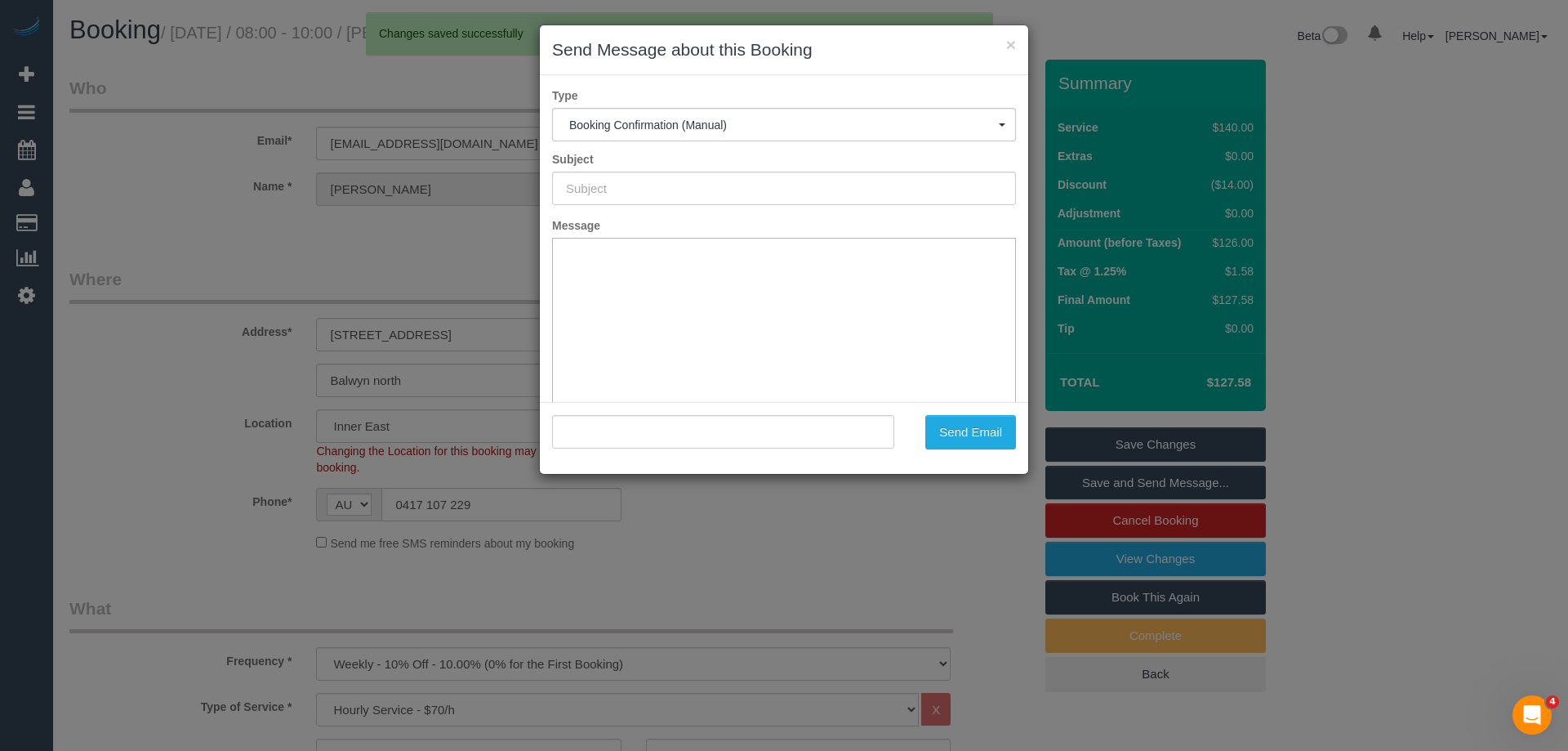
type input "Booking Confirmed"
type input ""Emma Johnson" <hillemma517@gmail.com>"
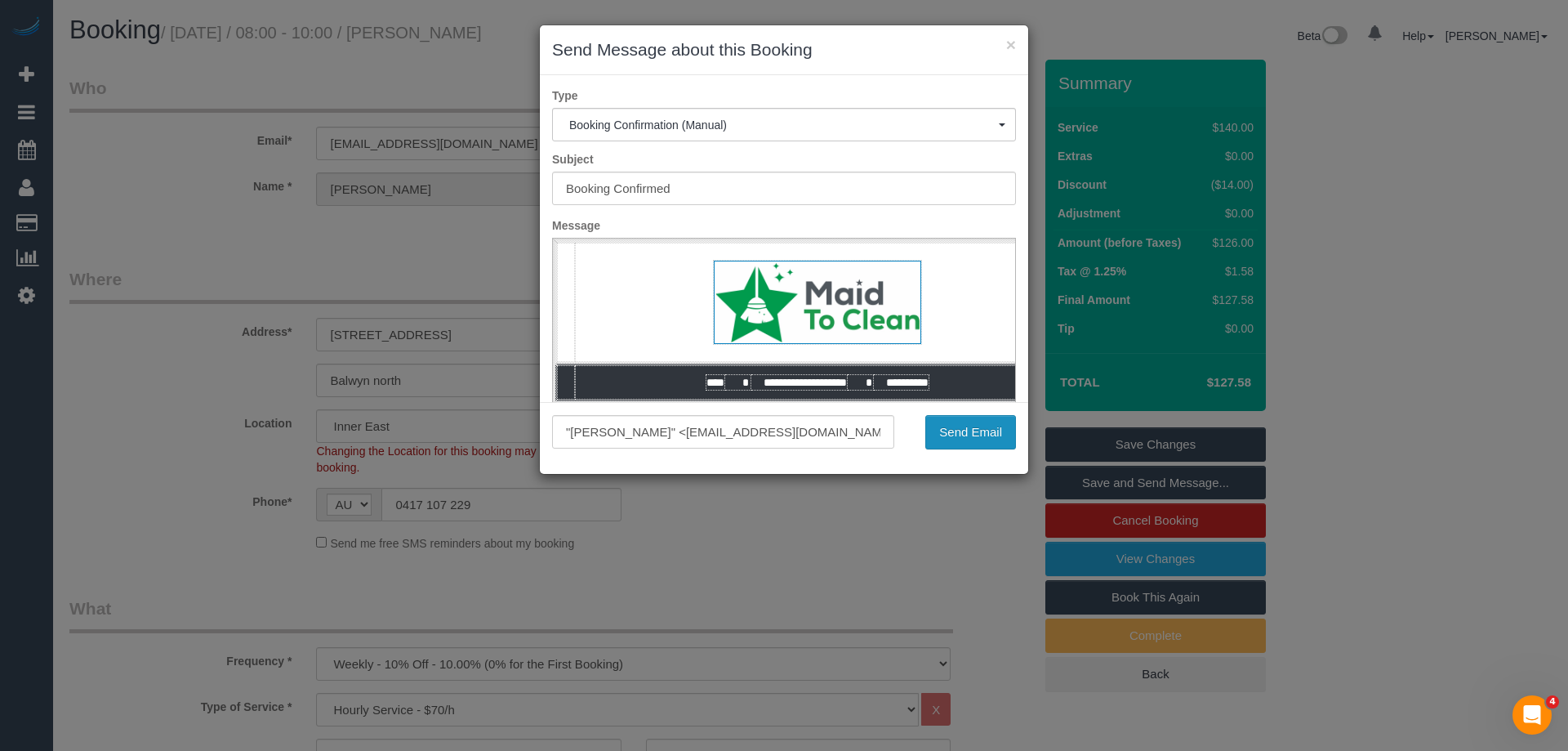
click at [968, 430] on button "Send Email" at bounding box center [971, 432] width 90 height 34
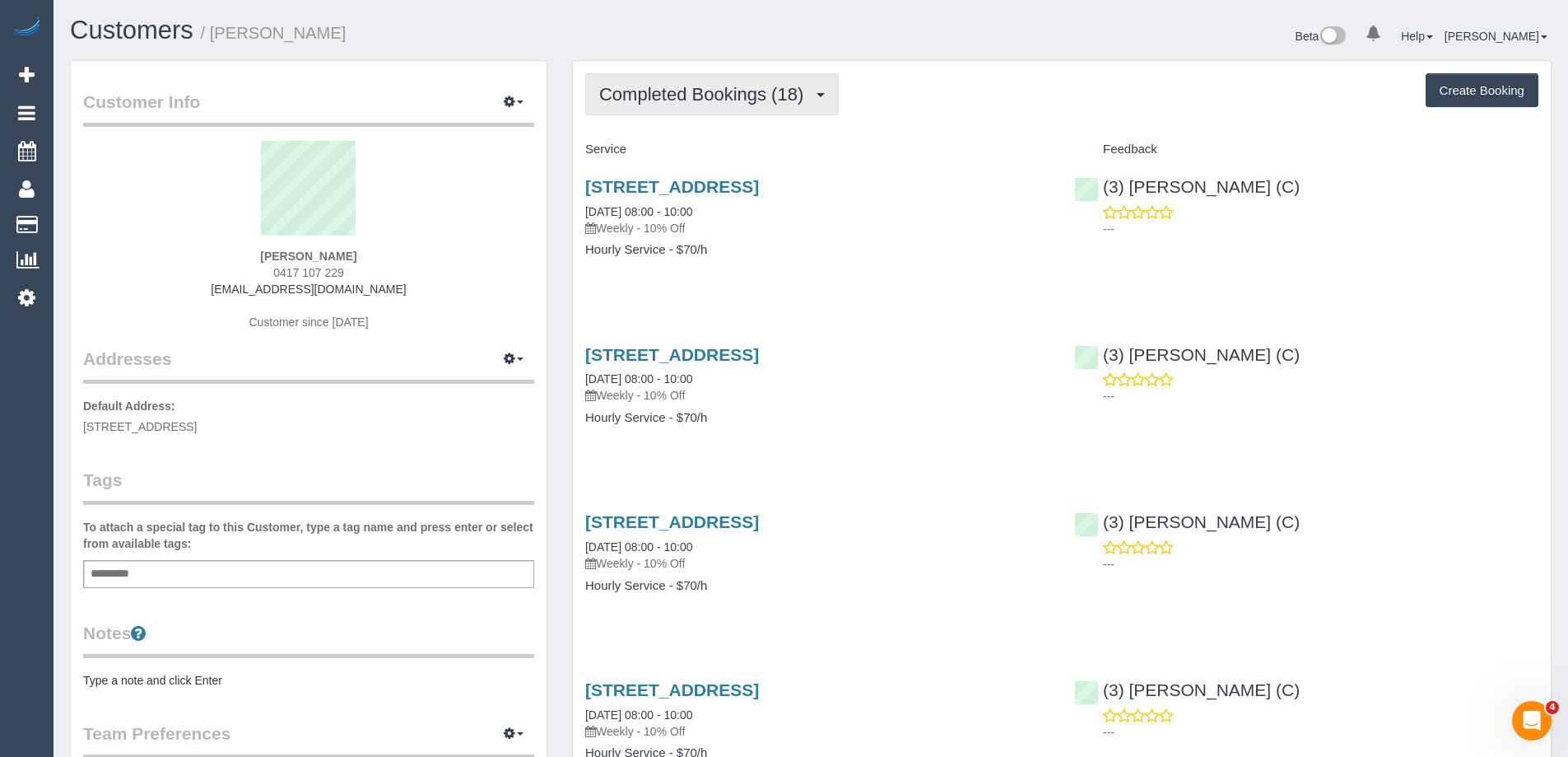
click at [666, 97] on span "Completed Bookings (18)" at bounding box center [705, 95] width 213 height 20
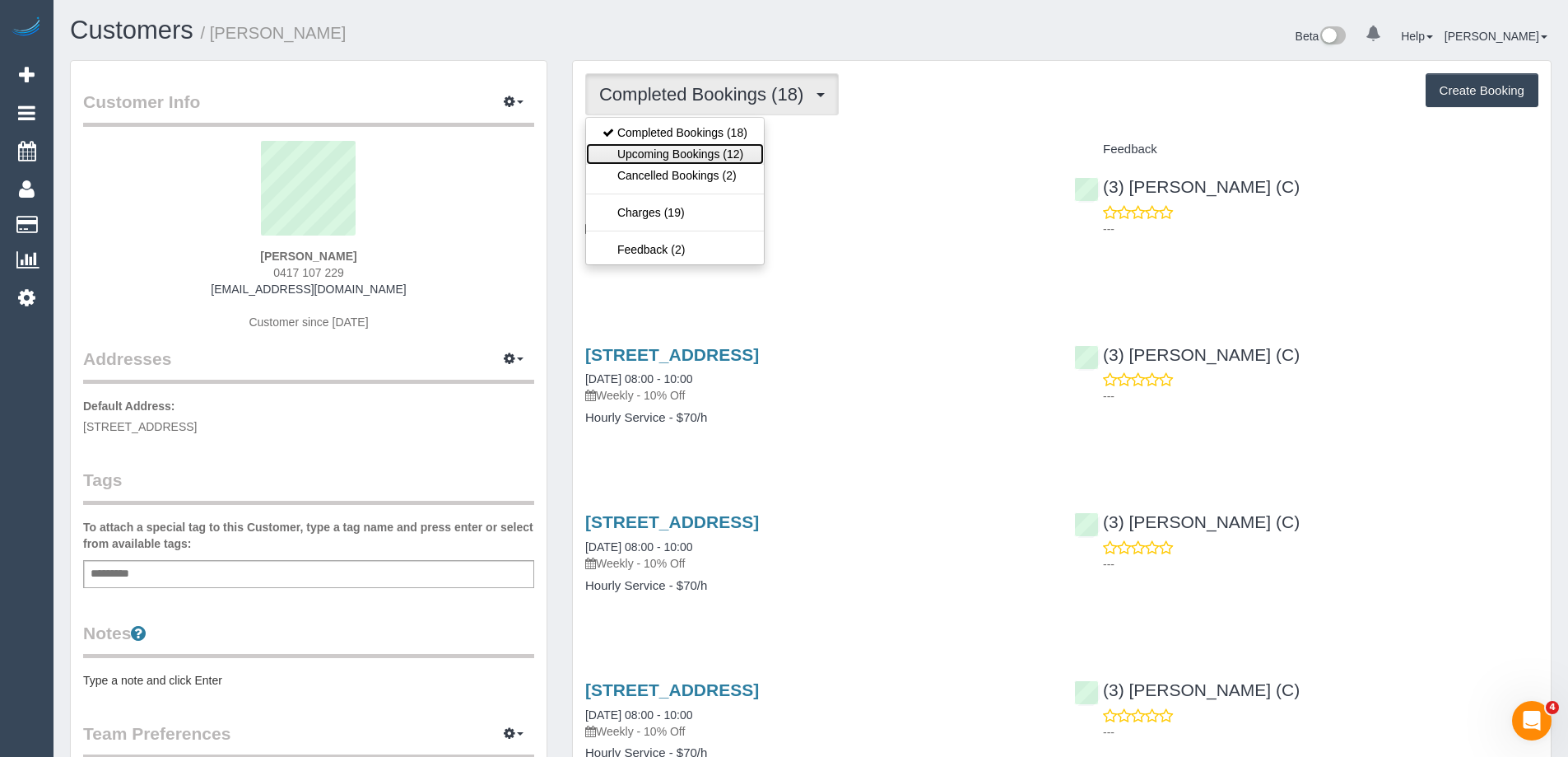
click at [671, 155] on link "Upcoming Bookings (12)" at bounding box center [675, 154] width 178 height 21
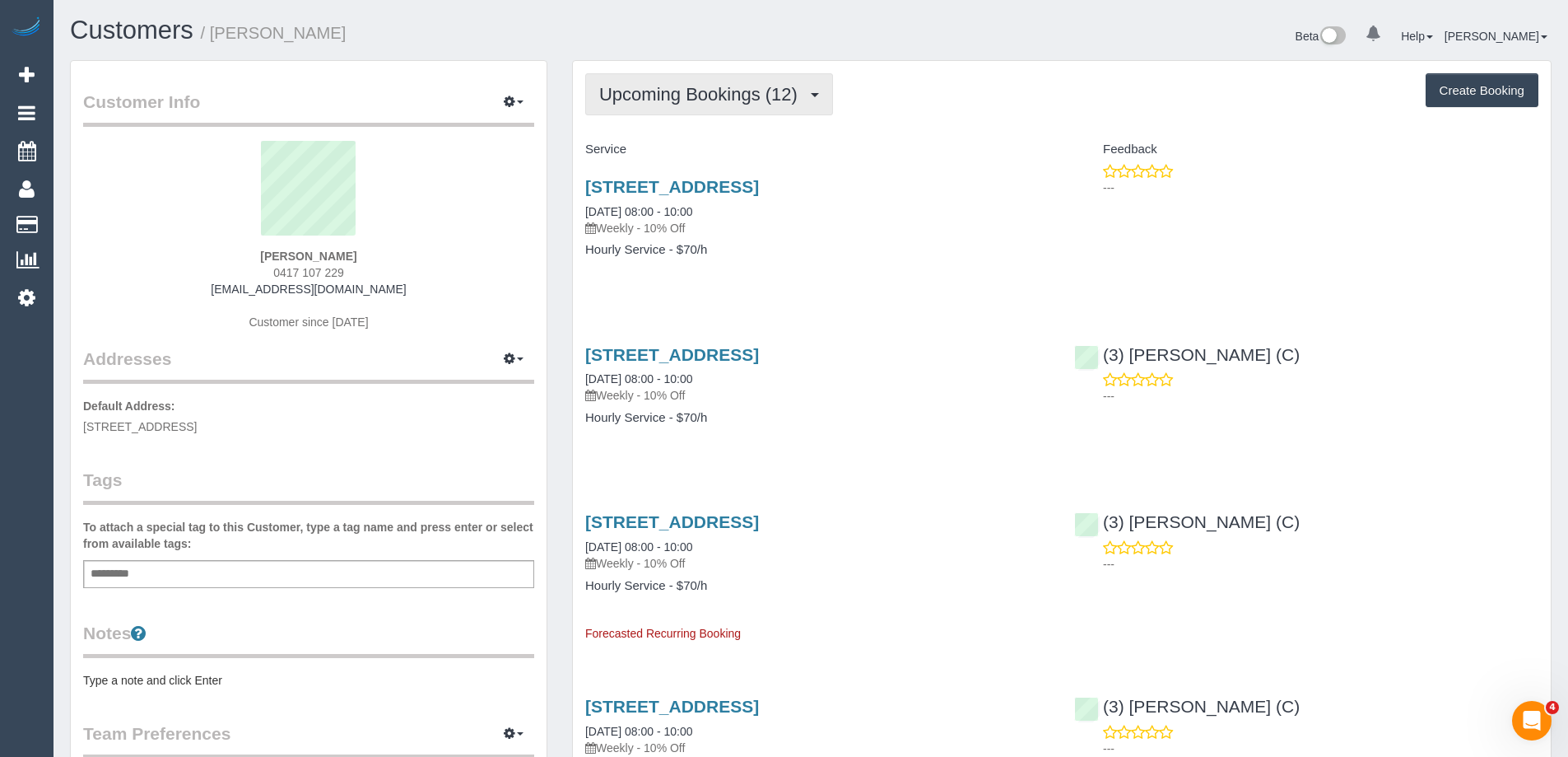
click at [640, 88] on span "Upcoming Bookings (12)" at bounding box center [702, 95] width 207 height 20
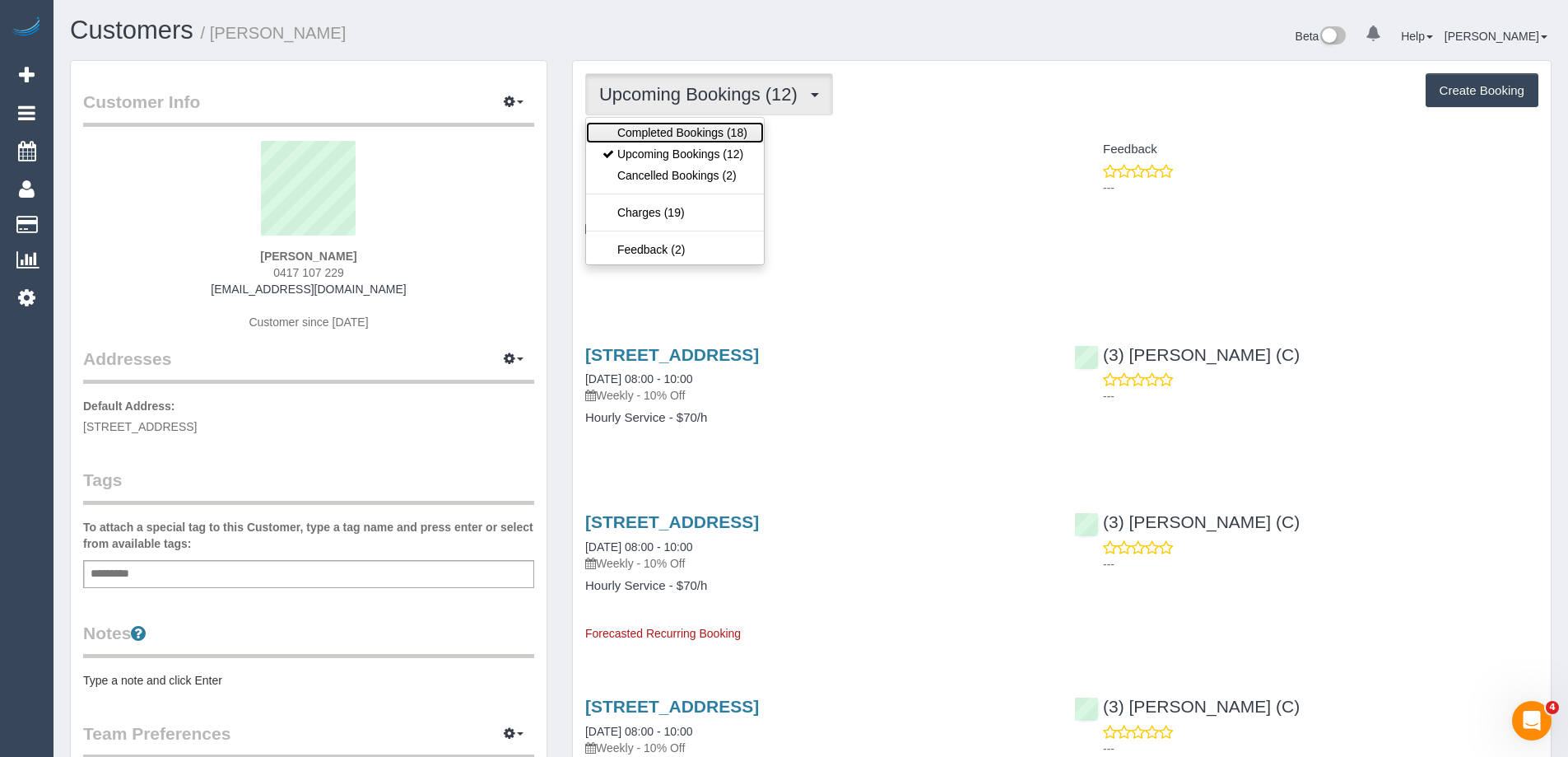
click at [643, 133] on link "Completed Bookings (18)" at bounding box center [675, 132] width 178 height 21
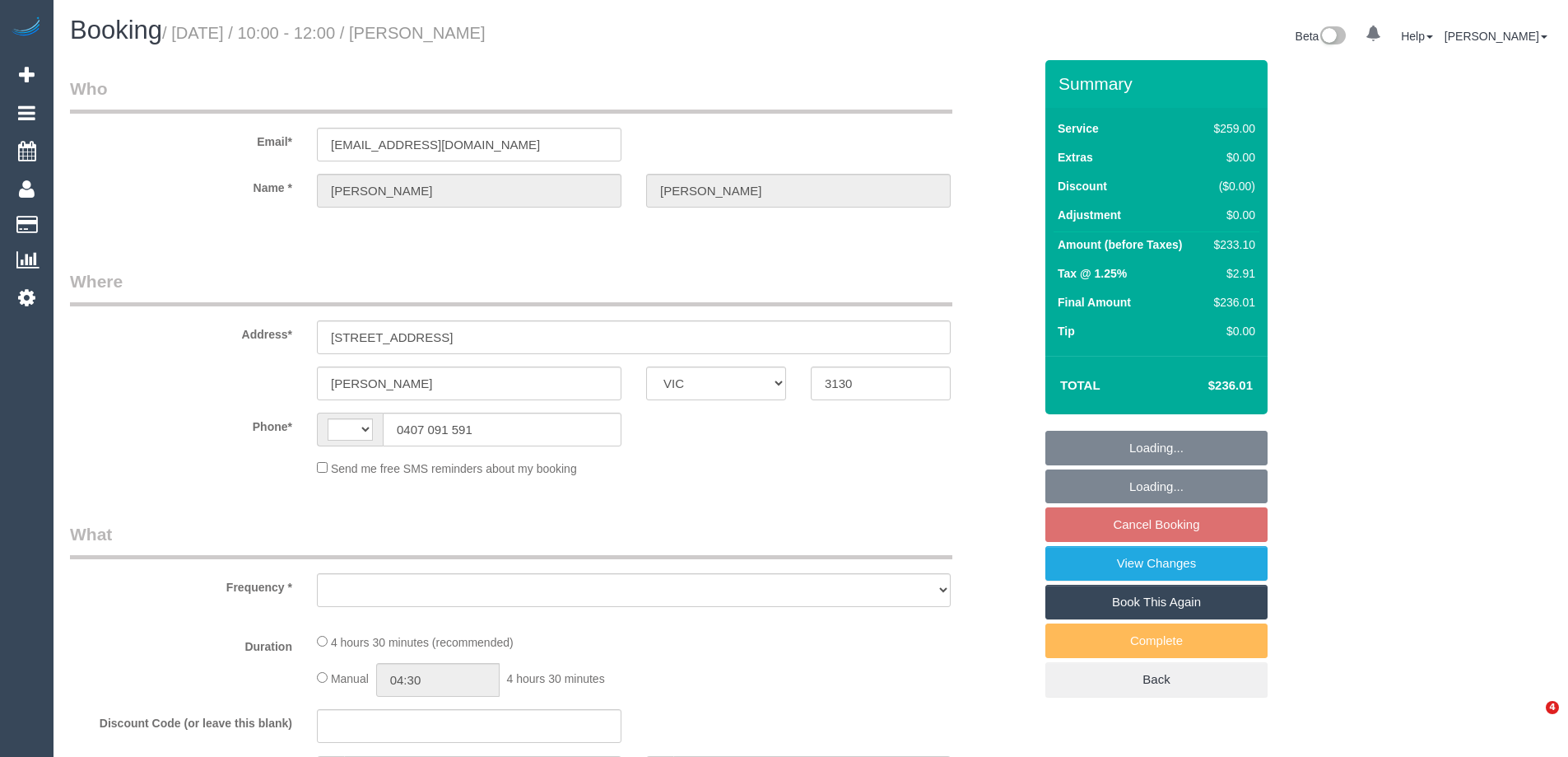
select select "VIC"
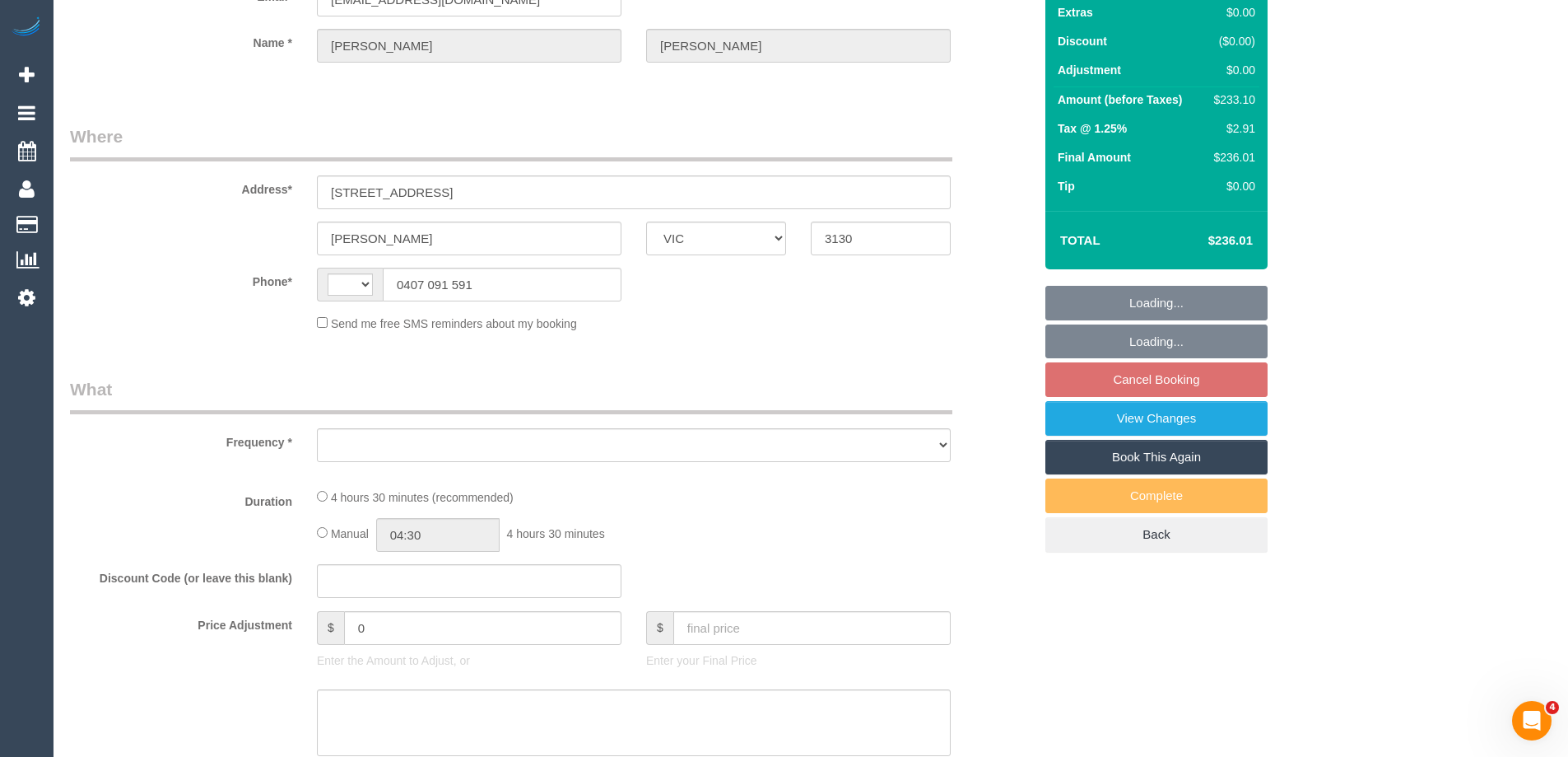
select select "string:stripe-pm_1PSWuD2GScqysDRVGPwivu66"
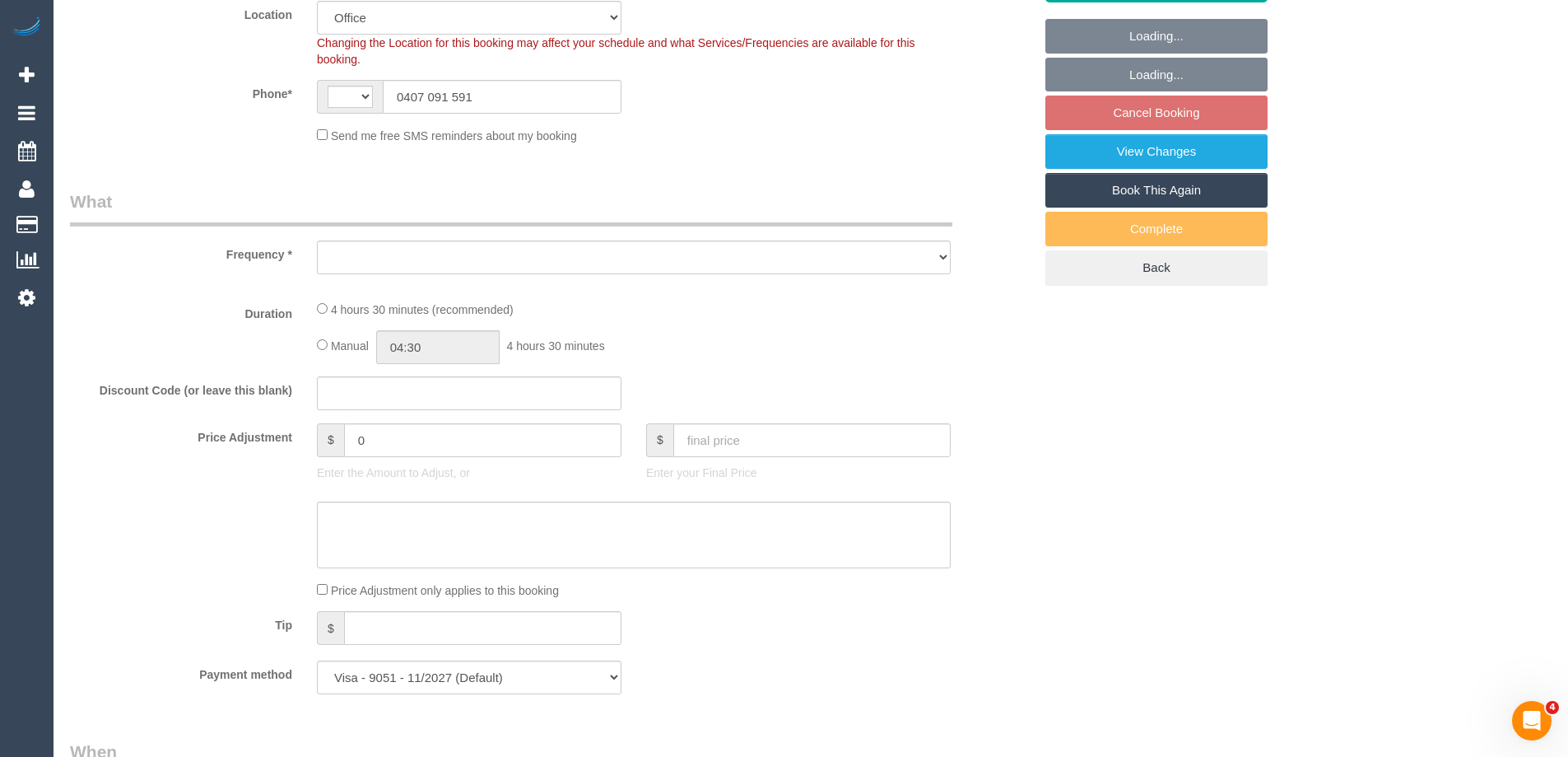
select select "string:AU"
select select "object:659"
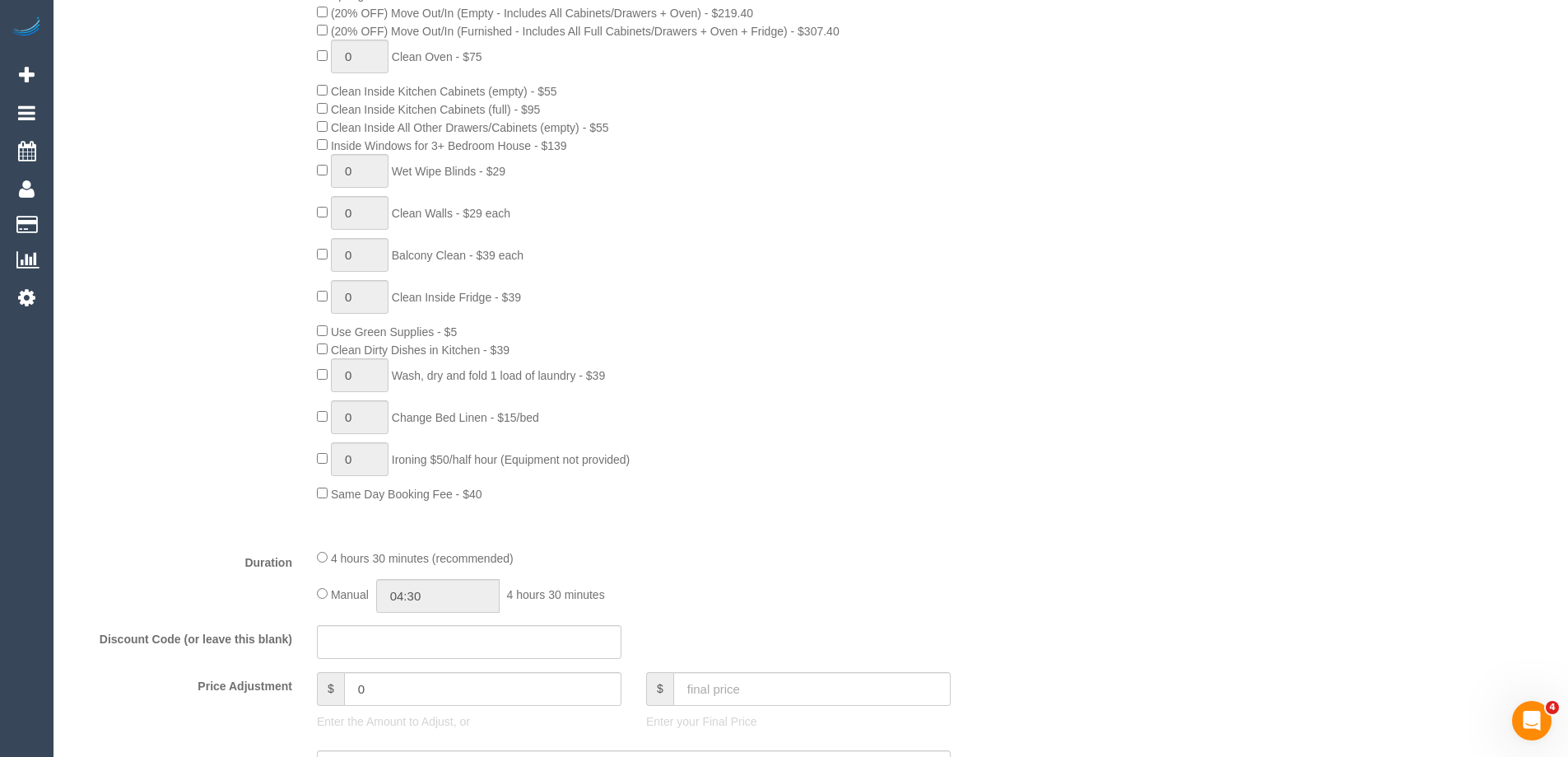
select select "number:27"
select select "number:14"
select select "number:18"
select select "number:24"
select select "number:35"
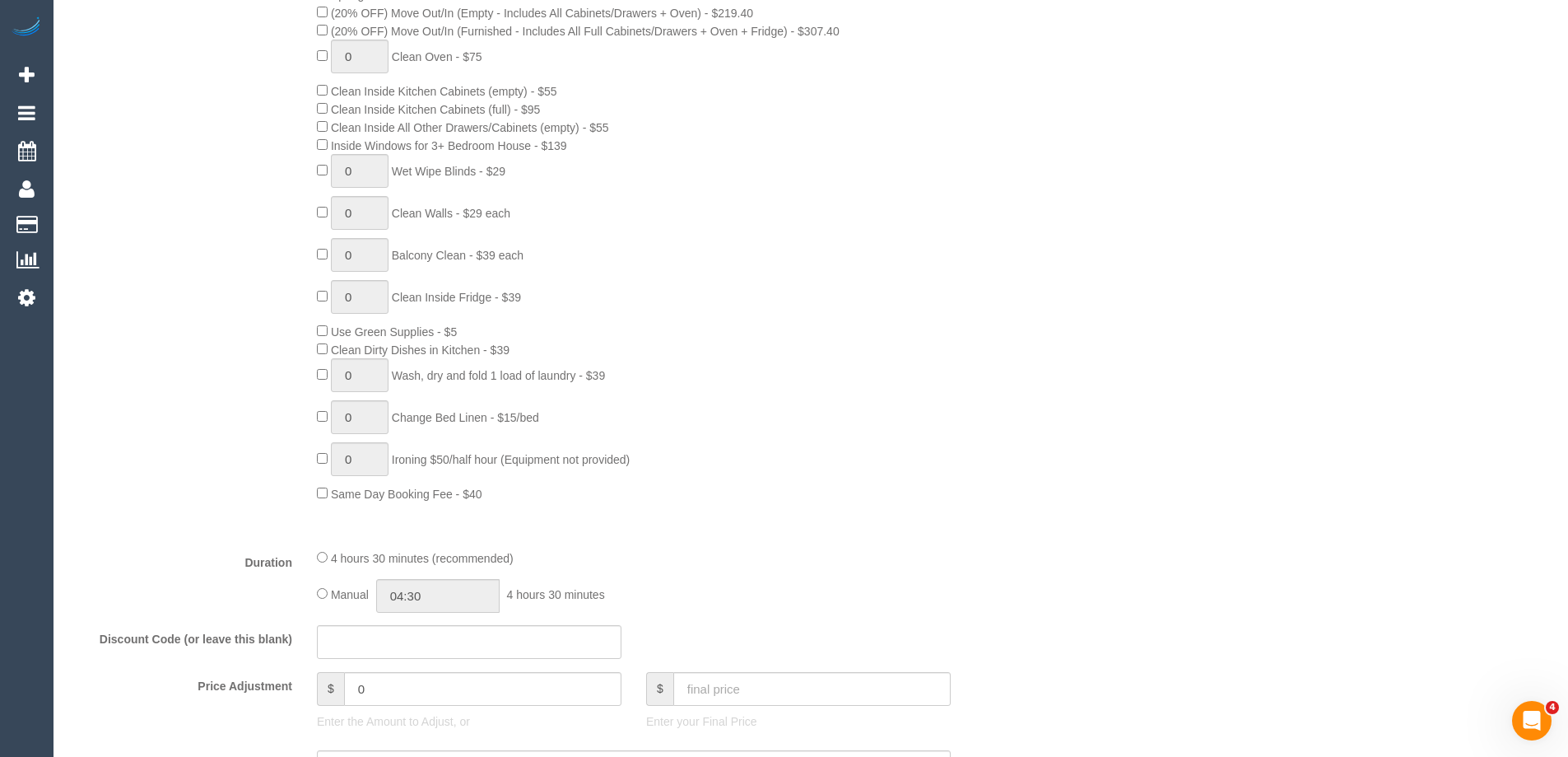
select select "number:26"
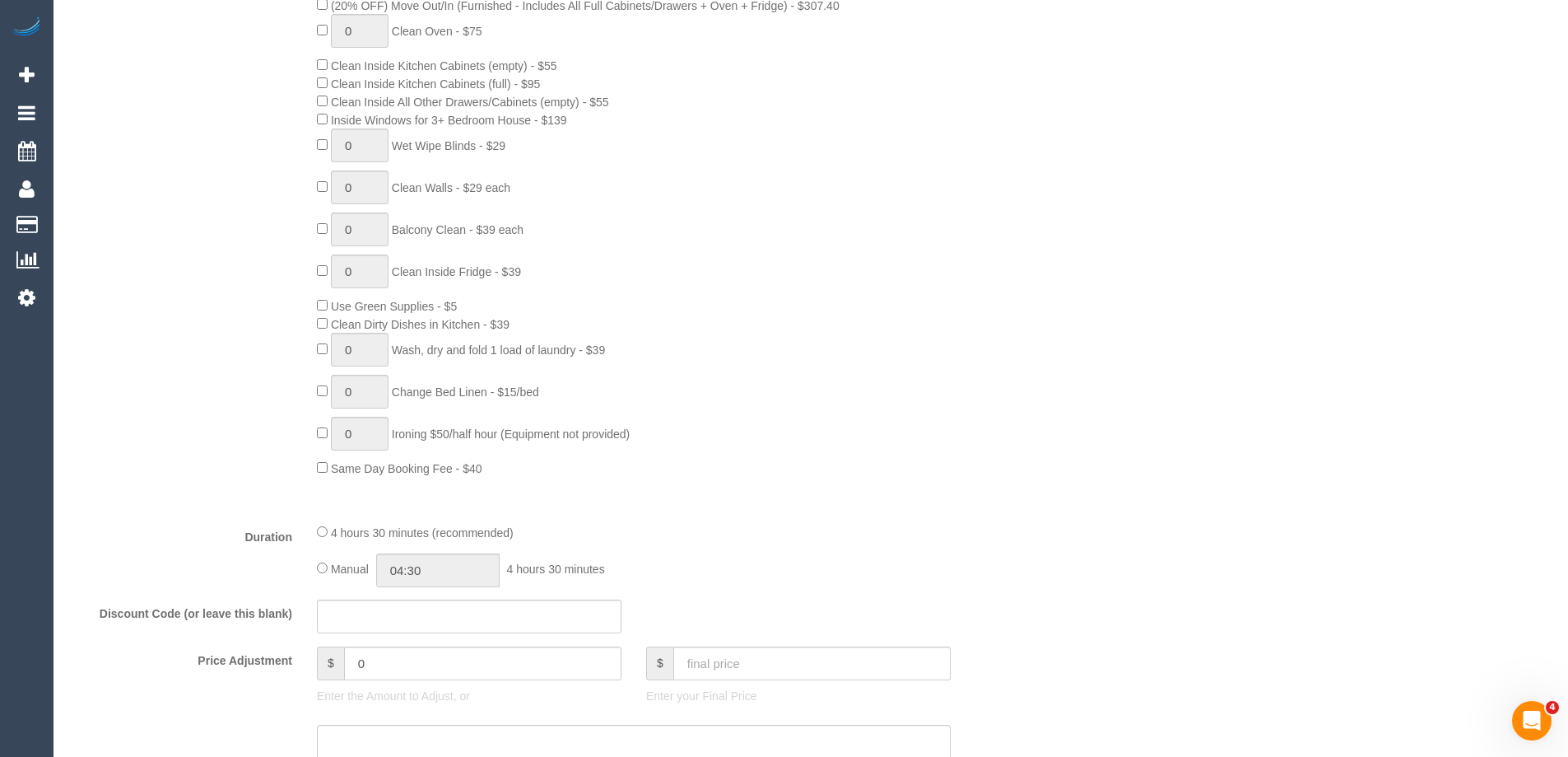
select select "object:810"
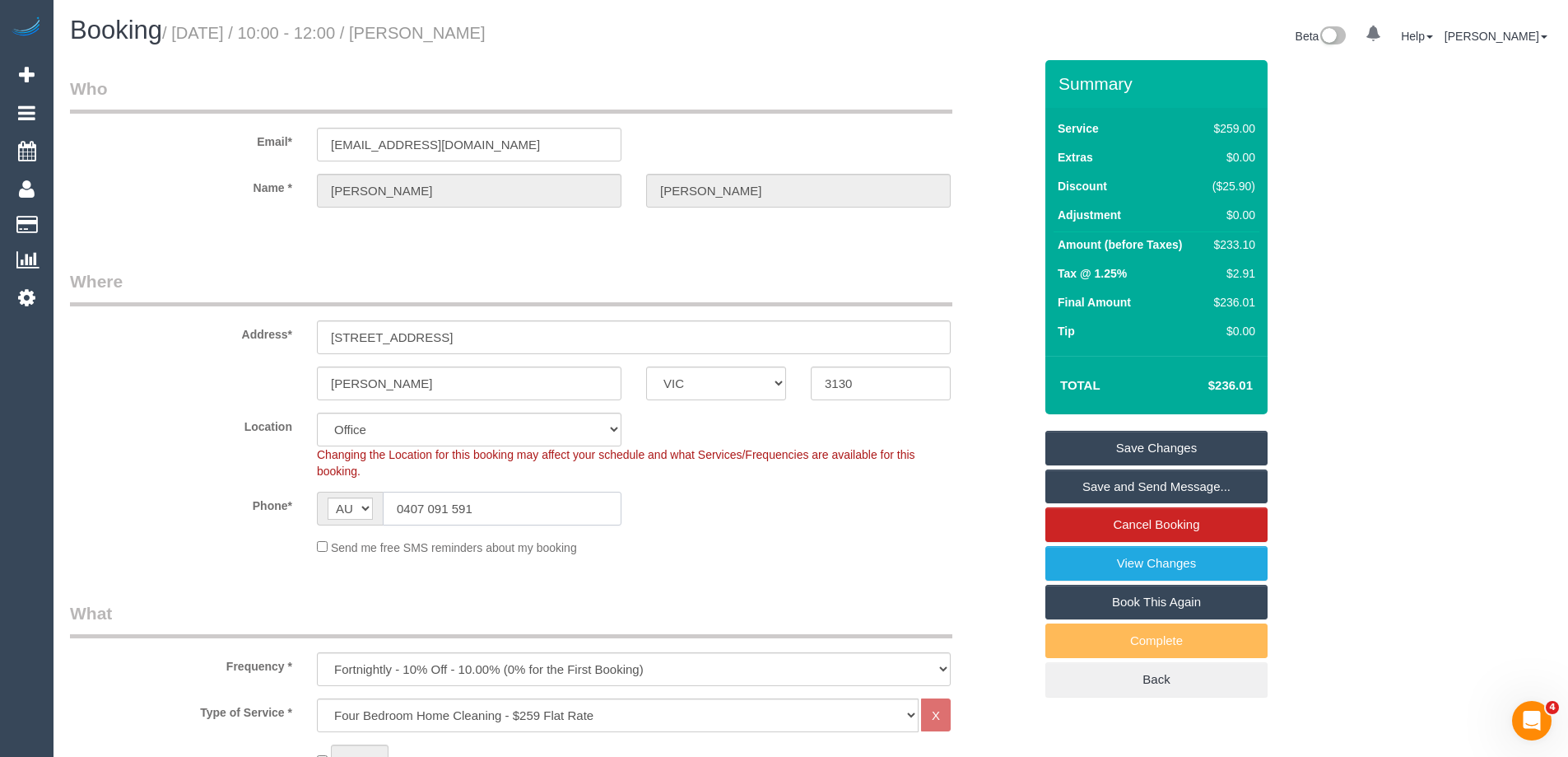
drag, startPoint x: 493, startPoint y: 511, endPoint x: 254, endPoint y: 519, distance: 239.1
click at [254, 519] on div "Phone* AF AL DZ AD AO AI AQ AG AR AM AW AU AT AZ BS BH BD BB BY BE BZ BJ BM BT …" at bounding box center [551, 509] width 988 height 34
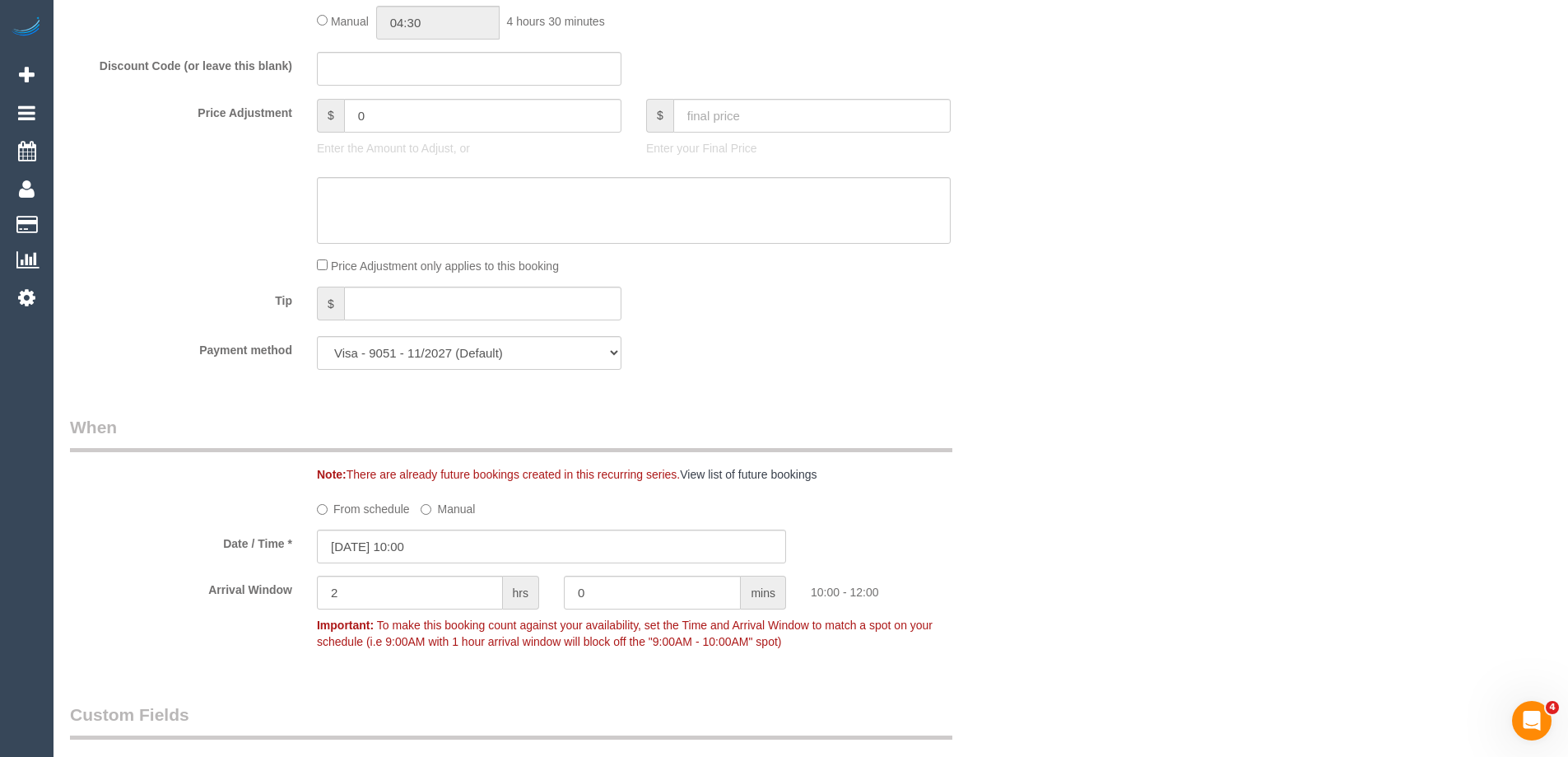
scroll to position [1400, 0]
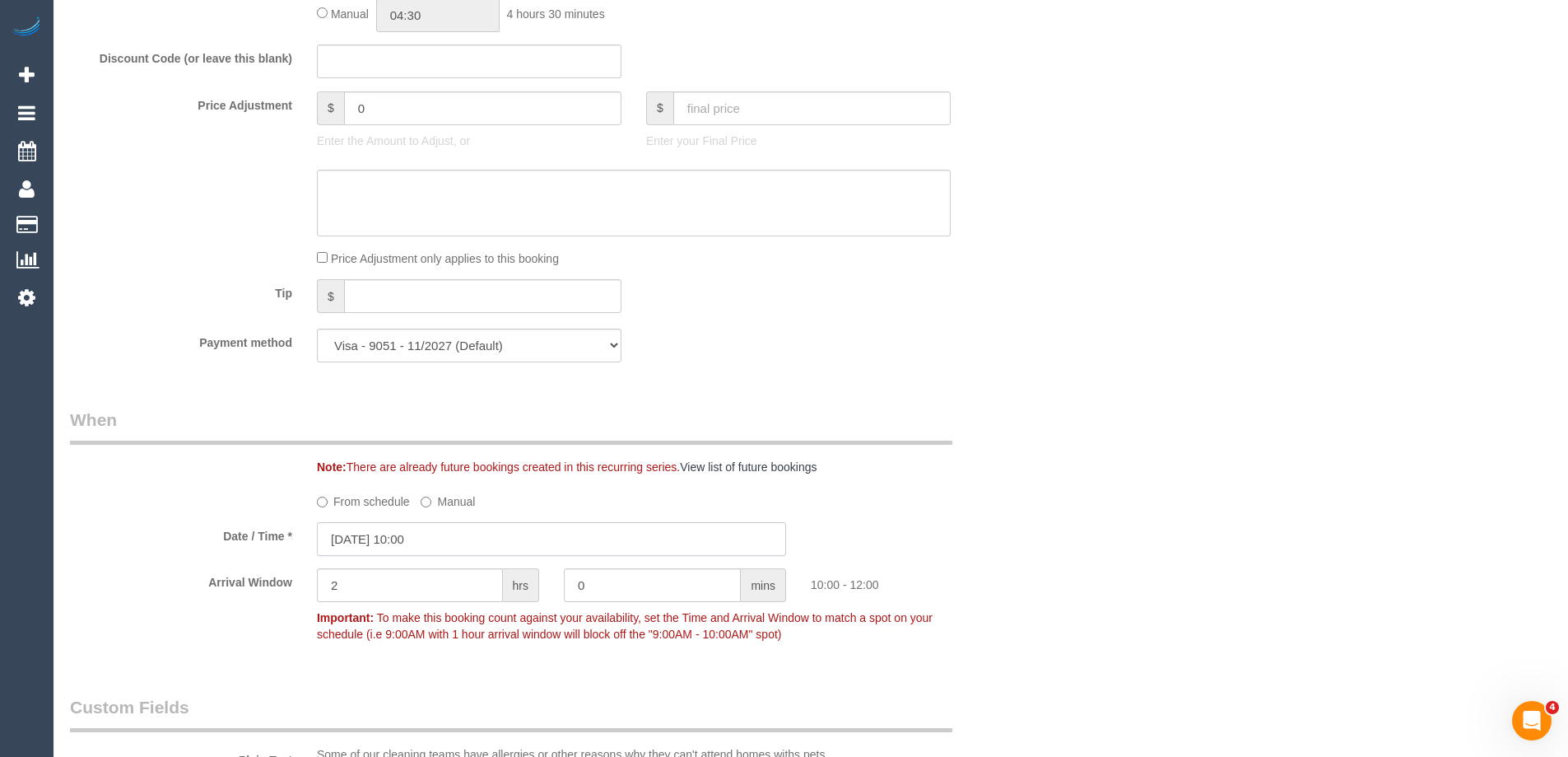
click at [401, 537] on input "25/08/2025 10:00" at bounding box center [552, 539] width 469 height 34
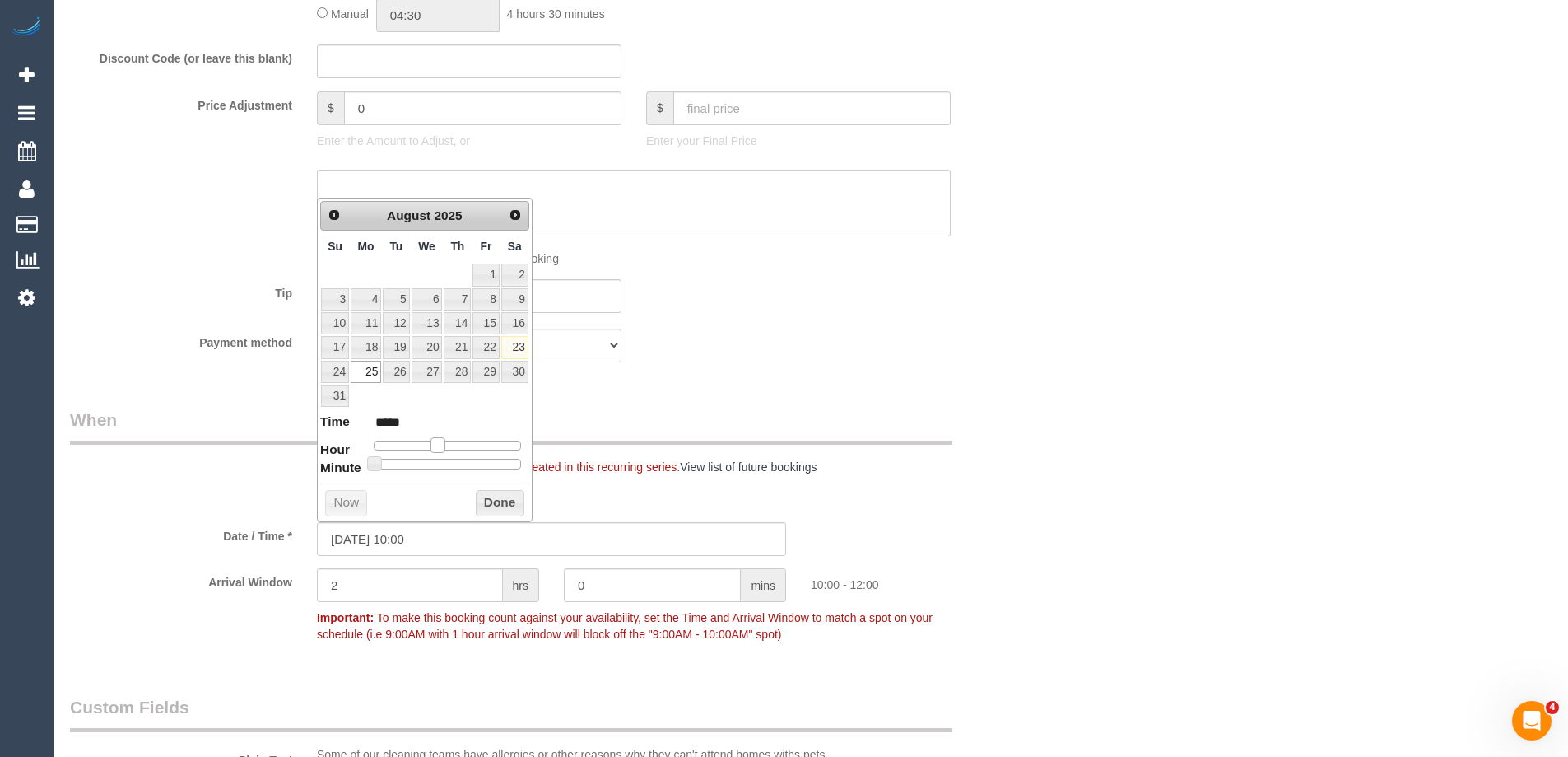
type input "[DATE] 12:00"
type input "*****"
drag, startPoint x: 434, startPoint y: 446, endPoint x: 450, endPoint y: 451, distance: 16.8
click at [450, 451] on span at bounding box center [450, 445] width 15 height 15
click at [498, 495] on button "Done" at bounding box center [500, 503] width 49 height 26
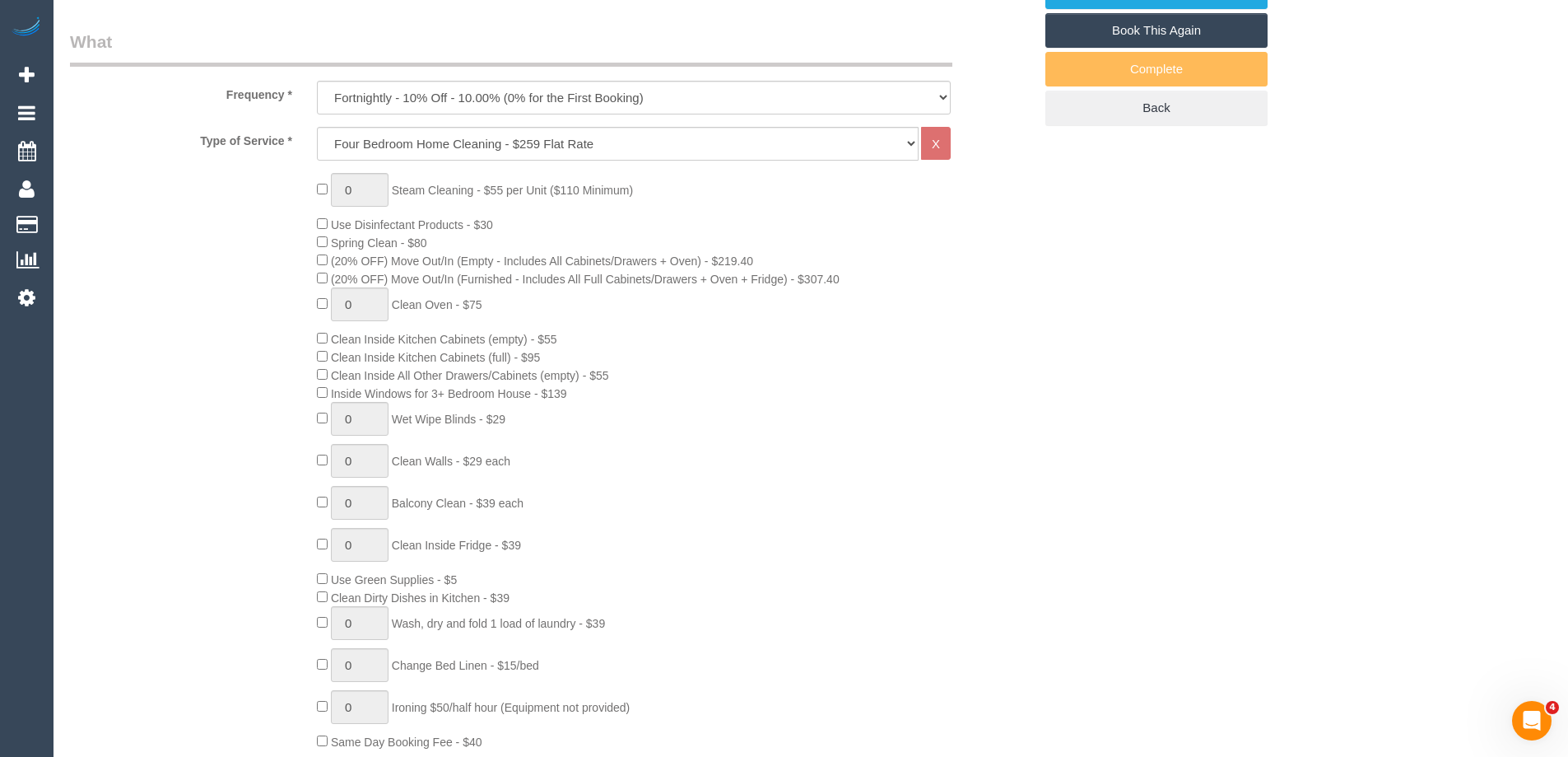
scroll to position [456, 0]
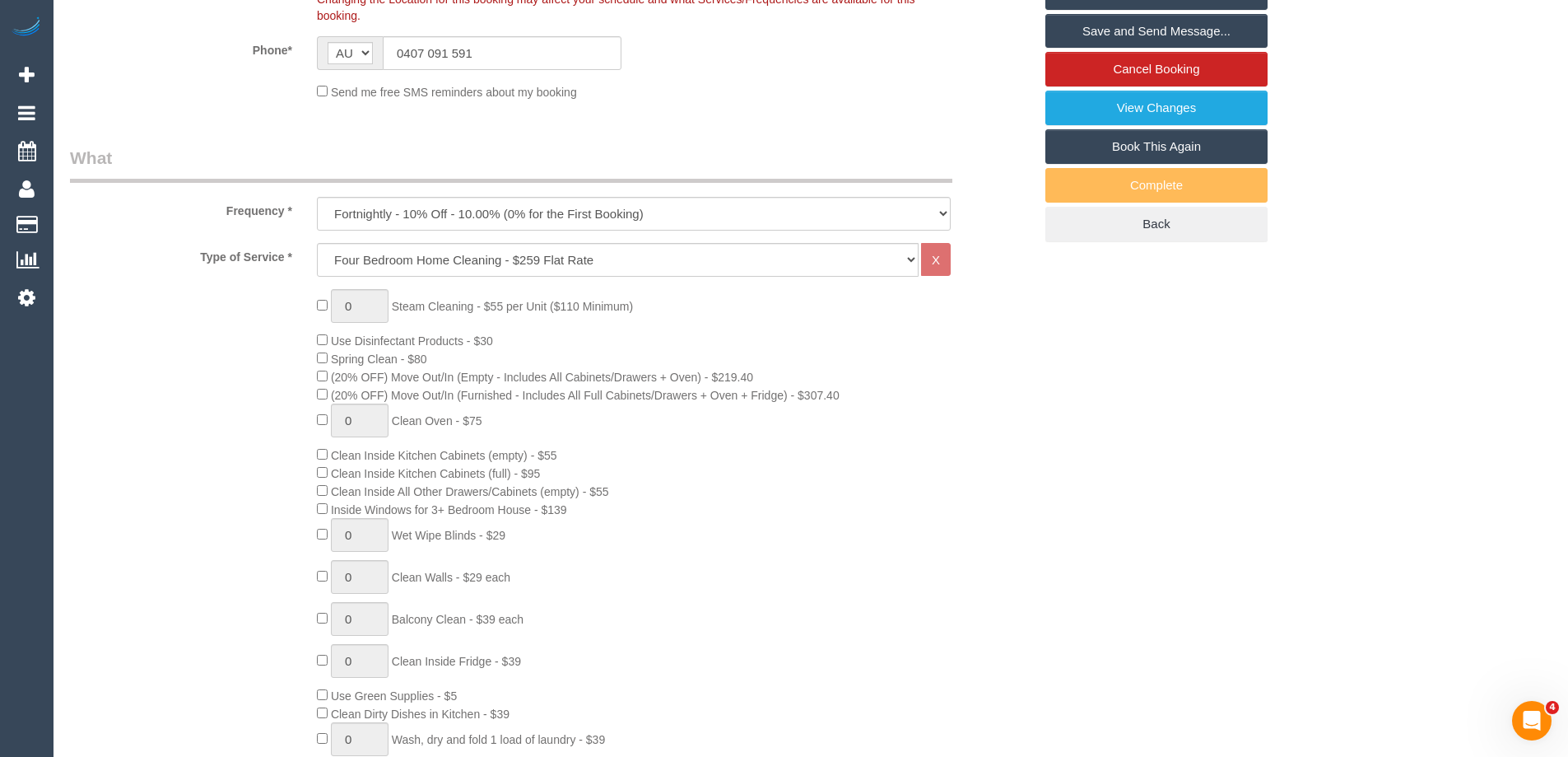
click at [374, 100] on sui-booking-location "Location Office City East (North) East (South) Inner East Inner North (East) In…" at bounding box center [552, 29] width 963 height 143
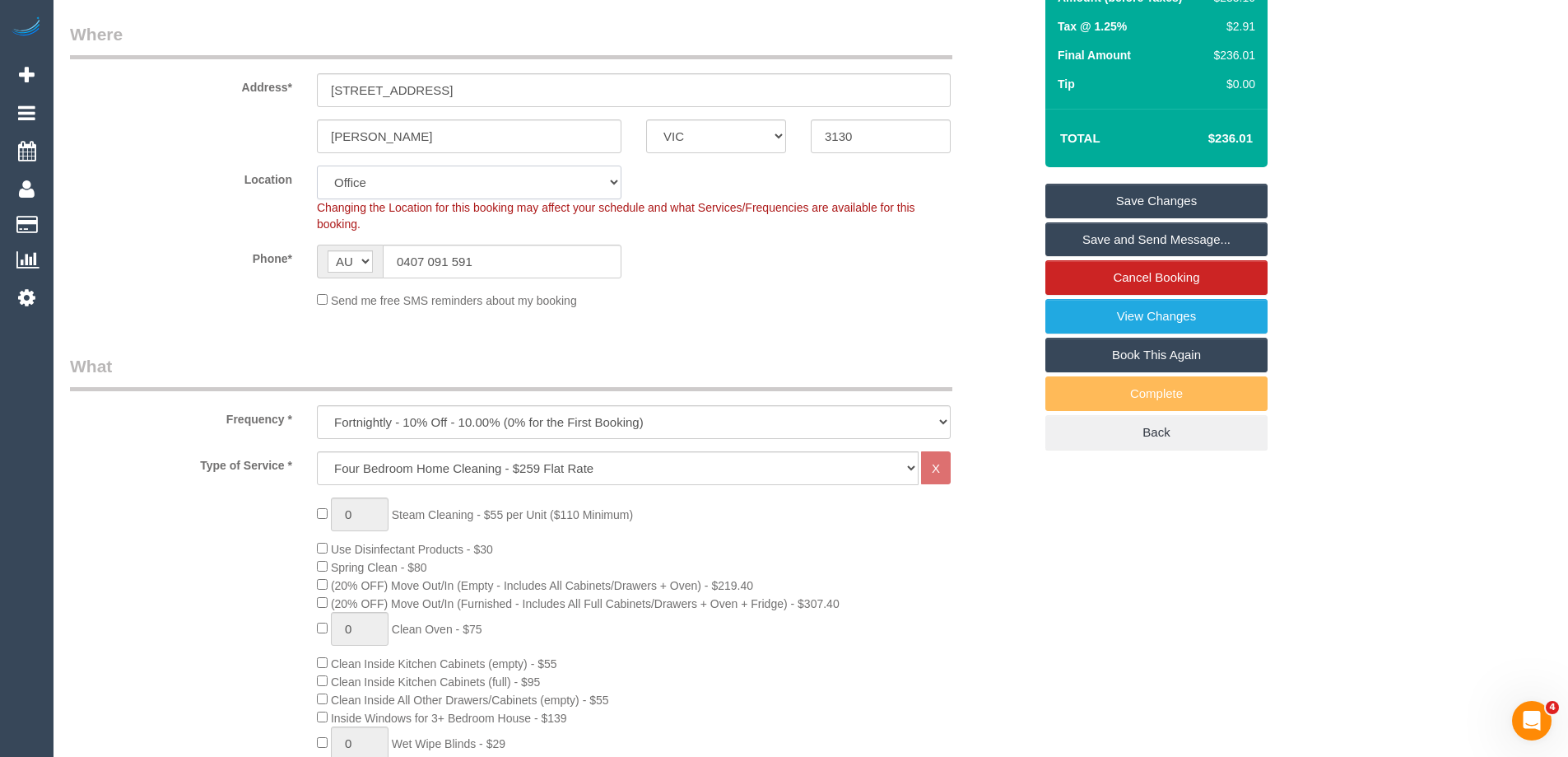
click at [381, 181] on select "Office City East (North) East (South) Inner East Inner North (East) Inner North…" at bounding box center [469, 182] width 304 height 34
select select "57"
click at [317, 165] on select "Office City East (North) East (South) Inner East Inner North (East) Inner North…" at bounding box center [469, 182] width 304 height 34
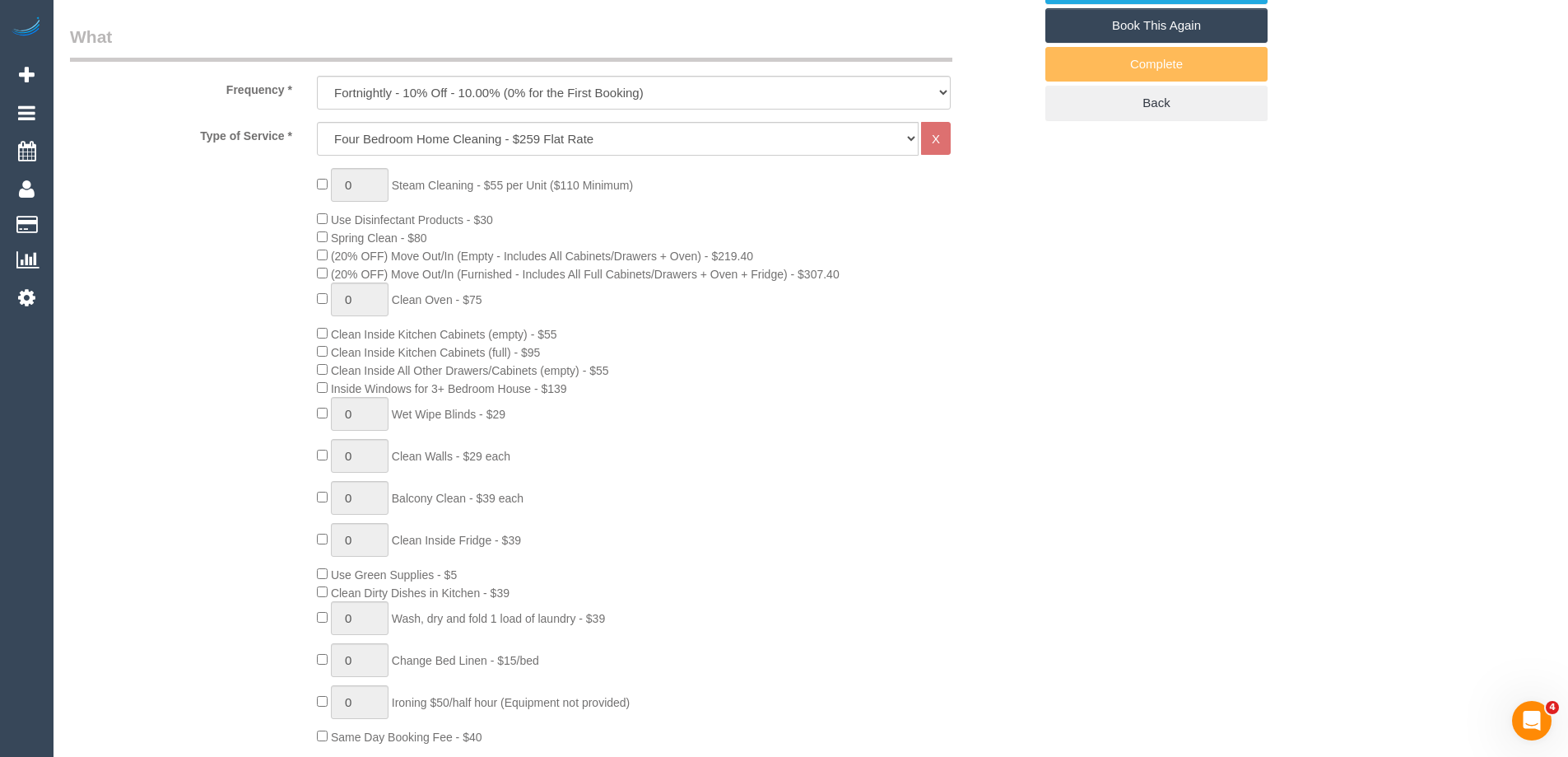
select select "object:4757"
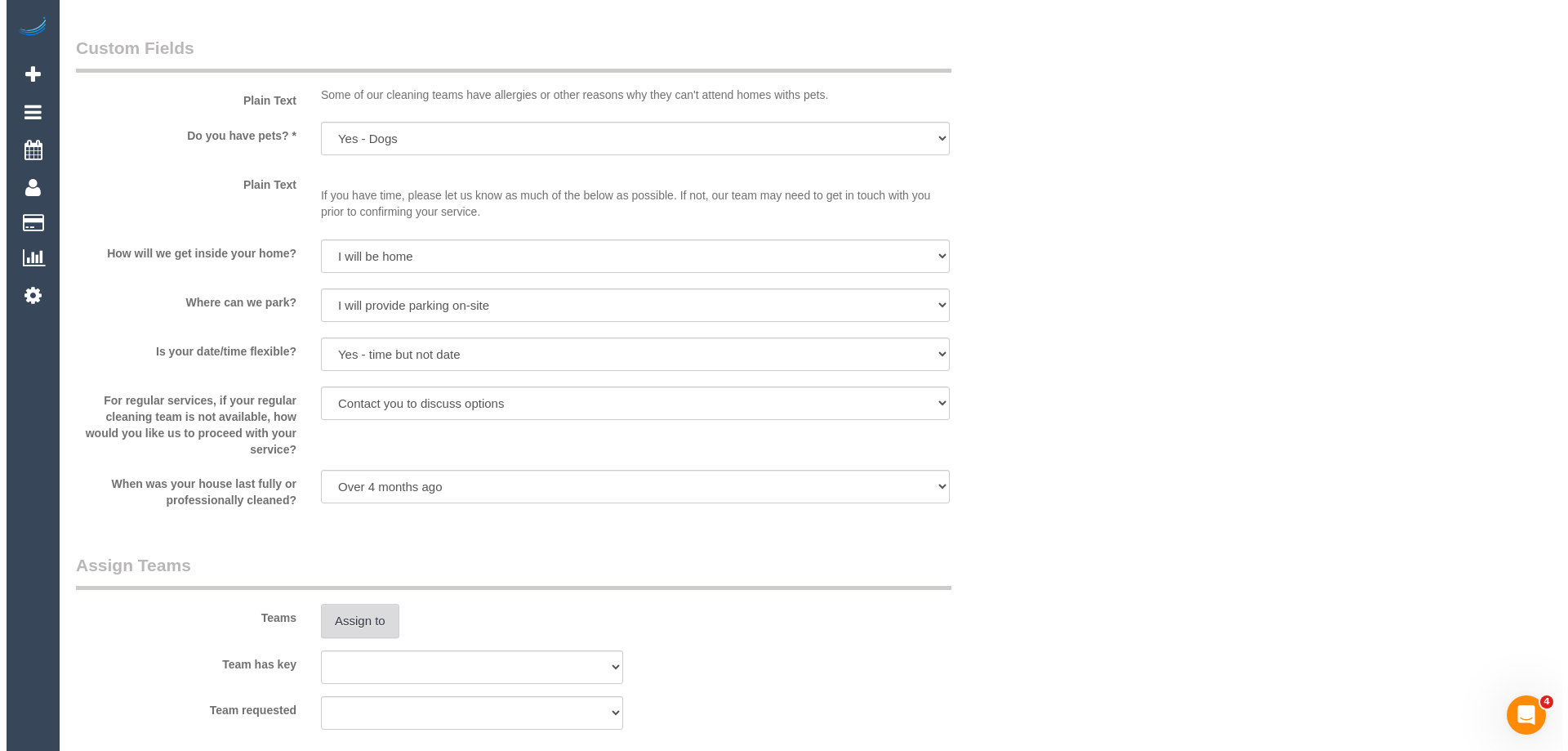
scroll to position [2369, 0]
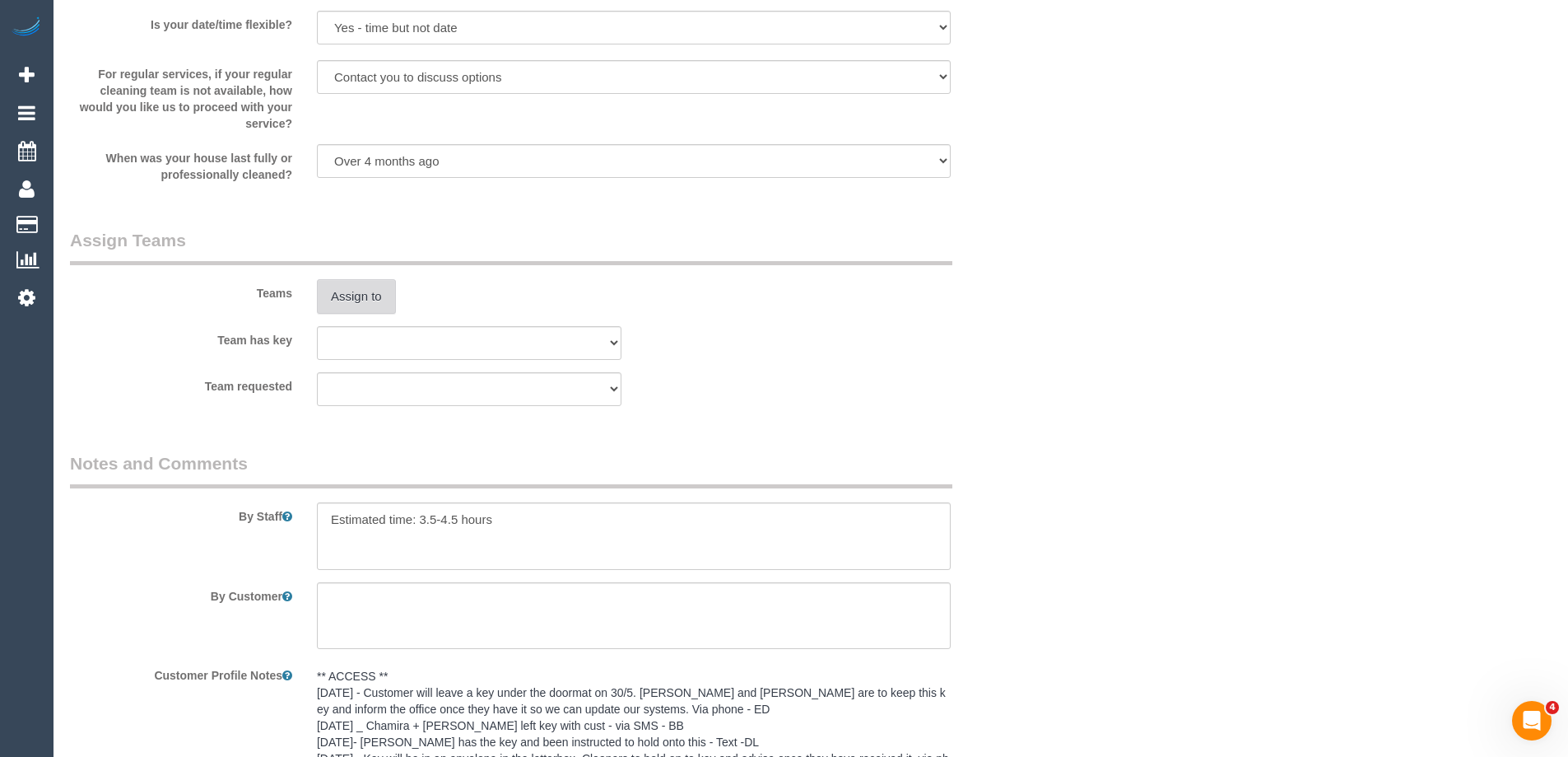
click at [358, 298] on button "Assign to" at bounding box center [357, 296] width 79 height 35
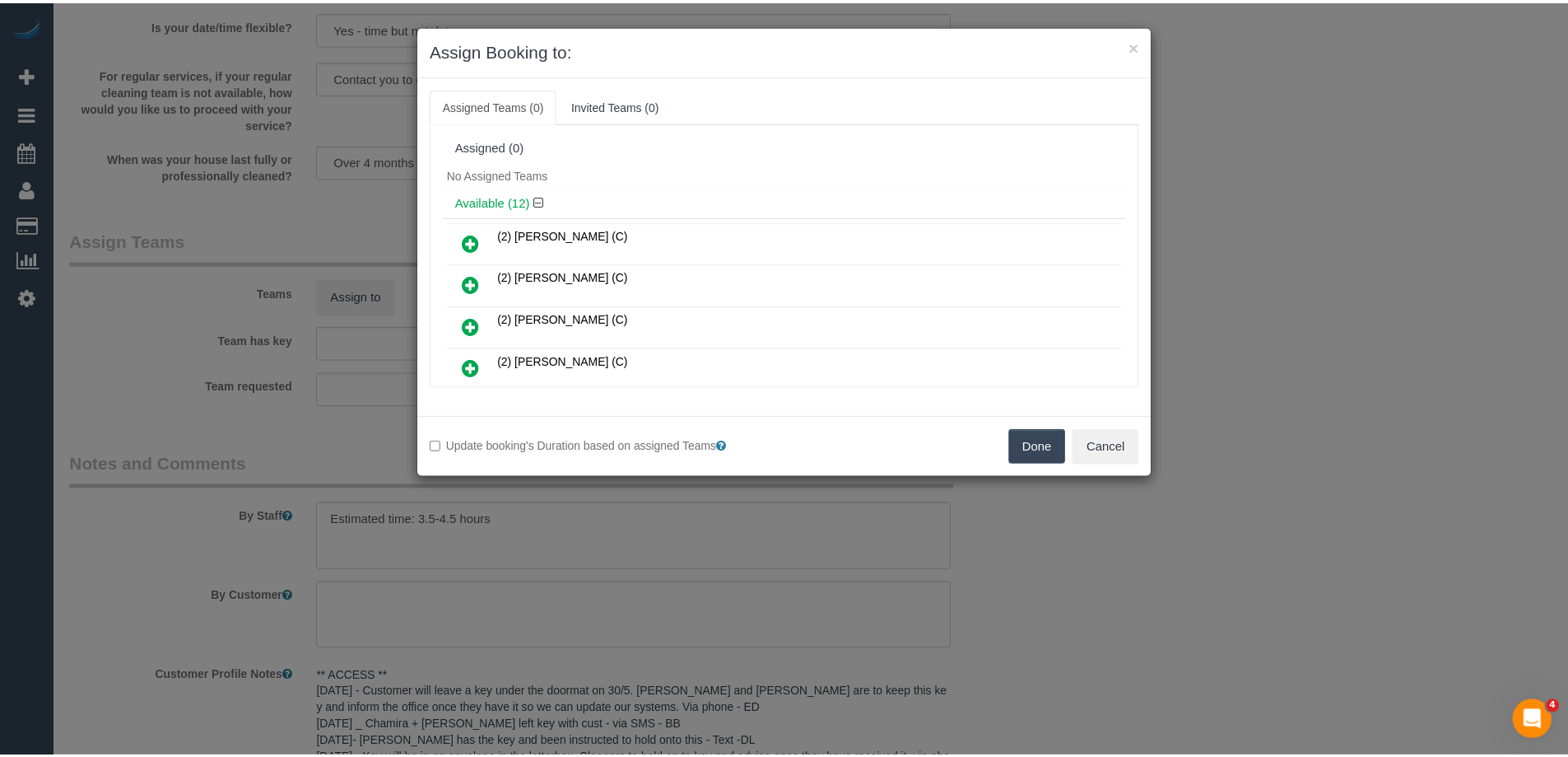
scroll to position [83, 0]
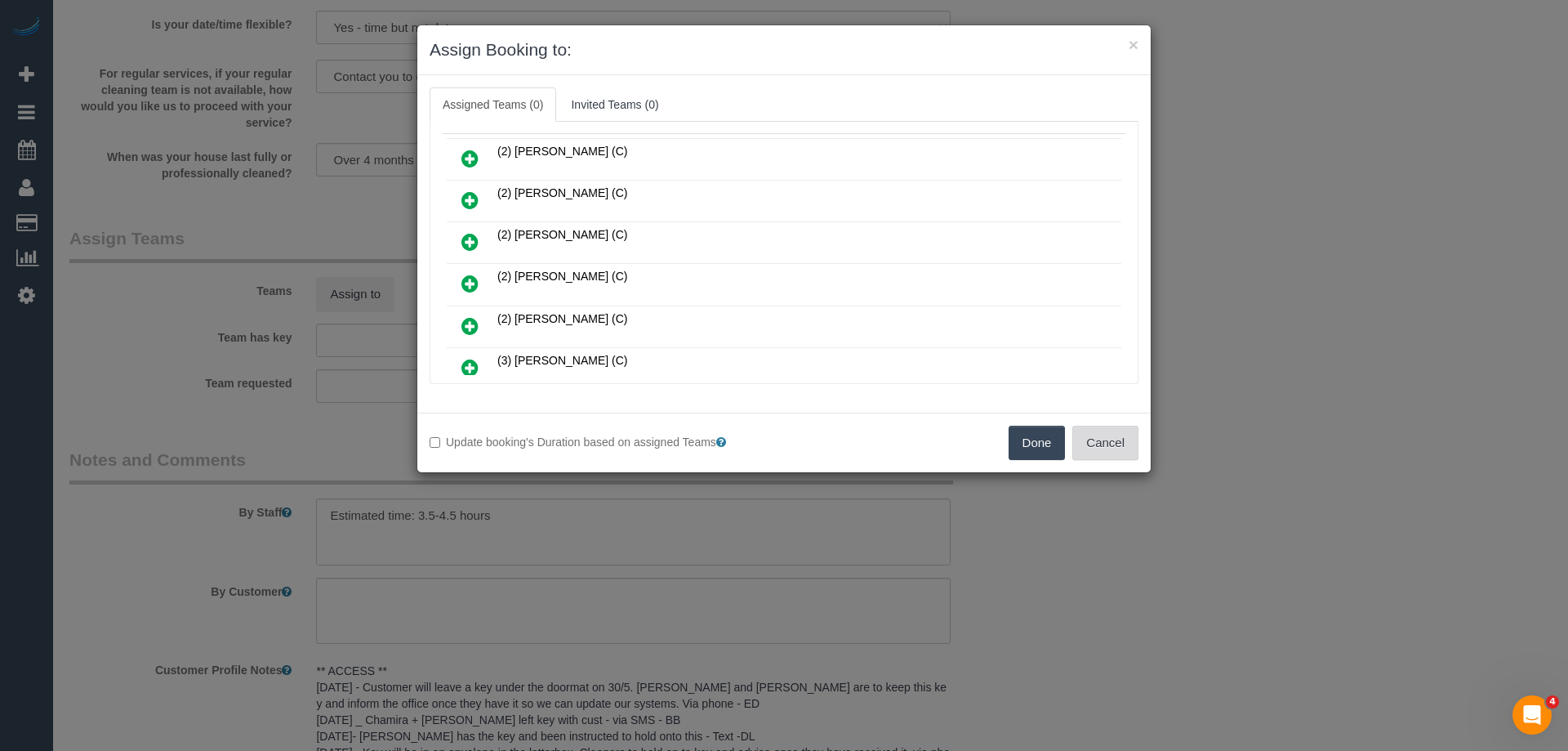
click at [1111, 435] on button "Cancel" at bounding box center [1104, 442] width 66 height 34
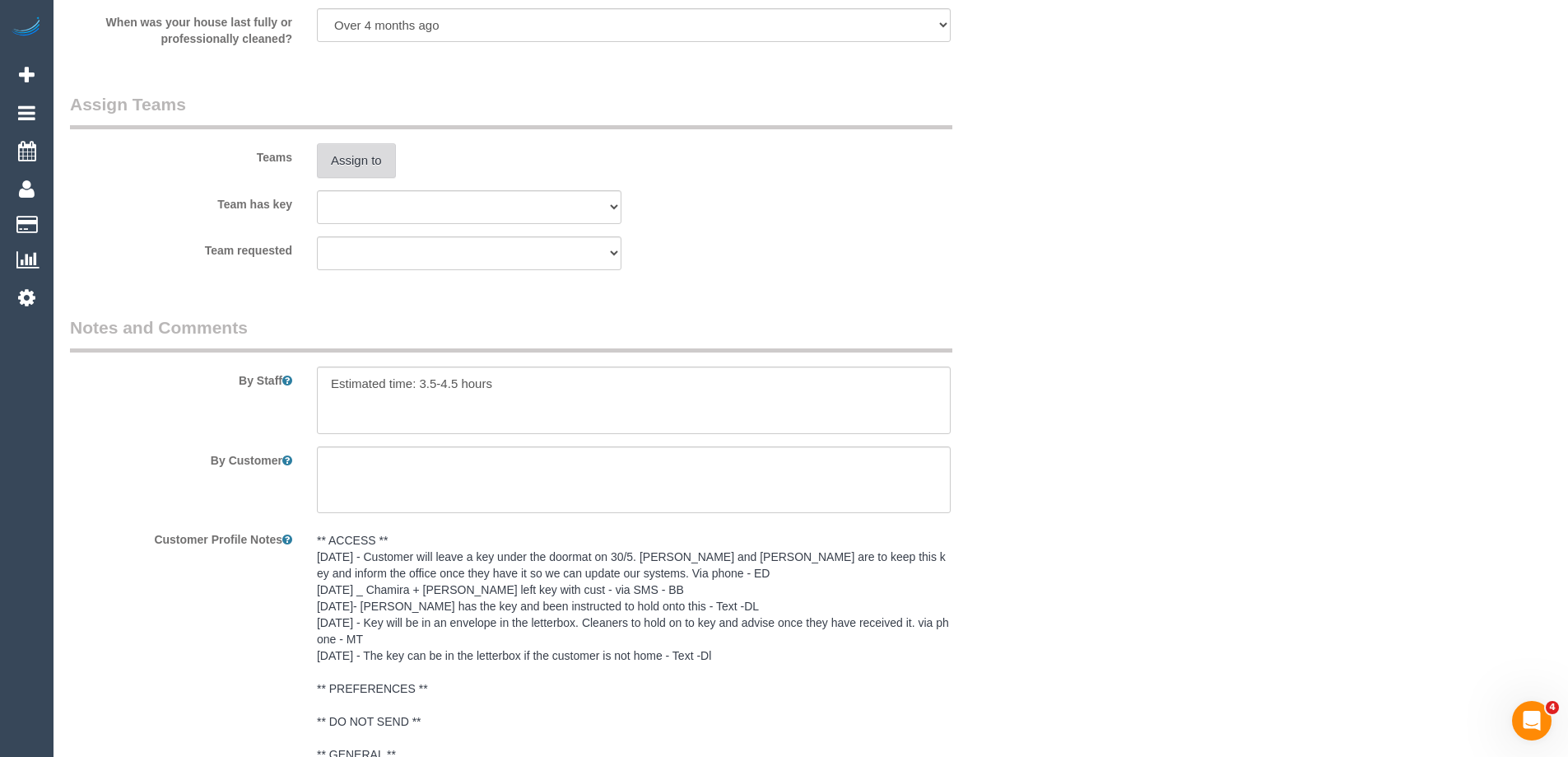
scroll to position [2553, 0]
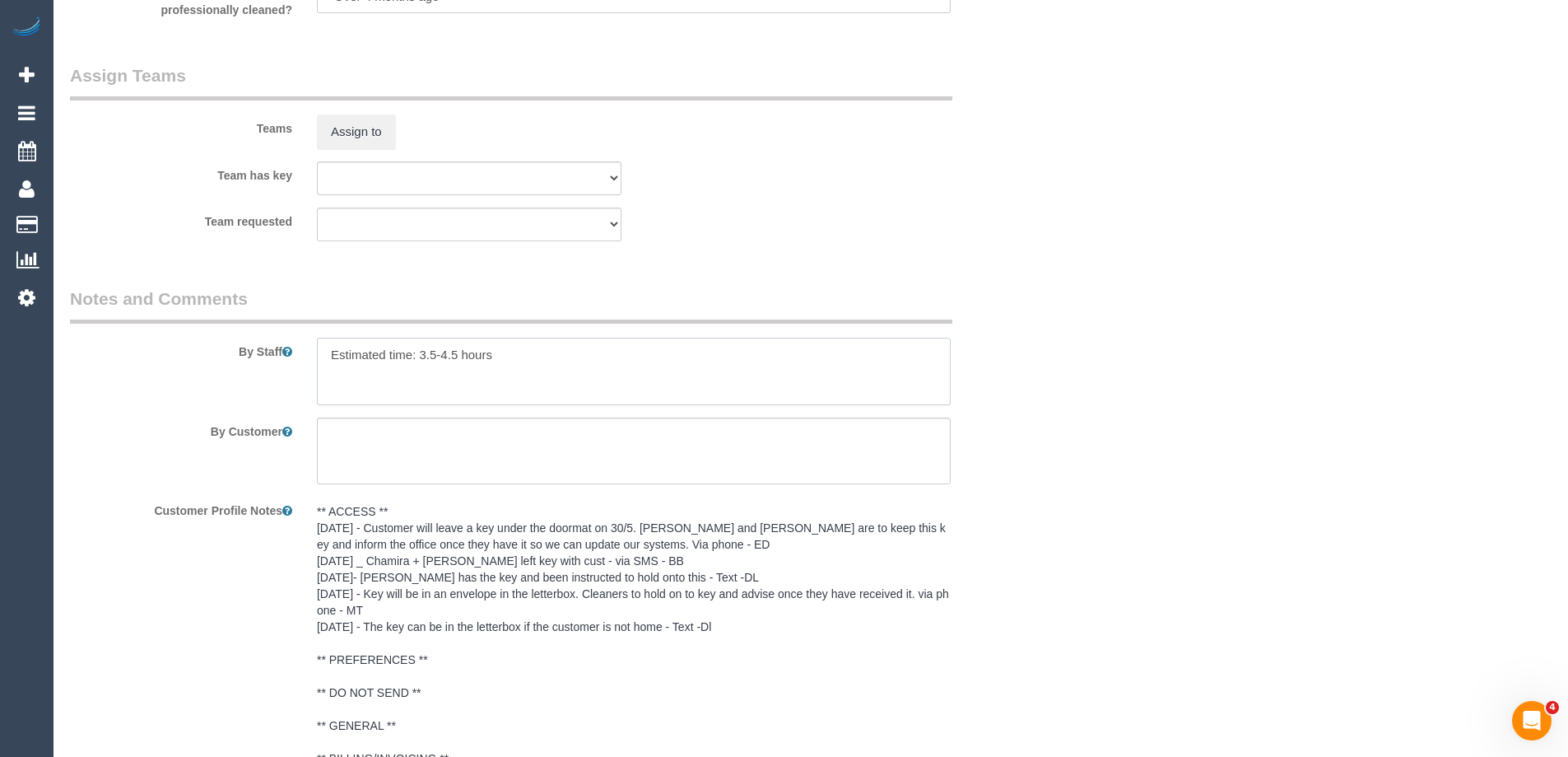
click at [524, 359] on textarea at bounding box center [633, 371] width 633 height 68
click at [519, 360] on textarea at bounding box center [633, 371] width 633 height 68
click at [757, 355] on textarea at bounding box center [633, 371] width 633 height 68
drag, startPoint x: 760, startPoint y: 356, endPoint x: 746, endPoint y: 349, distance: 15.7
click at [746, 349] on textarea at bounding box center [633, 371] width 633 height 68
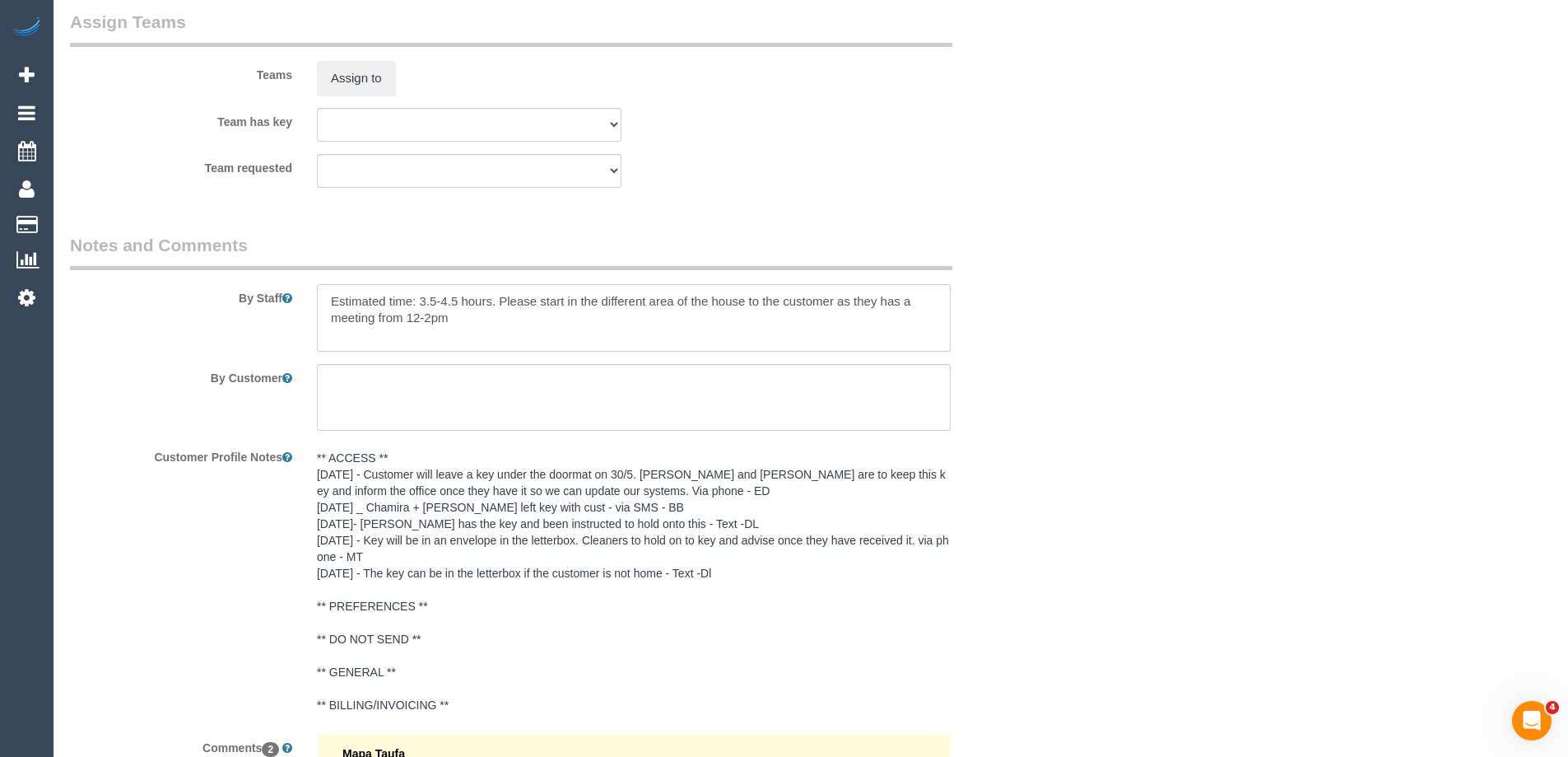
scroll to position [2636, 0]
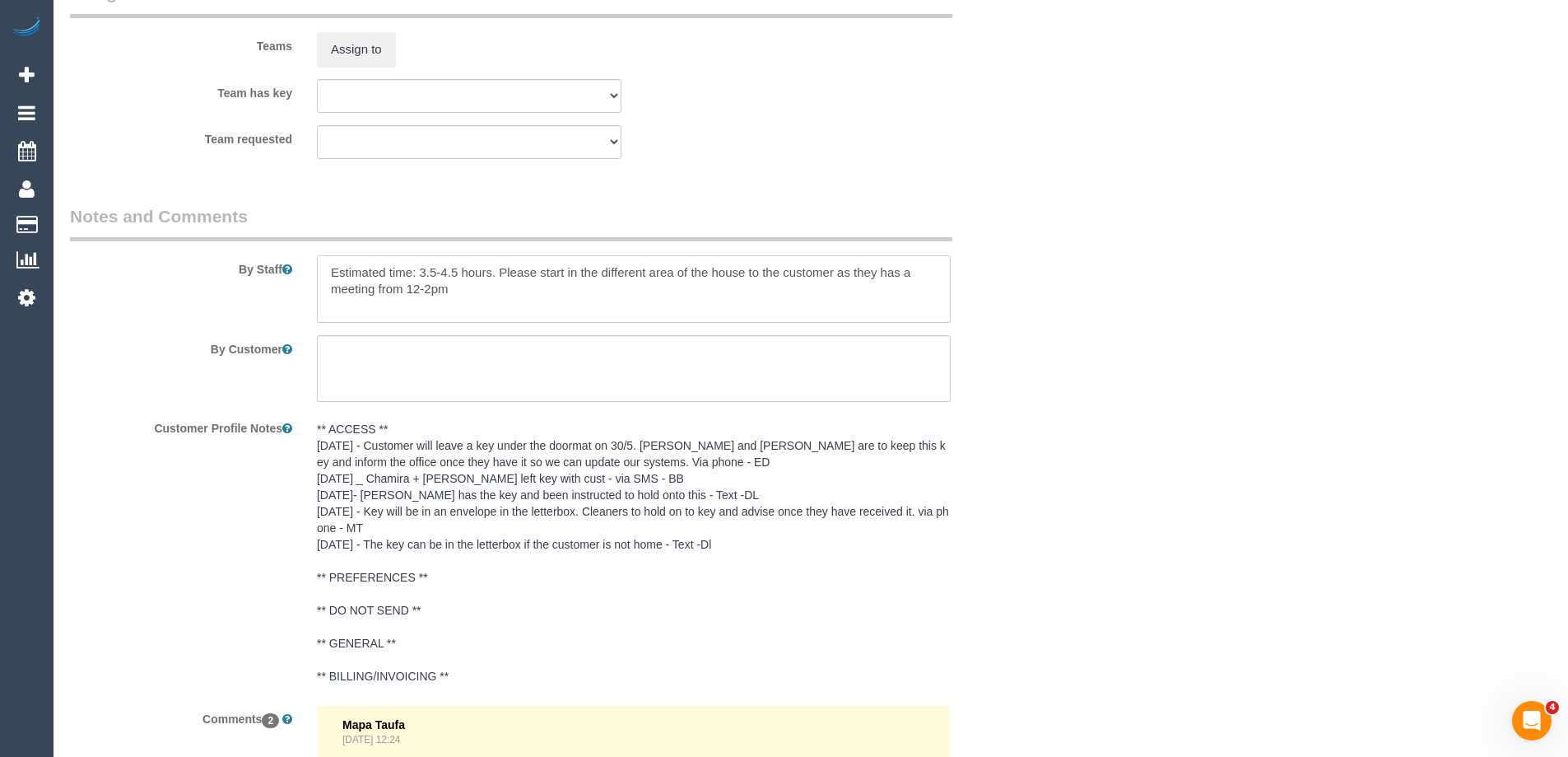
drag, startPoint x: 418, startPoint y: 288, endPoint x: 428, endPoint y: 286, distance: 10.2
click at [428, 286] on textarea at bounding box center [633, 289] width 633 height 68
click at [334, 266] on textarea at bounding box center [633, 289] width 633 height 68
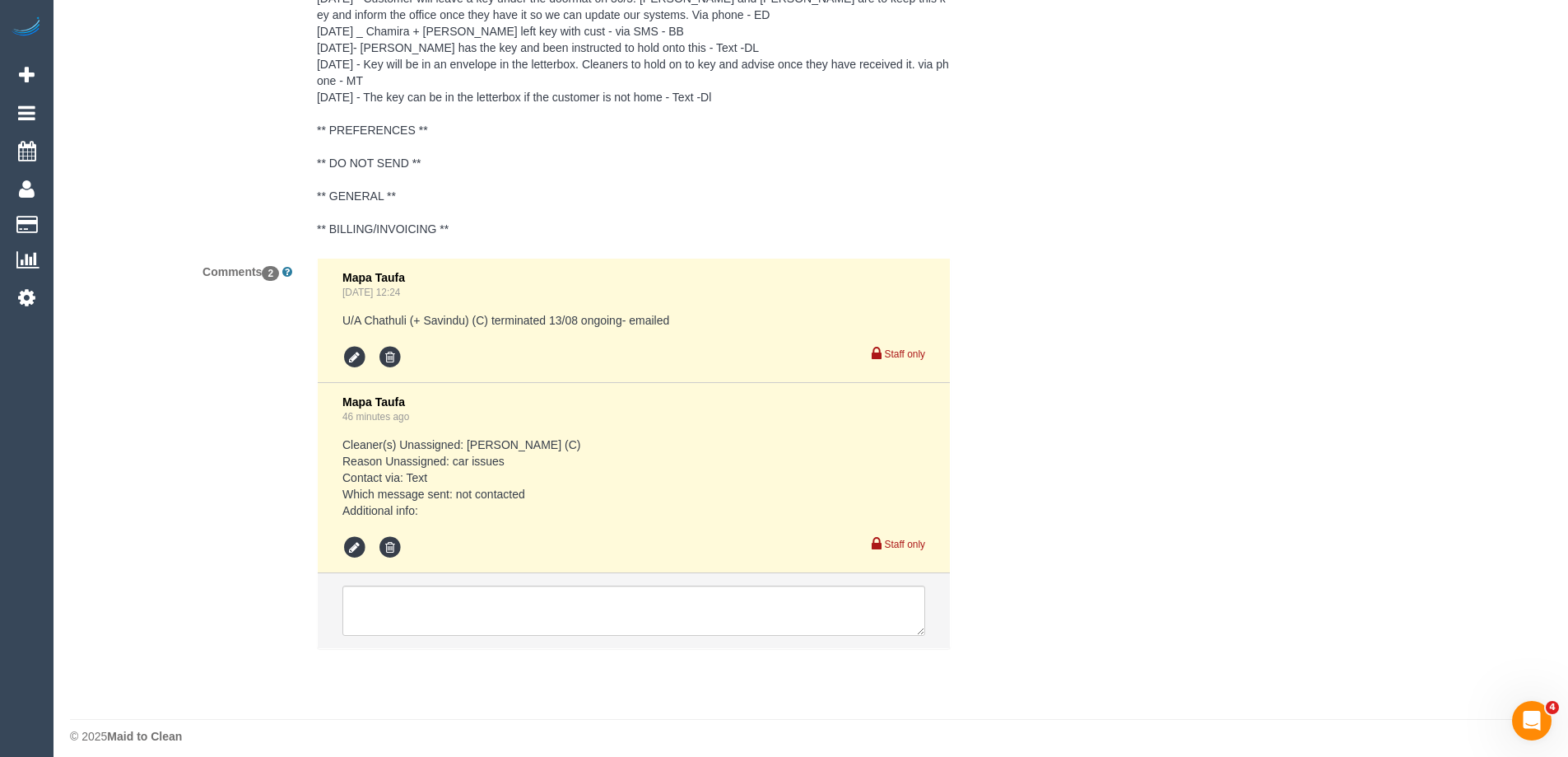
scroll to position [3094, 0]
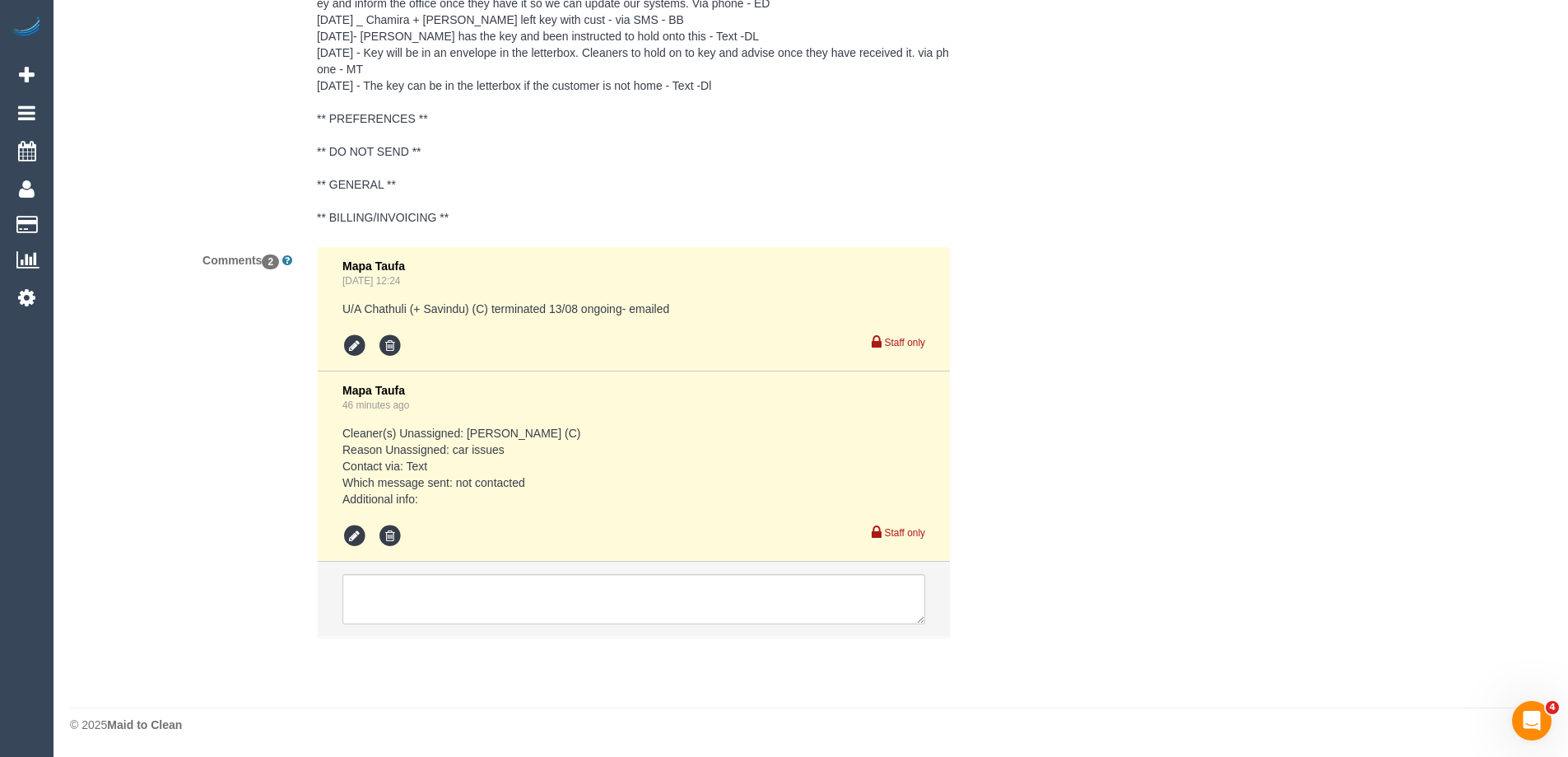
type textarea "*Cover* Estimated time: 3.5-4.5 hours. Please start in the different area of th…"
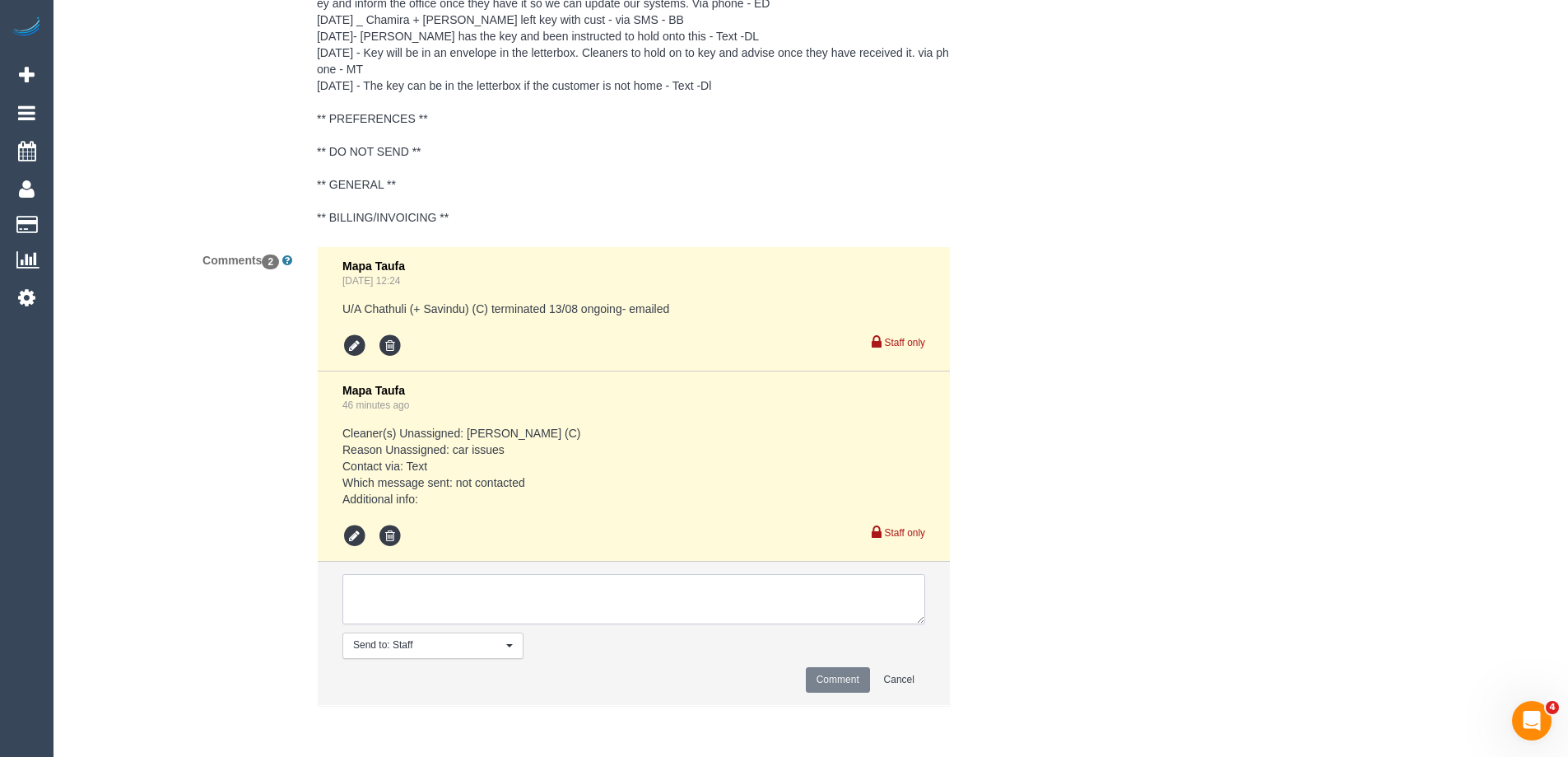
click at [381, 591] on textarea at bounding box center [633, 599] width 583 height 51
type textarea "Confirmed 12-2pm AW for cover - via phone"
click at [851, 684] on button "Comment" at bounding box center [838, 679] width 64 height 25
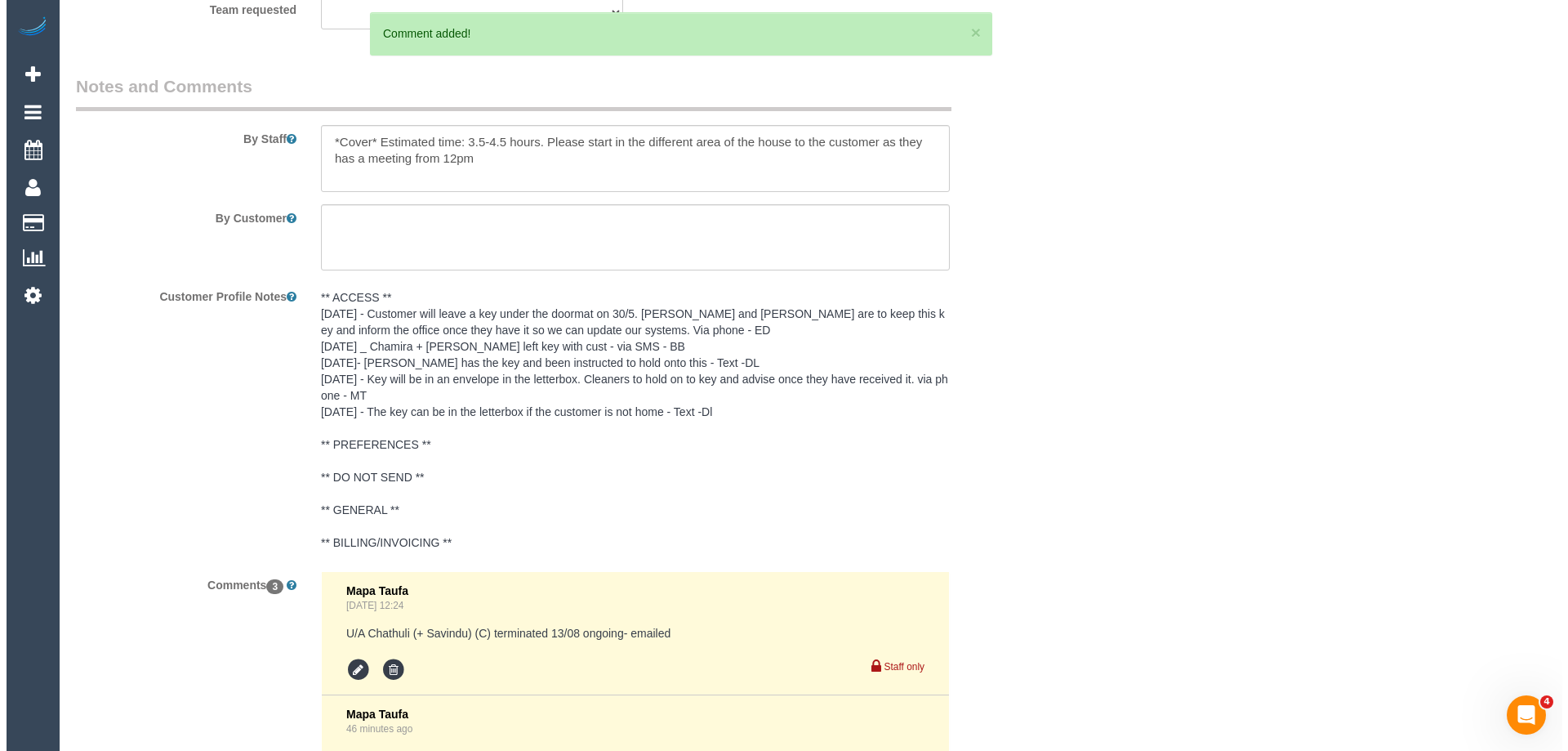
scroll to position [2416, 0]
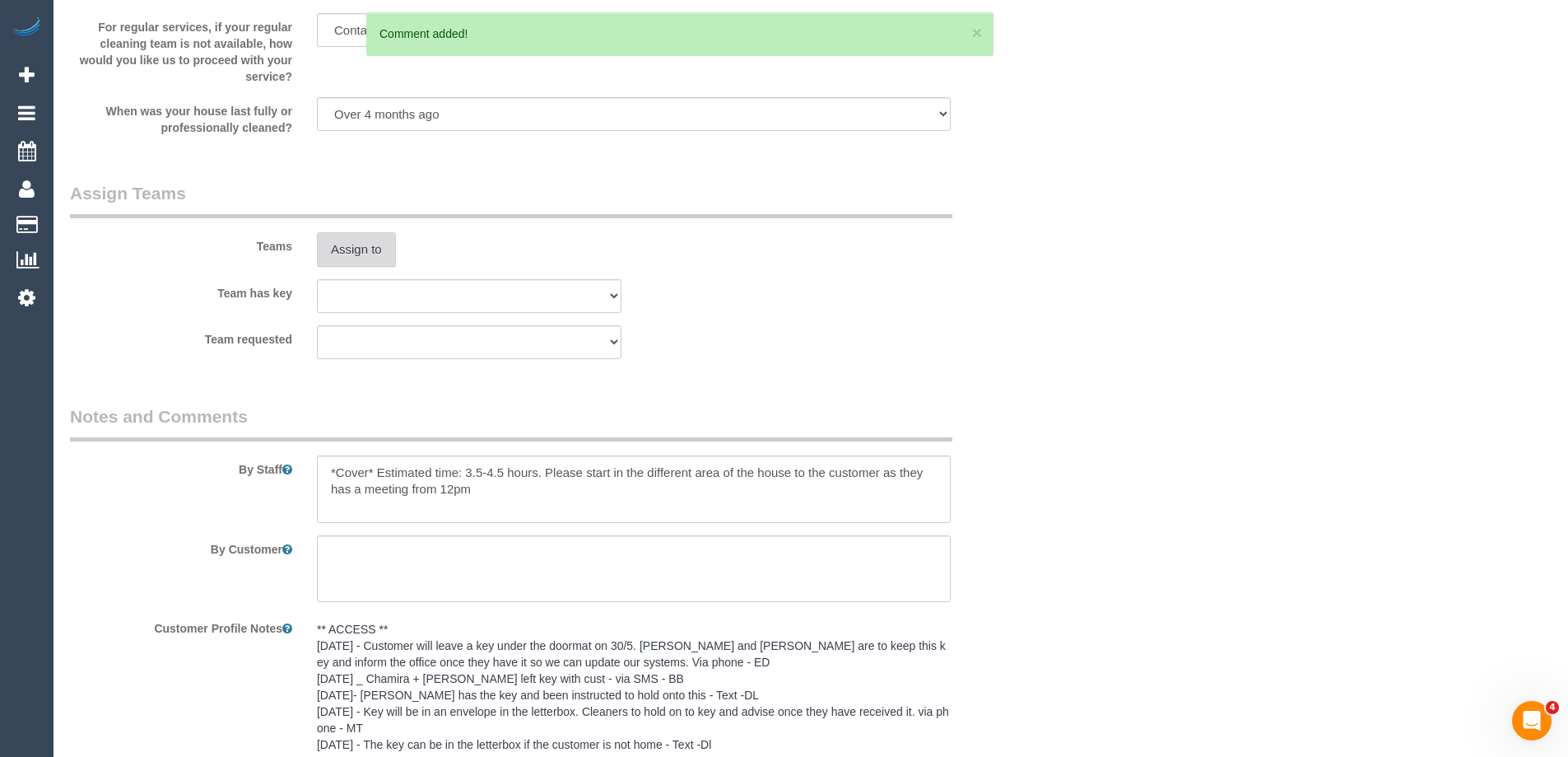
click at [357, 256] on button "Assign to" at bounding box center [357, 249] width 79 height 35
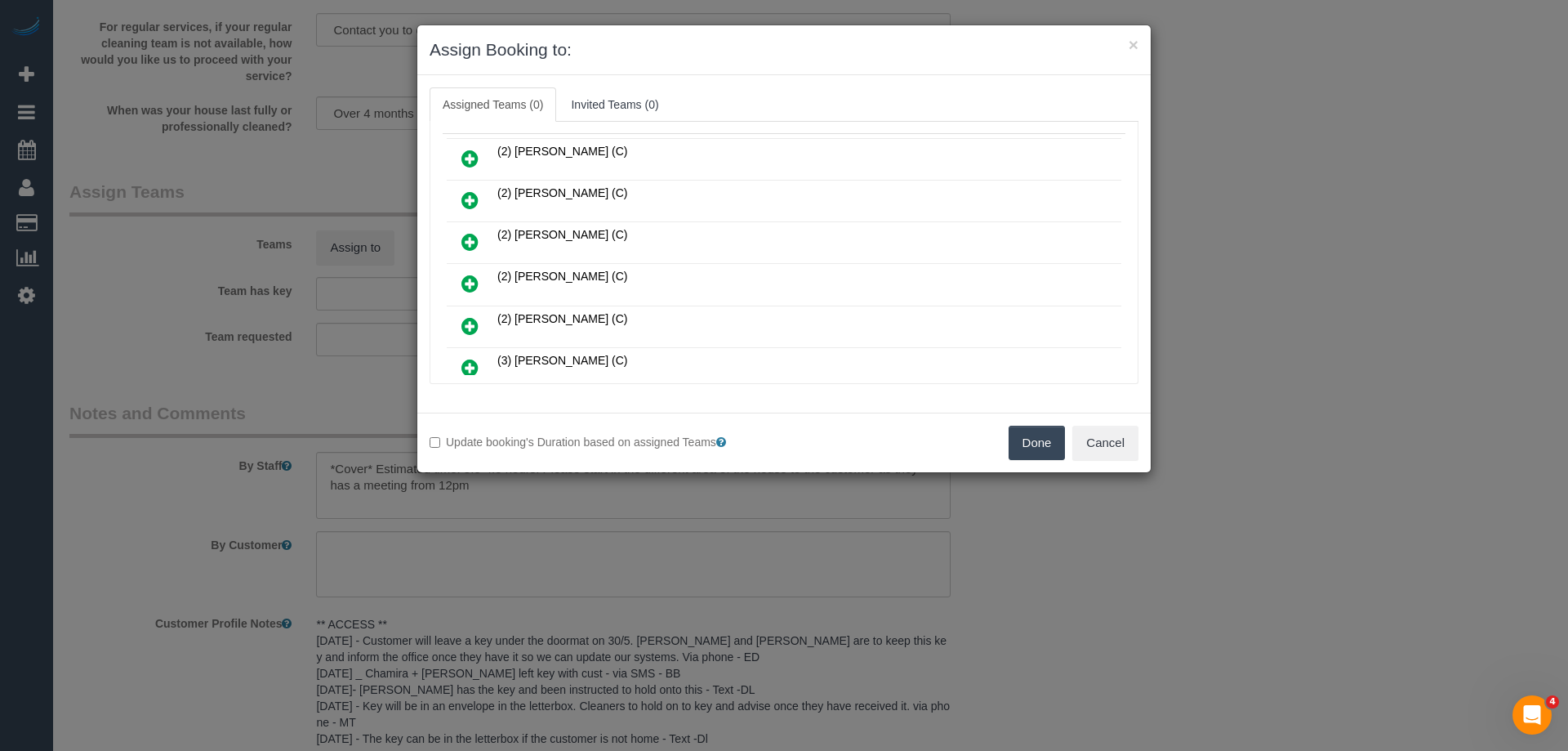
click at [462, 328] on link at bounding box center [470, 327] width 38 height 33
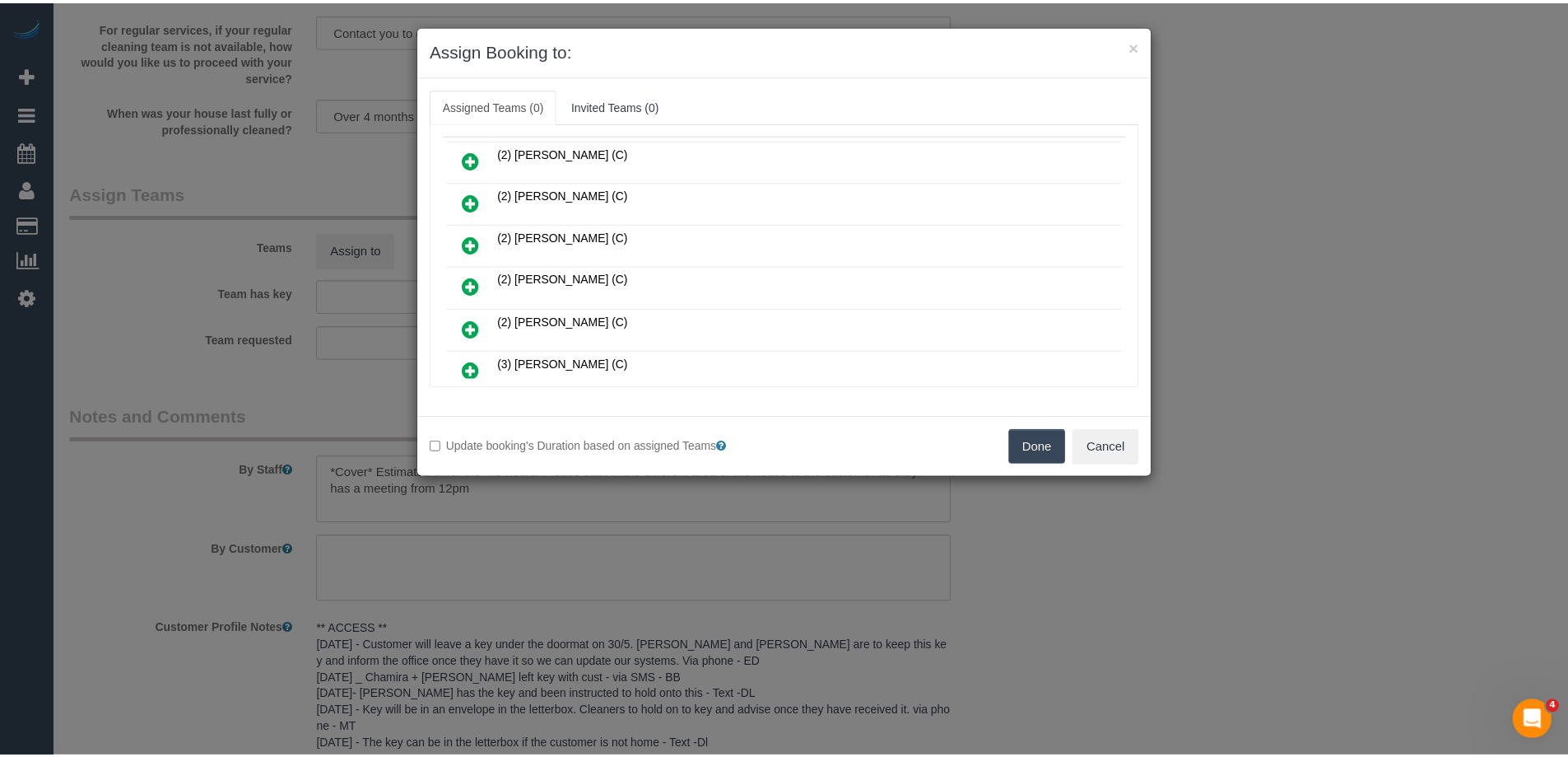
scroll to position [122, 0]
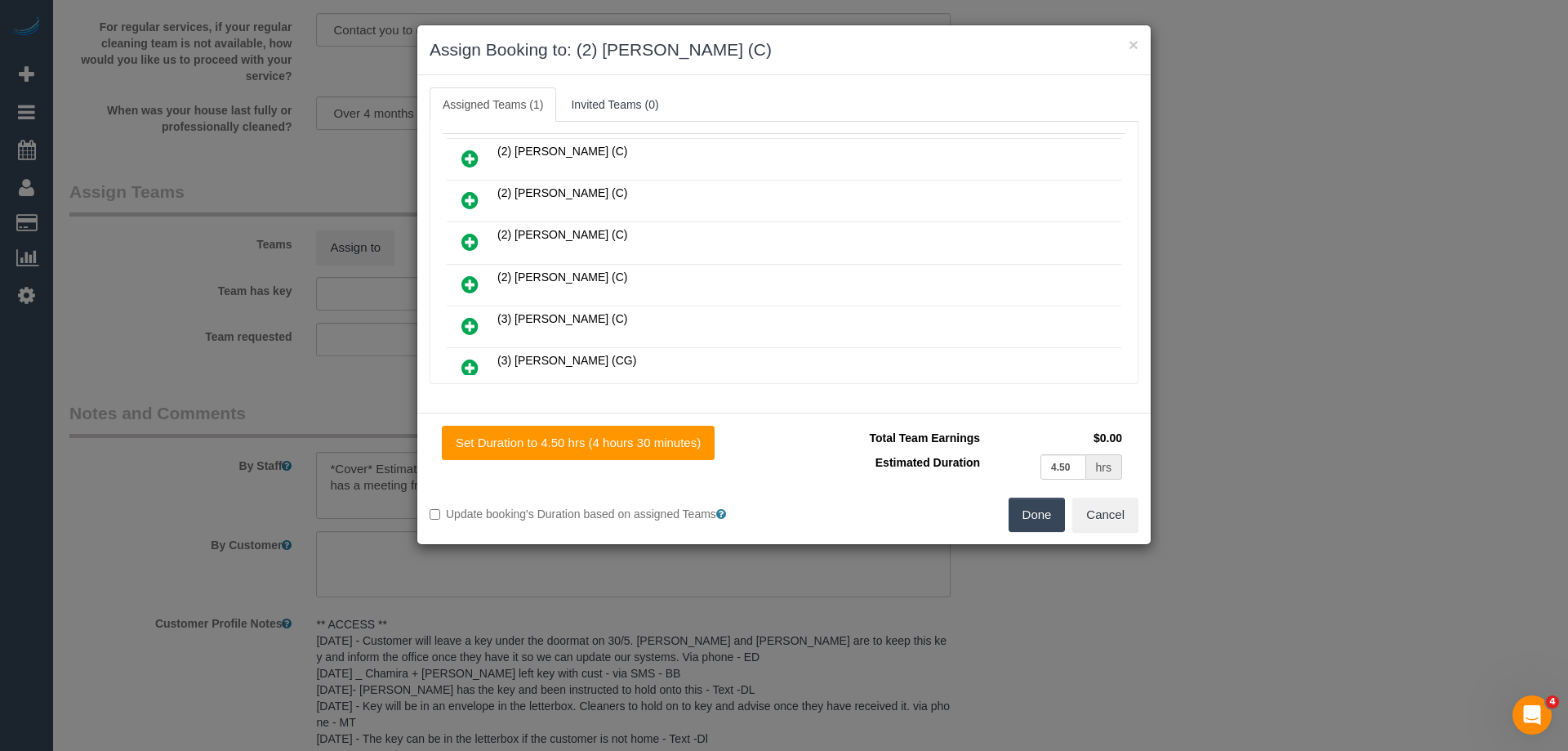
click at [1048, 502] on button "Done" at bounding box center [1037, 514] width 57 height 34
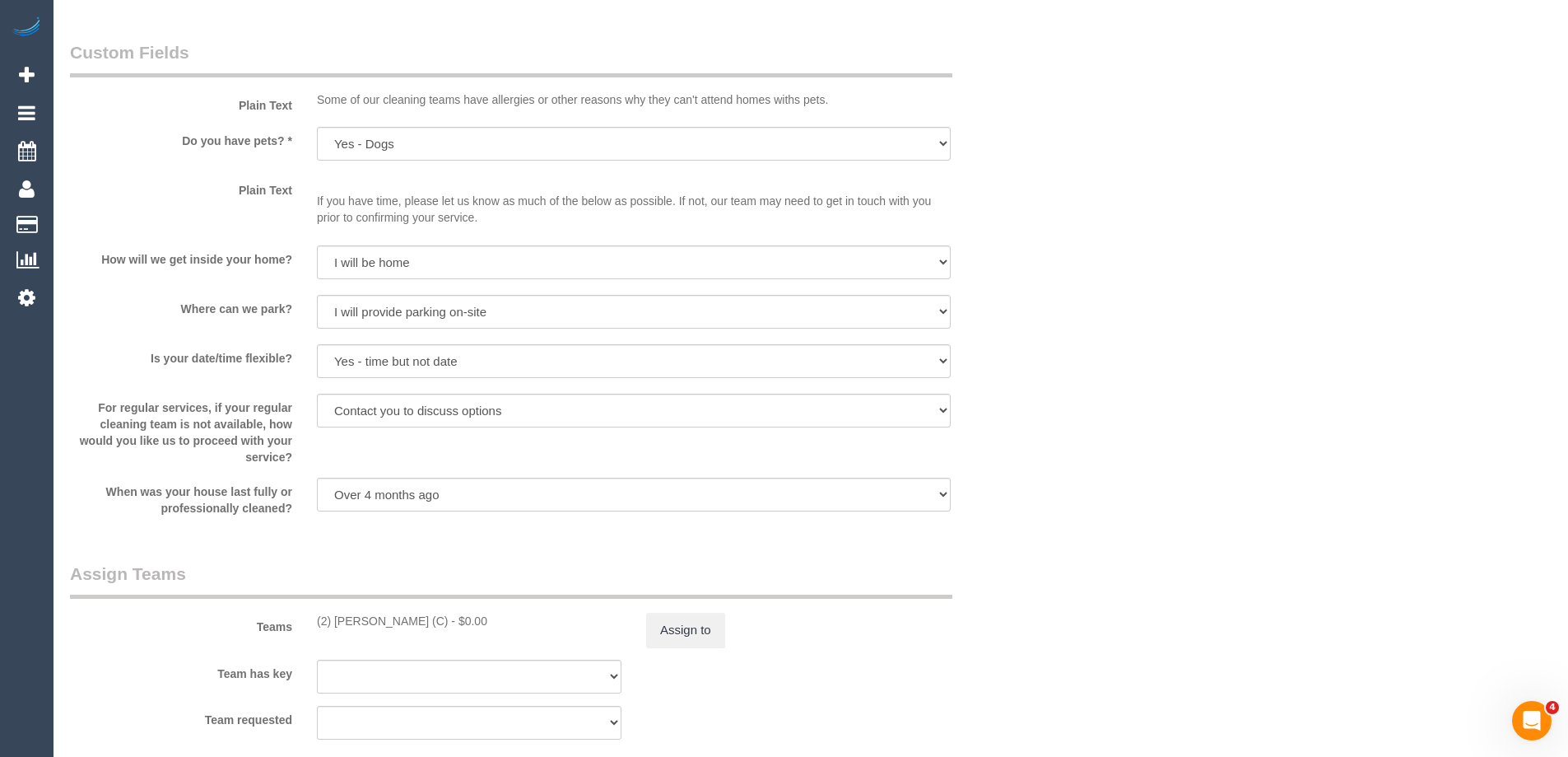
scroll to position [2388, 0]
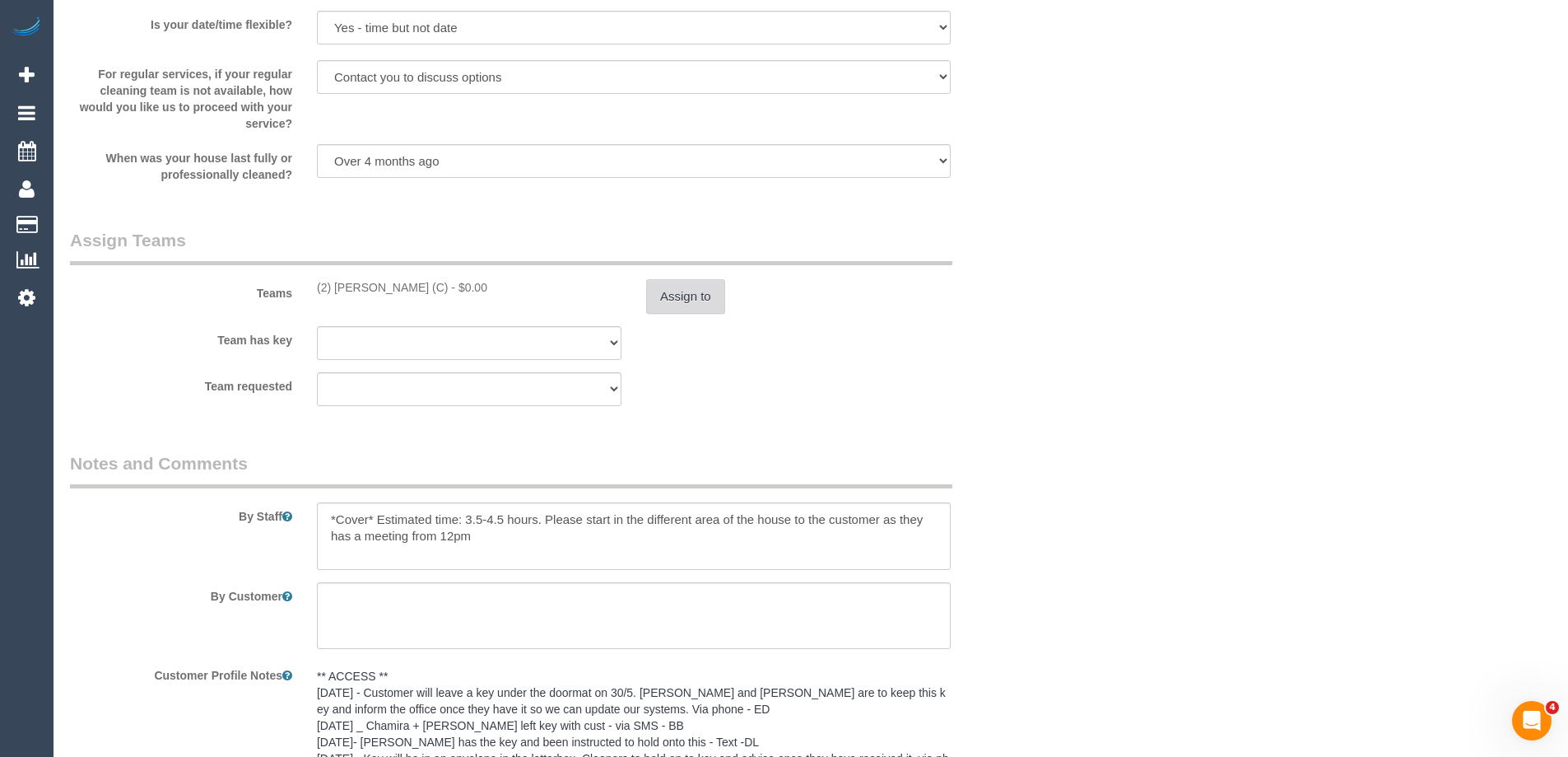
click at [703, 289] on button "Assign to" at bounding box center [686, 296] width 79 height 35
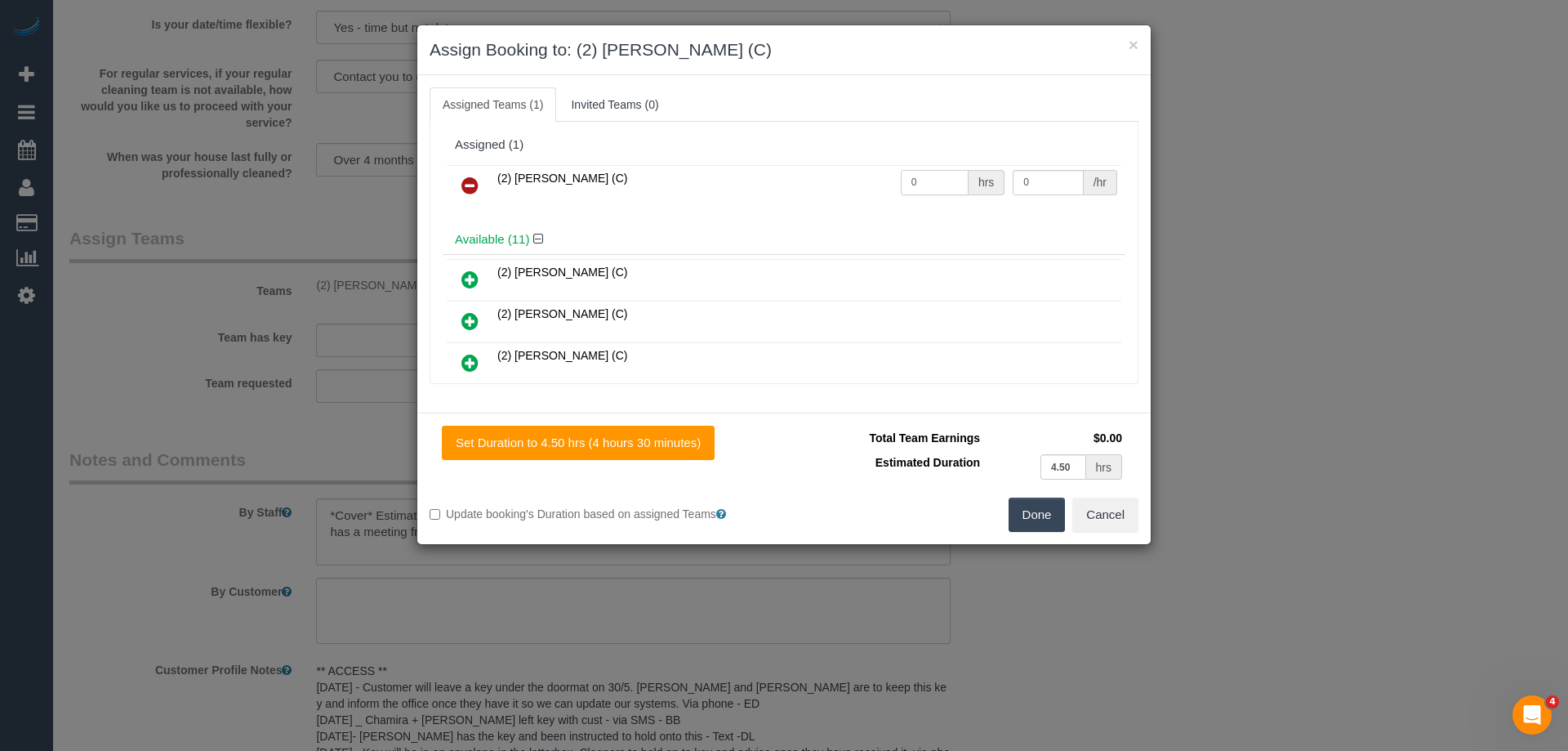
click at [833, 180] on tr "(2) Roumany Gergis (C) 0 hrs 0 /hr" at bounding box center [784, 186] width 674 height 42
type input "1"
drag, startPoint x: 1033, startPoint y: 184, endPoint x: 939, endPoint y: 180, distance: 94.1
click at [941, 181] on tr "(2) Roumany Gergis (C) 1 hrs 0 /hr" at bounding box center [784, 186] width 674 height 42
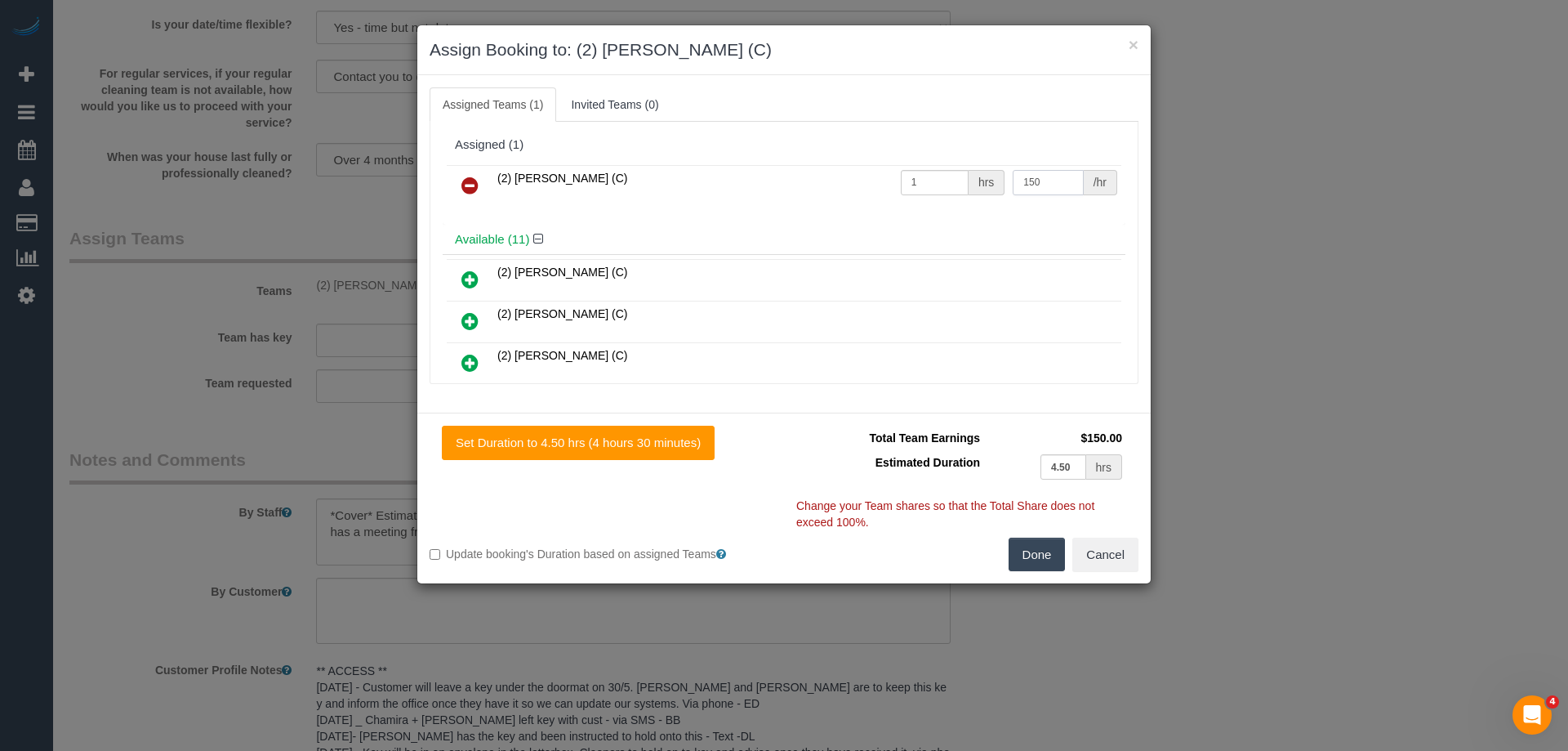
type input "150"
click at [1018, 570] on button "Done" at bounding box center [1037, 554] width 57 height 34
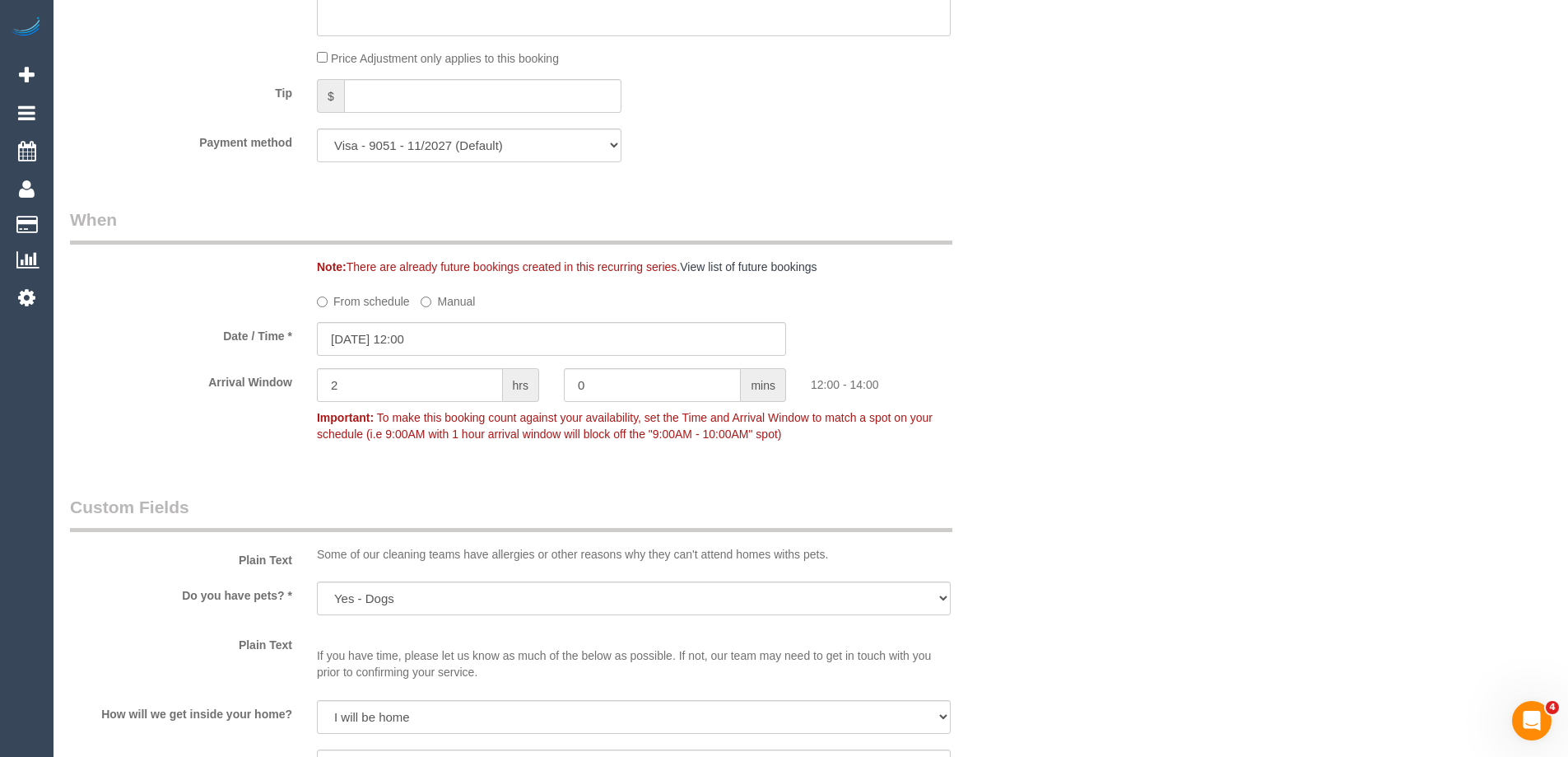
scroll to position [0, 0]
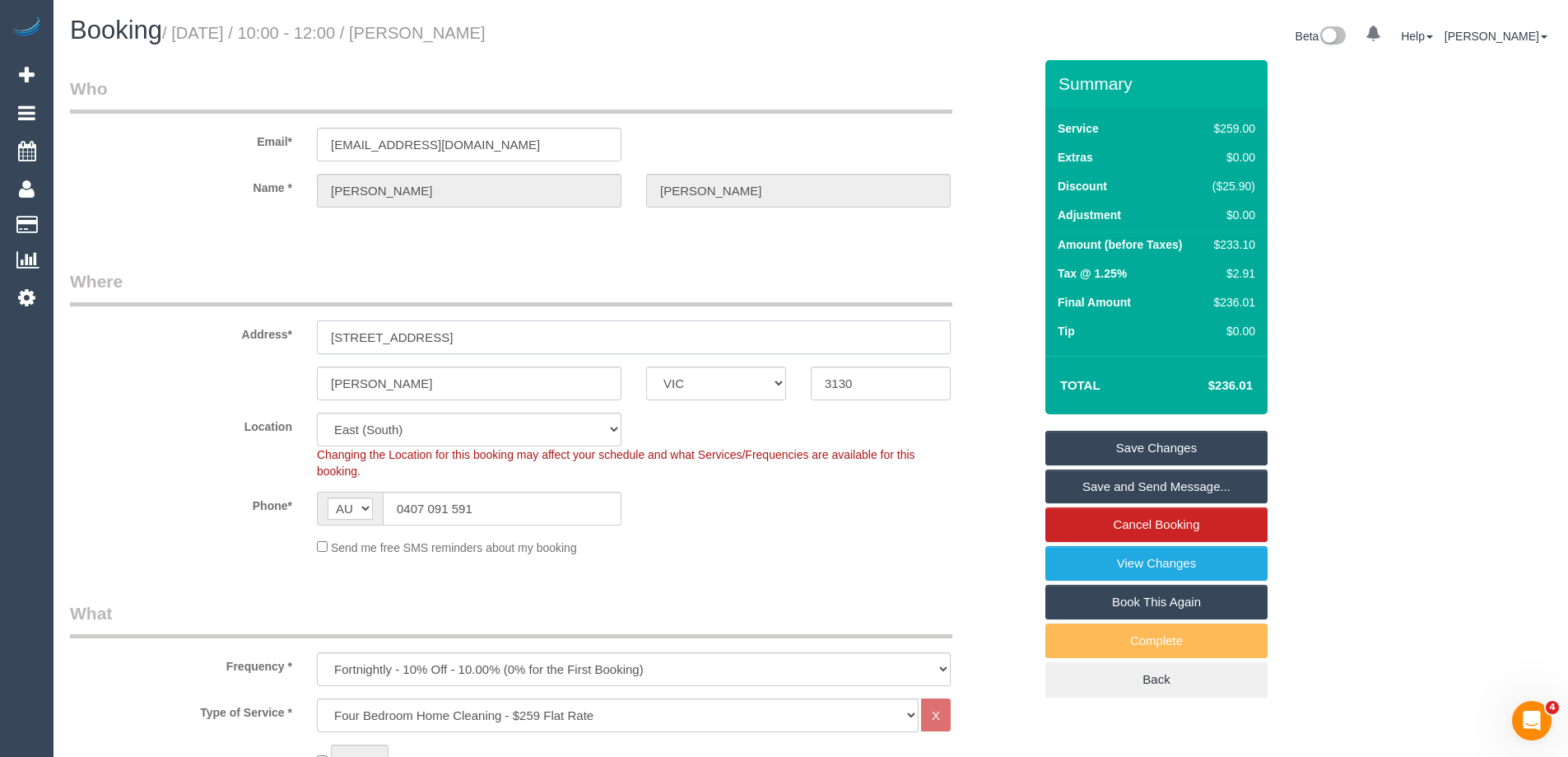
drag, startPoint x: 440, startPoint y: 338, endPoint x: 200, endPoint y: 321, distance: 240.6
click at [200, 321] on div "Address* 27 Laburnum Street, 2" at bounding box center [551, 311] width 988 height 85
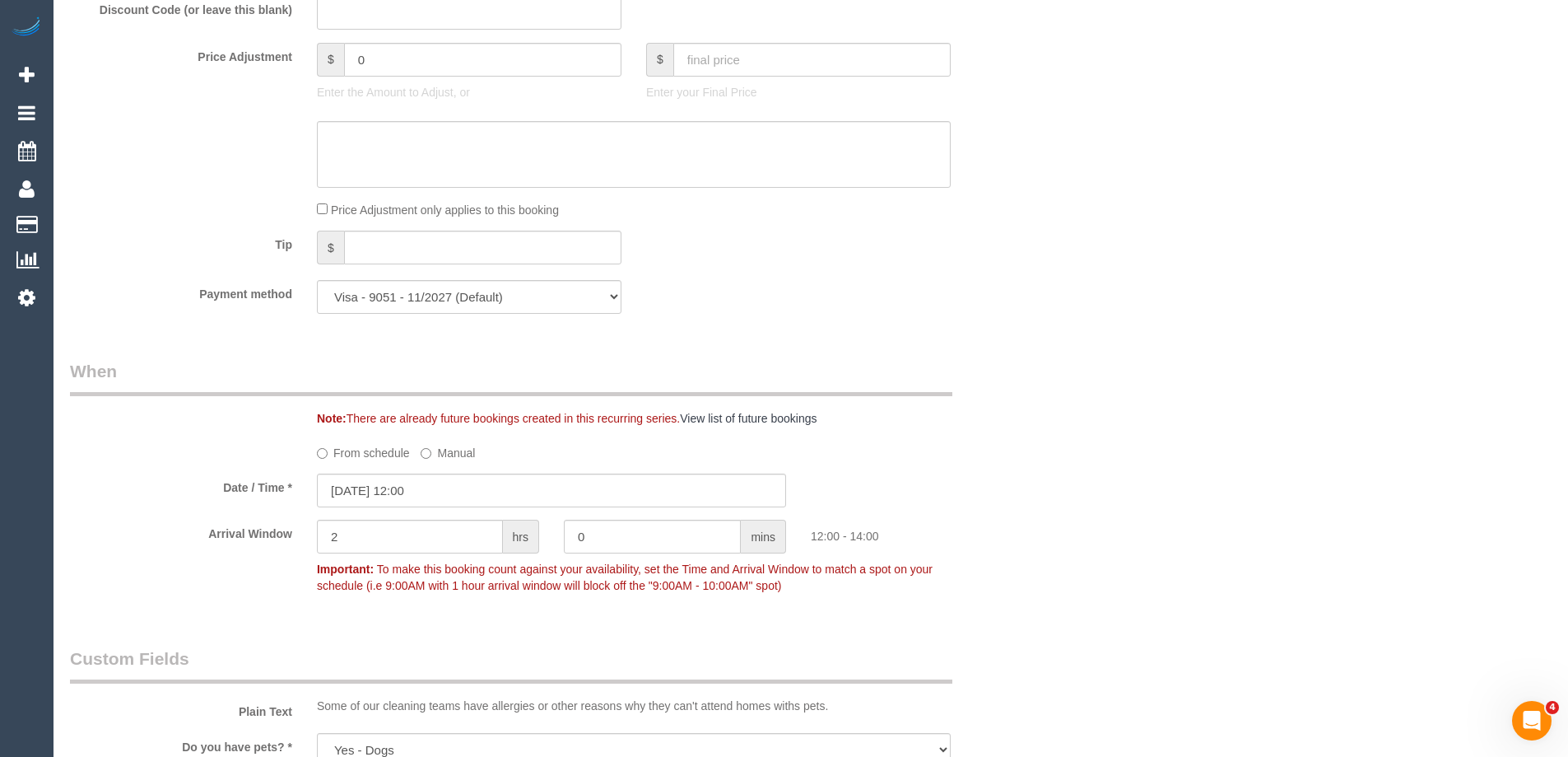
scroll to position [1483, 0]
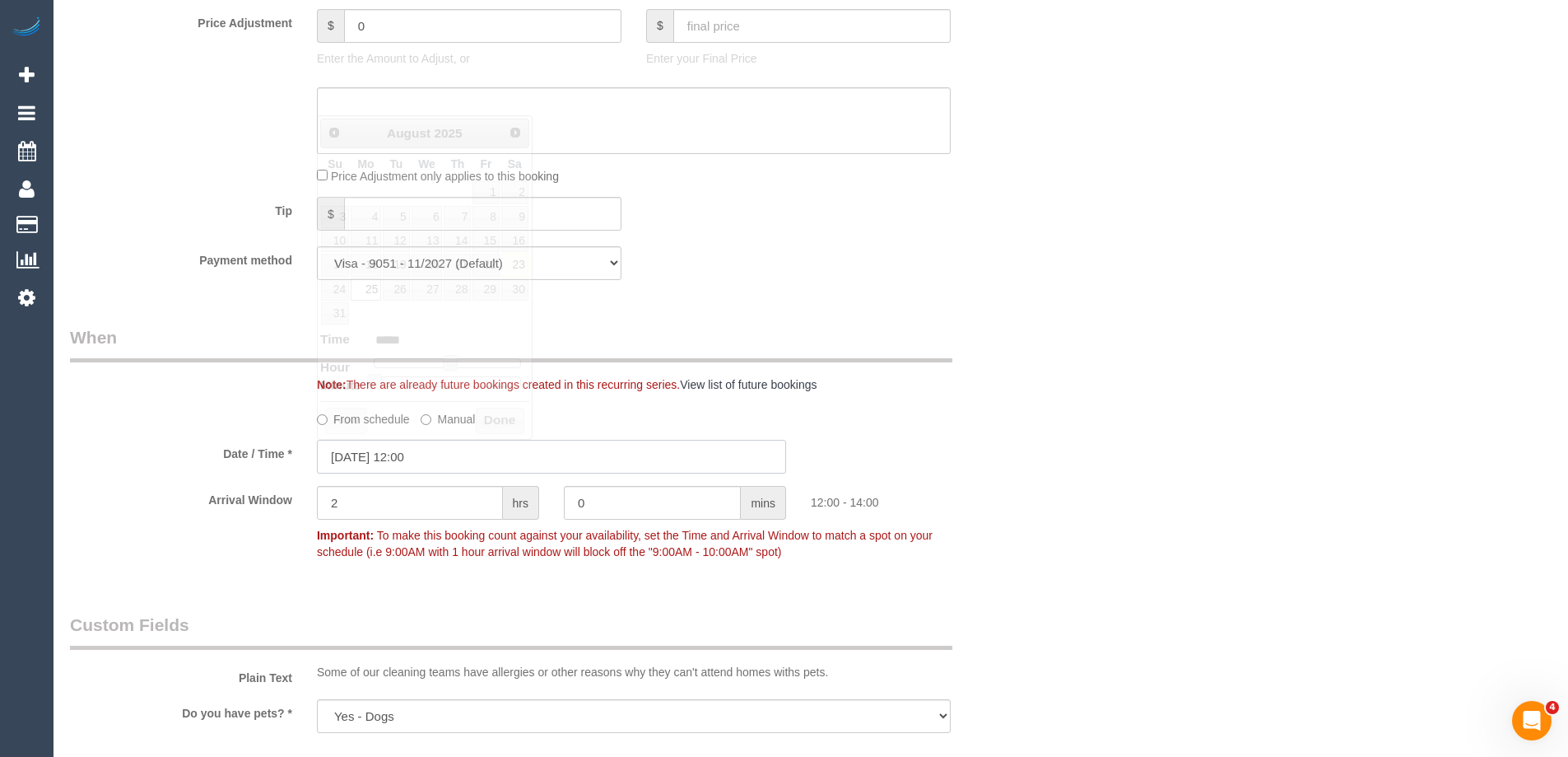
click at [396, 459] on input "25/08/2025 12:00" at bounding box center [552, 457] width 469 height 34
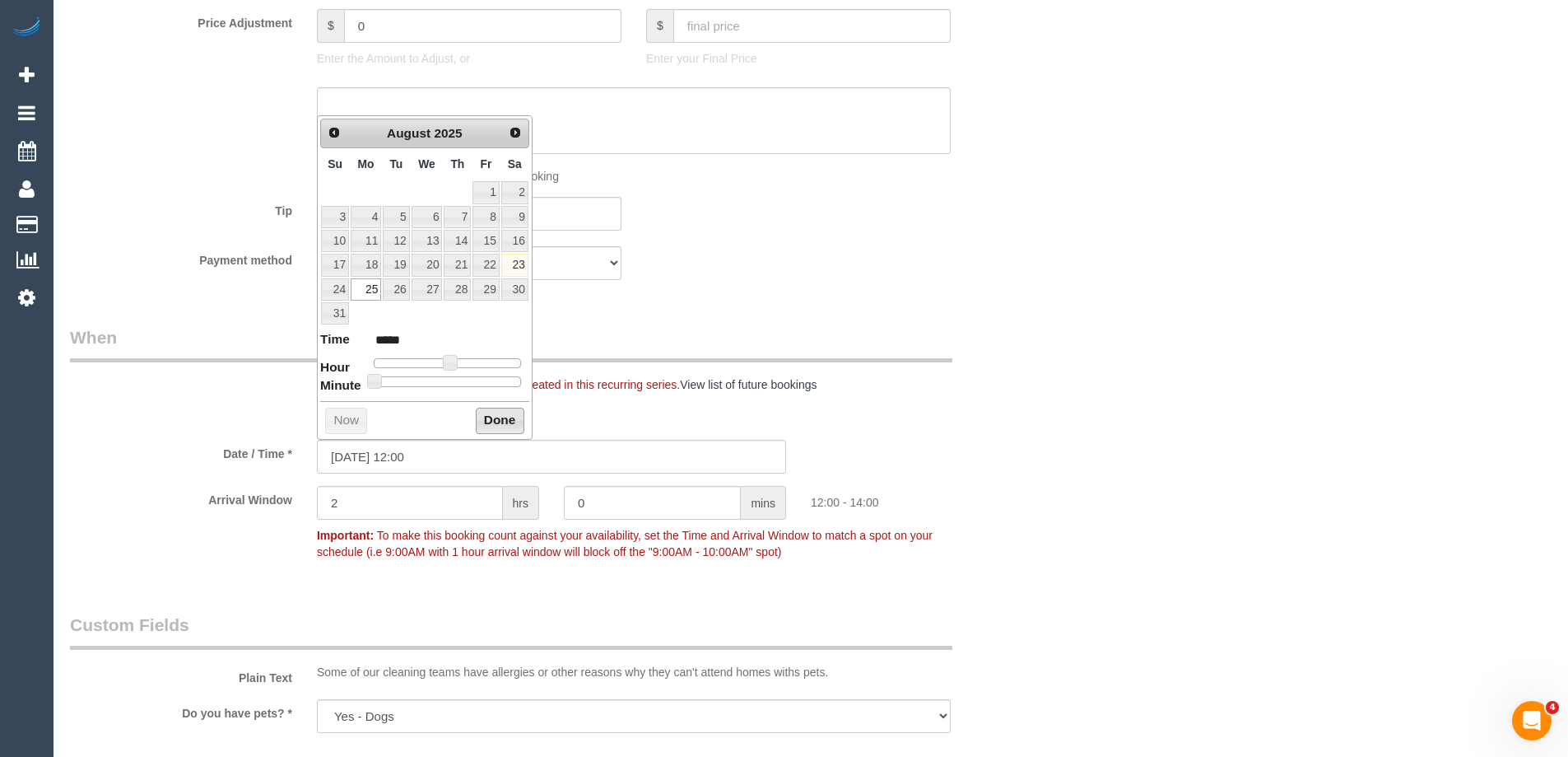
click at [488, 419] on button "Done" at bounding box center [500, 420] width 49 height 26
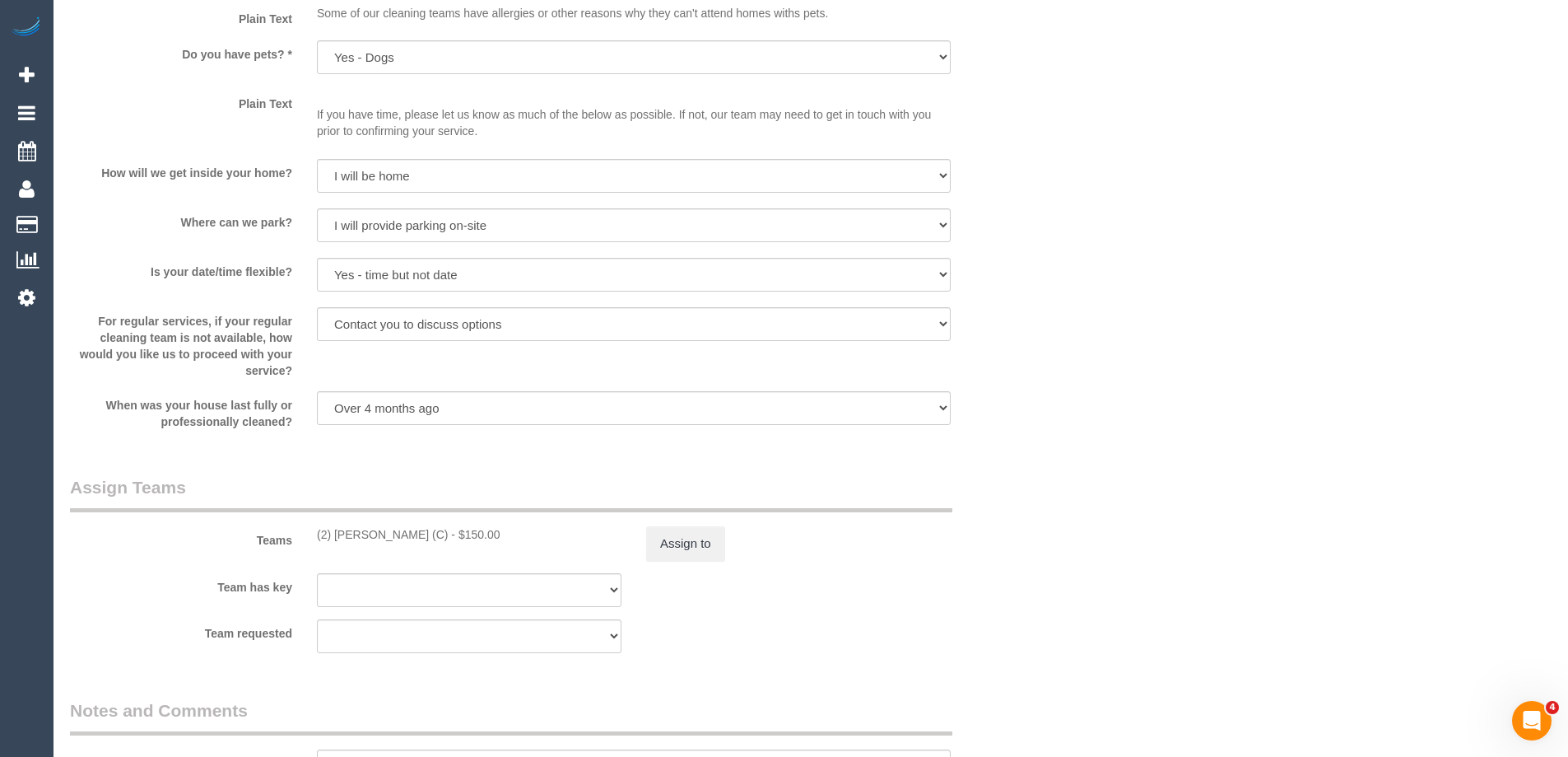
scroll to position [2471, 0]
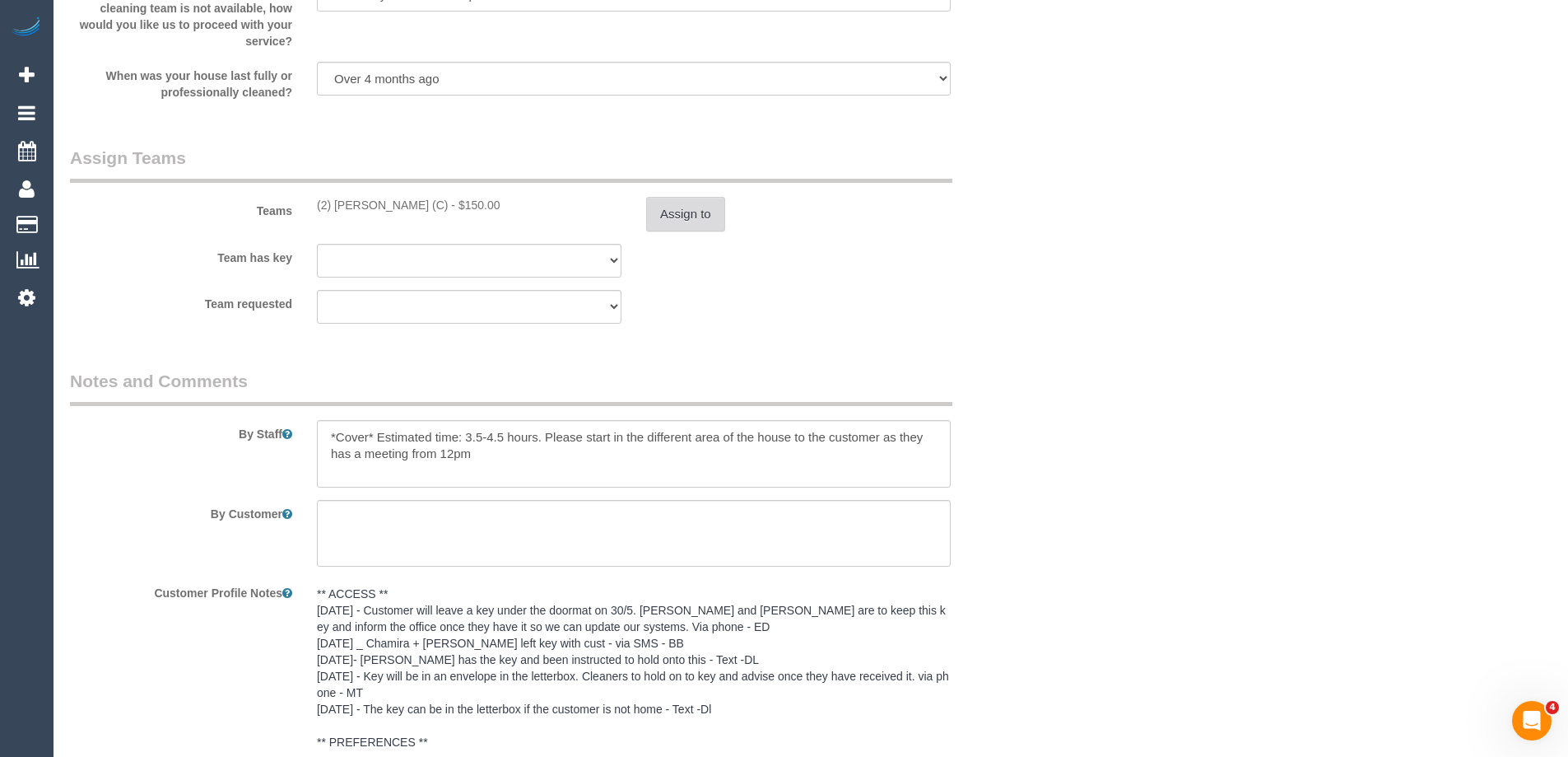
click at [682, 209] on button "Assign to" at bounding box center [686, 214] width 79 height 35
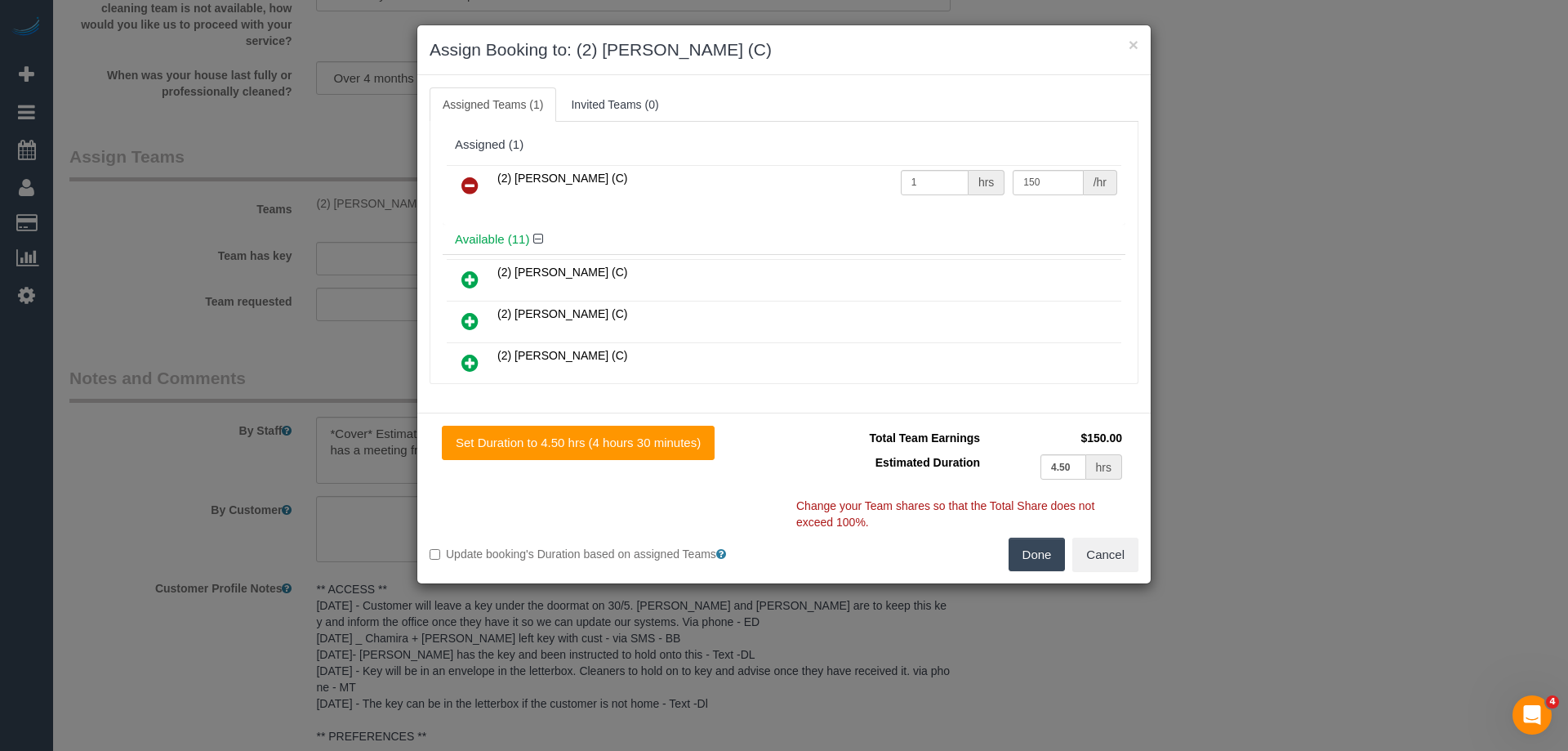
click at [473, 180] on icon at bounding box center [469, 185] width 17 height 19
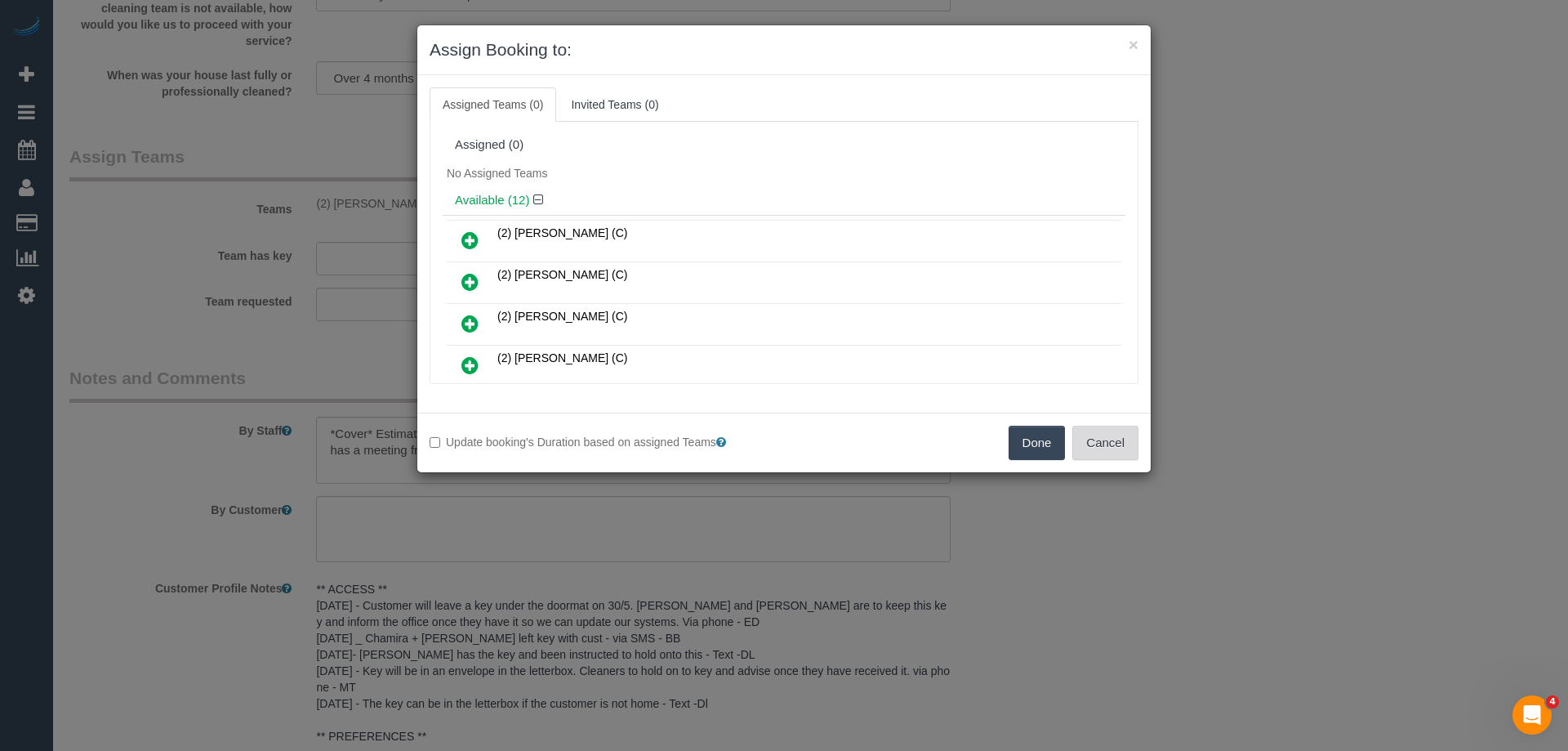
click at [1106, 442] on button "Cancel" at bounding box center [1104, 442] width 66 height 34
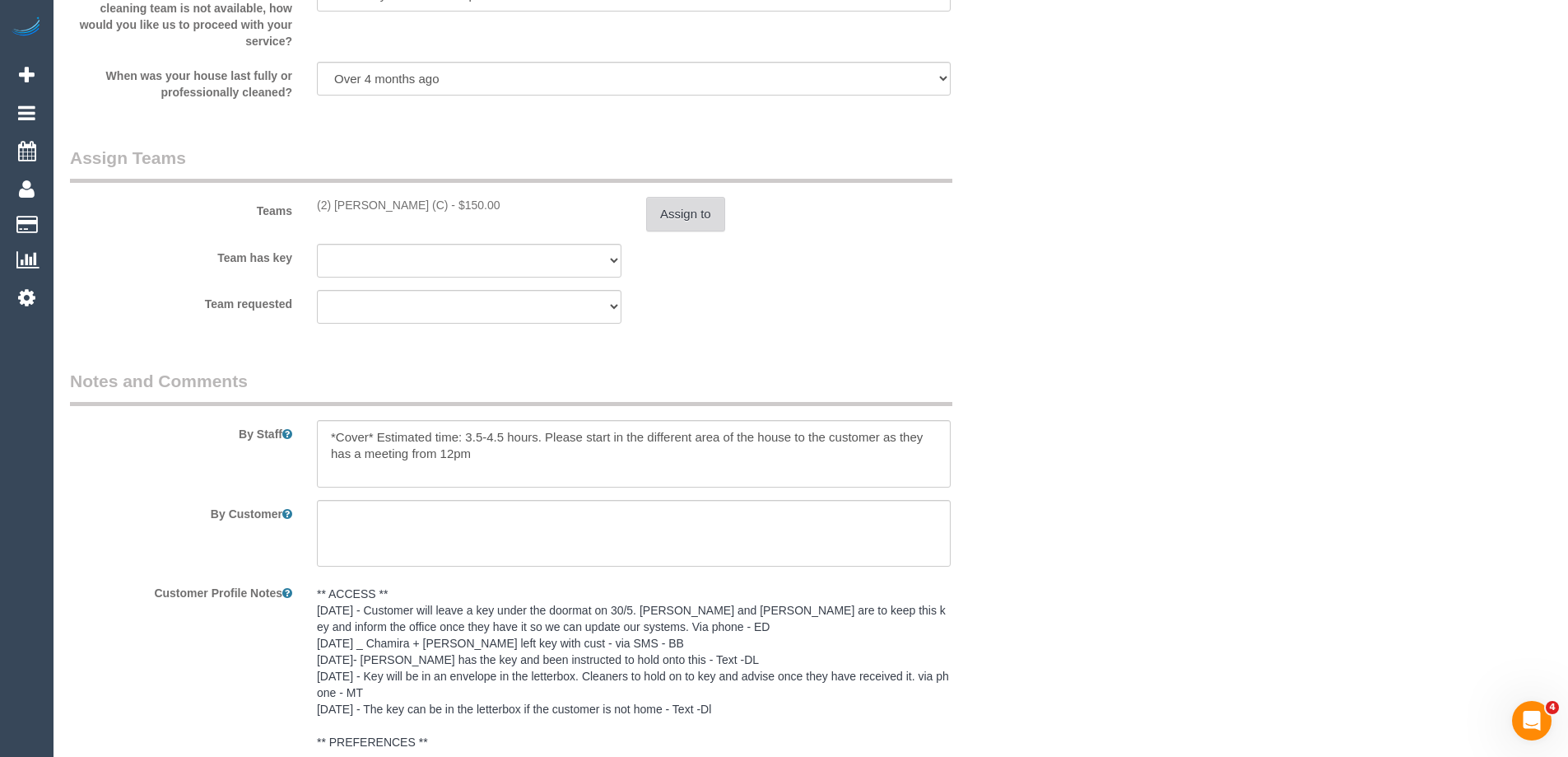
click at [687, 208] on button "Assign to" at bounding box center [686, 214] width 79 height 35
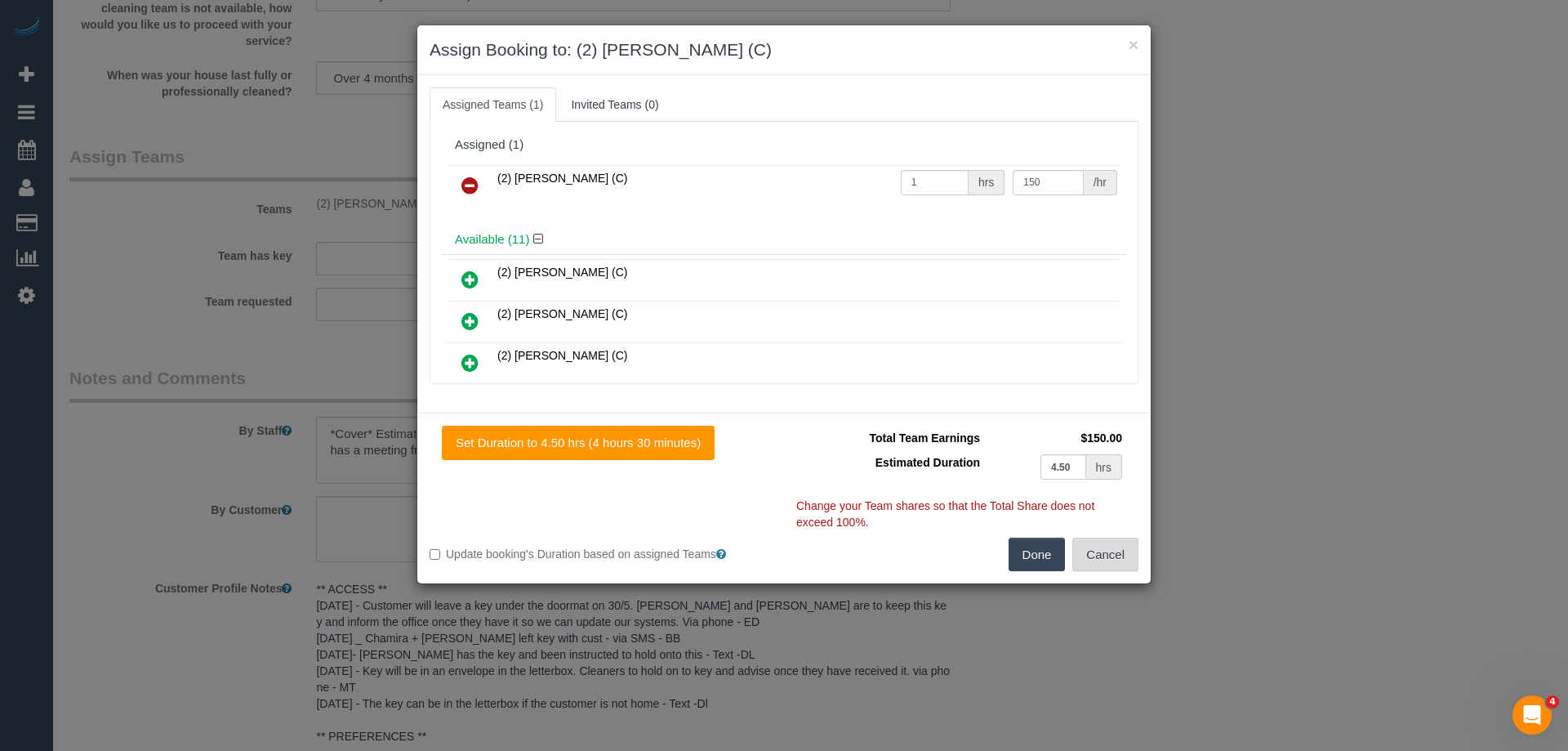
click at [1100, 558] on button "Cancel" at bounding box center [1104, 554] width 66 height 34
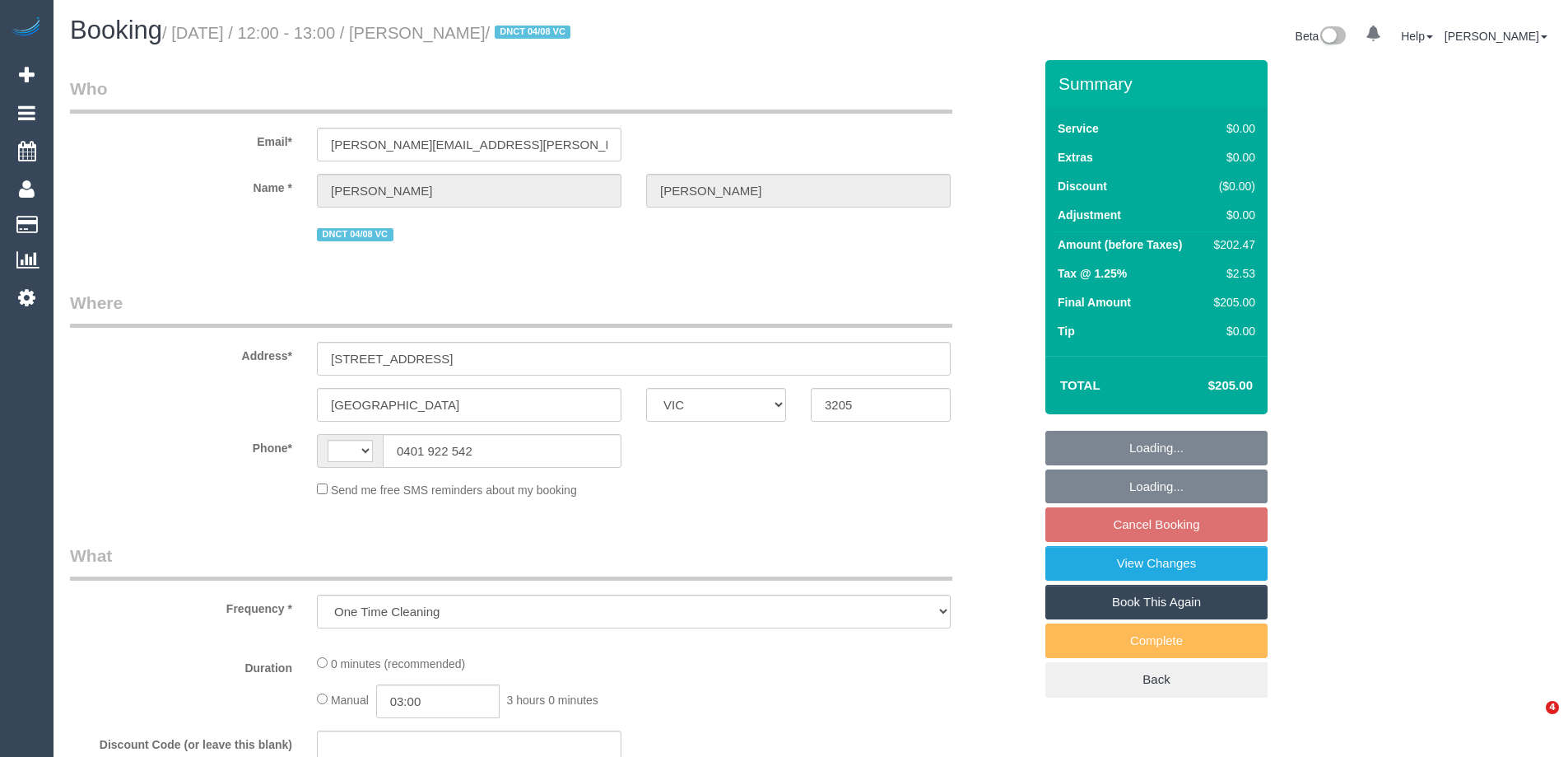
select select "VIC"
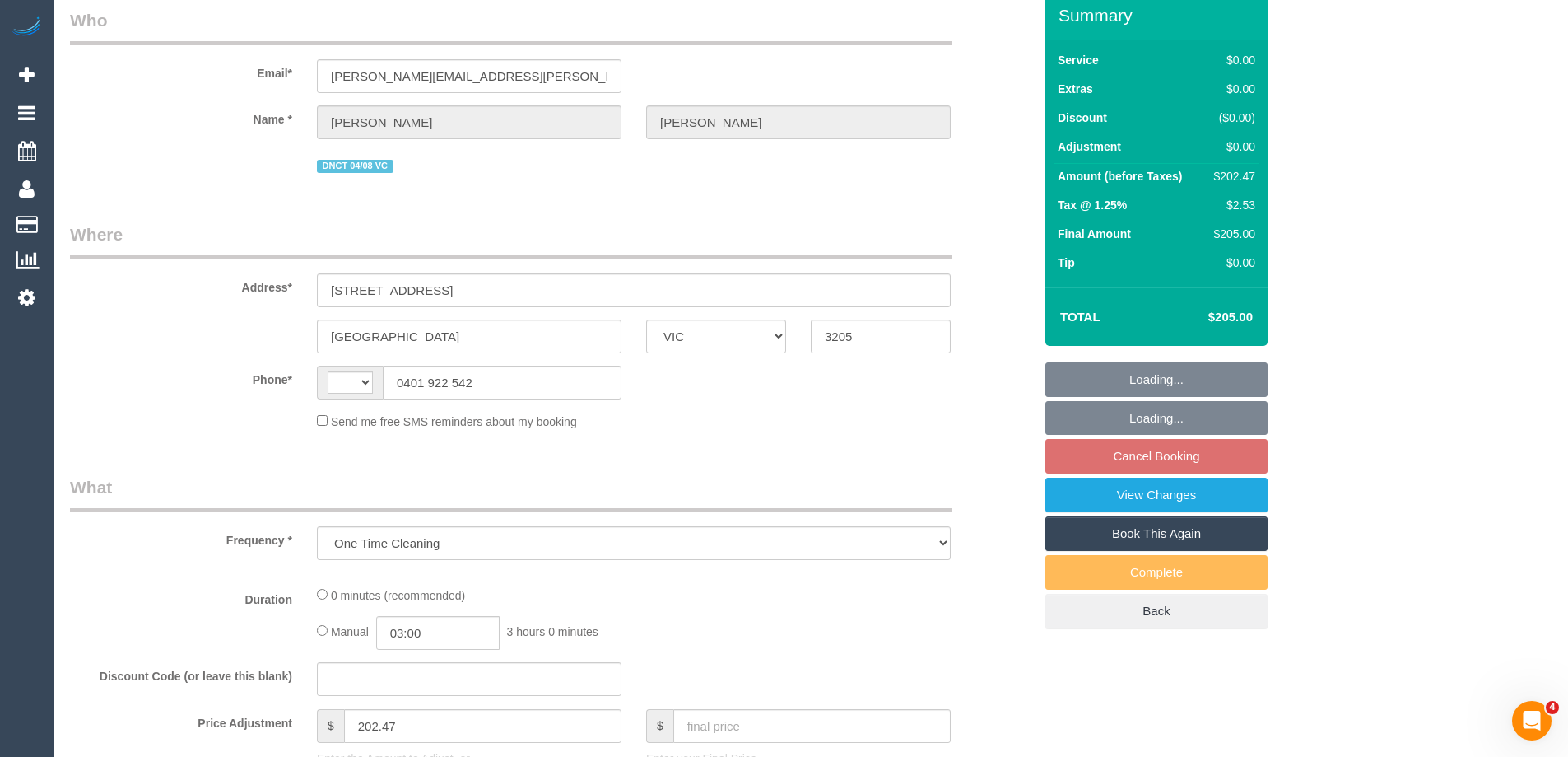
select select "string:AU"
select select "string:stripe-pm_1RnhPa2GScqysDRVrwGBGKfe"
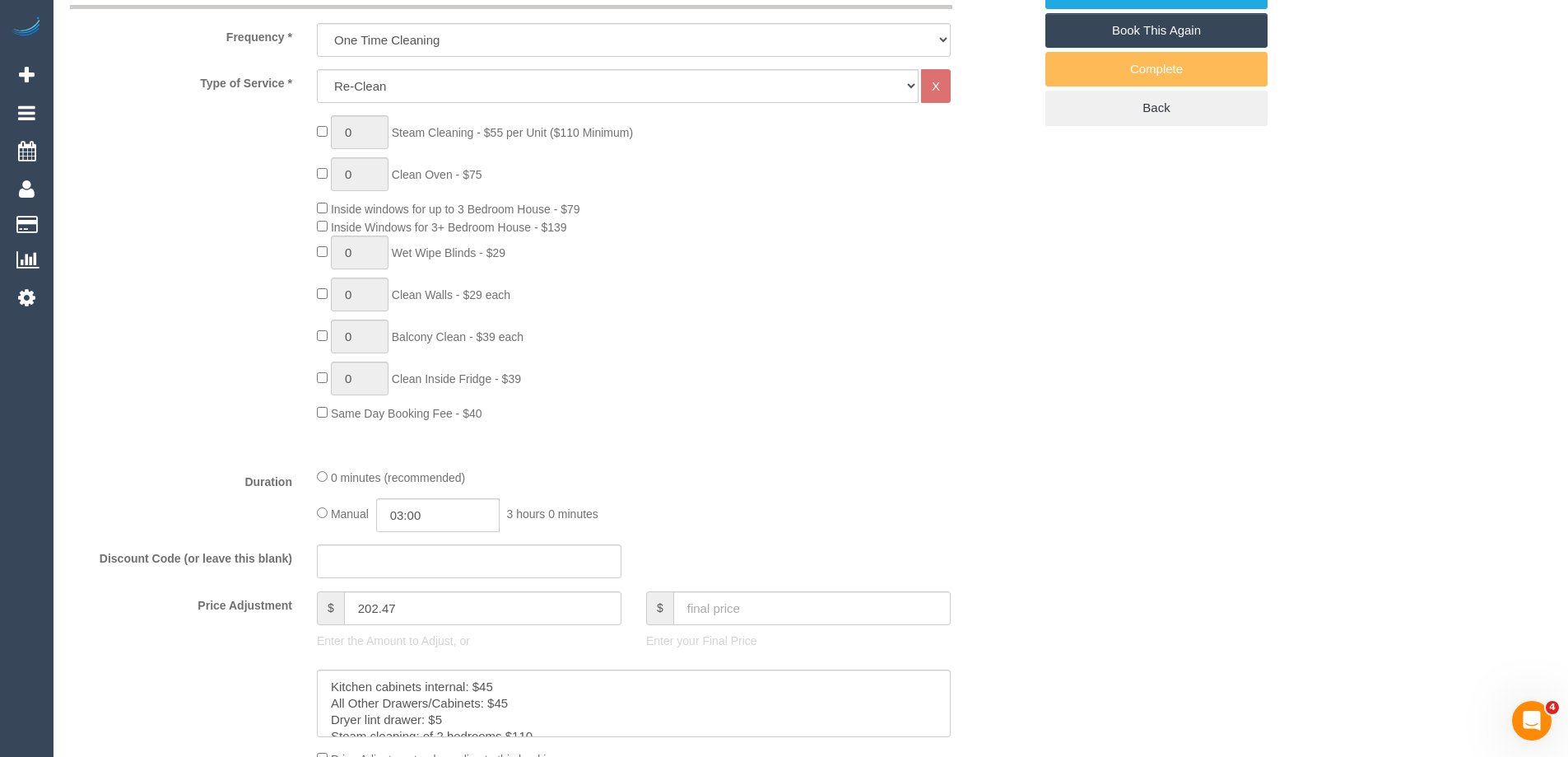
select select "number:28"
select select "number:14"
select select "number:19"
select select "number:25"
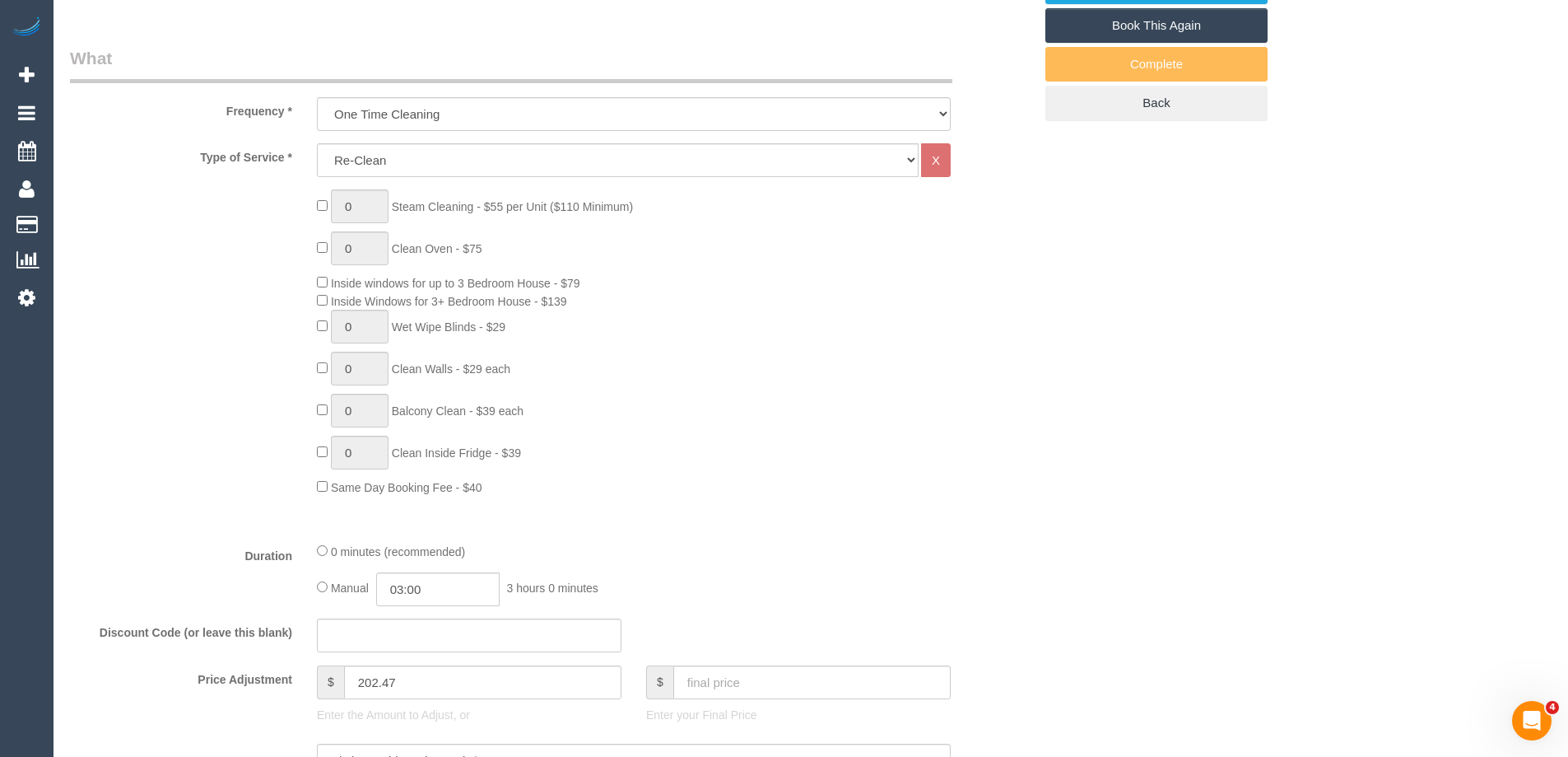
select select "object:775"
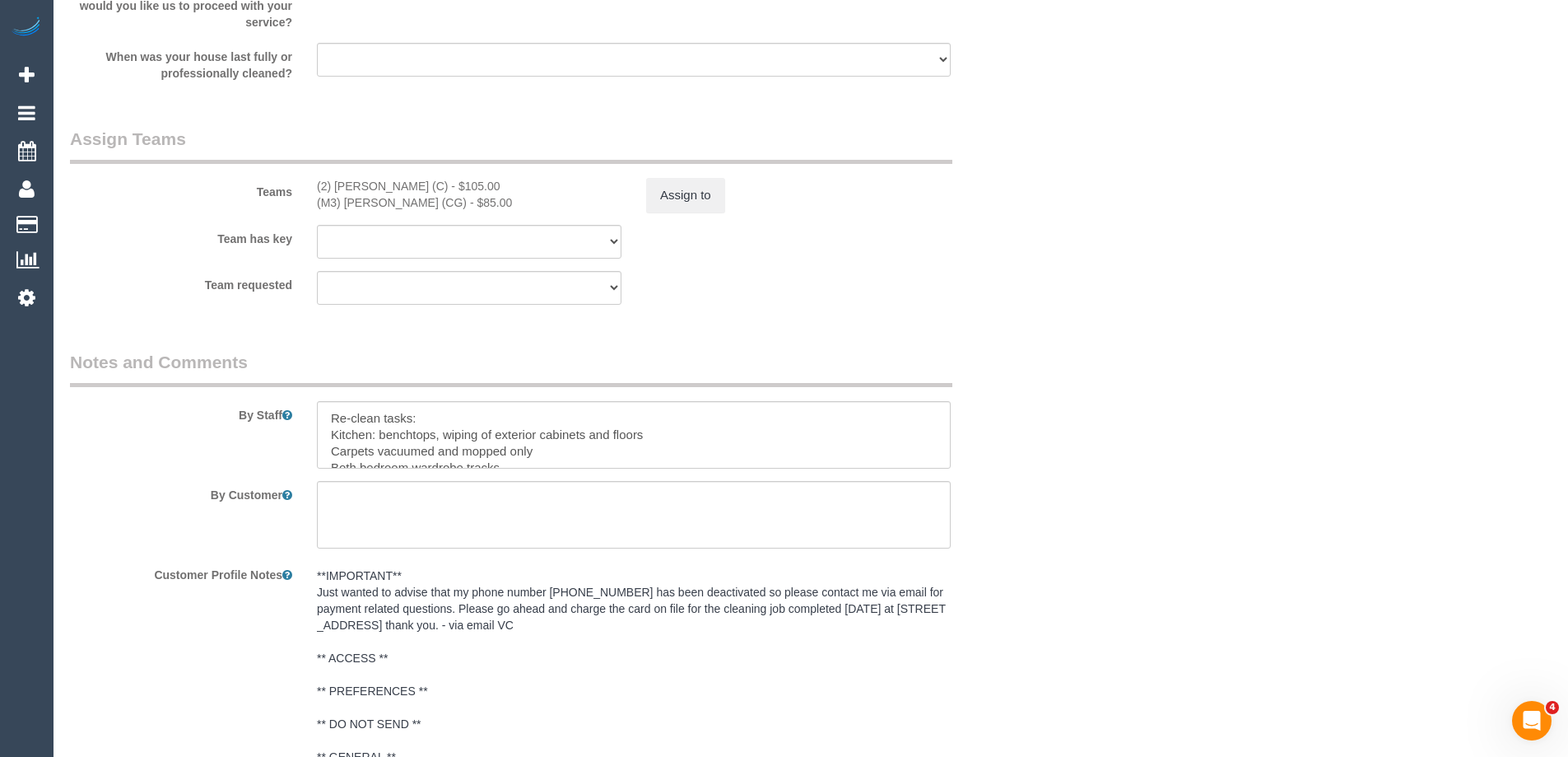
scroll to position [2224, 0]
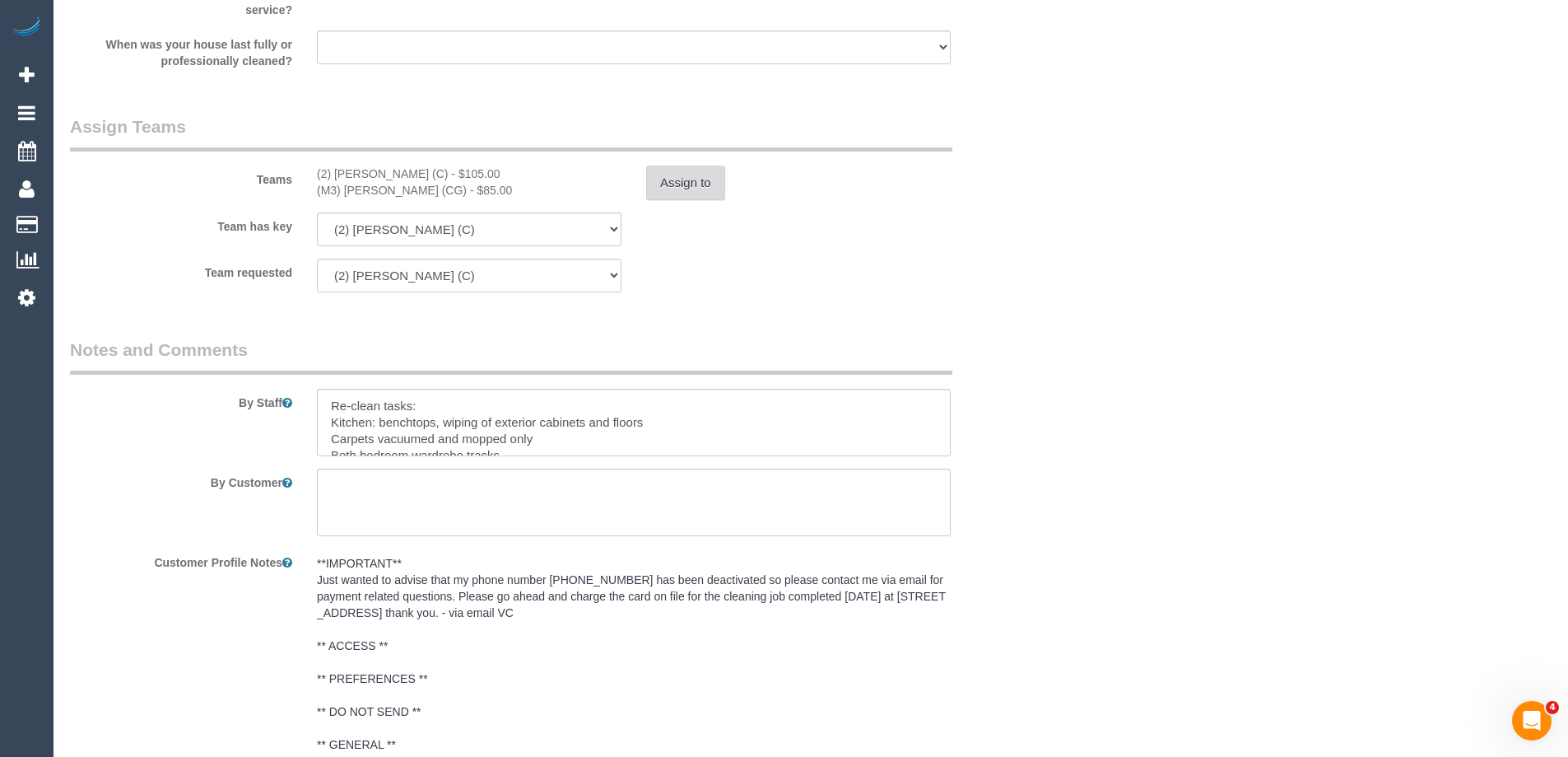
click at [680, 168] on button "Assign to" at bounding box center [686, 182] width 79 height 35
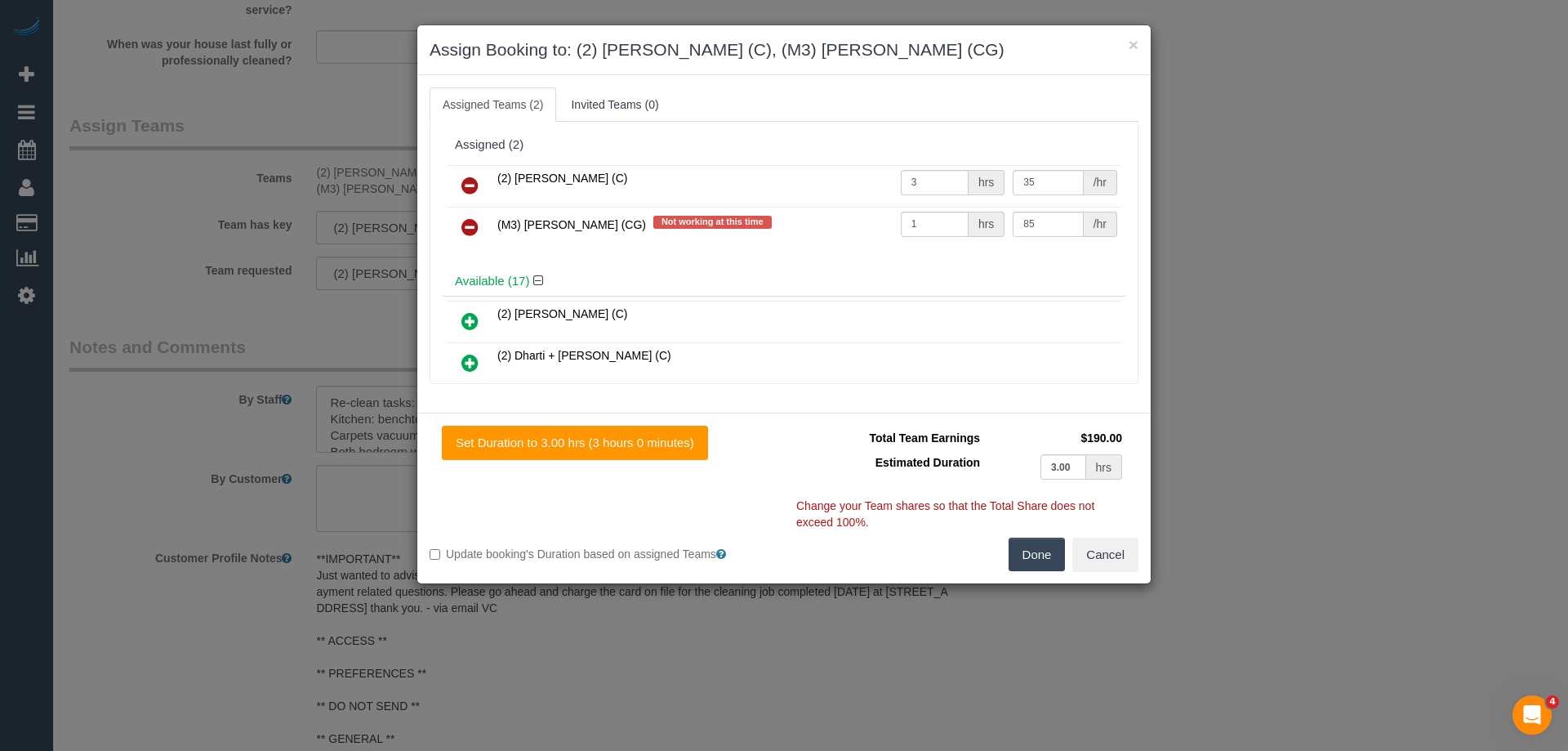
click at [465, 179] on icon at bounding box center [469, 185] width 17 height 19
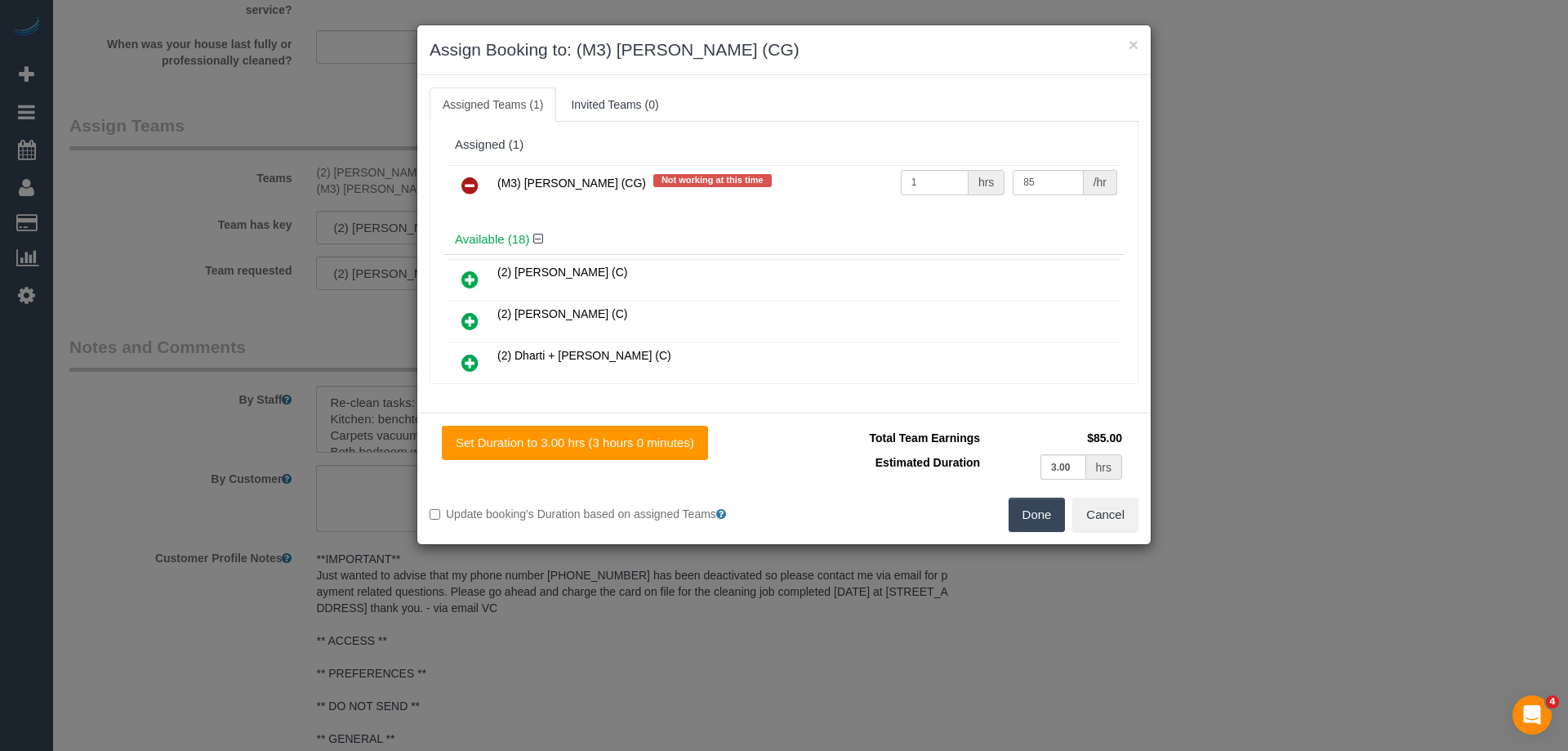
click at [1063, 518] on button "Done" at bounding box center [1037, 514] width 57 height 34
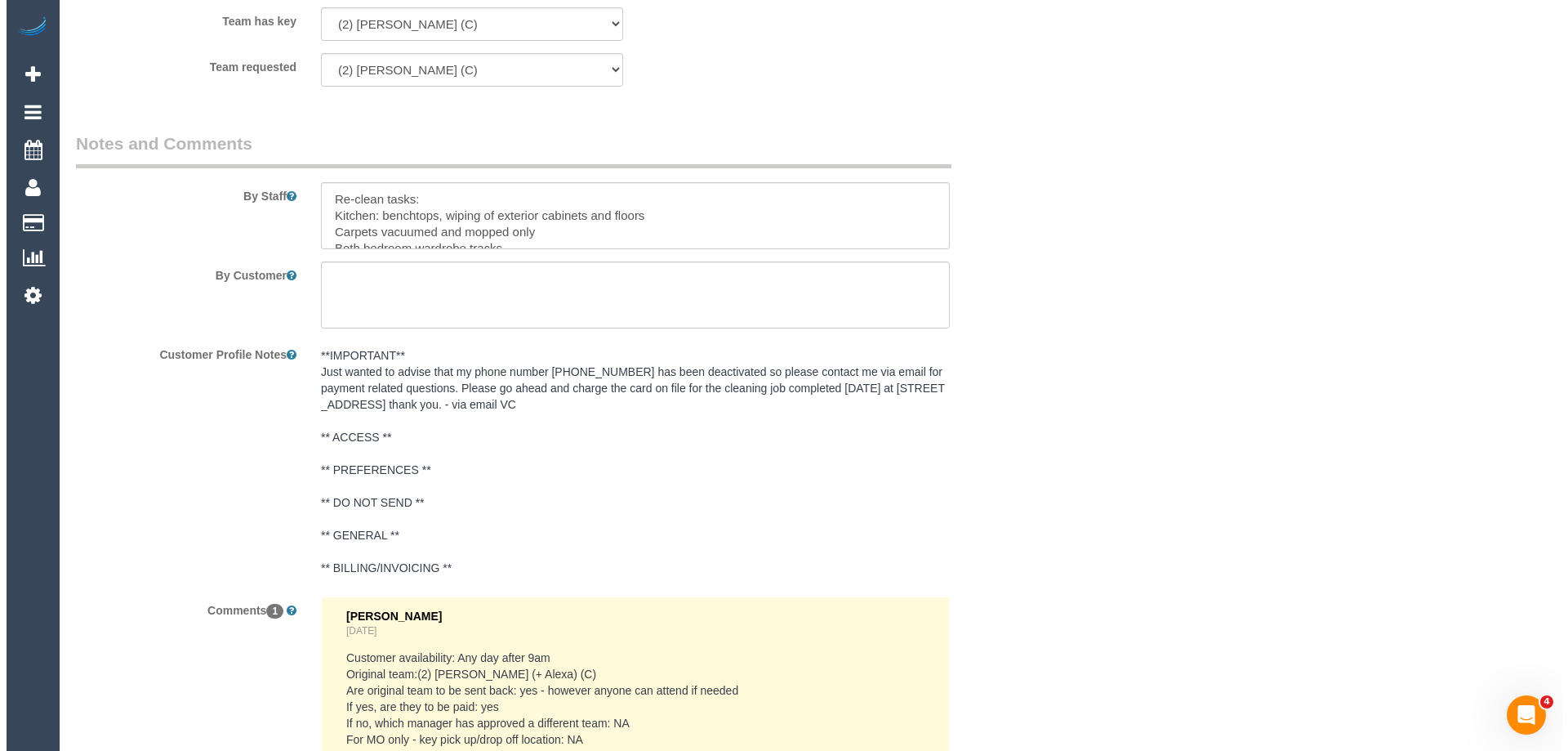
scroll to position [2238, 0]
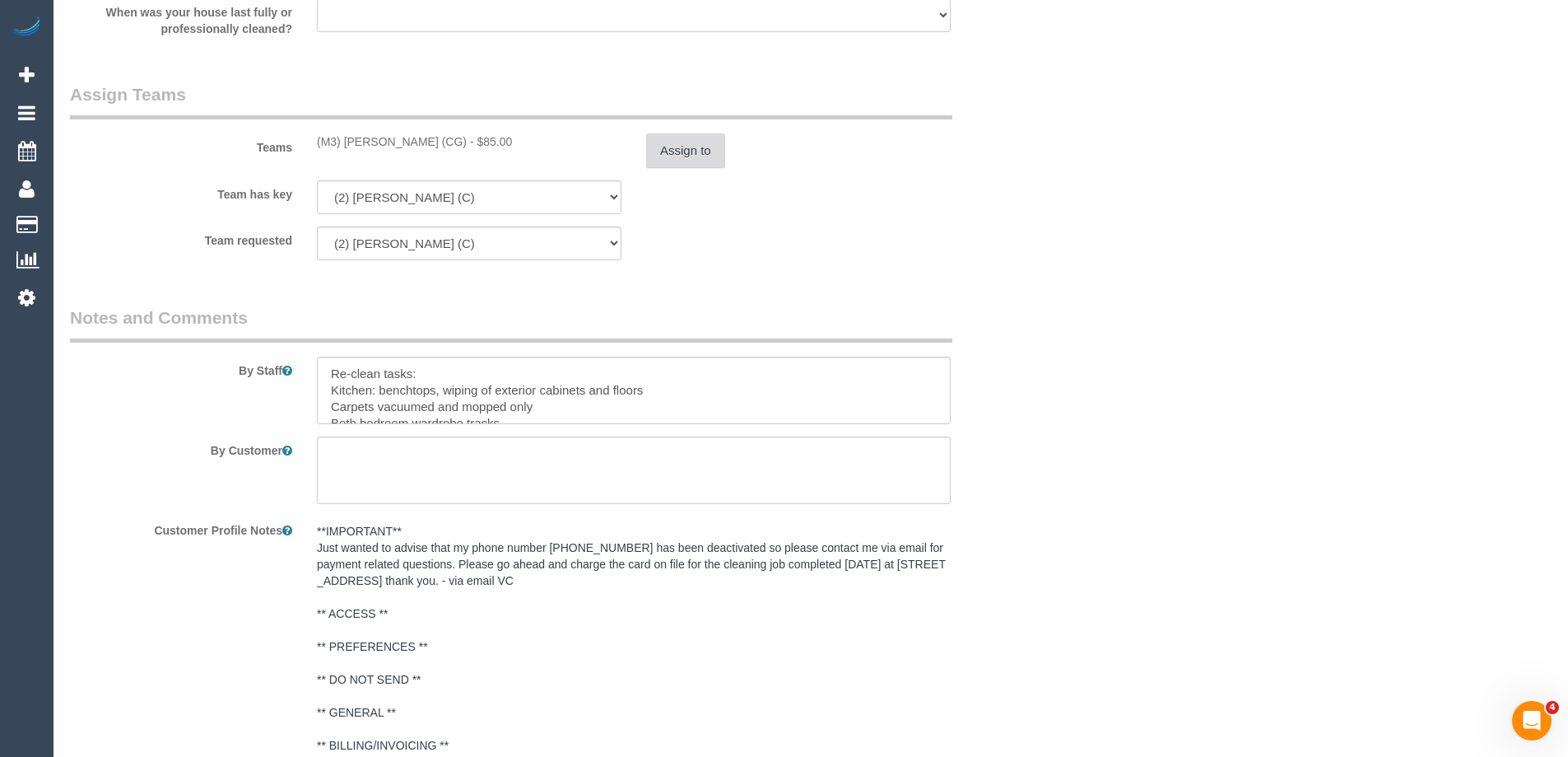
click at [678, 149] on button "Assign to" at bounding box center [686, 150] width 79 height 35
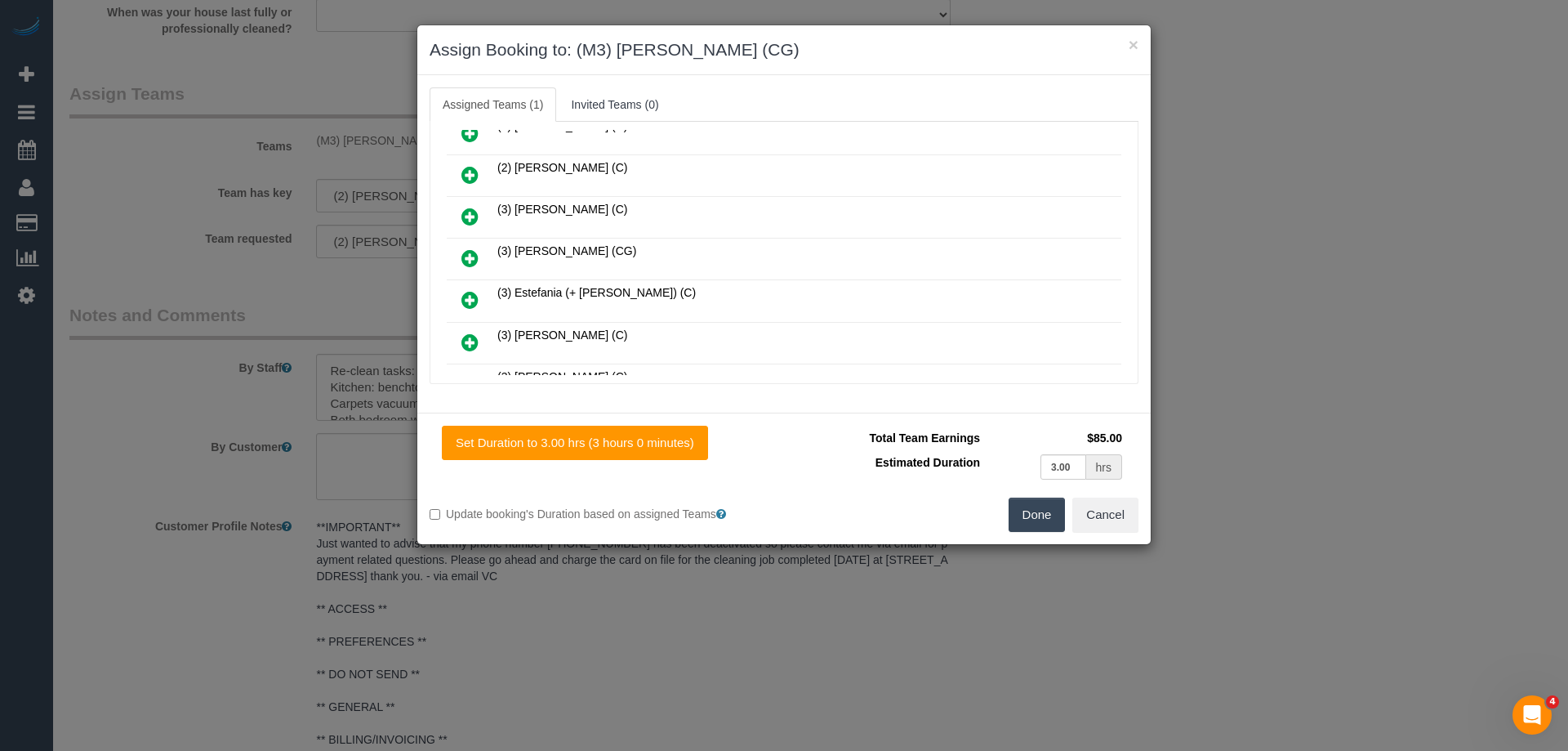
scroll to position [327, 0]
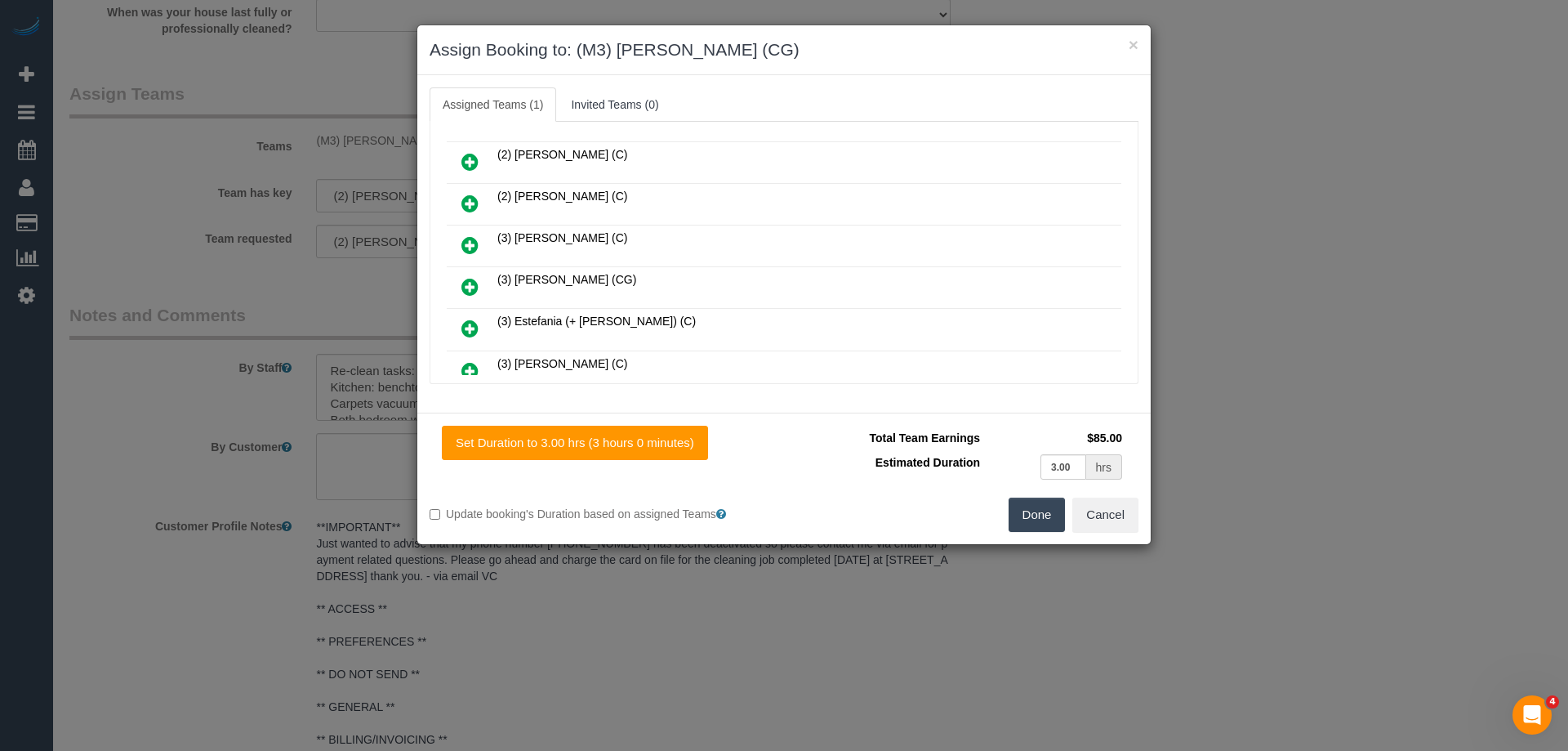
click at [460, 198] on link at bounding box center [470, 203] width 38 height 33
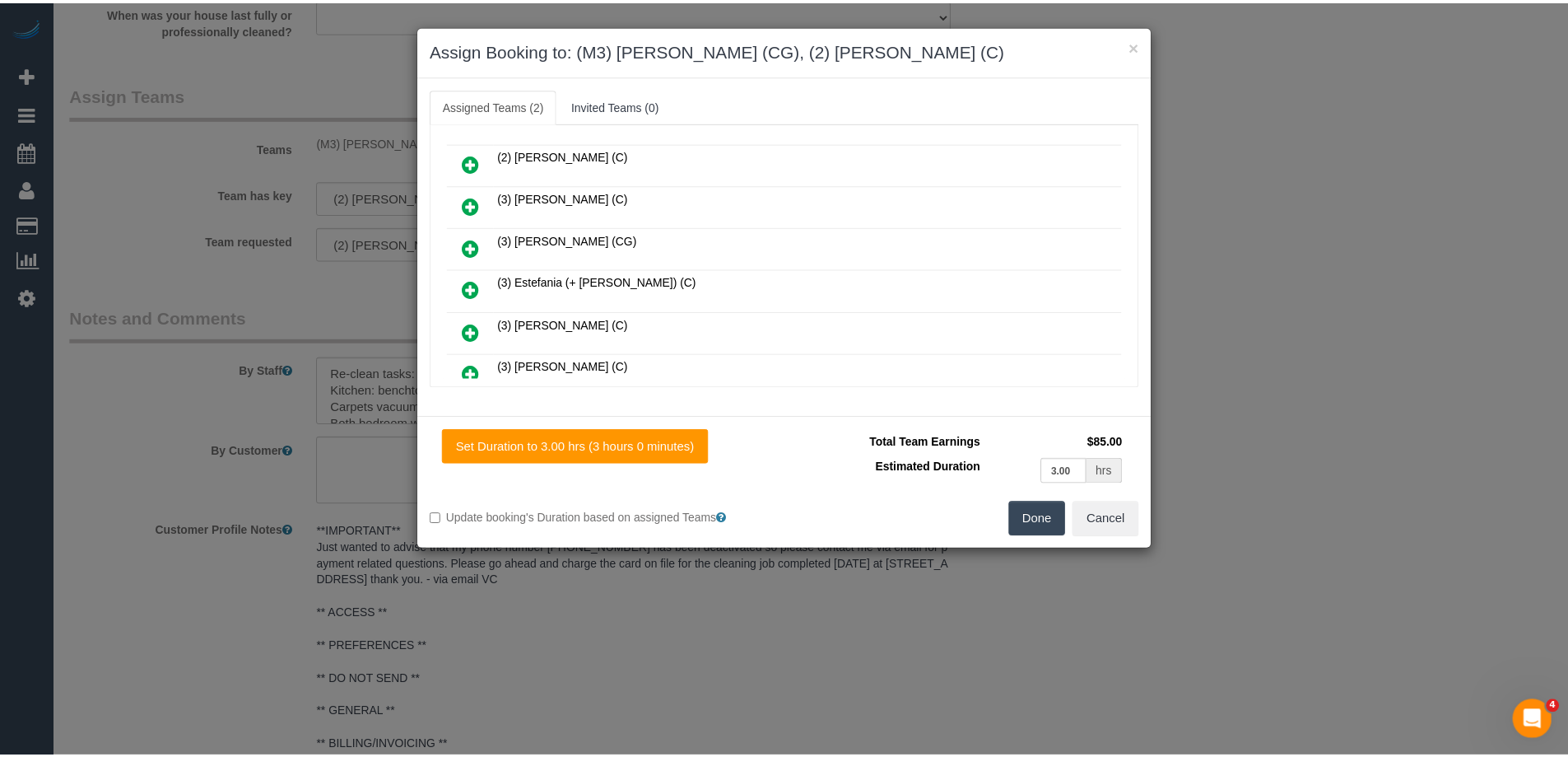
scroll to position [0, 0]
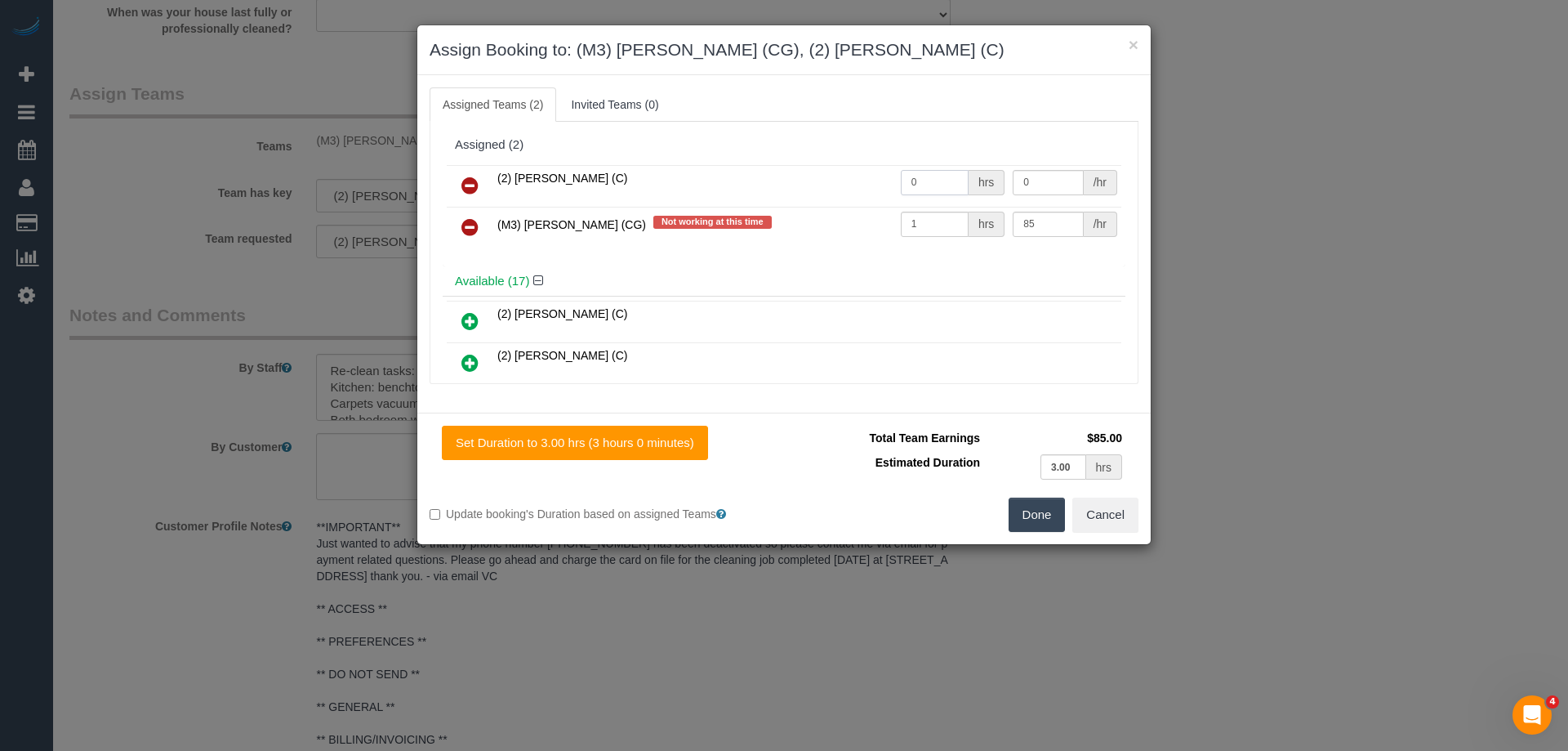
drag, startPoint x: 884, startPoint y: 181, endPoint x: 846, endPoint y: 178, distance: 38.1
click at [846, 178] on tr "(2) Roumany Gergis (C) 0 hrs 0 /hr" at bounding box center [784, 186] width 674 height 42
type input "3"
drag, startPoint x: 1038, startPoint y: 180, endPoint x: 956, endPoint y: 179, distance: 82.0
click at [956, 179] on tr "(2) Roumany Gergis (C) 3 hrs 0 /hr" at bounding box center [784, 186] width 674 height 42
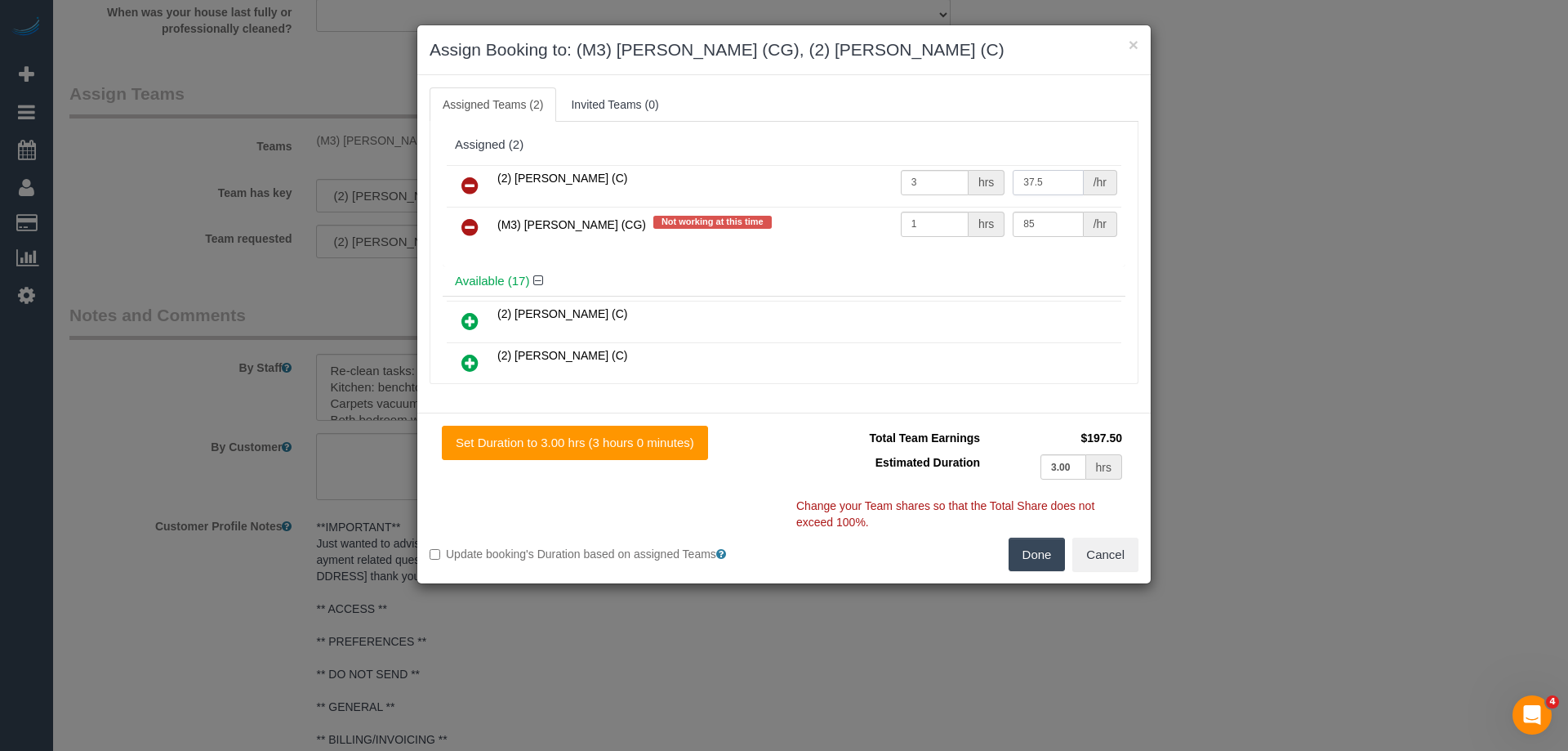
type input "37.5"
click at [1040, 558] on button "Done" at bounding box center [1037, 554] width 57 height 34
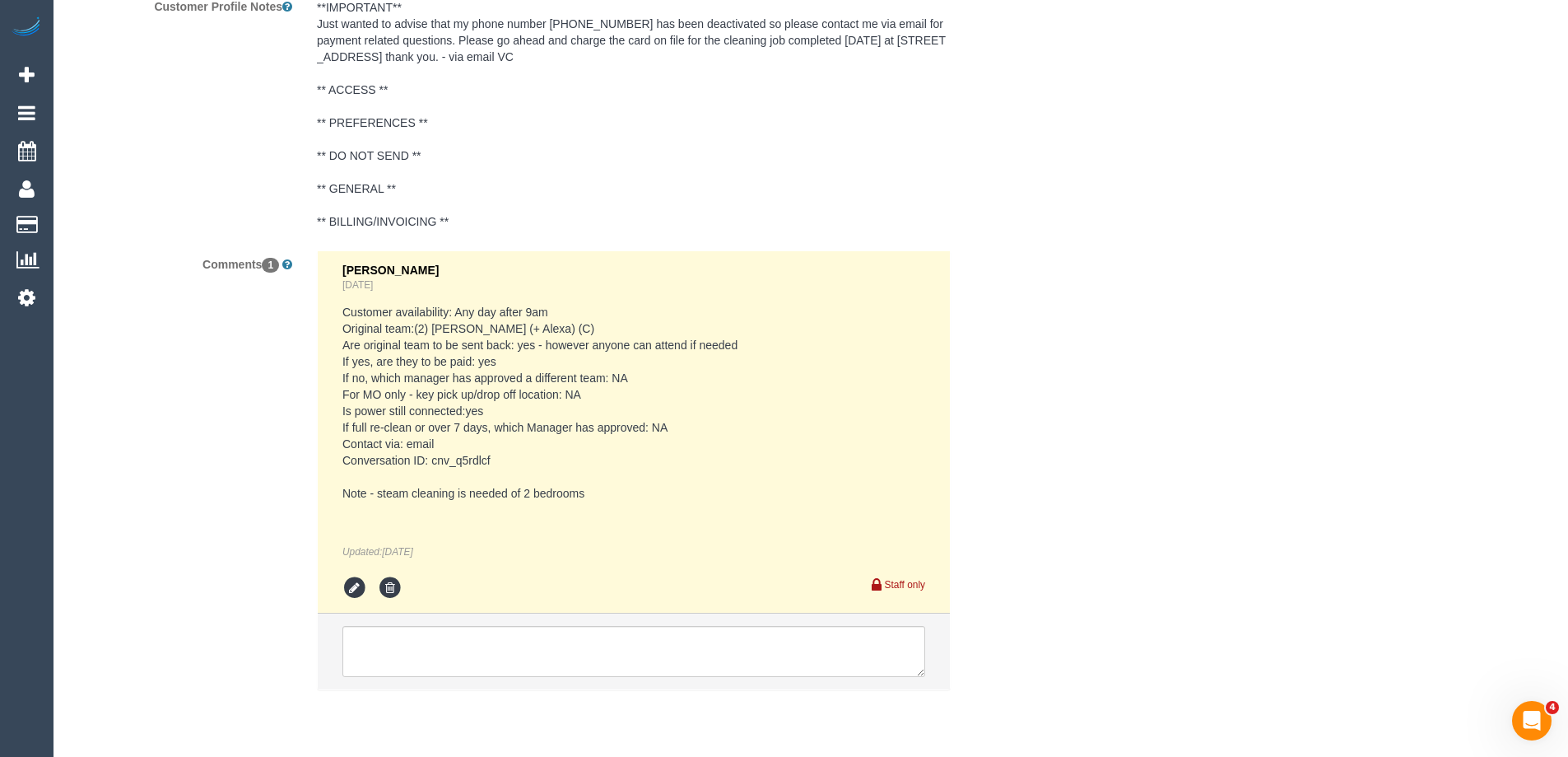
scroll to position [2832, 0]
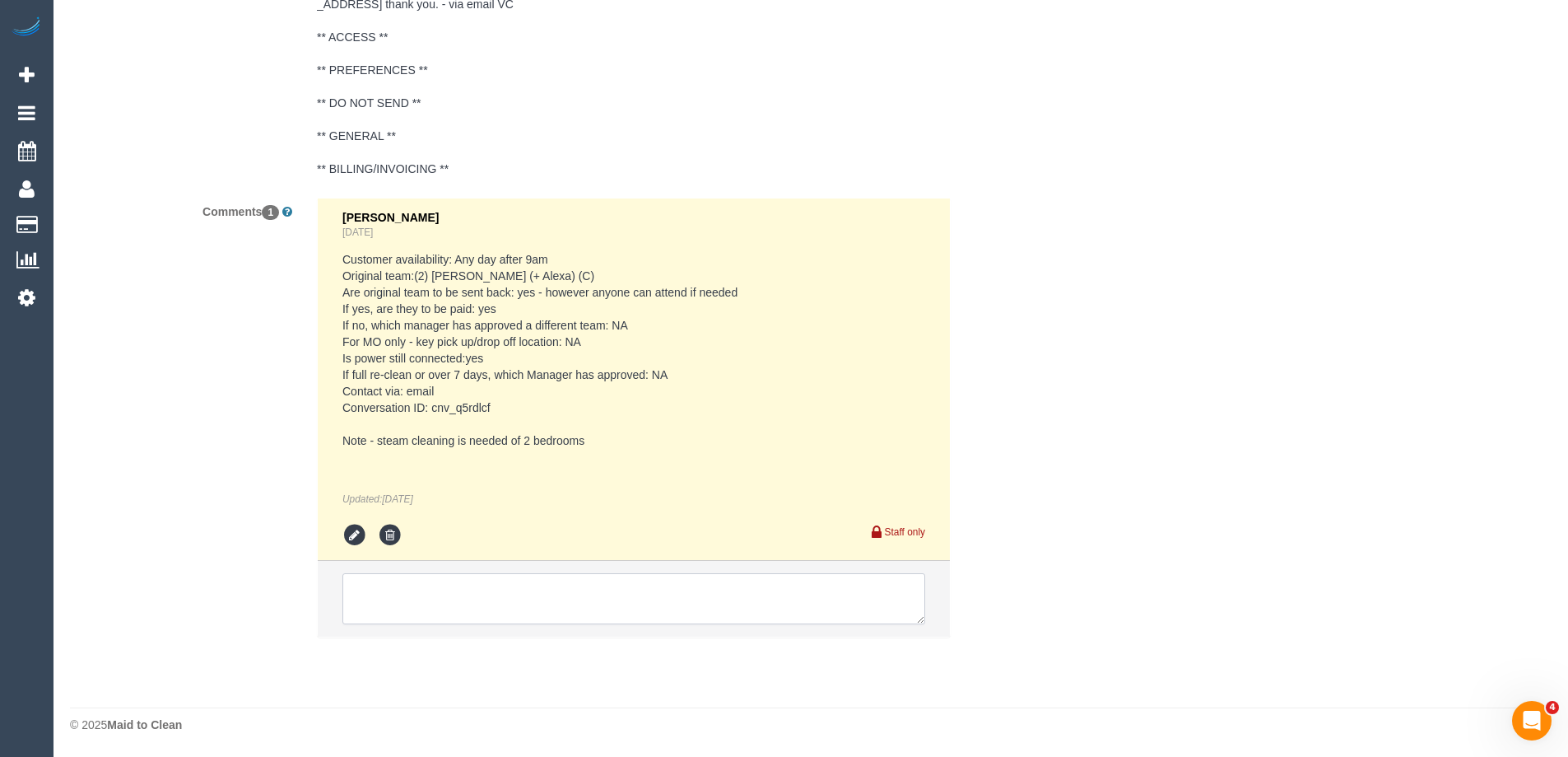
click at [411, 610] on textarea at bounding box center [633, 598] width 583 height 51
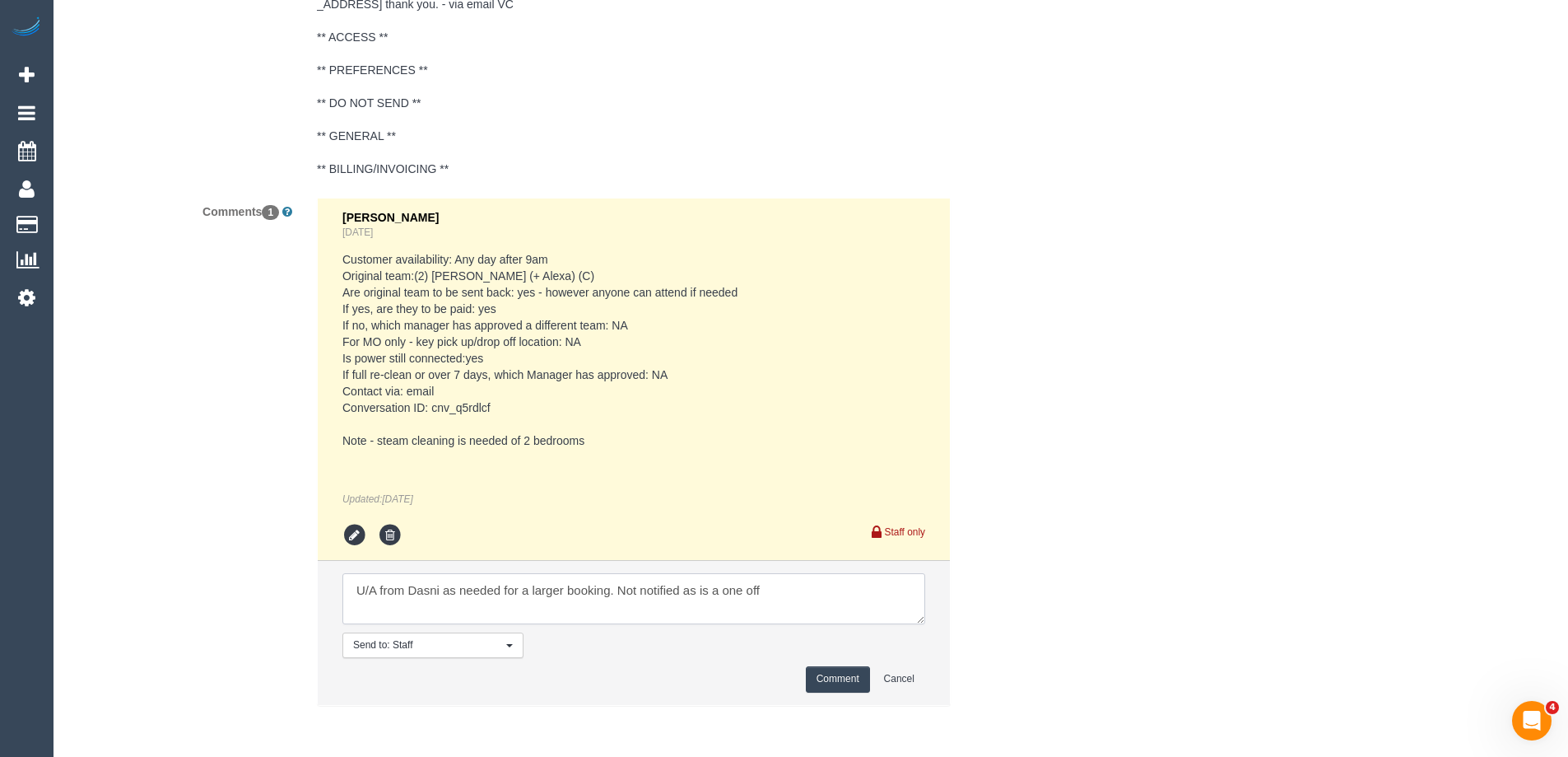
type textarea "U/A from Dasni as needed for a larger booking. Not notified as is a one off"
click at [811, 682] on button "Comment" at bounding box center [838, 679] width 64 height 25
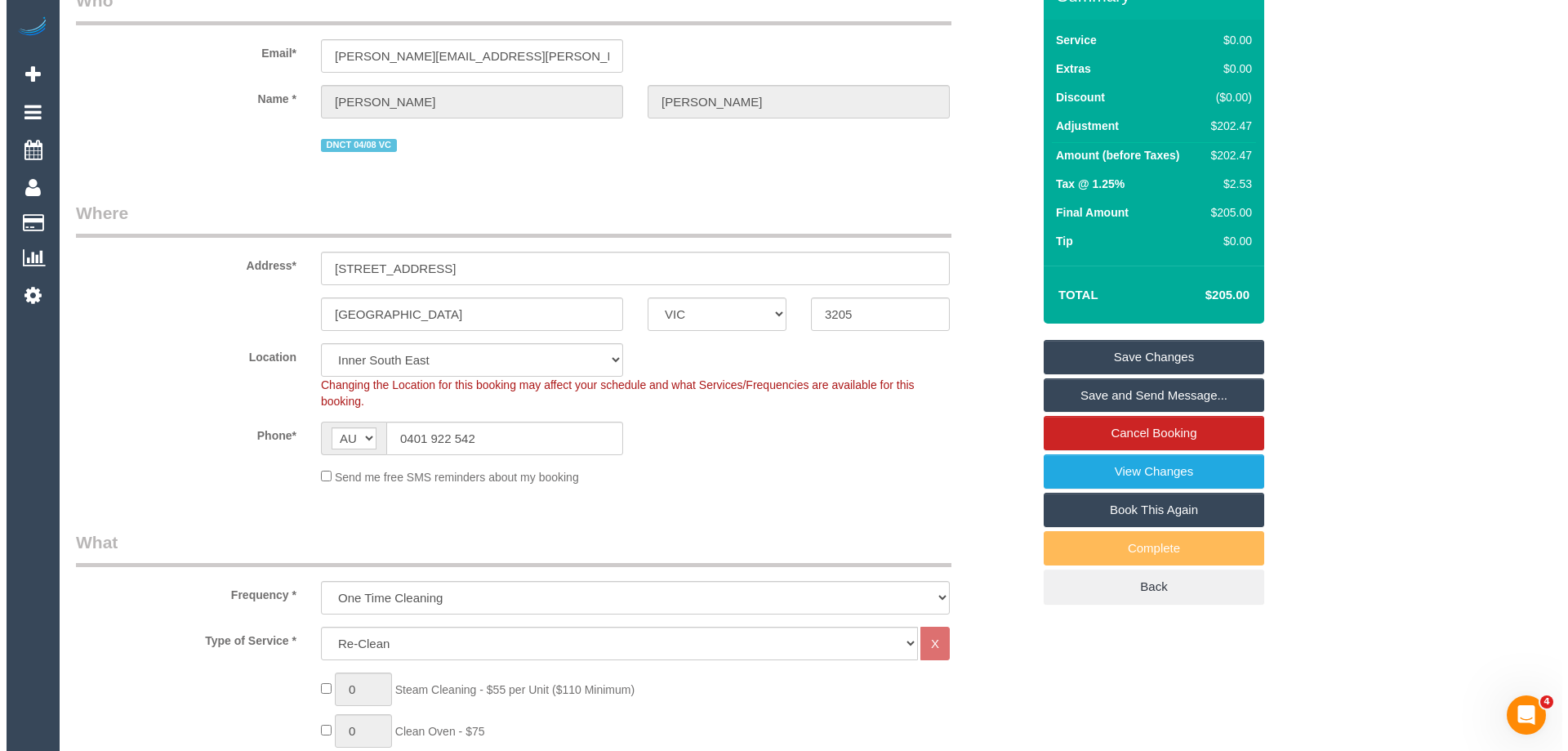
scroll to position [0, 0]
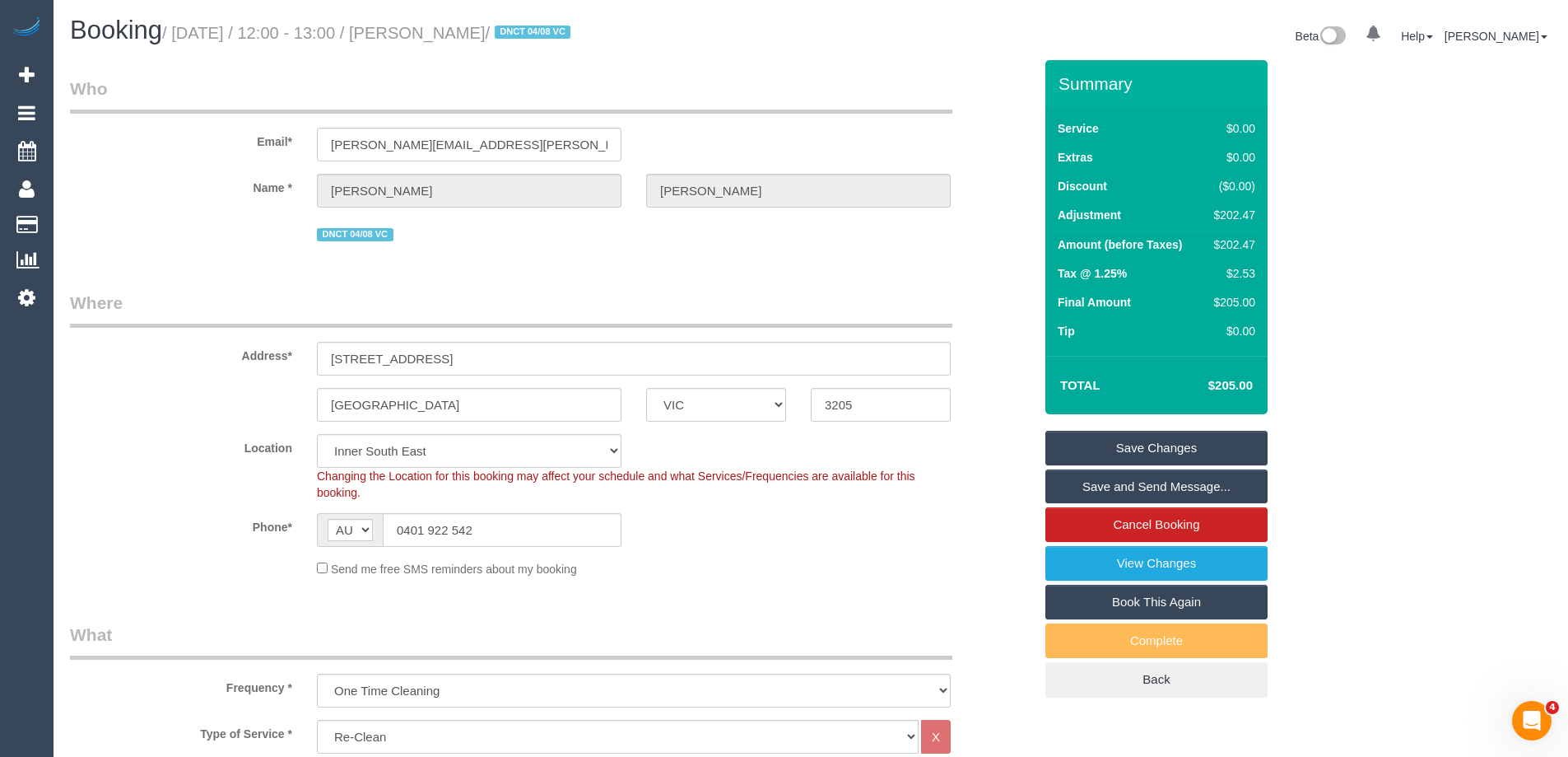
drag, startPoint x: 557, startPoint y: 30, endPoint x: 426, endPoint y: 34, distance: 131.1
click at [426, 34] on small "/ August 25, 2025 / 12:00 - 13:00 / Tanushree Kanyal / DNCT 04/08 VC" at bounding box center [369, 32] width 413 height 18
copy small "Tanushree Kanyal"
click at [1115, 461] on link "Save Changes" at bounding box center [1156, 447] width 222 height 35
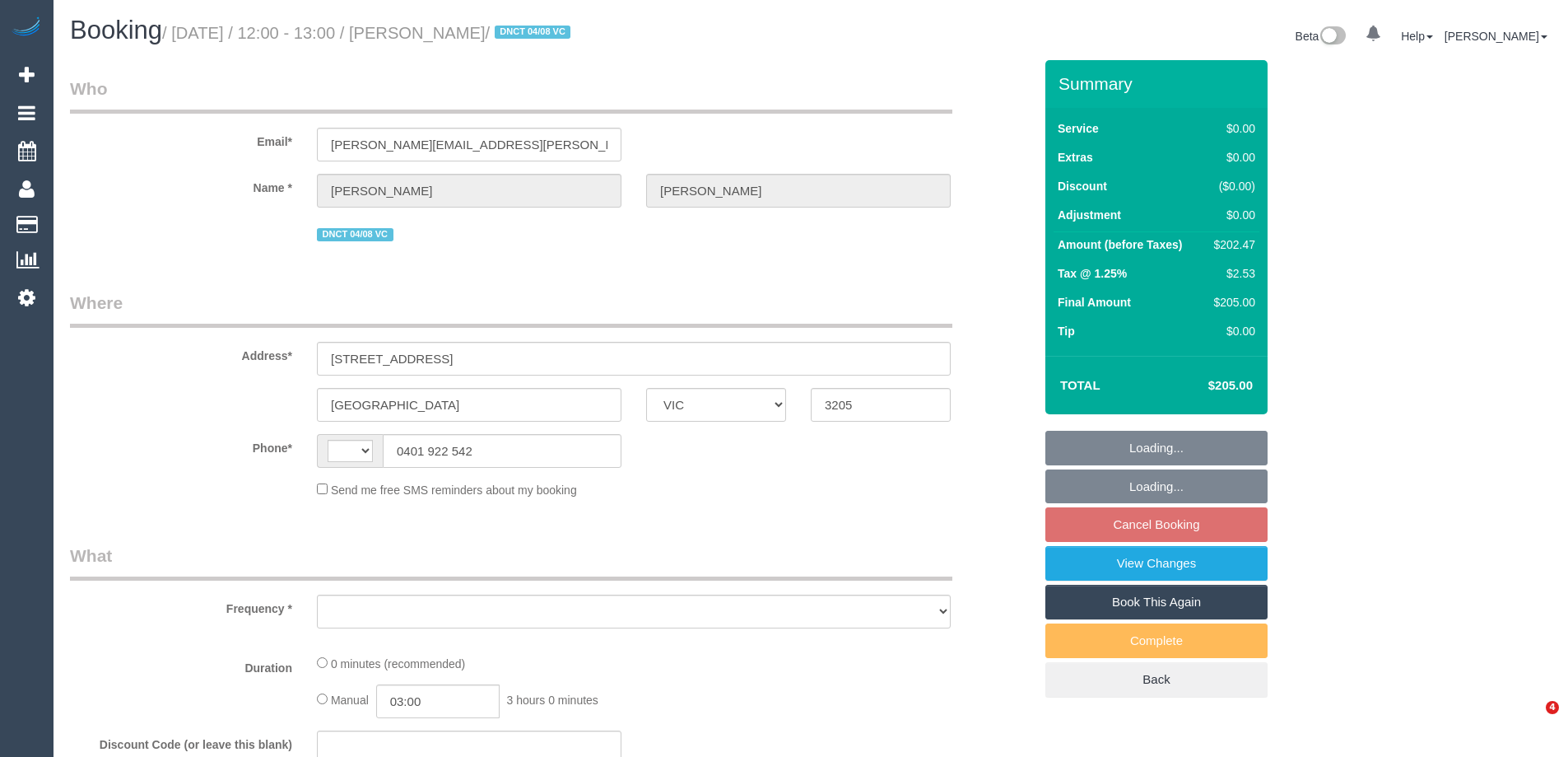
select select "VIC"
select select "object:336"
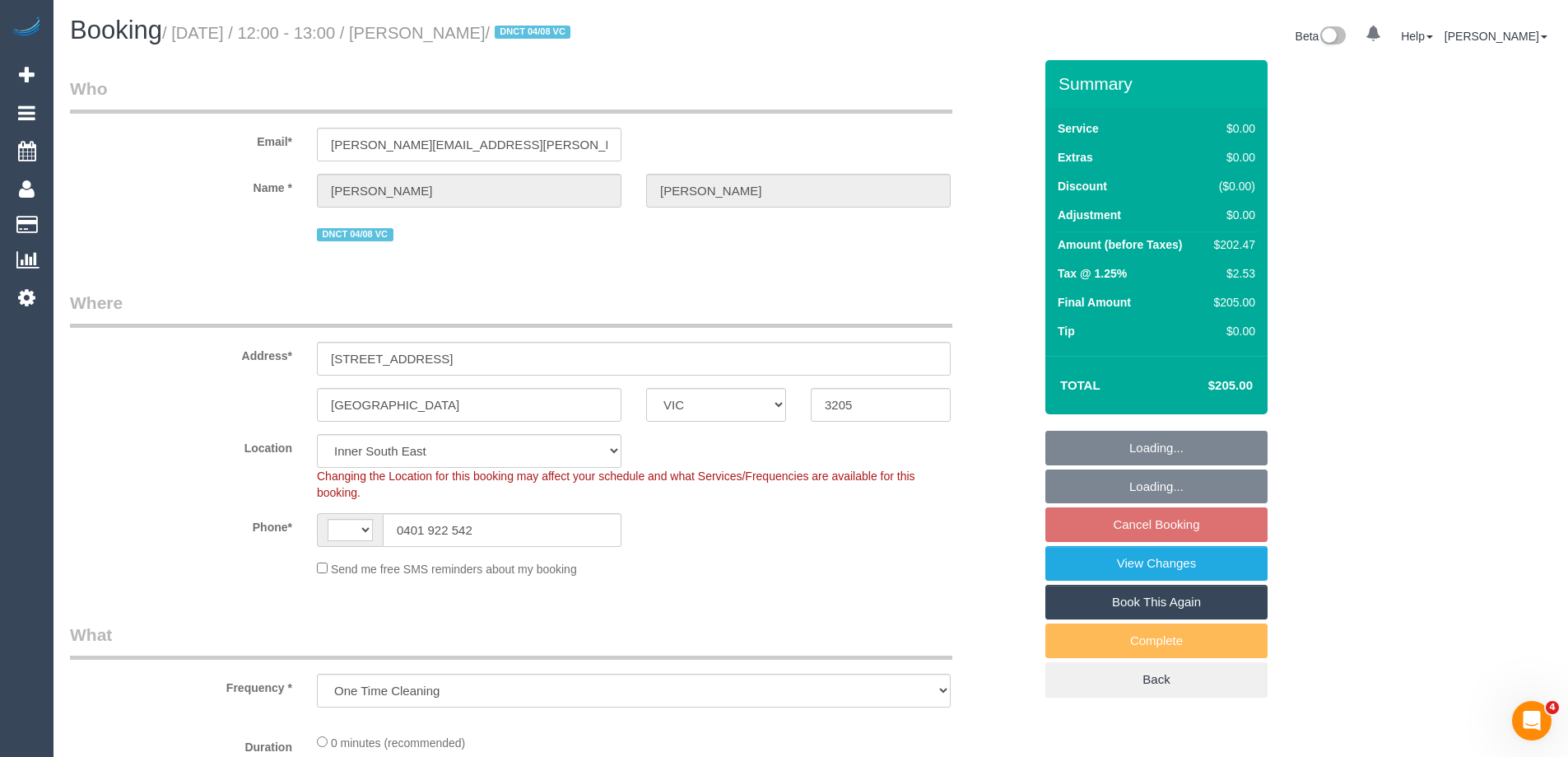
select select "string:stripe-pm_1RnhPa2GScqysDRVrwGBGKfe"
select select "object:793"
select select "string:AU"
select select "number:28"
select select "number:14"
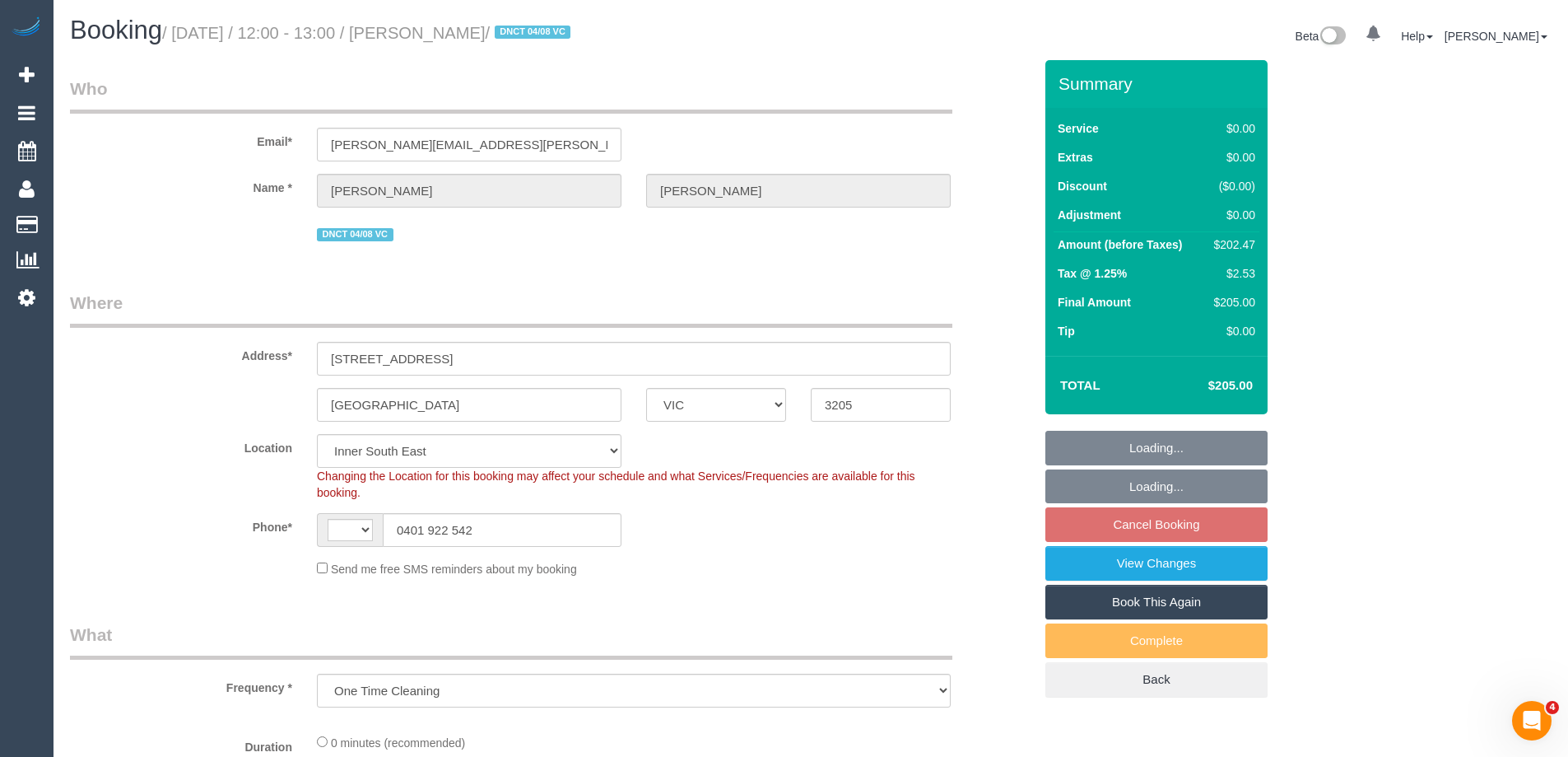
select select "number:19"
select select "number:25"
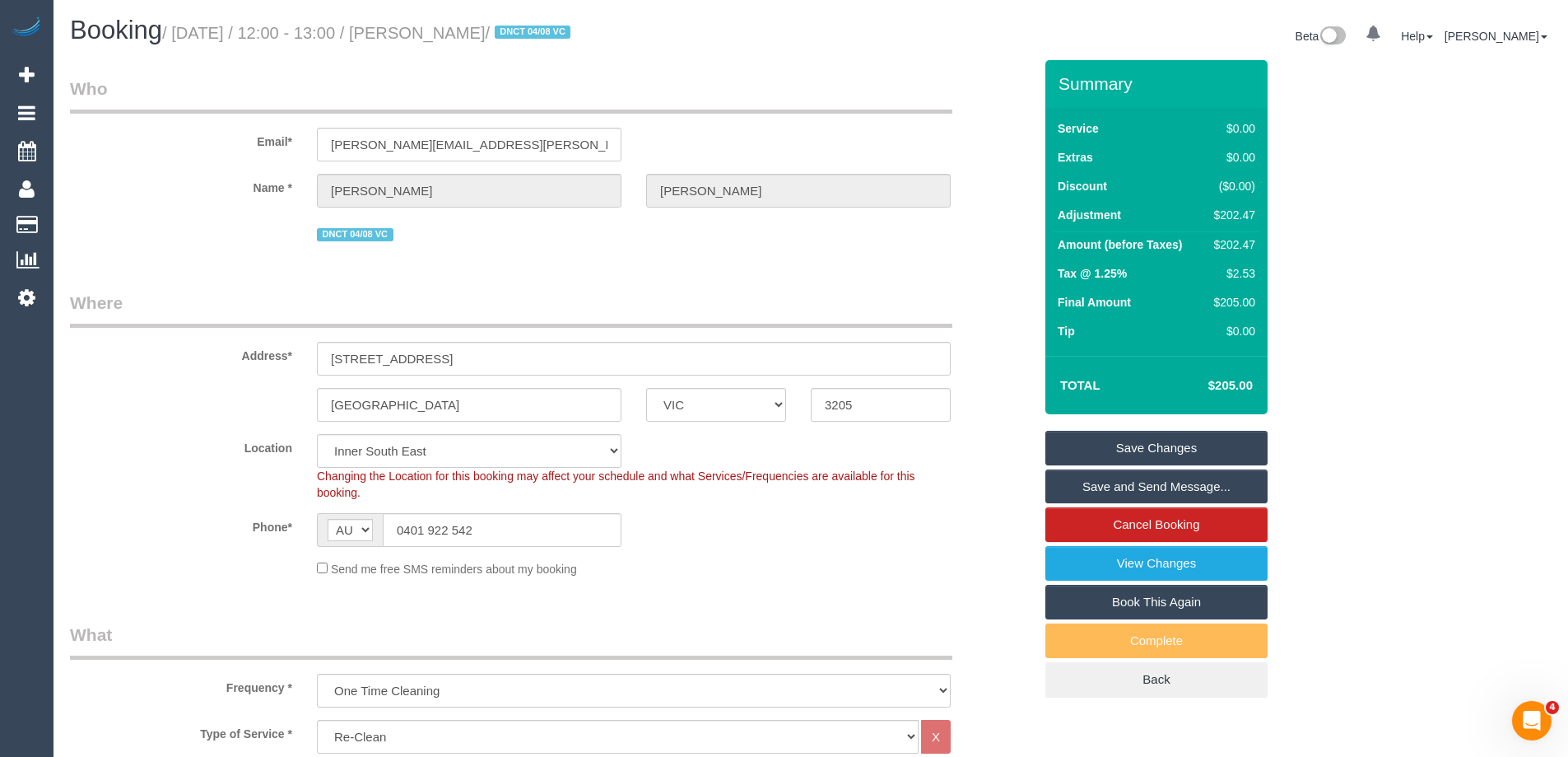
drag, startPoint x: 555, startPoint y: 31, endPoint x: 424, endPoint y: 28, distance: 131.0
click at [424, 28] on small "/ [DATE] / 12:00 - 13:00 / [PERSON_NAME] / DNCT 04/08 VC" at bounding box center [369, 32] width 413 height 18
copy small "[PERSON_NAME]"
click at [1082, 446] on link "Save Changes" at bounding box center [1156, 447] width 222 height 35
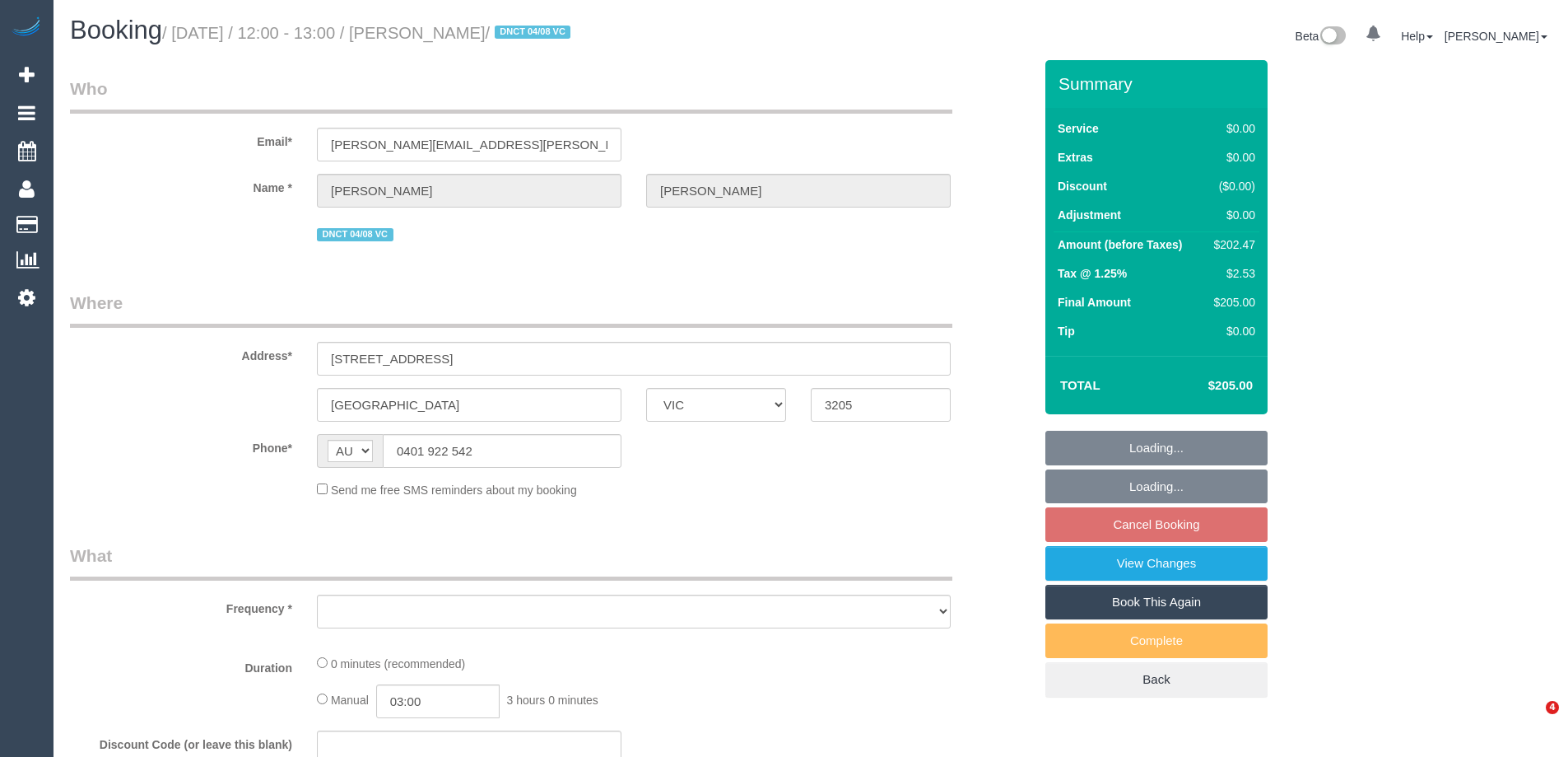
select select "VIC"
select select "string:stripe-pm_1RnhPa2GScqysDRVrwGBGKfe"
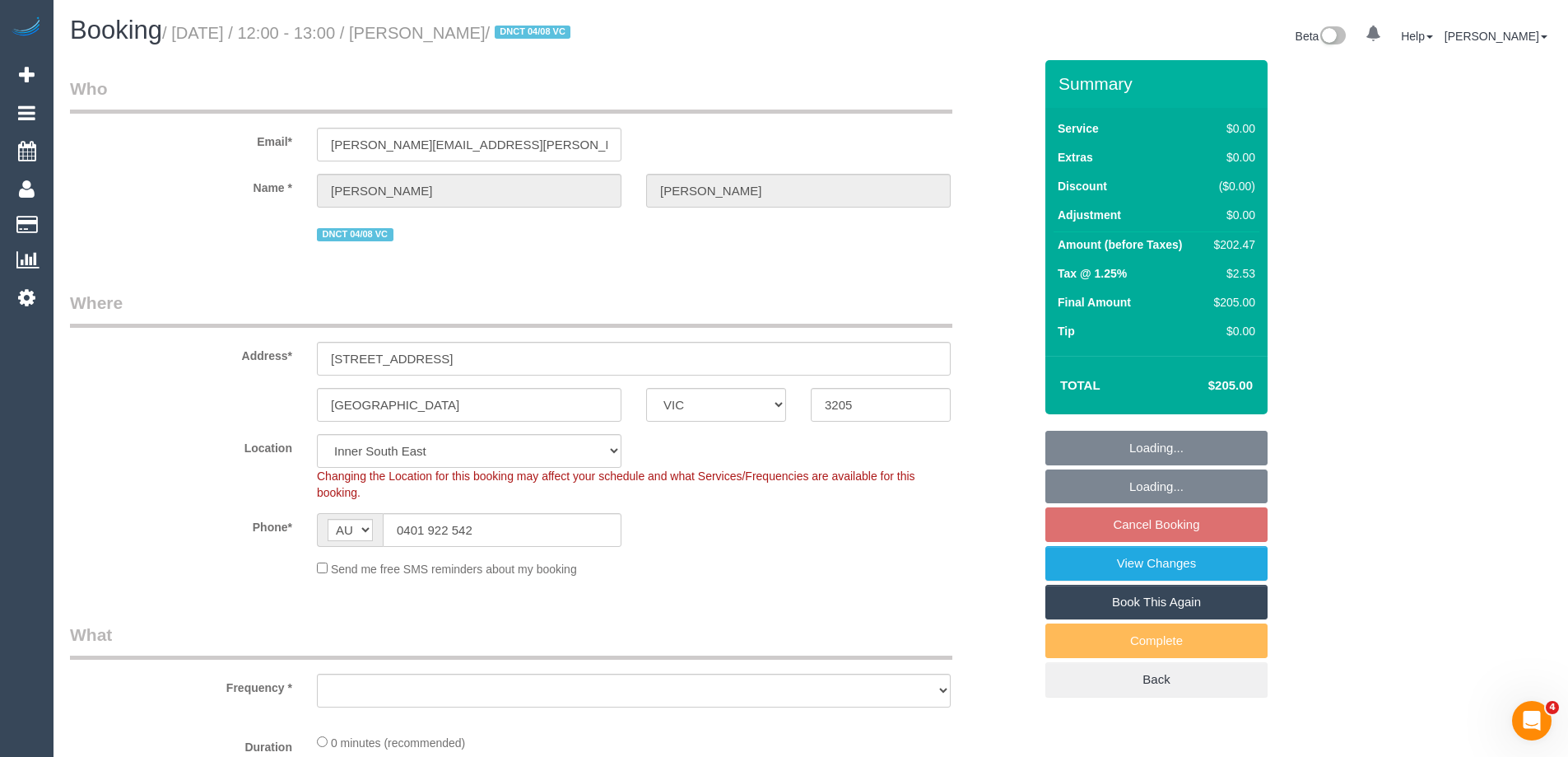
select select "object:585"
select select "number:28"
select select "number:14"
select select "number:19"
select select "number:25"
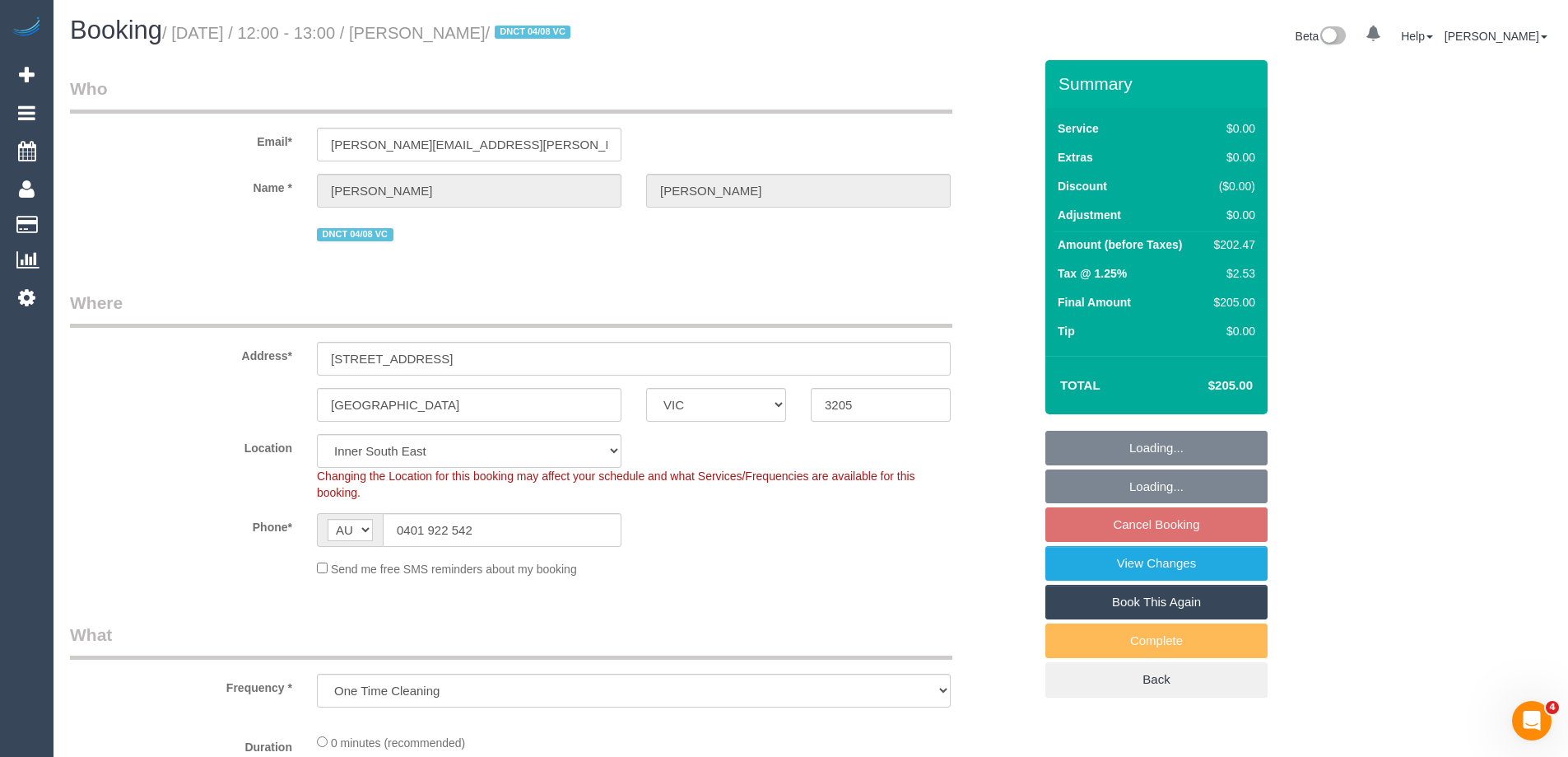
select select "object:750"
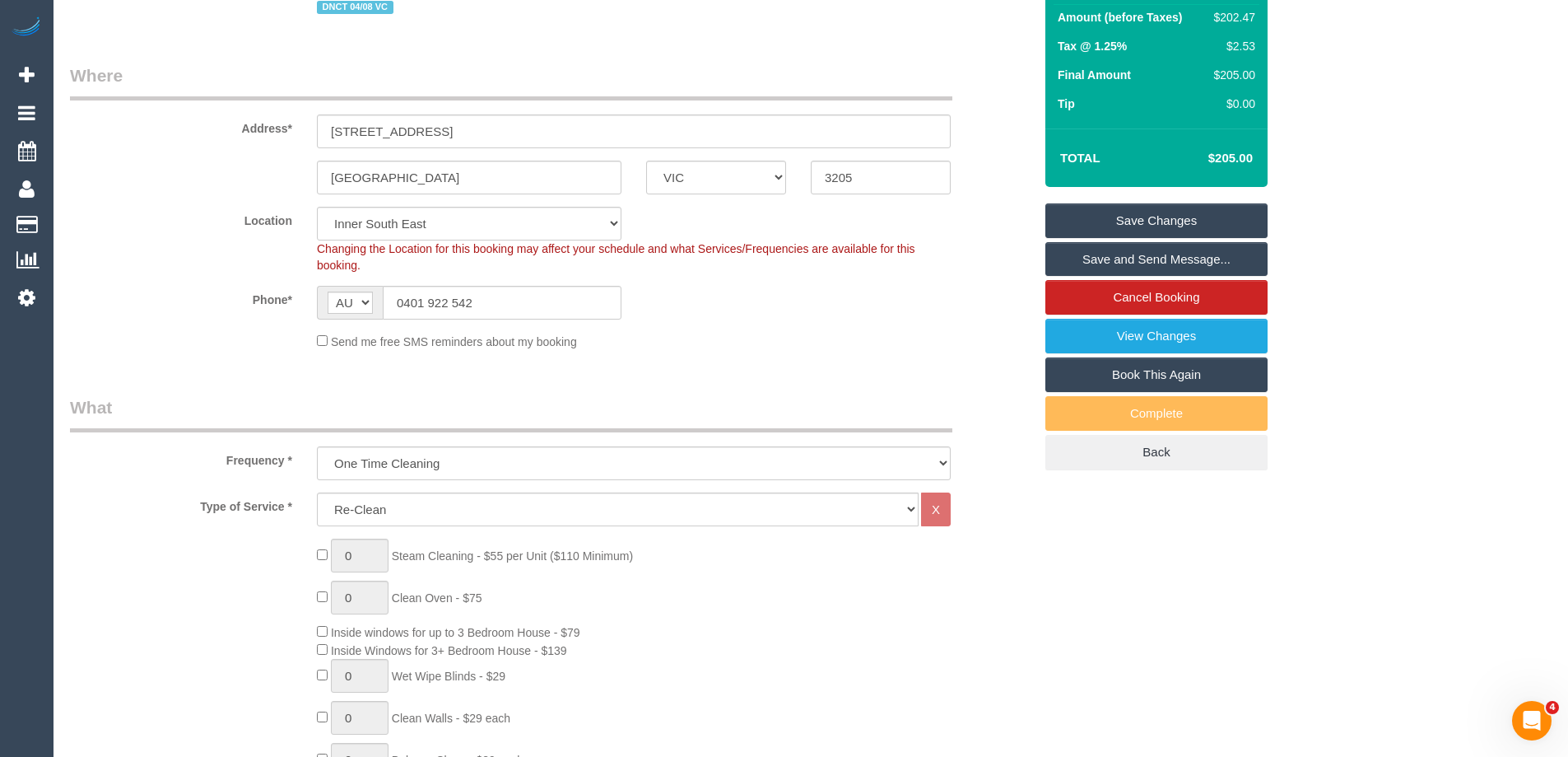
scroll to position [2956, 0]
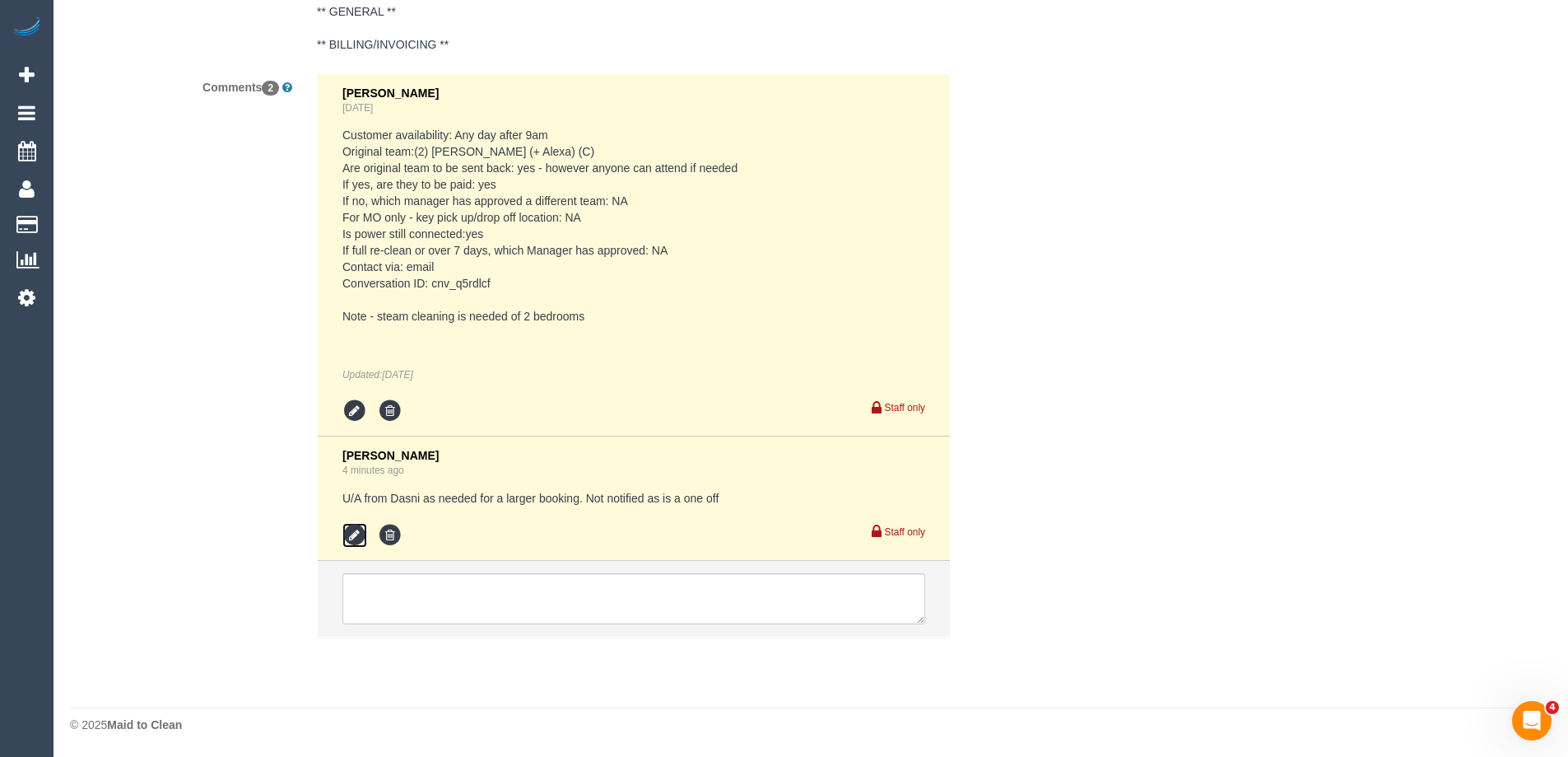
click at [351, 532] on icon at bounding box center [354, 535] width 24 height 24
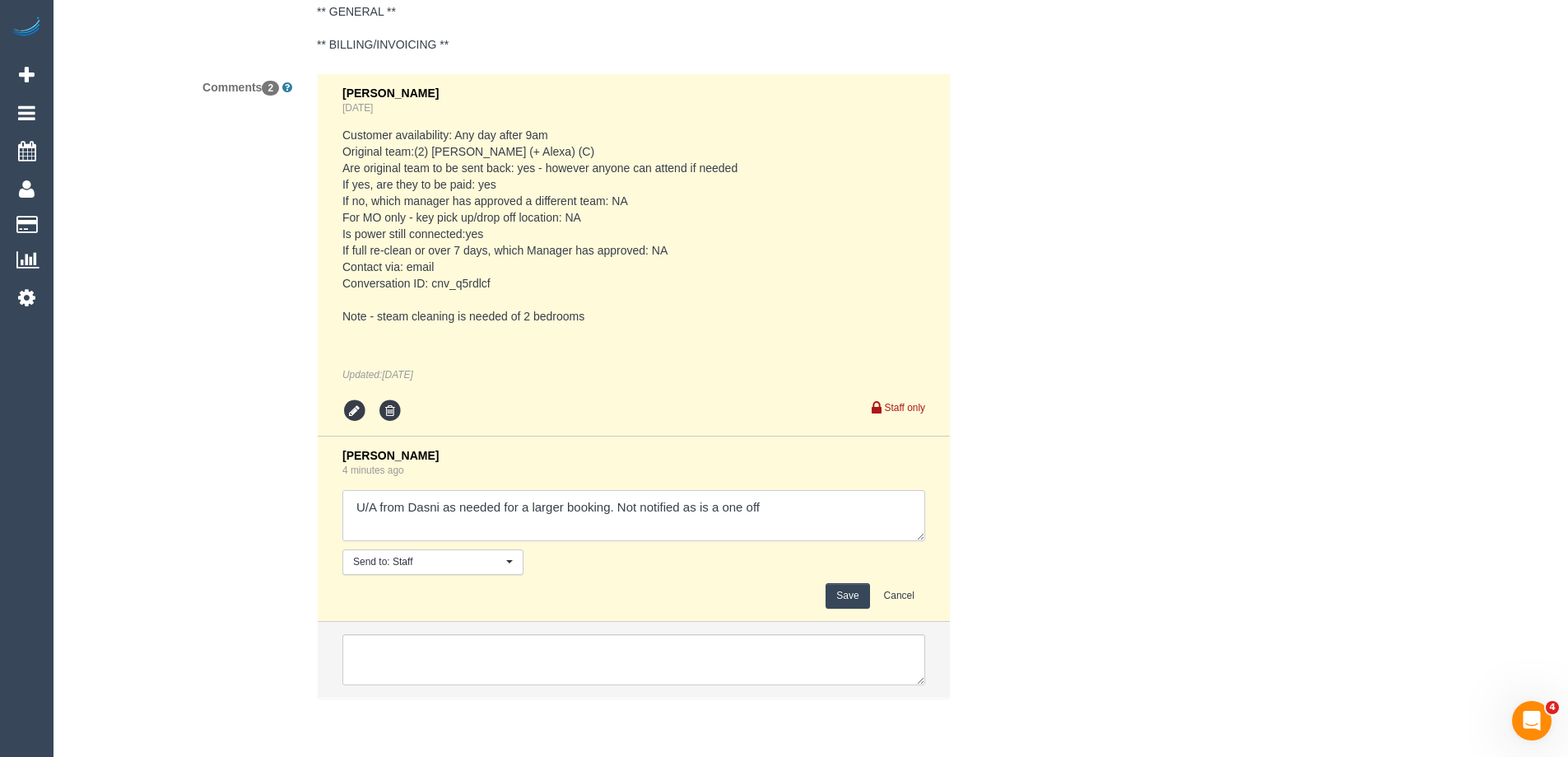
click at [802, 513] on textarea at bounding box center [633, 516] width 583 height 51
type textarea "U/A from Dasni as needed for a larger booking. Not notified as is a one off App…"
click at [849, 596] on button "Save" at bounding box center [848, 596] width 44 height 25
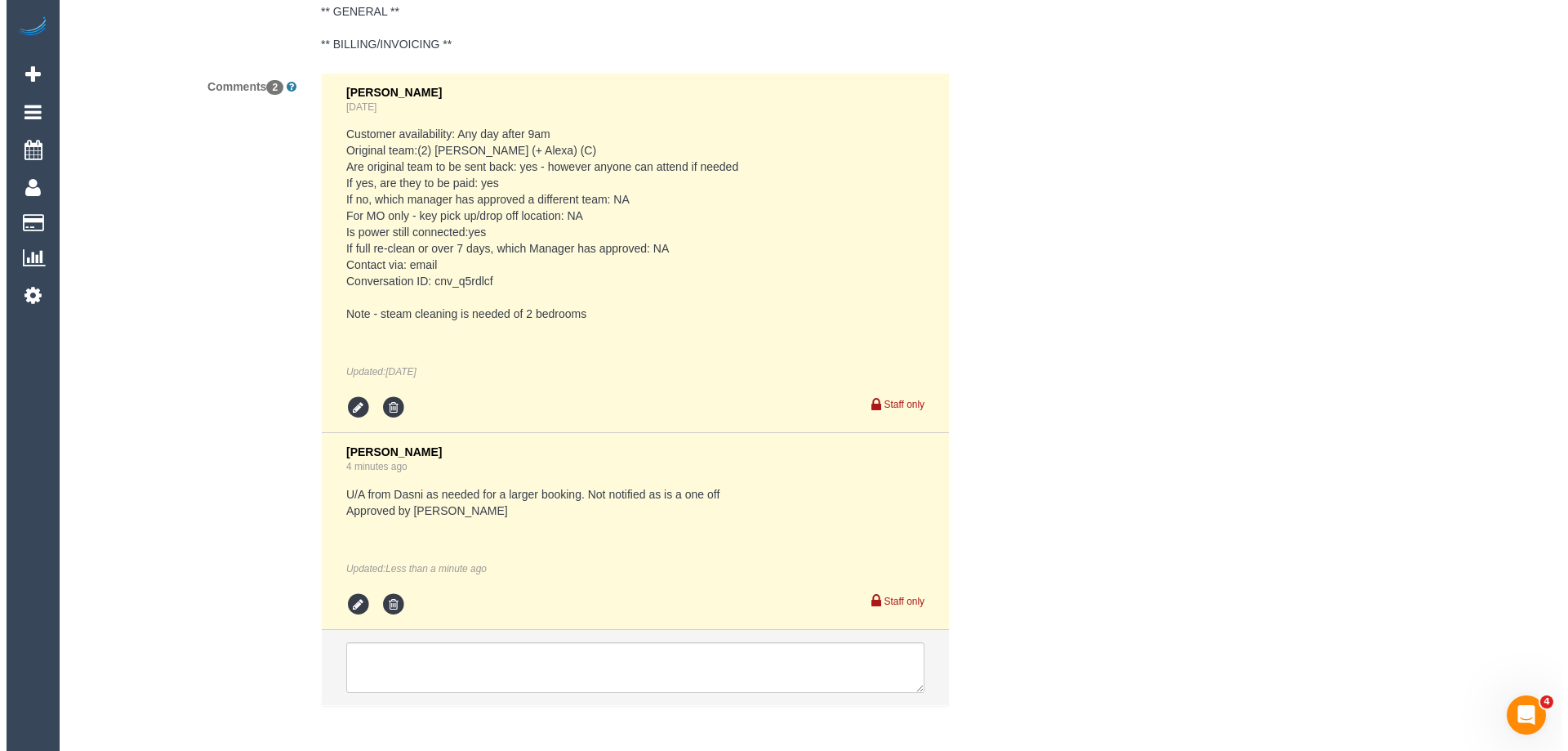
scroll to position [0, 0]
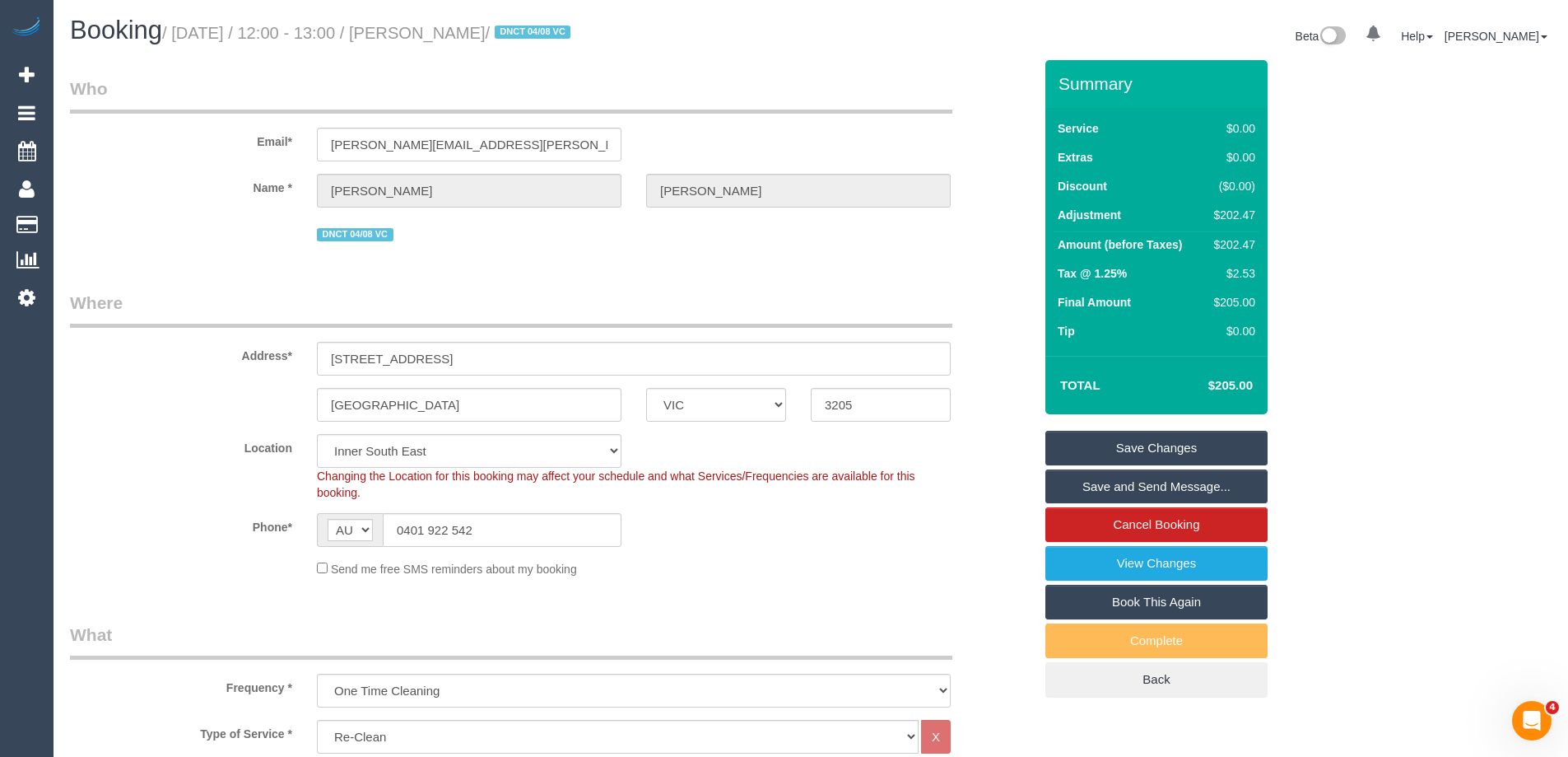
click at [1105, 440] on link "Save Changes" at bounding box center [1156, 447] width 222 height 35
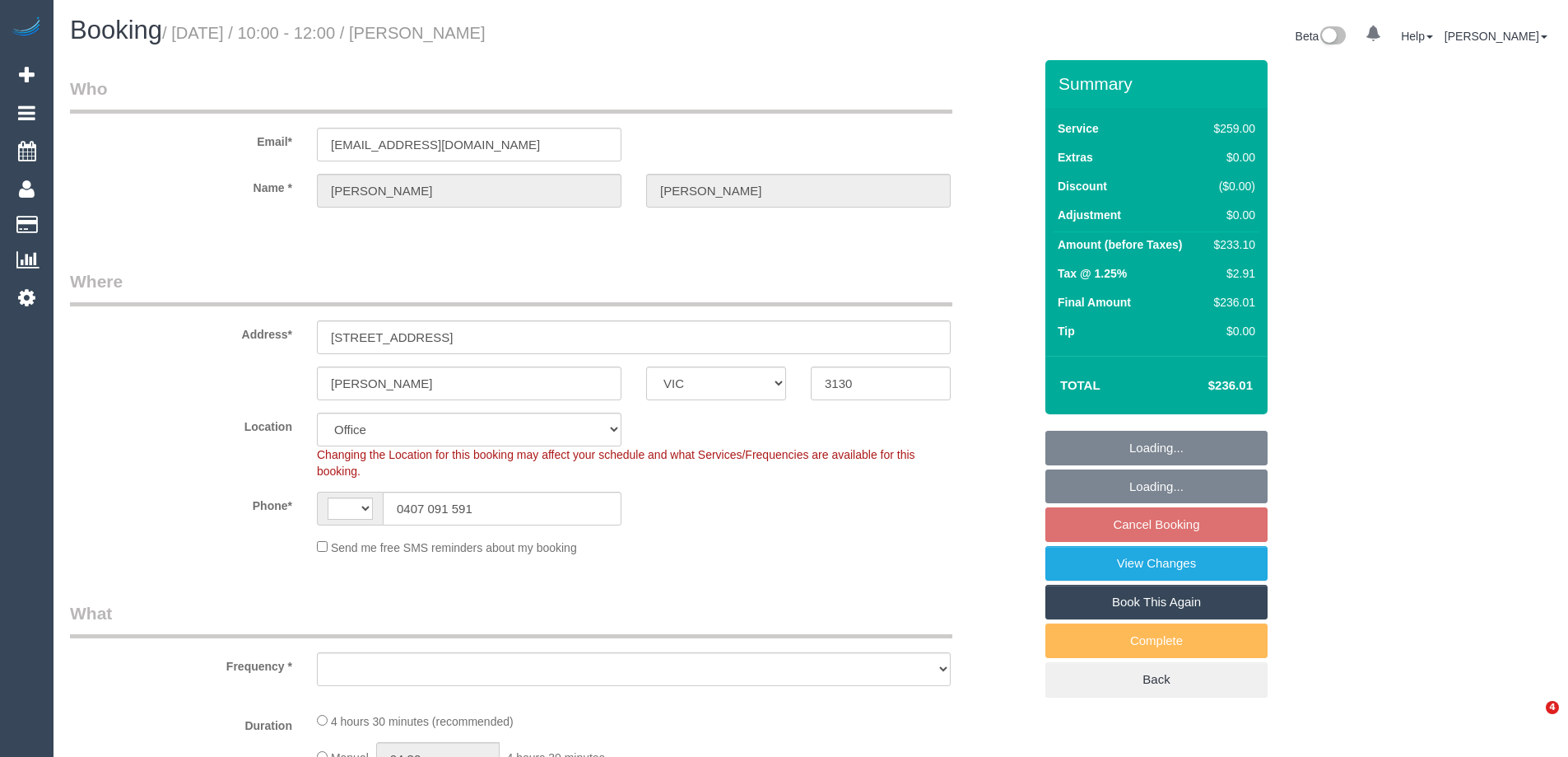
select select "VIC"
select select "string:AU"
select select "object:727"
select select "number:27"
select select "number:14"
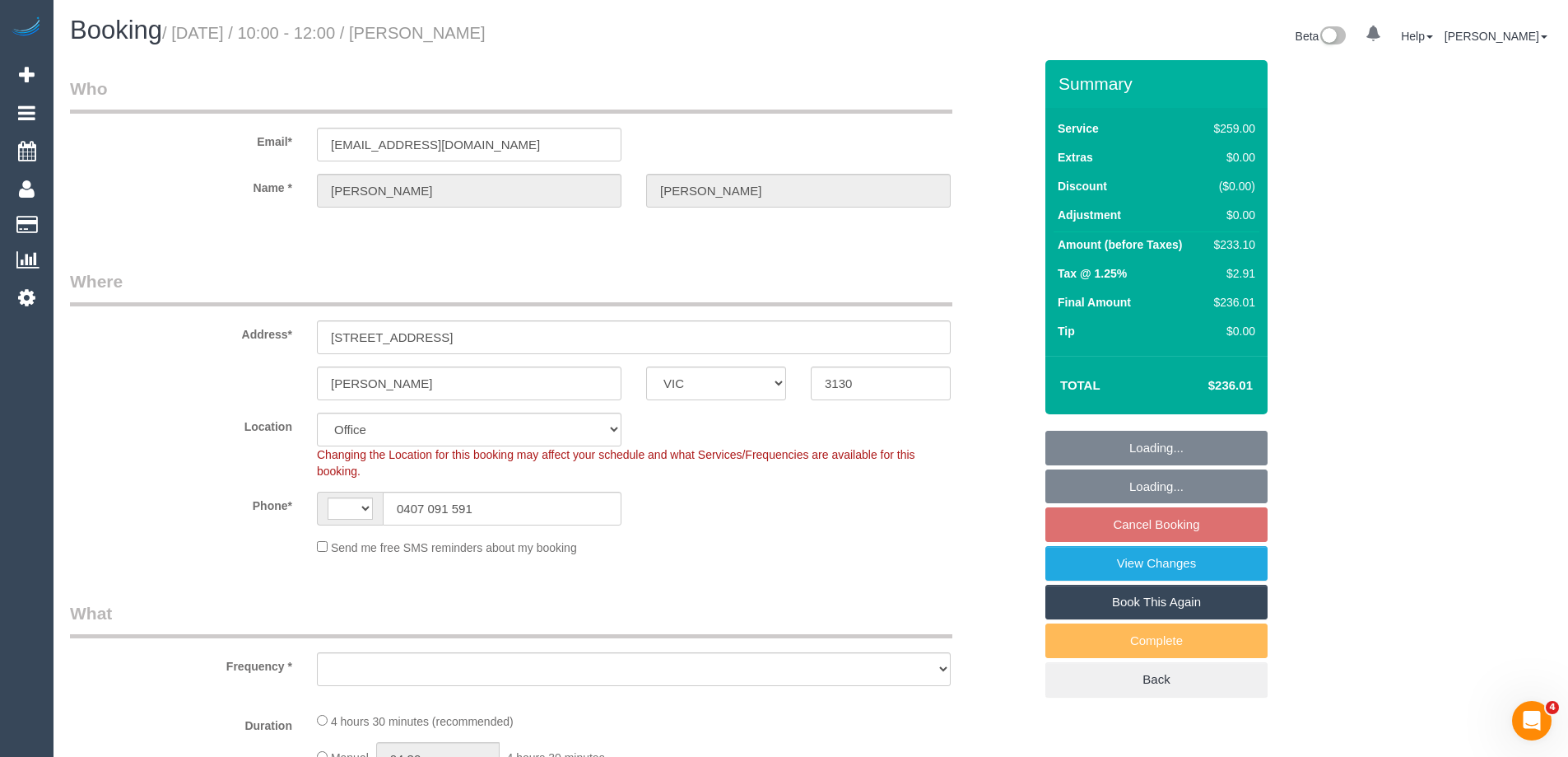
select select "number:18"
select select "number:24"
select select "number:35"
select select "number:26"
select select "object:749"
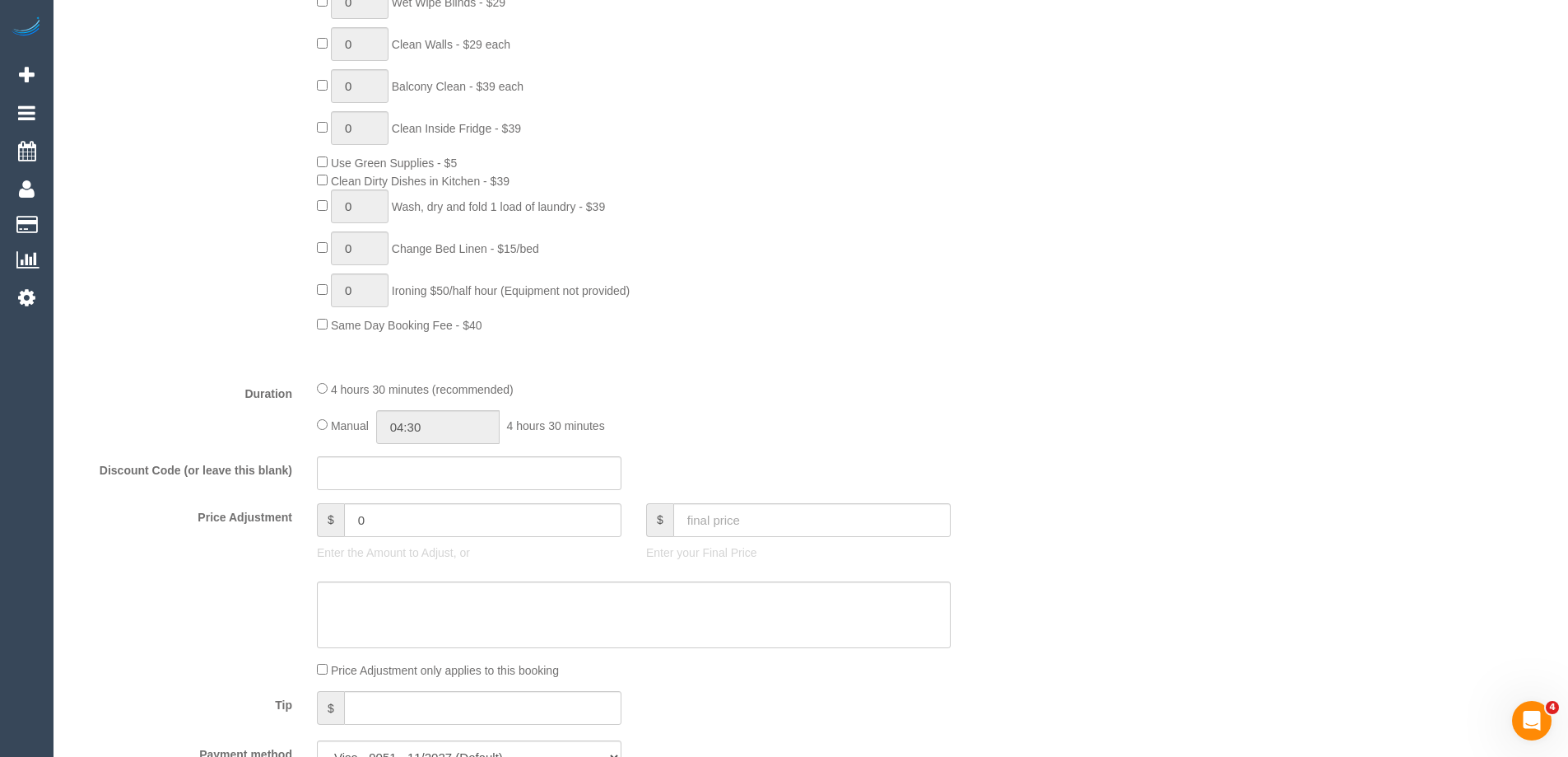
scroll to position [1138, 0]
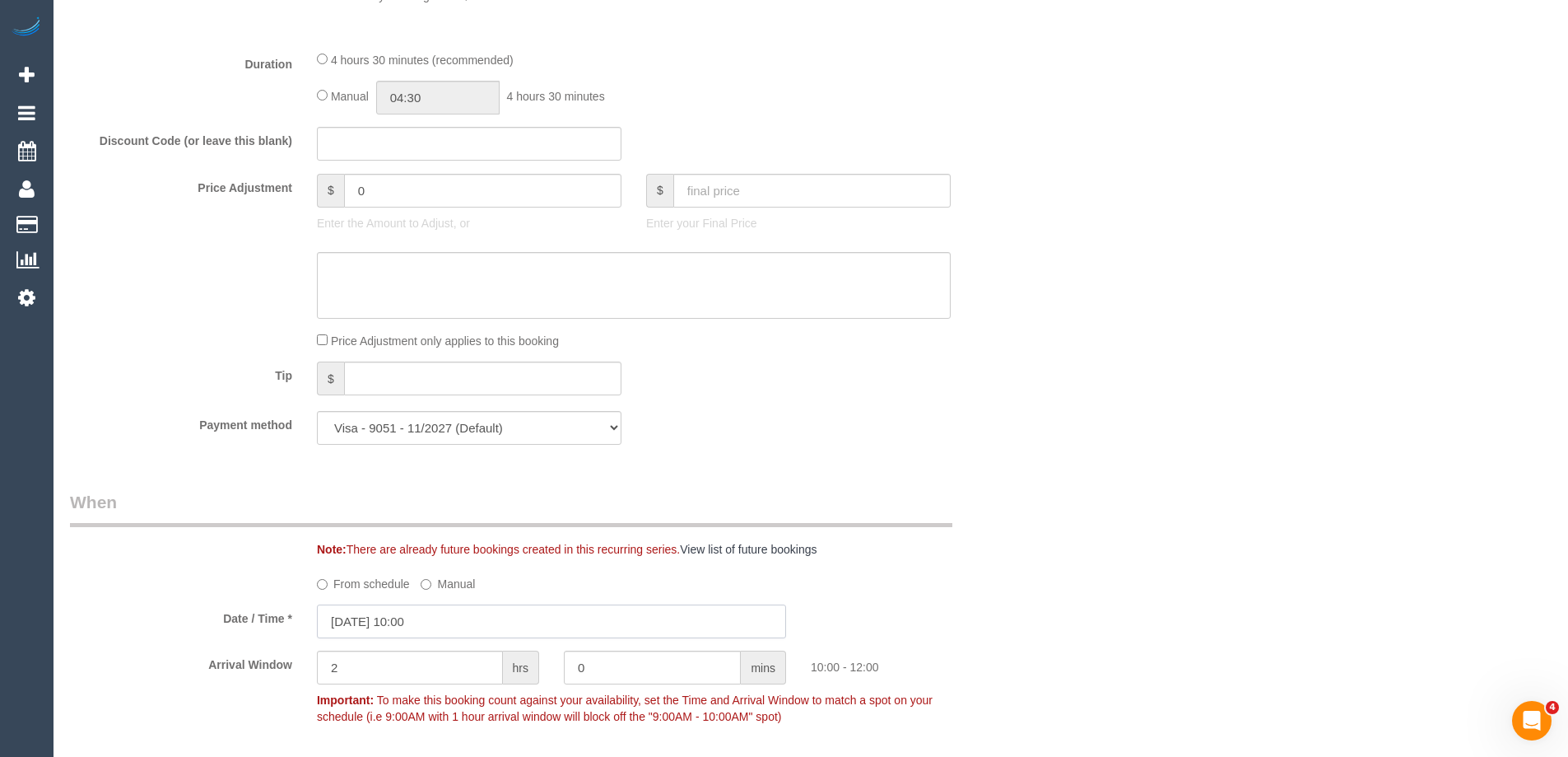
click at [391, 625] on input "[DATE] 10:00" at bounding box center [552, 621] width 469 height 34
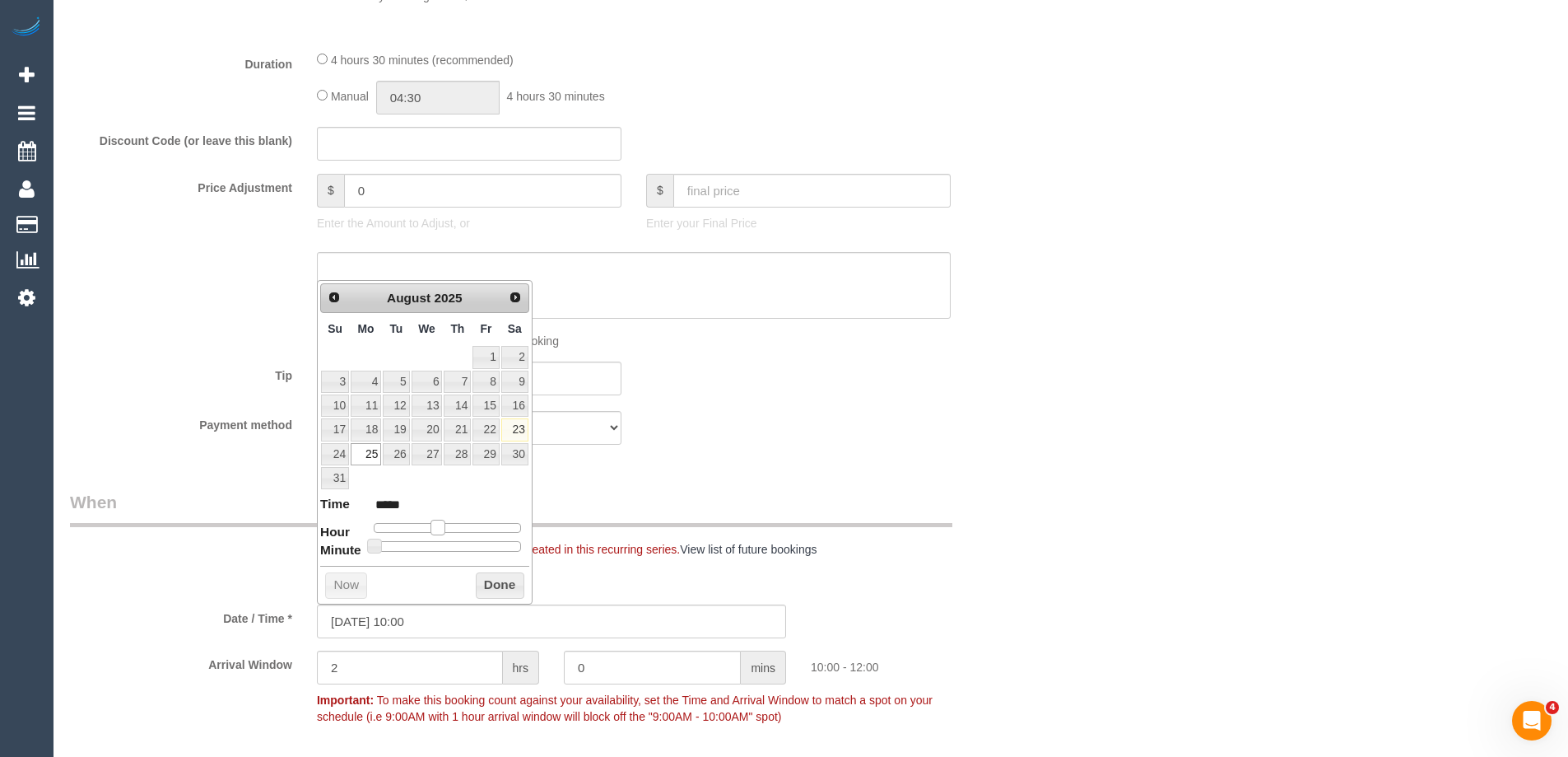
type input "[DATE] 11:00"
type input "*****"
type input "[DATE] 12:00"
type input "*****"
drag, startPoint x: 438, startPoint y: 526, endPoint x: 453, endPoint y: 532, distance: 16.2
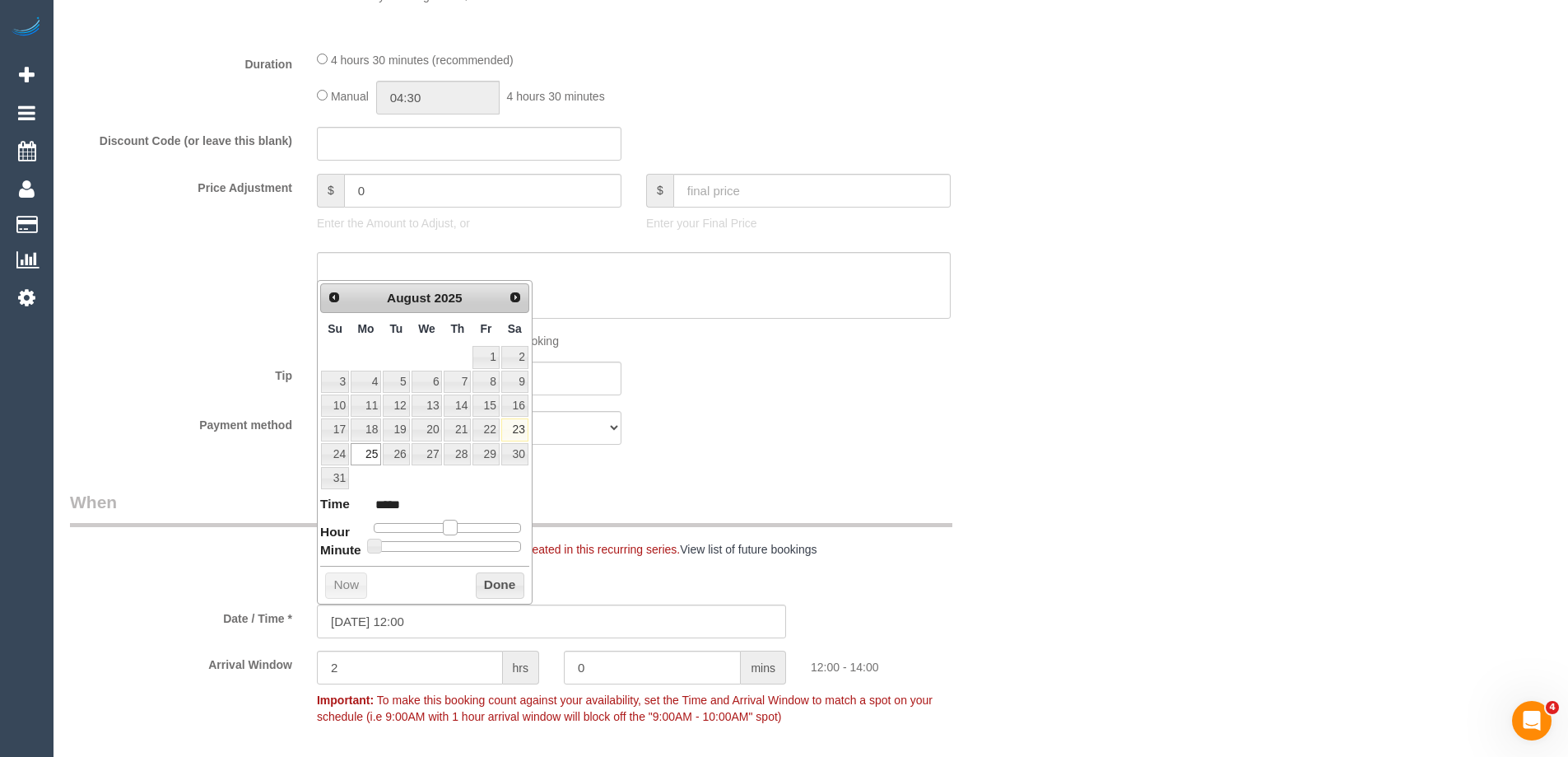
click at [453, 532] on span at bounding box center [450, 527] width 15 height 15
click at [491, 592] on button "Done" at bounding box center [500, 585] width 49 height 26
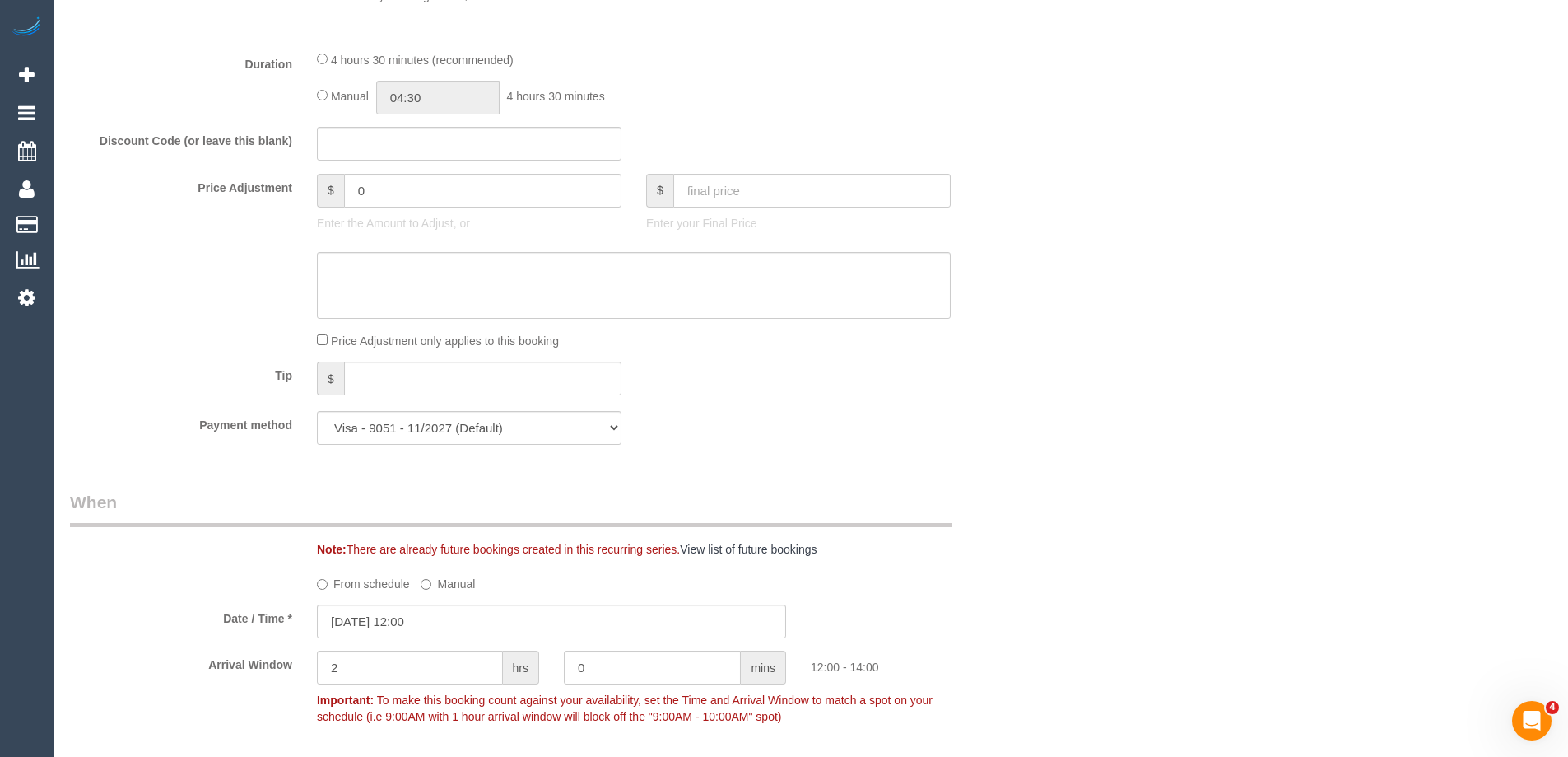
scroll to position [83, 0]
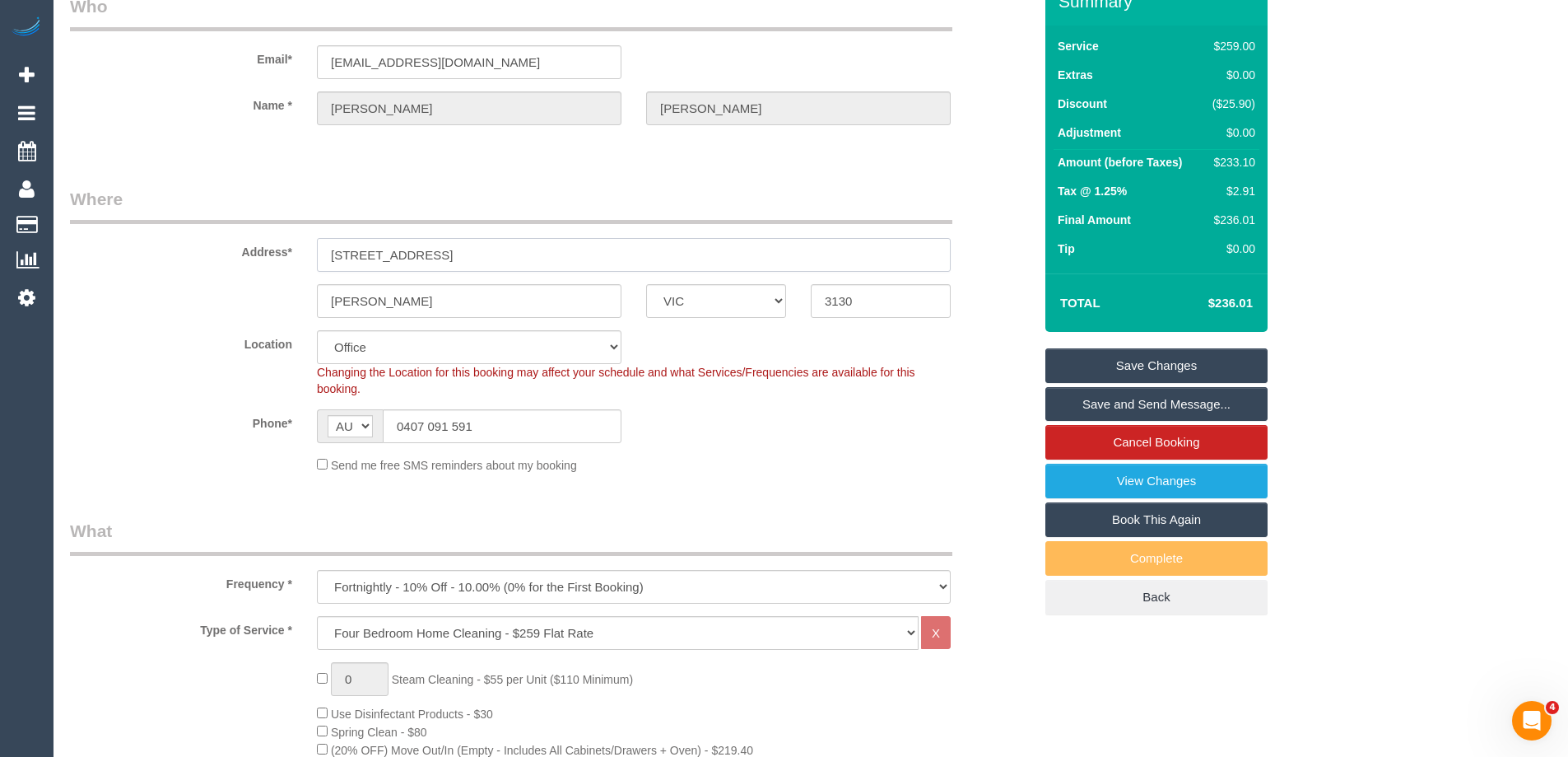
drag, startPoint x: 477, startPoint y: 261, endPoint x: 197, endPoint y: 244, distance: 280.5
click at [197, 244] on div "Address* 27 Laburnum Street, 2" at bounding box center [551, 230] width 988 height 85
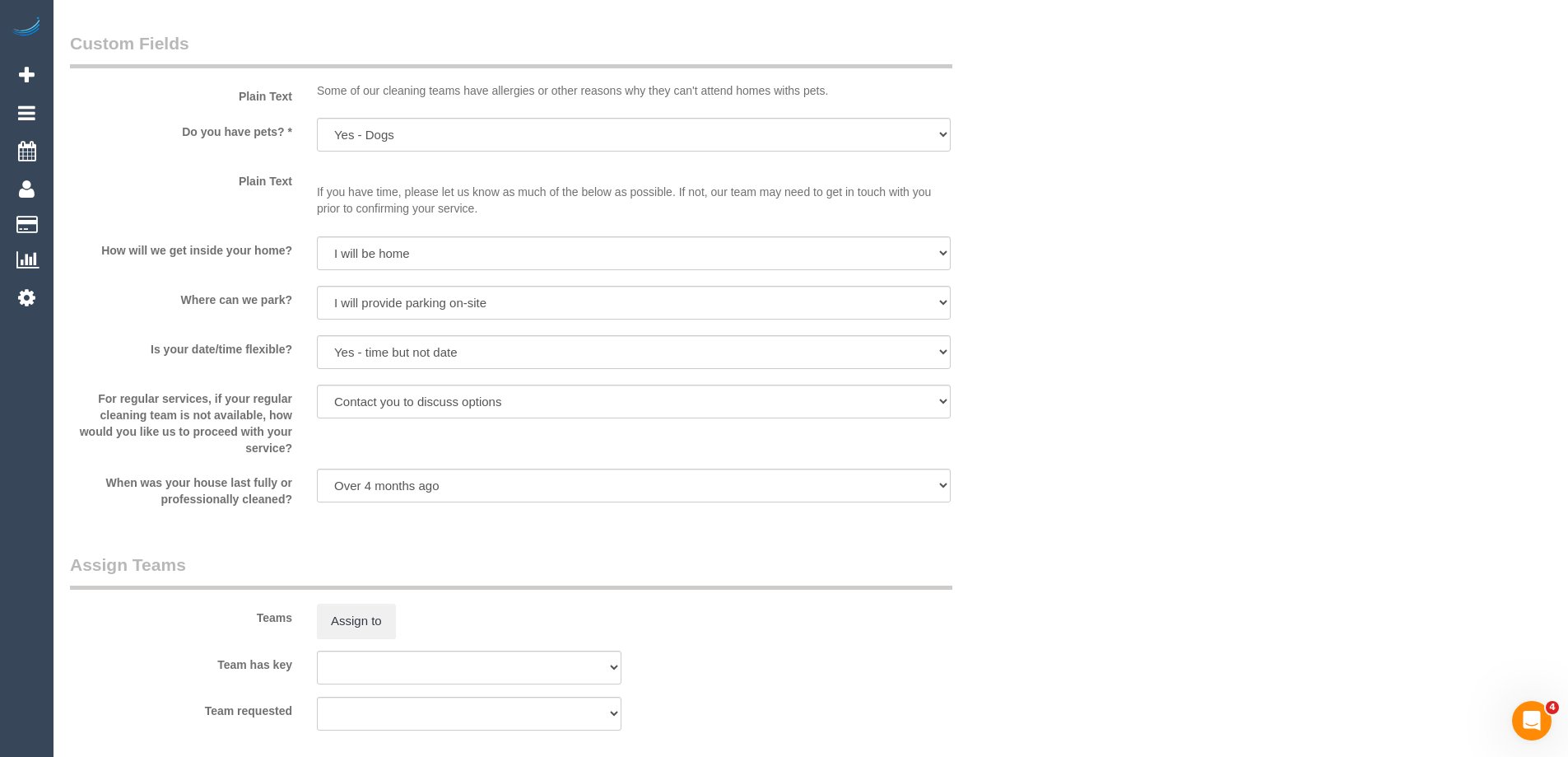
scroll to position [2388, 0]
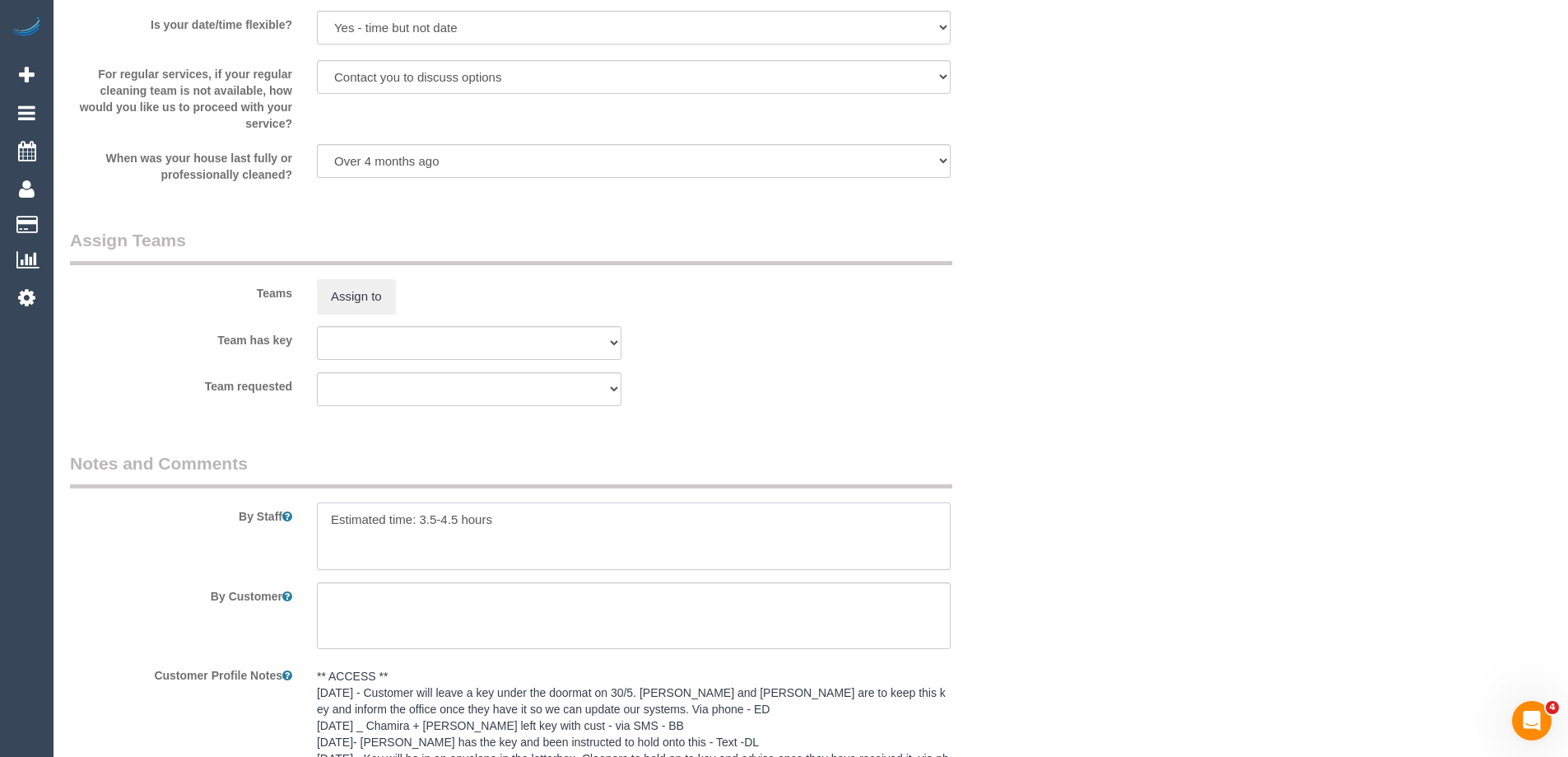
click at [326, 515] on textarea at bounding box center [633, 536] width 633 height 68
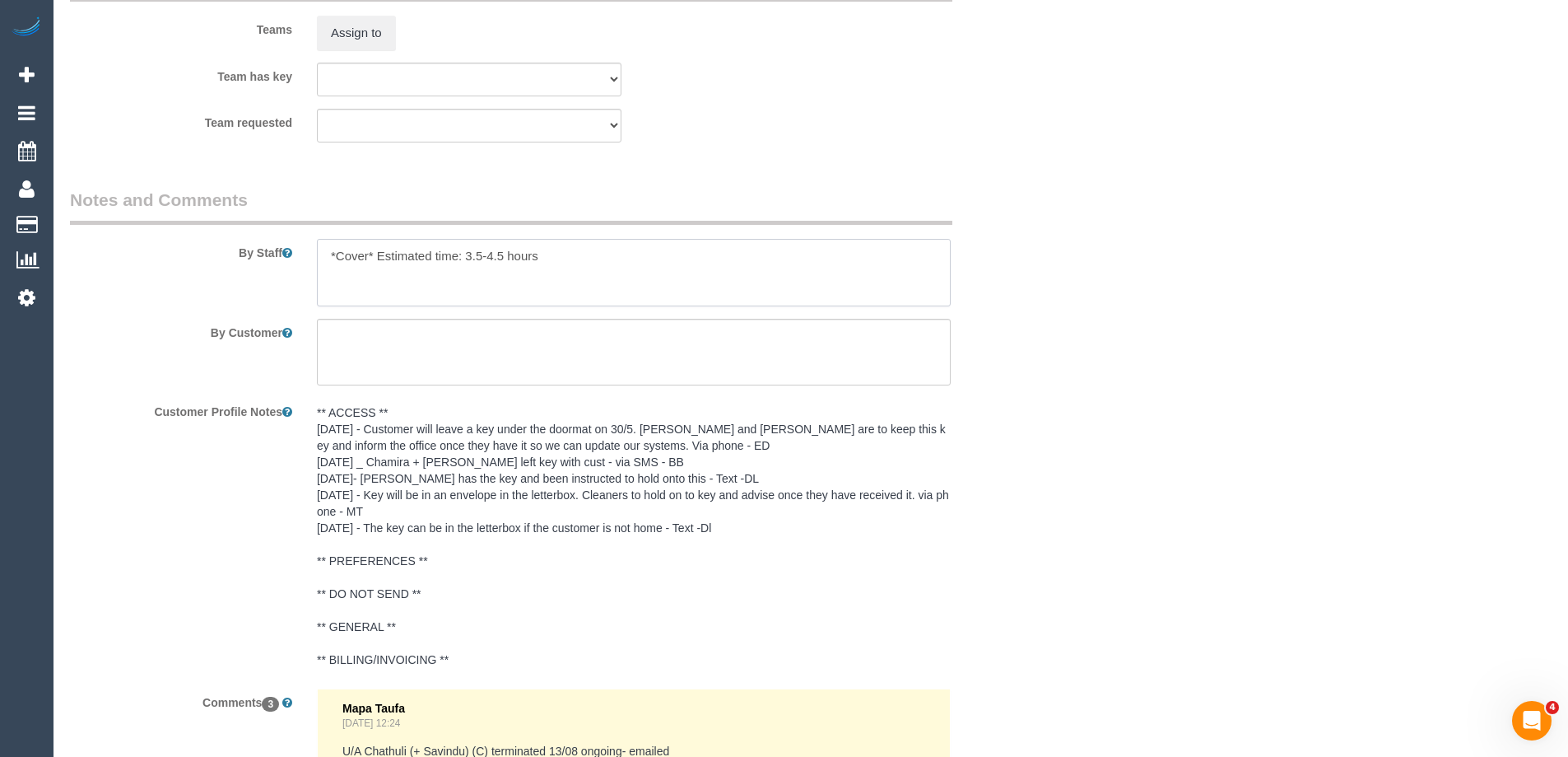
scroll to position [2642, 0]
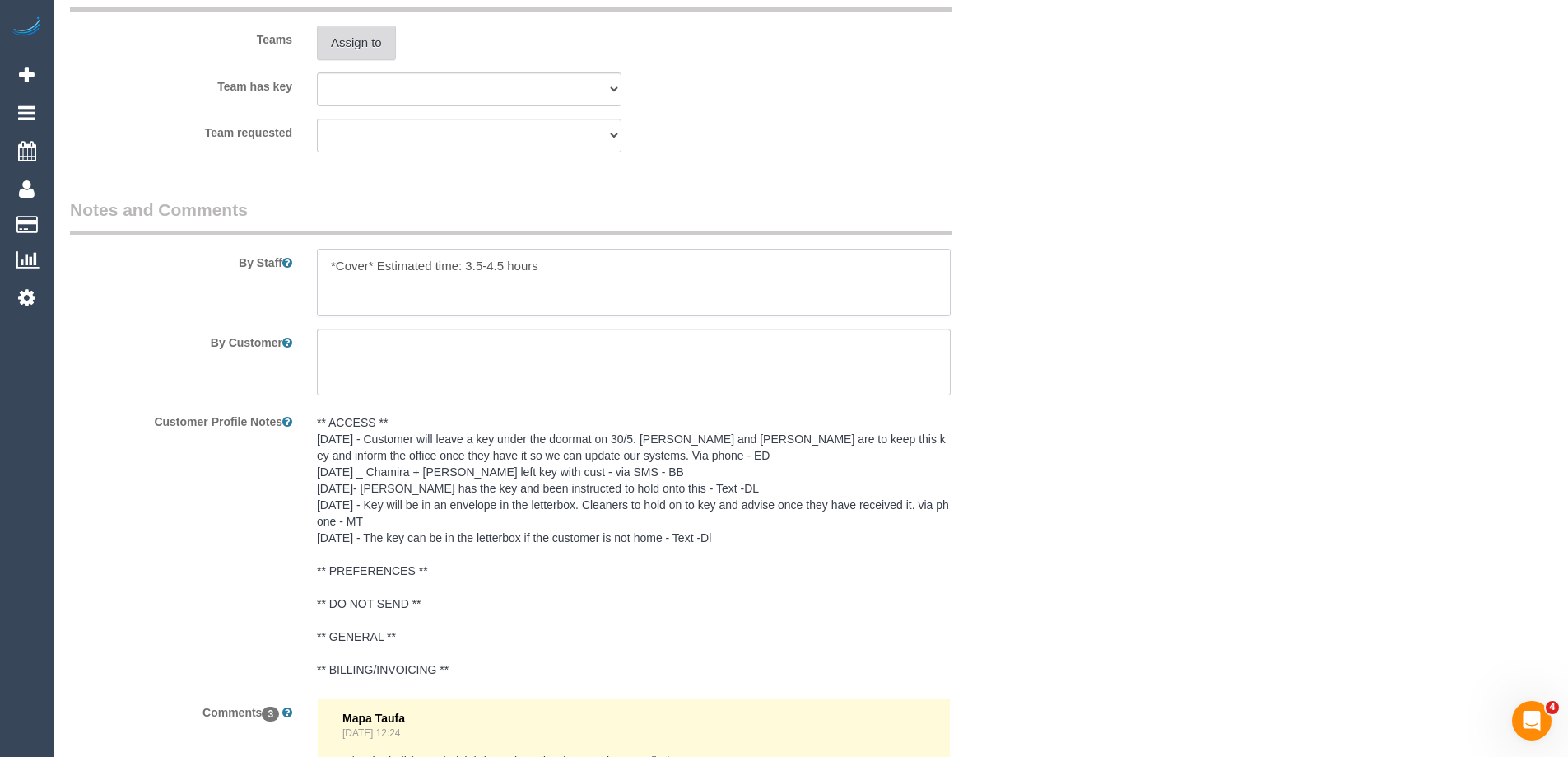
type textarea "*Cover* Estimated time: 3.5-4.5 hours"
click at [360, 49] on button "Assign to" at bounding box center [357, 42] width 79 height 35
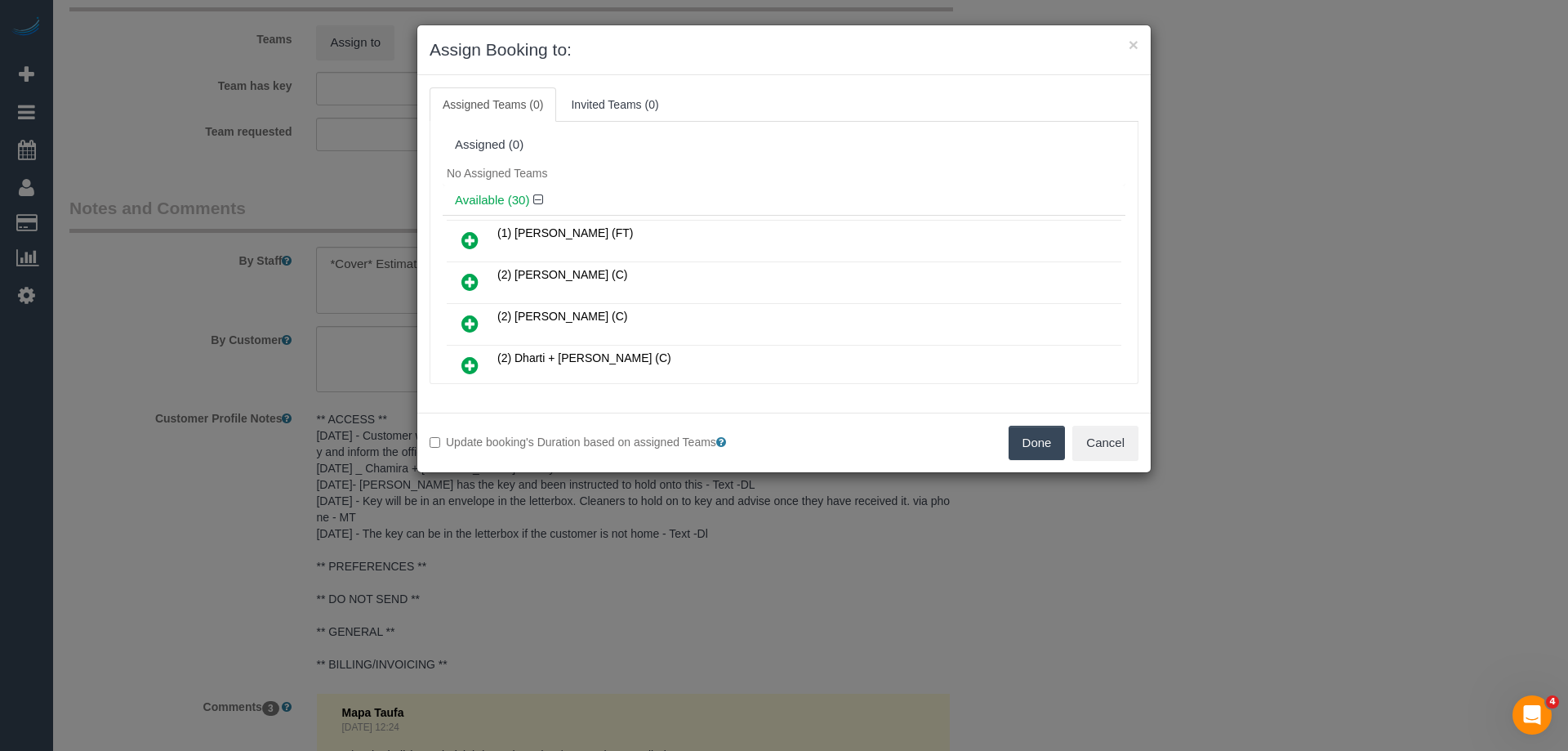
click at [472, 321] on icon at bounding box center [469, 323] width 17 height 19
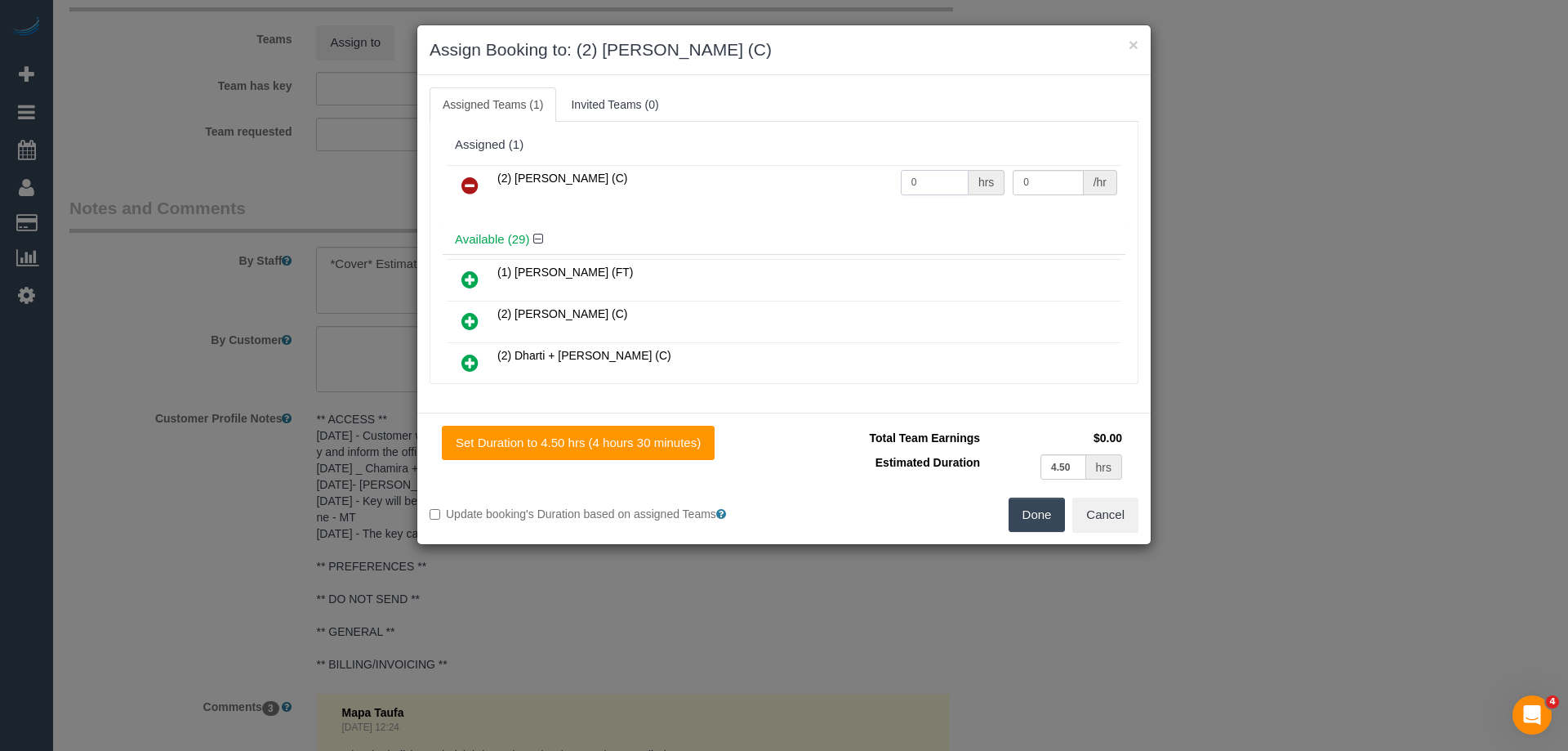
drag, startPoint x: 932, startPoint y: 181, endPoint x: 782, endPoint y: 170, distance: 150.4
click at [782, 170] on tr "(2) Dasni Kalupahana (C) 0 hrs 0 /hr" at bounding box center [784, 186] width 674 height 42
type input "1"
drag, startPoint x: 1027, startPoint y: 188, endPoint x: 940, endPoint y: 167, distance: 89.5
click at [940, 167] on tr "(2) Dasni Kalupahana (C) 1 hrs 0 /hr" at bounding box center [784, 186] width 674 height 42
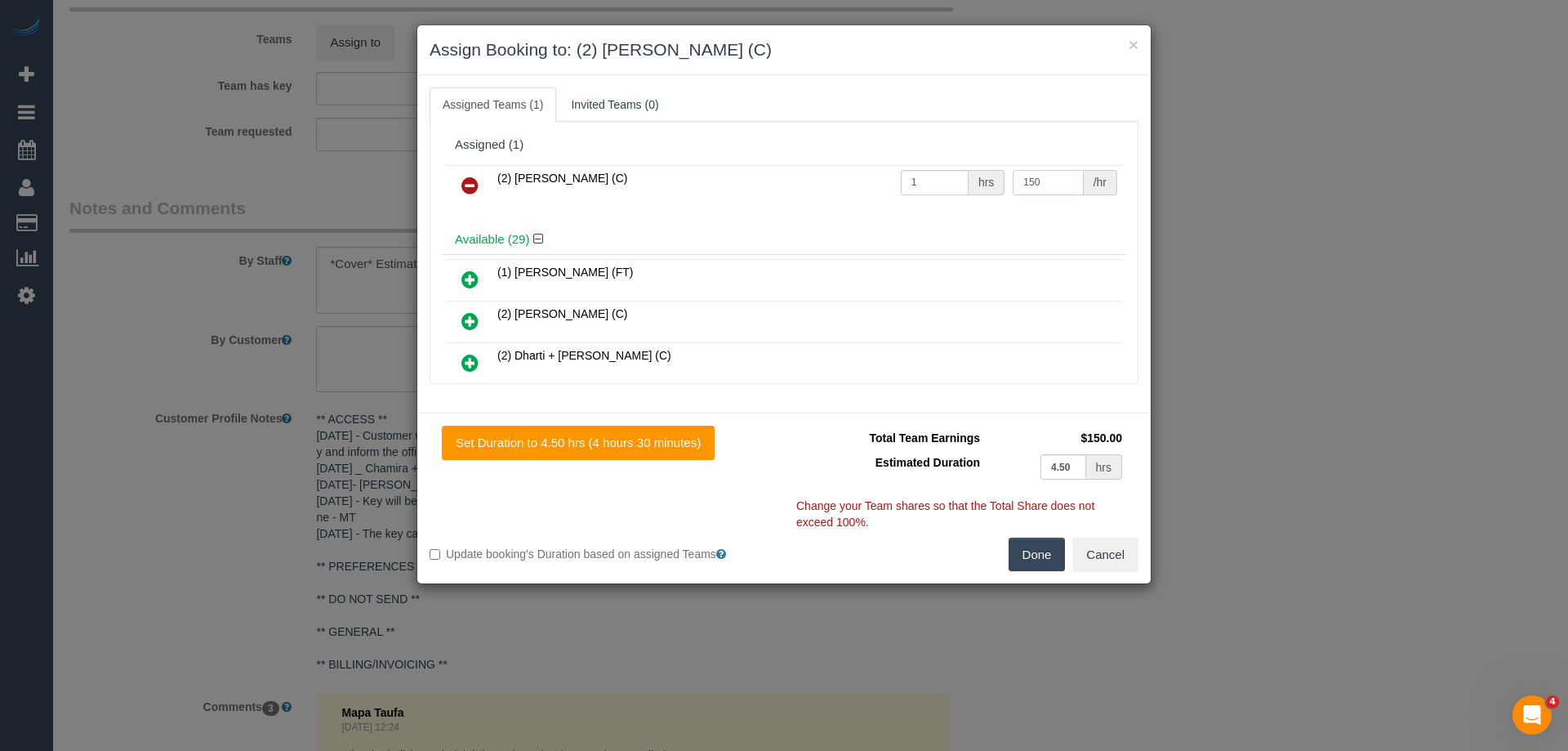
type input "150"
click at [1033, 552] on button "Done" at bounding box center [1037, 554] width 57 height 34
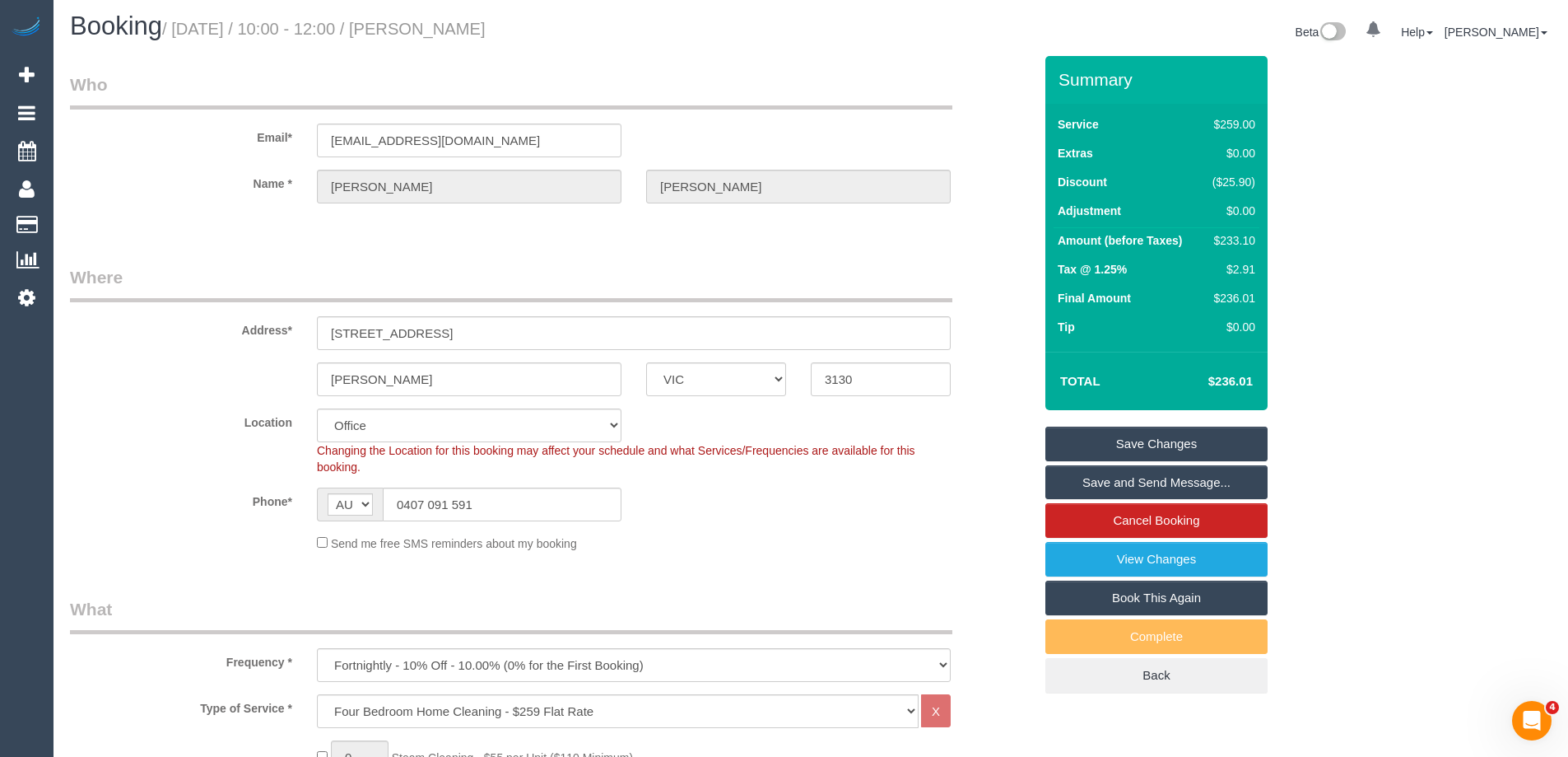
scroll to position [0, 0]
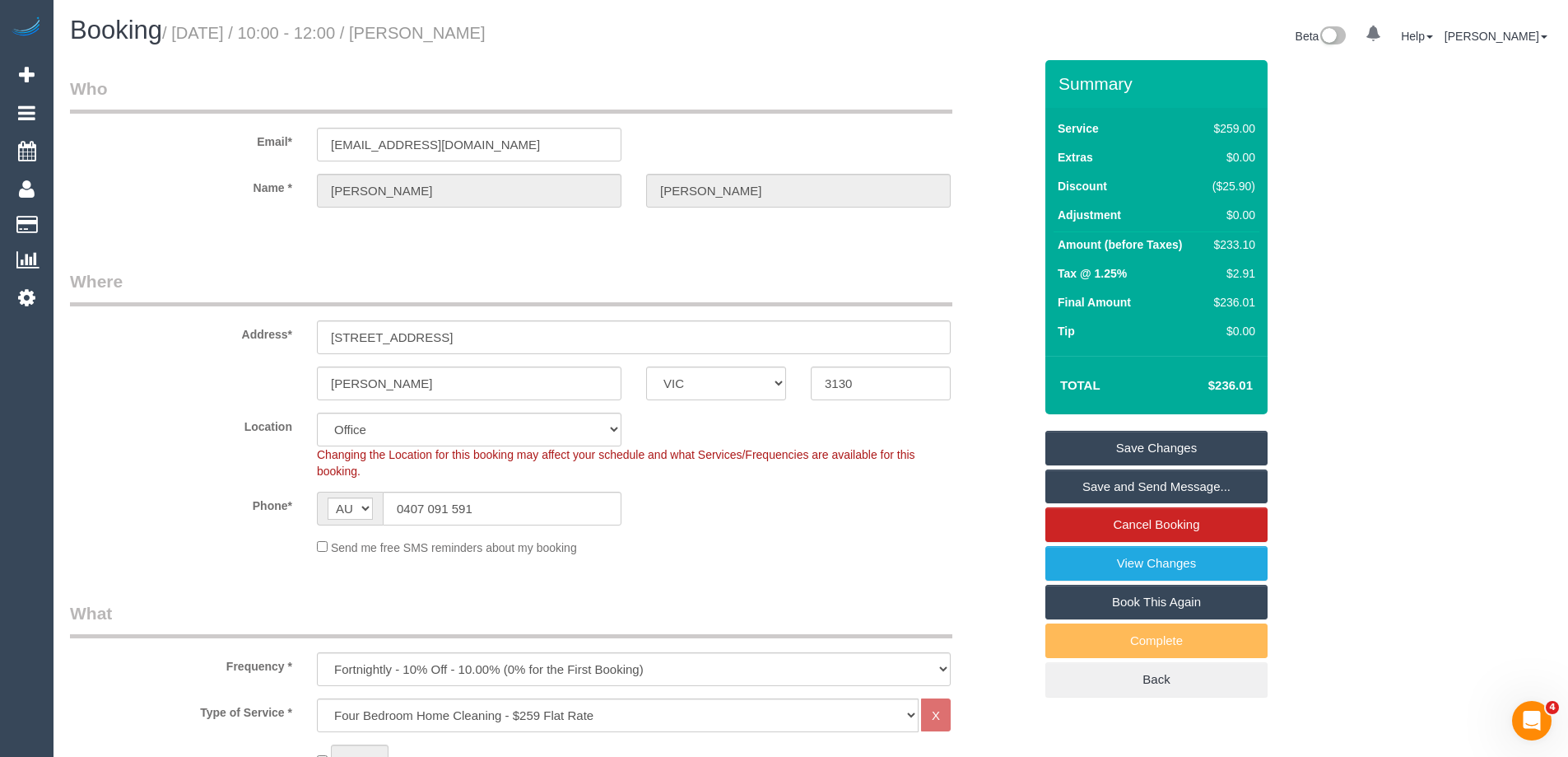
drag, startPoint x: 549, startPoint y: 30, endPoint x: 425, endPoint y: 40, distance: 124.4
click at [425, 40] on h1 "Booking / August 25, 2025 / 10:00 - 12:00 / Michele Williams" at bounding box center [434, 30] width 729 height 28
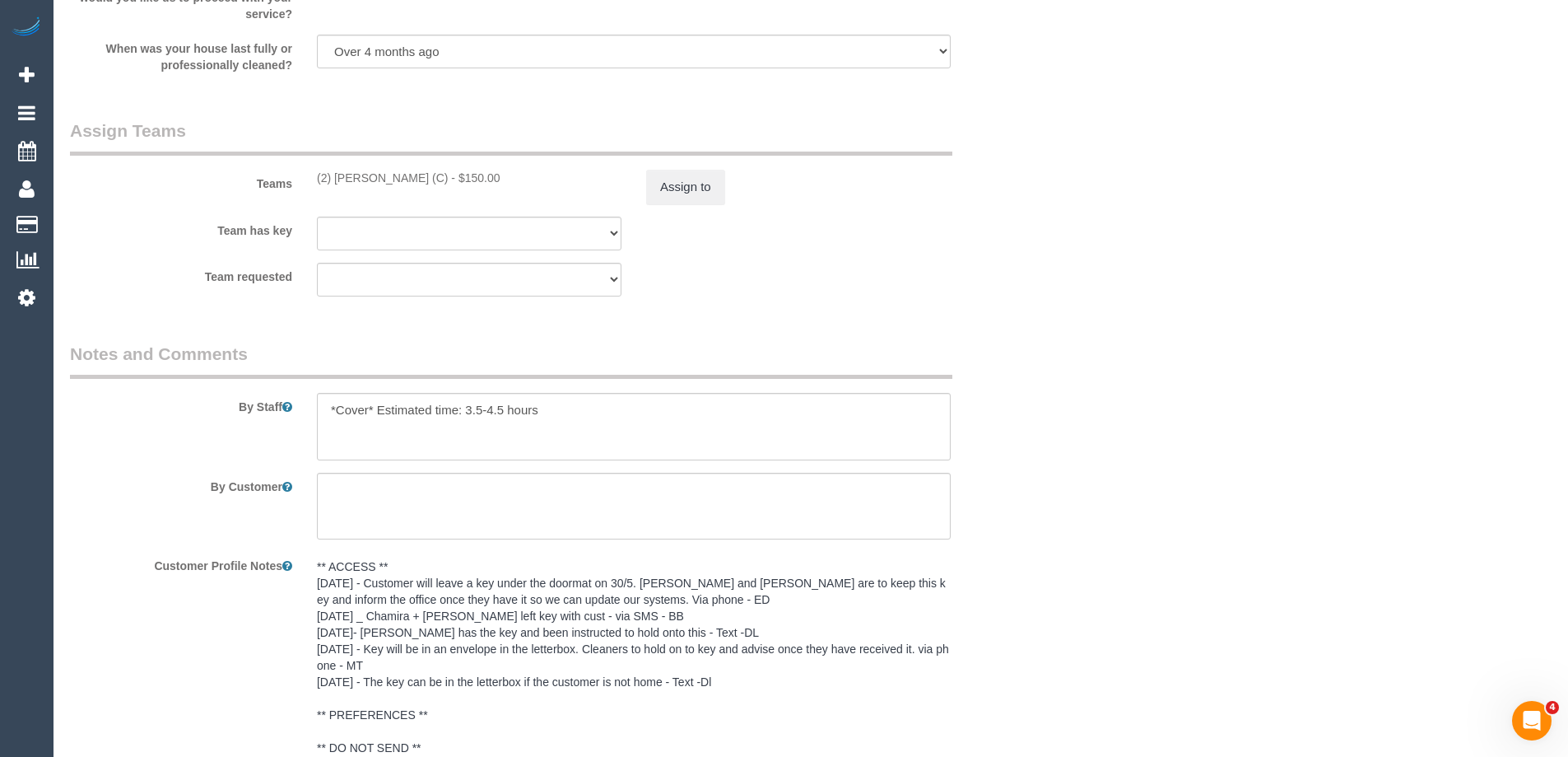
scroll to position [2507, 0]
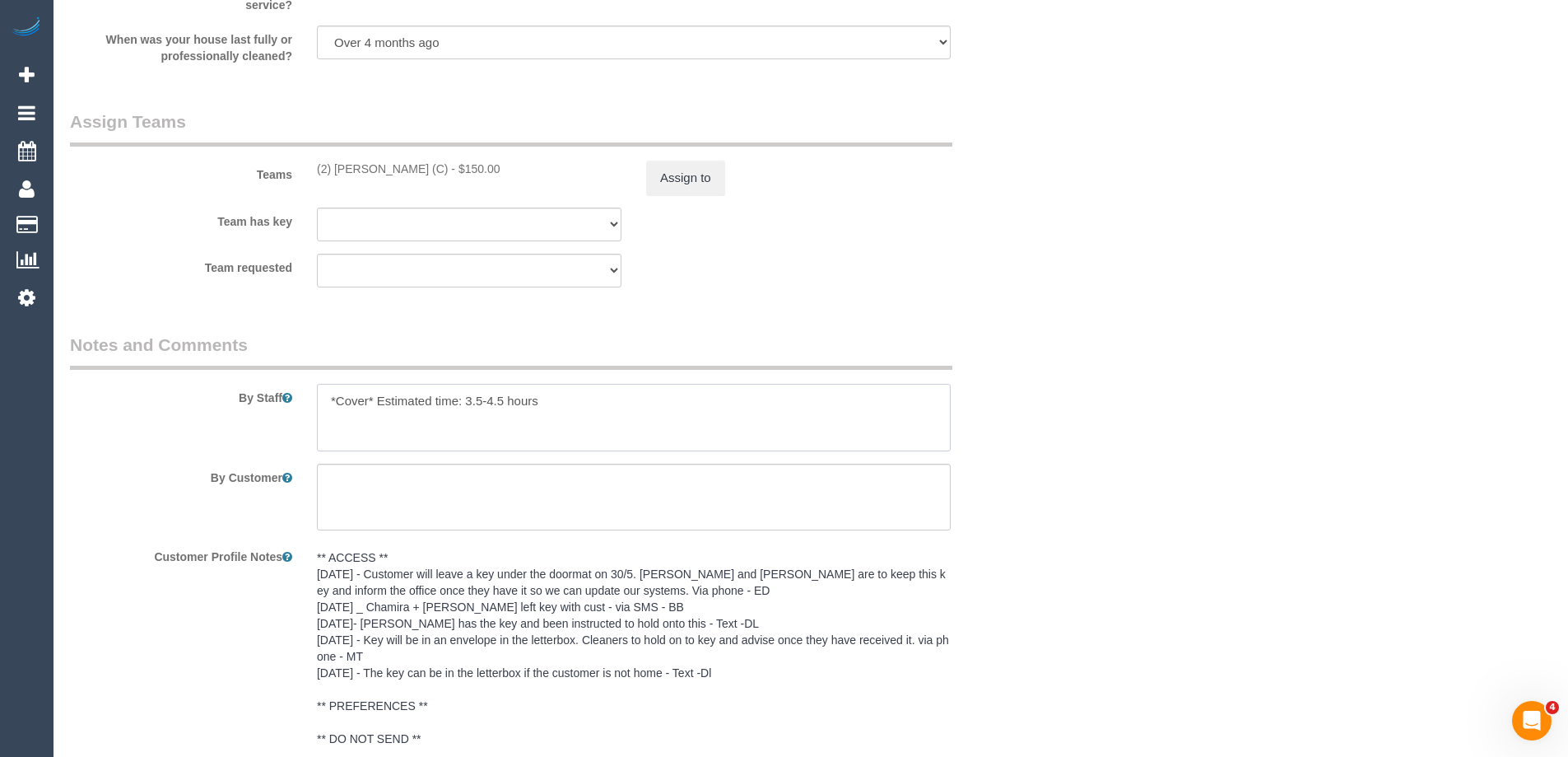
click at [569, 419] on textarea at bounding box center [633, 418] width 633 height 68
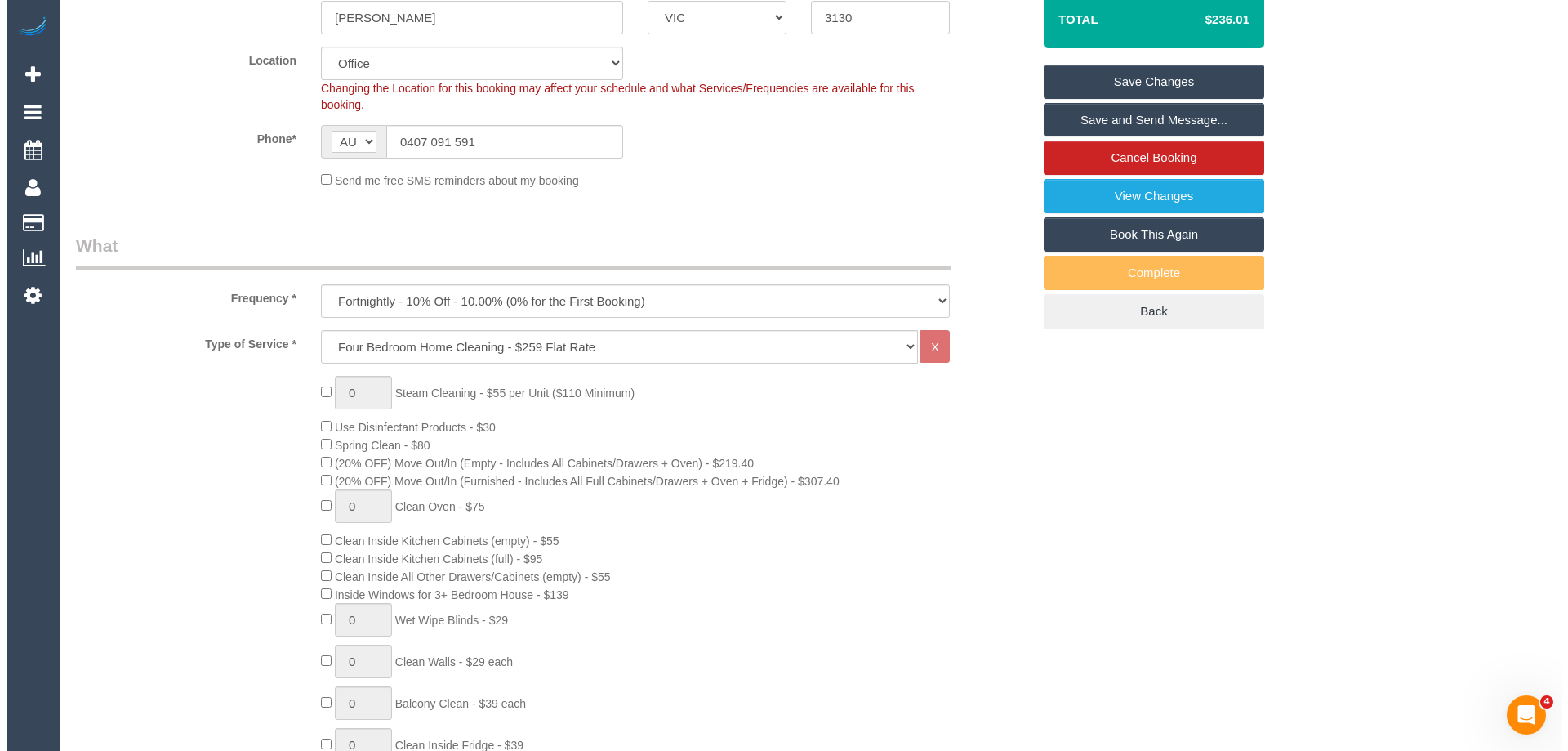
scroll to position [0, 0]
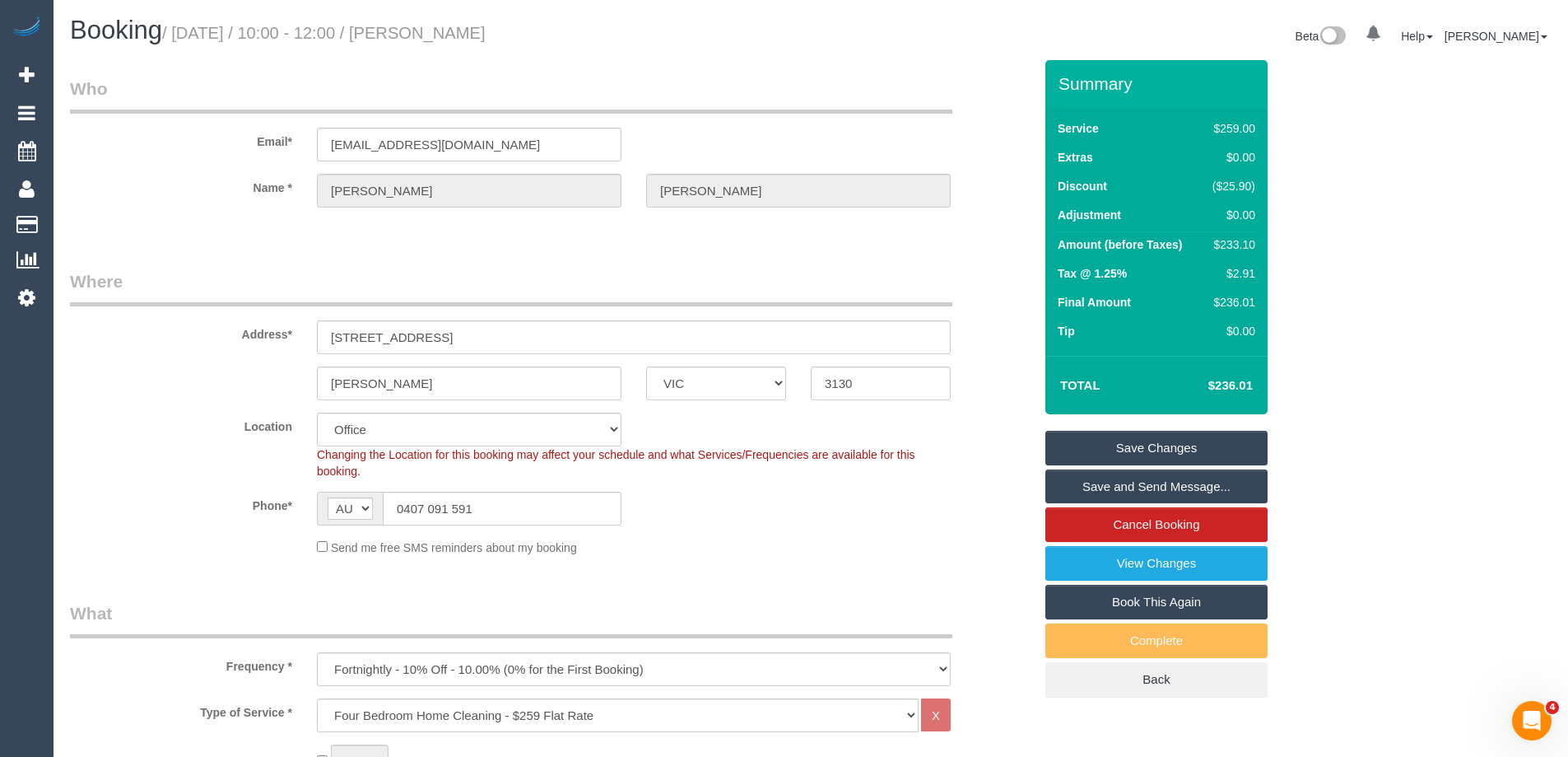
type textarea "*Cover* Estimated time: 3.5-4.5 hours. Please start in another end of the house…"
drag, startPoint x: 549, startPoint y: 31, endPoint x: 426, endPoint y: 30, distance: 123.0
click at [426, 30] on h1 "Booking / August 25, 2025 / 10:00 - 12:00 / Michele Williams" at bounding box center [434, 30] width 729 height 28
copy small "Michele Williams"
click at [1070, 481] on link "Save and Send Message..." at bounding box center [1156, 486] width 222 height 35
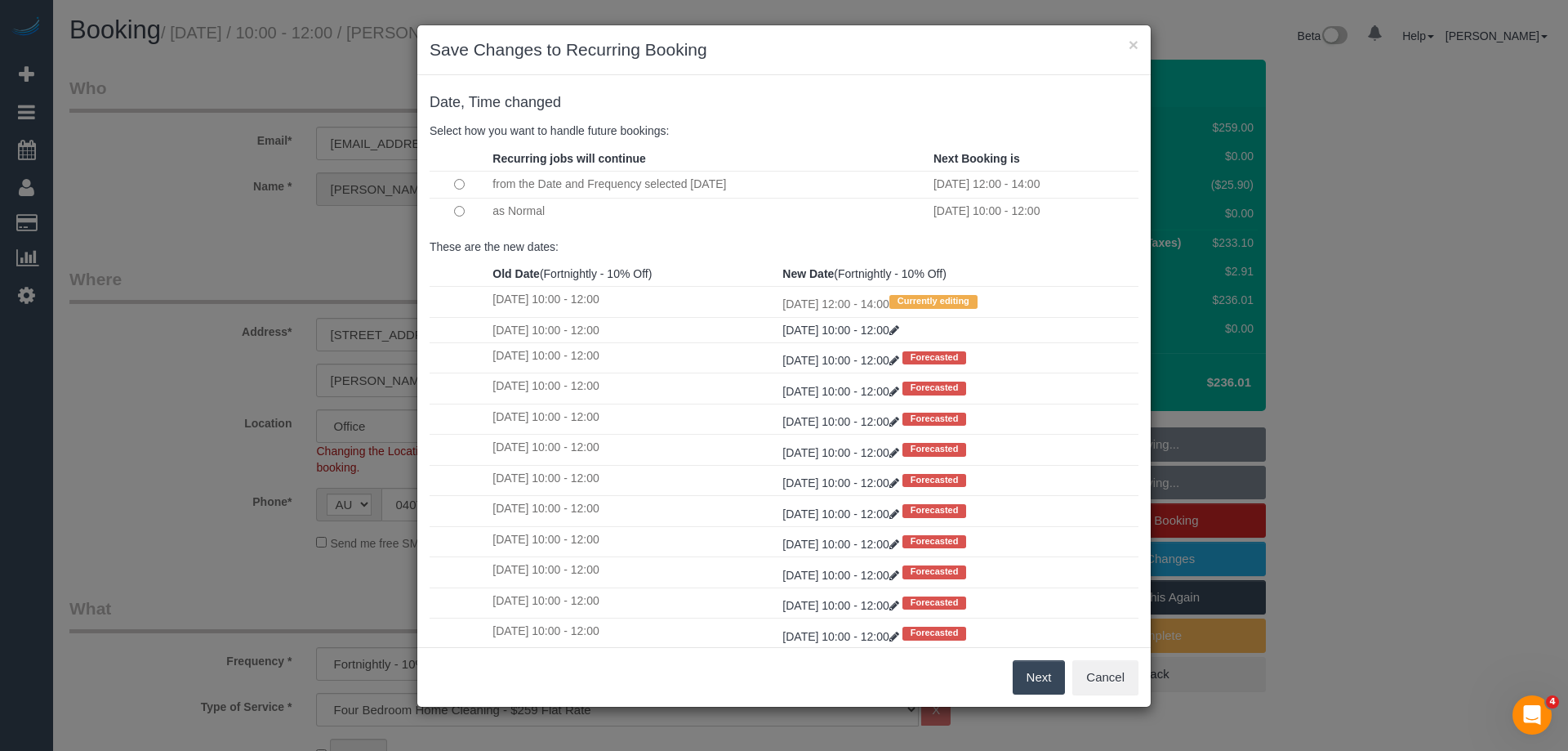
click at [1052, 665] on button "Next" at bounding box center [1038, 677] width 53 height 34
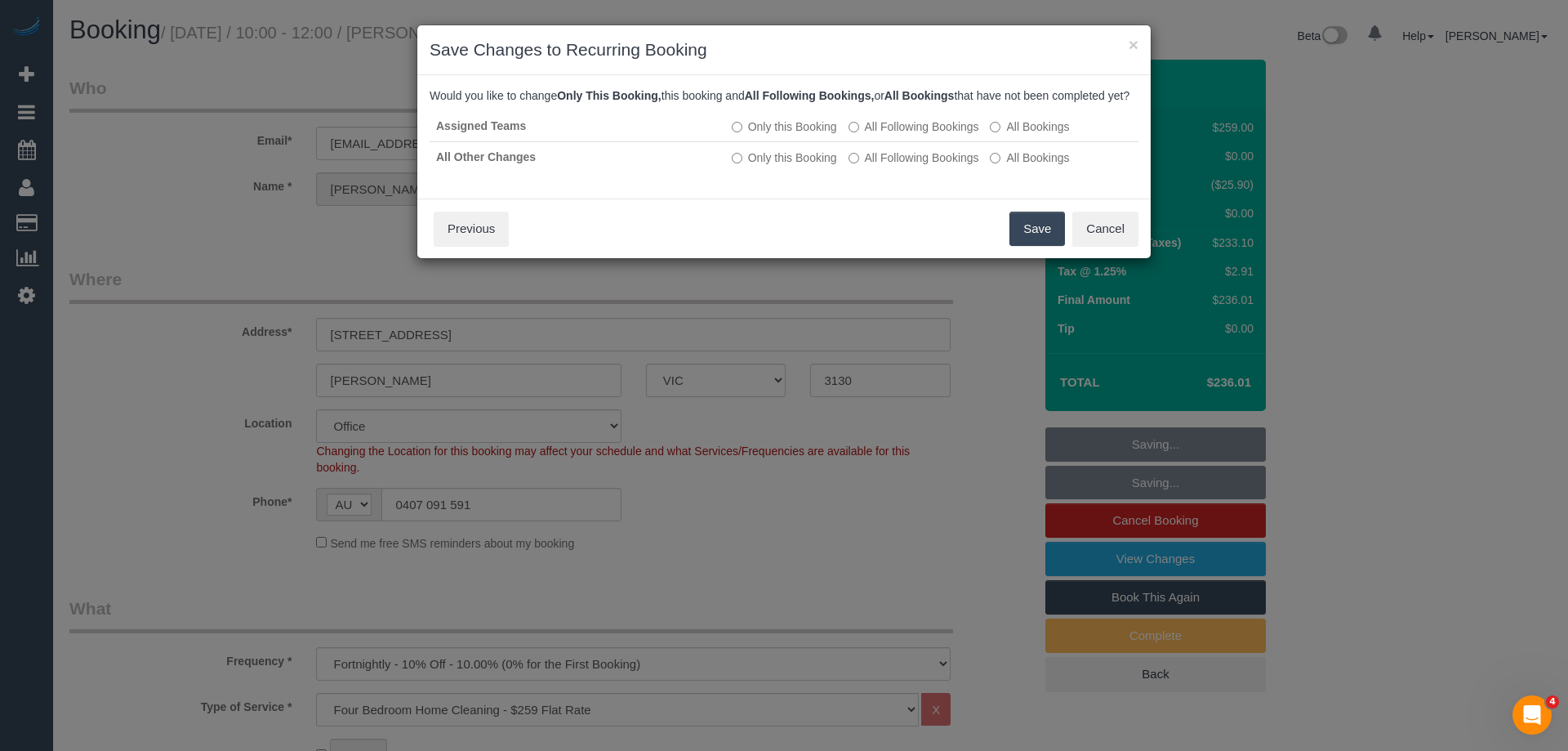
click at [1026, 244] on button "Save" at bounding box center [1037, 229] width 55 height 34
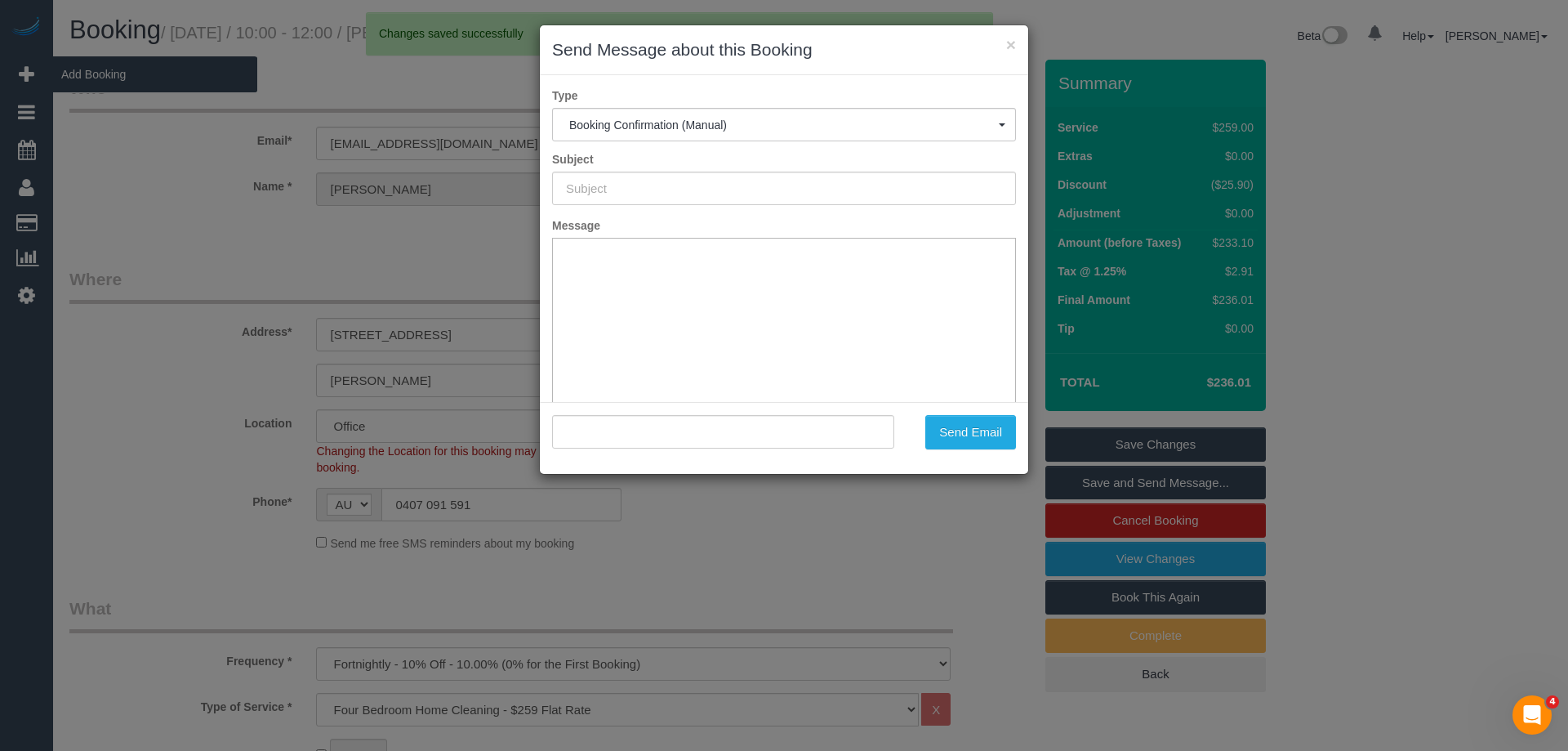
type input "Booking Confirmed"
type input ""Michele Williams" <michelekarinwilliams498@gmail.com>"
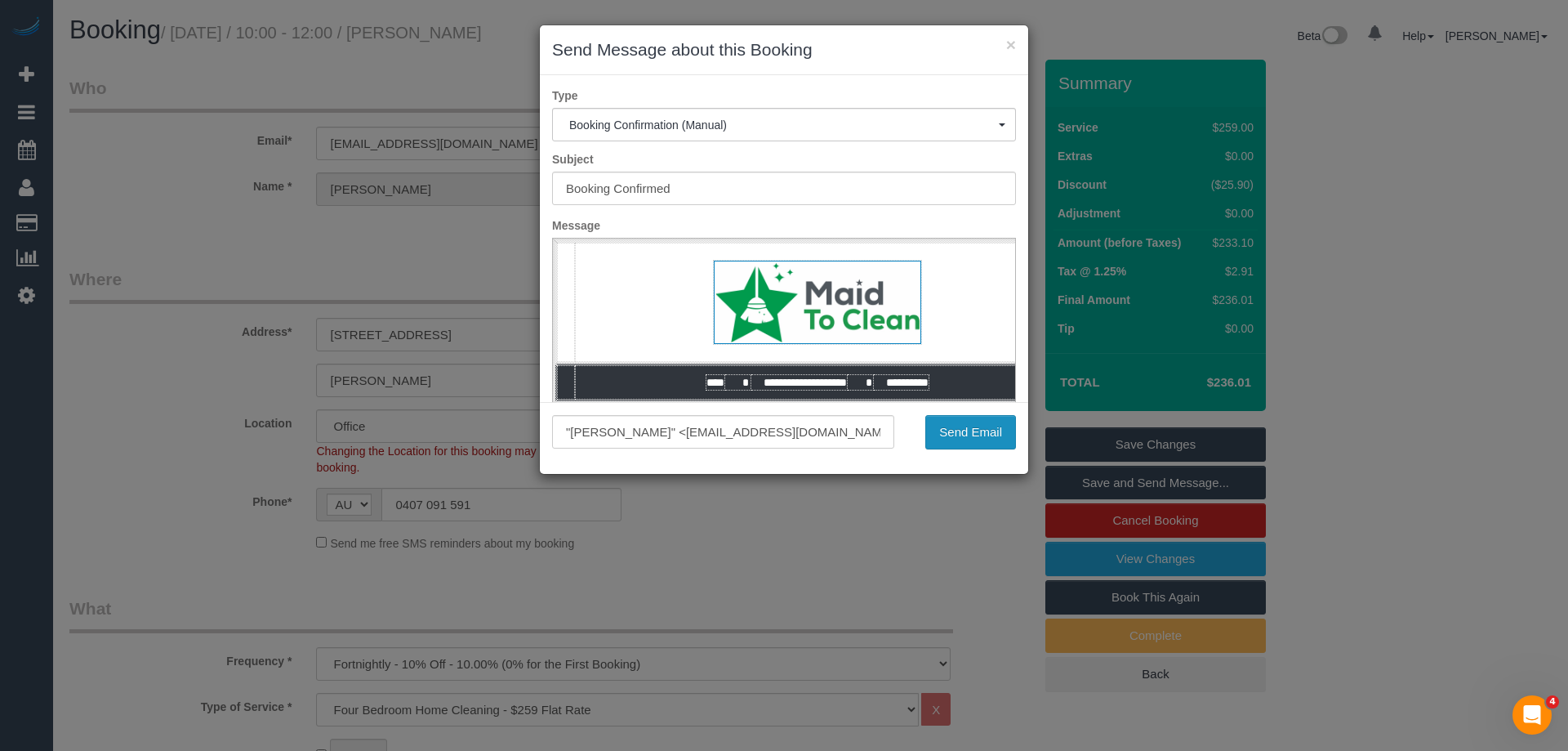
click at [981, 426] on button "Send Email" at bounding box center [971, 432] width 90 height 34
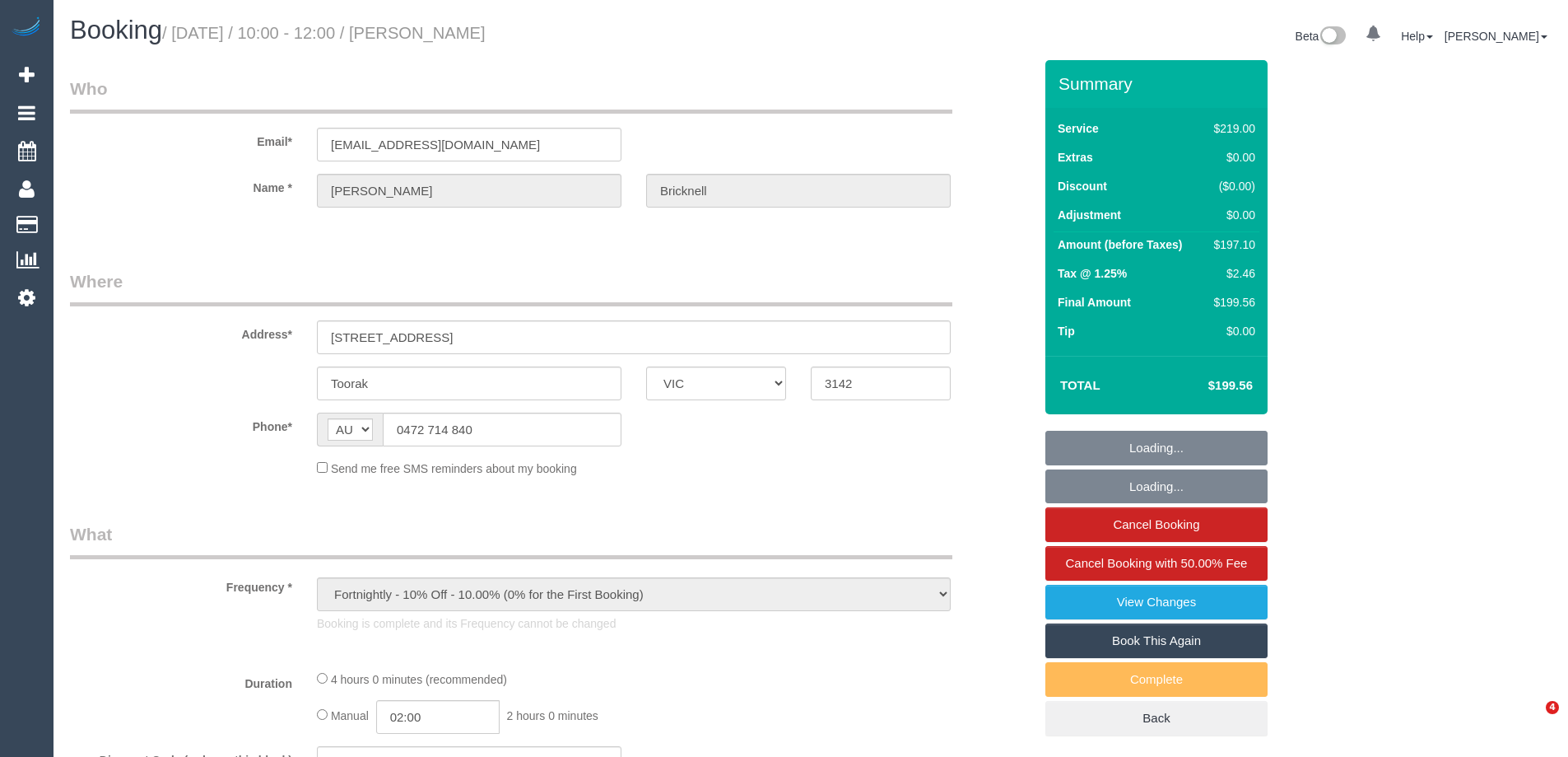
select select "VIC"
select select "string:stripe-pm_1RoZQN2GScqysDRV1n5C7A1u"
select select "number:28"
select select "number:14"
select select "number:19"
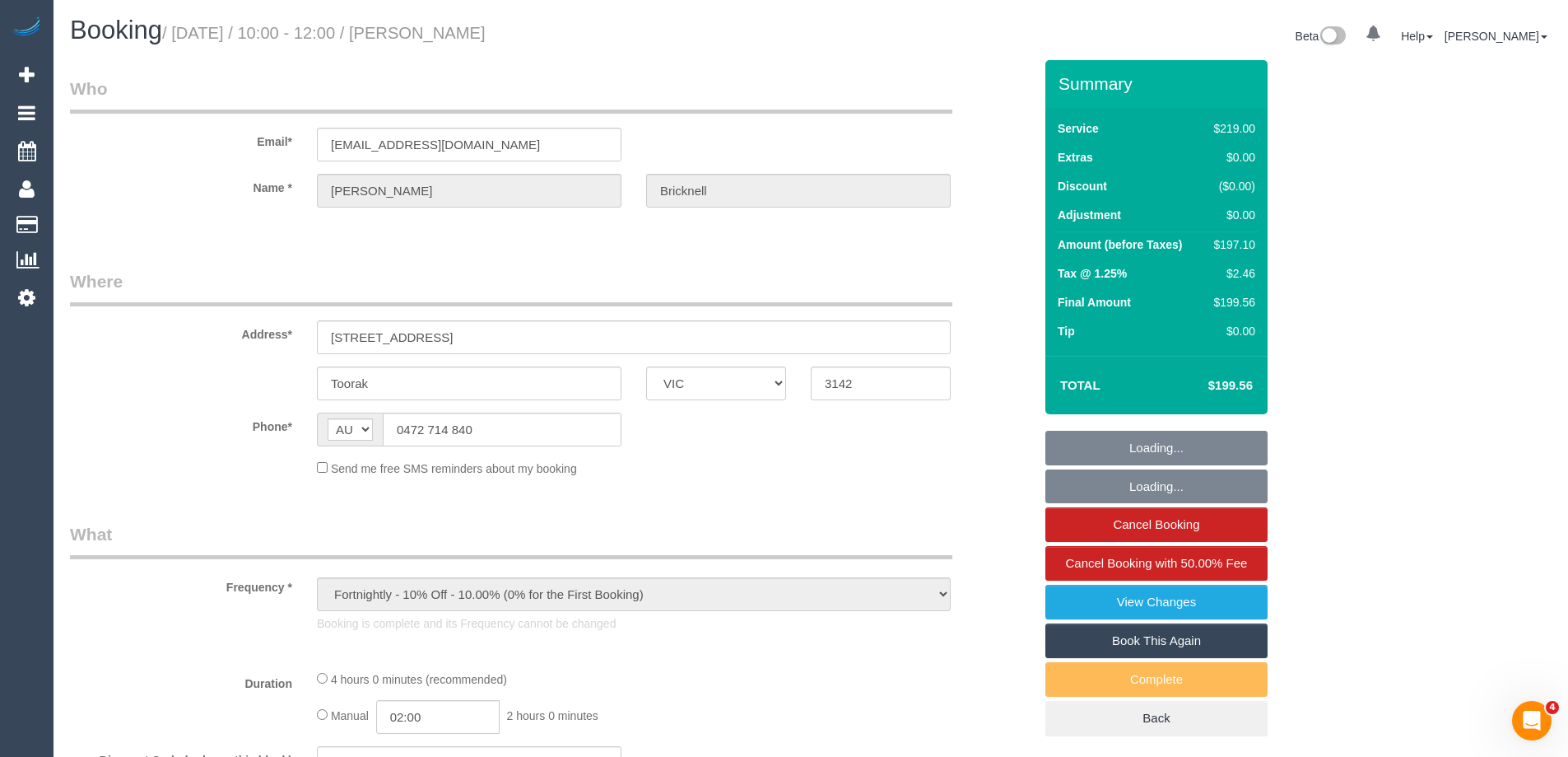
select select "number:23"
select select "number:34"
select select "number:13"
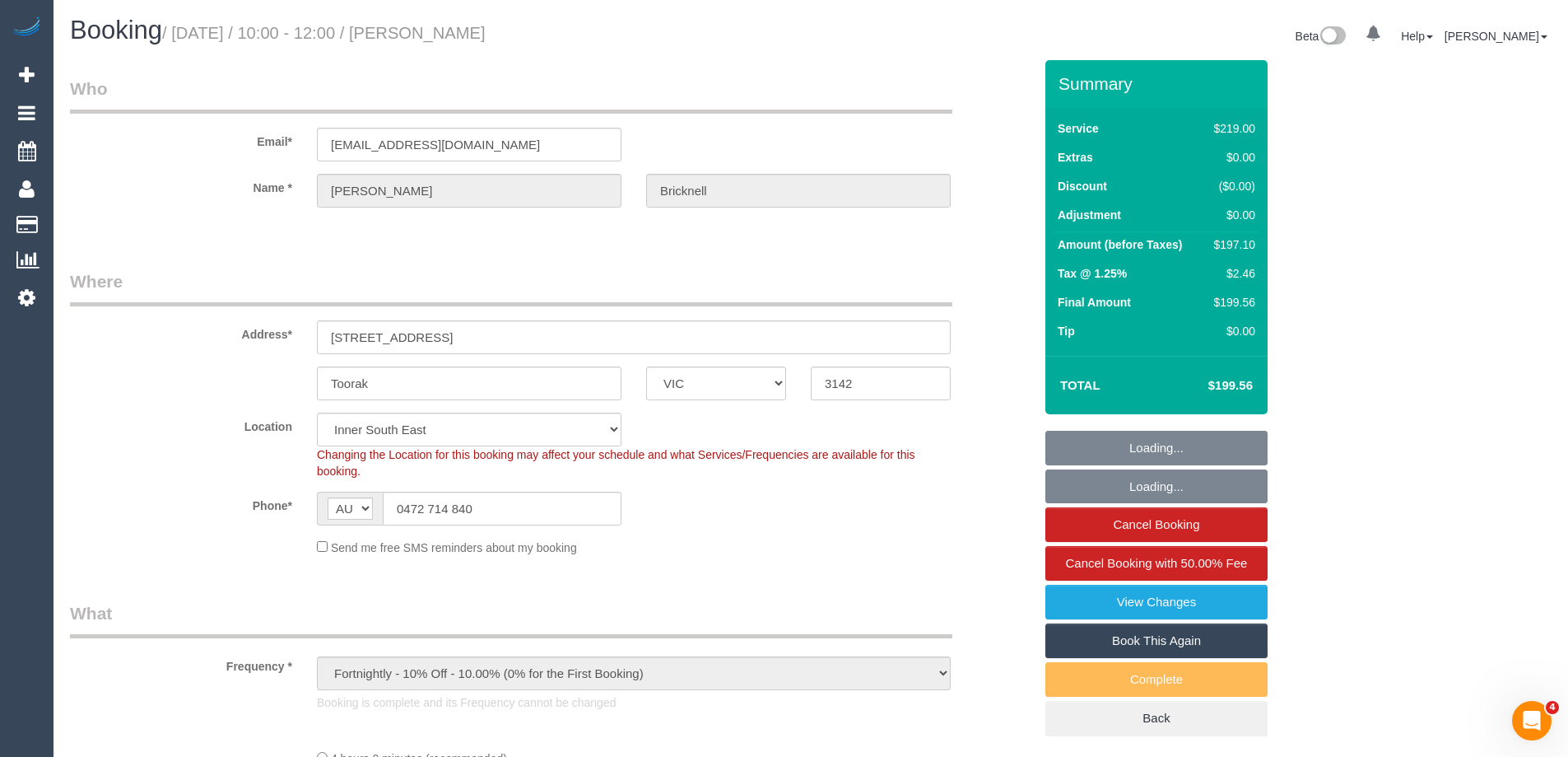
select select "object:694"
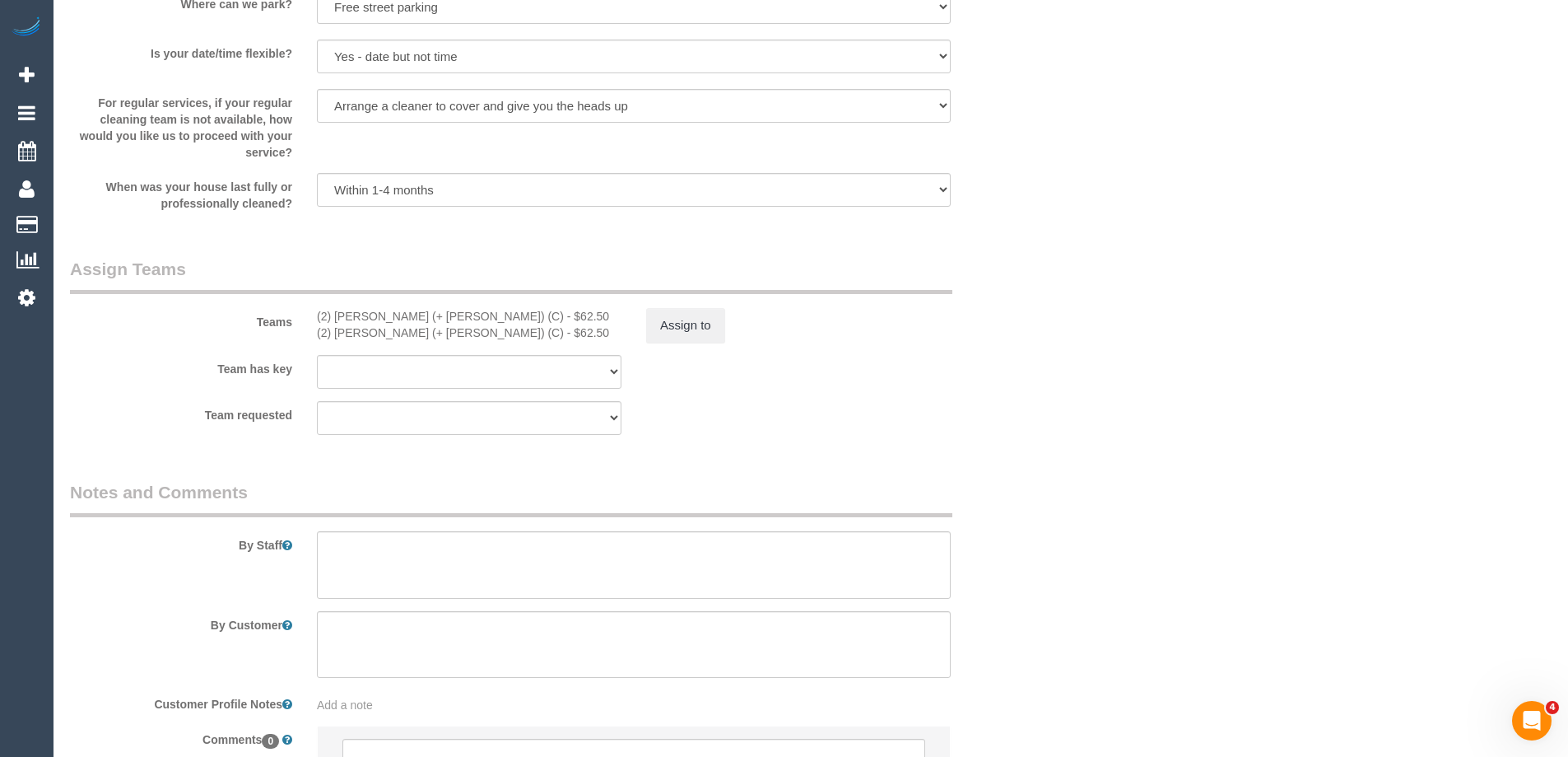
scroll to position [2426, 0]
click at [369, 554] on textarea at bounding box center [633, 564] width 633 height 68
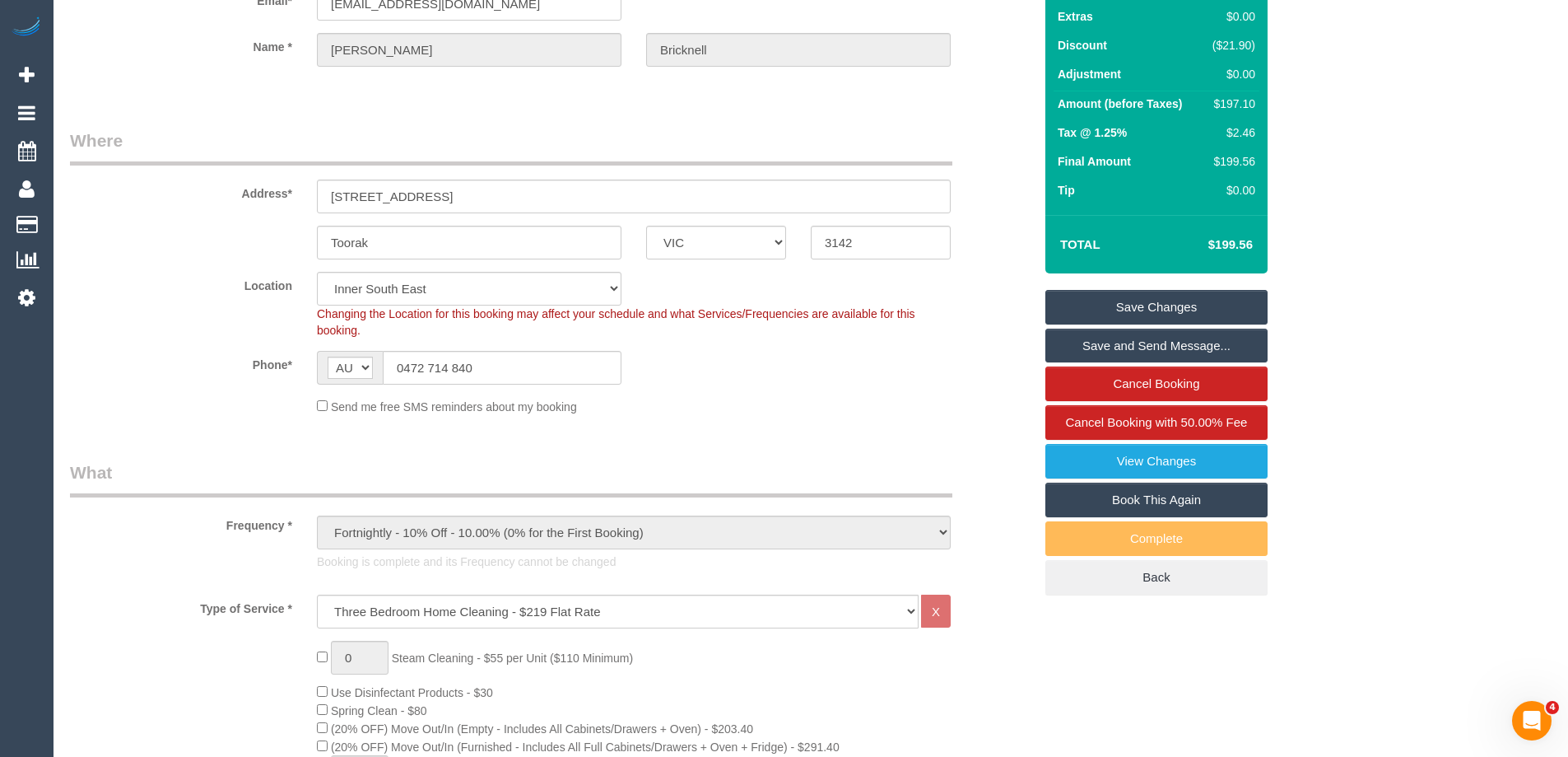
scroll to position [0, 0]
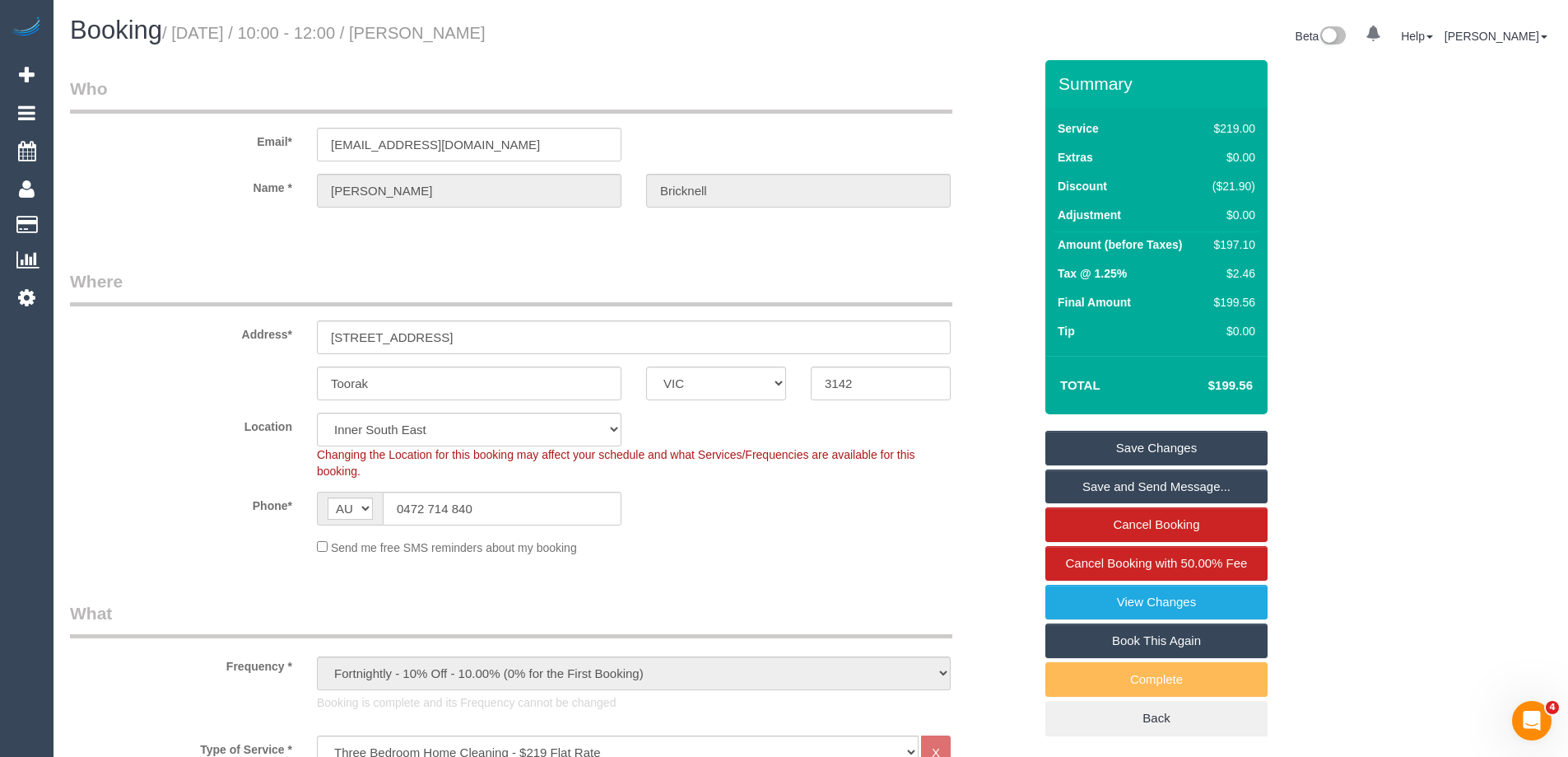
type textarea "Estimated time of 3.5-4 hrs"
click at [1083, 451] on link "Save Changes" at bounding box center [1156, 447] width 222 height 35
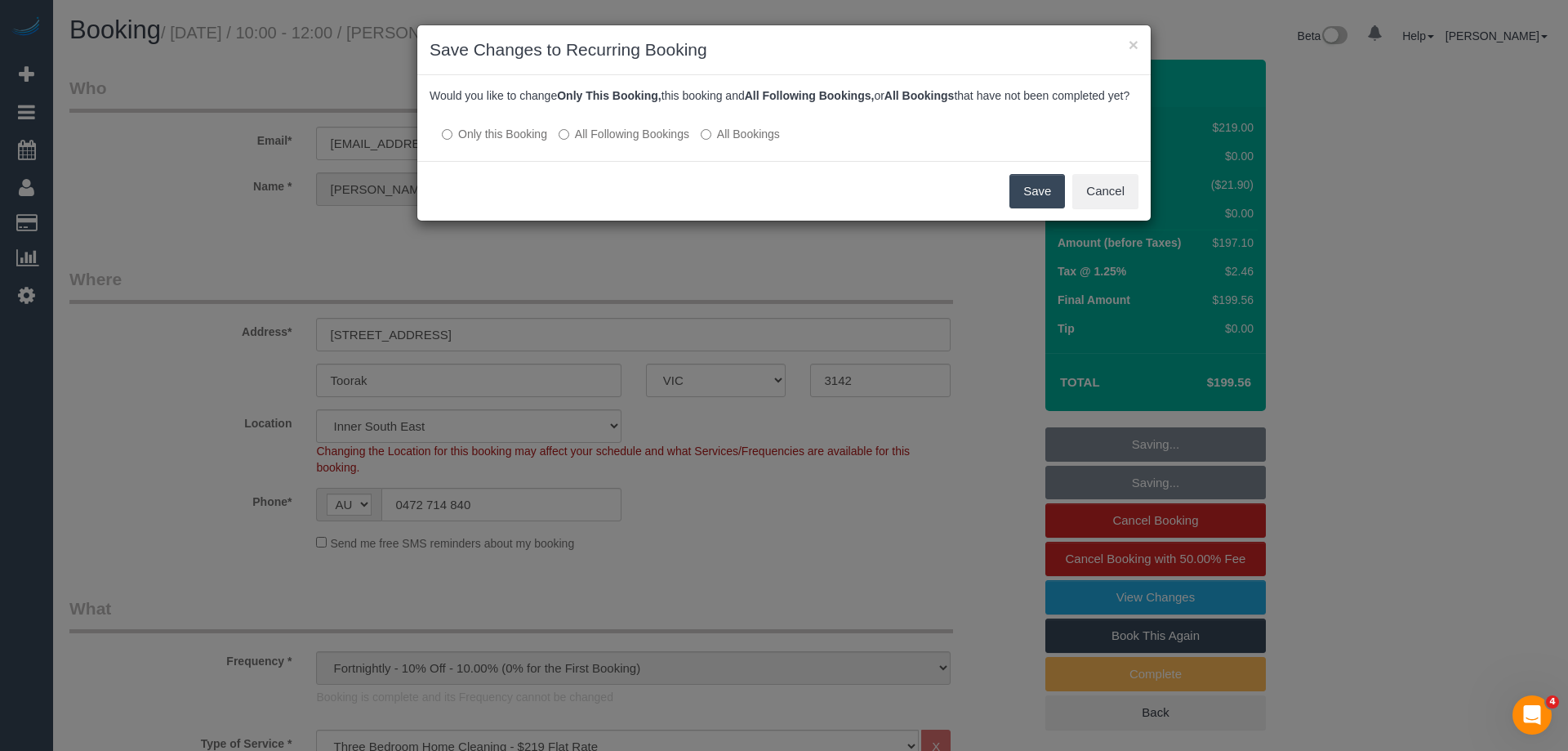
click at [603, 142] on label "All Following Bookings" at bounding box center [624, 134] width 131 height 17
click at [1028, 202] on button "Save" at bounding box center [1037, 191] width 55 height 34
